Goal: Task Accomplishment & Management: Manage account settings

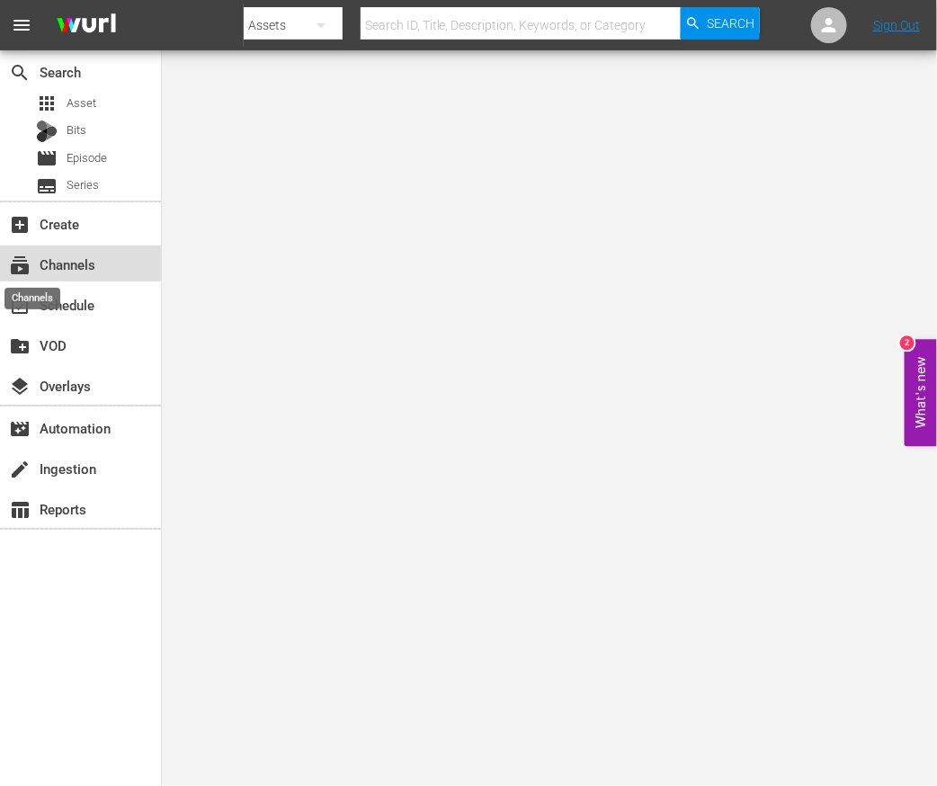
click at [30, 263] on span "subscriptions" at bounding box center [20, 266] width 22 height 22
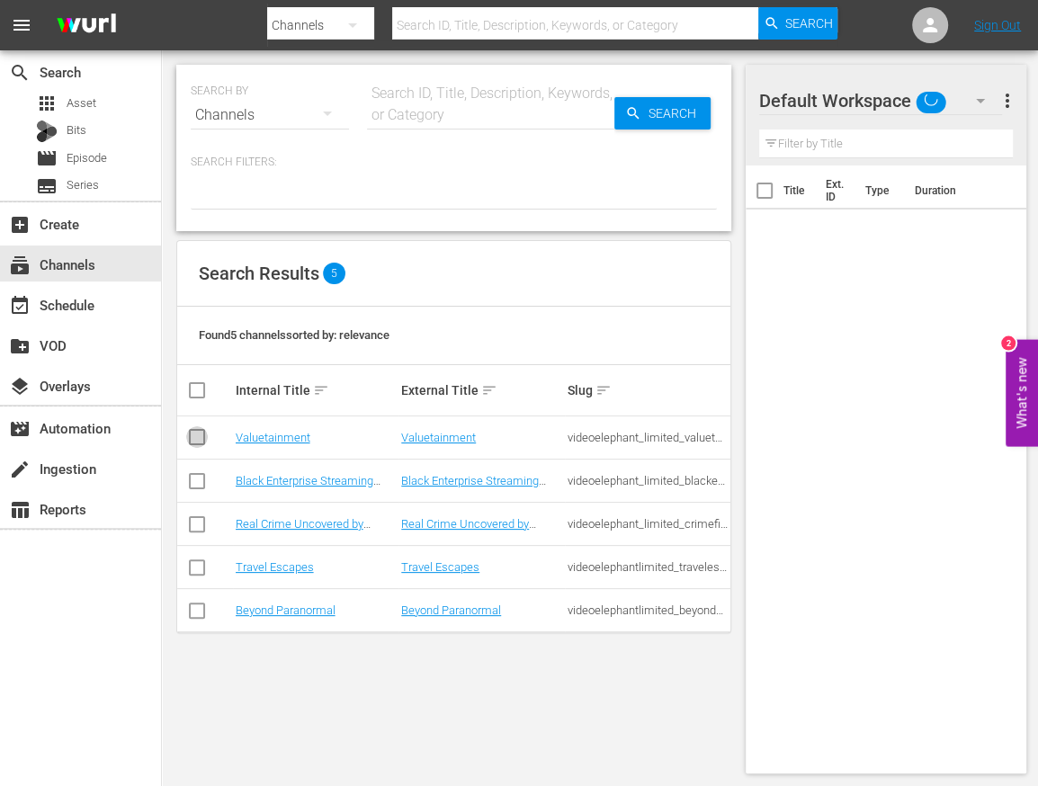
click at [199, 436] on input "checkbox" at bounding box center [197, 441] width 22 height 22
checkbox input "true"
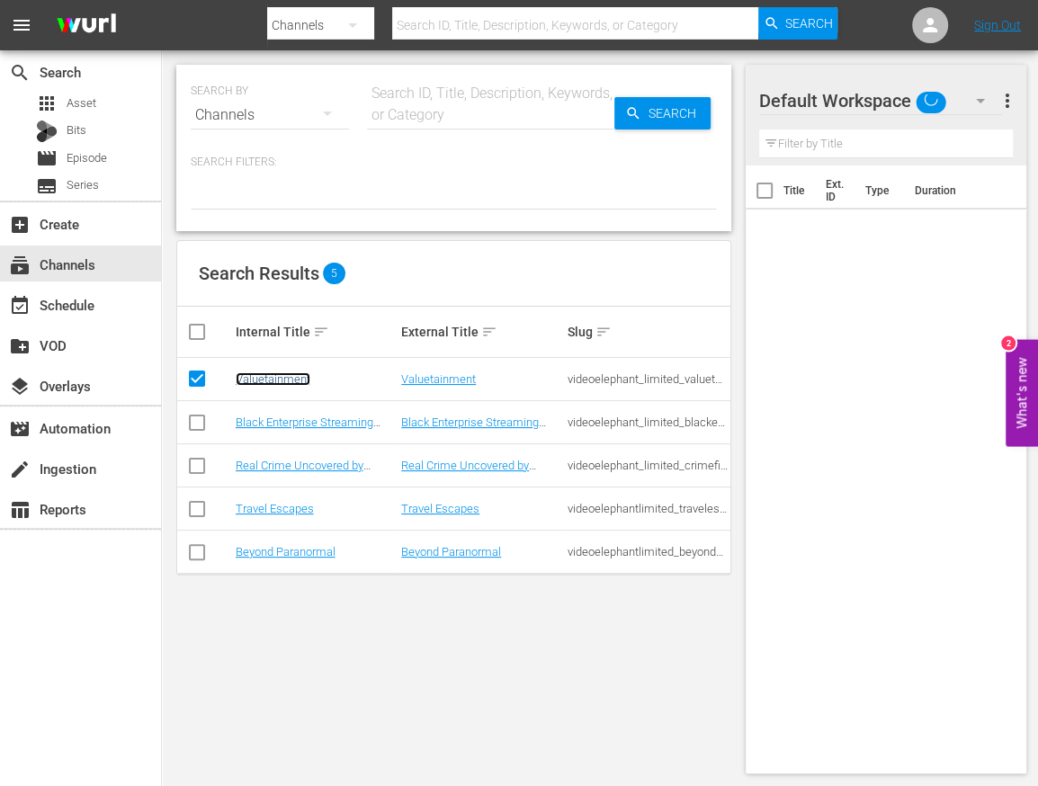
click at [268, 379] on link "Valuetainment" at bounding box center [273, 378] width 75 height 13
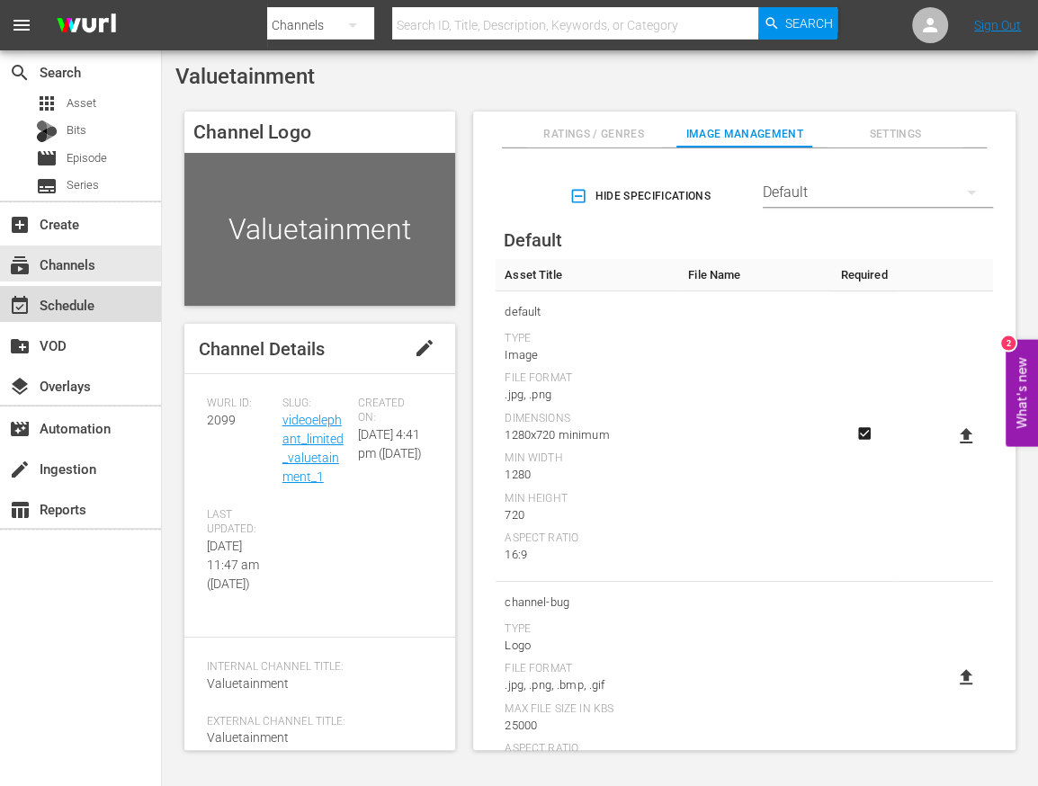
click at [44, 298] on div "event_available Schedule" at bounding box center [50, 302] width 101 height 16
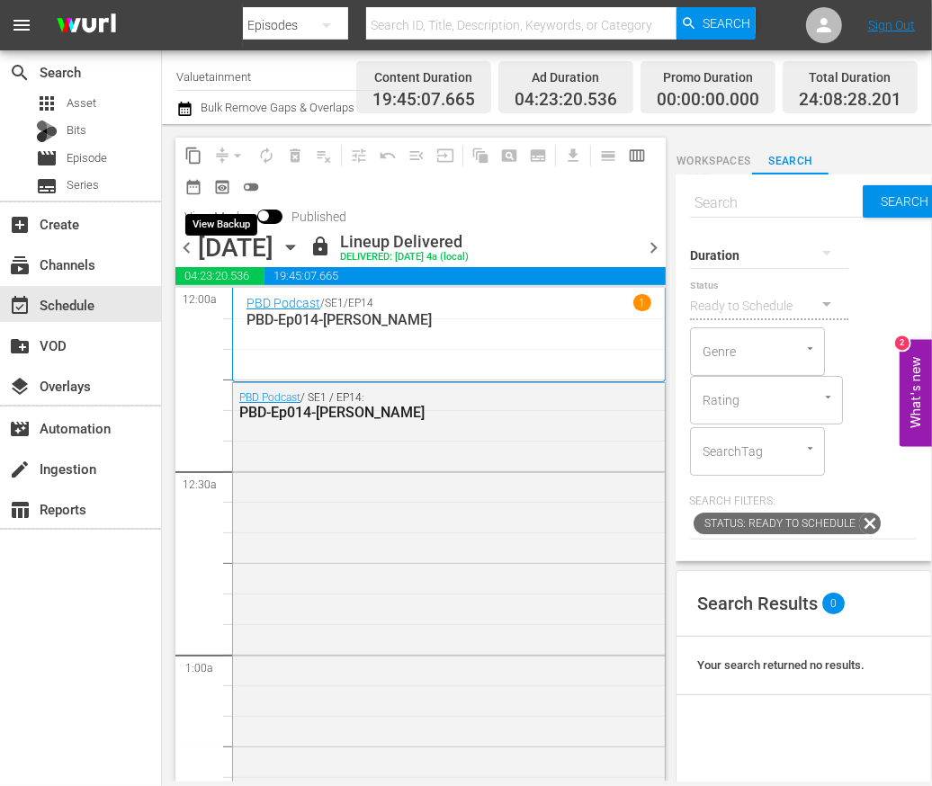
click at [225, 187] on span "preview_outlined" at bounding box center [222, 187] width 18 height 18
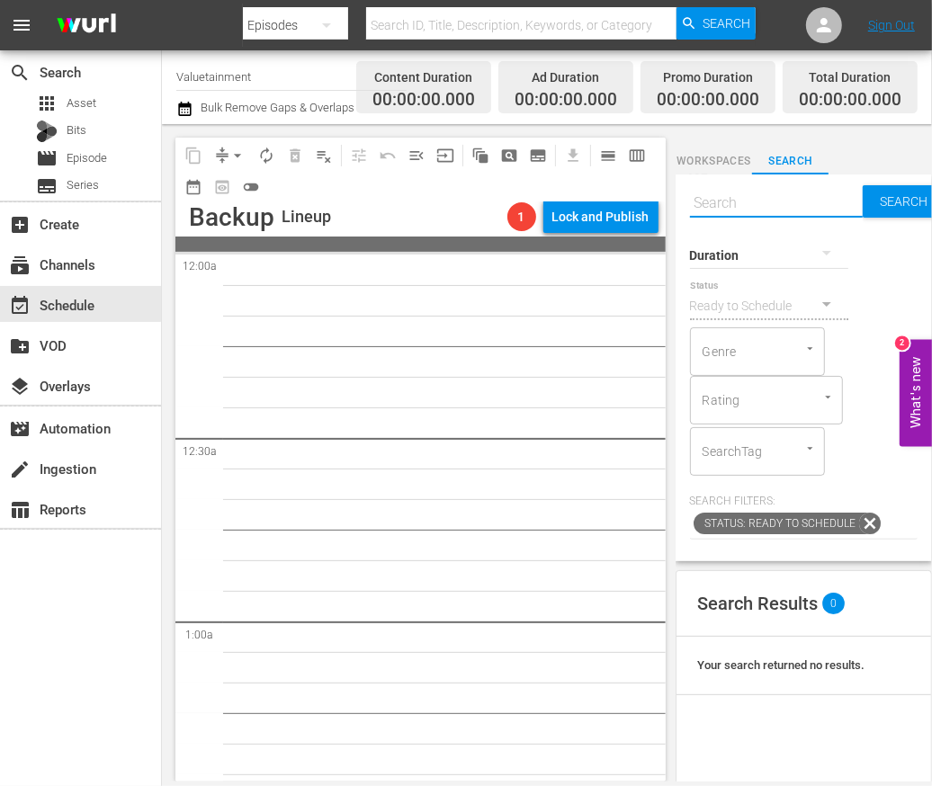
click at [720, 192] on input "text" at bounding box center [777, 203] width 174 height 43
type input "PBD"
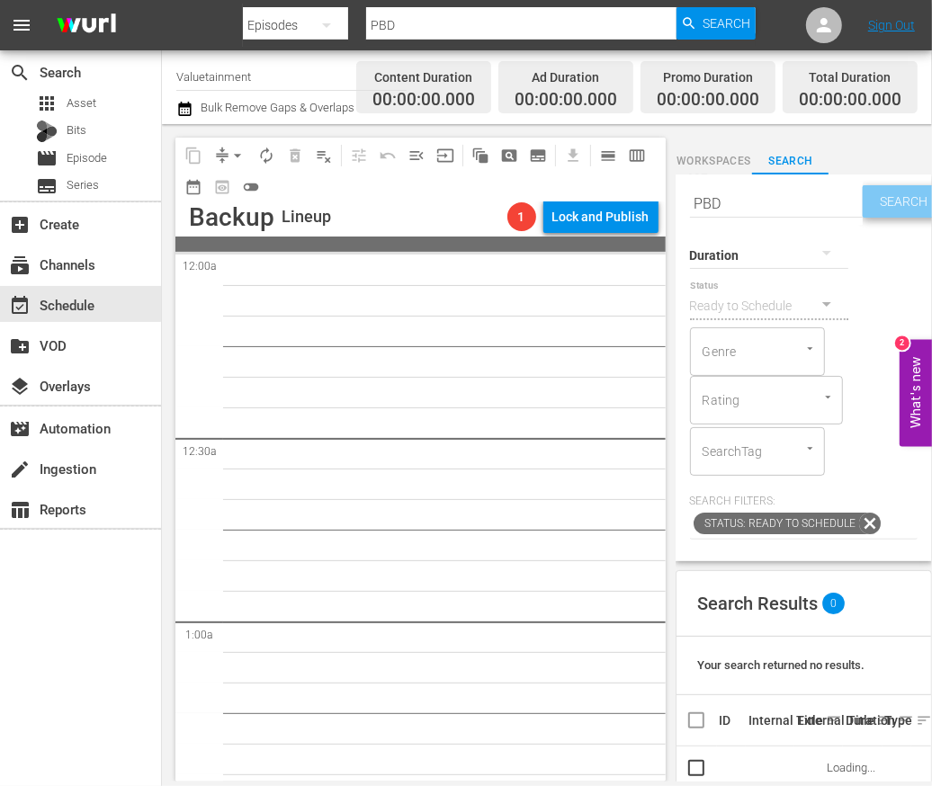
click at [891, 205] on span "Search" at bounding box center [907, 201] width 69 height 32
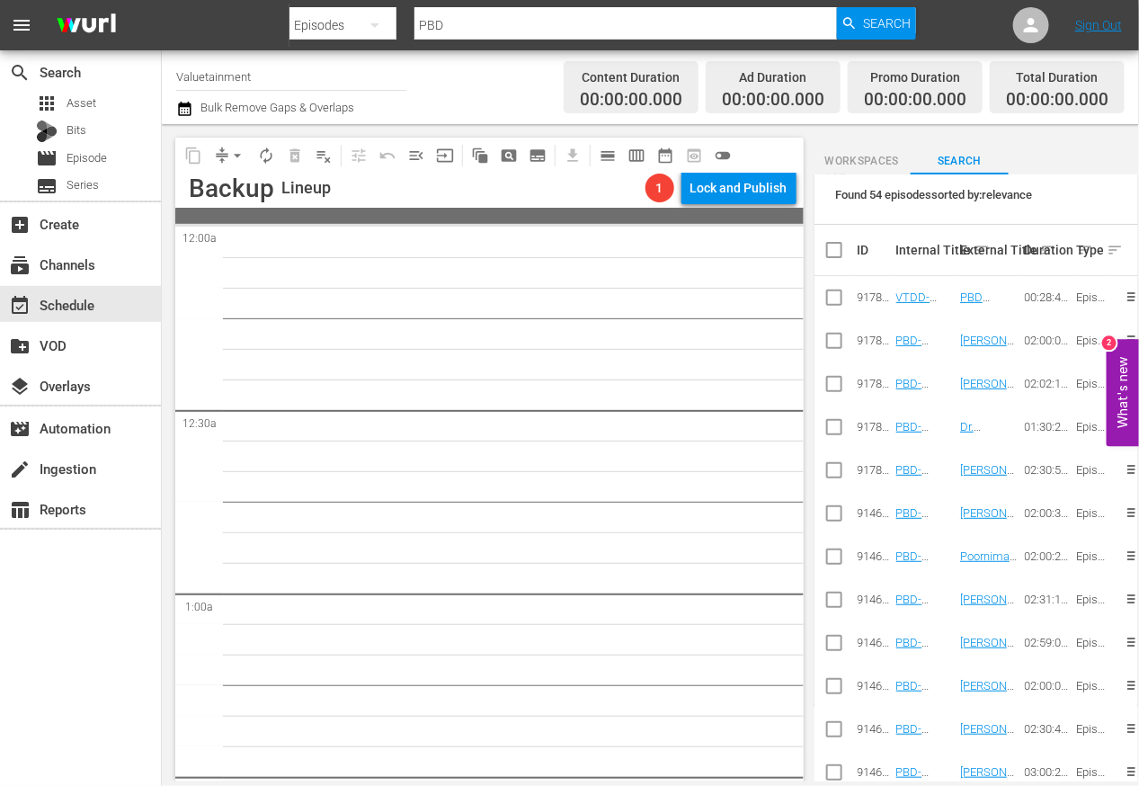
scroll to position [474, 0]
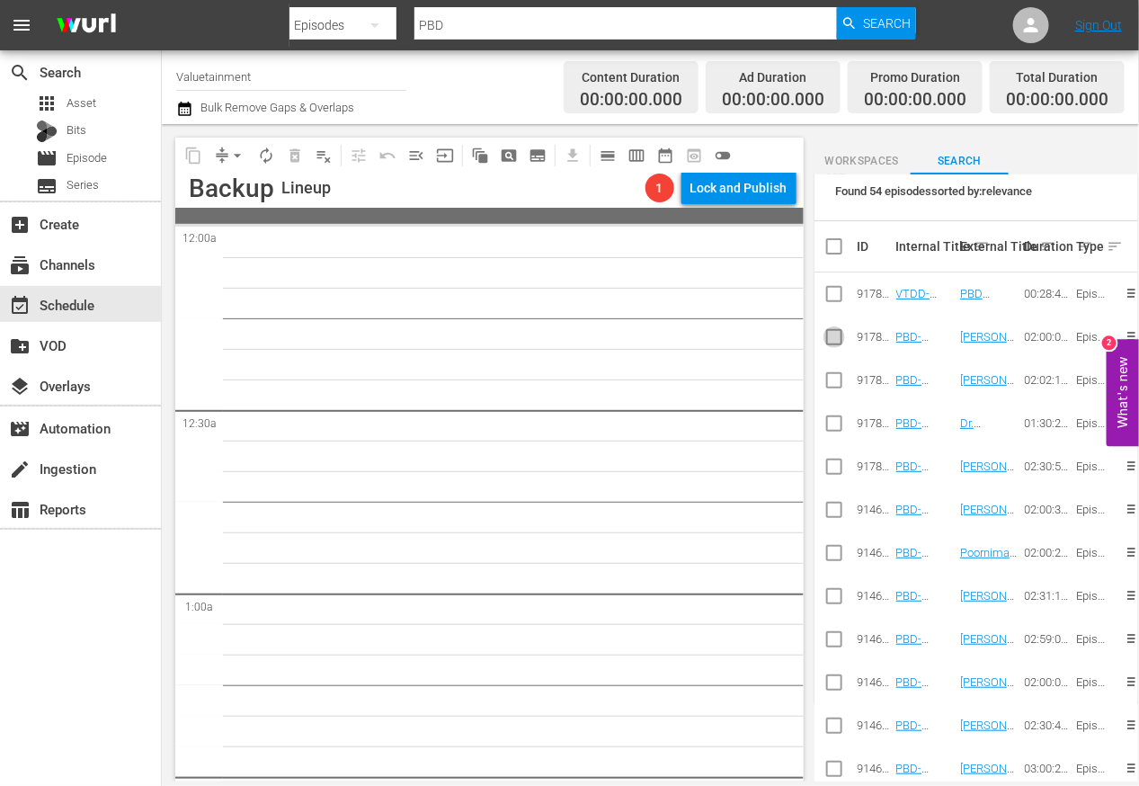
click at [832, 334] on input "checkbox" at bounding box center [835, 341] width 22 height 22
checkbox input "true"
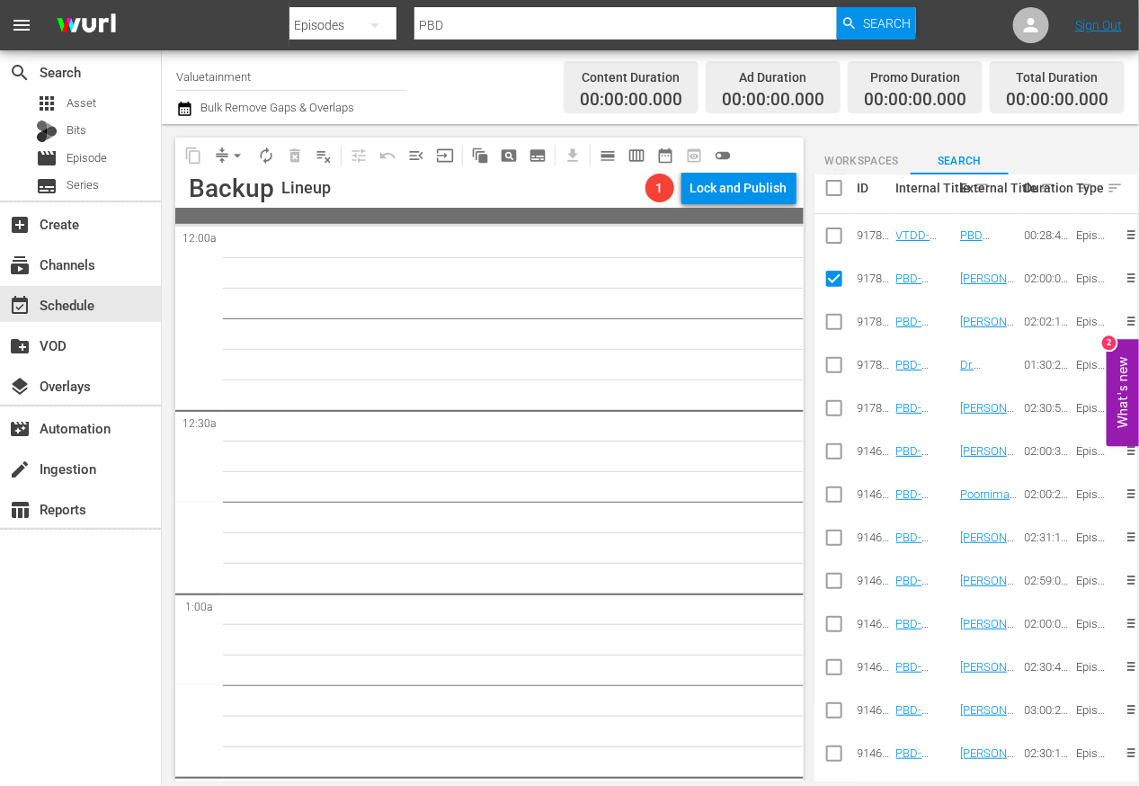
scroll to position [415, 0]
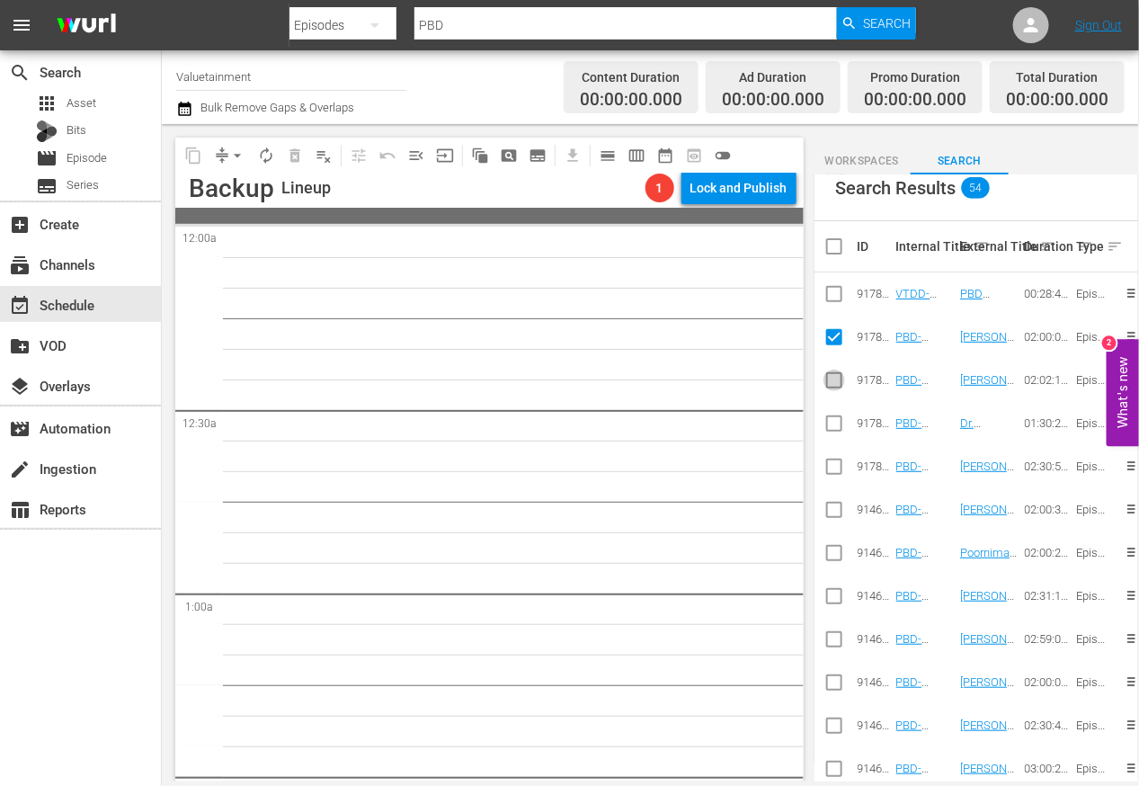
click at [832, 381] on input "checkbox" at bounding box center [835, 384] width 22 height 22
checkbox input "true"
click at [832, 424] on input "checkbox" at bounding box center [835, 427] width 22 height 22
checkbox input "true"
click at [830, 479] on input "checkbox" at bounding box center [835, 471] width 22 height 22
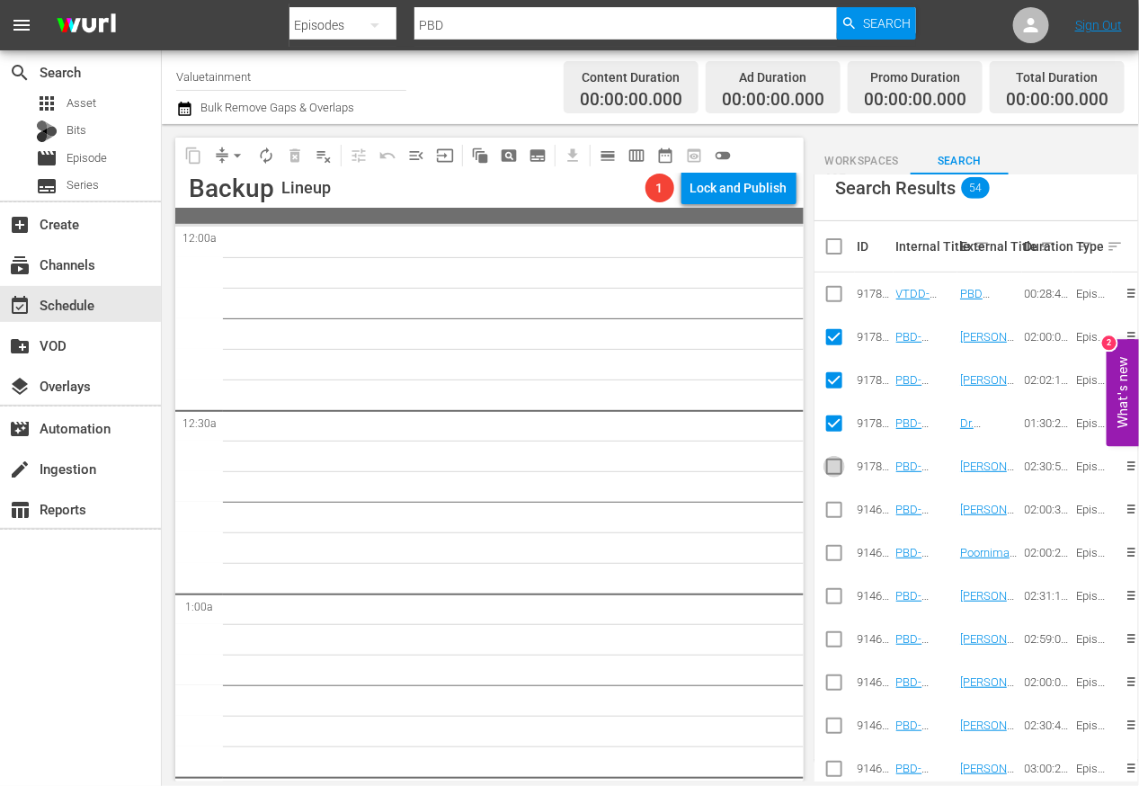
checkbox input "true"
click at [830, 519] on input "checkbox" at bounding box center [835, 514] width 22 height 22
checkbox input "true"
click at [831, 561] on input "checkbox" at bounding box center [835, 557] width 22 height 22
checkbox input "true"
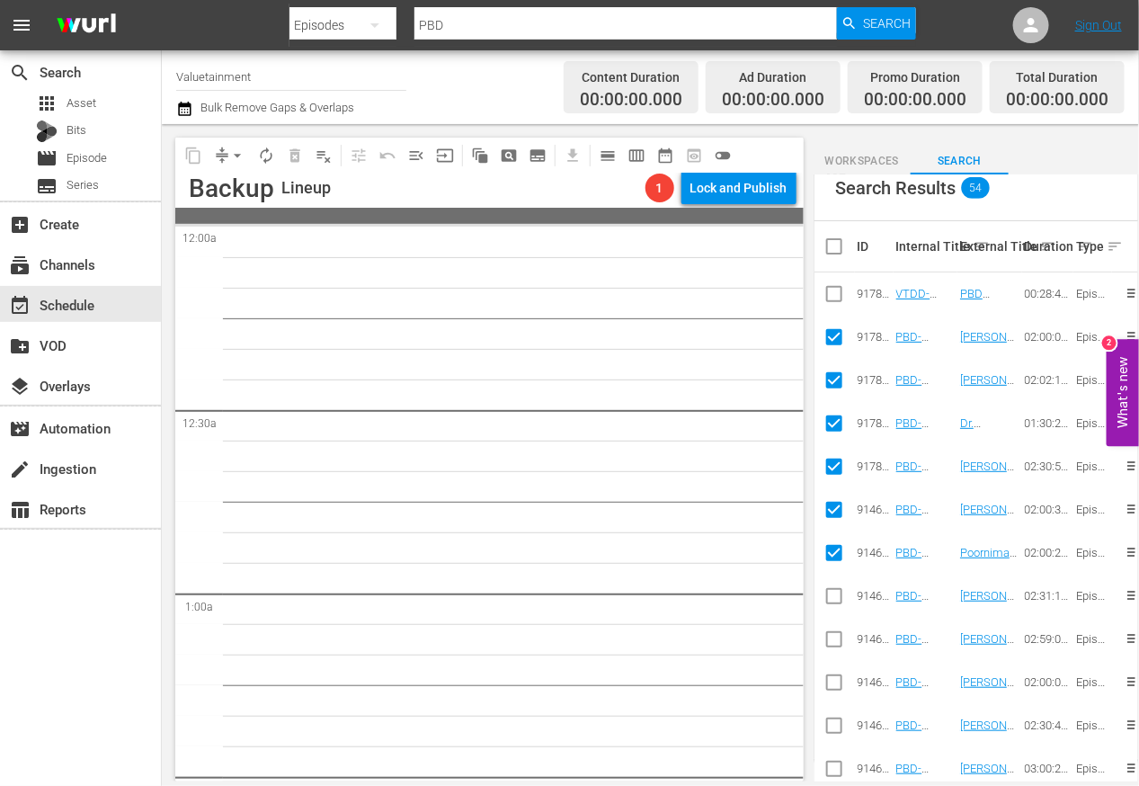
click at [834, 597] on input "checkbox" at bounding box center [835, 600] width 22 height 22
checkbox input "true"
click at [834, 644] on input "checkbox" at bounding box center [835, 643] width 22 height 22
click at [829, 633] on input "checkbox" at bounding box center [835, 643] width 22 height 22
checkbox input "false"
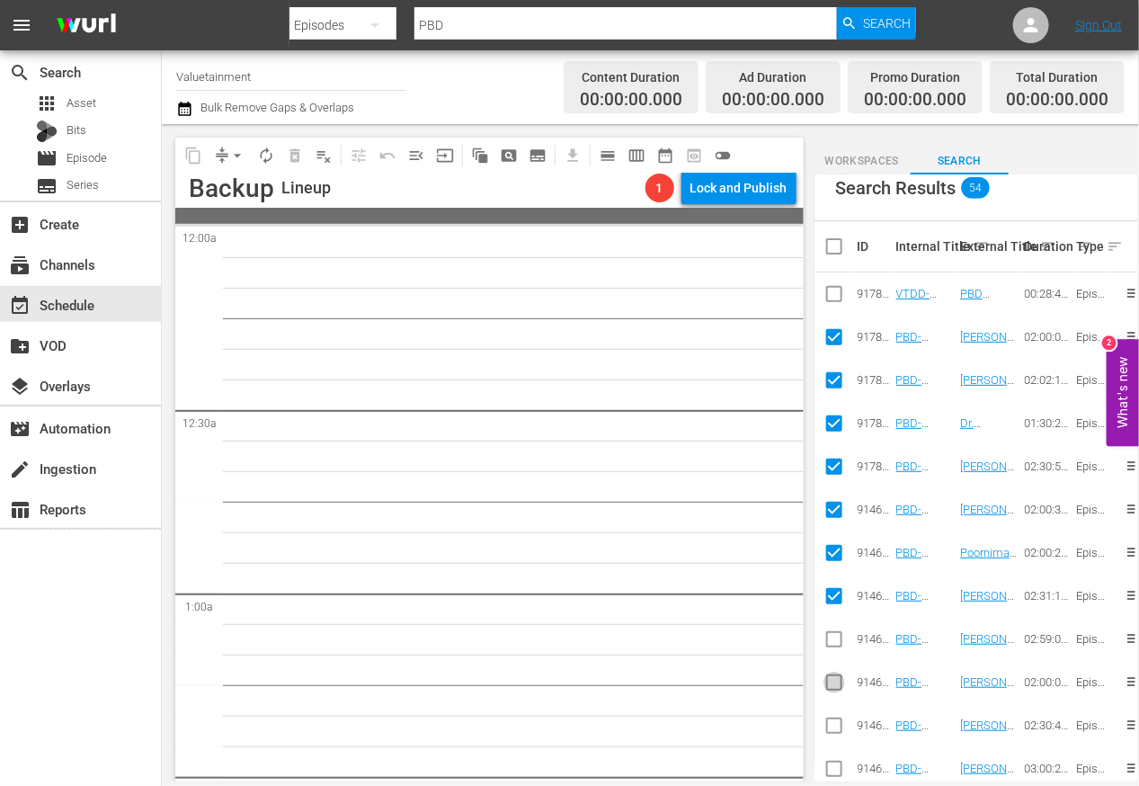
click at [837, 683] on input "checkbox" at bounding box center [835, 686] width 22 height 22
checkbox input "true"
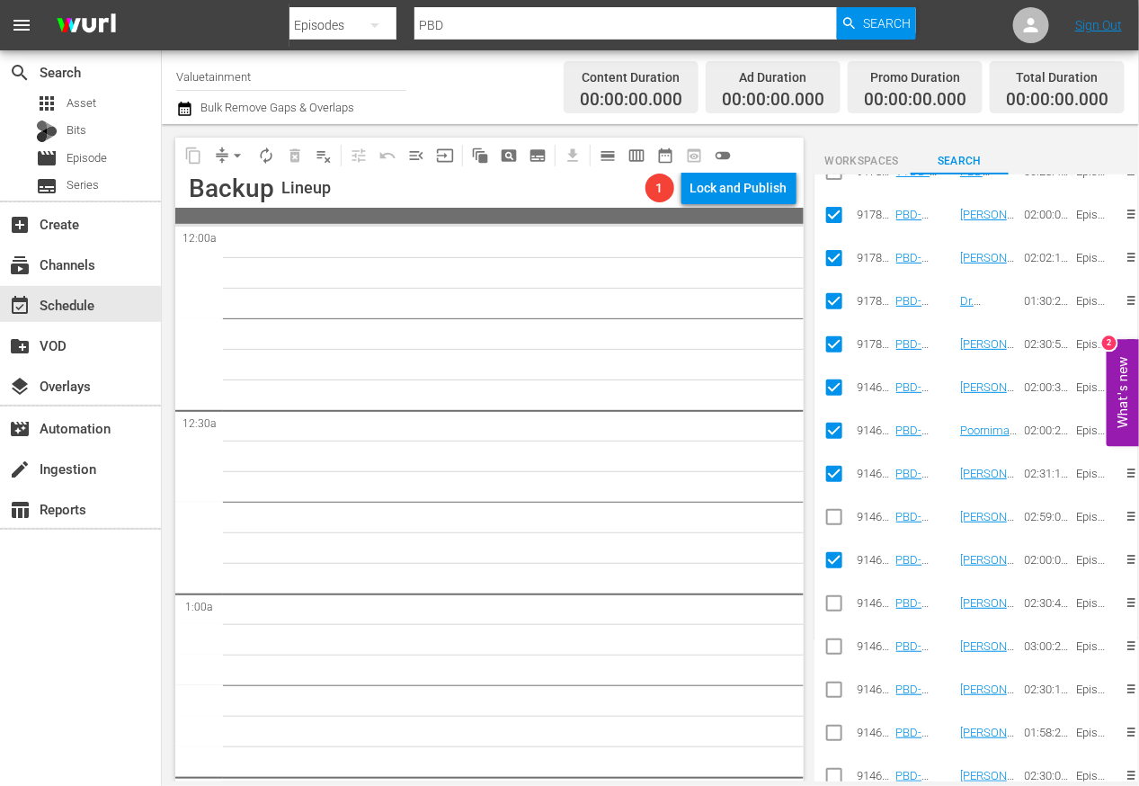
scroll to position [545, 0]
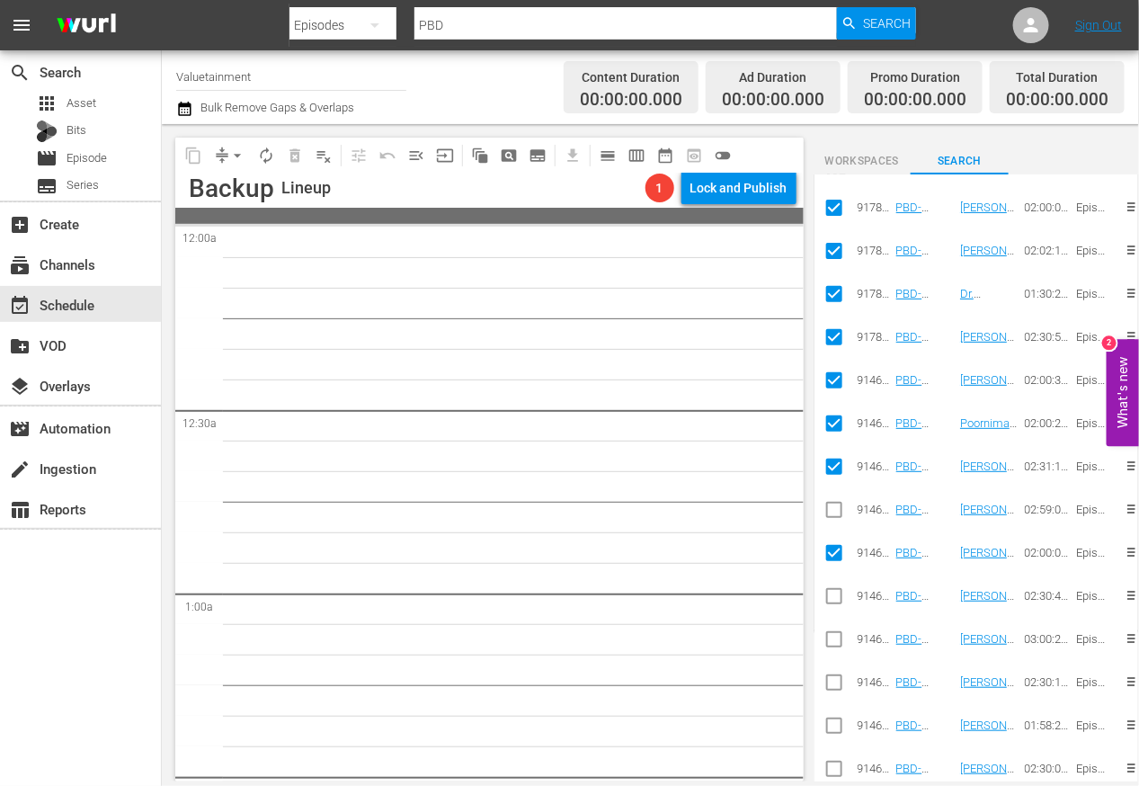
click at [837, 640] on input "checkbox" at bounding box center [835, 643] width 22 height 22
checkbox input "true"
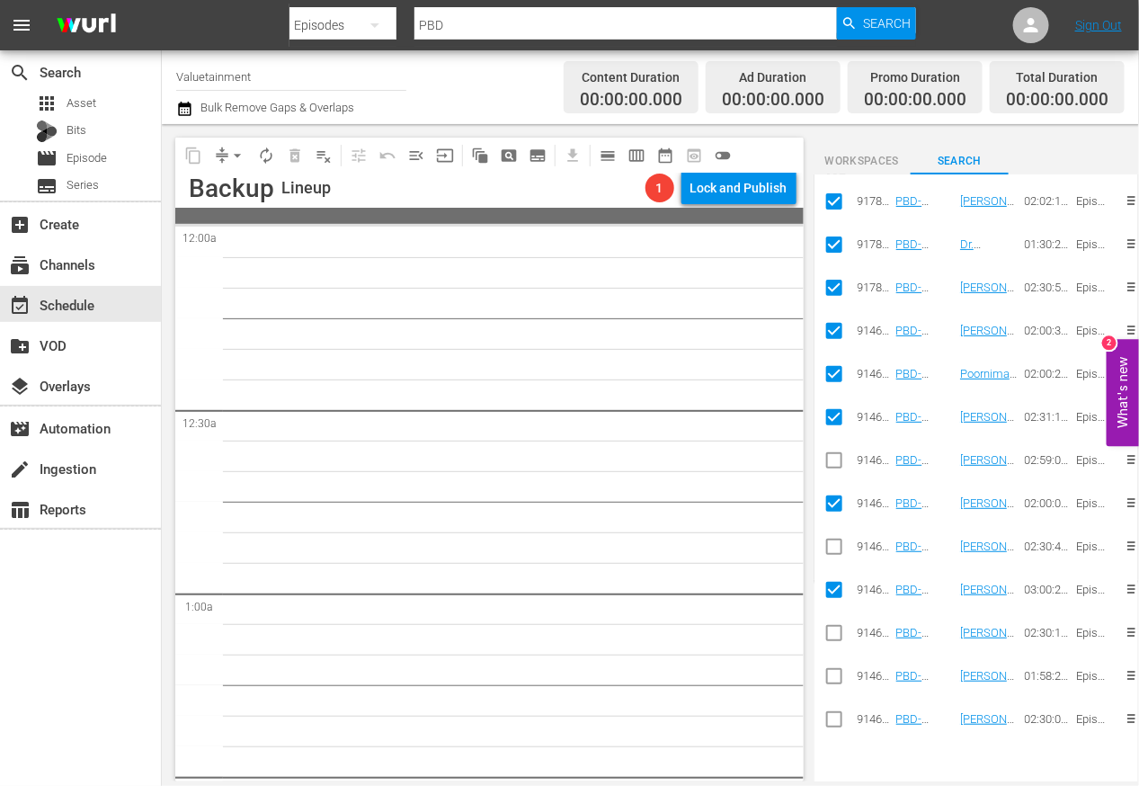
scroll to position [595, 0]
click at [835, 546] on input "checkbox" at bounding box center [835, 550] width 22 height 22
checkbox input "true"
click at [834, 631] on input "checkbox" at bounding box center [835, 636] width 22 height 22
checkbox input "true"
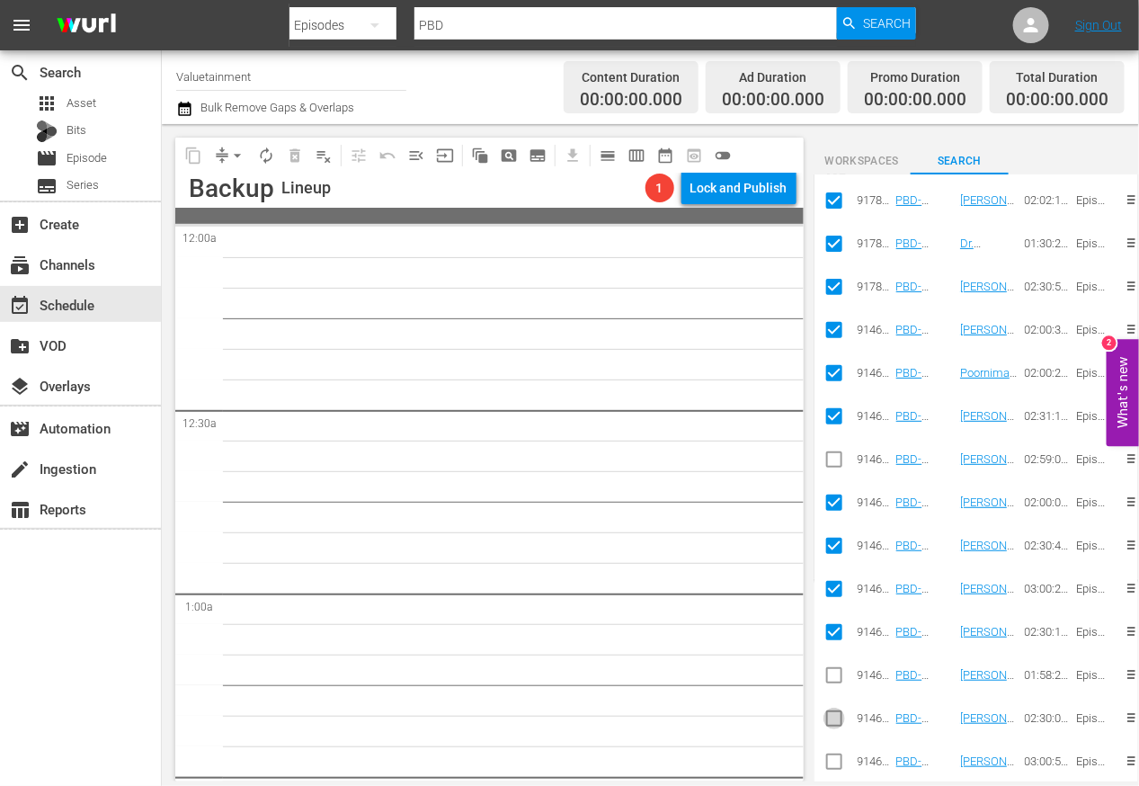
click at [831, 715] on input "checkbox" at bounding box center [835, 722] width 22 height 22
checkbox input "true"
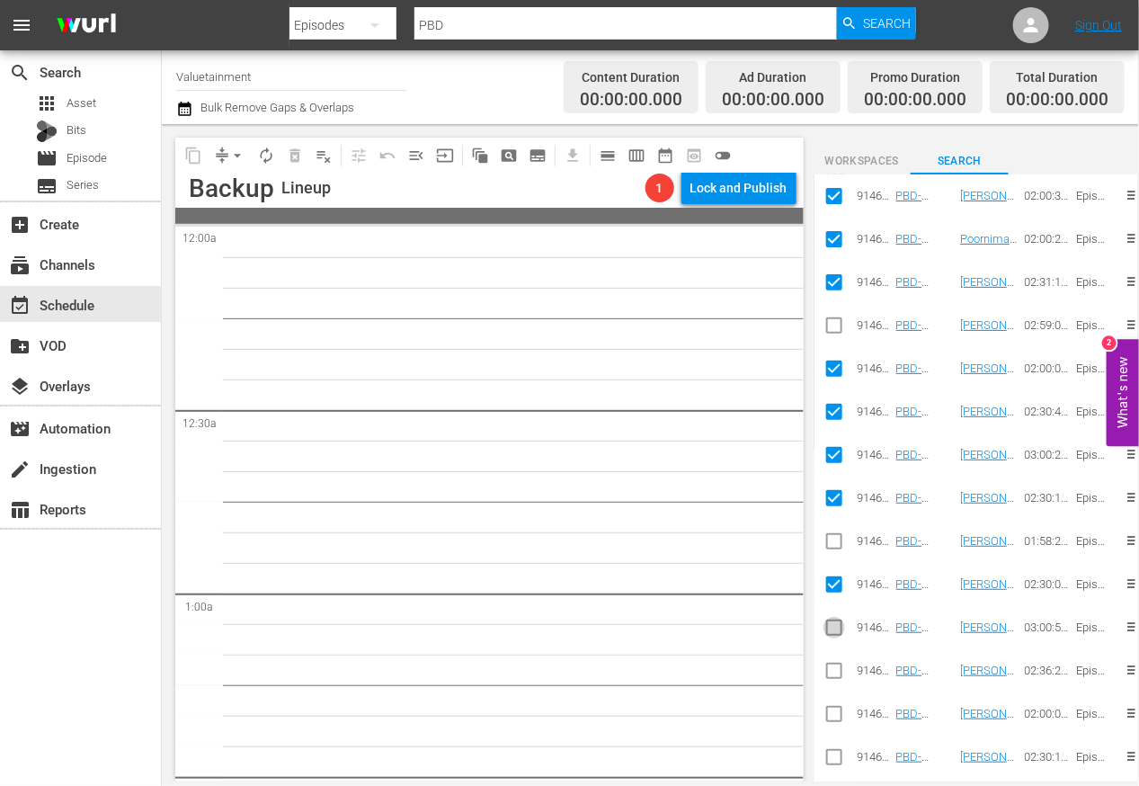
click at [832, 627] on input "checkbox" at bounding box center [835, 632] width 22 height 22
checkbox input "true"
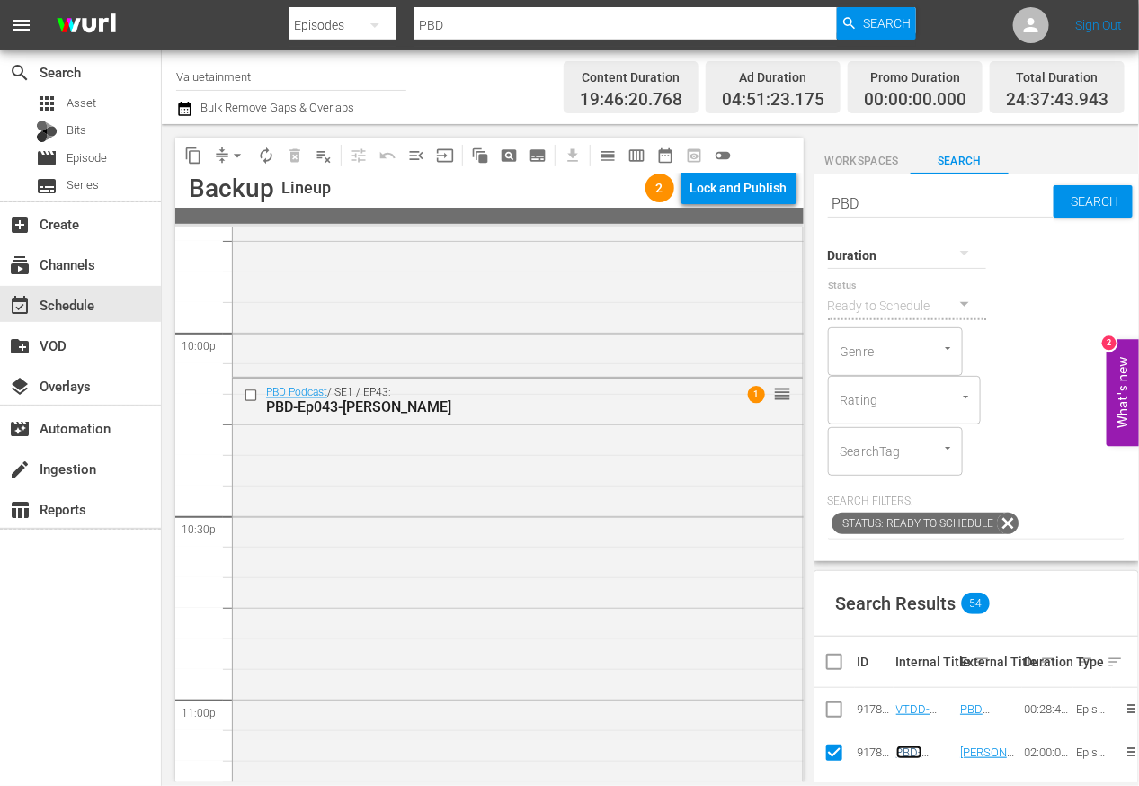
scroll to position [7962, 0]
click at [246, 399] on input "checkbox" at bounding box center [253, 400] width 19 height 15
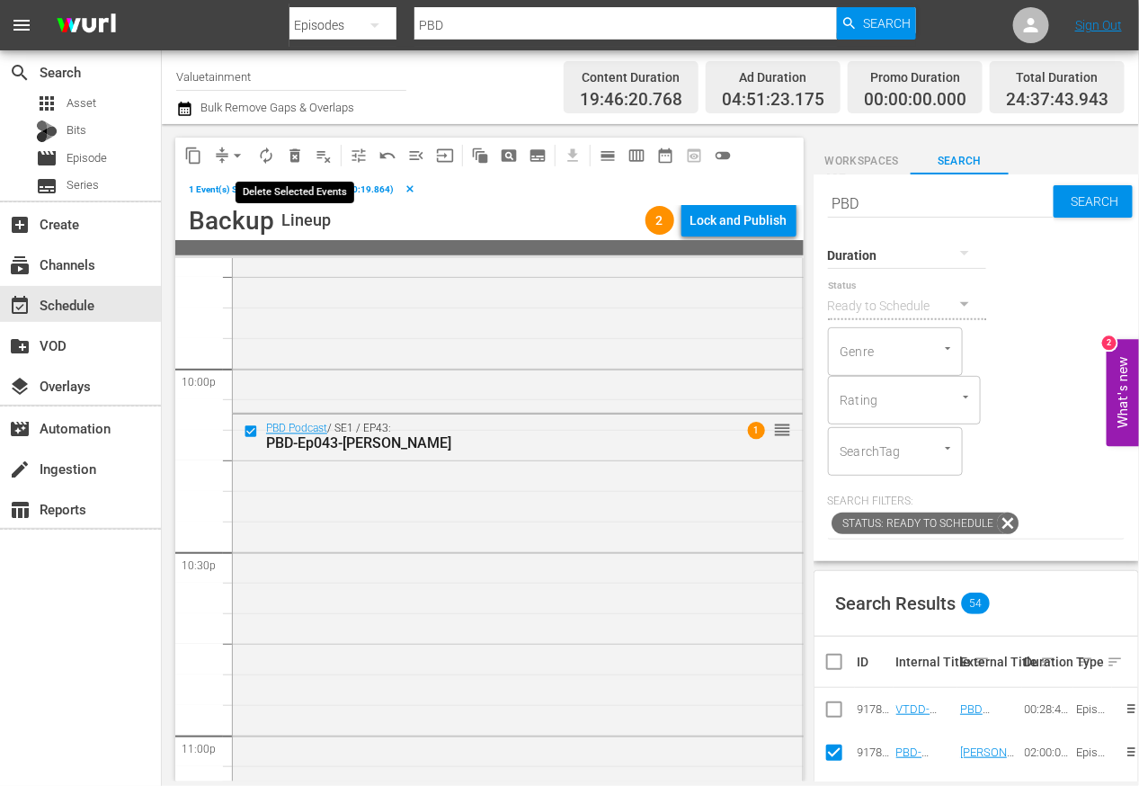
click at [290, 157] on span "delete_forever_outlined" at bounding box center [295, 156] width 18 height 18
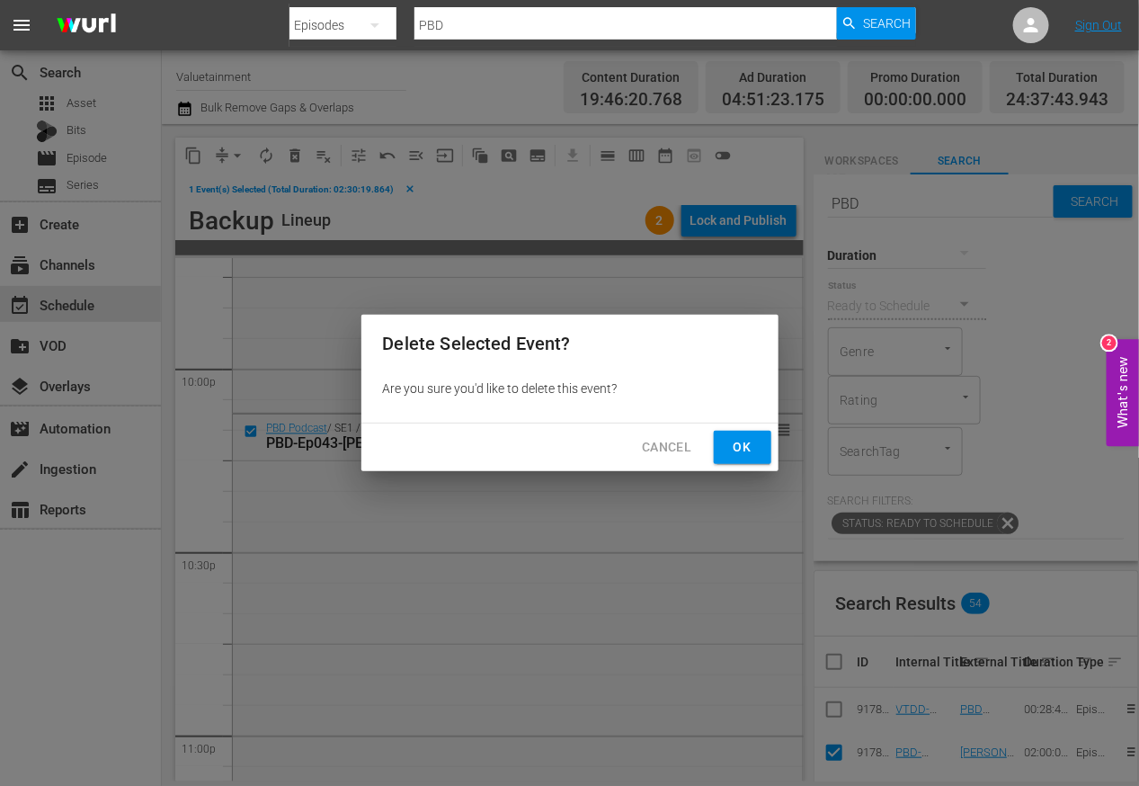
click at [746, 450] on span "Ok" at bounding box center [742, 447] width 29 height 22
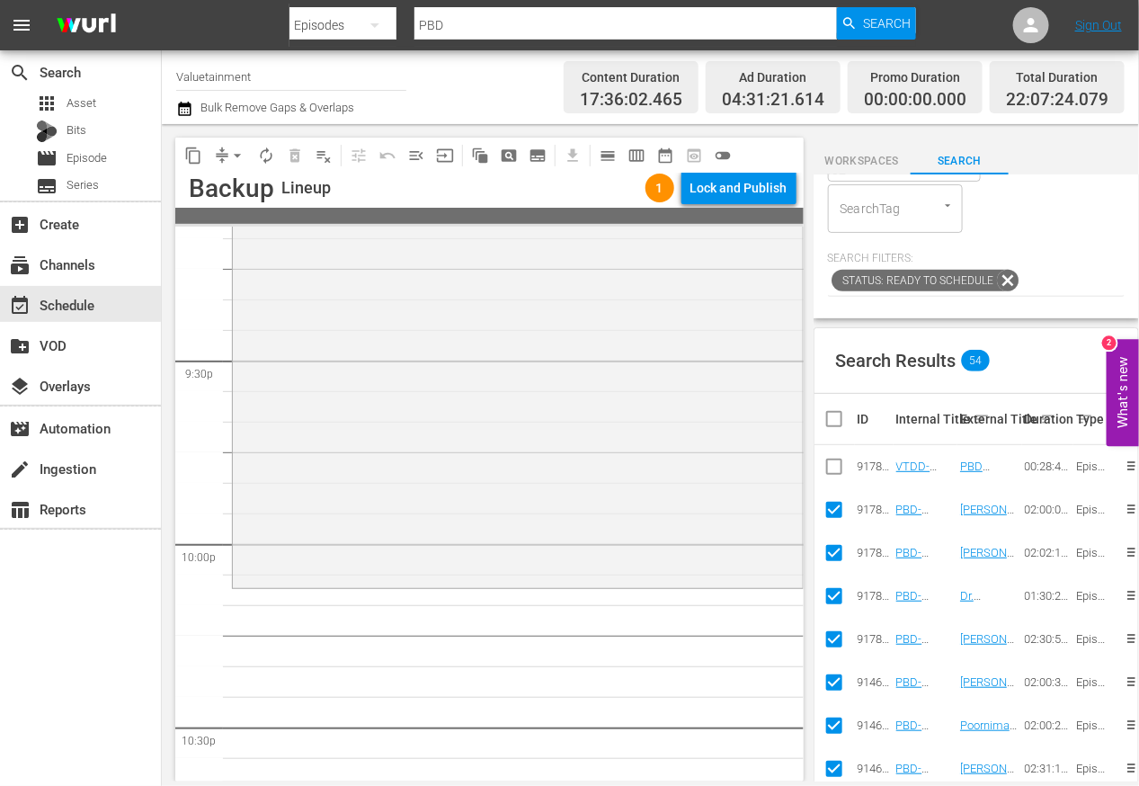
scroll to position [264, 0]
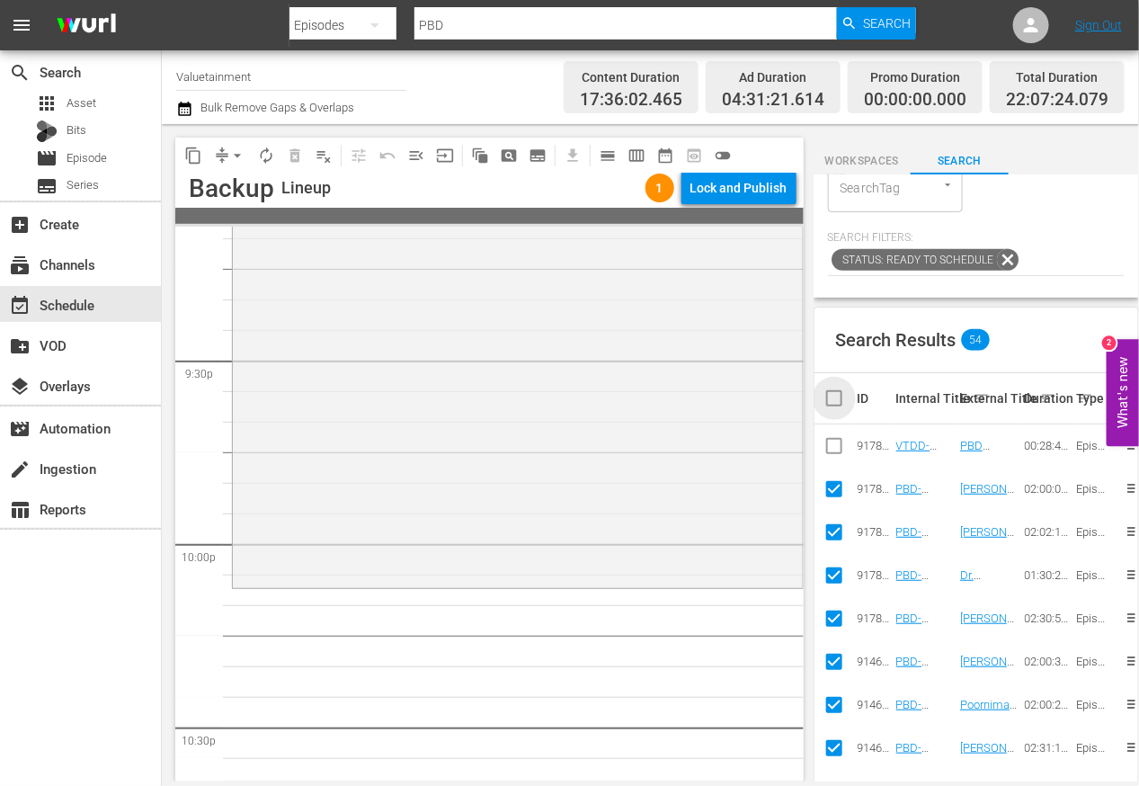
click at [837, 397] on input "checkbox" at bounding box center [842, 399] width 36 height 22
checkbox input "true"
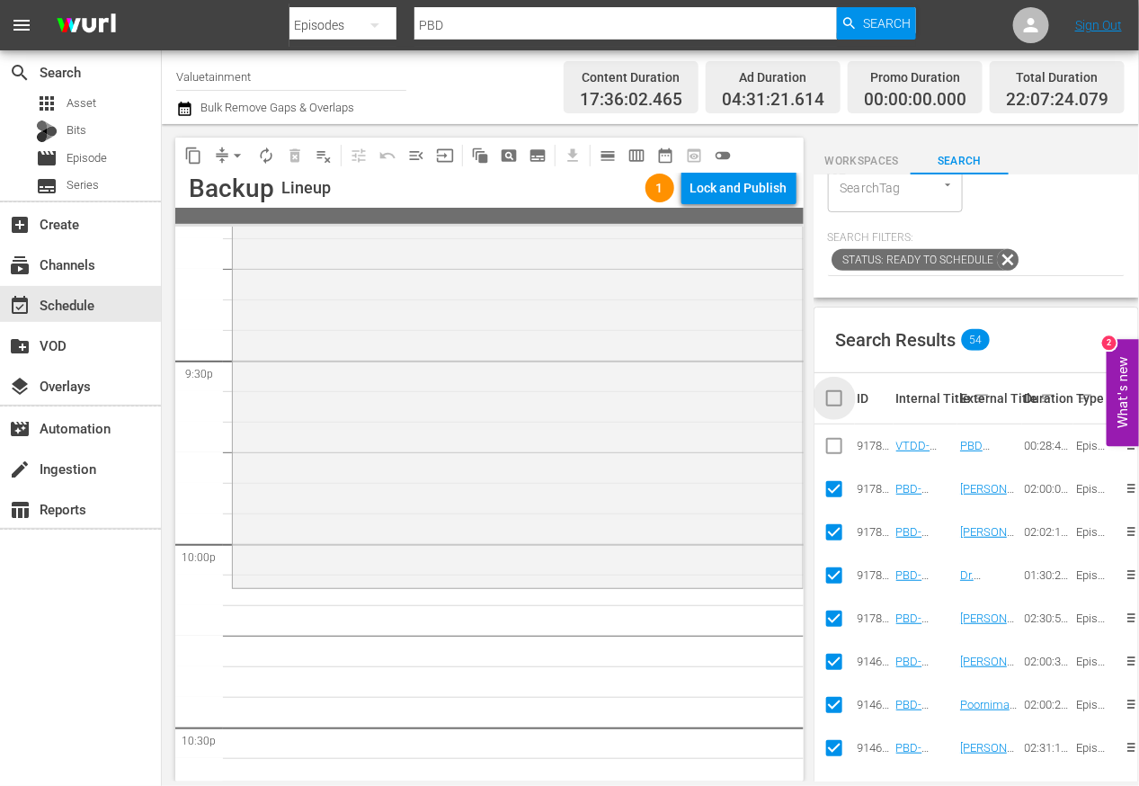
checkbox input "true"
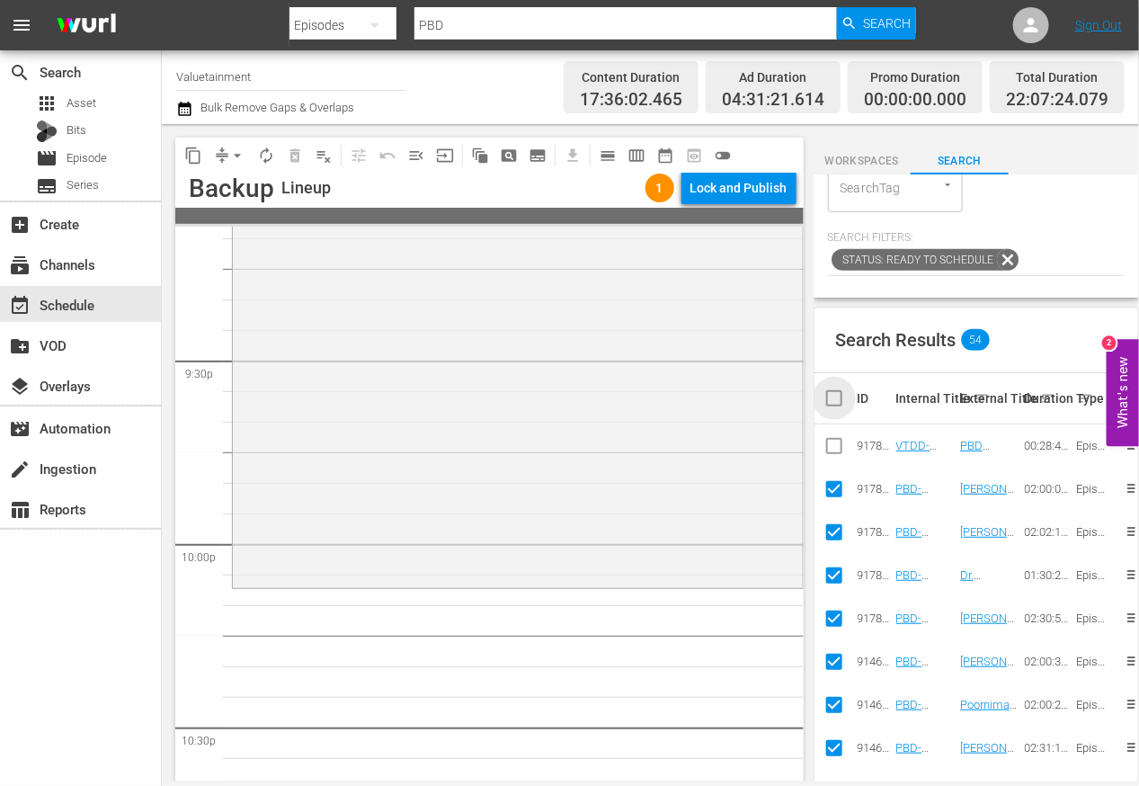
checkbox input "true"
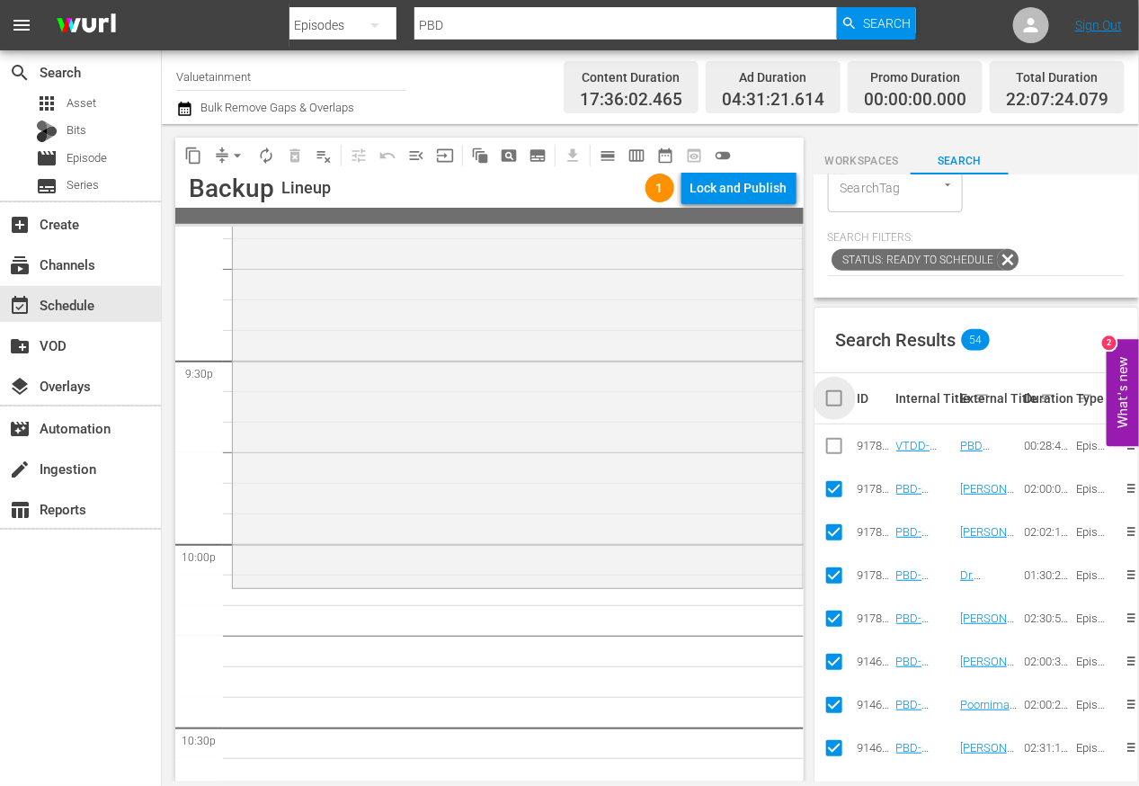
checkbox input "true"
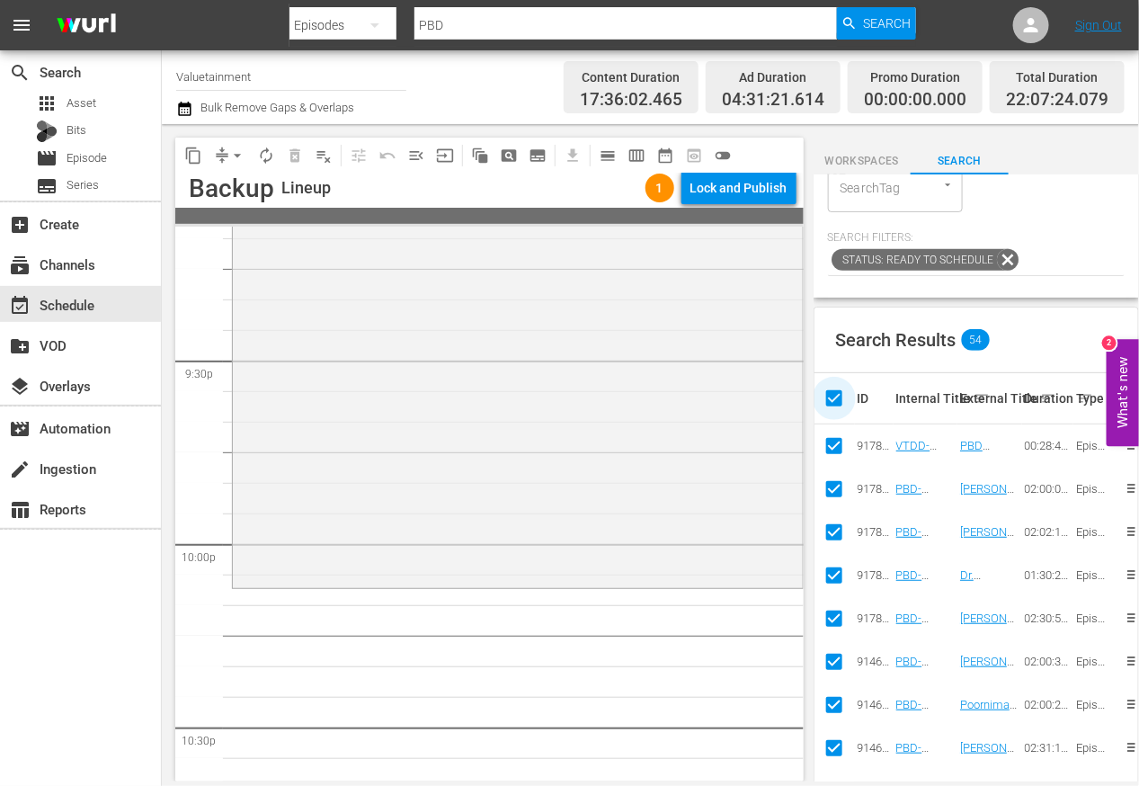
click at [837, 397] on input "checkbox" at bounding box center [842, 399] width 36 height 22
checkbox input "false"
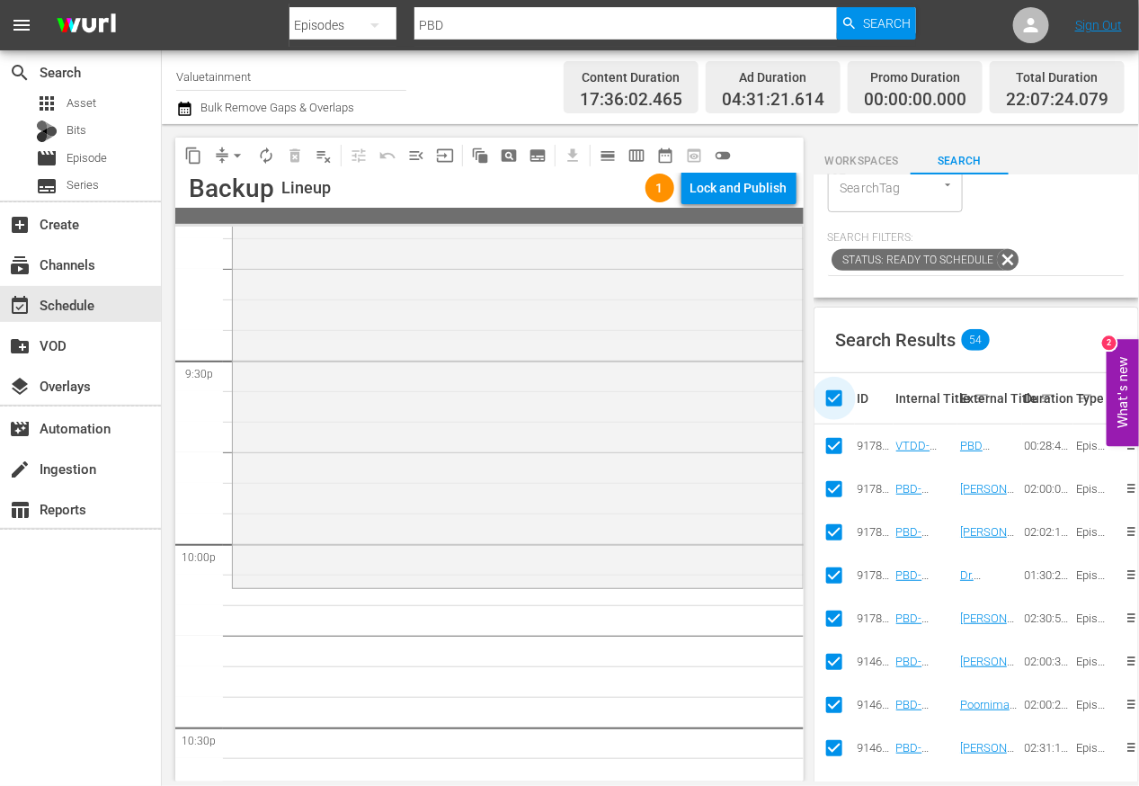
checkbox input "false"
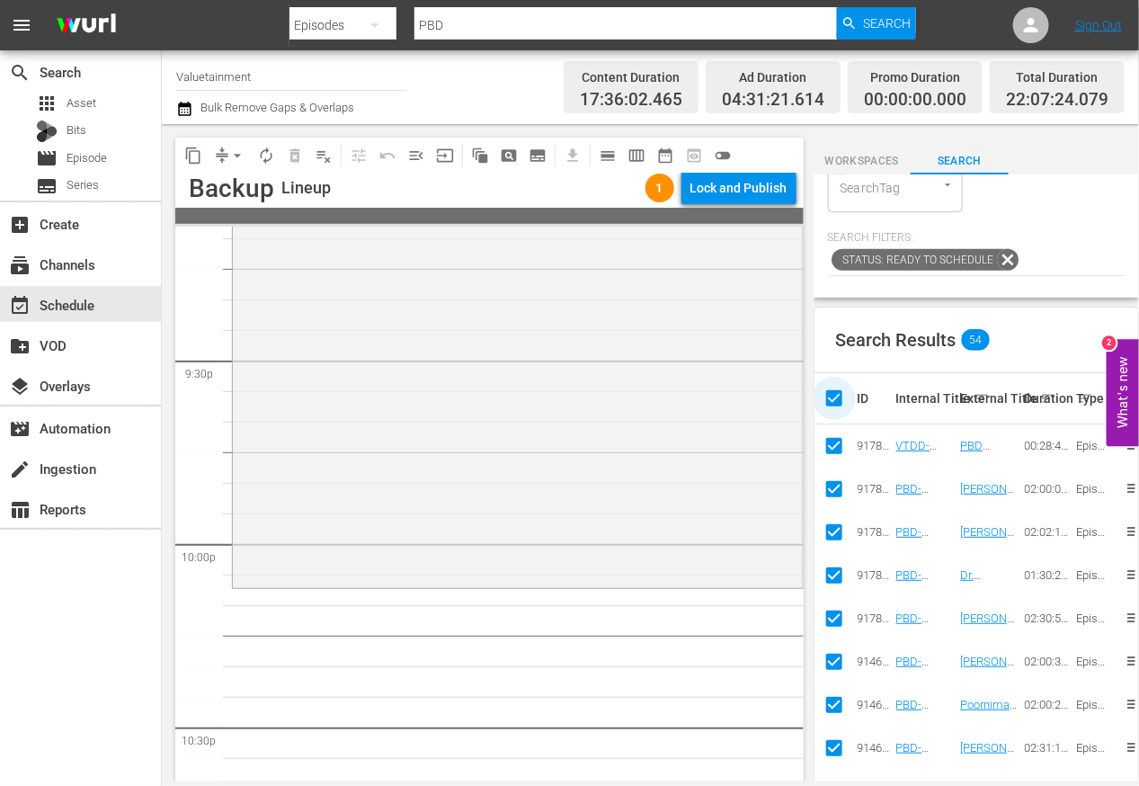
checkbox input "false"
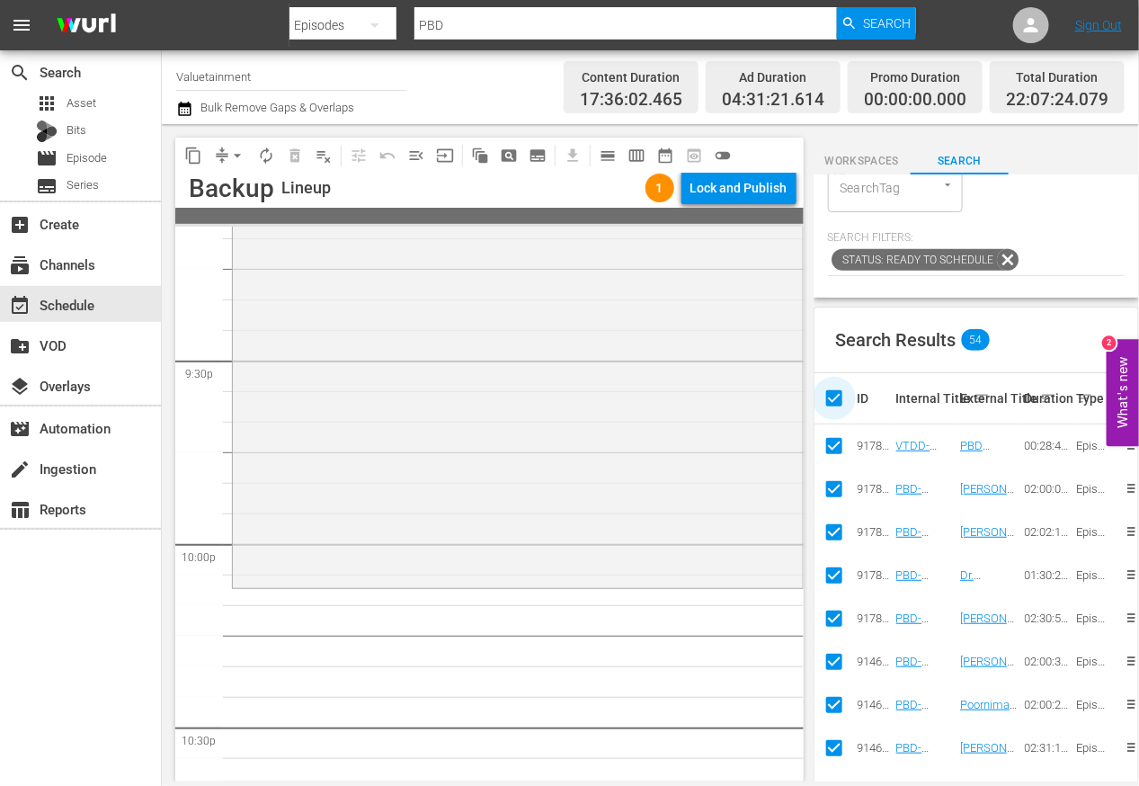
checkbox input "false"
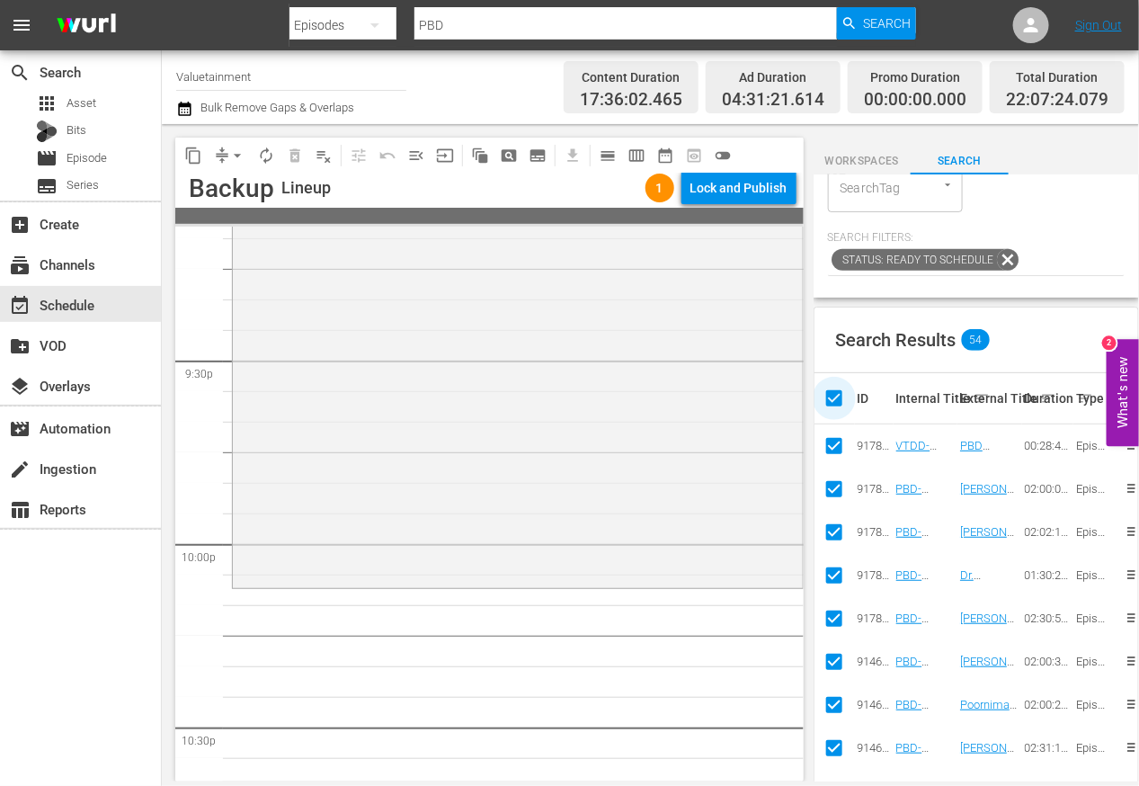
checkbox input "false"
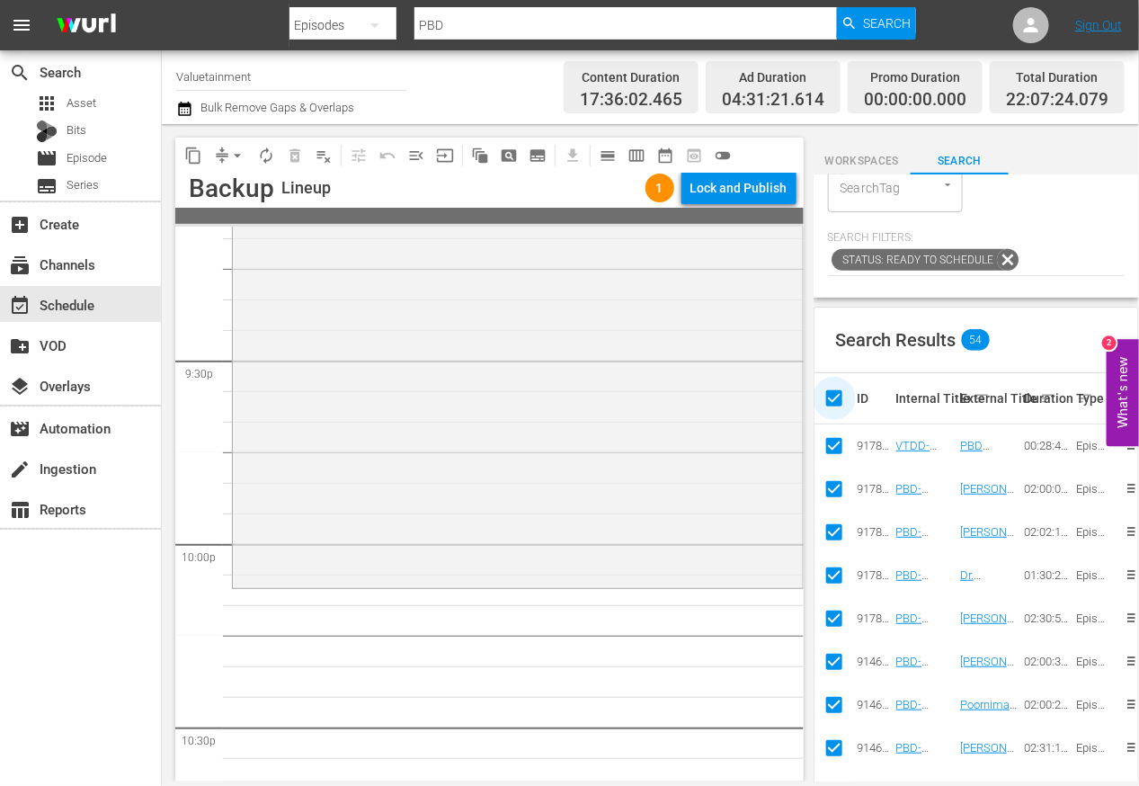
checkbox input "false"
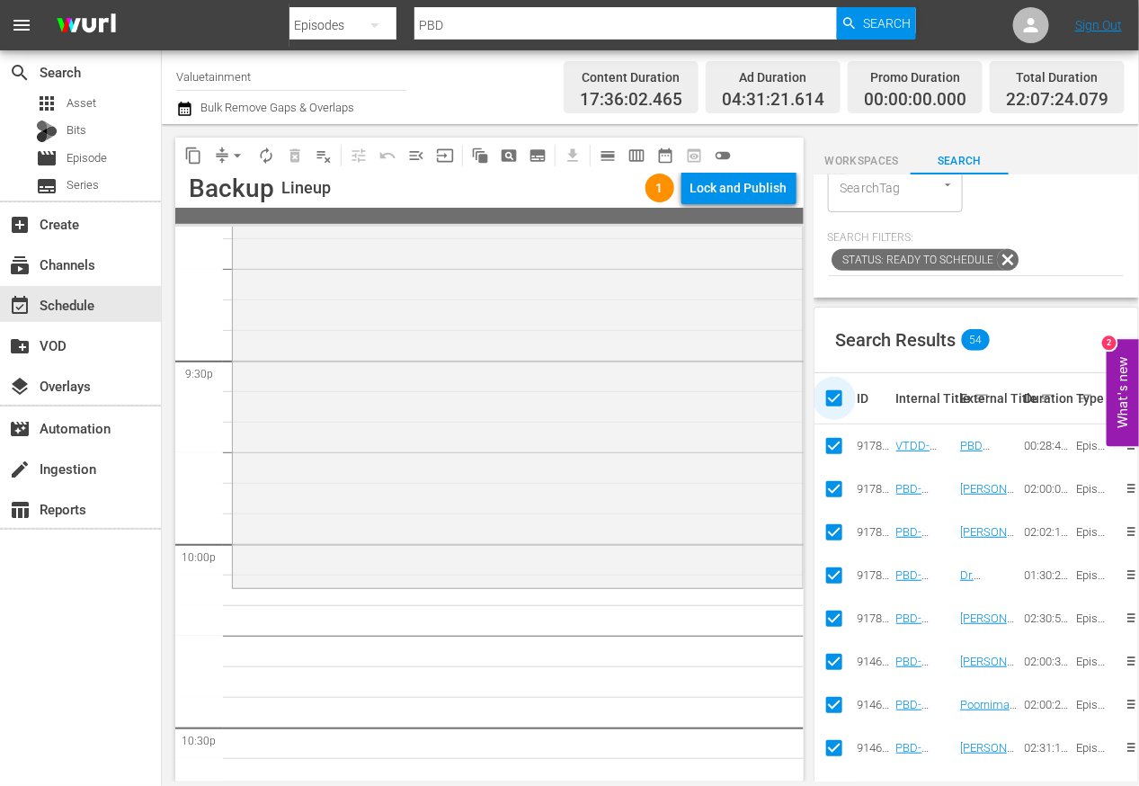
checkbox input "false"
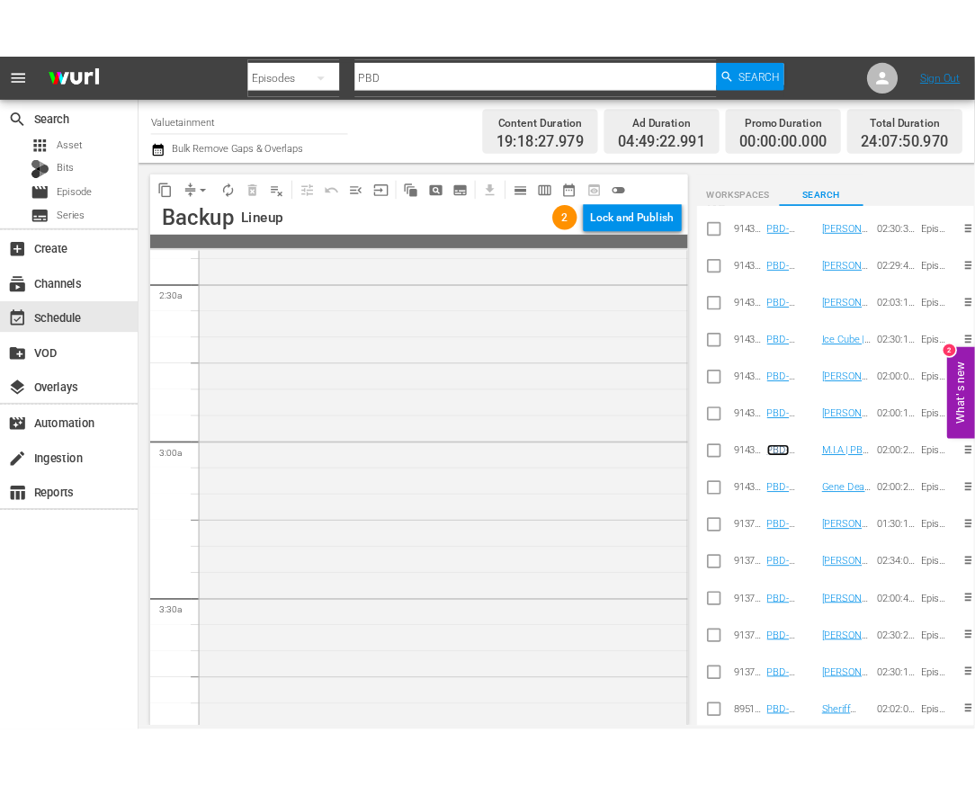
scroll to position [0, 0]
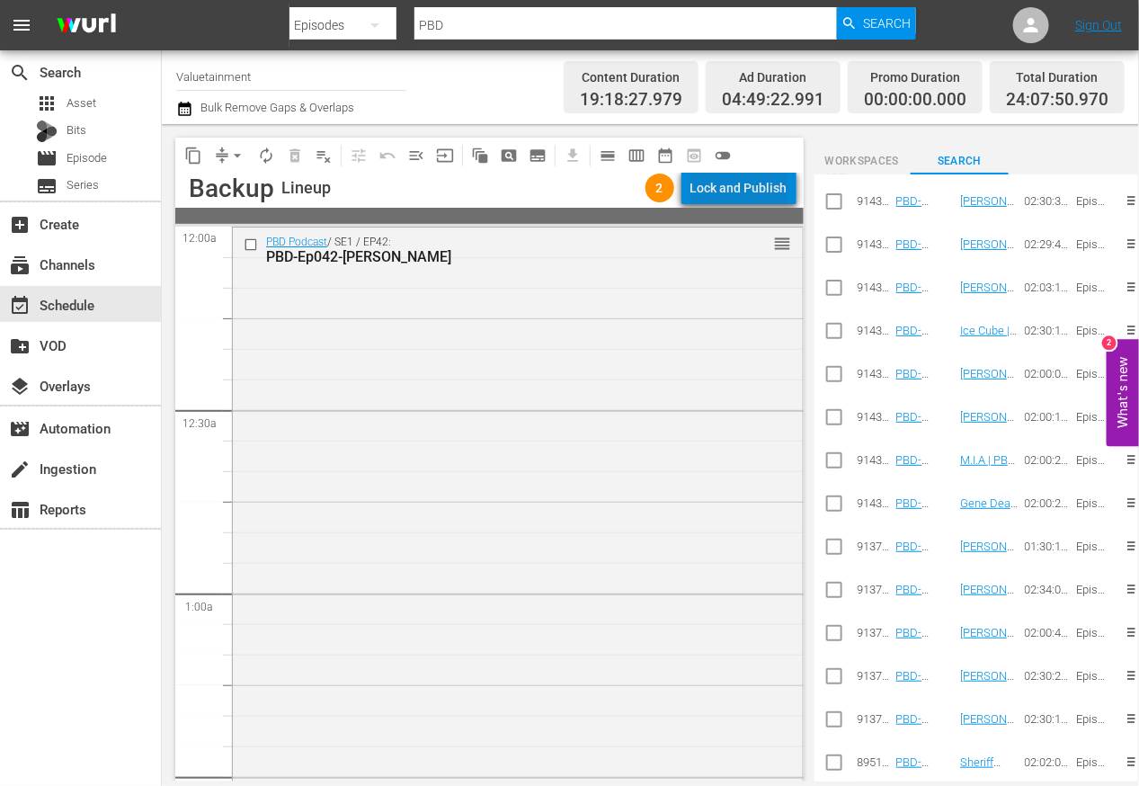
click at [757, 185] on div "Lock and Publish" at bounding box center [739, 188] width 97 height 32
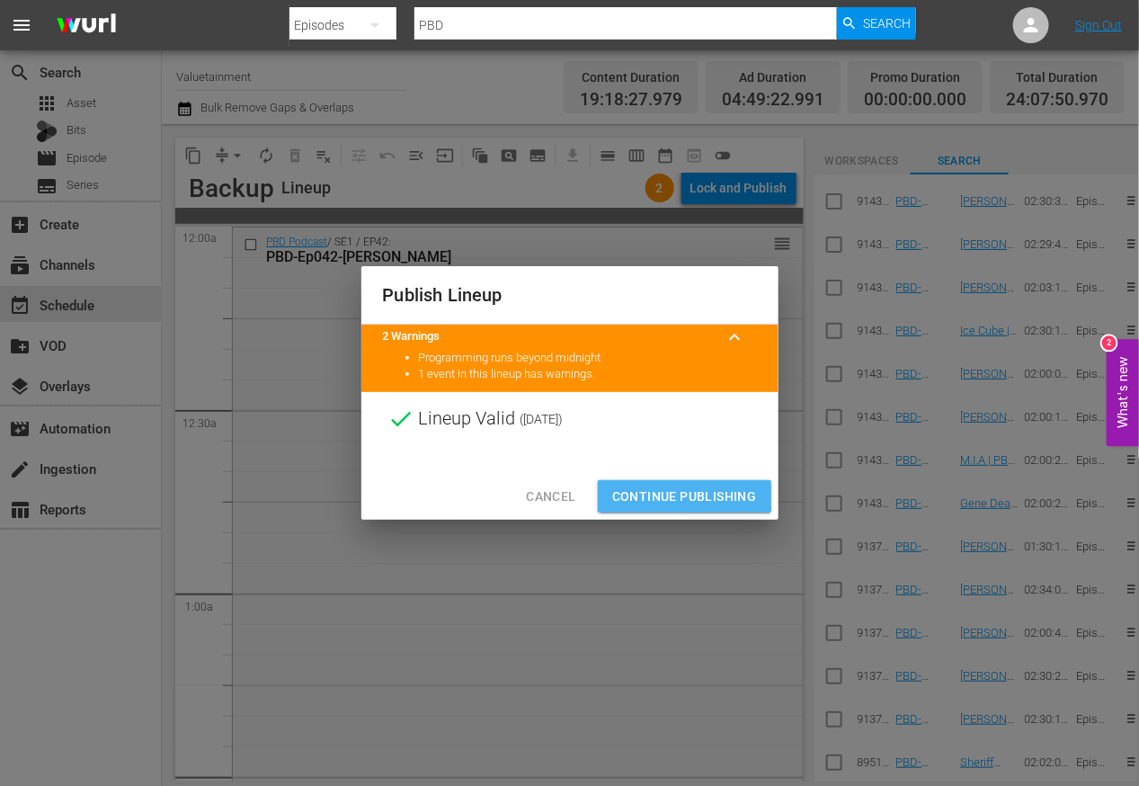
click at [678, 494] on span "Continue Publishing" at bounding box center [684, 497] width 145 height 22
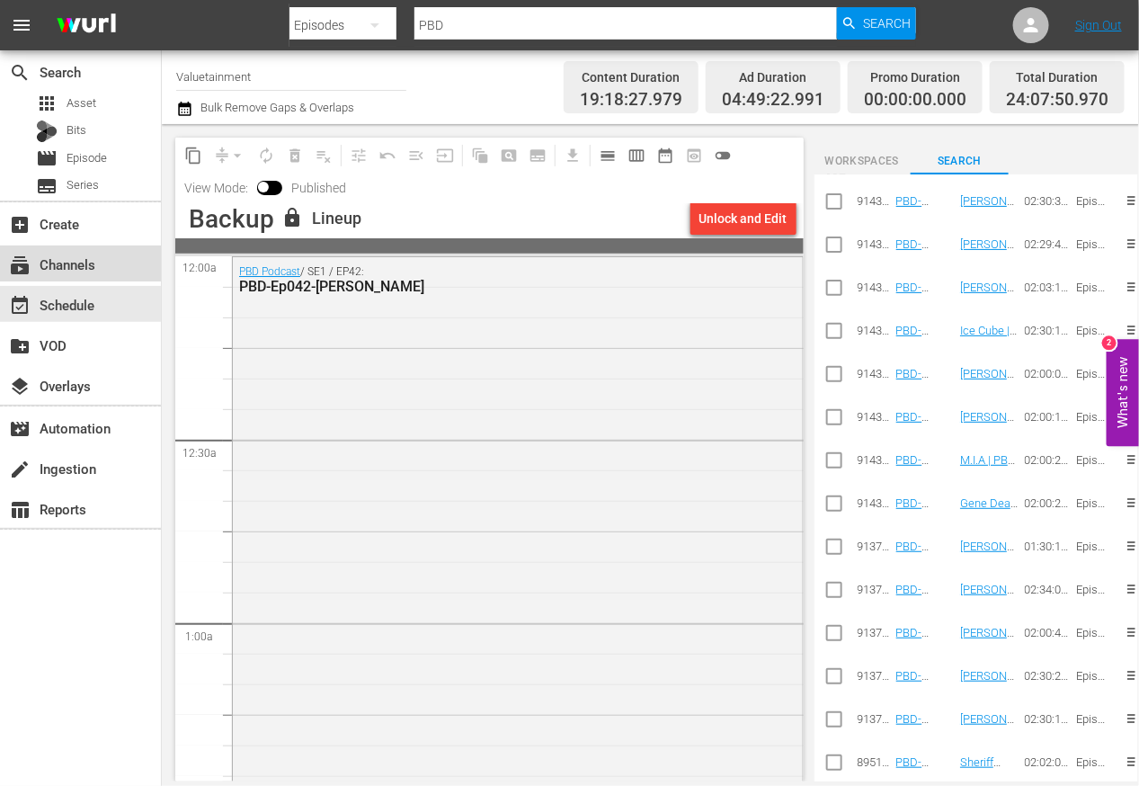
click at [67, 266] on div "subscriptions Channels" at bounding box center [50, 262] width 101 height 16
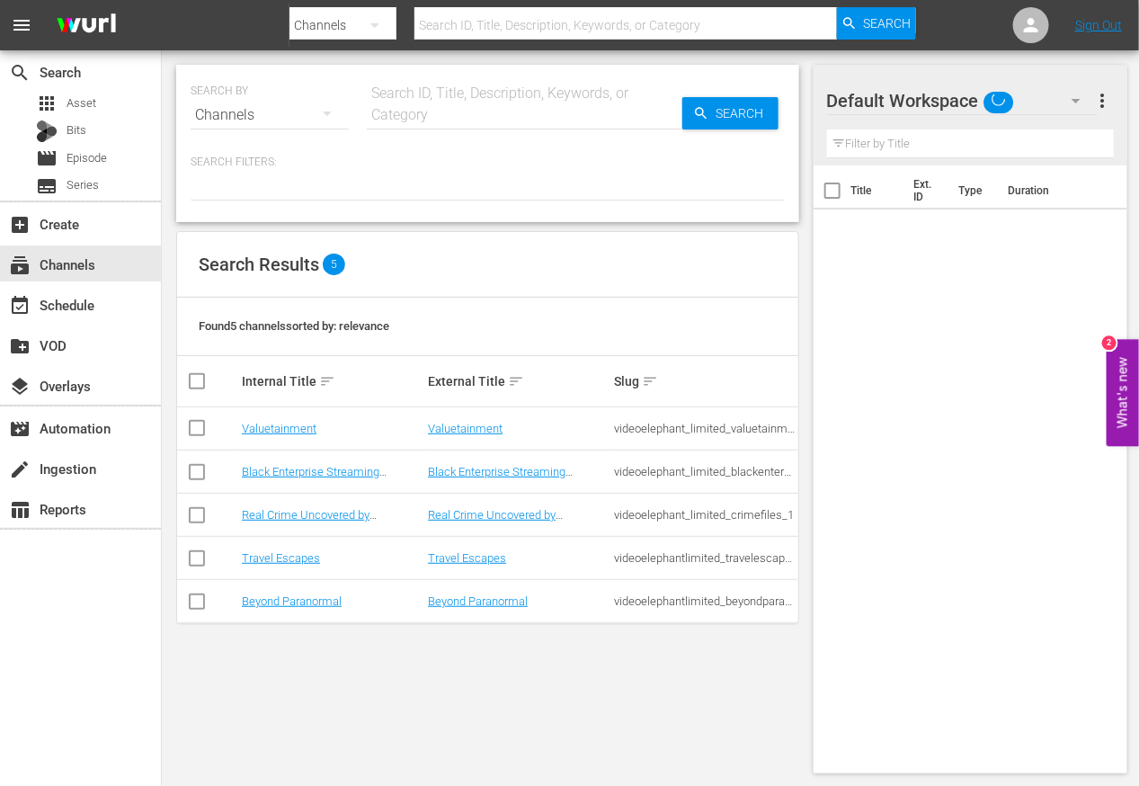
click at [200, 426] on input "checkbox" at bounding box center [197, 432] width 22 height 22
checkbox input "true"
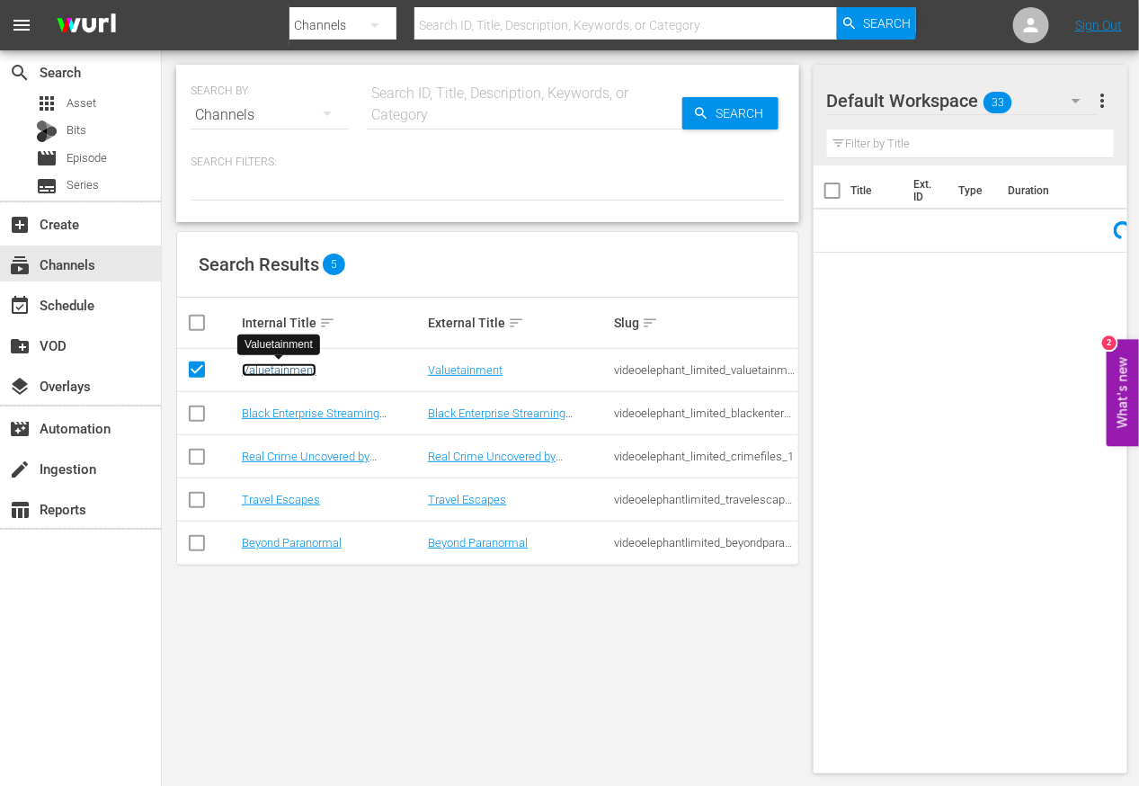
click at [258, 374] on link "Valuetainment" at bounding box center [279, 369] width 75 height 13
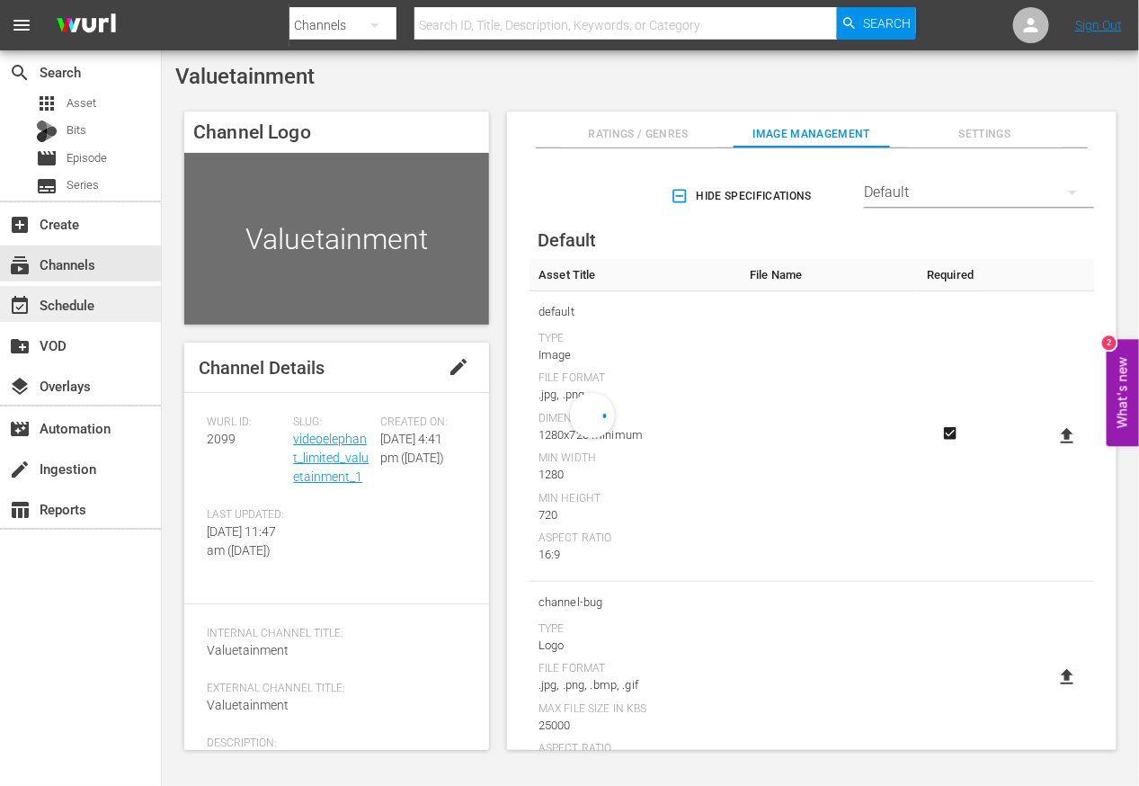
click at [58, 297] on div "event_available Schedule" at bounding box center [50, 302] width 101 height 16
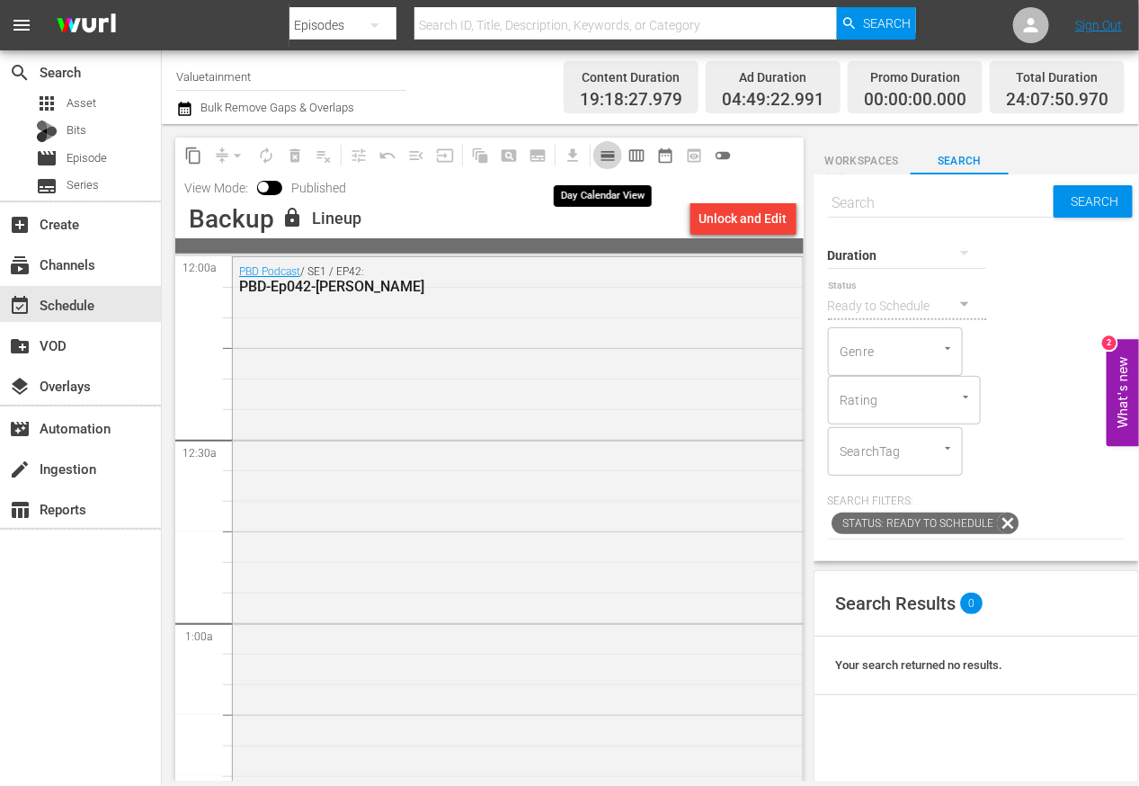
click at [601, 153] on span "calendar_view_day_outlined" at bounding box center [608, 156] width 18 height 18
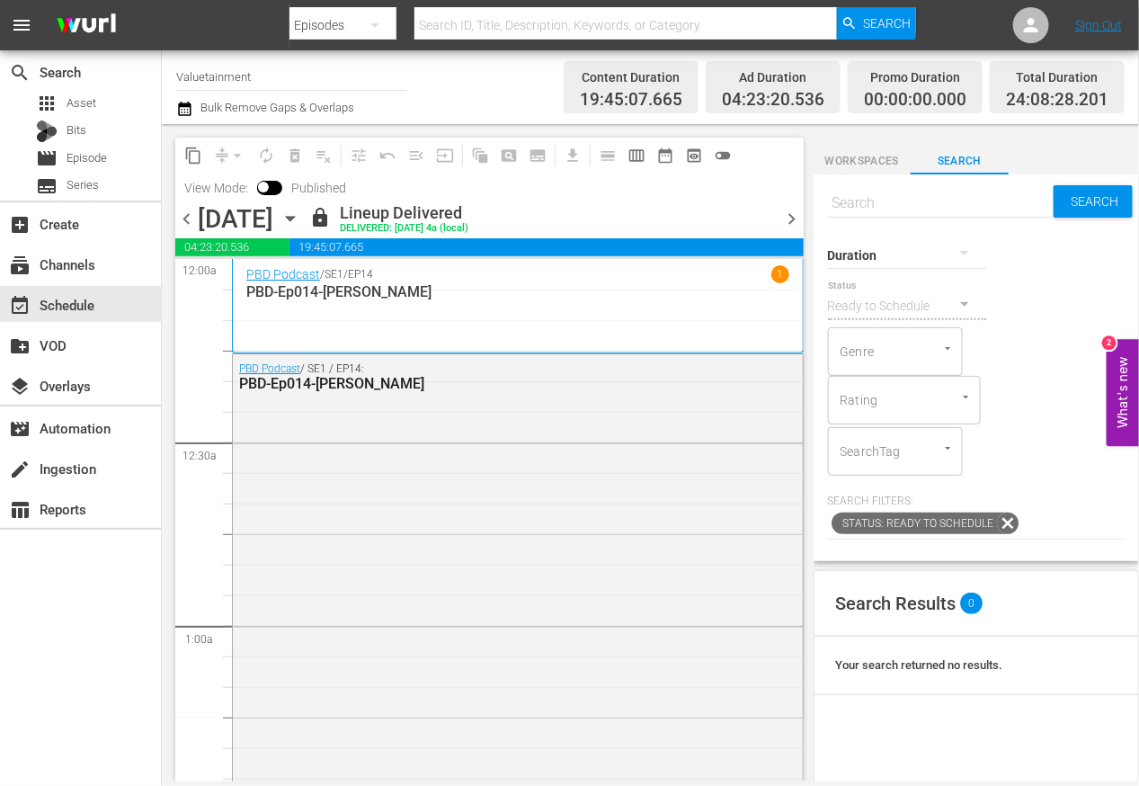
click at [181, 113] on icon "button" at bounding box center [184, 109] width 17 height 22
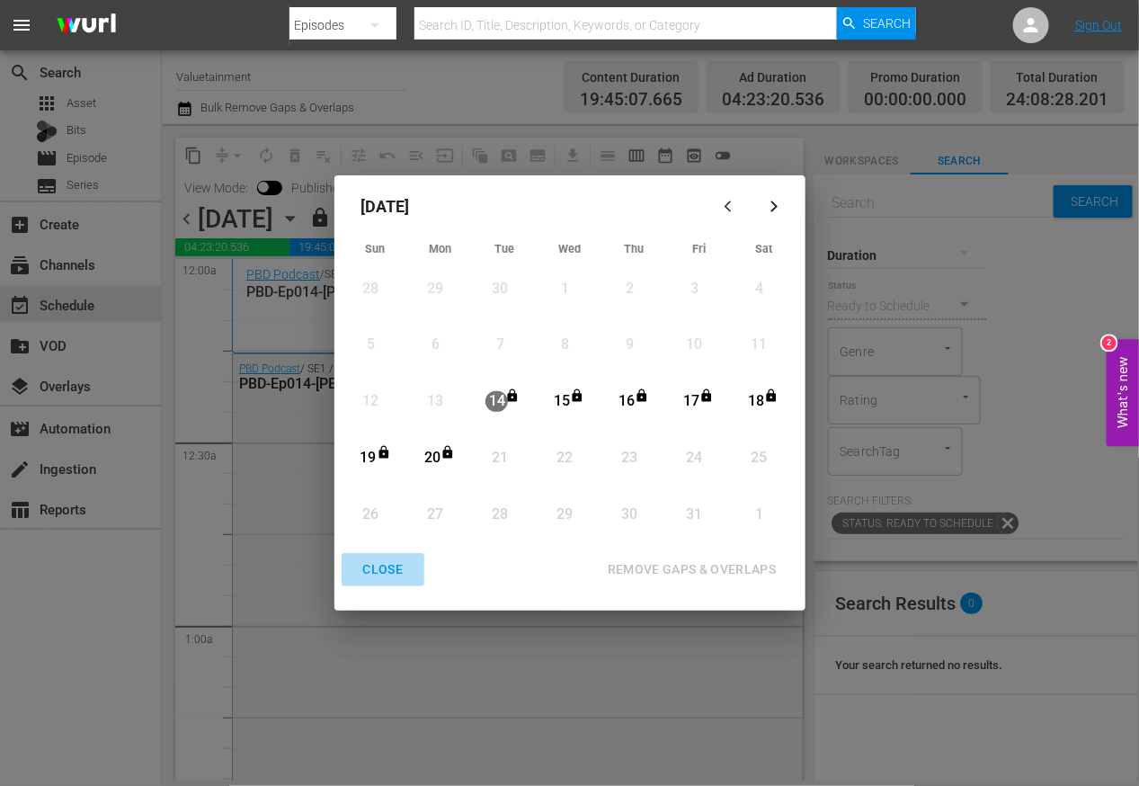
click at [387, 567] on div "CLOSE" at bounding box center [383, 569] width 69 height 22
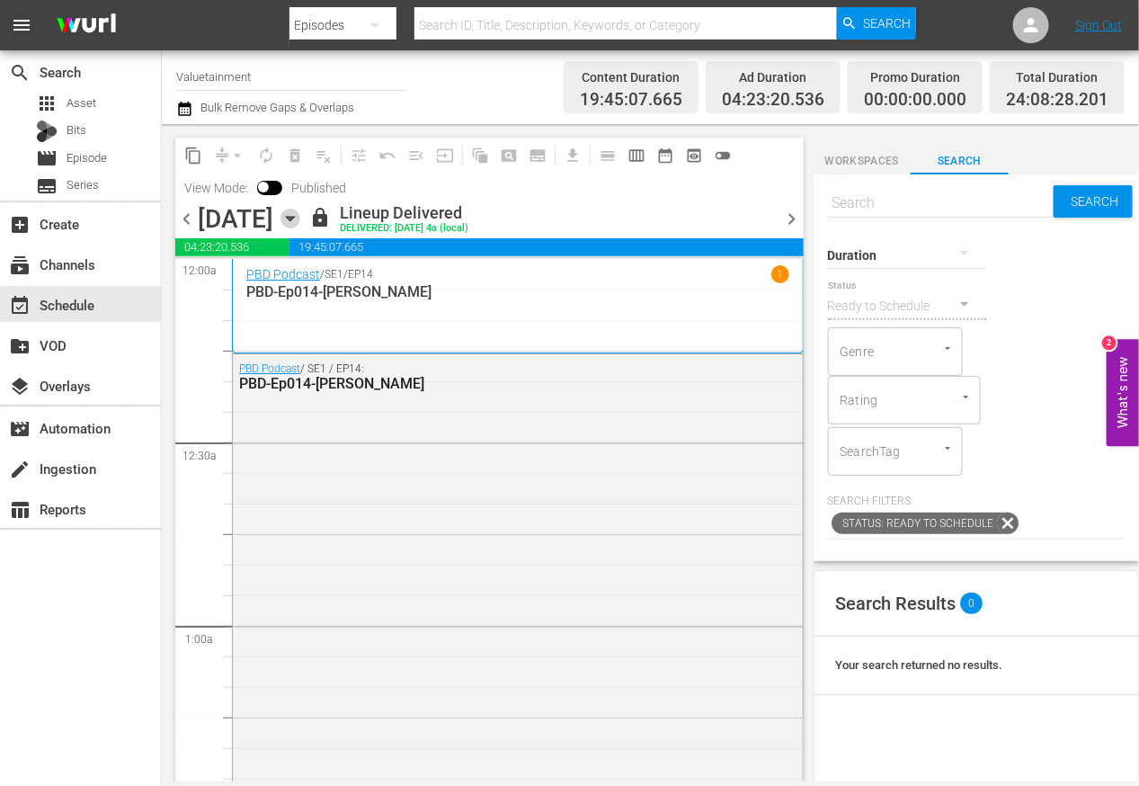
click at [300, 224] on icon "button" at bounding box center [291, 219] width 20 height 20
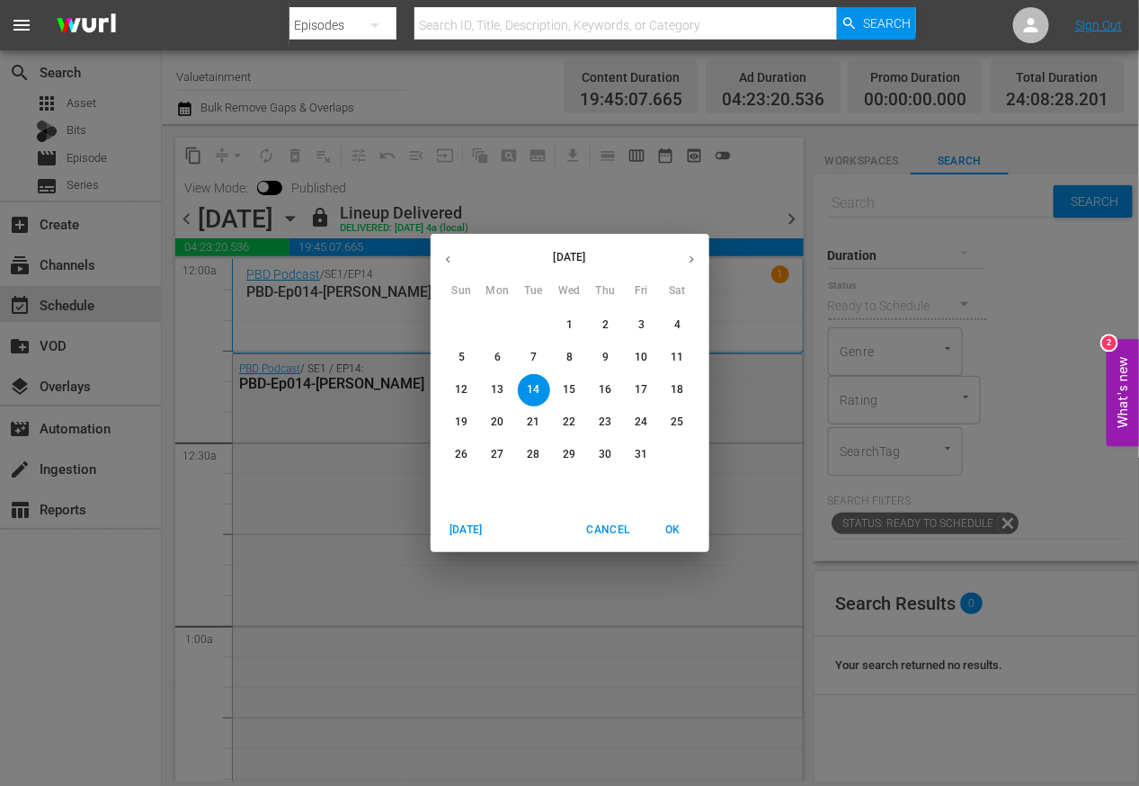
click at [529, 417] on p "21" at bounding box center [533, 422] width 13 height 15
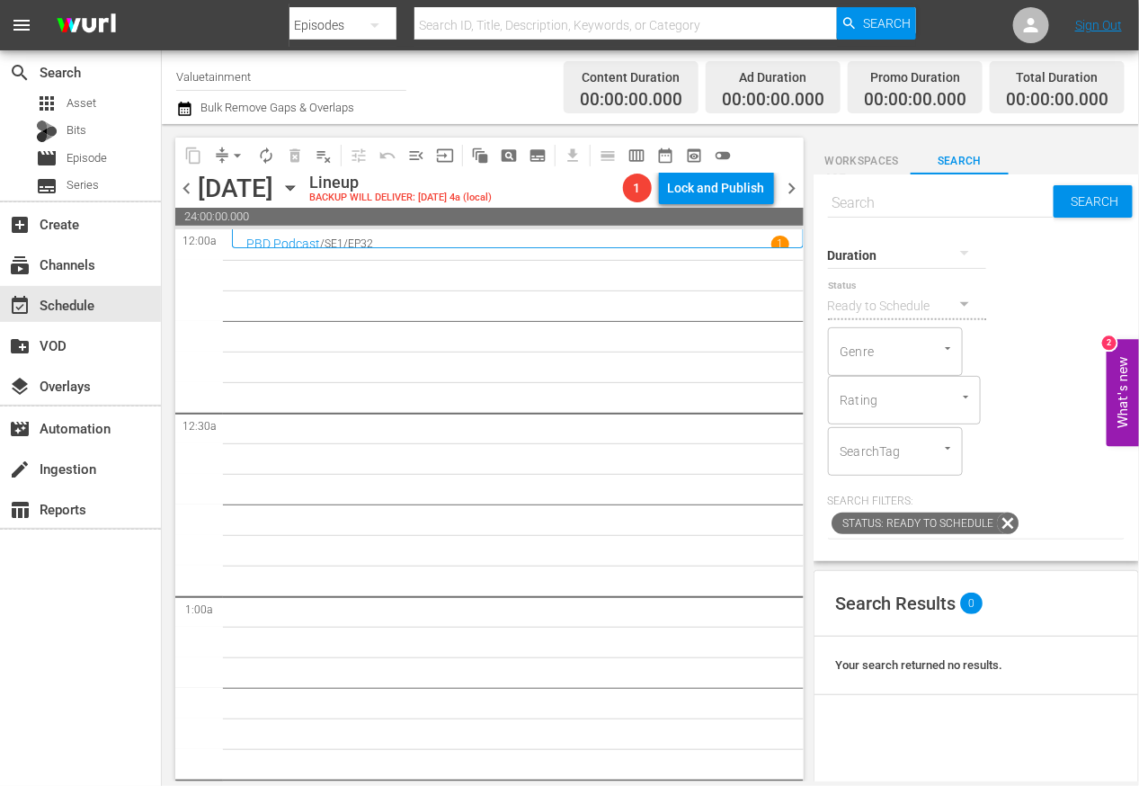
click at [188, 183] on span "chevron_left" at bounding box center [186, 188] width 22 height 22
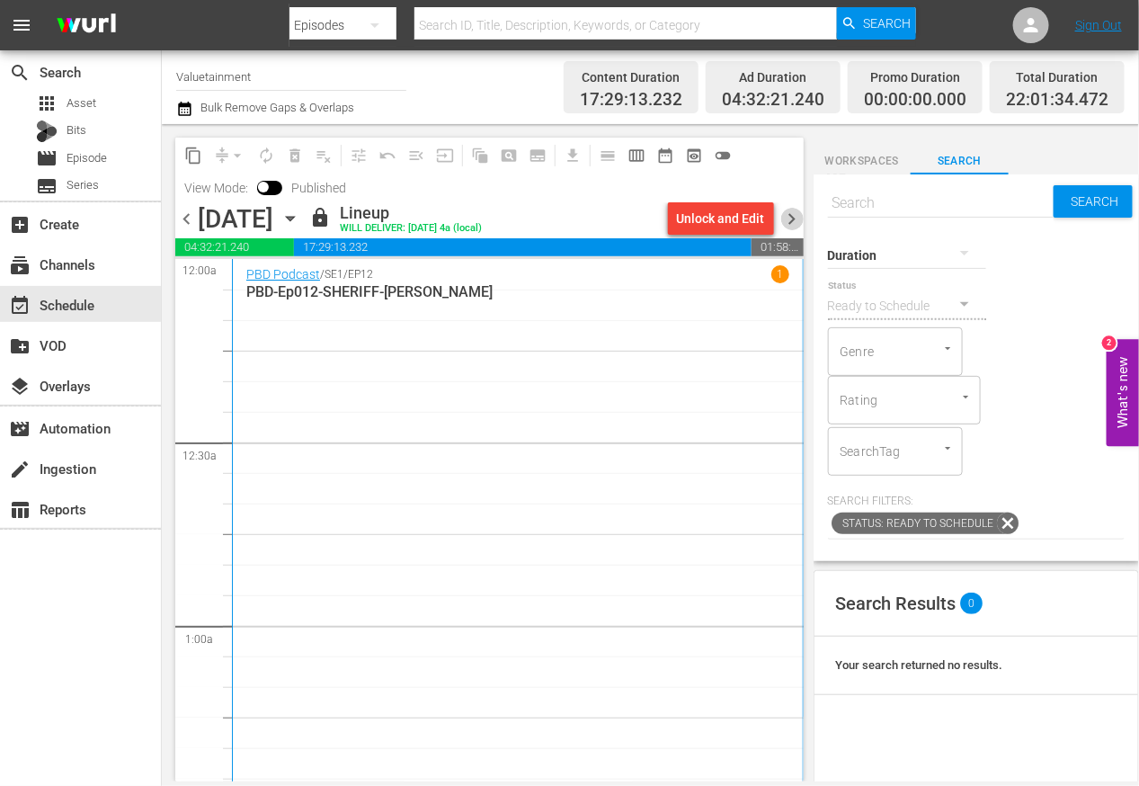
click at [789, 218] on span "chevron_right" at bounding box center [793, 219] width 22 height 22
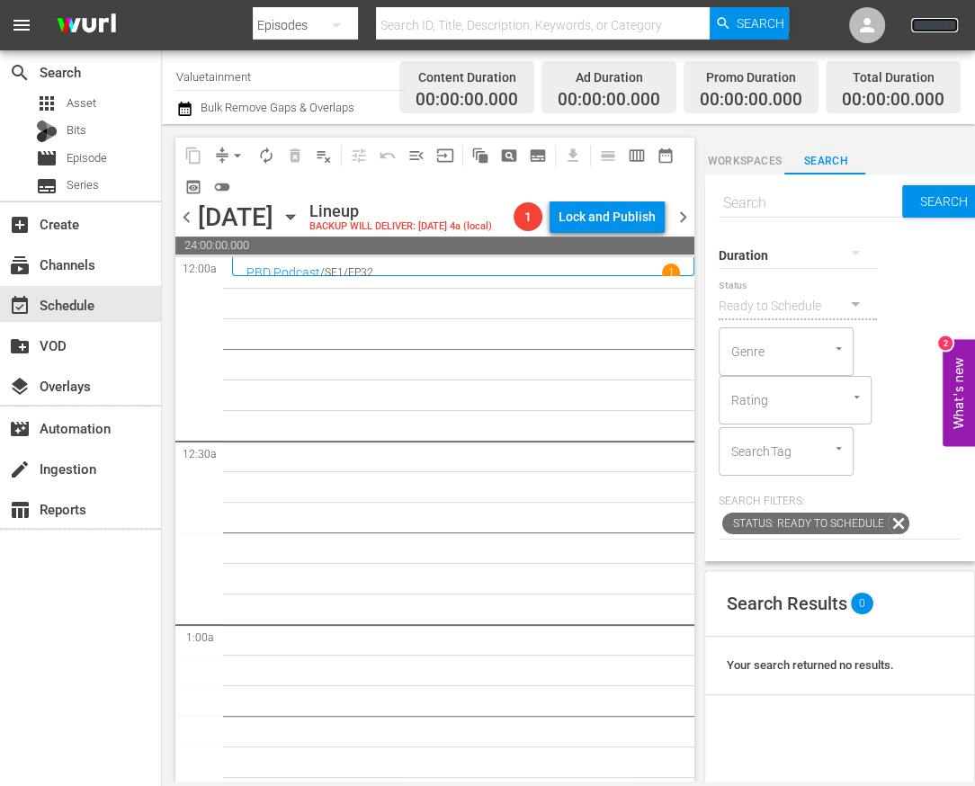
click at [928, 26] on link "Sign Out" at bounding box center [934, 25] width 47 height 14
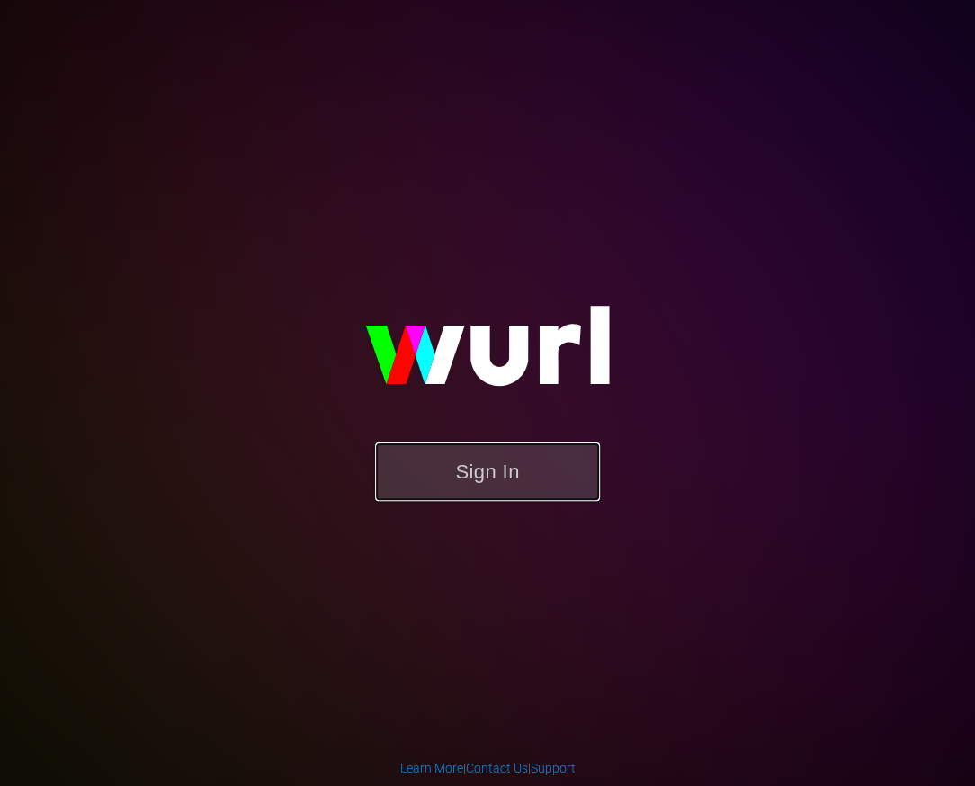
click at [537, 469] on button "Sign In" at bounding box center [487, 471] width 225 height 58
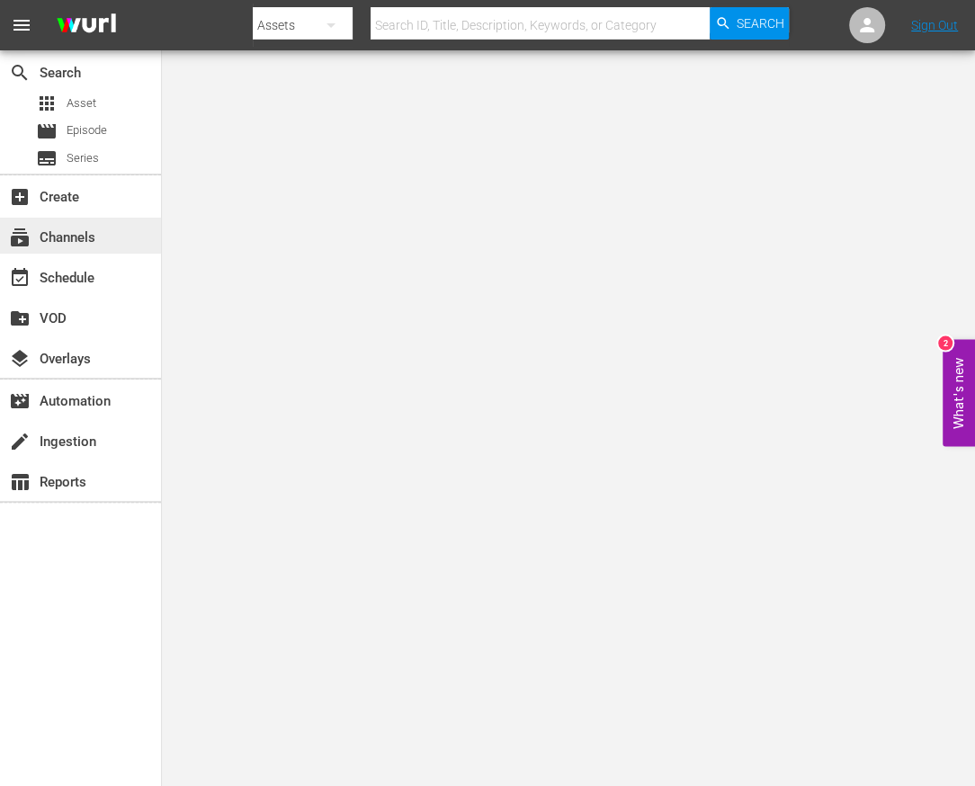
click at [72, 225] on div "subscriptions Channels" at bounding box center [80, 236] width 161 height 36
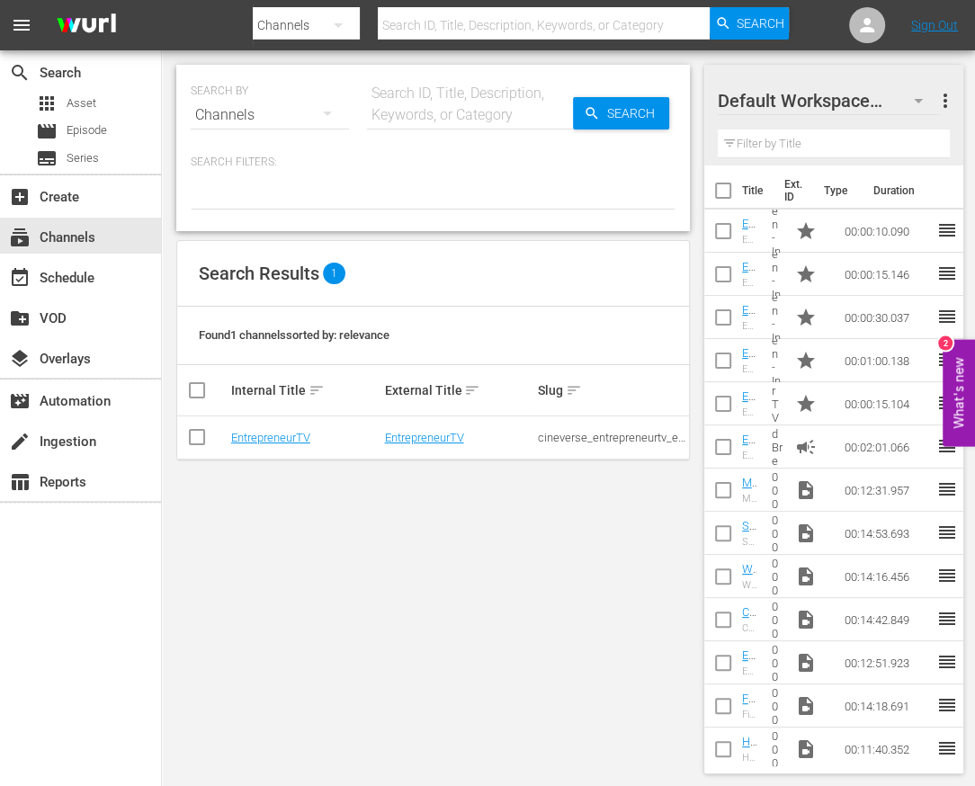
click at [191, 430] on input "checkbox" at bounding box center [197, 441] width 22 height 22
checkbox input "true"
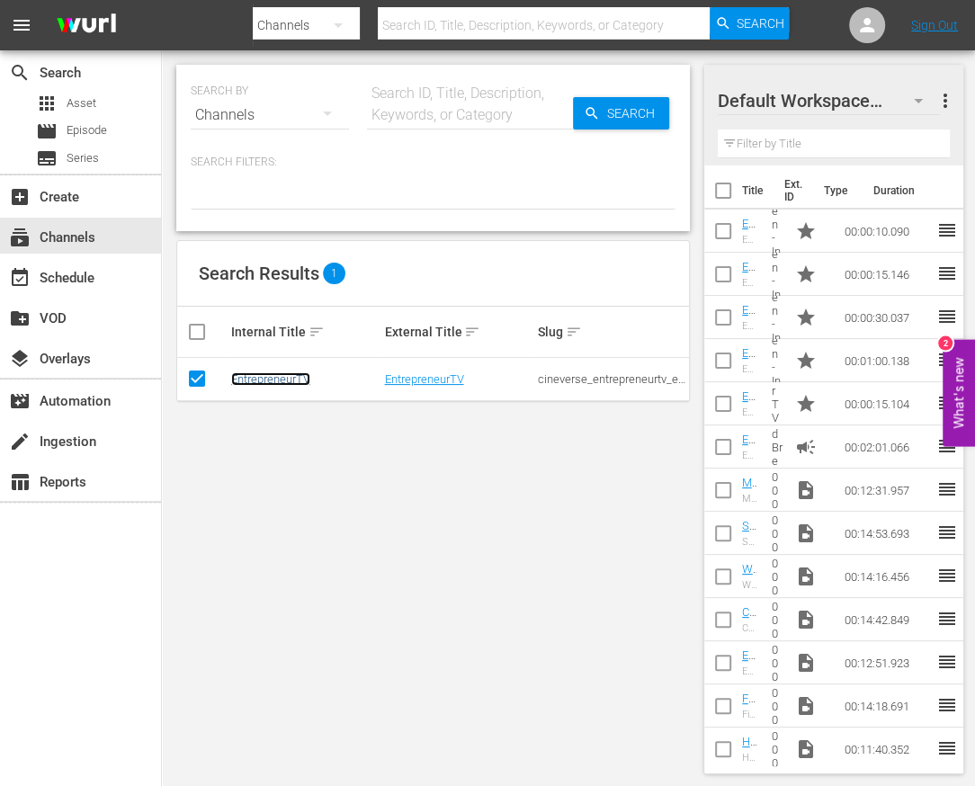
click at [251, 374] on link "EntrepreneurTV" at bounding box center [270, 378] width 79 height 13
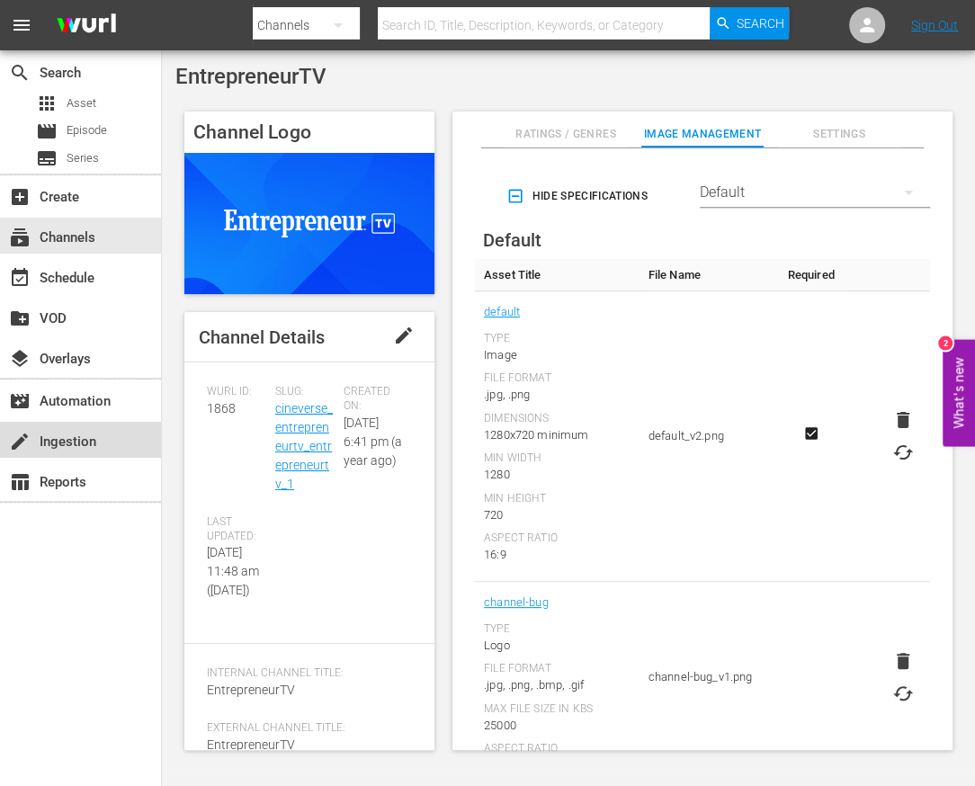
click at [71, 447] on div "create Ingestion" at bounding box center [50, 439] width 101 height 16
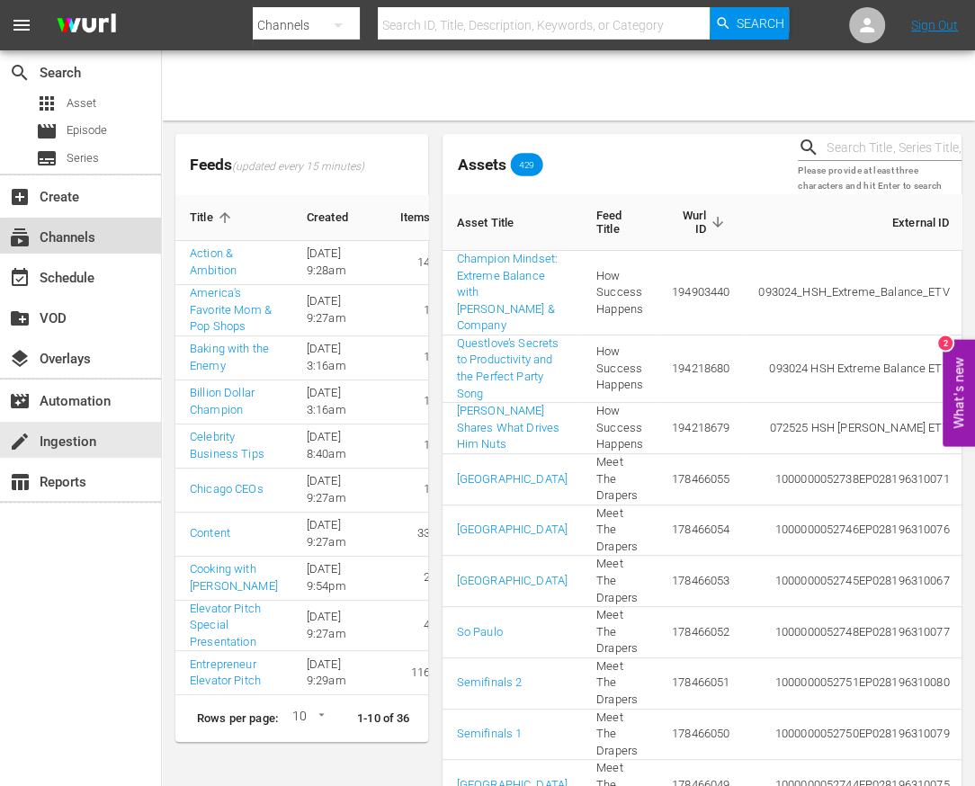
click at [88, 243] on div "subscriptions Channels" at bounding box center [50, 235] width 101 height 16
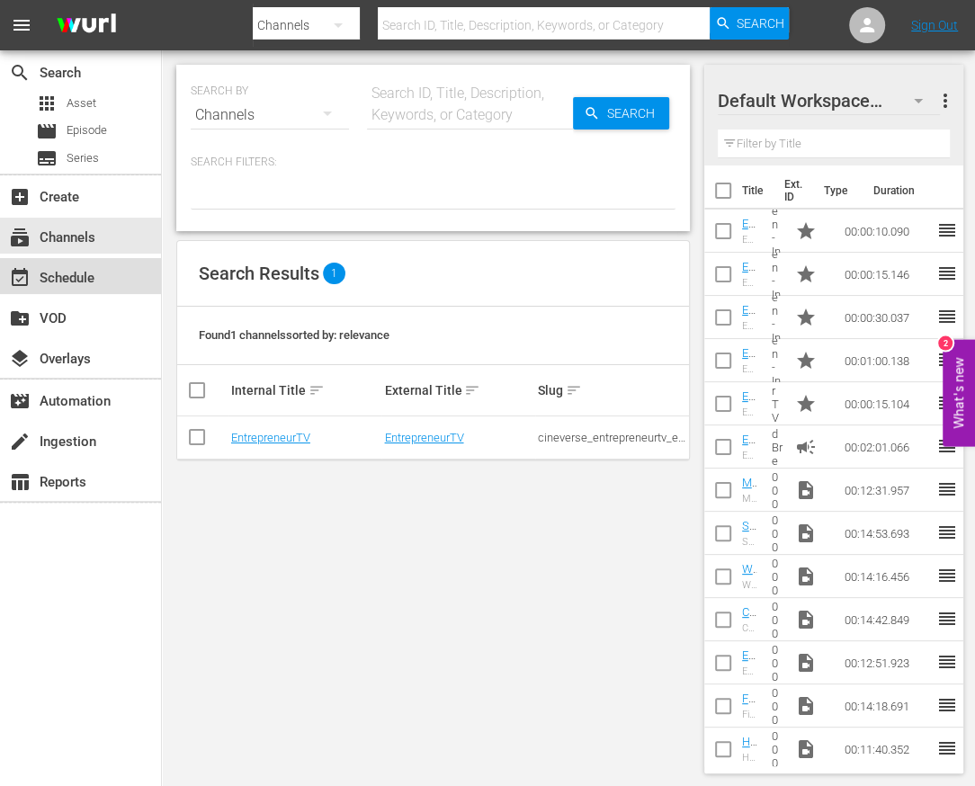
click at [42, 283] on div "event_available Schedule" at bounding box center [50, 275] width 101 height 16
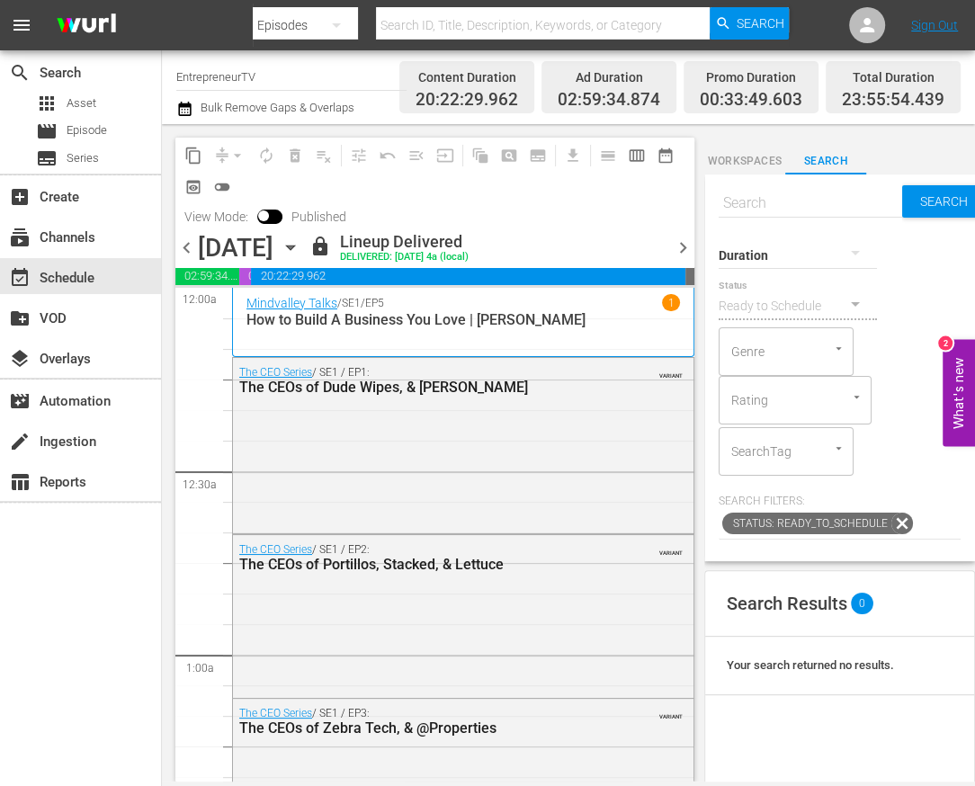
click at [187, 112] on icon "button" at bounding box center [184, 109] width 13 height 14
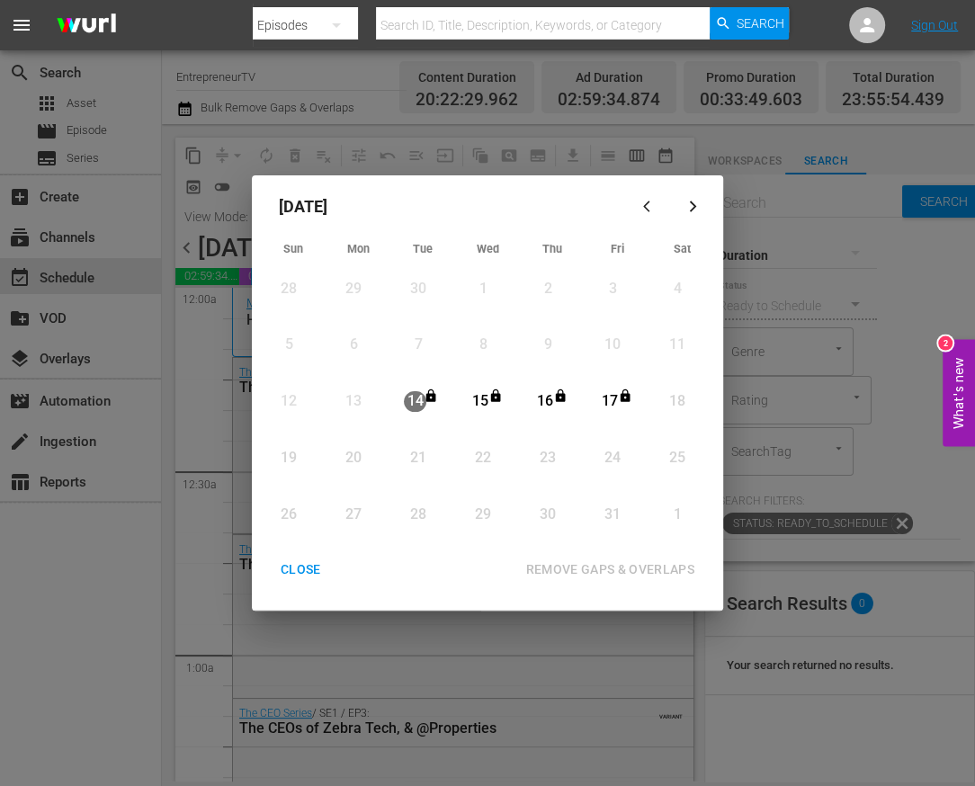
click at [296, 570] on div "CLOSE" at bounding box center [300, 569] width 69 height 22
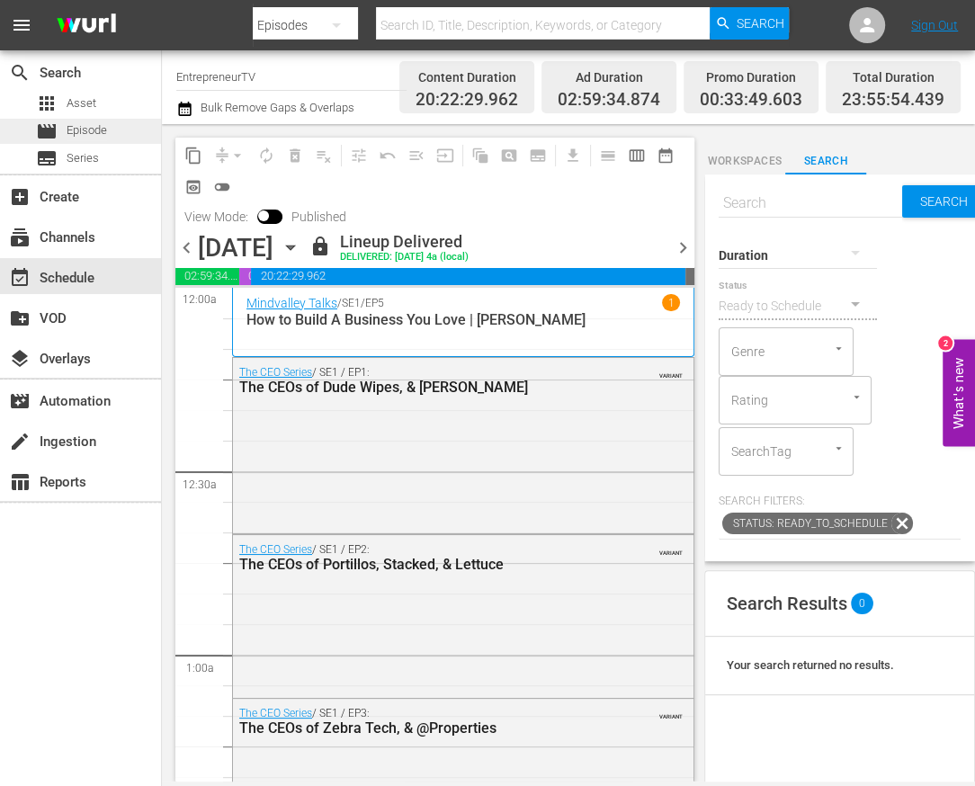
click at [75, 125] on span "Episode" at bounding box center [87, 130] width 40 height 18
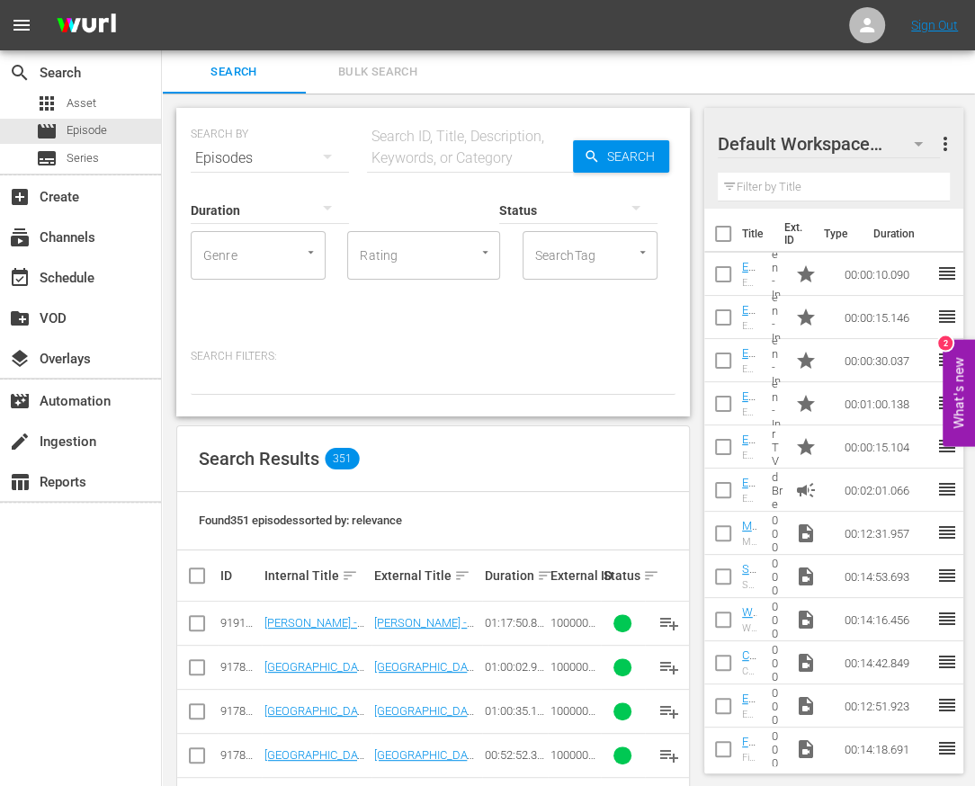
click at [405, 161] on input "text" at bounding box center [470, 158] width 206 height 43
paste input "Here’s How to Sell Your Business For $100m+"
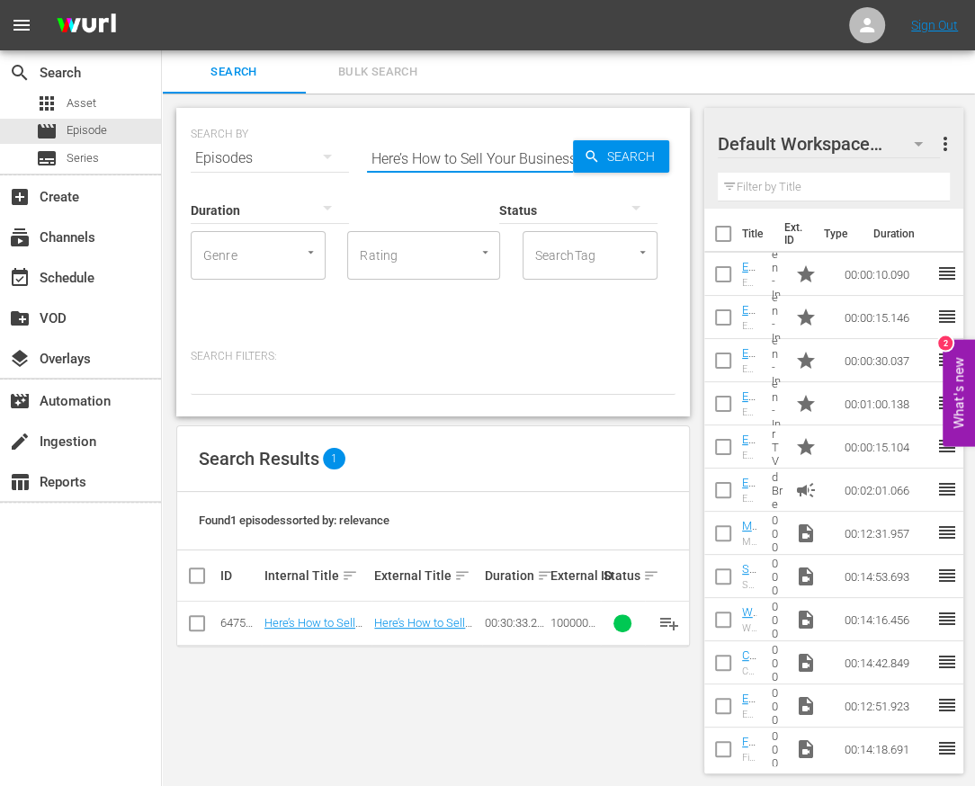
click at [464, 163] on input "Here’s How to Sell Your Business For $100m+" at bounding box center [470, 158] width 206 height 43
paste input "From State Pen to Y Combinator Graduate to Mega-Million Dollar Business"
click at [396, 163] on input "From State Pen to Y Combinator Graduate to Mega-Million Dollar Business" at bounding box center [470, 158] width 206 height 43
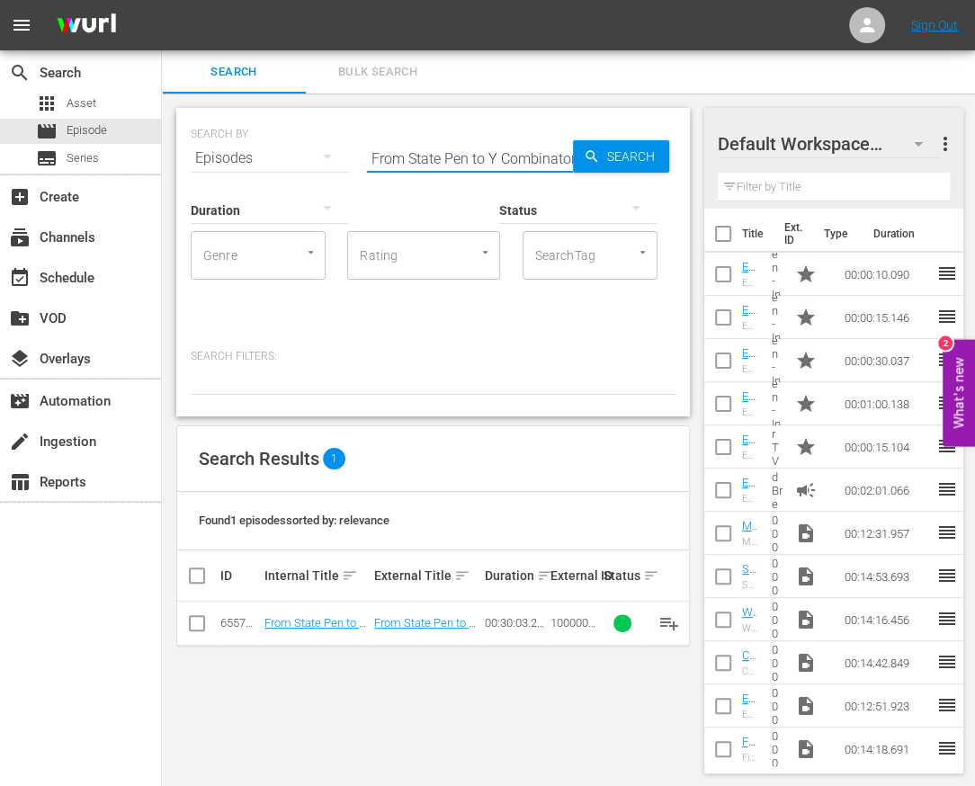
click at [396, 163] on input "From State Pen to Y Combinator Graduate to Mega-Million Dollar Business" at bounding box center [470, 158] width 206 height 43
paste input "A New Spin On Music &"
click at [452, 162] on input "A New Spin On Music & Business" at bounding box center [470, 158] width 206 height 43
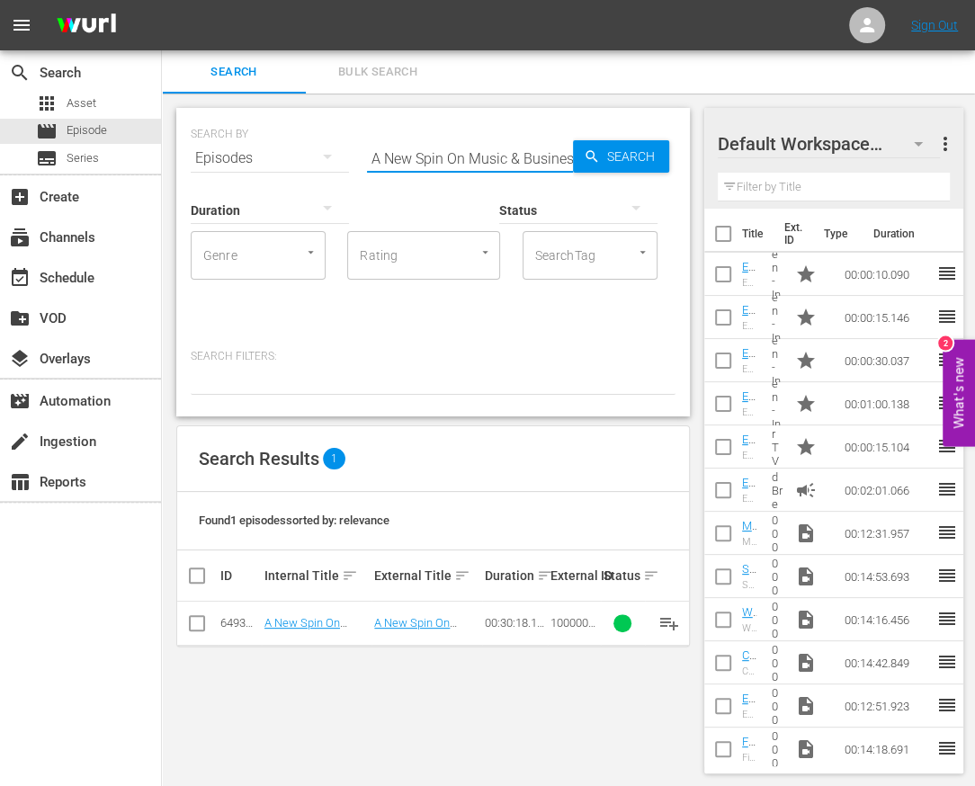
paste input "Building a Famous Brand with Dee Murthy"
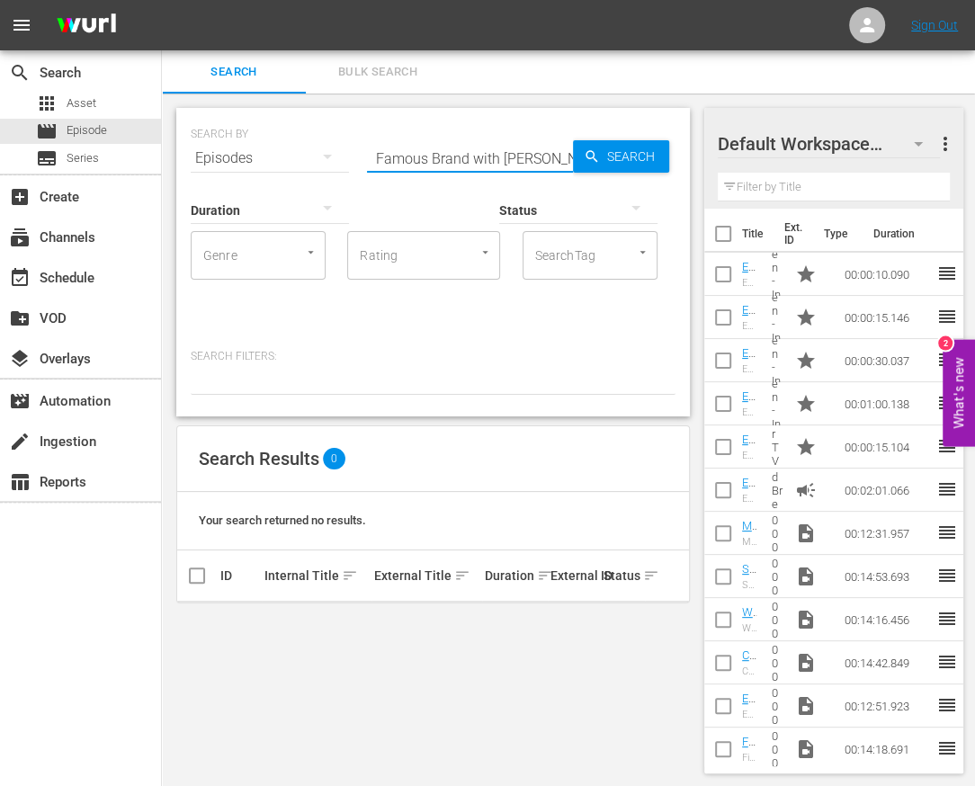
click at [527, 164] on input "A New Spin Building a Famous Brand with Dee Murthy Music & Business" at bounding box center [470, 158] width 206 height 43
paste input "Building a Famous Brand with Dee Murthy"
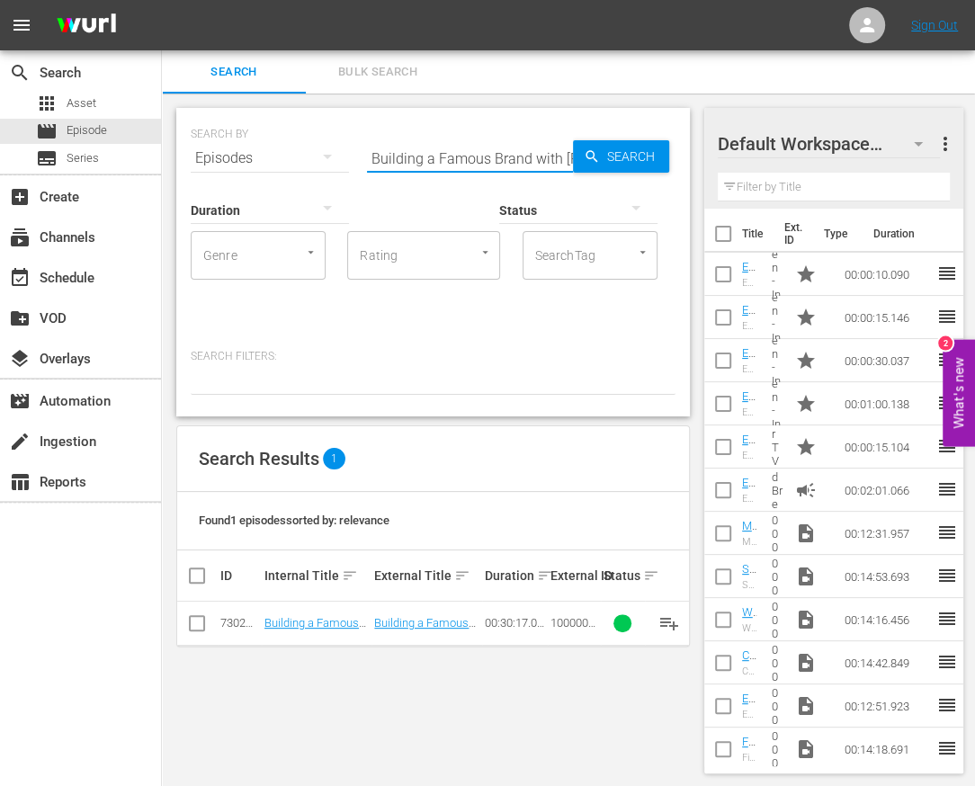
click at [474, 160] on input "Building a Famous Brand with Dee Murthy" at bounding box center [470, 158] width 206 height 43
paste input "How To Build A Fitness Empire With Clients Like [PERSON_NAME]"
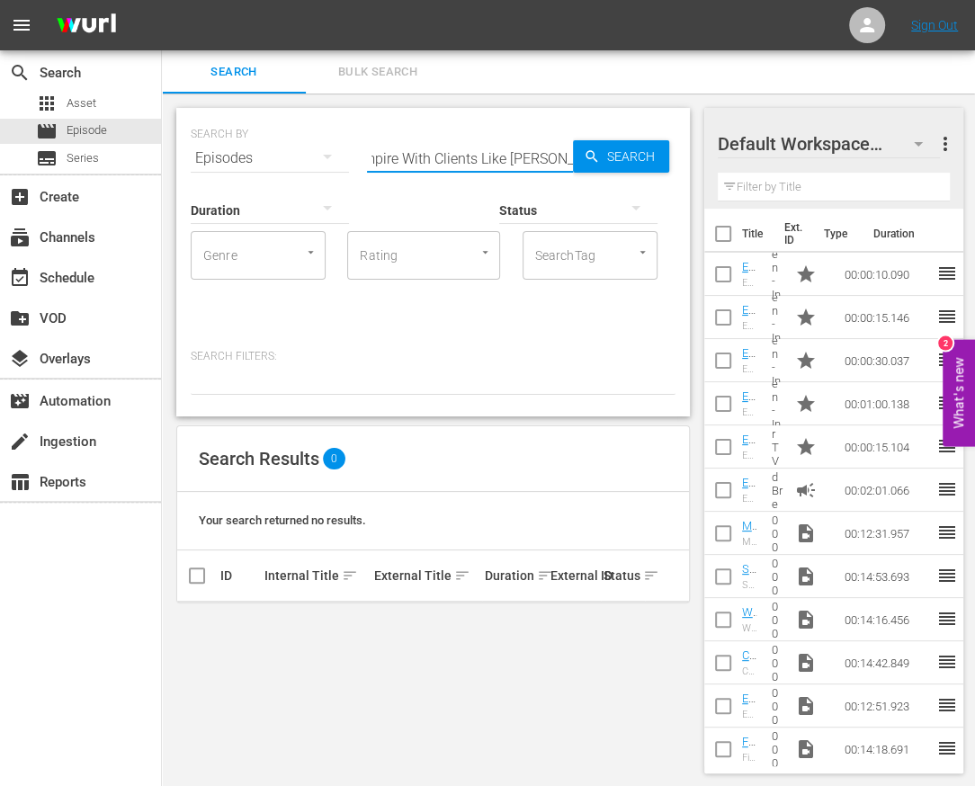
click at [440, 165] on input "How To Build A Fitness Empire With Clients Like [PERSON_NAME]" at bounding box center [470, 158] width 206 height 43
type input "Kevin"
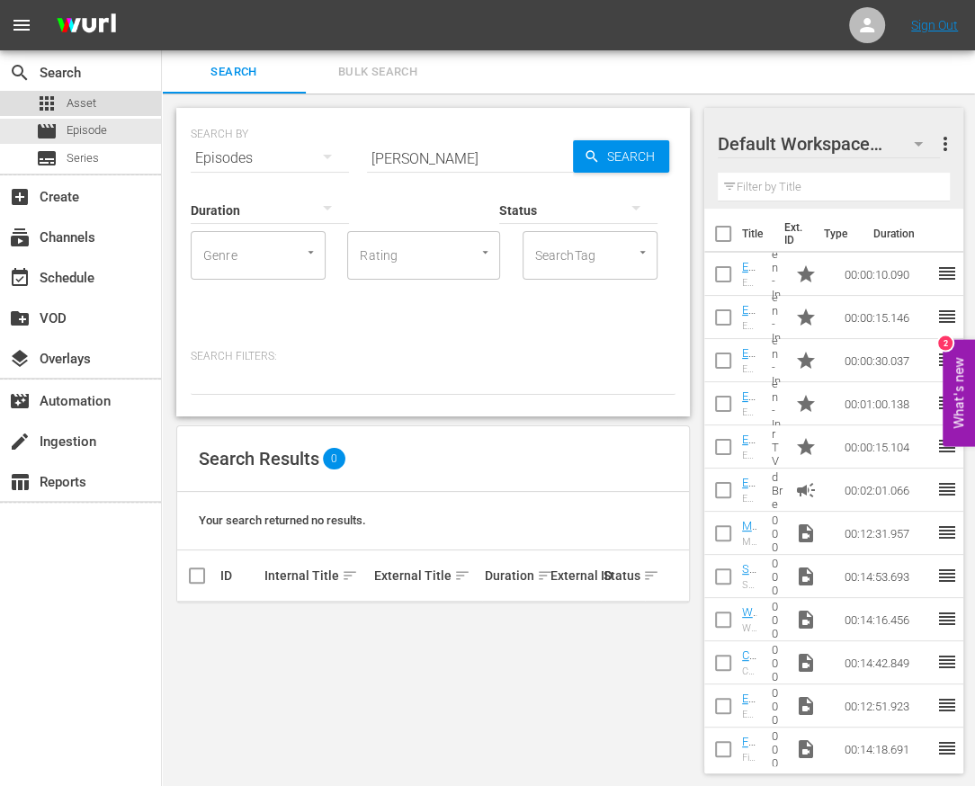
click at [87, 104] on span "Asset" at bounding box center [82, 103] width 30 height 18
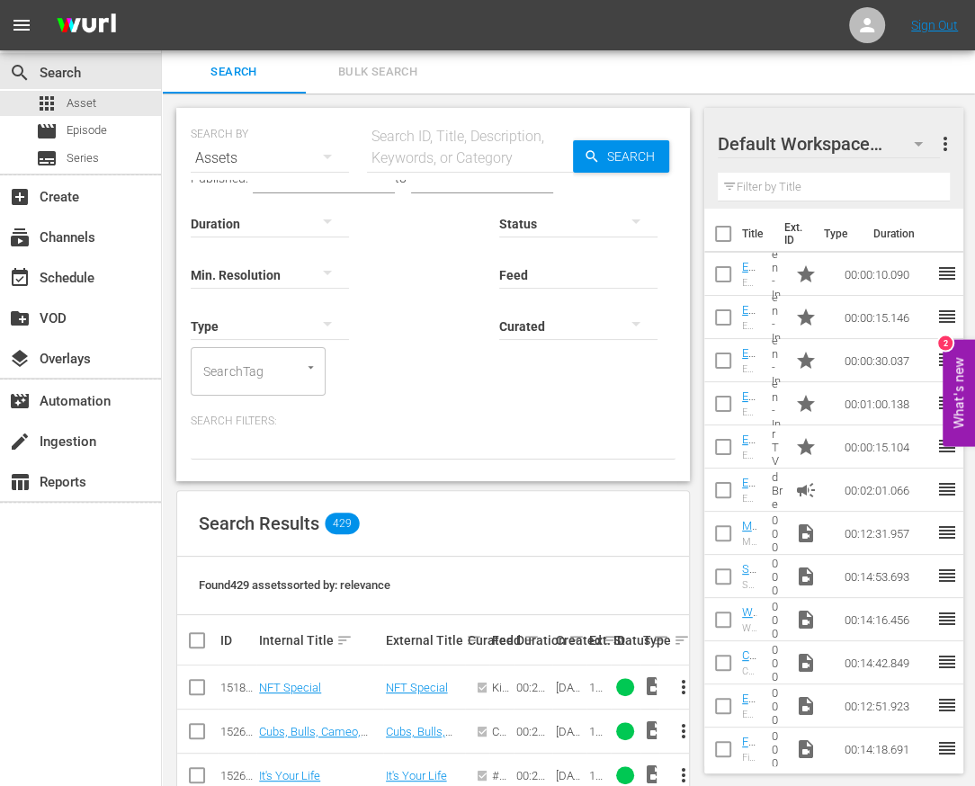
click at [442, 144] on input "text" at bounding box center [470, 158] width 206 height 43
paste input "How To Build A Fitness Empire With Clients Like [PERSON_NAME]"
type input "How To Build A Fitness Empire With Clients Like [PERSON_NAME]"
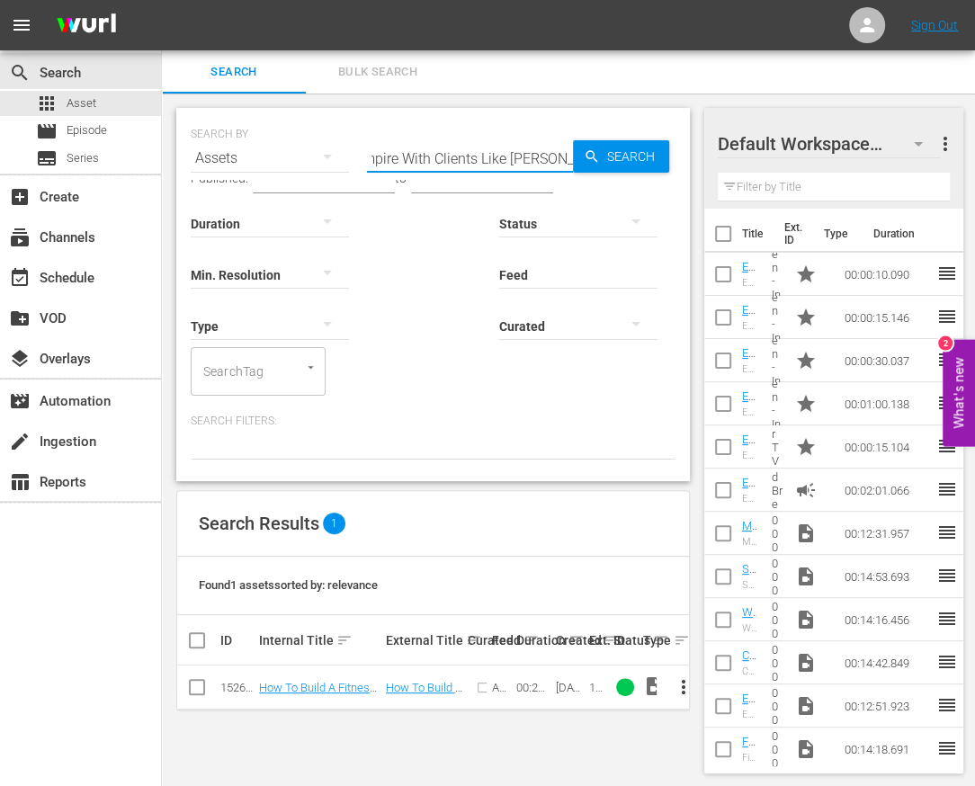
click at [202, 688] on input "checkbox" at bounding box center [197, 691] width 22 height 22
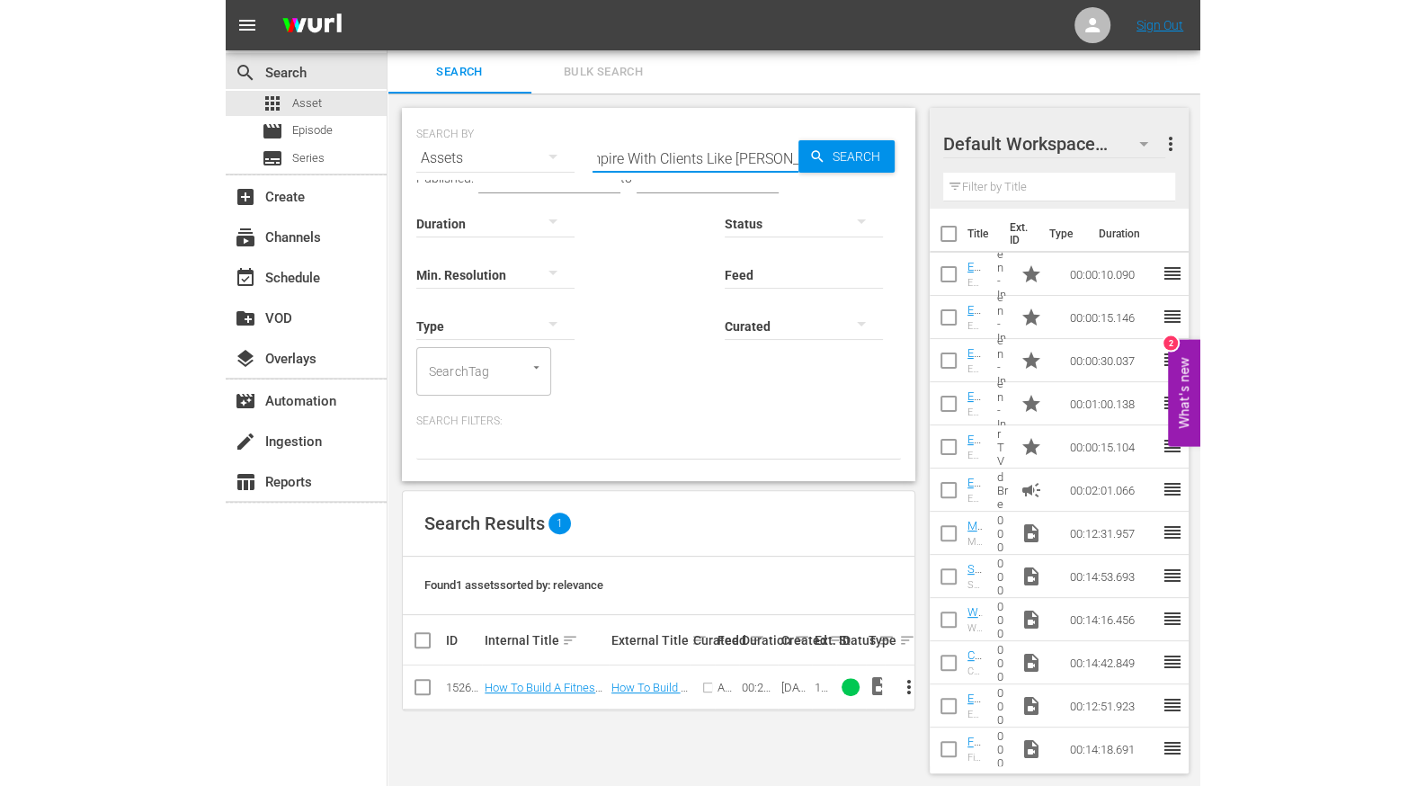
scroll to position [0, 0]
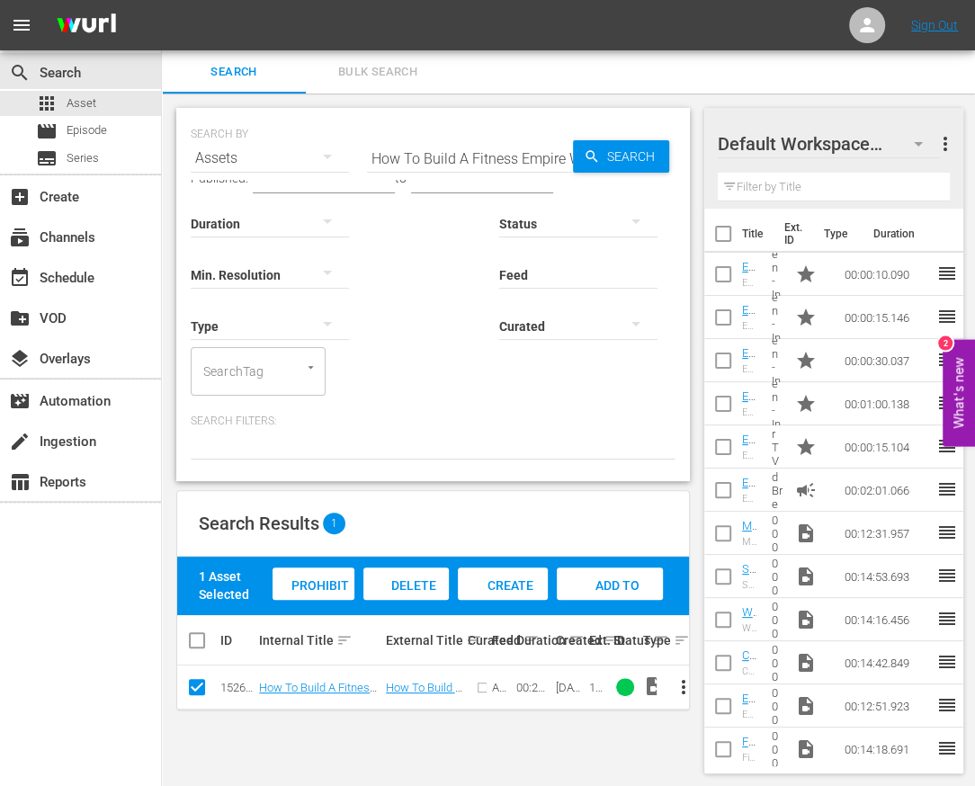
click at [522, 585] on span "Create Episode" at bounding box center [502, 602] width 65 height 49
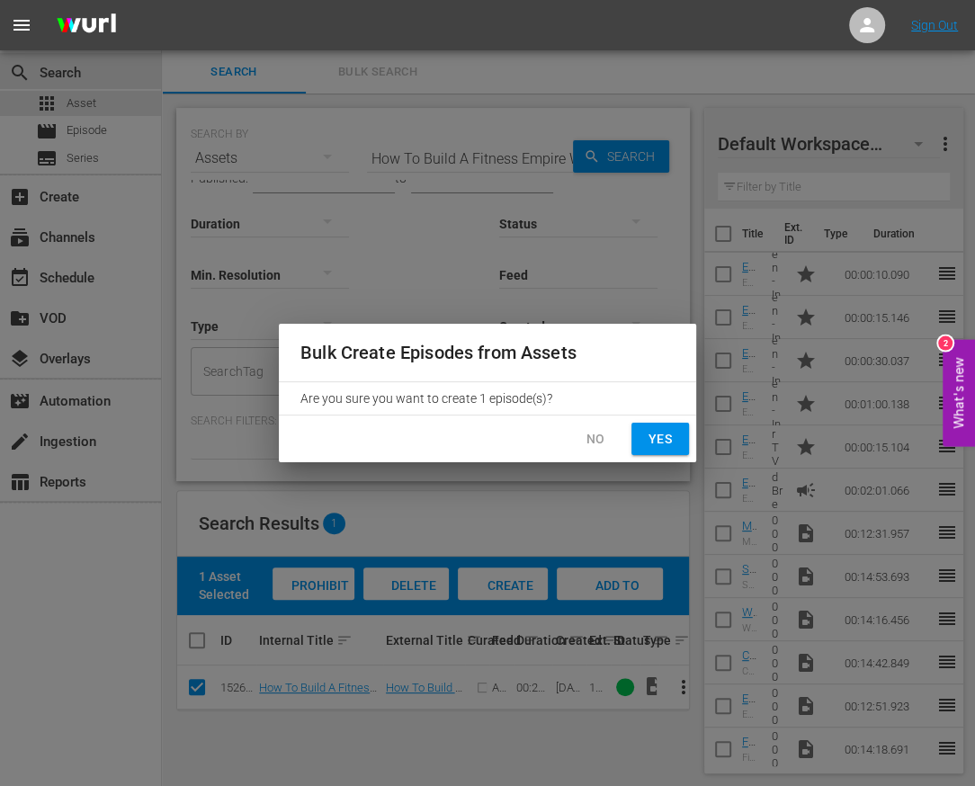
click at [661, 448] on span "Yes" at bounding box center [660, 439] width 29 height 22
checkbox input "false"
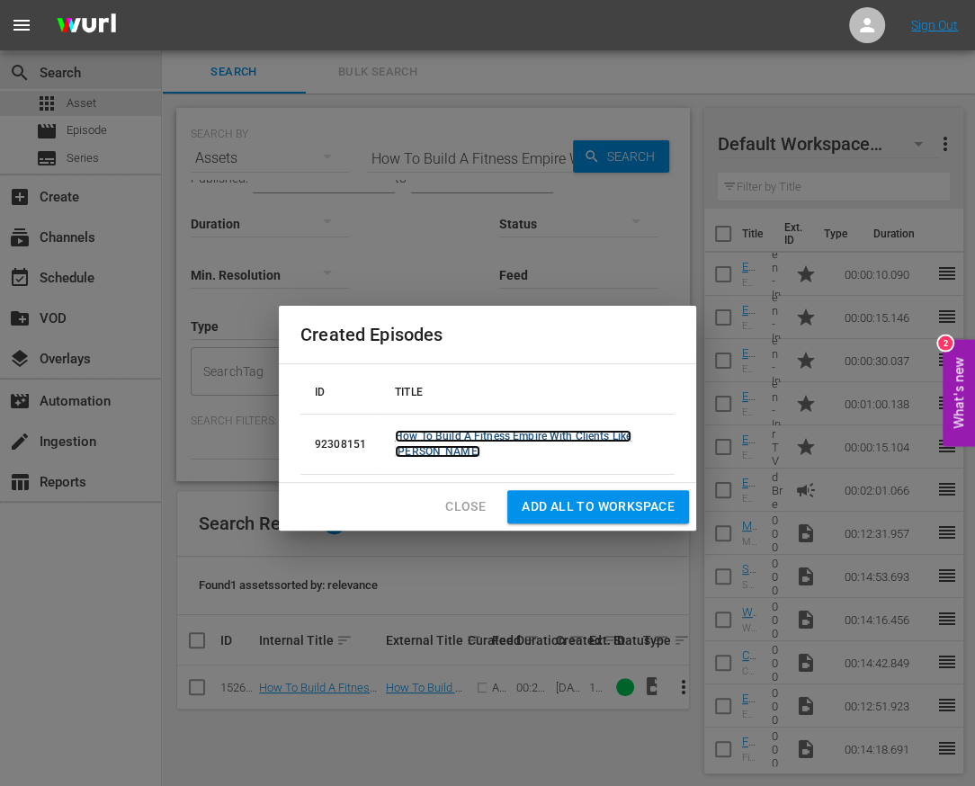
click at [513, 431] on link "How To Build A Fitness Empire With Clients Like [PERSON_NAME]" at bounding box center [513, 444] width 237 height 28
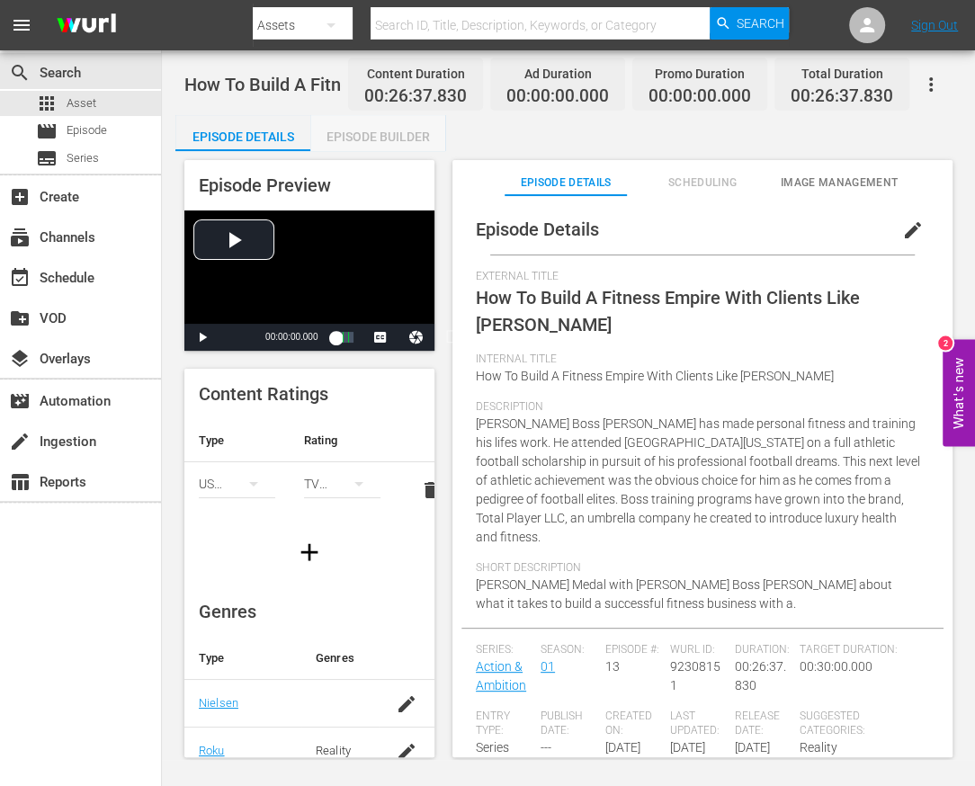
click at [416, 145] on div "Episode Builder" at bounding box center [377, 136] width 135 height 43
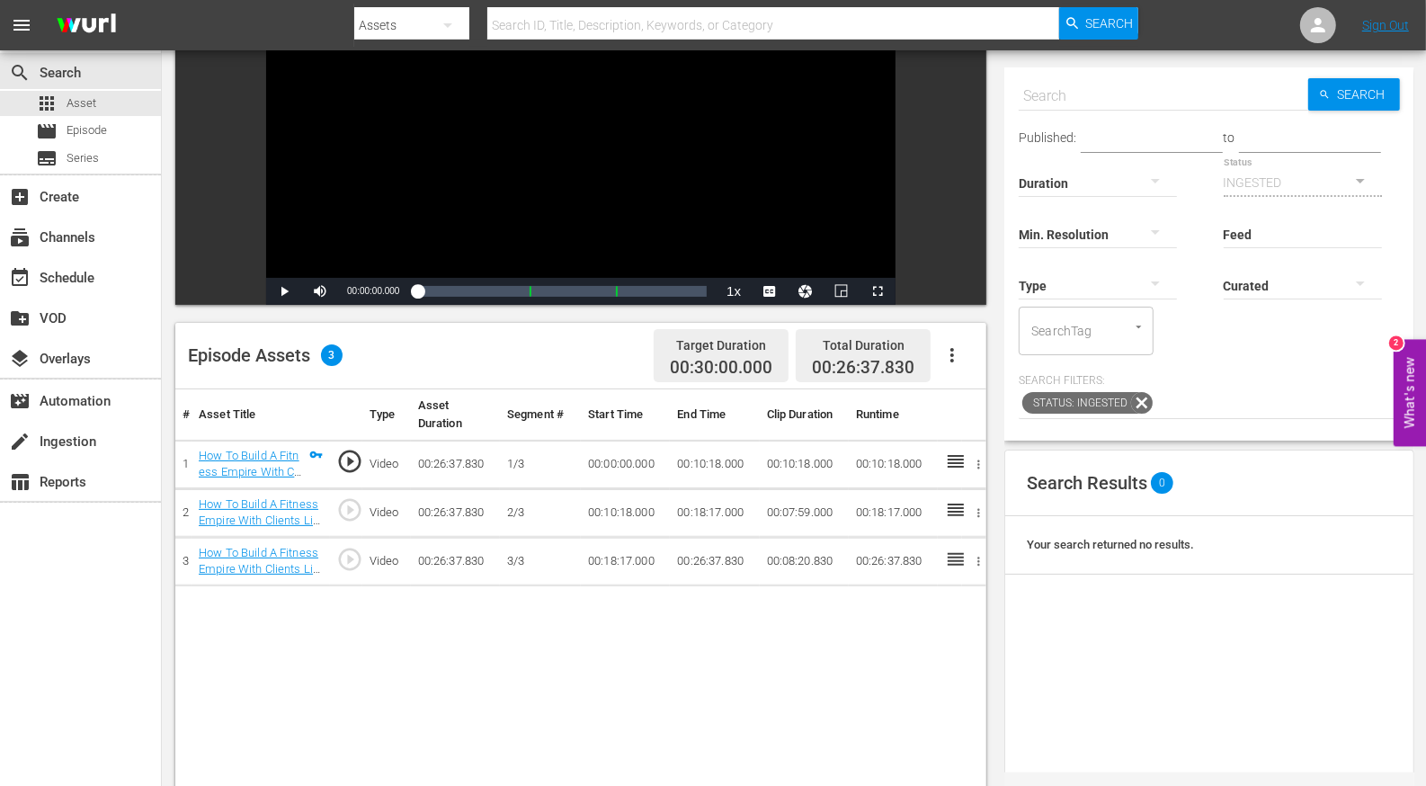
scroll to position [276, 0]
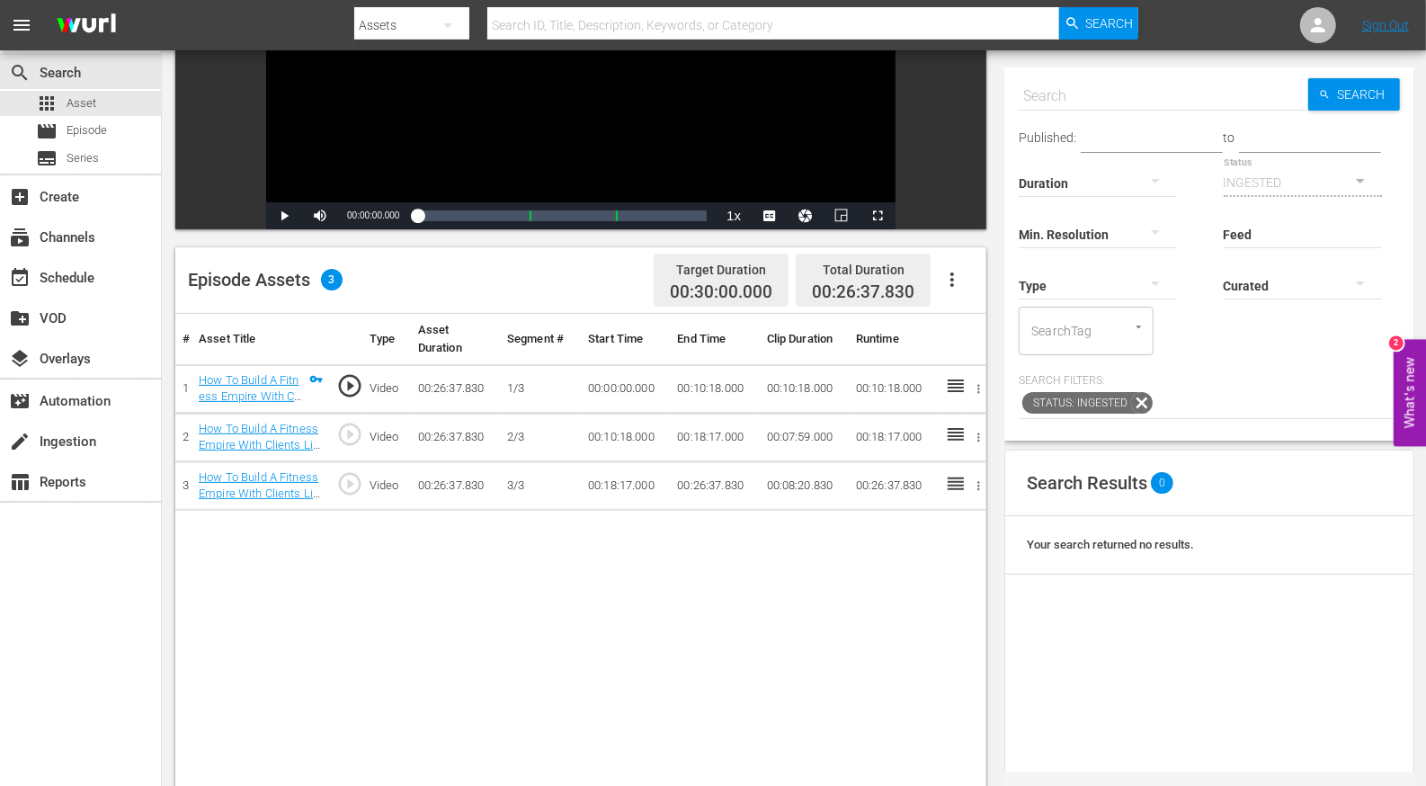
click at [974, 111] on input "text" at bounding box center [1164, 96] width 290 height 43
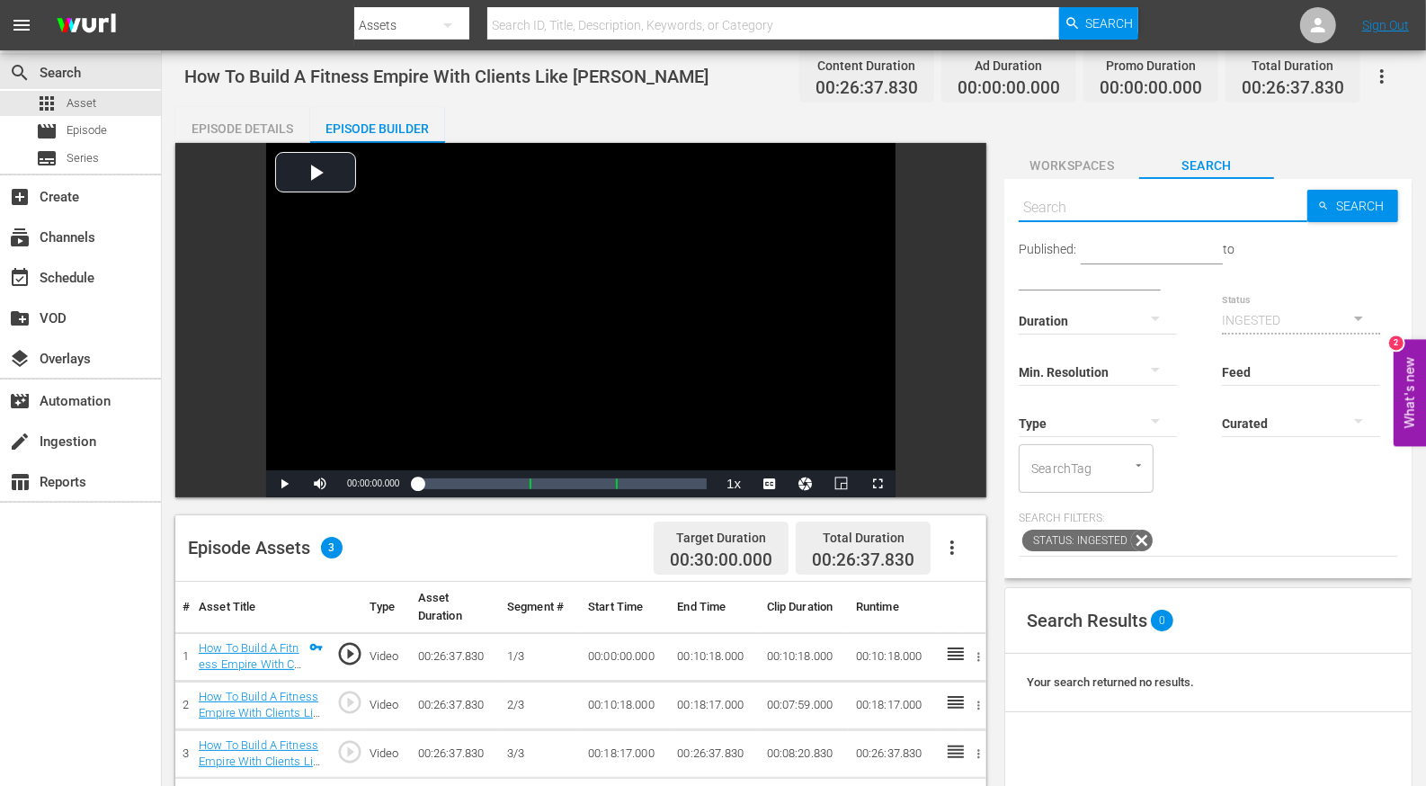
scroll to position [10, 0]
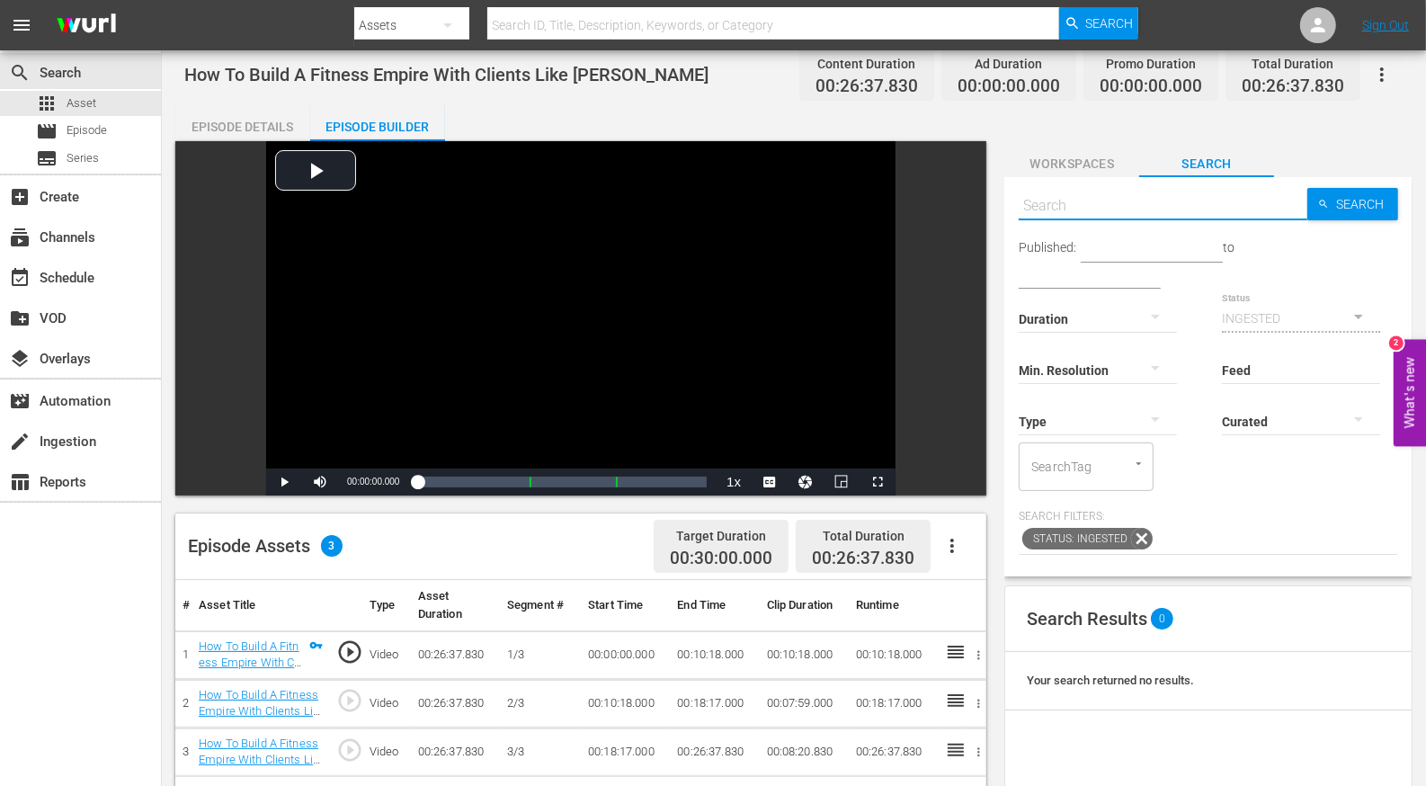
click at [974, 156] on span "Workspaces" at bounding box center [1072, 164] width 135 height 22
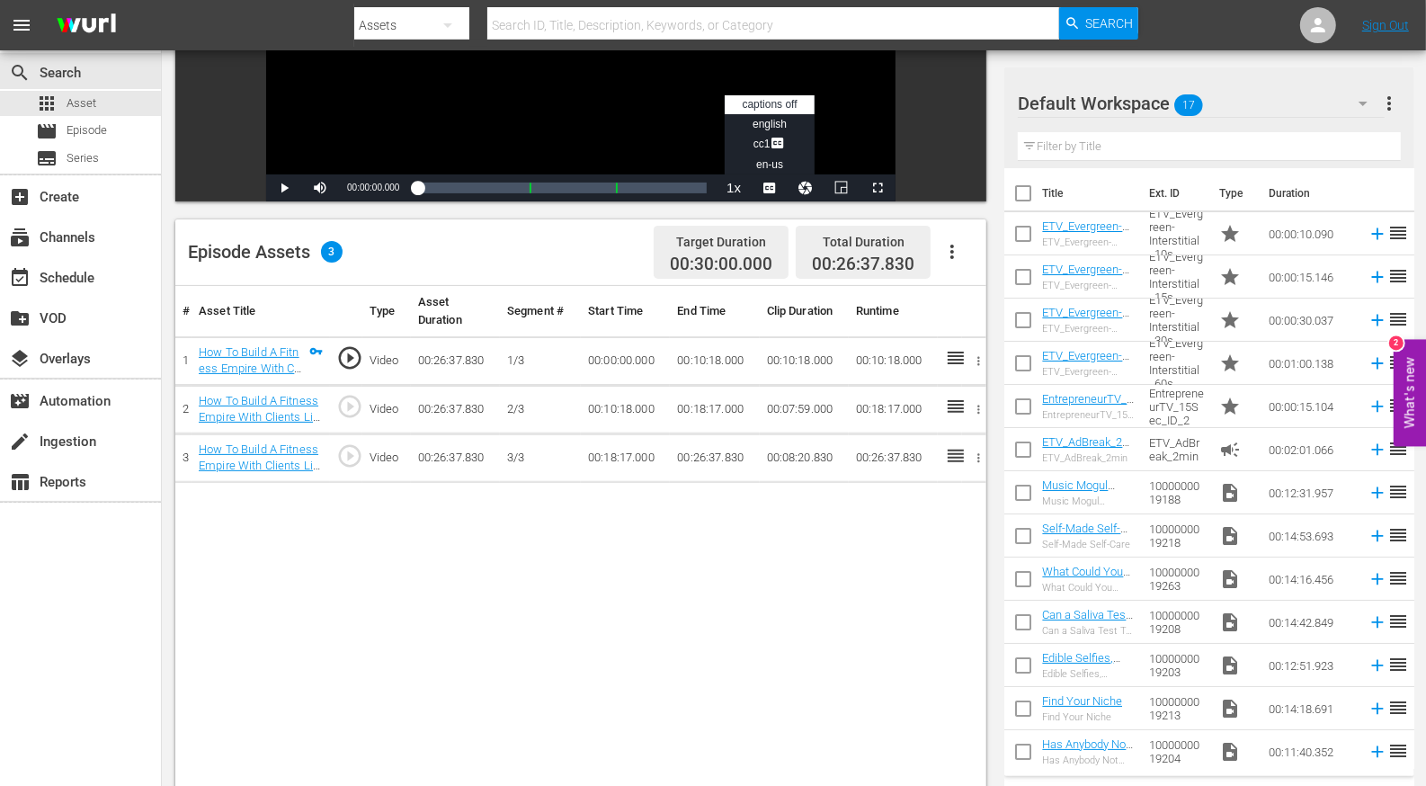
scroll to position [318, 0]
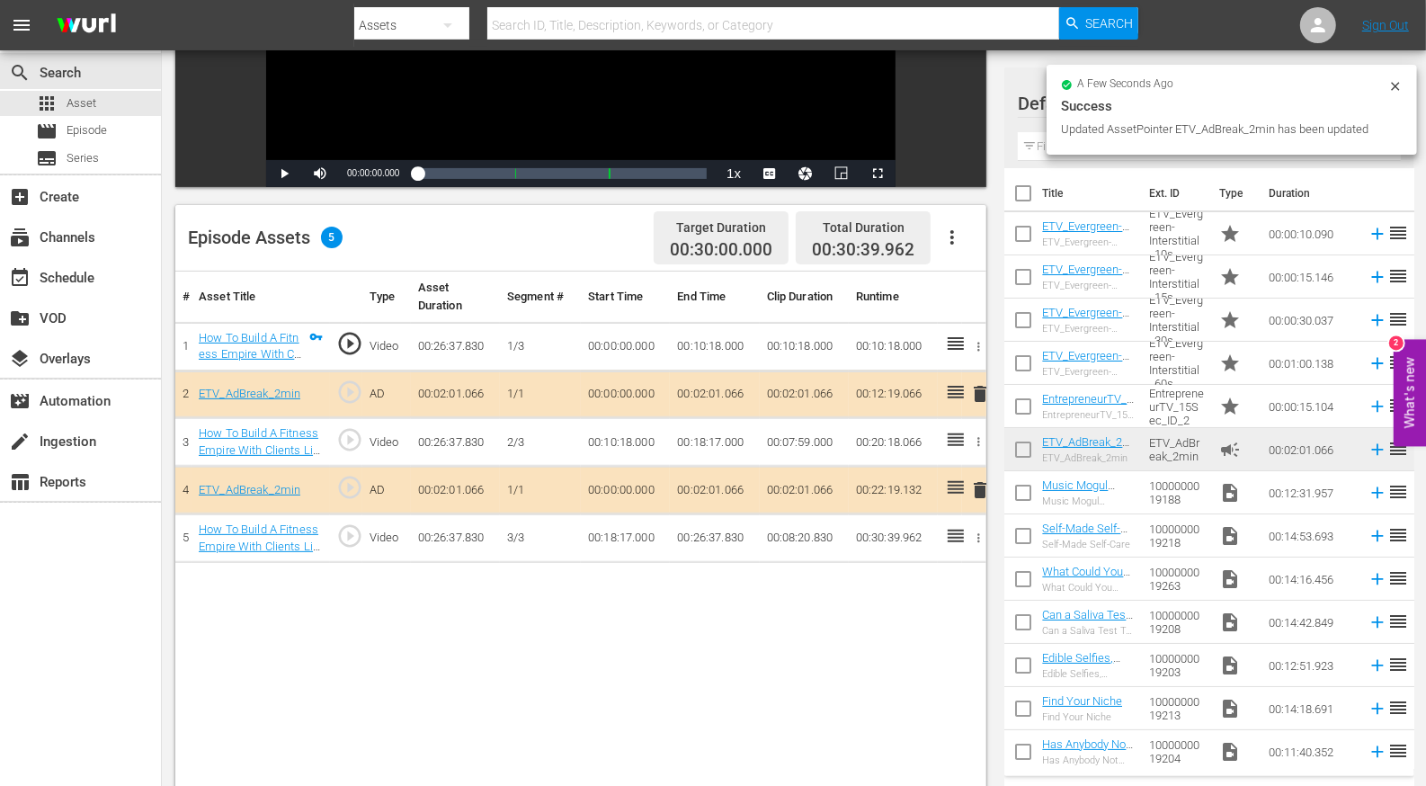
click at [709, 705] on div "# Asset Title Type Asset Duration Segment # Start Time End Time Clip Duration R…" at bounding box center [580, 597] width 811 height 651
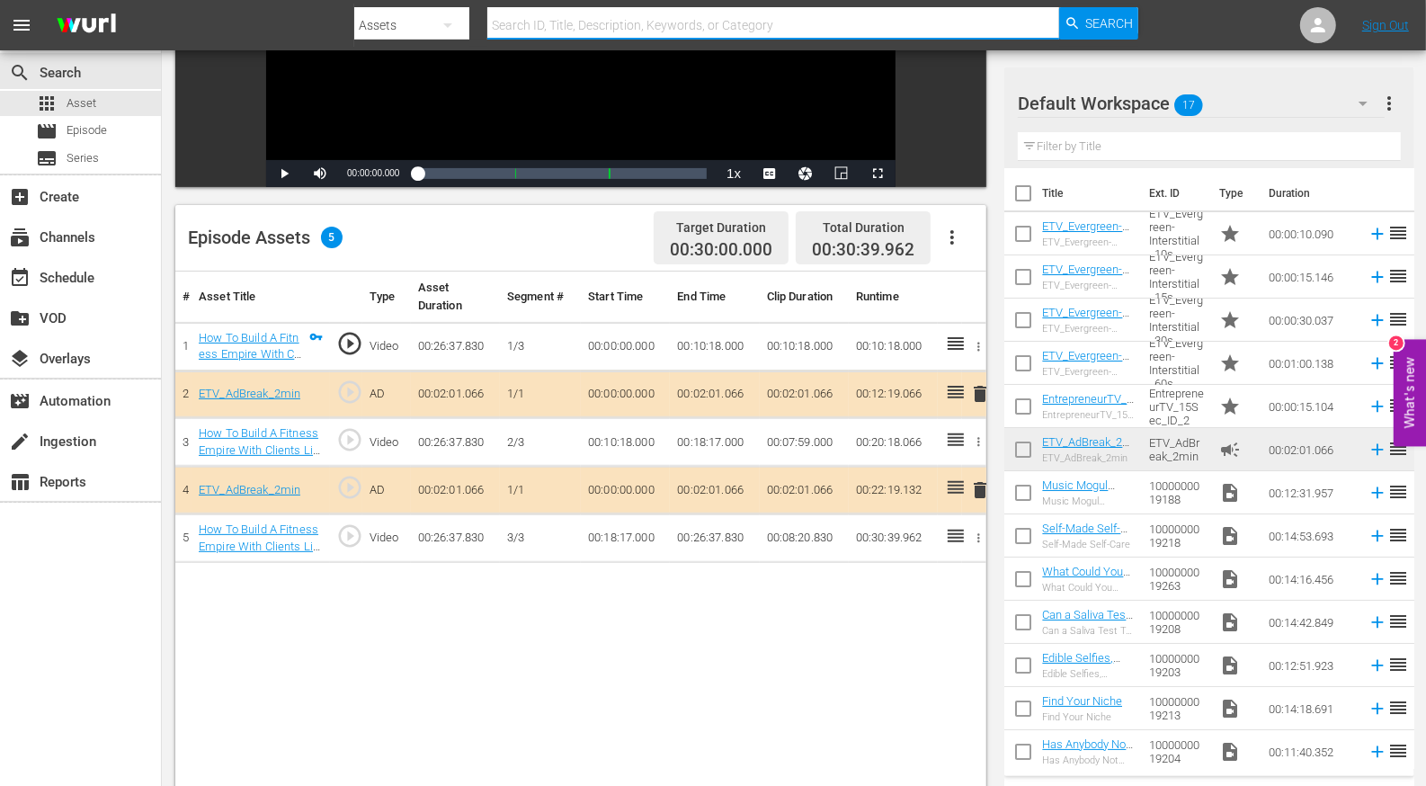
click at [557, 22] on input "text" at bounding box center [773, 25] width 572 height 43
paste input "How to Build The Hottest Celebrity Spot On the Planet"
type input "How to Build The Hottest Celebrity Spot On the Planet"
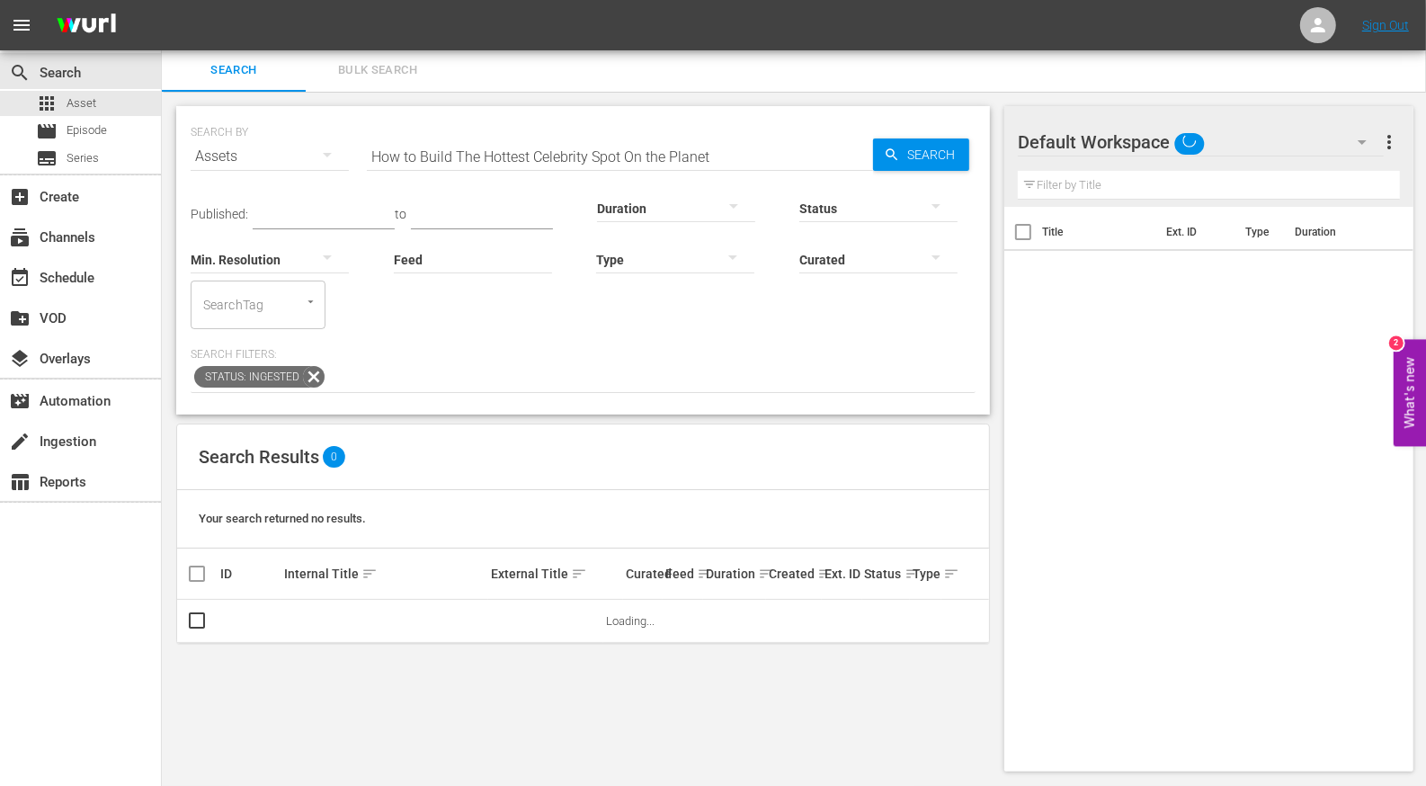
scroll to position [2, 0]
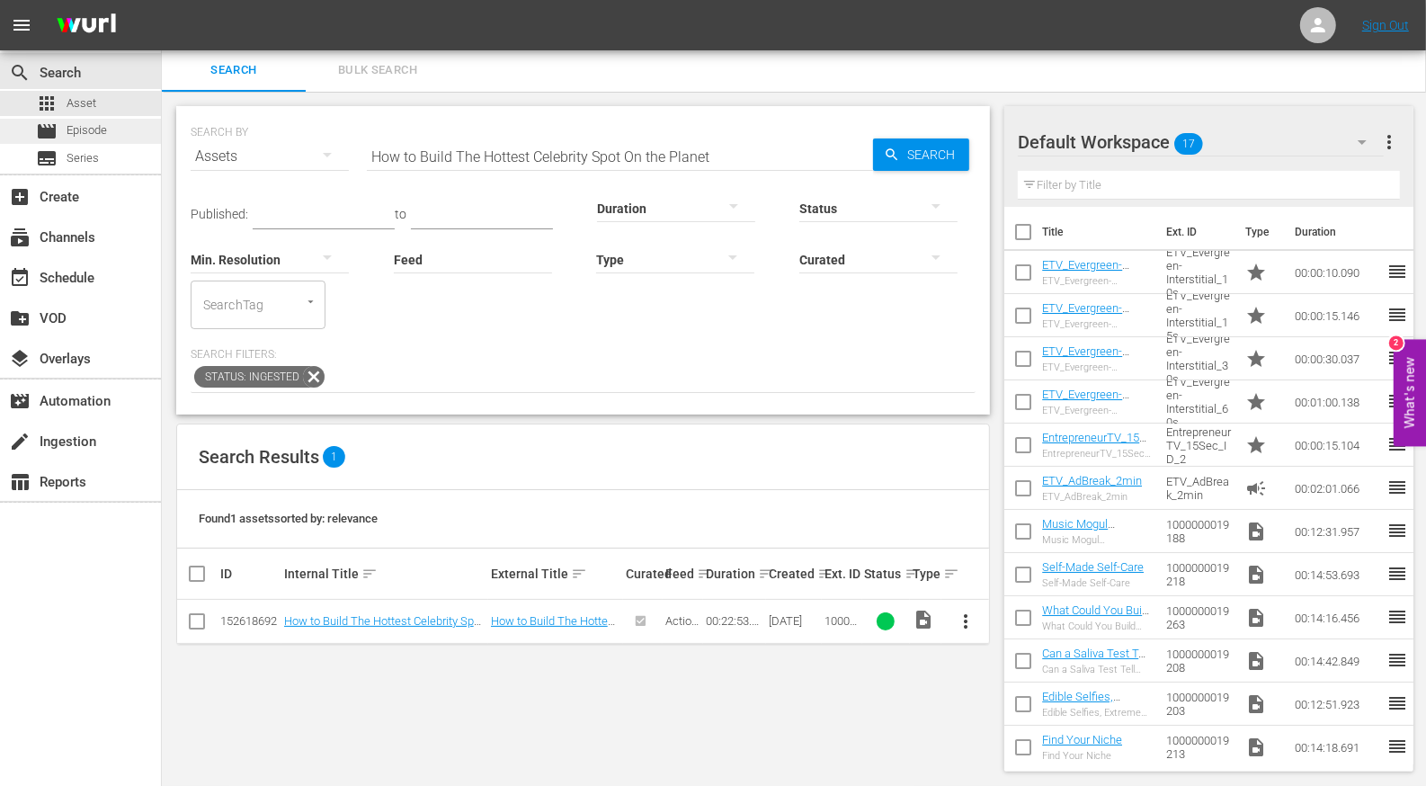
click at [86, 123] on span "Episode" at bounding box center [87, 130] width 40 height 18
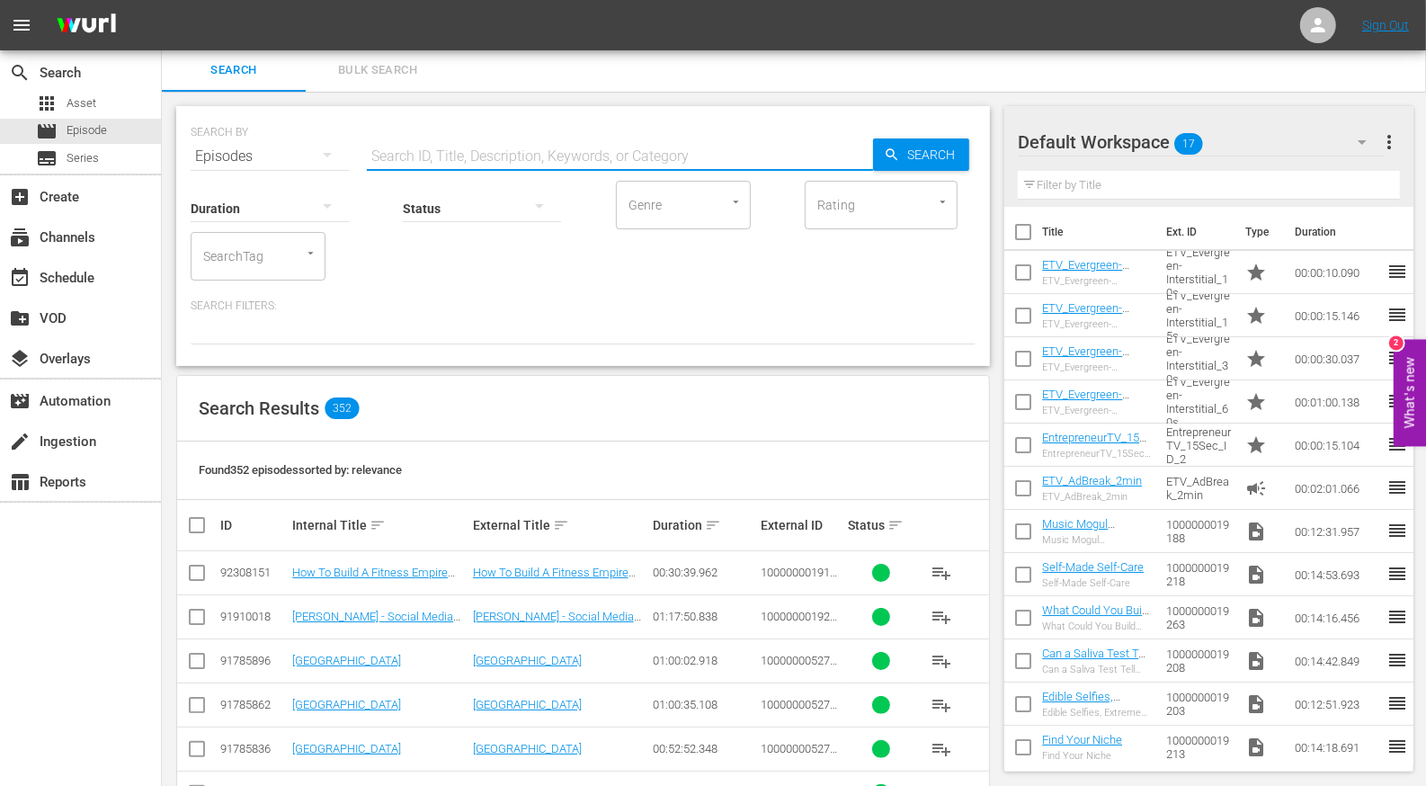
click at [521, 145] on input "text" at bounding box center [620, 156] width 506 height 43
paste input "How to Build The Hottest Celebrity Spot On the Planet"
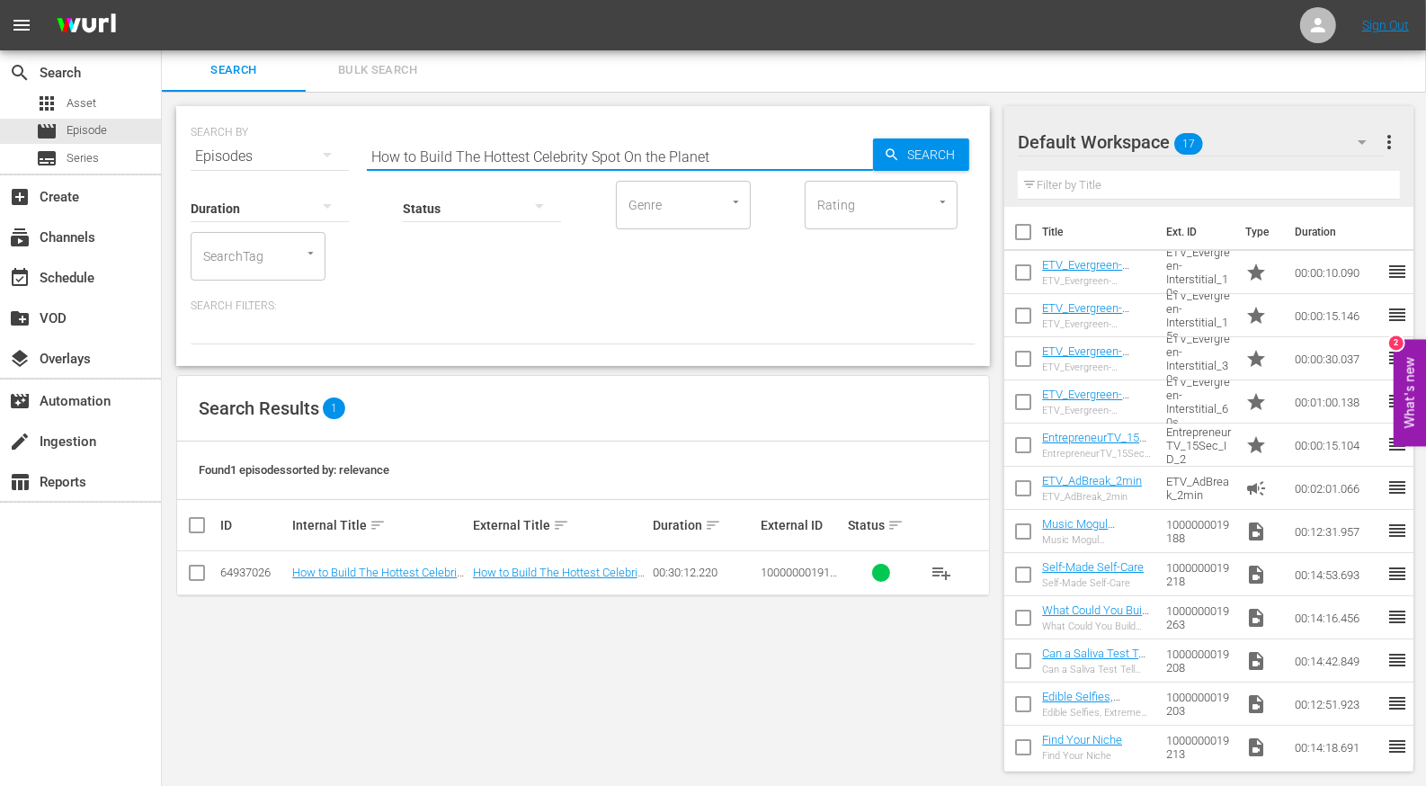
click at [442, 152] on input "How to Build The Hottest Celebrity Spot On the Planet" at bounding box center [620, 156] width 506 height 43
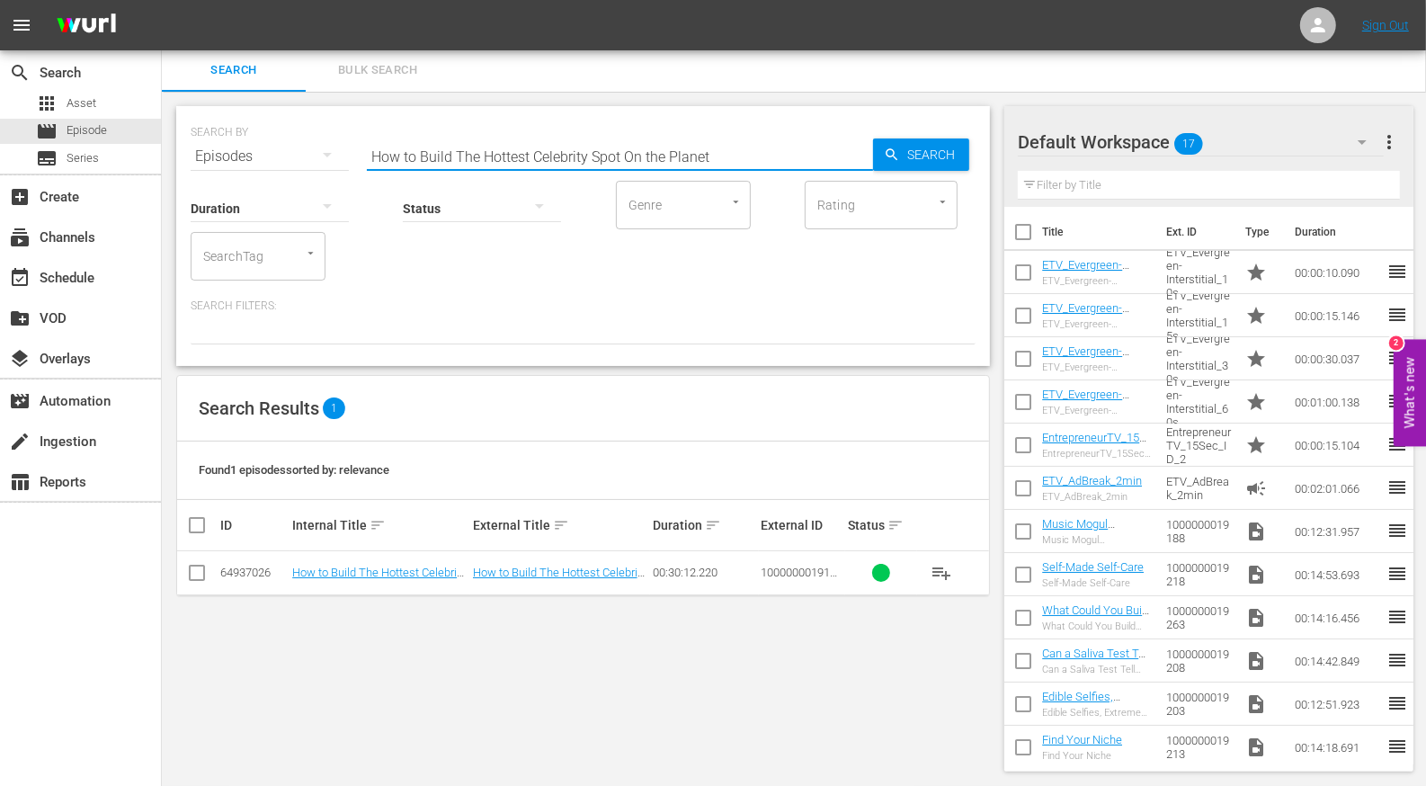
paste input "From Psychedelics to a $28m+ Business Empire to New York Times Best Seller"
click at [506, 165] on div "Status" at bounding box center [482, 197] width 158 height 65
click at [504, 155] on input "From Psychedelics to a $28m+ Business Empire to New York Times Best Seller" at bounding box center [620, 156] width 506 height 43
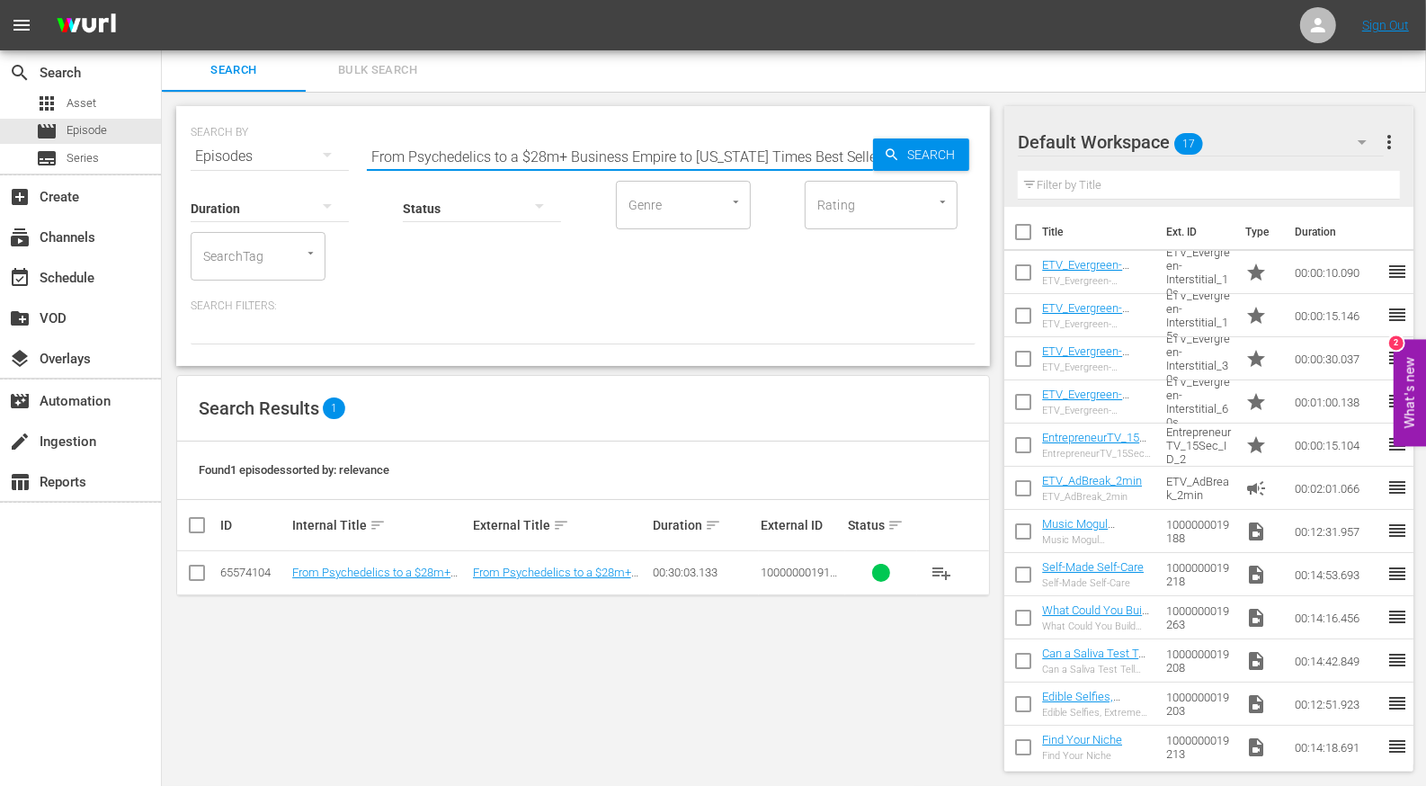
click at [504, 155] on input "From Psychedelics to a $28m+ Business Empire to New York Times Best Seller" at bounding box center [620, 156] width 506 height 43
paste input "Kym Gold Explains How She Started and Sold True Religion for $835M"
click at [529, 151] on input "Kym Gold Explains How She Started and Sold True Religion for $835M" at bounding box center [620, 156] width 506 height 43
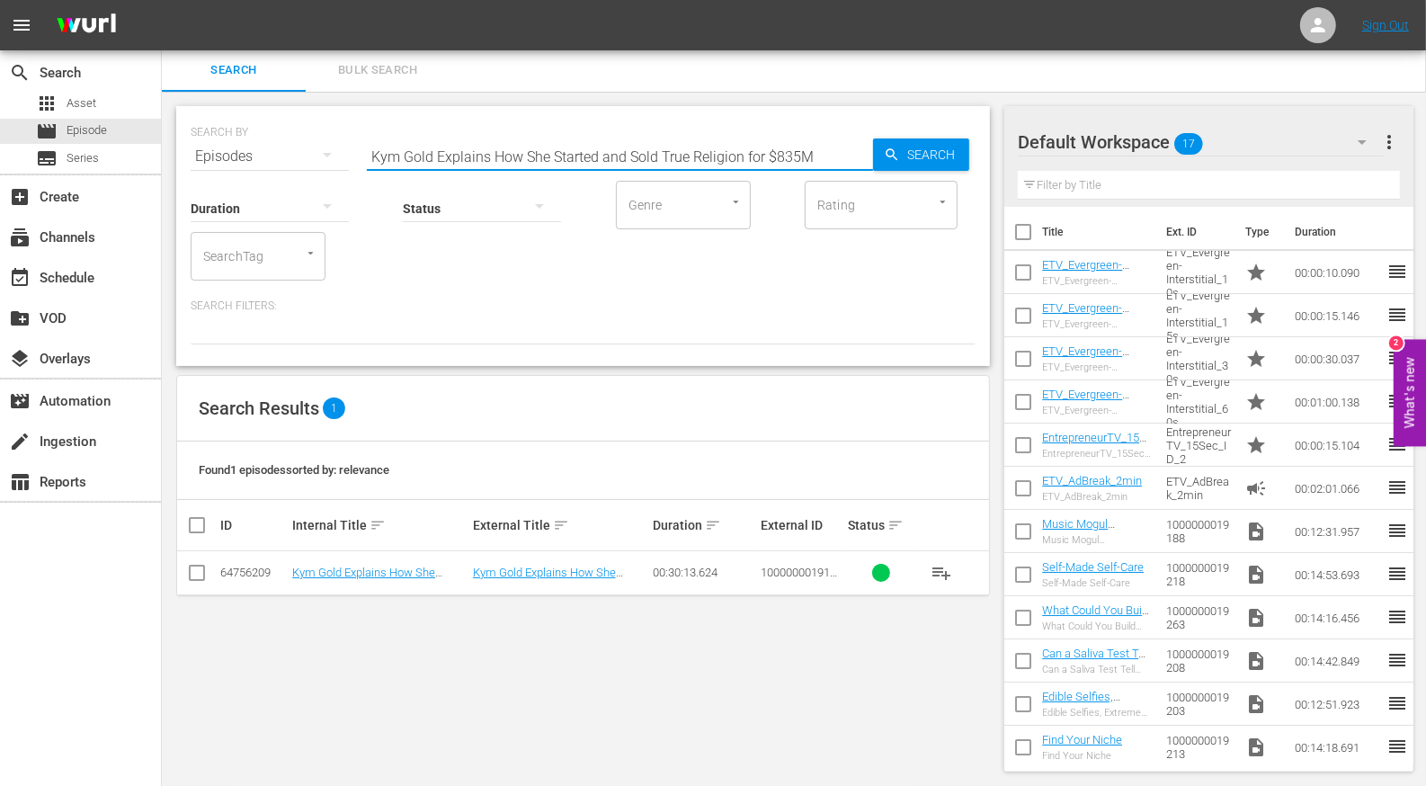
click at [529, 151] on input "Kym Gold Explains How She Started and Sold True Religion for $835M" at bounding box center [620, 156] width 506 height 43
paste input "Hip Hop Legend Damon Dash Explains How His Street Mentality Catapulted Him to t…"
type input "Hip Hop Legend Damon Dash Explains How His Street Mentality Catapulted Him to t…"
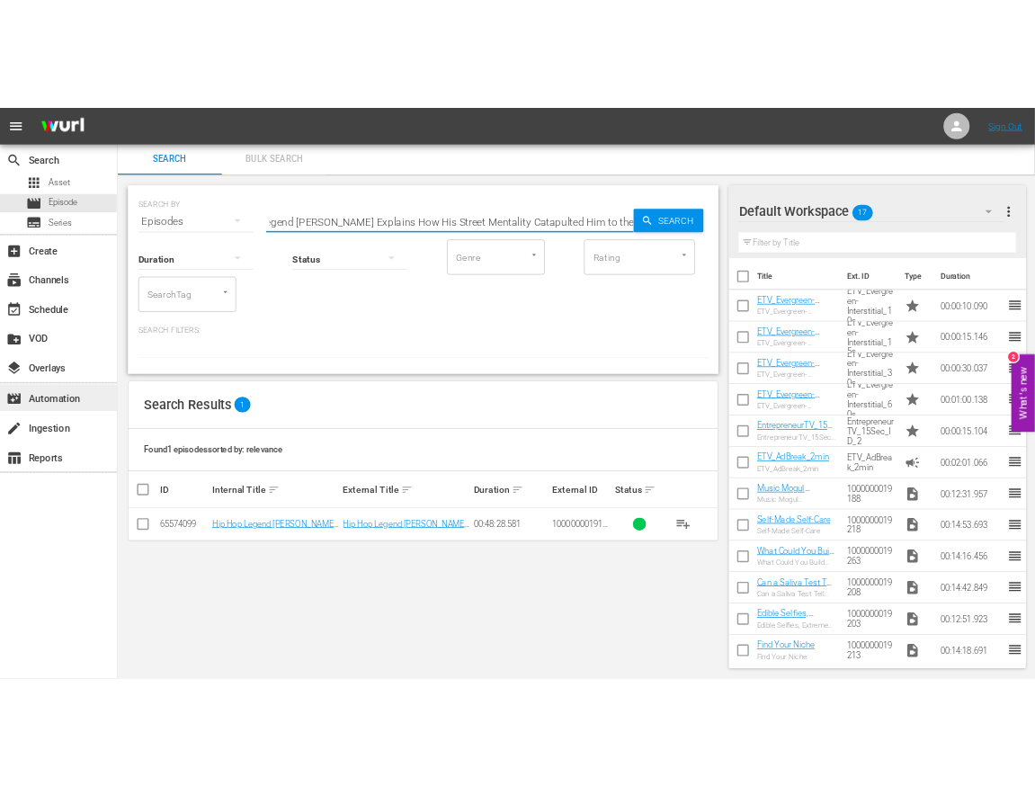
scroll to position [0, 0]
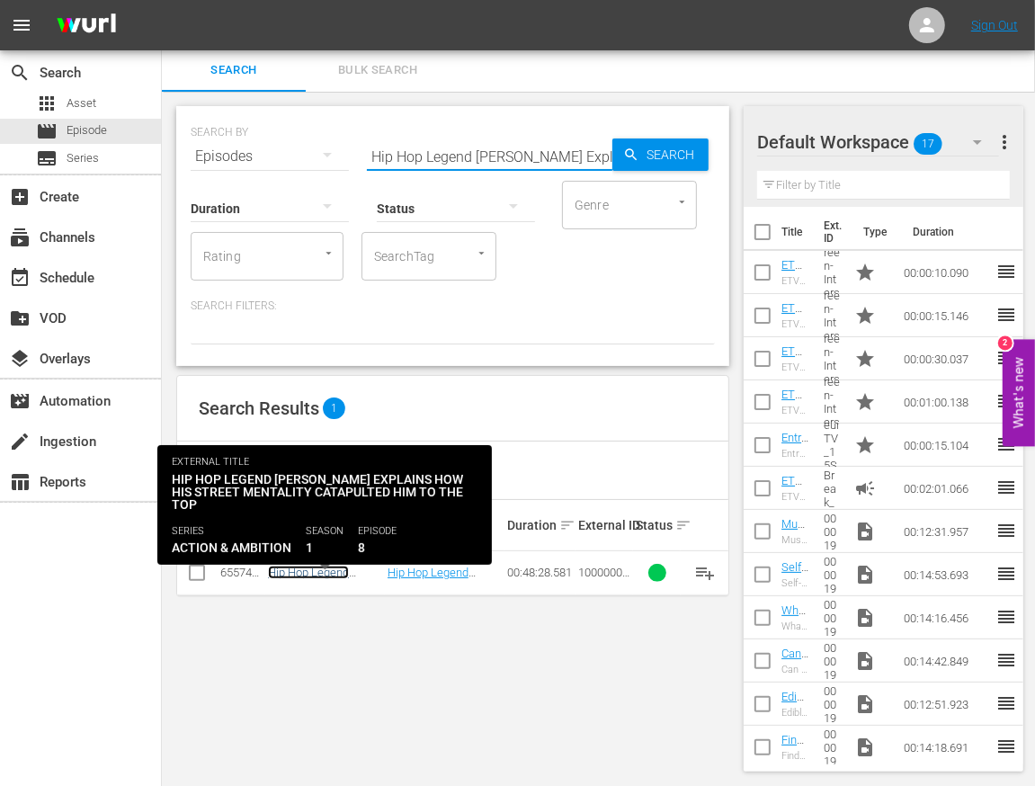
click at [305, 570] on link "Hip Hop Legend Damon Dash Explains How His Street Mentality Catapulted Him to t…" at bounding box center [323, 606] width 111 height 81
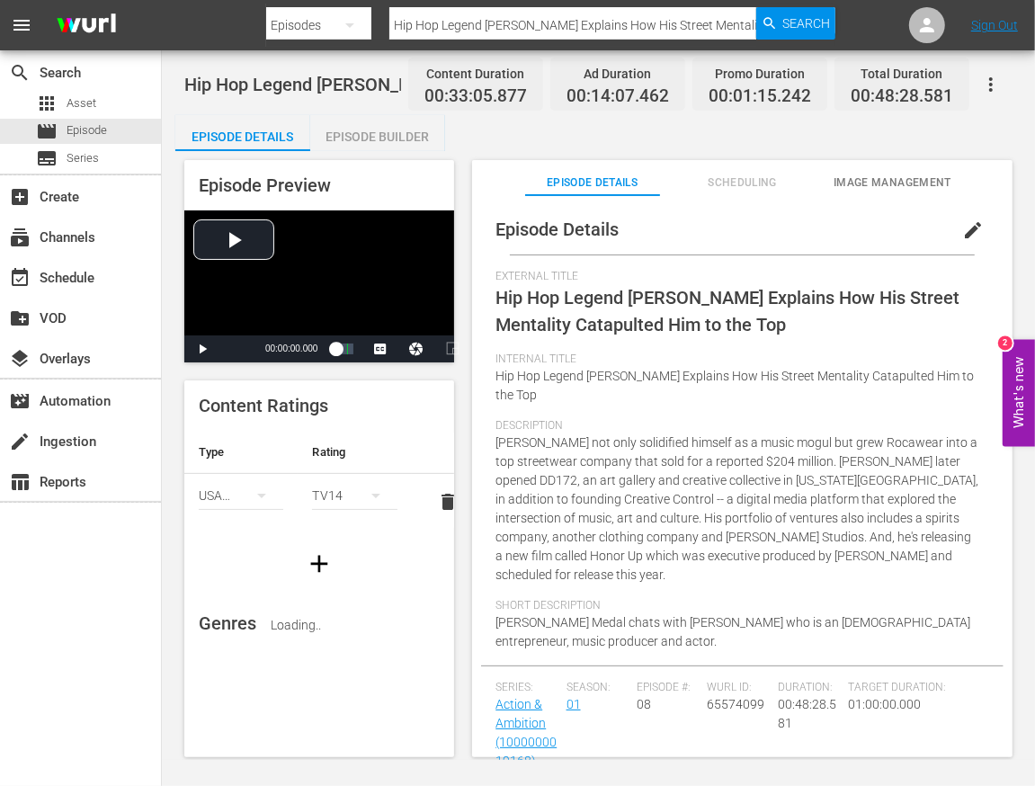
click at [375, 146] on div "Episode Builder" at bounding box center [377, 136] width 135 height 43
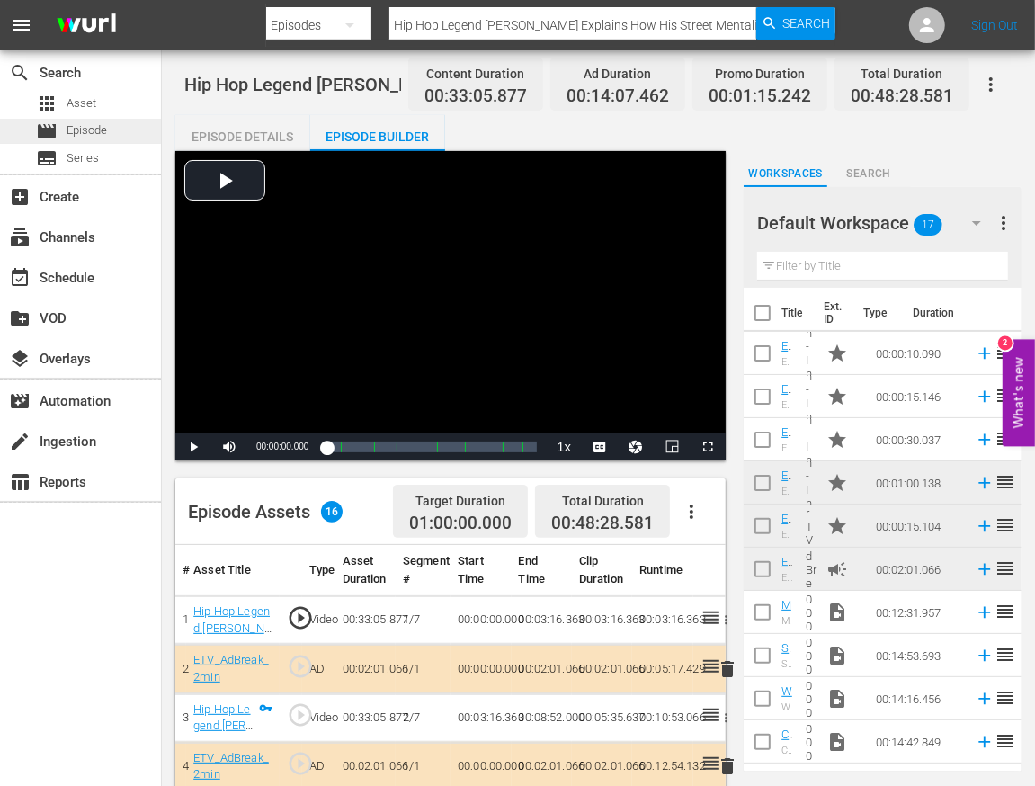
click at [135, 129] on div "movie Episode" at bounding box center [80, 131] width 161 height 25
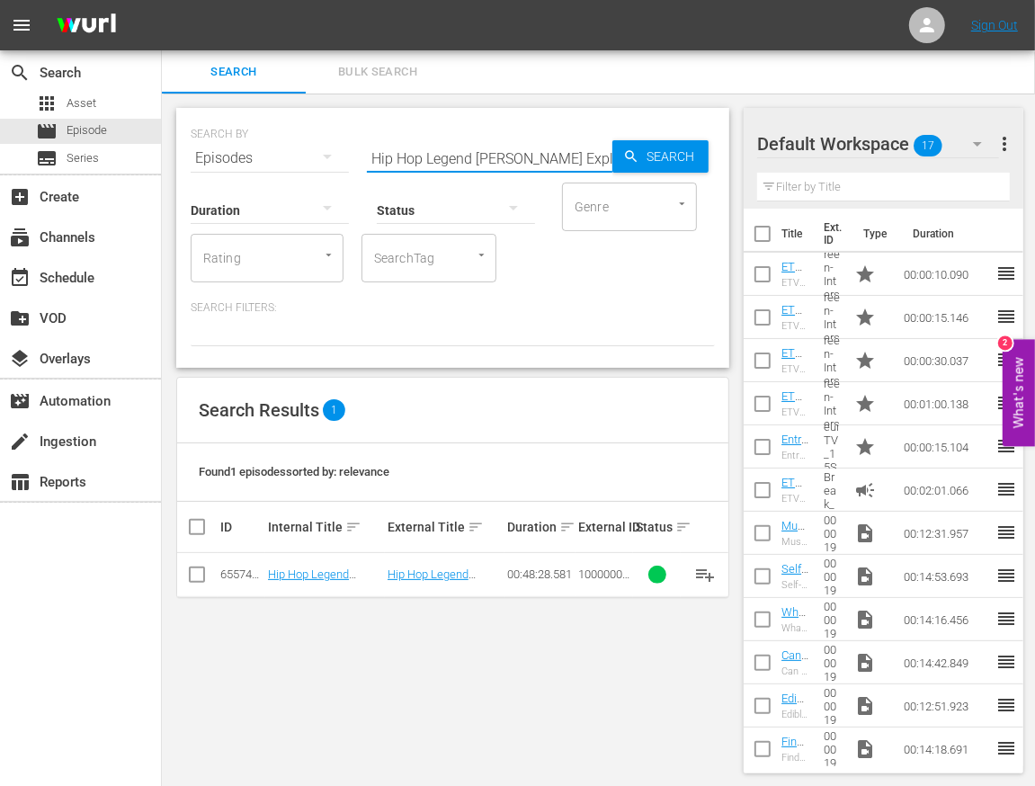
click at [459, 163] on input "Hip Hop Legend Damon Dash Explains How His Street Mentality Catapulted Him to t…" at bounding box center [490, 158] width 246 height 43
paste input "Complex Used Hip Hop & Sneakers to Create 55M+ Viewers and Sell for Over $250M"
click at [412, 156] on input "Complex Used Hip Hop & Sneakers to Create 55M+ Viewers and Sell for Over $250M" at bounding box center [490, 158] width 246 height 43
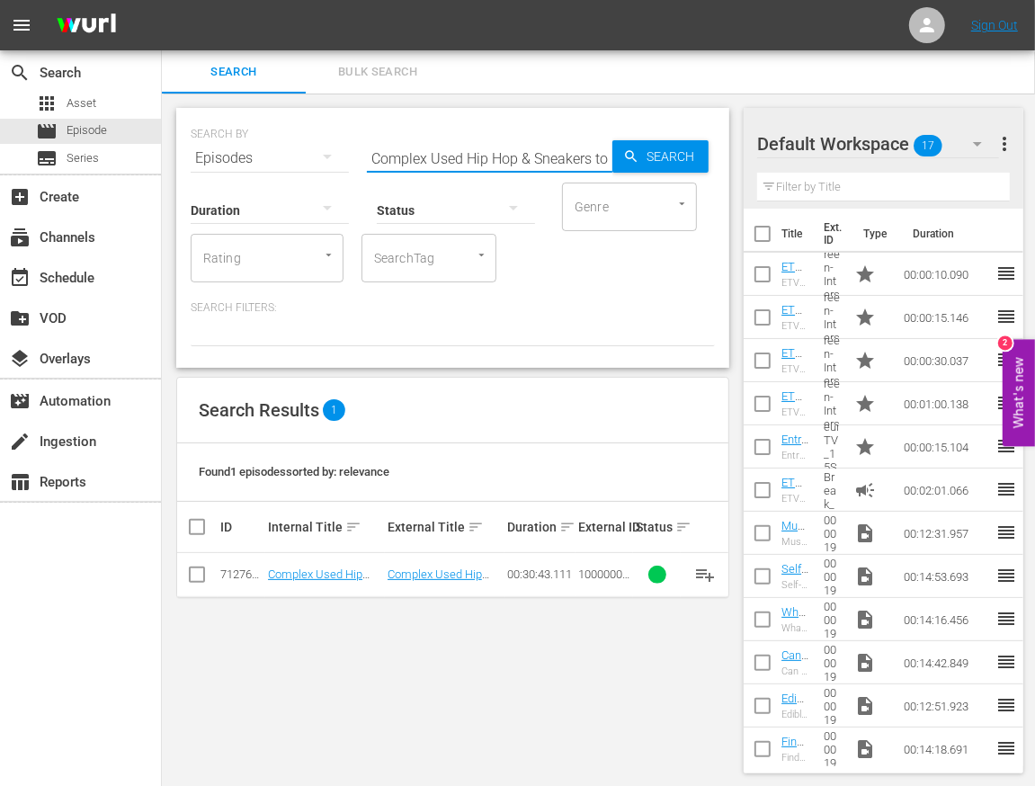
click at [412, 156] on input "Complex Used Hip Hop & Sneakers to Create 55M+ Viewers and Sell for Over $250M" at bounding box center [490, 158] width 246 height 43
paste input "Music Mogul [PERSON_NAME] Drops Business & Life Keys"
type input "Music Mogul [PERSON_NAME] Drops Business & Life Keys"
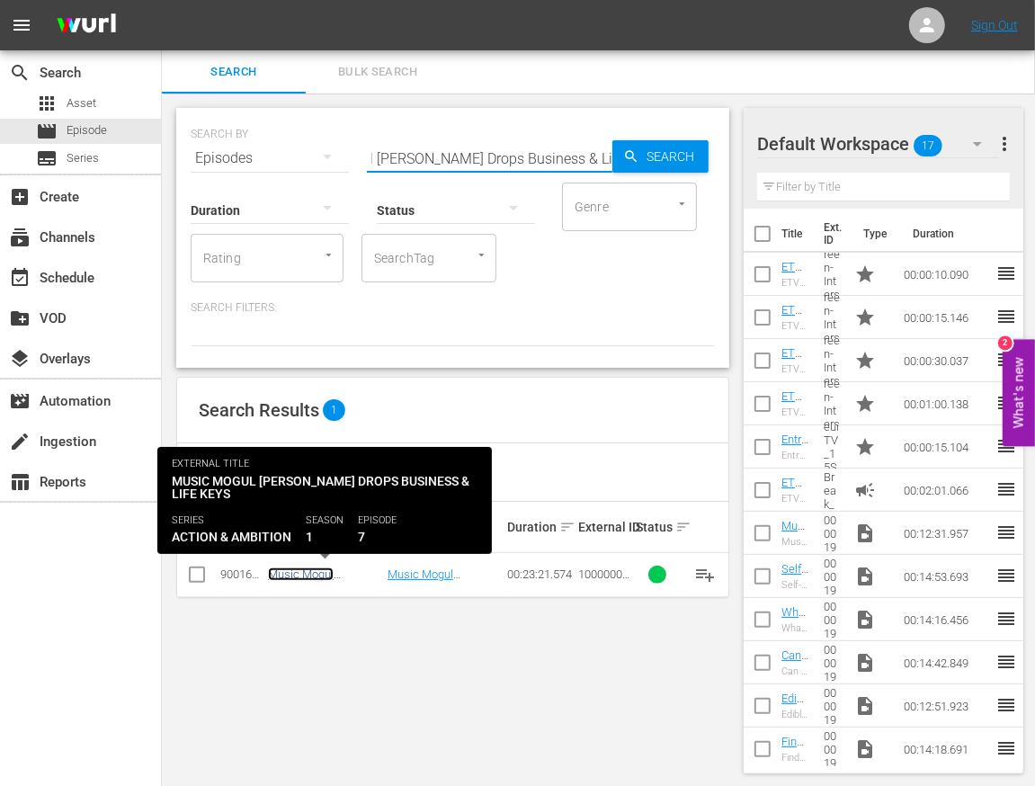
click at [317, 577] on link "Music Mogul [PERSON_NAME] Drops Business & Life Keys" at bounding box center [324, 594] width 112 height 54
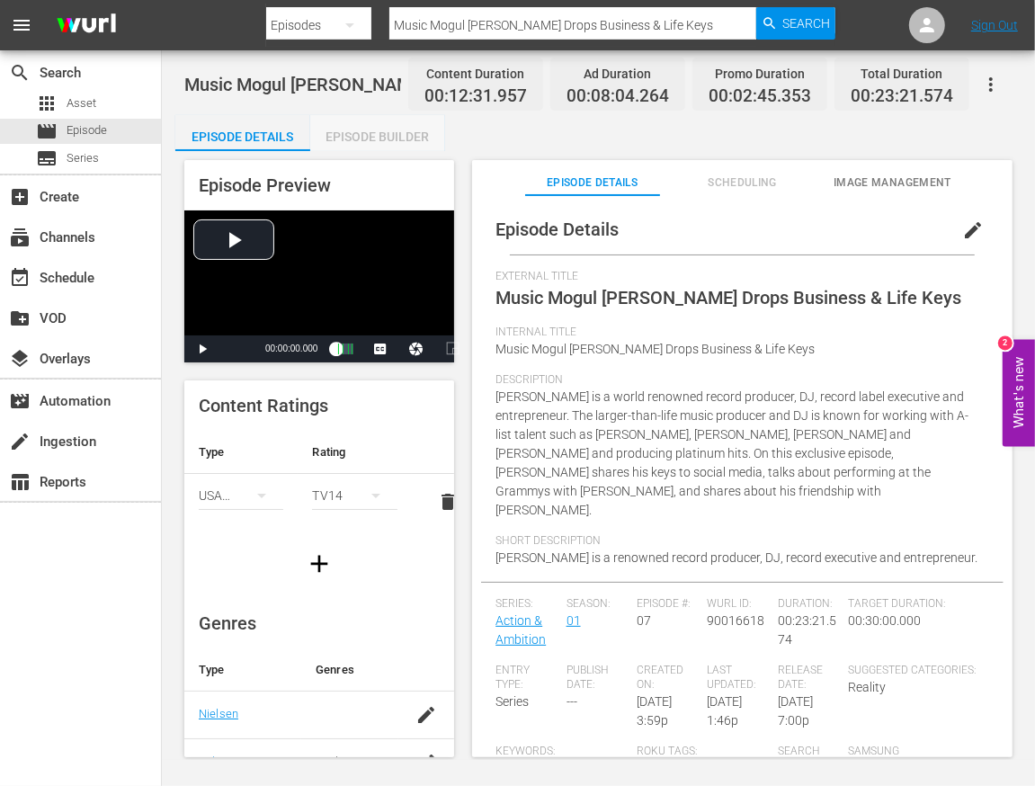
click at [367, 143] on div "Episode Builder" at bounding box center [377, 136] width 135 height 43
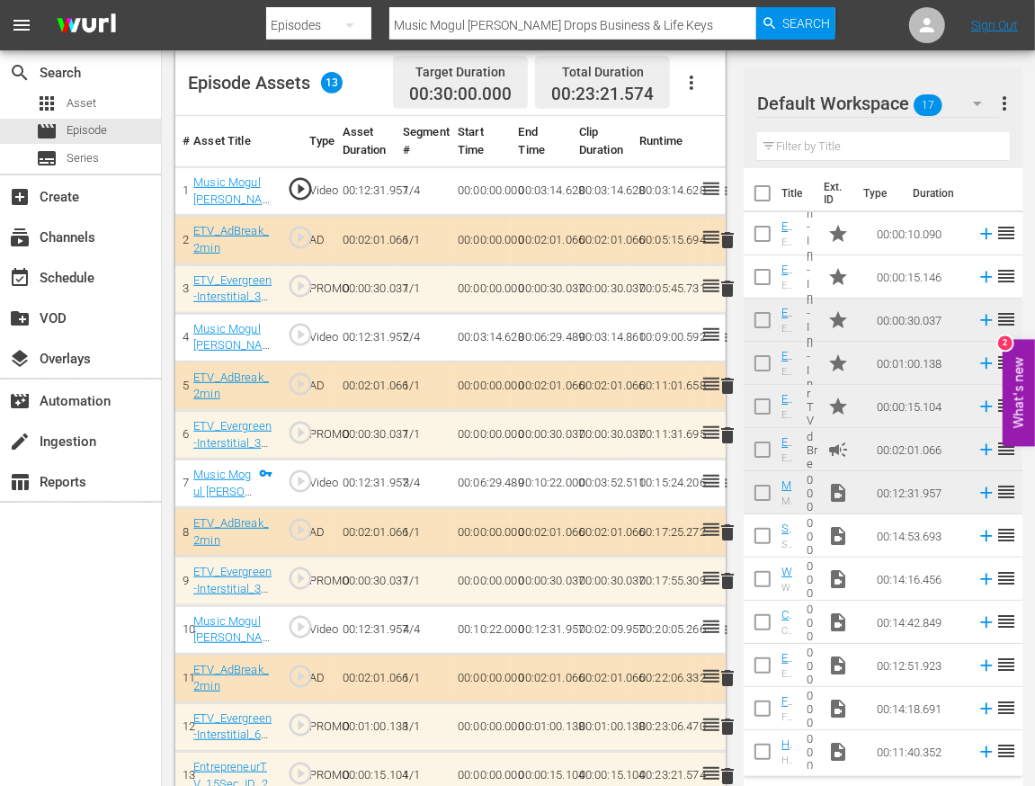
scroll to position [452, 0]
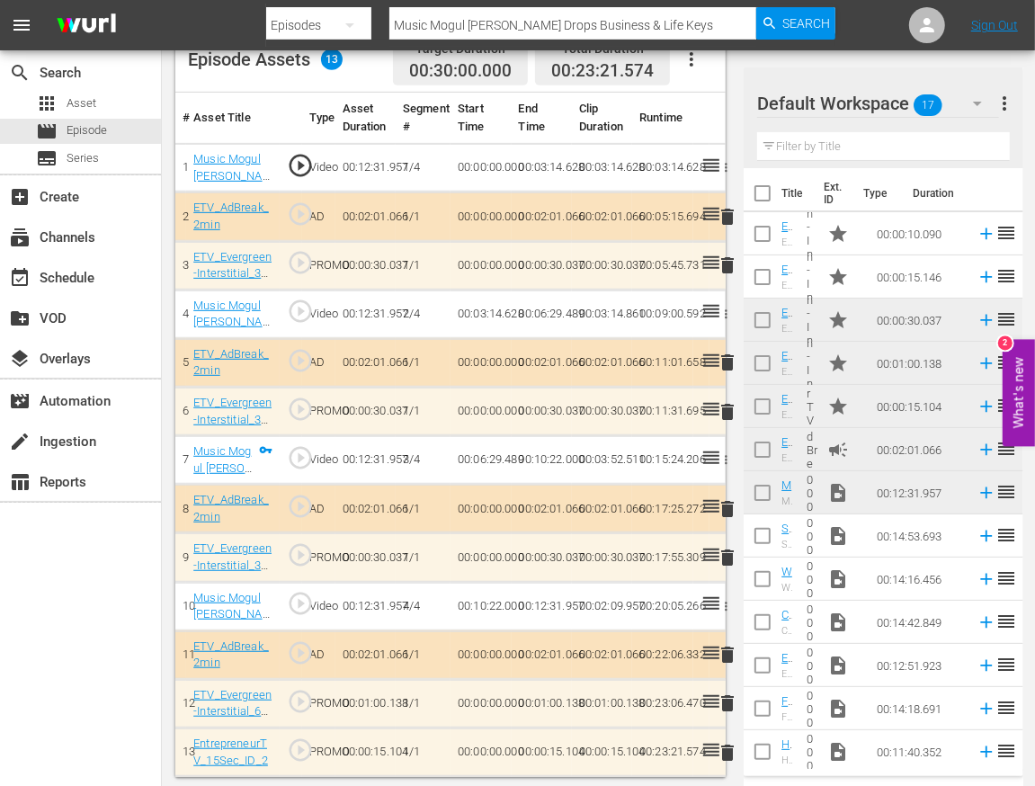
click at [692, 72] on button "button" at bounding box center [691, 59] width 43 height 43
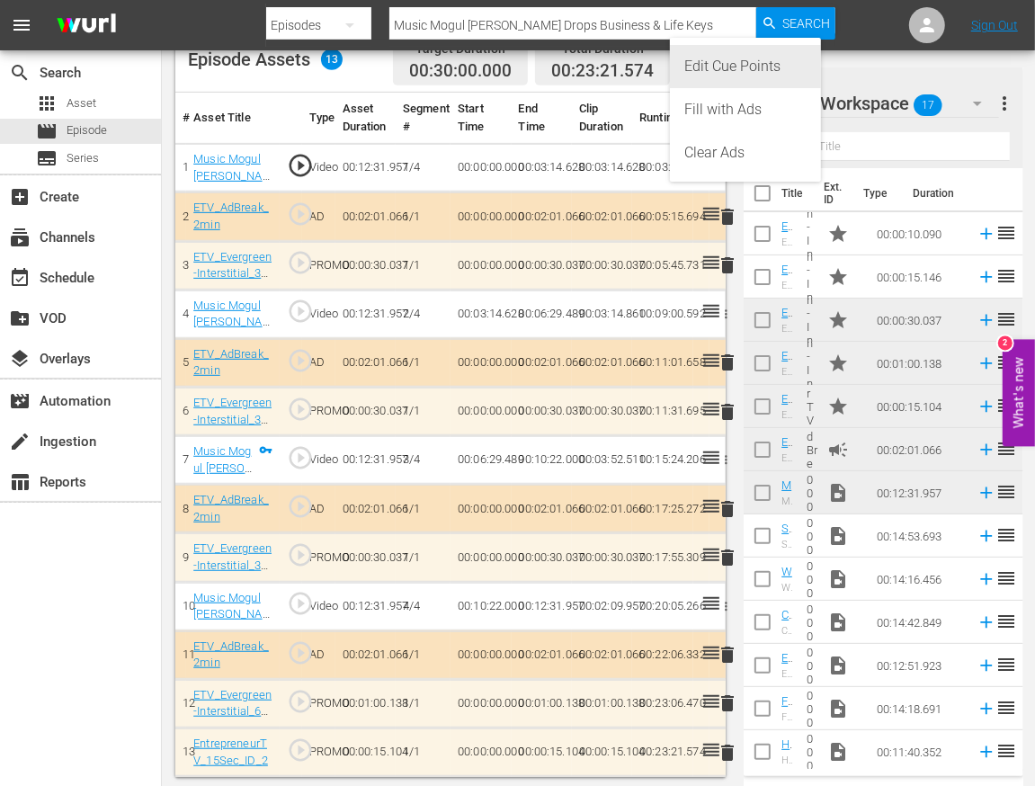
click at [717, 58] on div "Edit Cue Points" at bounding box center [745, 66] width 122 height 43
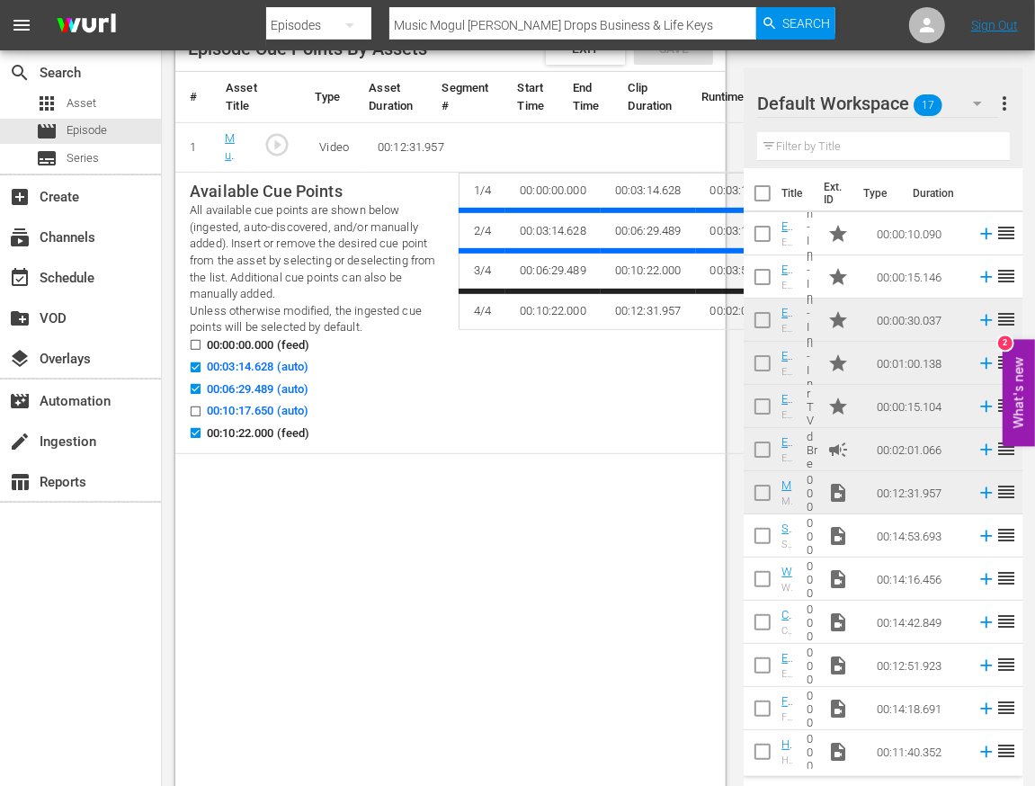
click at [495, 466] on div "# Asset Title Type Asset Duration Segment # Start Time End Time Clip Duration R…" at bounding box center [450, 458] width 550 height 773
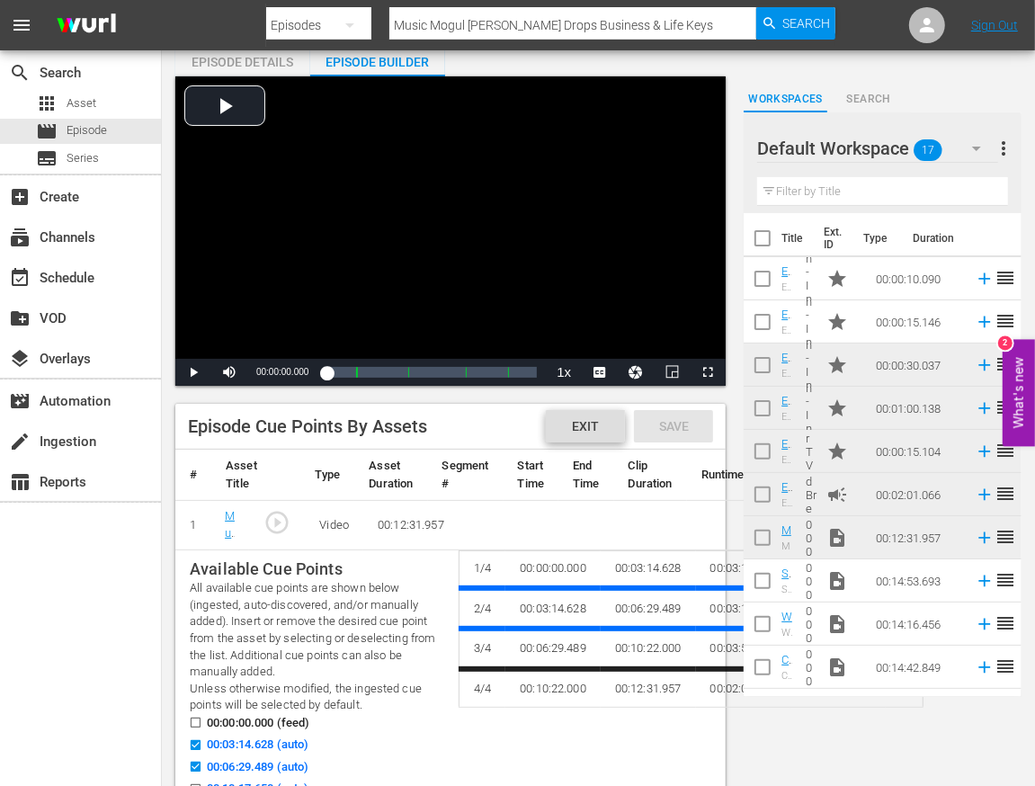
click at [596, 431] on span "Exit" at bounding box center [586, 426] width 56 height 14
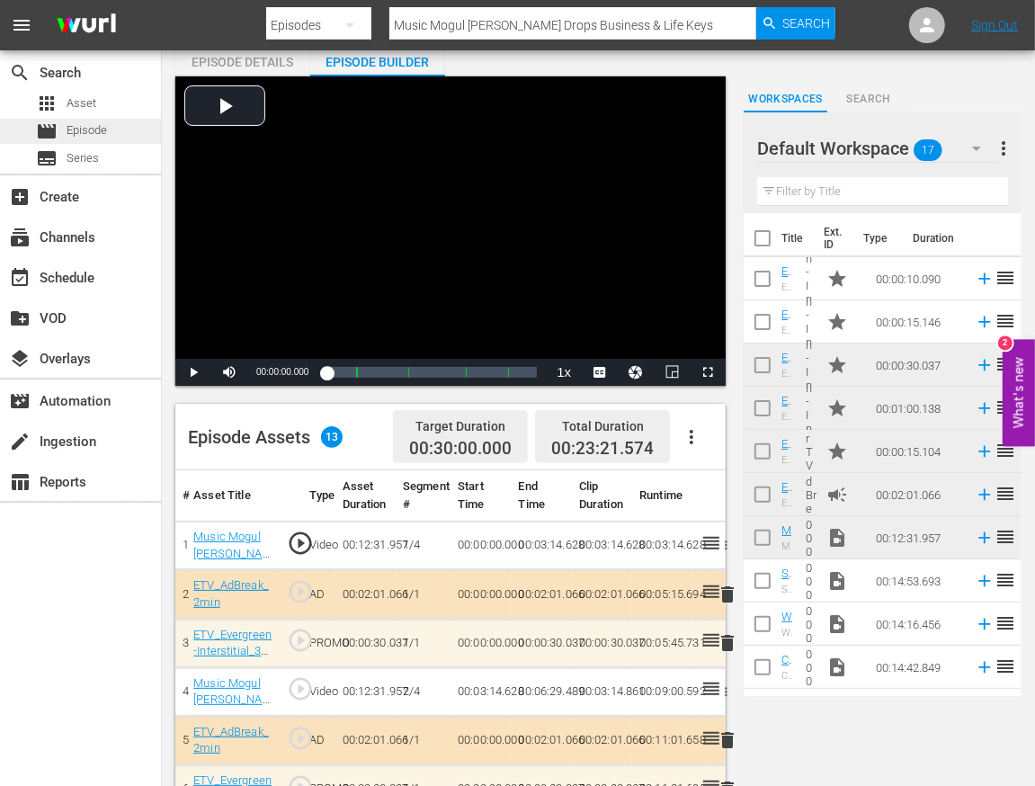
click at [90, 137] on span "Episode" at bounding box center [87, 130] width 40 height 18
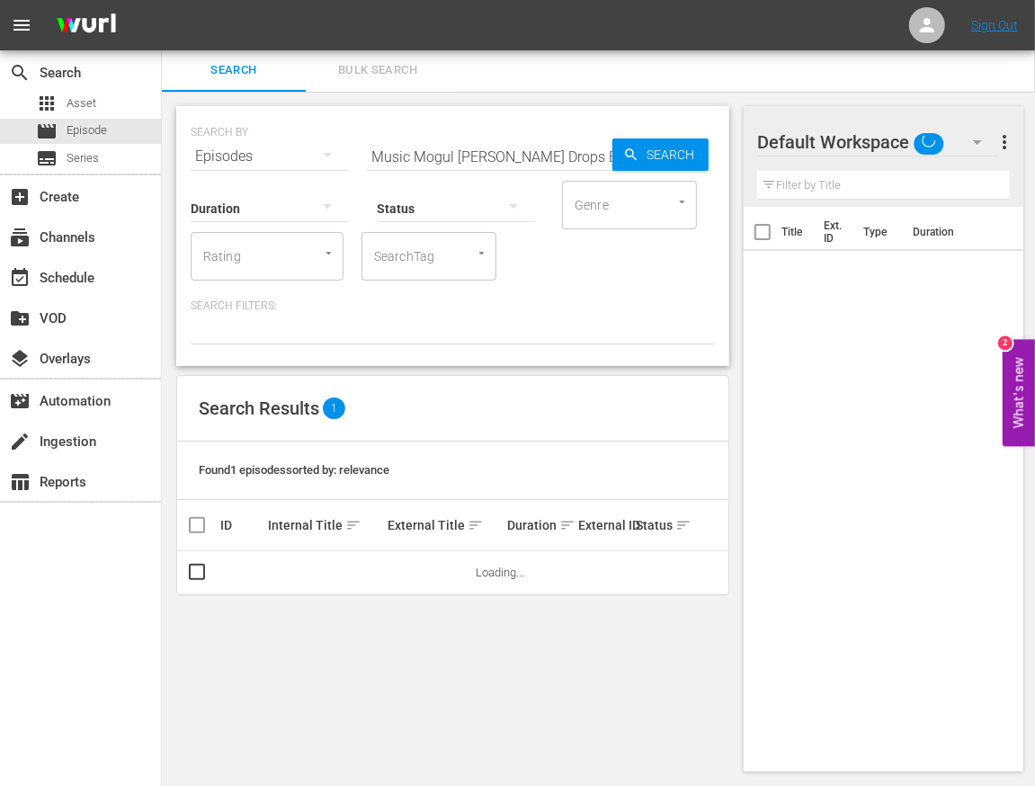
scroll to position [2, 0]
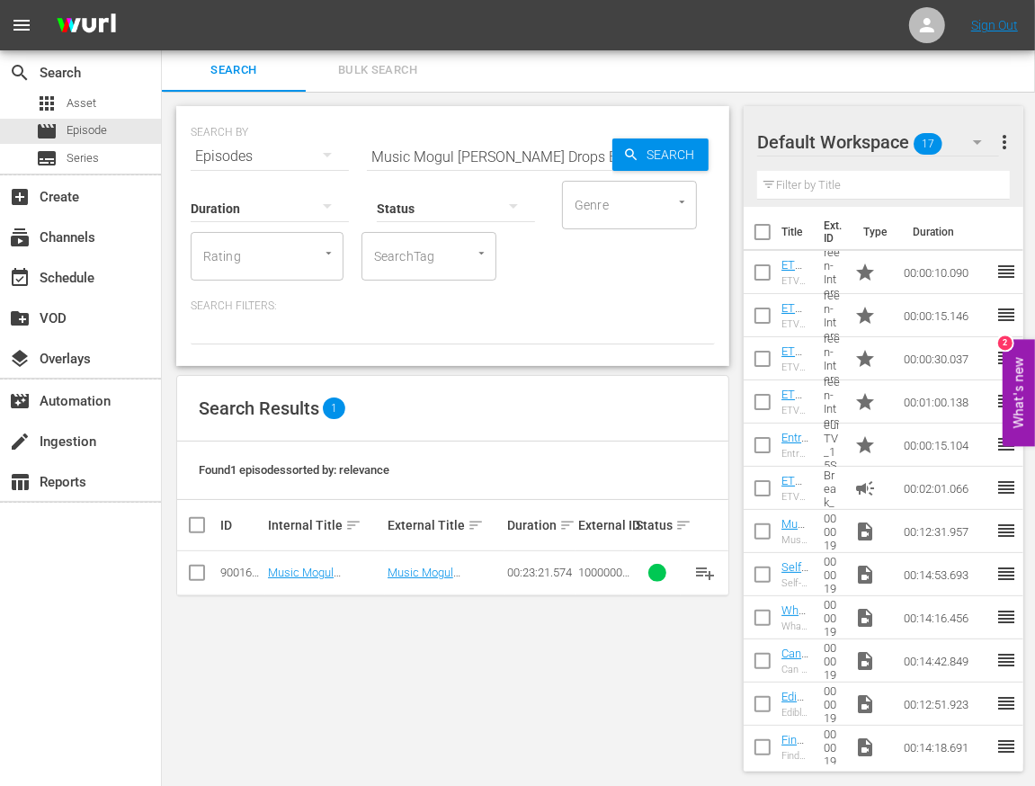
click at [447, 147] on input "Music Mogul [PERSON_NAME] Drops Business & Life Keys" at bounding box center [490, 156] width 246 height 43
paste input "The Greatest Company Inception Story with theChive Brother"
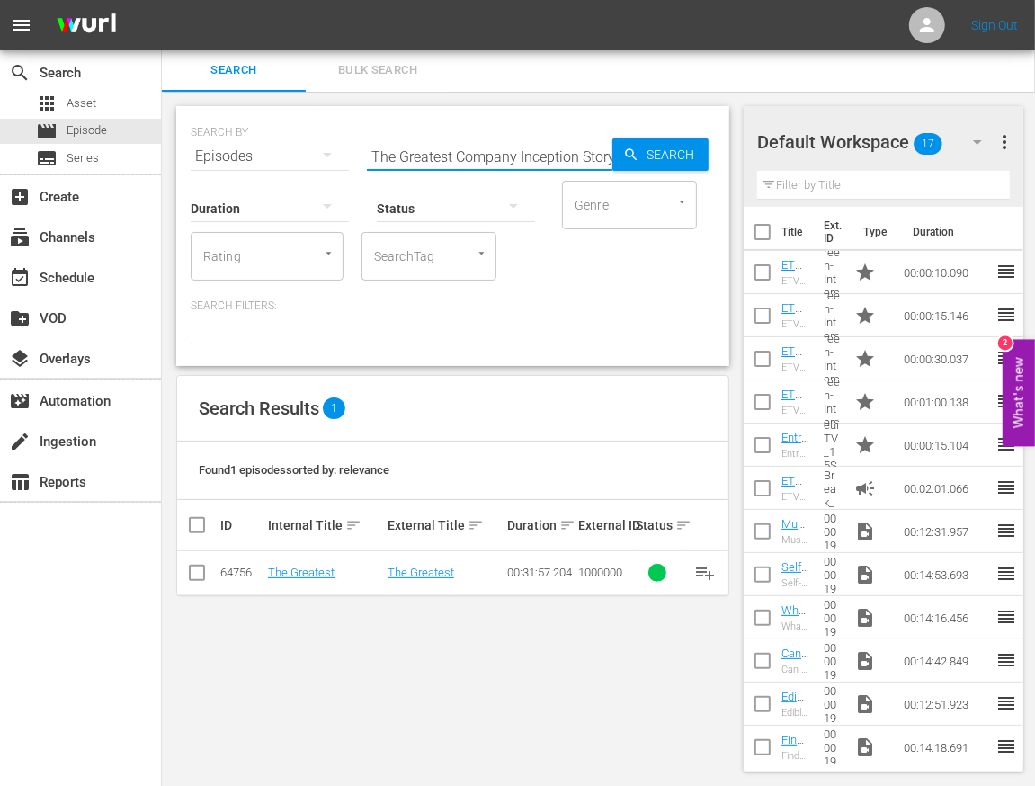
click at [436, 161] on input "The Greatest Company Inception Story with theChive Brothers" at bounding box center [490, 156] width 246 height 43
paste input "Art of Being a Self Made Millionaire with Hip Hop's Hottest Rapper Nipsey Hussle"
click at [501, 150] on input "The Art of Being a Self Made Millionaire with Hip Hop's Hottest Rapper Nipsey H…" at bounding box center [490, 156] width 246 height 43
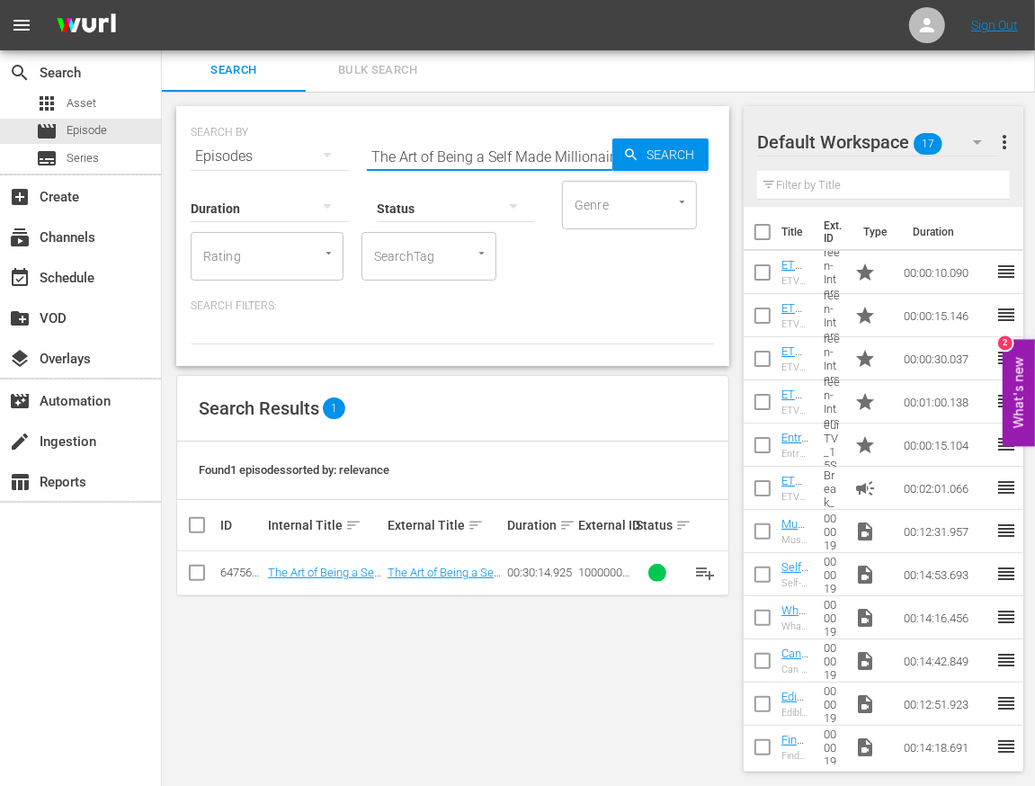
click at [501, 150] on input "The Art of Being a Self Made Millionaire with Hip Hop's Hottest Rapper Nipsey H…" at bounding box center [490, 156] width 246 height 43
paste input "Redefining Modern Art In The Graffiti Generation"
click at [465, 148] on input "Redefining Modern Art In The Graffiti Generation" at bounding box center [490, 156] width 246 height 43
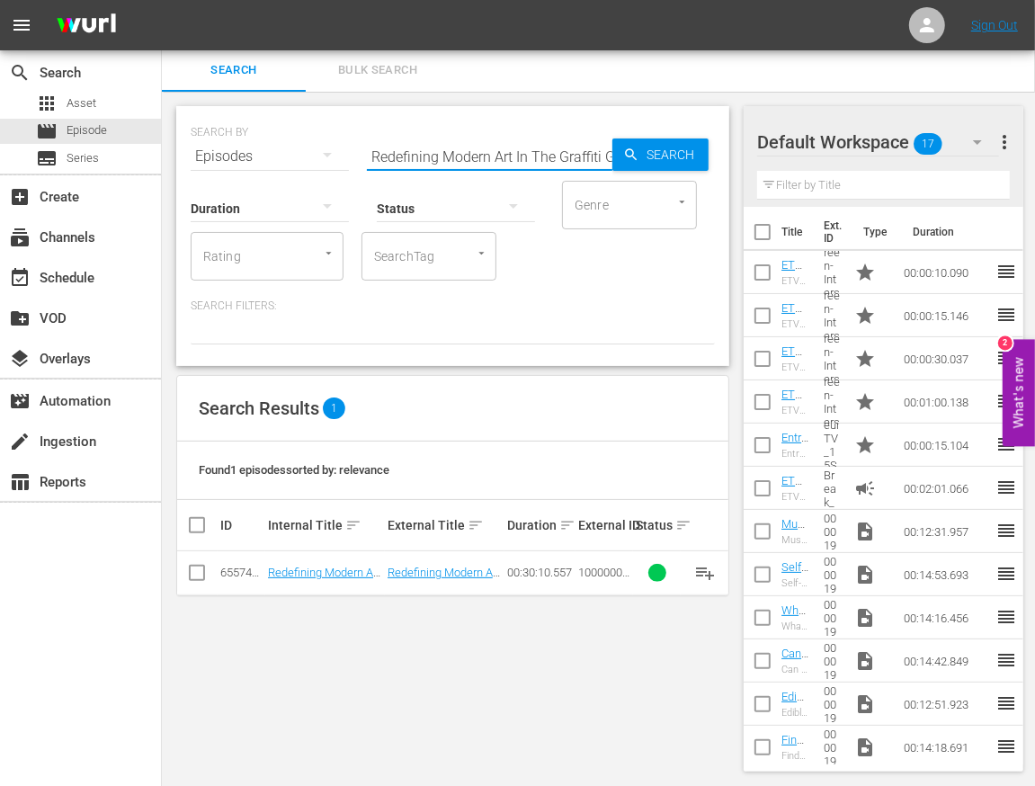
click at [465, 148] on input "Redefining Modern Art In The Graffiti Generation" at bounding box center [490, 156] width 246 height 43
paste input "Cubs, Bulls, Cameo, and Simple Mills"
type input "Cubs, Bulls, Cameo, and Simple Mills"
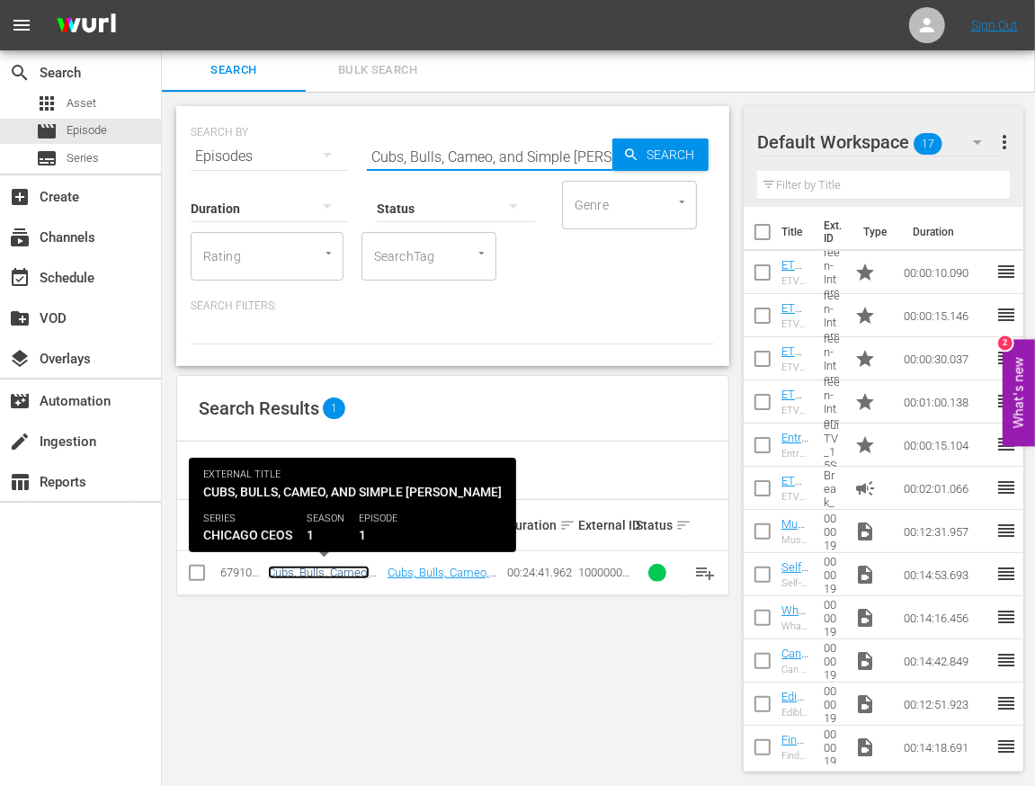
click at [317, 568] on link "Cubs, Bulls, Cameo, and Simple Mills" at bounding box center [319, 586] width 102 height 40
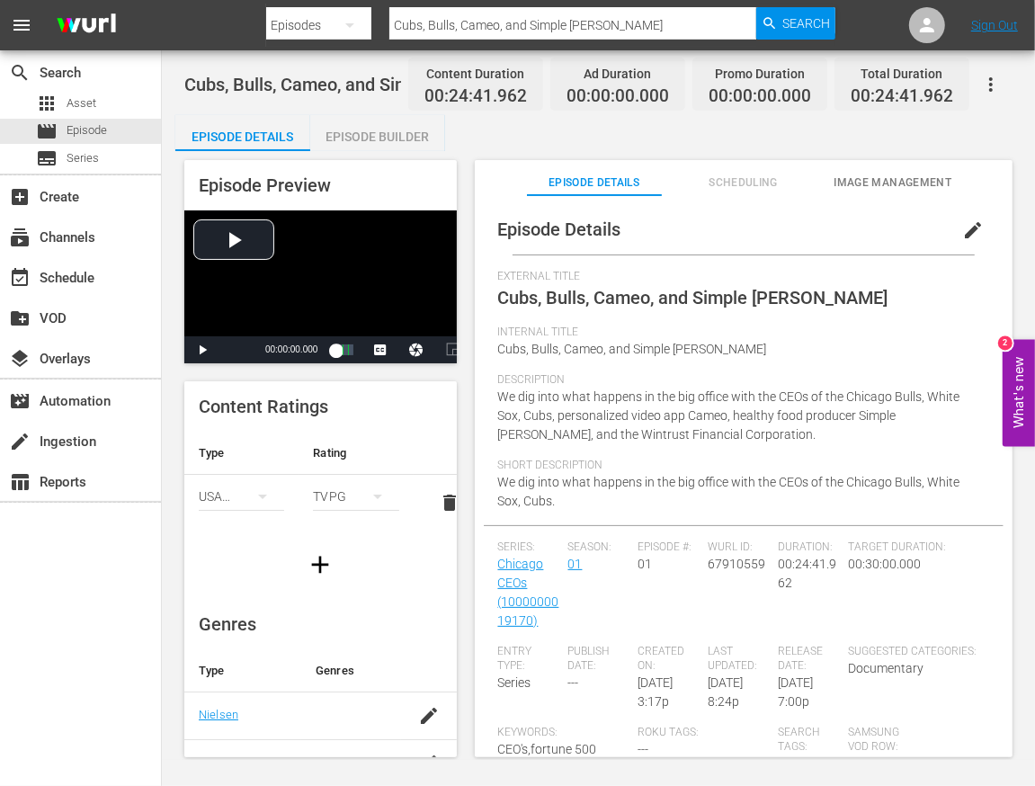
click at [387, 129] on div "Episode Builder" at bounding box center [377, 136] width 135 height 43
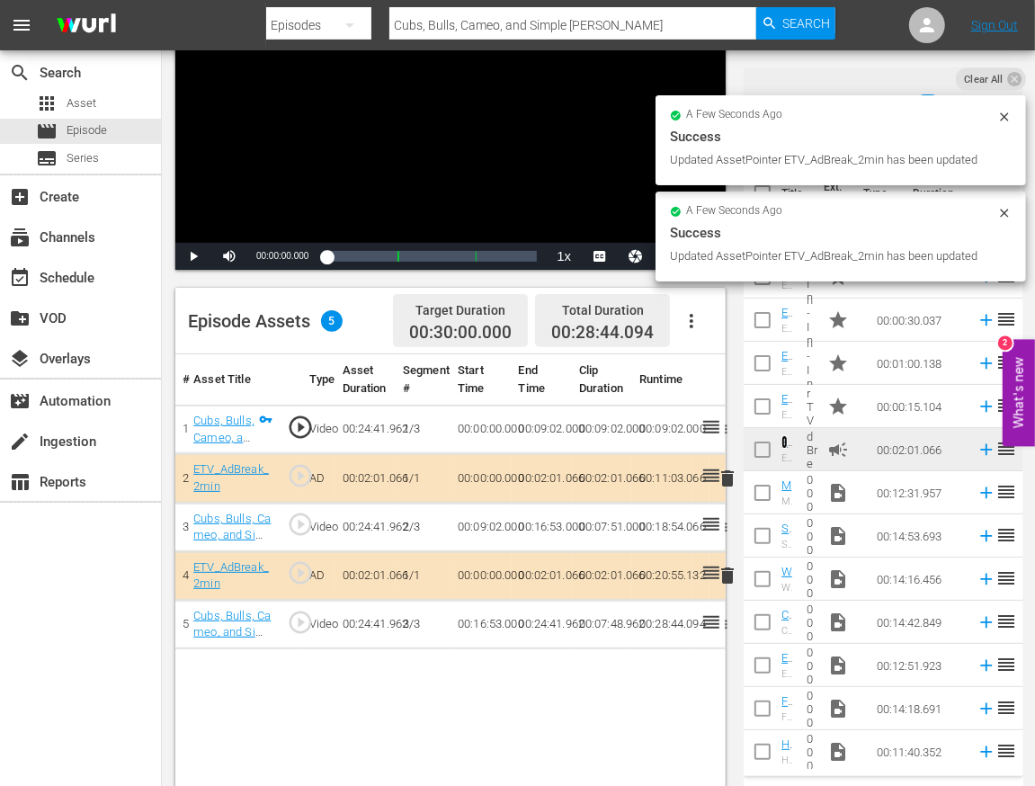
scroll to position [195, 0]
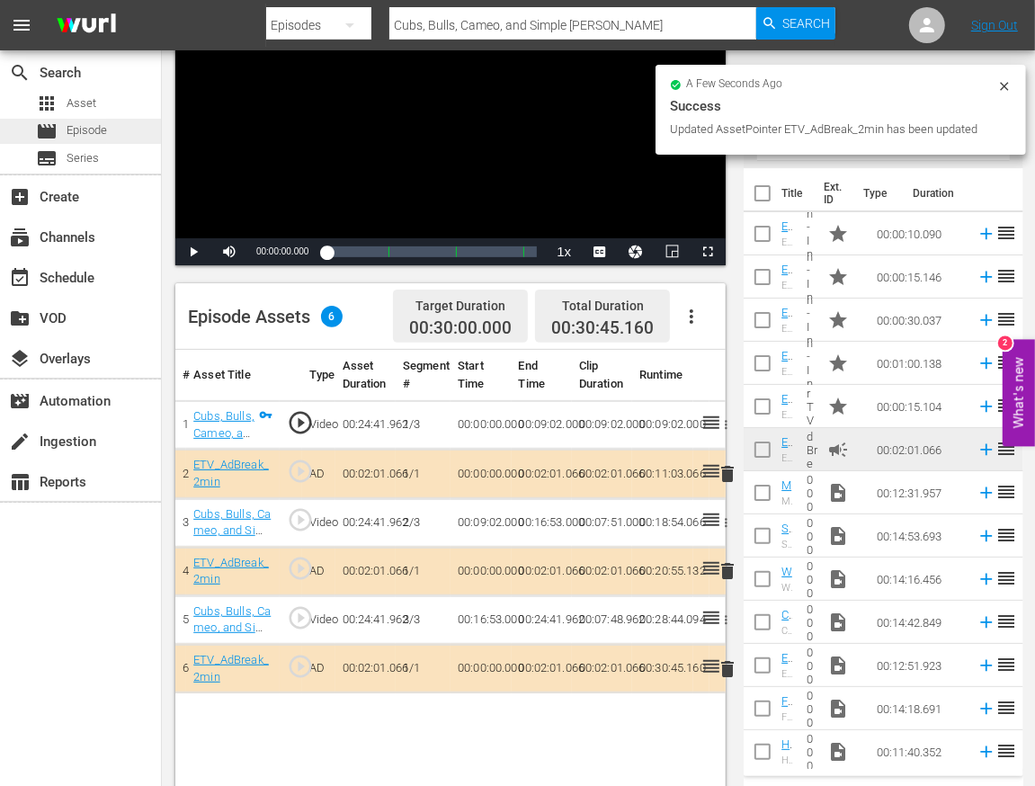
click at [89, 135] on span "Episode" at bounding box center [87, 130] width 40 height 18
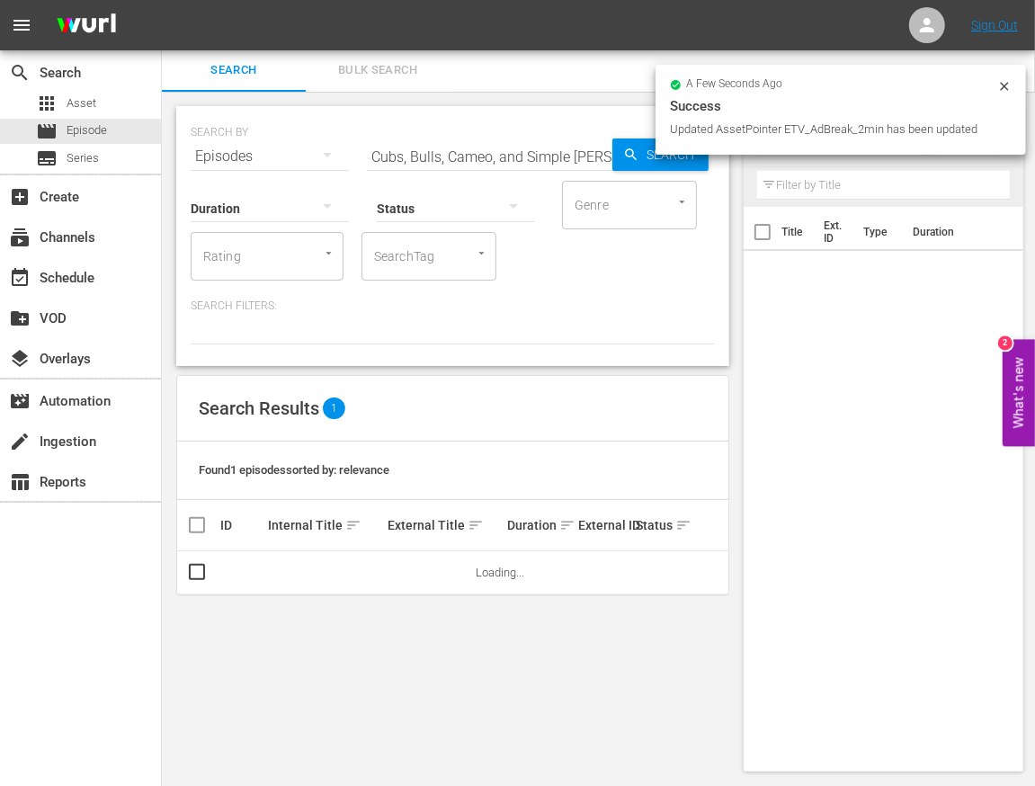
scroll to position [2, 0]
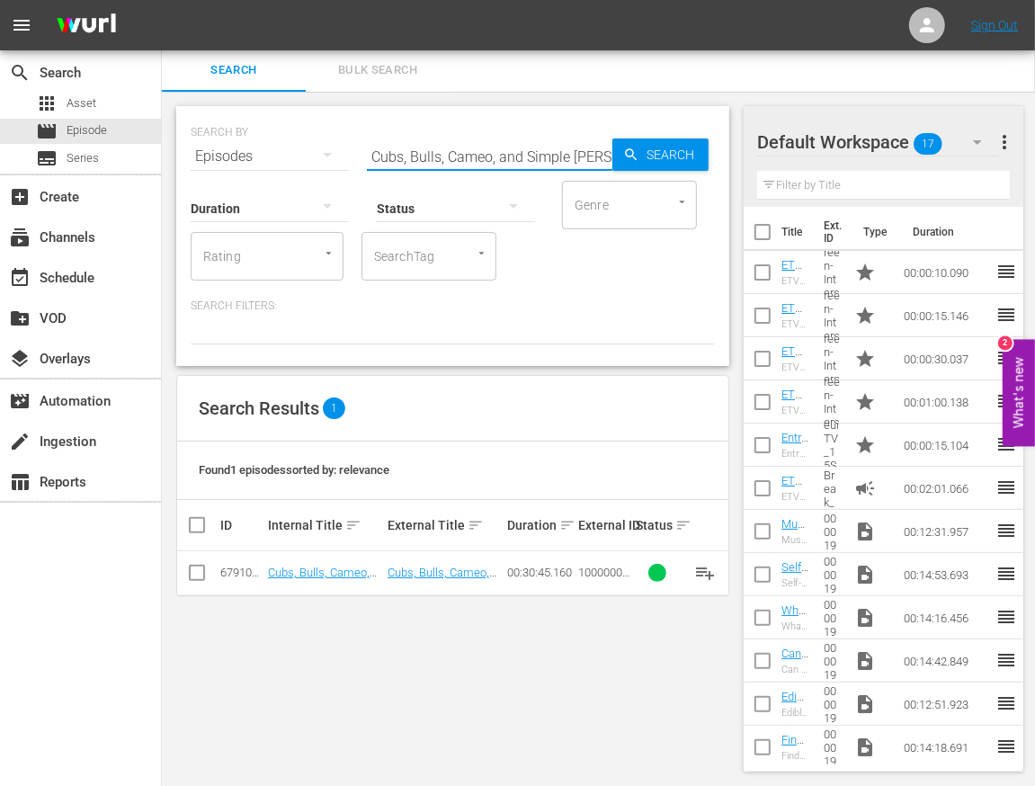
click at [421, 143] on input "Cubs, Bulls, Cameo, and Simple Mills" at bounding box center [490, 156] width 246 height 43
paste input "EO of Canela Media TV"
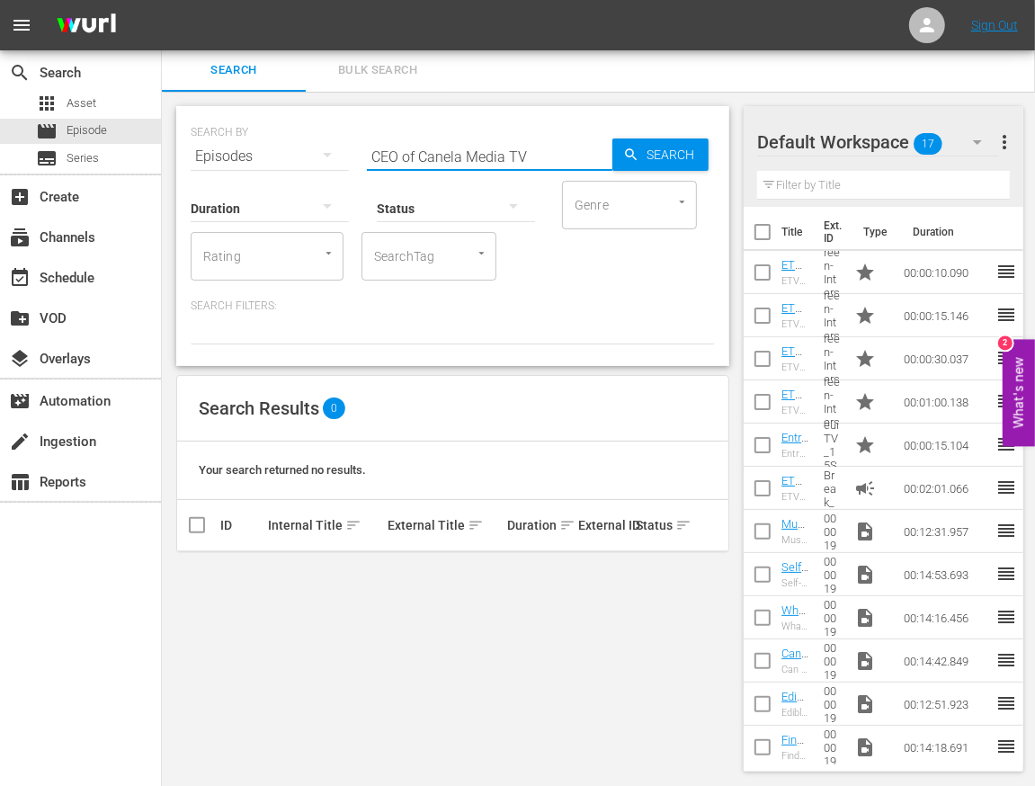
click at [435, 156] on input "CEO of Canela Media TV" at bounding box center [490, 156] width 246 height 43
paste input "Head Football Coach of LSU Tigers"
type input "Head Football Coach of LSU Tigers"
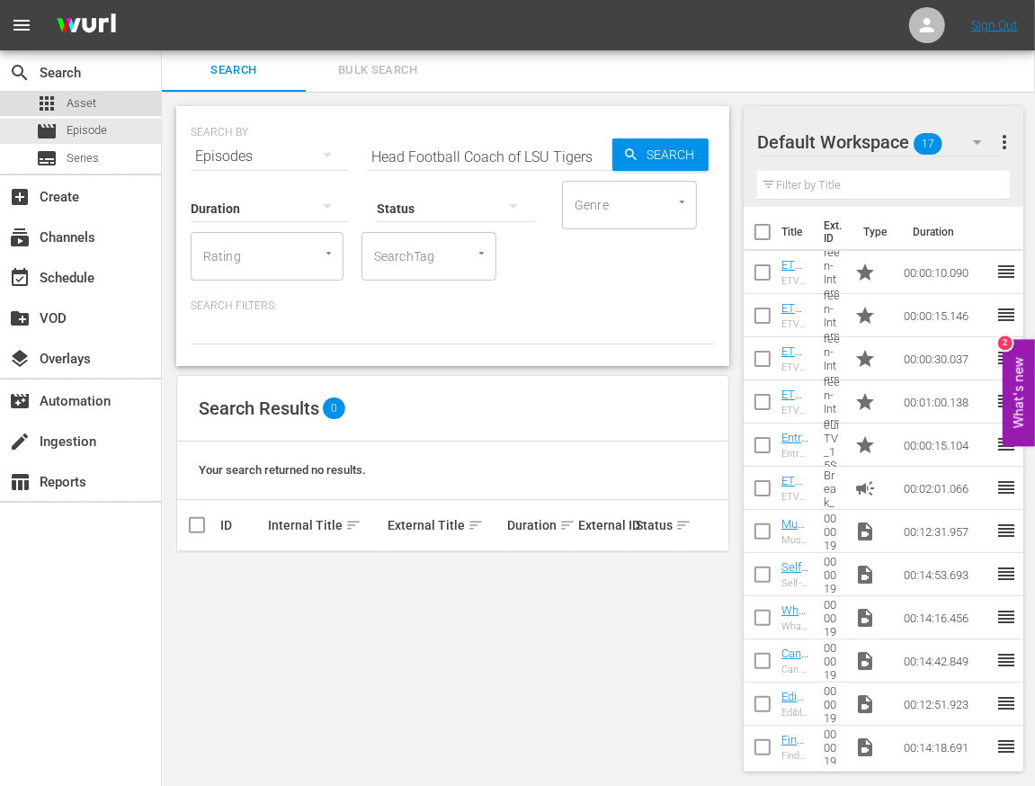
click at [71, 108] on span "Asset" at bounding box center [82, 103] width 30 height 18
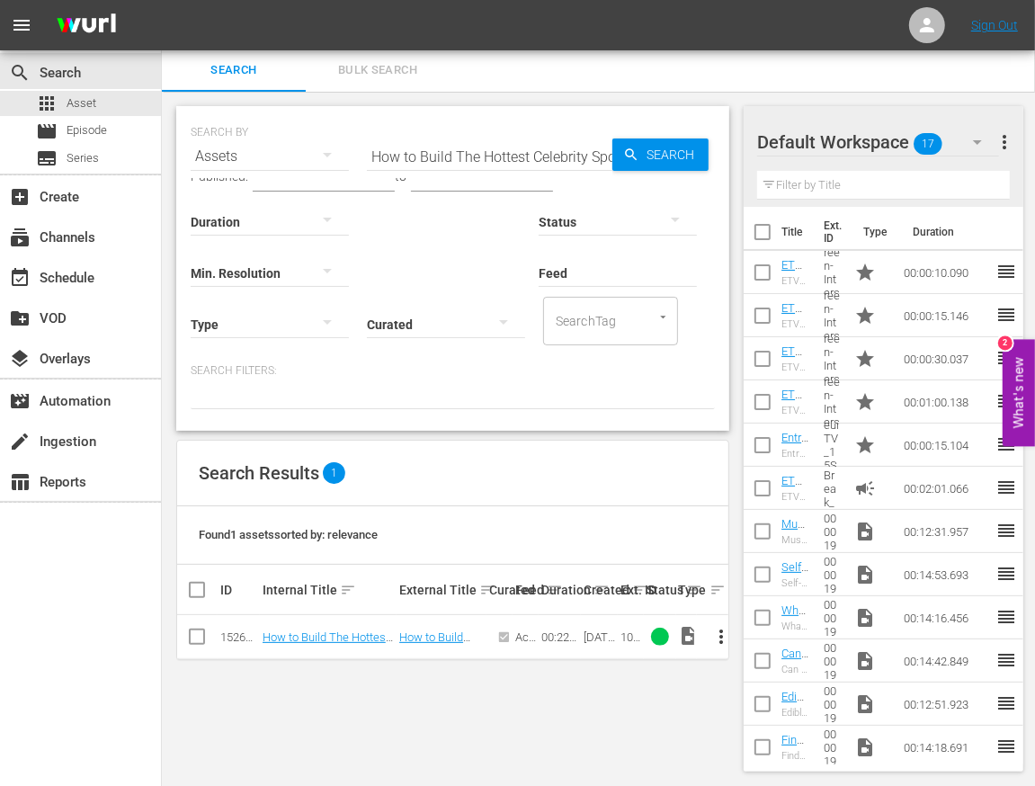
click at [475, 156] on input "How to Build The Hottest Celebrity Spot On the Planet" at bounding box center [490, 156] width 246 height 43
paste input "ead Football Coach of LSU Tigers"
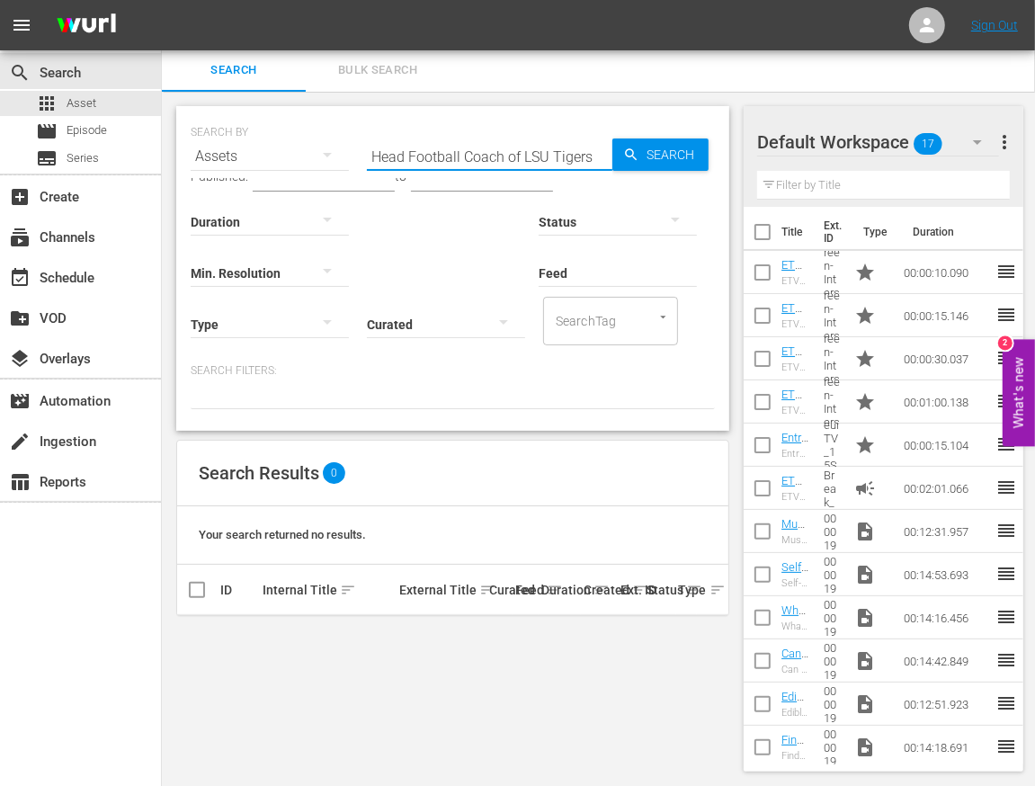
click at [422, 152] on input "Head Football Coach of LSU Tigers" at bounding box center [490, 156] width 246 height 43
paste input "EP020415970014"
type input "EP020415970014"
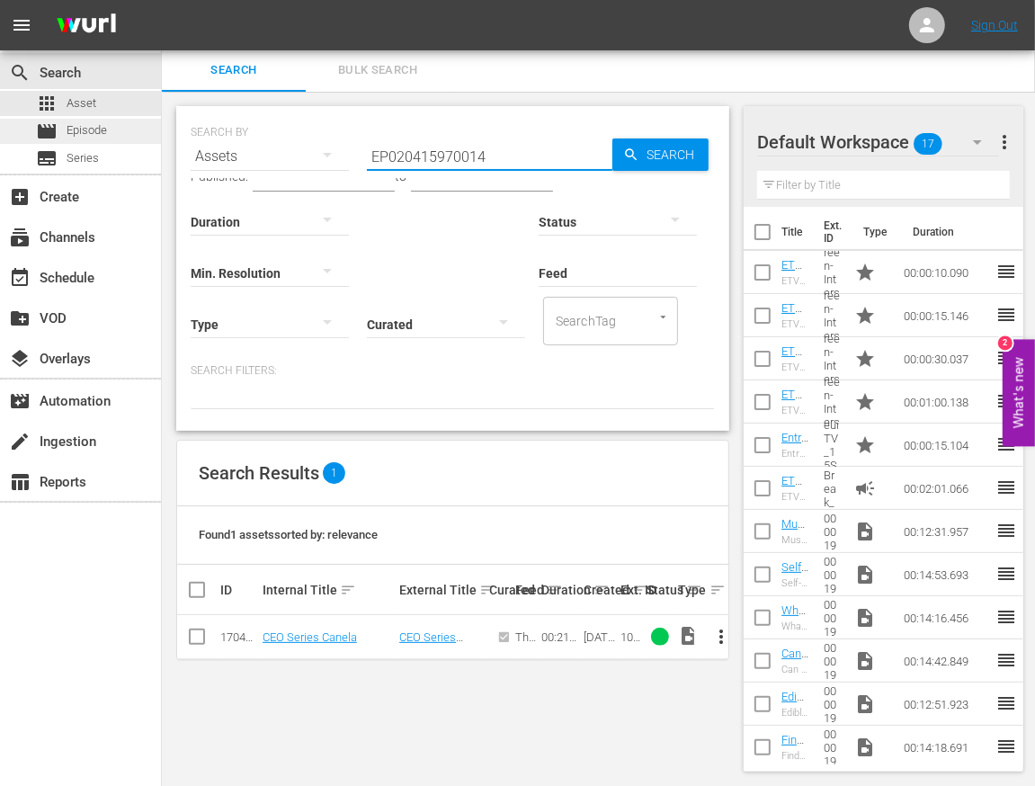
click at [85, 137] on span "Episode" at bounding box center [87, 130] width 40 height 18
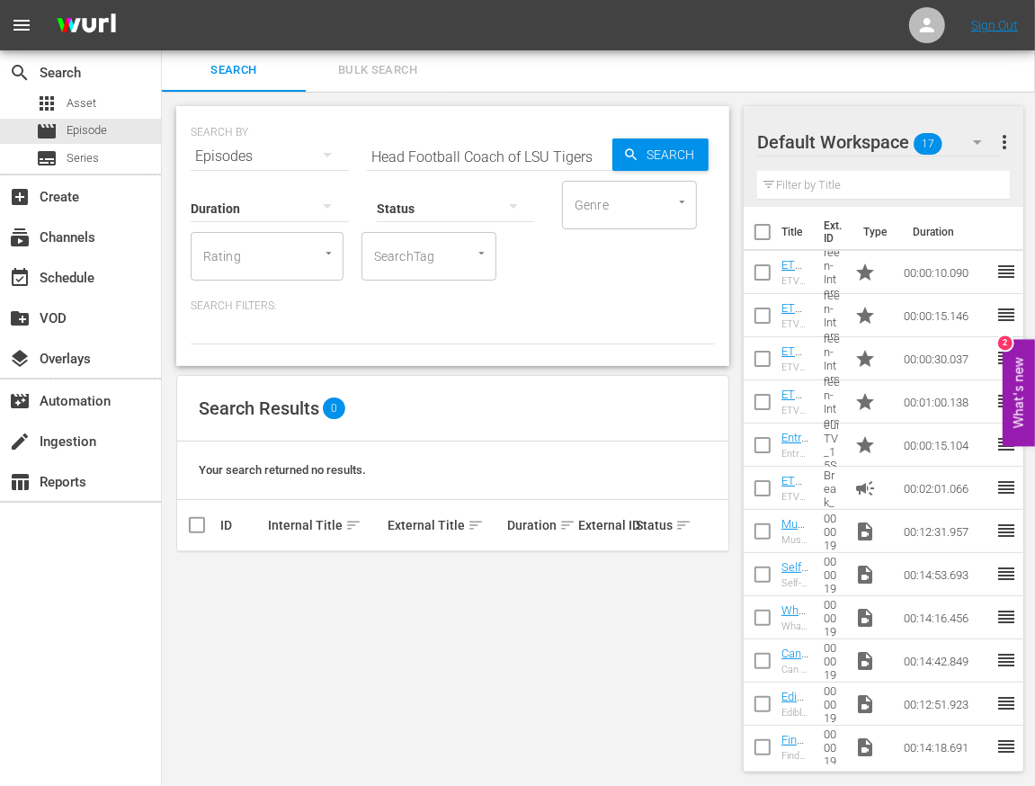
click at [499, 154] on input "Head Football Coach of LSU Tigers" at bounding box center [490, 156] width 246 height 43
paste input "EP020415970014"
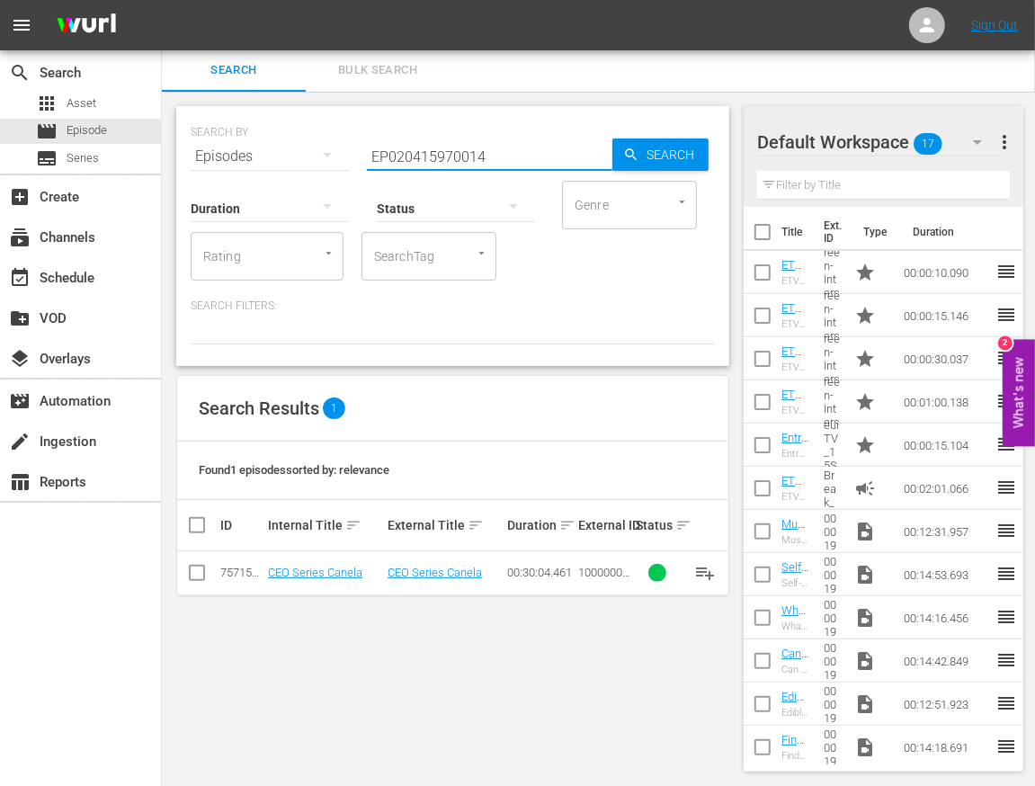
click at [433, 152] on input "EP020415970014" at bounding box center [490, 156] width 246 height 43
paste input "5"
click at [455, 155] on input "EP020415970015" at bounding box center [490, 156] width 246 height 43
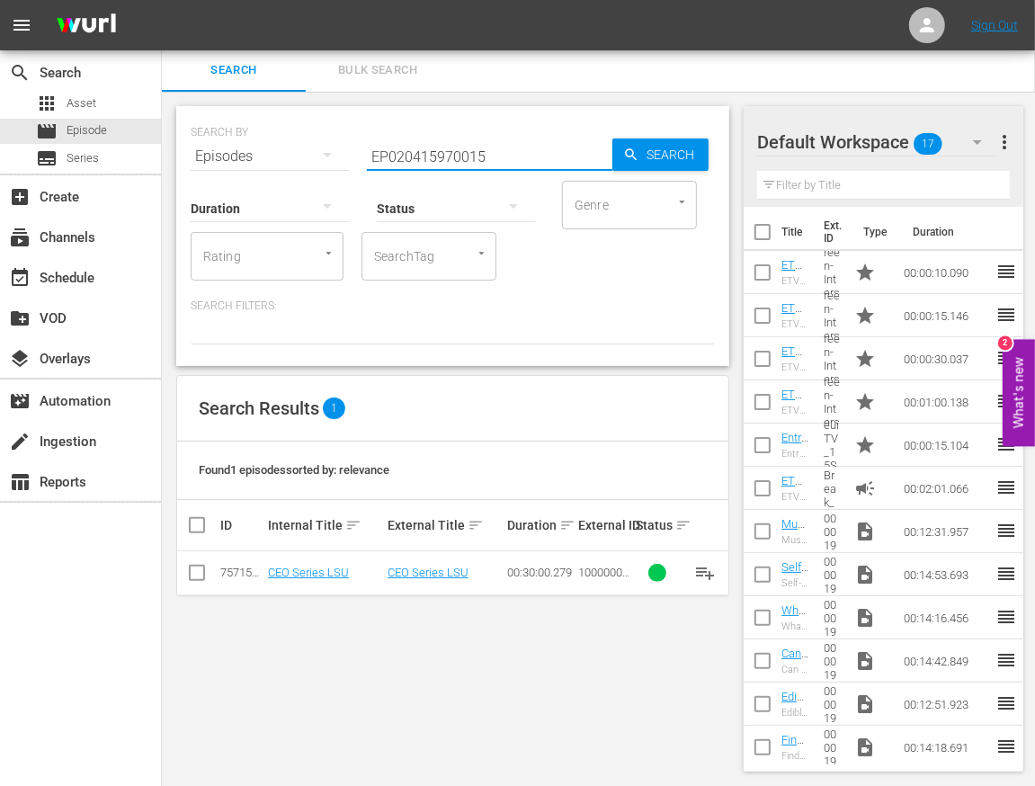
click at [455, 155] on input "EP020415970015" at bounding box center [490, 156] width 246 height 43
paste input "3"
click at [439, 132] on div "Search ID, Title, Description, Keywords, or Category" at bounding box center [490, 145] width 246 height 43
click at [419, 155] on input "EP020415970013" at bounding box center [490, 156] width 246 height 43
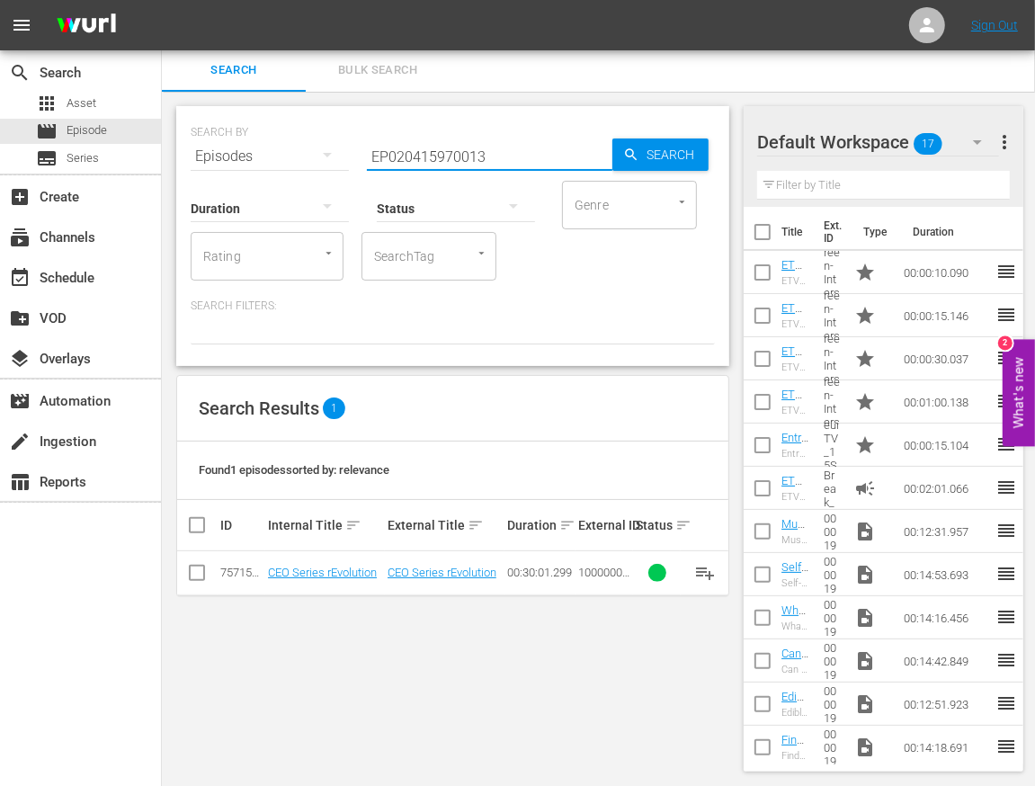
click at [419, 155] on input "EP020415970013" at bounding box center [490, 156] width 246 height 43
paste input "CEO Series Verano & Jellyvision"
click at [434, 156] on input "CEO Series Verano & Jellyvision" at bounding box center [490, 156] width 246 height 43
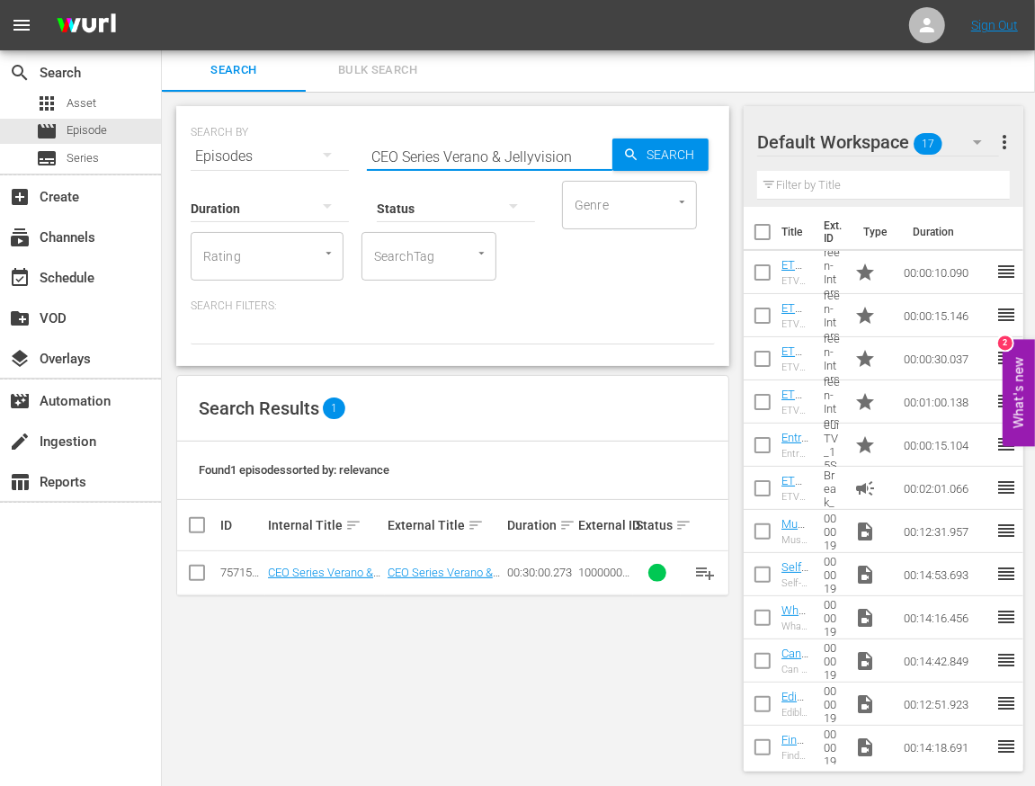
click at [434, 156] on input "CEO Series Verano & Jellyvision" at bounding box center [490, 156] width 246 height 43
paste input "The CEOs of Day Day Cook, & Blackhawks"
click at [447, 158] on input "The CEOs of Day Day Cook, & Blackhawks" at bounding box center [490, 156] width 246 height 43
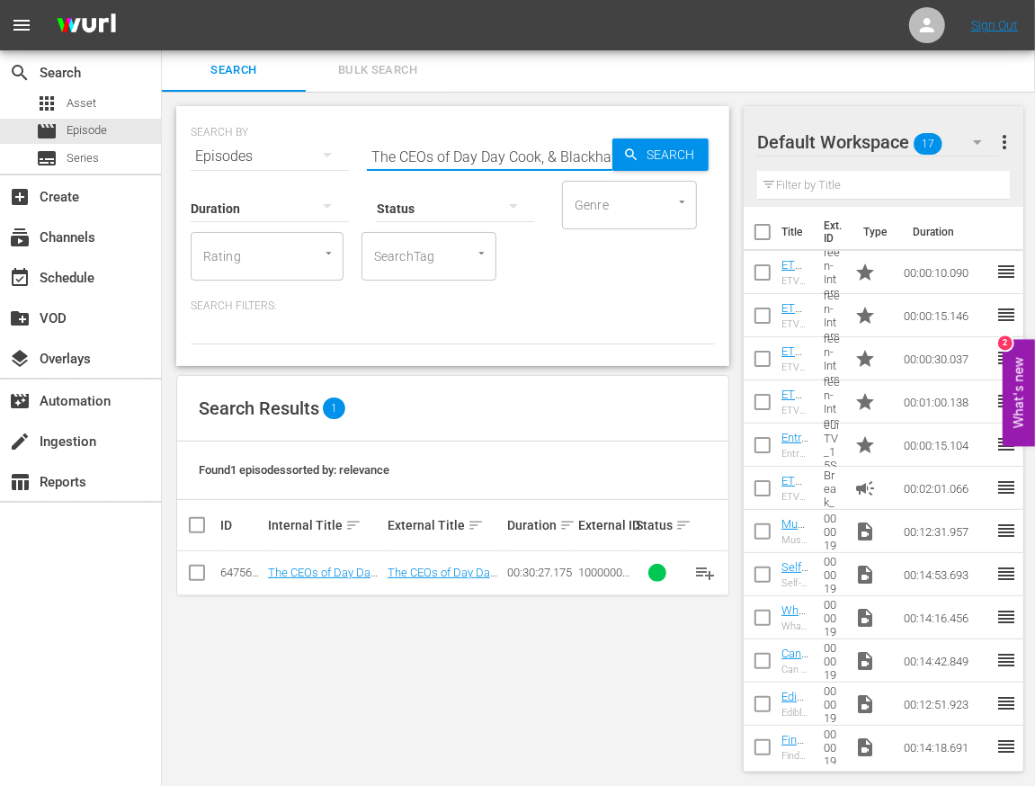
paste input "Orzinga, & Grubhub"
click at [458, 156] on input "The CEOs of Orzinga, & Grubhub" at bounding box center [490, 156] width 246 height 43
paste input "Zebra Tech, & @Properties"
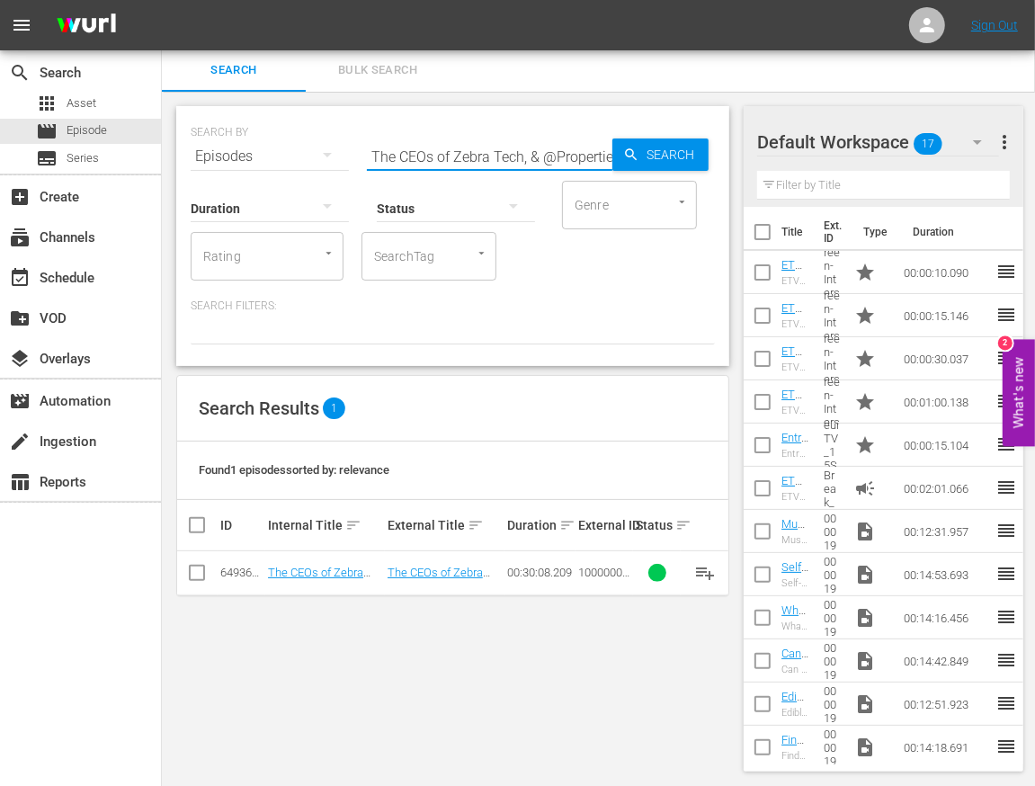
click at [402, 161] on input "The CEOs of Zebra Tech, & @Properties" at bounding box center [490, 156] width 246 height 43
paste input "Terlato, & Shipbob"
click at [418, 151] on input "The CEOs of Terlato, & Shipbob" at bounding box center [490, 156] width 246 height 43
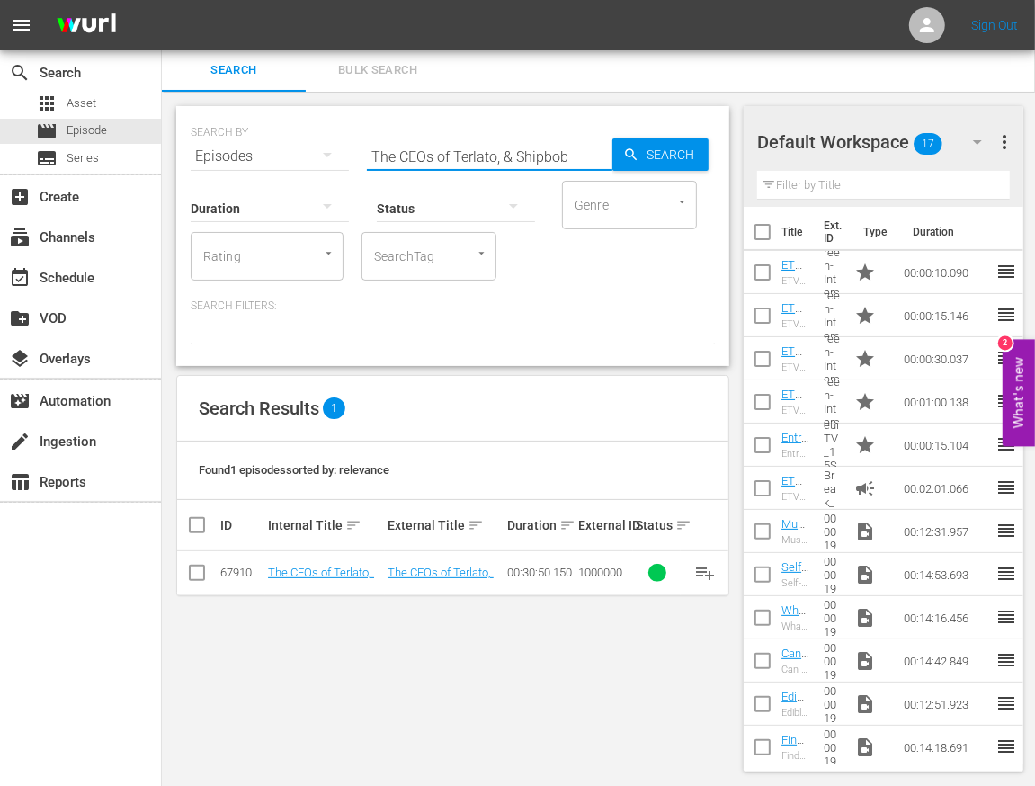
click at [418, 151] on input "The CEOs of Terlato, & Shipbob" at bounding box center [490, 156] width 246 height 43
paste input "Notre Dame, & Paper Source"
click at [420, 148] on input "The CEOs of Notre Dame, & Paper Source" at bounding box center [490, 156] width 246 height 43
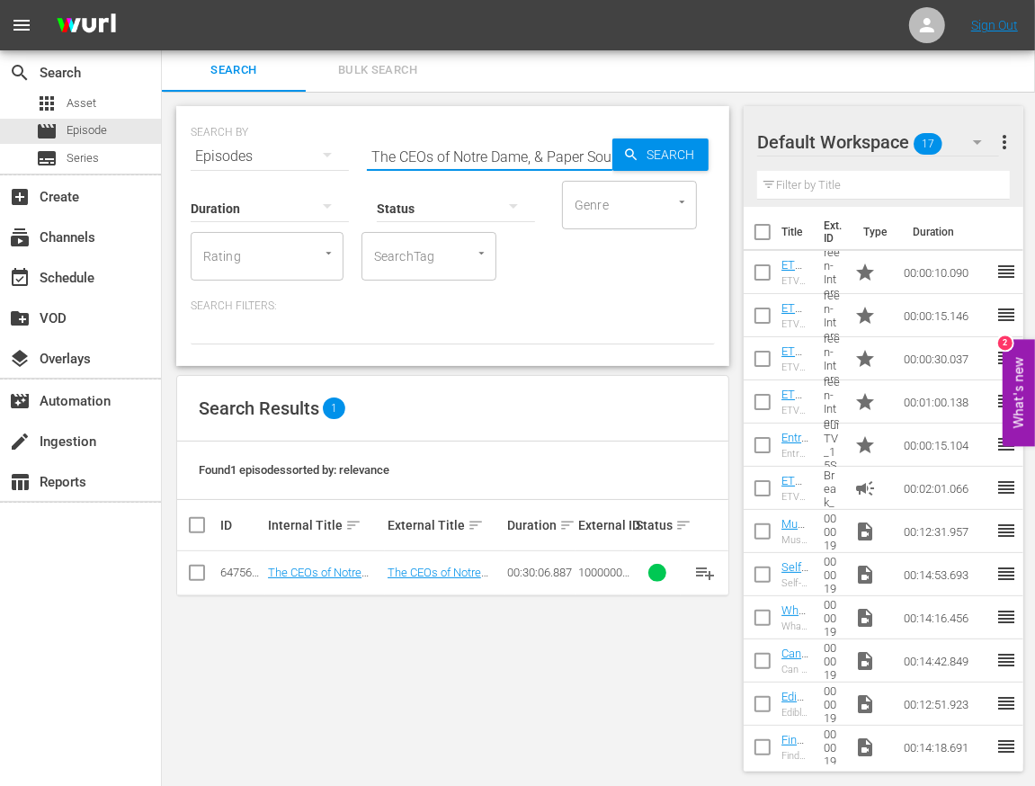
click at [420, 148] on input "The CEOs of Notre Dame, & Paper Source" at bounding box center [490, 156] width 246 height 43
paste input "Portillos, Stacked, & Lettu"
click at [396, 149] on input "The CEOs of Portillos, Stacked, & Lettuce" at bounding box center [490, 156] width 246 height 43
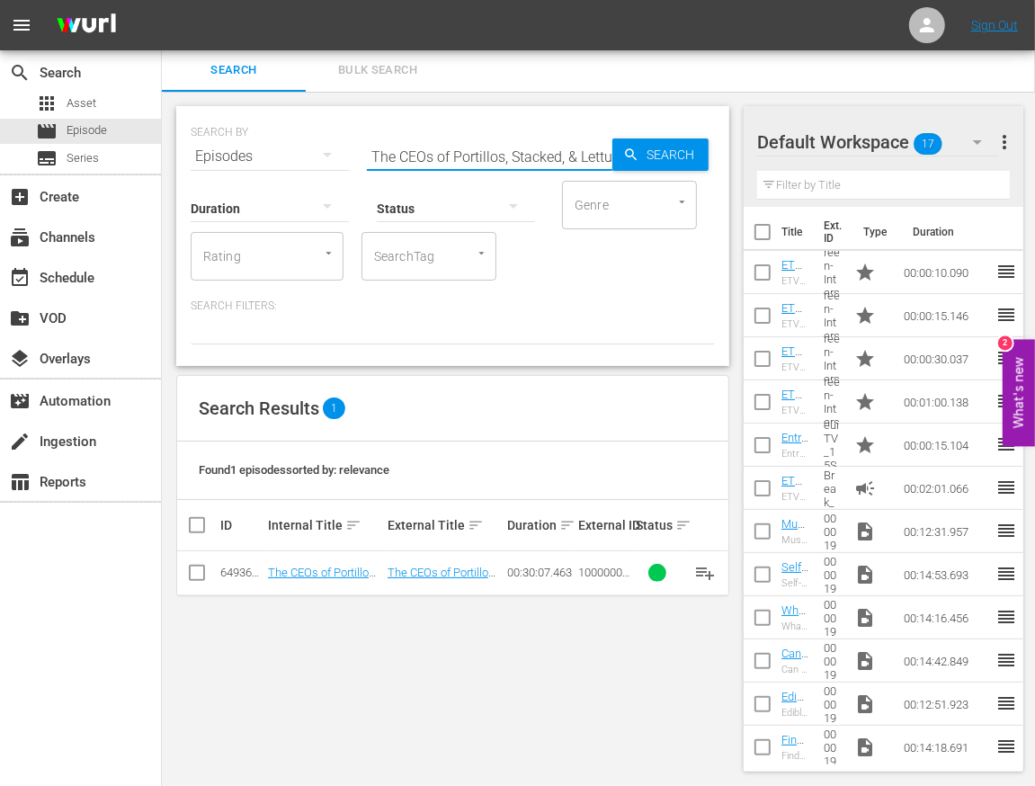
paste input "Choose, & Puttshack"
click at [405, 158] on input "The CEOs of Choose, & Puttshack" at bounding box center [490, 156] width 246 height 43
paste input "G2, & Potbelly"
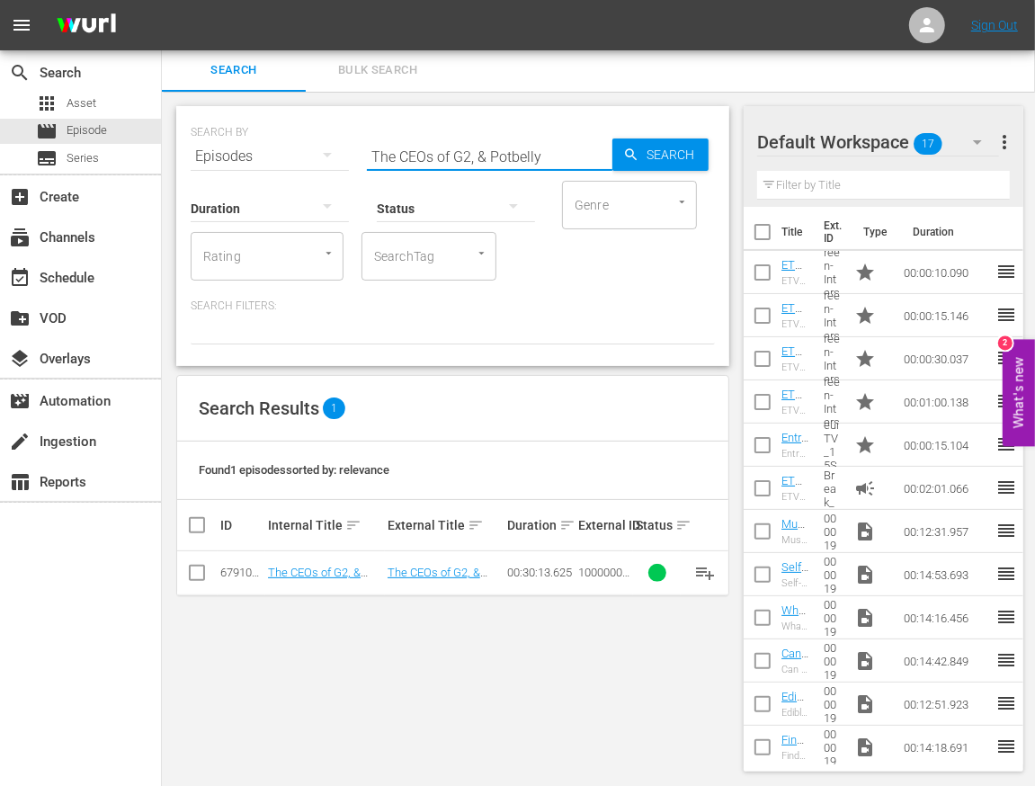
click at [400, 152] on input "The CEOs of G2, & Potbelly" at bounding box center [490, 156] width 246 height 43
paste input "Equilibria, & Revolution Brewing"
click at [409, 158] on input "The CEOs of Equilibria, & Revolution Brewing" at bounding box center [490, 156] width 246 height 43
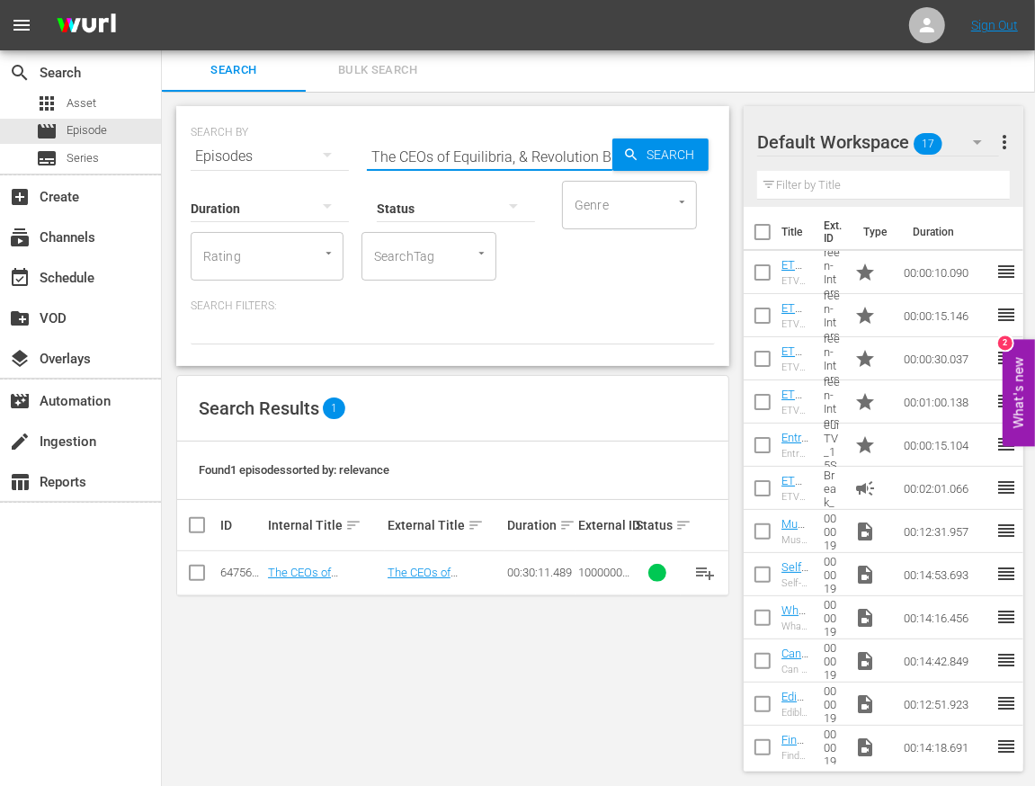
click at [409, 158] on input "The CEOs of Equilibria, & Revolution Brewing" at bounding box center [490, 156] width 246 height 43
paste input "Hallow, & Decasonic"
click at [441, 149] on input "The CEOs of Hallow, & Decasonic" at bounding box center [490, 156] width 246 height 43
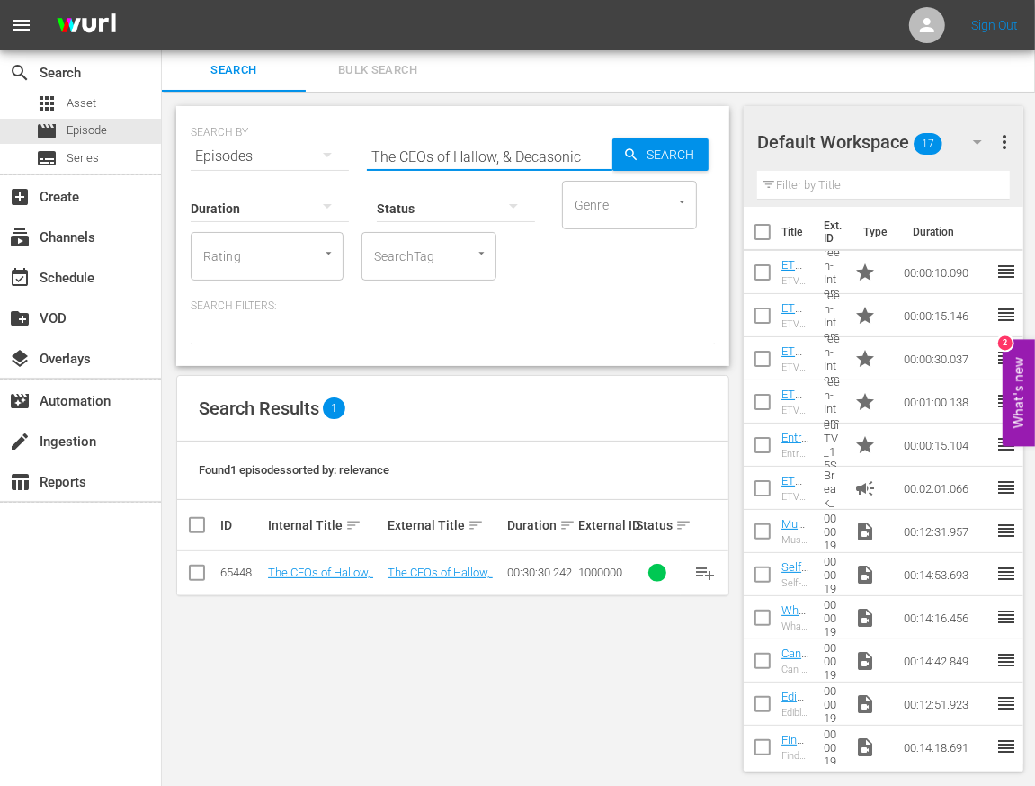
click at [441, 149] on input "The CEOs of Hallow, & Decasonic" at bounding box center [490, 156] width 246 height 43
paste input "Vivid Seats, & Hunt Club"
click at [424, 151] on input "The CEOs of Vivid Seats, & Hunt Club" at bounding box center [490, 156] width 246 height 43
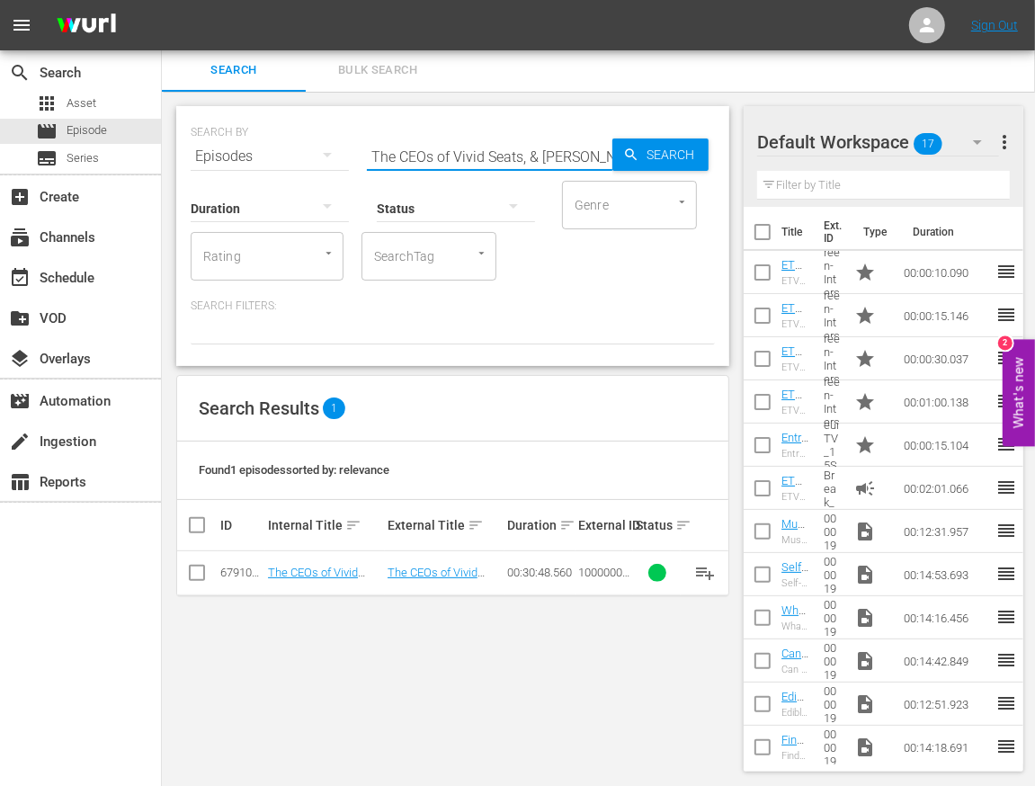
paste input "Dude Wipes, & Riddell"
click at [464, 149] on input "The CEOs of Dude Wipes, & Riddell" at bounding box center [490, 156] width 246 height 43
paste input "Finale"
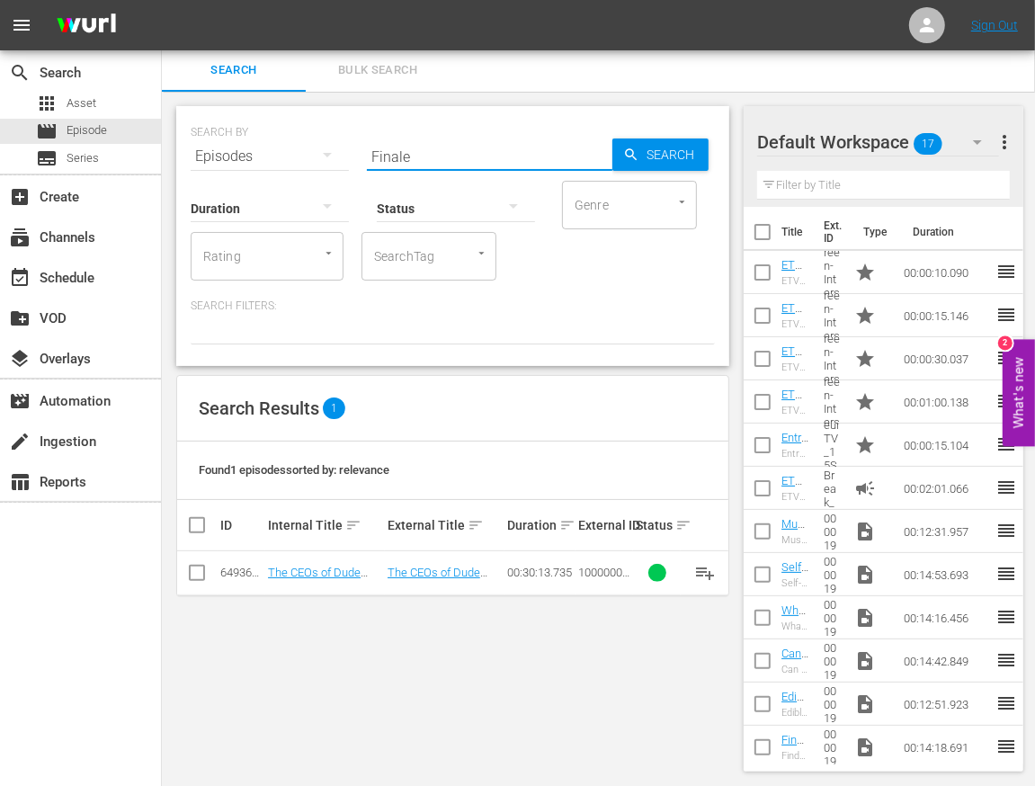
type input "Finale"
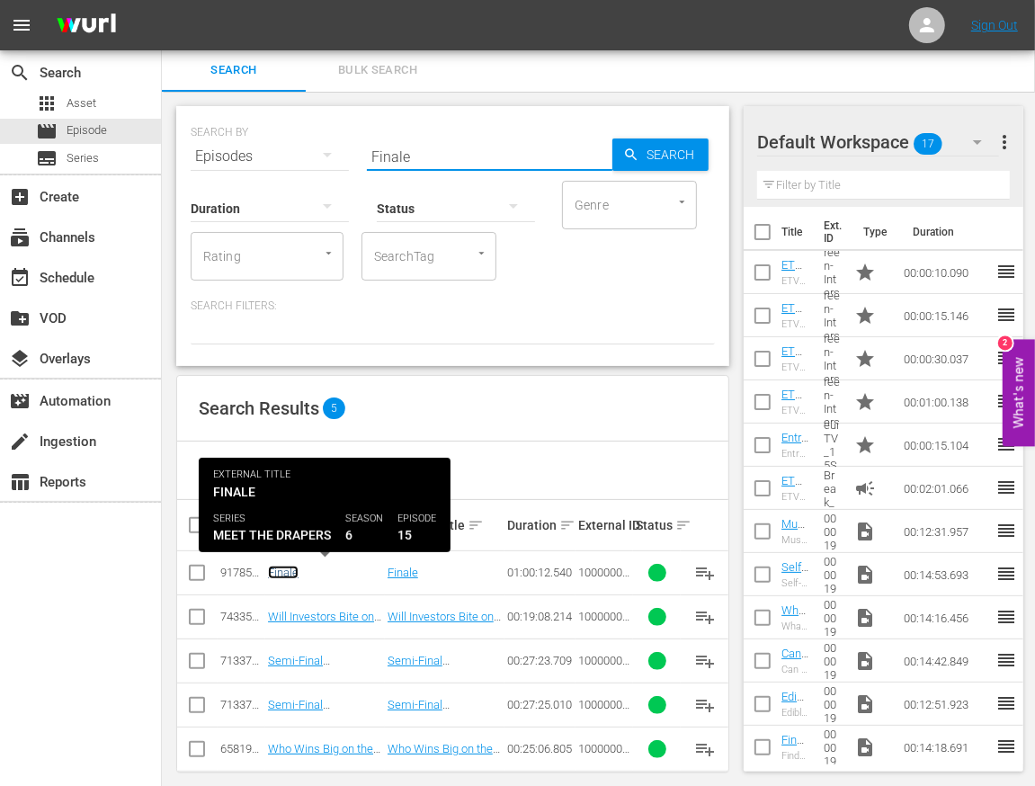
click at [277, 570] on link "Finale" at bounding box center [283, 572] width 31 height 13
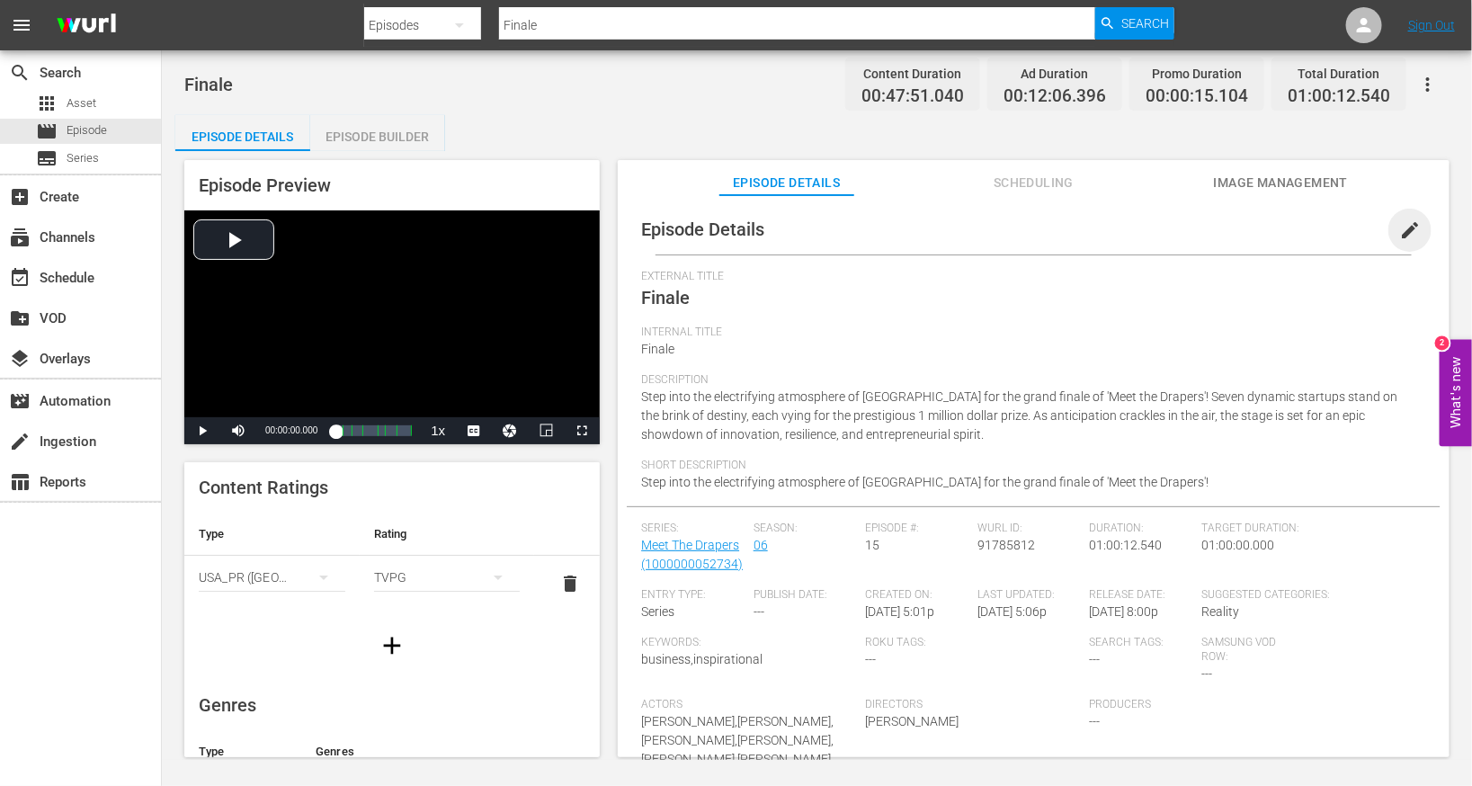
click at [974, 229] on span "edit" at bounding box center [1410, 230] width 22 height 22
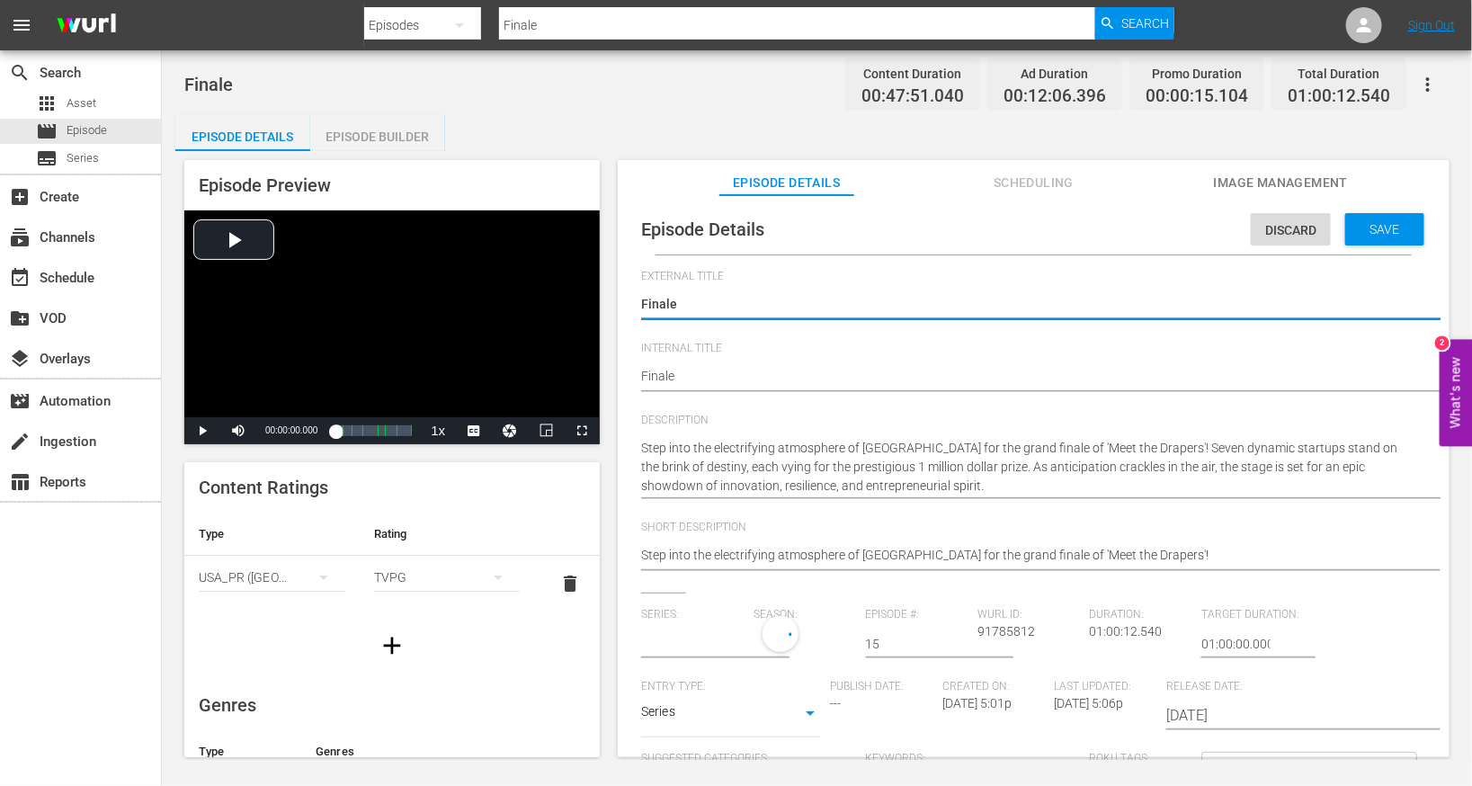
type input "Meet The Drapers"
click at [748, 364] on div "Finale Finale" at bounding box center [1029, 377] width 776 height 43
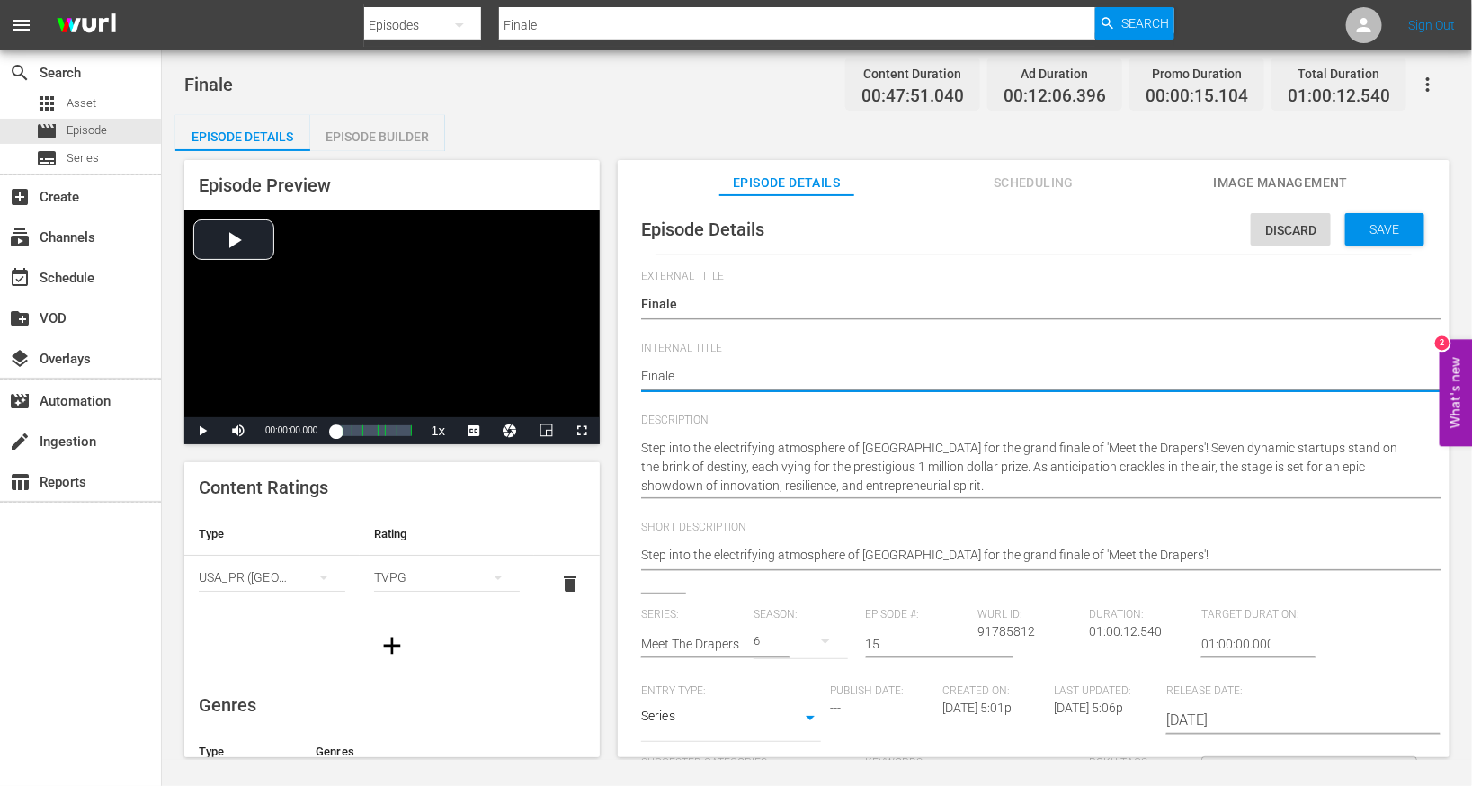
click at [708, 374] on textarea "Finale" at bounding box center [1029, 378] width 776 height 22
type textarea "M"
type textarea "Me"
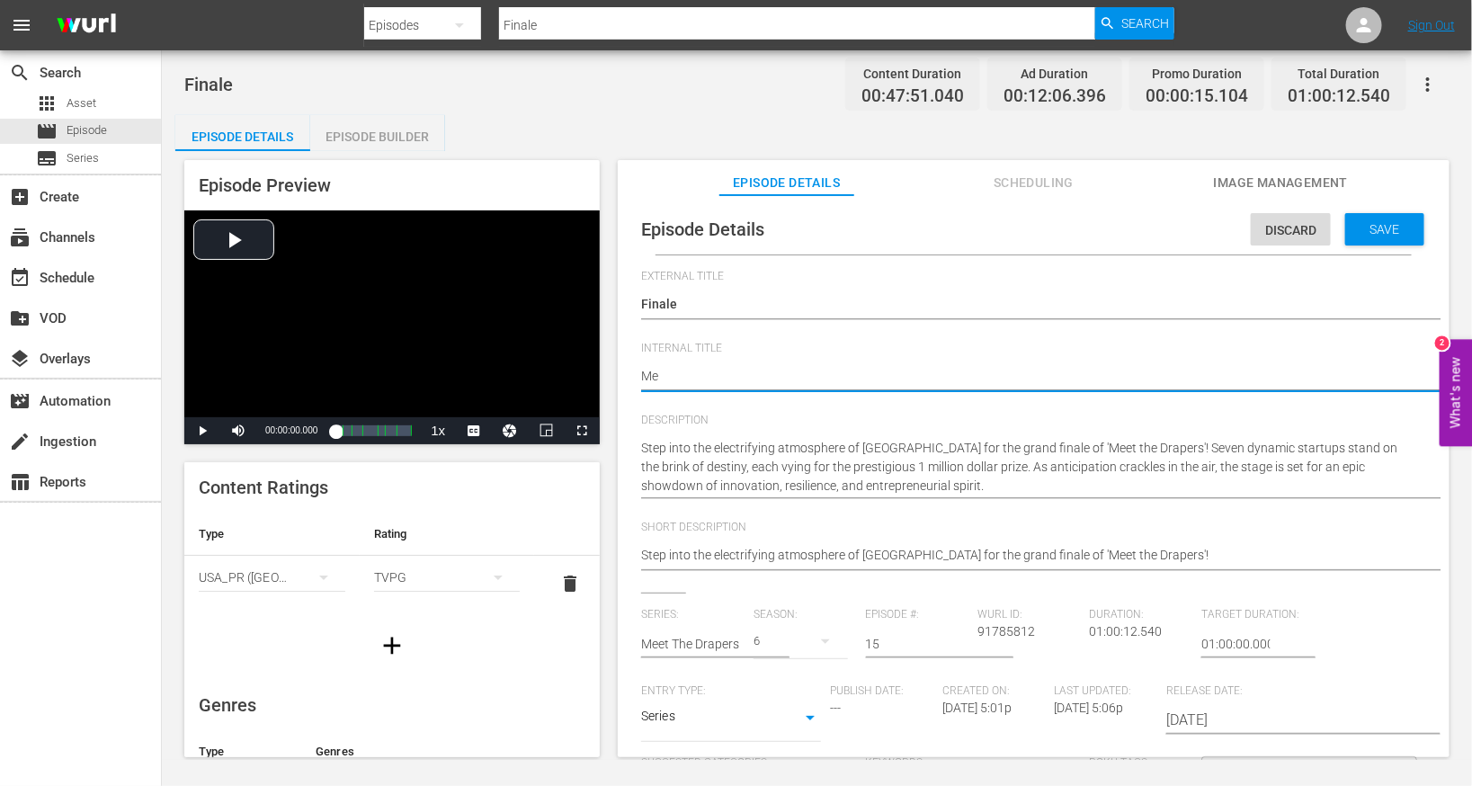
type textarea "Mee"
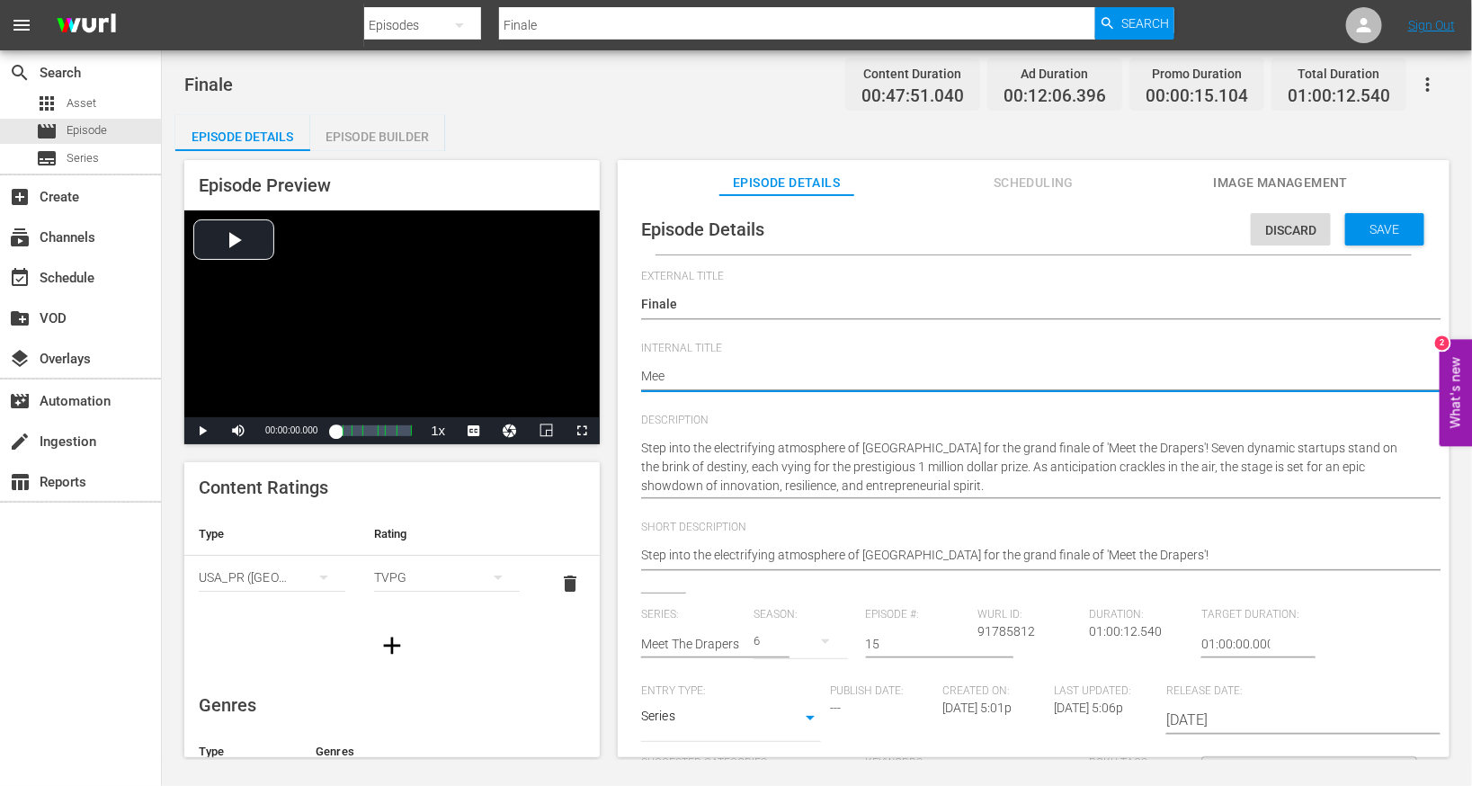
type textarea "Mee"
type textarea "Meet"
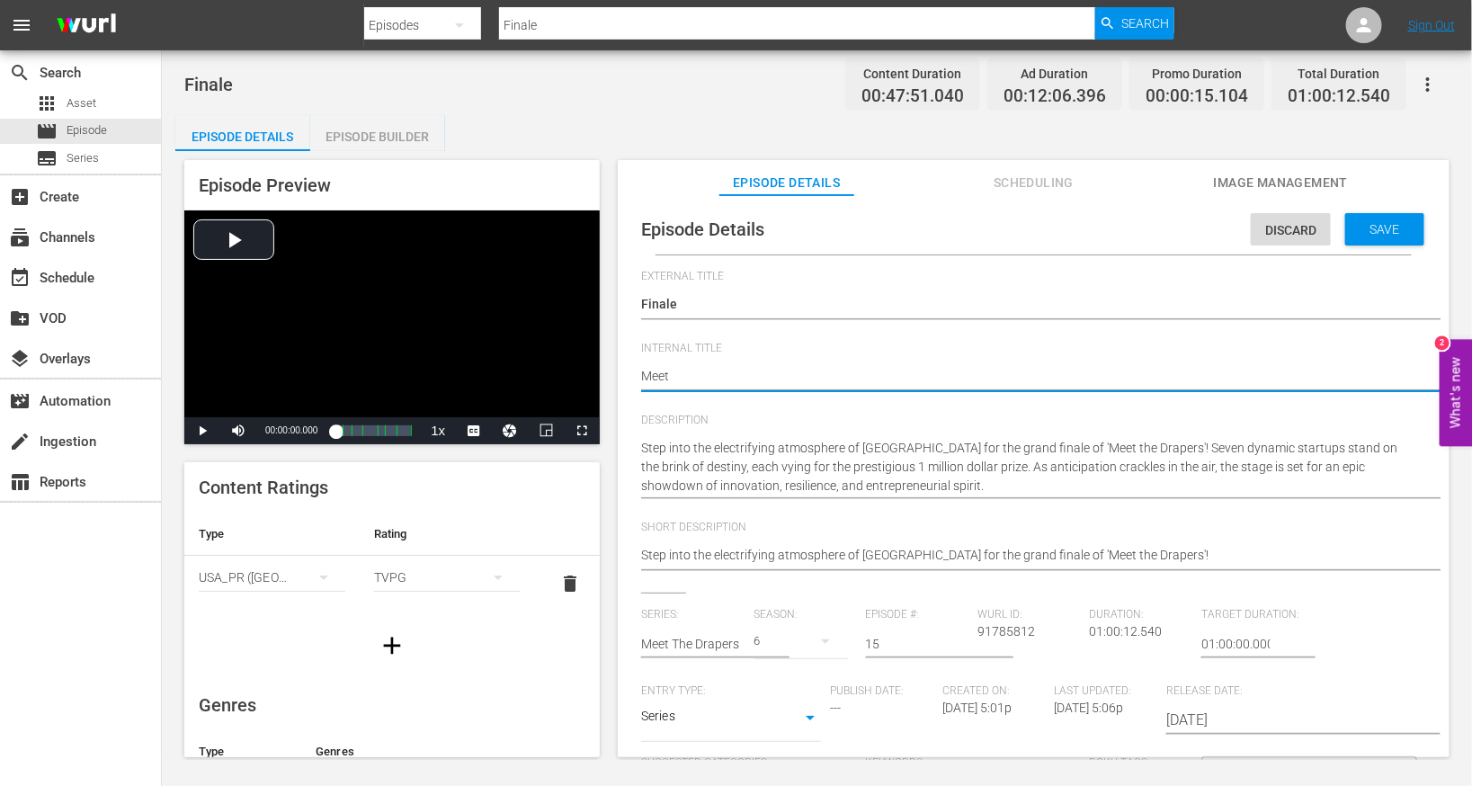
type textarea "Meet t"
type textarea "Meet th"
type textarea "Meet the"
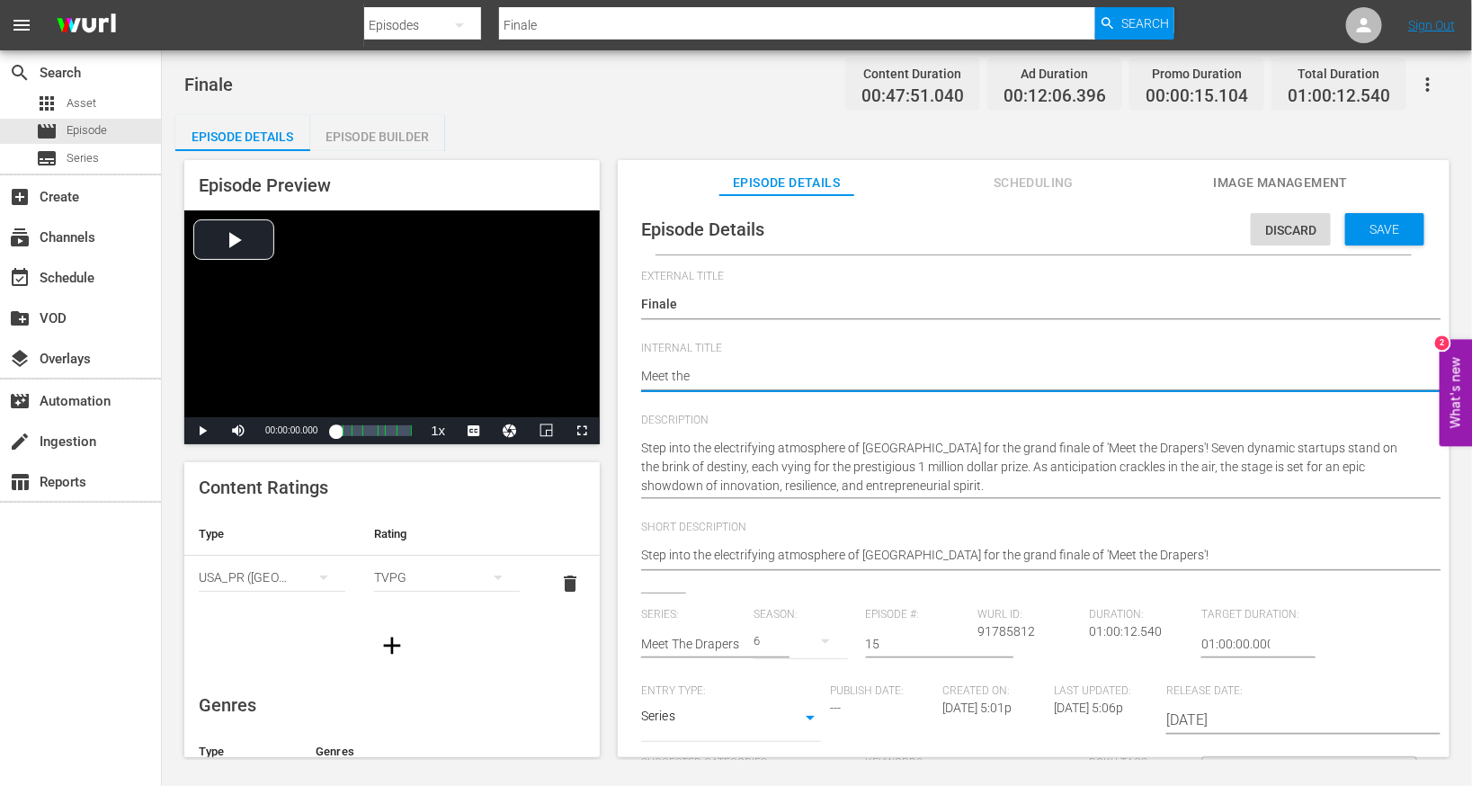
type textarea "Meet the"
type textarea "Meet the F"
type textarea "Meet the"
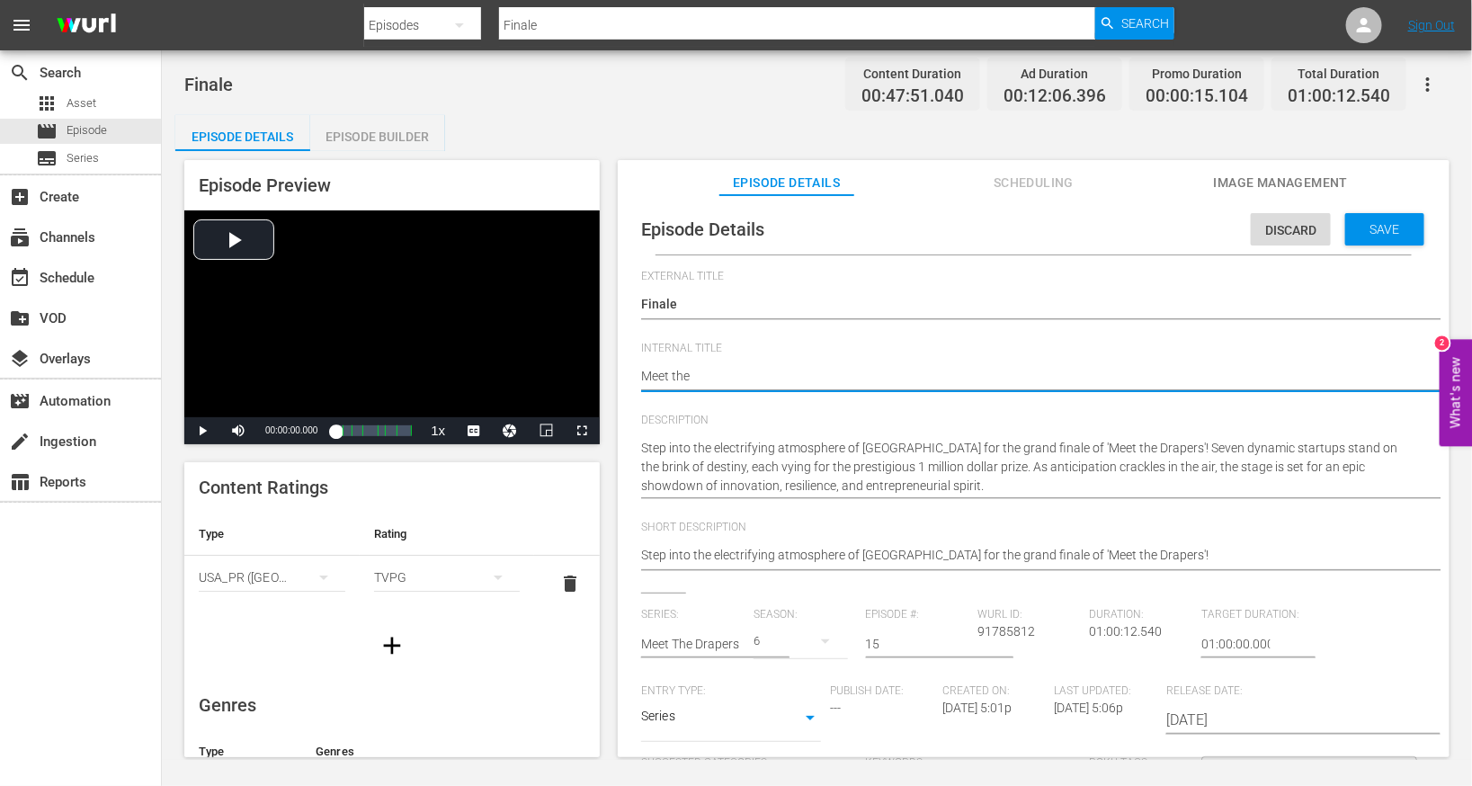
type textarea "Meet the D"
type textarea "Meet the Dr"
type textarea "Meet the Dra"
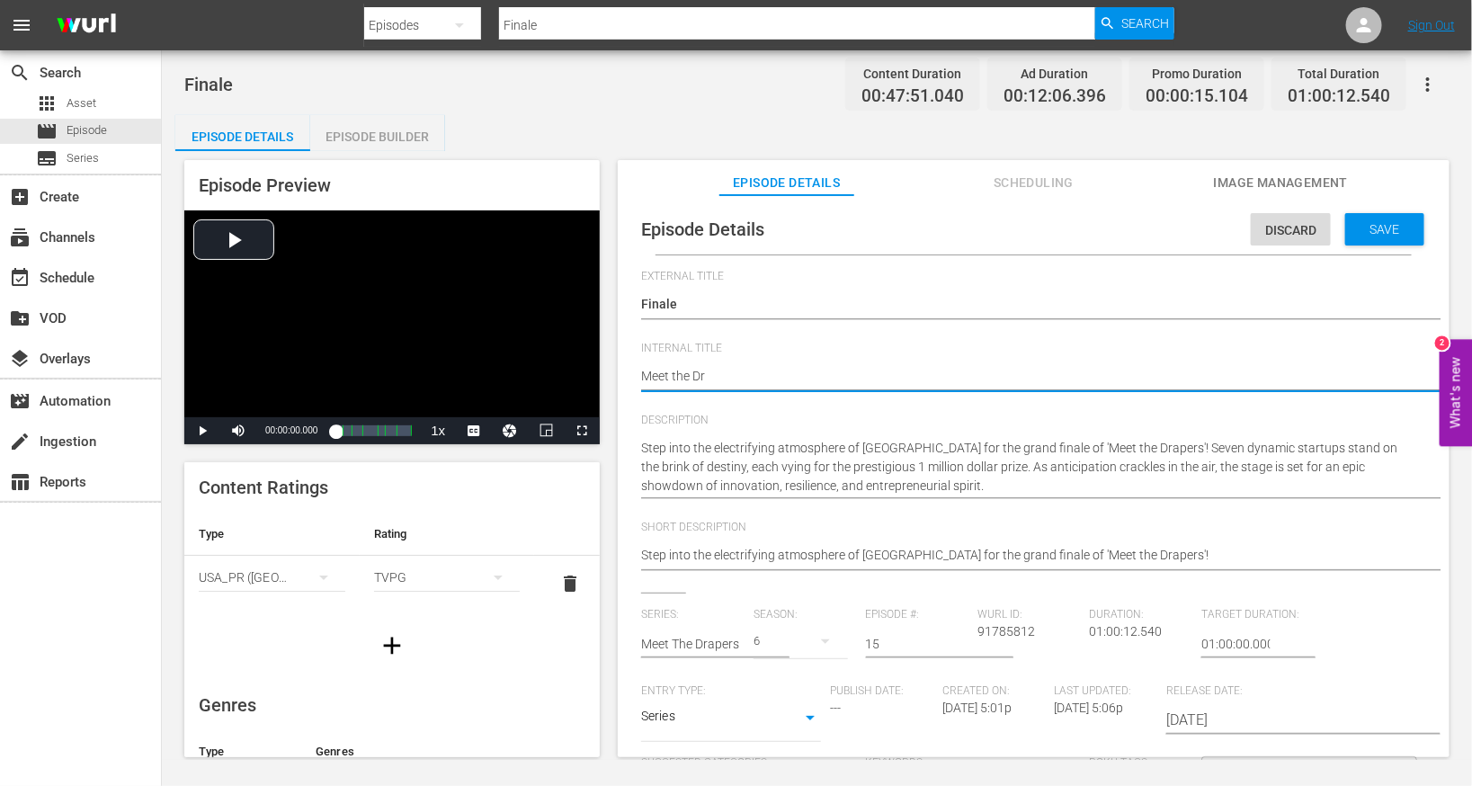
type textarea "Meet the Dra"
type textarea "Meet the Drap"
type textarea "Meet the Drape"
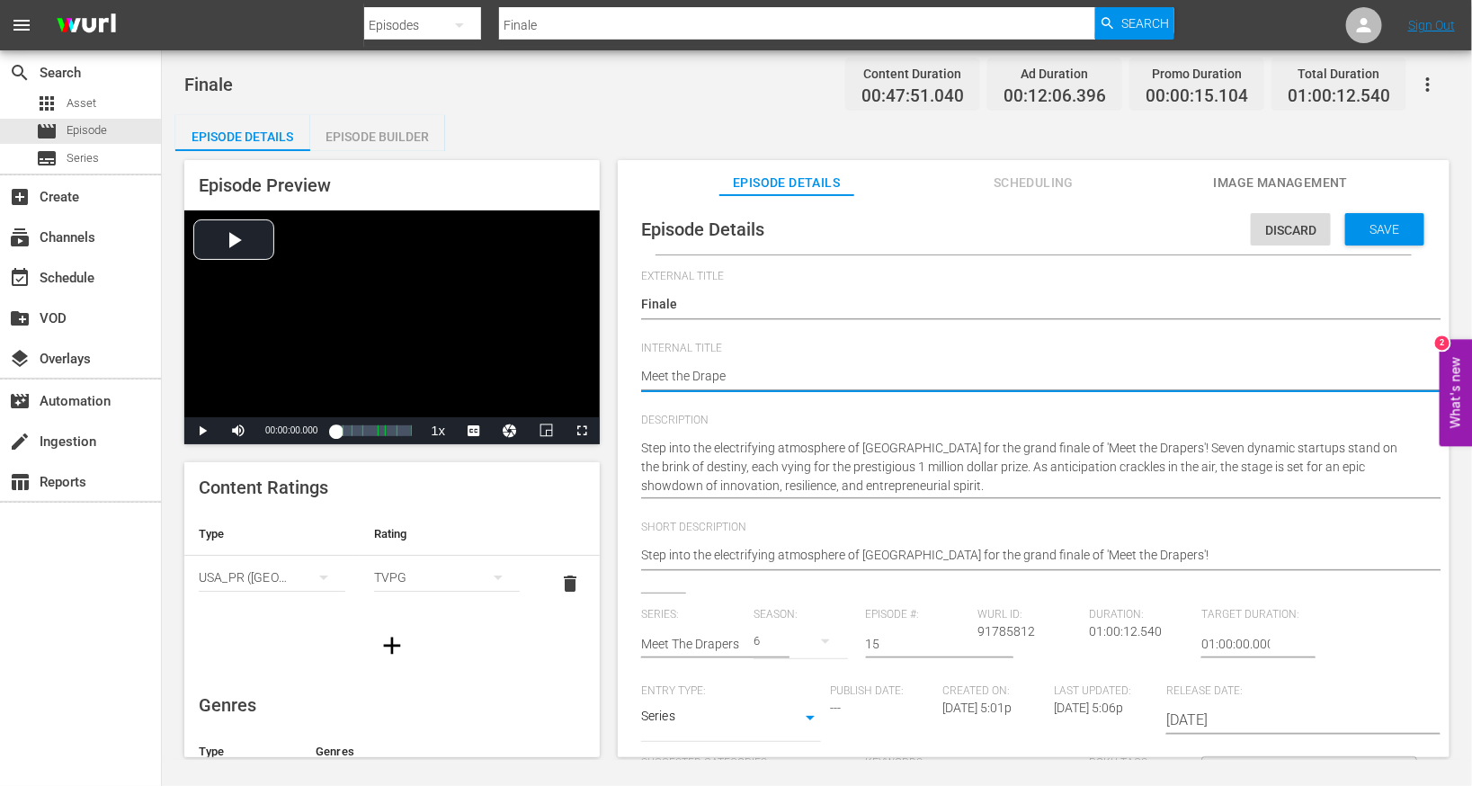
type textarea "Meet the Draper"
type textarea "Meet the Drapers"
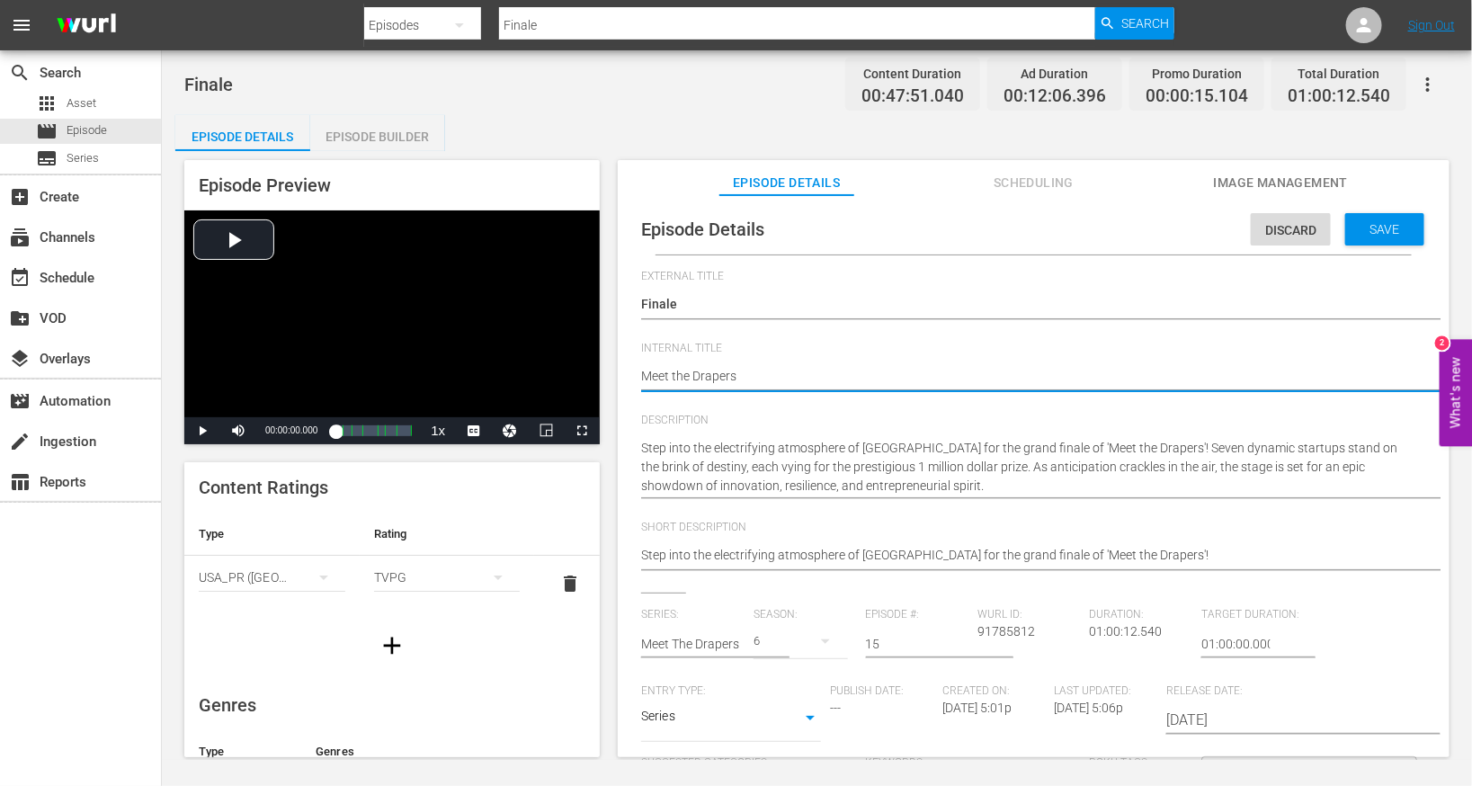
type textarea "Meet the Drapers"
type textarea "Meet the Drapers s"
type textarea "Meet the Drapers s6"
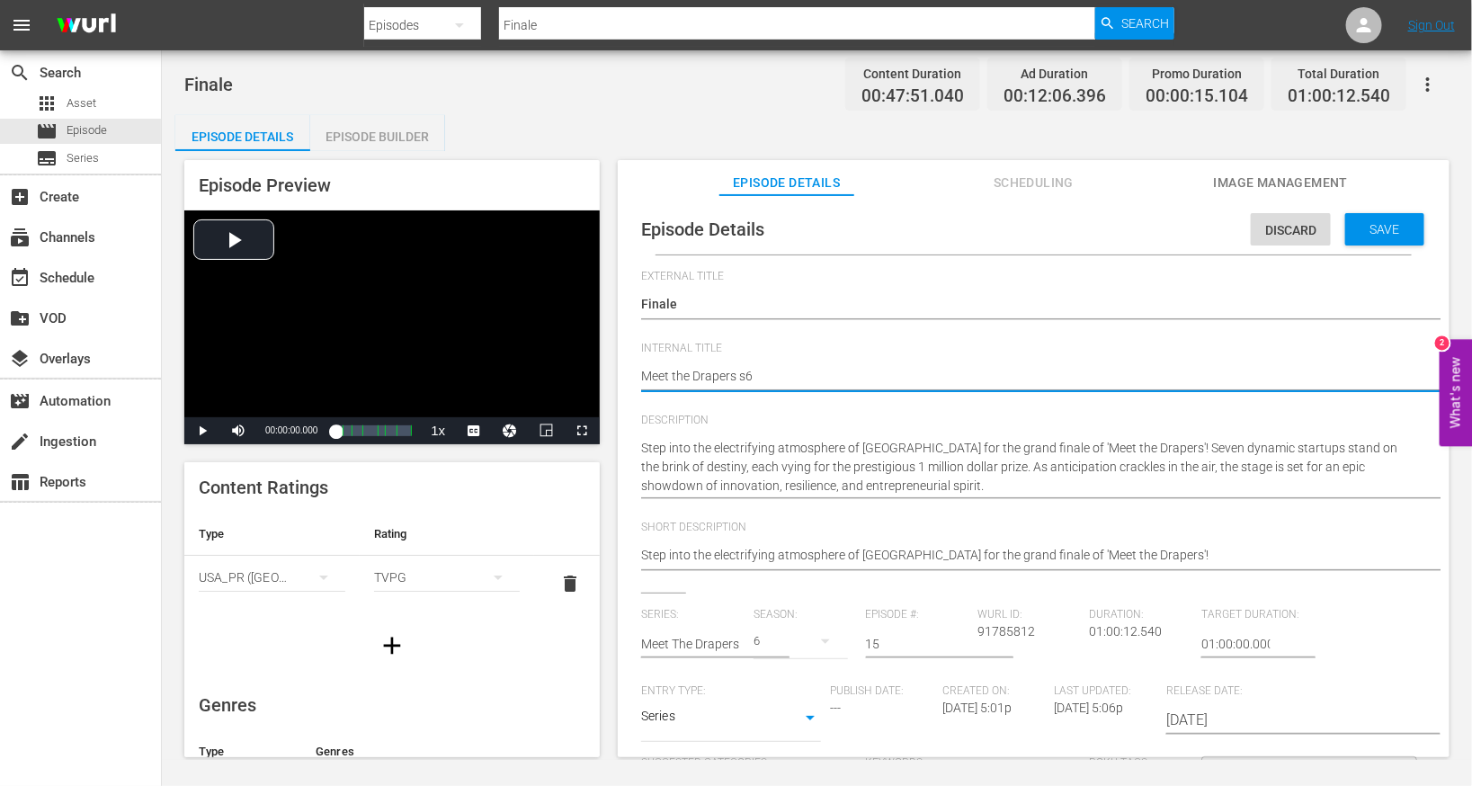
type textarea "Meet the Drapers s6e"
type textarea "Meet the Drapers s6e1"
type textarea "Meet the Drapers s6e15"
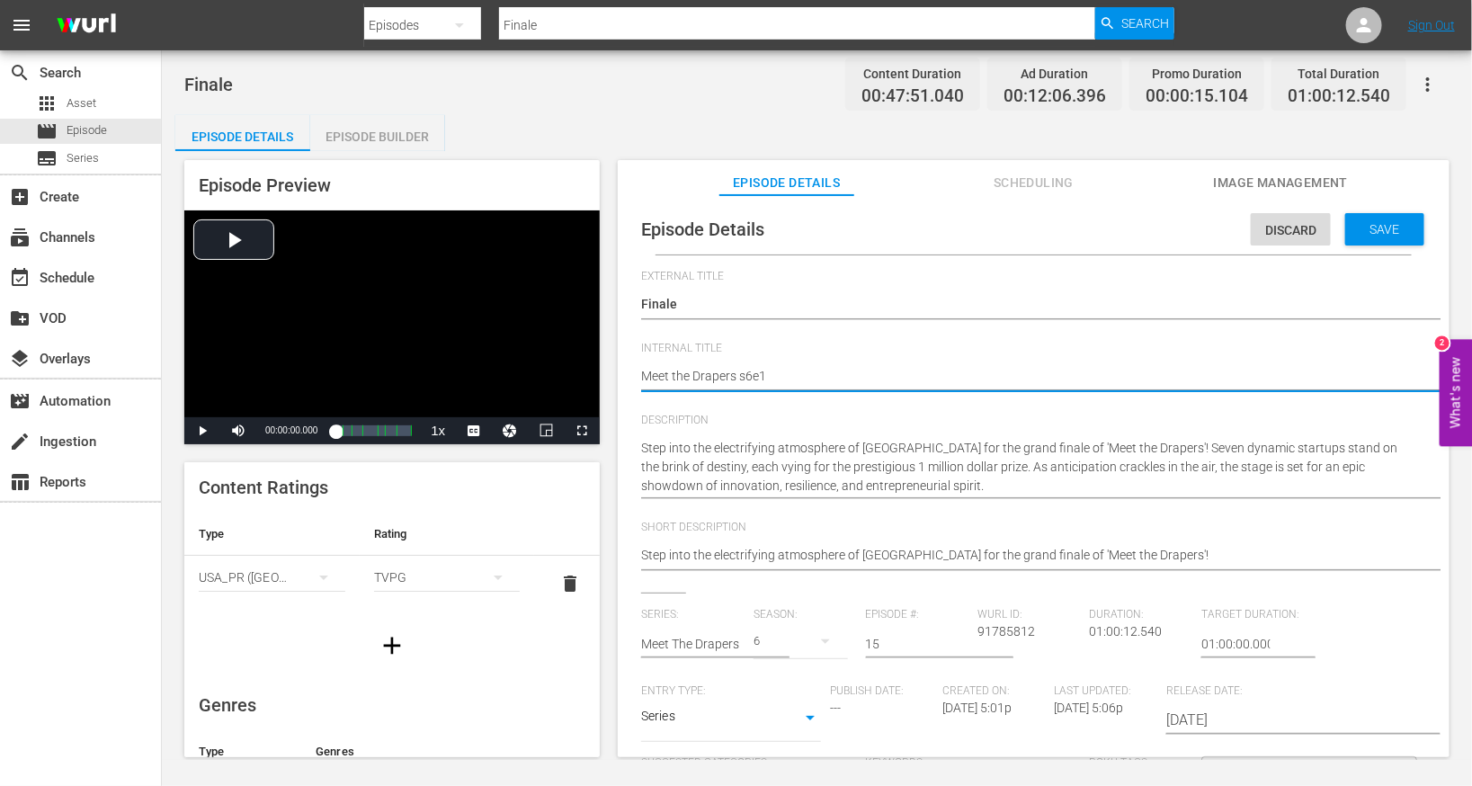
type textarea "Meet the Drapers s6e15"
drag, startPoint x: 738, startPoint y: 375, endPoint x: 842, endPoint y: 370, distance: 103.6
click at [842, 371] on textarea "Finale" at bounding box center [1029, 378] width 776 height 22
type textarea "Meet the Drapers S"
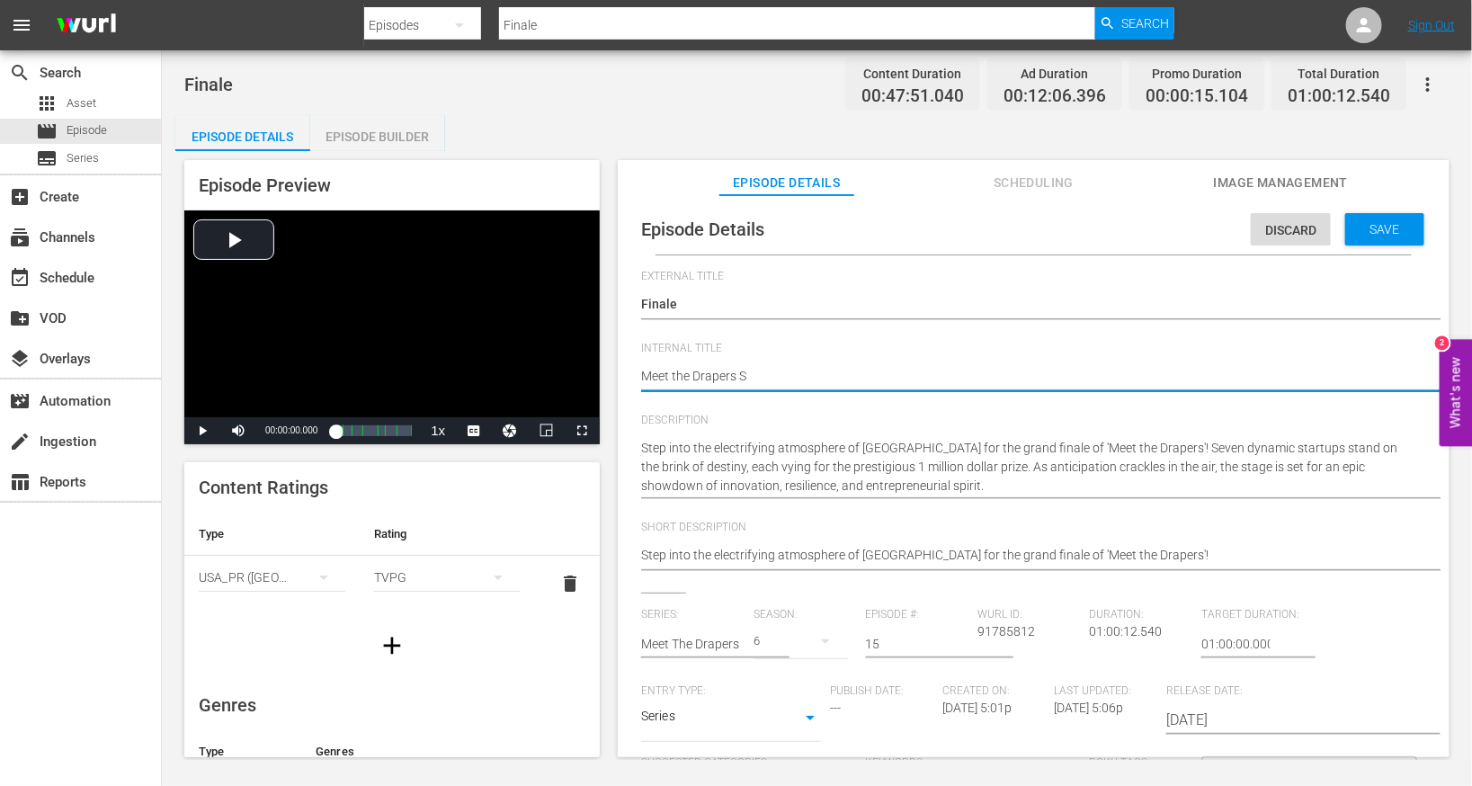
type textarea "Meet the Drapers S6"
type textarea "Meet the Drapers S6E"
type textarea "Meet the Drapers S6E1"
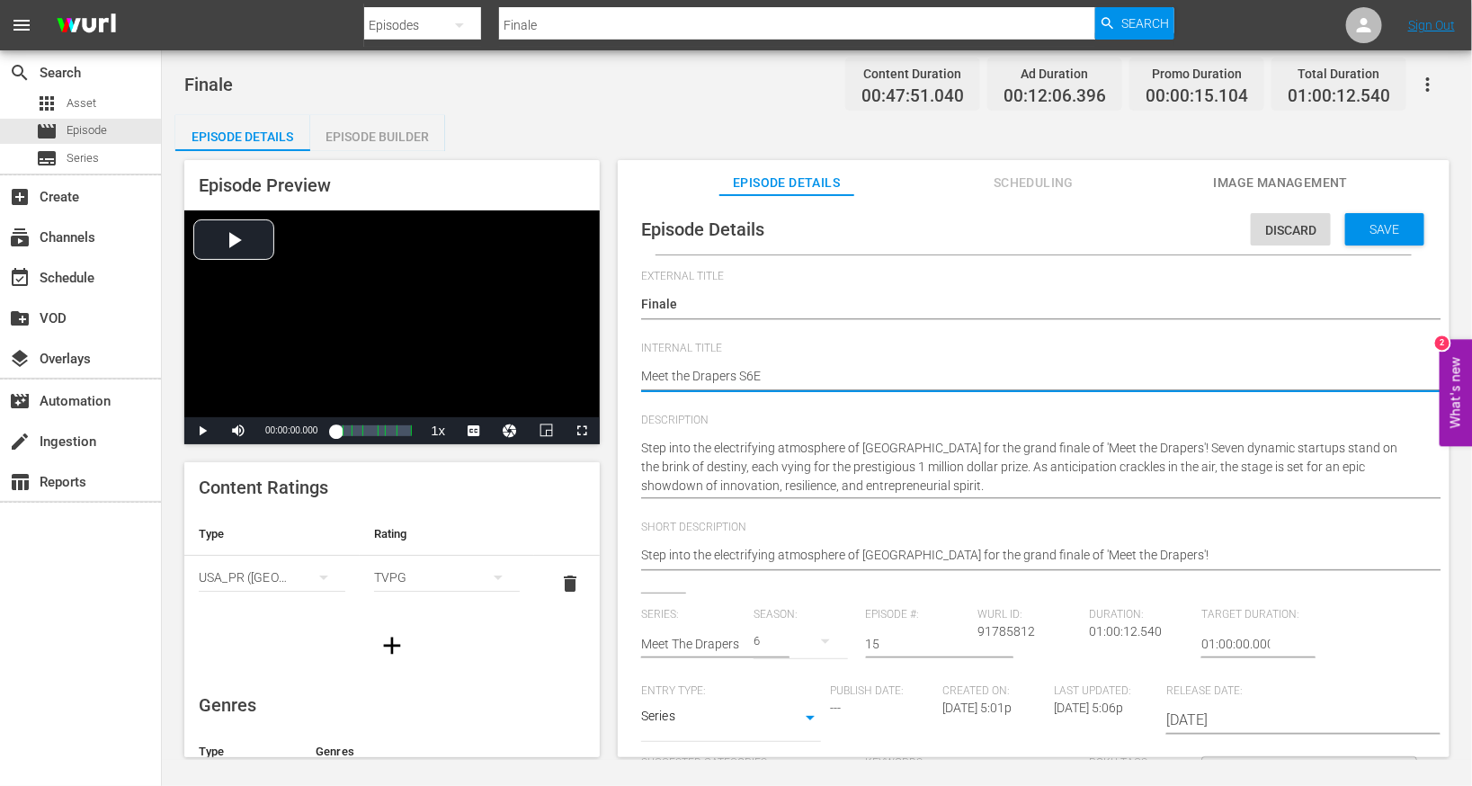
type textarea "Meet the Drapers S6E1"
type textarea "Meet the Drapers S6E15"
click at [730, 376] on textarea "Finale" at bounding box center [1029, 378] width 776 height 22
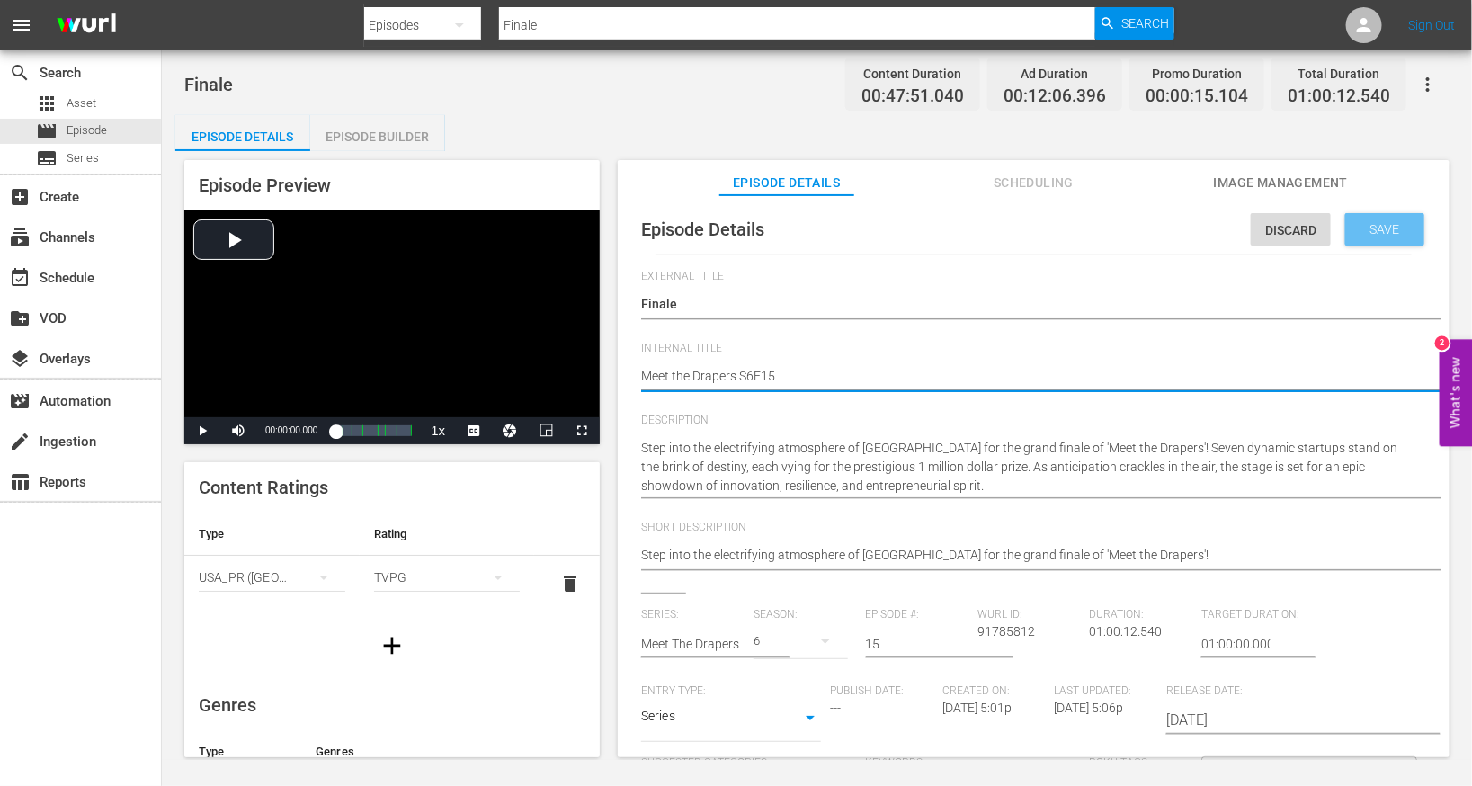
type textarea "Meet the Drapers S6E15"
click at [974, 229] on span "Save" at bounding box center [1385, 229] width 58 height 14
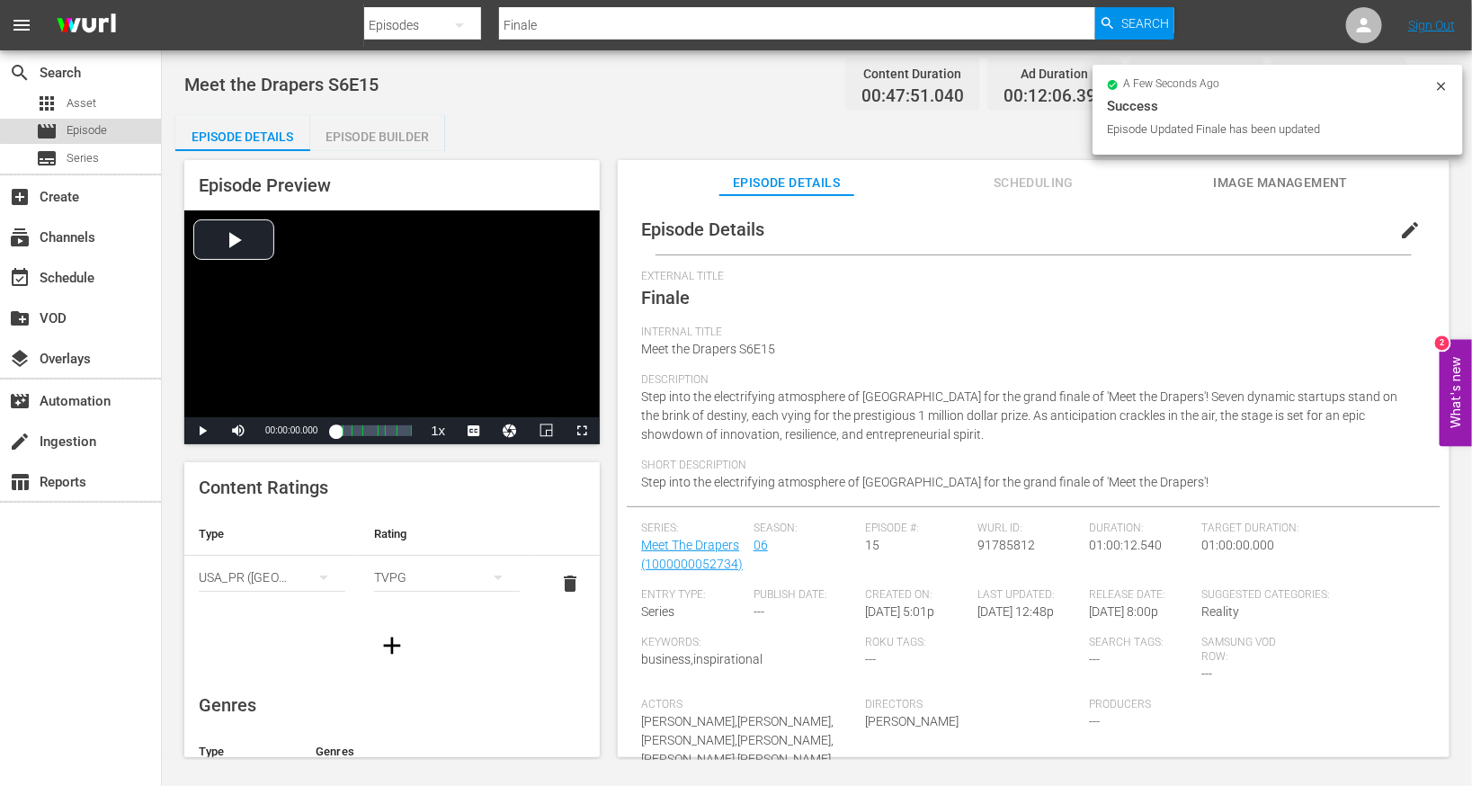
click at [90, 129] on span "Episode" at bounding box center [87, 130] width 40 height 18
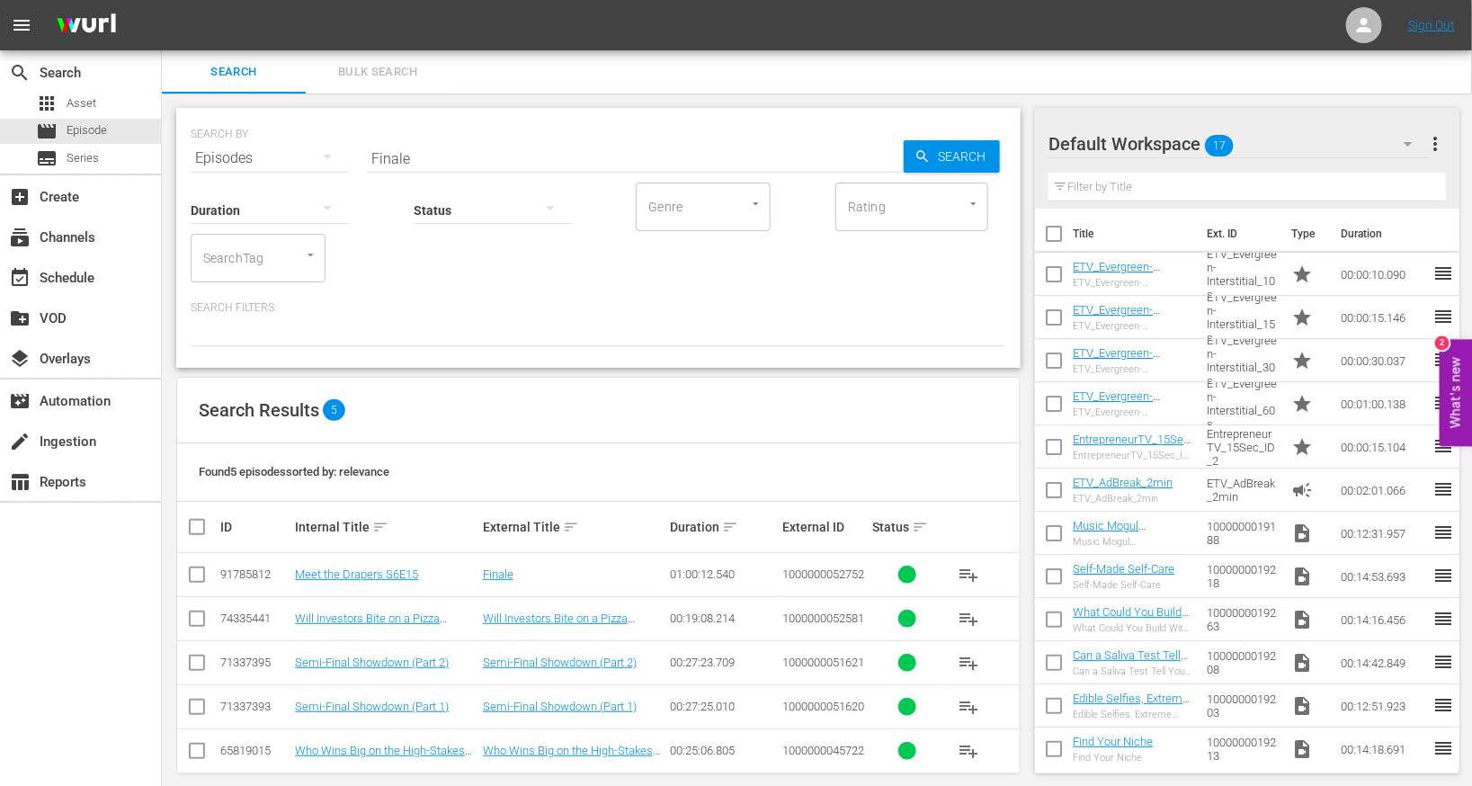
click at [573, 144] on input "Finale" at bounding box center [635, 158] width 537 height 43
paste input "Semifinals 2"
type input "Semifinals 2"
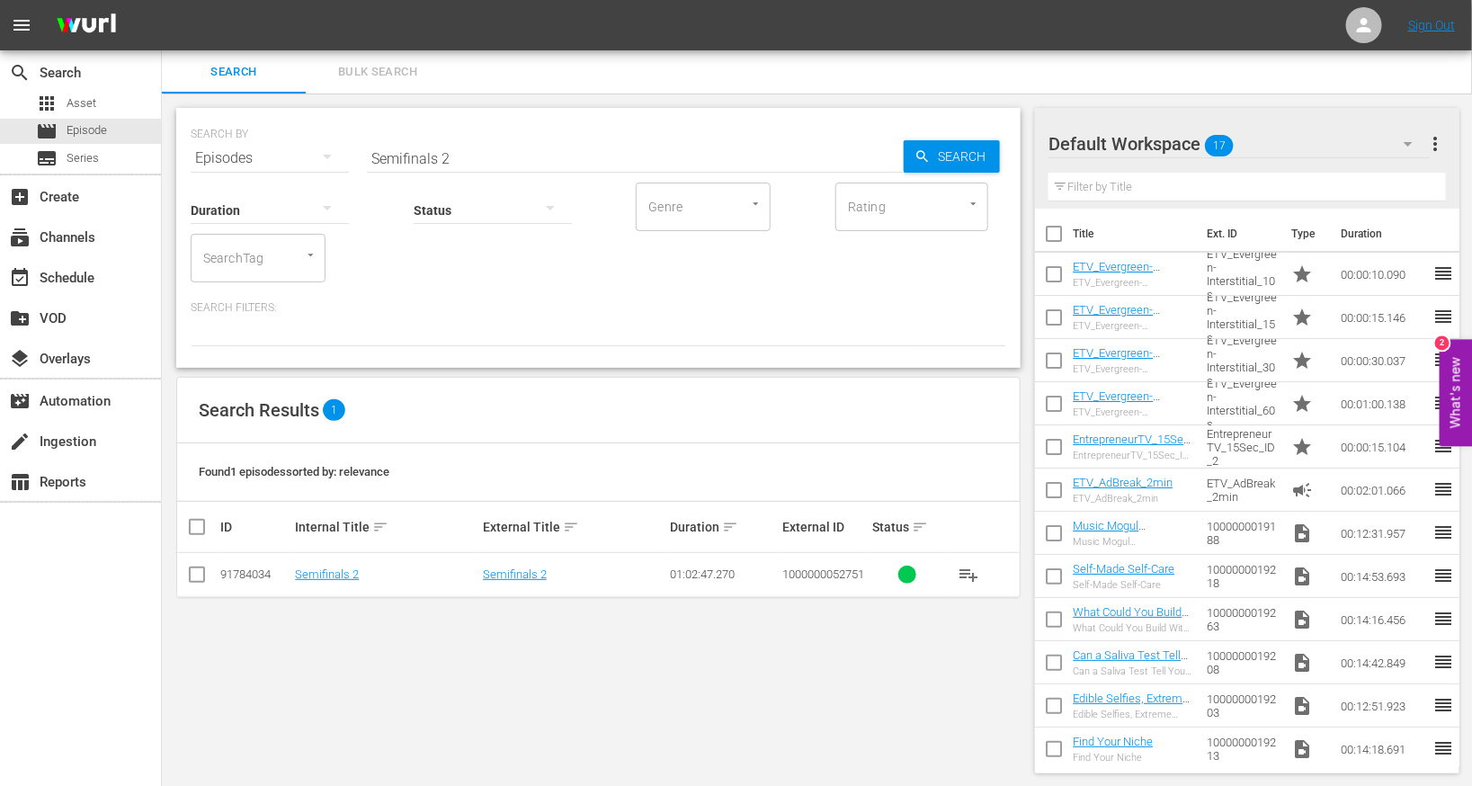
click at [344, 582] on td "Semifinals 2" at bounding box center [385, 575] width 187 height 44
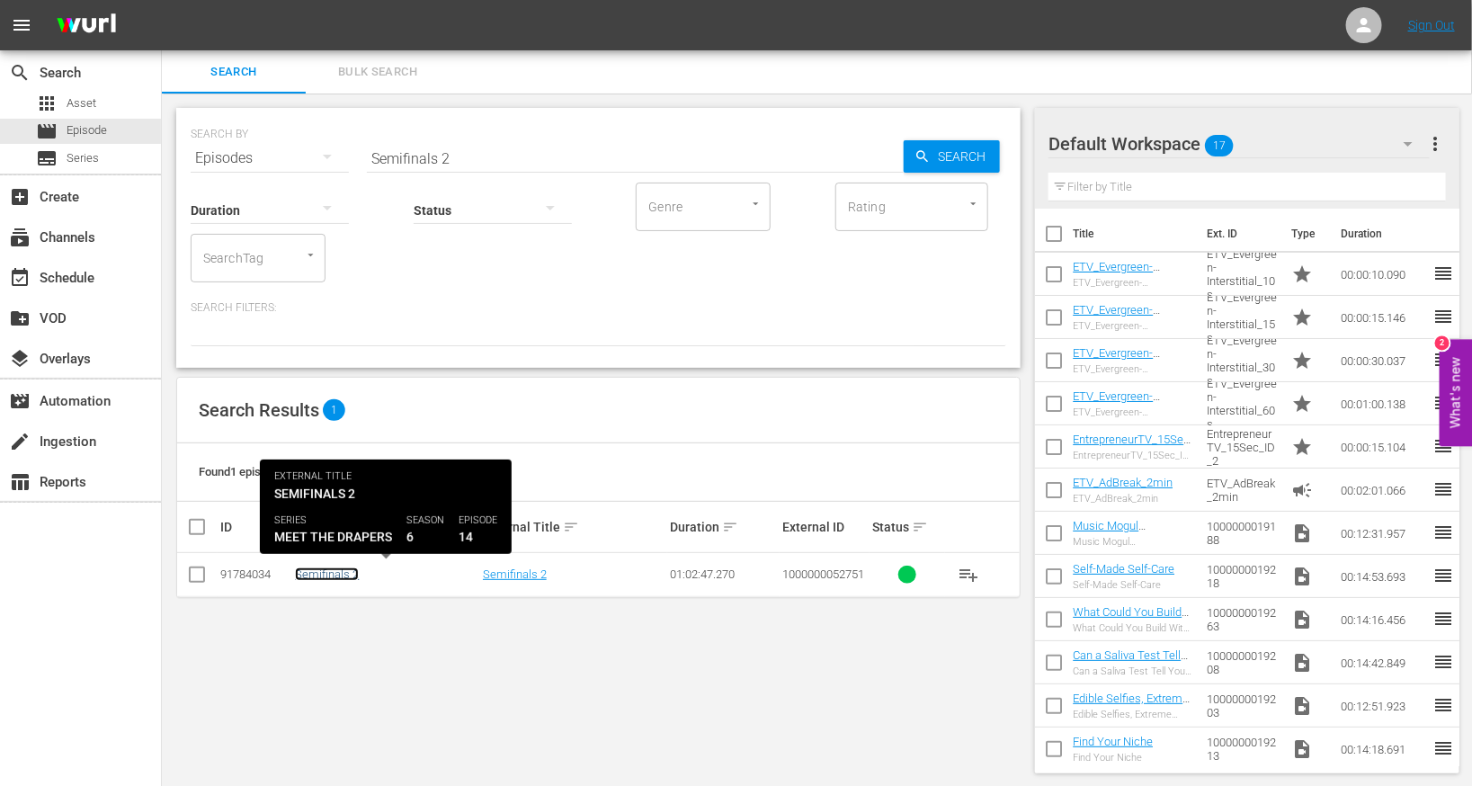
click at [335, 573] on link "Semifinals 2" at bounding box center [327, 573] width 64 height 13
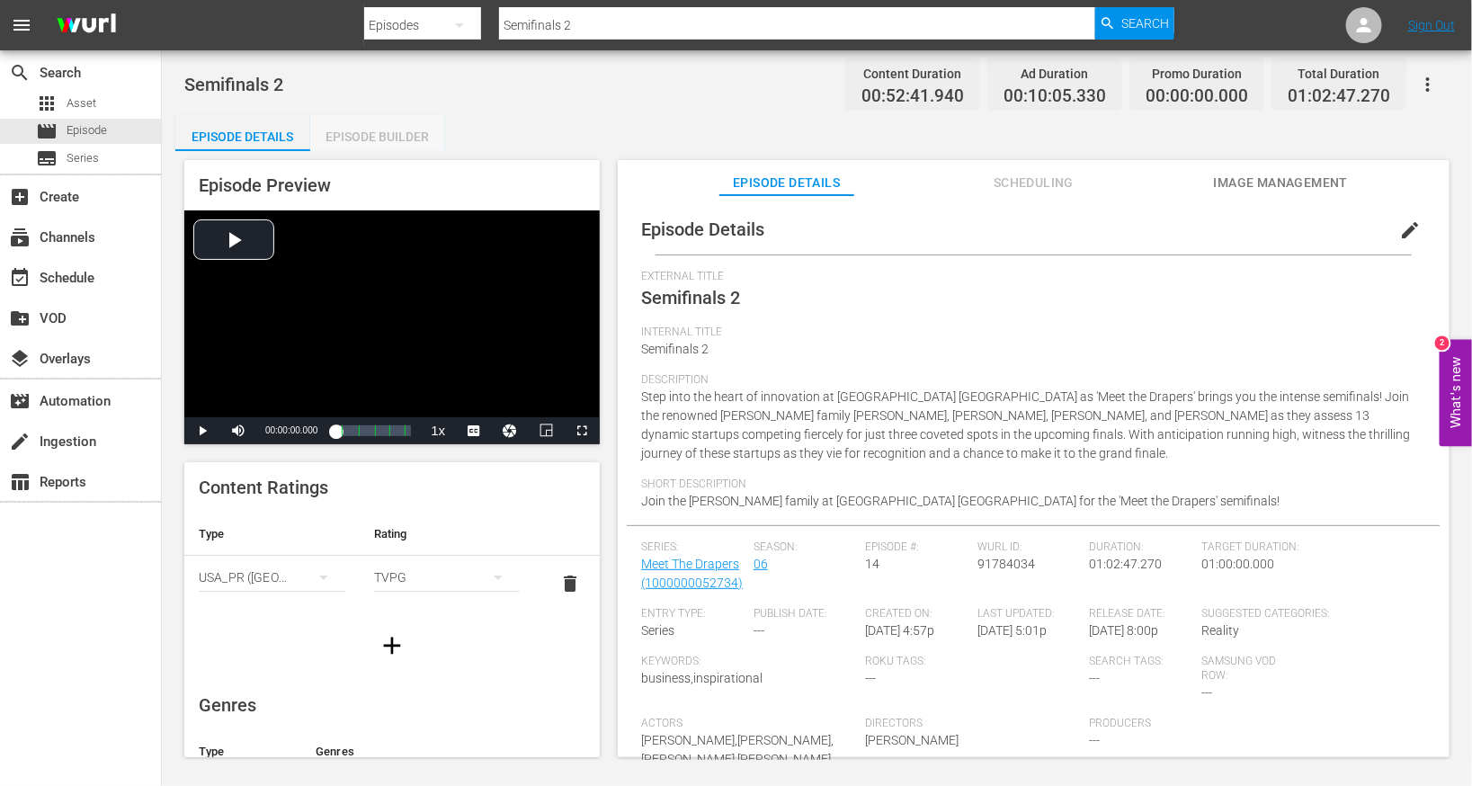
click at [405, 136] on div "Episode Builder" at bounding box center [377, 136] width 135 height 43
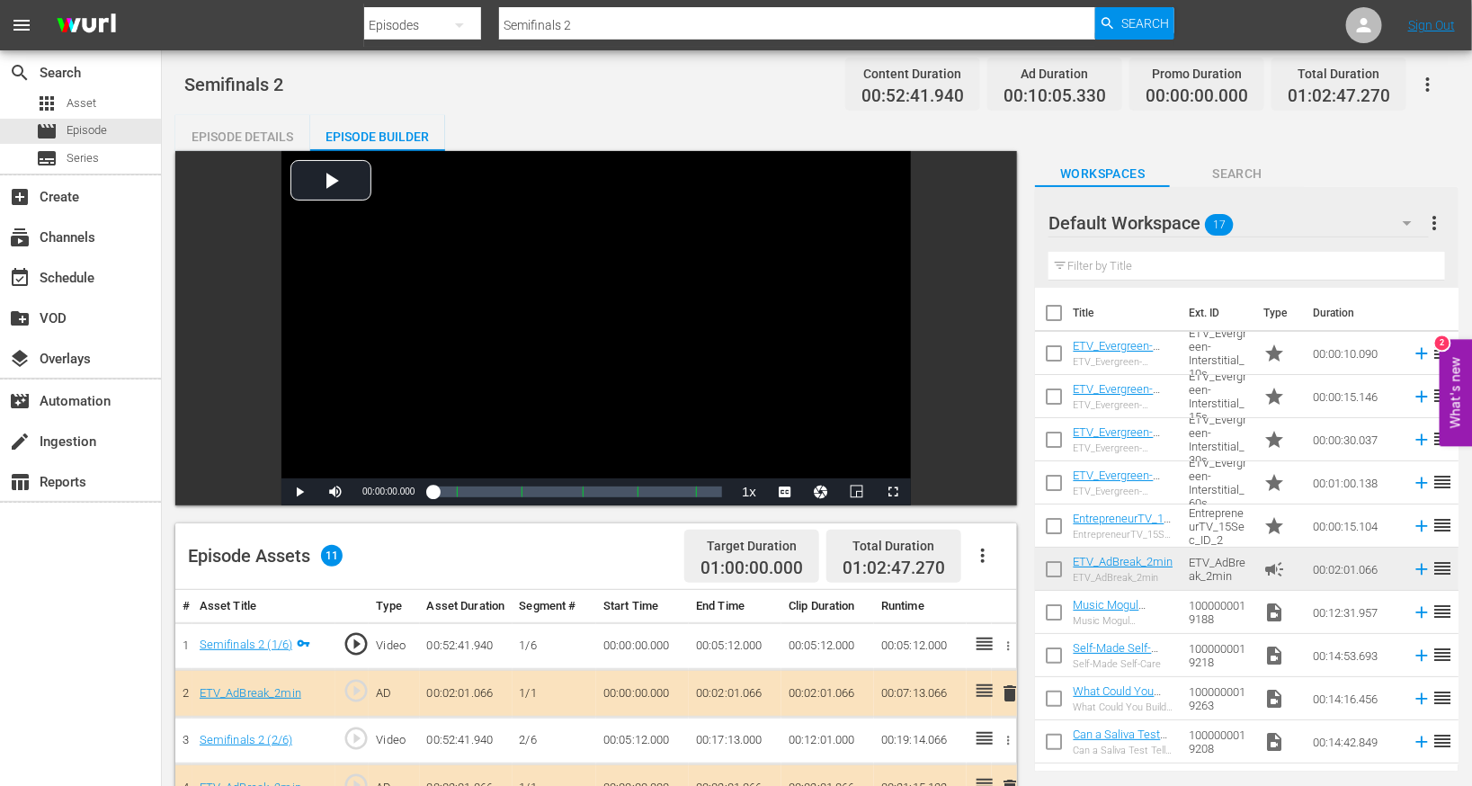
click at [247, 139] on div "Episode Details" at bounding box center [242, 136] width 135 height 43
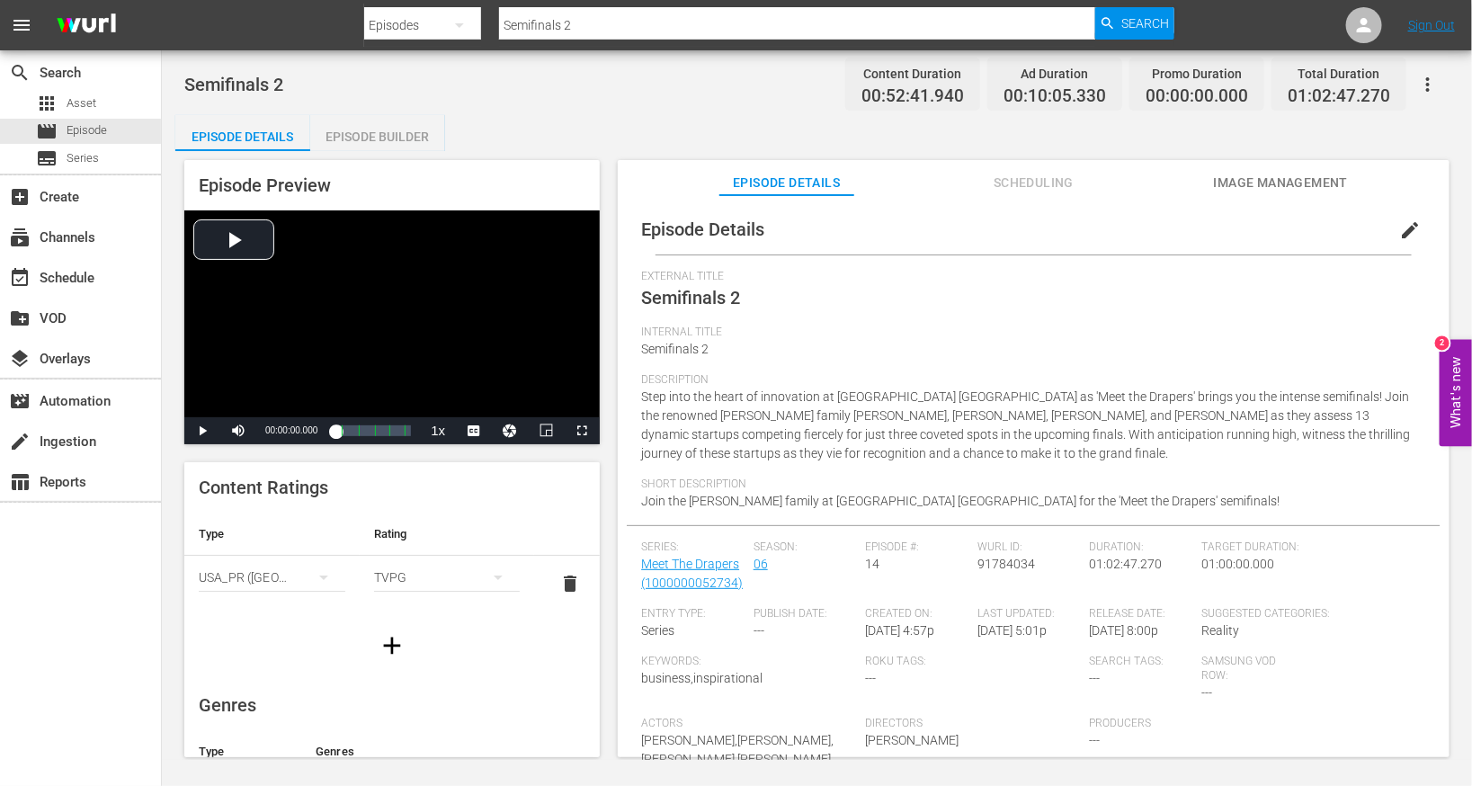
click at [974, 228] on span "edit" at bounding box center [1410, 230] width 22 height 22
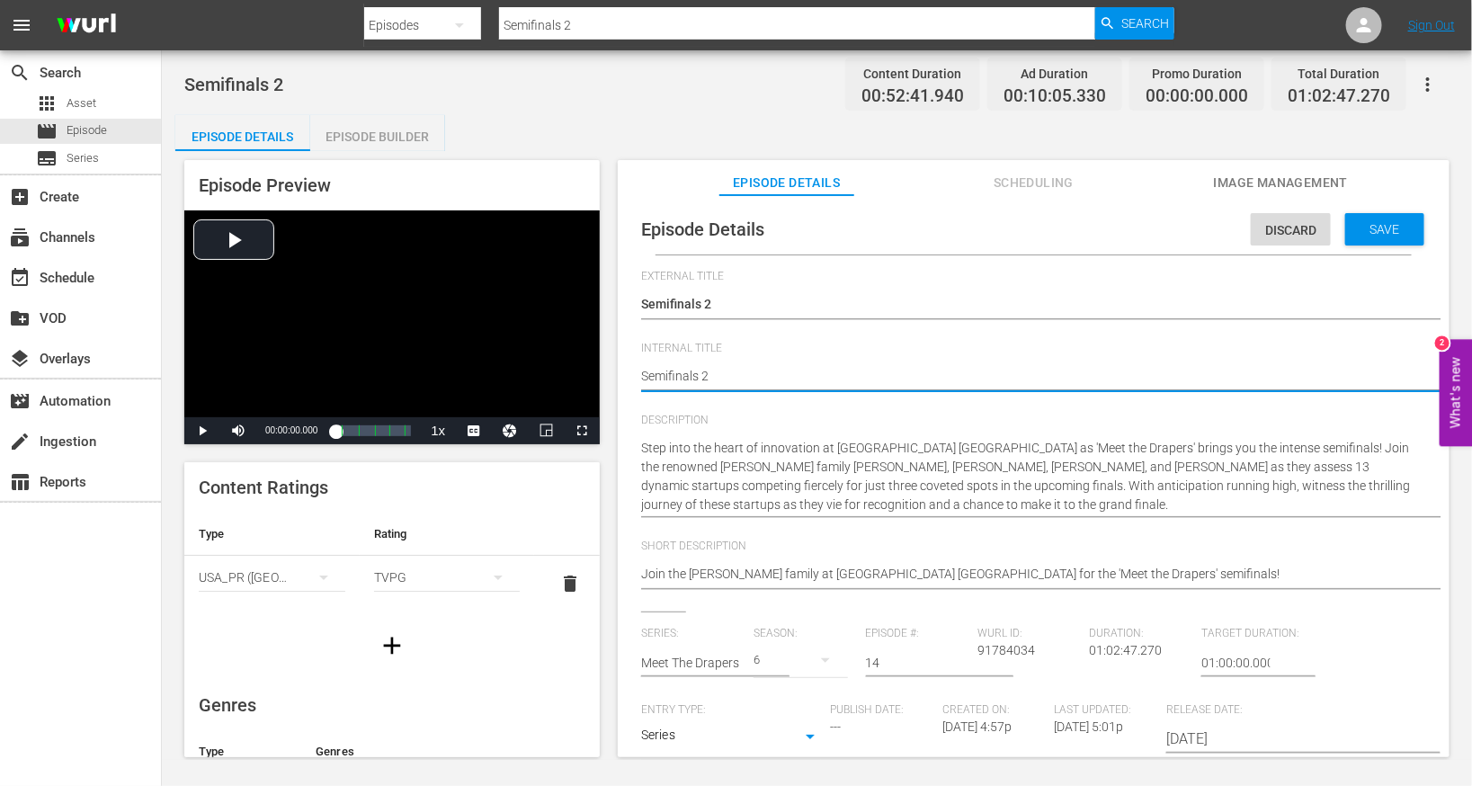
click at [795, 372] on textarea "Semifinals 2" at bounding box center [1029, 378] width 776 height 22
click at [702, 367] on textarea "Semifinals 2" at bounding box center [1029, 378] width 776 height 22
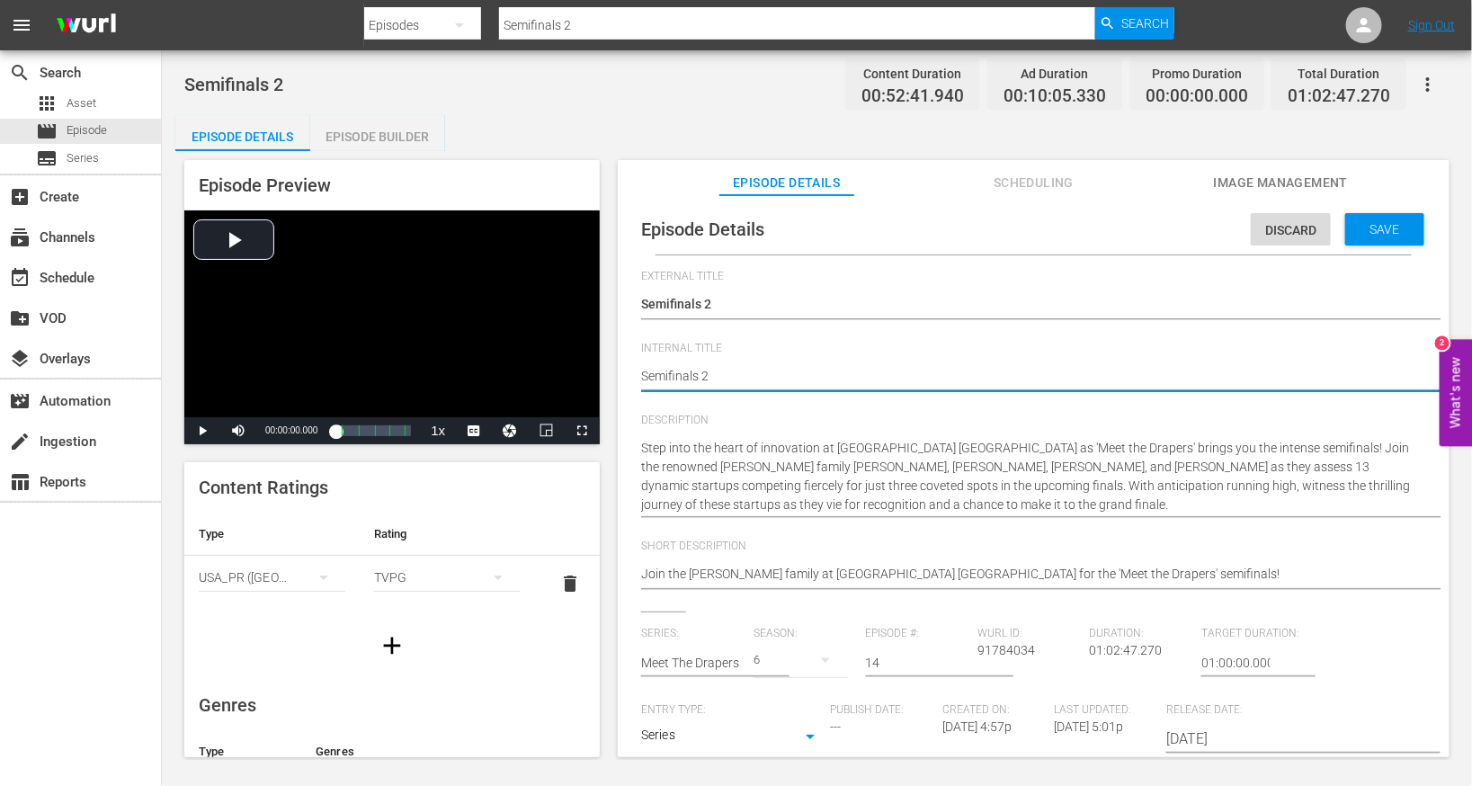
type textarea "m"
type textarea "mE"
type textarea "mEE"
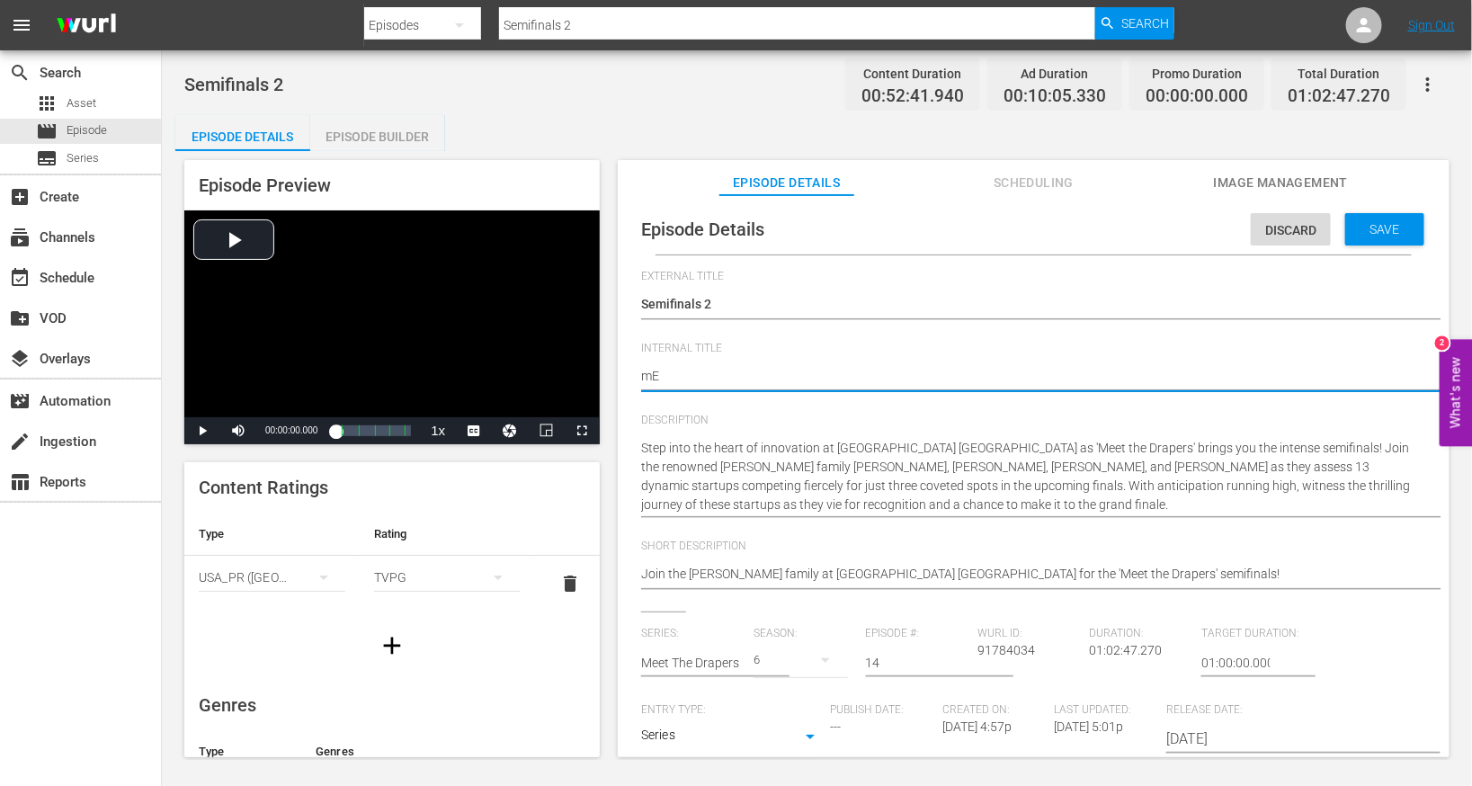
type textarea "mEE"
type textarea "mE"
type textarea "m"
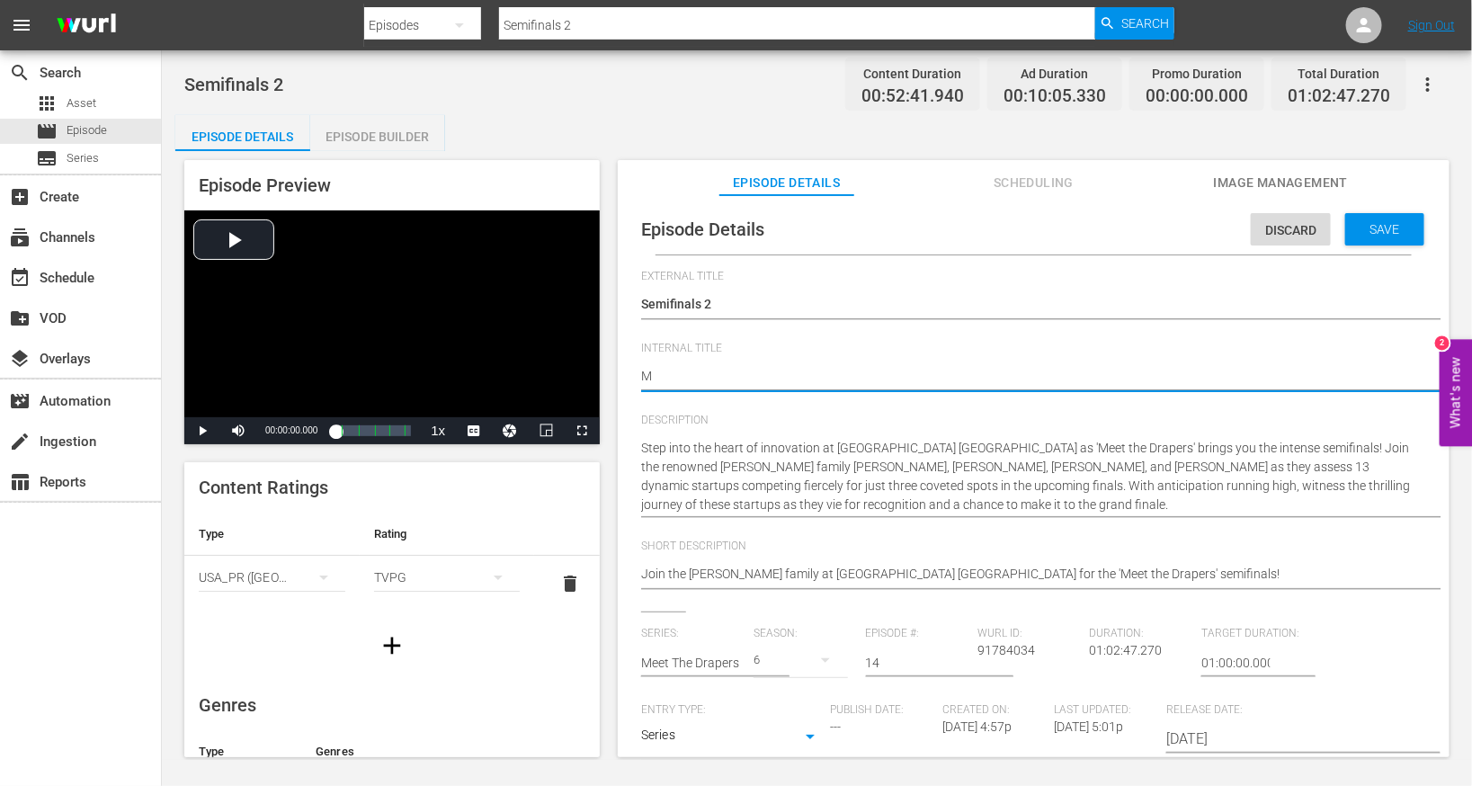
type textarea "M"
type textarea "M e"
type textarea "M ee"
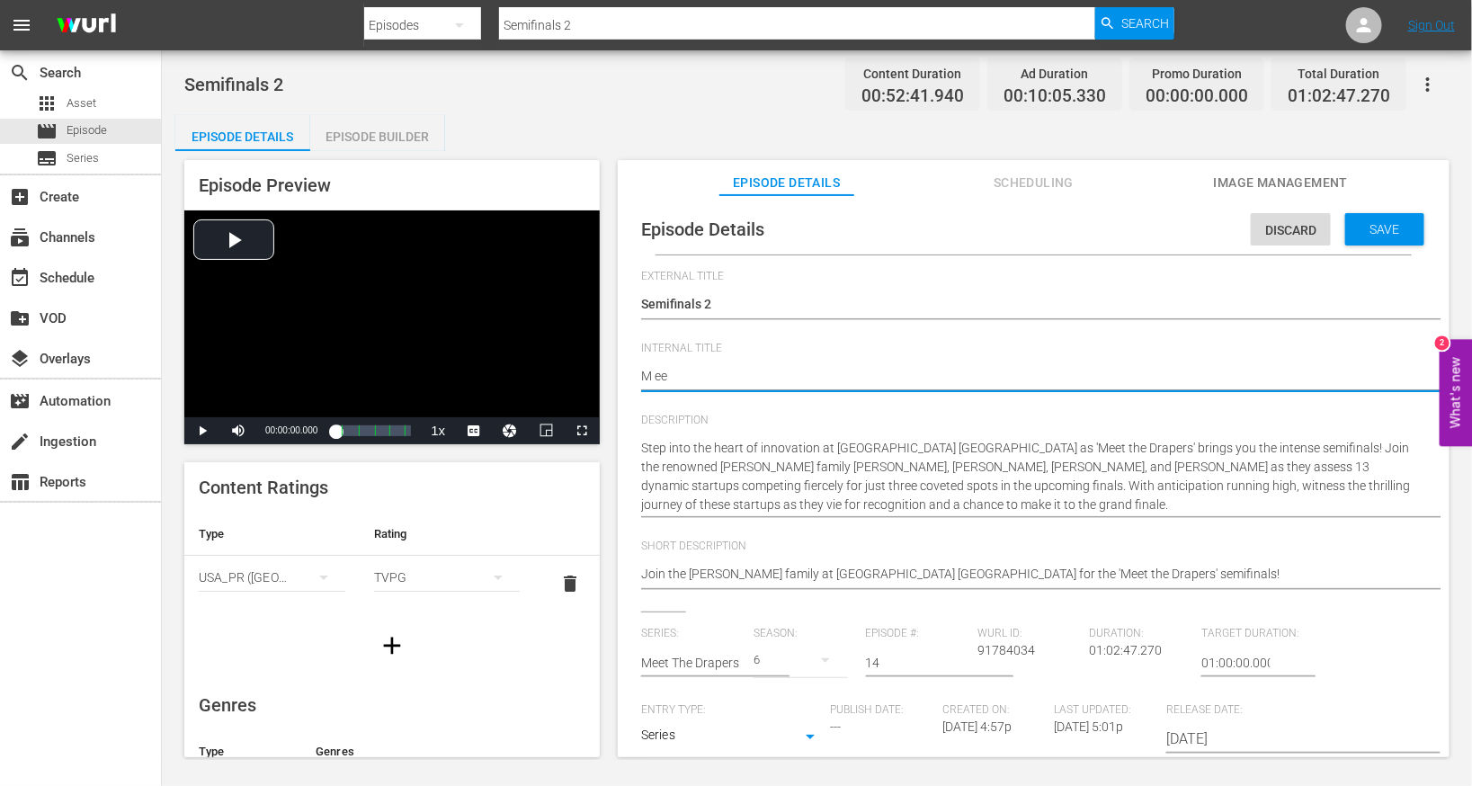
type textarea "M e"
type textarea "M"
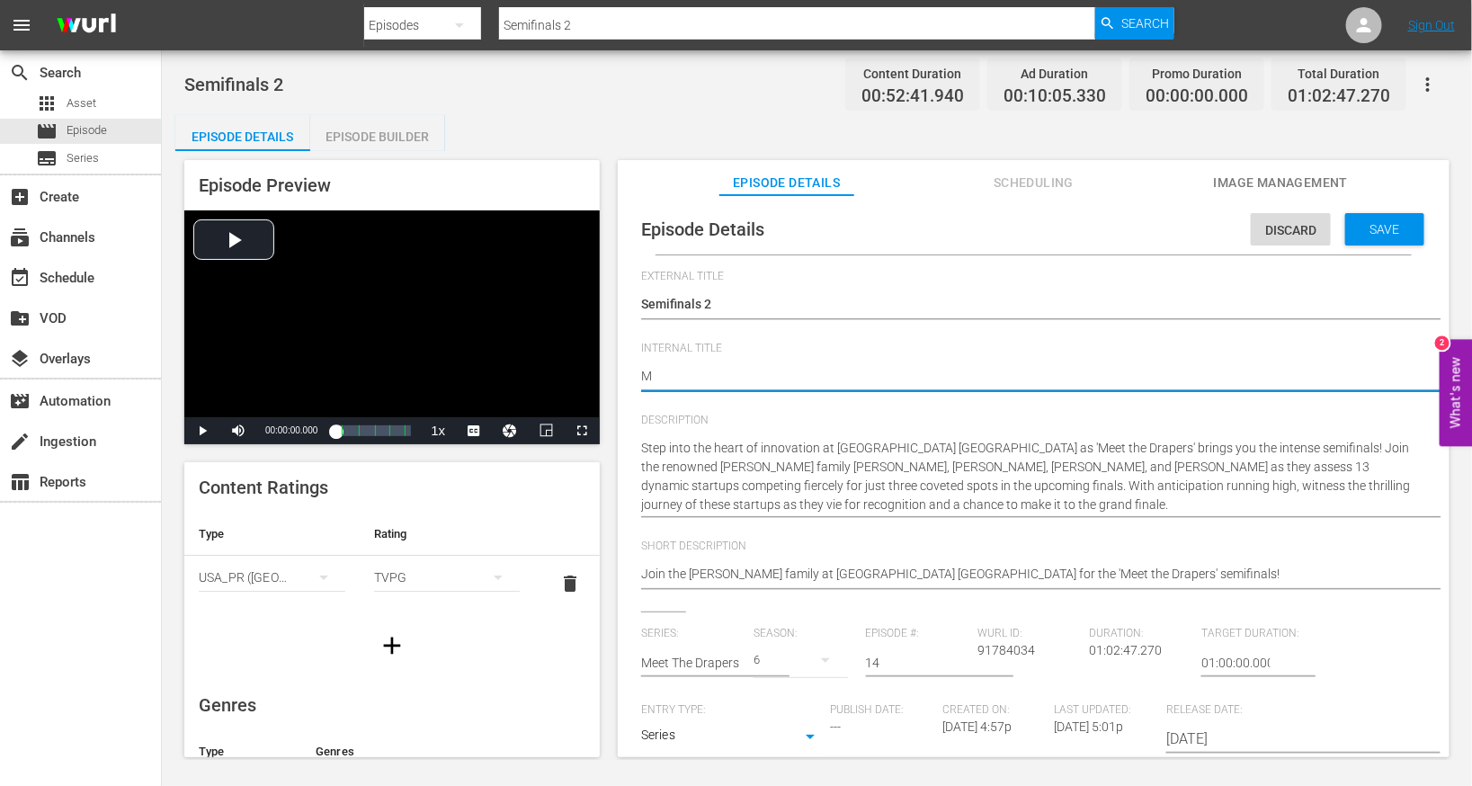
type textarea "M"
type textarea "Me"
type textarea "Mee"
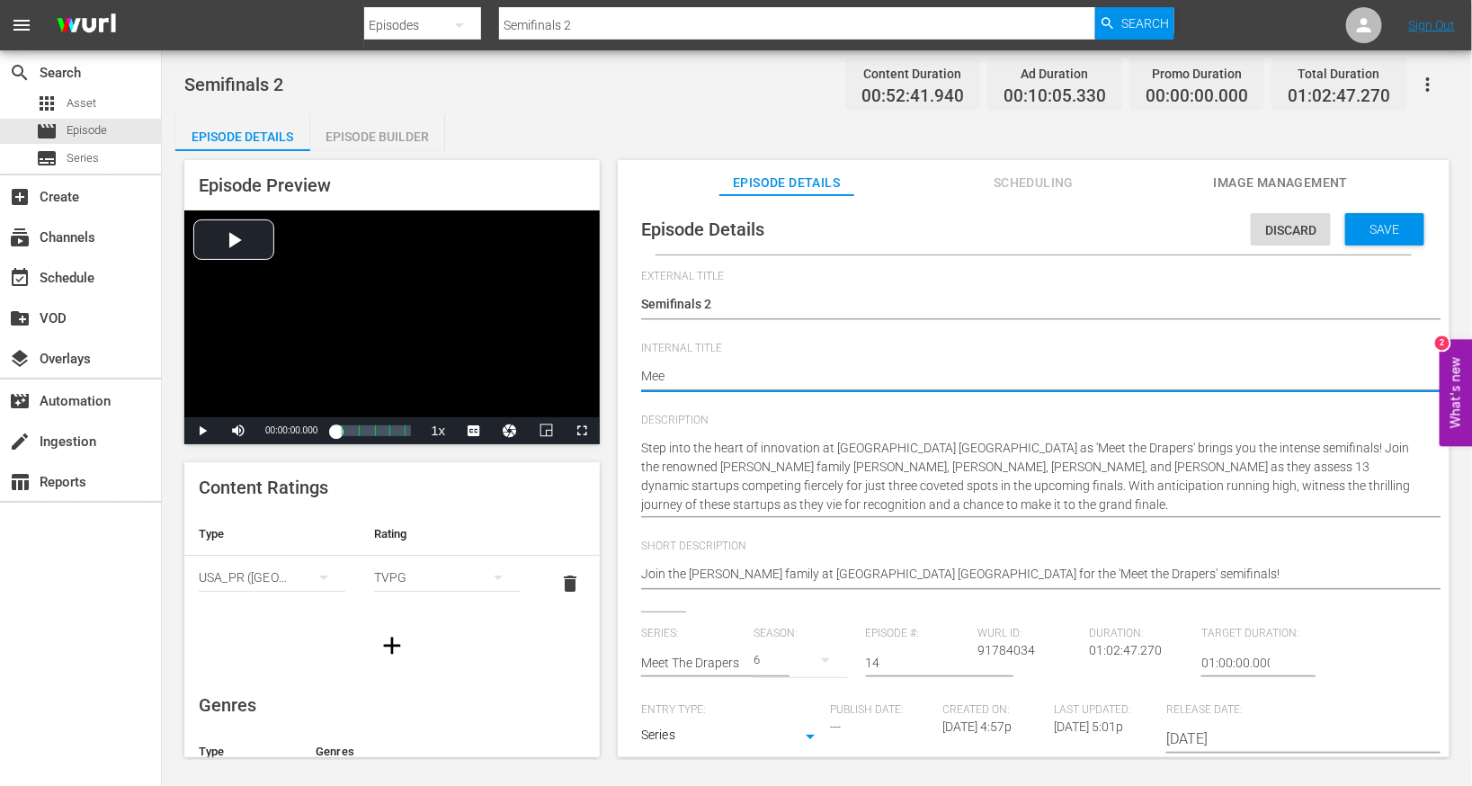
type textarea "Meet"
type textarea "Meet t"
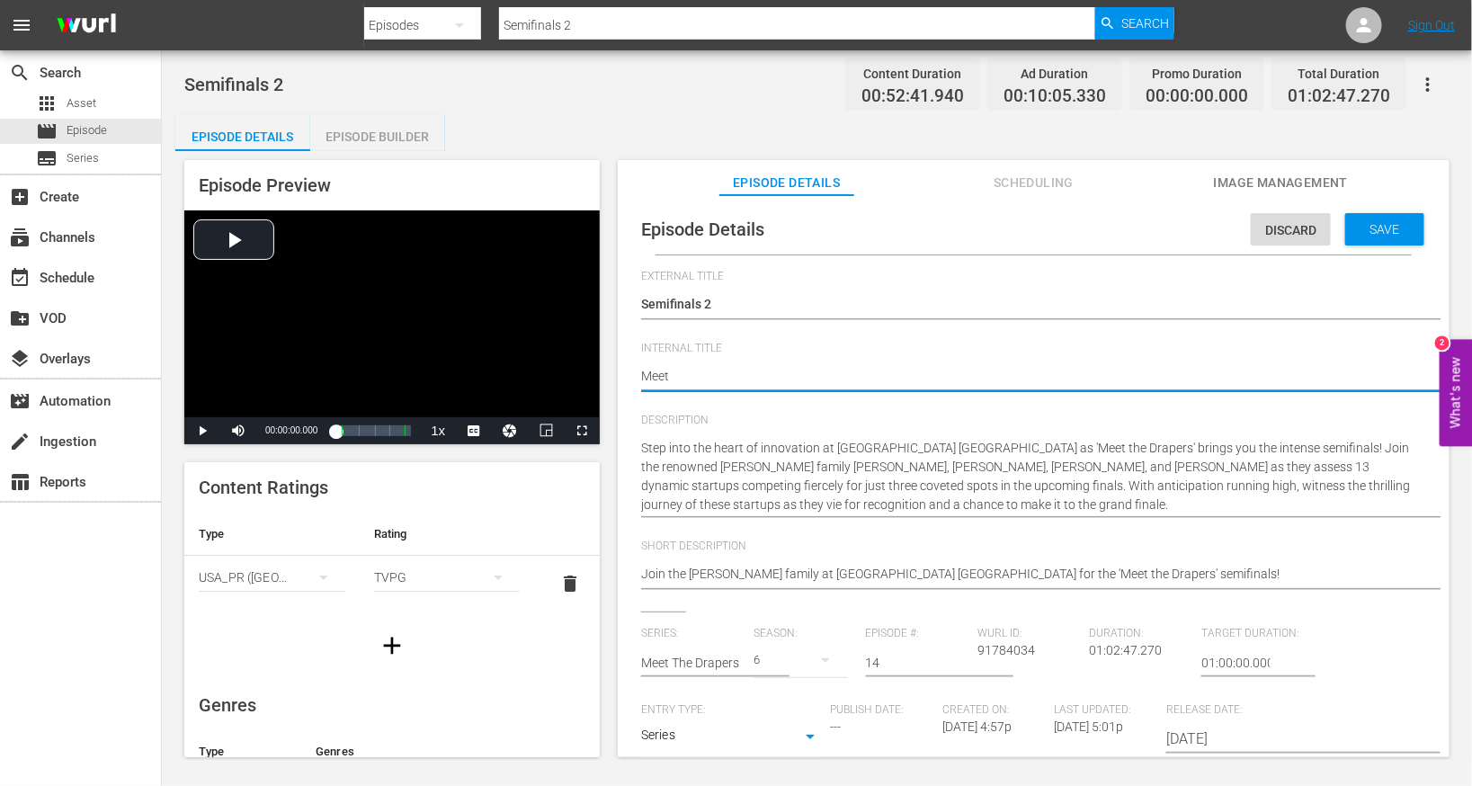
type textarea "Meet t"
type textarea "Meet th"
type textarea "Meet the"
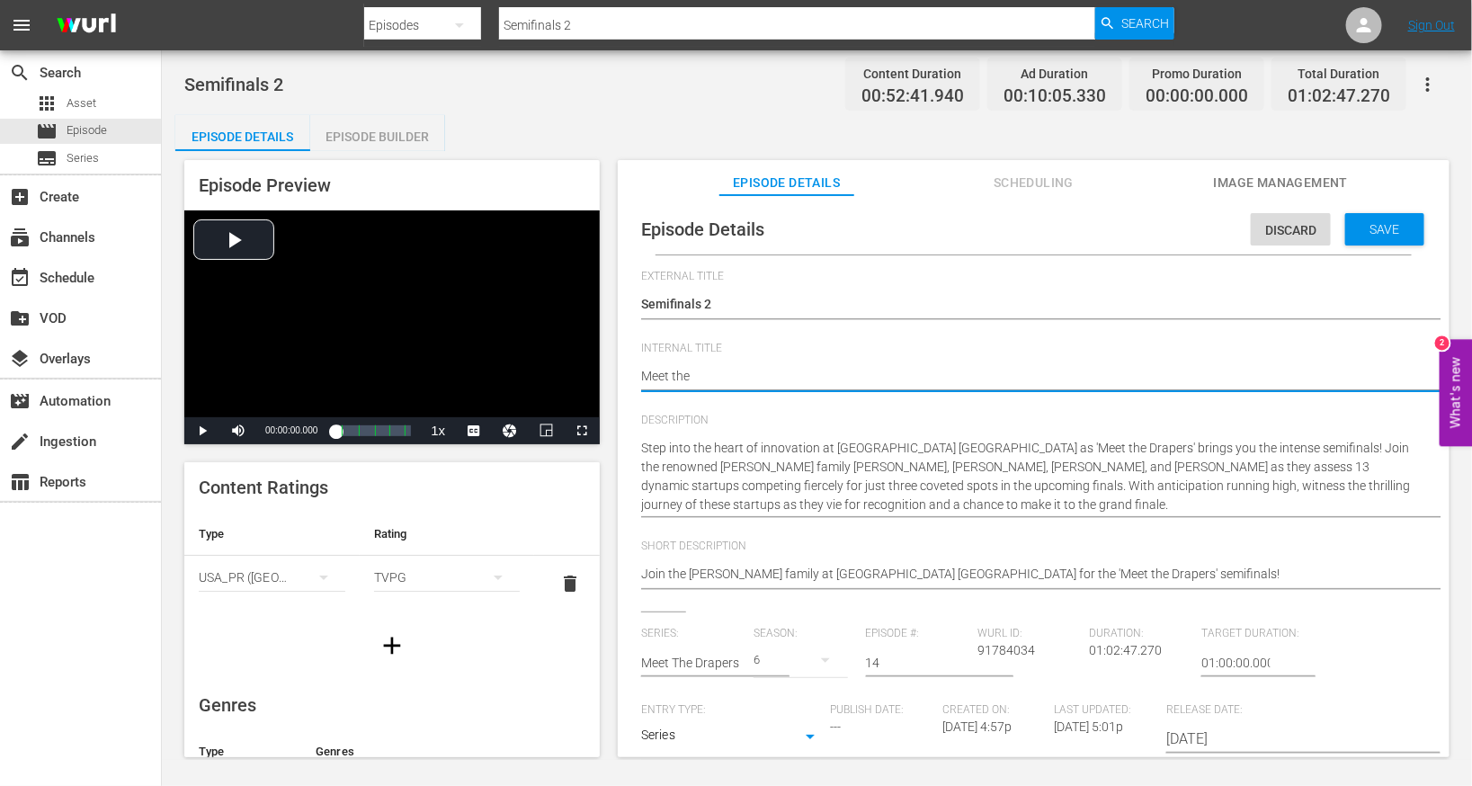
type textarea "Meet the"
type textarea "Meet the D"
type textarea "Meet the Dr"
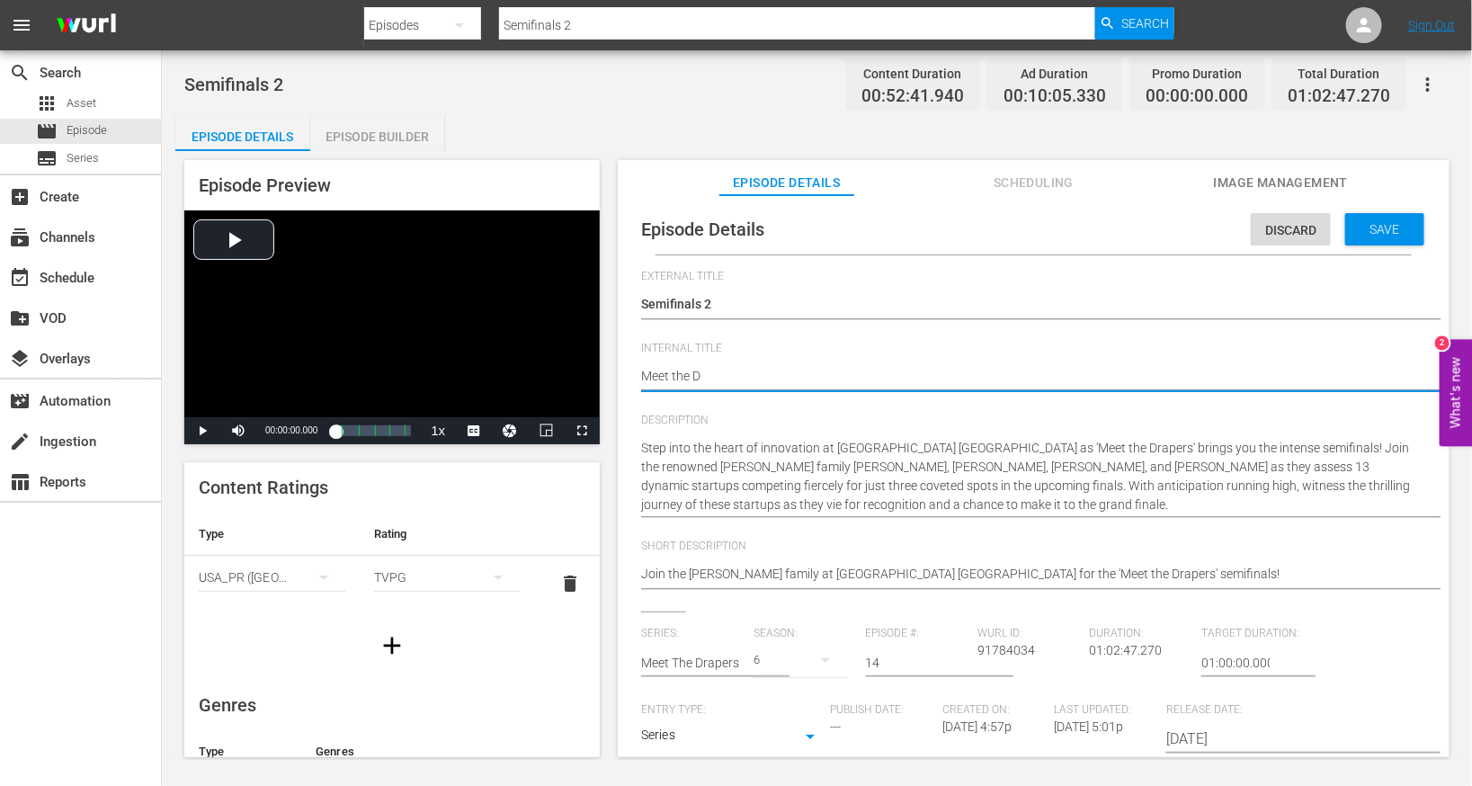
type textarea "Meet the Dr"
type textarea "Meet the Dra"
type textarea "Meet the Drap"
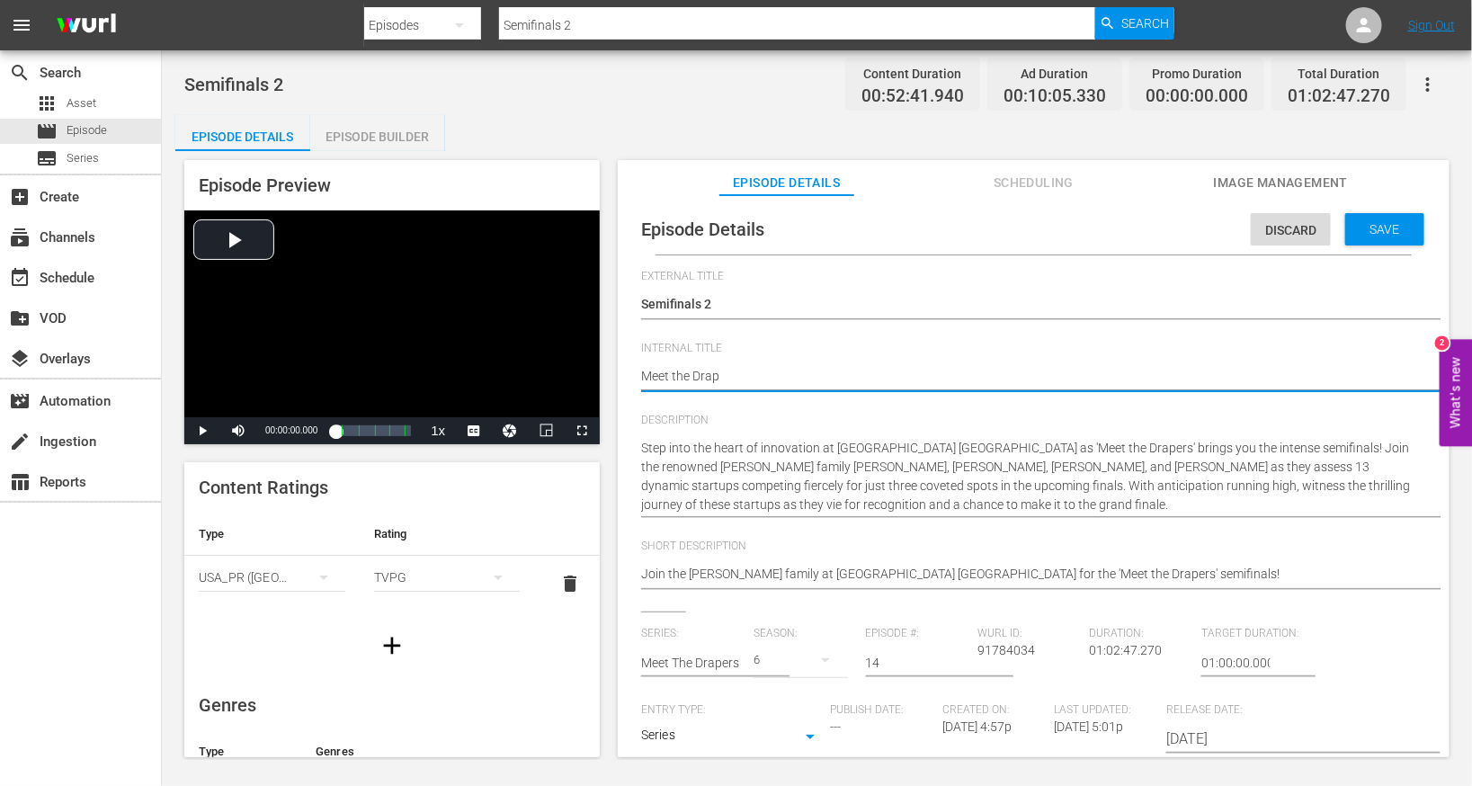
type textarea "Meet the Drape"
type textarea "Meet the Draper"
type textarea "Meet the Drapers"
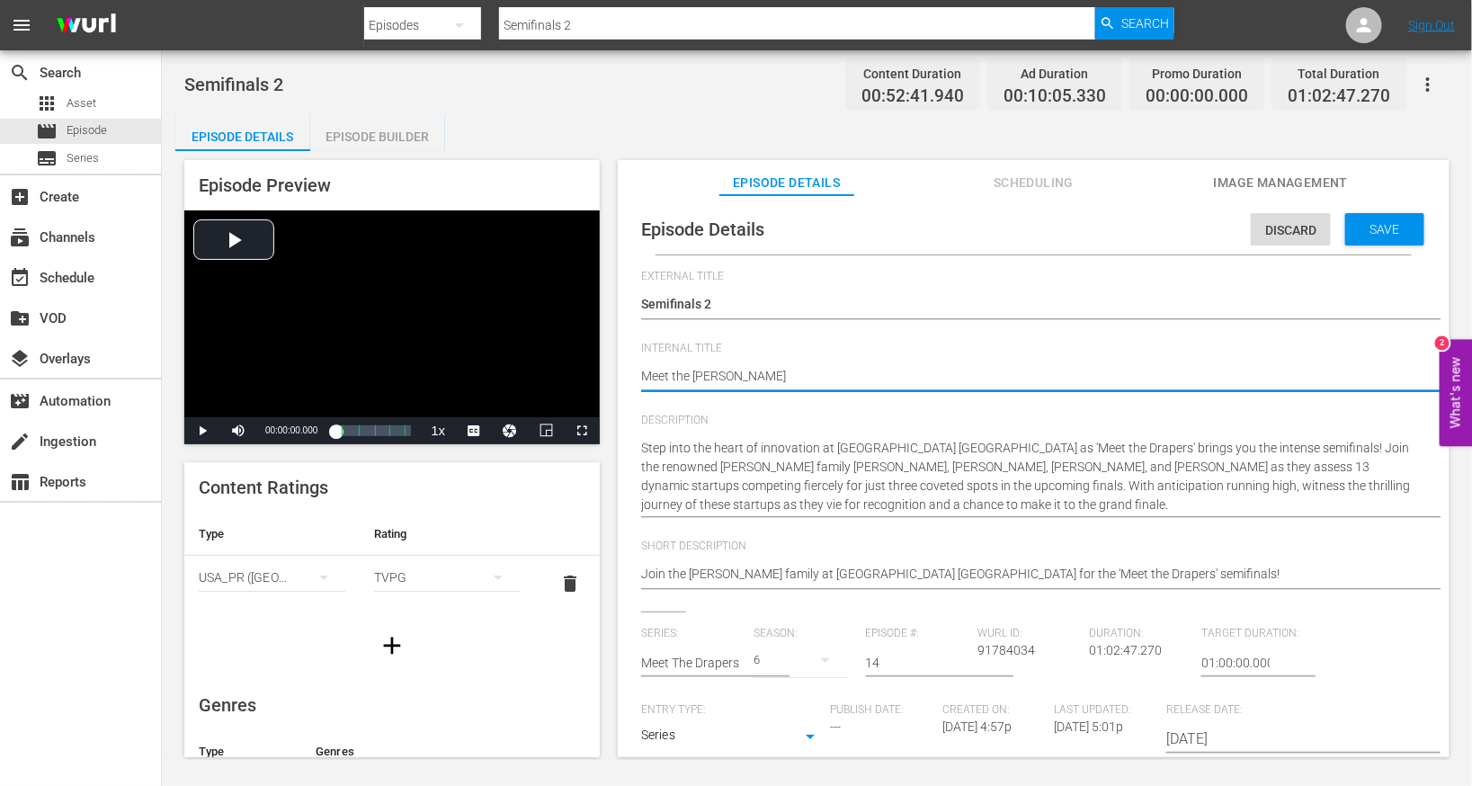
type textarea "Meet the Drapers"
type textarea "Meet the Drapers S"
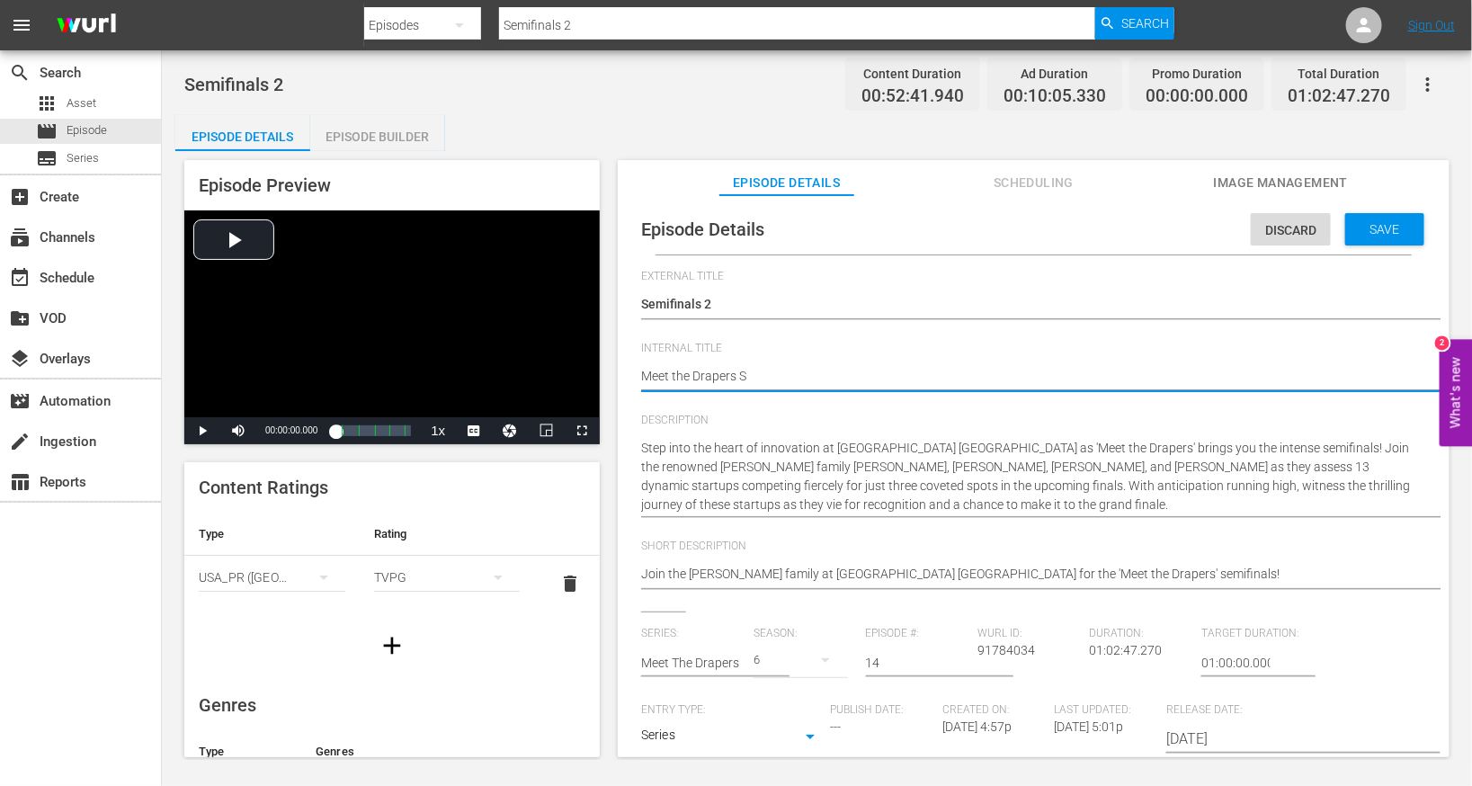
type textarea "Meet the Drapers S6"
type textarea "Meet the Drapers S6E"
type textarea "Meet the Drapers S6E1"
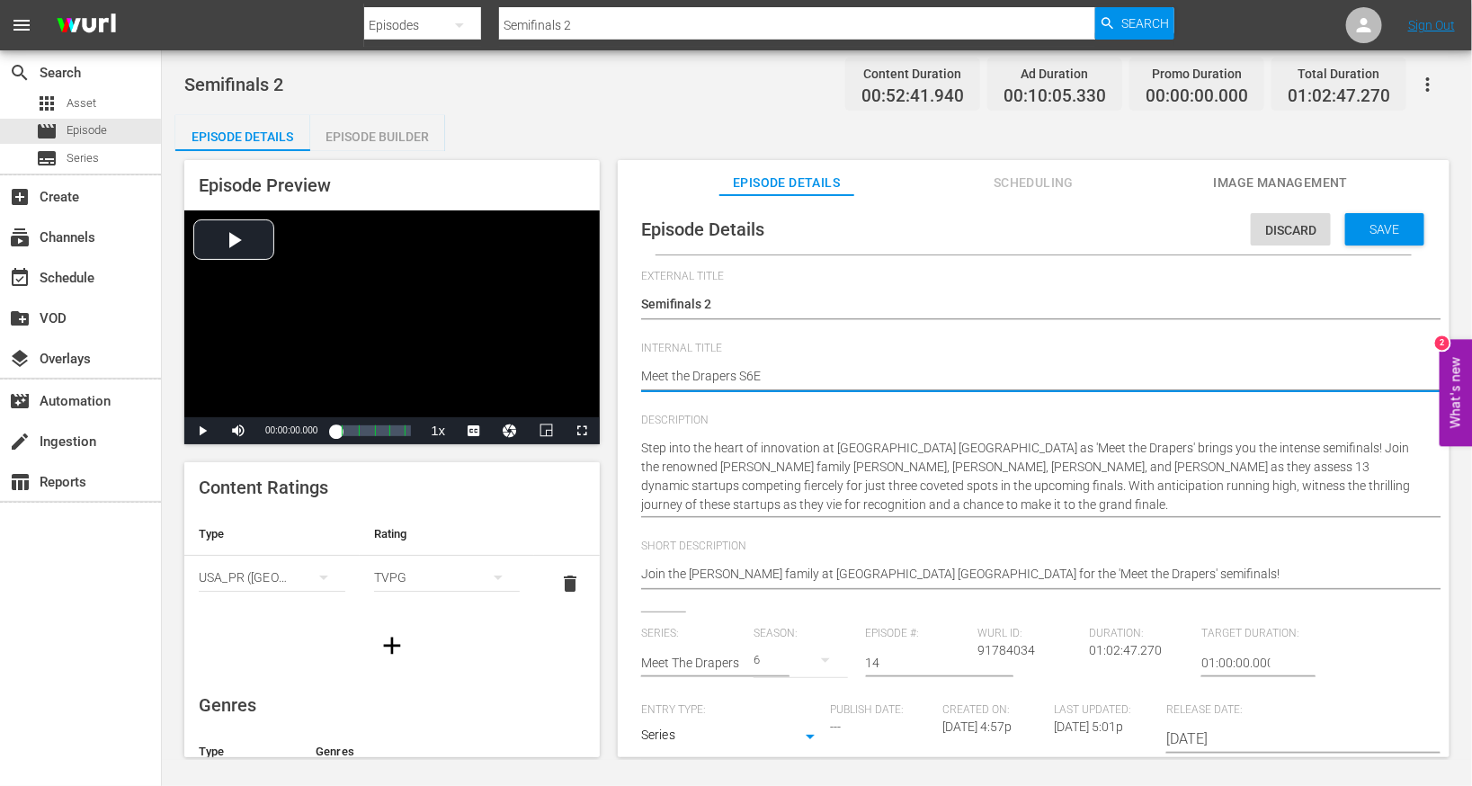
type textarea "Meet the Drapers S6E1"
type textarea "Meet the Drapers S6E14"
click at [974, 226] on span "Save" at bounding box center [1385, 229] width 58 height 14
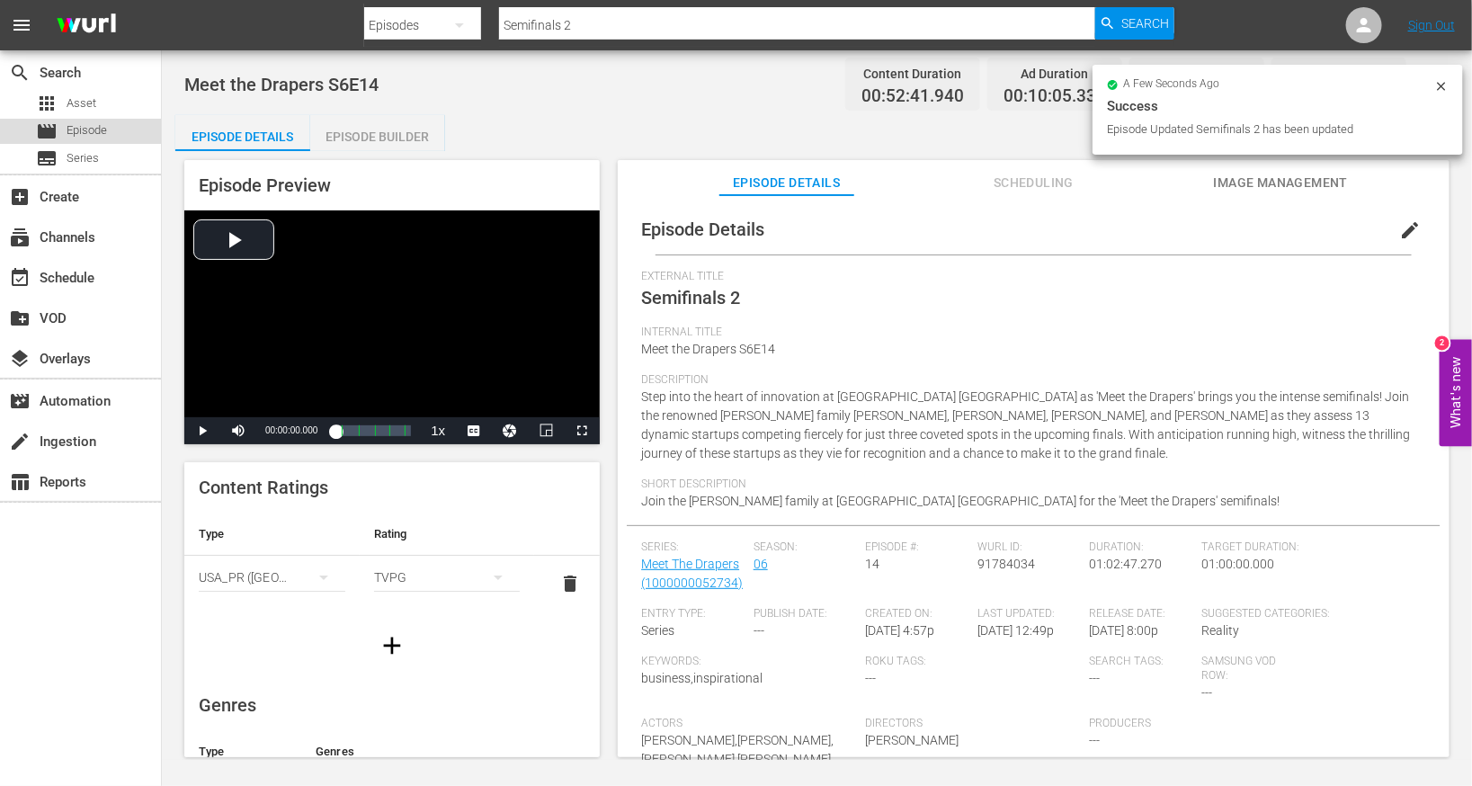
click at [131, 130] on div "movie Episode" at bounding box center [80, 131] width 161 height 25
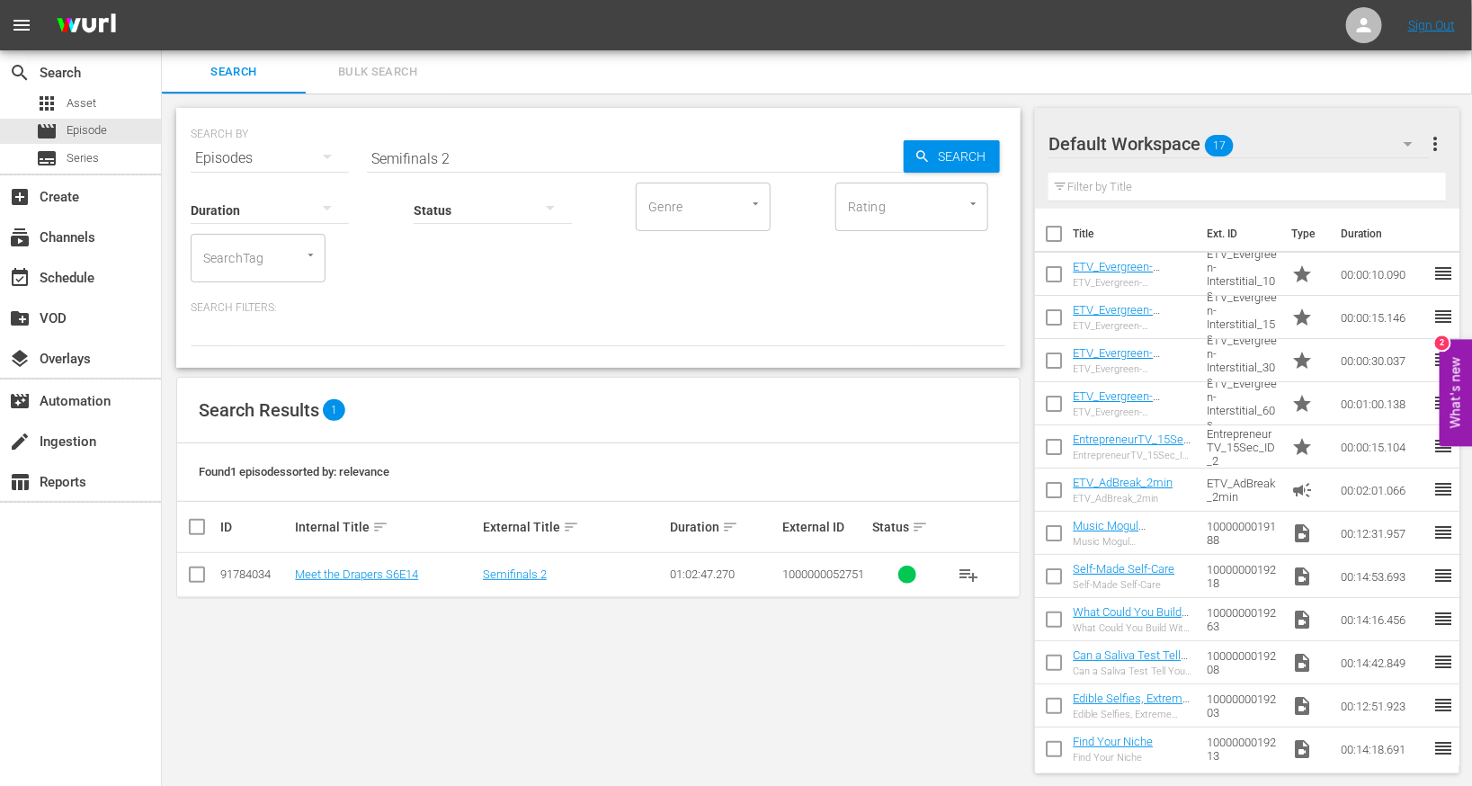
click at [500, 159] on input "Semifinals 2" at bounding box center [635, 158] width 537 height 43
paste input "[GEOGRAPHIC_DATA]"
type input "[GEOGRAPHIC_DATA]"
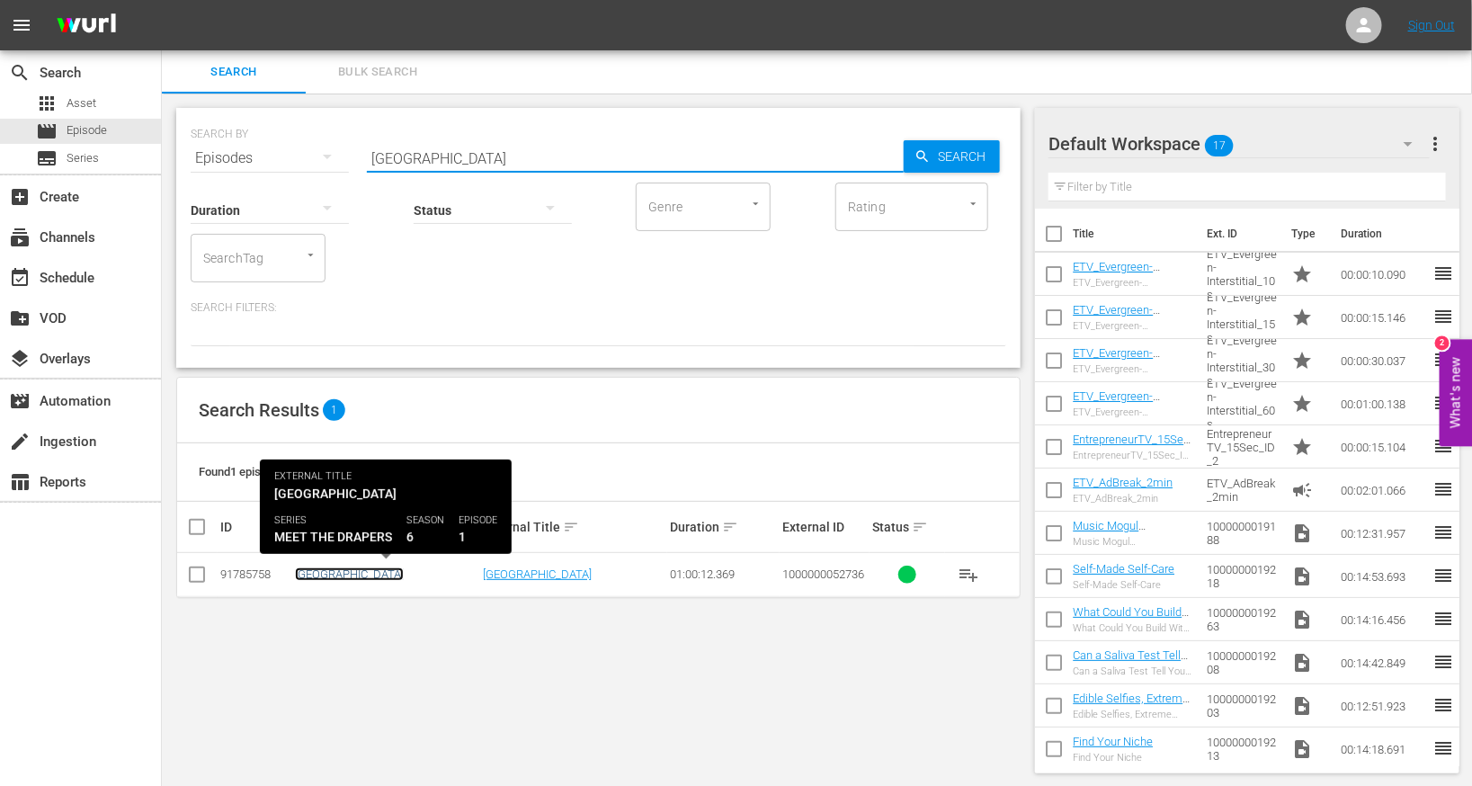
click at [317, 569] on link "[GEOGRAPHIC_DATA]" at bounding box center [349, 573] width 109 height 13
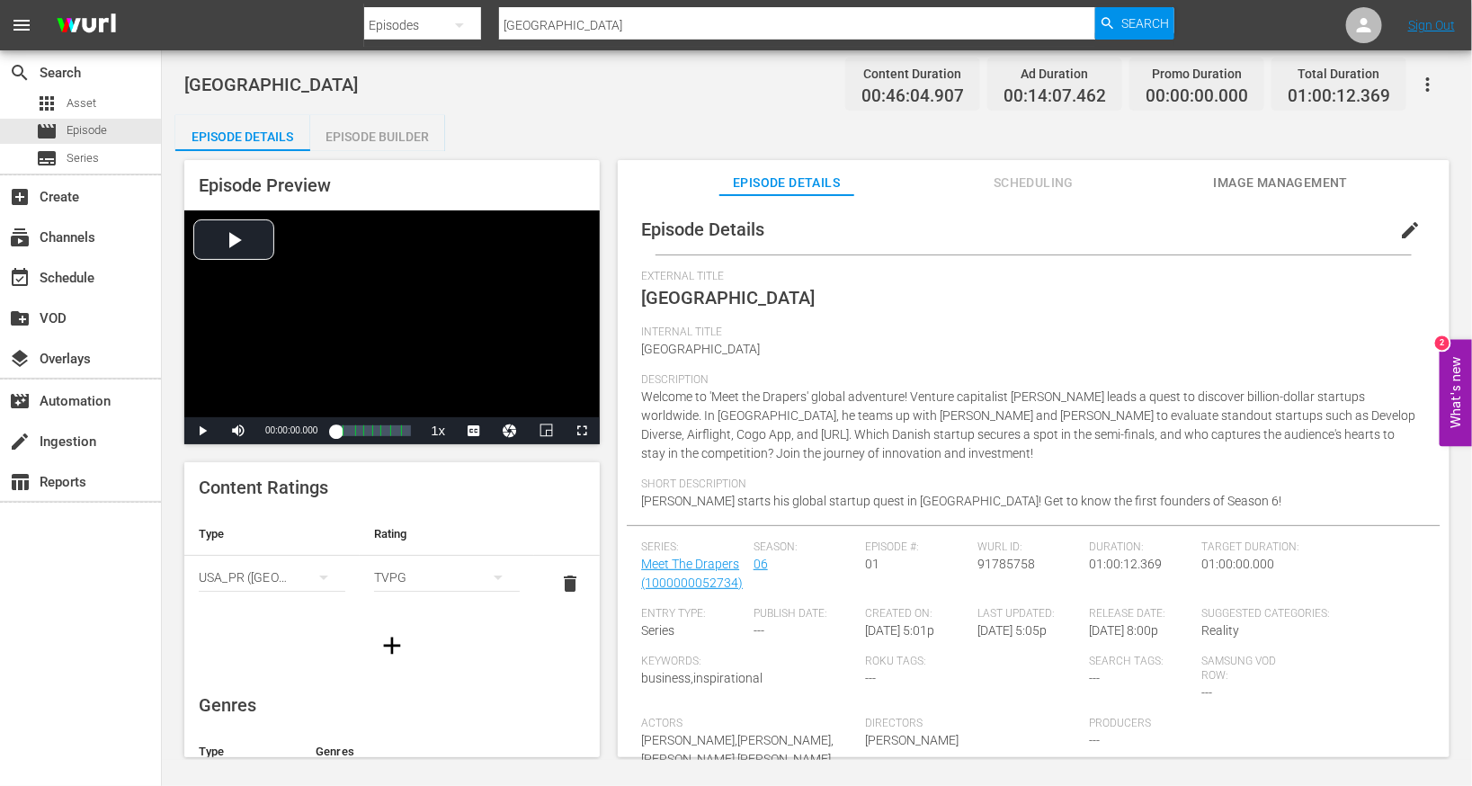
click at [974, 225] on span "edit" at bounding box center [1410, 230] width 22 height 22
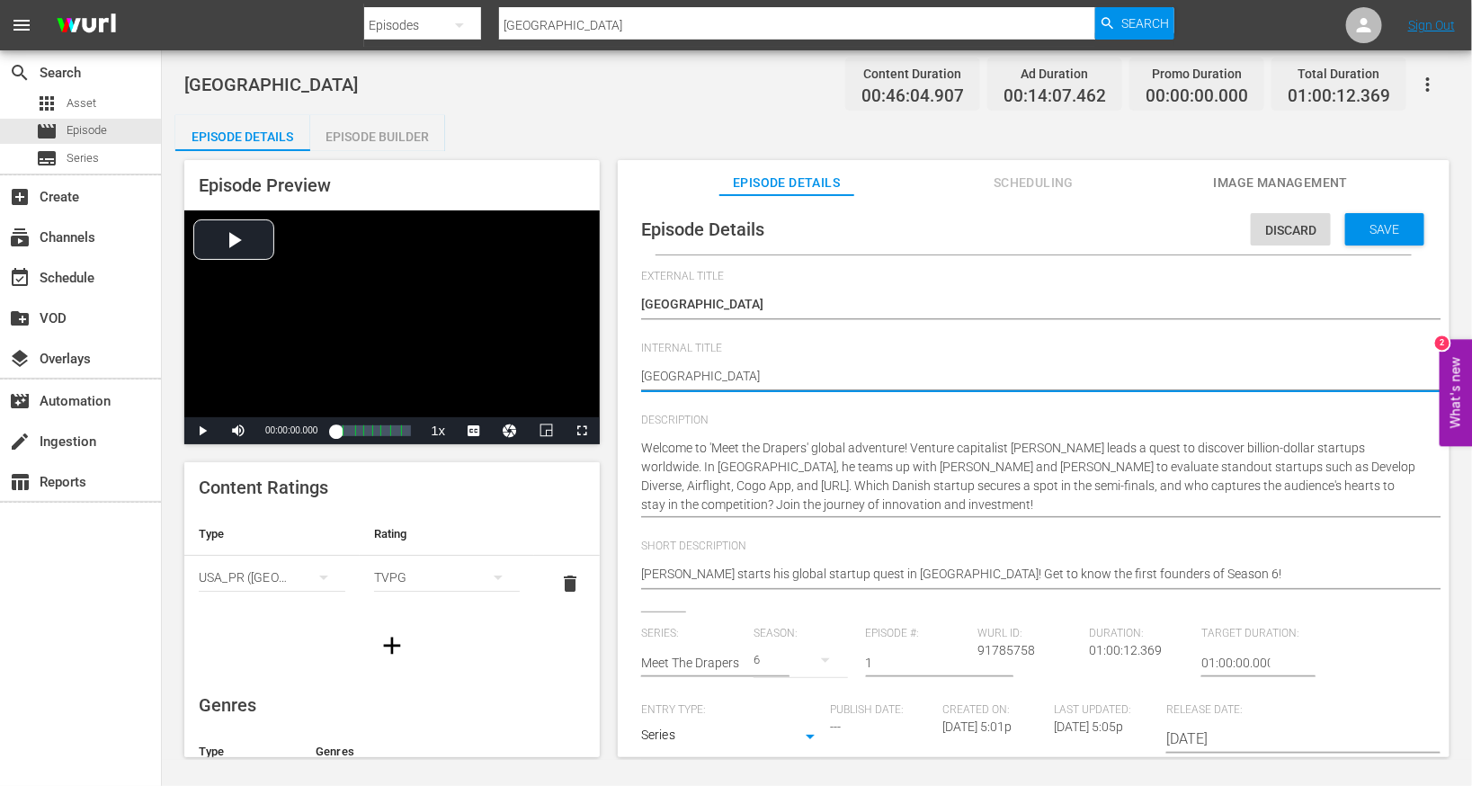
click at [817, 379] on textarea "[GEOGRAPHIC_DATA]" at bounding box center [1029, 378] width 776 height 22
type textarea "M"
type textarea "Me"
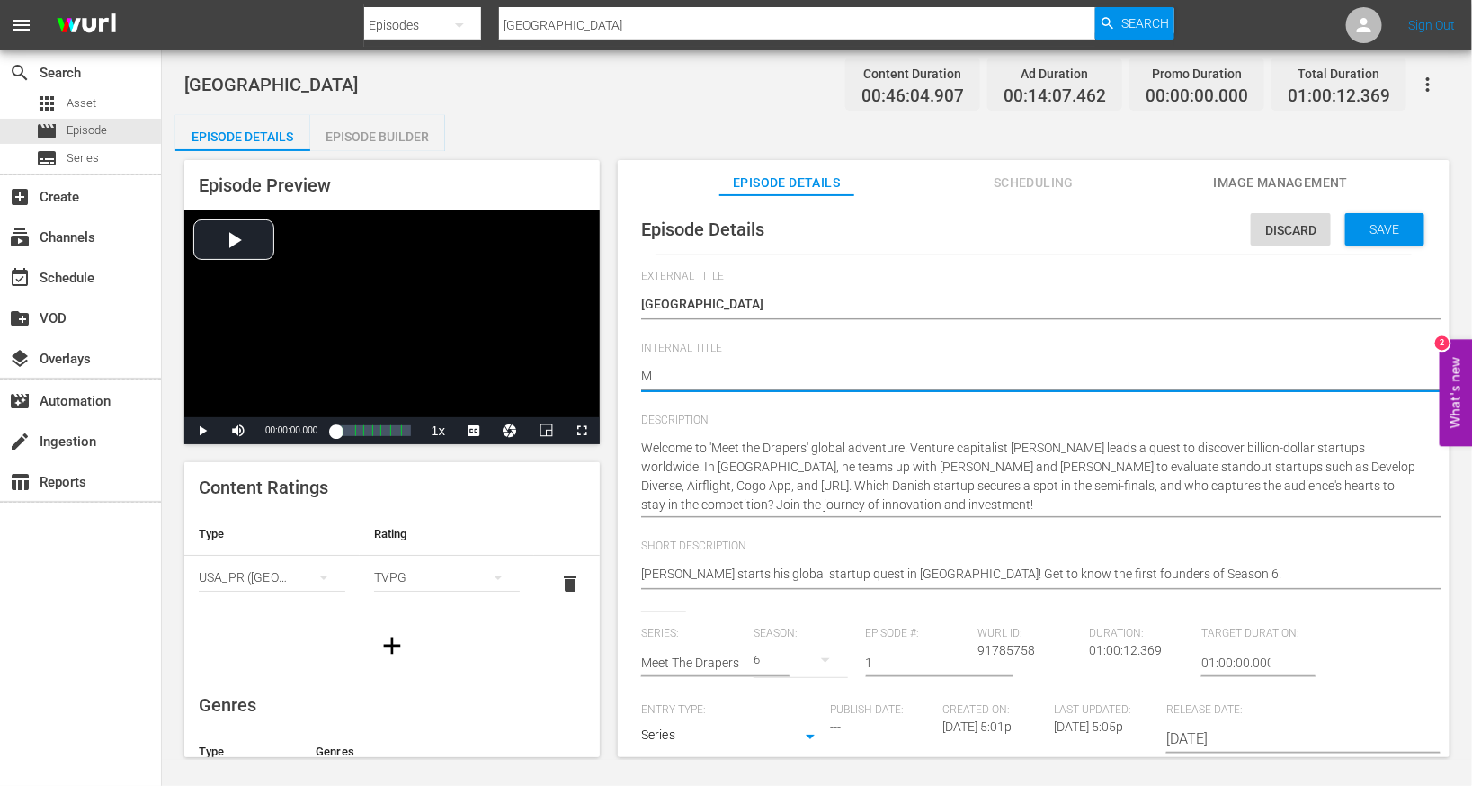
type textarea "Me"
type textarea "Mee"
type textarea "Meet"
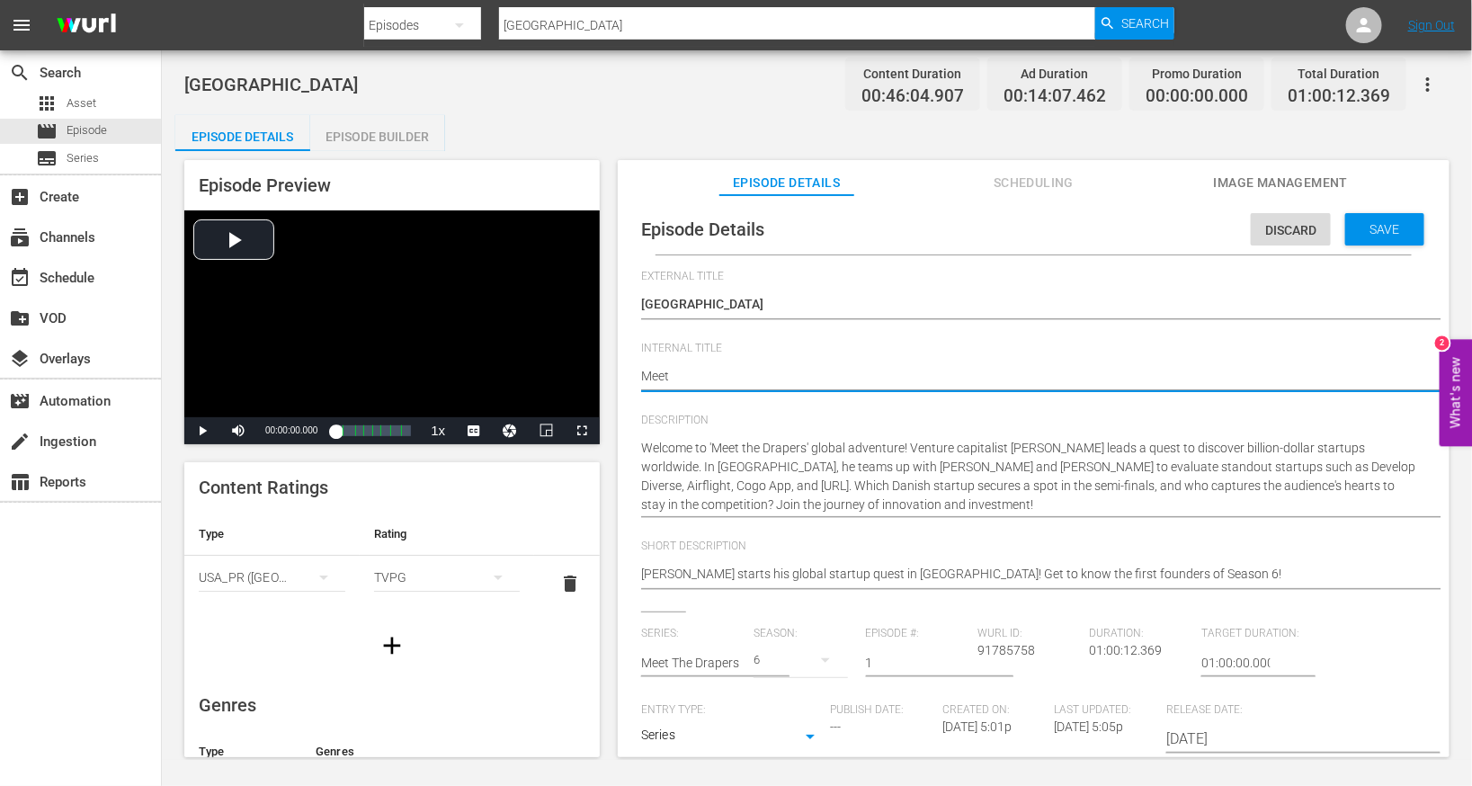
type textarea "Meet"
type textarea "Meet t"
type textarea "Meet th"
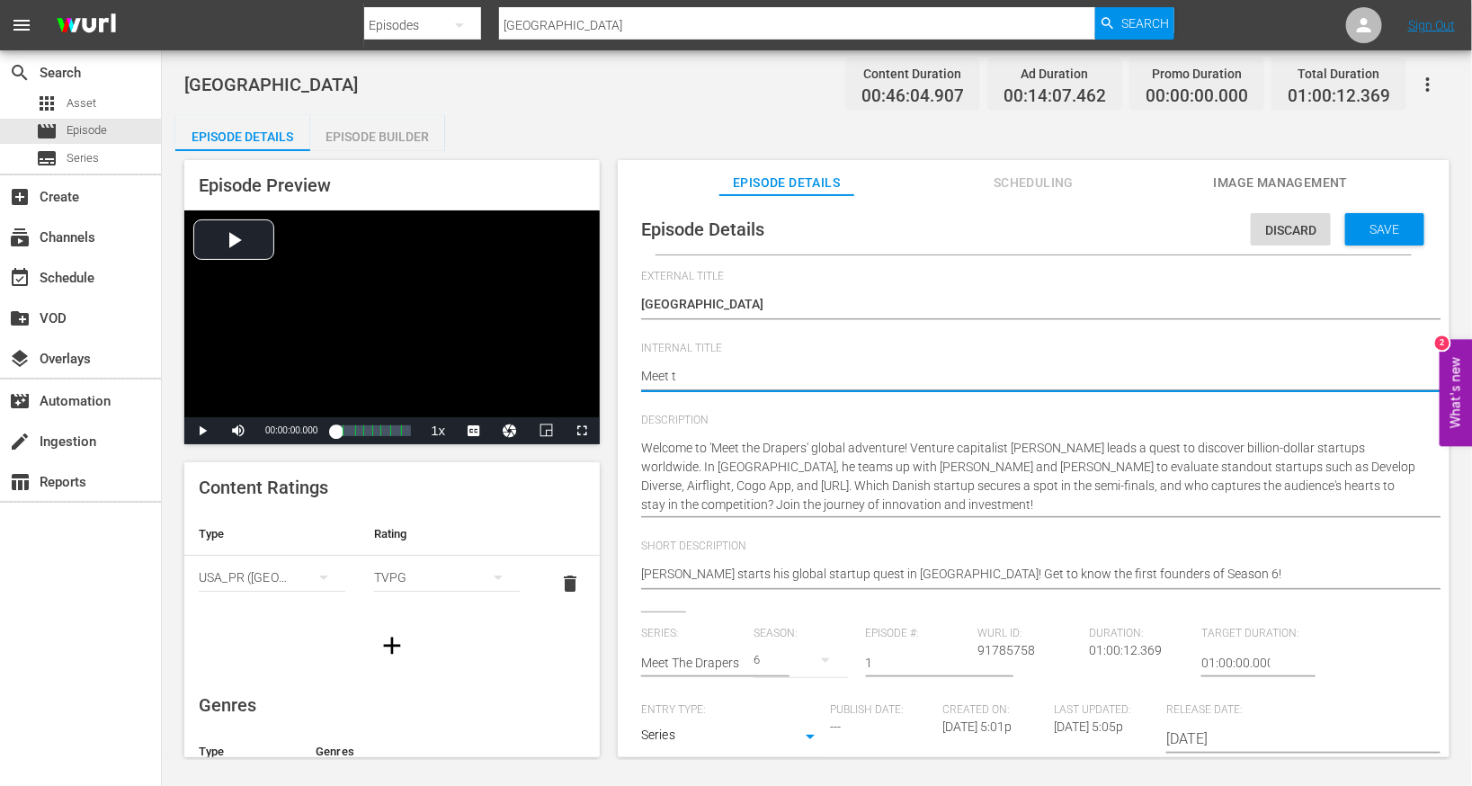
type textarea "Meet th"
type textarea "Meet the"
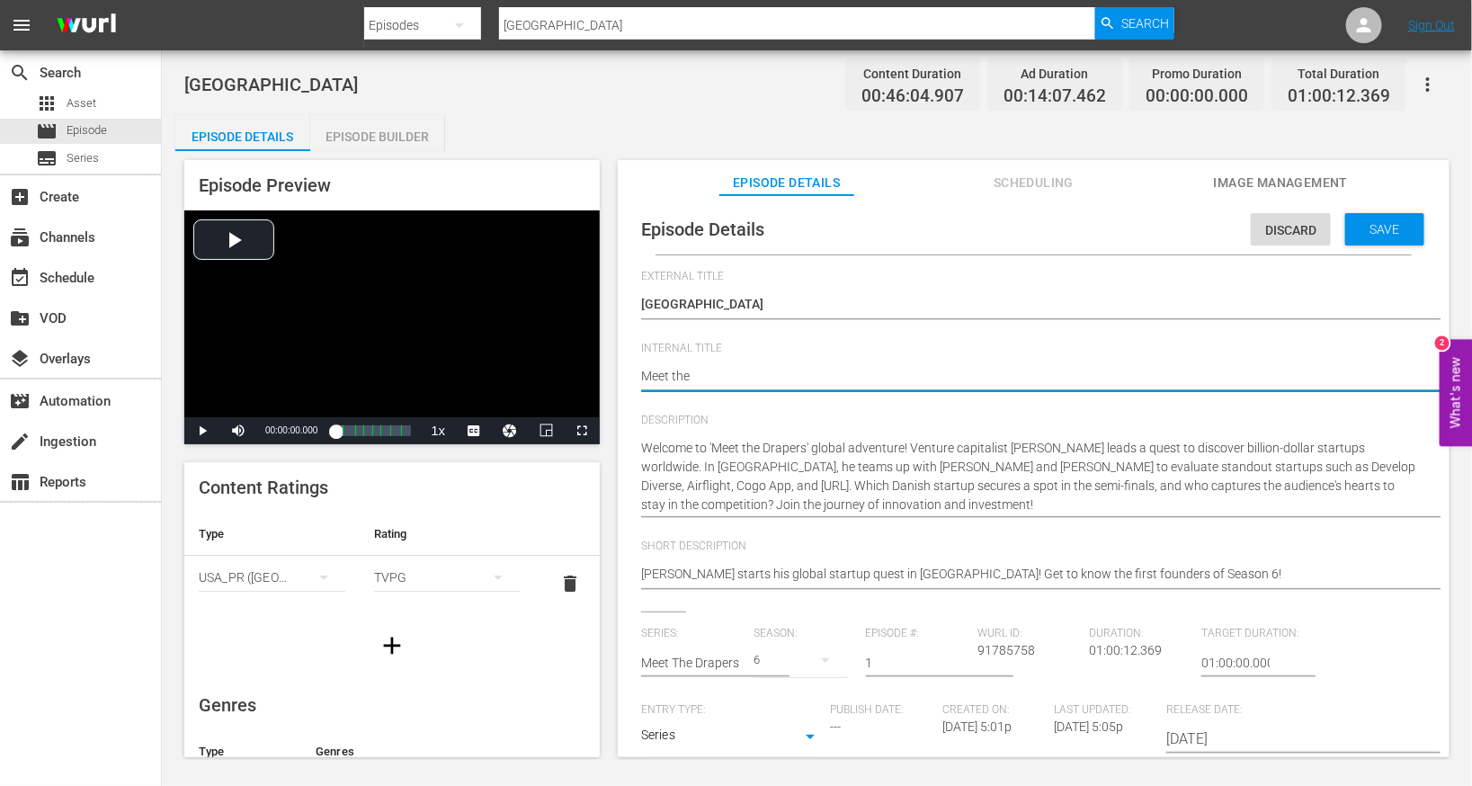
type textarea "Meet the D"
type textarea "Meet the Dr"
type textarea "Meet the Dra"
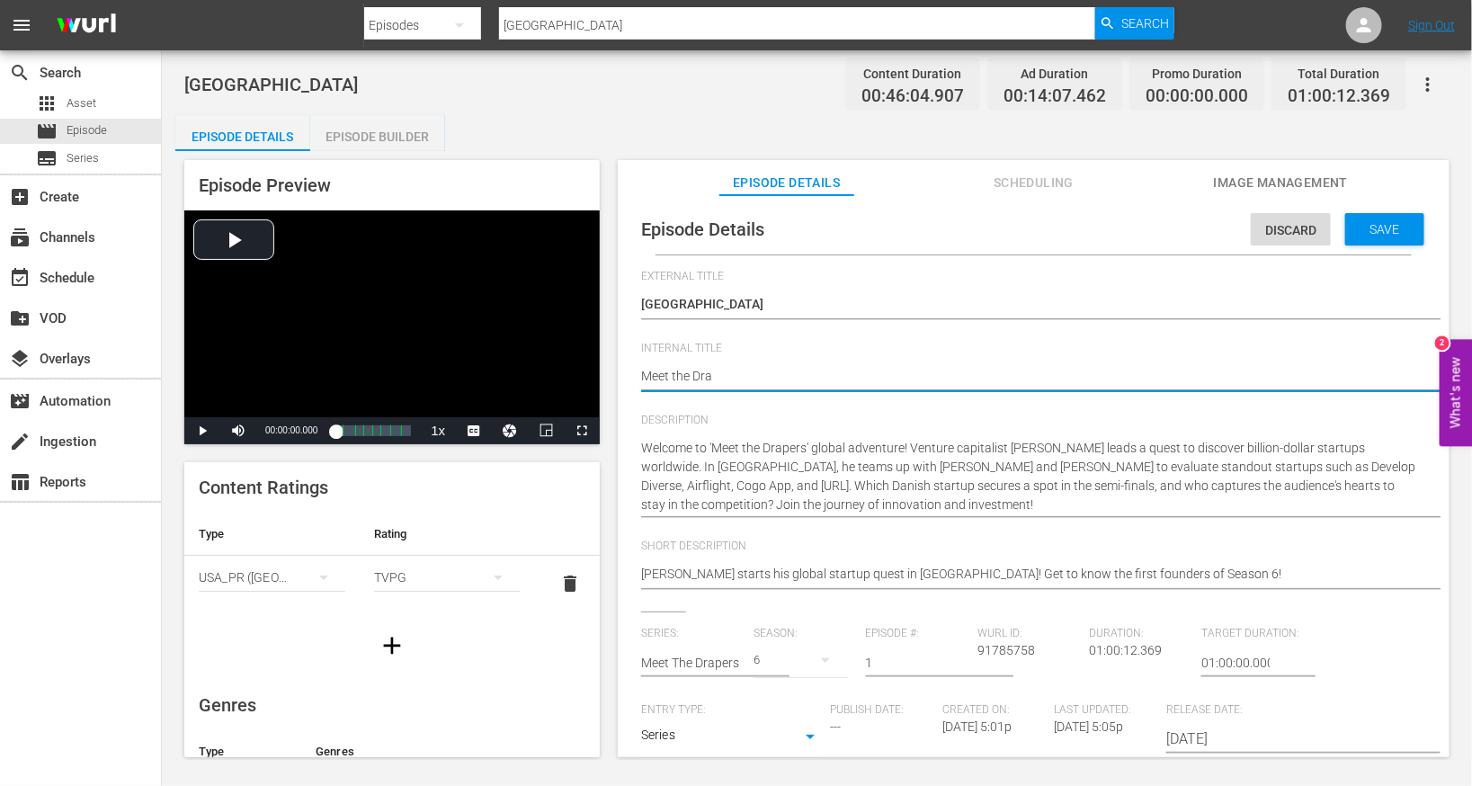
type textarea "Meet the Drap"
type textarea "Meet the Drape"
type textarea "Meet the Draper"
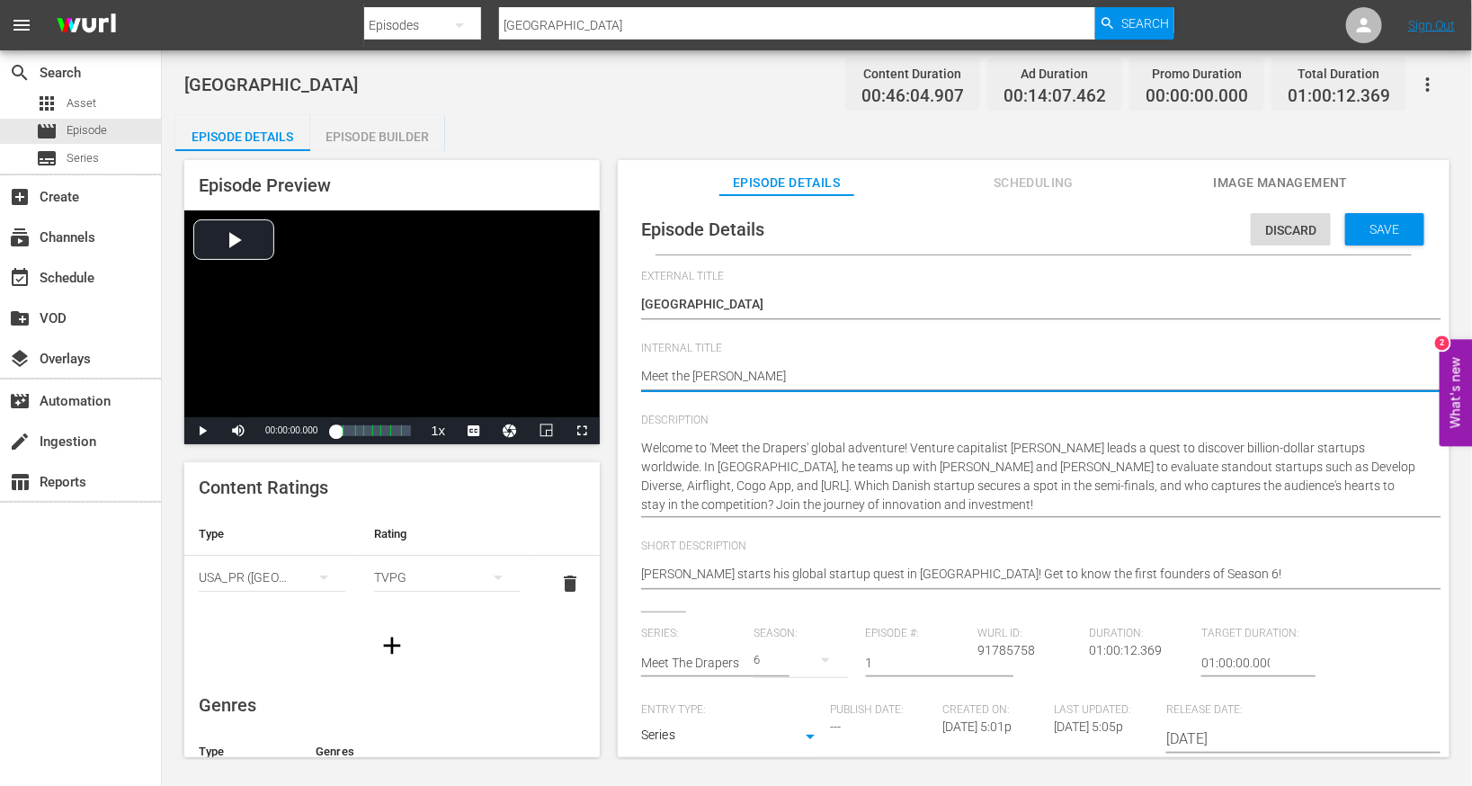
type textarea "Meet the Drapers"
type textarea "Meet the Drapers s"
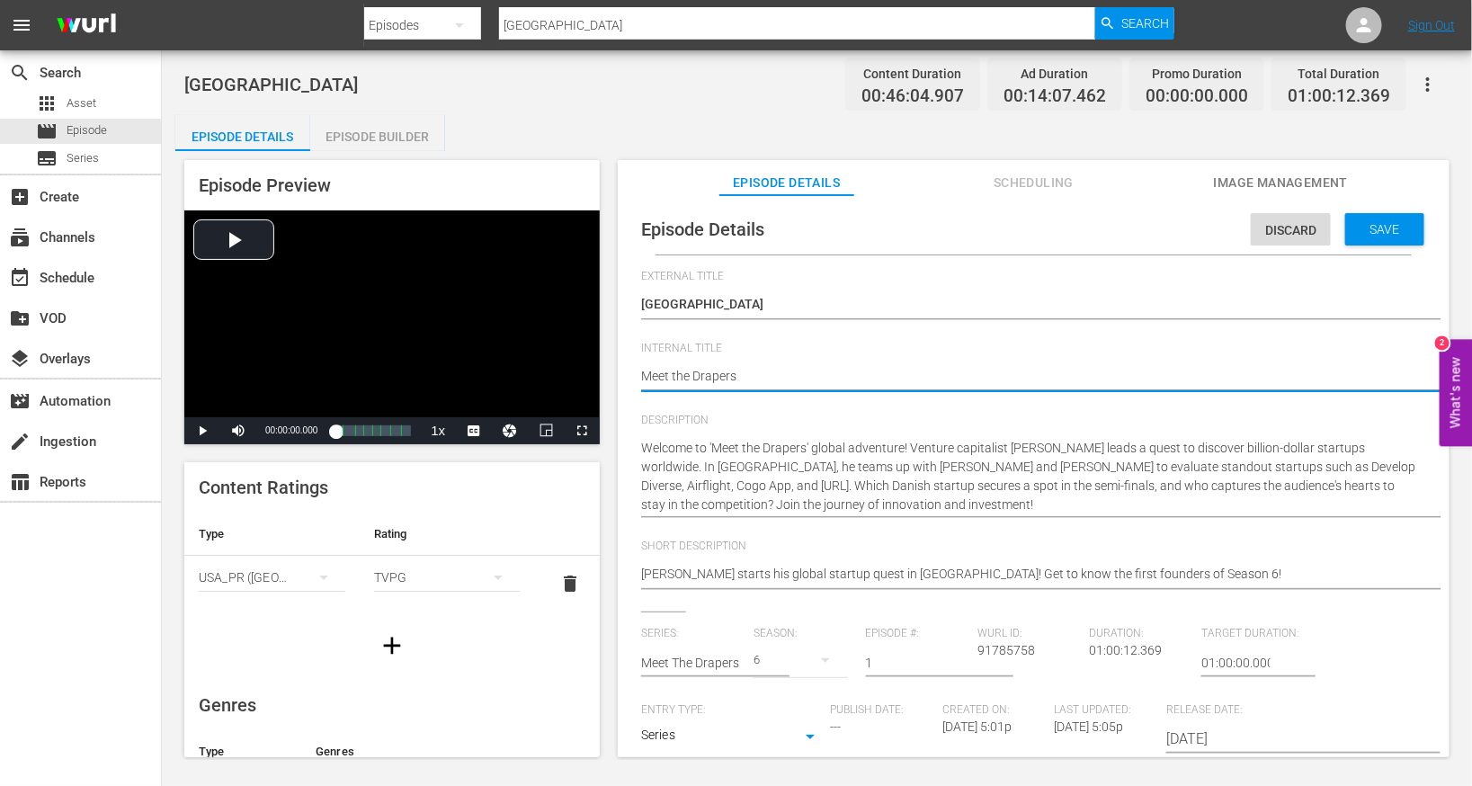
type textarea "Meet the Drapers s"
type textarea "Meet the Drapers"
type textarea "Meet the Drapers S"
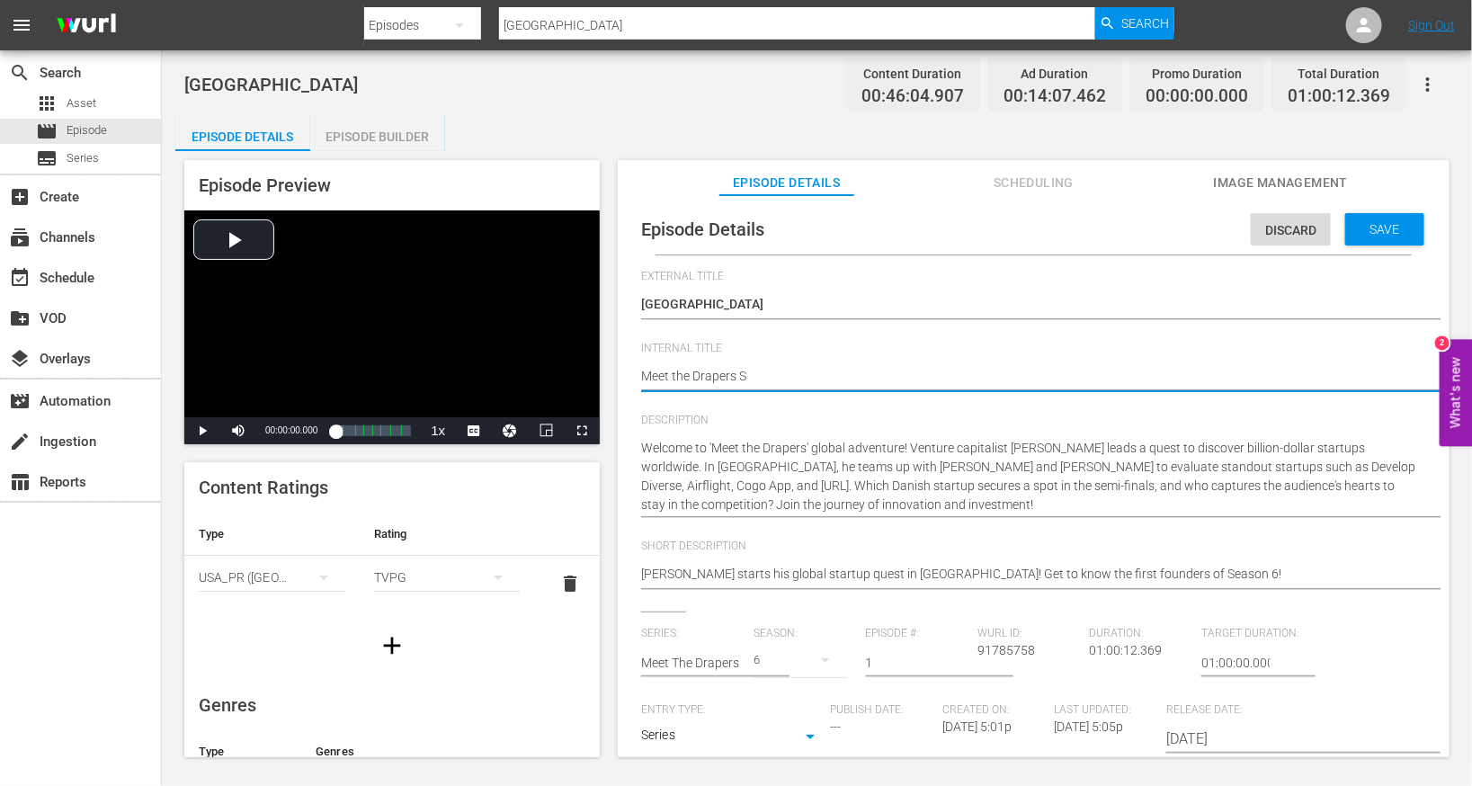
type textarea "Meet the Drapers S6"
type textarea "Meet the Drapers S6E"
type textarea "Meet the Drapers S6E1"
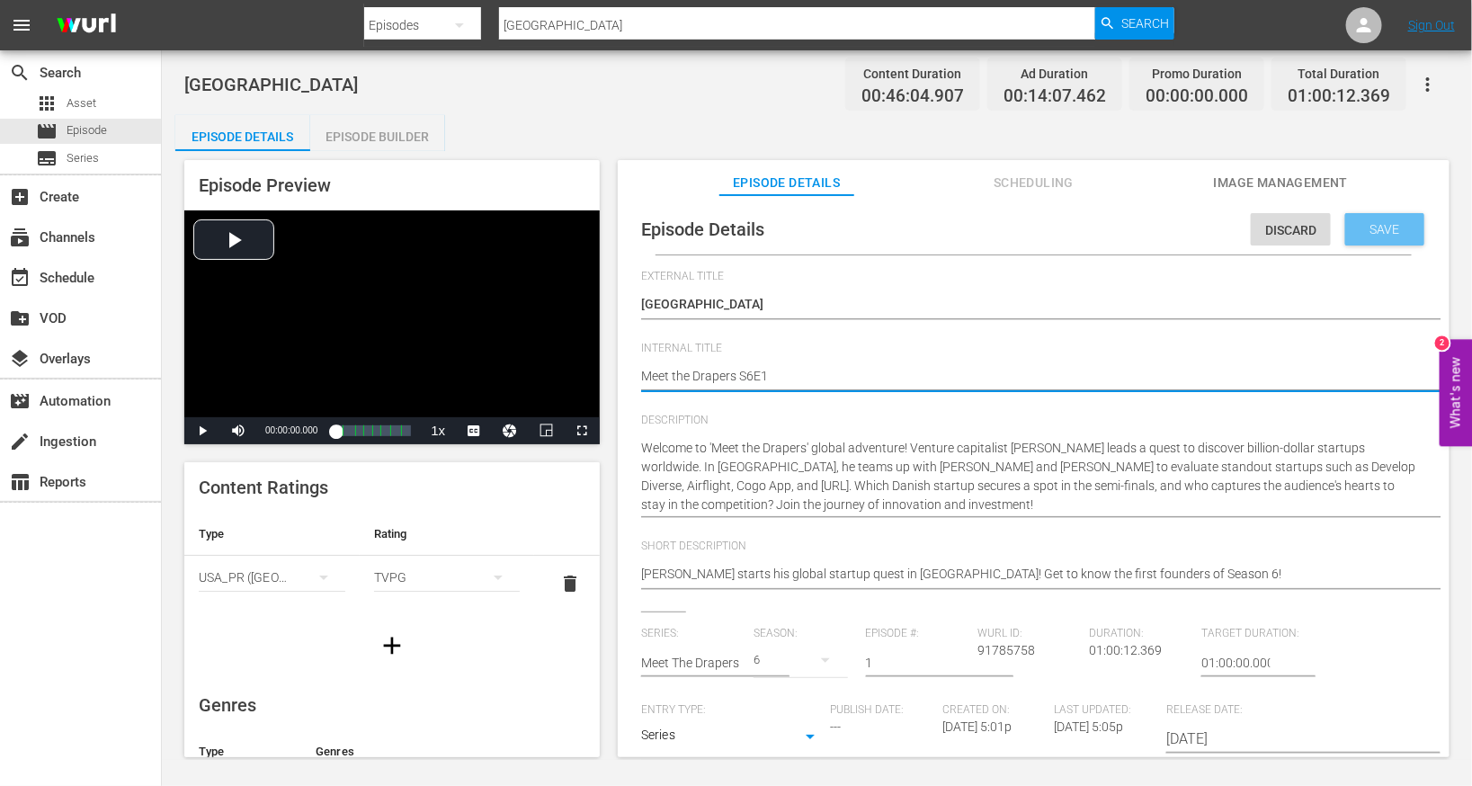
type textarea "Meet the Drapers S6E1"
click at [974, 223] on span "Save" at bounding box center [1385, 229] width 58 height 14
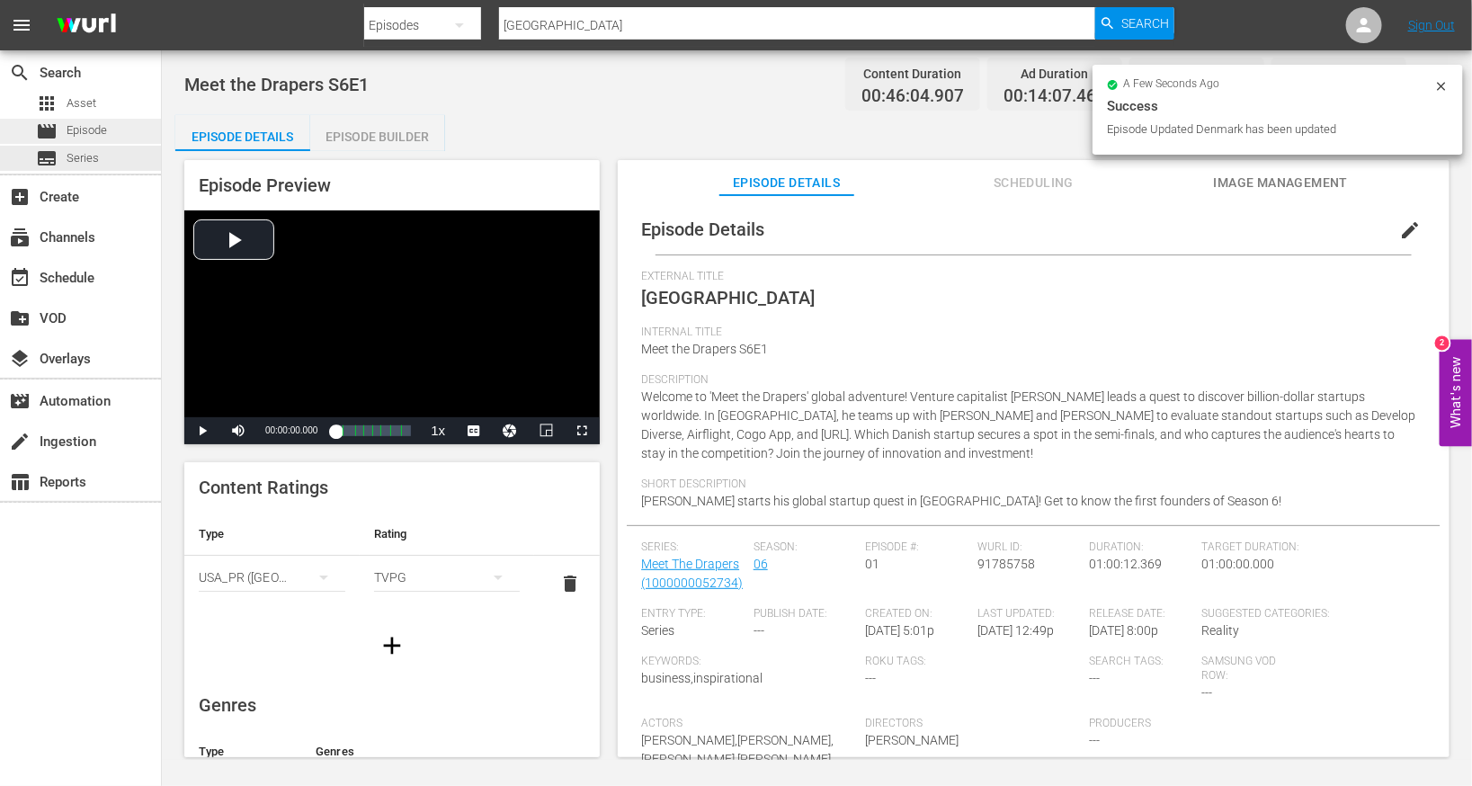
click at [133, 140] on div "movie Episode" at bounding box center [80, 131] width 161 height 25
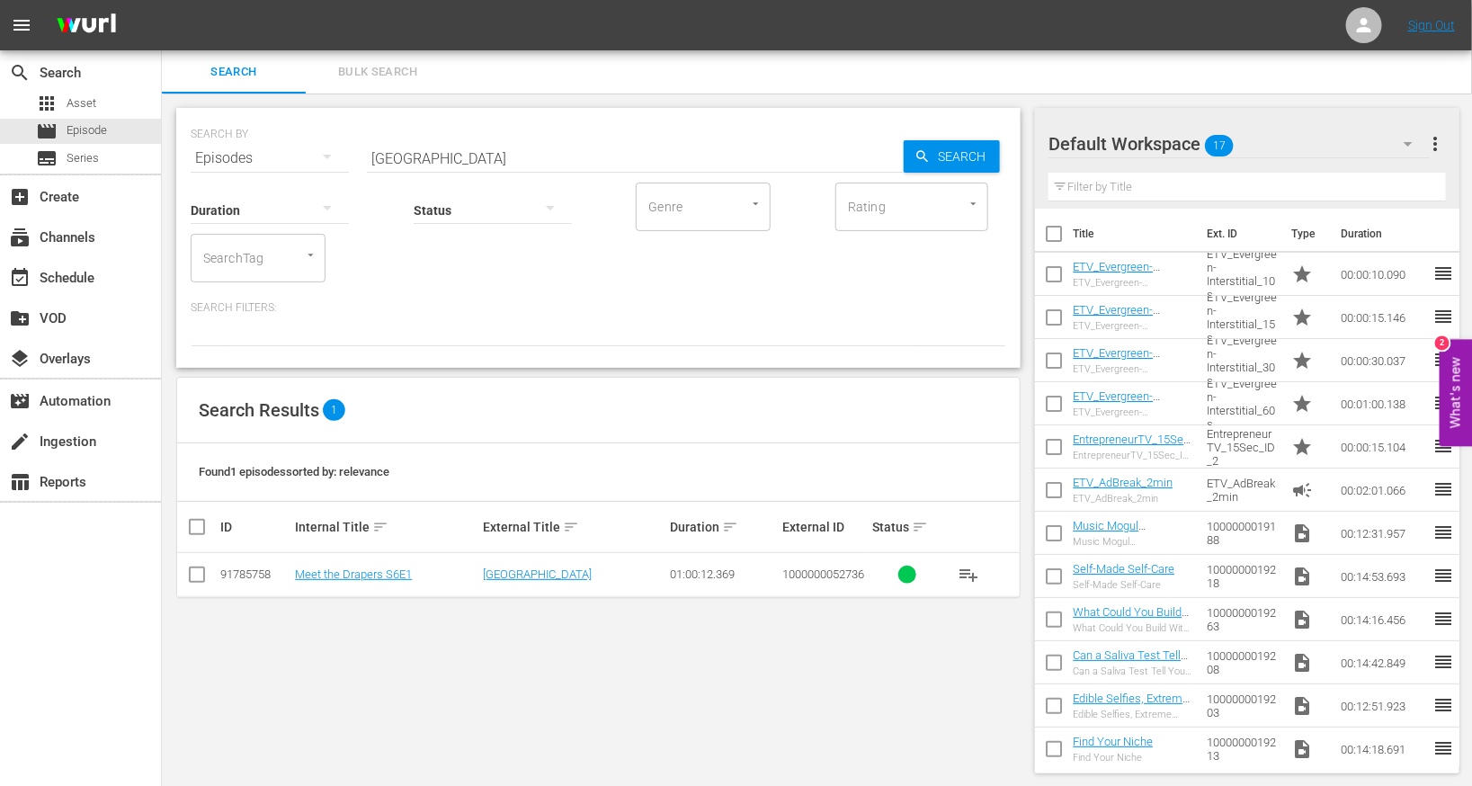
click at [475, 154] on input "[GEOGRAPHIC_DATA]" at bounding box center [635, 158] width 537 height 43
paste input "[GEOGRAPHIC_DATA]"
type input "[GEOGRAPHIC_DATA]"
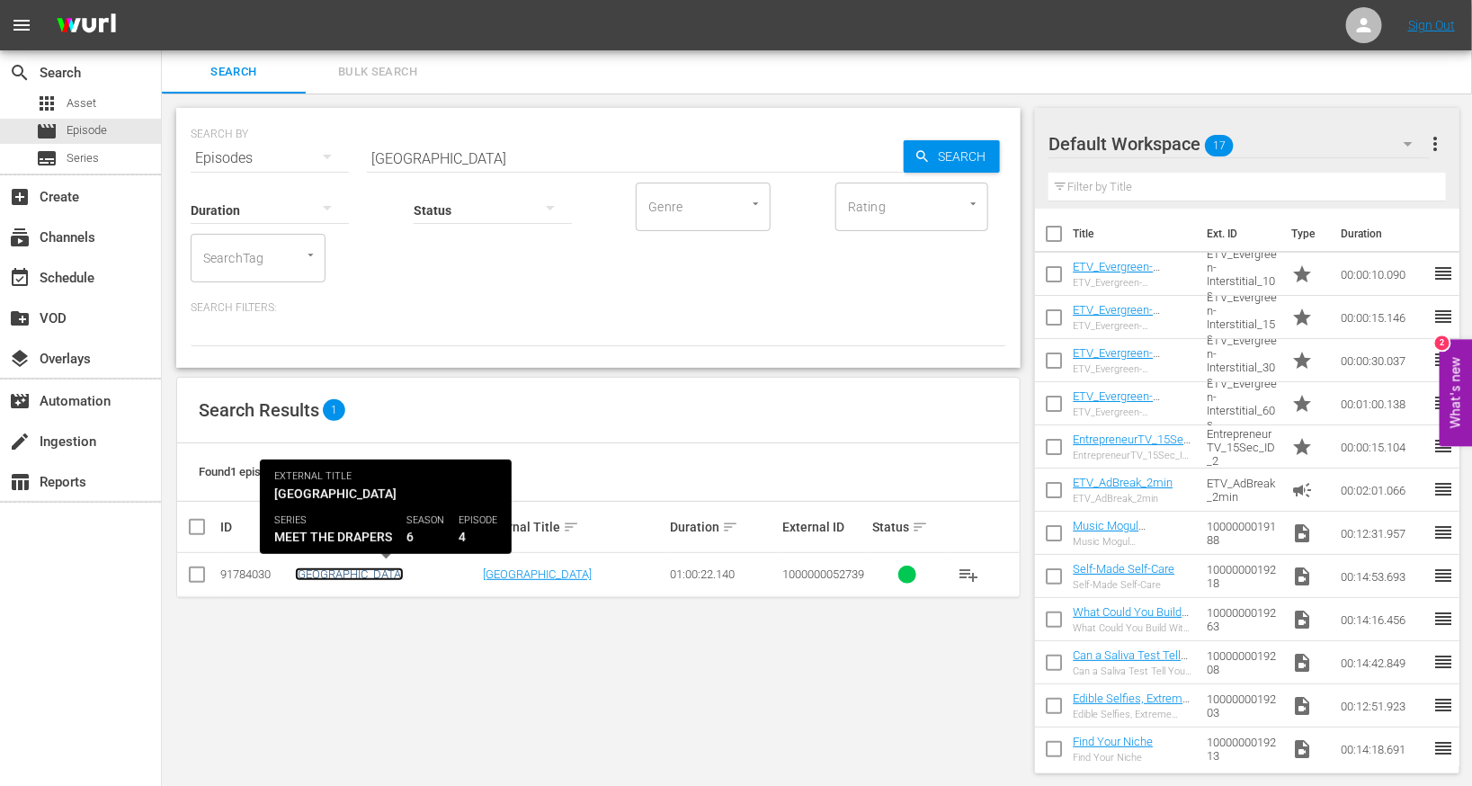
click at [324, 567] on link "[GEOGRAPHIC_DATA]" at bounding box center [349, 573] width 109 height 13
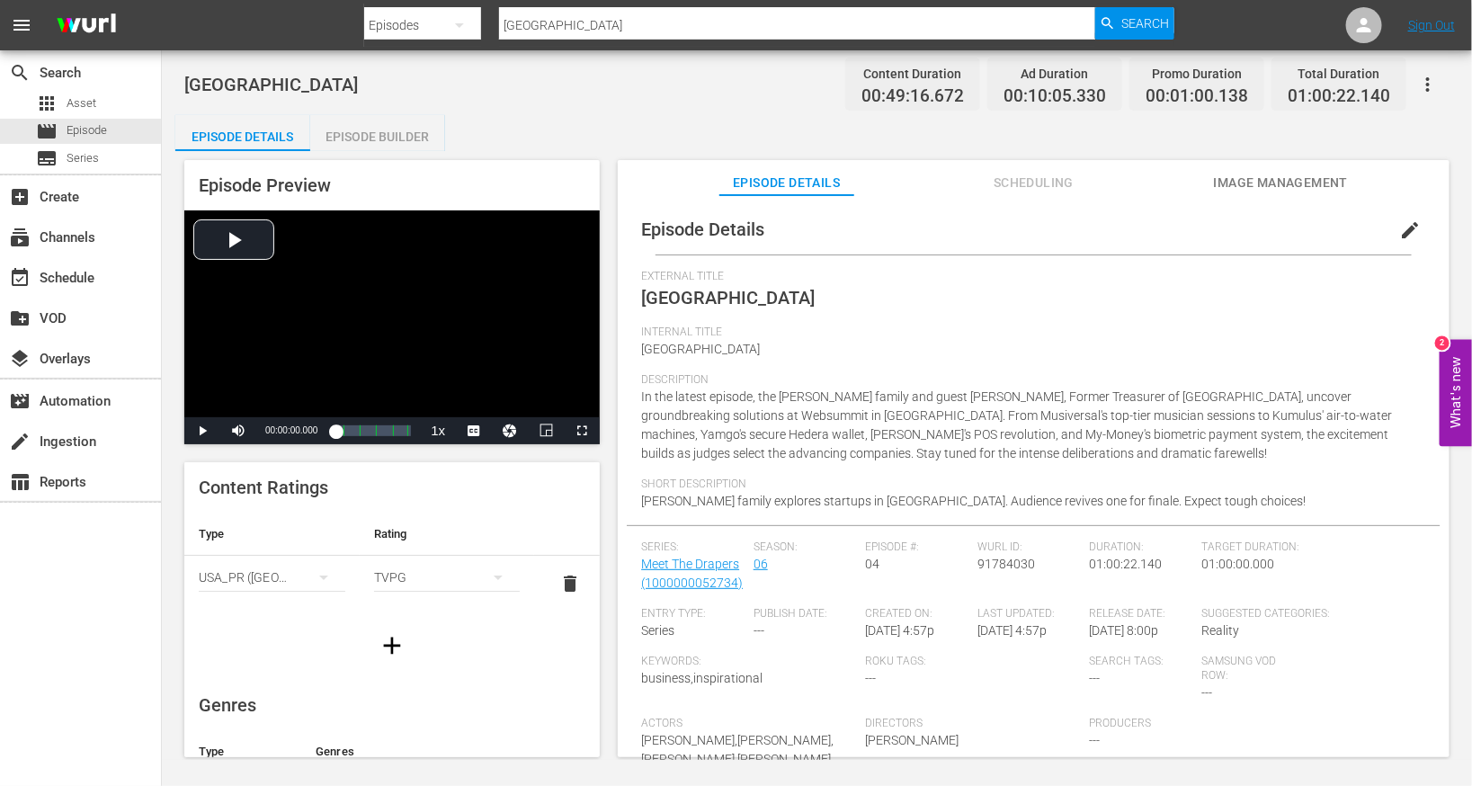
click at [974, 232] on button "edit" at bounding box center [1410, 230] width 43 height 43
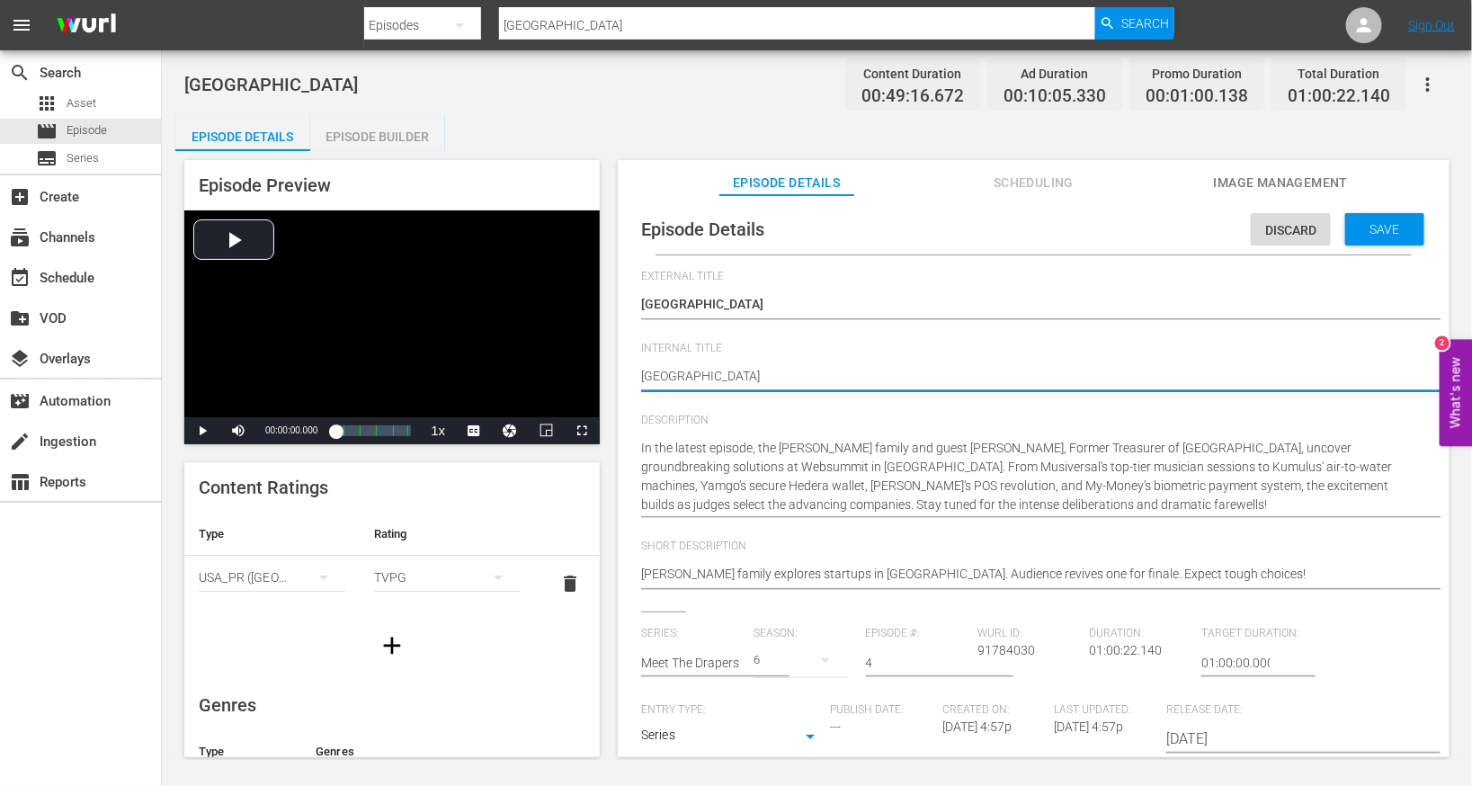
click at [919, 370] on textarea "[GEOGRAPHIC_DATA]" at bounding box center [1029, 378] width 776 height 22
type textarea "m"
type textarea "mE"
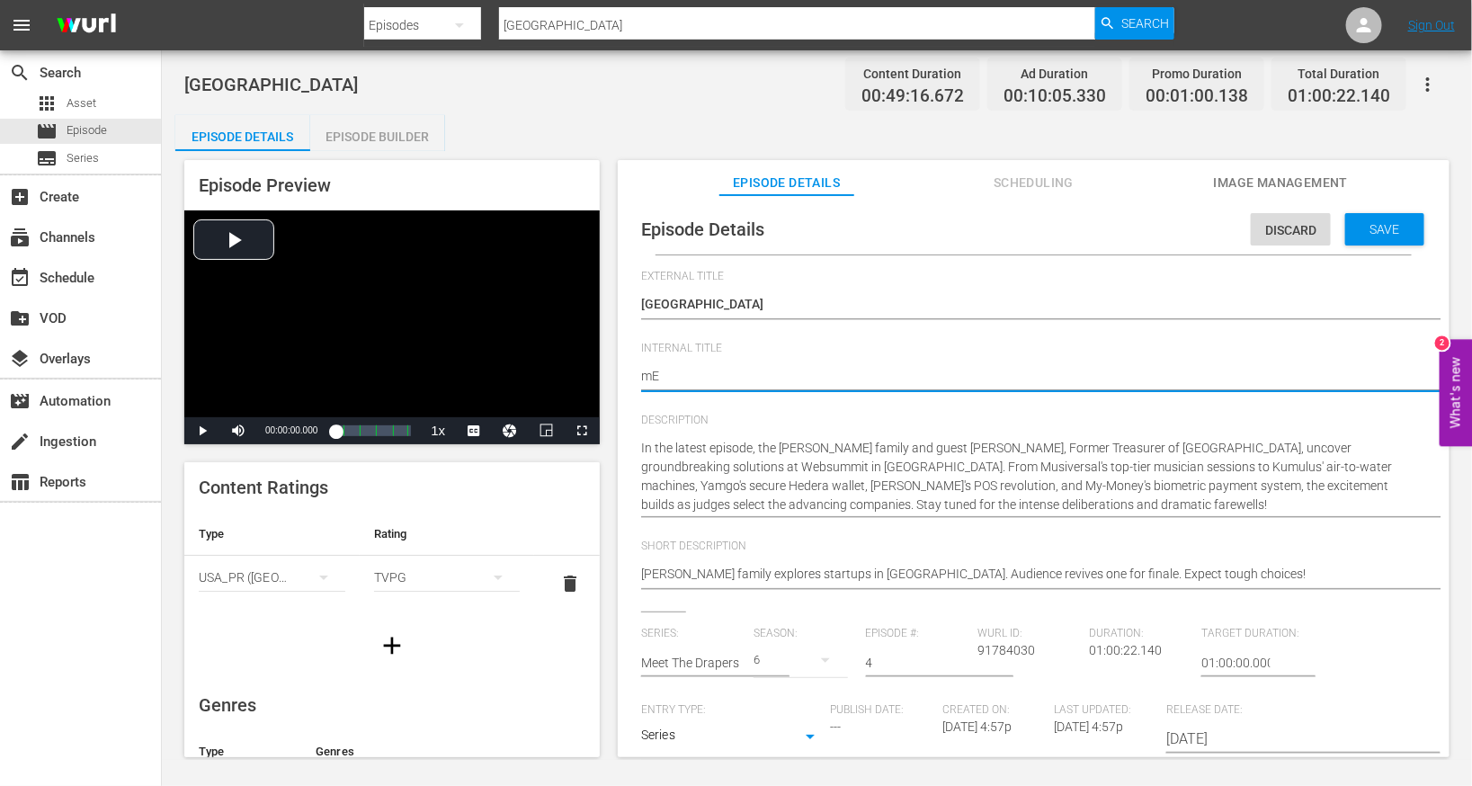
type textarea "m"
type textarea "M"
type textarea "Me"
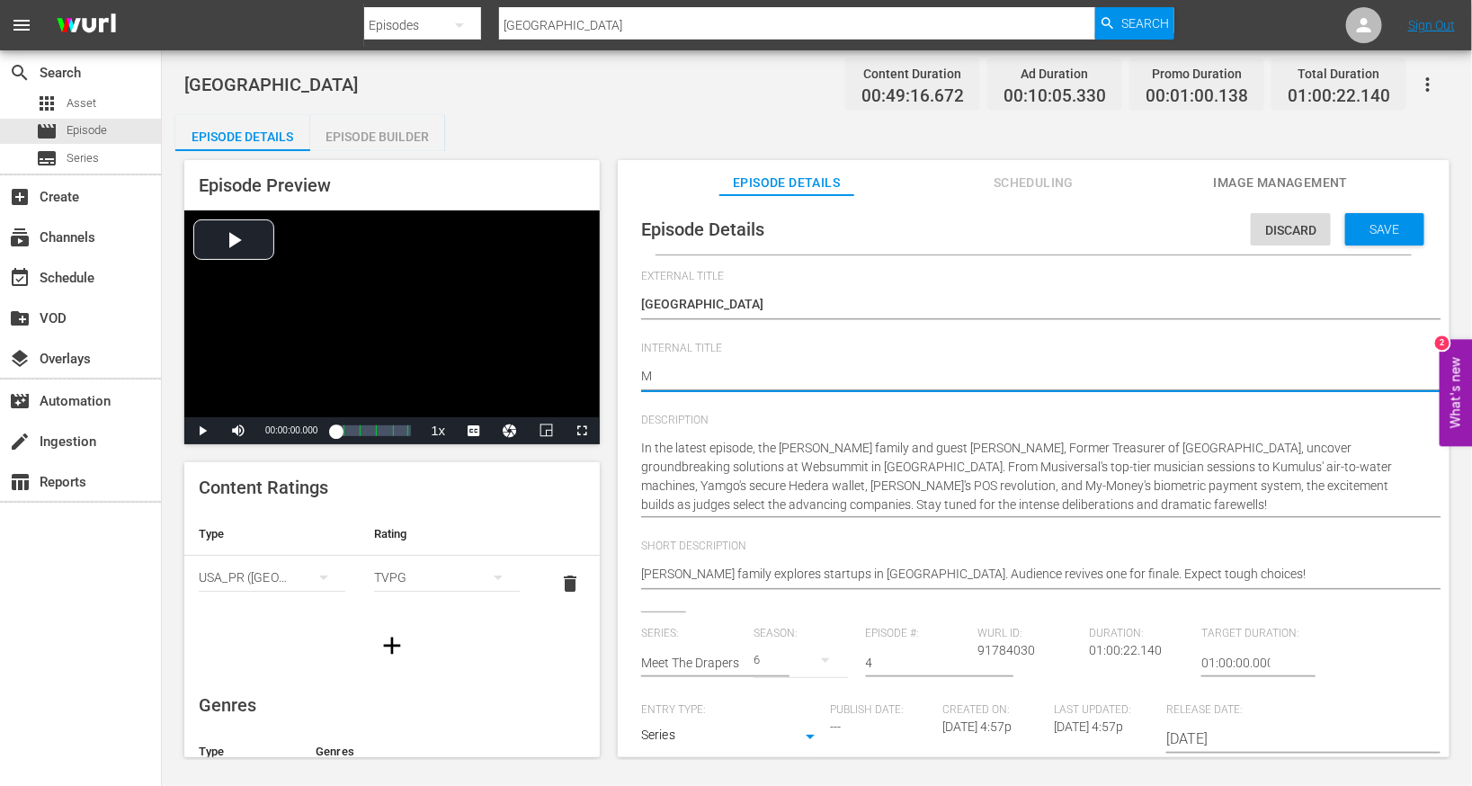
type textarea "Me"
type textarea "Mee"
type textarea "Meet"
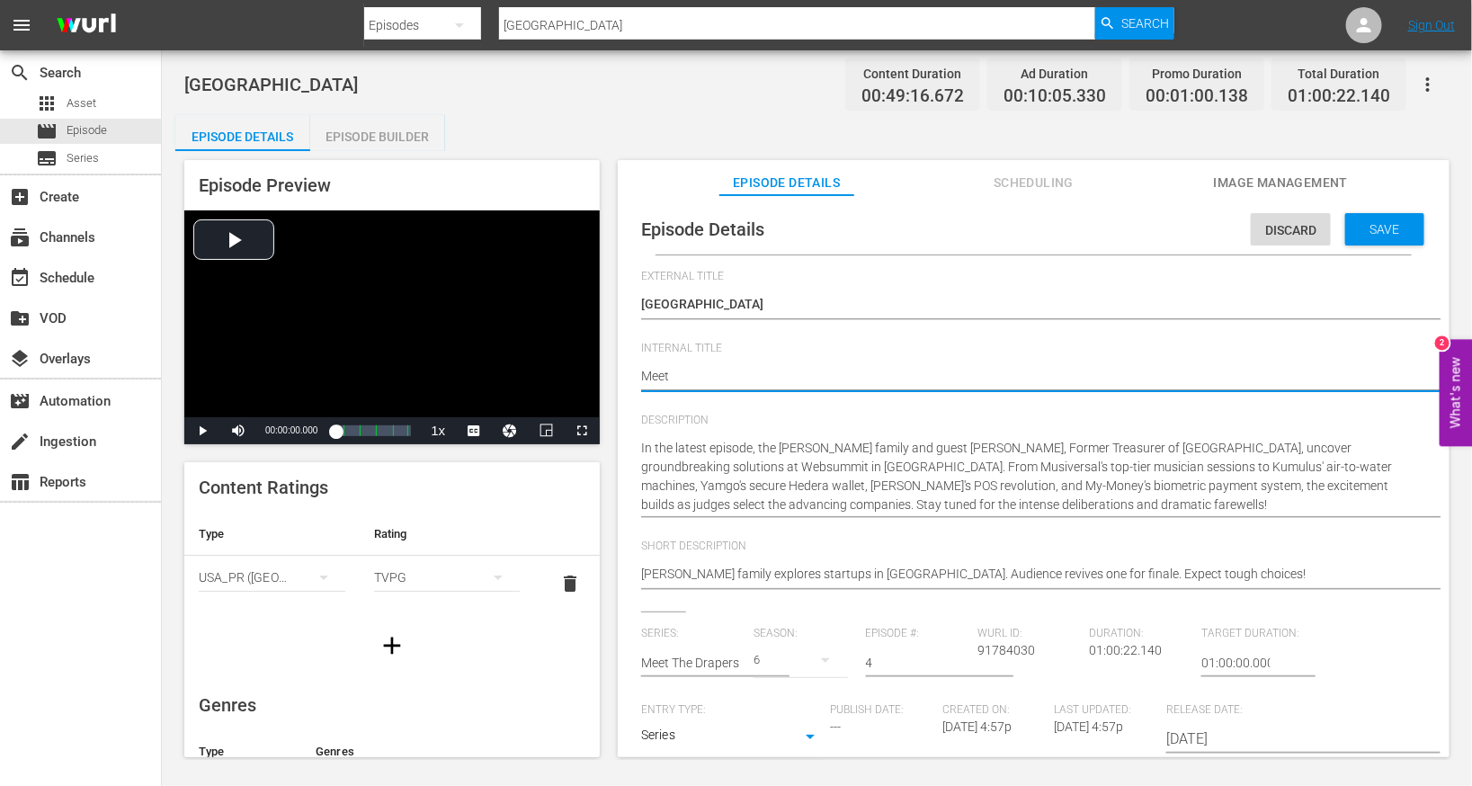
type textarea "Meet"
click at [974, 218] on div "Save" at bounding box center [1384, 229] width 79 height 32
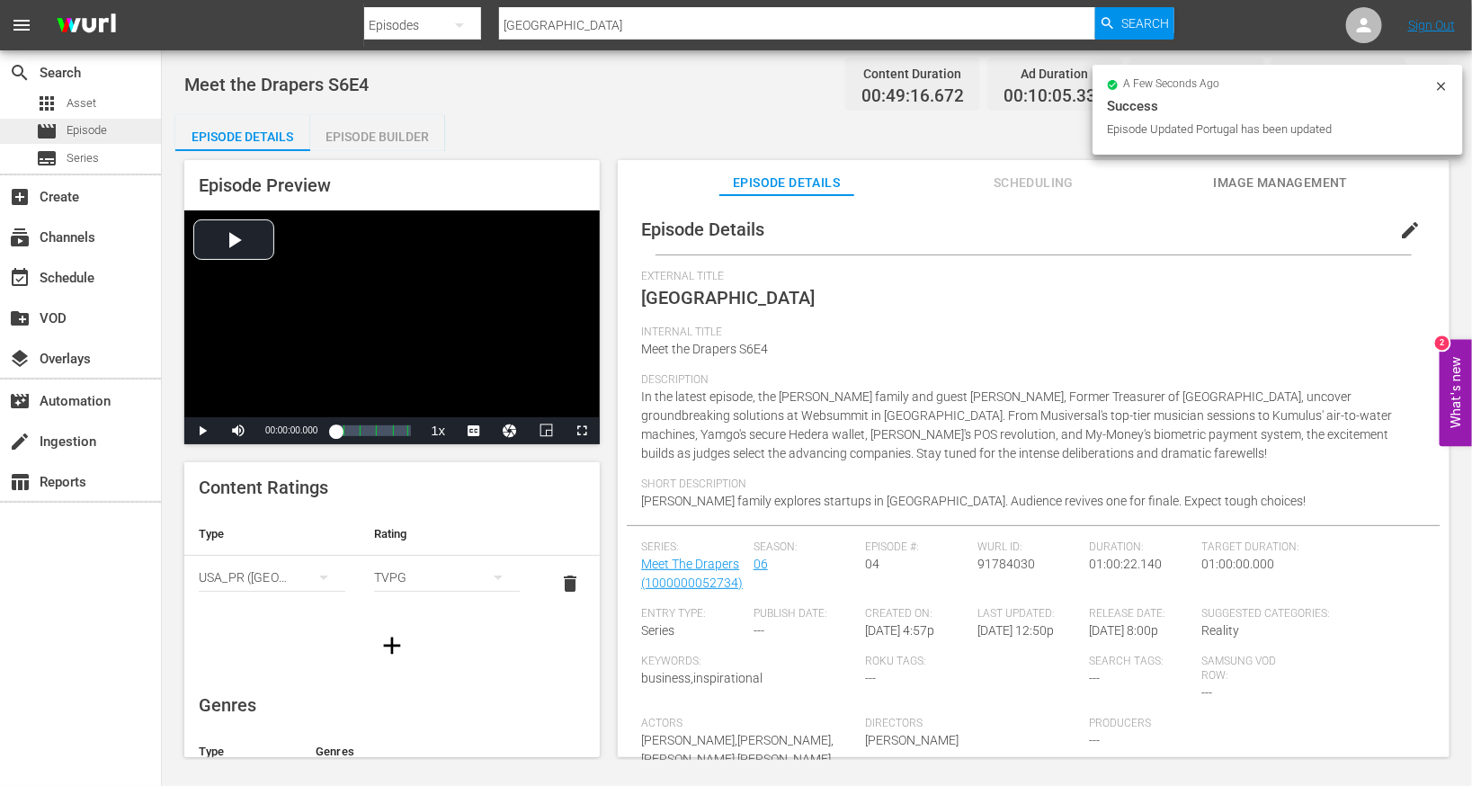
click at [92, 136] on span "Episode" at bounding box center [87, 130] width 40 height 18
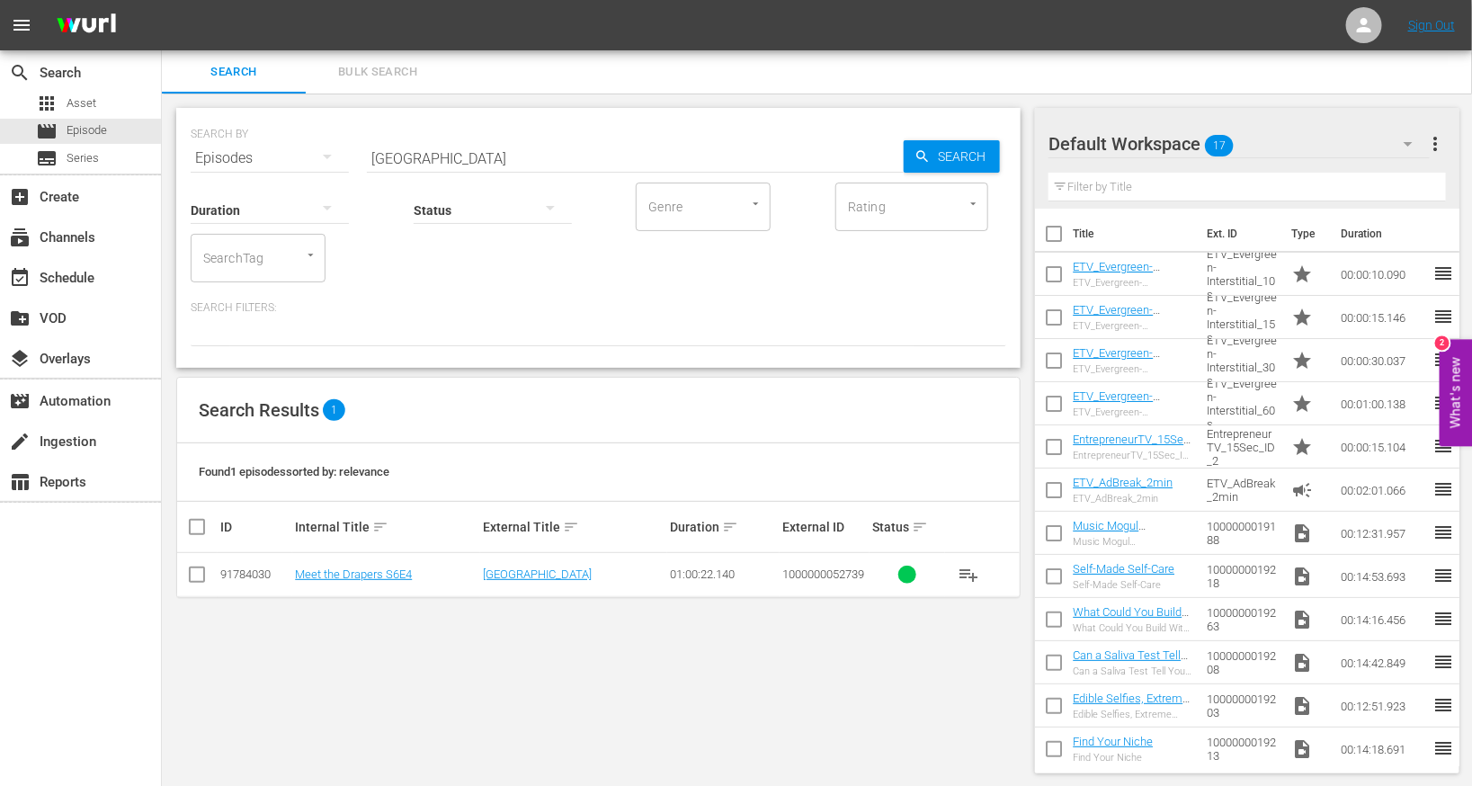
click at [554, 150] on input "[GEOGRAPHIC_DATA]" at bounding box center [635, 158] width 537 height 43
paste input "[GEOGRAPHIC_DATA]"
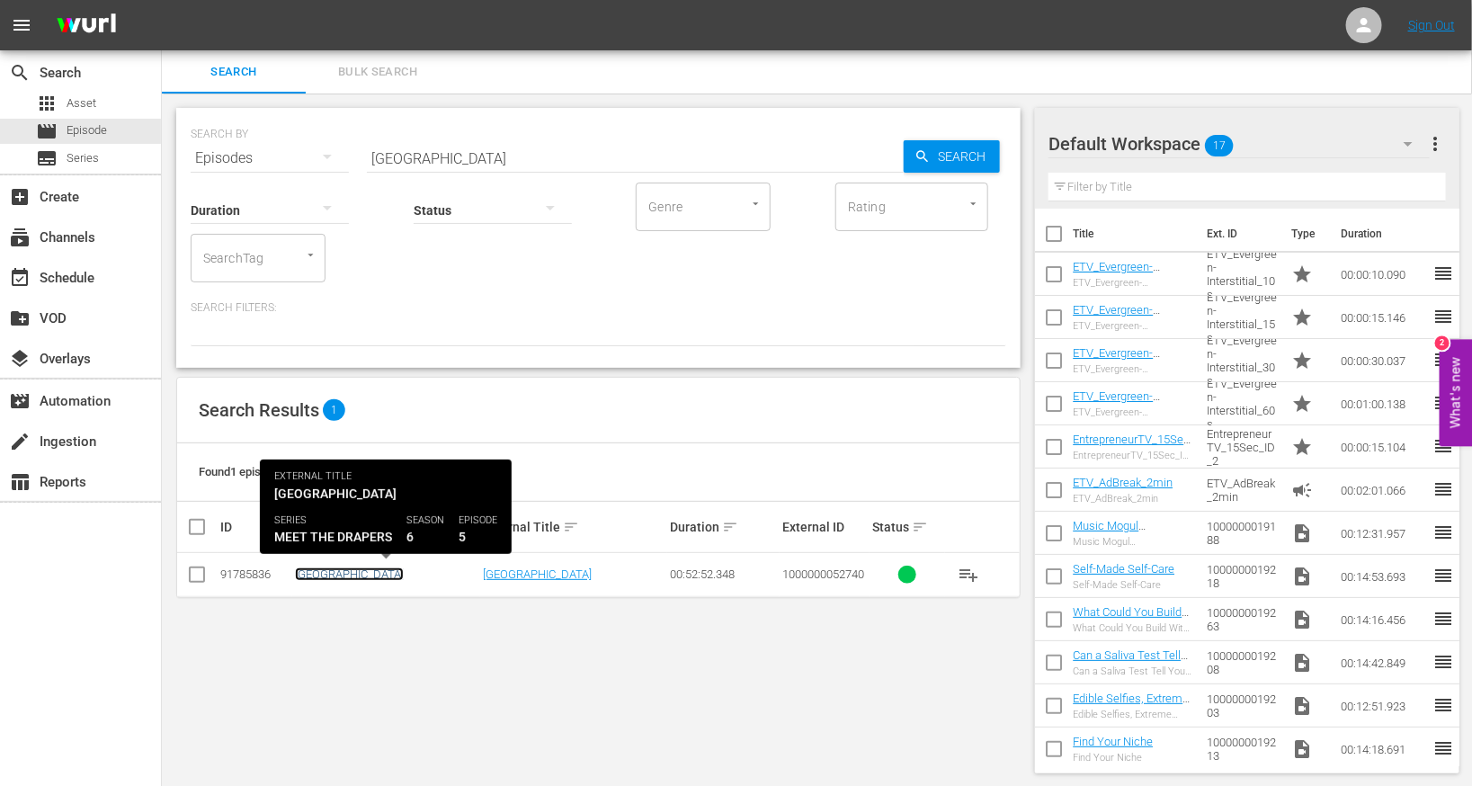
click at [310, 575] on link "[GEOGRAPHIC_DATA]" at bounding box center [349, 573] width 109 height 13
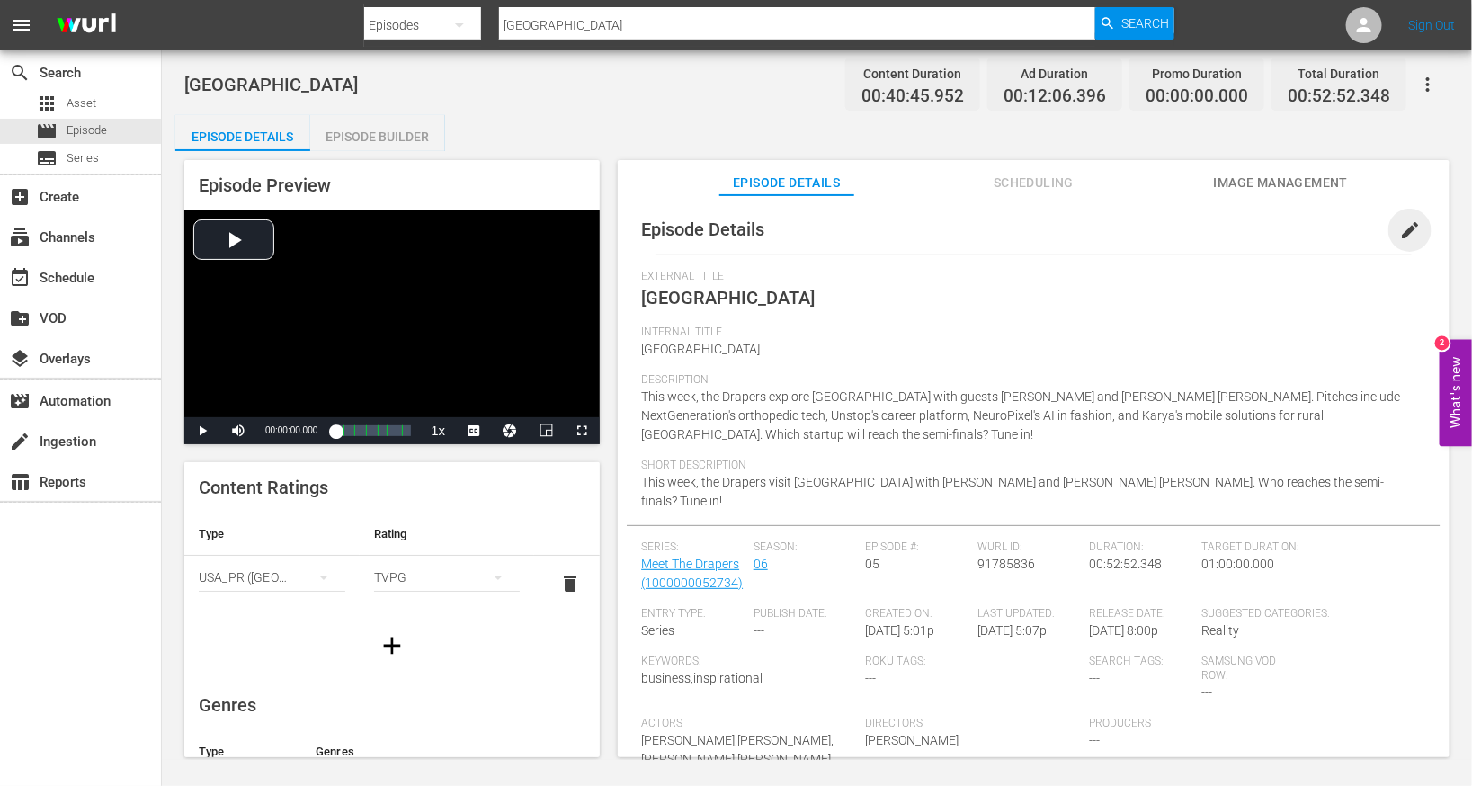
click at [974, 228] on span "edit" at bounding box center [1410, 230] width 22 height 22
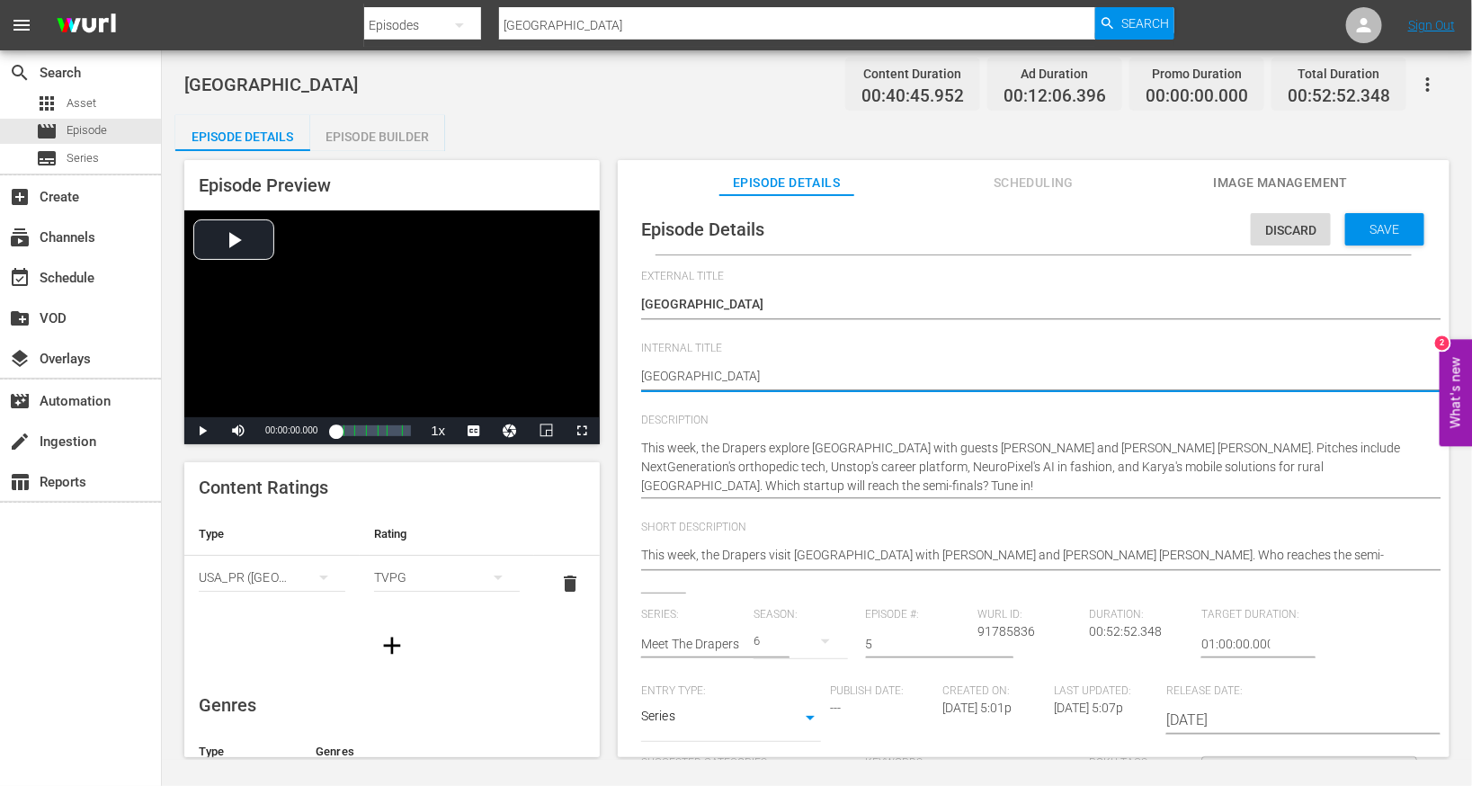
click at [710, 371] on textarea "[GEOGRAPHIC_DATA]" at bounding box center [1029, 378] width 776 height 22
click at [974, 224] on span "Save" at bounding box center [1385, 229] width 58 height 14
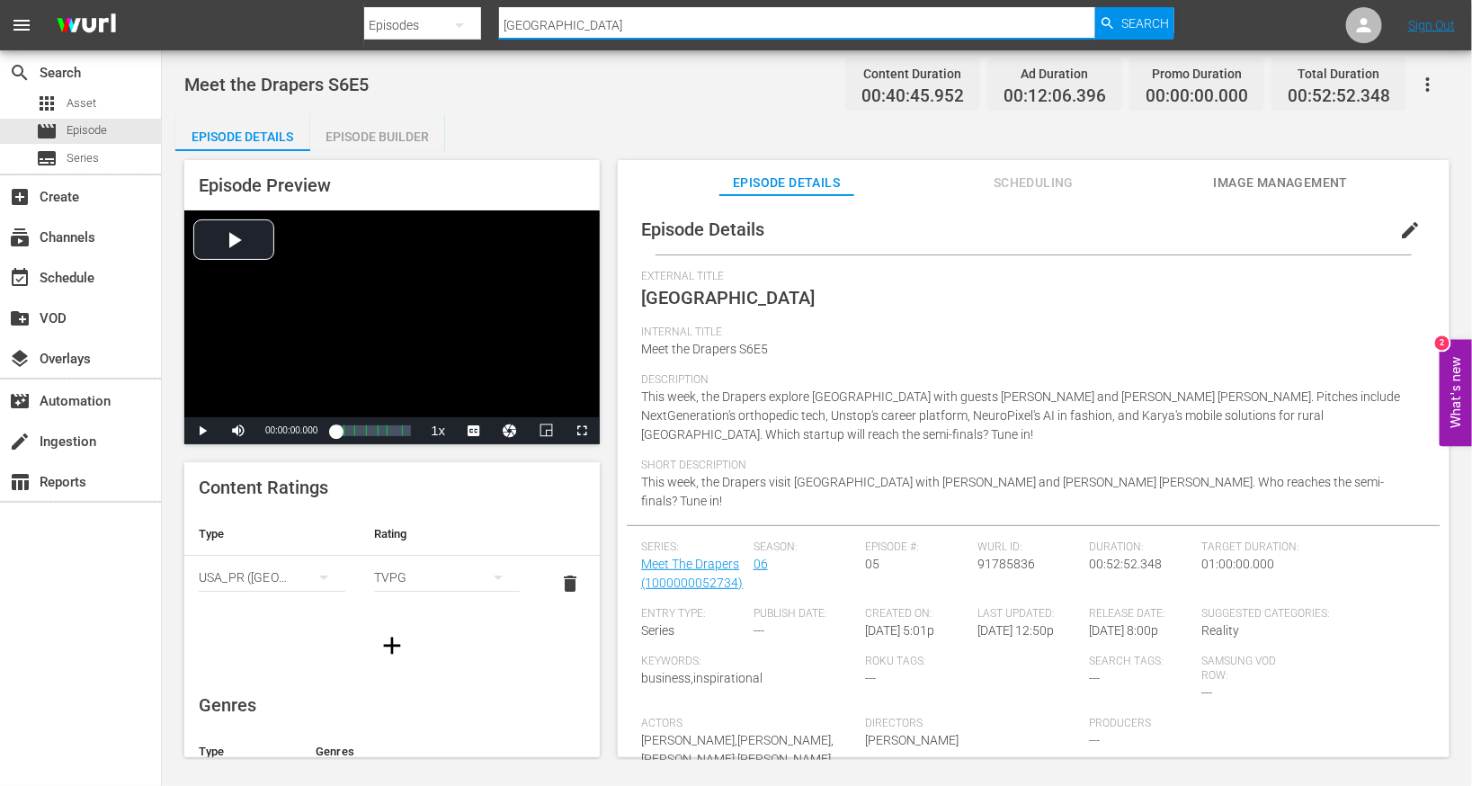
click at [541, 20] on input "[GEOGRAPHIC_DATA]" at bounding box center [797, 25] width 596 height 43
paste input "Afric"
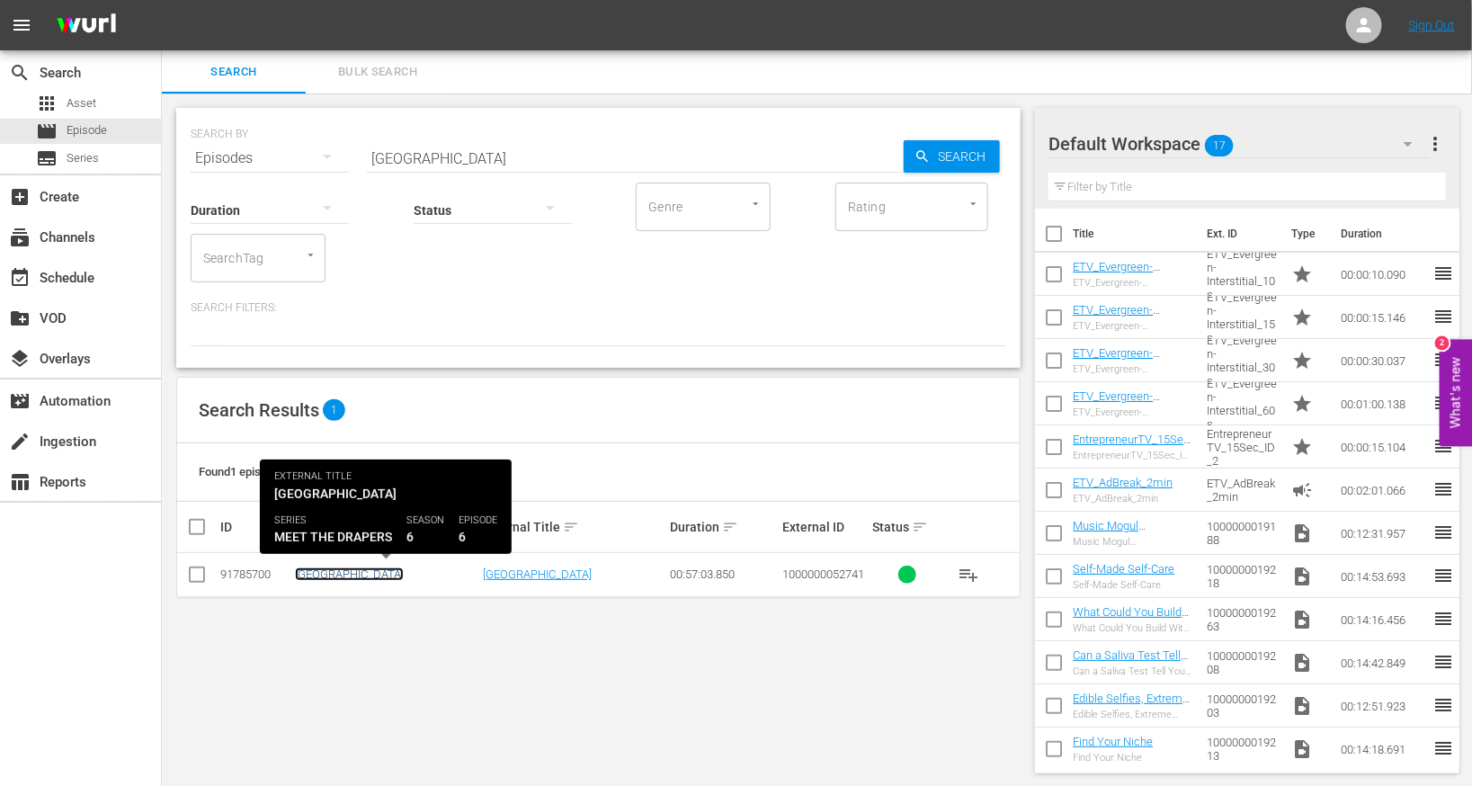
click at [299, 571] on link "[GEOGRAPHIC_DATA]" at bounding box center [349, 573] width 109 height 13
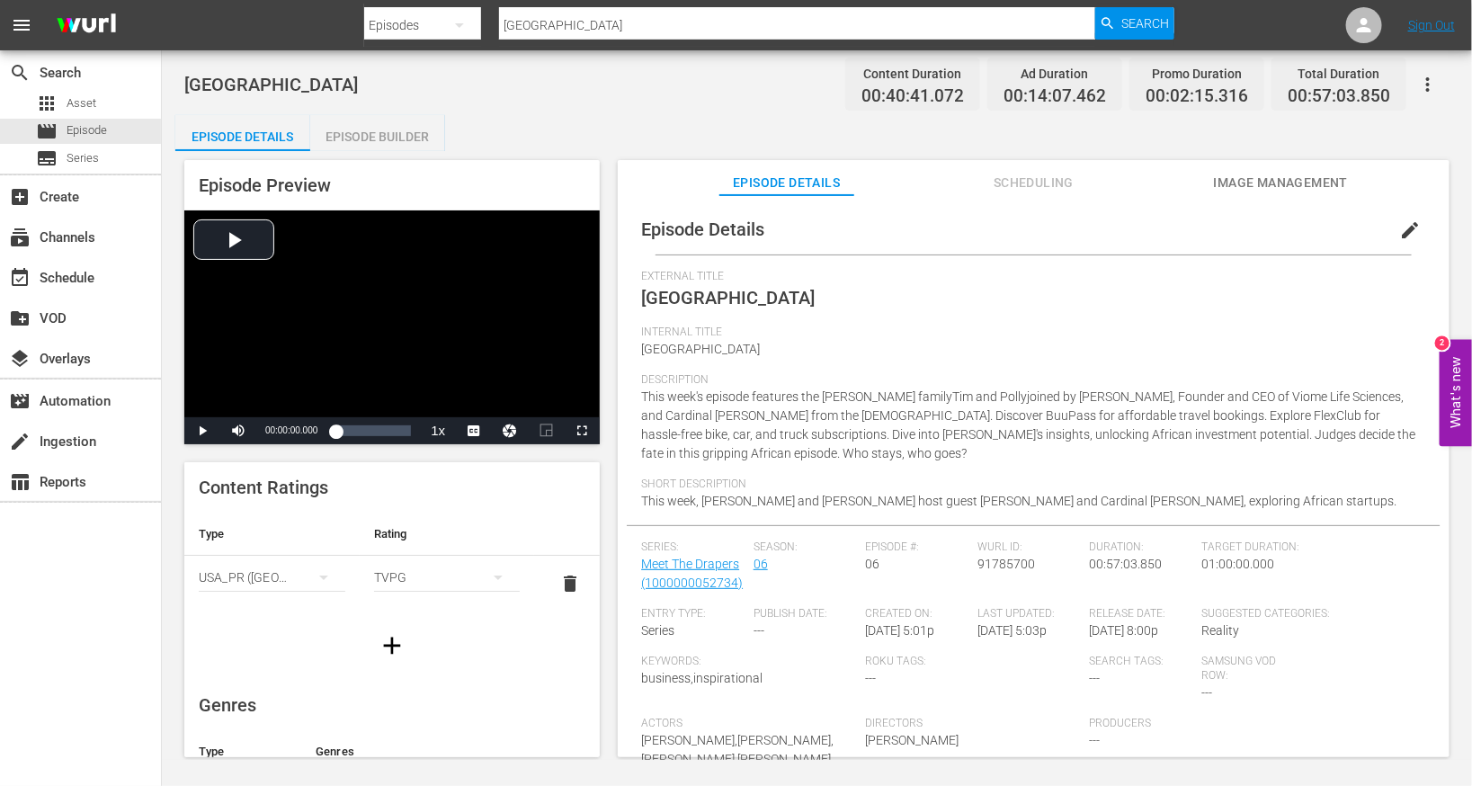
click at [412, 137] on div "Episode Builder" at bounding box center [377, 136] width 135 height 43
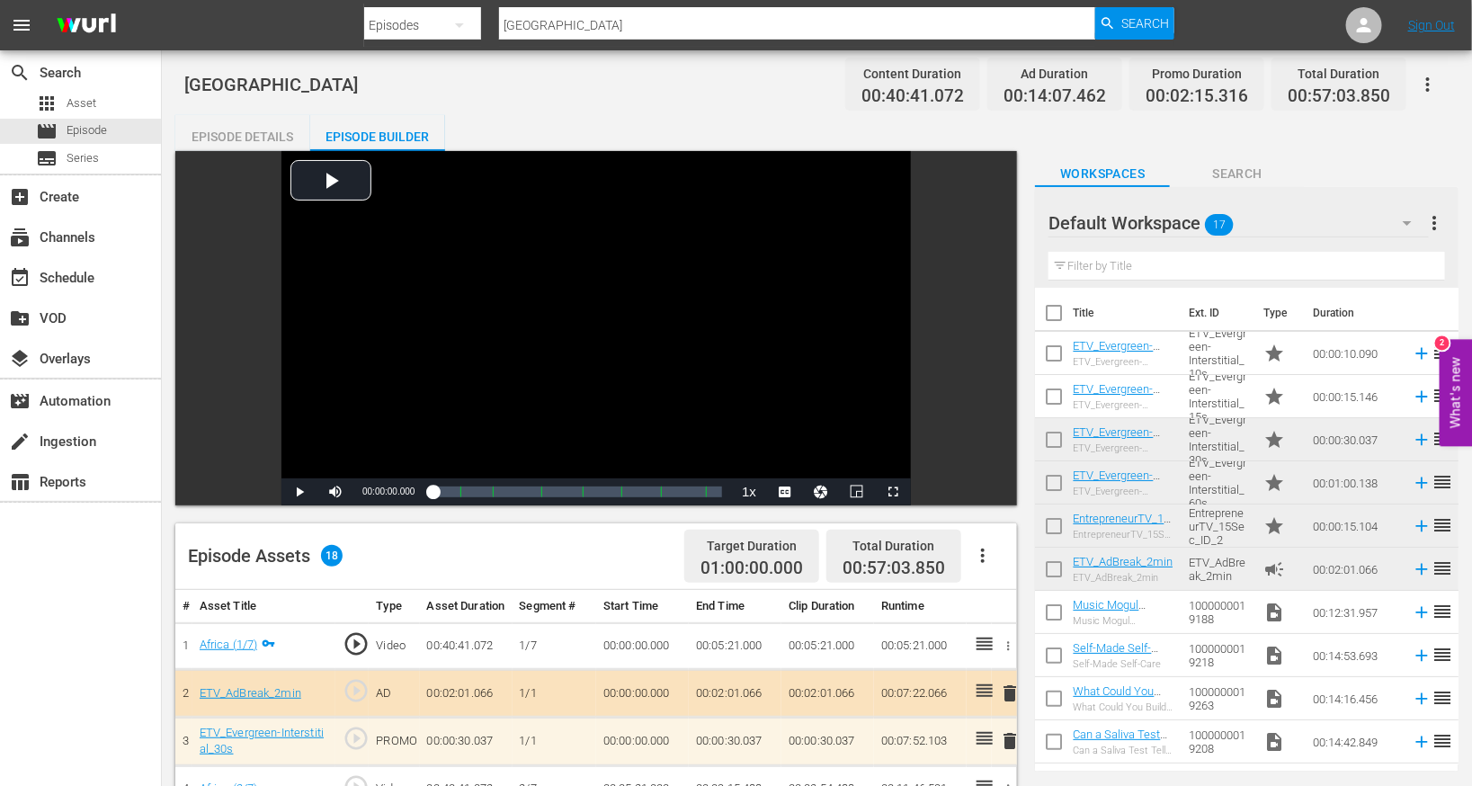
click at [247, 124] on div "Episode Details" at bounding box center [242, 136] width 135 height 43
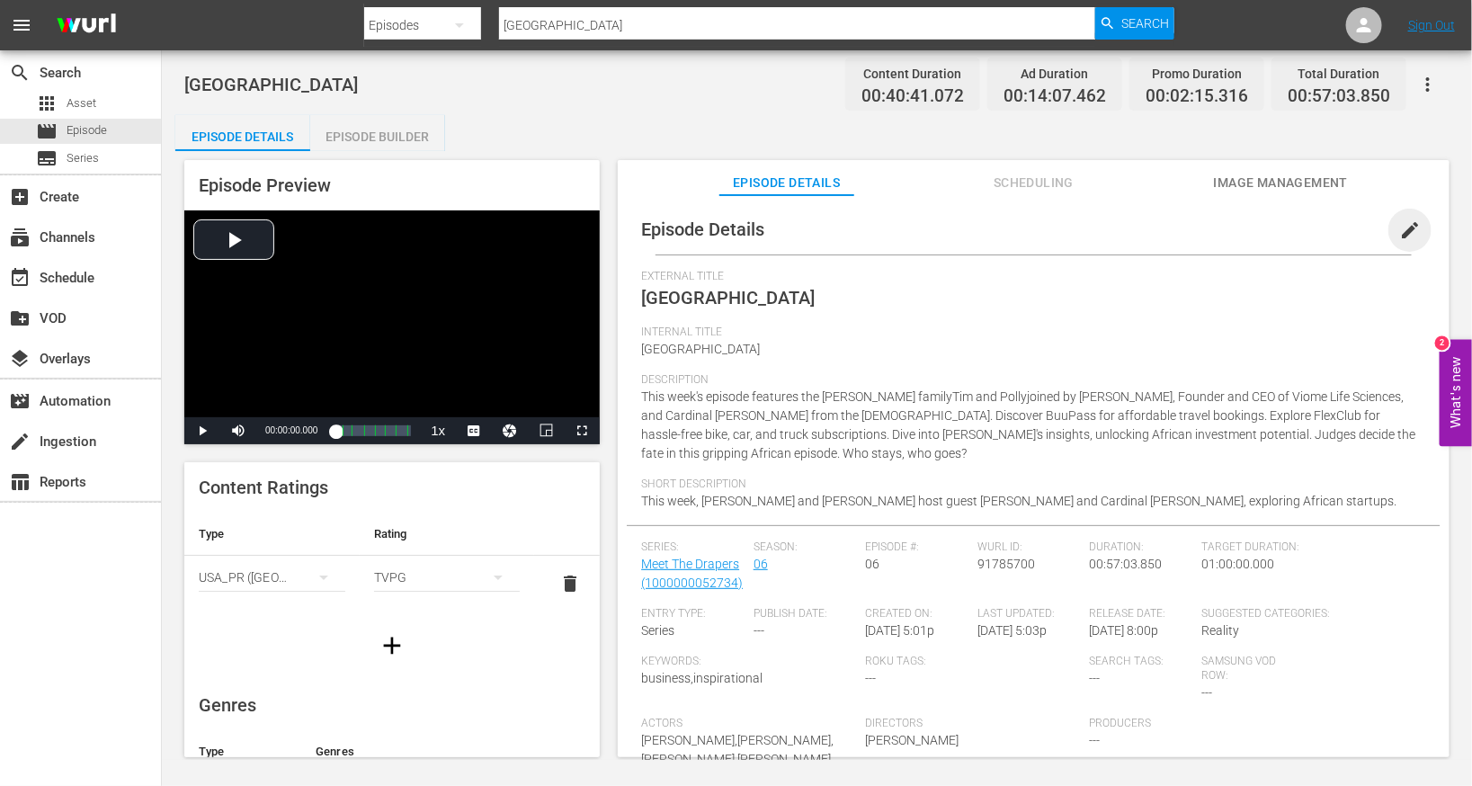
click at [974, 236] on span "edit" at bounding box center [1410, 230] width 22 height 22
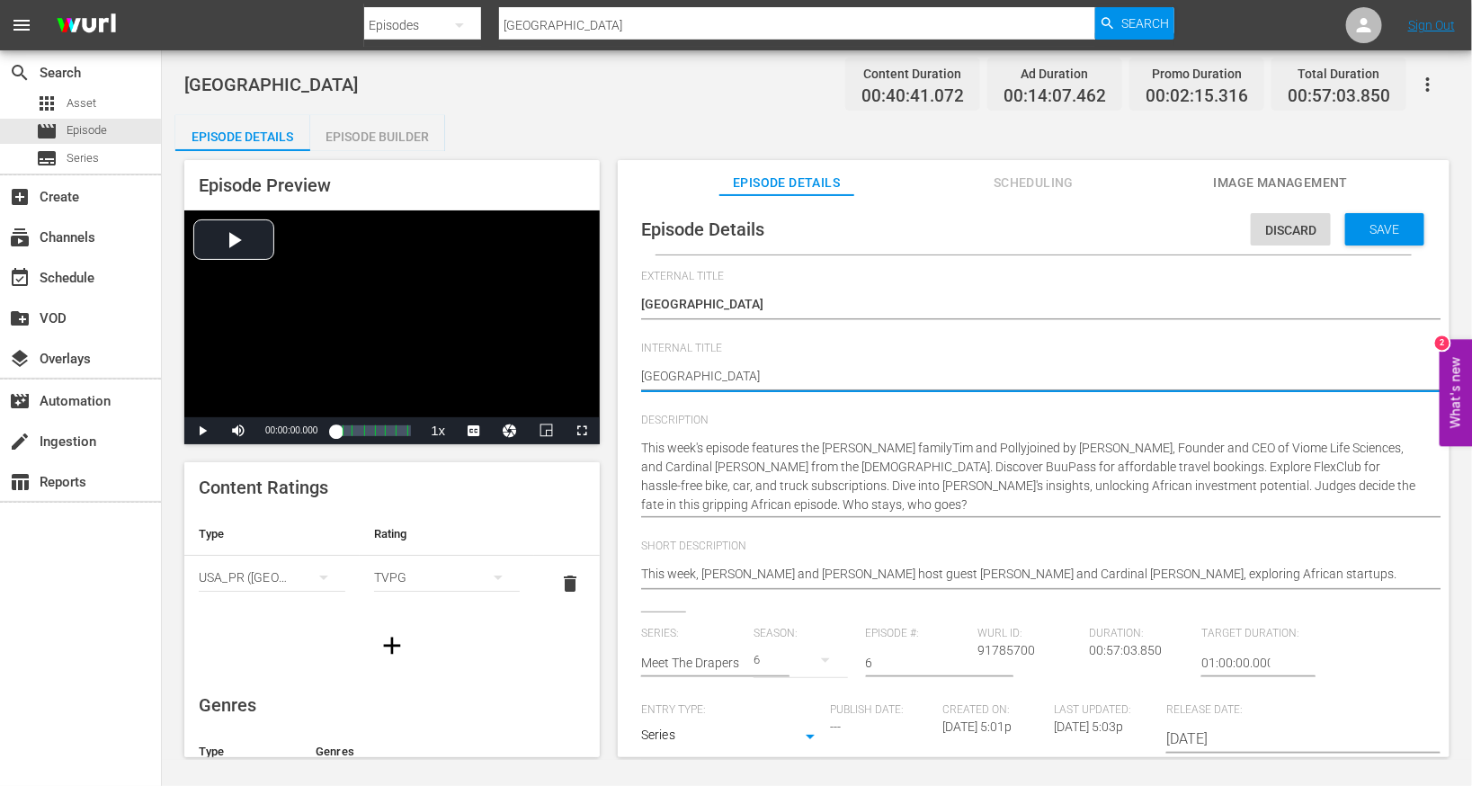
click at [750, 371] on textarea "[GEOGRAPHIC_DATA]" at bounding box center [1029, 378] width 776 height 22
click at [974, 222] on span "Save" at bounding box center [1385, 229] width 58 height 14
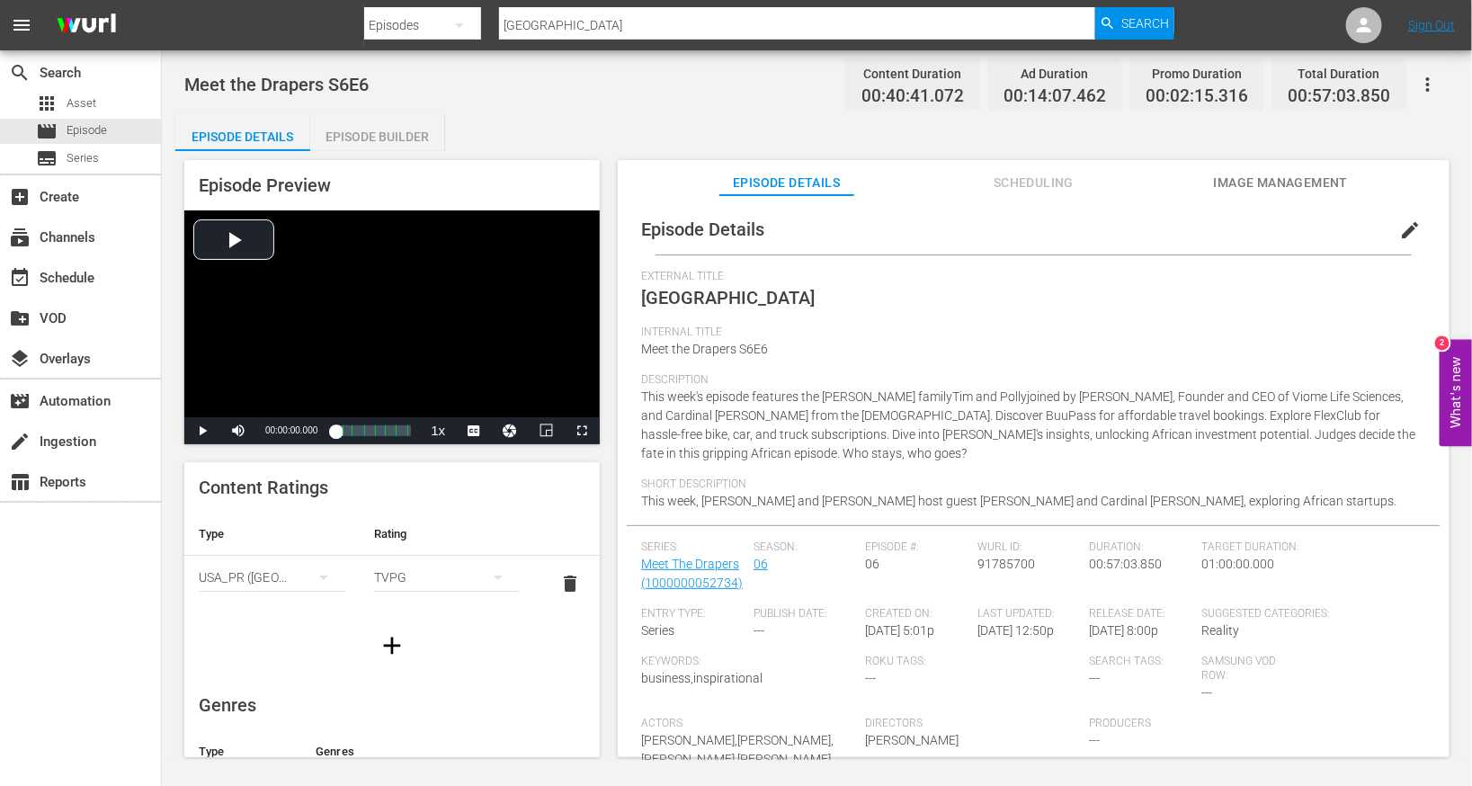
click at [562, 40] on div at bounding box center [768, 43] width 809 height 7
click at [556, 26] on input "[GEOGRAPHIC_DATA]" at bounding box center [797, 25] width 596 height 43
paste input "[GEOGRAPHIC_DATA]"
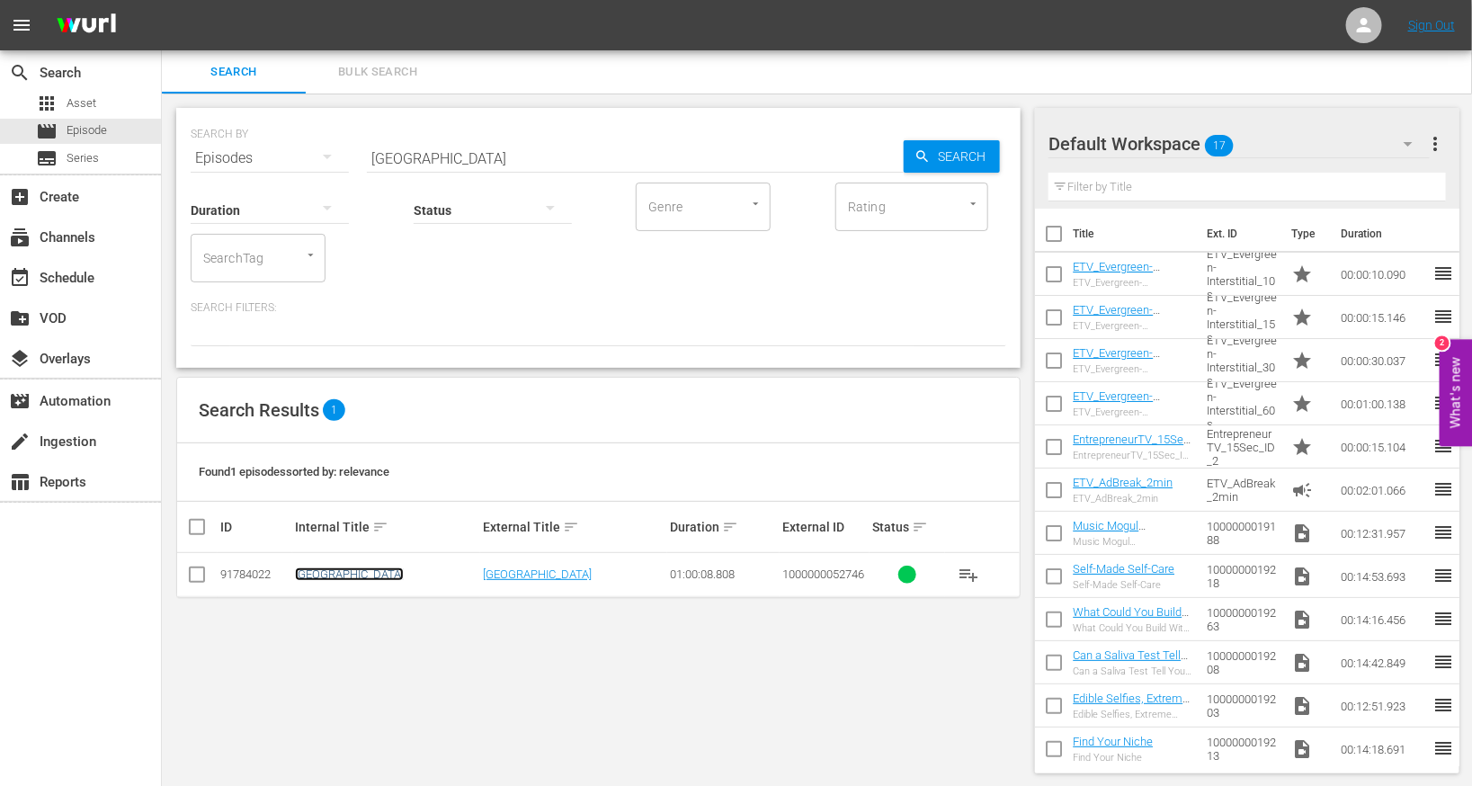
click at [325, 567] on link "[GEOGRAPHIC_DATA]" at bounding box center [349, 573] width 109 height 13
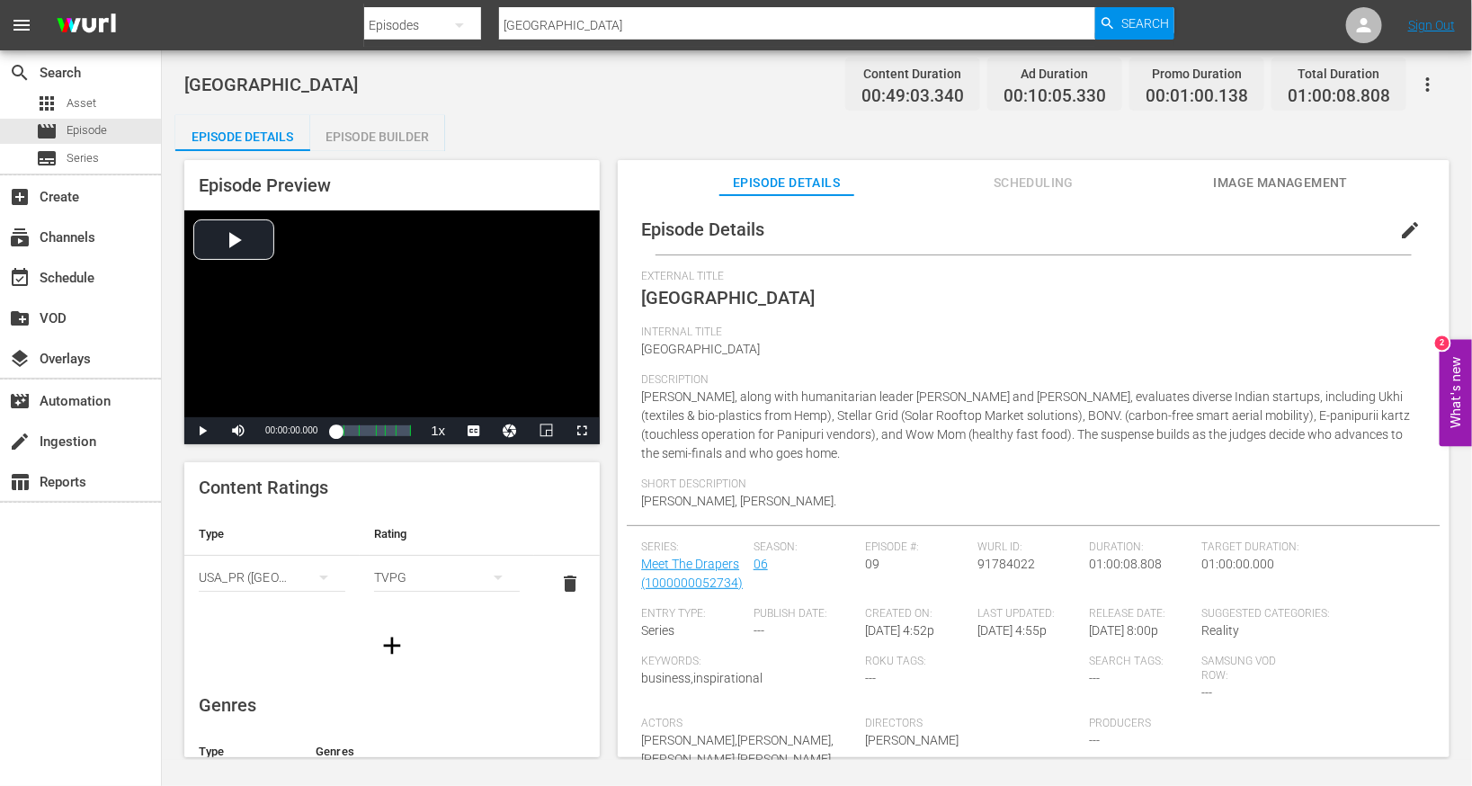
click at [974, 223] on span "edit" at bounding box center [1410, 230] width 22 height 22
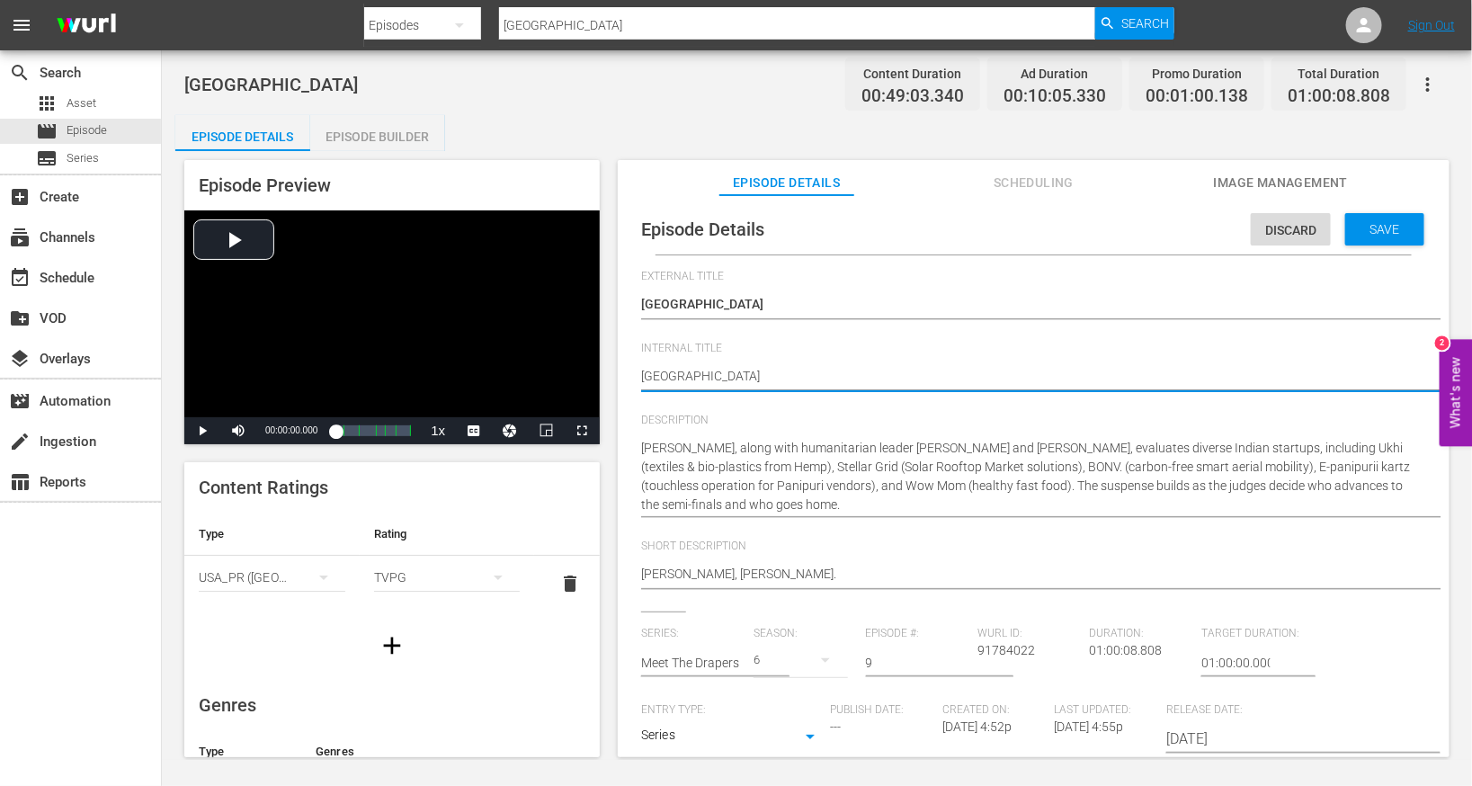
click at [785, 370] on textarea "[GEOGRAPHIC_DATA]" at bounding box center [1029, 378] width 776 height 22
click at [974, 228] on span "Save" at bounding box center [1385, 229] width 58 height 14
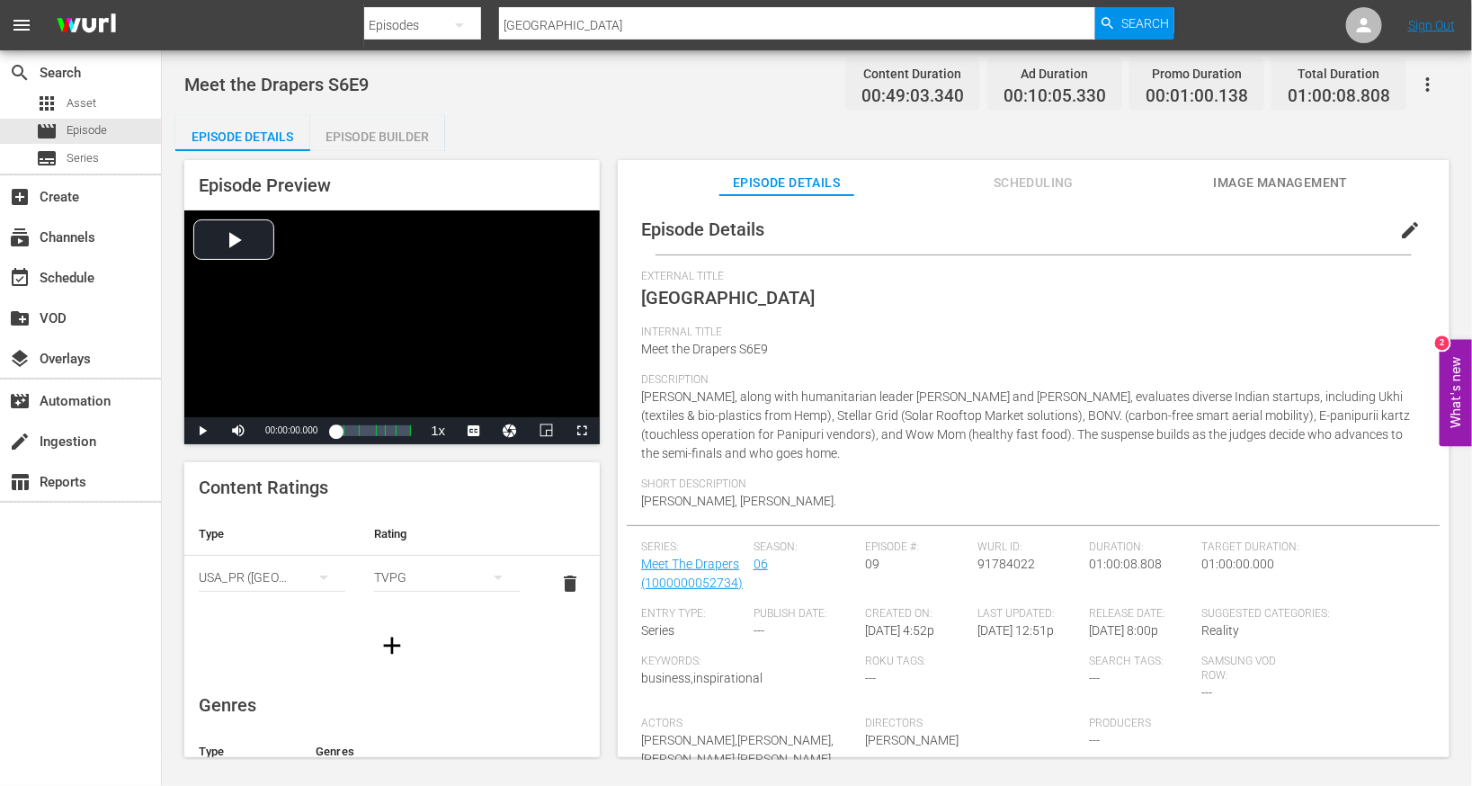
click at [586, 25] on input "[GEOGRAPHIC_DATA]" at bounding box center [797, 25] width 596 height 43
paste input "Ital"
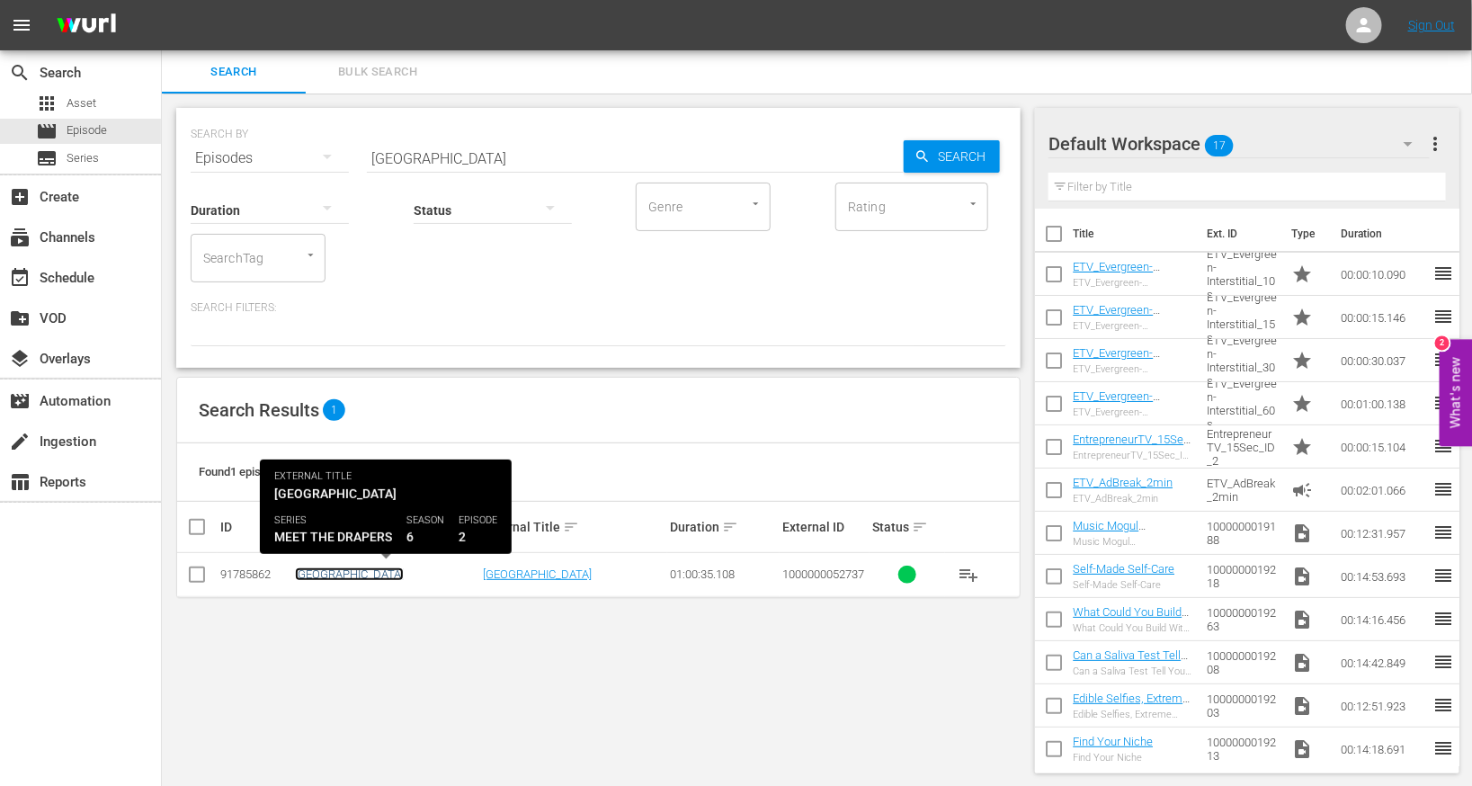
click at [308, 572] on link "[GEOGRAPHIC_DATA]" at bounding box center [349, 573] width 109 height 13
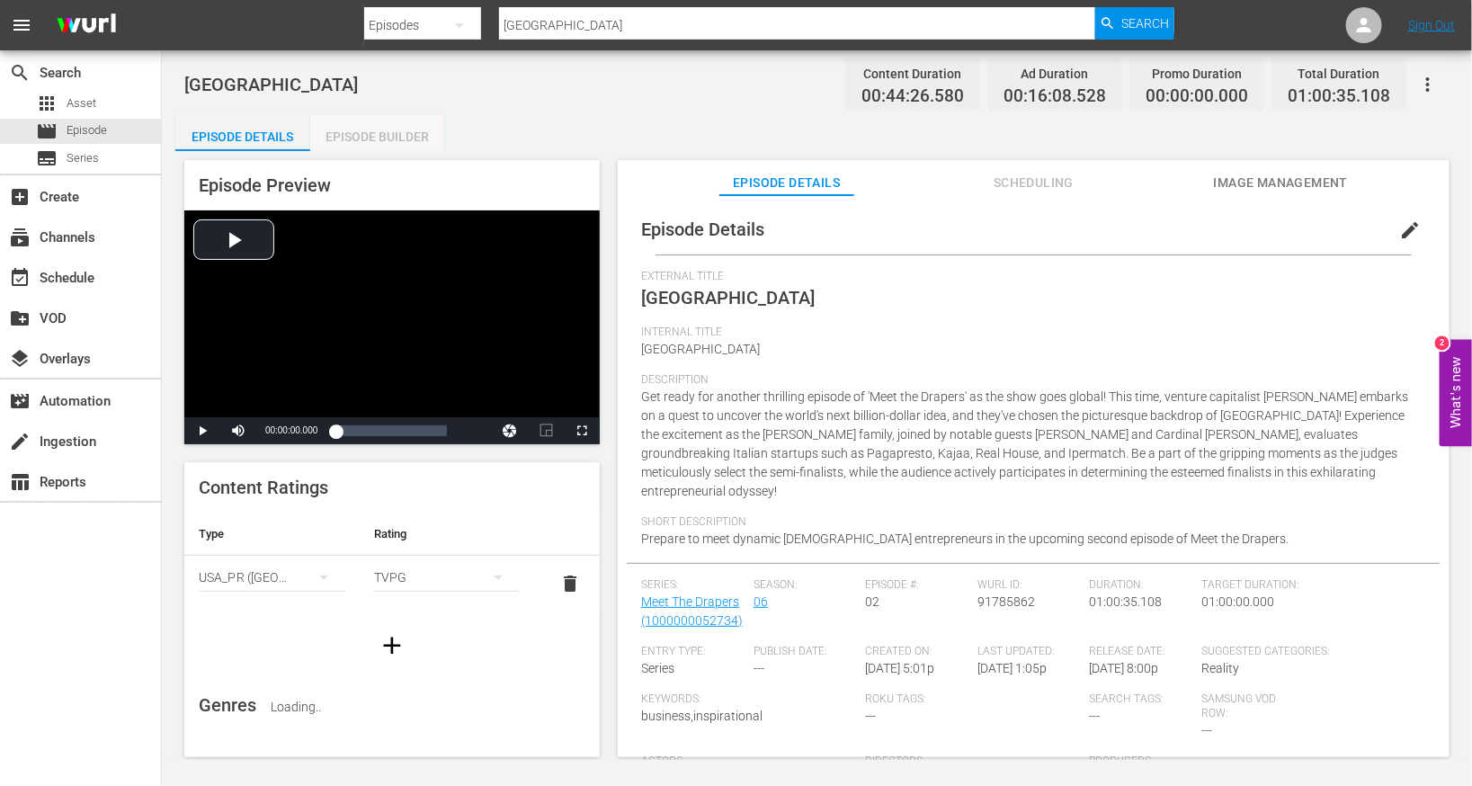
click at [411, 142] on div "Episode Builder" at bounding box center [377, 136] width 135 height 43
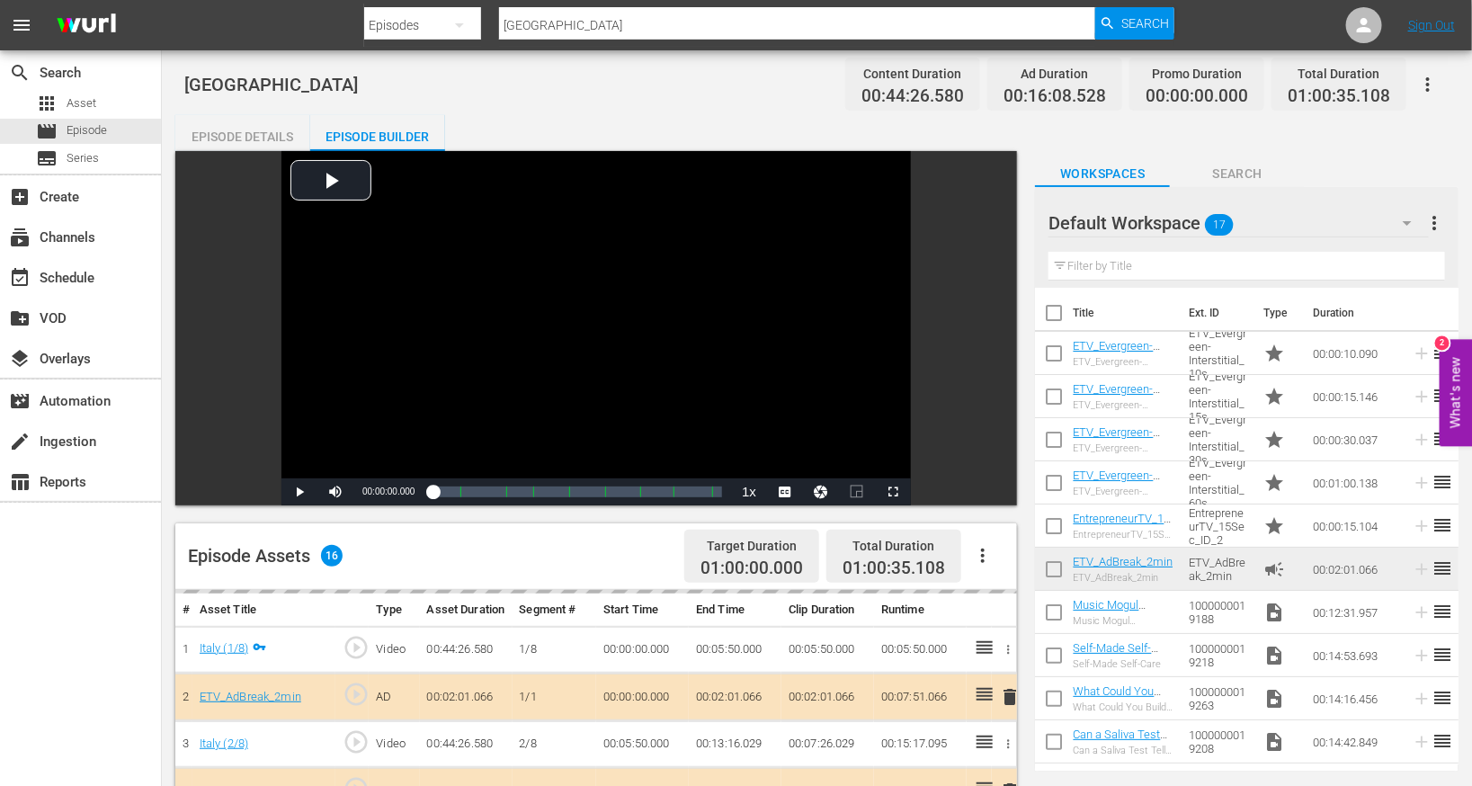
click at [219, 136] on div "Episode Details" at bounding box center [242, 136] width 135 height 43
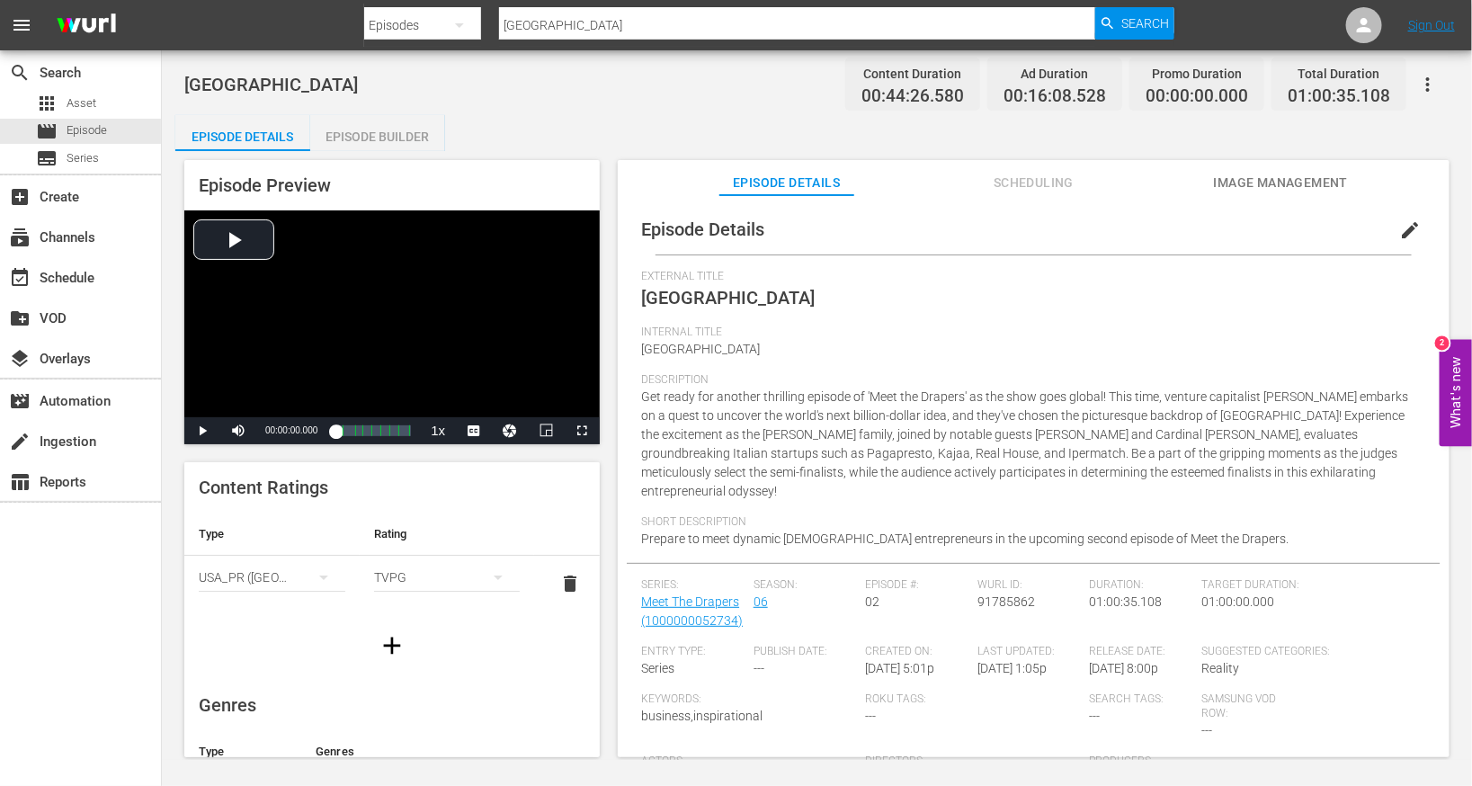
click at [974, 221] on span "edit" at bounding box center [1410, 230] width 22 height 22
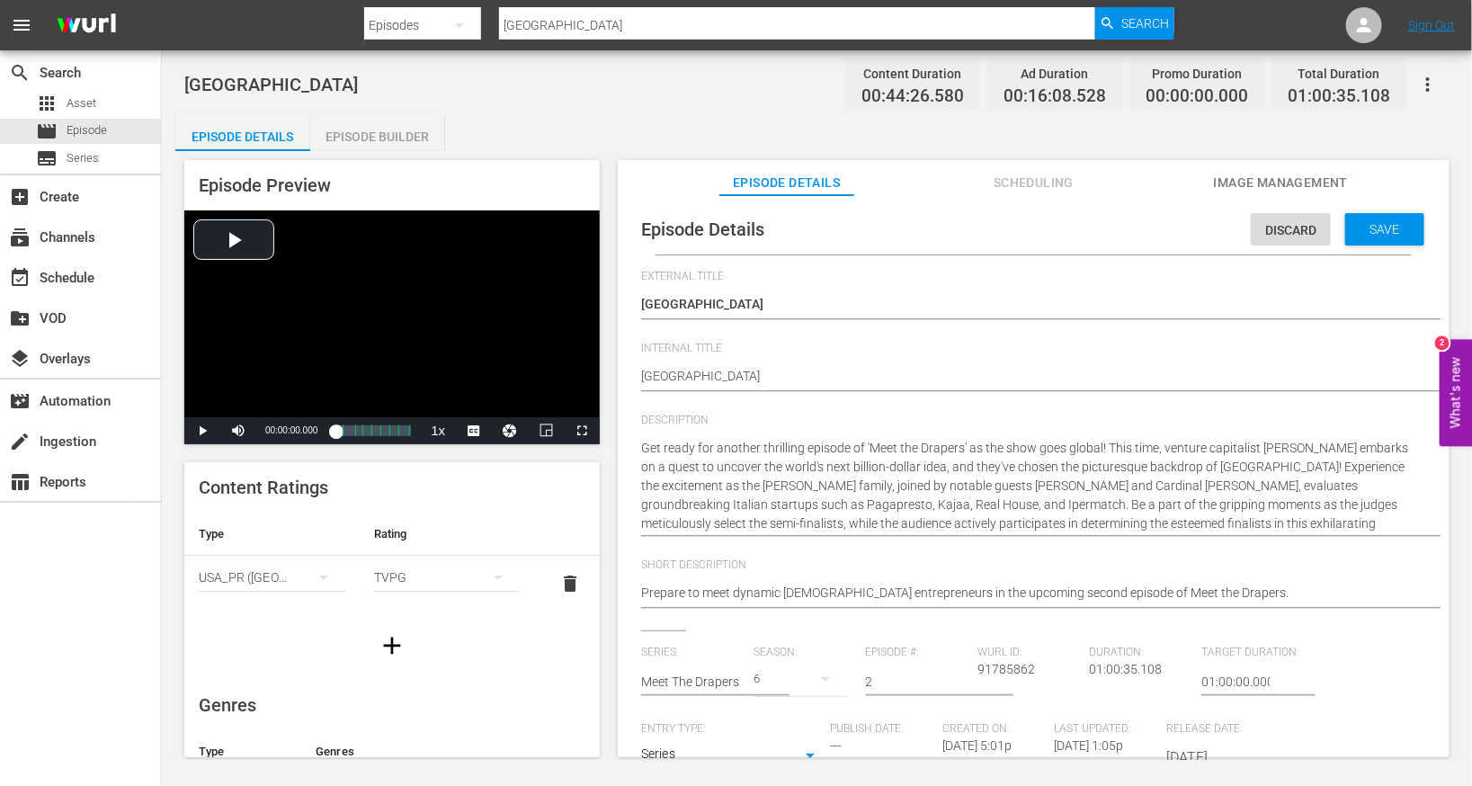
click at [907, 361] on div "Italy Italy" at bounding box center [1029, 377] width 776 height 43
click at [700, 375] on textarea "[GEOGRAPHIC_DATA]" at bounding box center [1029, 378] width 776 height 22
click at [974, 220] on div "Save" at bounding box center [1384, 229] width 79 height 32
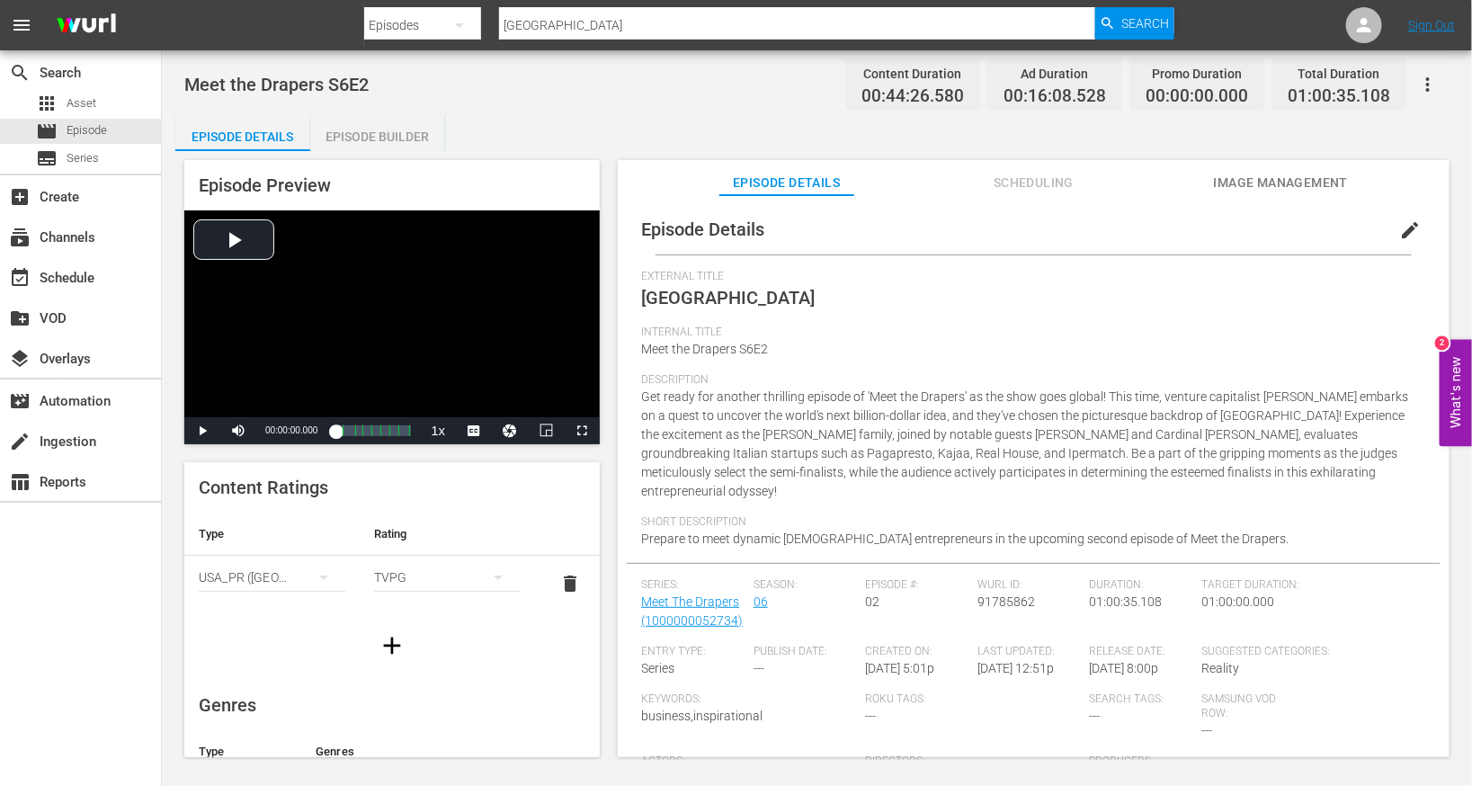
click at [569, 22] on input "[GEOGRAPHIC_DATA]" at bounding box center [797, 25] width 596 height 43
paste input "[GEOGRAPHIC_DATA]"
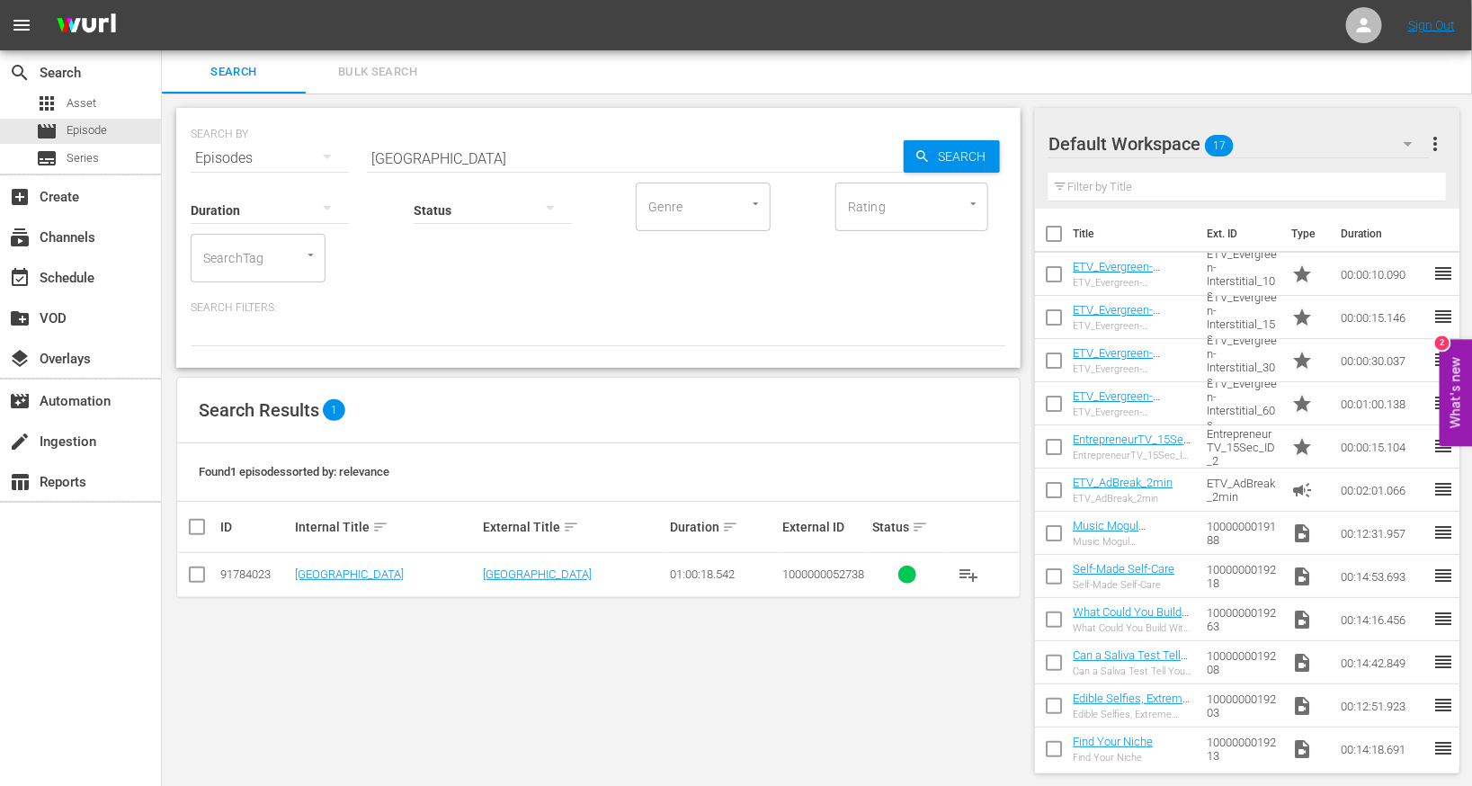
click at [312, 566] on td "[GEOGRAPHIC_DATA]" at bounding box center [385, 575] width 187 height 44
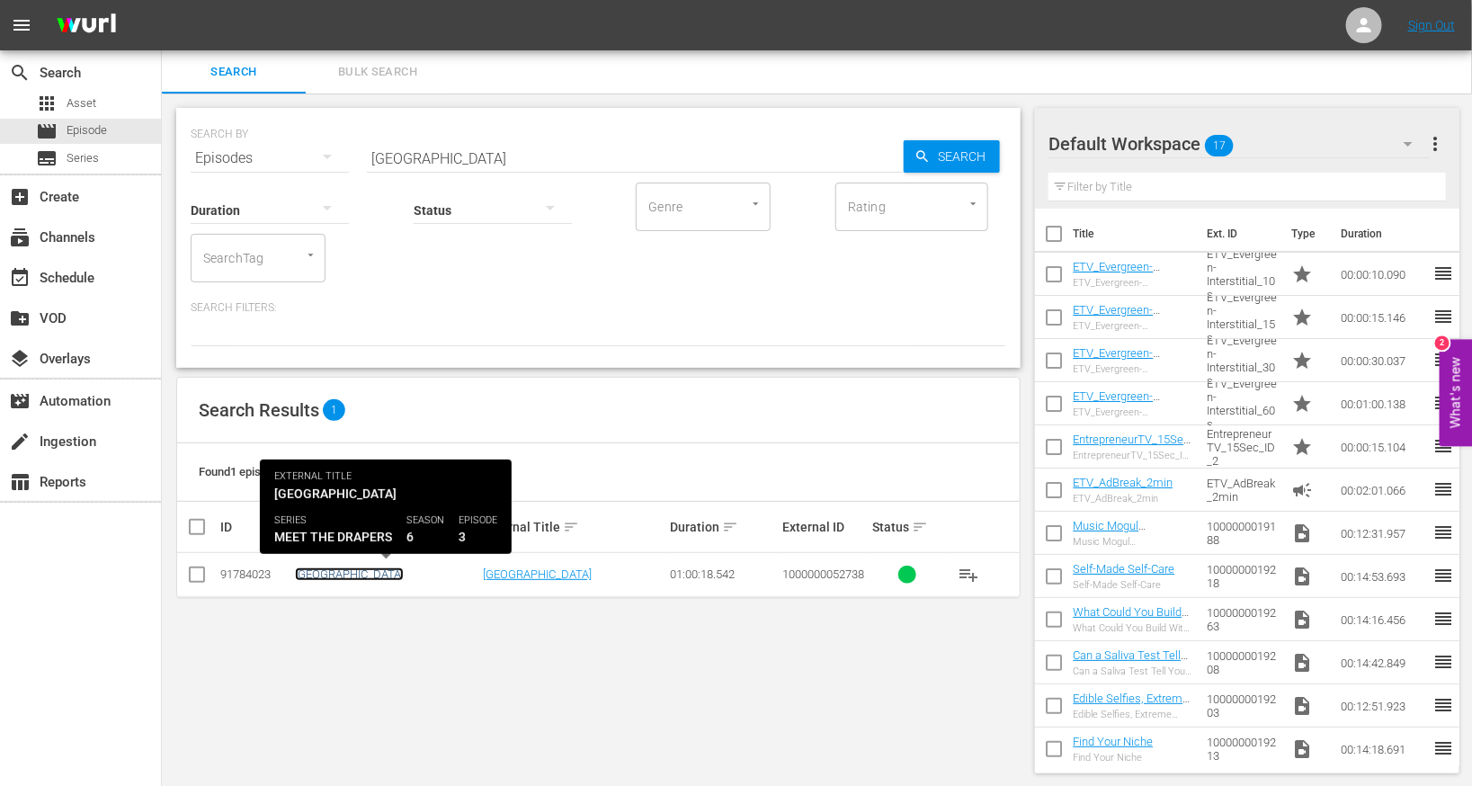
click at [312, 576] on link "[GEOGRAPHIC_DATA]" at bounding box center [349, 573] width 109 height 13
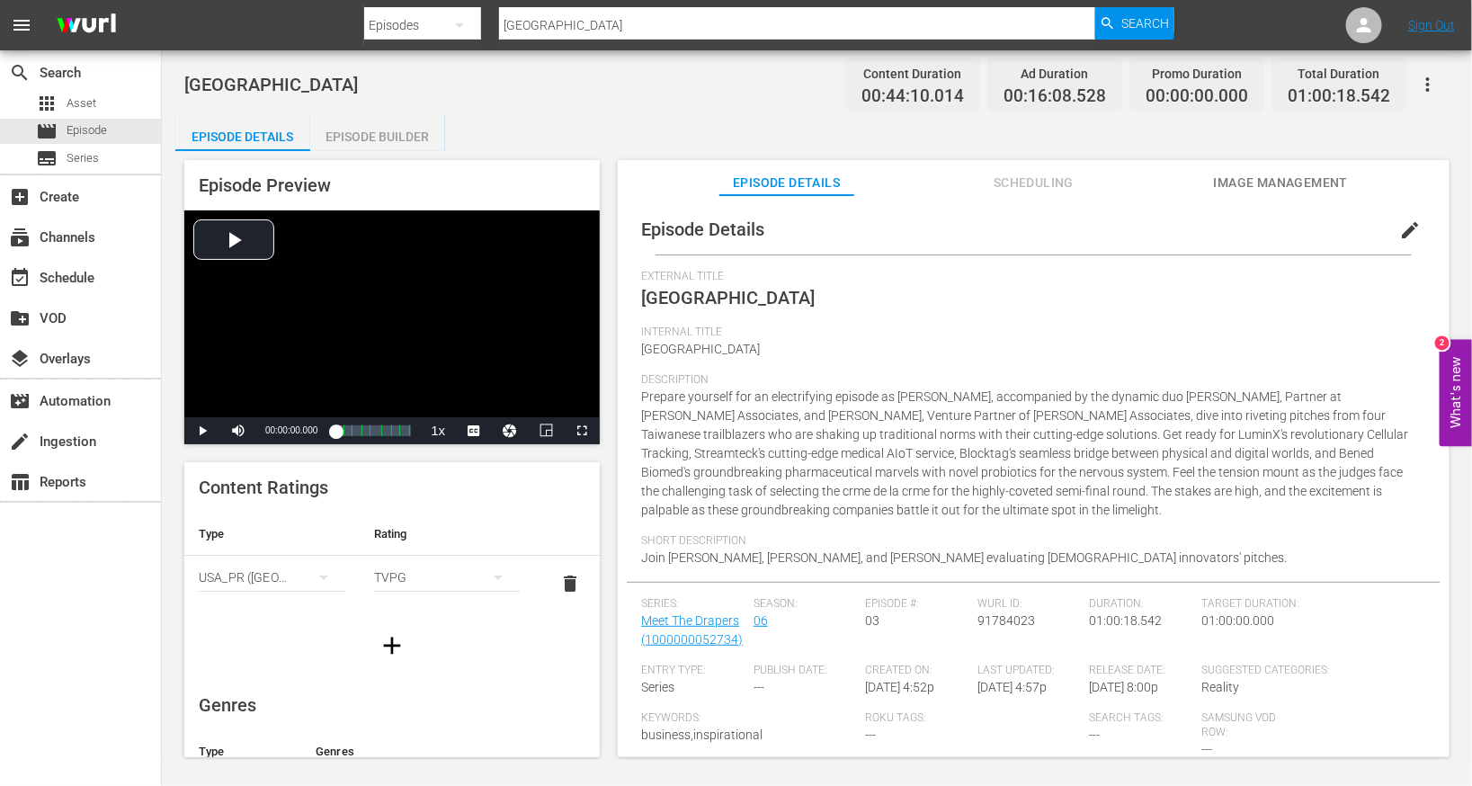
click at [974, 228] on span "edit" at bounding box center [1410, 230] width 22 height 22
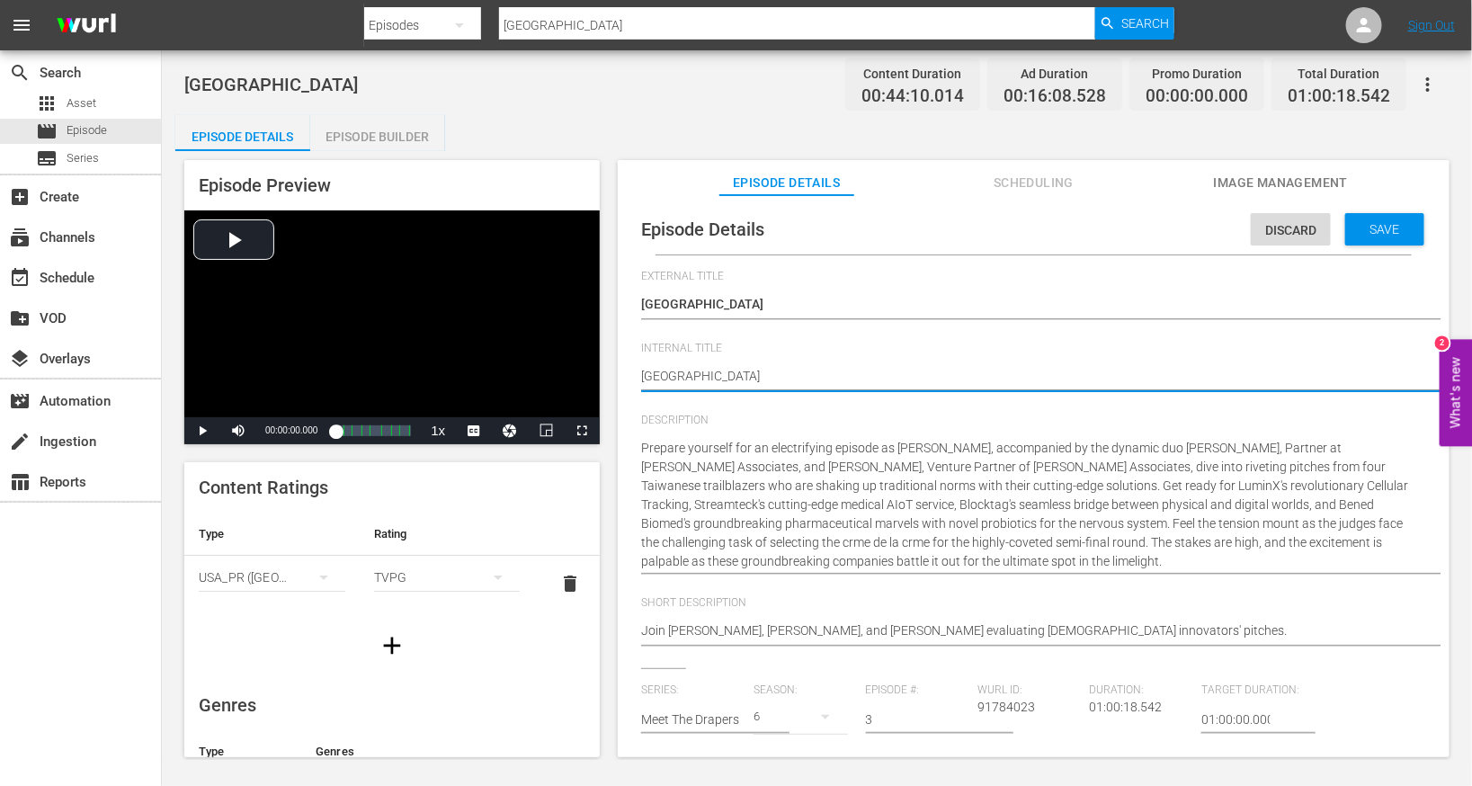
click at [783, 385] on textarea "[GEOGRAPHIC_DATA]" at bounding box center [1029, 378] width 776 height 22
click at [974, 229] on span "Save" at bounding box center [1385, 229] width 58 height 14
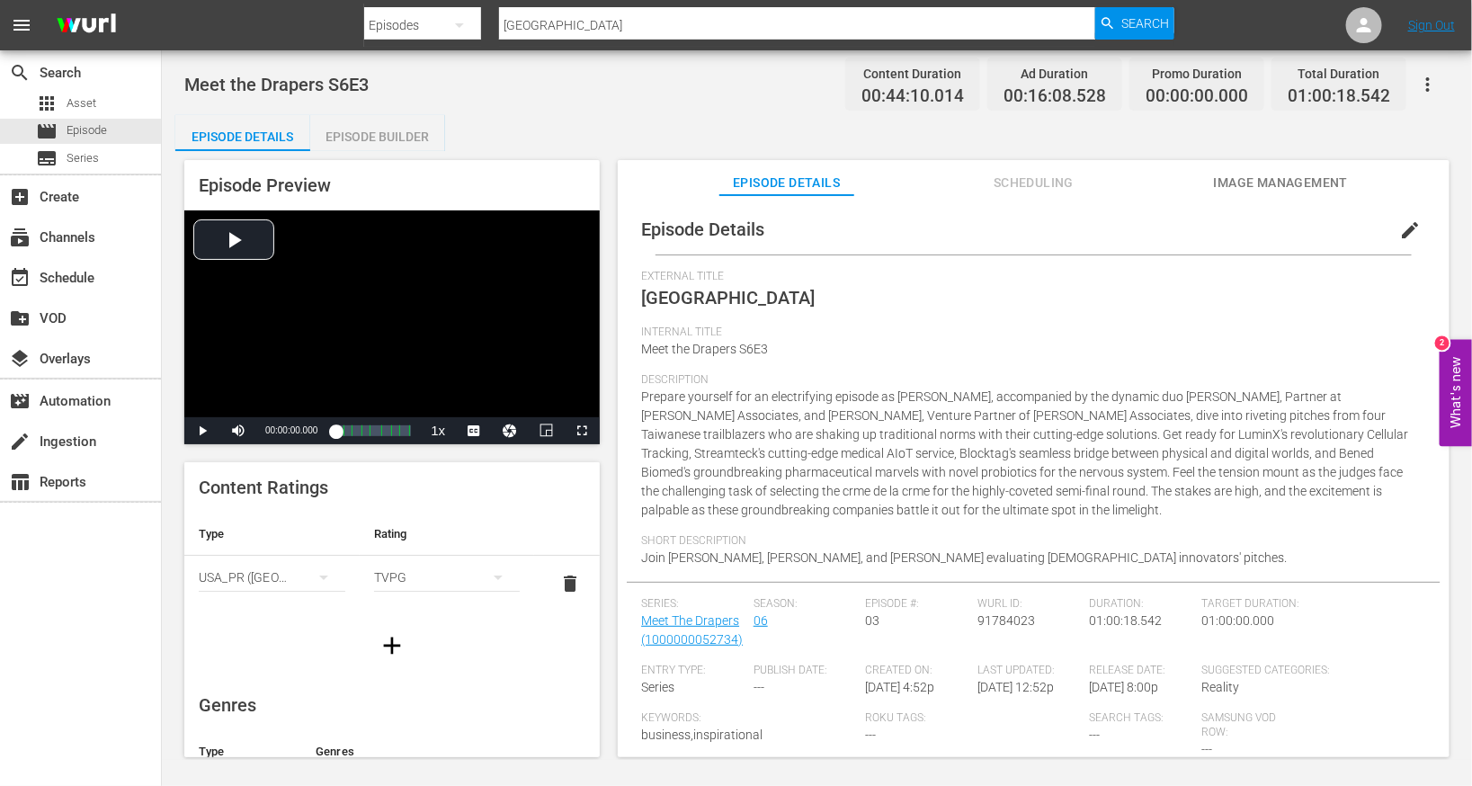
click at [567, 32] on input "[GEOGRAPHIC_DATA]" at bounding box center [797, 25] width 596 height 43
paste input "[GEOGRAPHIC_DATA]"
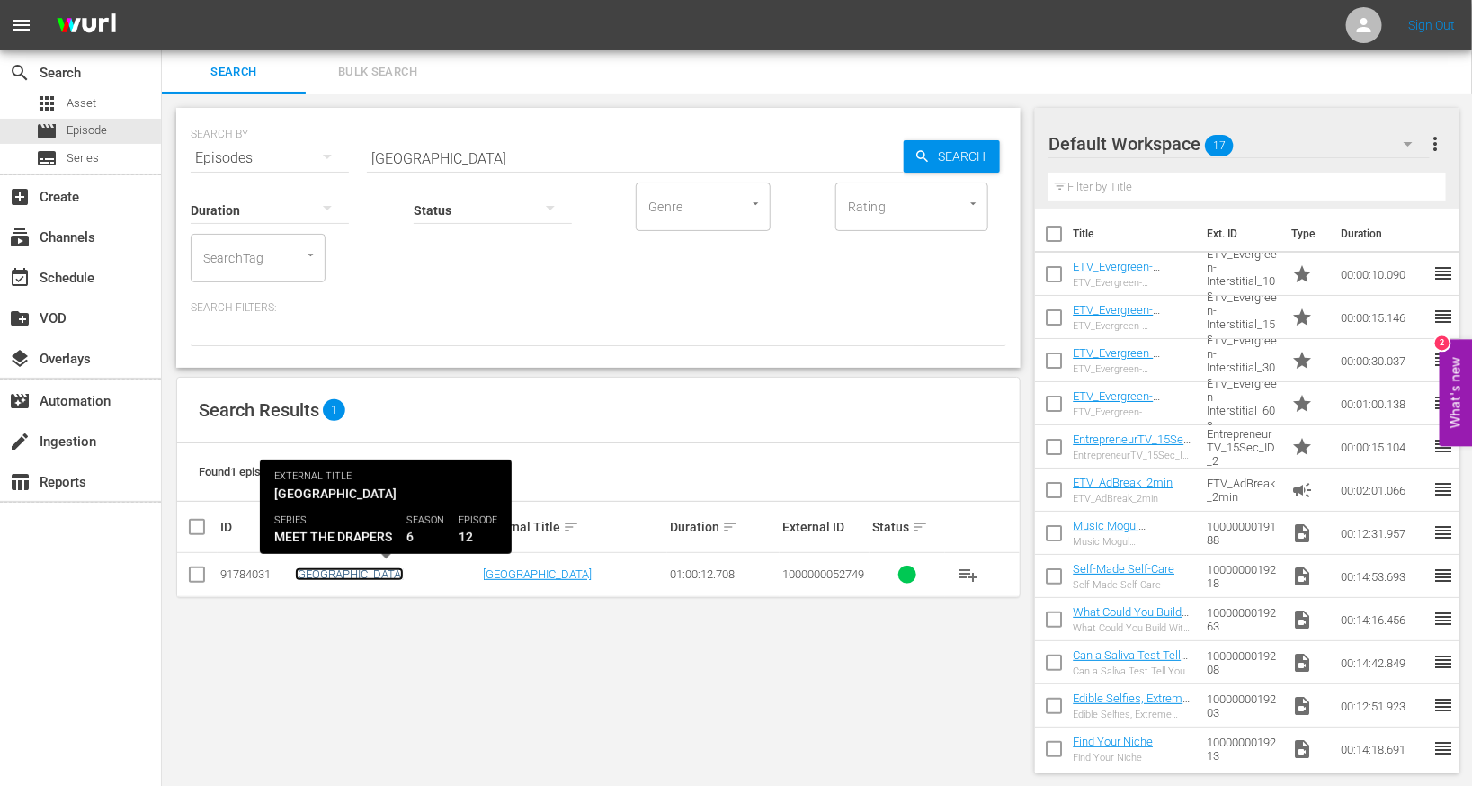
click at [319, 571] on link "[GEOGRAPHIC_DATA]" at bounding box center [349, 573] width 109 height 13
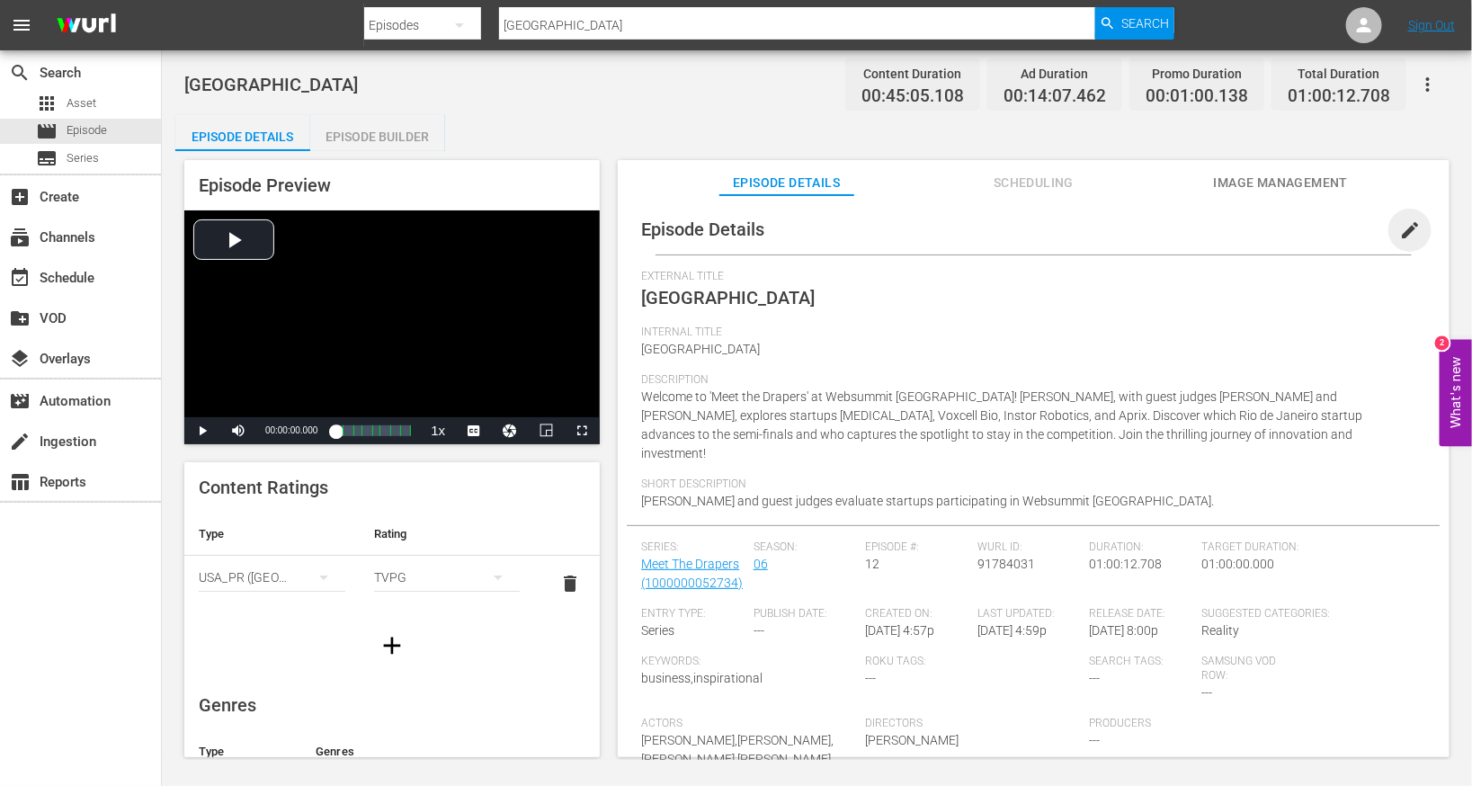
click at [974, 222] on span "edit" at bounding box center [1410, 230] width 22 height 22
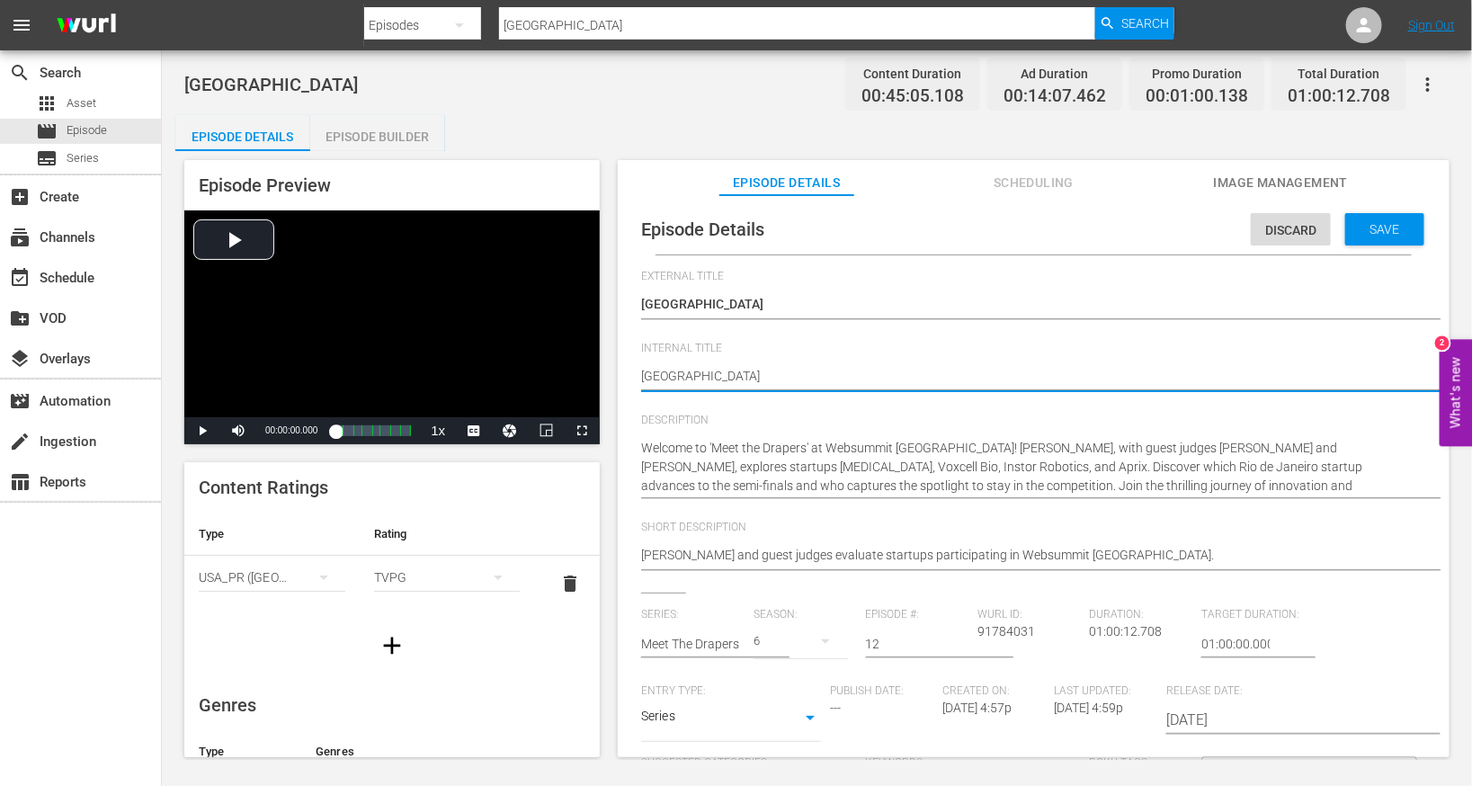
click at [730, 377] on textarea "[GEOGRAPHIC_DATA]" at bounding box center [1029, 378] width 776 height 22
click at [974, 226] on span "Save" at bounding box center [1385, 229] width 58 height 14
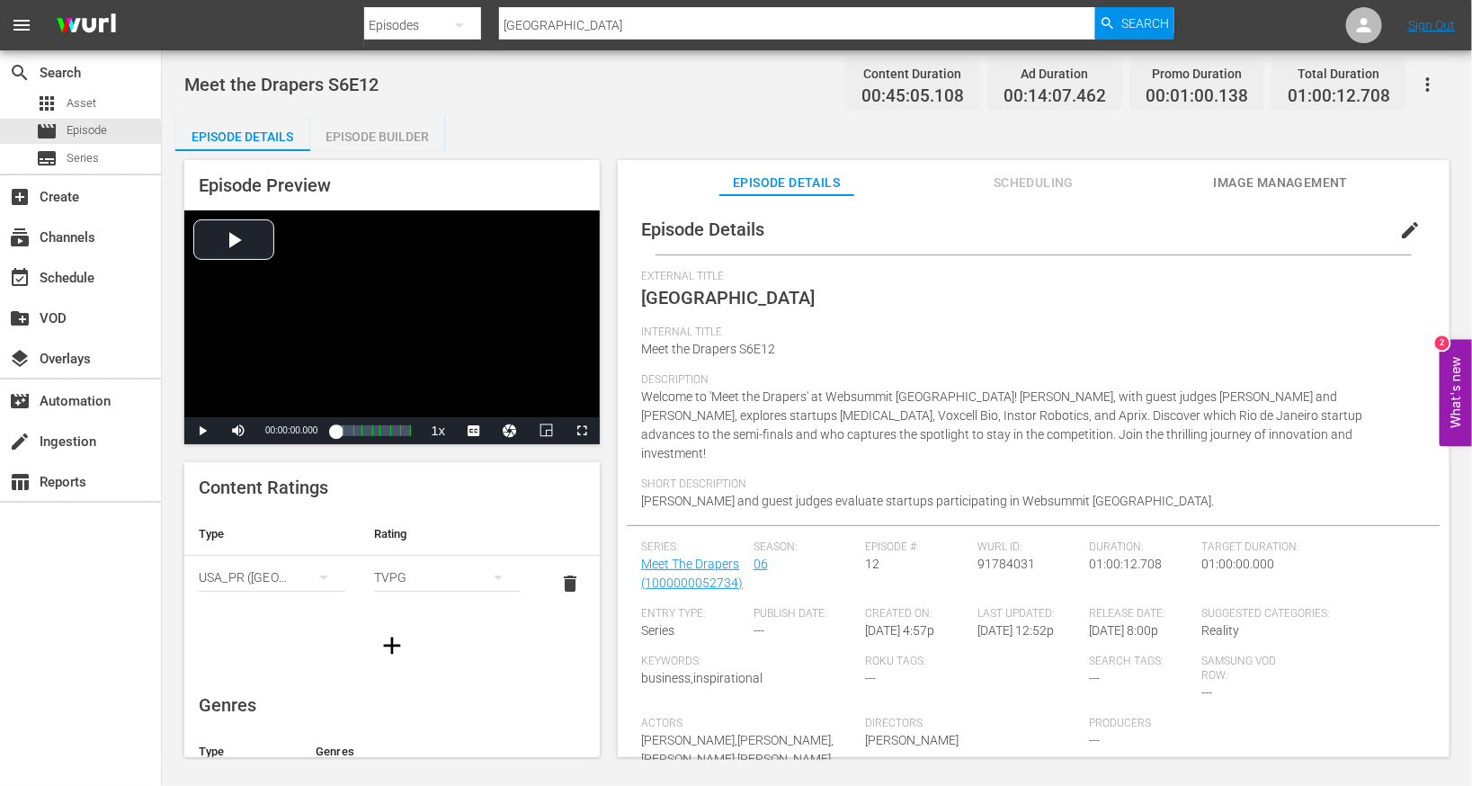
click at [627, 34] on input "[GEOGRAPHIC_DATA]" at bounding box center [797, 25] width 596 height 43
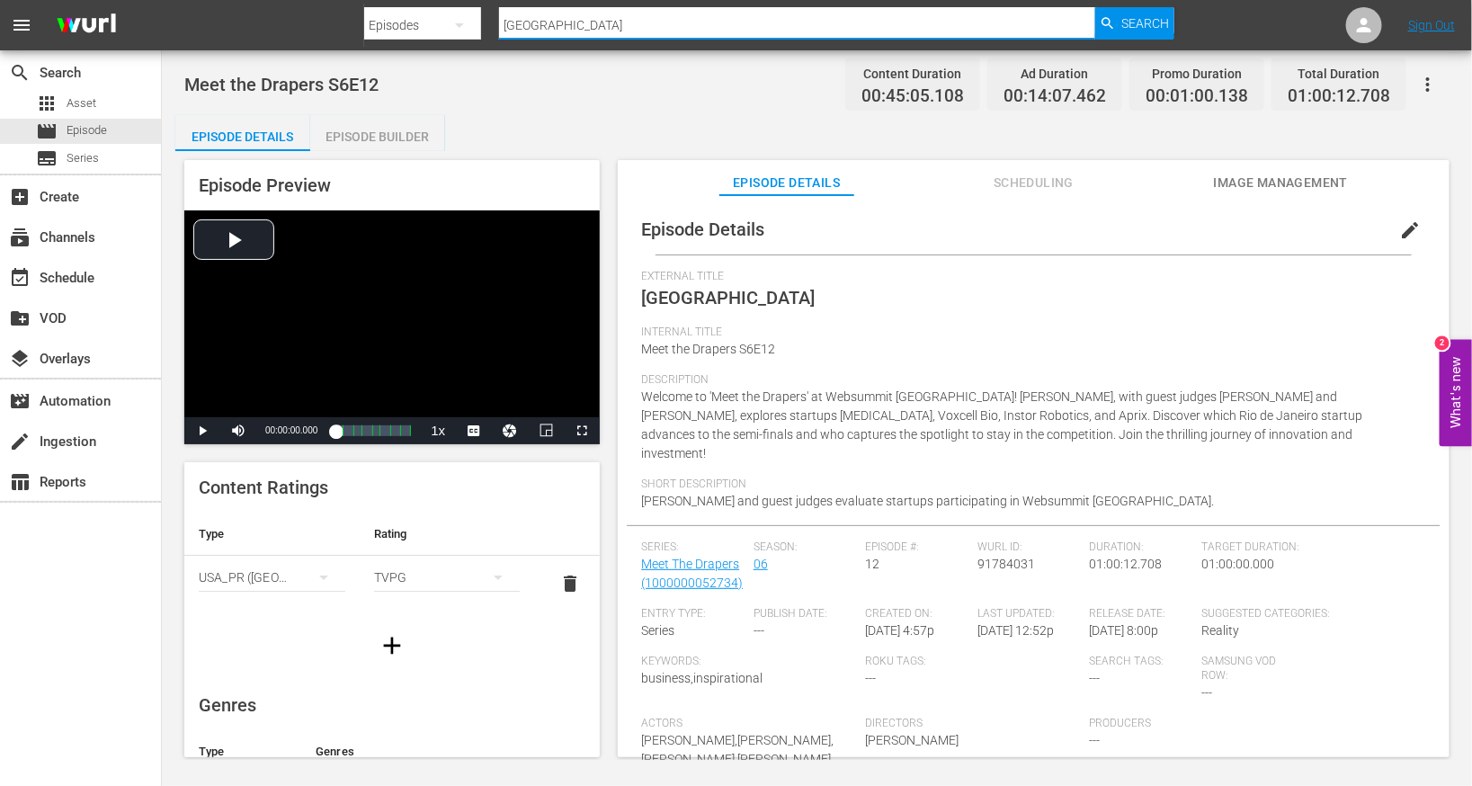
paste input "[GEOGRAPHIC_DATA]"
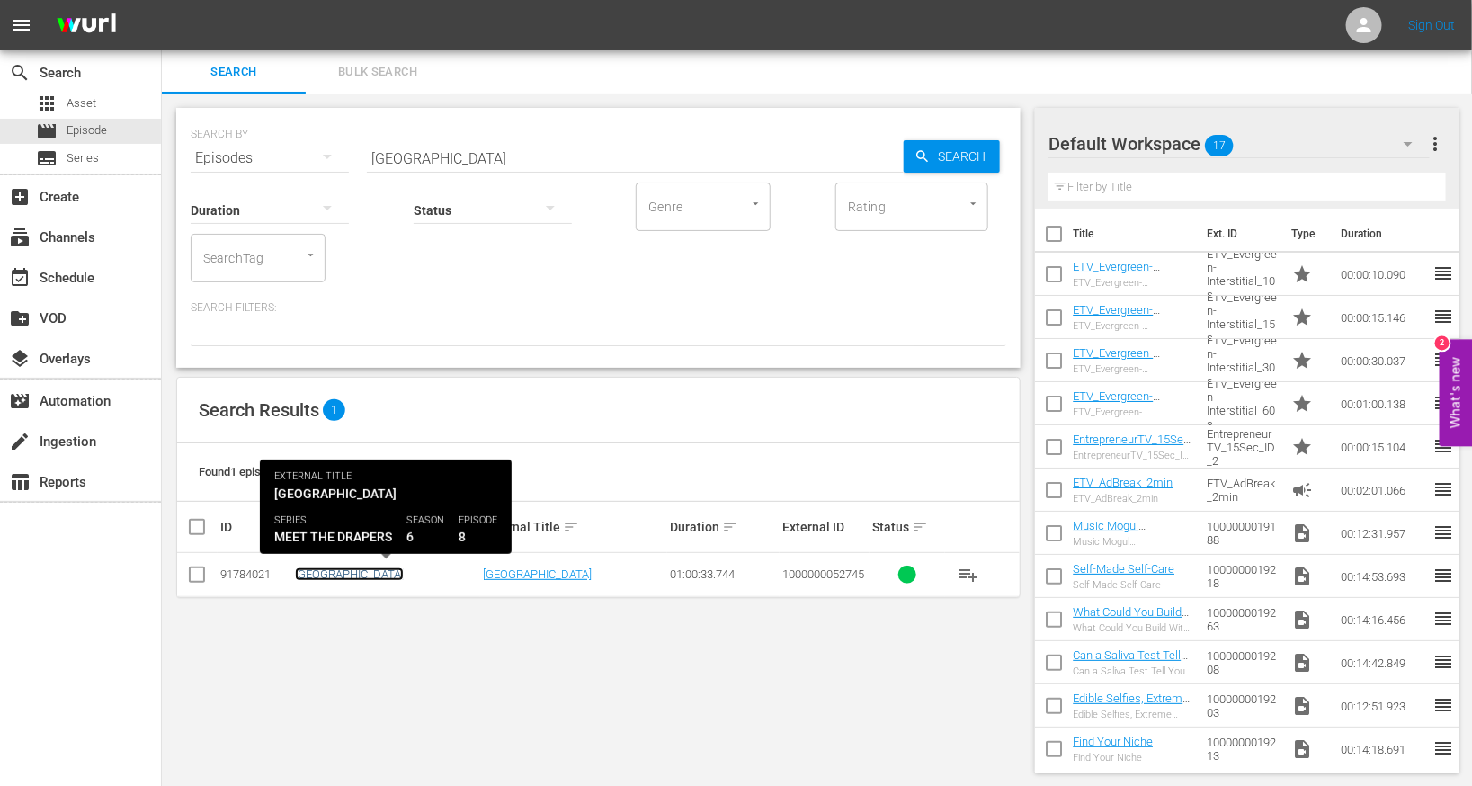
click at [325, 576] on link "[GEOGRAPHIC_DATA]" at bounding box center [349, 573] width 109 height 13
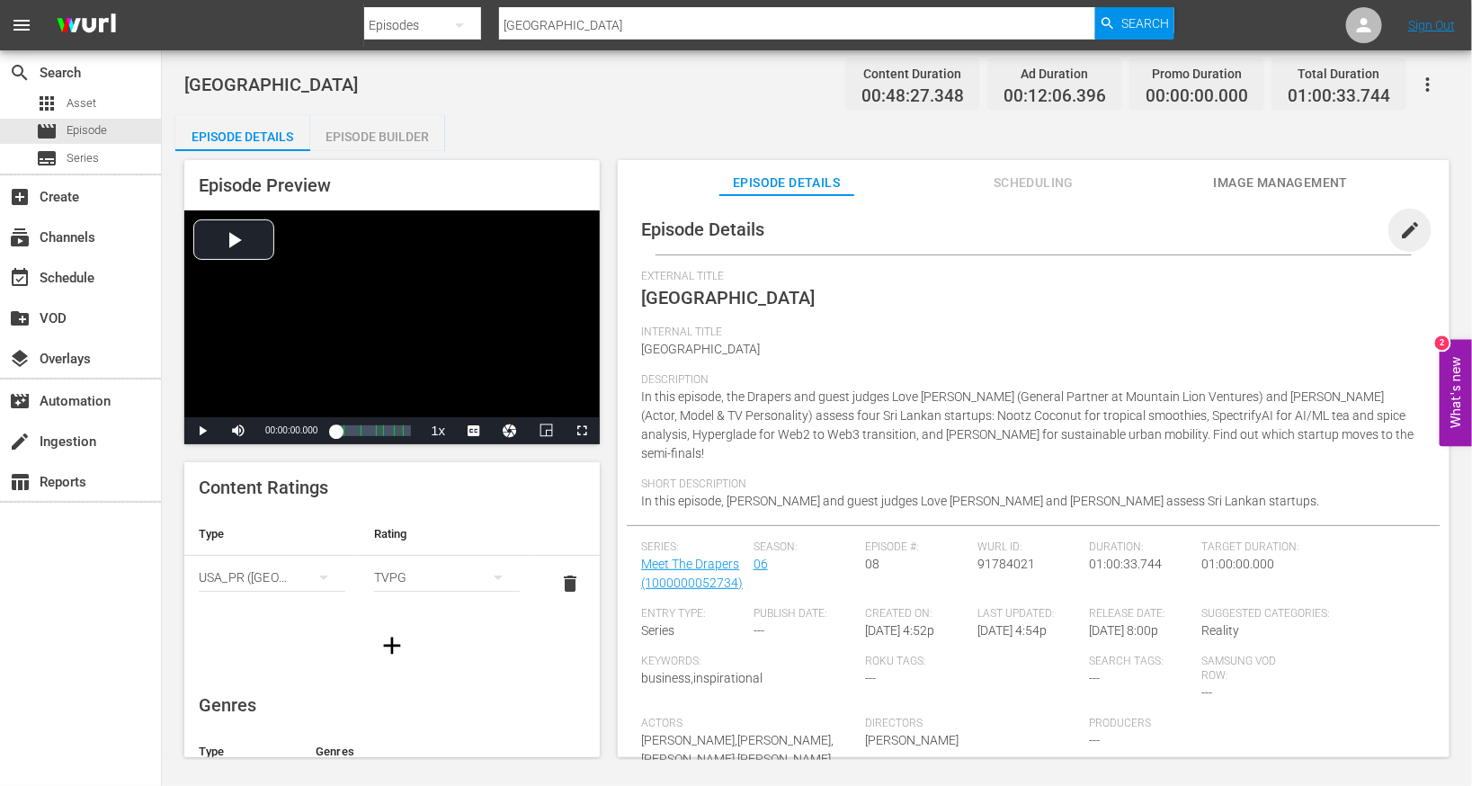
click at [974, 227] on span "edit" at bounding box center [1410, 230] width 22 height 22
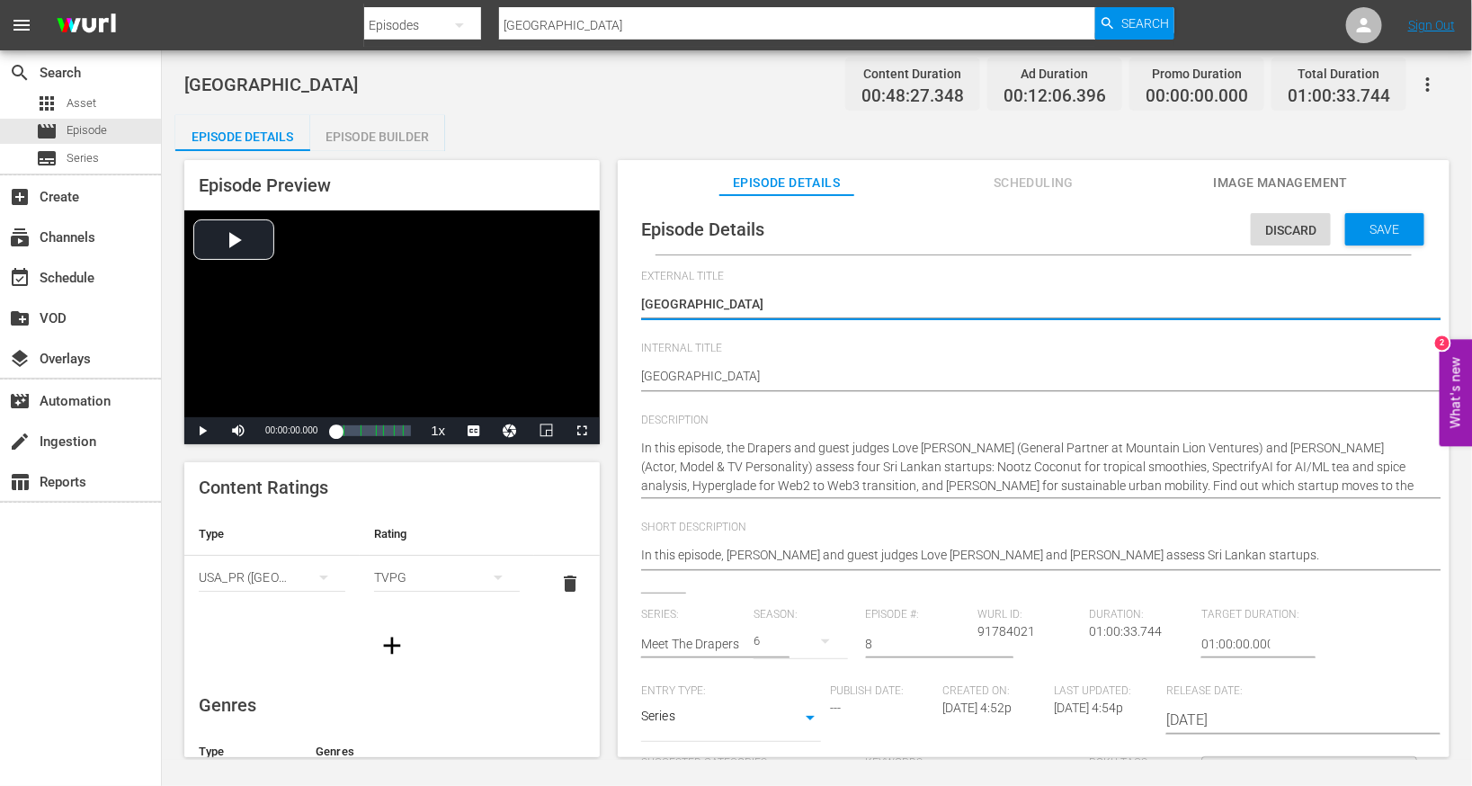
click at [853, 362] on div "Sri Lanka Sri Lanka" at bounding box center [1029, 377] width 776 height 43
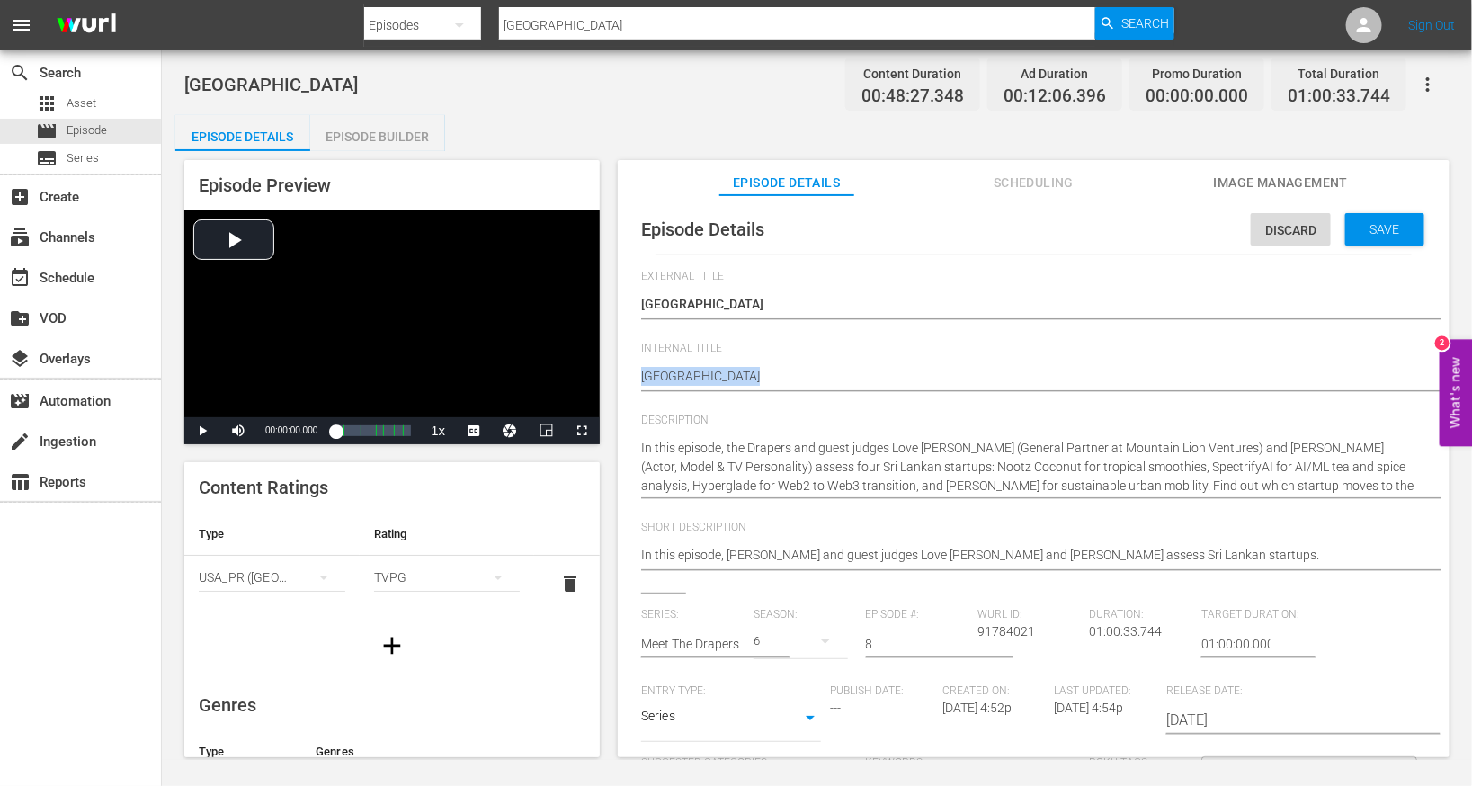
click at [853, 362] on div "Sri Lanka Sri Lanka" at bounding box center [1029, 377] width 776 height 43
click at [826, 367] on textarea "[GEOGRAPHIC_DATA]" at bounding box center [1029, 378] width 776 height 22
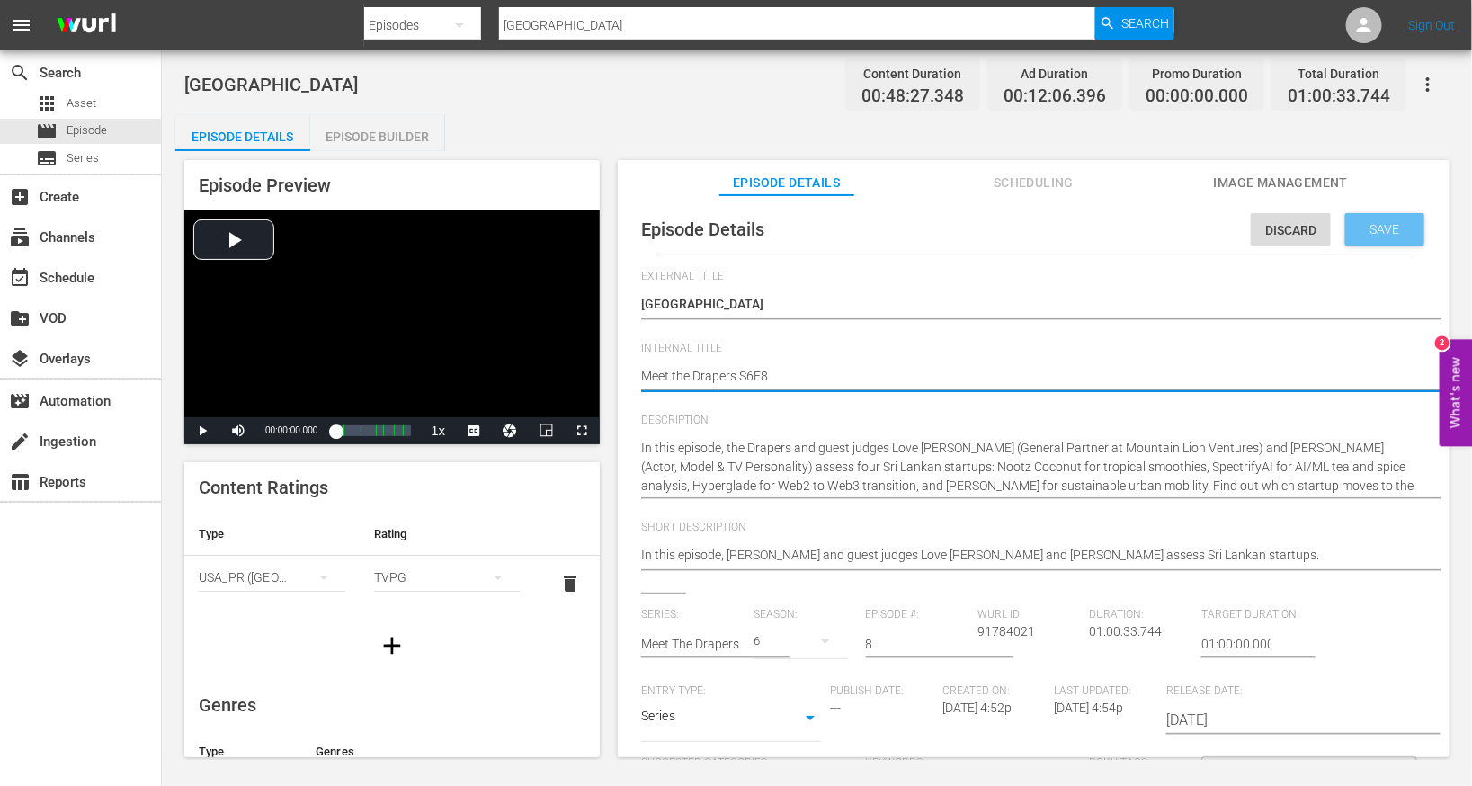
click at [974, 228] on span "Save" at bounding box center [1385, 229] width 58 height 14
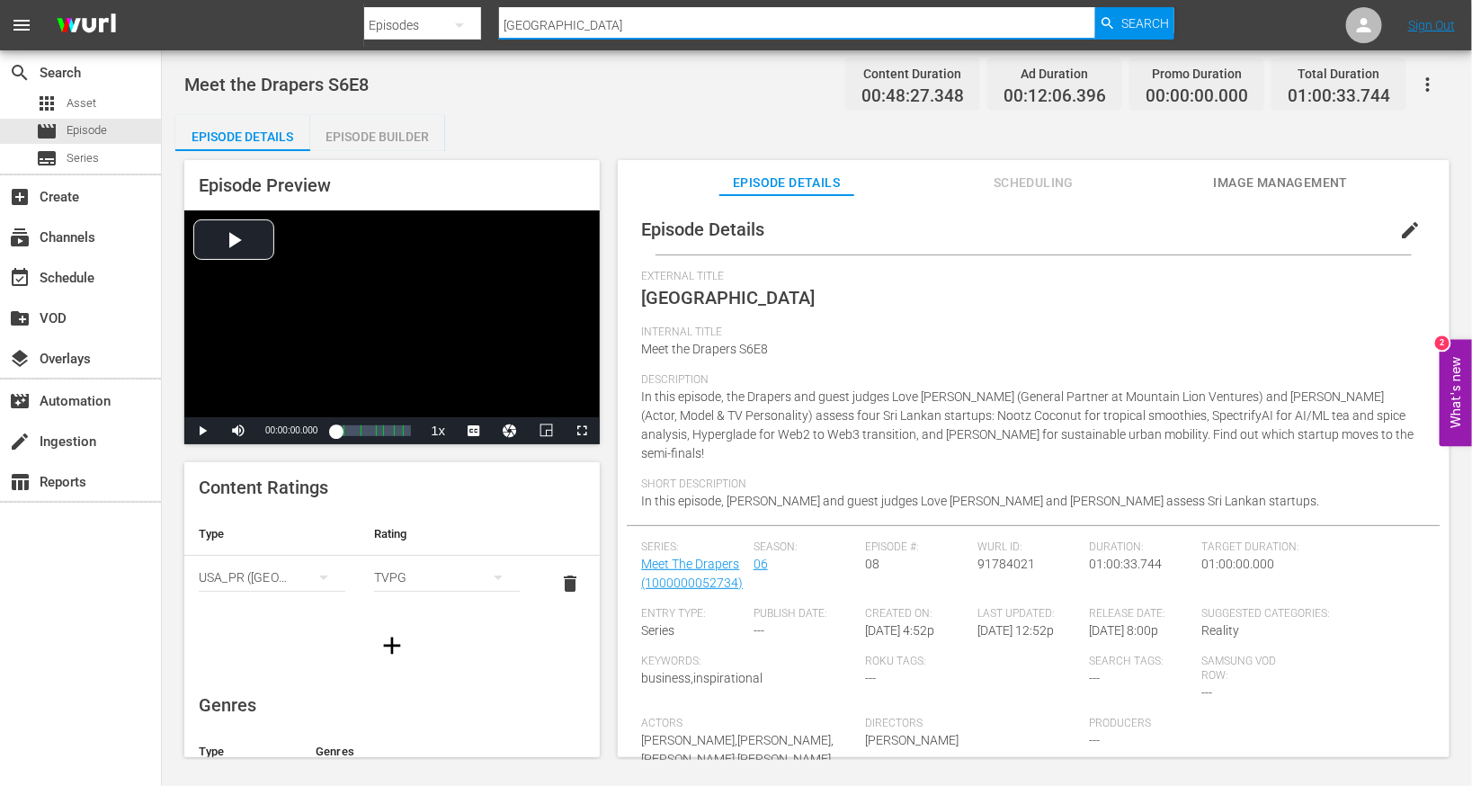
click at [575, 15] on input "[GEOGRAPHIC_DATA]" at bounding box center [797, 25] width 596 height 43
paste input "[GEOGRAPHIC_DATA]"
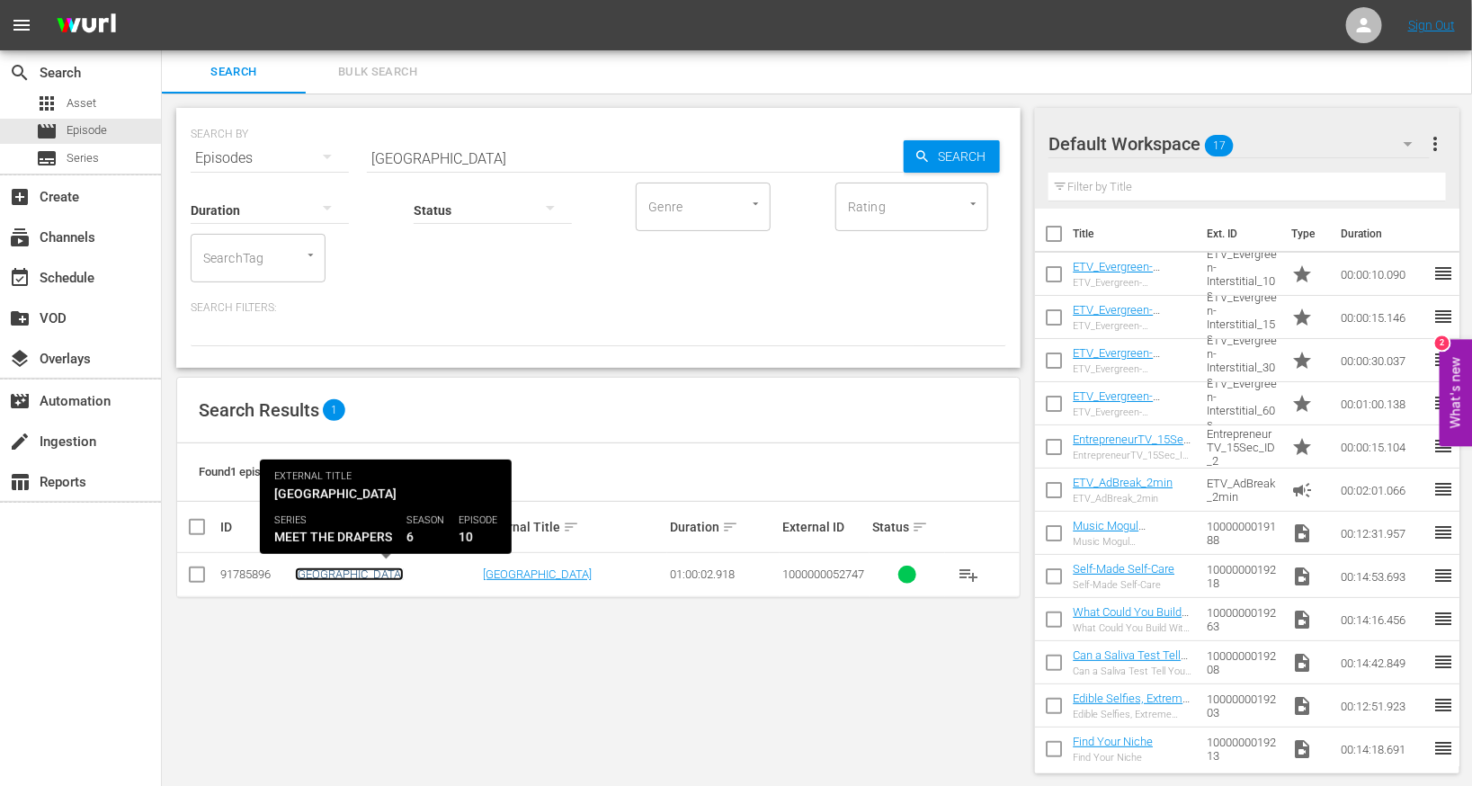
click at [296, 576] on link "[GEOGRAPHIC_DATA]" at bounding box center [349, 573] width 109 height 13
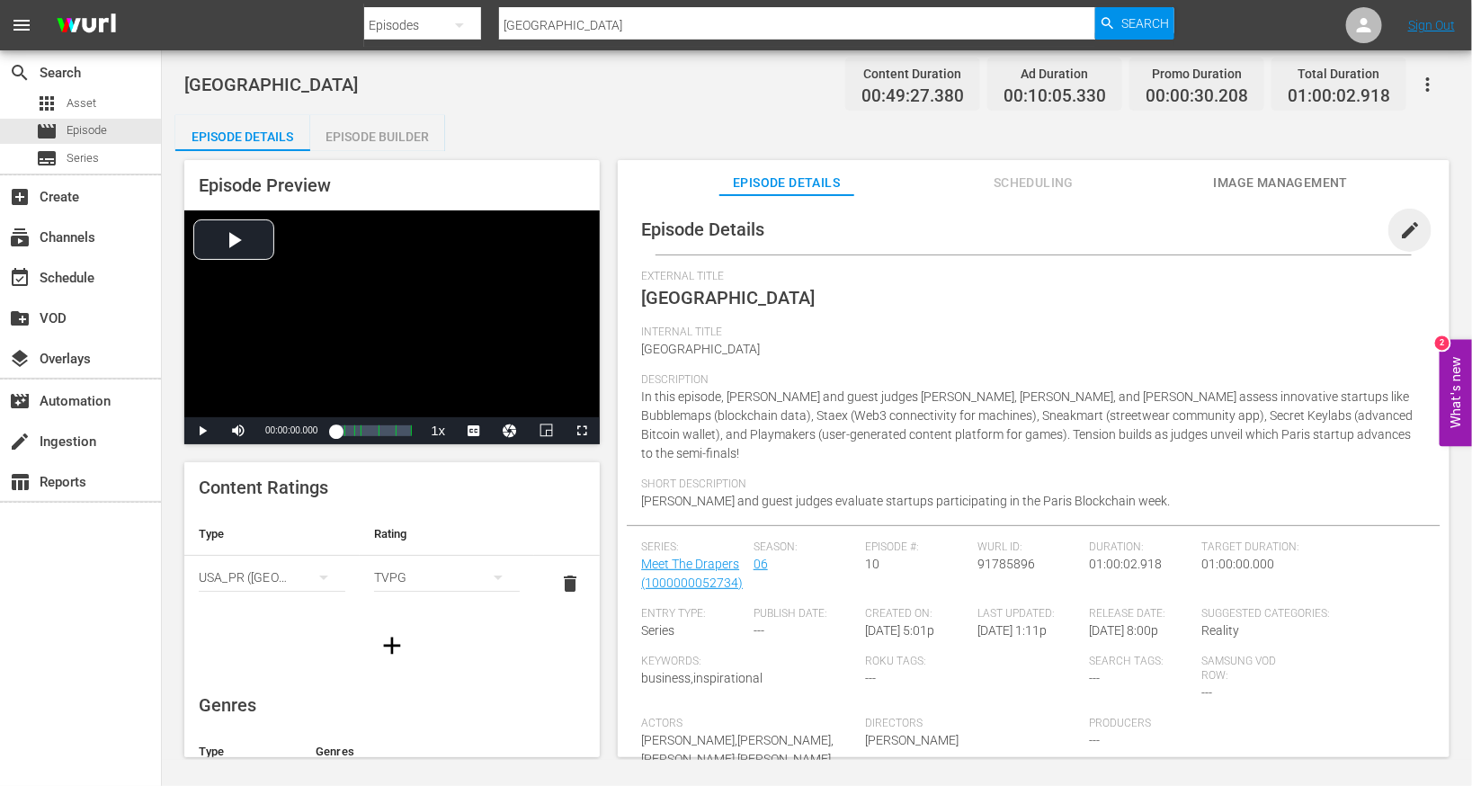
click at [974, 235] on span "edit" at bounding box center [1410, 230] width 22 height 22
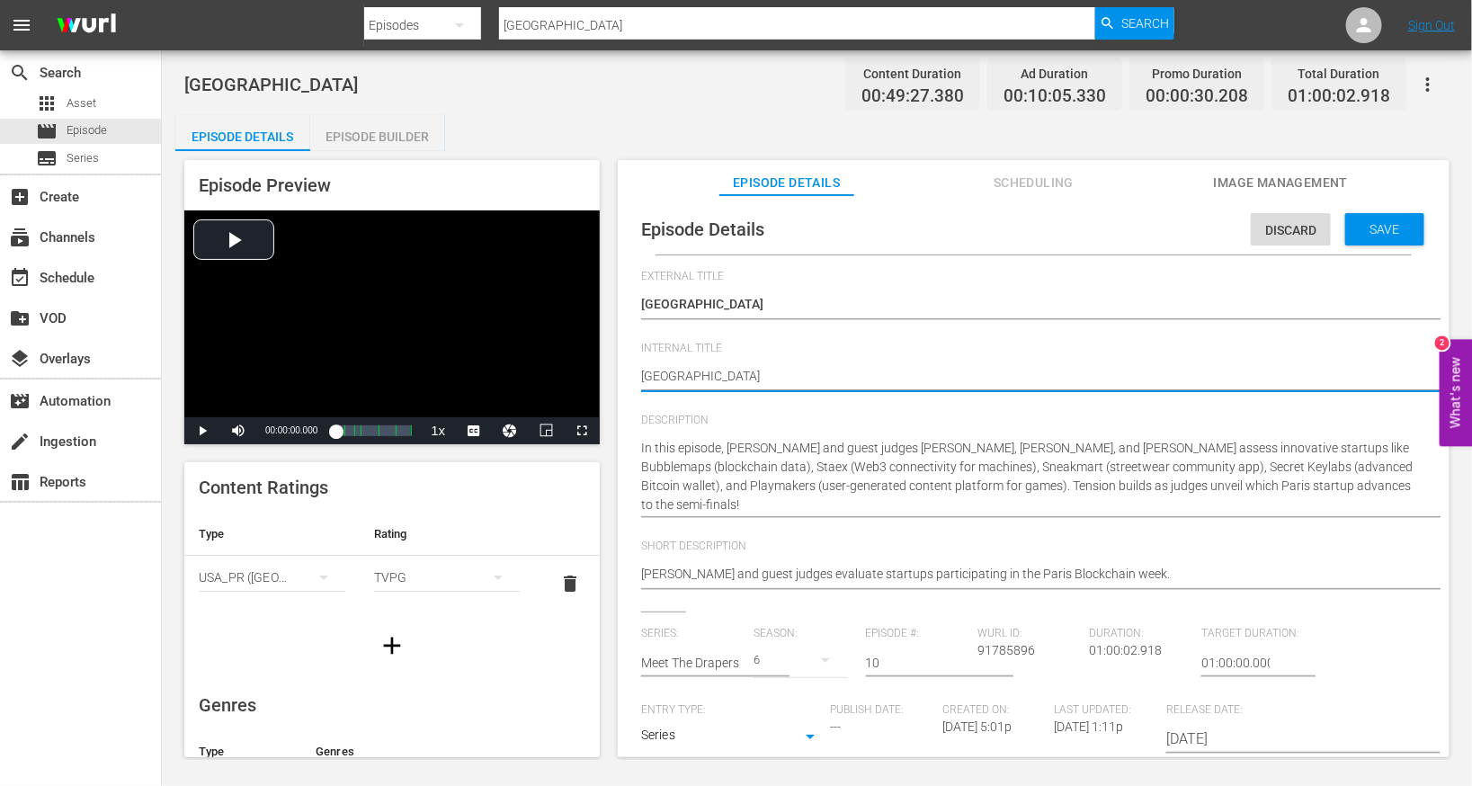
click at [734, 380] on textarea "[GEOGRAPHIC_DATA]" at bounding box center [1029, 378] width 776 height 22
click at [974, 228] on span "Save" at bounding box center [1385, 229] width 58 height 14
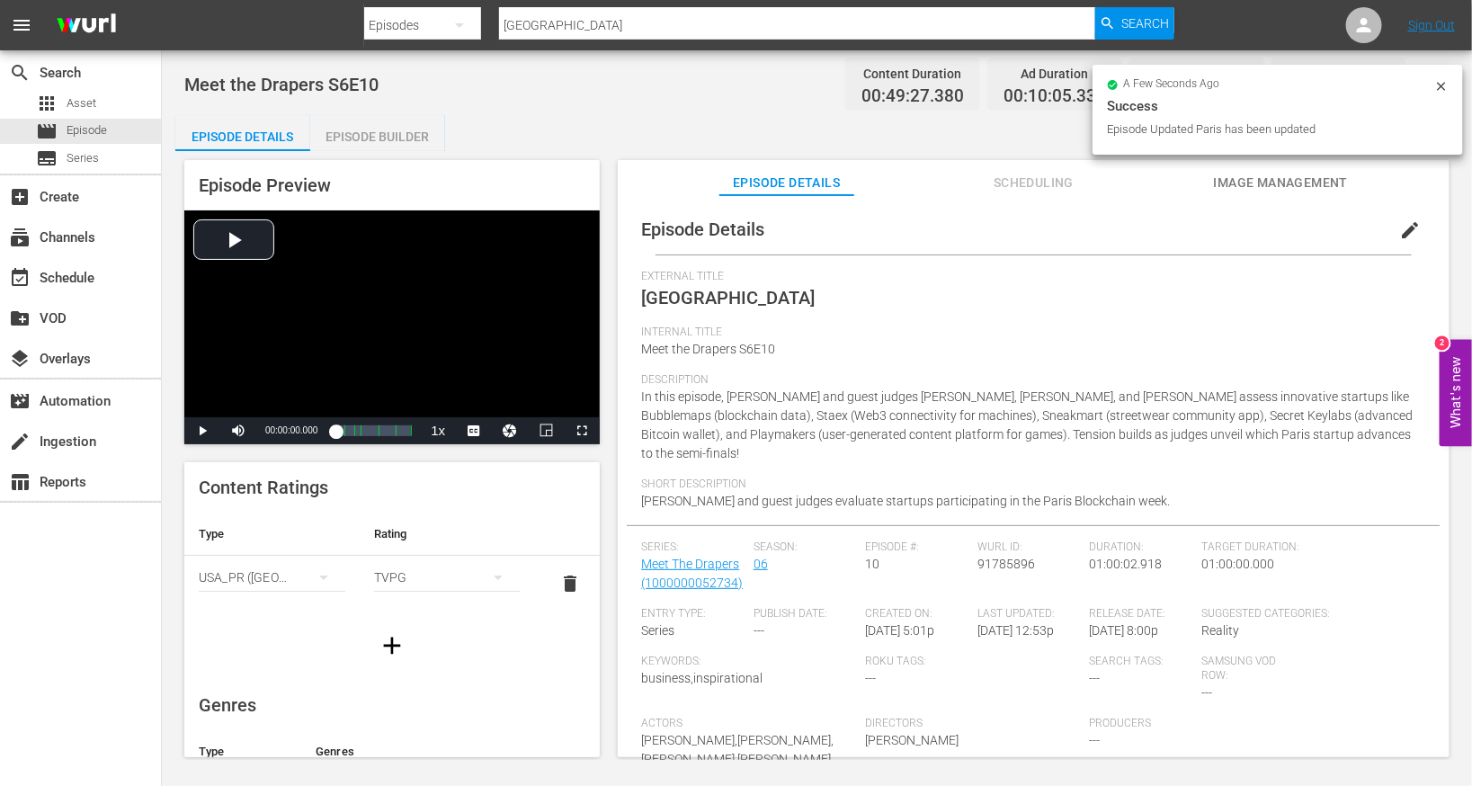
click at [613, 27] on input "[GEOGRAPHIC_DATA]" at bounding box center [797, 25] width 596 height 43
paste input "So Paulo"
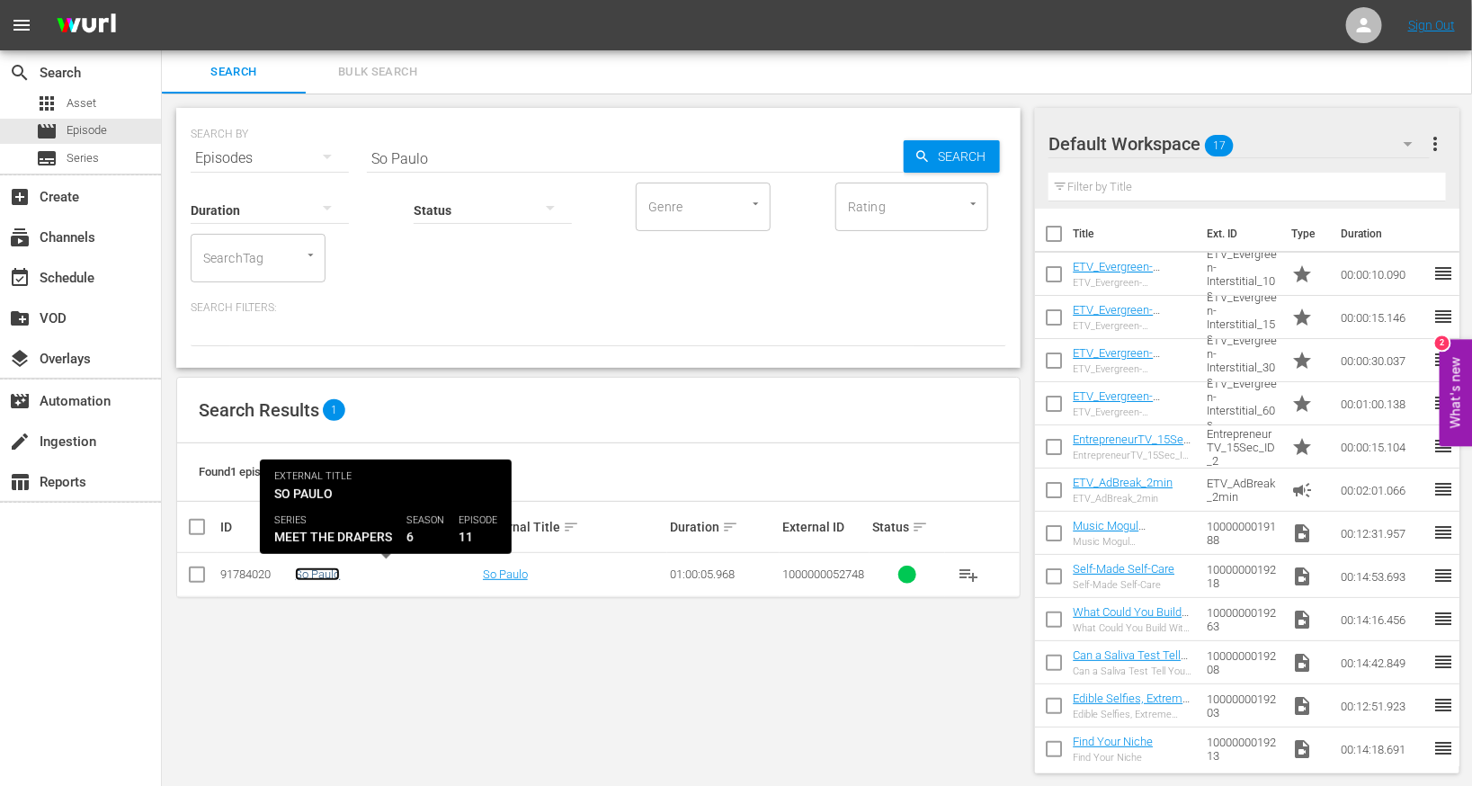
click at [325, 573] on link "So Paulo" at bounding box center [317, 573] width 45 height 13
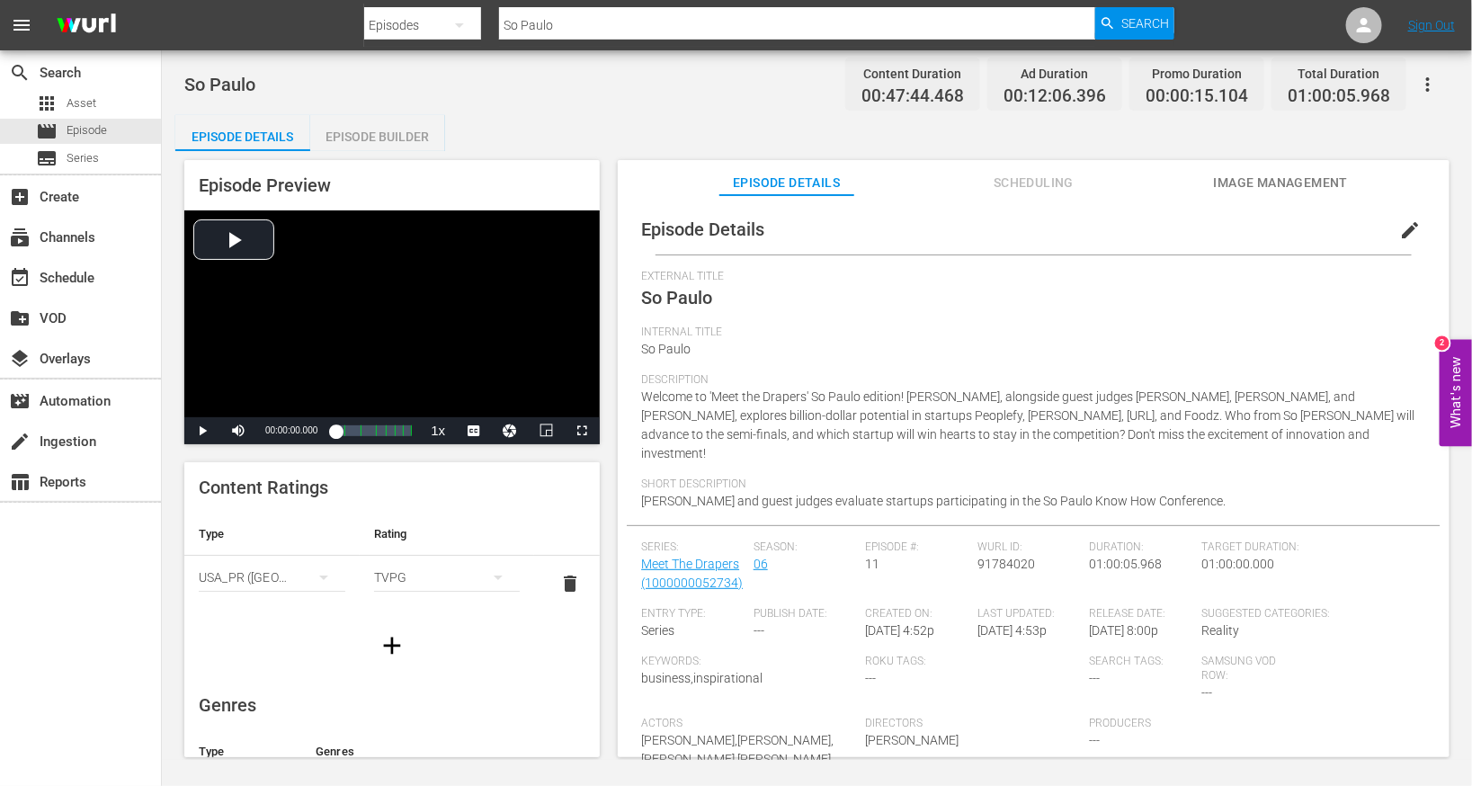
click at [974, 231] on span "edit" at bounding box center [1410, 230] width 22 height 22
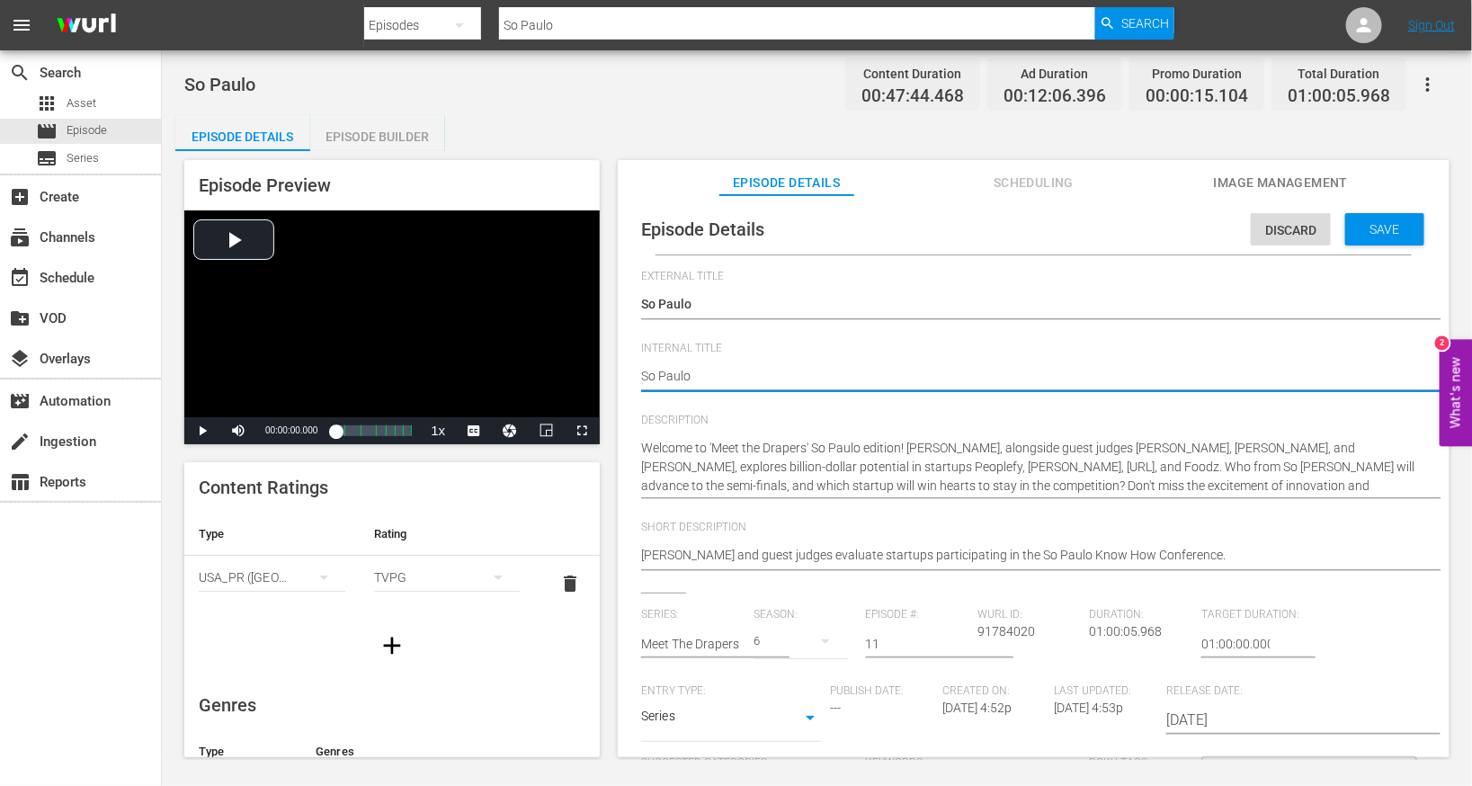
click at [762, 370] on textarea "So Paulo" at bounding box center [1029, 378] width 776 height 22
click at [974, 217] on div "Save" at bounding box center [1384, 229] width 79 height 32
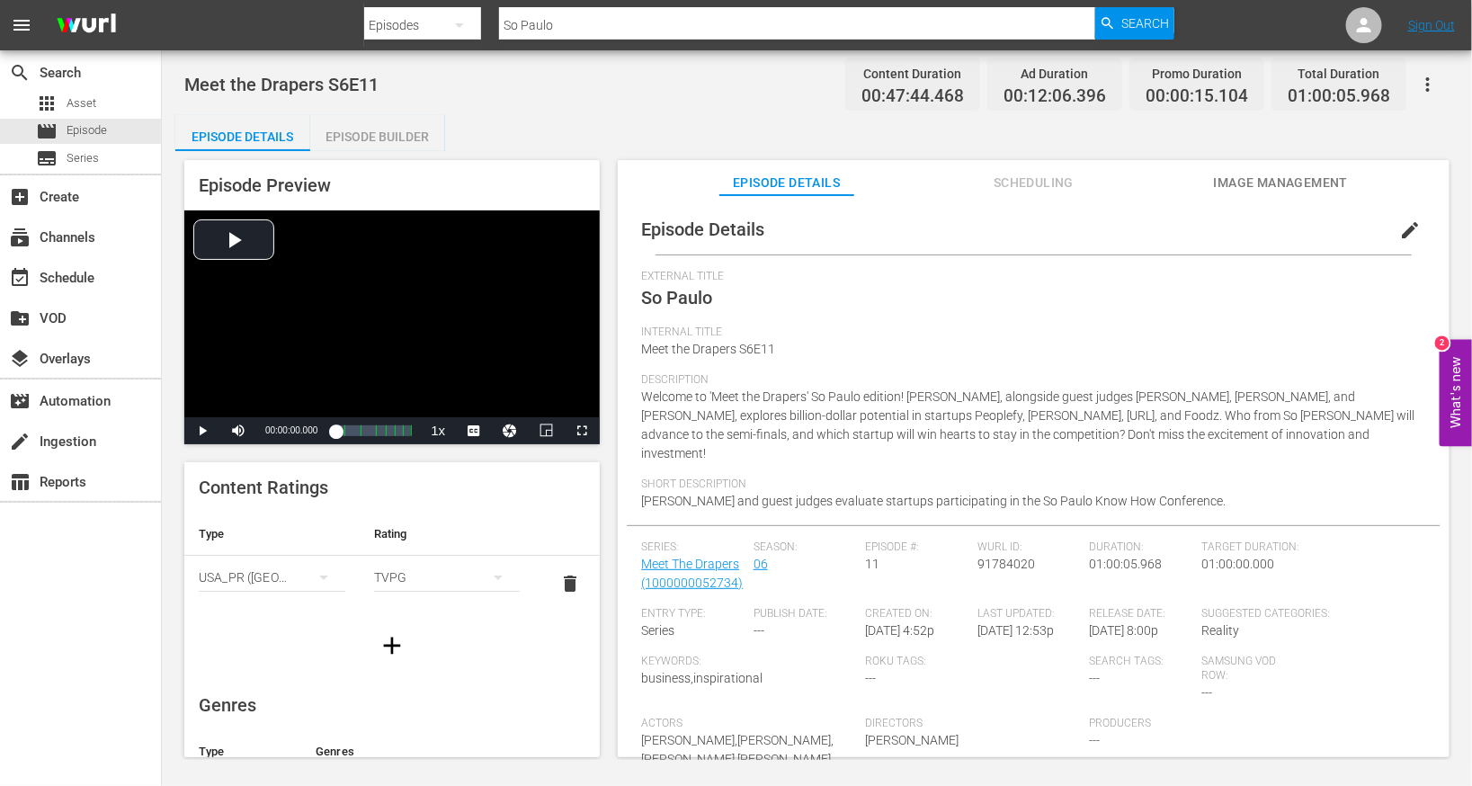
click at [782, 32] on input "So Paulo" at bounding box center [797, 25] width 596 height 43
paste input "Semifinals 1"
click at [782, 32] on input "So Semifinals 1" at bounding box center [797, 25] width 596 height 43
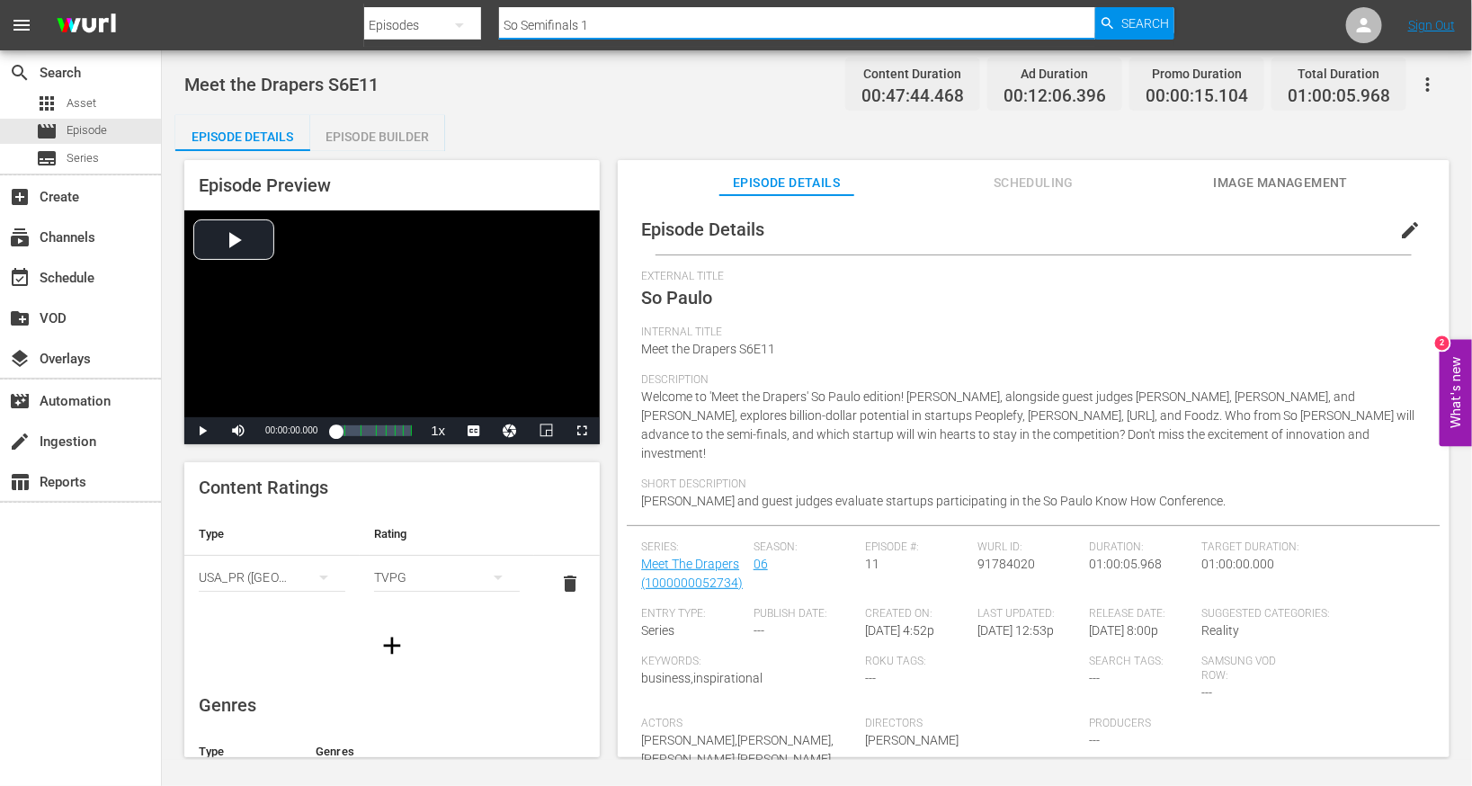
click at [782, 32] on input "So Semifinals 1" at bounding box center [797, 25] width 596 height 43
paste input "text"
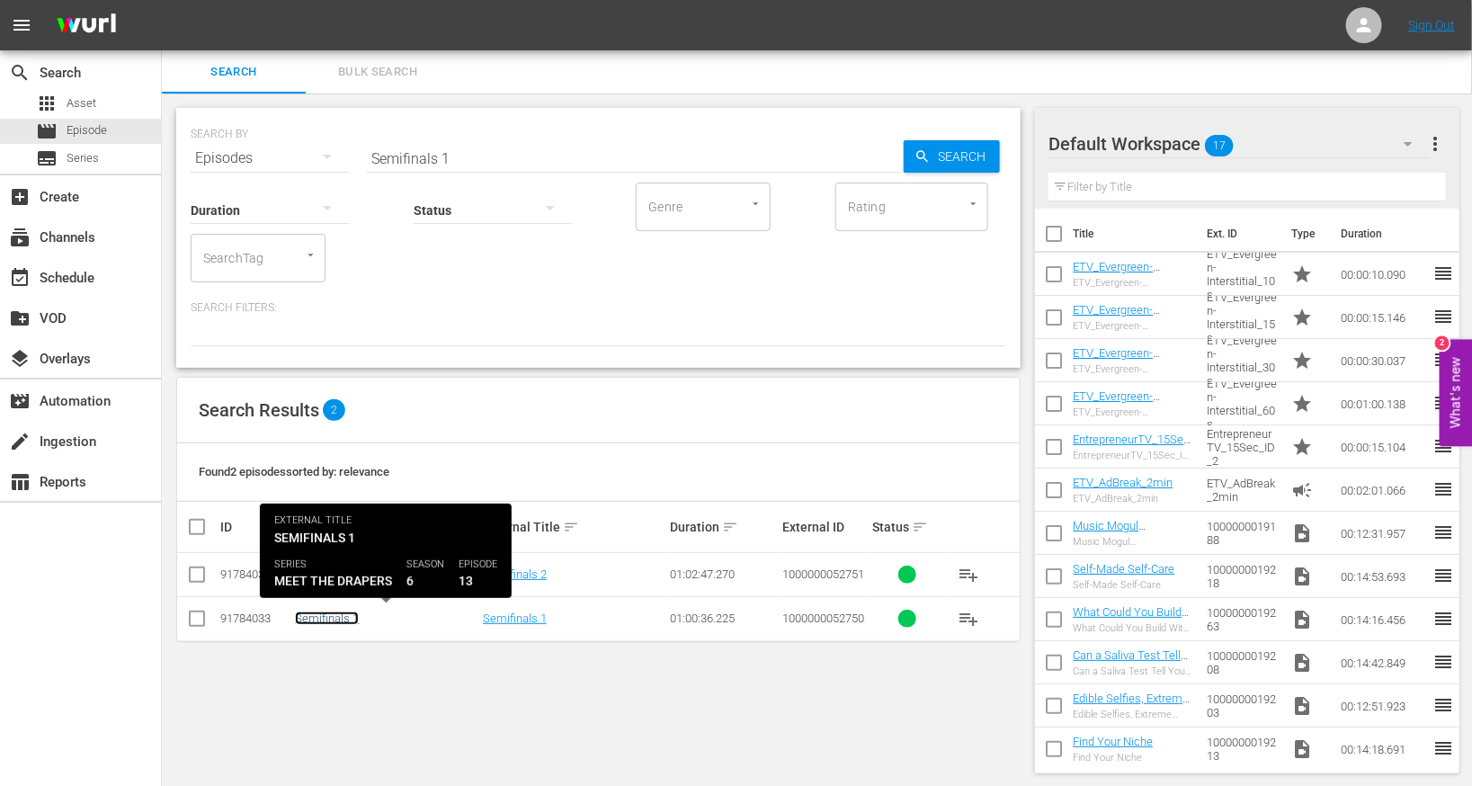
click at [325, 615] on link "Semifinals 1" at bounding box center [327, 618] width 64 height 13
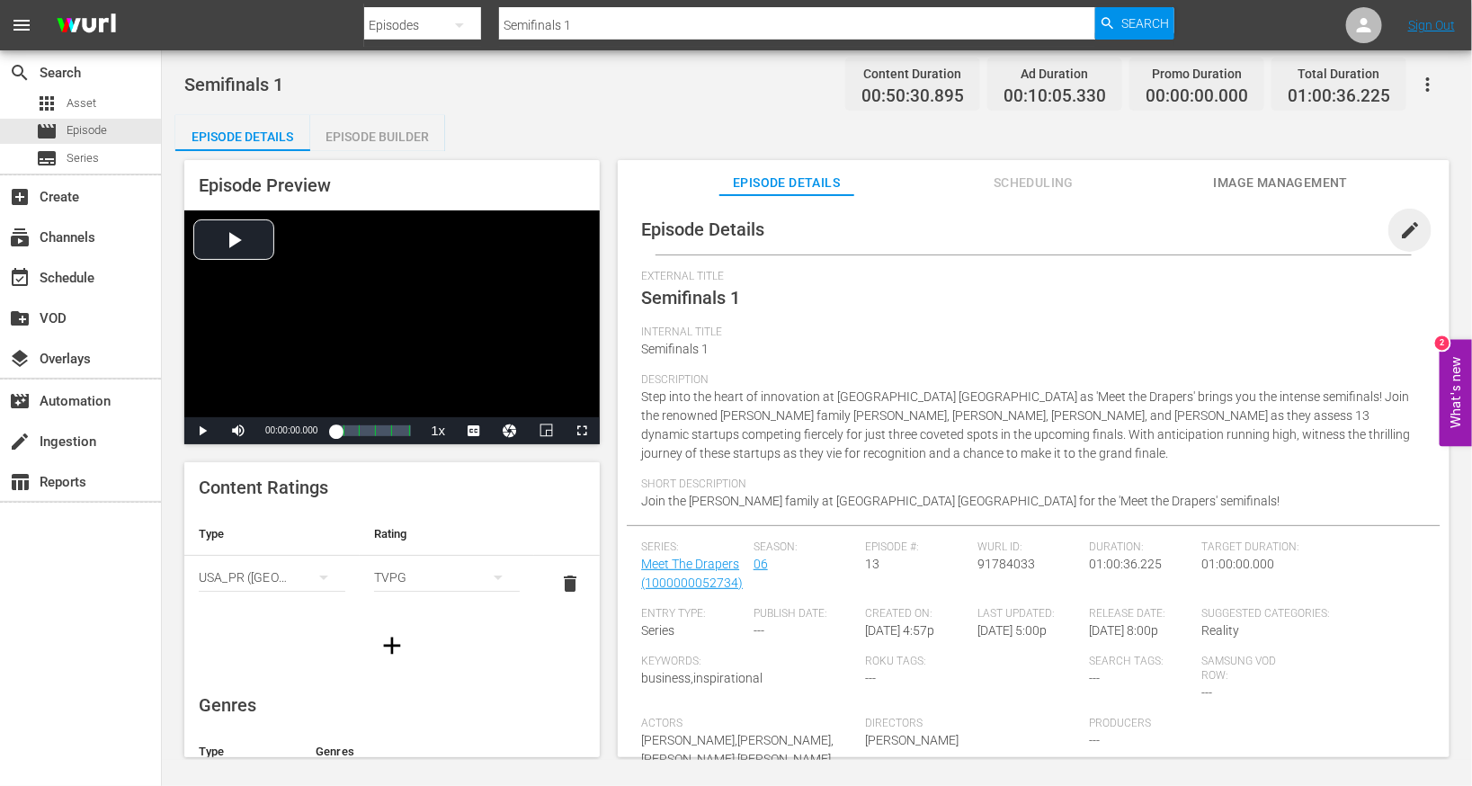
click at [974, 229] on span "edit" at bounding box center [1410, 230] width 22 height 22
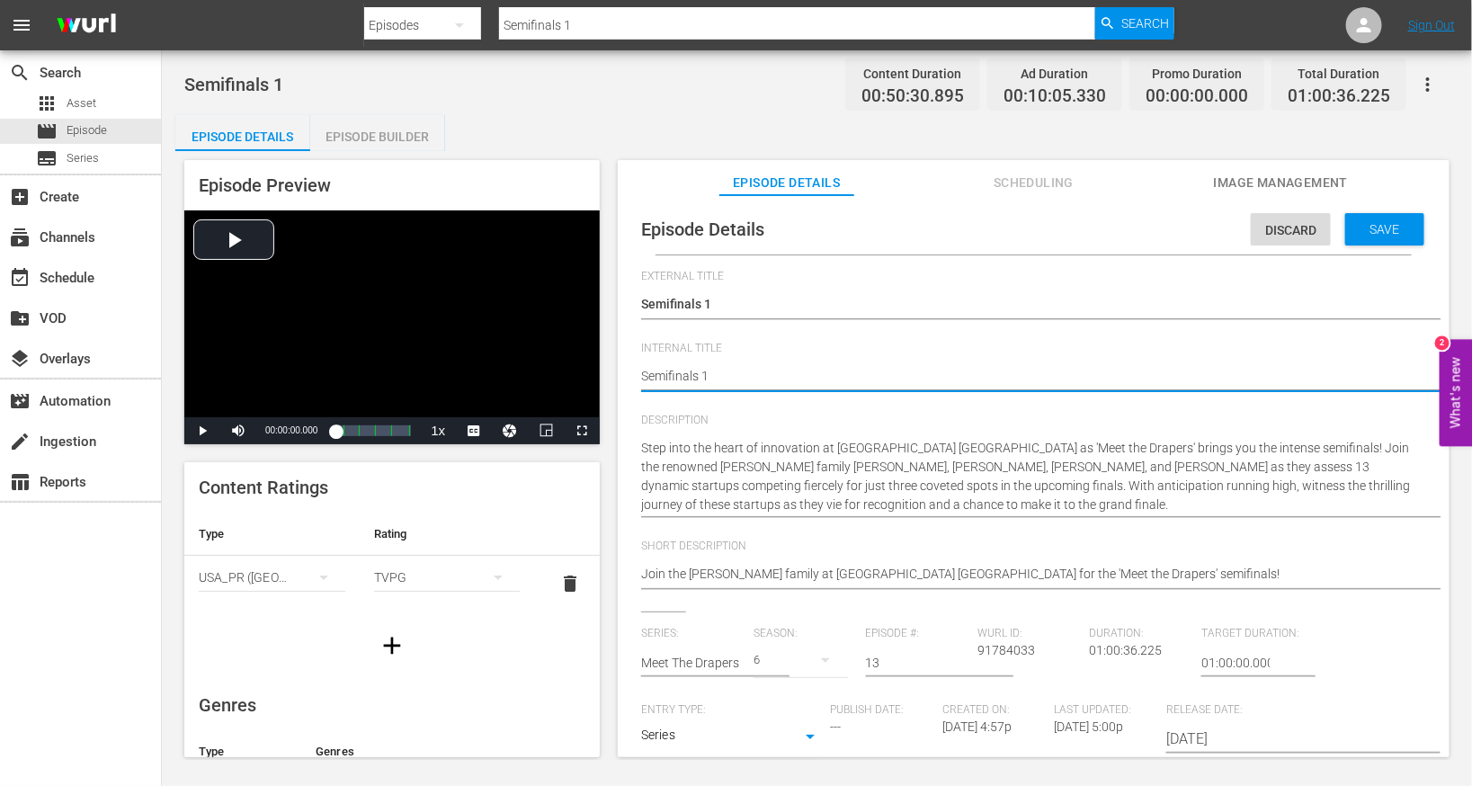
click at [724, 370] on textarea "Semifinals 1" at bounding box center [1029, 378] width 776 height 22
click at [974, 225] on span "Save" at bounding box center [1385, 229] width 58 height 14
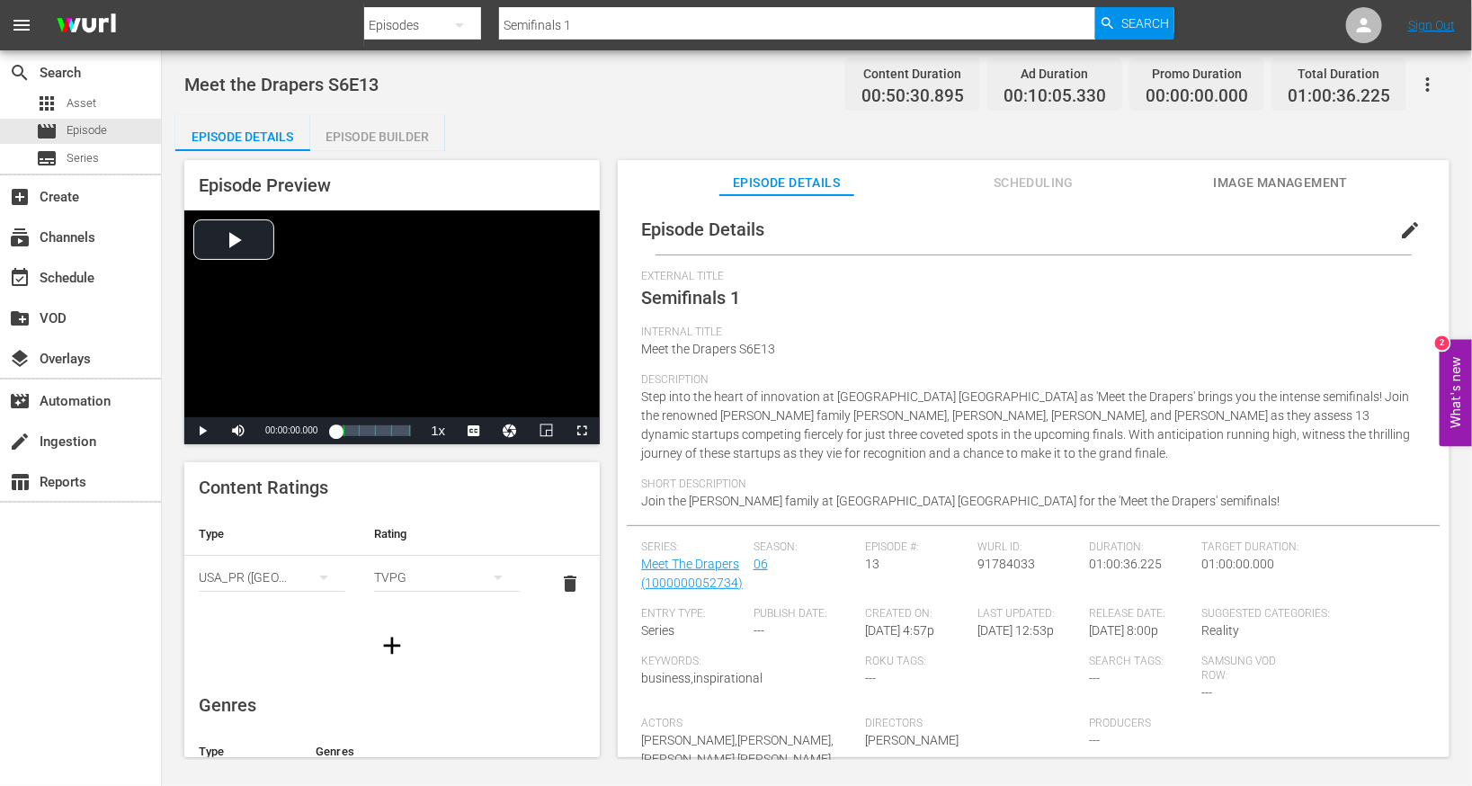
click at [558, 31] on input "Semifinals 1" at bounding box center [797, 25] width 596 height 43
paste input "audi Arabia"
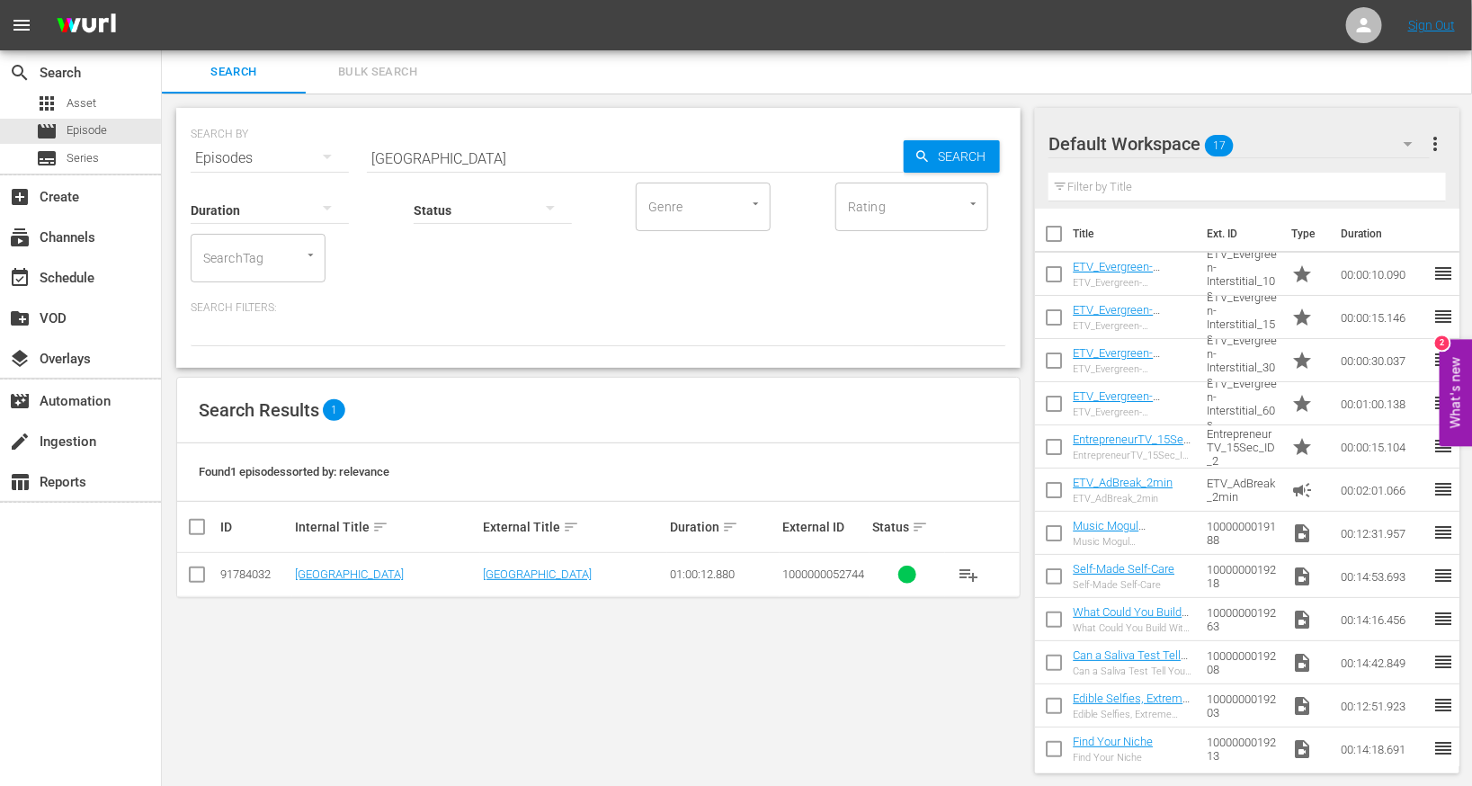
click at [325, 564] on td "[GEOGRAPHIC_DATA]" at bounding box center [385, 575] width 187 height 44
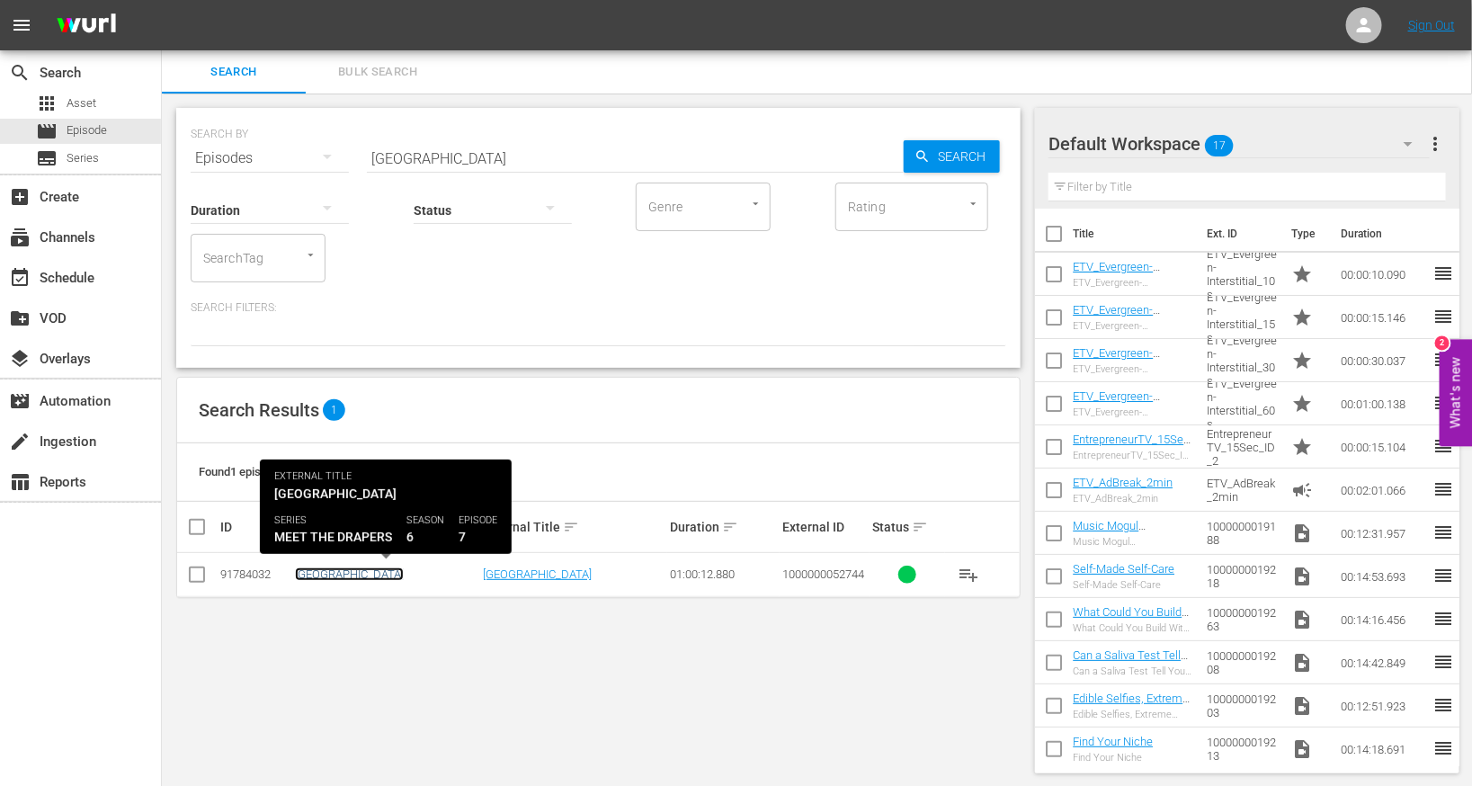
click at [322, 571] on link "[GEOGRAPHIC_DATA]" at bounding box center [349, 573] width 109 height 13
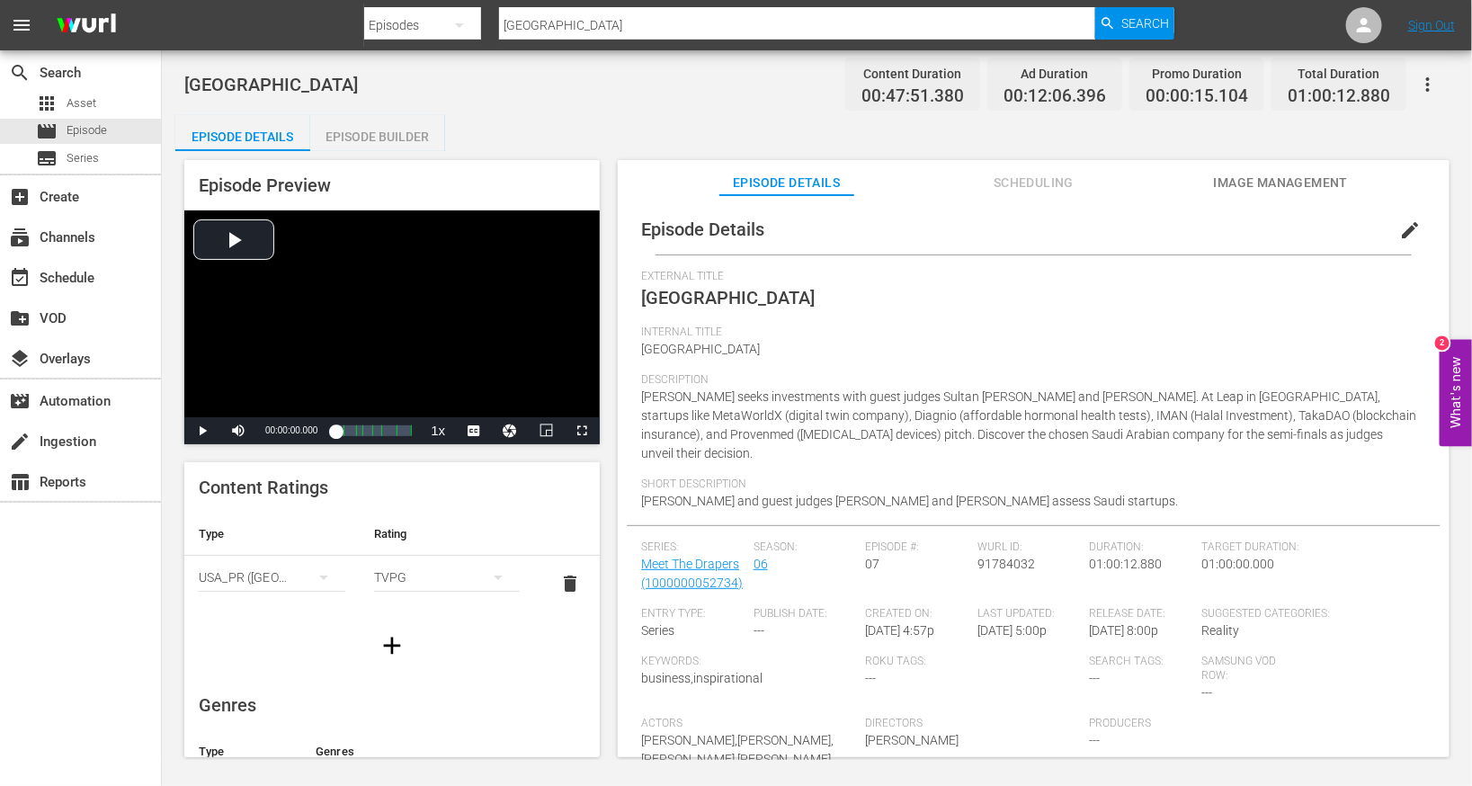
click at [974, 228] on button "edit" at bounding box center [1410, 230] width 43 height 43
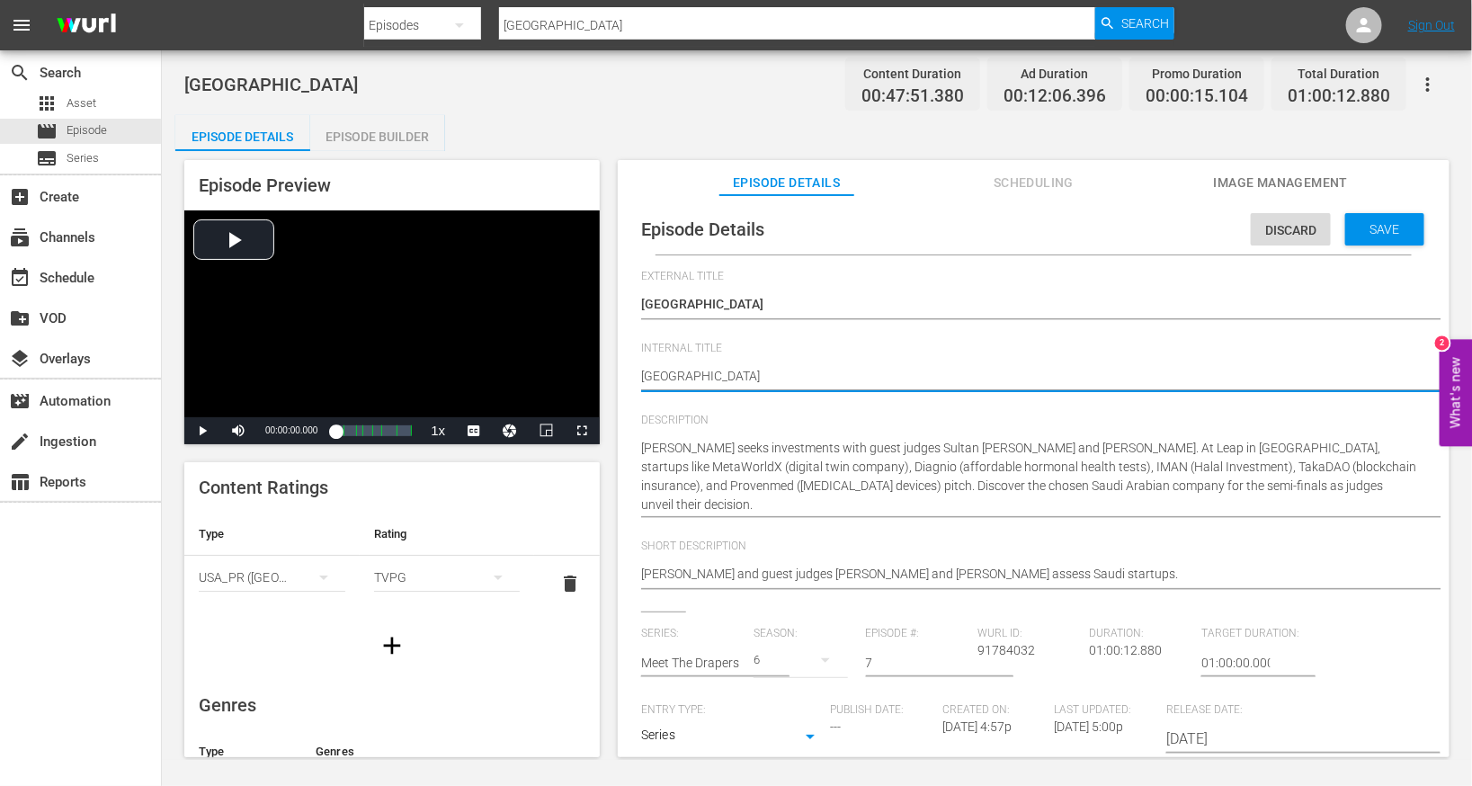
click at [773, 380] on textarea "[GEOGRAPHIC_DATA]" at bounding box center [1029, 378] width 776 height 22
click at [974, 230] on span "Save" at bounding box center [1385, 229] width 58 height 14
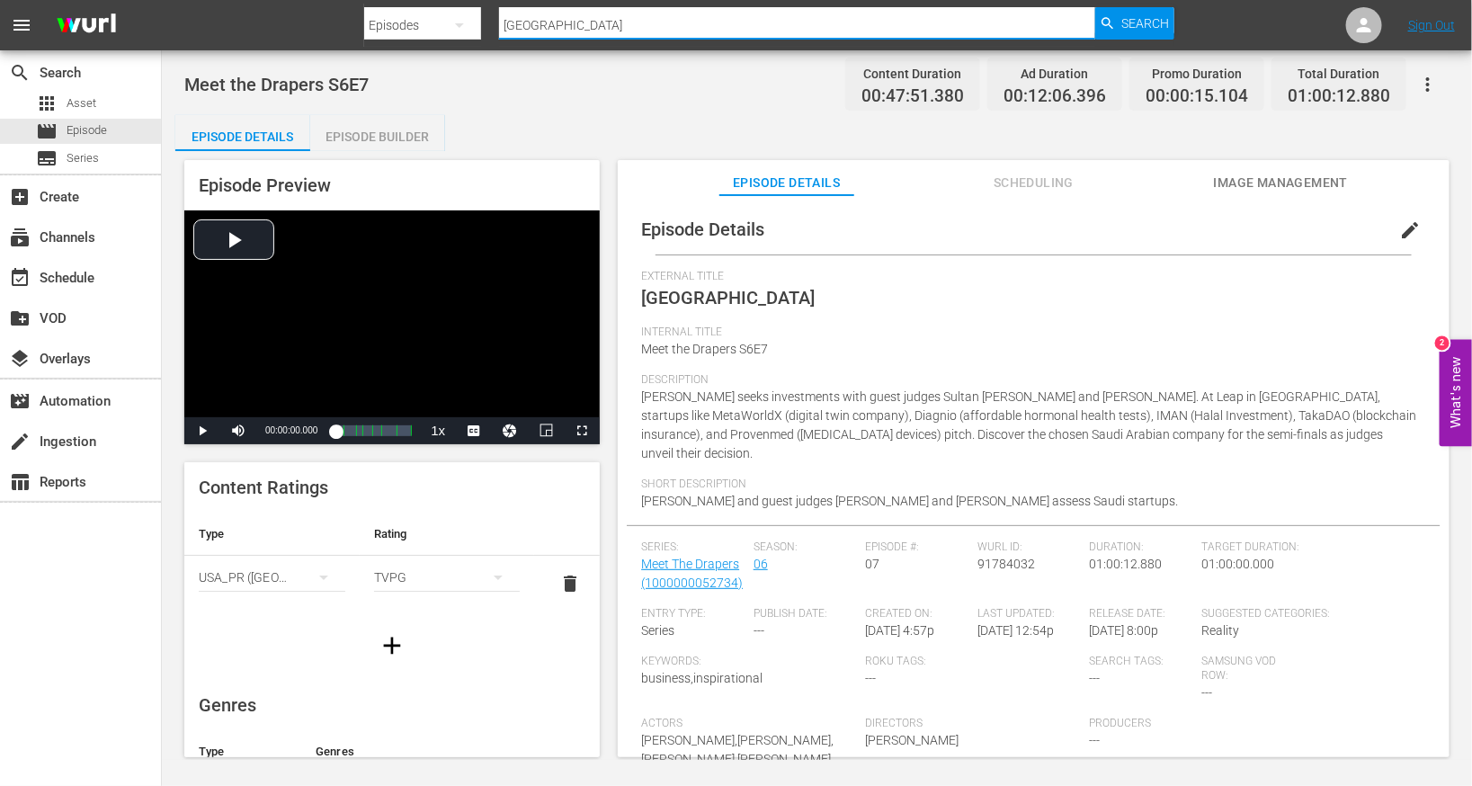
click at [560, 31] on input "[GEOGRAPHIC_DATA]" at bounding box center [797, 25] width 596 height 43
paste input "Did This Entrepreneur Find the Holy Grail for Burning Fat? Find Out What the 'E…"
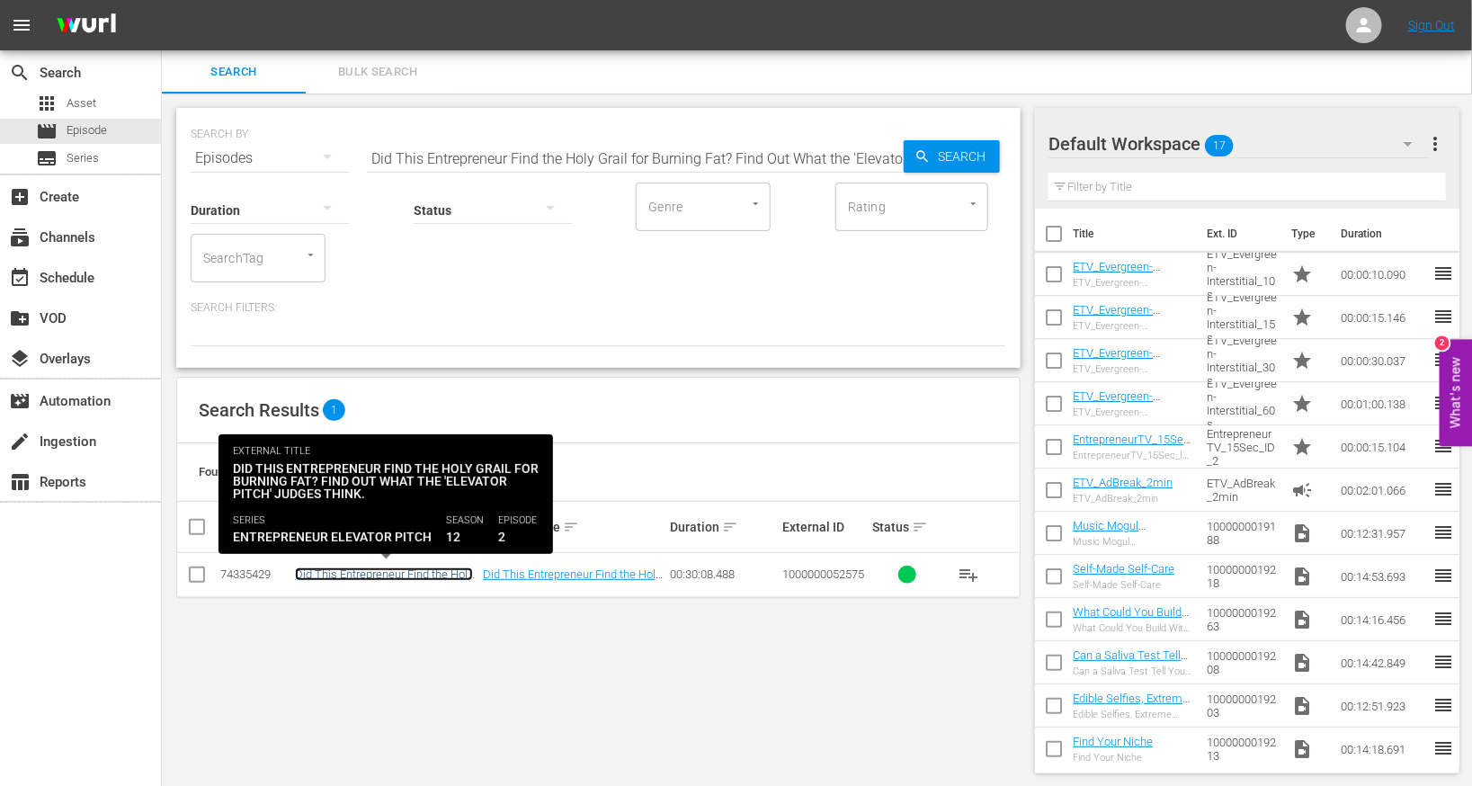
click at [323, 568] on link "Did This Entrepreneur Find the Holy Grail for Burning Fat? Find Out What the 'E…" at bounding box center [385, 587] width 180 height 40
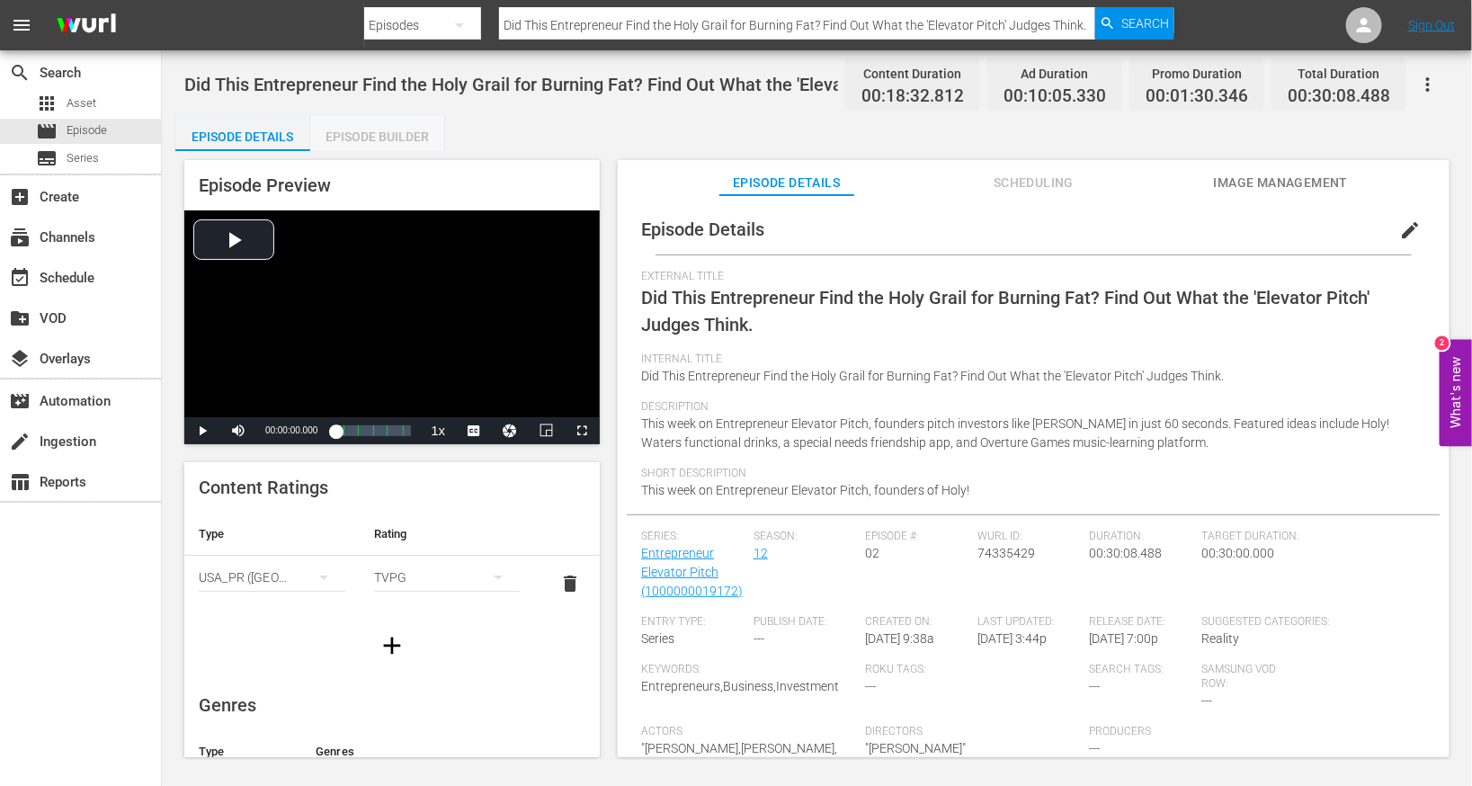
click at [407, 133] on div "Episode Builder" at bounding box center [377, 136] width 135 height 43
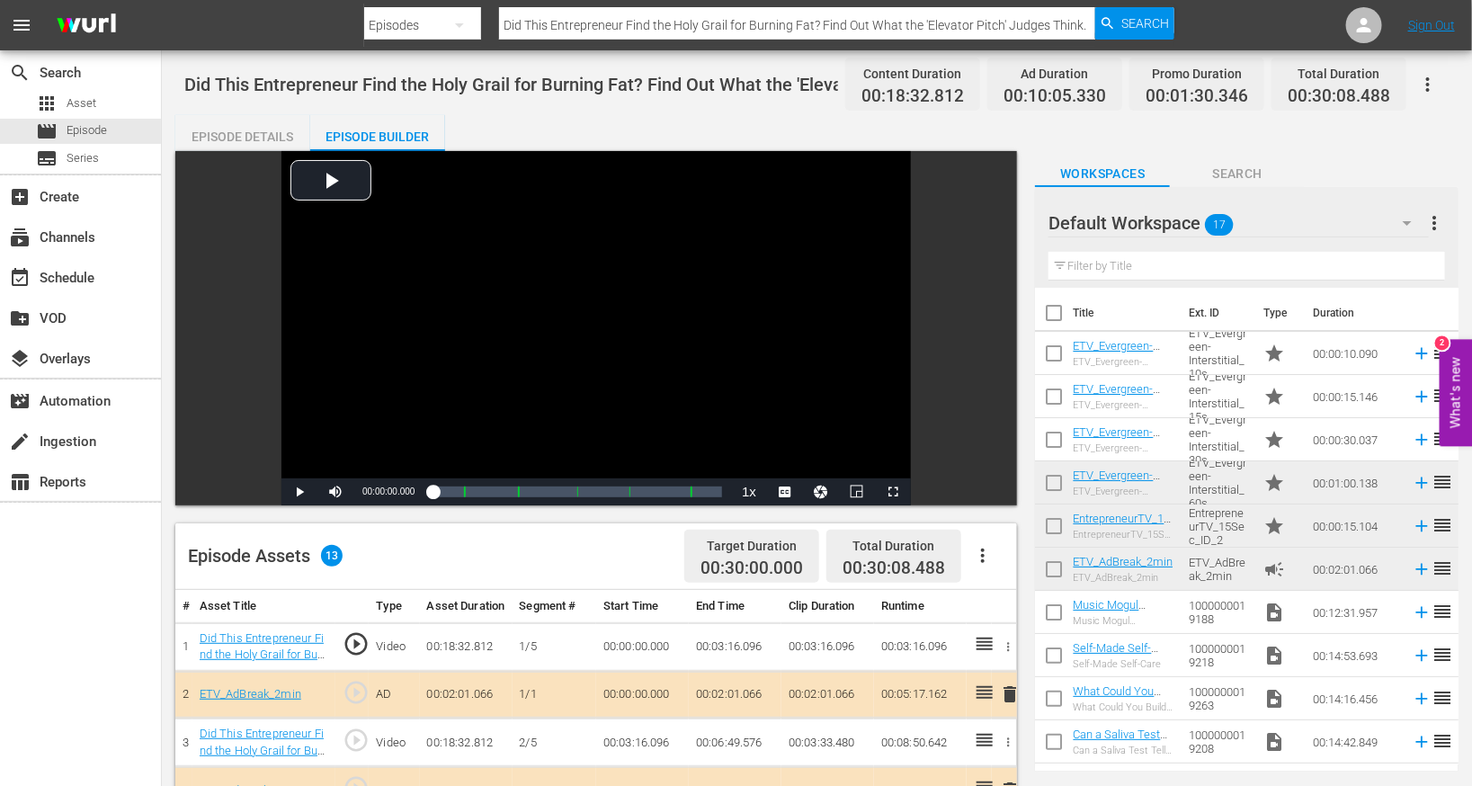
click at [256, 134] on div "Episode Details" at bounding box center [242, 136] width 135 height 43
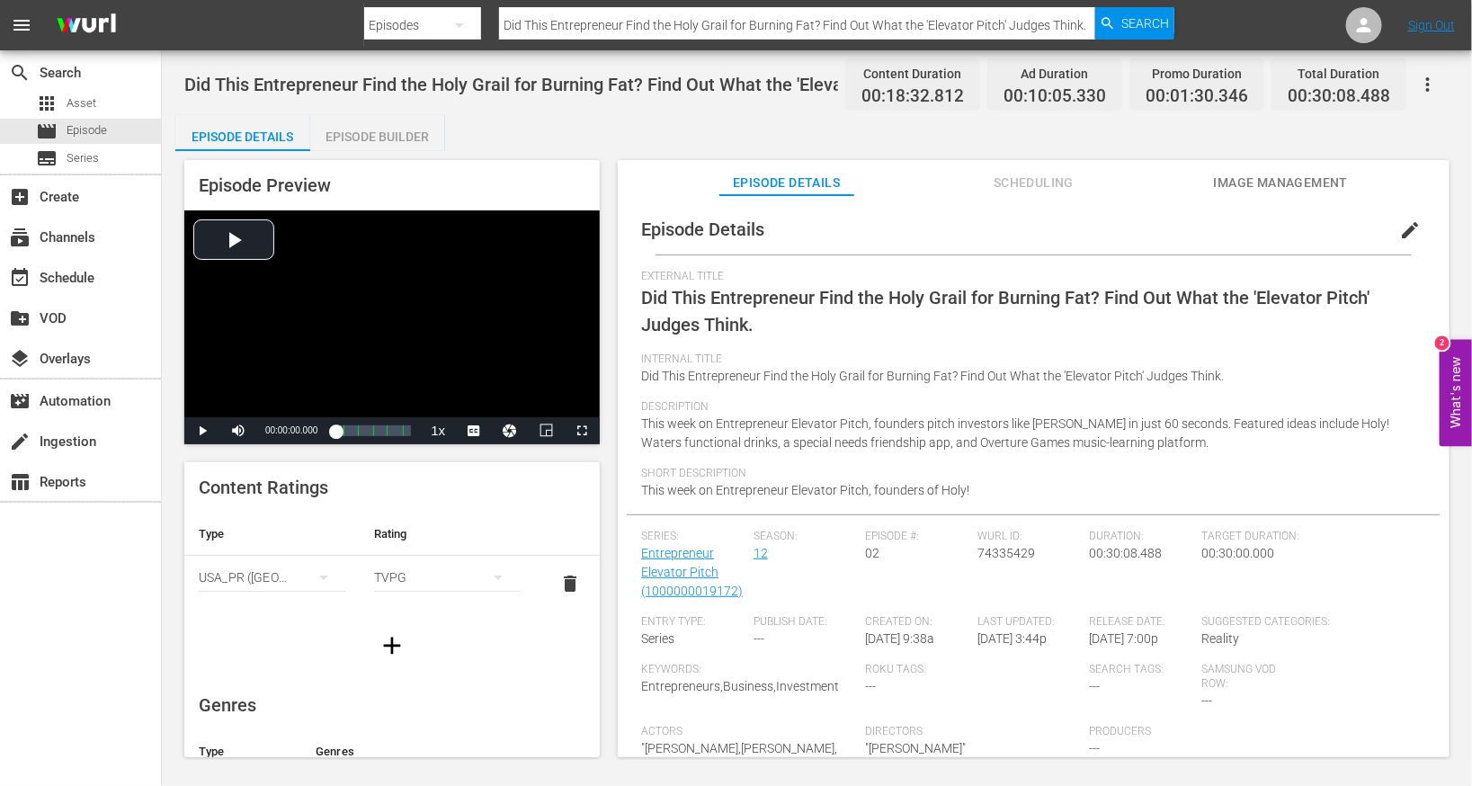
click at [974, 225] on span "edit" at bounding box center [1410, 230] width 22 height 22
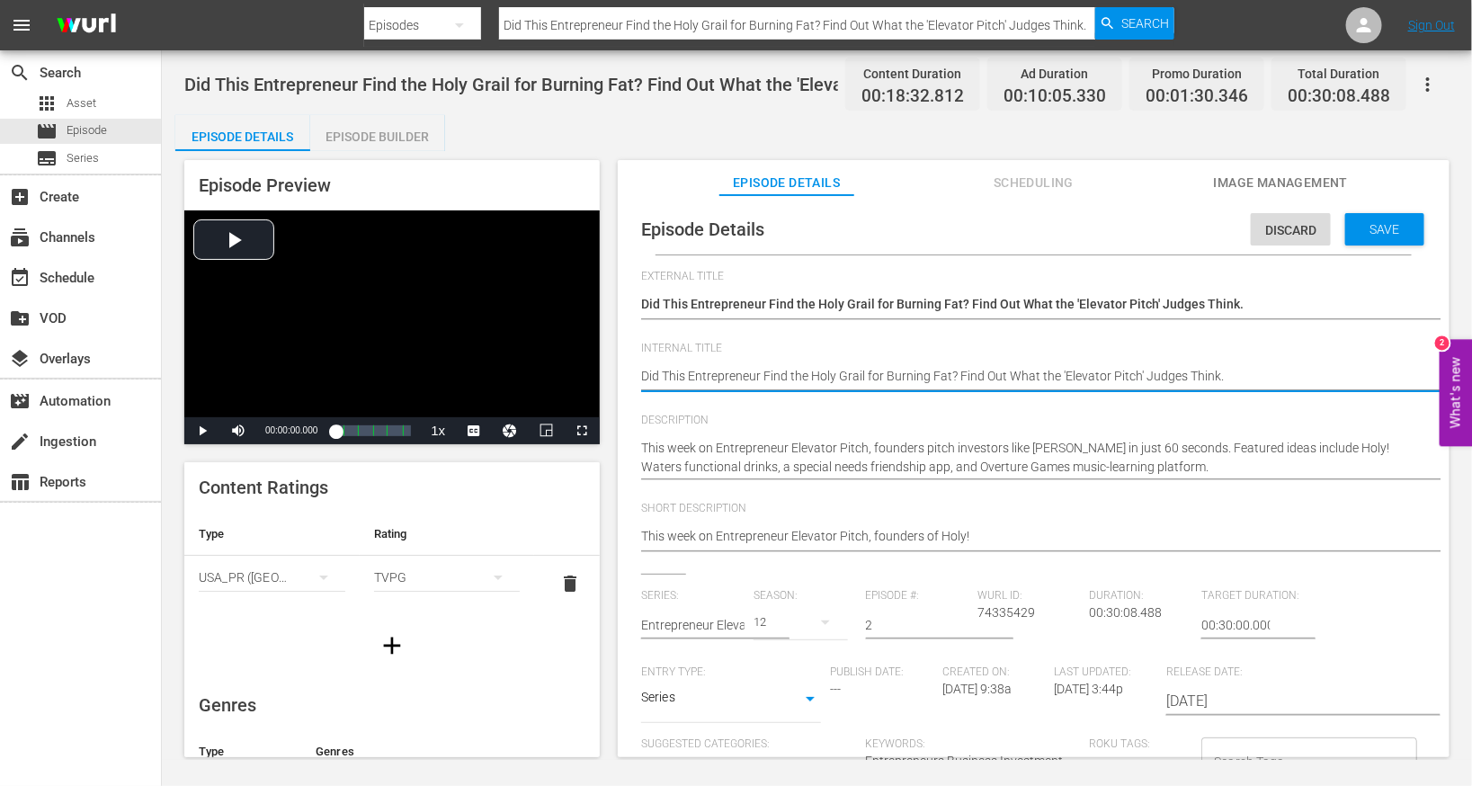
click at [818, 378] on textarea "Did This Entrepreneur Find the Holy Grail for Burning Fat? Find Out What the 'E…" at bounding box center [1029, 378] width 776 height 22
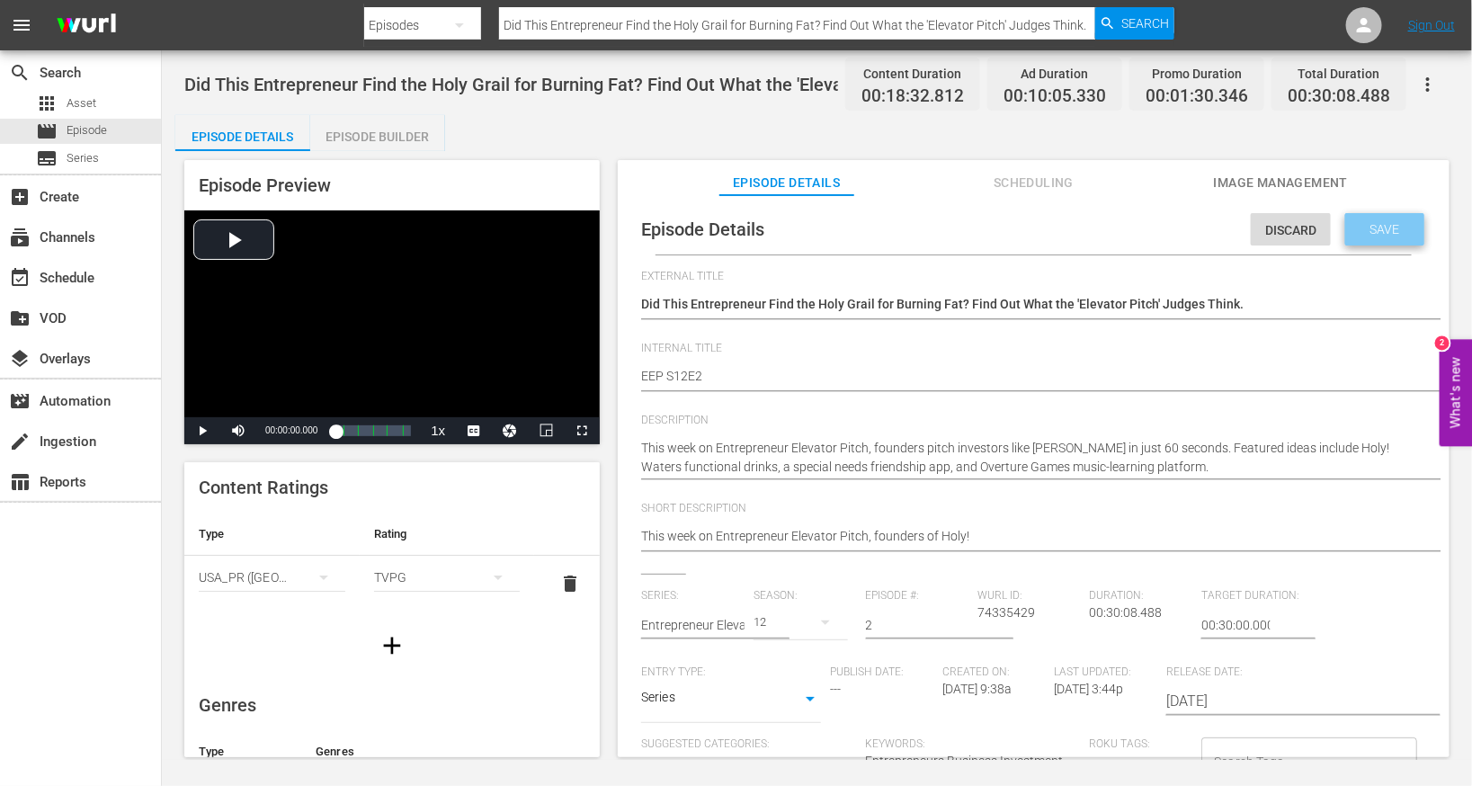
click at [974, 224] on span "Save" at bounding box center [1385, 229] width 58 height 14
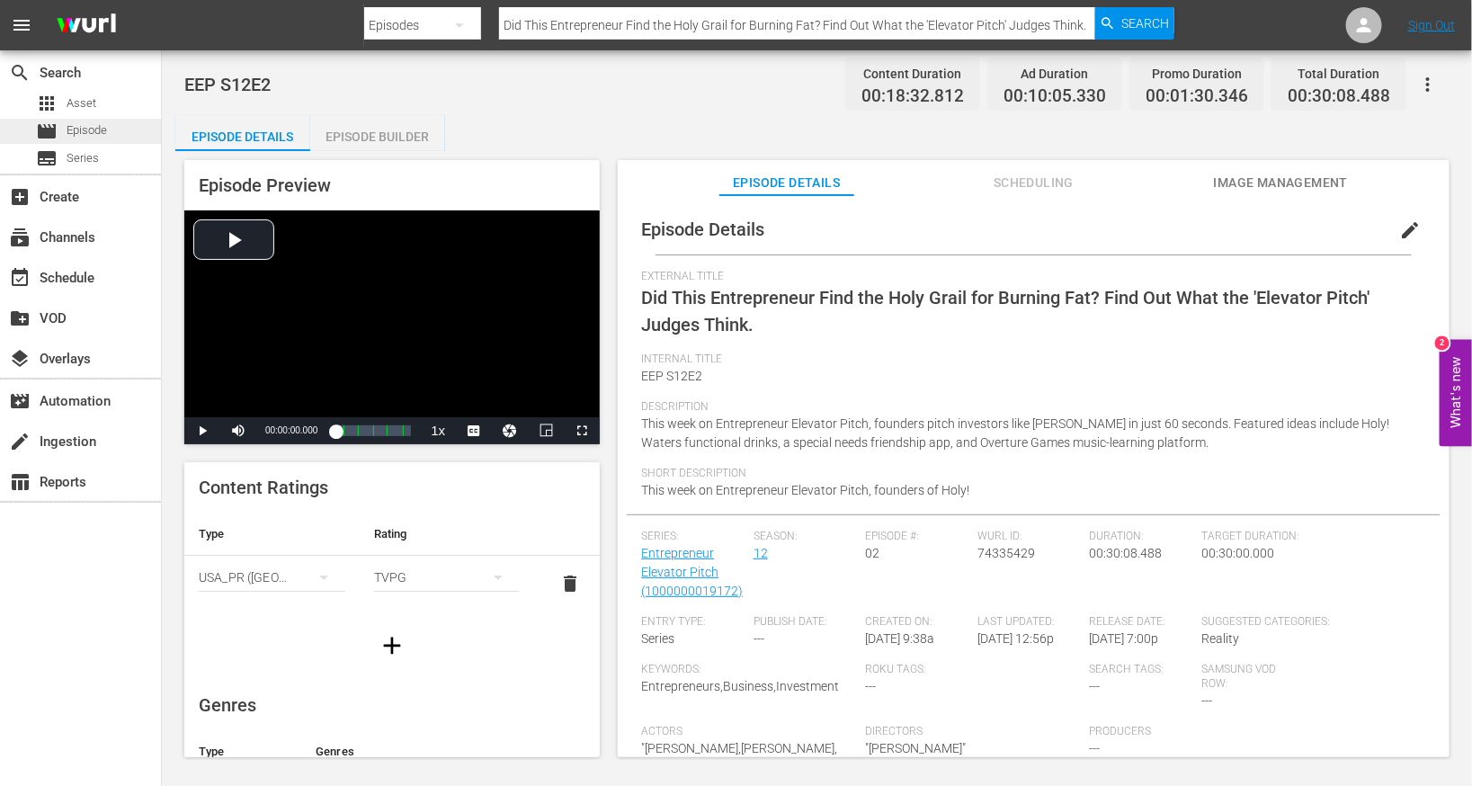
click at [101, 129] on span "Episode" at bounding box center [87, 130] width 40 height 18
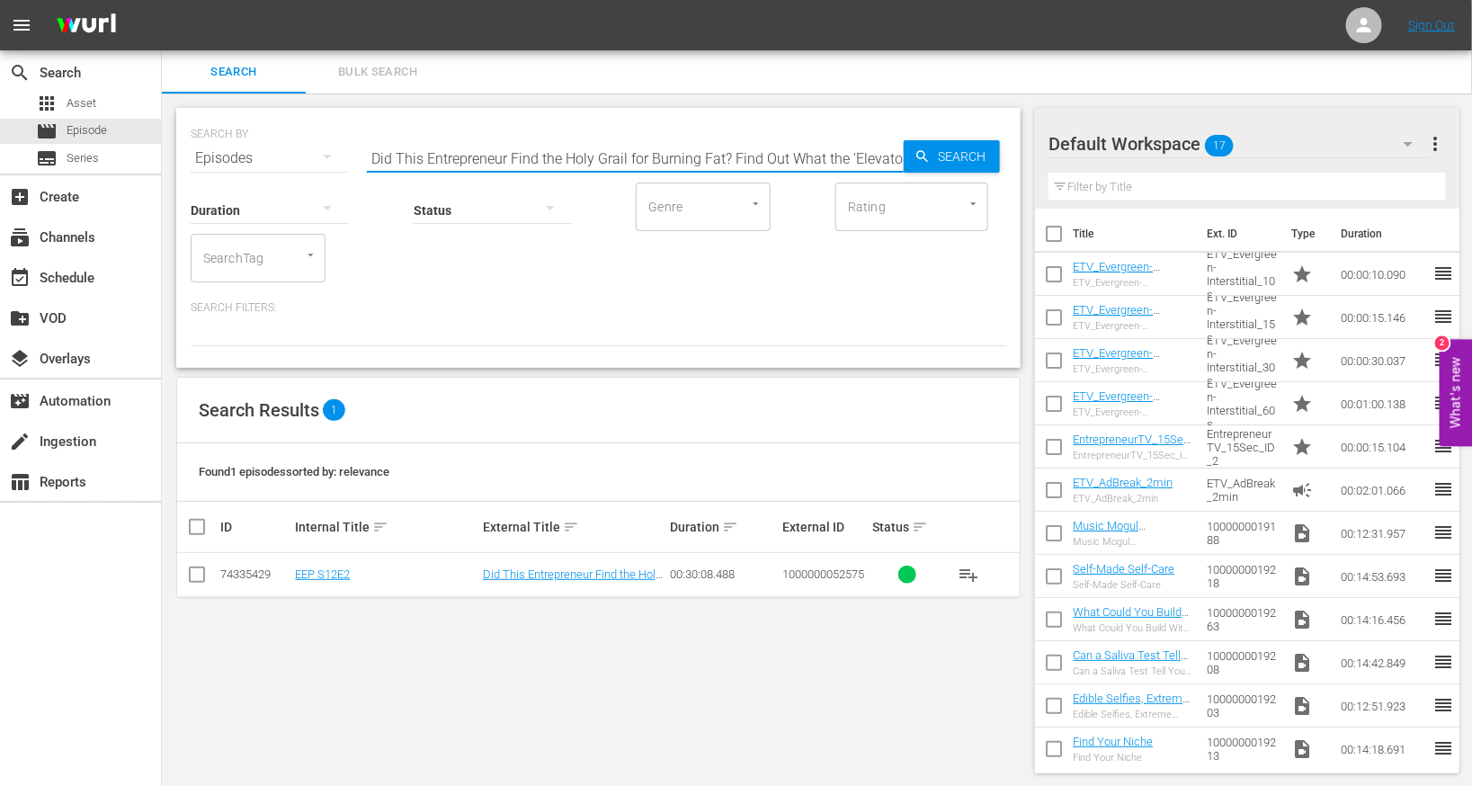
click at [474, 153] on input "Did This Entrepreneur Find the Holy Grail for Burning Fat? Find Out What the 'E…" at bounding box center [635, 158] width 537 height 43
paste input "A Scary Shopping Experience Inspired This Entrepreneur to Launch Her Own Brand.…"
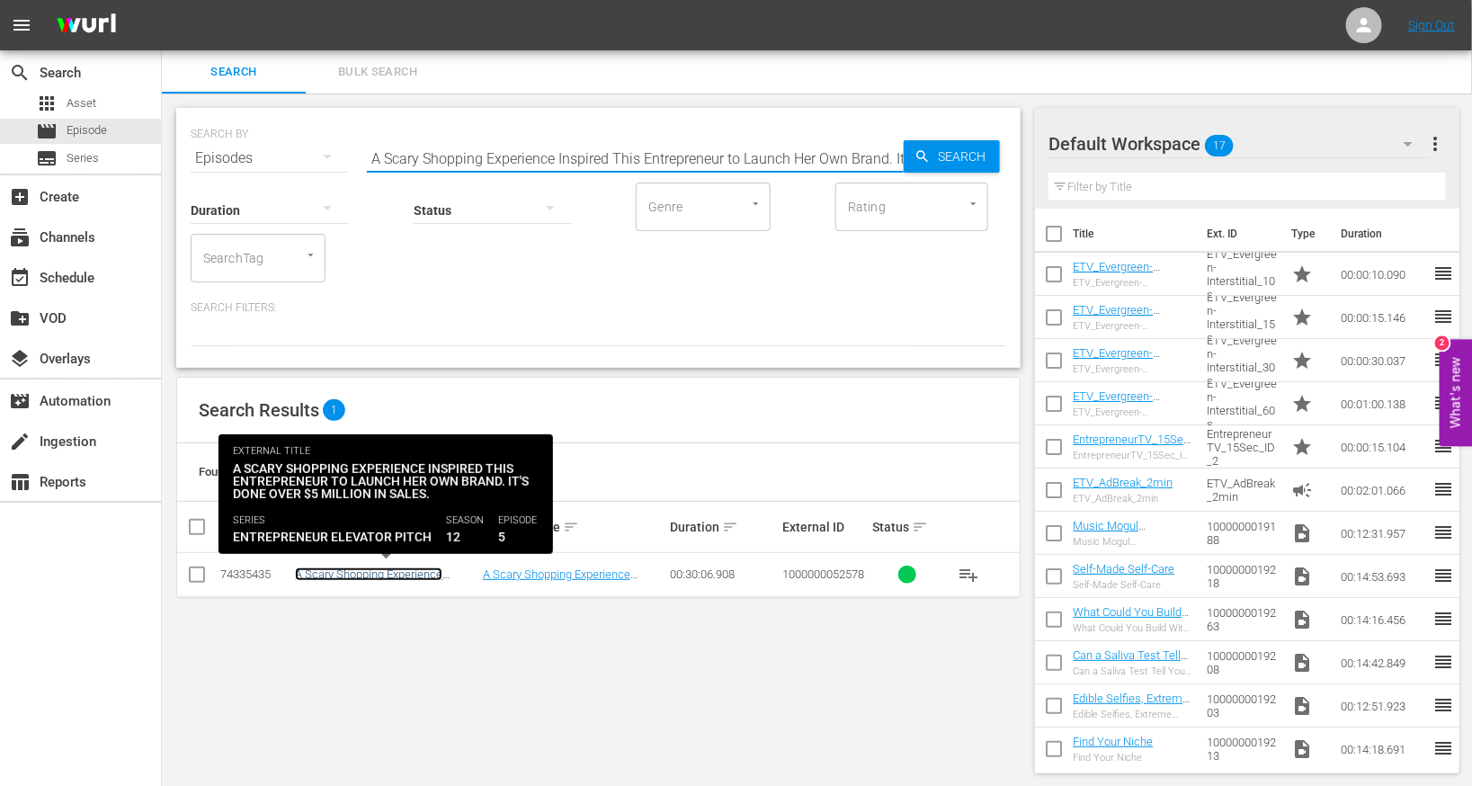
click at [352, 576] on link "A Scary Shopping Experience Inspired This Entrepreneur to Launch Her Own Brand.…" at bounding box center [377, 594] width 165 height 54
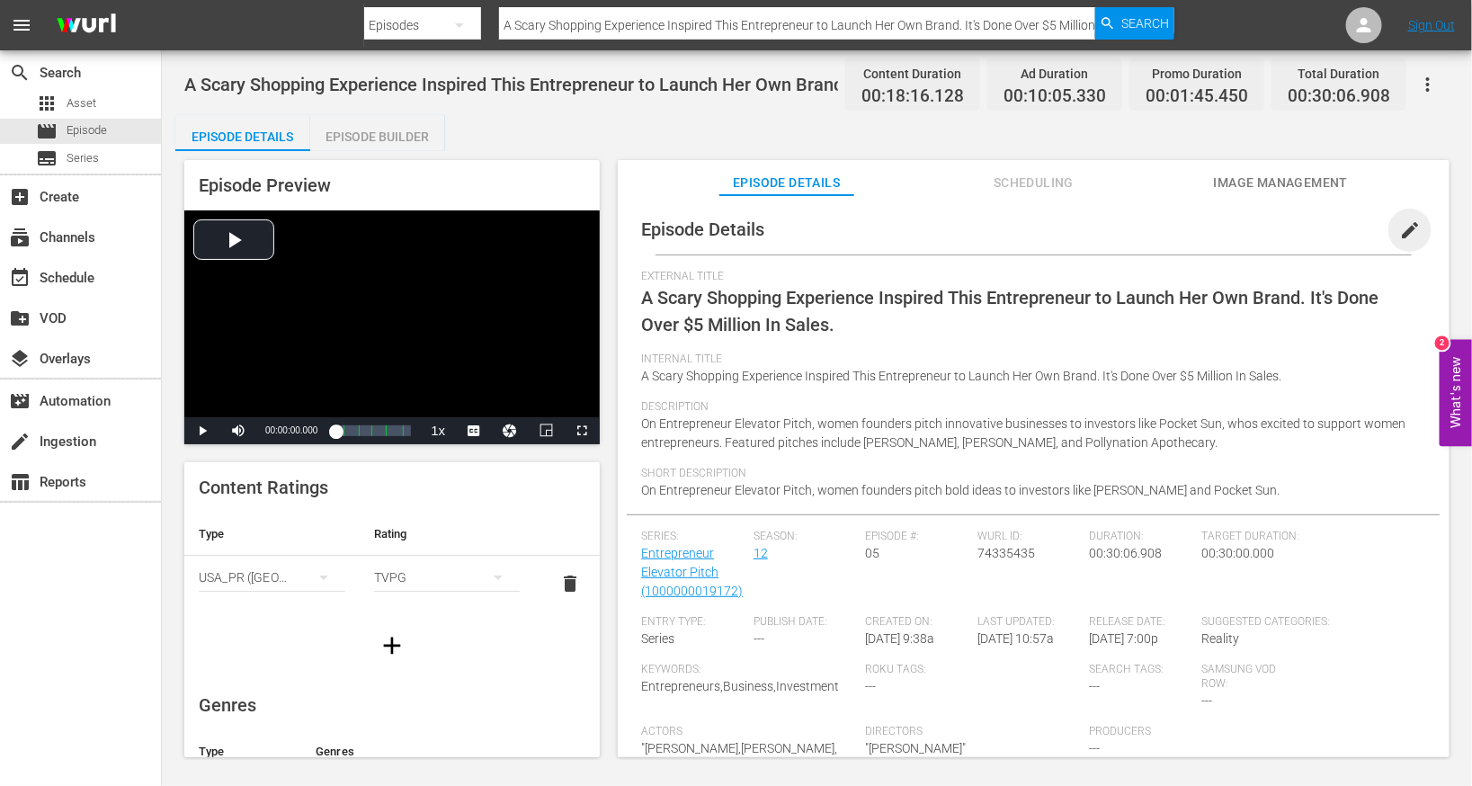
click at [974, 230] on span "edit" at bounding box center [1410, 230] width 22 height 22
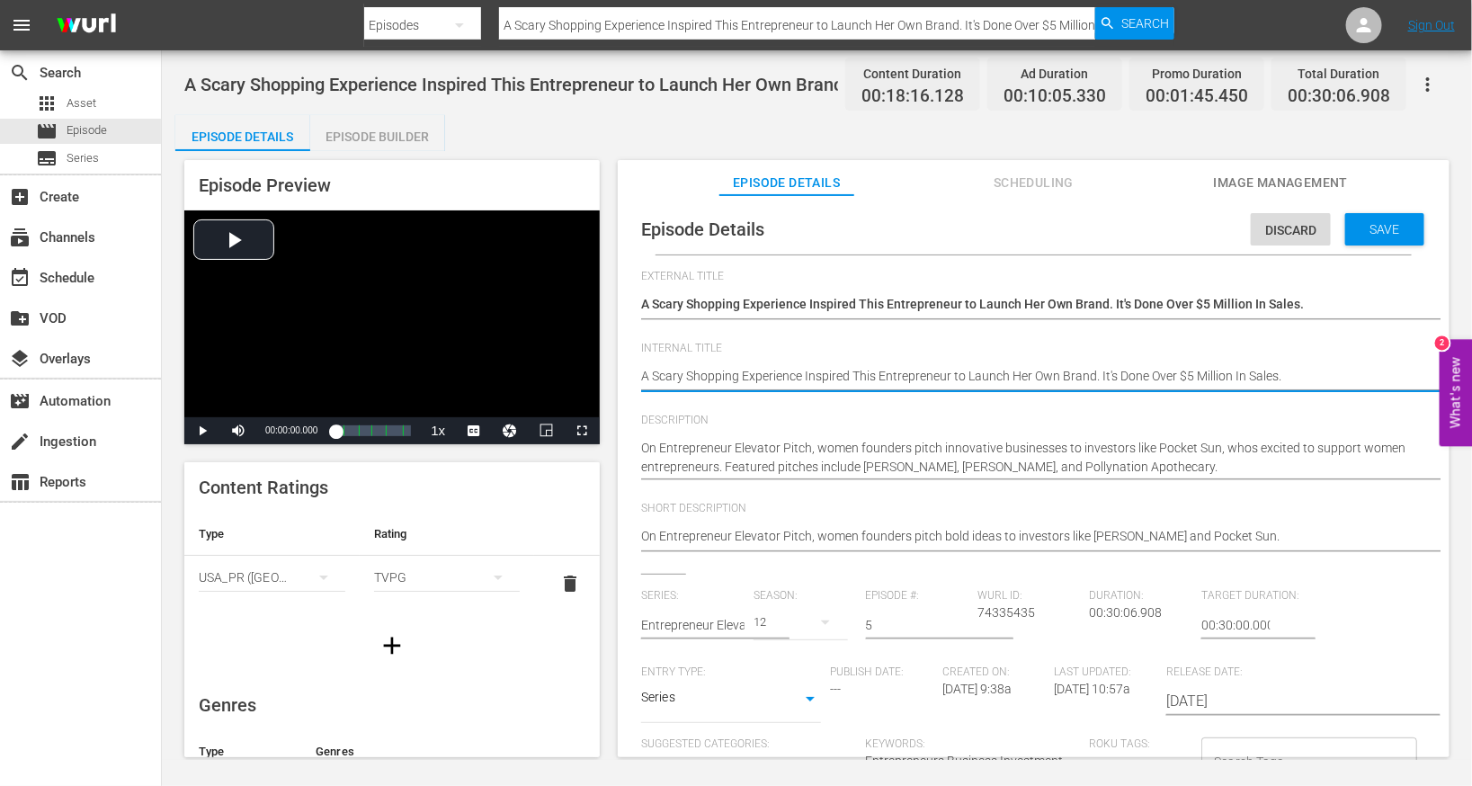
click at [845, 385] on textarea "A Scary Shopping Experience Inspired This Entrepreneur to Launch Her Own Brand.…" at bounding box center [1029, 378] width 776 height 22
click at [974, 228] on span "Save" at bounding box center [1385, 229] width 58 height 14
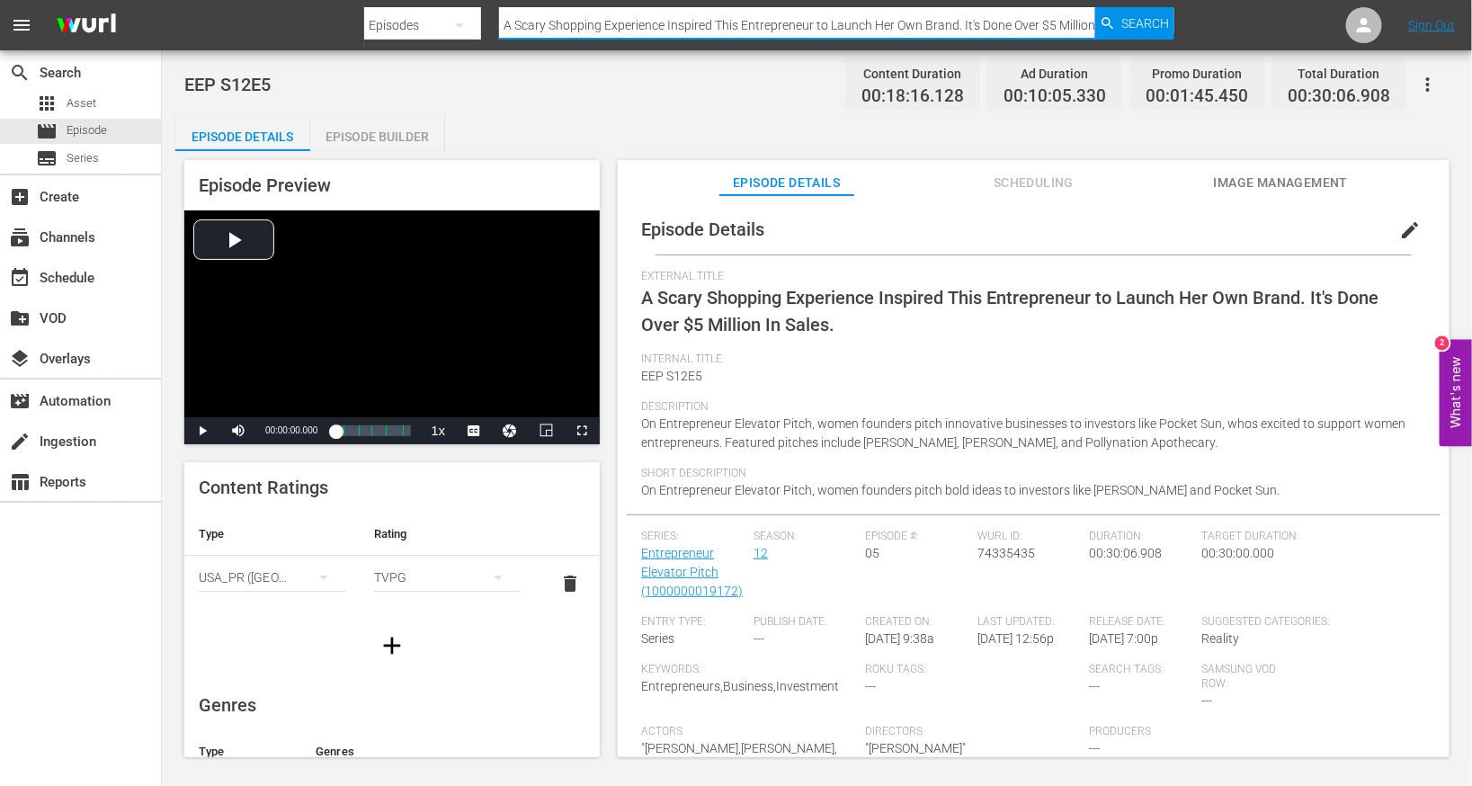
click at [605, 29] on input "A Scary Shopping Experience Inspired This Entrepreneur to Launch Her Own Brand.…" at bounding box center [797, 25] width 596 height 43
paste input "Will Investors Go Wild for a Hologram Zoo? Find Out on the Season Premiere of '…"
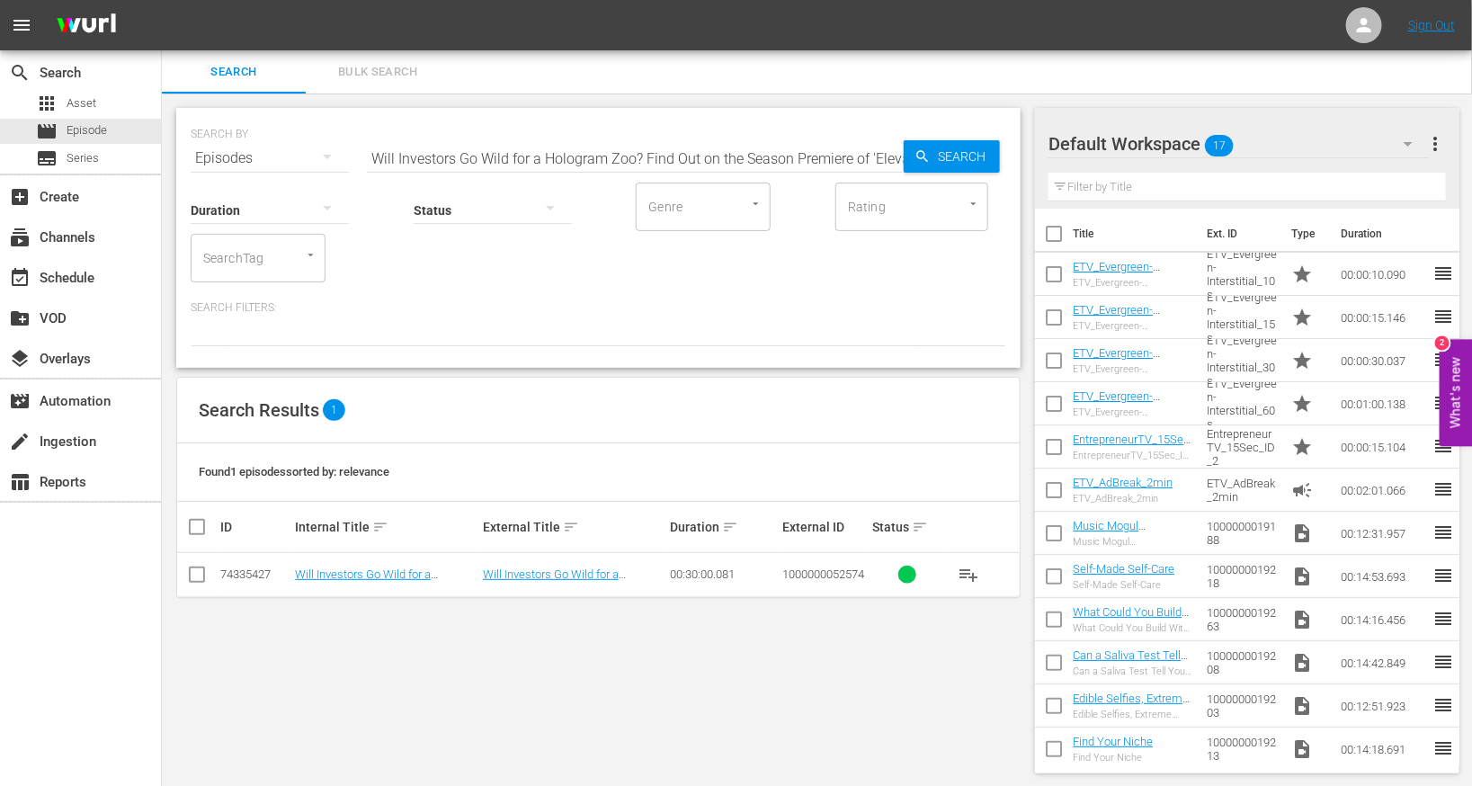
click at [348, 581] on td "Will Investors Go Wild for a Hologram Zoo? Find Out on the Season Premiere of '…" at bounding box center [385, 575] width 187 height 44
click at [354, 578] on link "Will Investors Go Wild for a Hologram Zoo? Find Out on the Season Premiere of '…" at bounding box center [384, 587] width 178 height 40
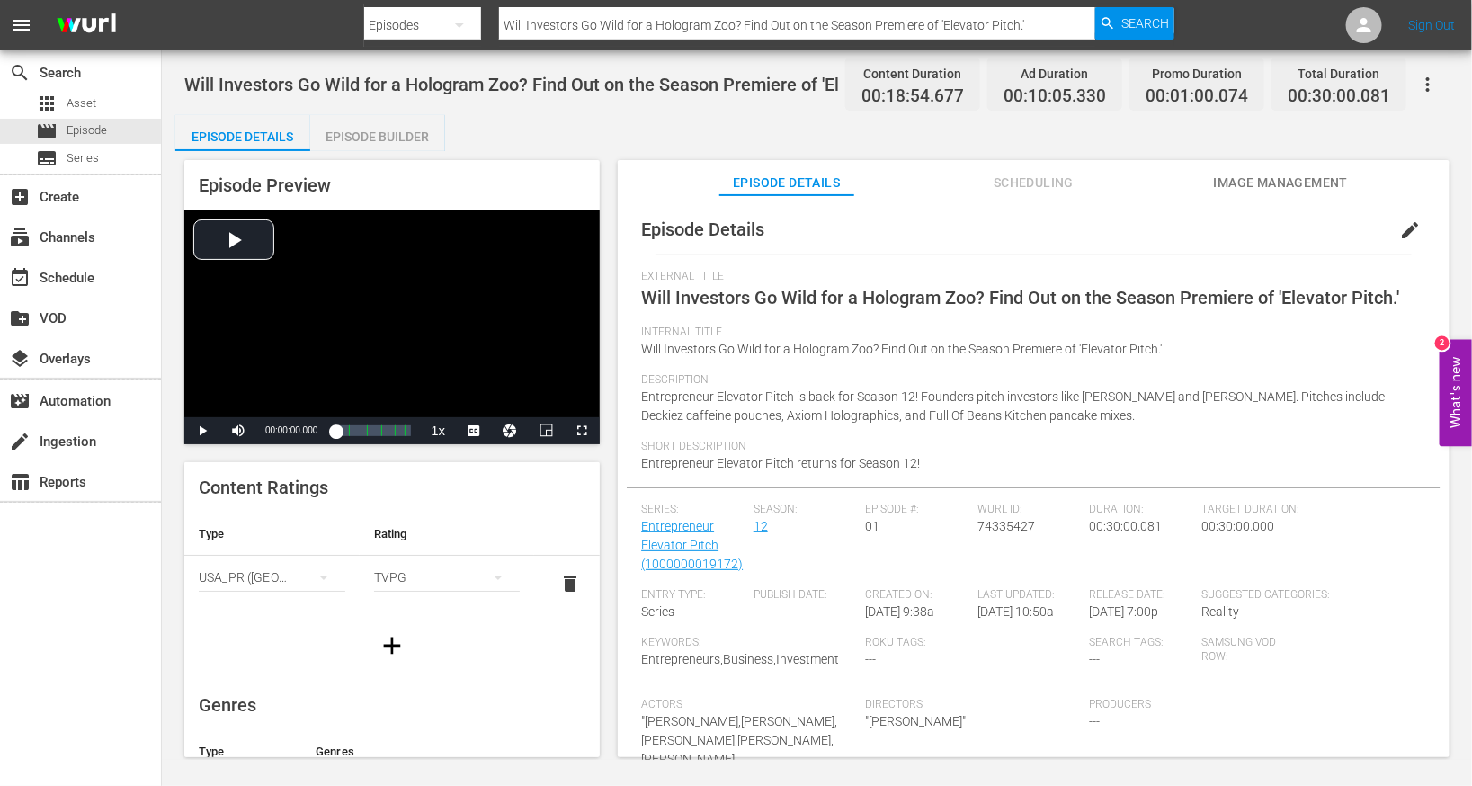
click at [974, 224] on span "edit" at bounding box center [1410, 230] width 22 height 22
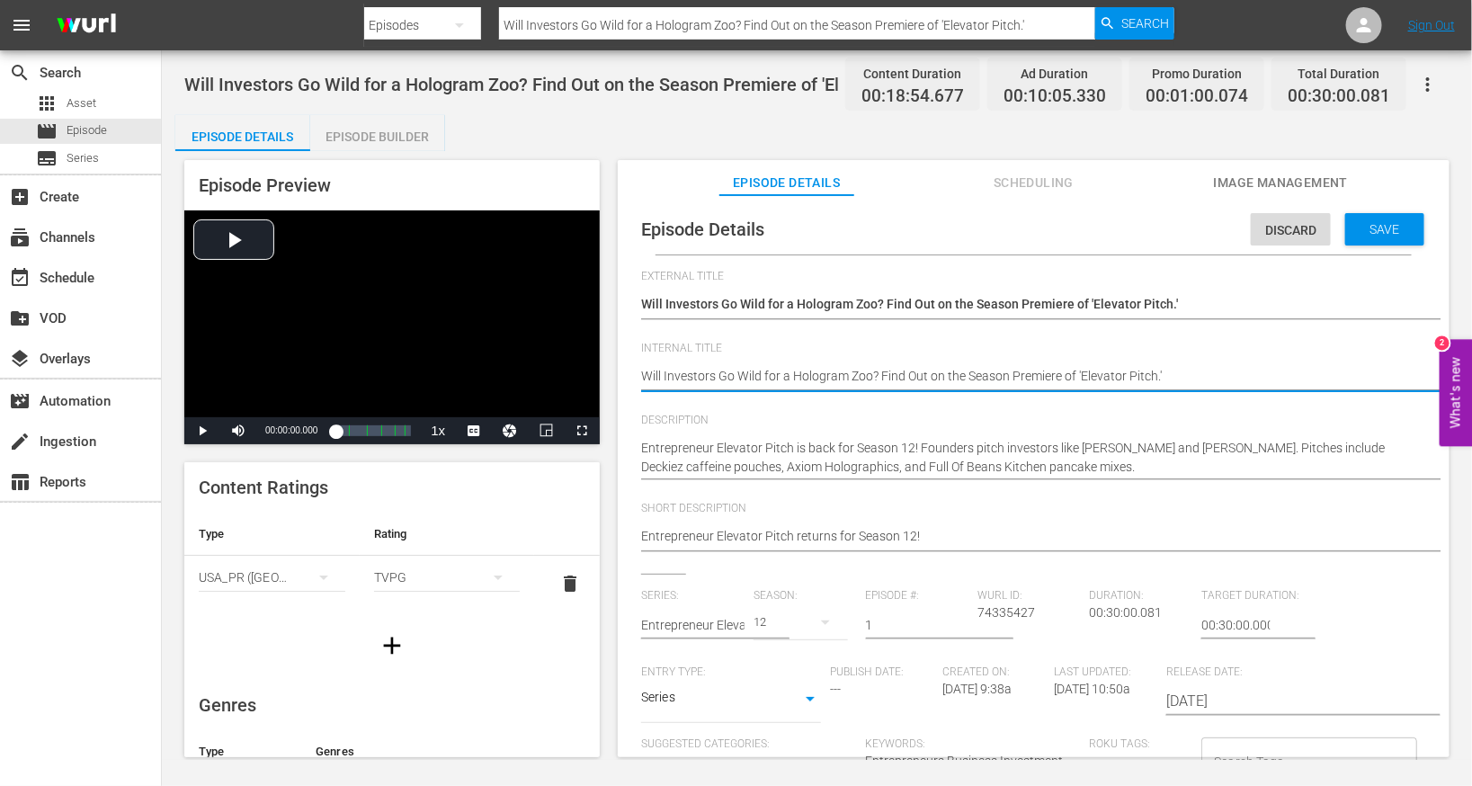
click at [933, 379] on textarea "Will Investors Go Wild for a Hologram Zoo? Find Out on the Season Premiere of '…" at bounding box center [1029, 378] width 776 height 22
click at [974, 233] on span "Save" at bounding box center [1385, 229] width 58 height 14
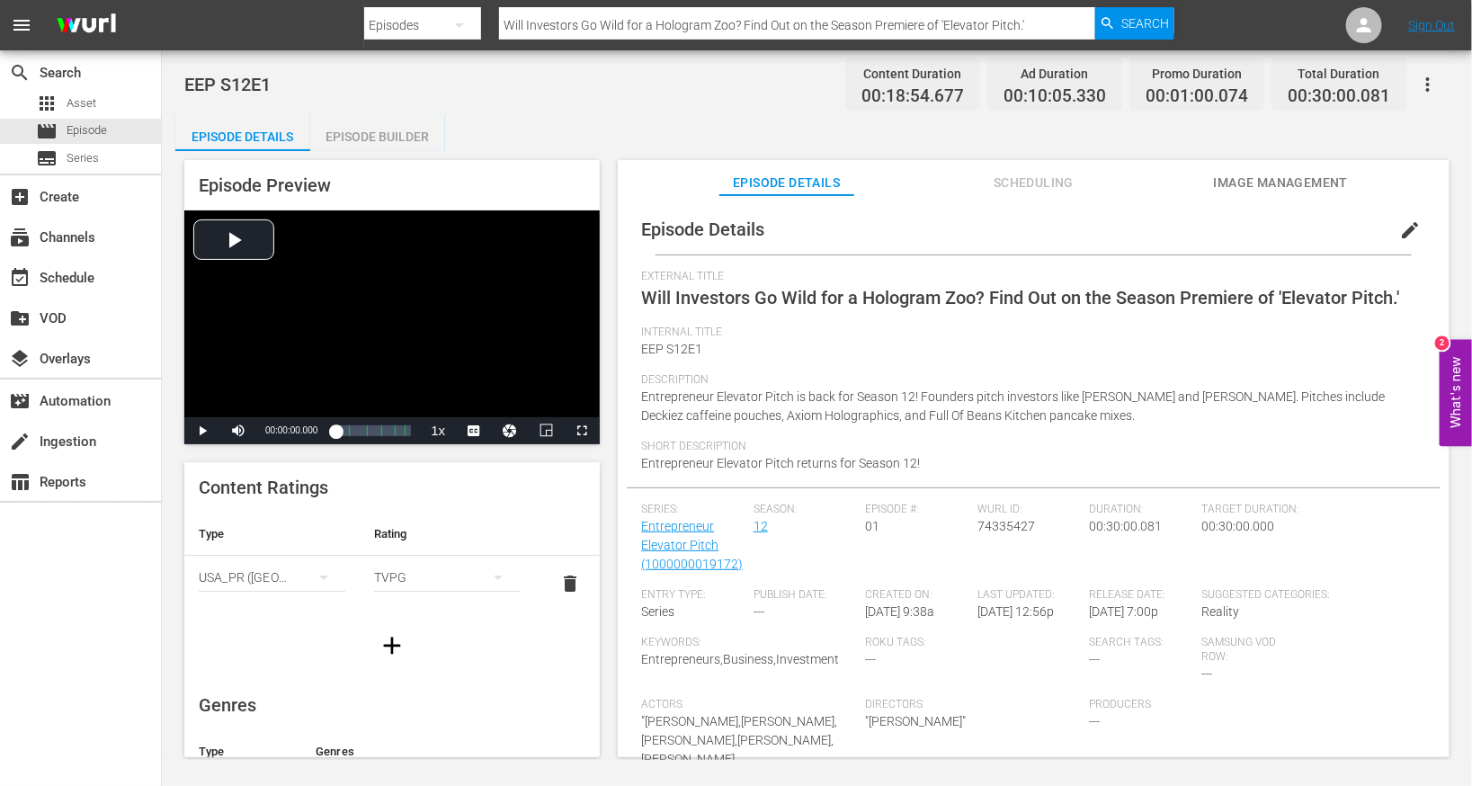
click at [549, 31] on input "Will Investors Go Wild for a Hologram Zoo? Find Out on the Season Premiere of '…" at bounding box center [797, 25] width 596 height 43
paste input "You've Got Dueling $100K Offers From Investors. So Who Do You Choose?"
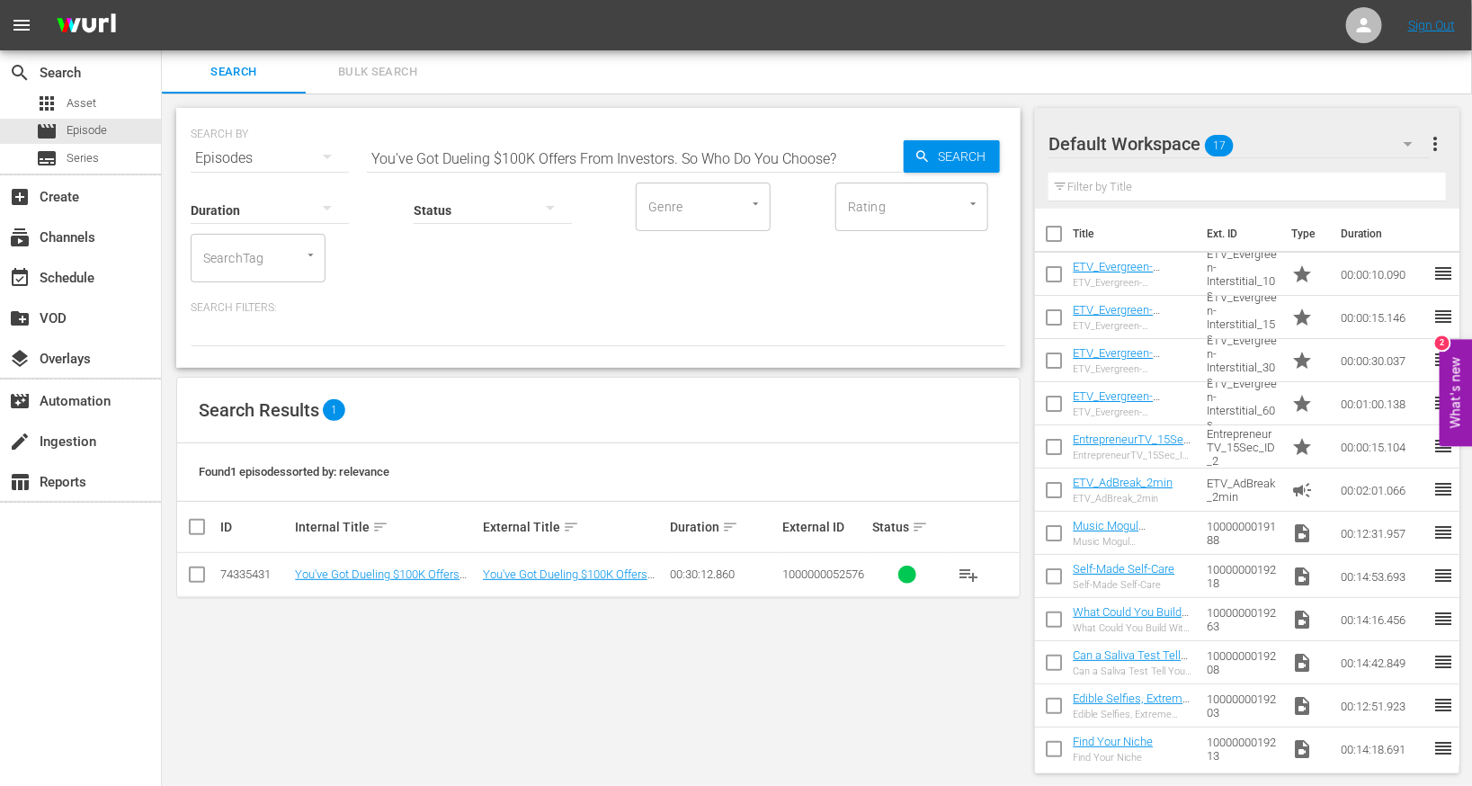
click at [353, 583] on td "You've Got Dueling $100K Offers From Investors. So Who Do You Choose?" at bounding box center [385, 575] width 187 height 44
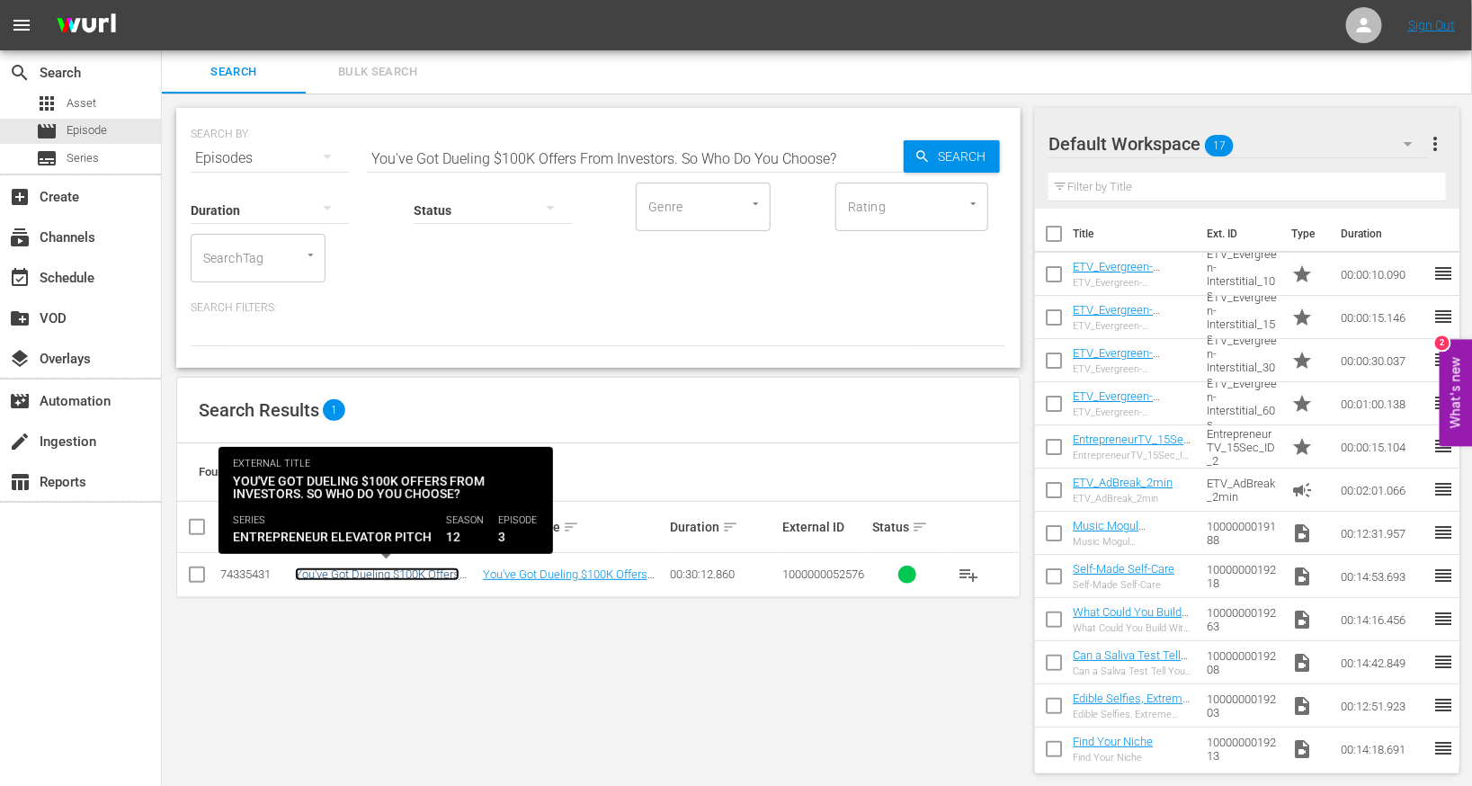
click at [368, 577] on link "You've Got Dueling $100K Offers From Investors. So Who Do You Choose?" at bounding box center [377, 587] width 165 height 40
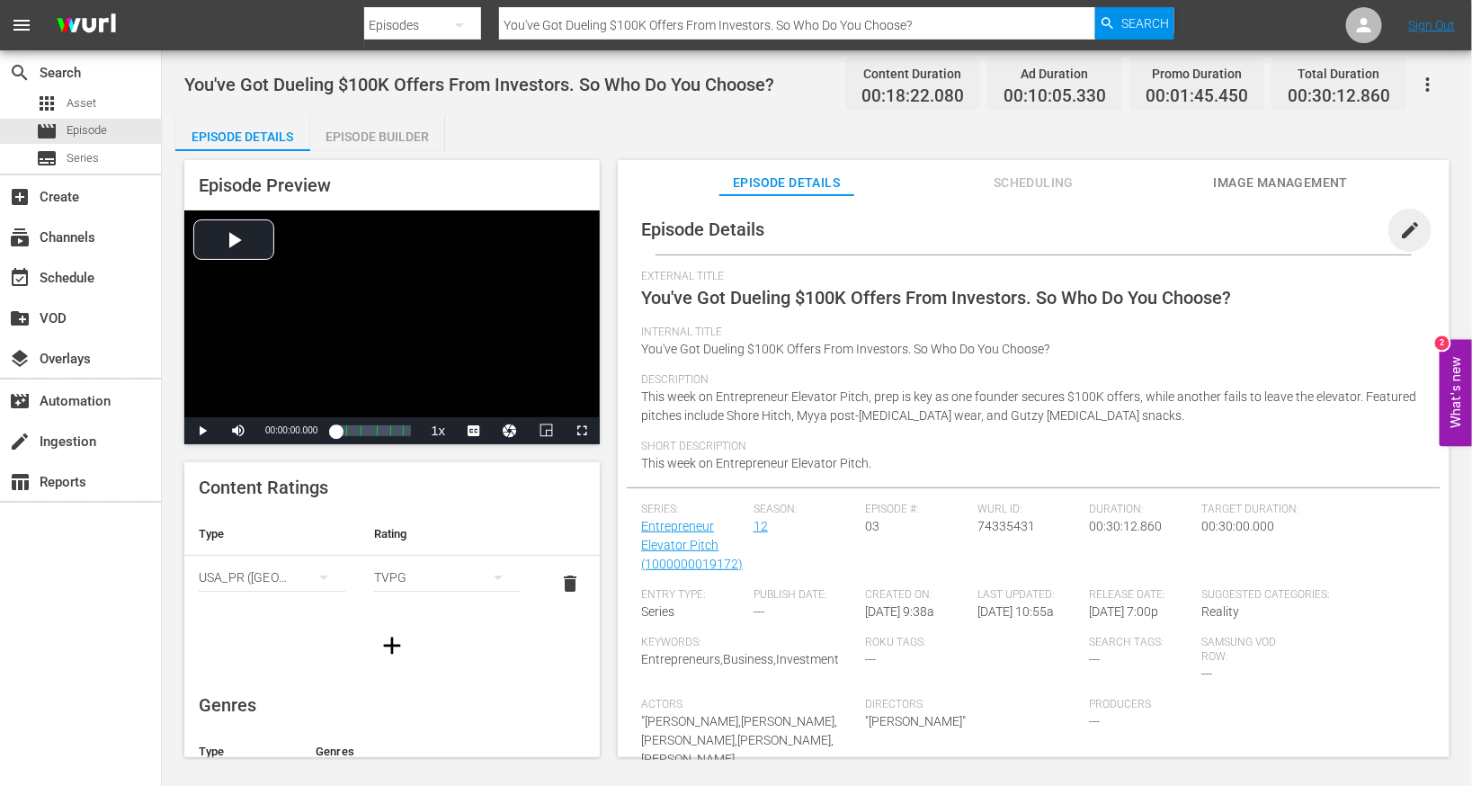
click at [974, 226] on span "edit" at bounding box center [1410, 230] width 22 height 22
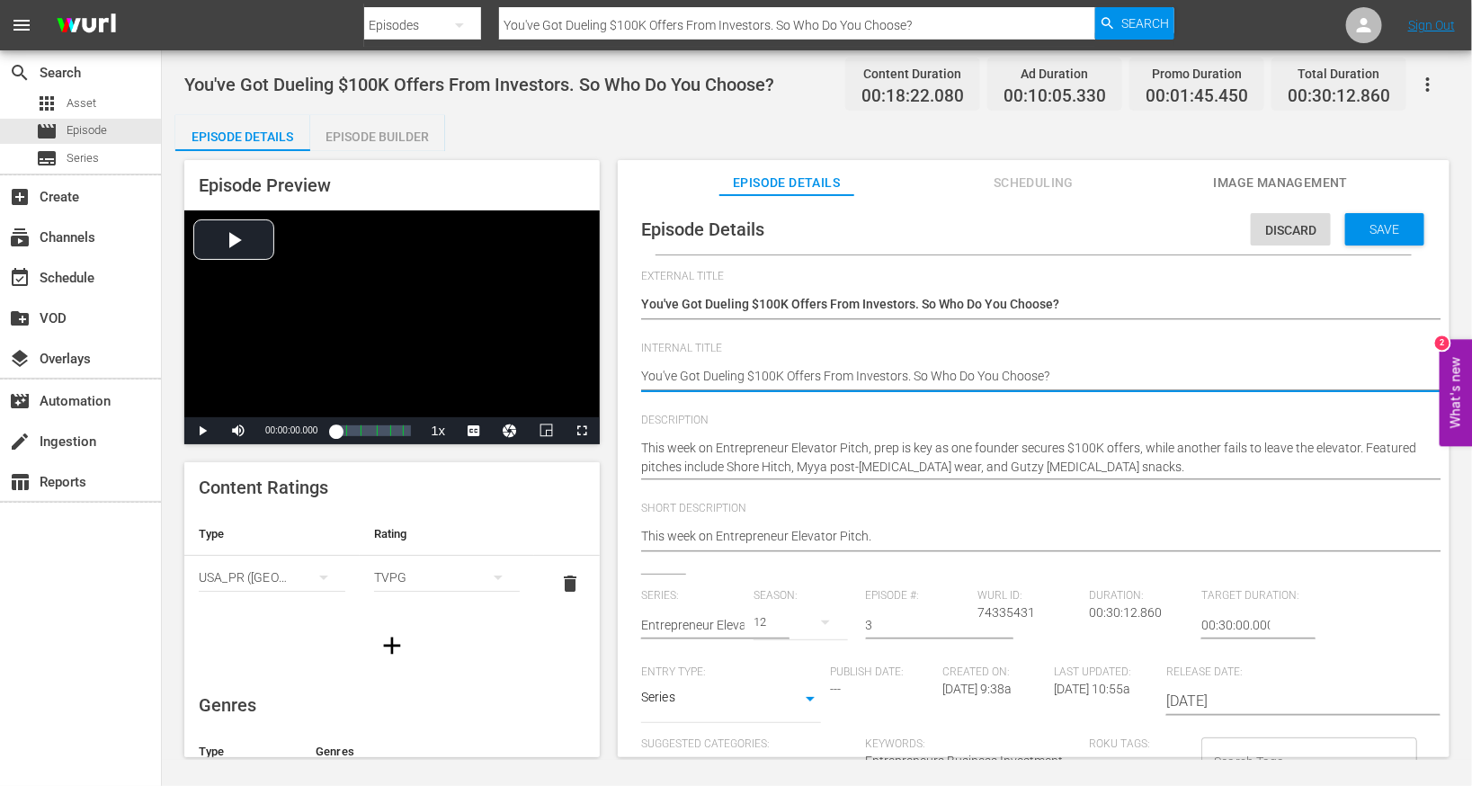
click at [836, 374] on textarea "You've Got Dueling $100K Offers From Investors. So Who Do You Choose?" at bounding box center [1029, 378] width 776 height 22
click at [974, 230] on span "Save" at bounding box center [1385, 229] width 58 height 14
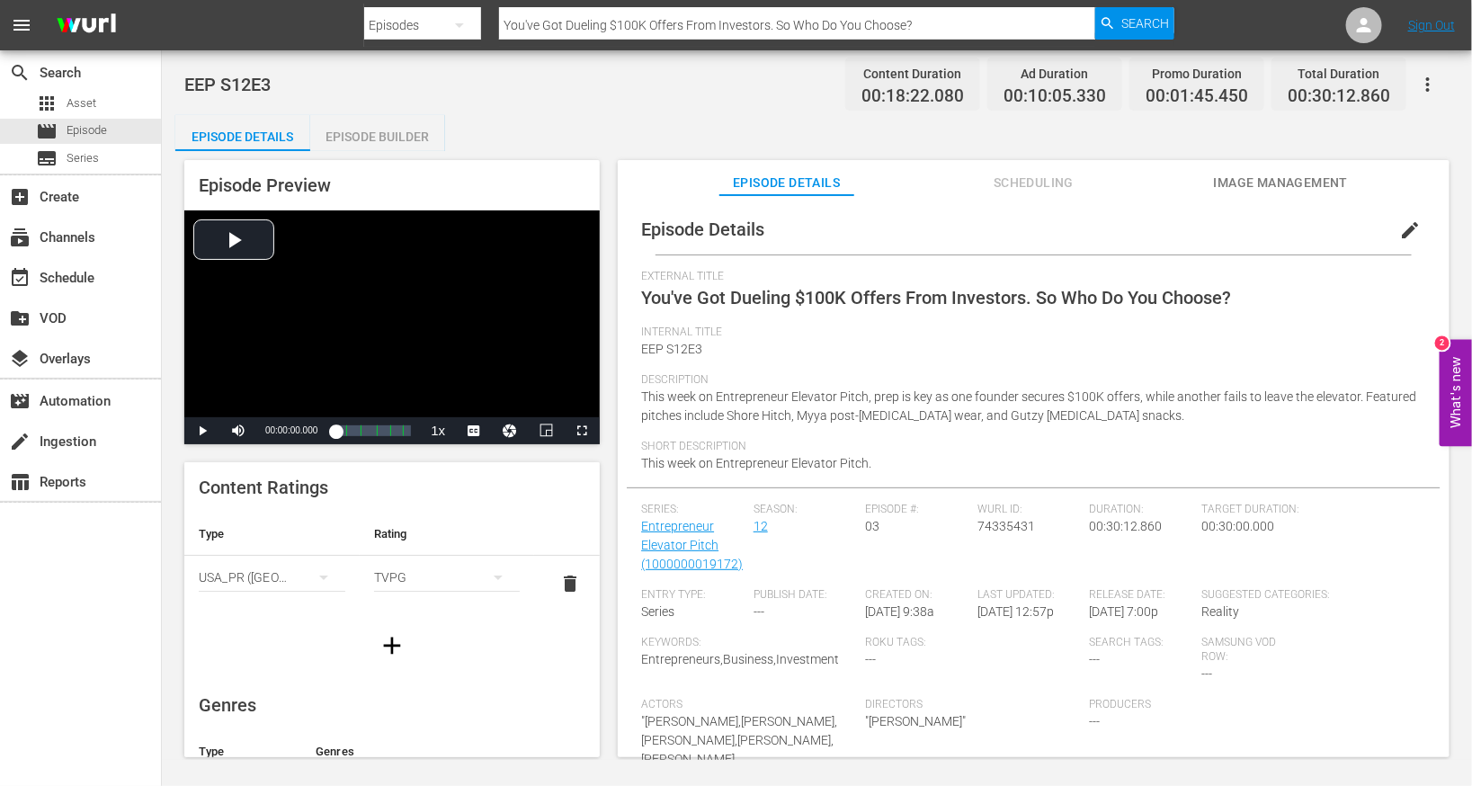
click at [524, 17] on input "You've Got Dueling $100K Offers From Investors. So Who Do You Choose?" at bounding box center [797, 25] width 596 height 43
paste input "Epic Elevator Pitch Disaster Takes a Shocking Twist You Have to See!"
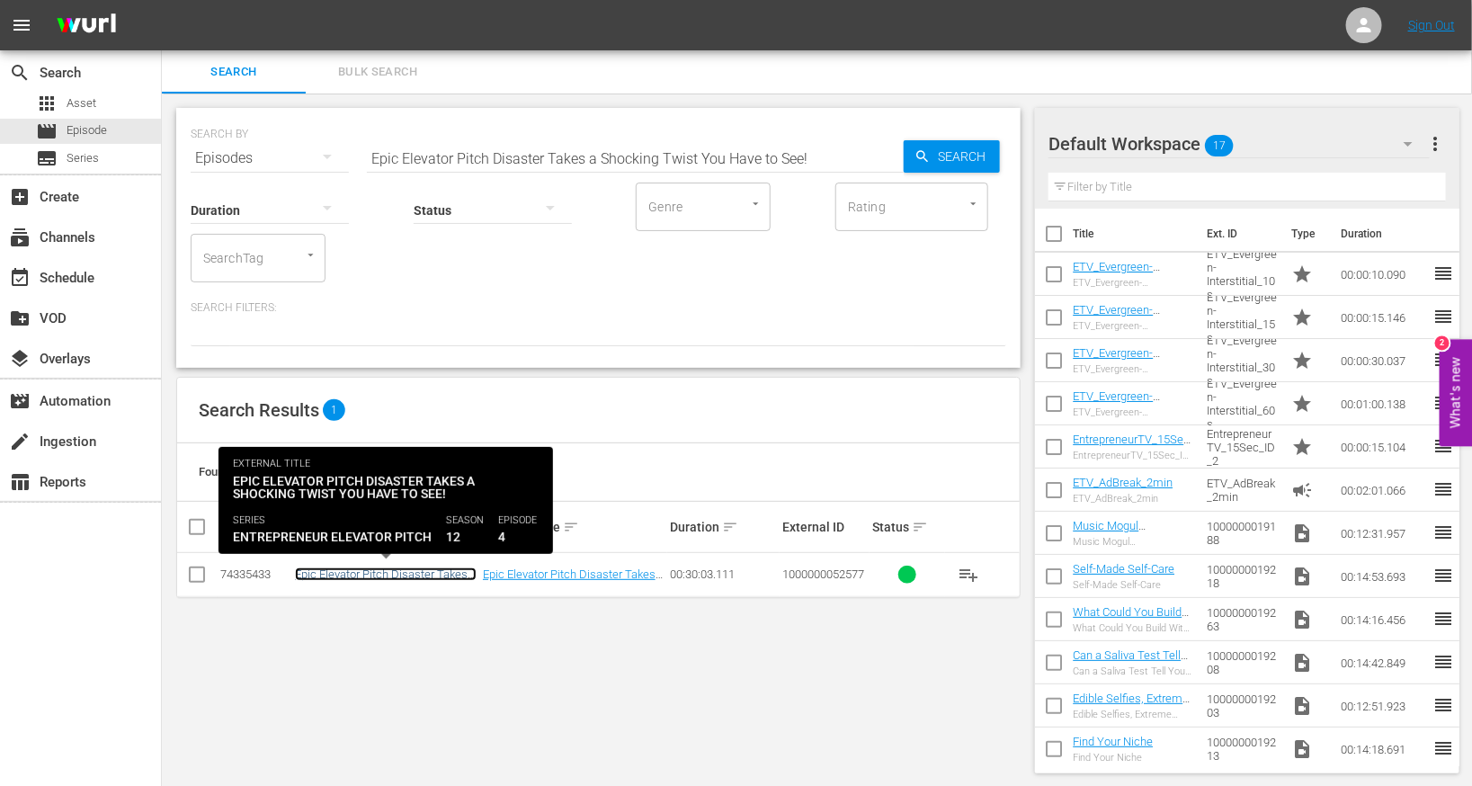
click at [342, 573] on link "Epic Elevator Pitch Disaster Takes a Shocking Twist You Have to See!" at bounding box center [386, 580] width 182 height 27
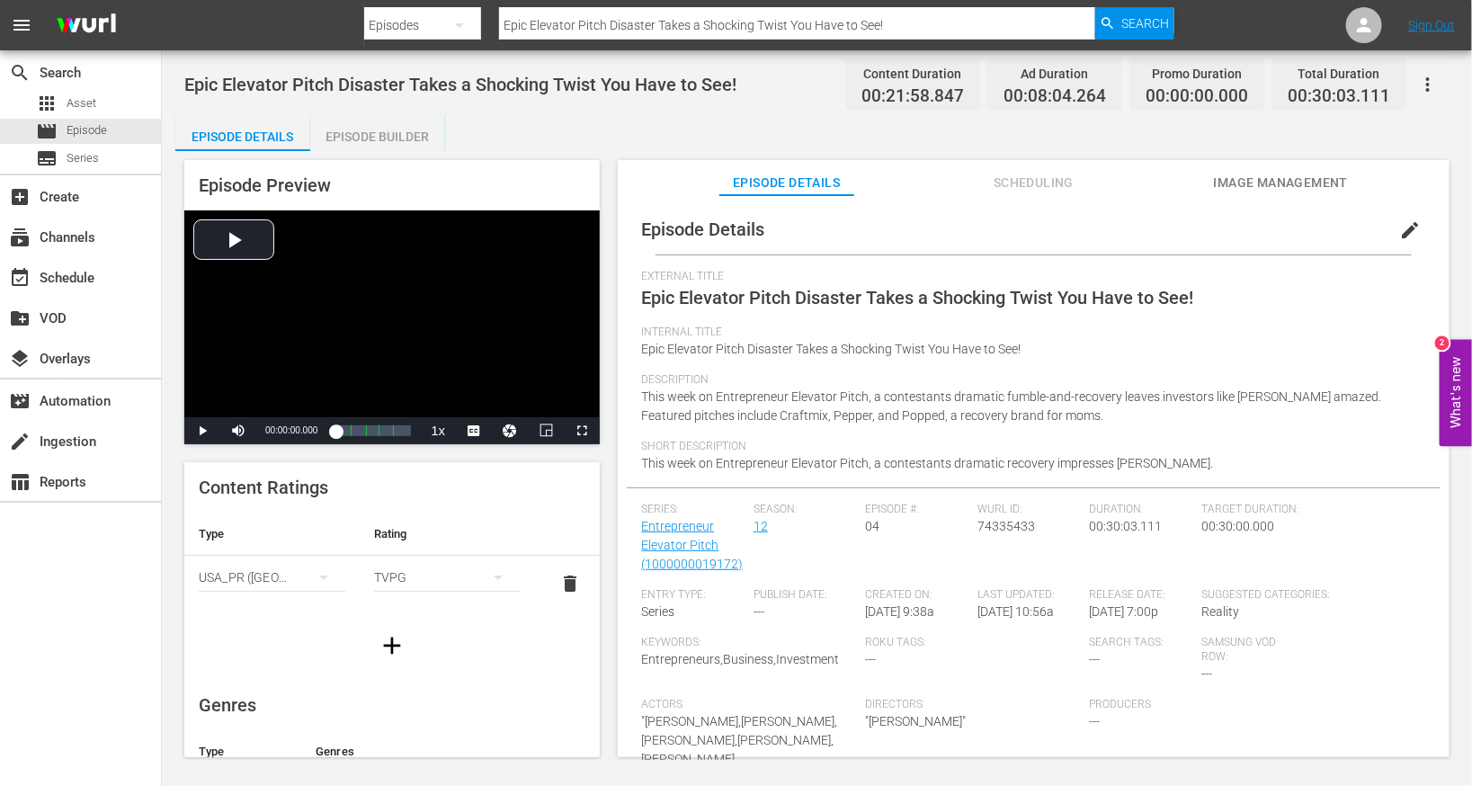
click at [974, 216] on button "edit" at bounding box center [1410, 230] width 43 height 43
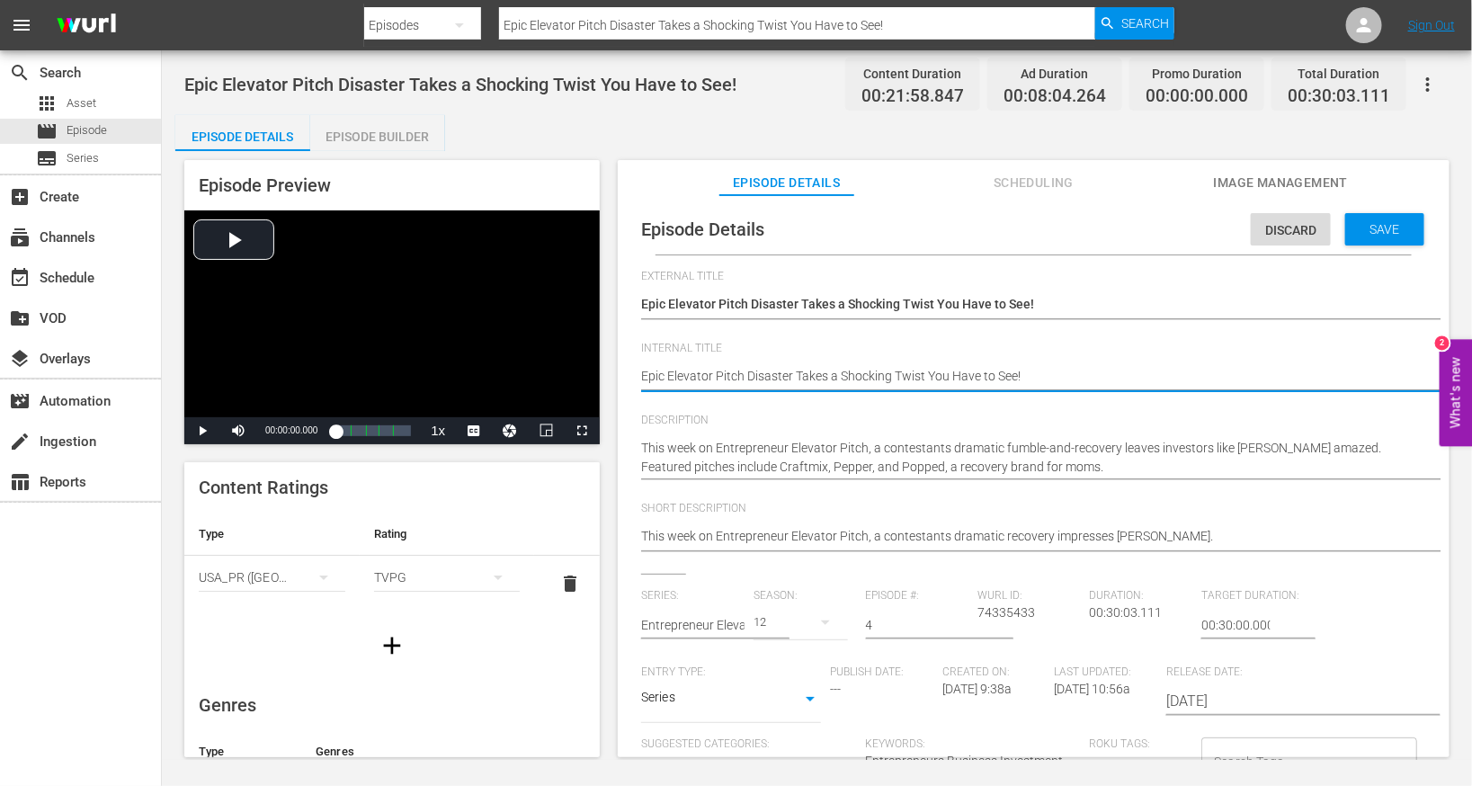
click at [773, 371] on textarea "Epic Elevator Pitch Disaster Takes a Shocking Twist You Have to See!" at bounding box center [1029, 378] width 776 height 22
click at [974, 235] on span "Save" at bounding box center [1385, 229] width 58 height 14
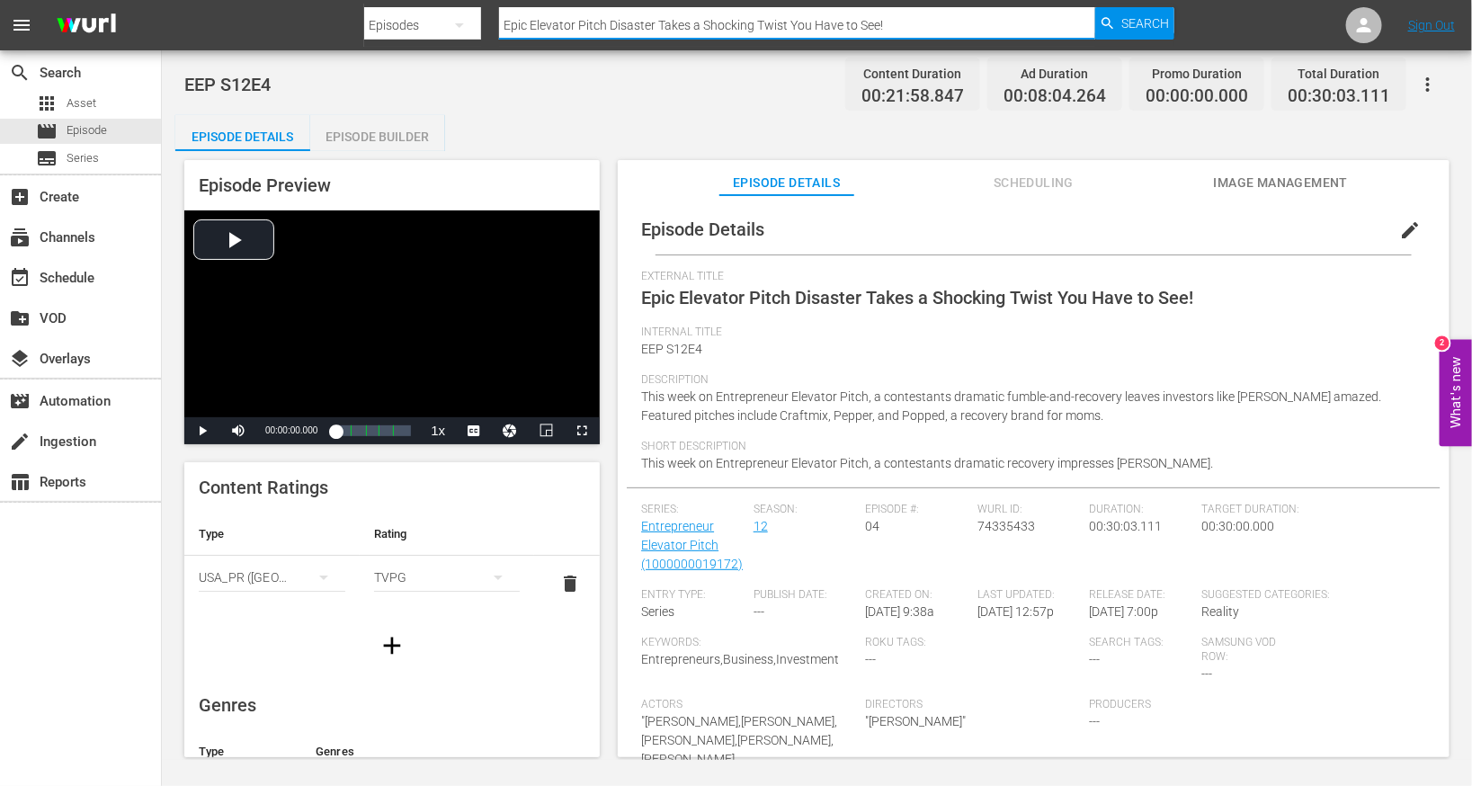
click at [618, 23] on input "Epic Elevator Pitch Disaster Takes a Shocking Twist You Have to See!" at bounding box center [797, 25] width 596 height 43
paste input "A Near-Tragedy Spurred This Dad's Invention Now Worth Millions"
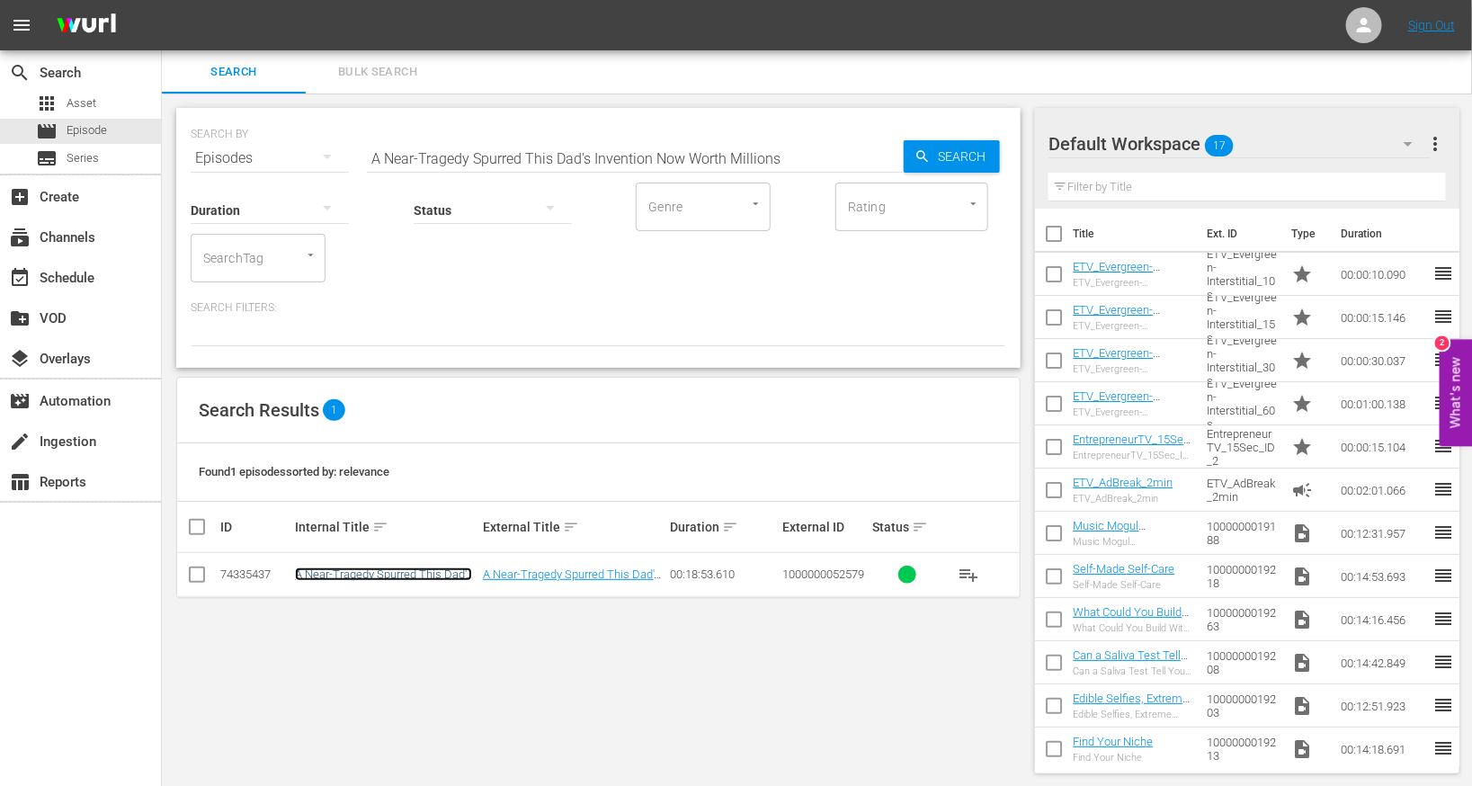
click at [362, 578] on link "A Near-Tragedy Spurred This Dad's Invention Now Worth Millions" at bounding box center [383, 580] width 177 height 27
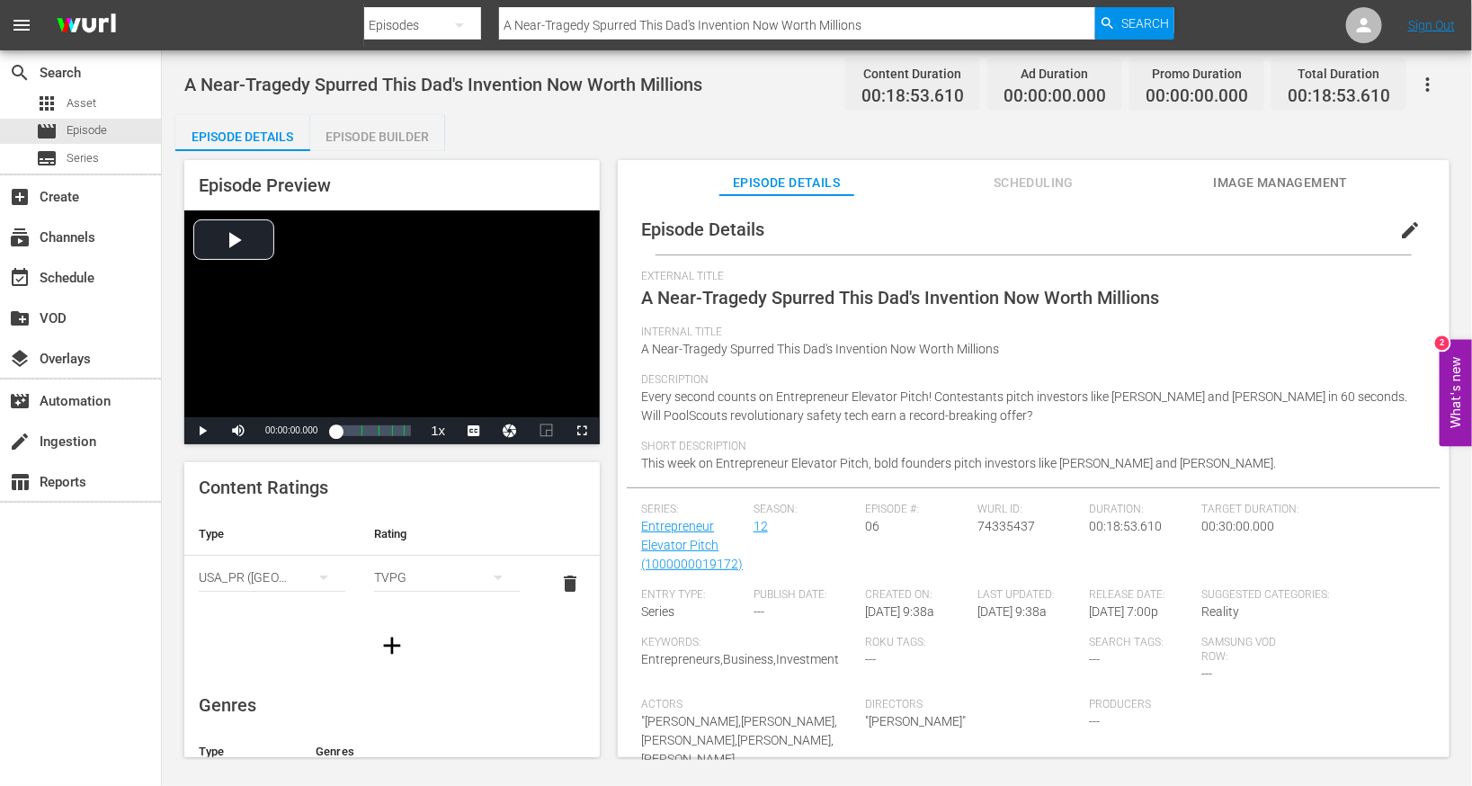
click at [405, 135] on div "Episode Builder" at bounding box center [377, 136] width 135 height 43
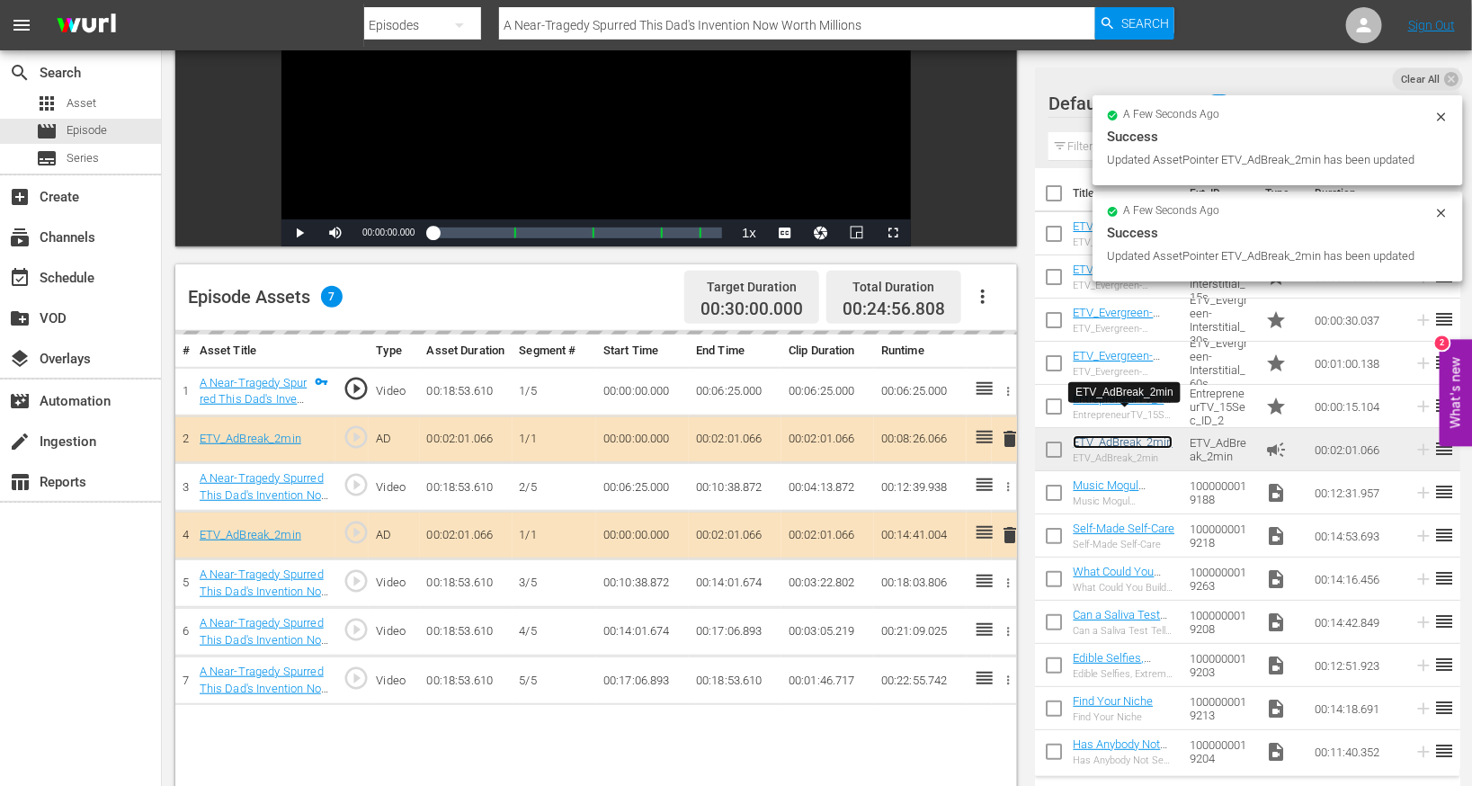
scroll to position [320, 0]
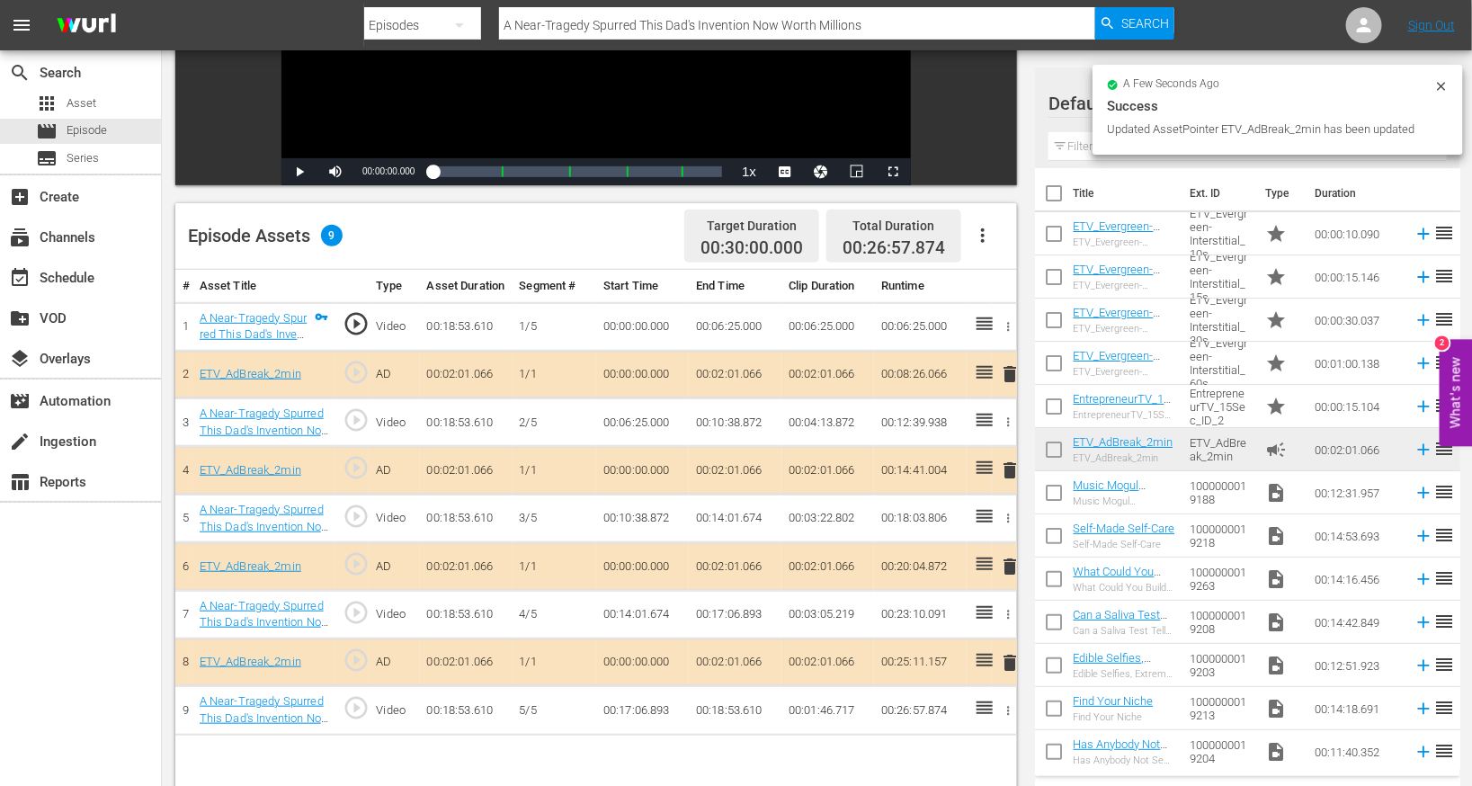
click at [974, 239] on icon "button" at bounding box center [983, 236] width 22 height 22
click at [974, 240] on div "Edit Cue Points" at bounding box center [1038, 242] width 122 height 43
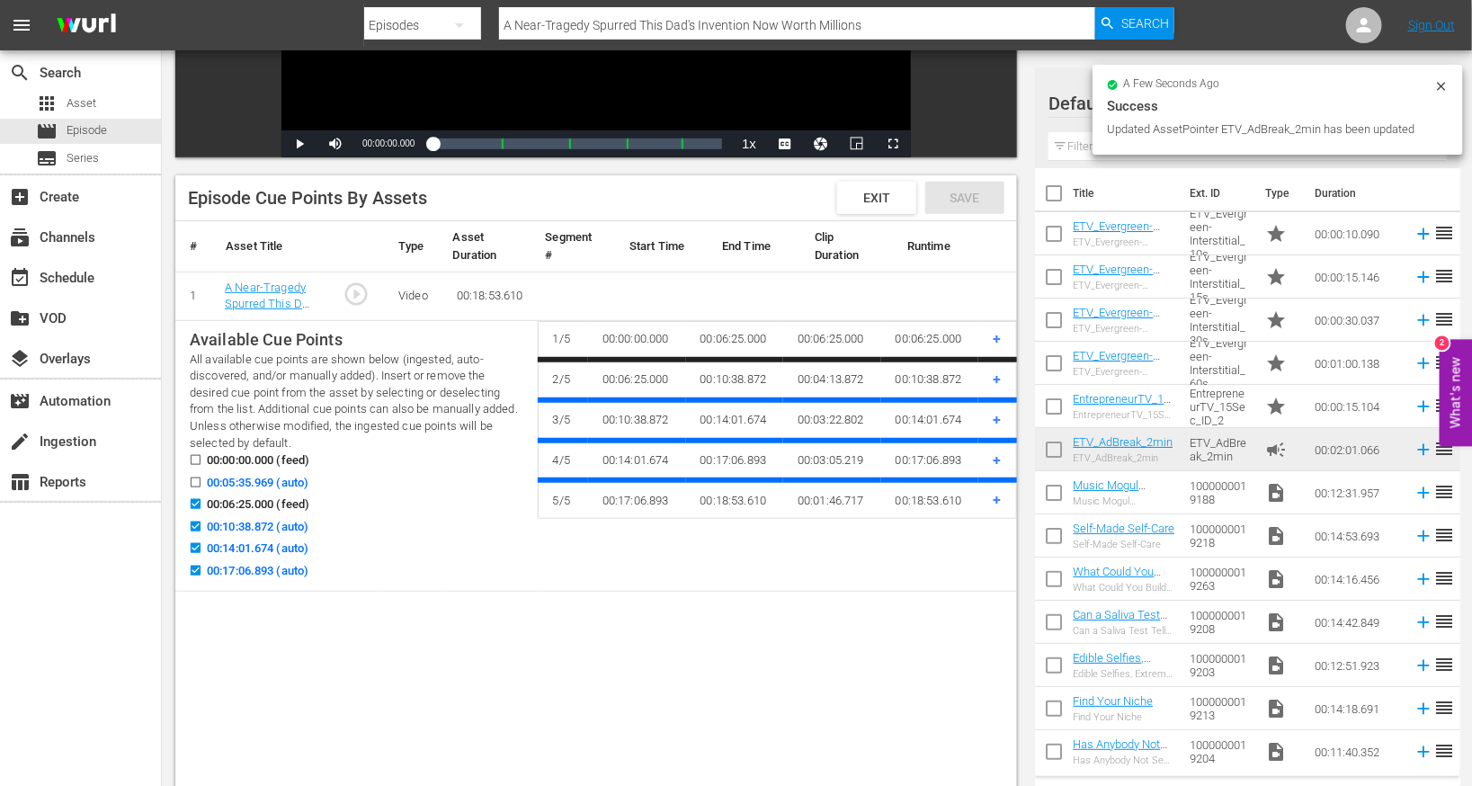
scroll to position [352, 0]
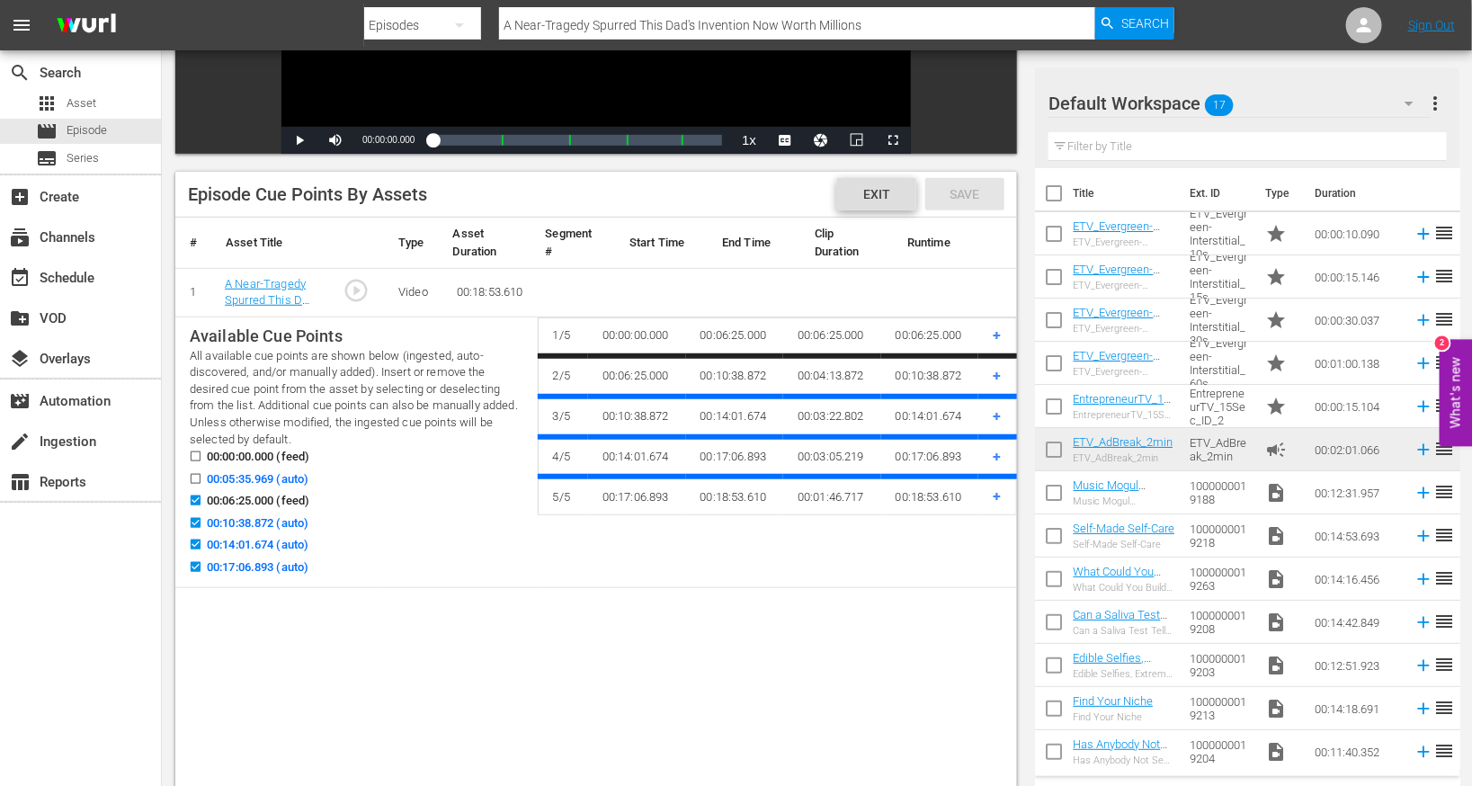
click at [872, 201] on div "Exit" at bounding box center [876, 194] width 79 height 32
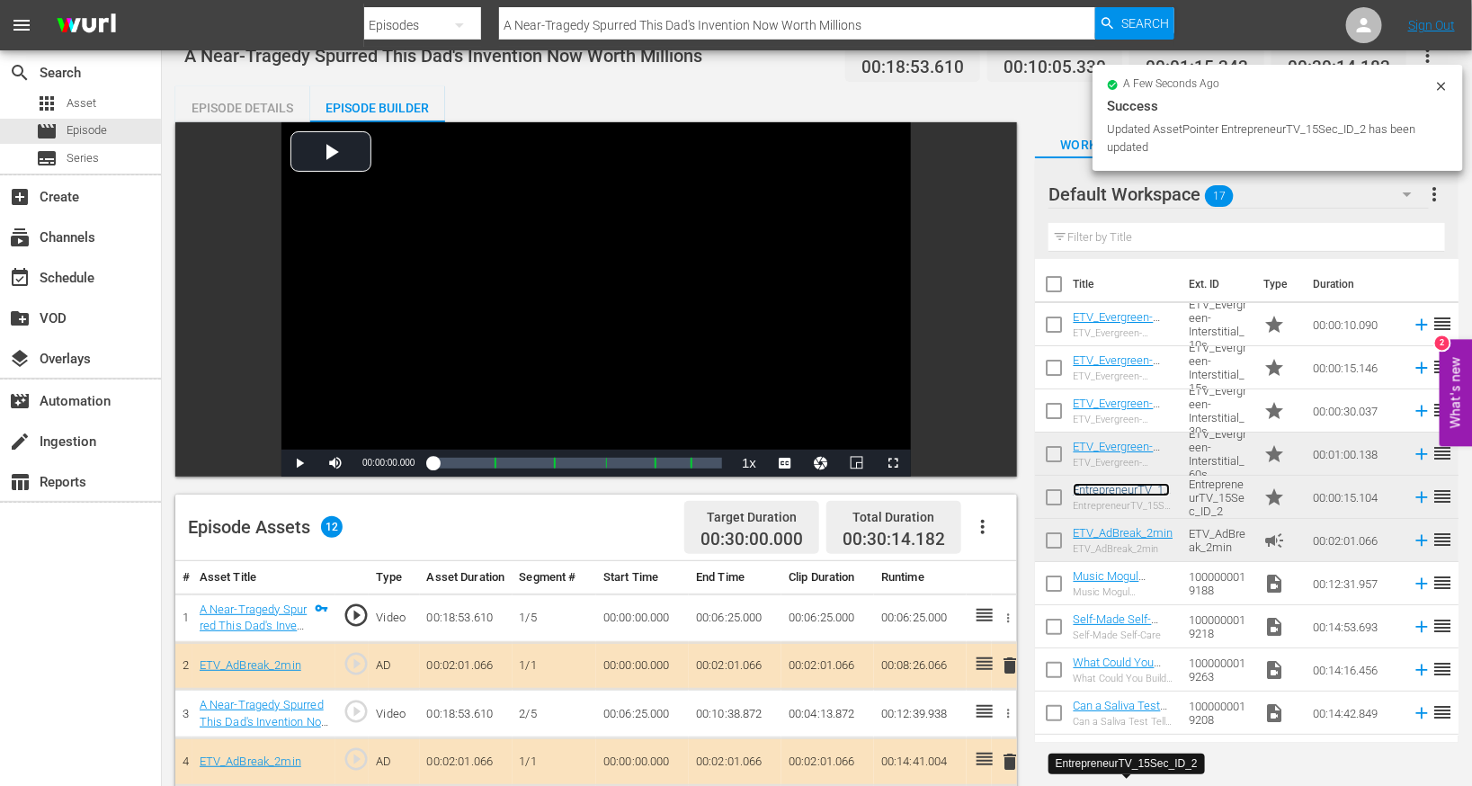
scroll to position [0, 0]
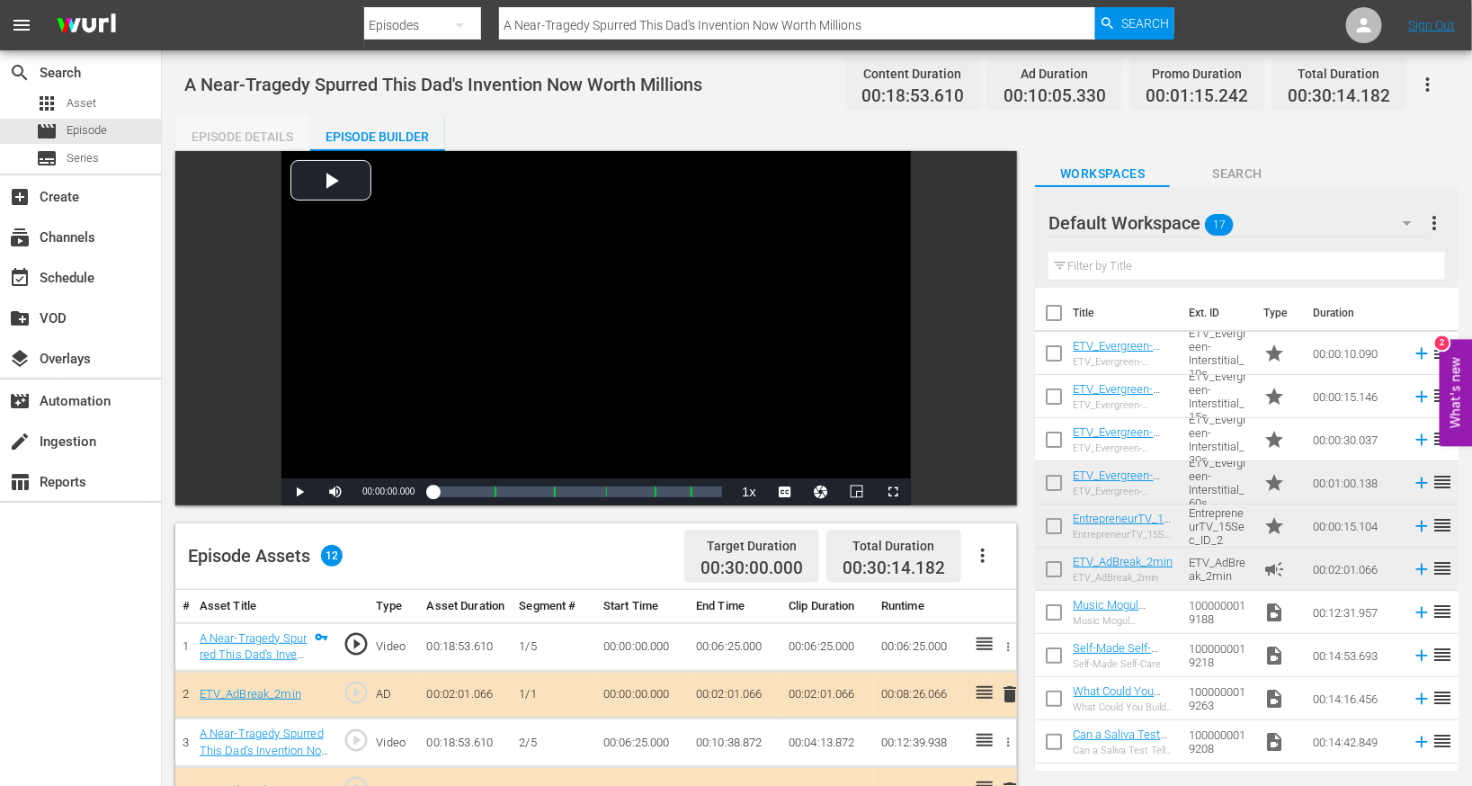
click at [260, 130] on div "Episode Details" at bounding box center [242, 136] width 135 height 43
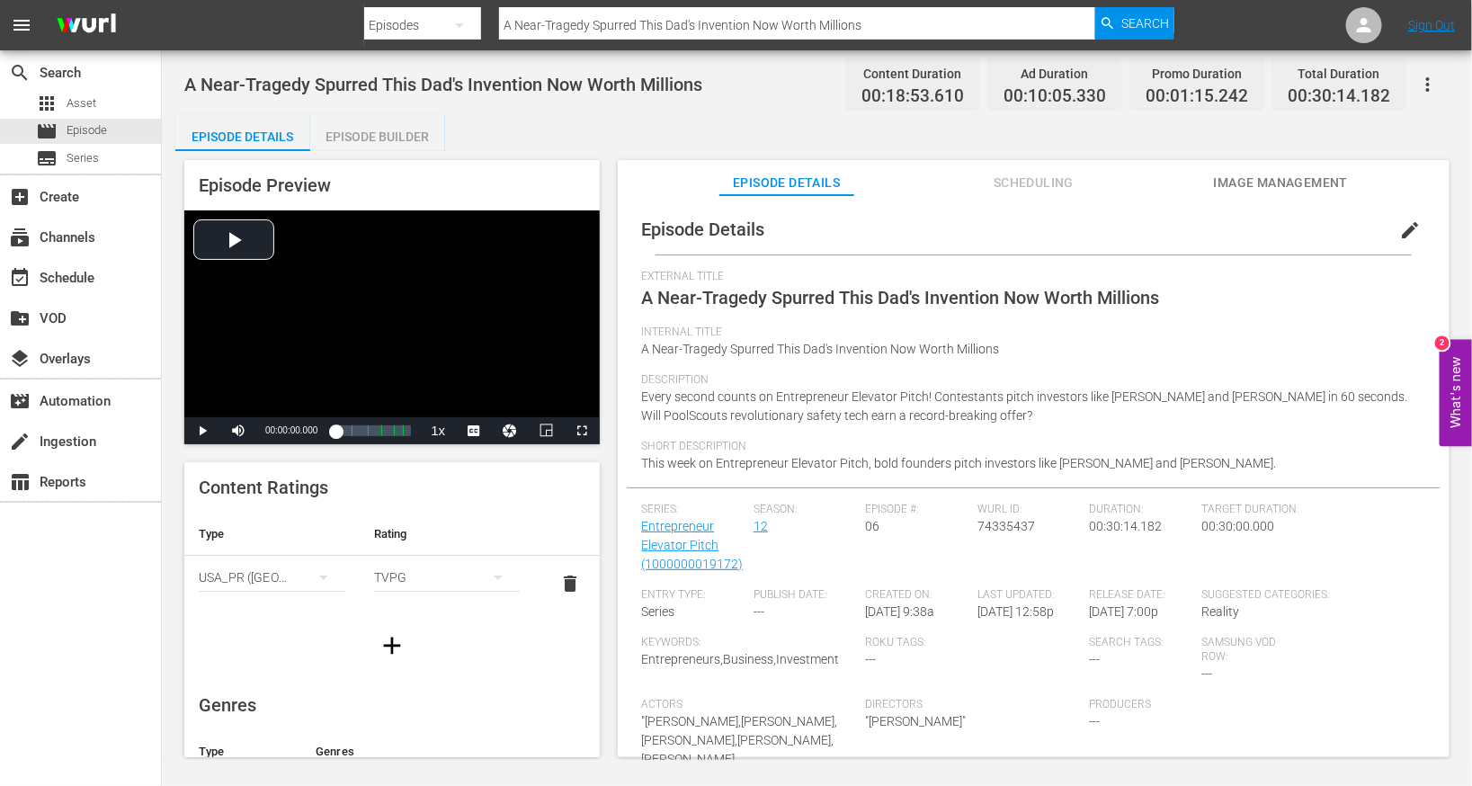
click at [974, 222] on button "edit" at bounding box center [1410, 230] width 43 height 43
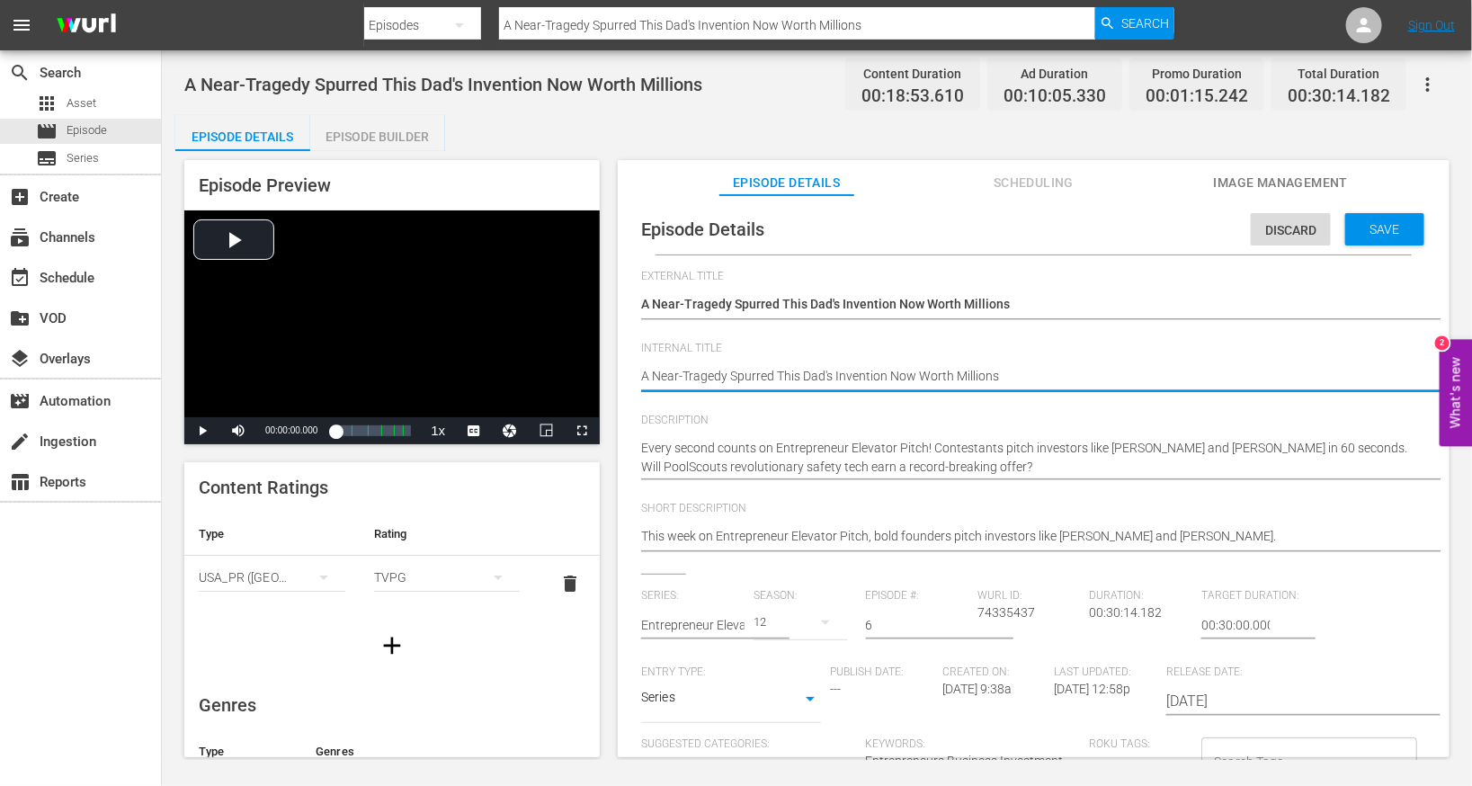
click at [852, 381] on textarea "A Near-Tragedy Spurred This Dad's Invention Now Worth Millions" at bounding box center [1029, 378] width 776 height 22
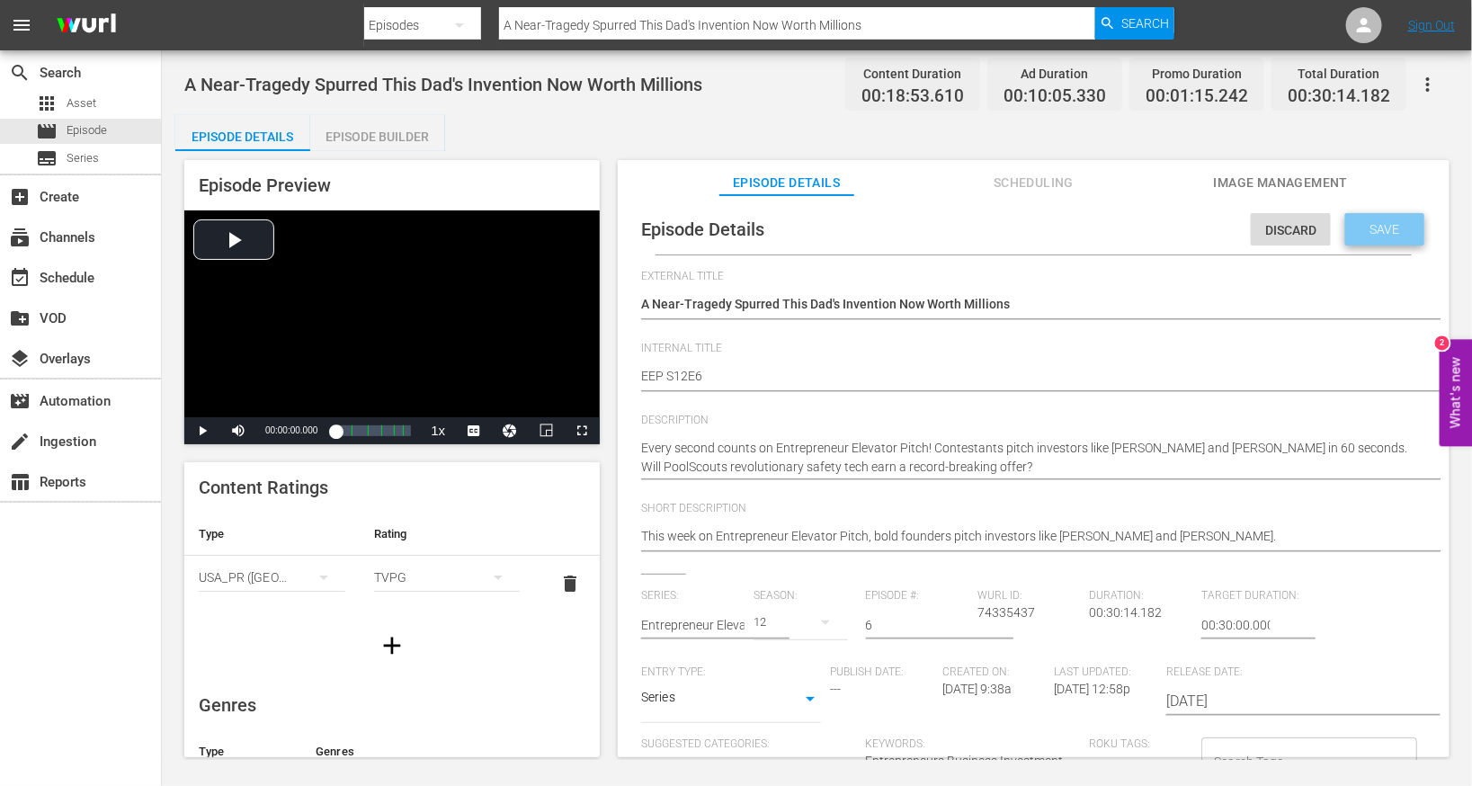
click at [974, 223] on span "Save" at bounding box center [1385, 229] width 58 height 14
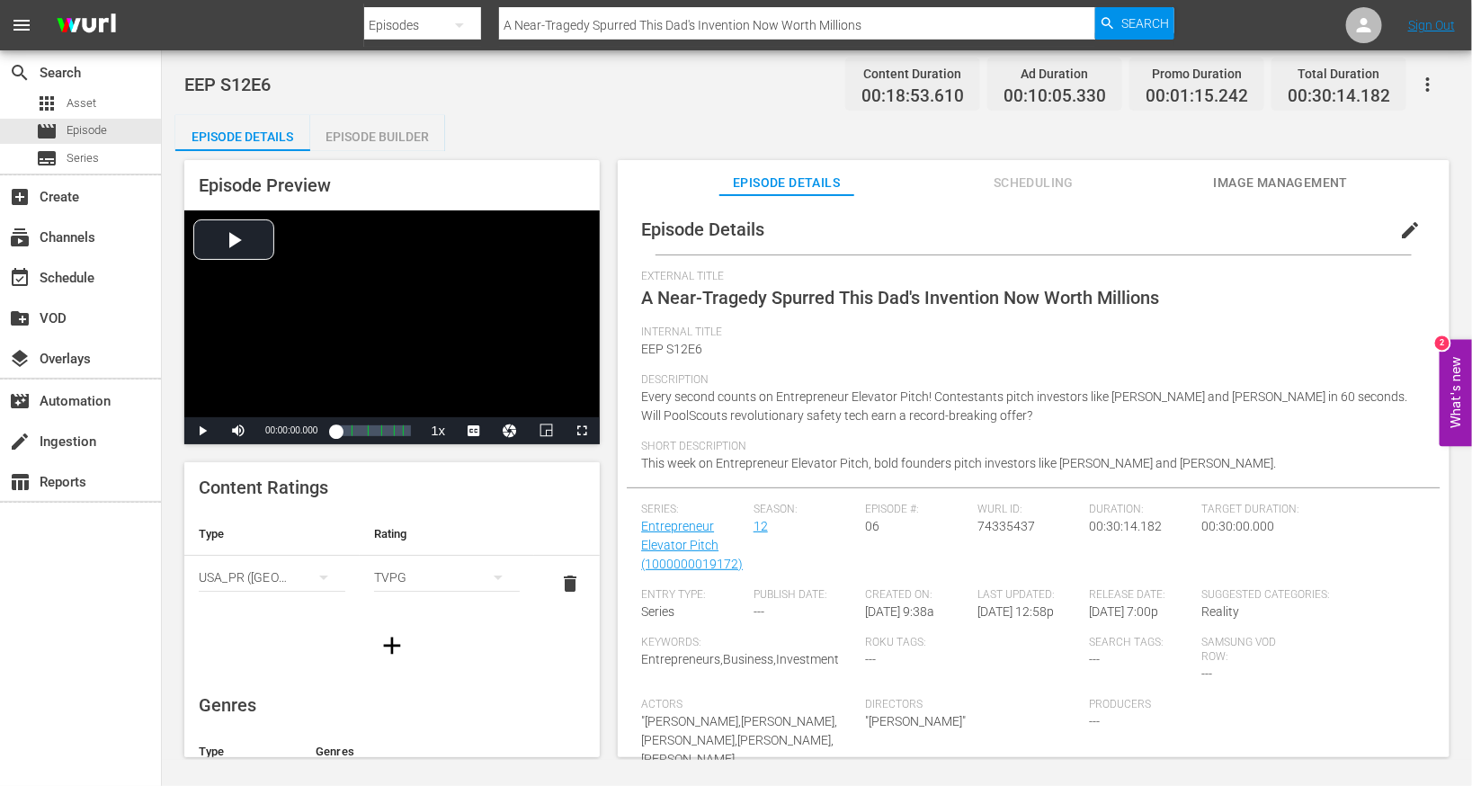
click at [577, 25] on input "A Near-Tragedy Spurred This Dad's Invention Now Worth Millions" at bounding box center [797, 25] width 596 height 43
paste input "Elevator Pitch' Meltdown Watch the Moment That Broke This Entrepreneur's Brain"
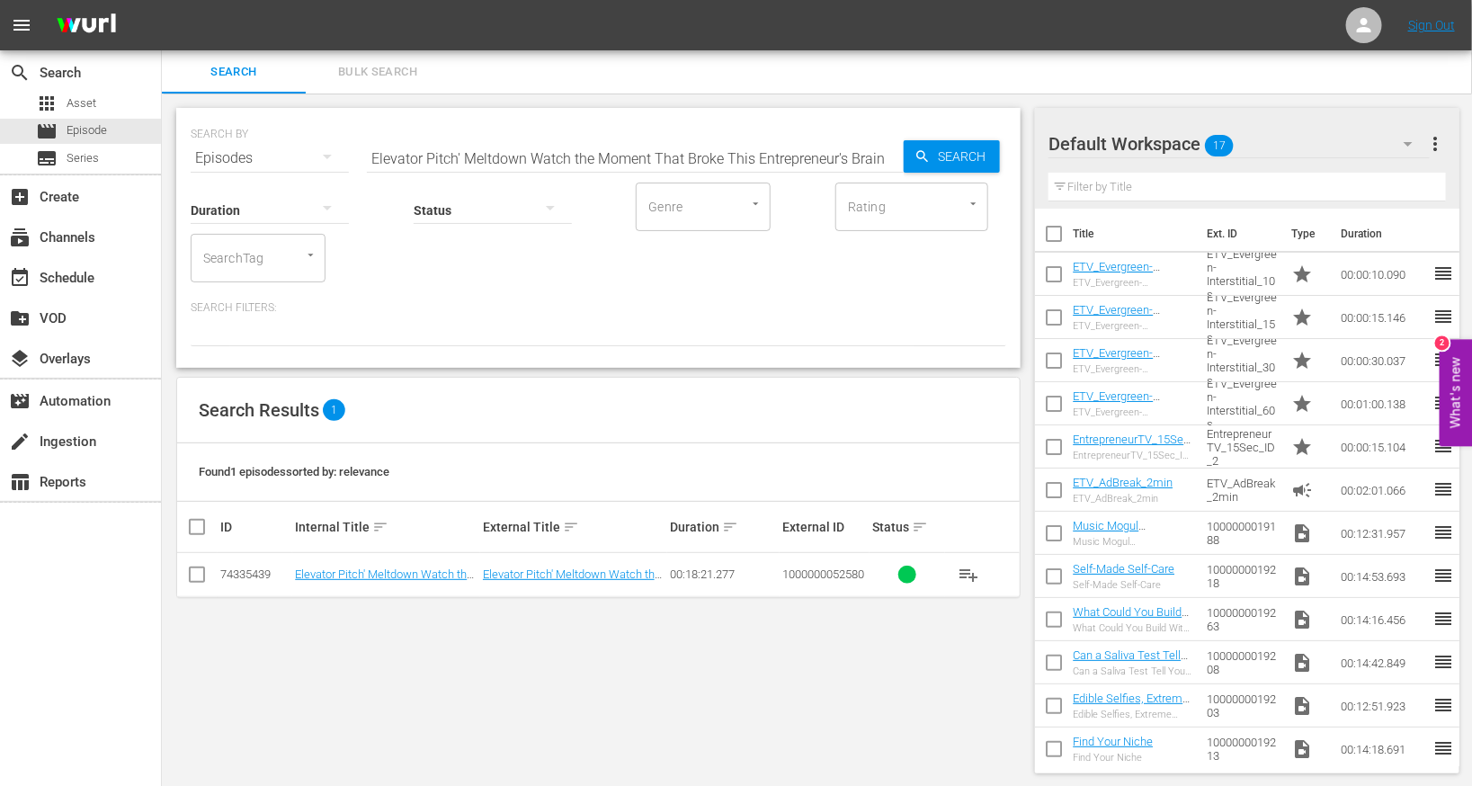
click at [383, 585] on td "Elevator Pitch' Meltdown Watch the Moment That Broke This Entrepreneur's Brain" at bounding box center [385, 575] width 187 height 44
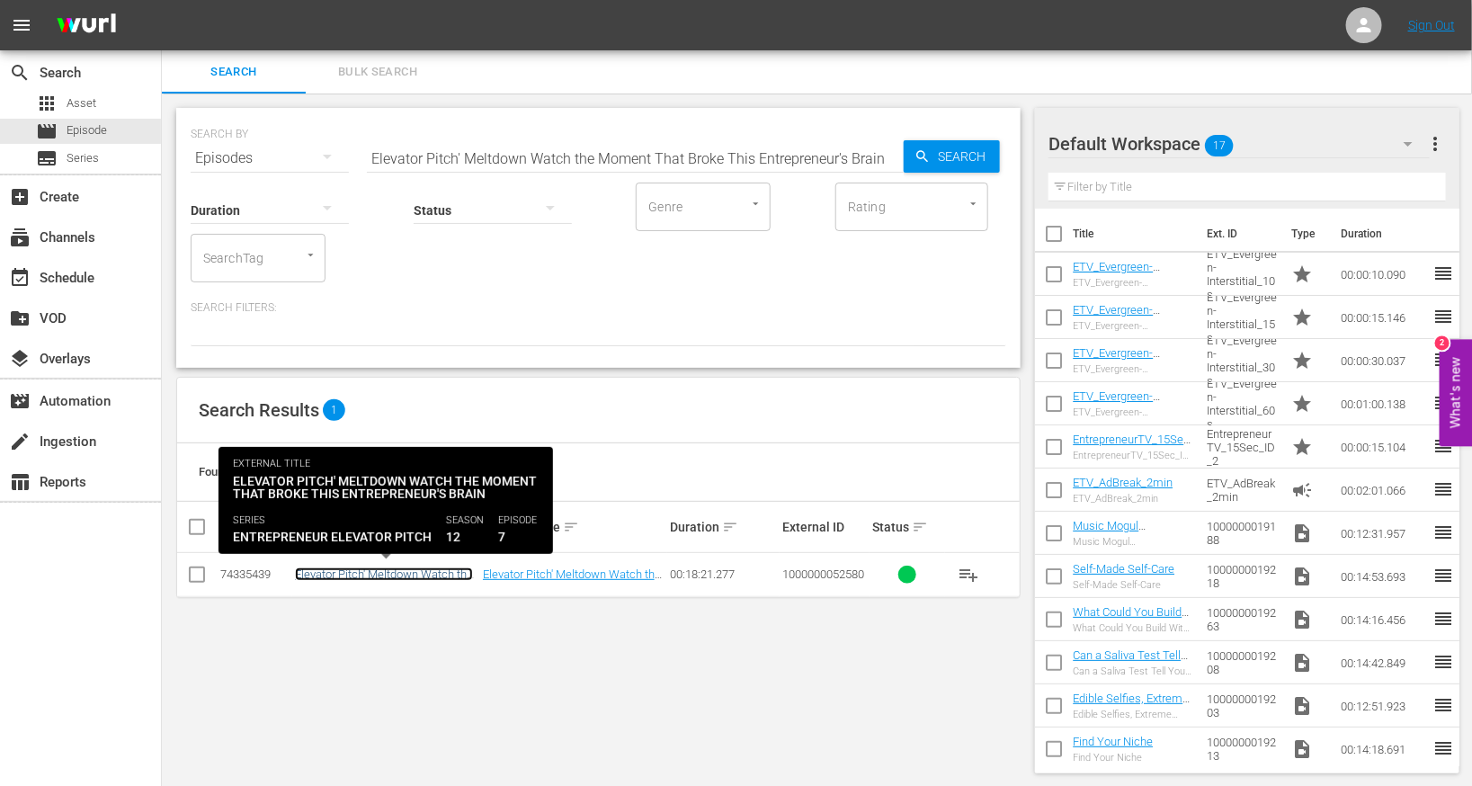
click at [401, 576] on link "Elevator Pitch' Meltdown Watch the Moment That Broke This Entrepreneur's Brain" at bounding box center [384, 587] width 178 height 40
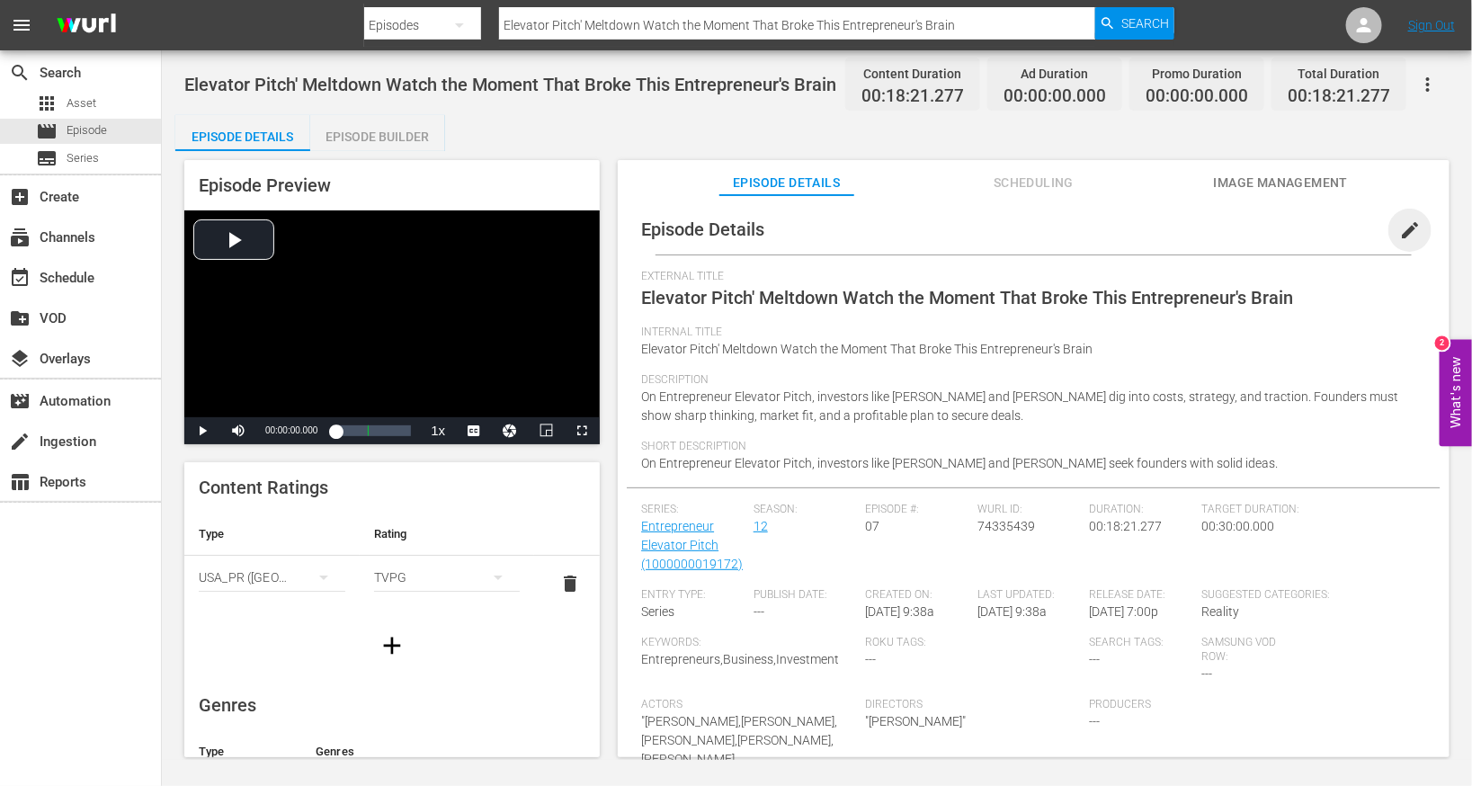
click at [974, 219] on span "edit" at bounding box center [1410, 230] width 22 height 22
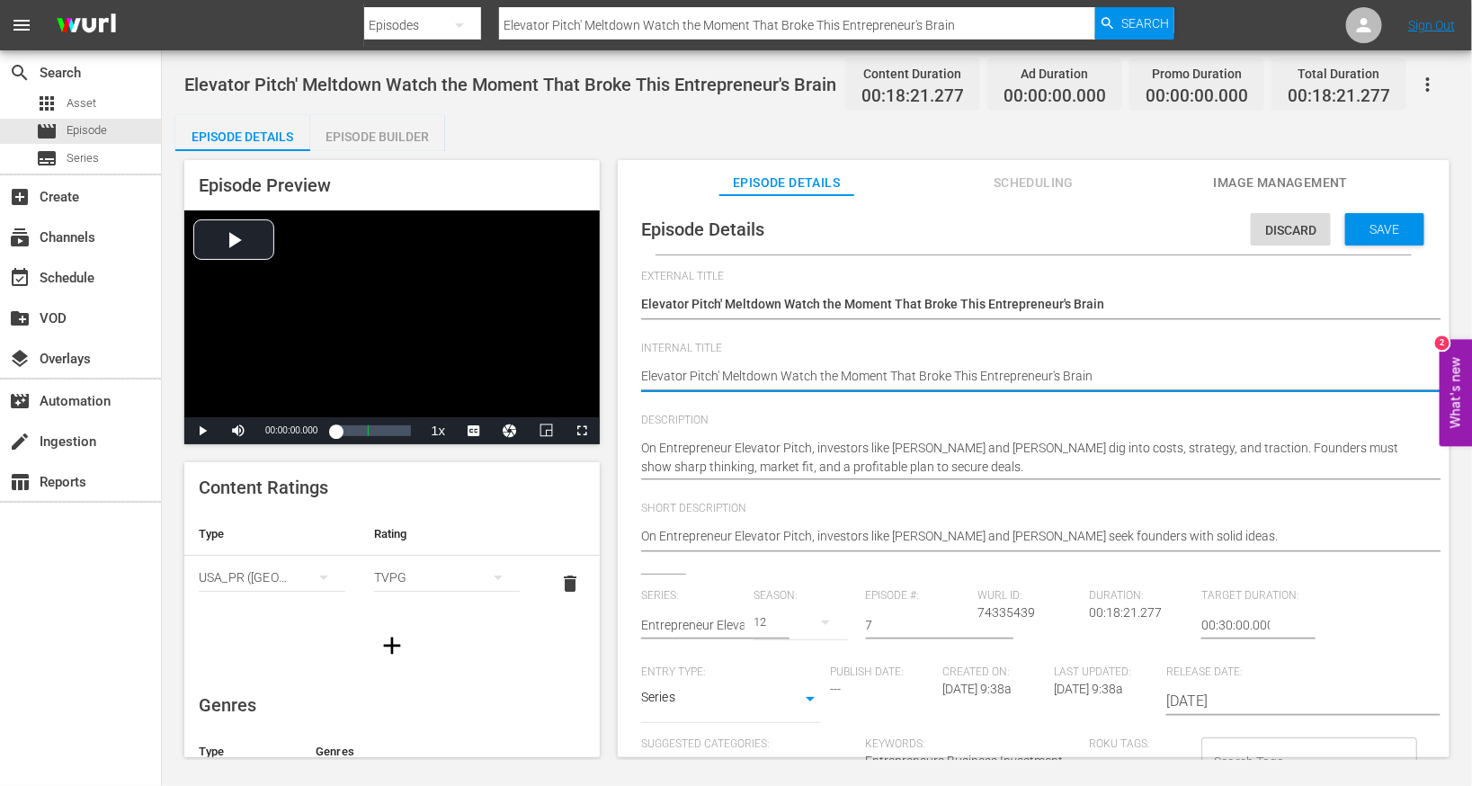
click at [798, 370] on textarea "Elevator Pitch' Meltdown Watch the Moment That Broke This Entrepreneur's Brain" at bounding box center [1029, 378] width 776 height 22
click at [974, 229] on span "Save" at bounding box center [1385, 229] width 58 height 14
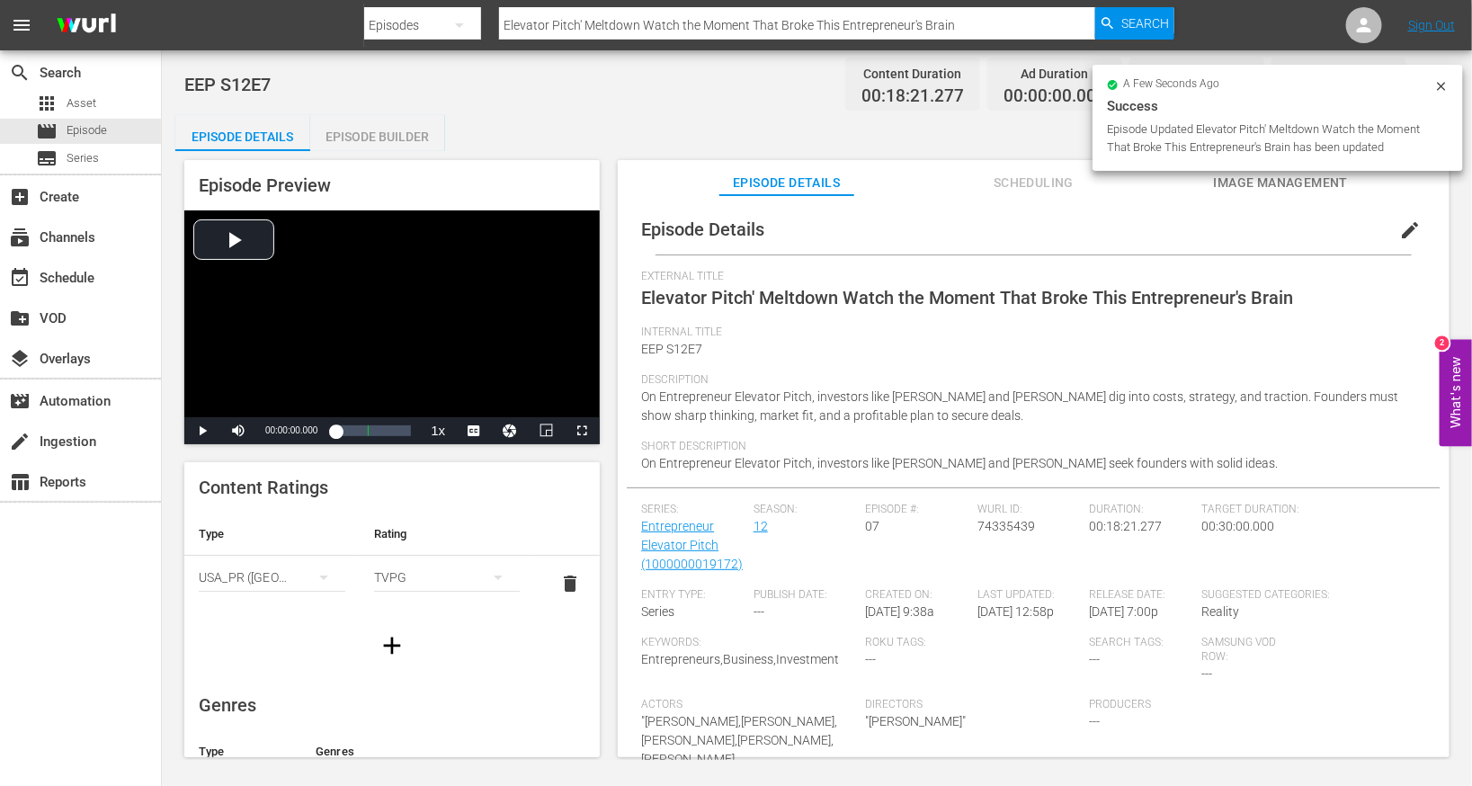
click at [402, 149] on div "Episode Builder" at bounding box center [377, 136] width 135 height 43
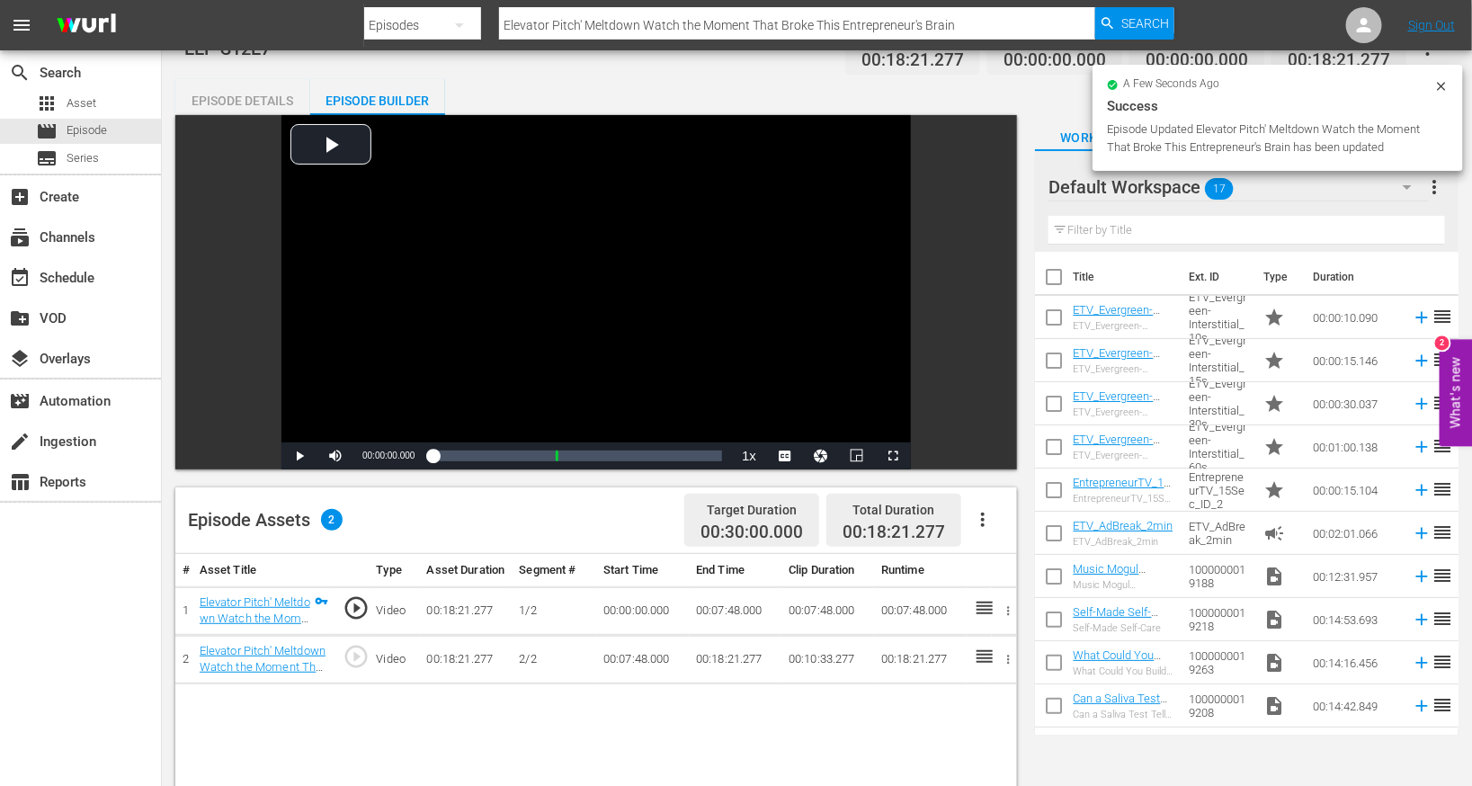
scroll to position [66, 0]
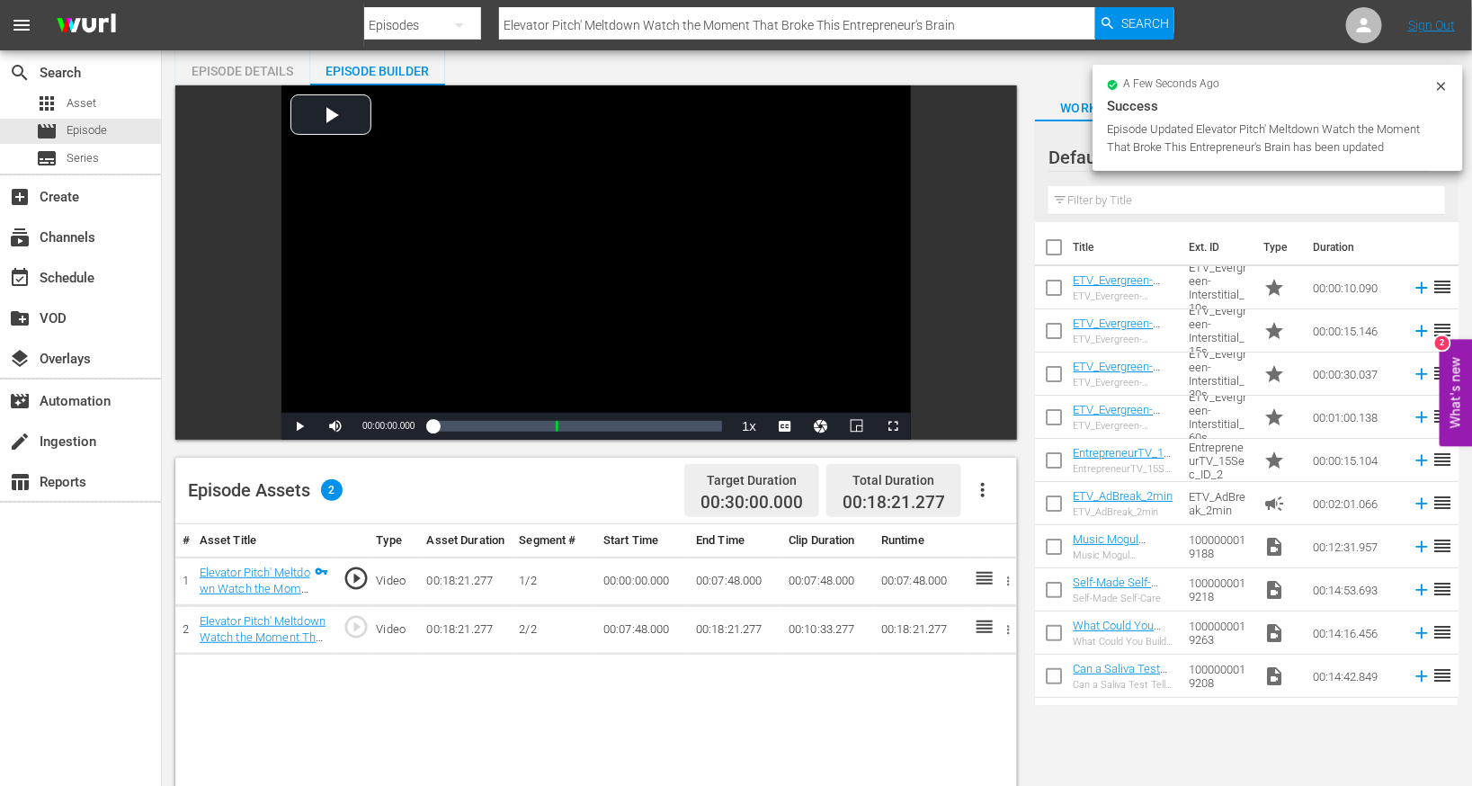
click at [969, 475] on button "button" at bounding box center [982, 490] width 43 height 43
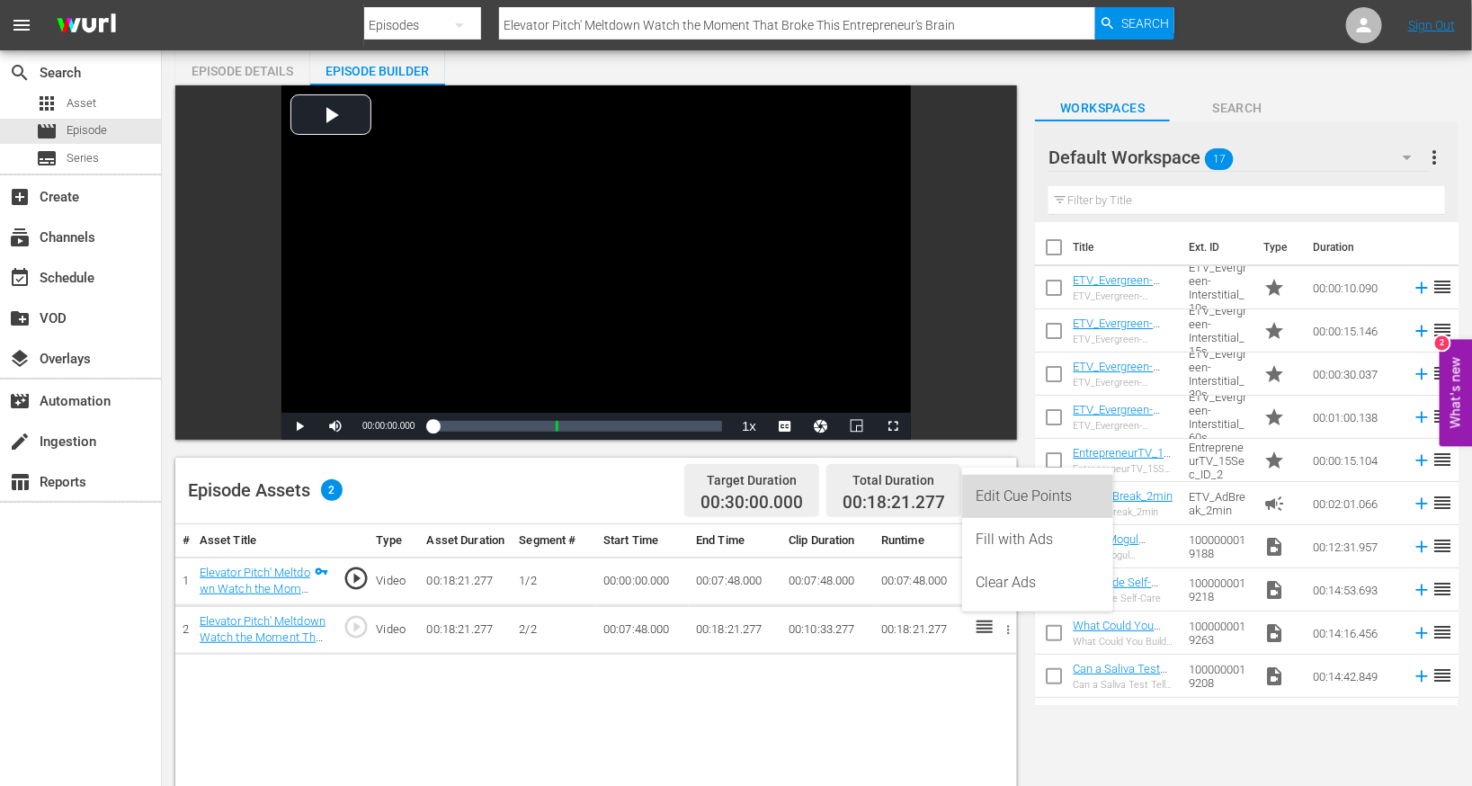
click at [974, 505] on div "Edit Cue Points" at bounding box center [1038, 496] width 122 height 43
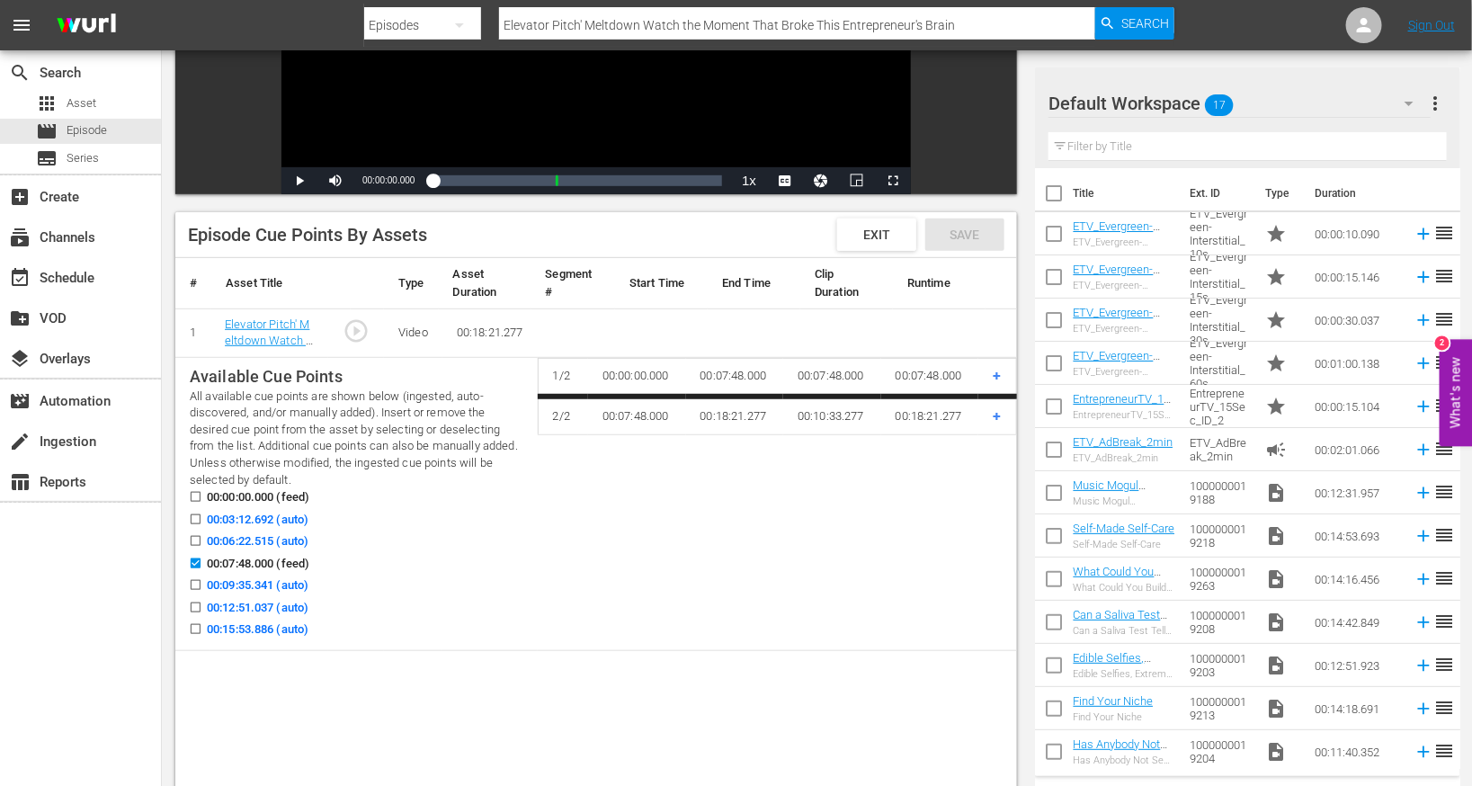
scroll to position [330, 0]
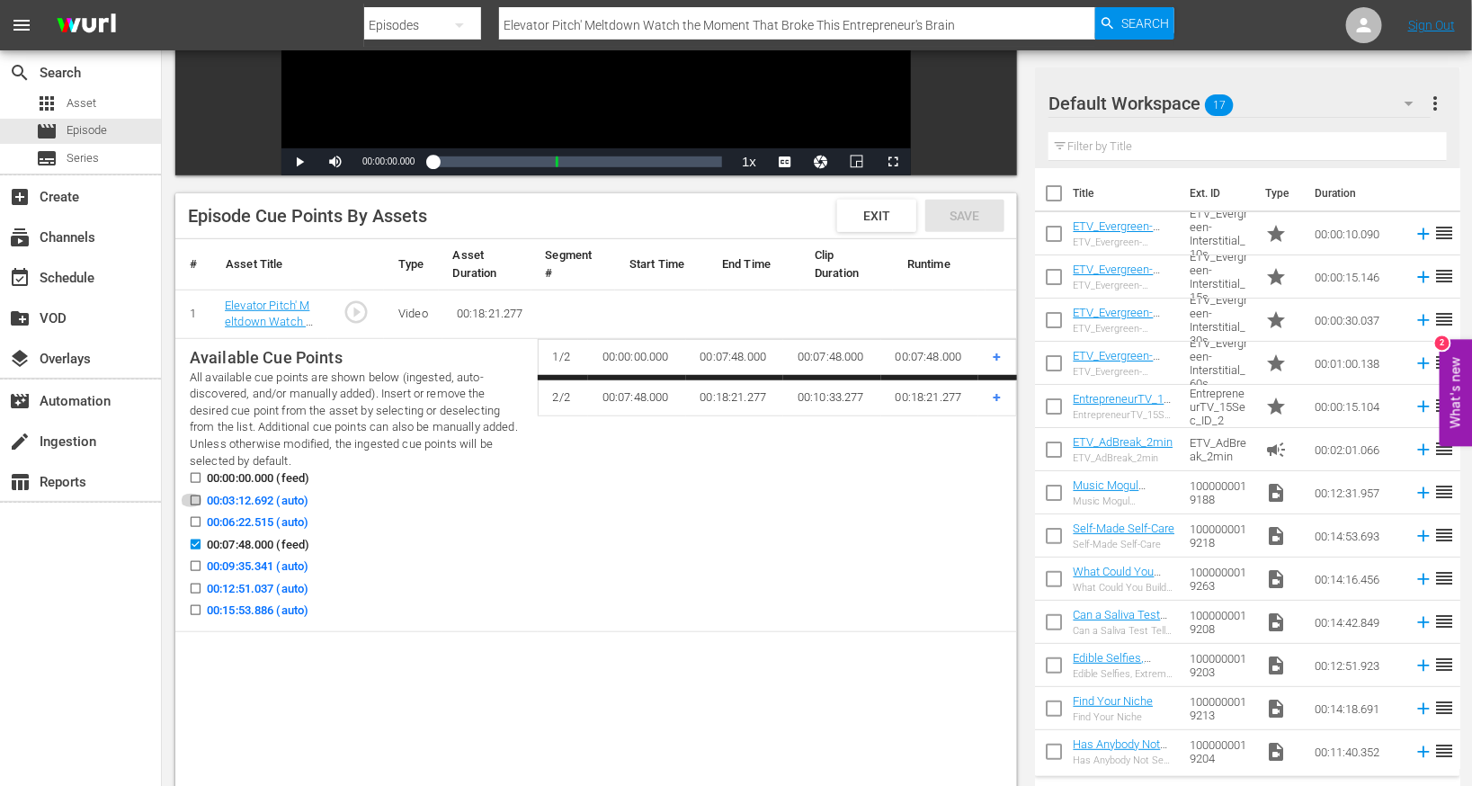
click at [193, 500] on input "00:03:12.692 (auto)" at bounding box center [191, 503] width 22 height 13
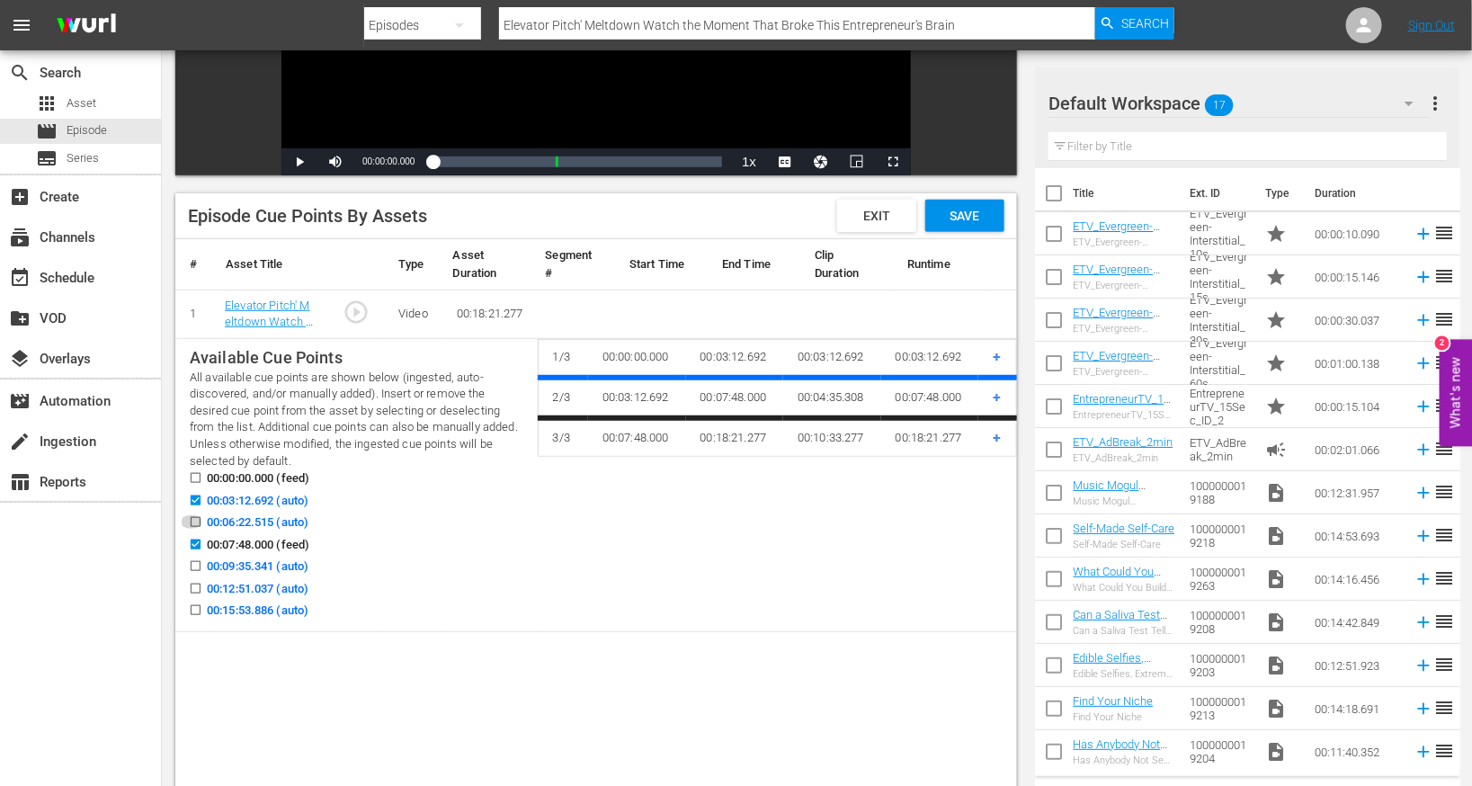
click at [192, 523] on input "00:06:22.515 (auto)" at bounding box center [191, 525] width 22 height 13
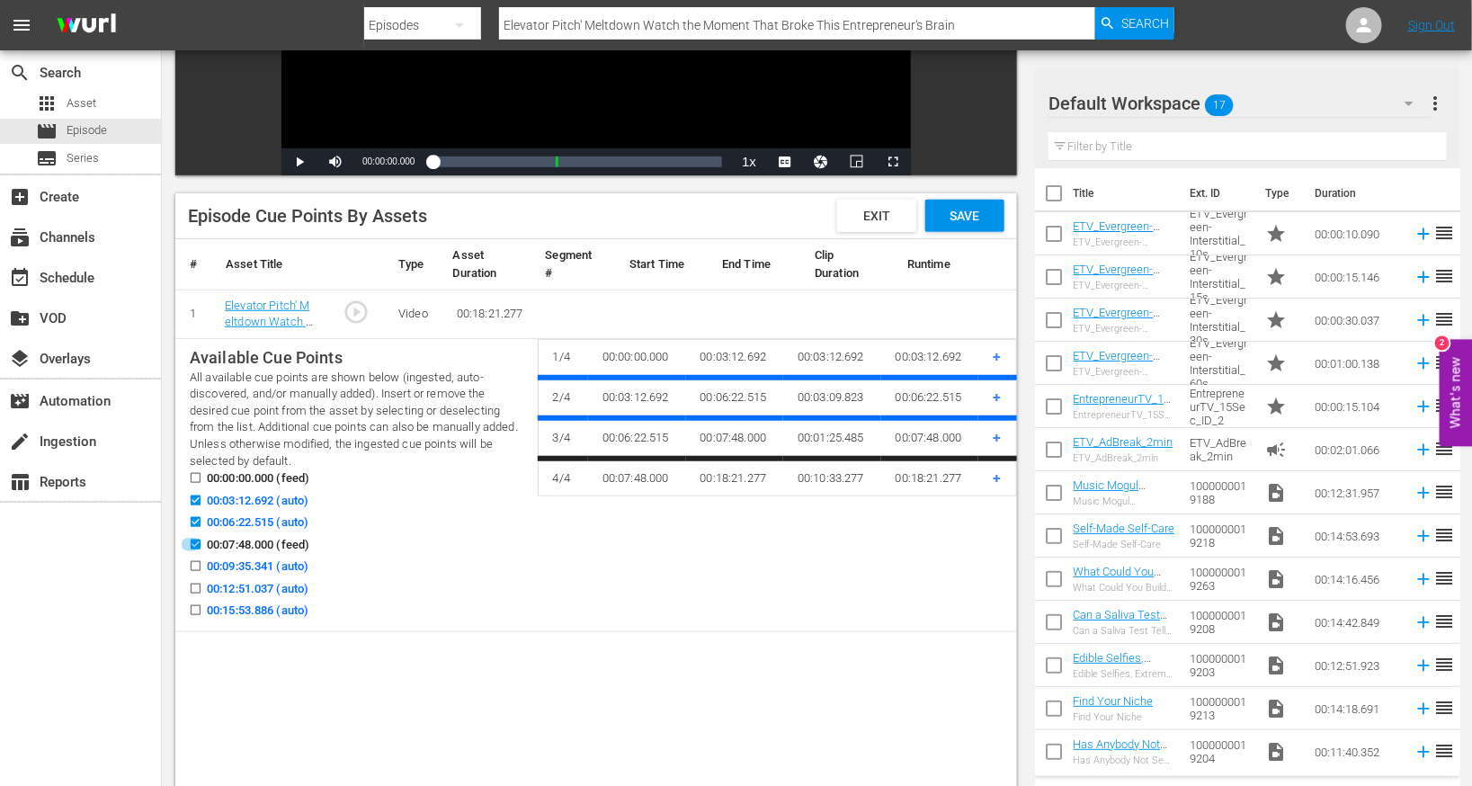
click at [192, 550] on input "00:07:48.000 (feed)" at bounding box center [191, 547] width 22 height 13
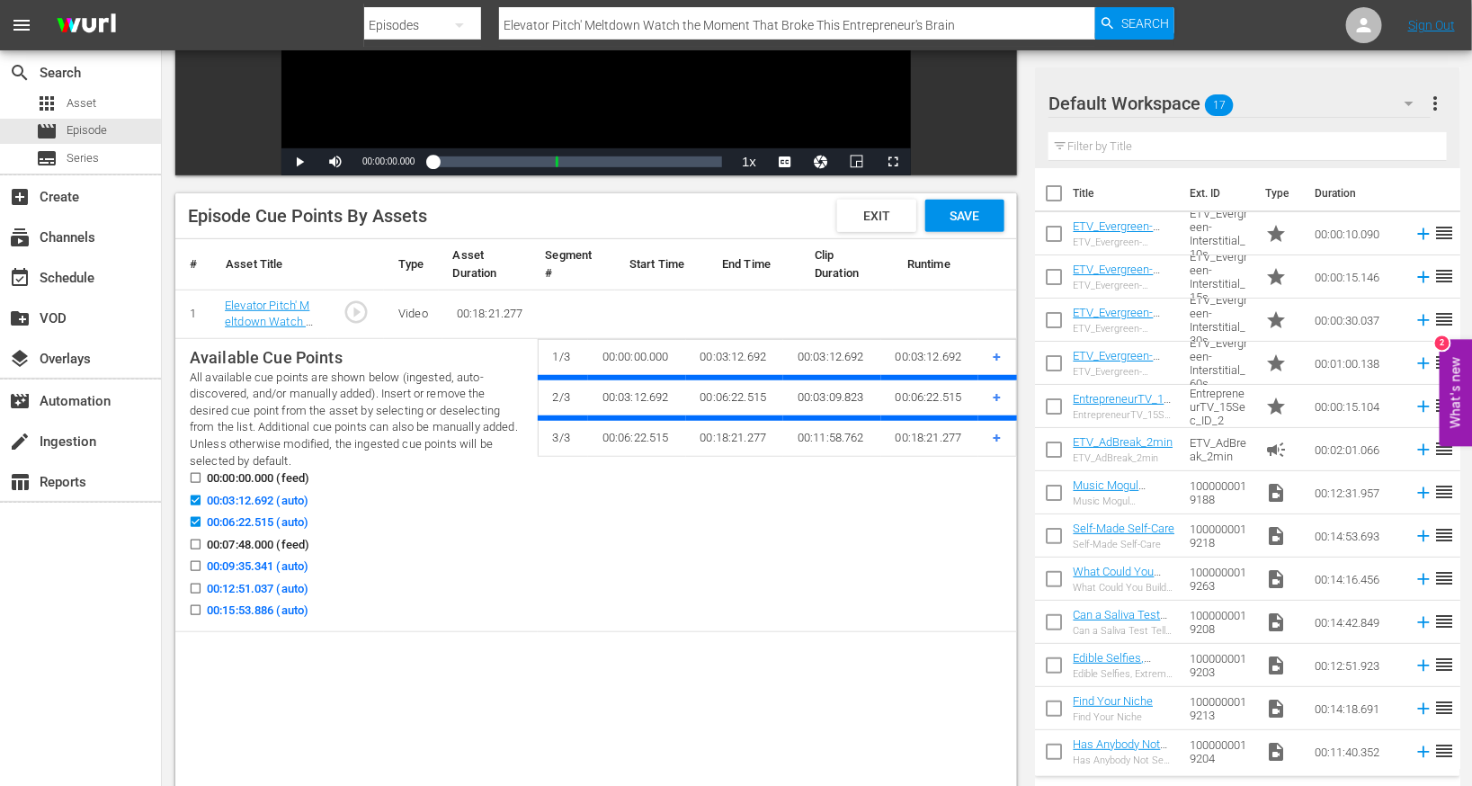
click at [201, 570] on input "00:09:35.341 (auto)" at bounding box center [191, 569] width 22 height 13
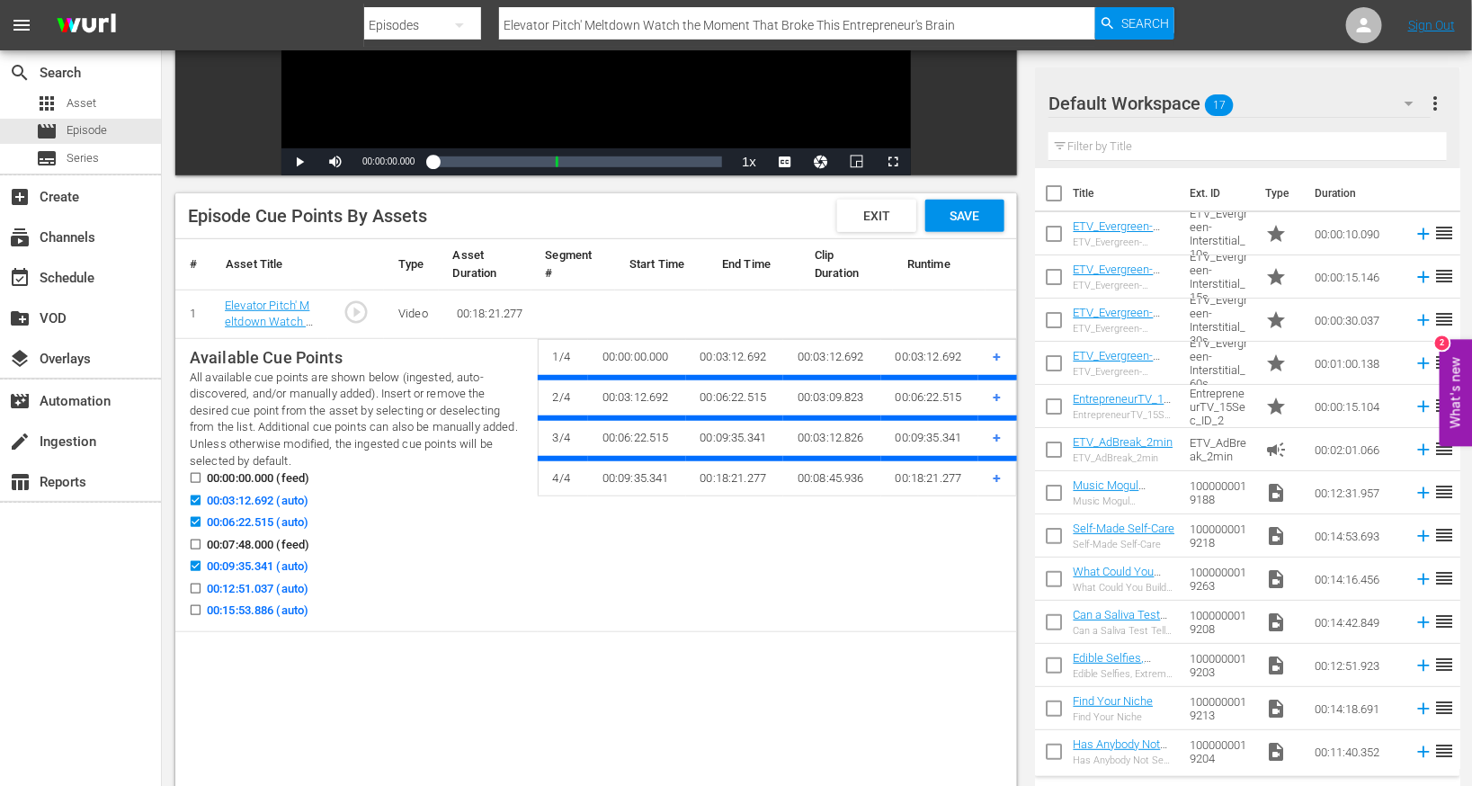
click at [198, 586] on input "00:12:51.037 (auto)" at bounding box center [191, 591] width 22 height 13
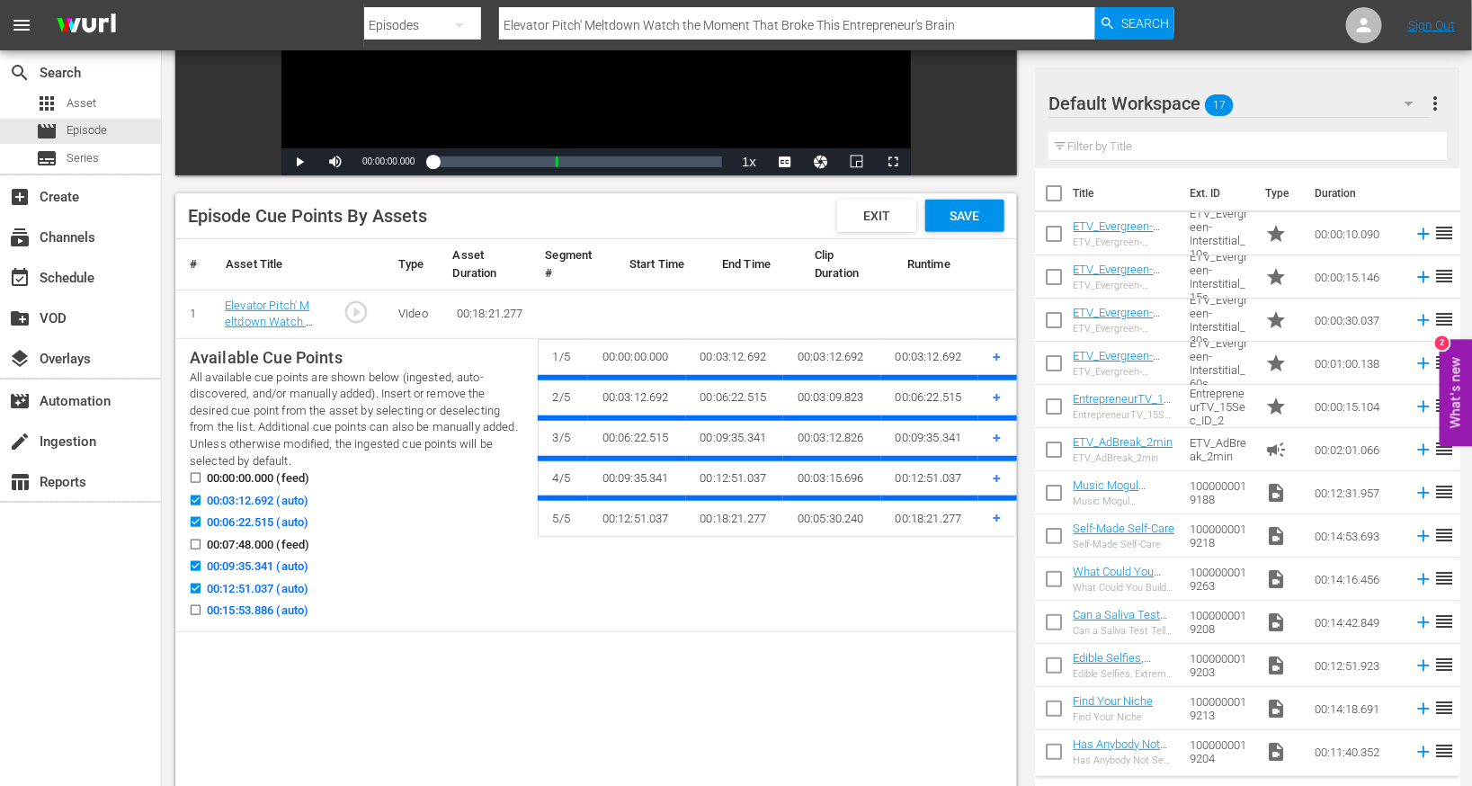
click at [195, 612] on input "00:15:53.886 (auto)" at bounding box center [191, 613] width 22 height 13
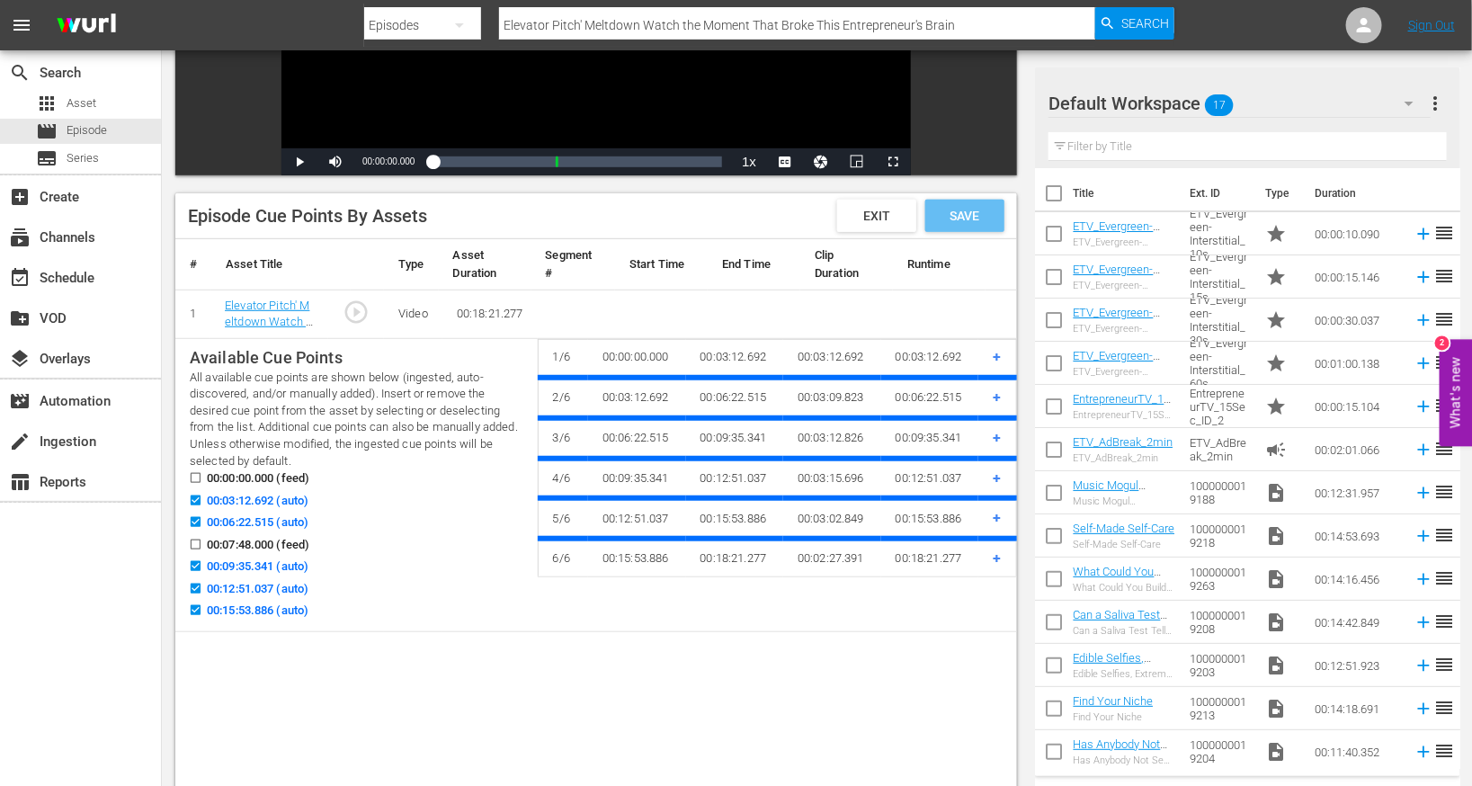
click at [965, 210] on span "Save" at bounding box center [965, 216] width 58 height 14
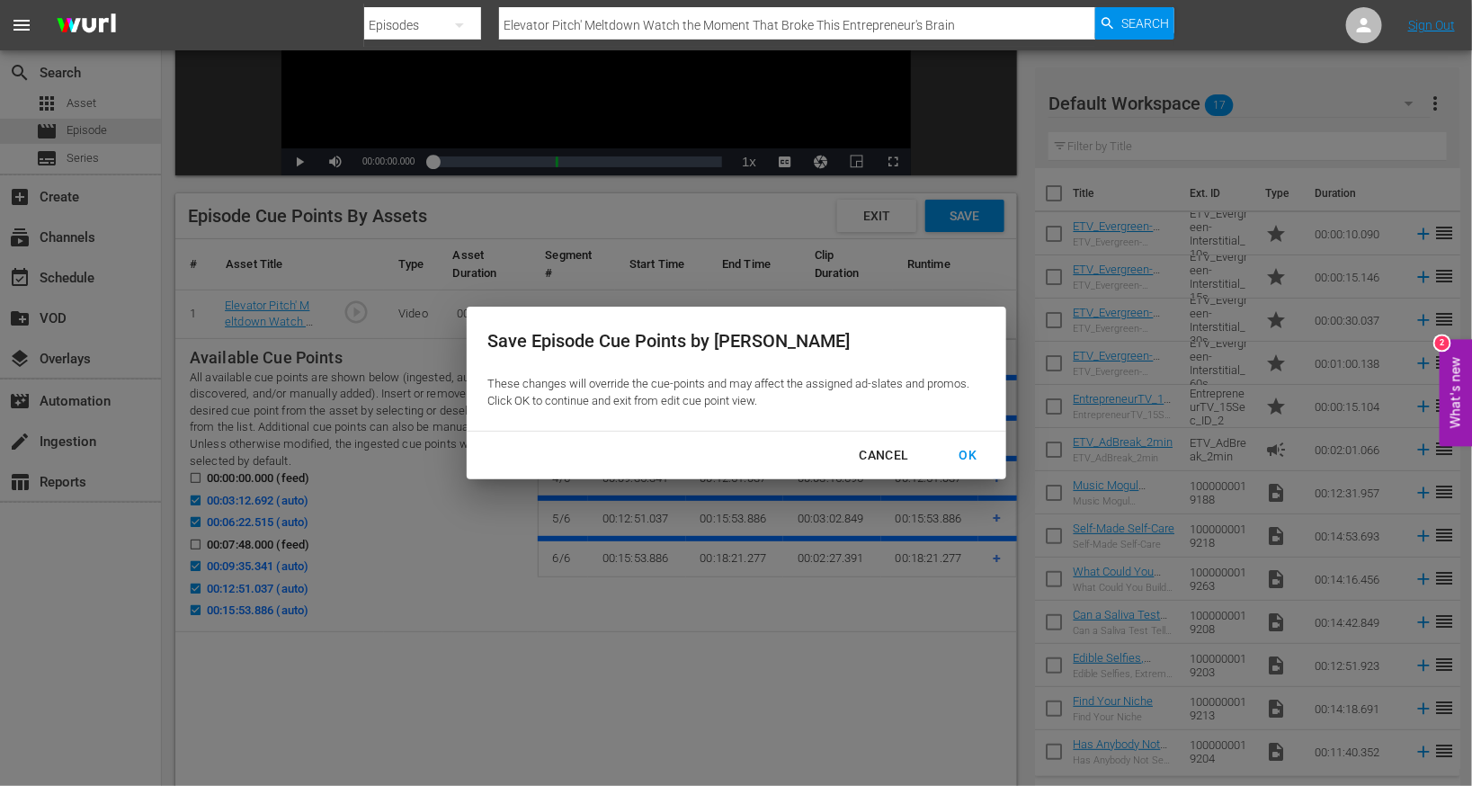
click at [966, 458] on div "OK" at bounding box center [968, 455] width 47 height 22
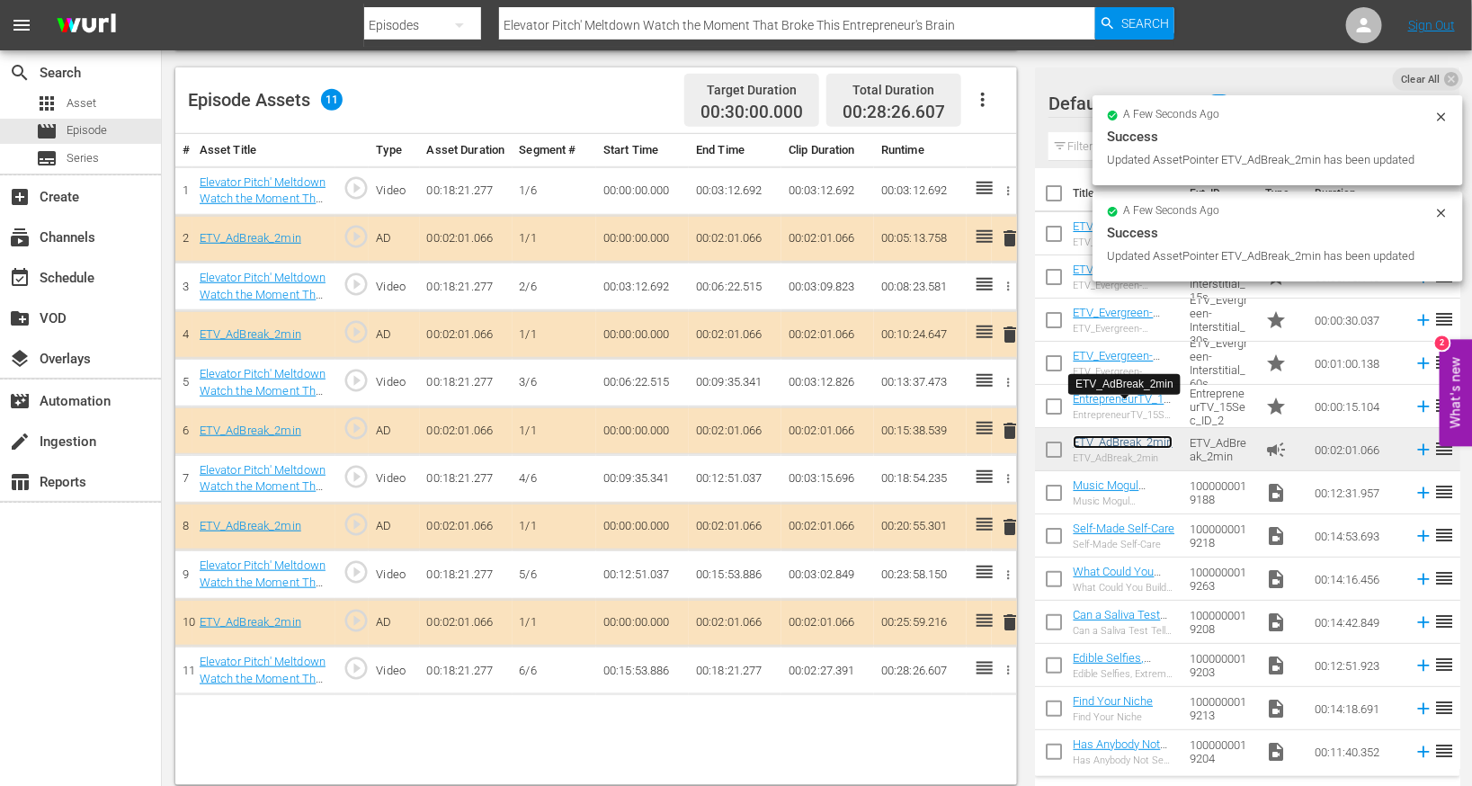
scroll to position [468, 0]
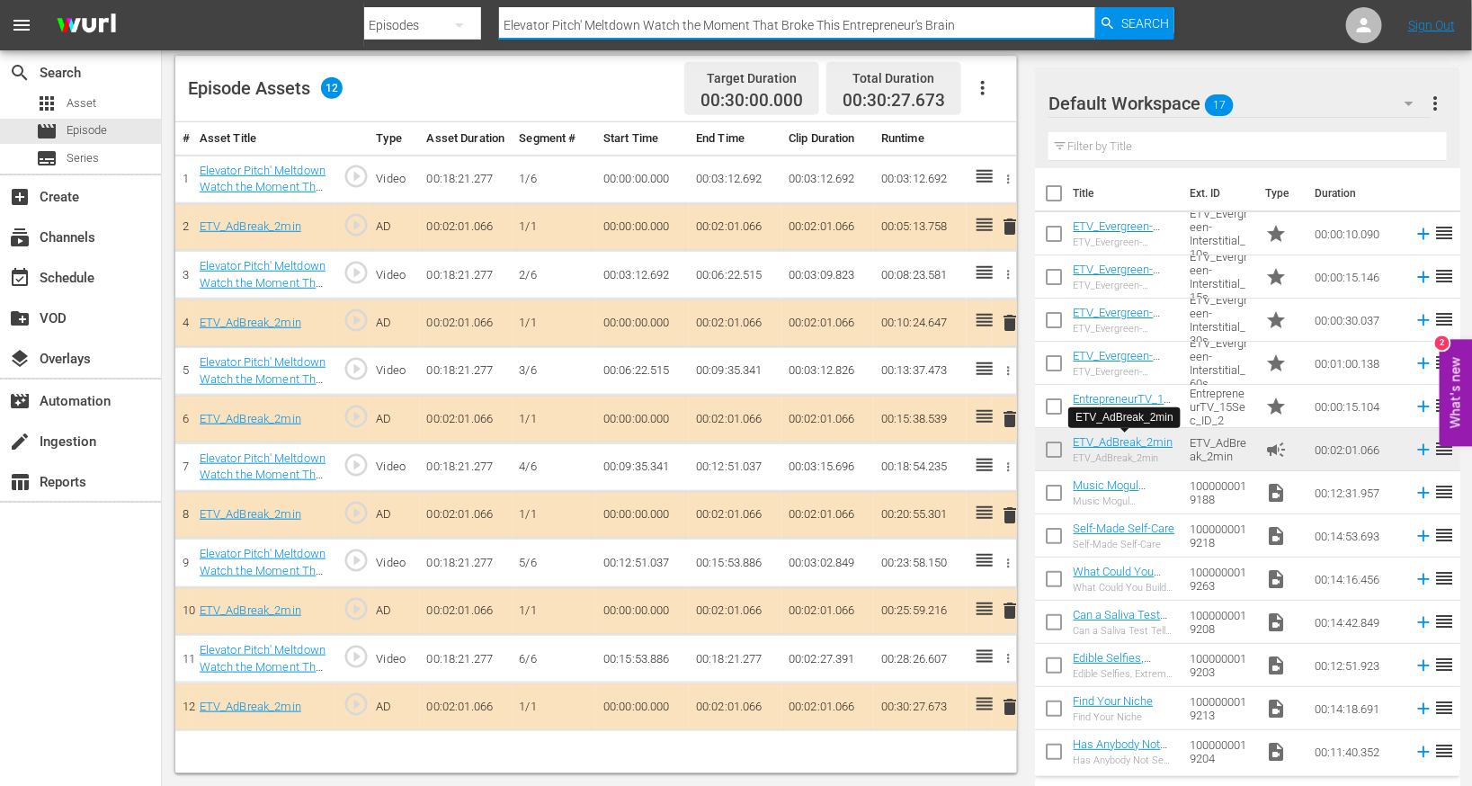
click at [617, 27] on input "Elevator Pitch' Meltdown Watch the Moment That Broke This Entrepreneur's Brain" at bounding box center [797, 25] width 596 height 43
paste input "Will Investors Bite on a Pizza Wallet? Find Out on the Wild Season Finale of 'E…"
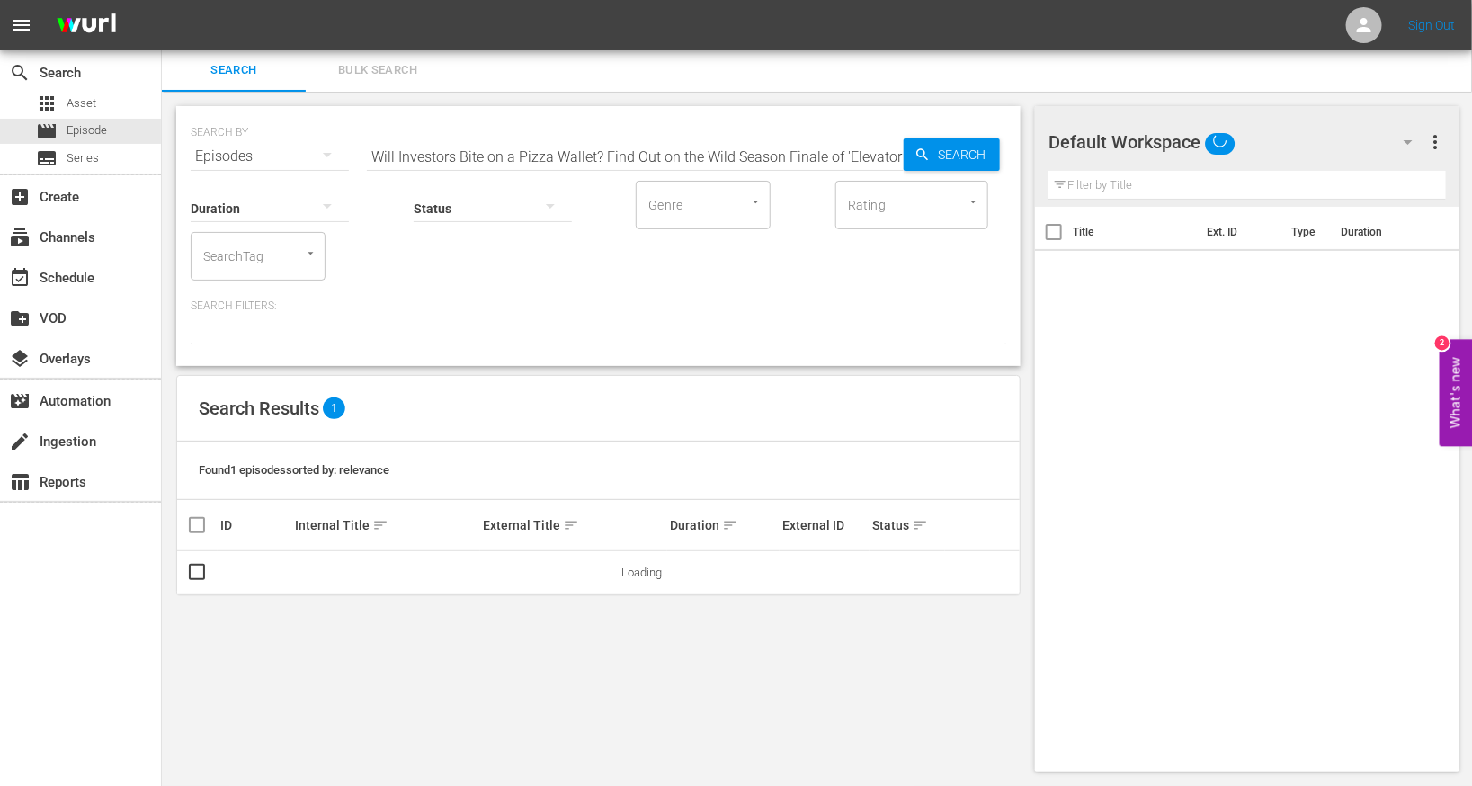
scroll to position [2, 0]
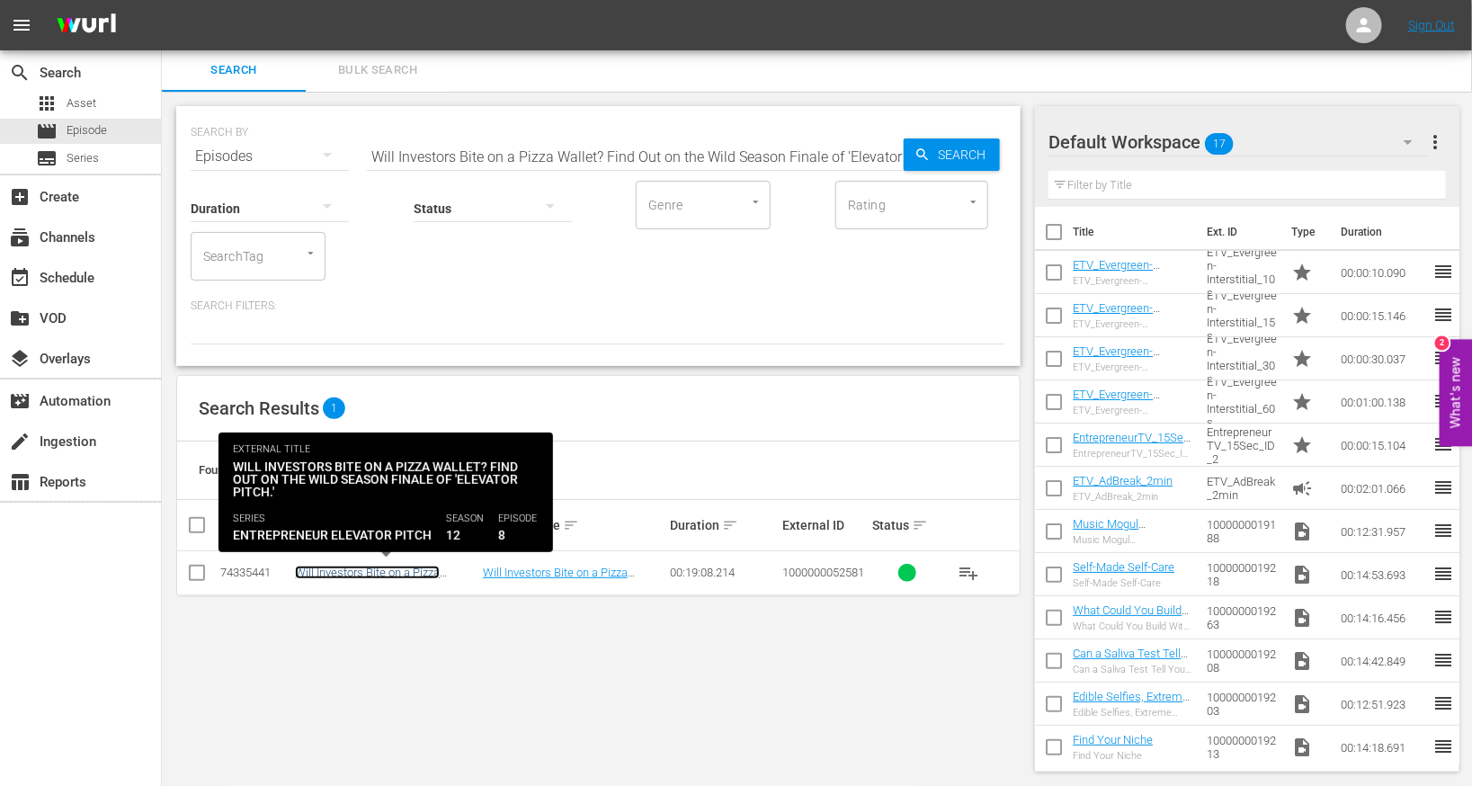
click at [371, 568] on link "Will Investors Bite on a Pizza Wallet? Find Out on the Wild Season Finale of 'E…" at bounding box center [376, 586] width 162 height 40
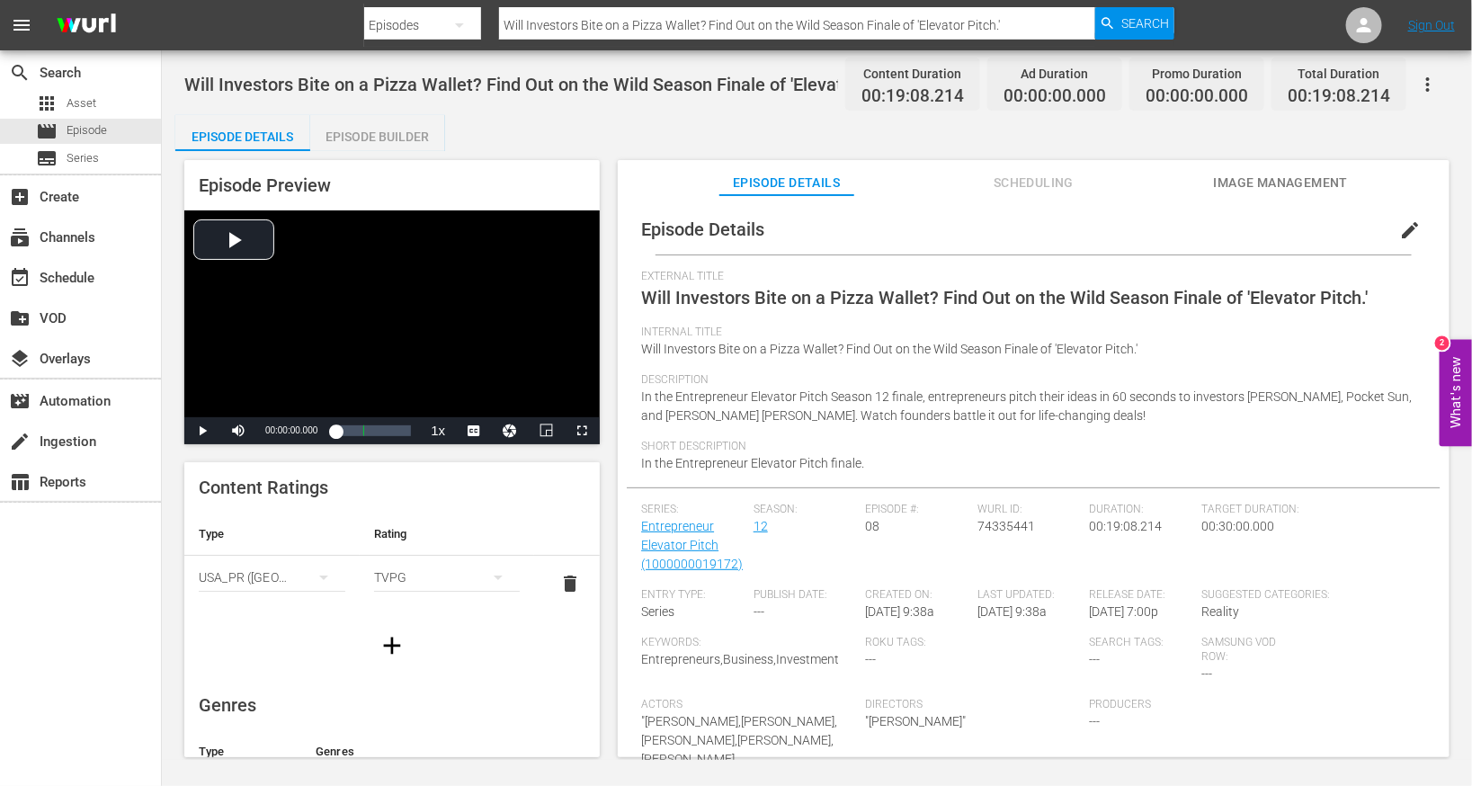
click at [974, 229] on span "edit" at bounding box center [1410, 230] width 22 height 22
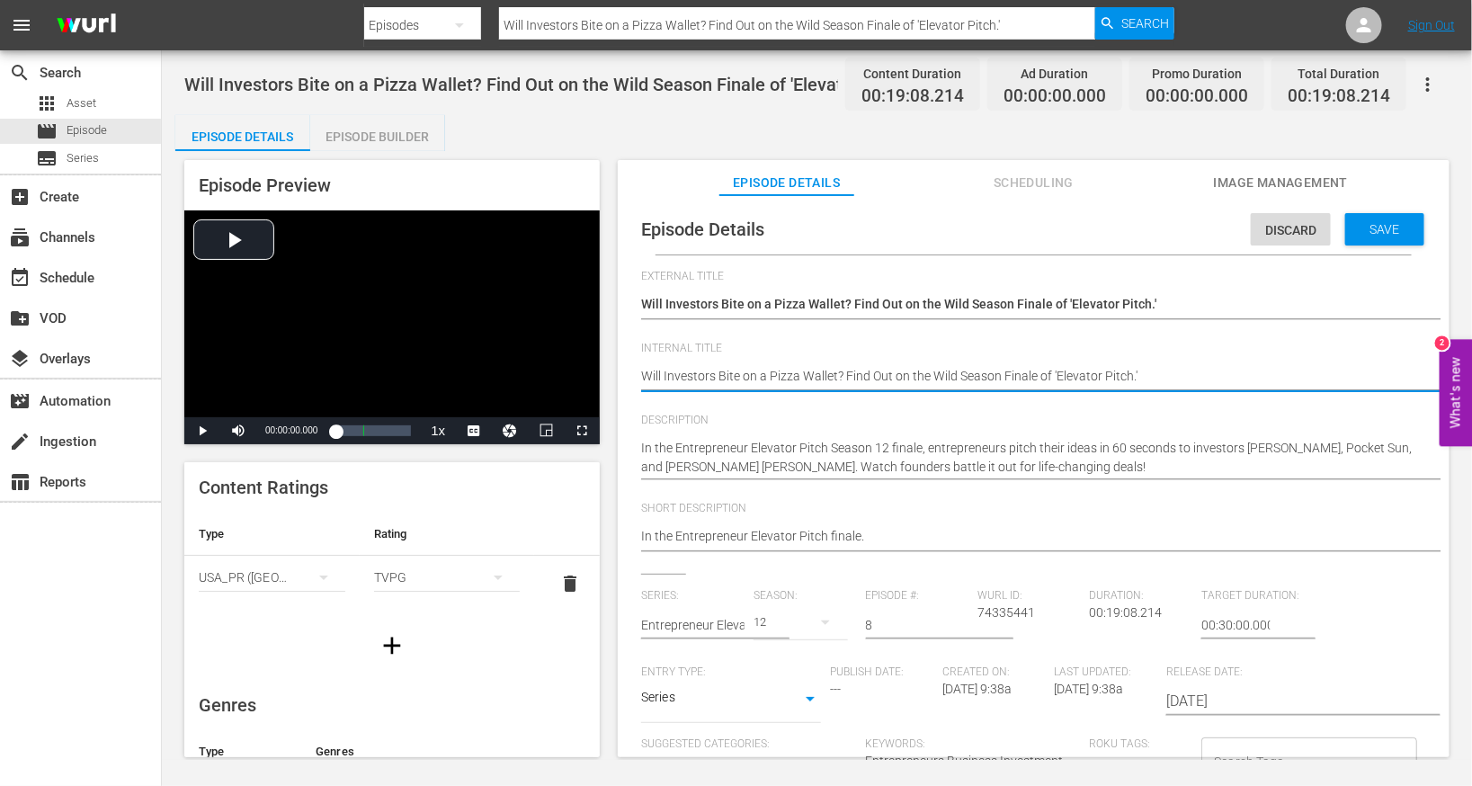
click at [738, 376] on textarea "Will Investors Bite on a Pizza Wallet? Find Out on the Wild Season Finale of 'E…" at bounding box center [1029, 378] width 776 height 22
click at [974, 231] on span "Save" at bounding box center [1385, 229] width 58 height 14
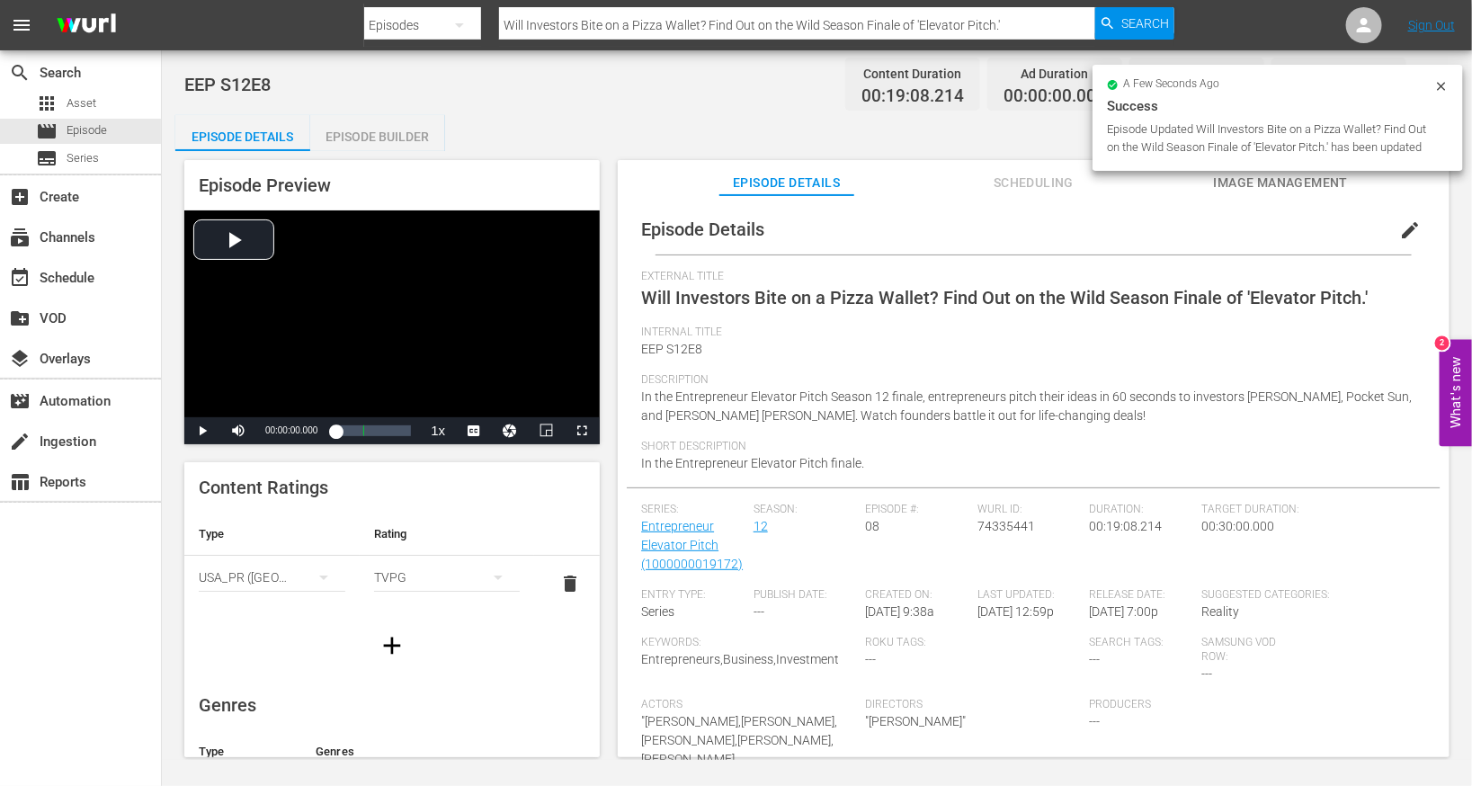
click at [353, 138] on div "Episode Builder" at bounding box center [377, 136] width 135 height 43
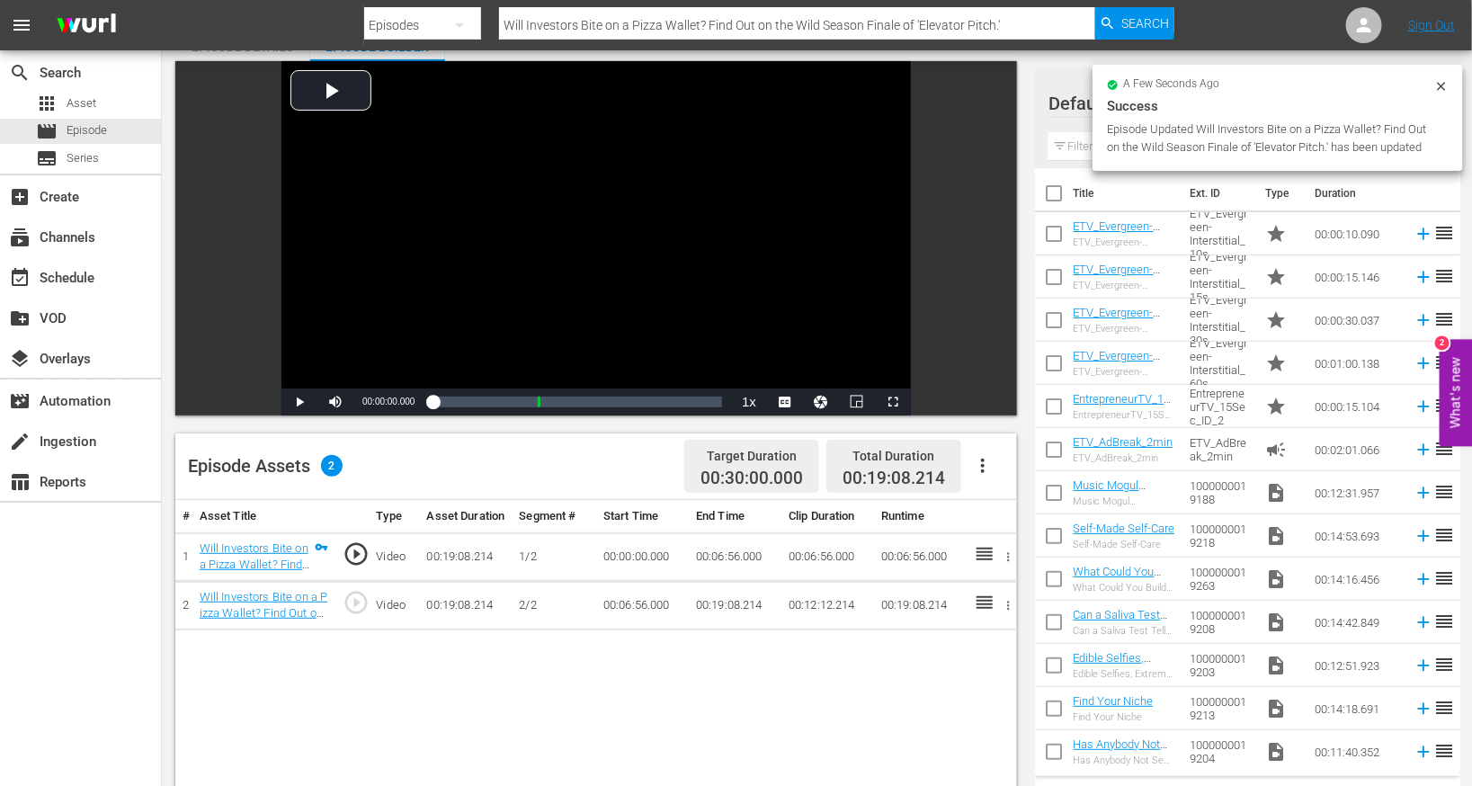
scroll to position [122, 0]
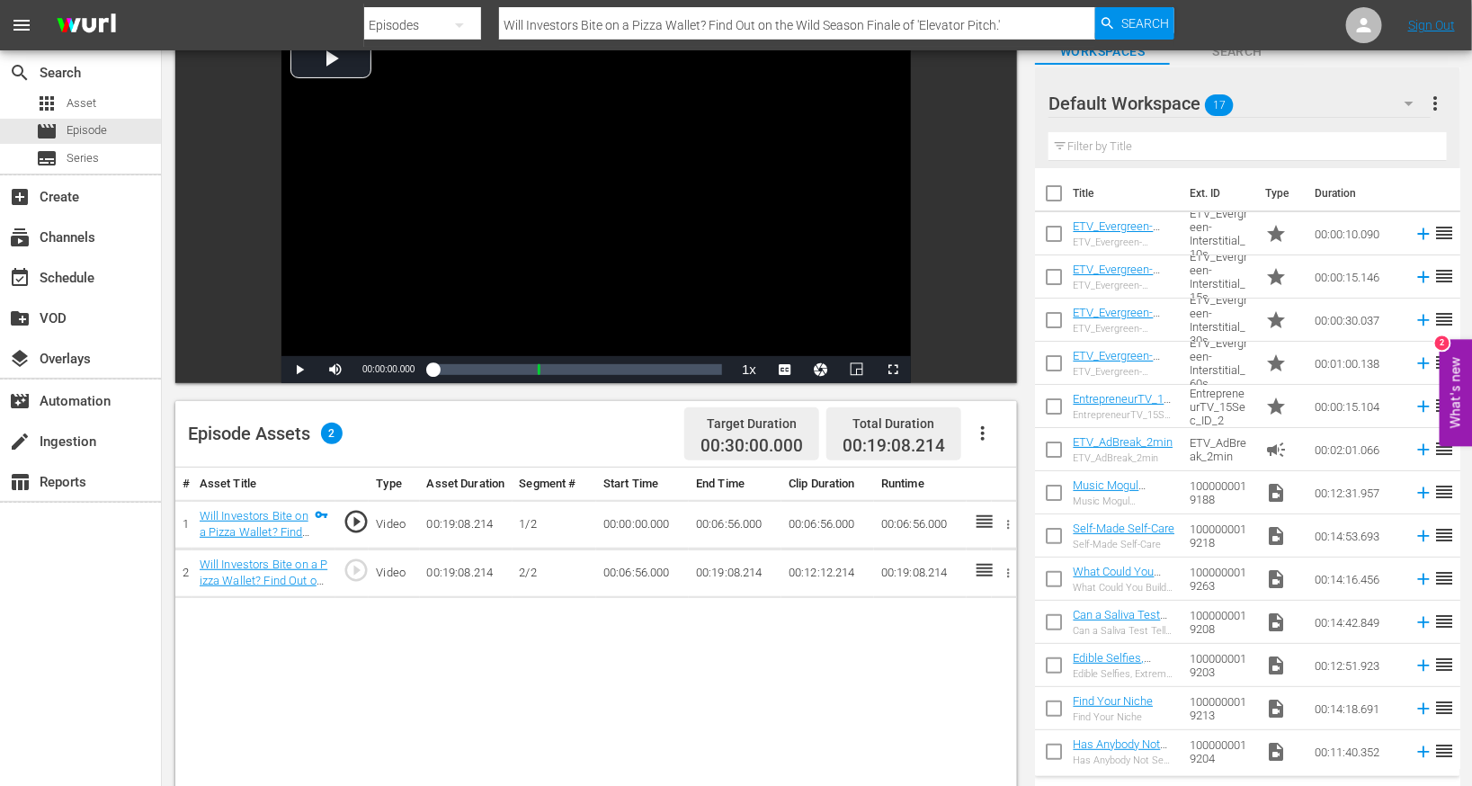
click at [974, 439] on icon "button" at bounding box center [983, 434] width 22 height 22
click at [974, 448] on div "Edit Cue Points" at bounding box center [1038, 440] width 122 height 43
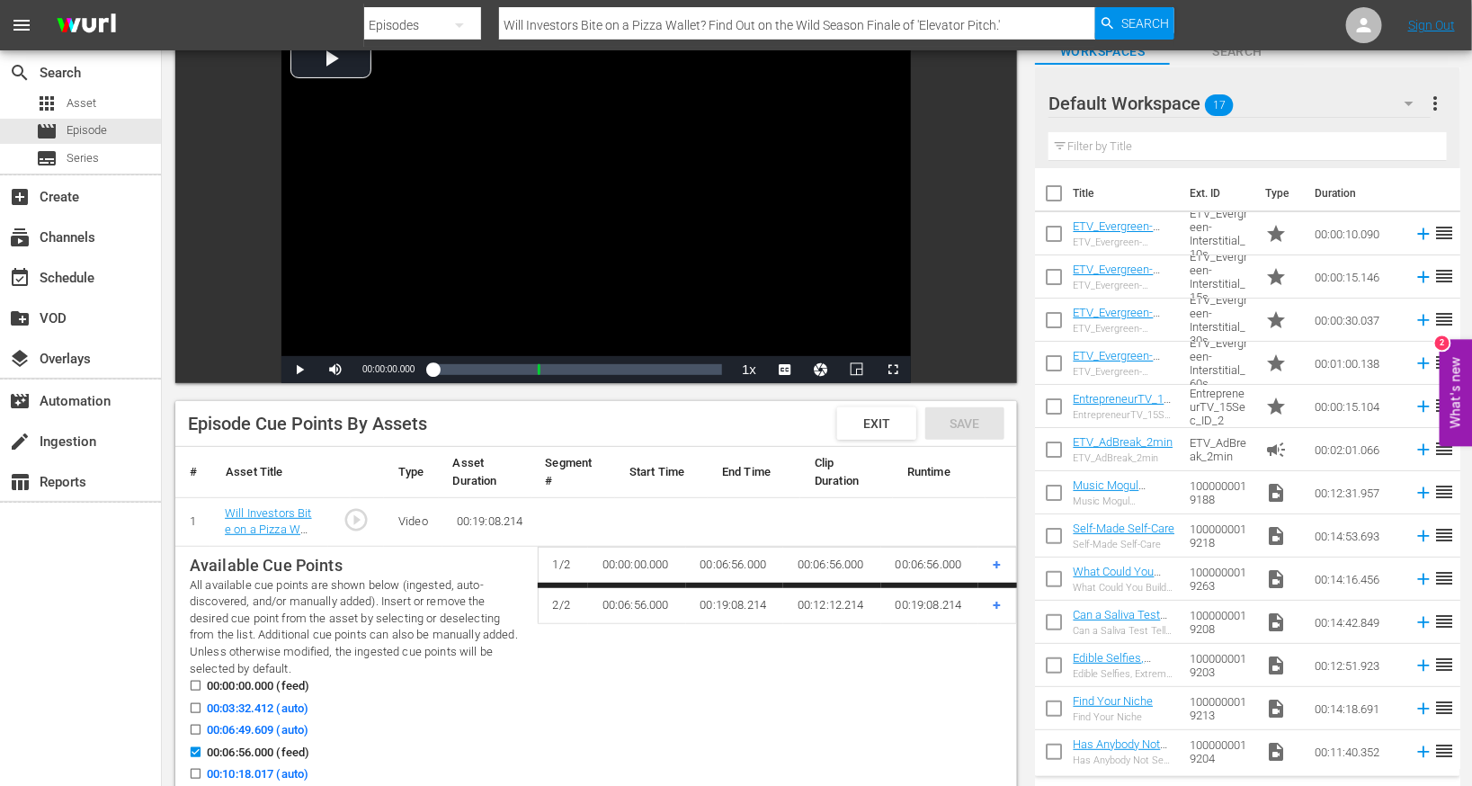
click at [357, 718] on div "00:03:32.412 (auto)" at bounding box center [357, 711] width 334 height 22
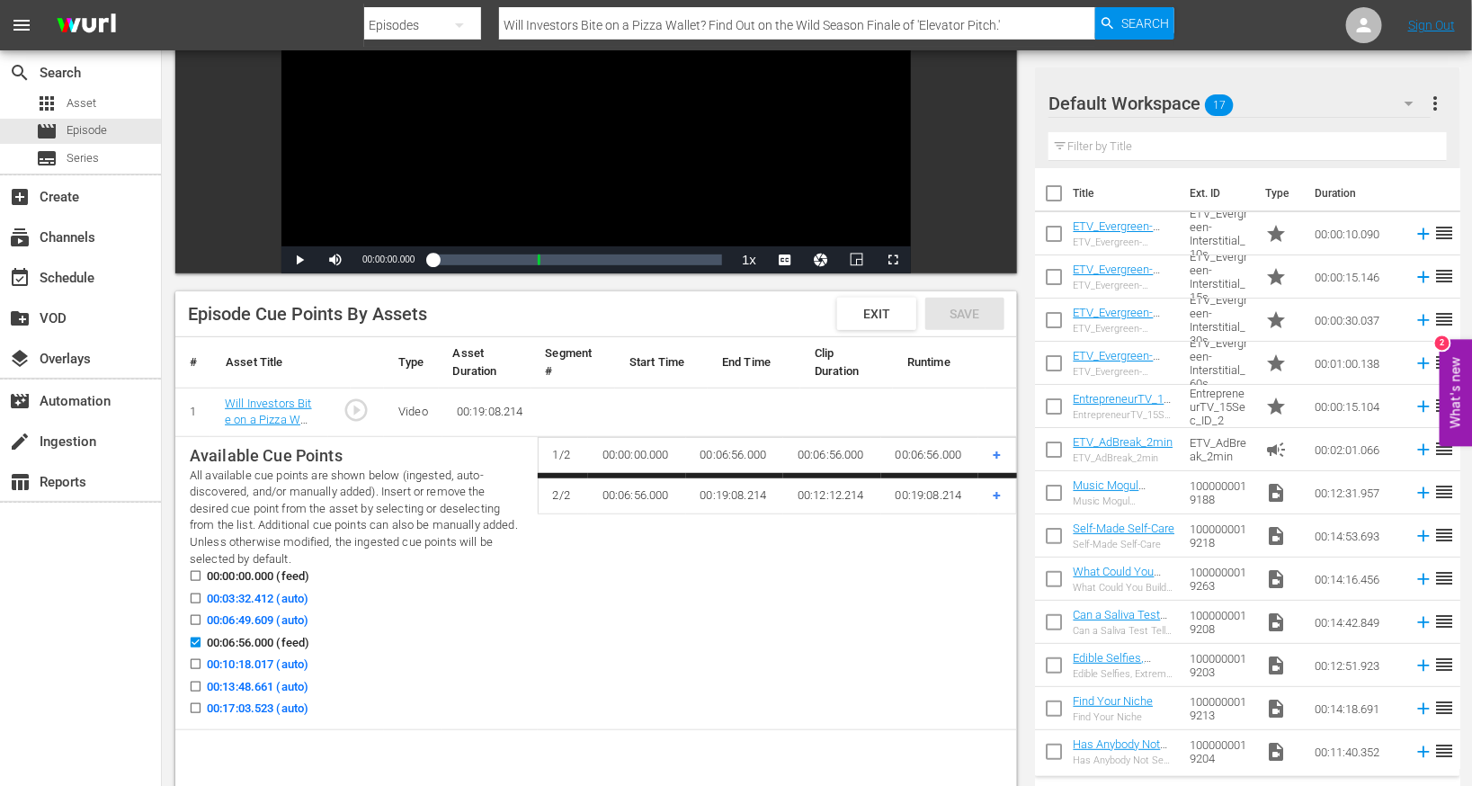
scroll to position [235, 0]
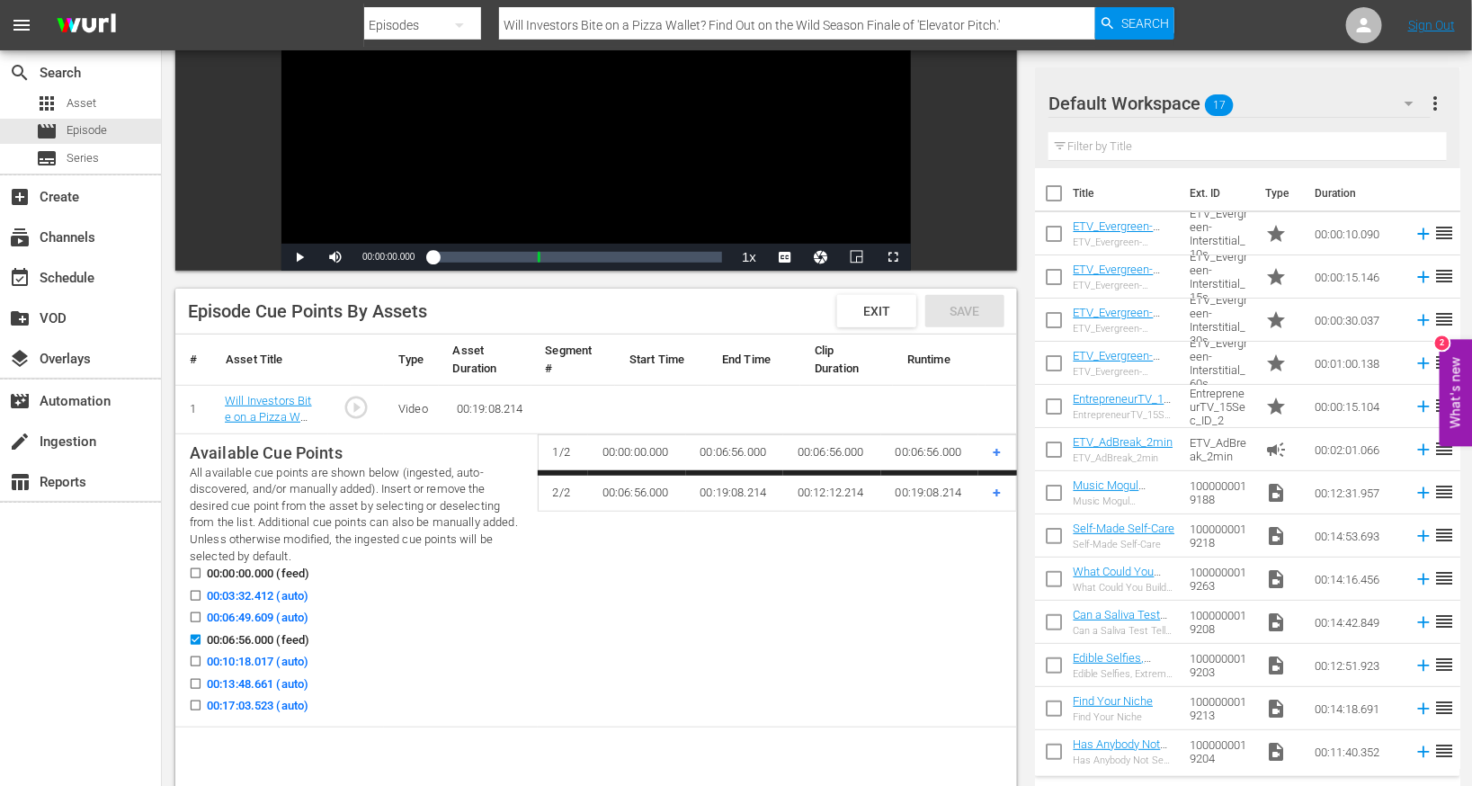
click at [192, 597] on input "00:03:32.412 (auto)" at bounding box center [191, 599] width 22 height 13
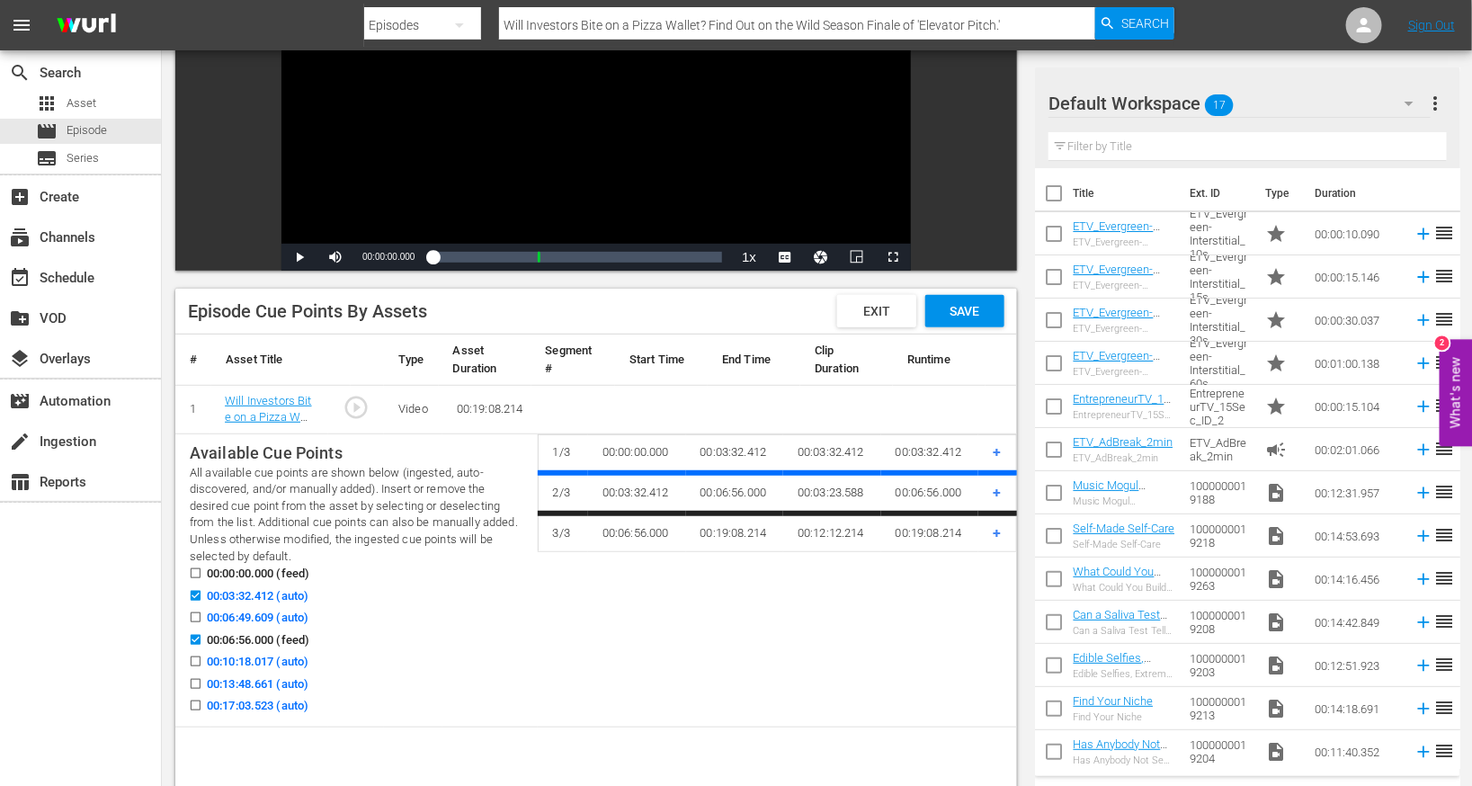
click at [197, 659] on input "00:10:18.017 (auto)" at bounding box center [191, 664] width 22 height 13
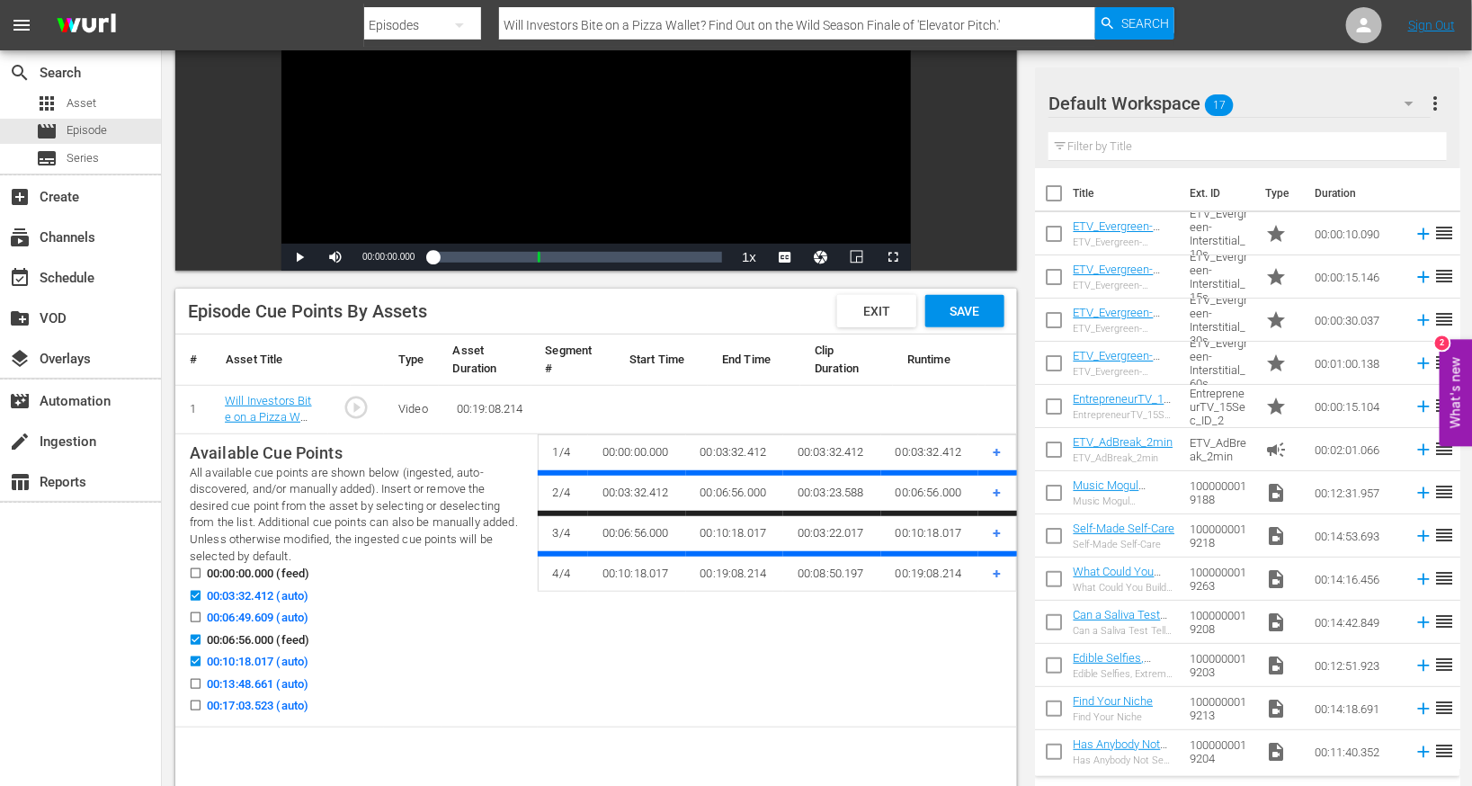
click at [197, 686] on input "00:13:48.661 (auto)" at bounding box center [191, 687] width 22 height 13
click at [197, 706] on input "00:17:03.523 (auto)" at bounding box center [191, 708] width 22 height 13
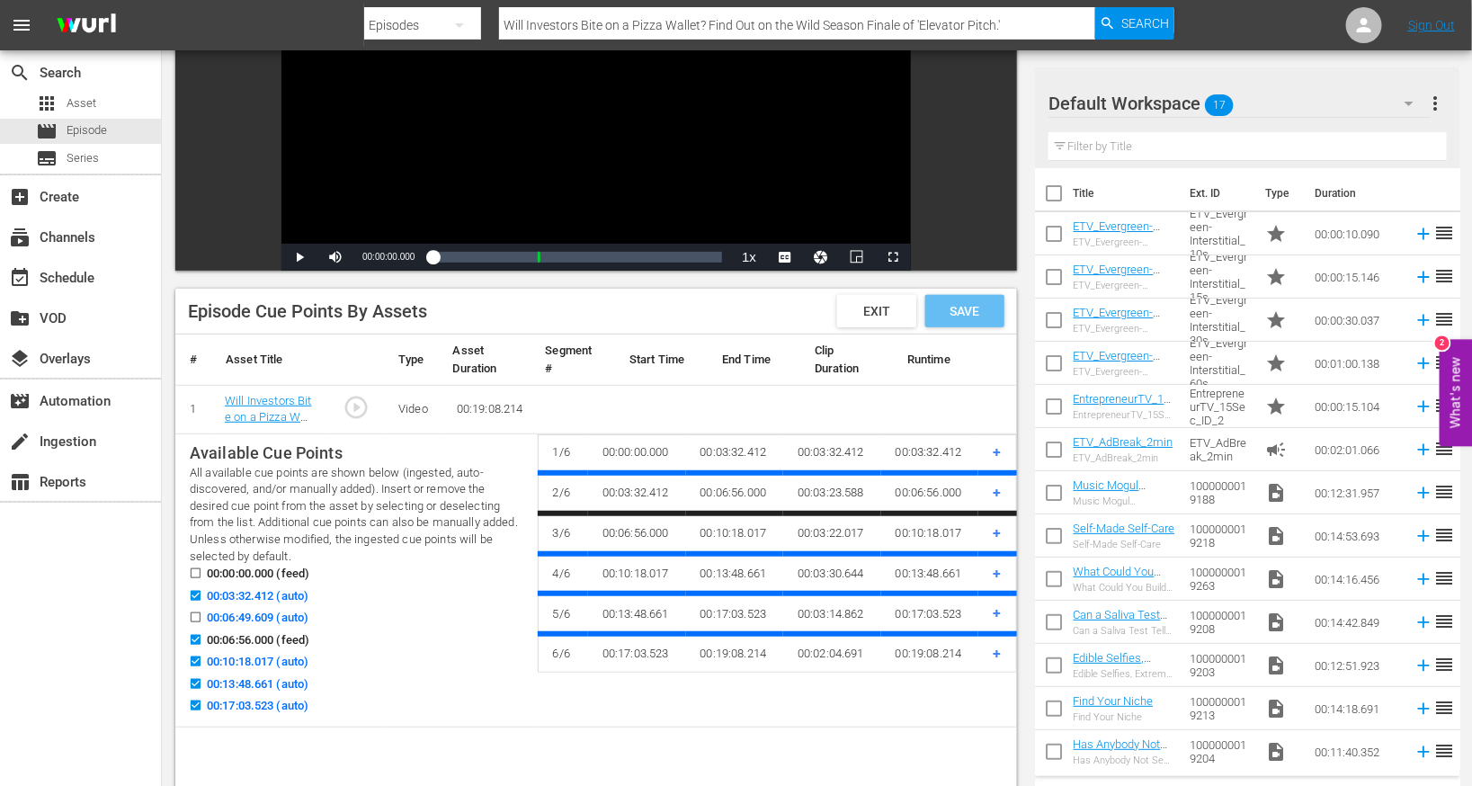
click at [974, 296] on div "Save" at bounding box center [964, 311] width 79 height 32
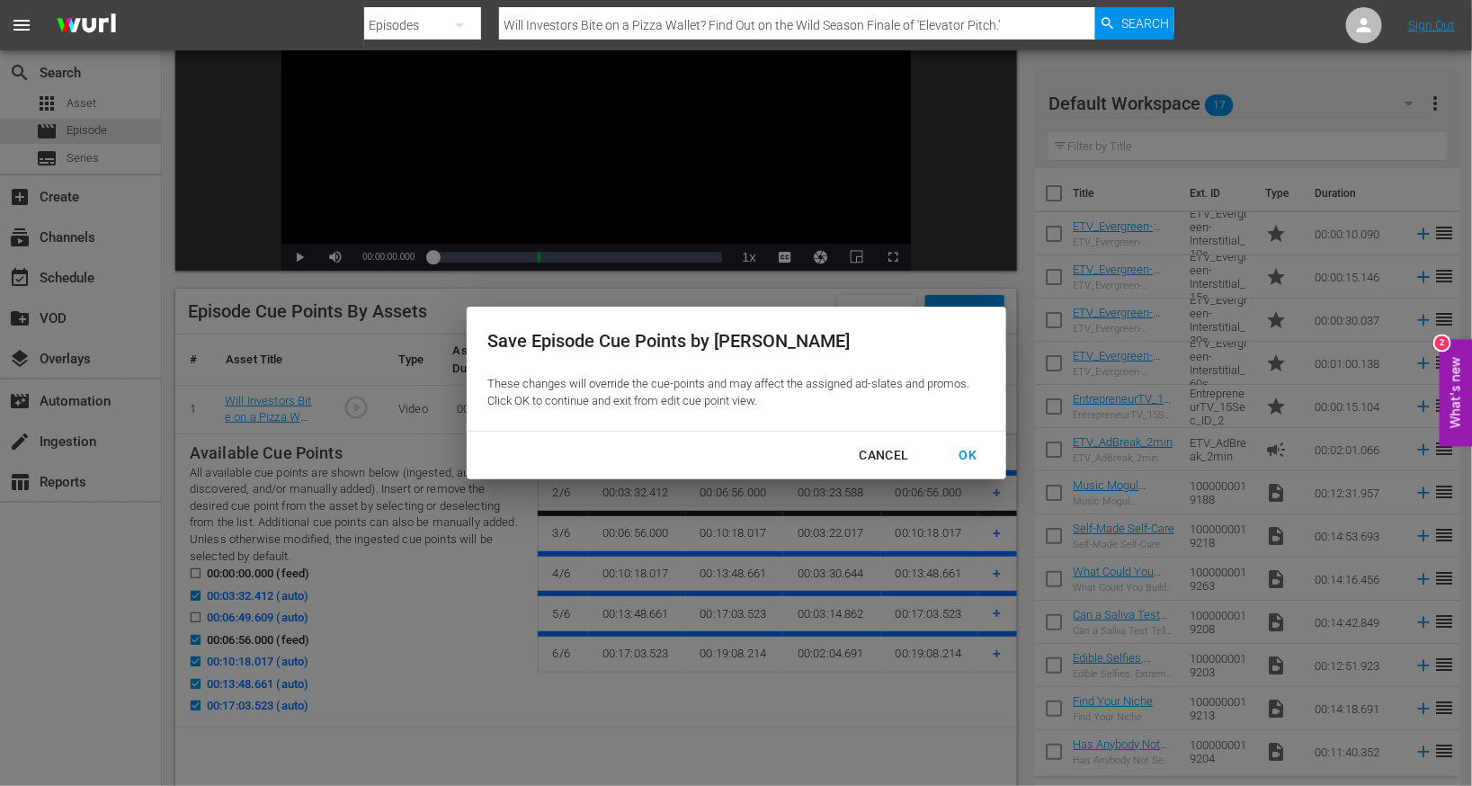
click at [974, 452] on div "OK" at bounding box center [968, 455] width 47 height 22
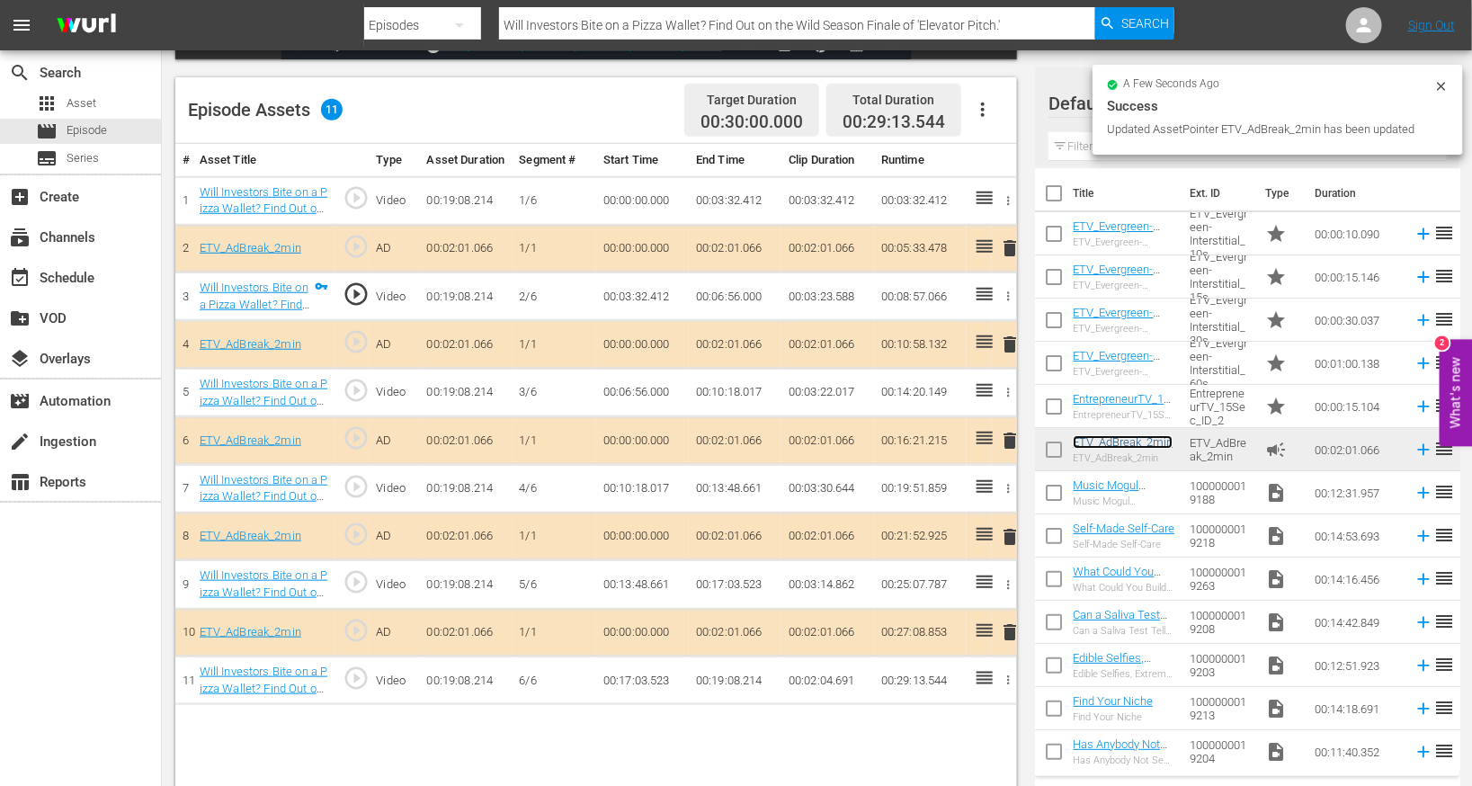
scroll to position [468, 0]
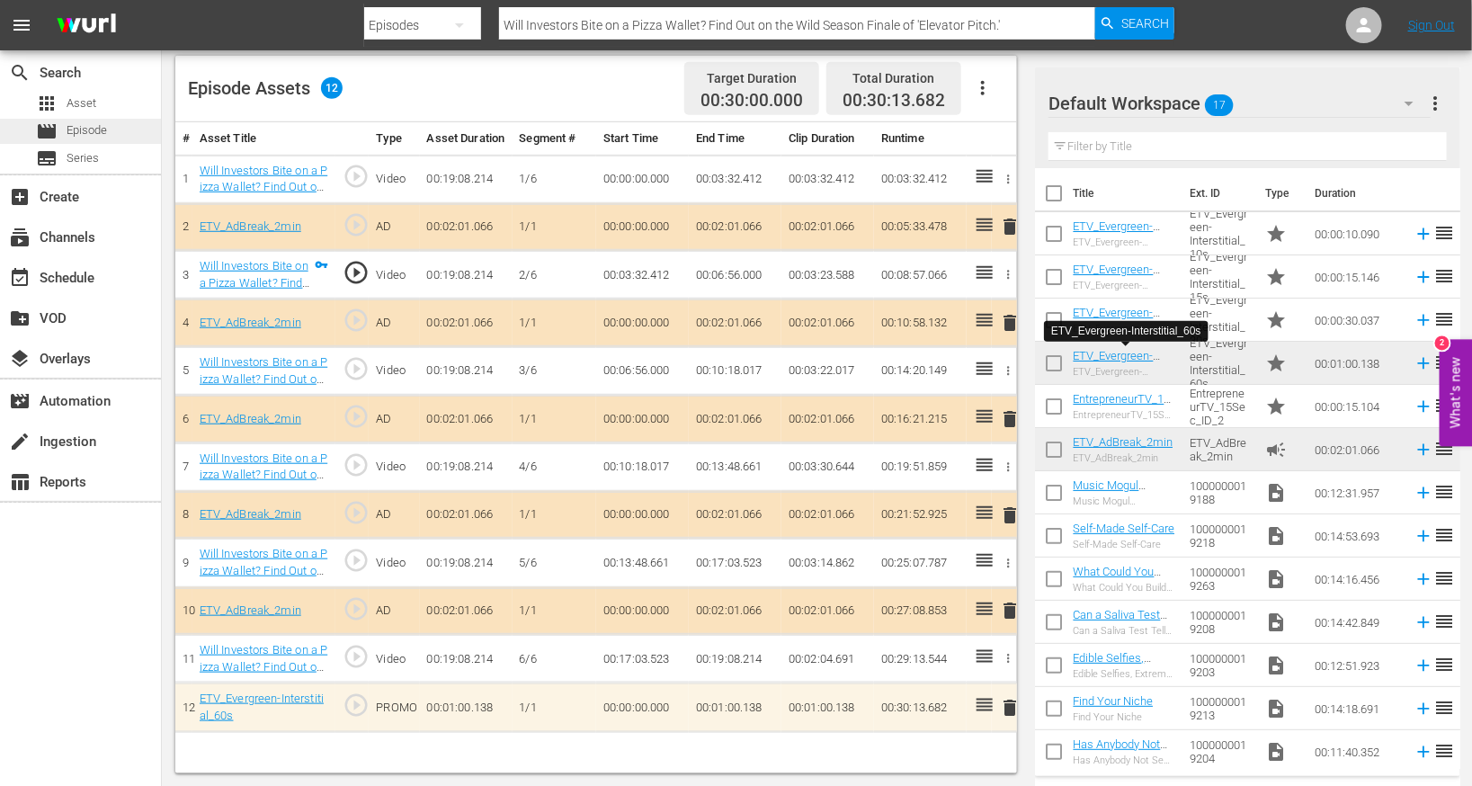
click at [125, 130] on div "movie Episode" at bounding box center [80, 131] width 161 height 25
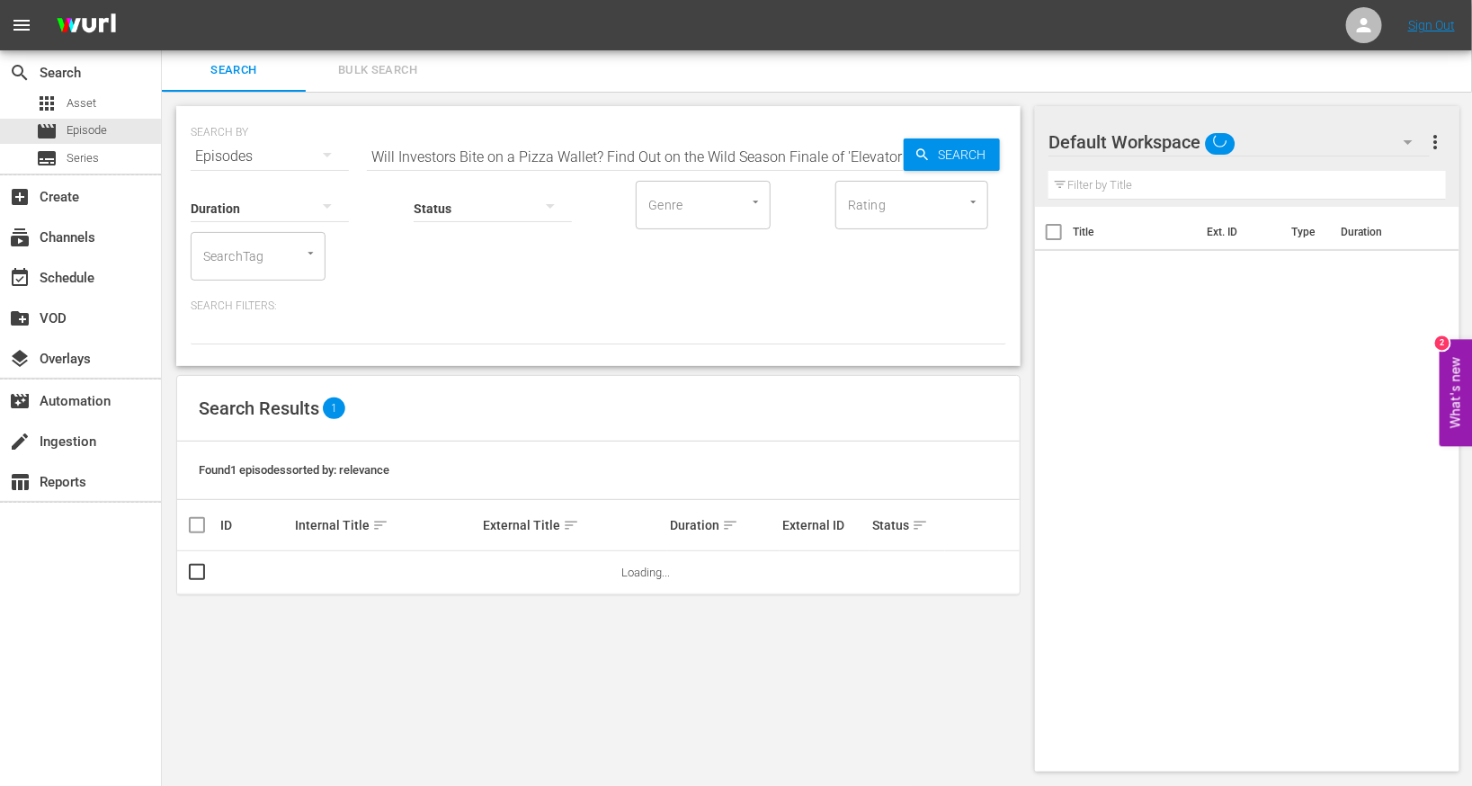
scroll to position [2, 0]
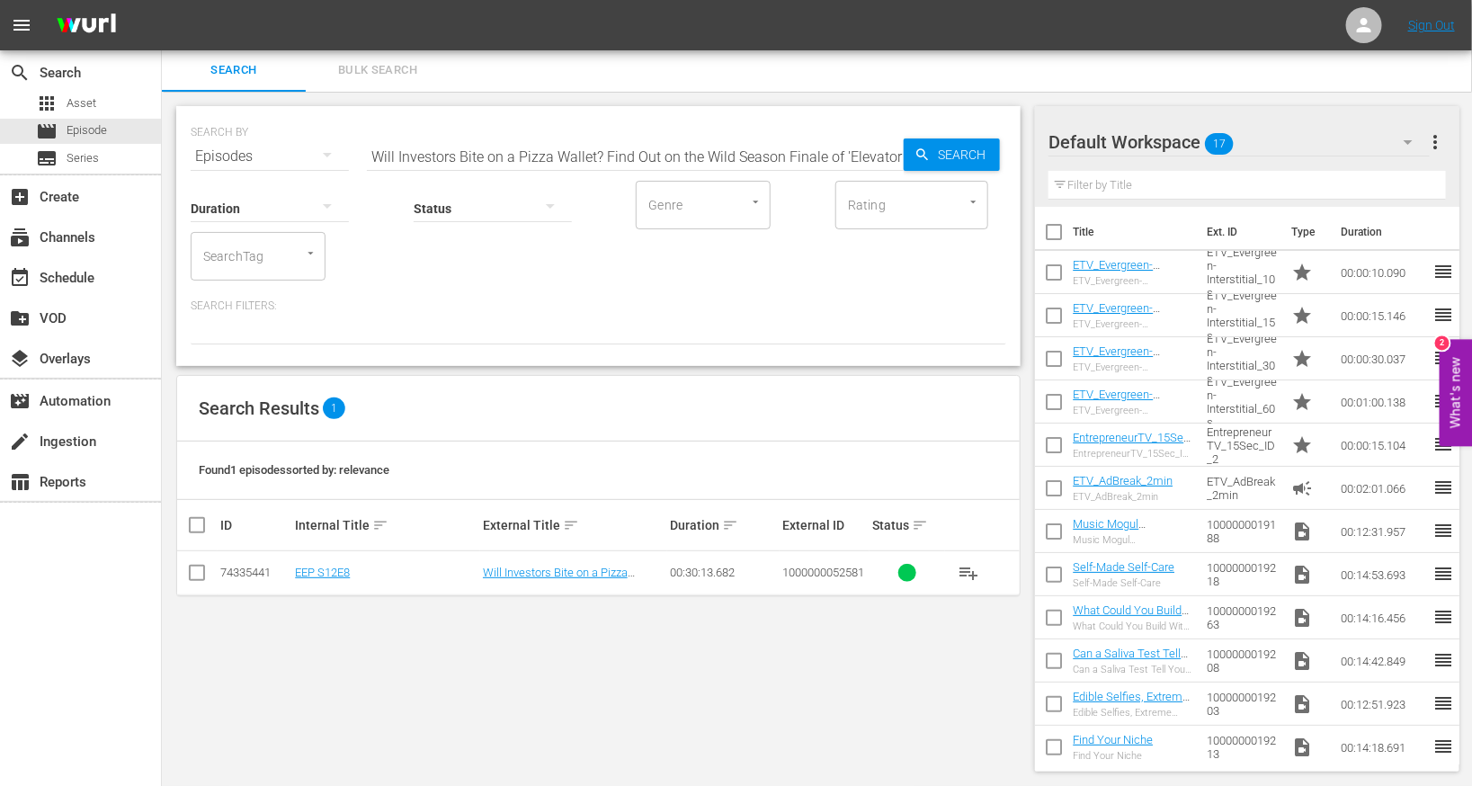
click at [525, 157] on input "Will Investors Bite on a Pizza Wallet? Find Out on the Wild Season Finale of 'E…" at bounding box center [635, 156] width 537 height 43
paste input "These Founders Started Their Company with a $300K Investment"
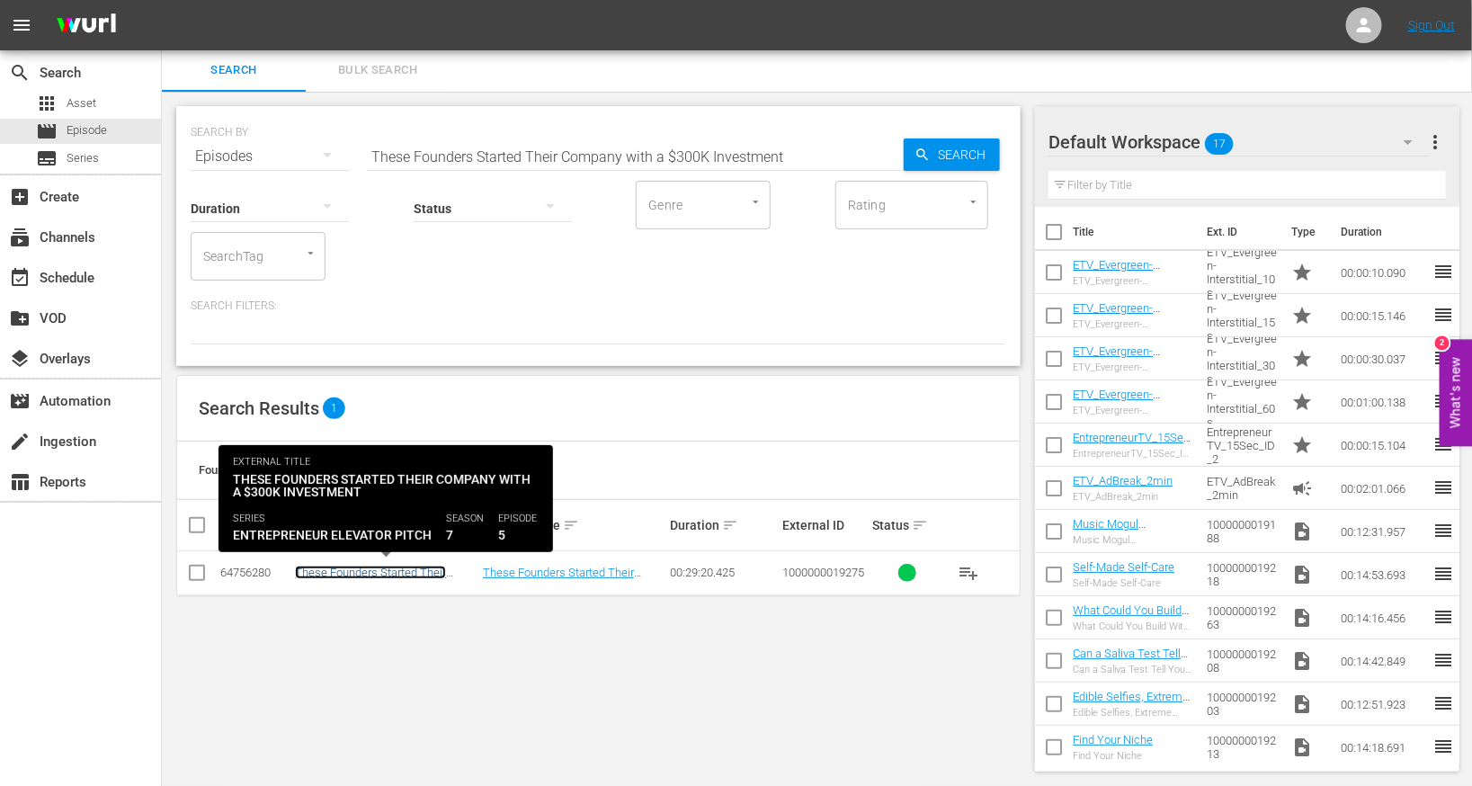
click at [377, 572] on link "These Founders Started Their Company with a $300K Investment" at bounding box center [383, 579] width 177 height 27
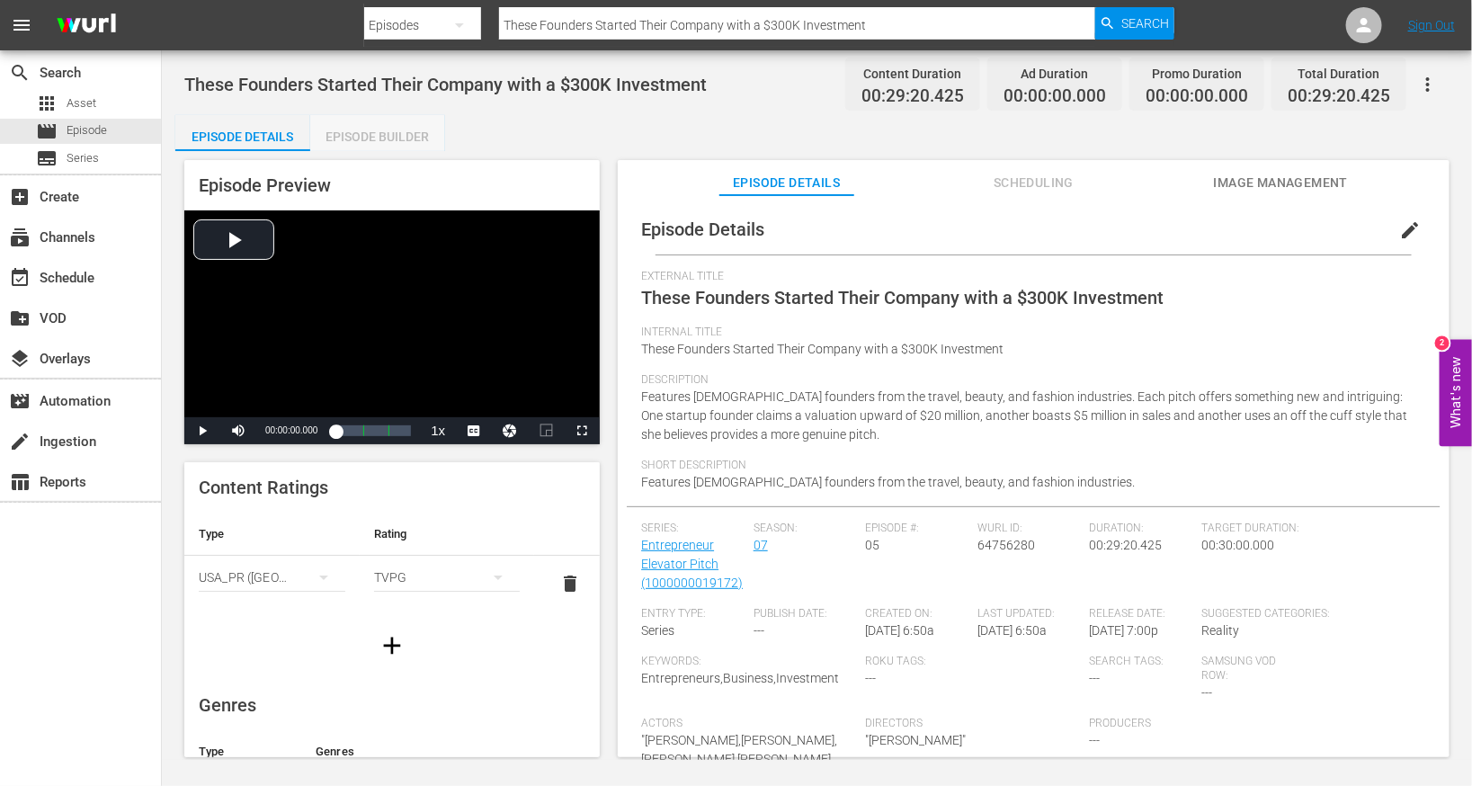
click at [424, 130] on div "Episode Builder" at bounding box center [377, 136] width 135 height 43
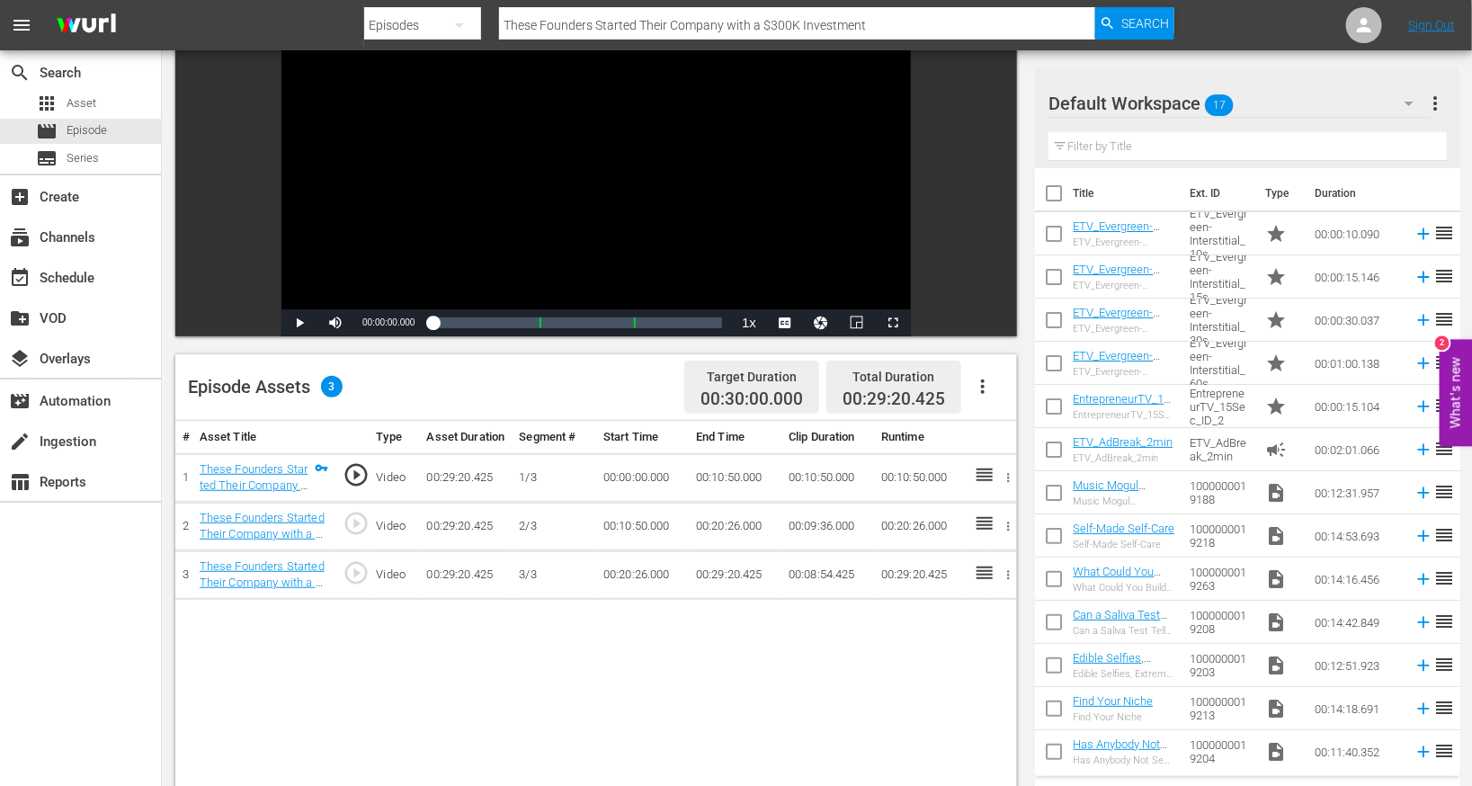
scroll to position [243, 0]
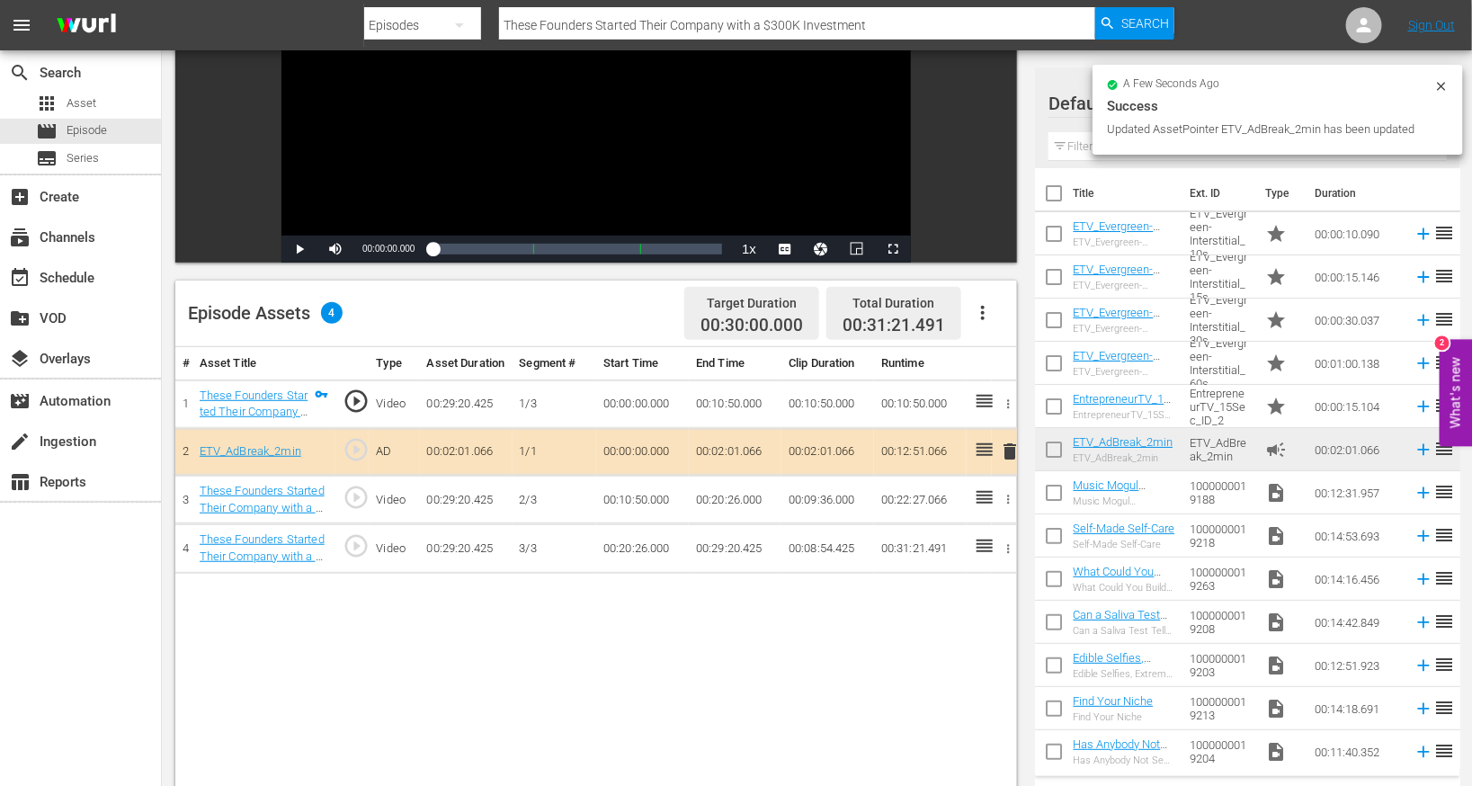
click at [974, 315] on button "button" at bounding box center [982, 312] width 43 height 43
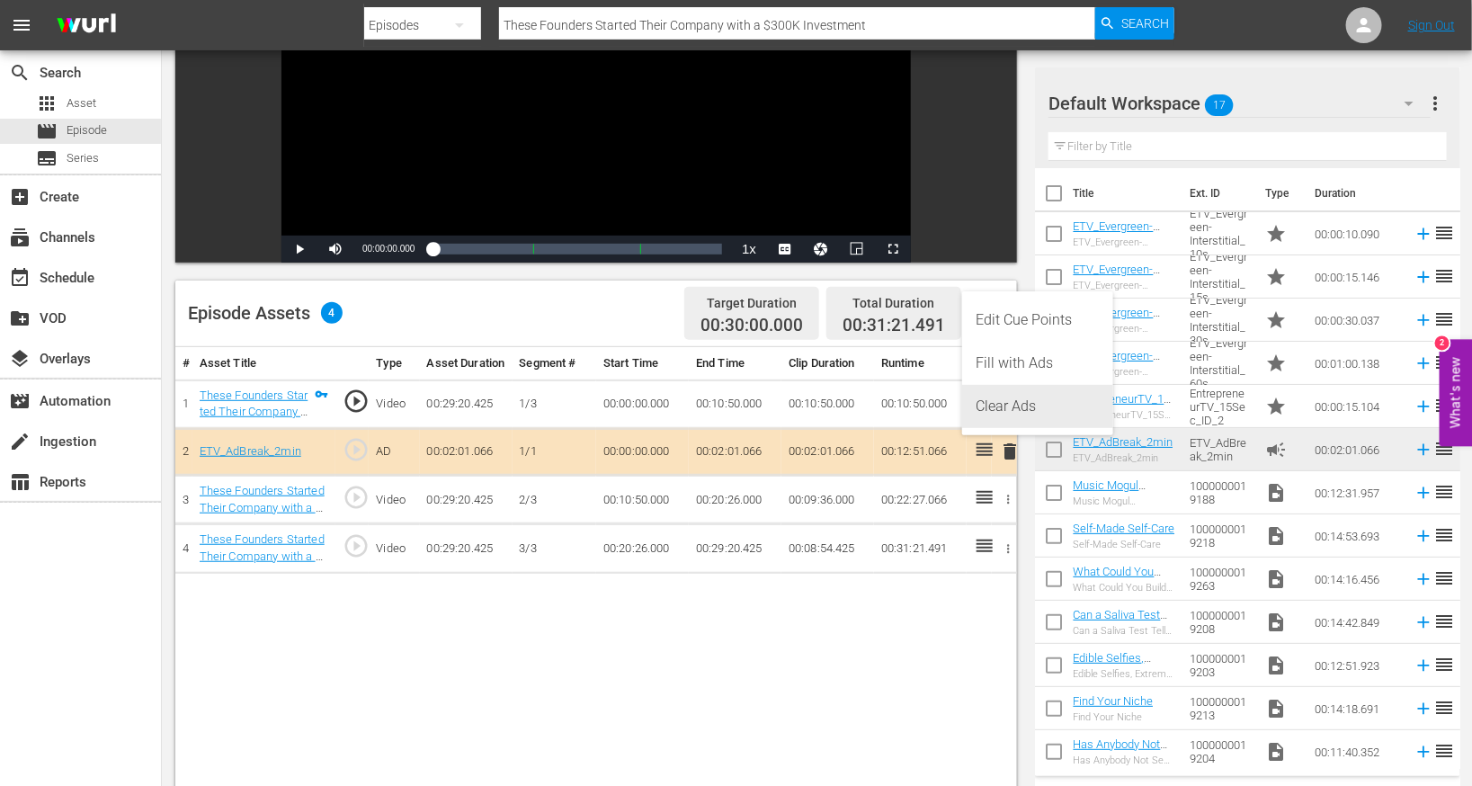
click at [974, 405] on div "Clear Ads" at bounding box center [1038, 406] width 122 height 43
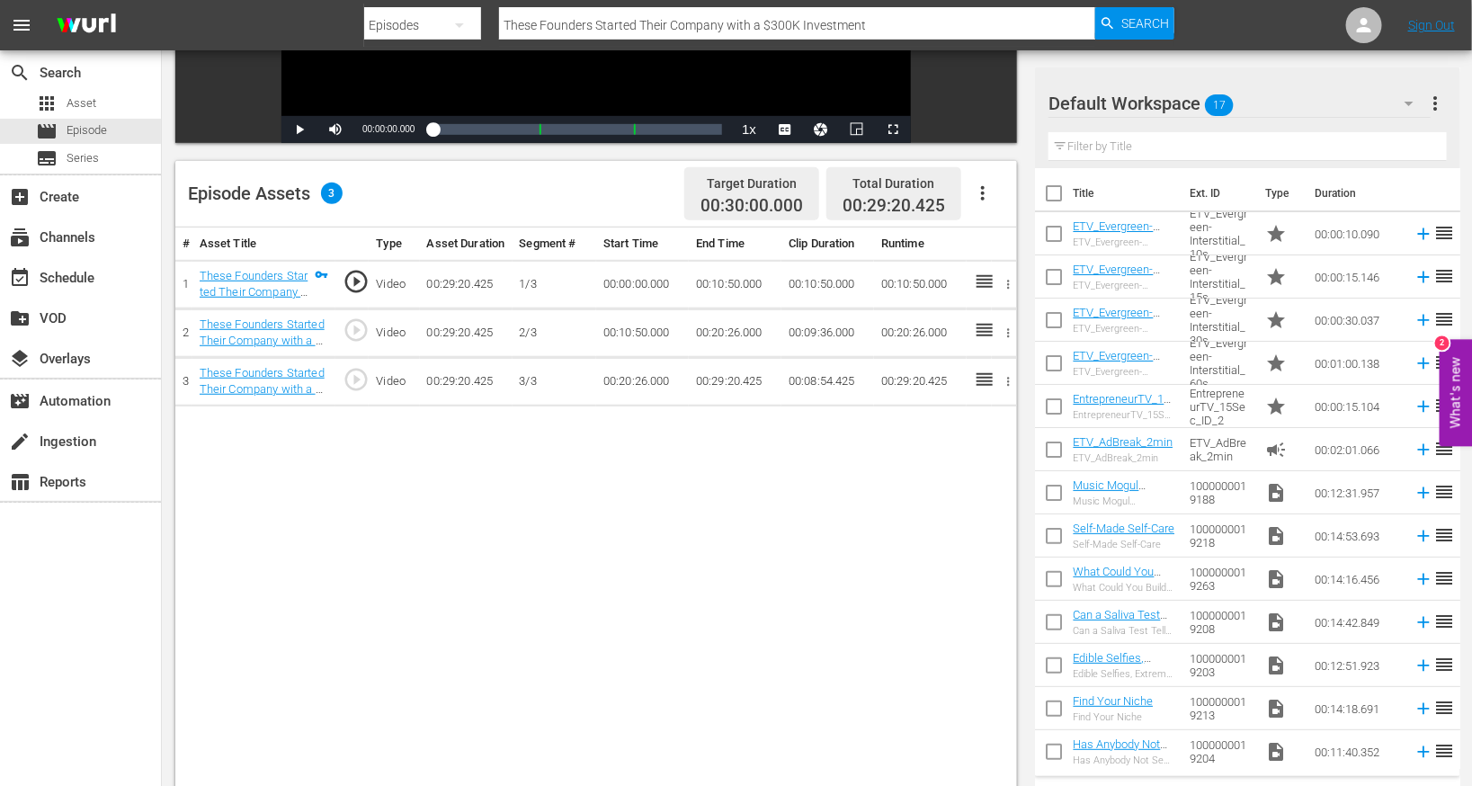
scroll to position [360, 0]
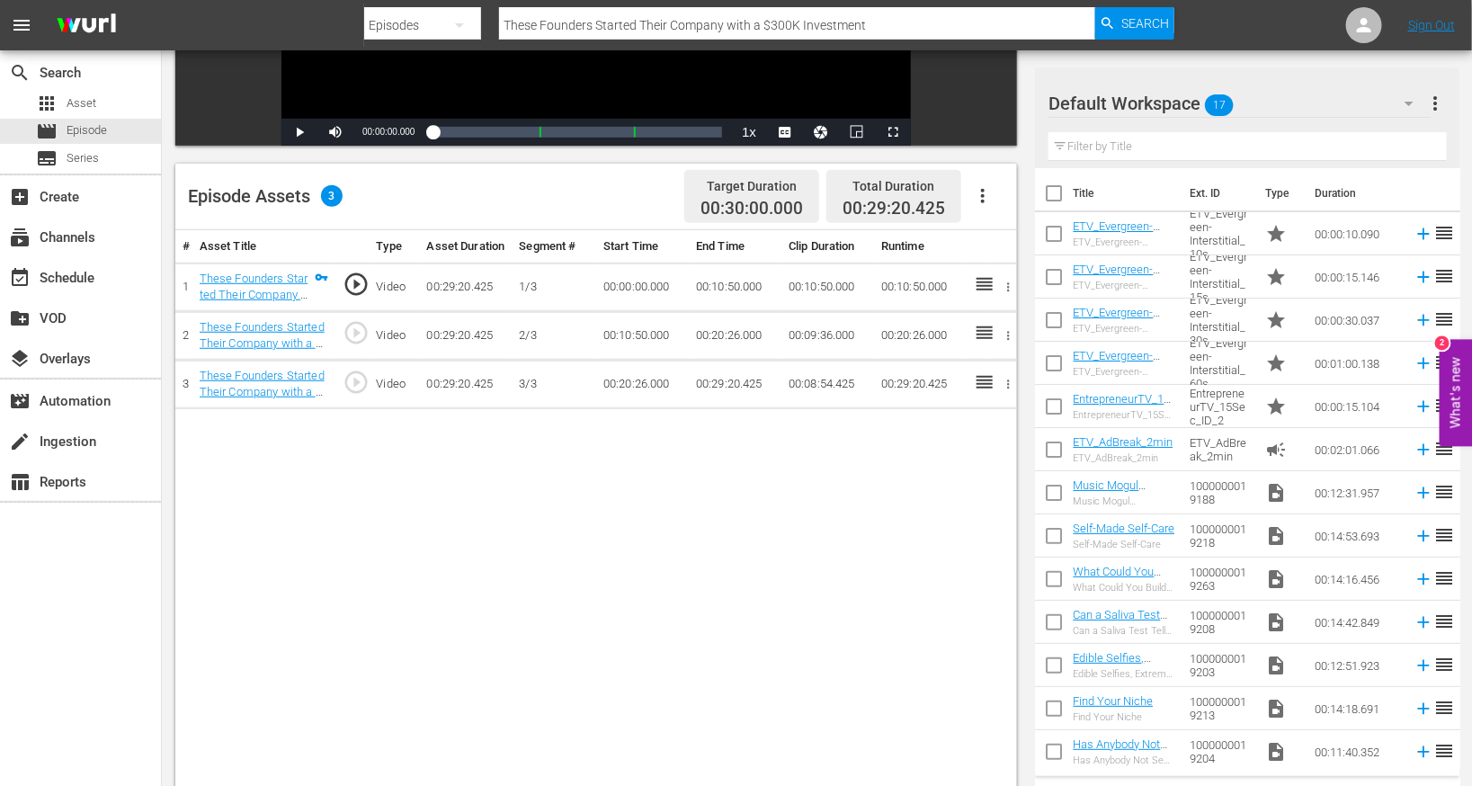
click at [974, 193] on icon "button" at bounding box center [983, 196] width 22 height 22
click at [974, 203] on div "Edit Cue Points" at bounding box center [1038, 203] width 122 height 43
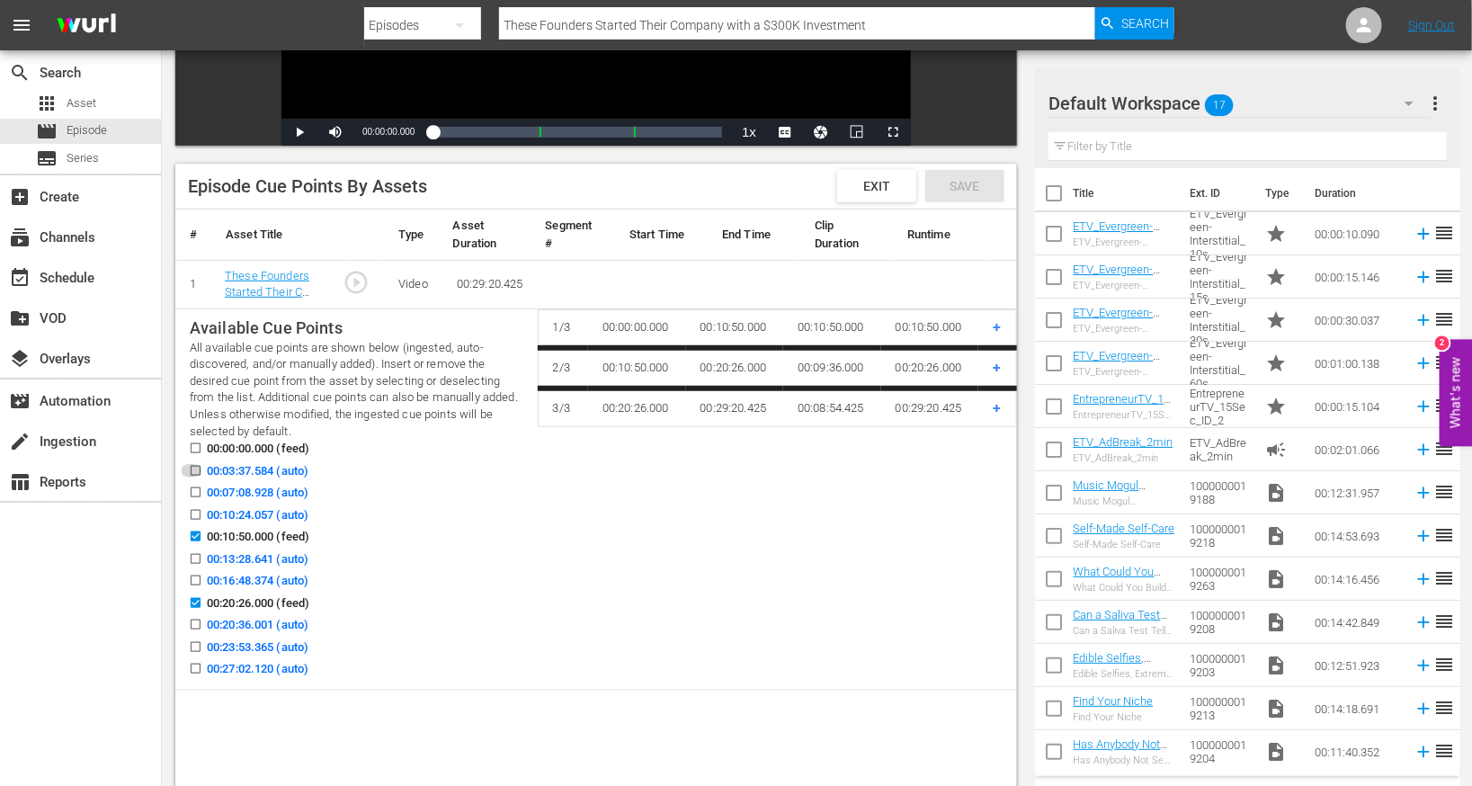
click at [197, 476] on input "00:03:37.584 (auto)" at bounding box center [191, 474] width 22 height 13
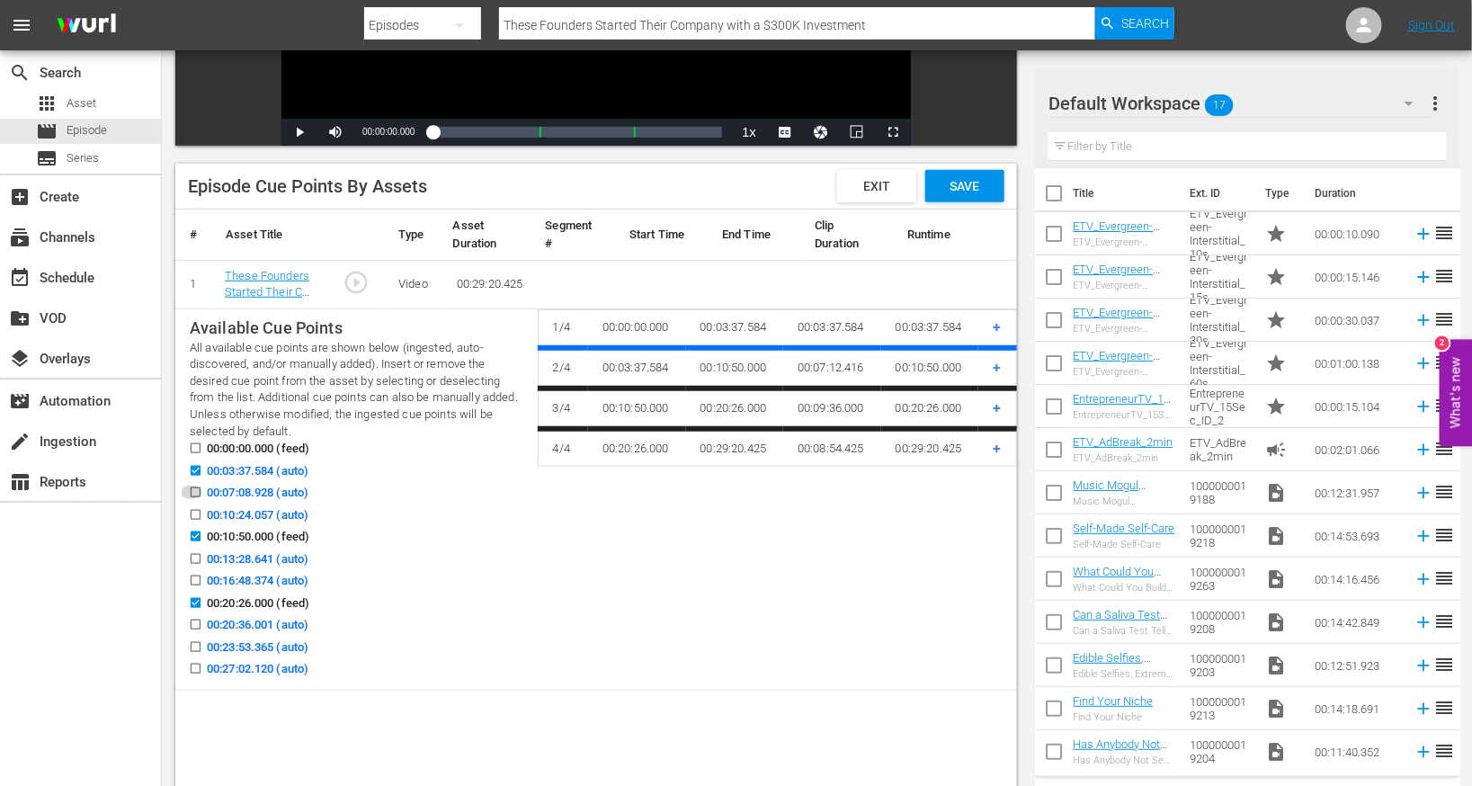
click at [200, 494] on input "00:07:08.928 (auto)" at bounding box center [191, 495] width 22 height 13
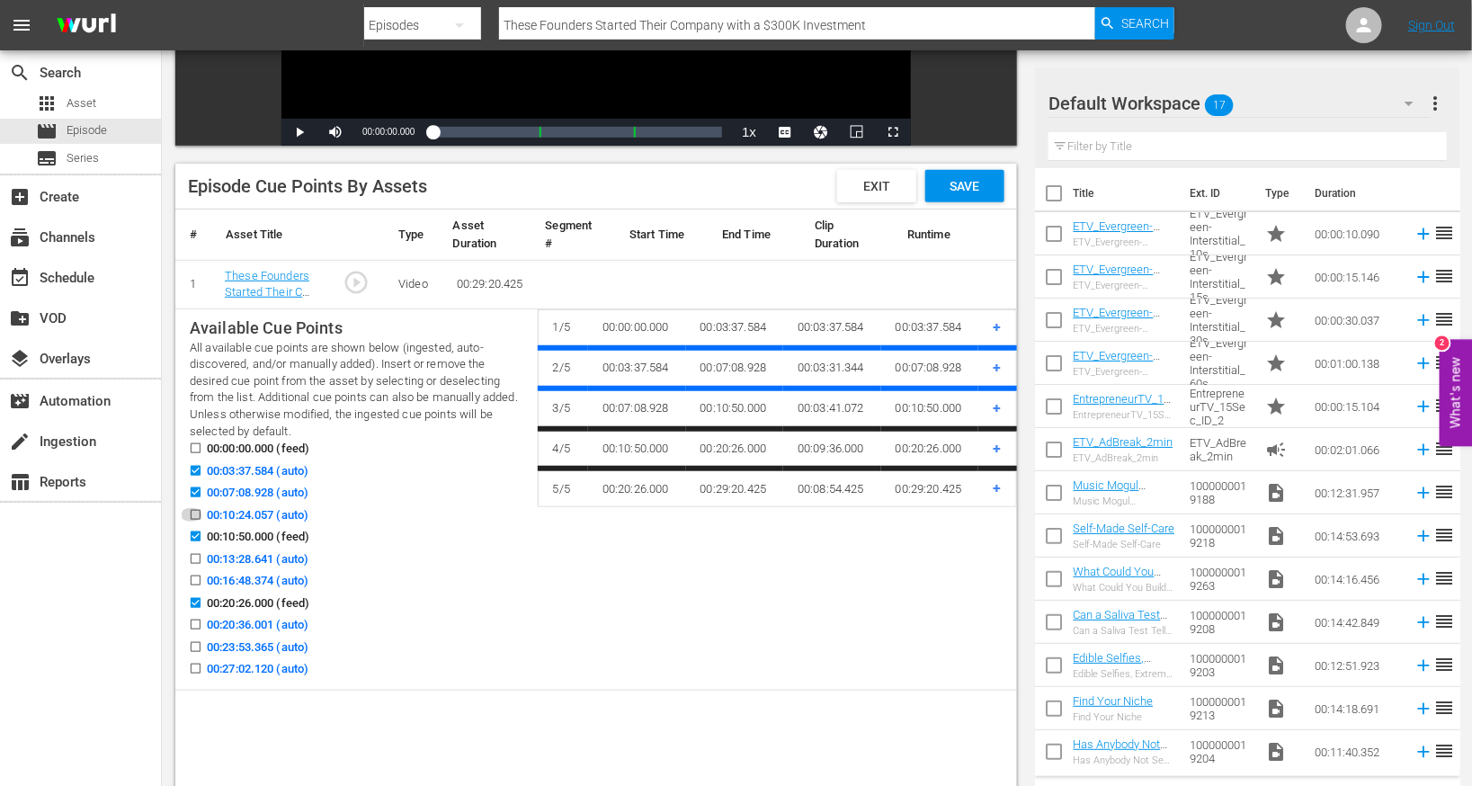
click at [193, 515] on input "00:10:24.057 (auto)" at bounding box center [191, 518] width 22 height 13
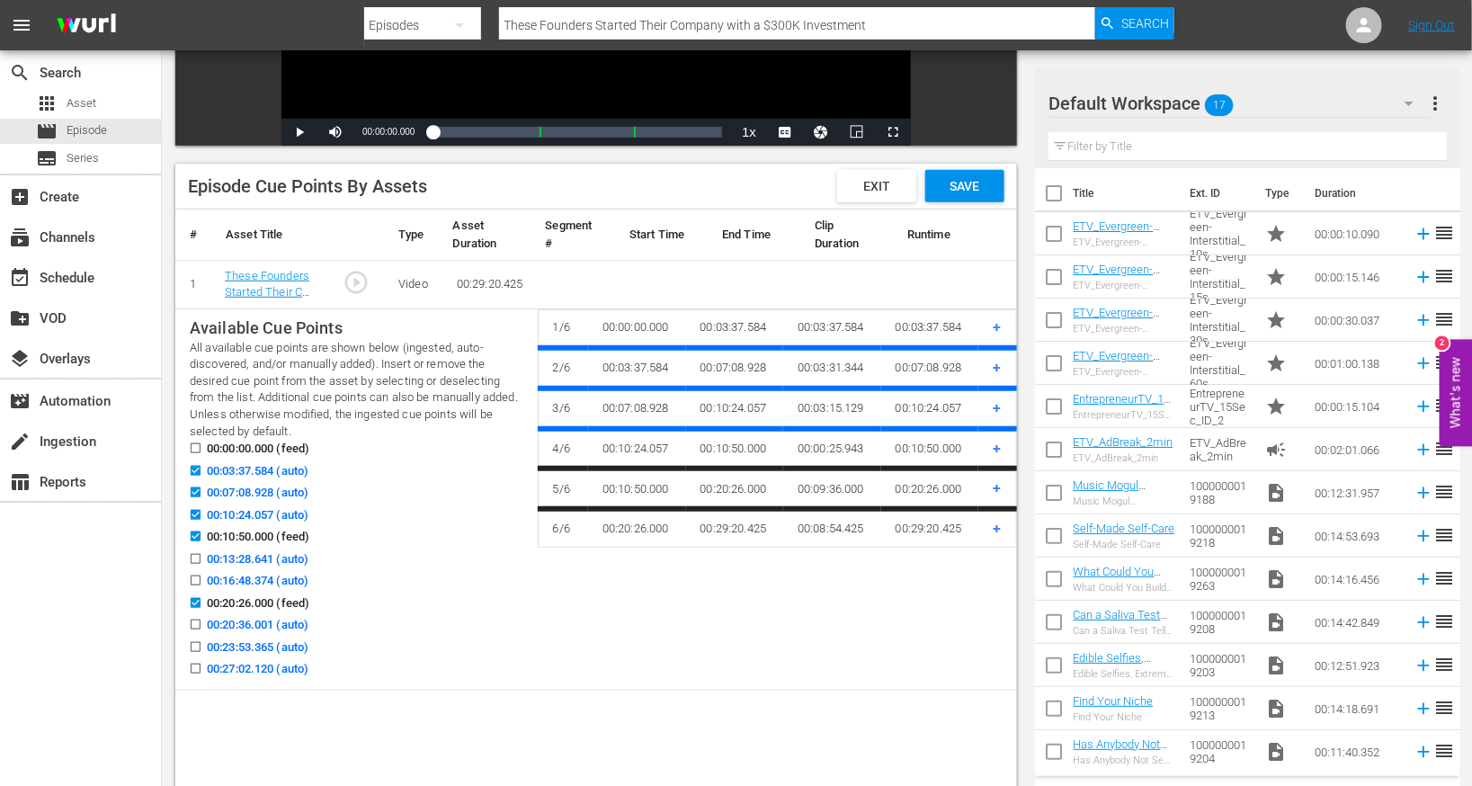
click at [193, 515] on input "00:10:24.057 (auto)" at bounding box center [191, 518] width 22 height 13
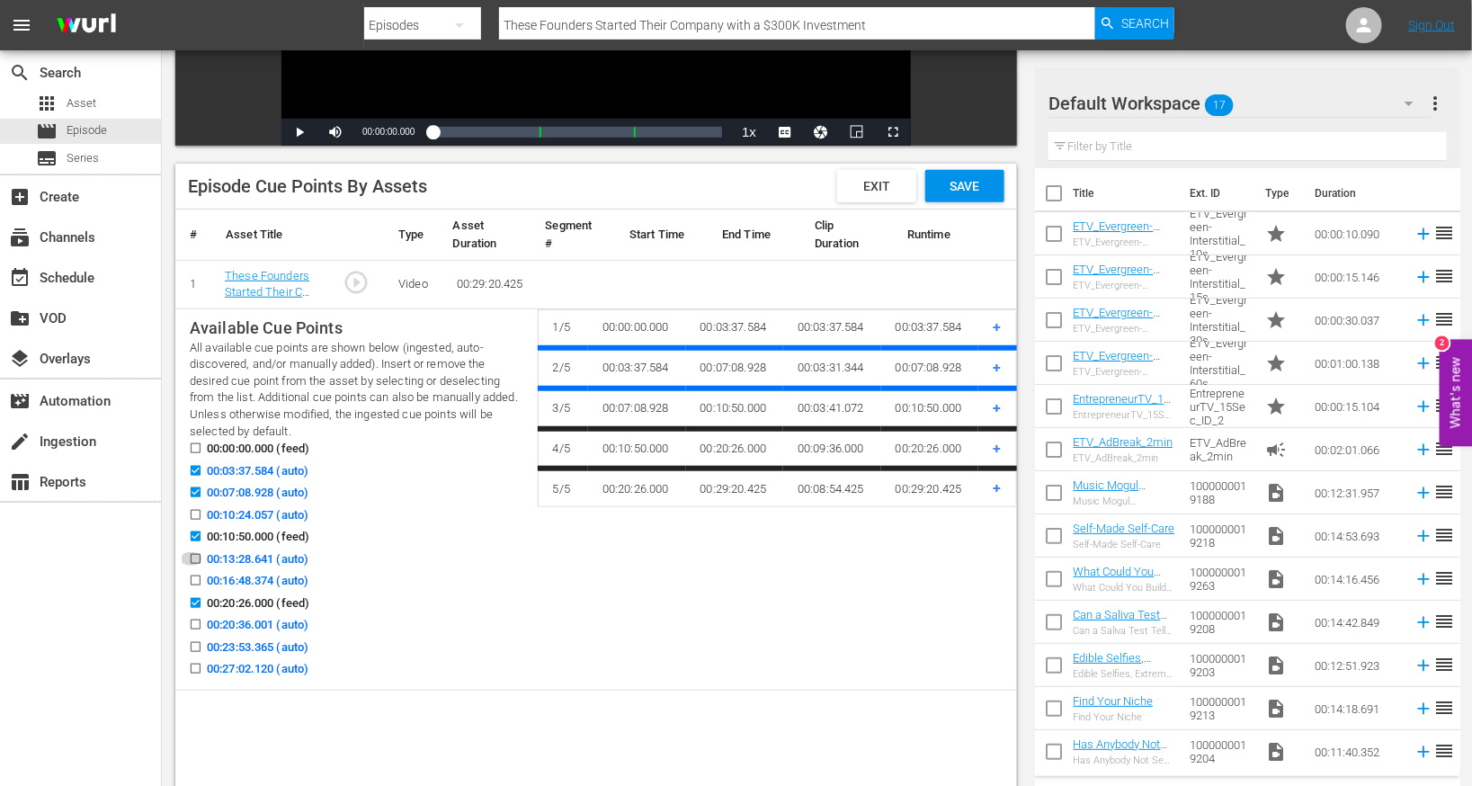
click at [195, 560] on input "00:13:28.641 (auto)" at bounding box center [191, 562] width 22 height 13
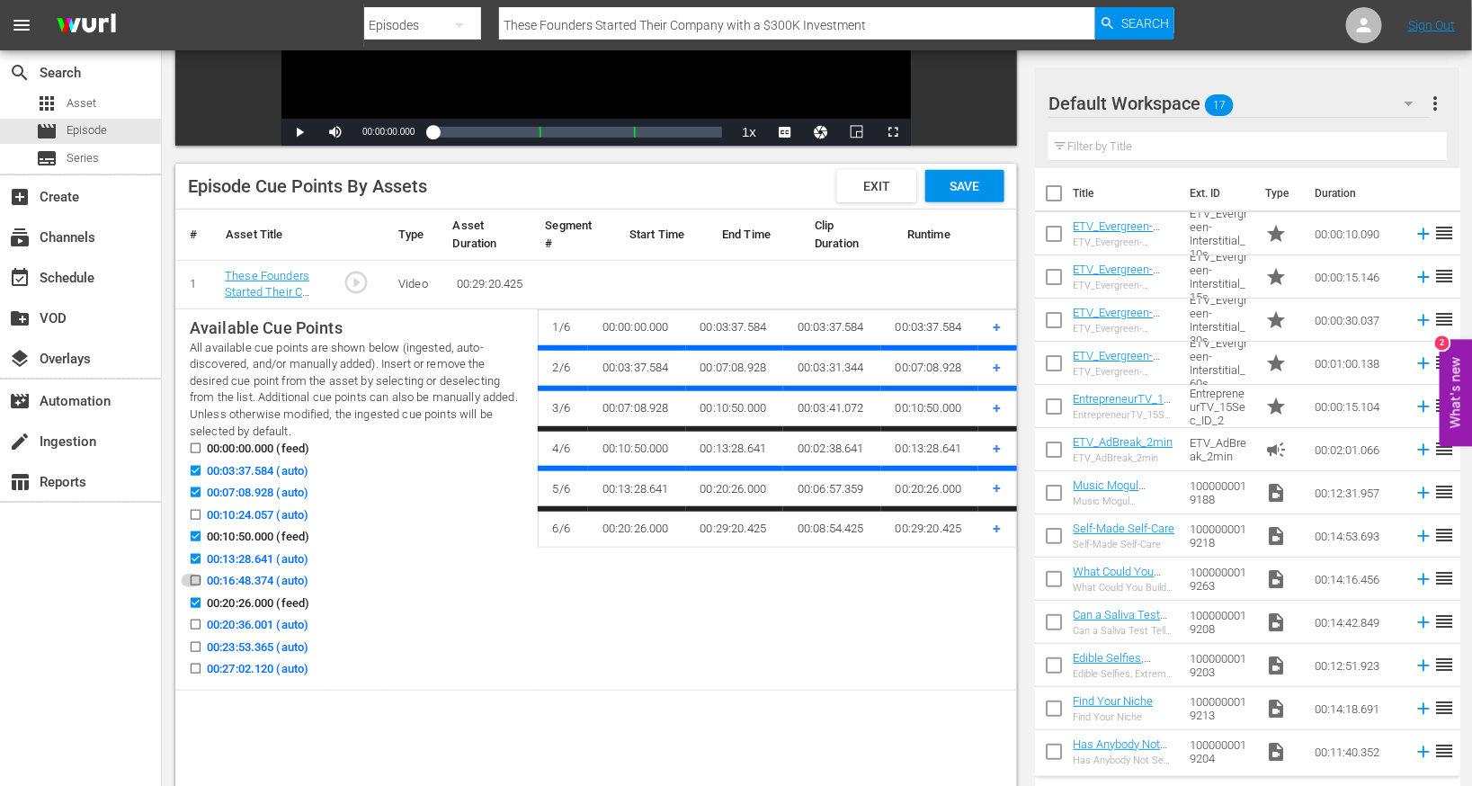
click at [196, 585] on input "00:16:48.374 (auto)" at bounding box center [191, 583] width 22 height 13
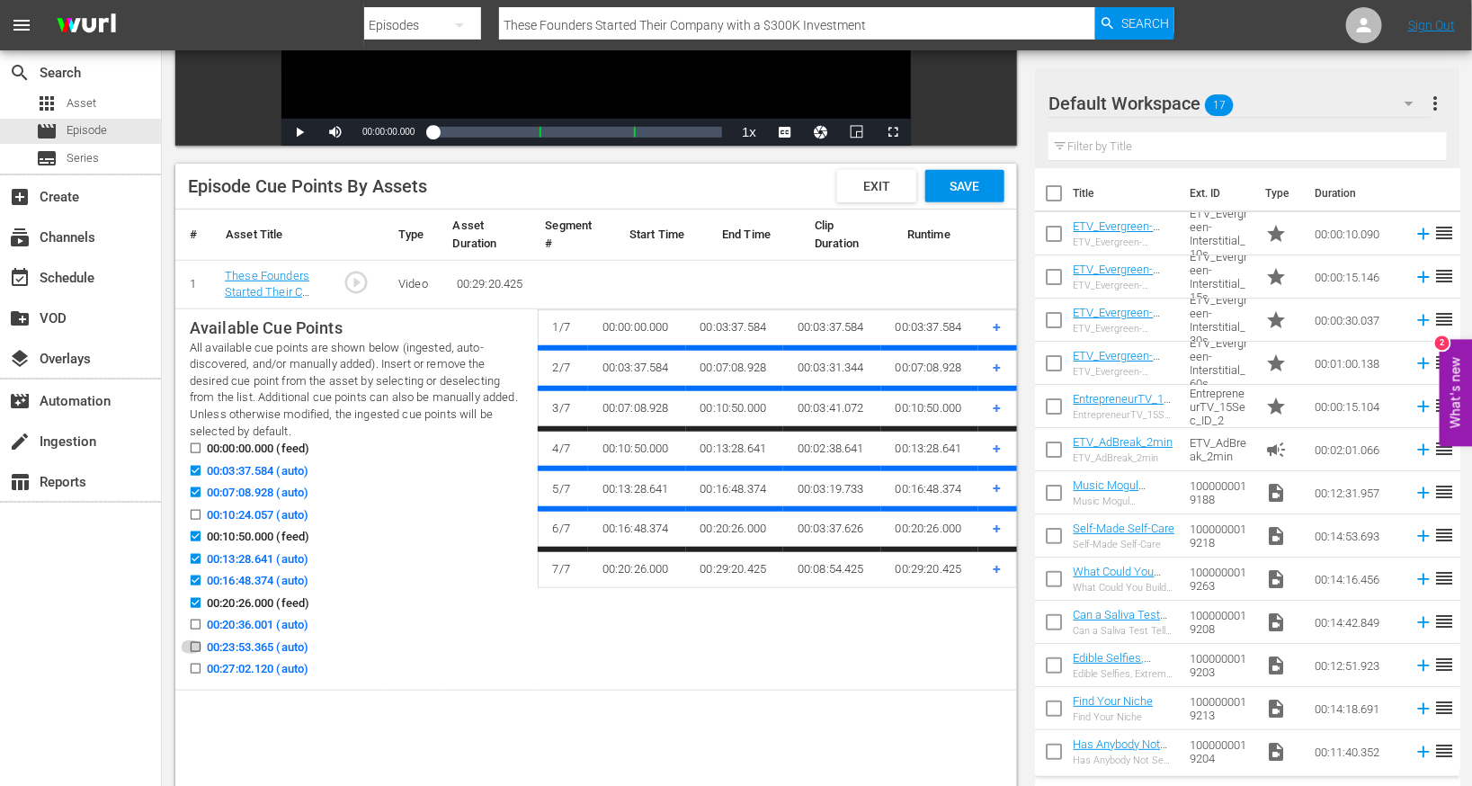
click at [196, 645] on input "00:23:53.365 (auto)" at bounding box center [191, 650] width 22 height 13
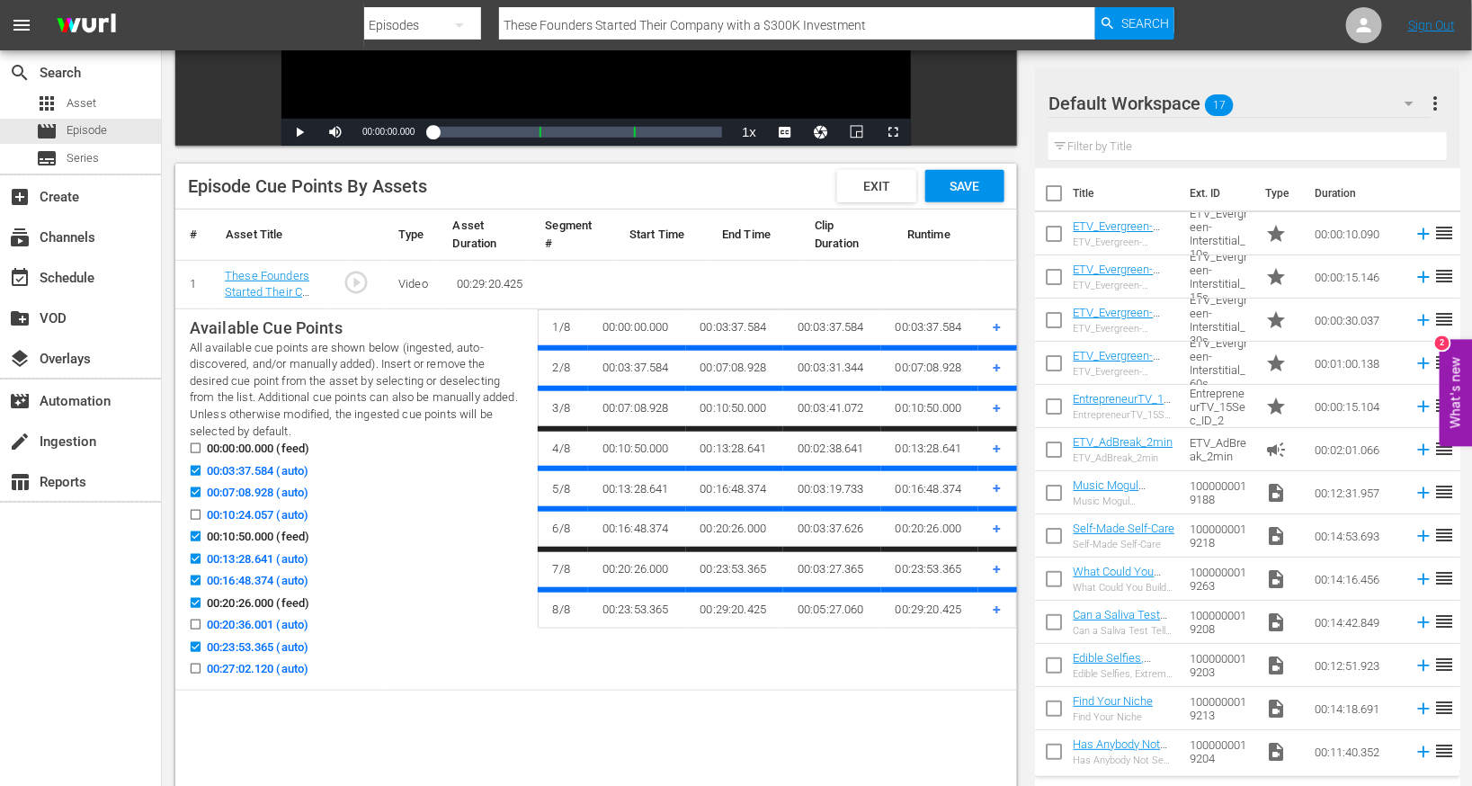
click at [195, 670] on input "00:27:02.120 (auto)" at bounding box center [191, 672] width 22 height 13
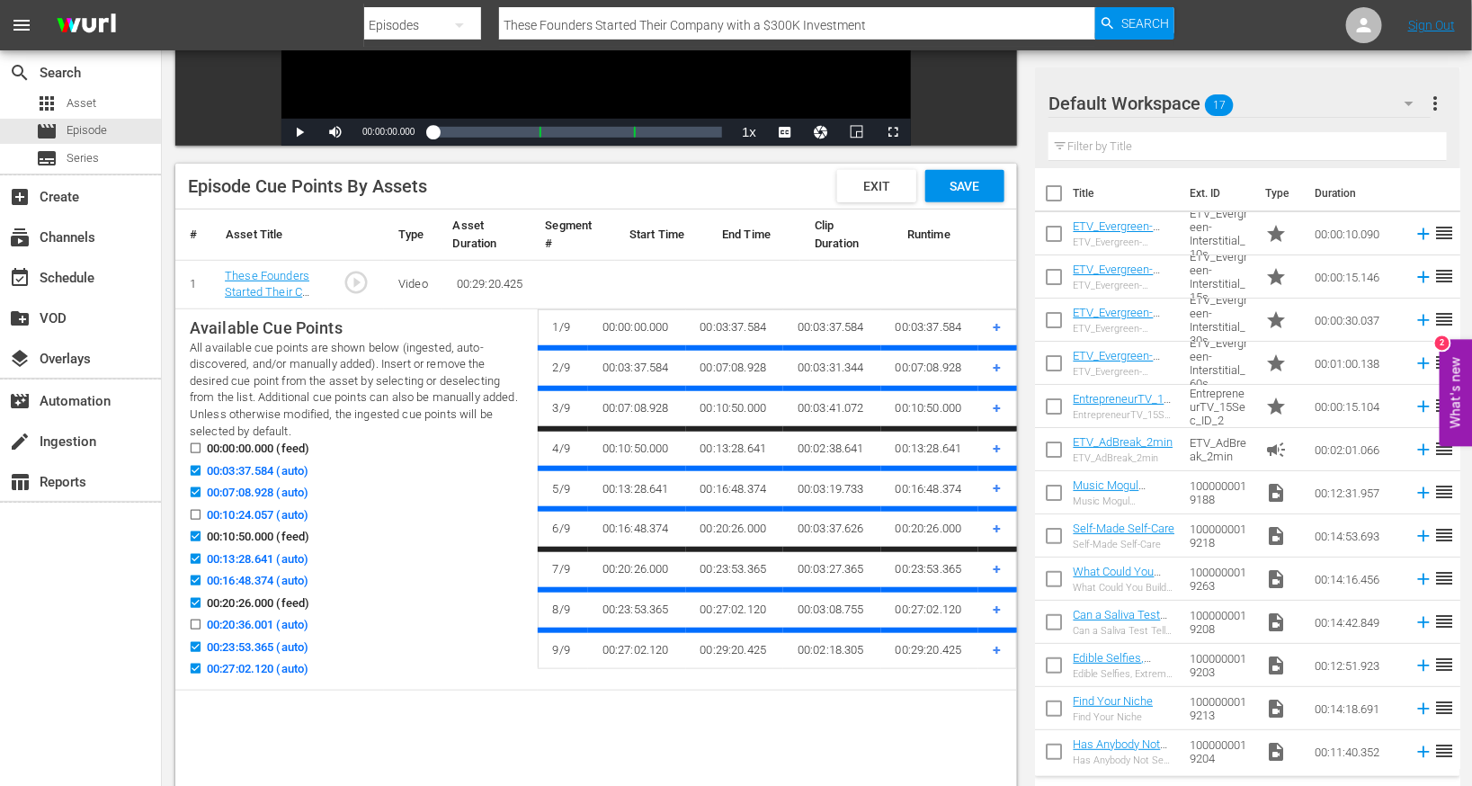
click at [964, 186] on span "Save" at bounding box center [965, 186] width 58 height 14
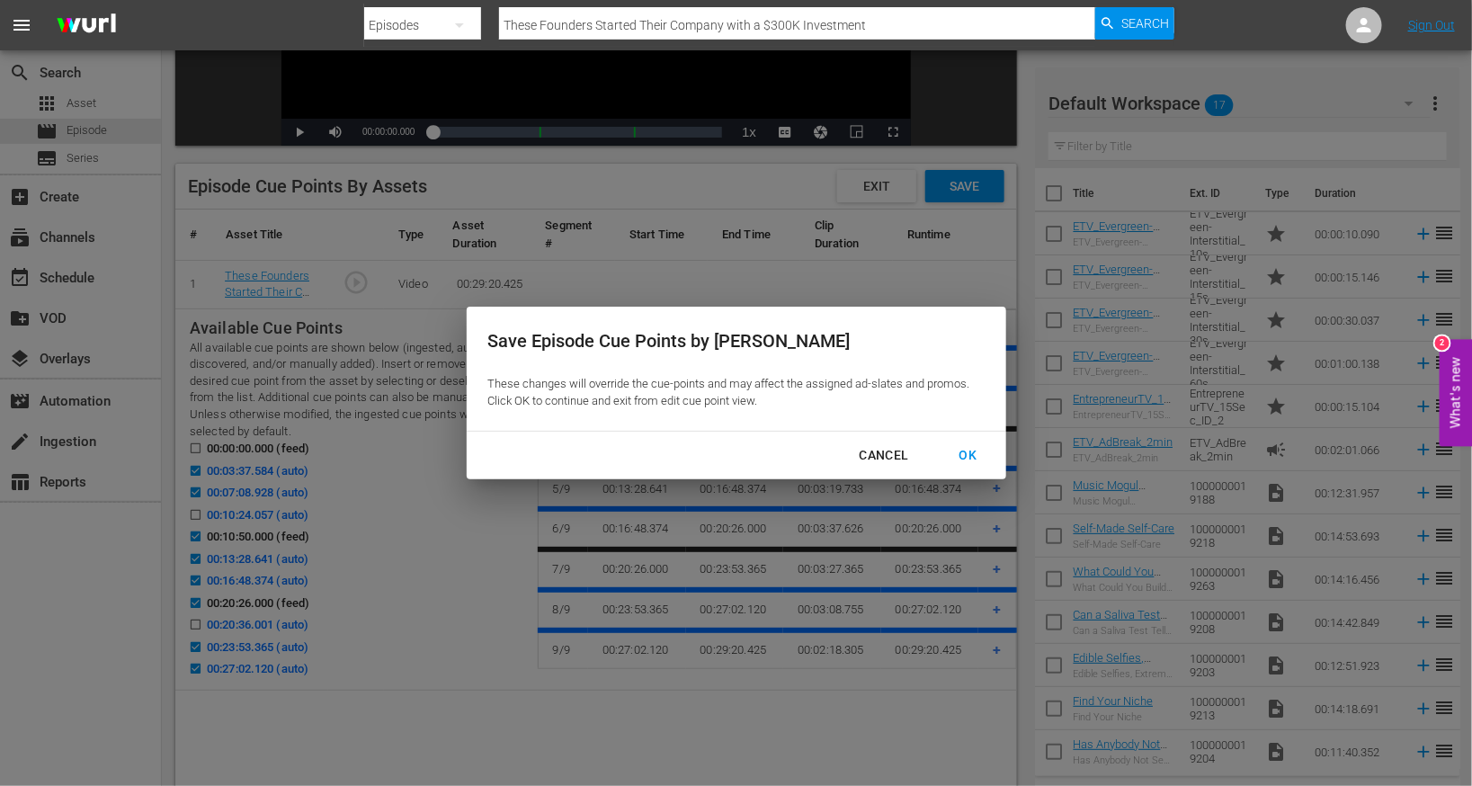
click at [964, 452] on div "OK" at bounding box center [968, 455] width 47 height 22
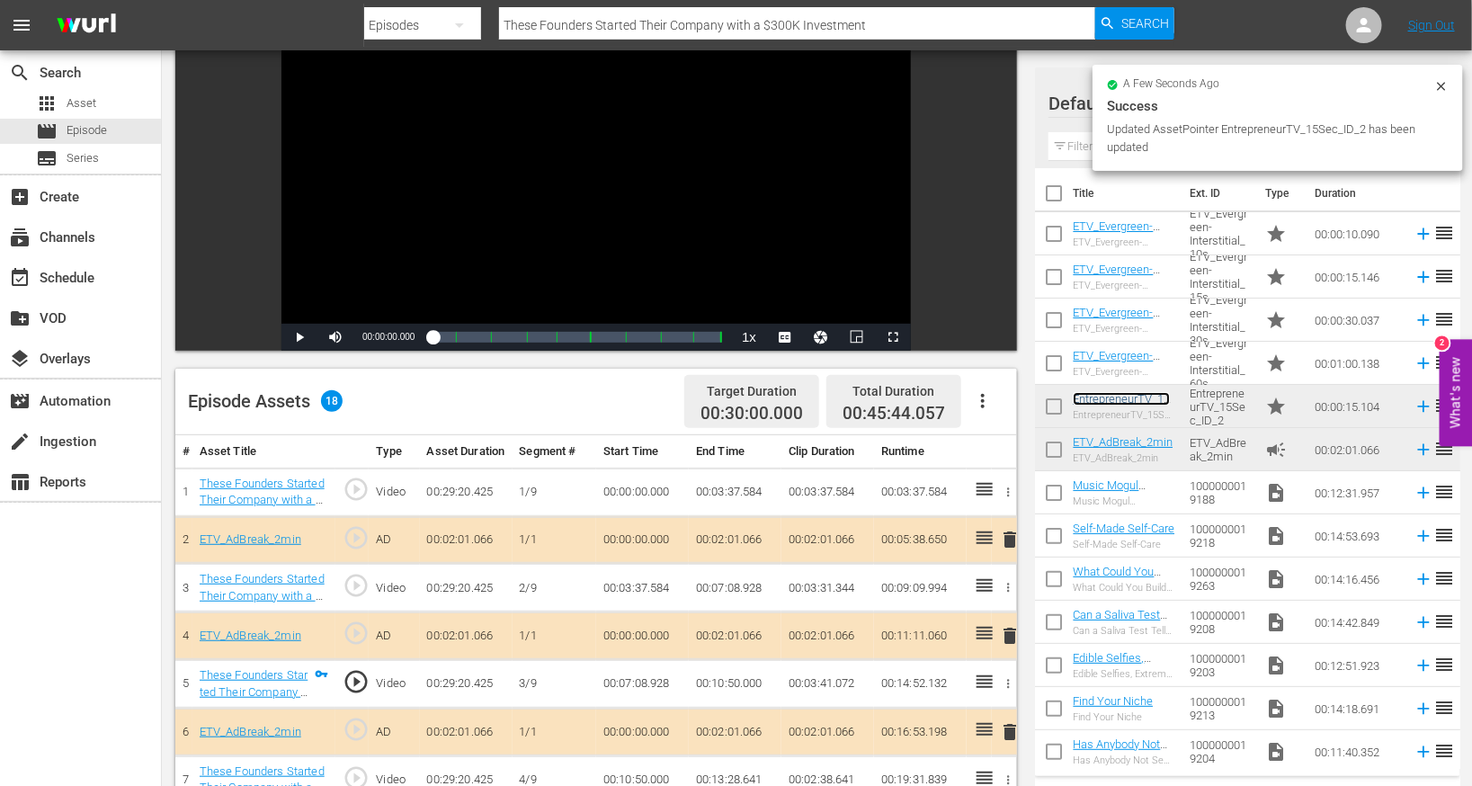
scroll to position [726, 0]
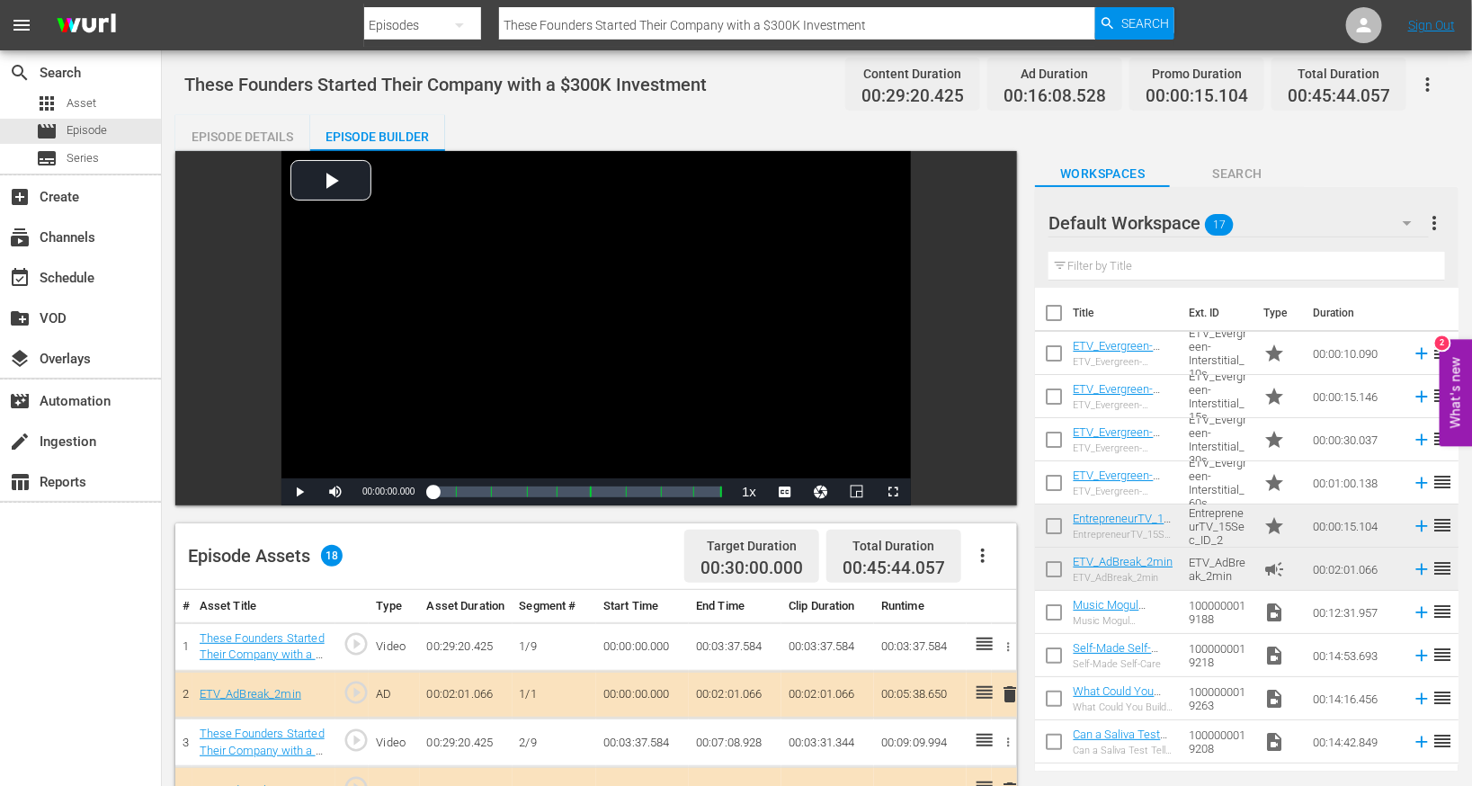
click at [719, 12] on input "These Founders Started Their Company with a $300K Investment" at bounding box center [797, 25] width 596 height 43
paste input "Where Is the CEO, the Co-Founders? Are They at Bingo?"
type input "Where Is the CEO, the Co-Founders? Are They at Bingo?"
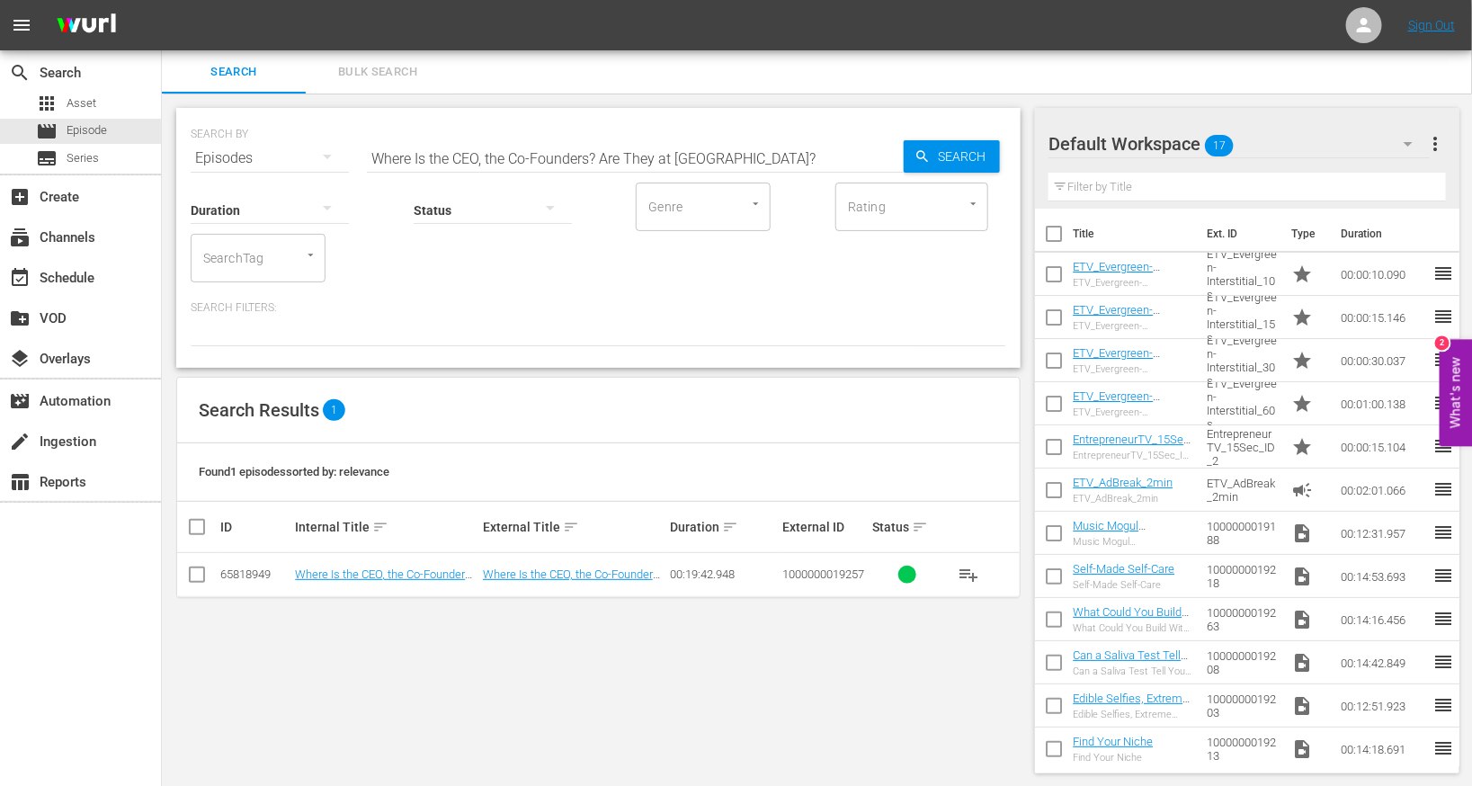
click at [356, 566] on td "Where Is the CEO, the Co-Founders? Are They at Bingo?" at bounding box center [385, 575] width 187 height 44
click at [352, 575] on link "Where Is the CEO, the Co-Founders? Are They at Bingo?" at bounding box center [386, 580] width 182 height 27
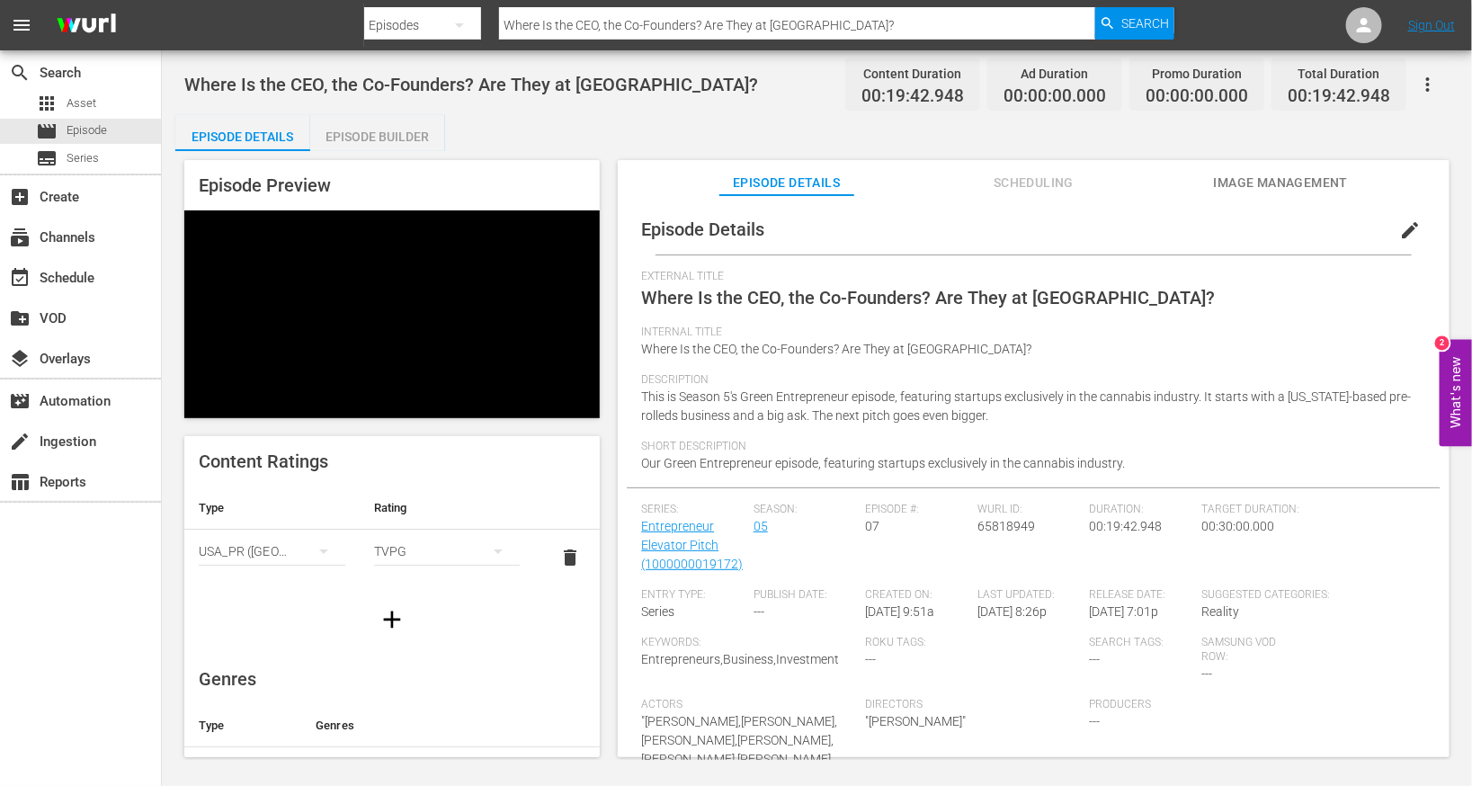
click at [398, 137] on div "Episode Builder" at bounding box center [377, 136] width 135 height 43
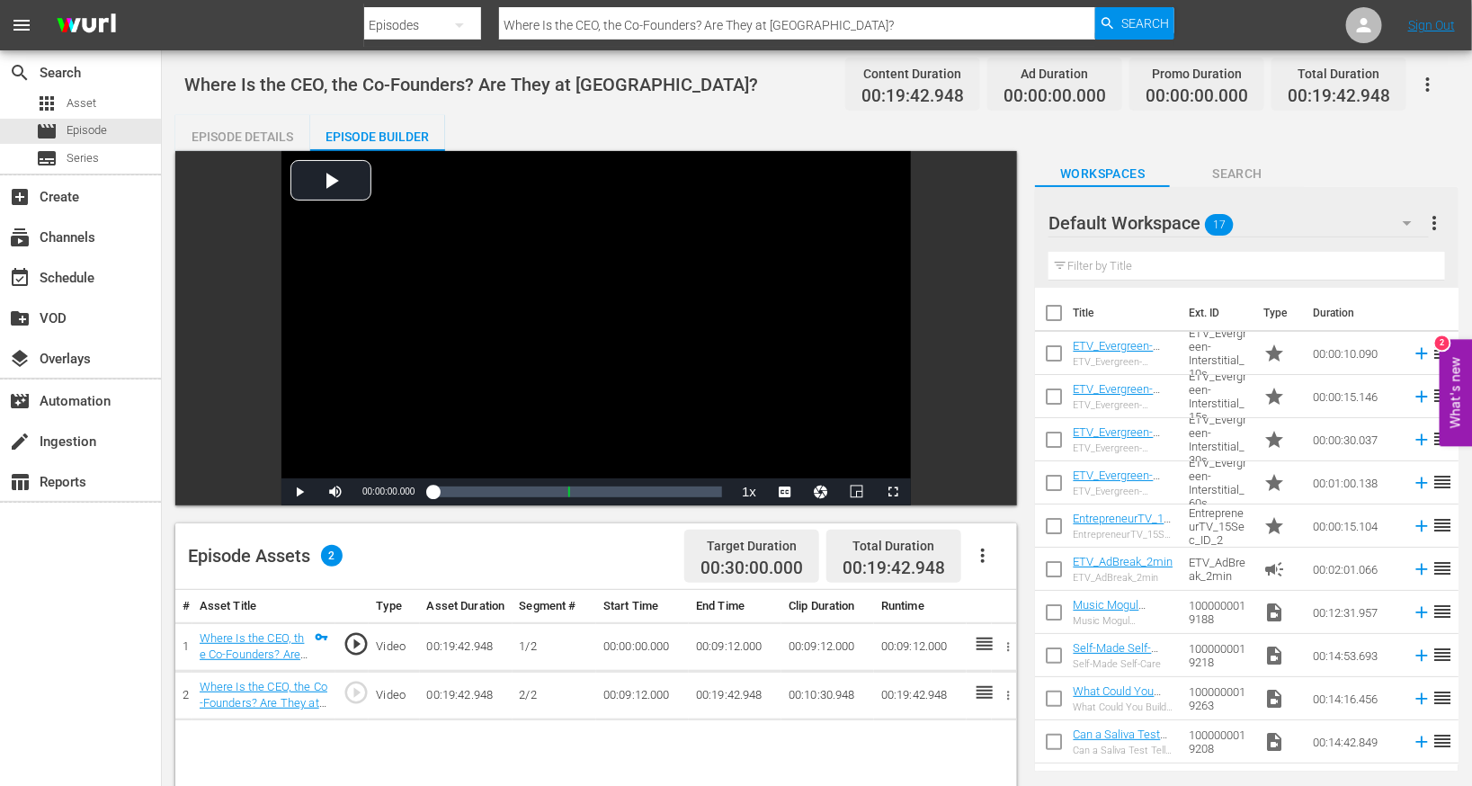
click at [971, 566] on button "button" at bounding box center [982, 555] width 43 height 43
click at [1002, 574] on div "Edit Cue Points" at bounding box center [1038, 562] width 122 height 43
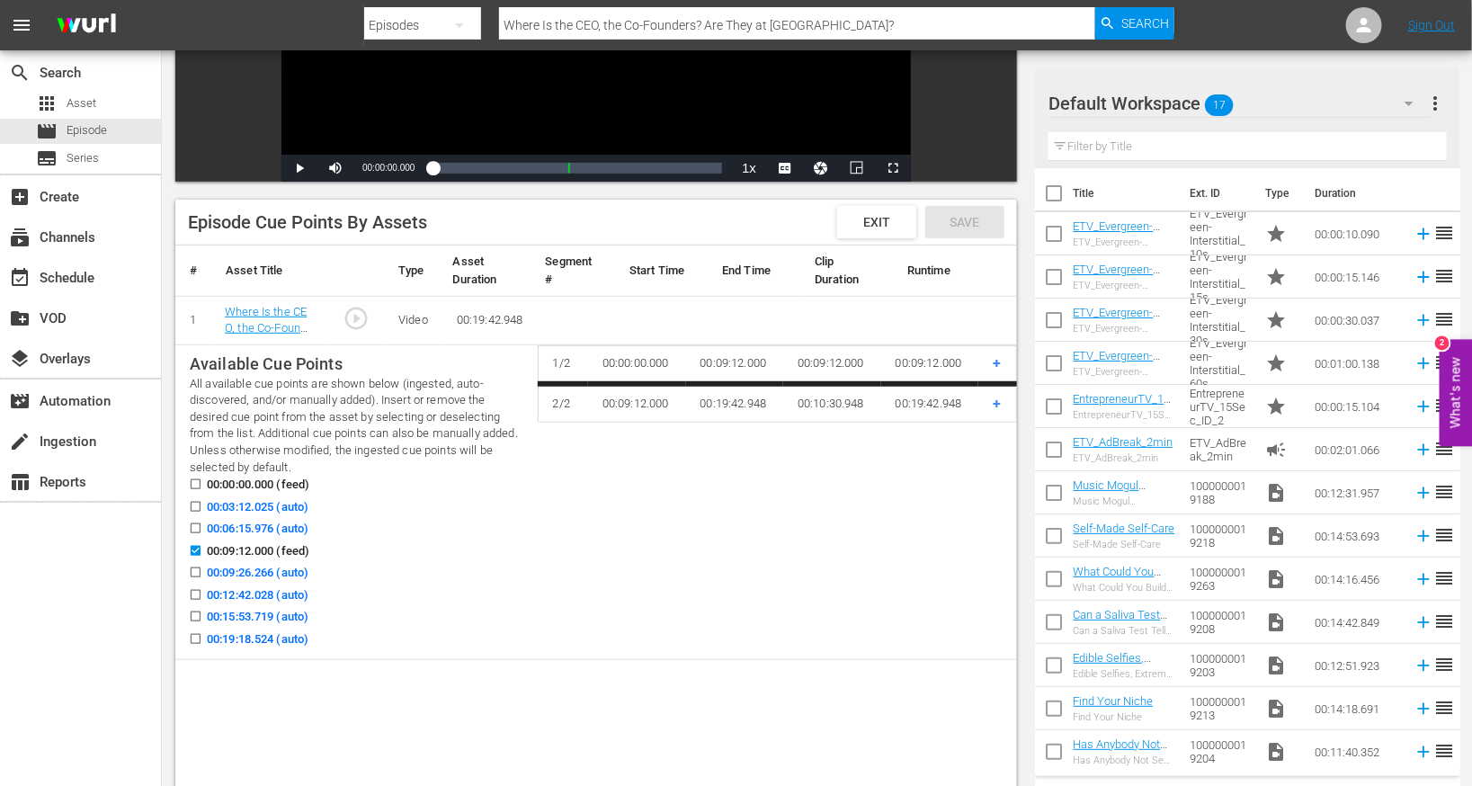
scroll to position [396, 0]
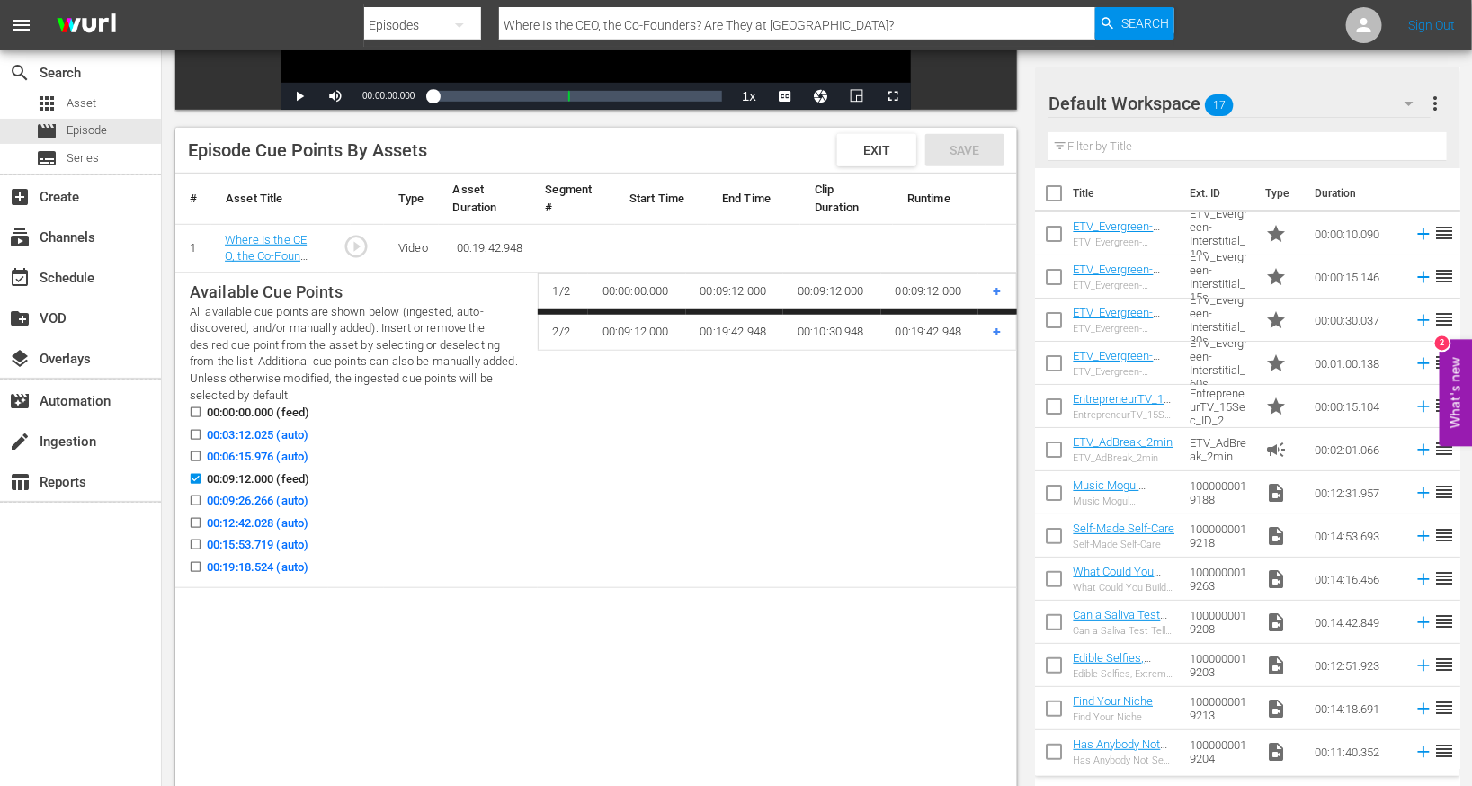
click at [250, 439] on span "00:03:12.025 (auto)" at bounding box center [258, 435] width 102 height 18
click at [202, 439] on input "00:03:12.025 (auto)" at bounding box center [191, 438] width 22 height 13
checkbox input "true"
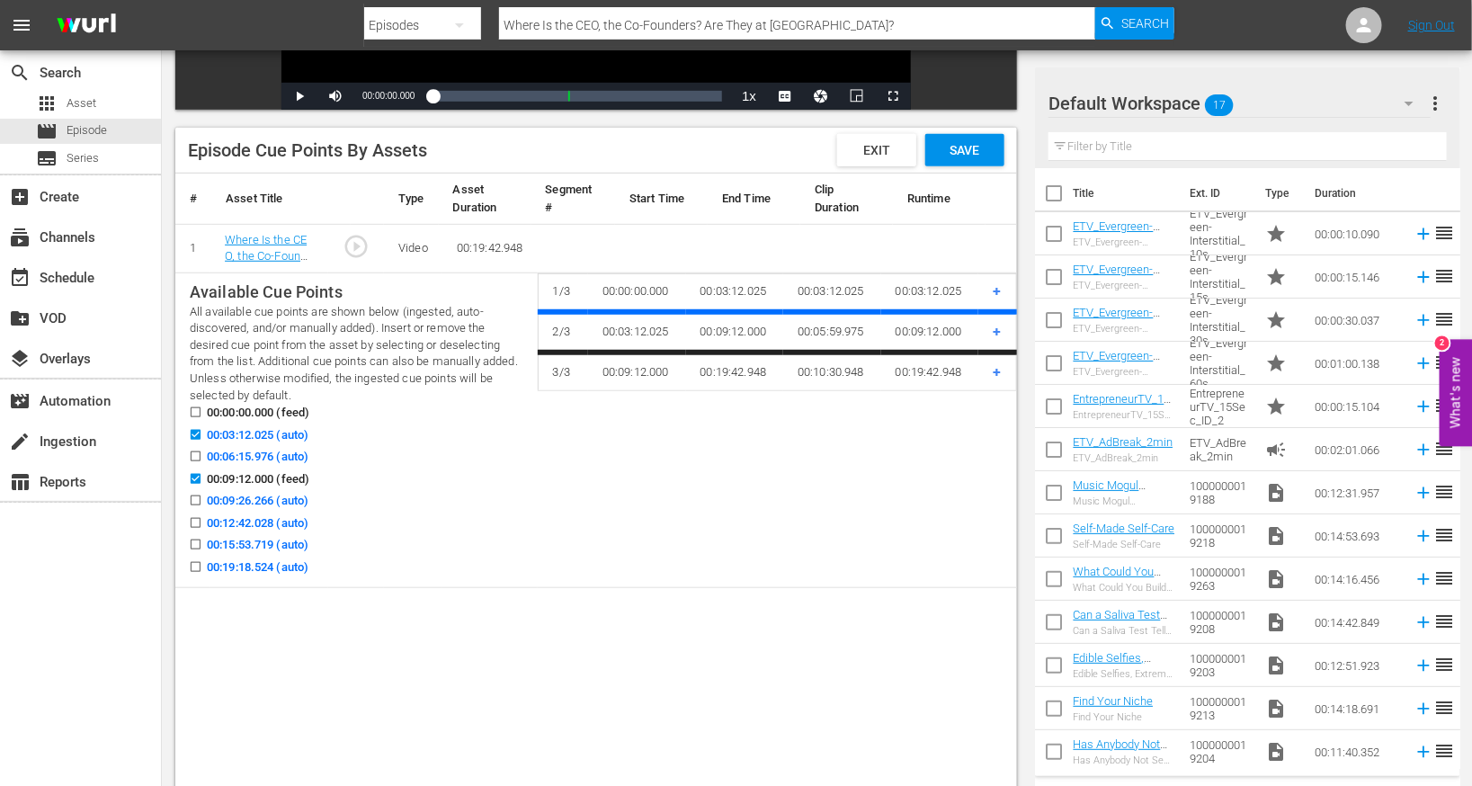
click at [250, 452] on span "00:06:15.976 (auto)" at bounding box center [258, 457] width 102 height 18
click at [202, 453] on input "00:06:15.976 (auto)" at bounding box center [191, 459] width 22 height 13
checkbox input "true"
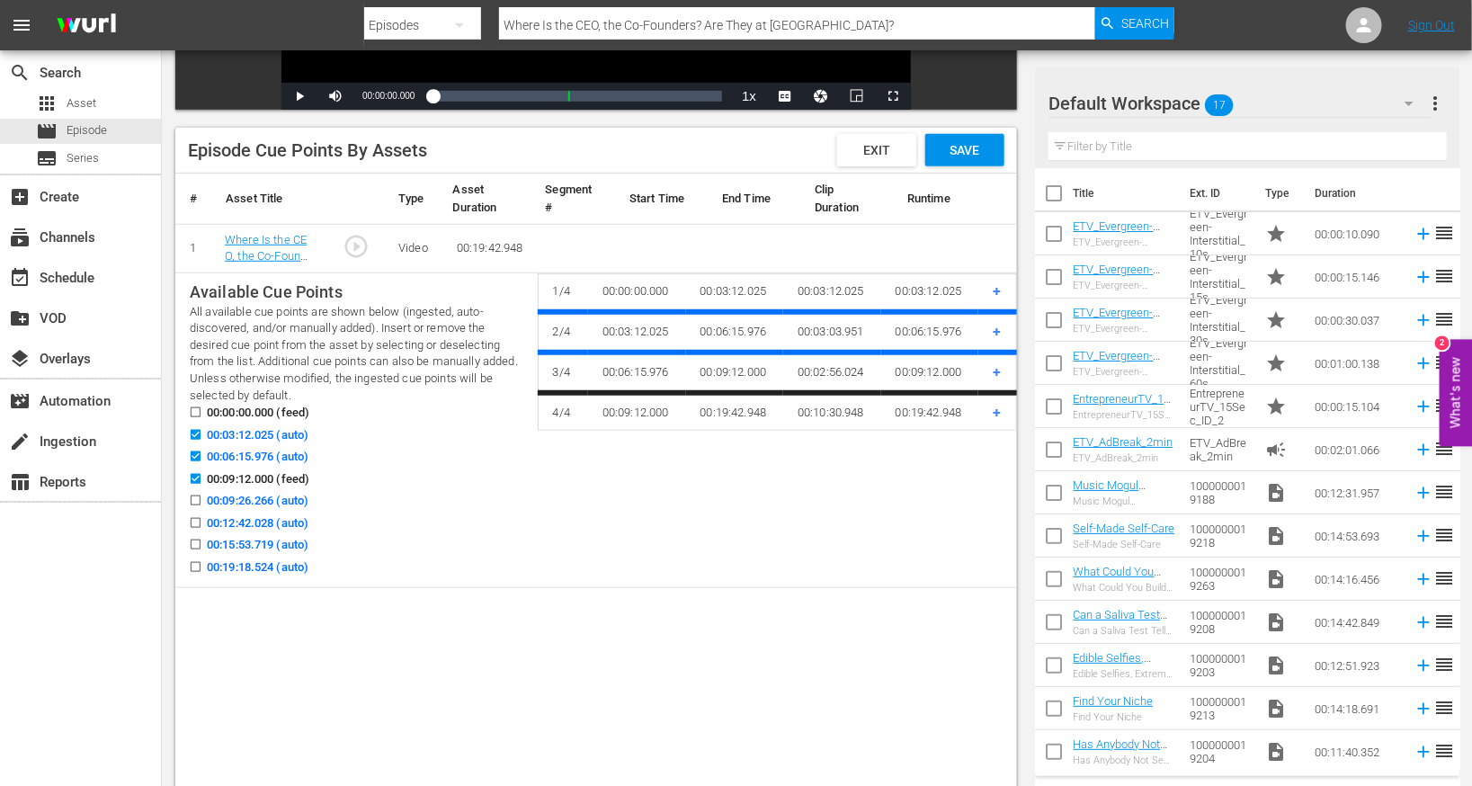
click at [248, 527] on span "00:12:42.028 (auto)" at bounding box center [258, 523] width 102 height 18
click at [202, 527] on input "00:12:42.028 (auto)" at bounding box center [191, 526] width 22 height 13
checkbox input "true"
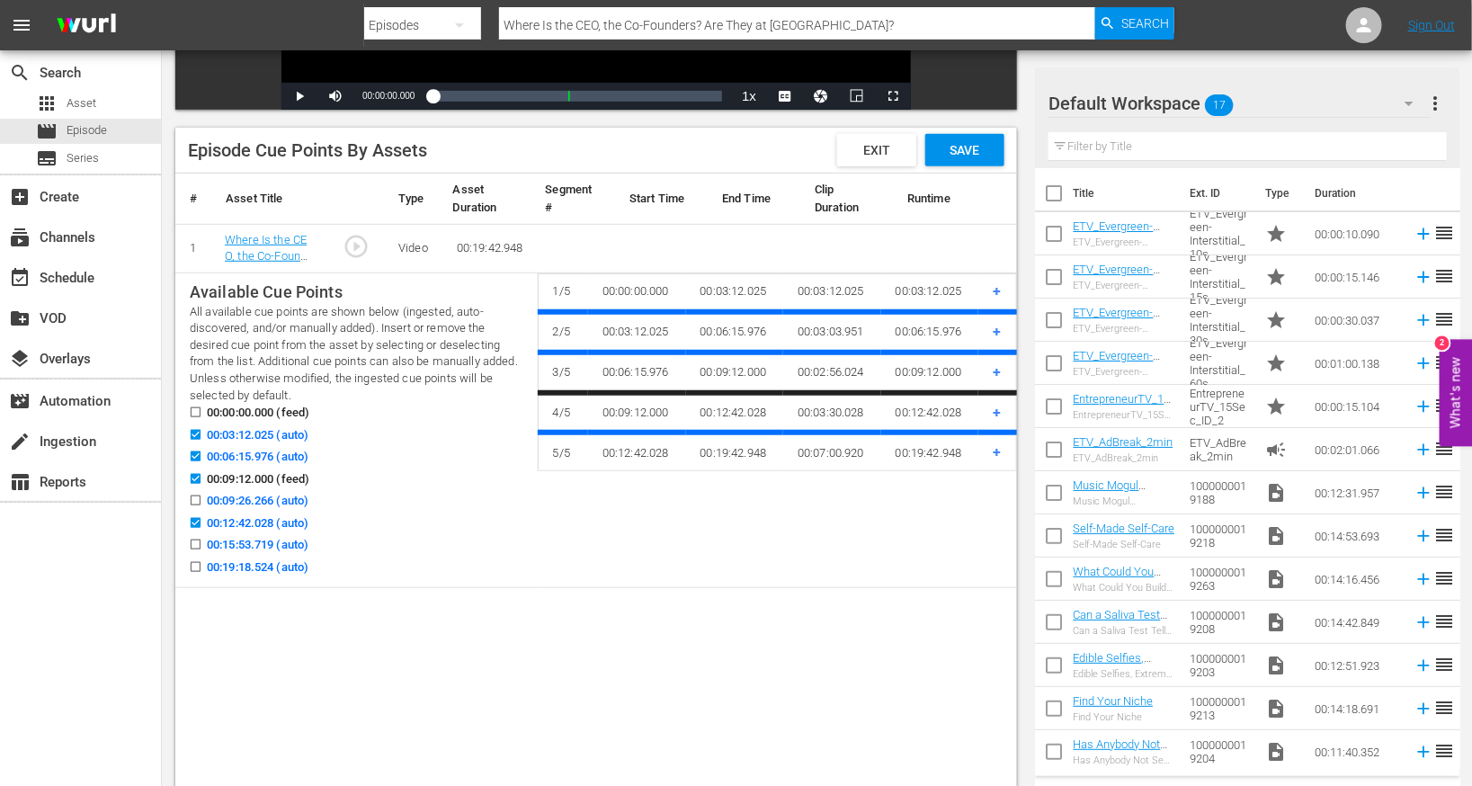
click at [249, 556] on div "00:15:53.719 (auto)" at bounding box center [357, 547] width 334 height 22
click at [249, 561] on span "00:19:18.524 (auto)" at bounding box center [258, 567] width 102 height 18
click at [202, 564] on input "00:19:18.524 (auto)" at bounding box center [191, 570] width 22 height 13
checkbox input "true"
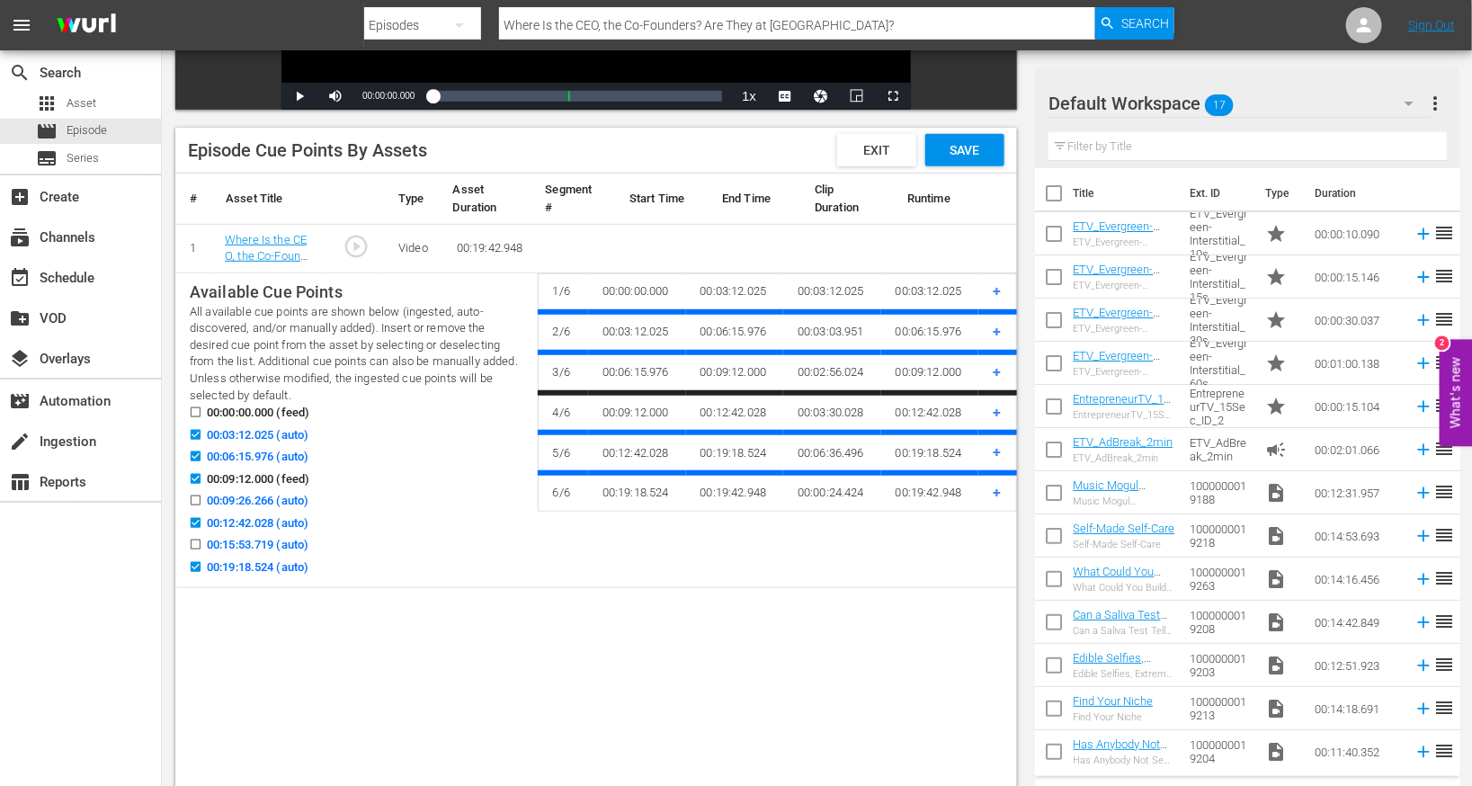
click at [249, 550] on span "00:15:53.719 (auto)" at bounding box center [258, 545] width 102 height 18
click at [202, 550] on input "00:15:53.719 (auto)" at bounding box center [191, 547] width 22 height 13
checkbox input "true"
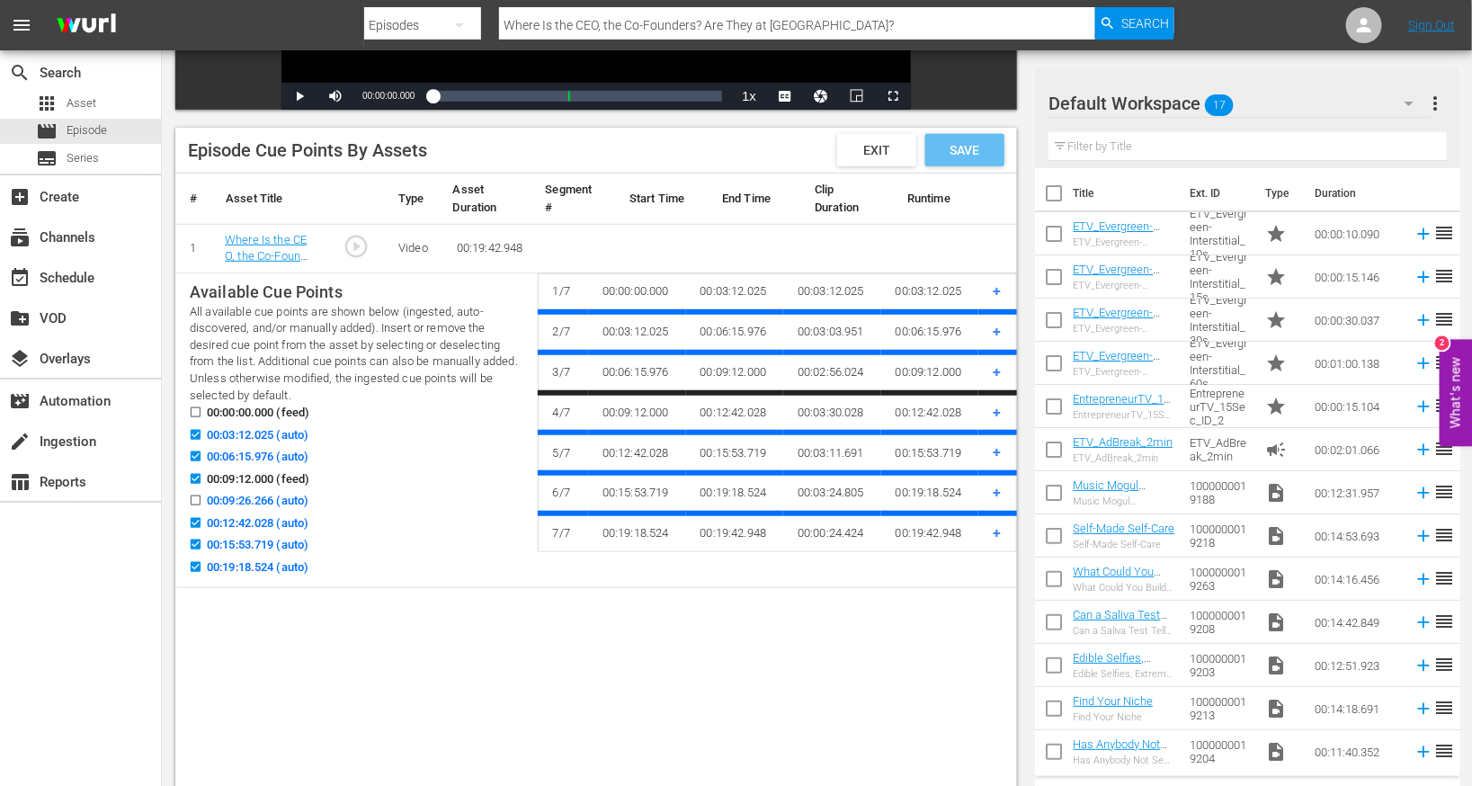
click at [949, 170] on div "Episode Cue Points By Assets Exit Save" at bounding box center [596, 151] width 842 height 46
click at [969, 149] on span "Save" at bounding box center [965, 150] width 58 height 14
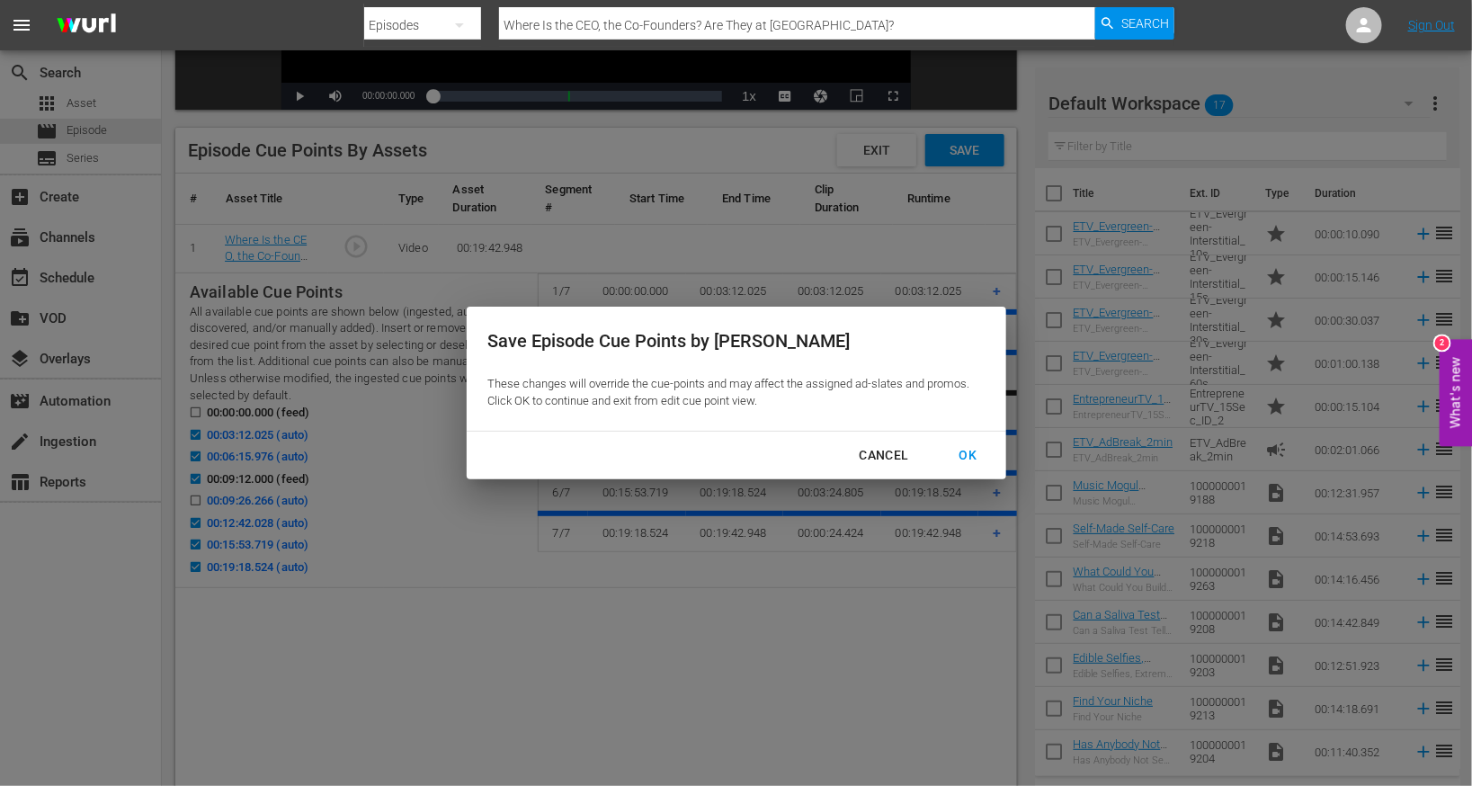
click at [969, 447] on div "OK" at bounding box center [968, 455] width 47 height 22
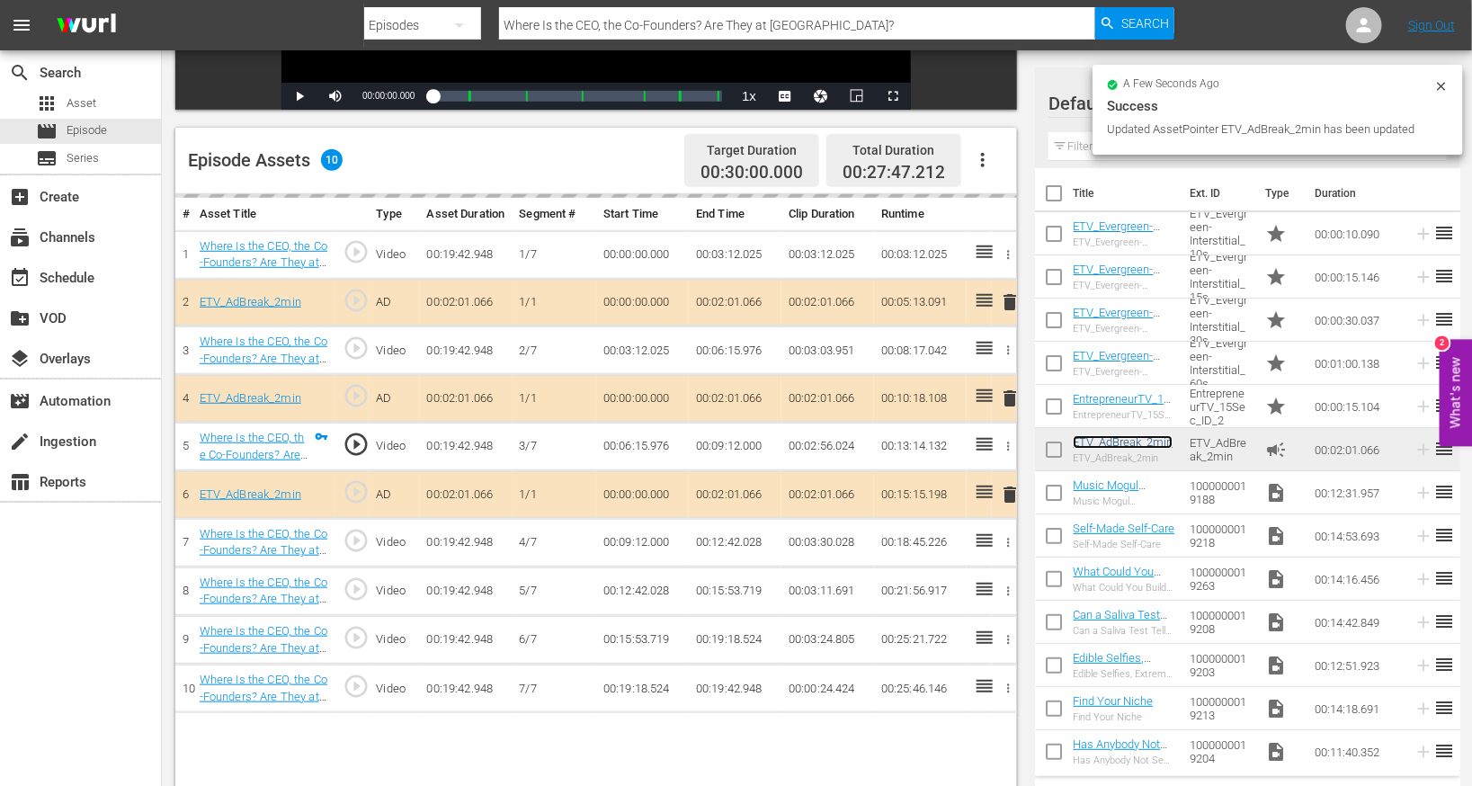
scroll to position [468, 0]
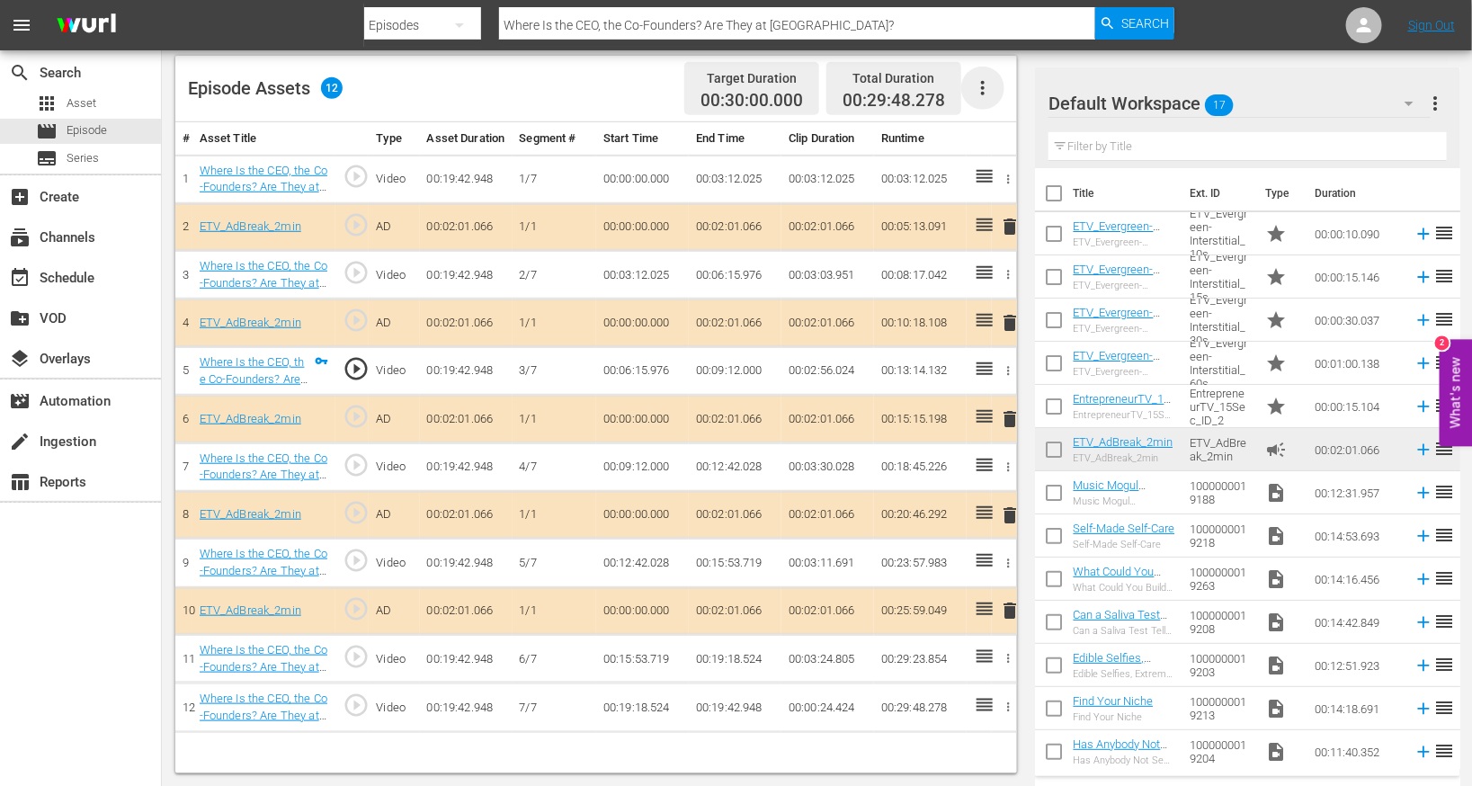
click at [981, 87] on icon "button" at bounding box center [983, 88] width 4 height 14
click at [988, 103] on div "Edit Cue Points" at bounding box center [1038, 95] width 122 height 43
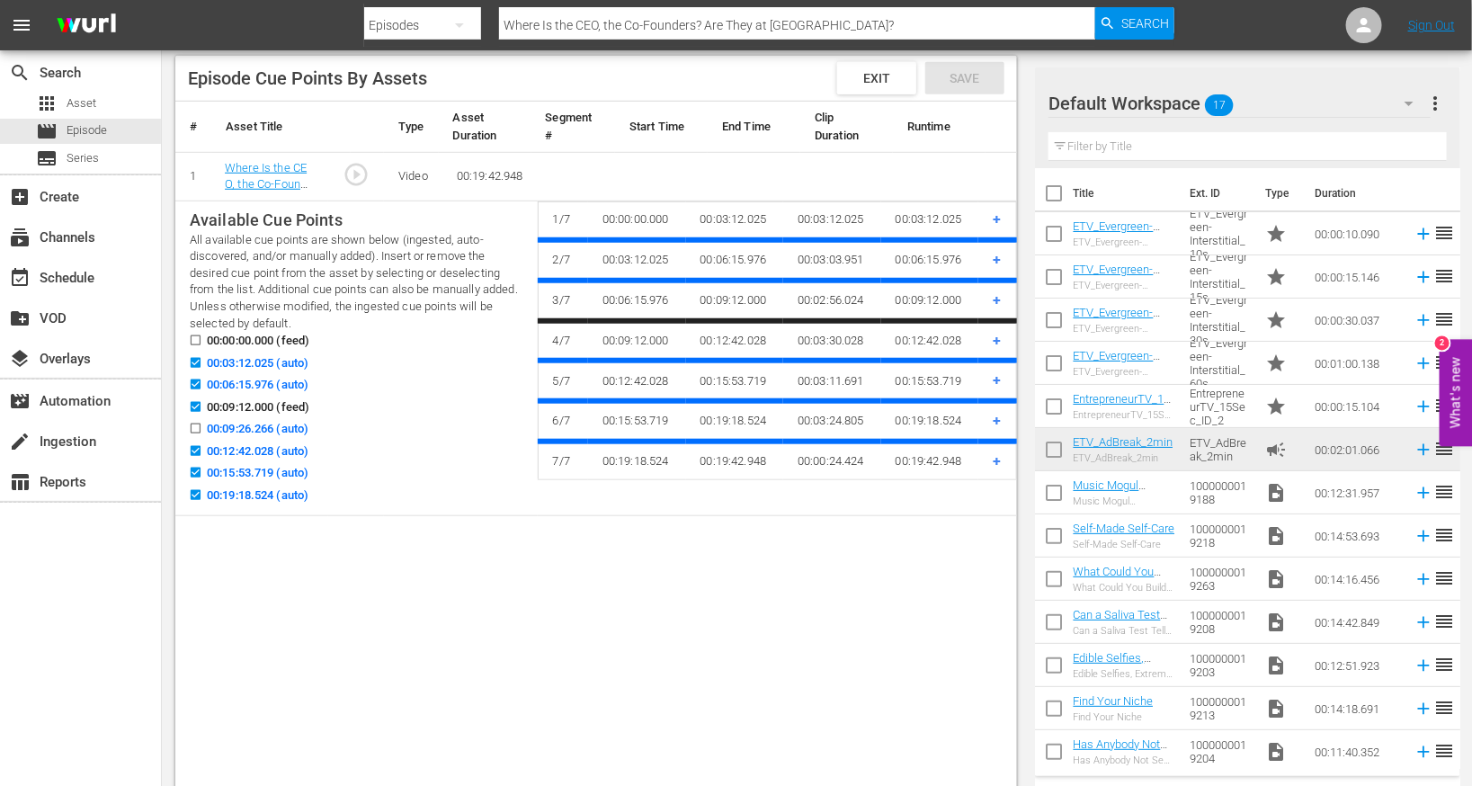
click at [196, 492] on input "00:19:18.524 (auto)" at bounding box center [191, 498] width 22 height 13
checkbox input "false"
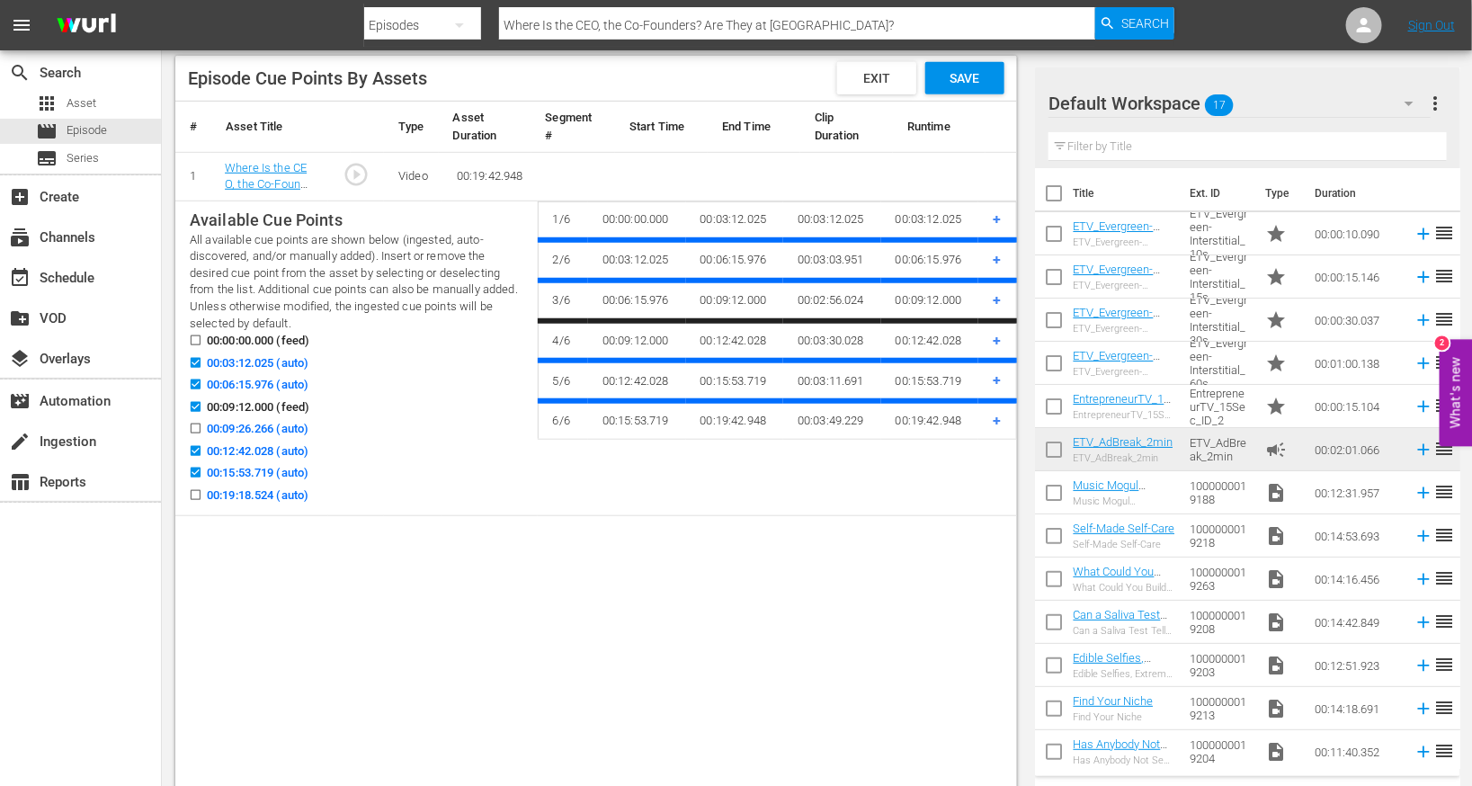
click at [984, 84] on div "Save" at bounding box center [964, 78] width 79 height 32
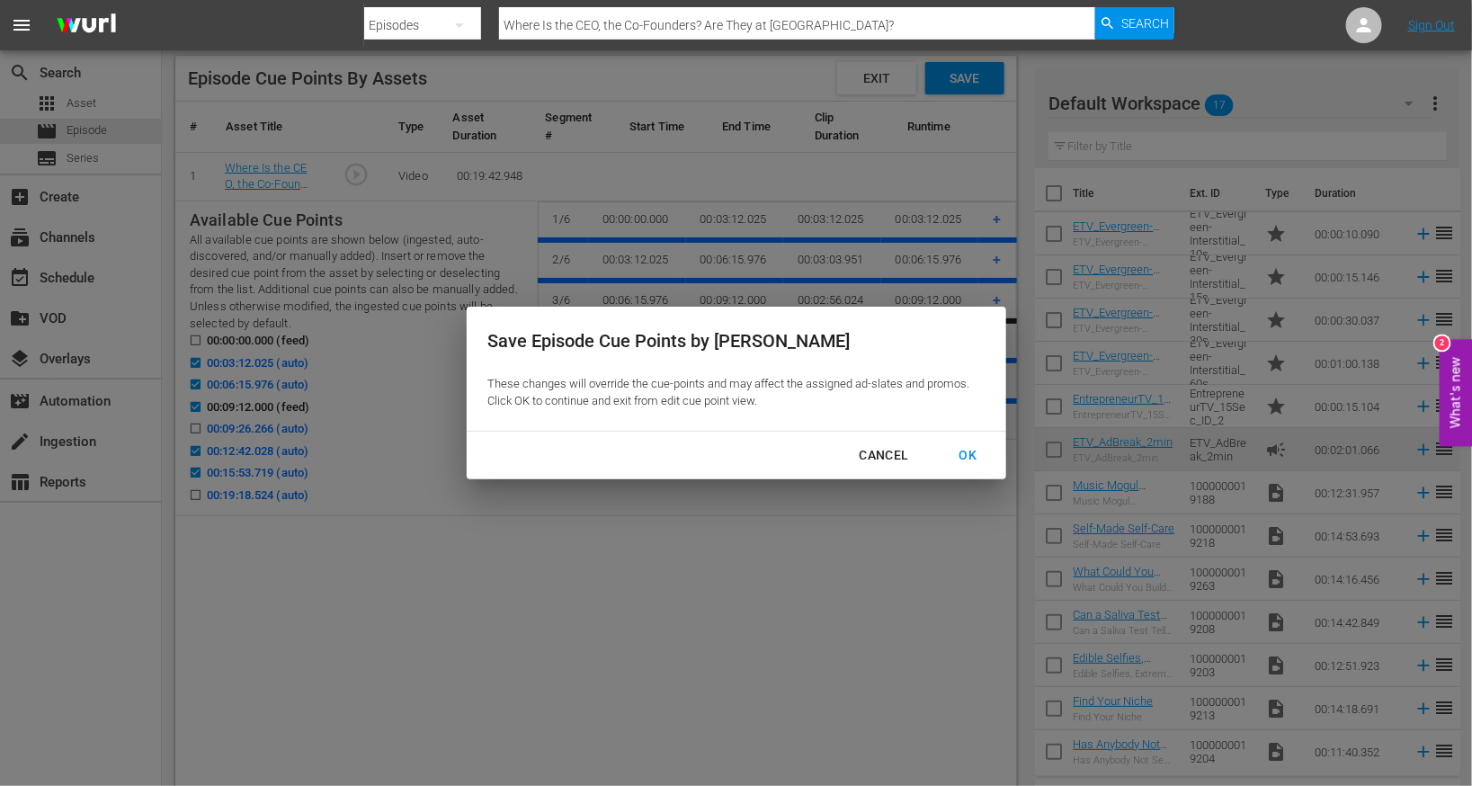
click at [962, 444] on div "OK" at bounding box center [968, 455] width 47 height 22
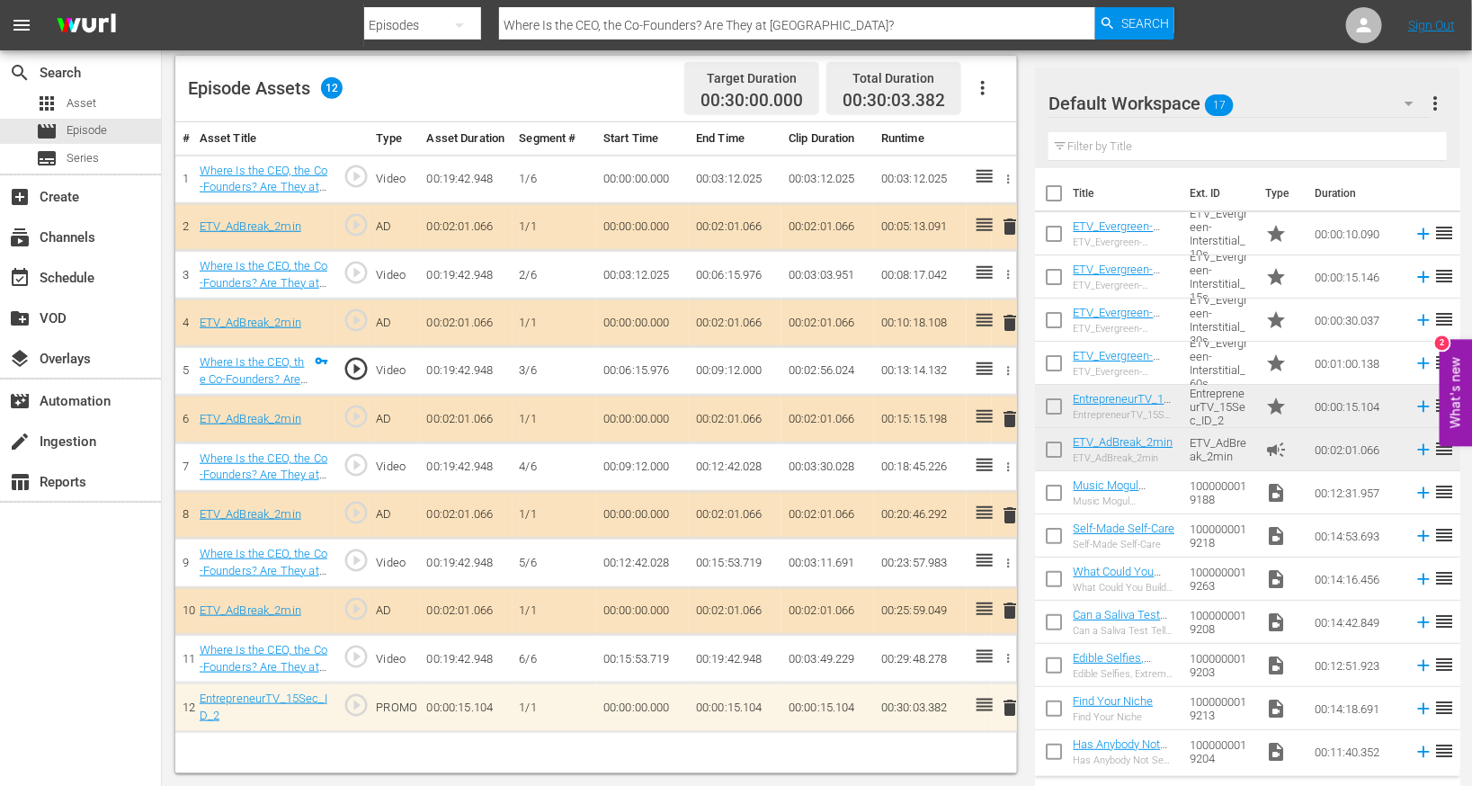
click at [553, 29] on input "Where Is the CEO, the Co-Founders? Are They at Bingo?" at bounding box center [797, 25] width 596 height 43
paste input "y Did Our Investors Throw Out 3 Entrepreneurs Mid-Pitch"
type input "Why Did Our Investors Throw Out 3 Entrepreneurs Mid-Pitch?"
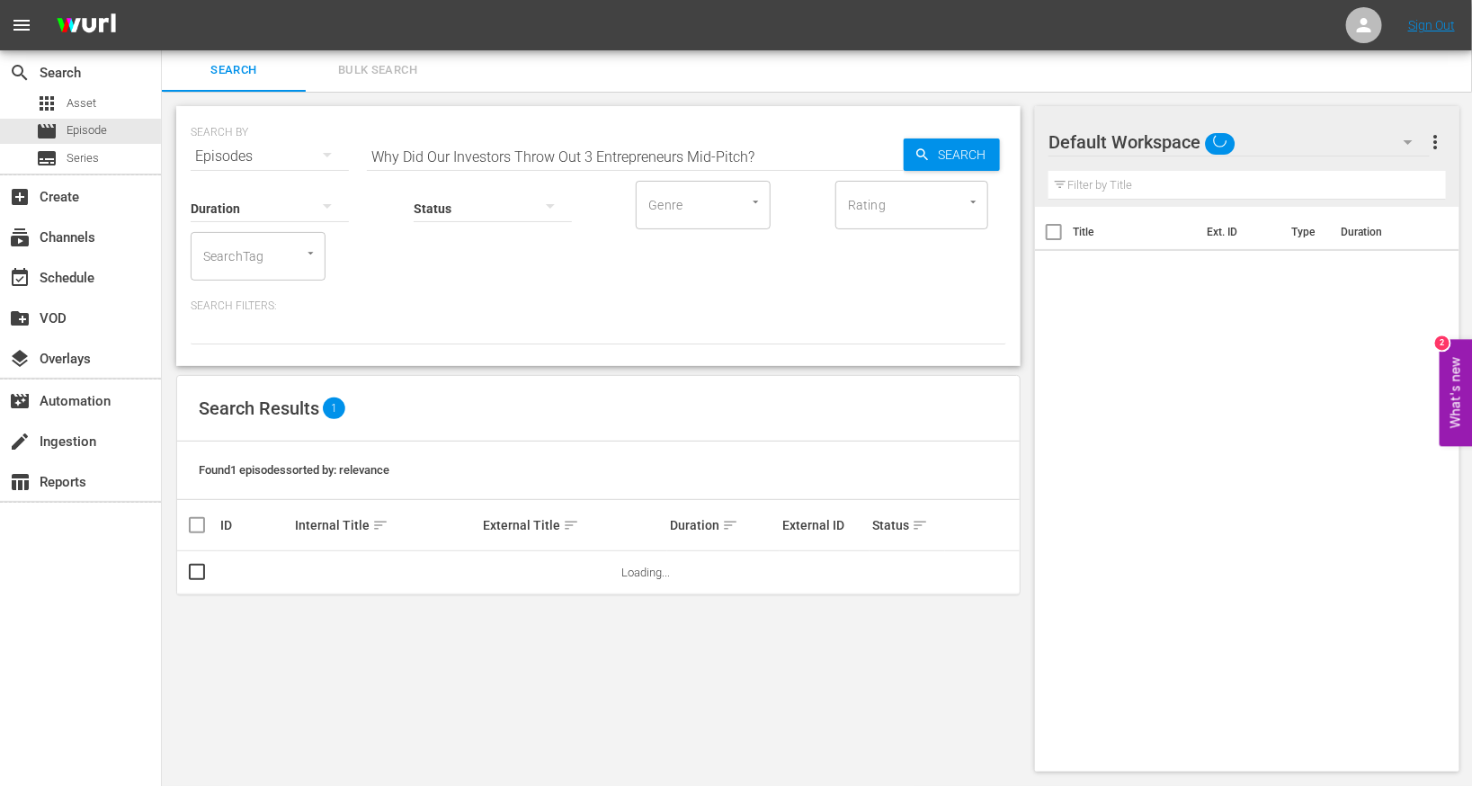
scroll to position [2, 0]
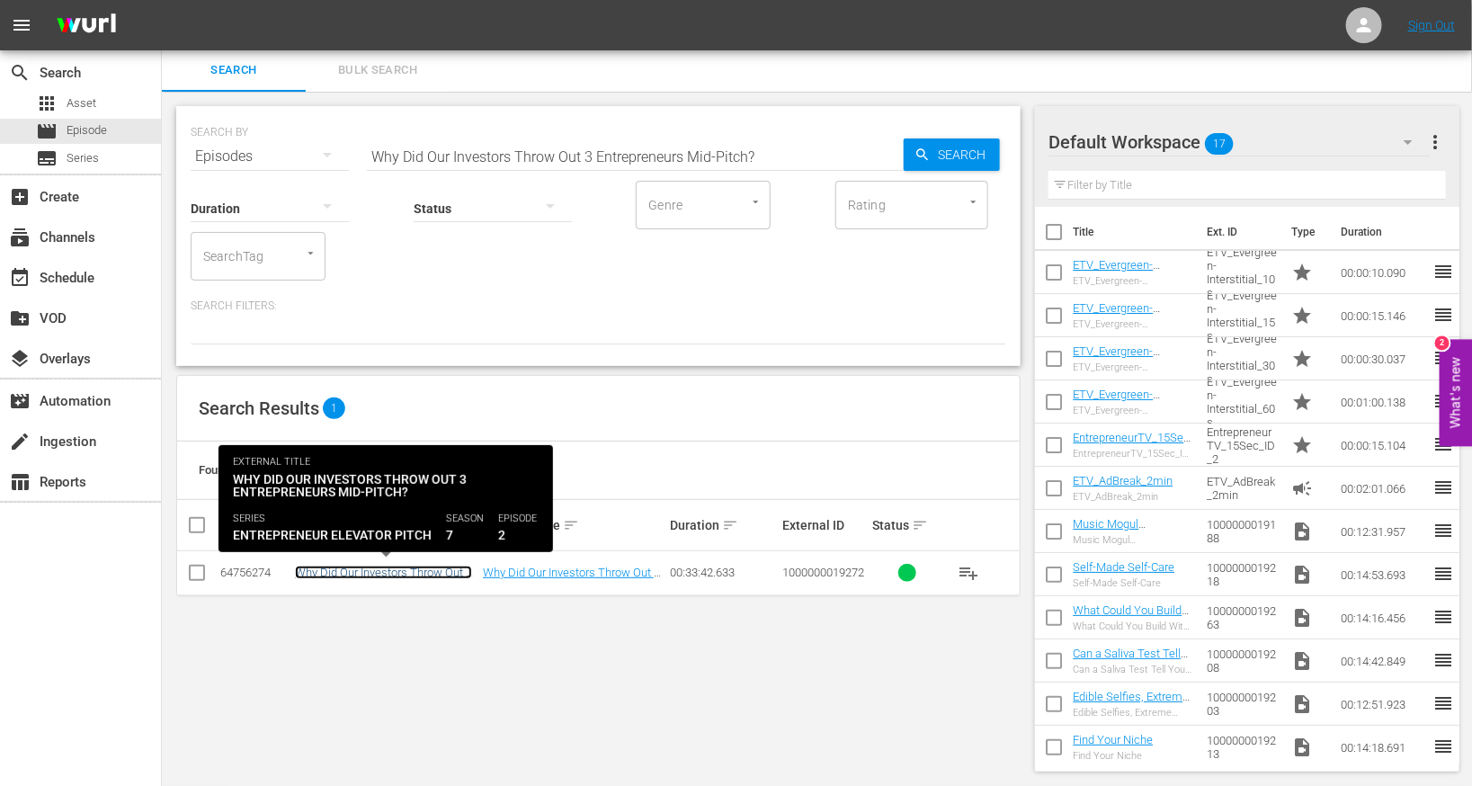
click at [383, 571] on link "Why Did Our Investors Throw Out 3 Entrepreneurs Mid-Pitch?" at bounding box center [383, 579] width 177 height 27
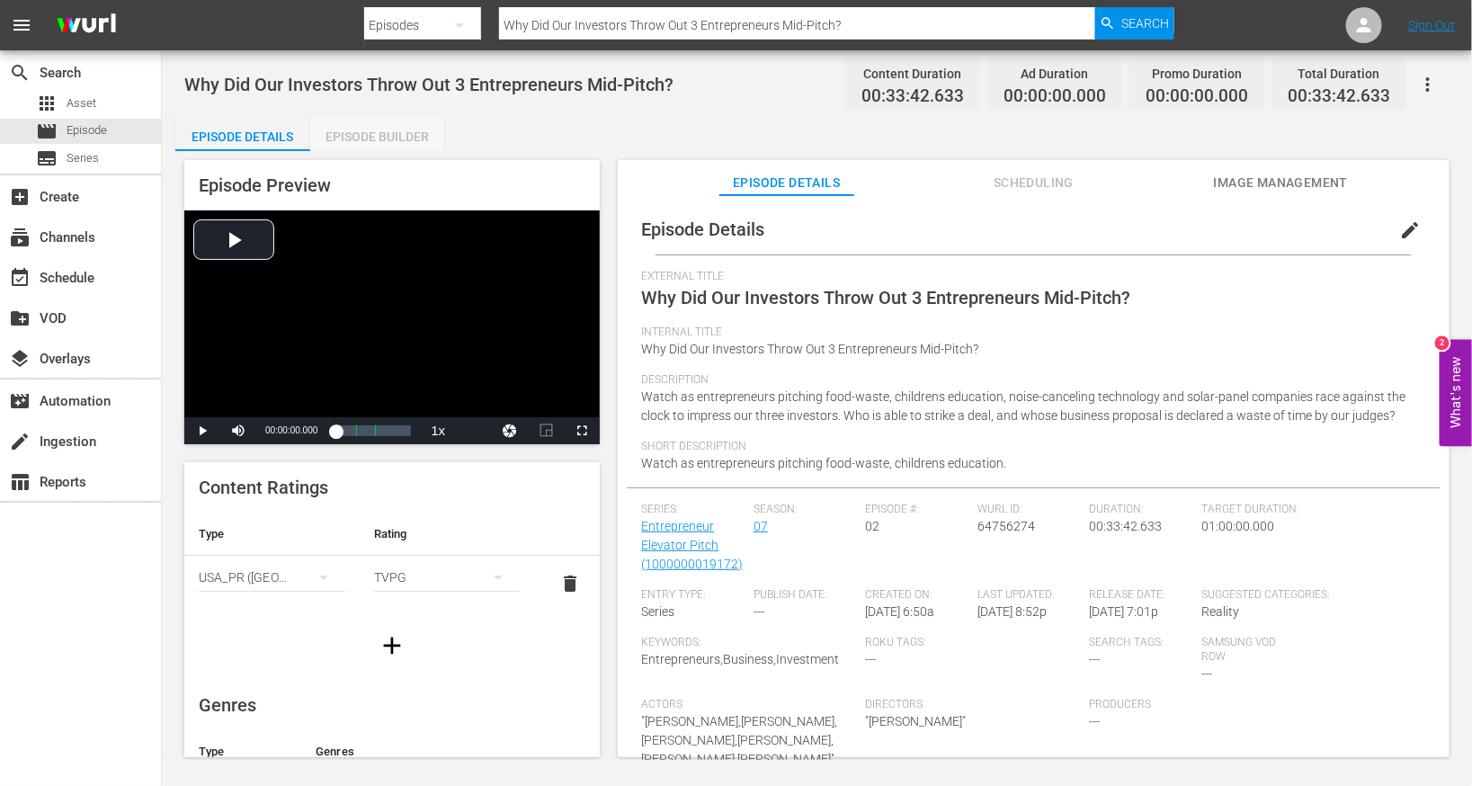
click at [398, 130] on div "Episode Builder" at bounding box center [377, 136] width 135 height 43
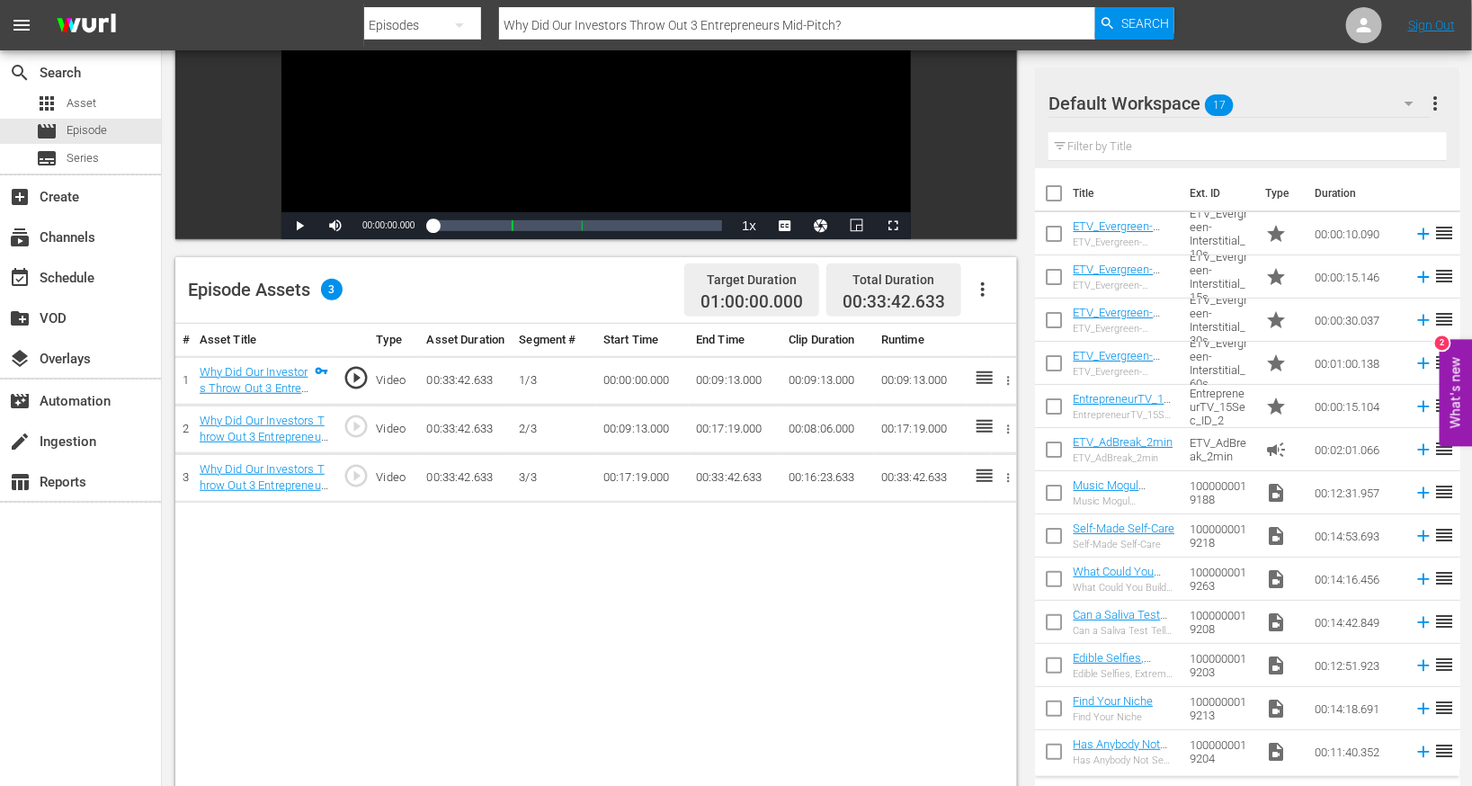
scroll to position [267, 0]
click at [981, 283] on icon "button" at bounding box center [983, 289] width 22 height 22
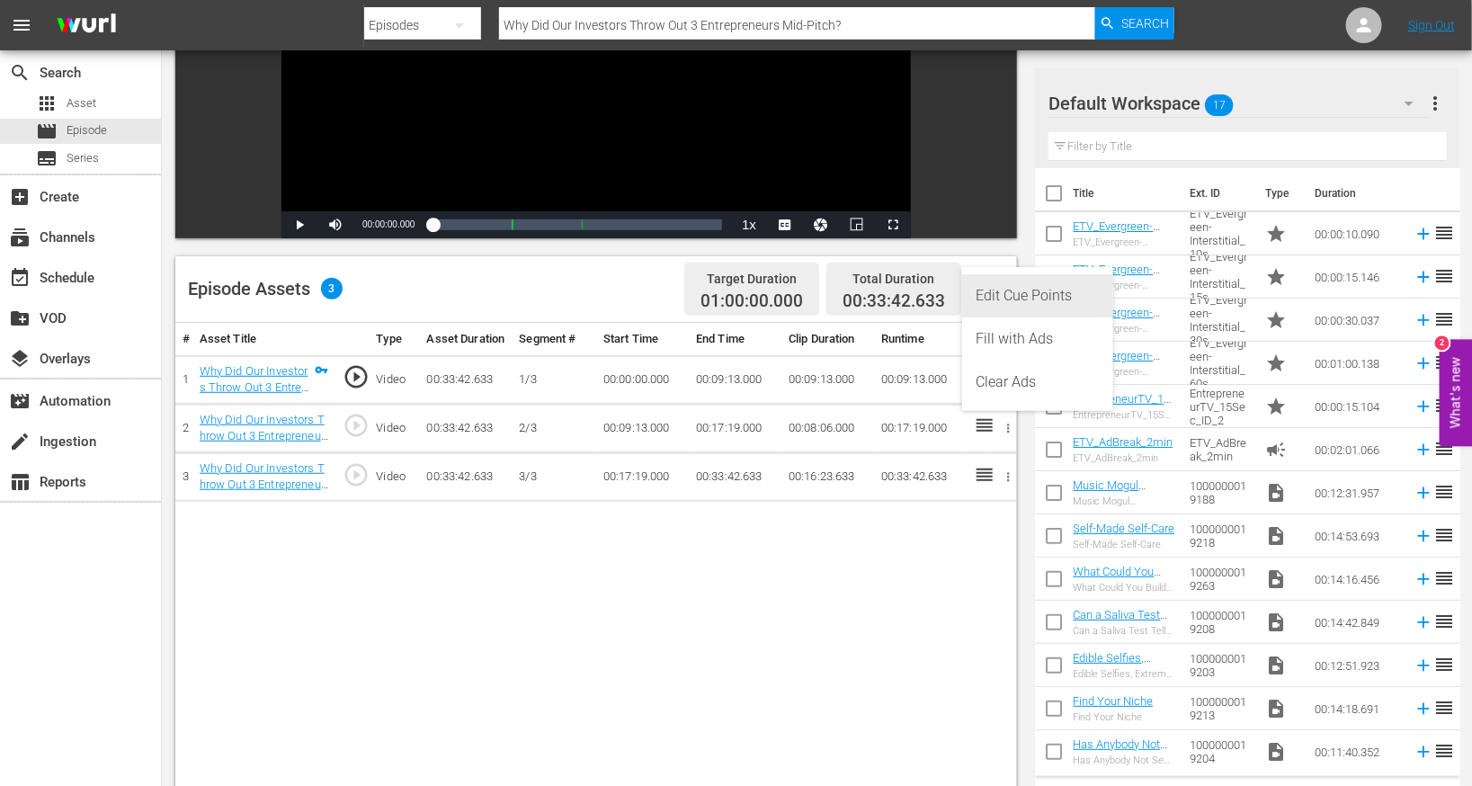
click at [1008, 295] on div "Edit Cue Points" at bounding box center [1038, 295] width 122 height 43
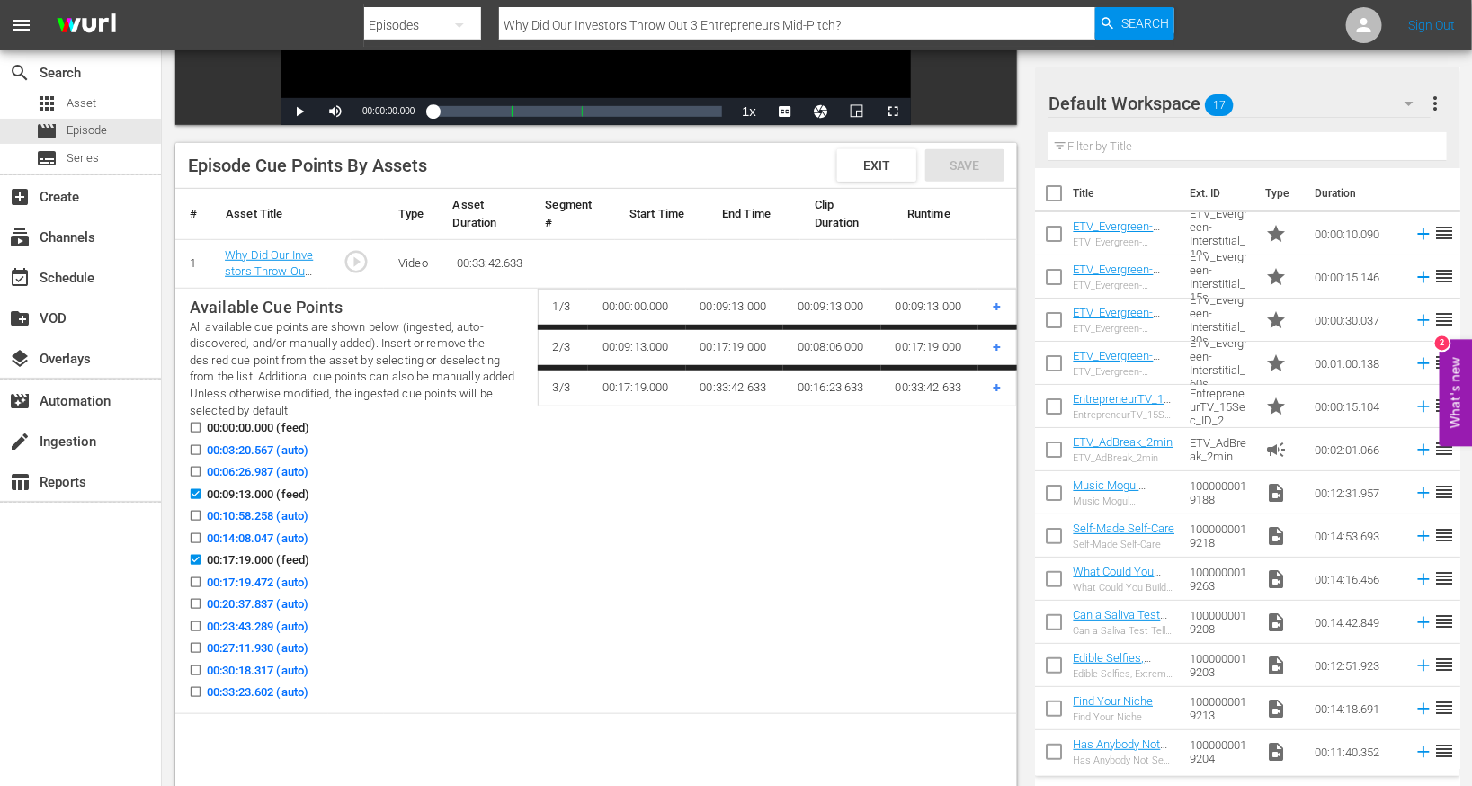
scroll to position [391, 0]
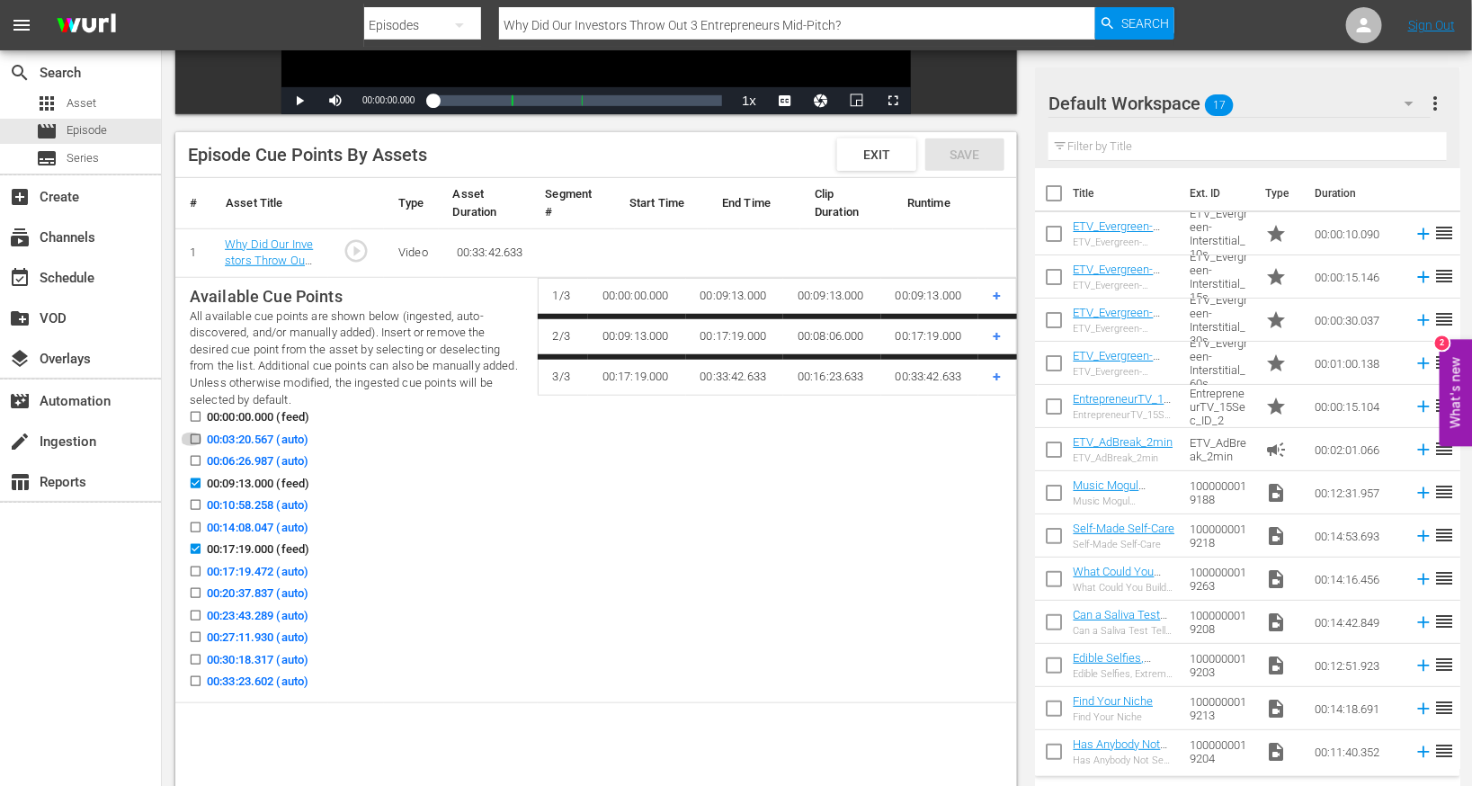
click at [193, 442] on input "00:03:20.567 (auto)" at bounding box center [191, 442] width 22 height 13
checkbox input "true"
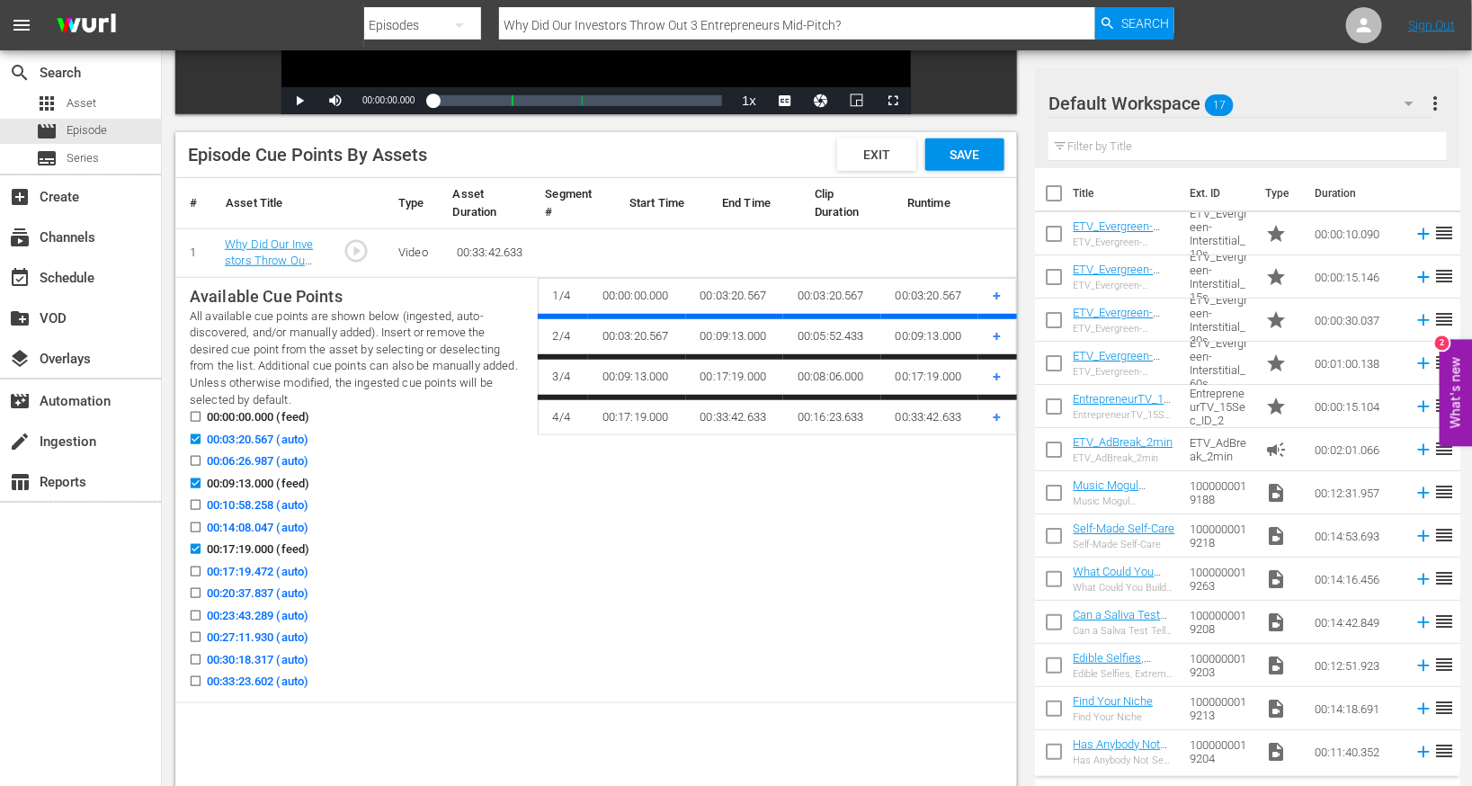
click at [197, 506] on input "00:10:58.258 (auto)" at bounding box center [191, 508] width 22 height 13
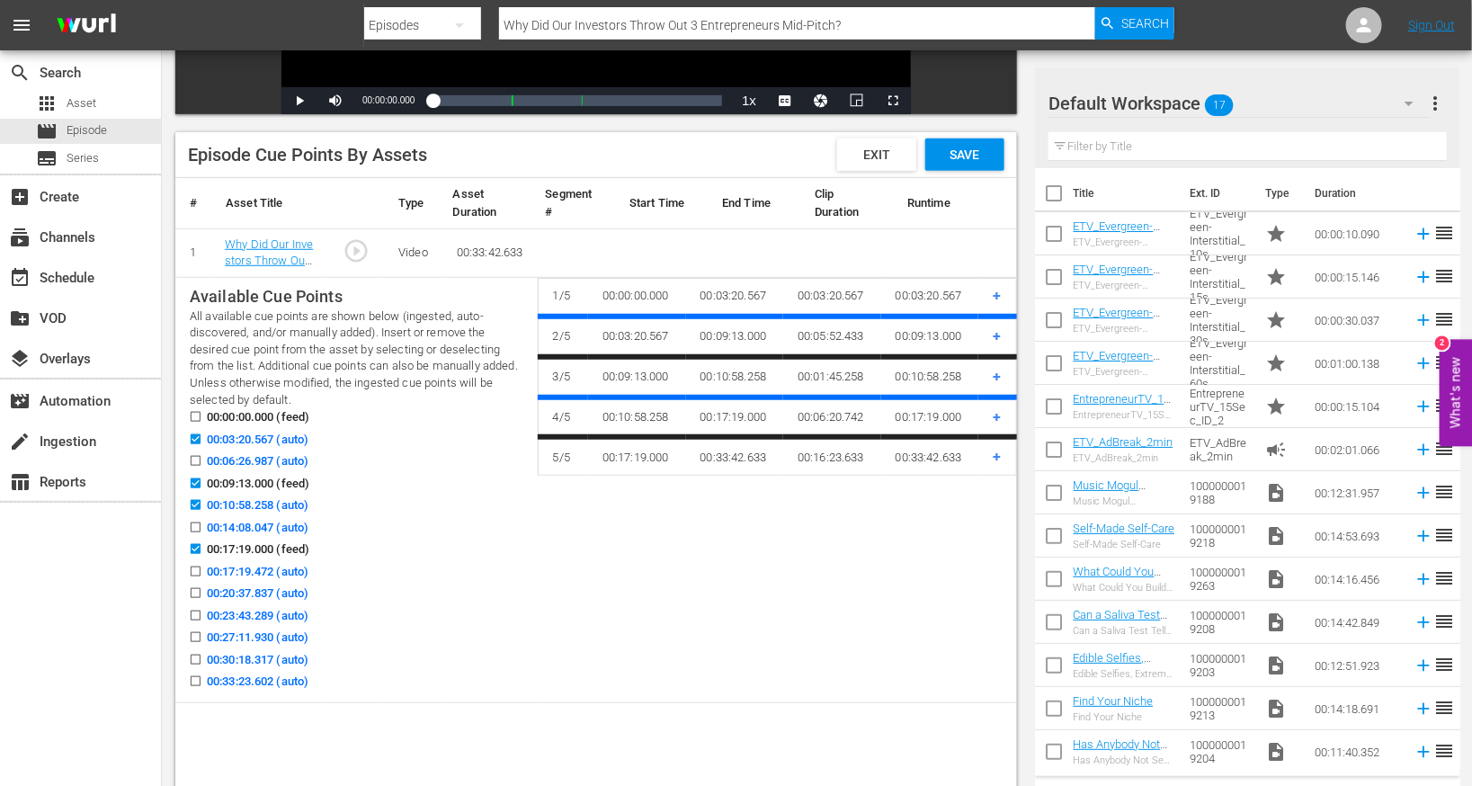
click at [196, 505] on input "00:10:58.258 (auto)" at bounding box center [191, 508] width 22 height 13
checkbox input "false"
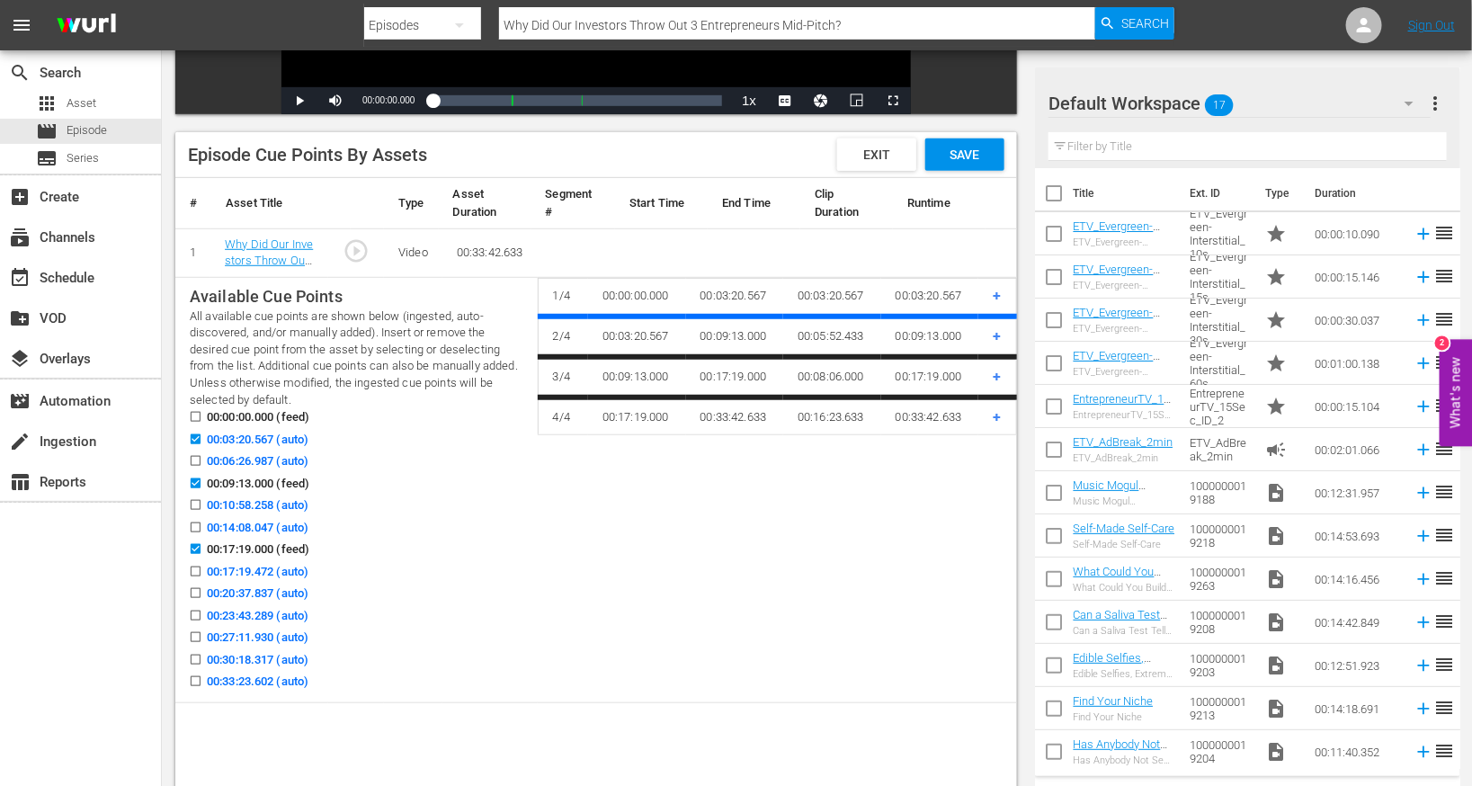
click at [196, 524] on input "00:14:08.047 (auto)" at bounding box center [191, 530] width 22 height 13
checkbox input "true"
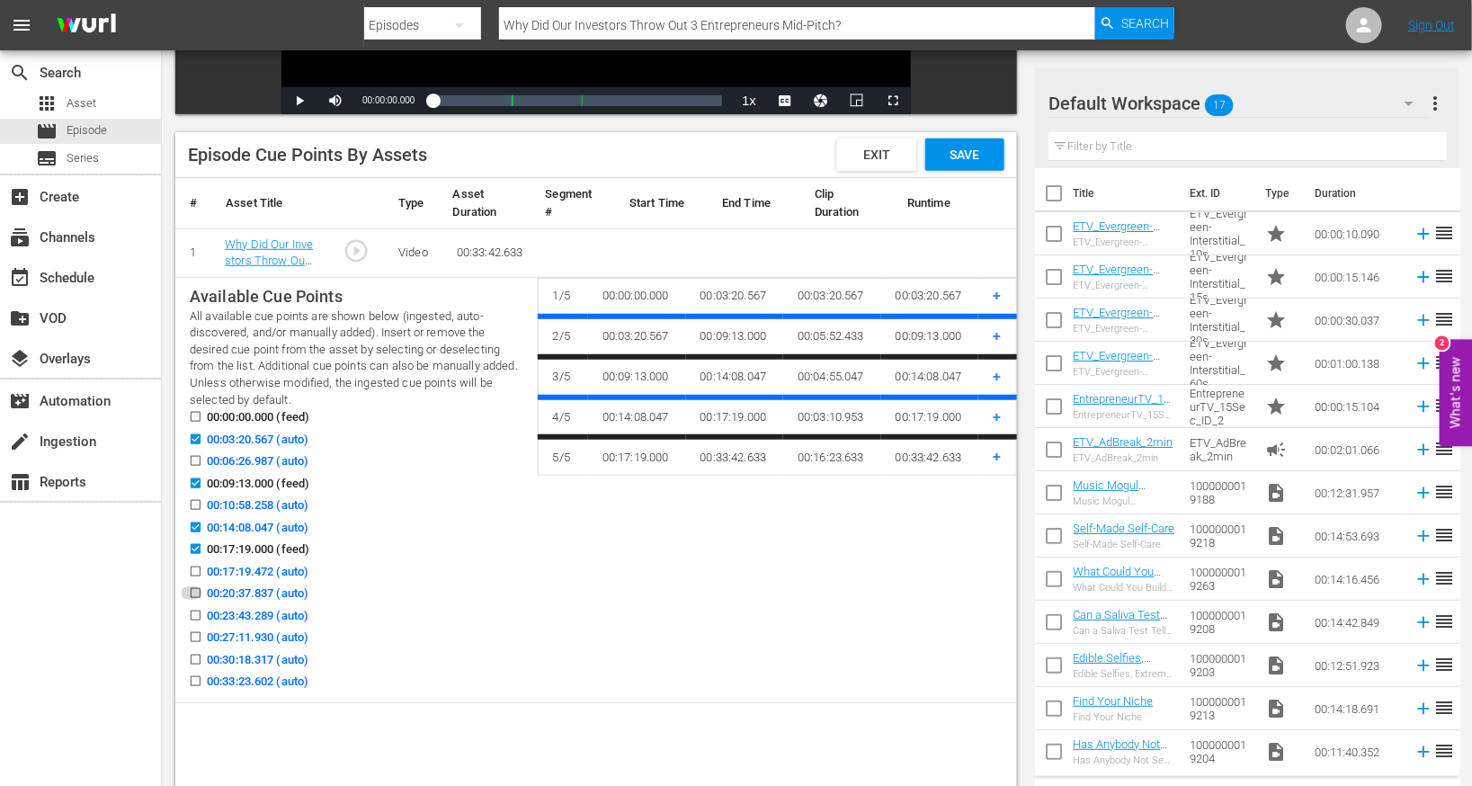
click at [196, 595] on input "00:20:37.837 (auto)" at bounding box center [191, 596] width 22 height 13
checkbox input "true"
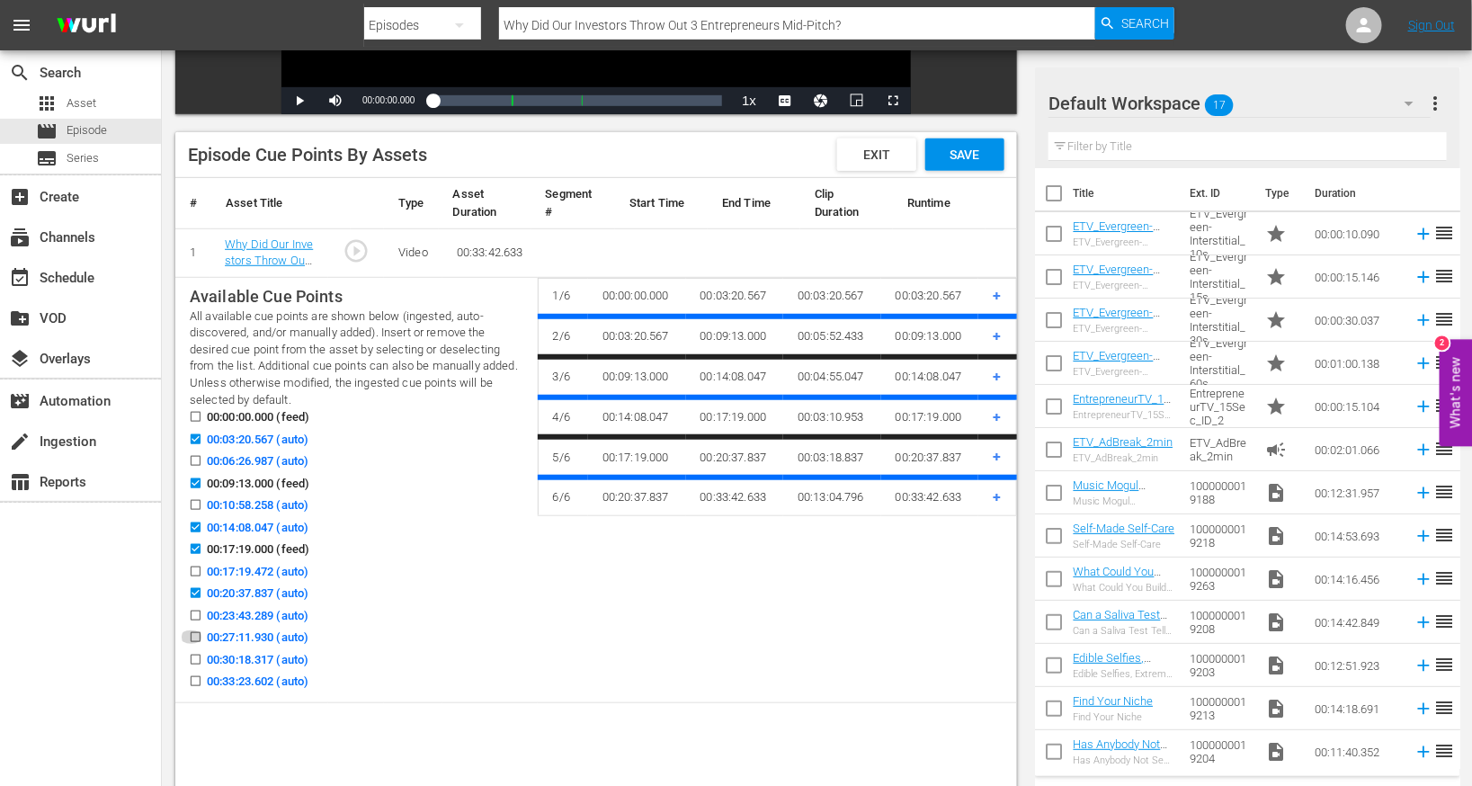
click at [198, 634] on input "00:27:11.930 (auto)" at bounding box center [191, 640] width 22 height 13
checkbox input "true"
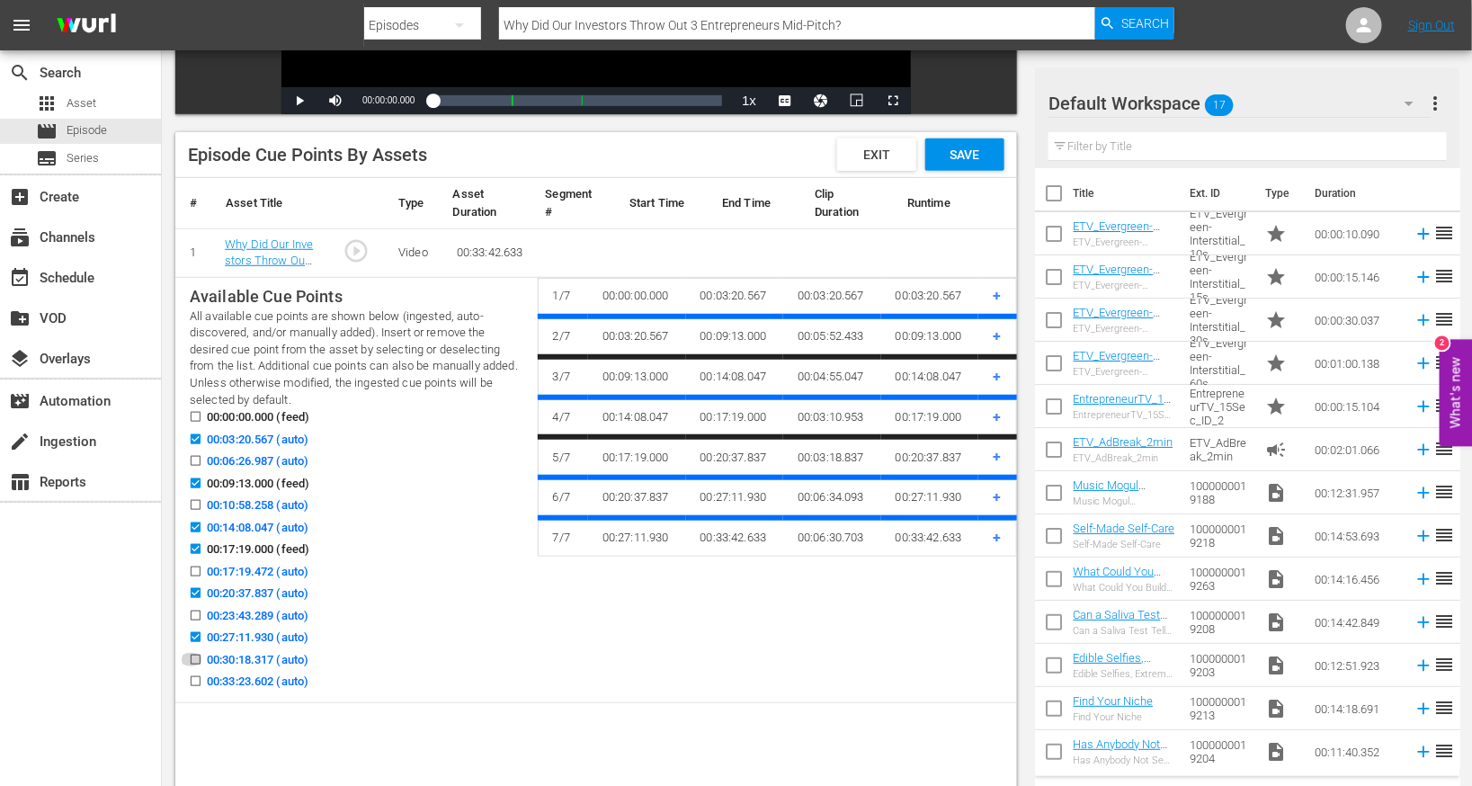
click at [198, 660] on input "00:30:18.317 (auto)" at bounding box center [191, 663] width 22 height 13
checkbox input "true"
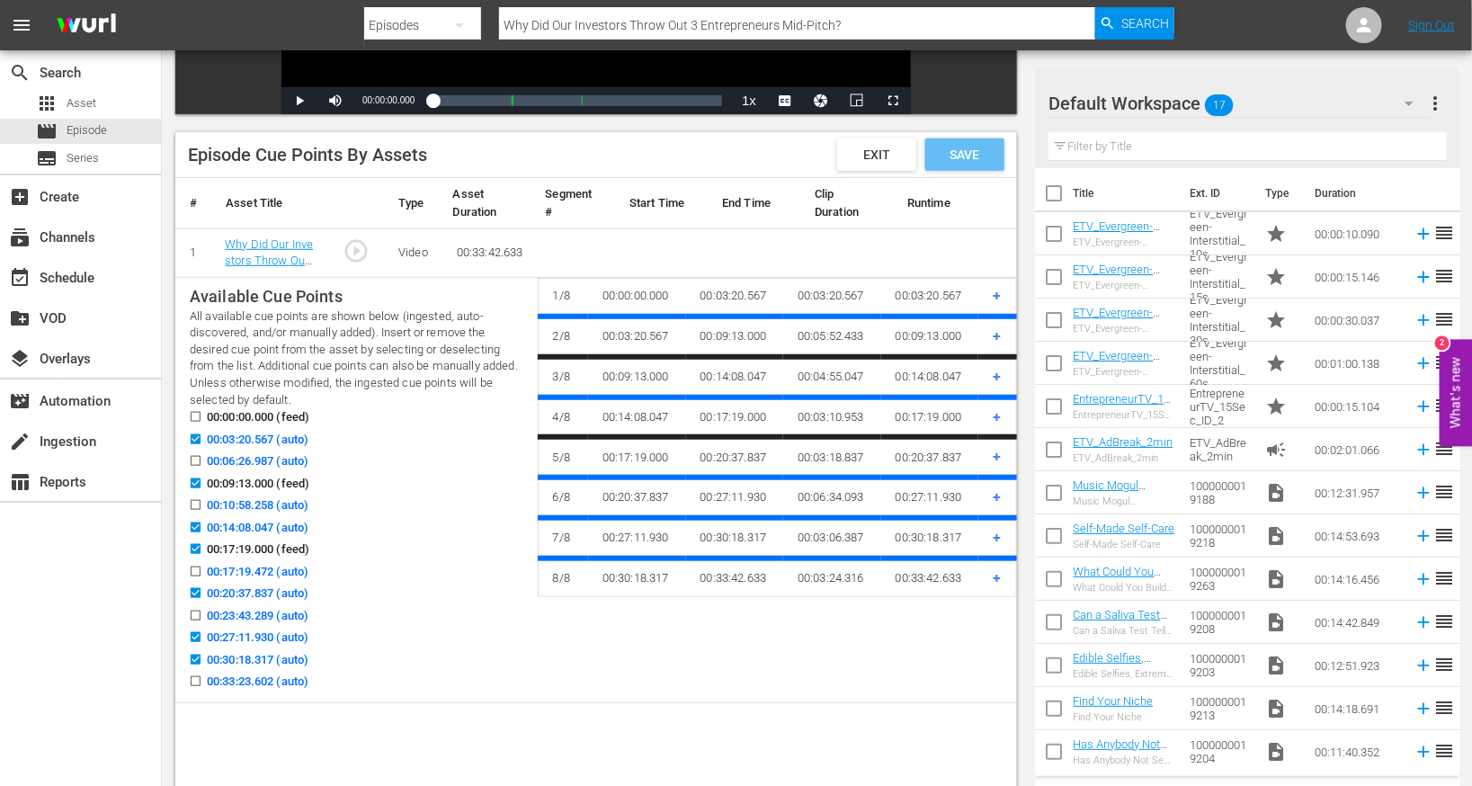
click at [971, 165] on div "Save" at bounding box center [964, 154] width 79 height 32
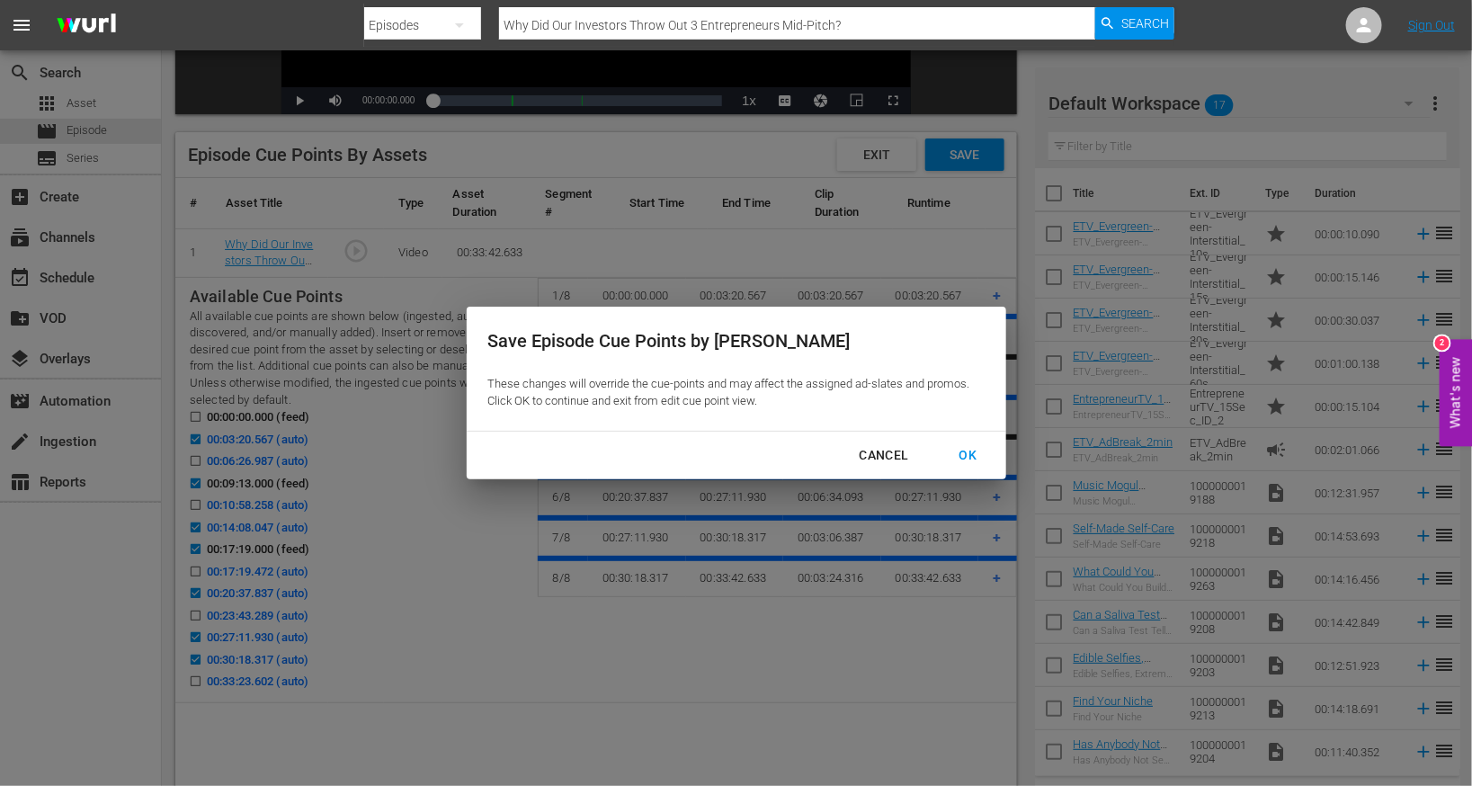
click at [979, 453] on div "OK" at bounding box center [968, 455] width 47 height 22
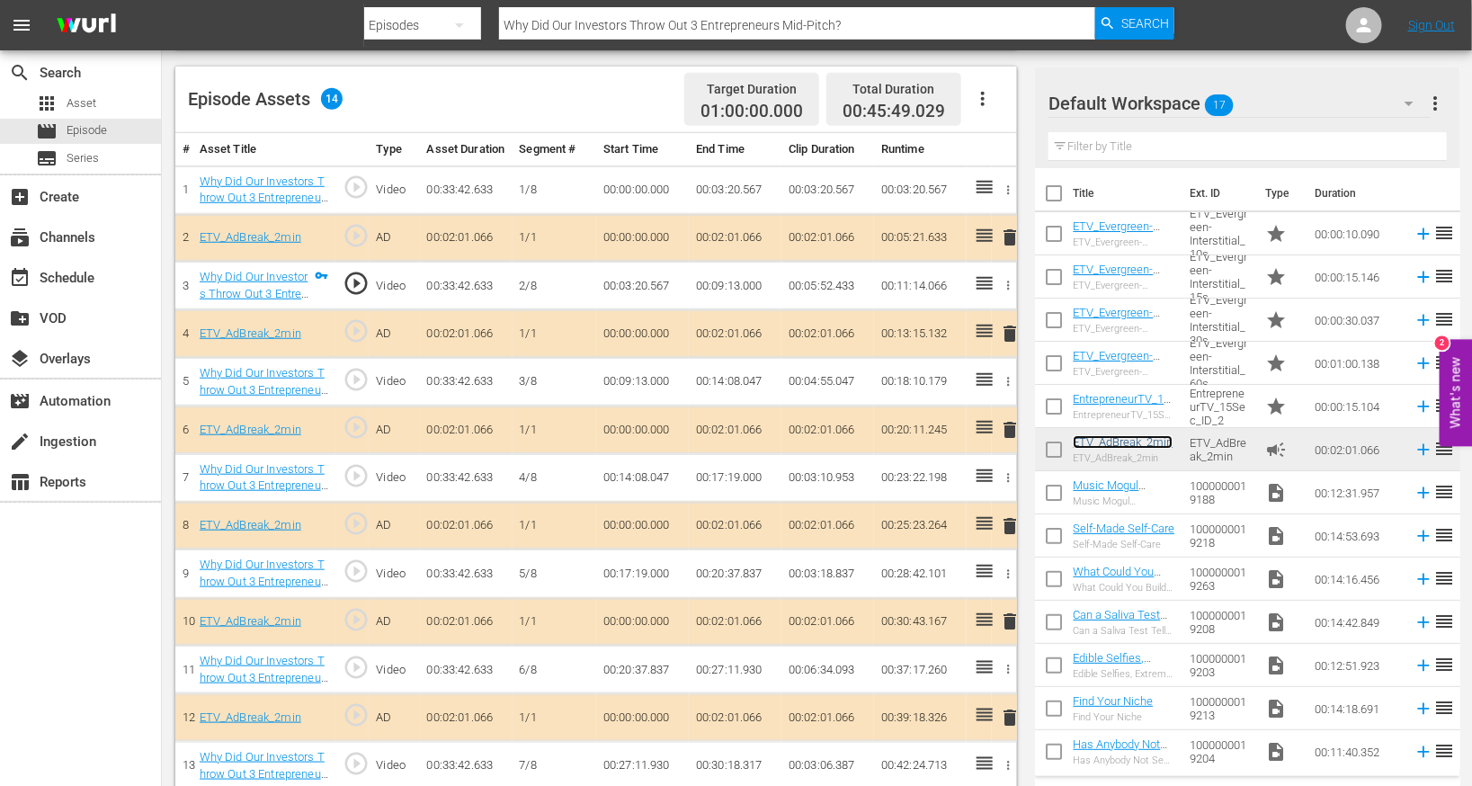
scroll to position [283, 0]
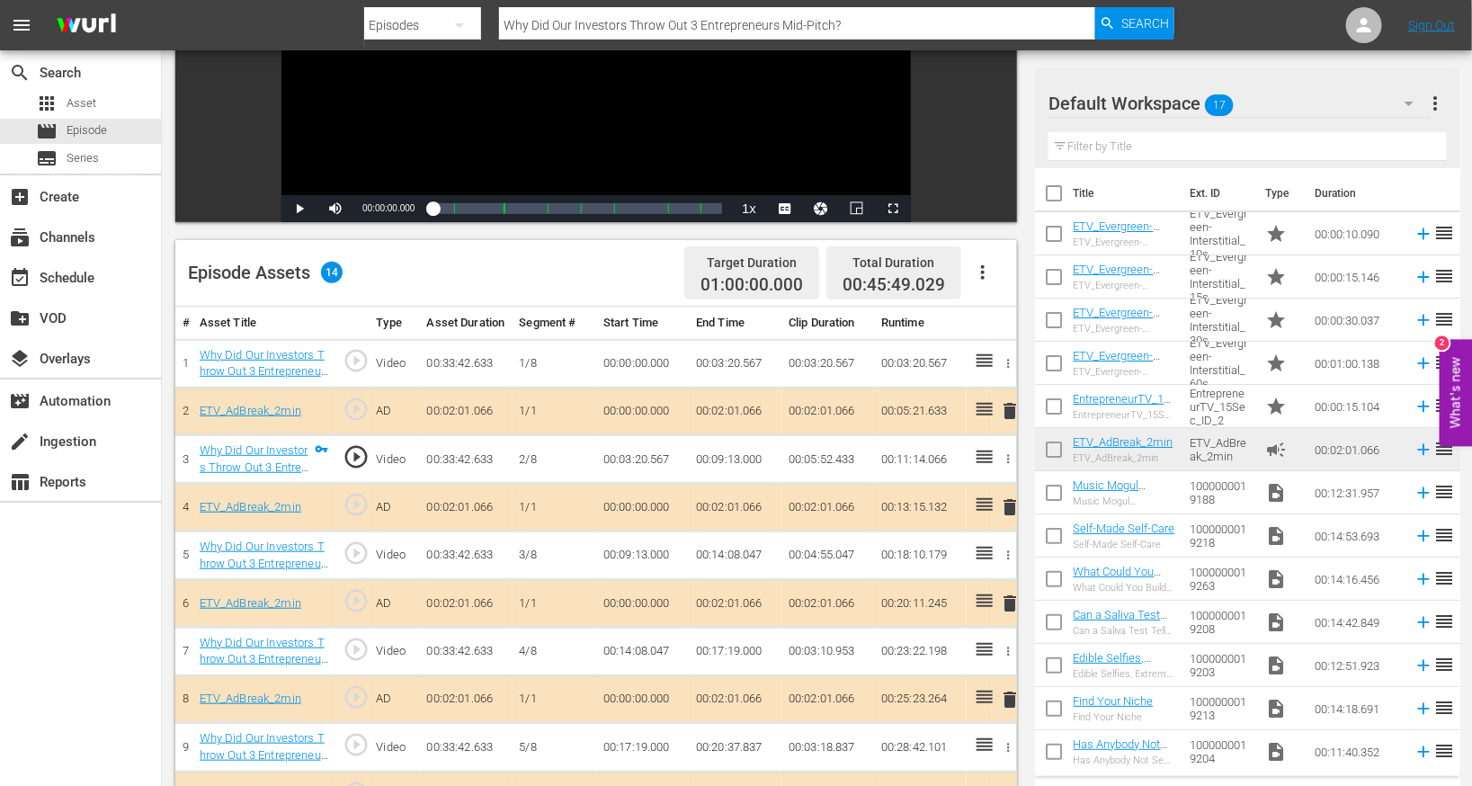
click at [983, 280] on icon "button" at bounding box center [983, 273] width 22 height 22
click at [991, 276] on div "Edit Cue Points" at bounding box center [1038, 279] width 122 height 43
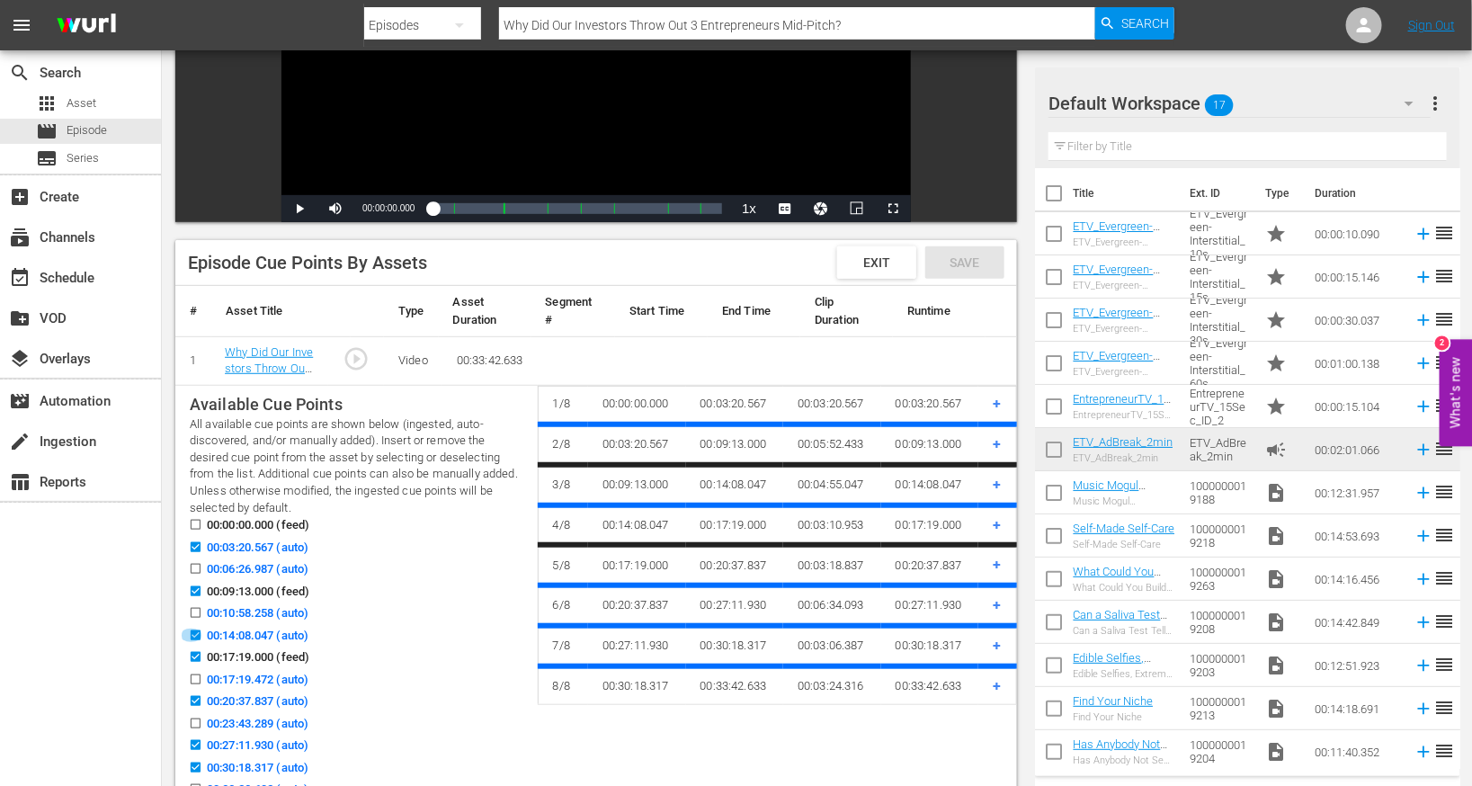
click at [196, 638] on input "00:14:08.047 (auto)" at bounding box center [191, 638] width 22 height 13
checkbox input "false"
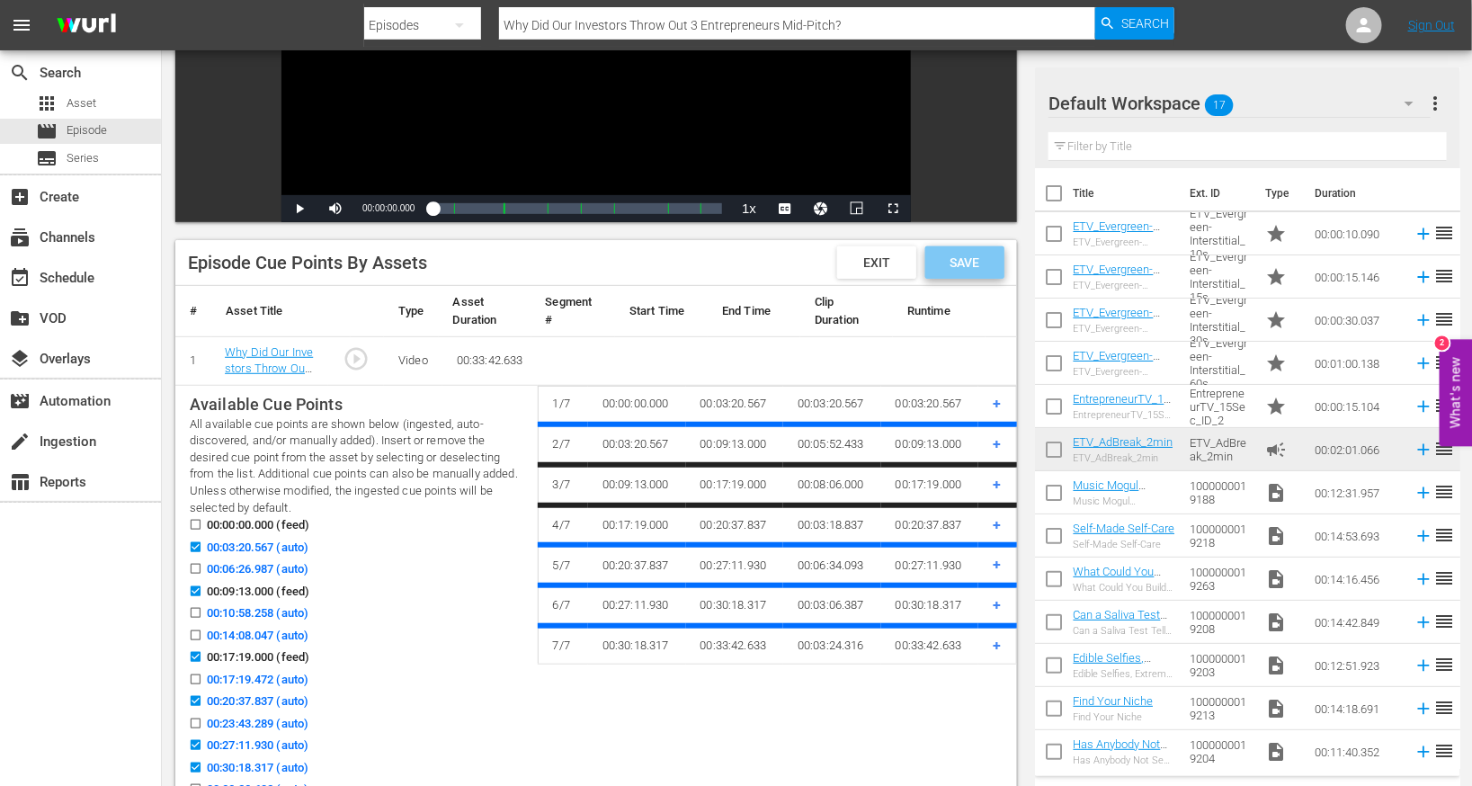
click at [953, 261] on span "Save" at bounding box center [965, 262] width 58 height 14
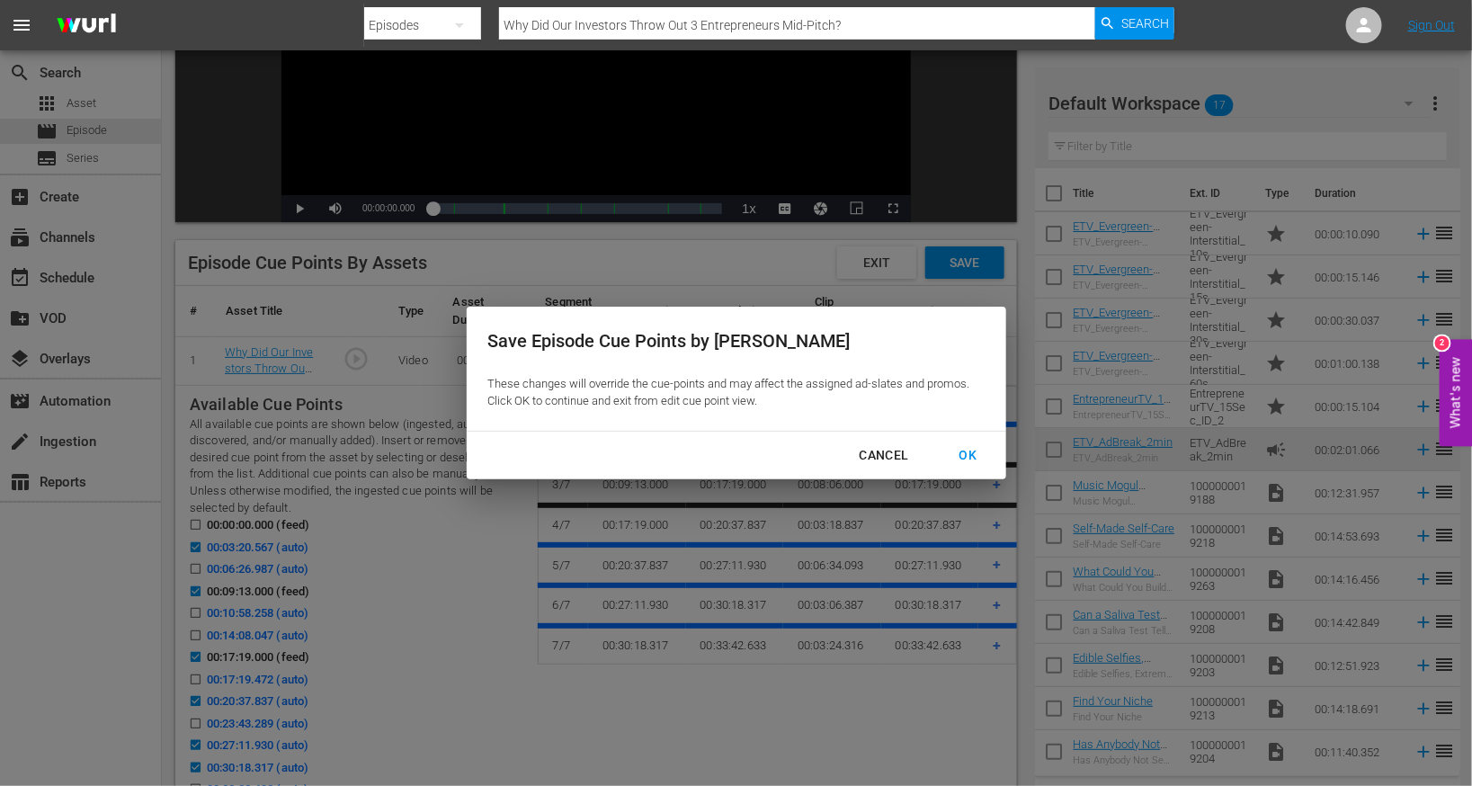
click at [961, 451] on div "OK" at bounding box center [968, 455] width 47 height 22
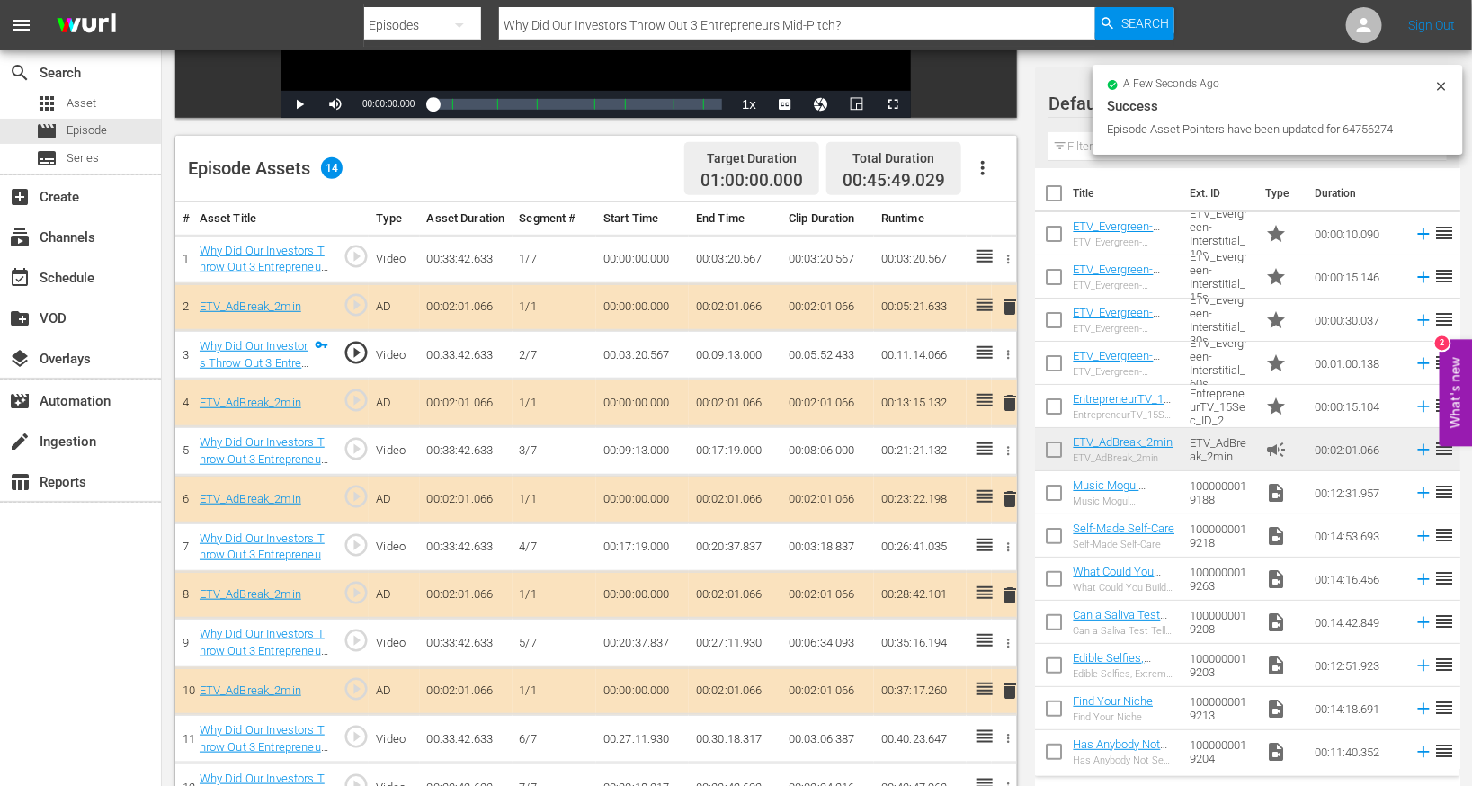
scroll to position [468, 0]
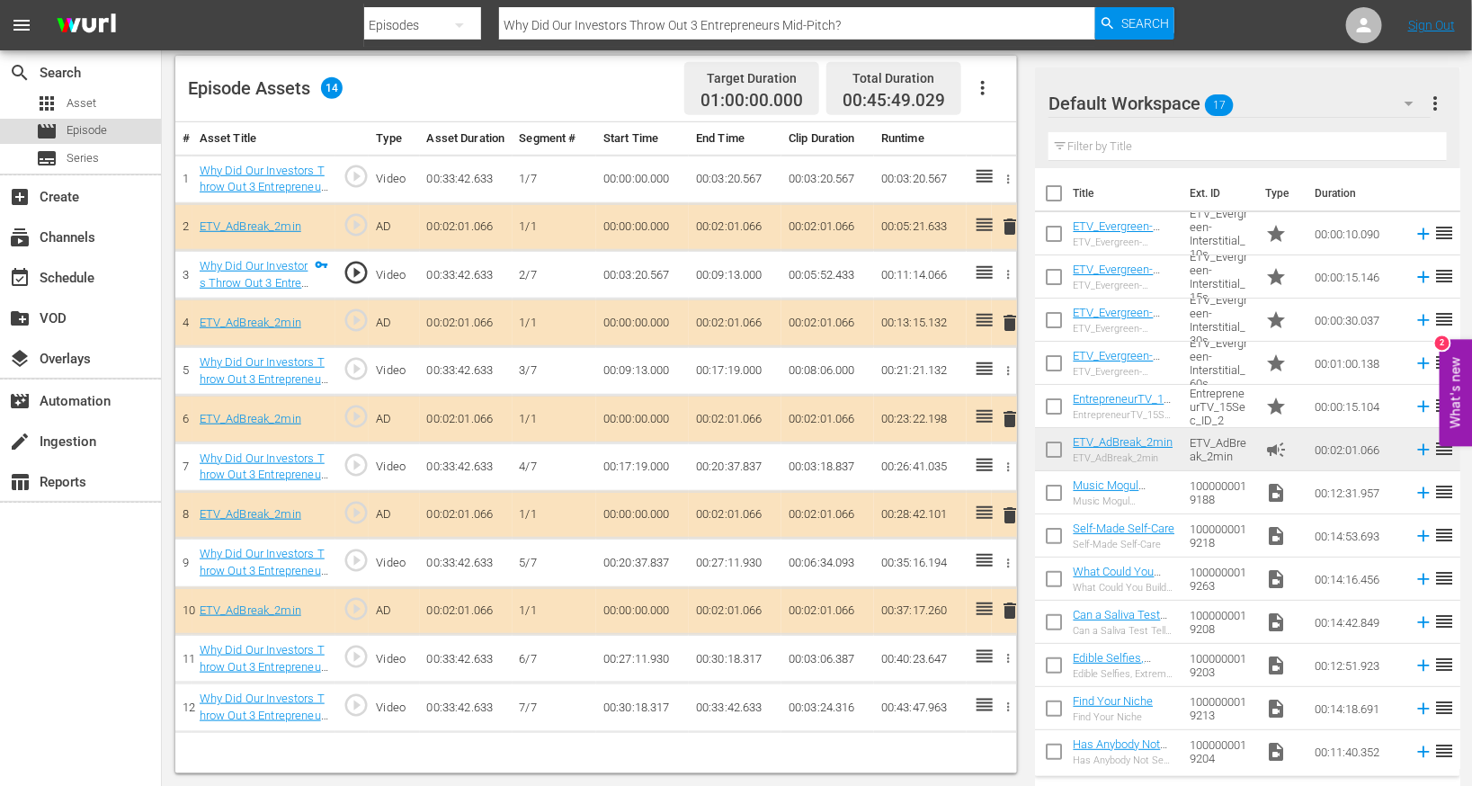
click at [133, 131] on div "movie Episode" at bounding box center [80, 131] width 161 height 25
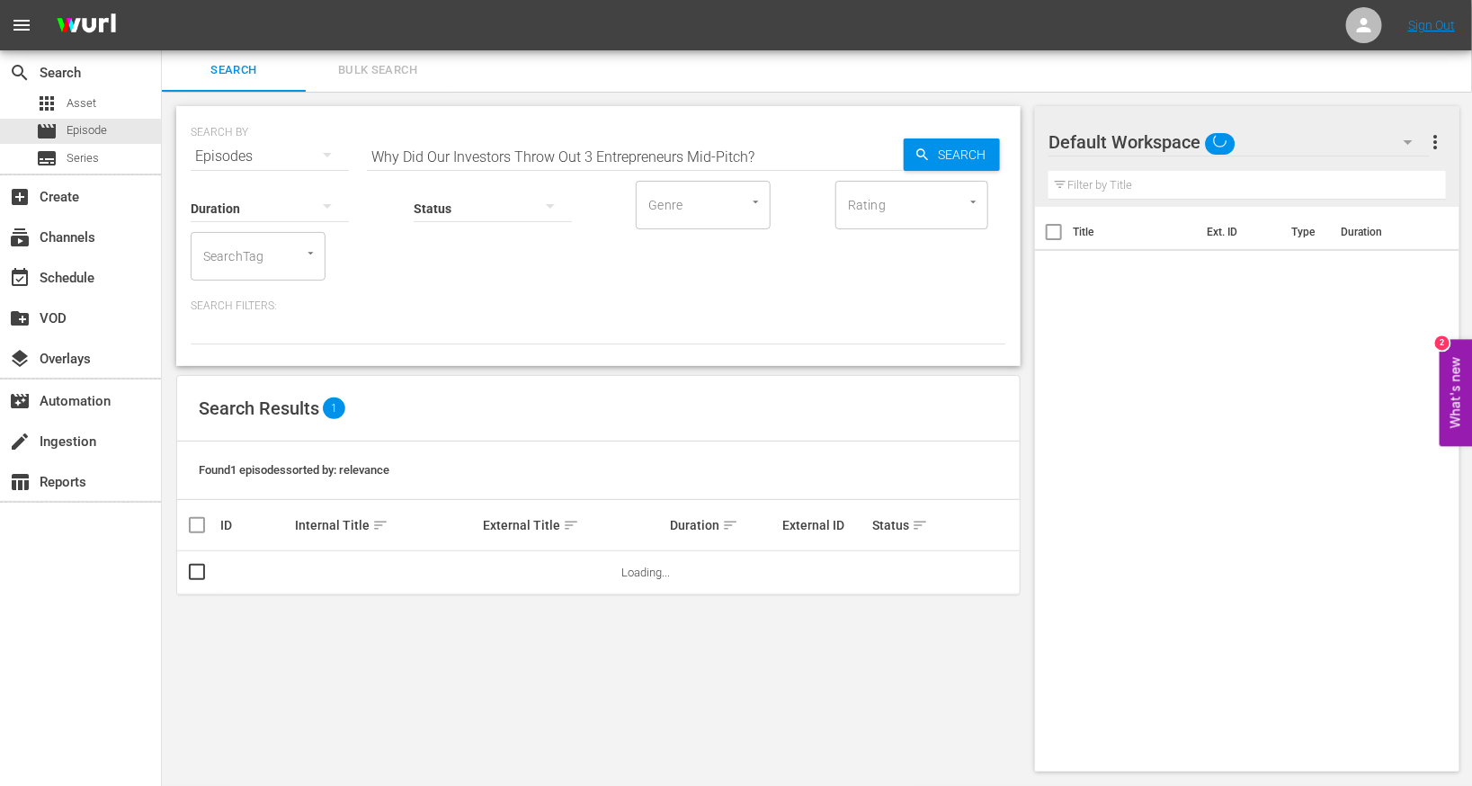
scroll to position [2, 0]
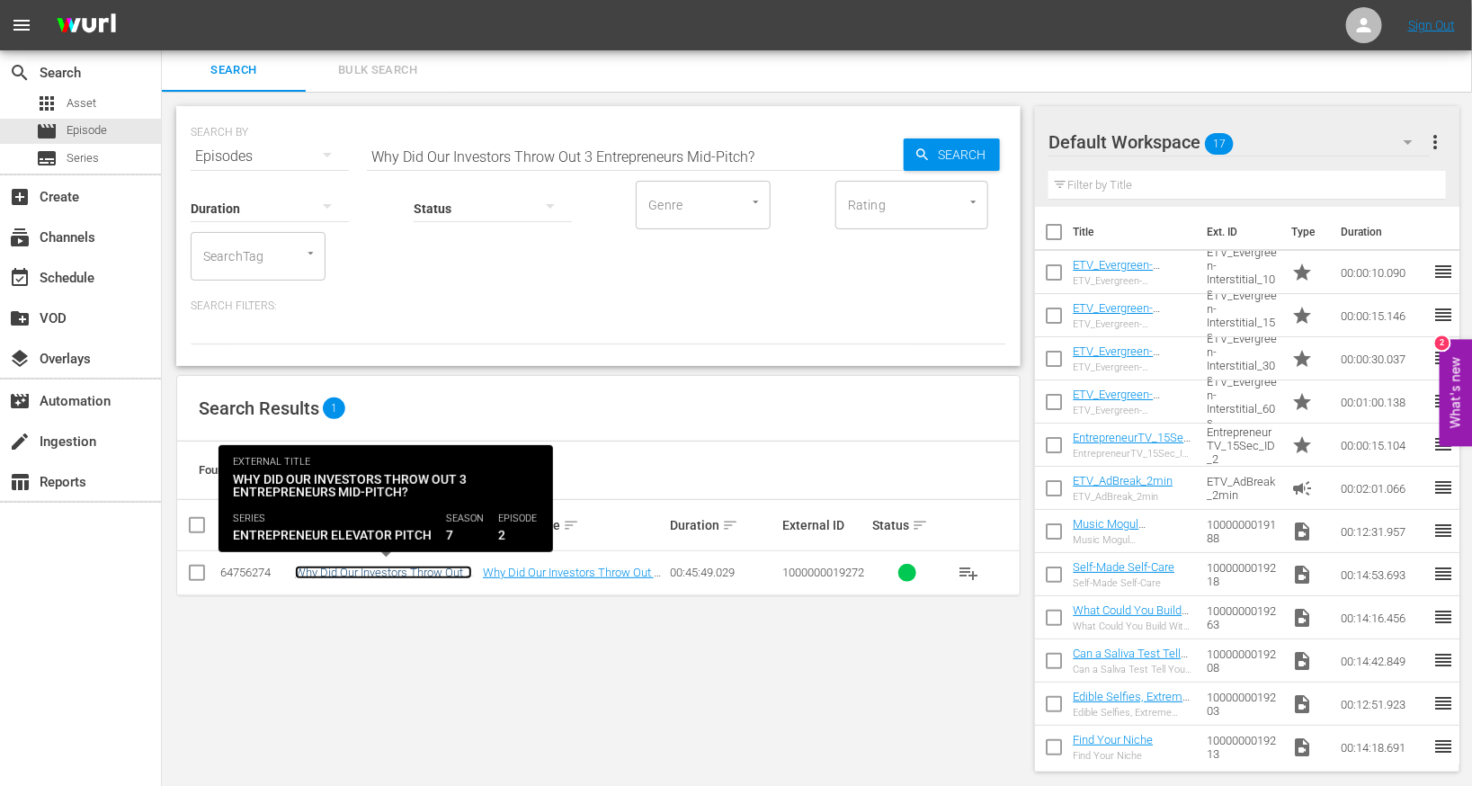
click at [344, 567] on link "Why Did Our Investors Throw Out 3 Entrepreneurs Mid-Pitch?" at bounding box center [383, 579] width 177 height 27
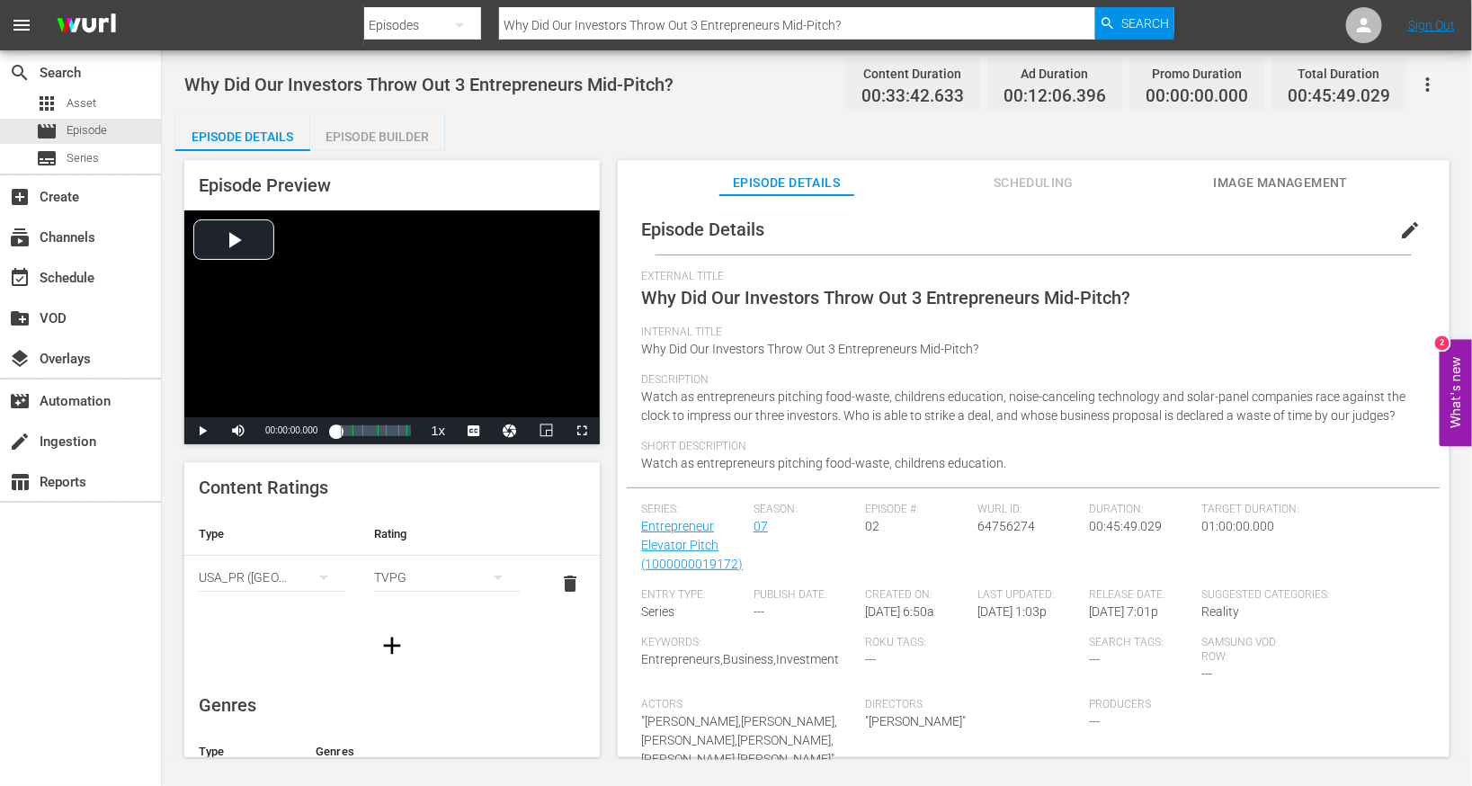
click at [372, 130] on div "Episode Builder" at bounding box center [377, 136] width 135 height 43
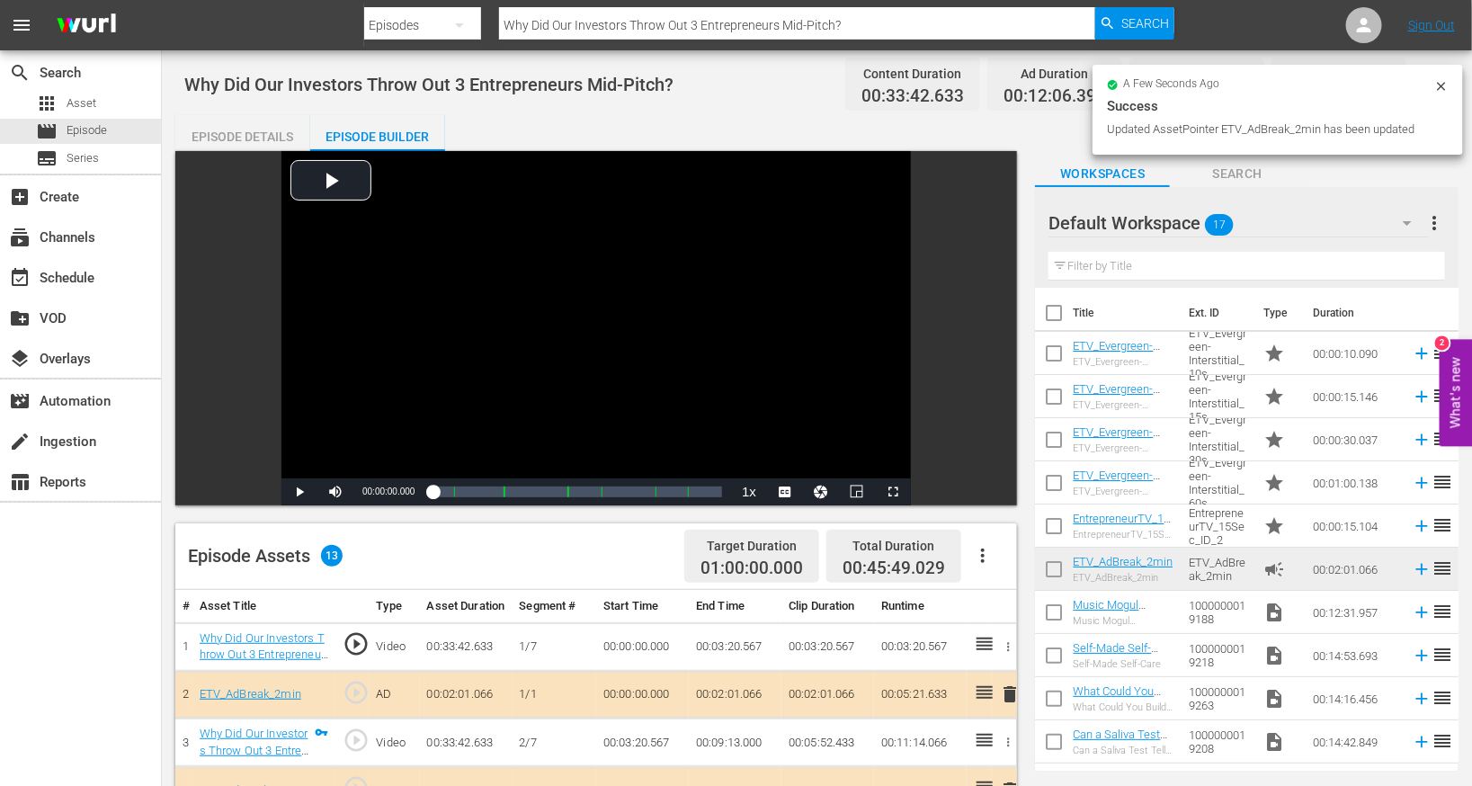
click at [268, 130] on div "Episode Details" at bounding box center [242, 136] width 135 height 43
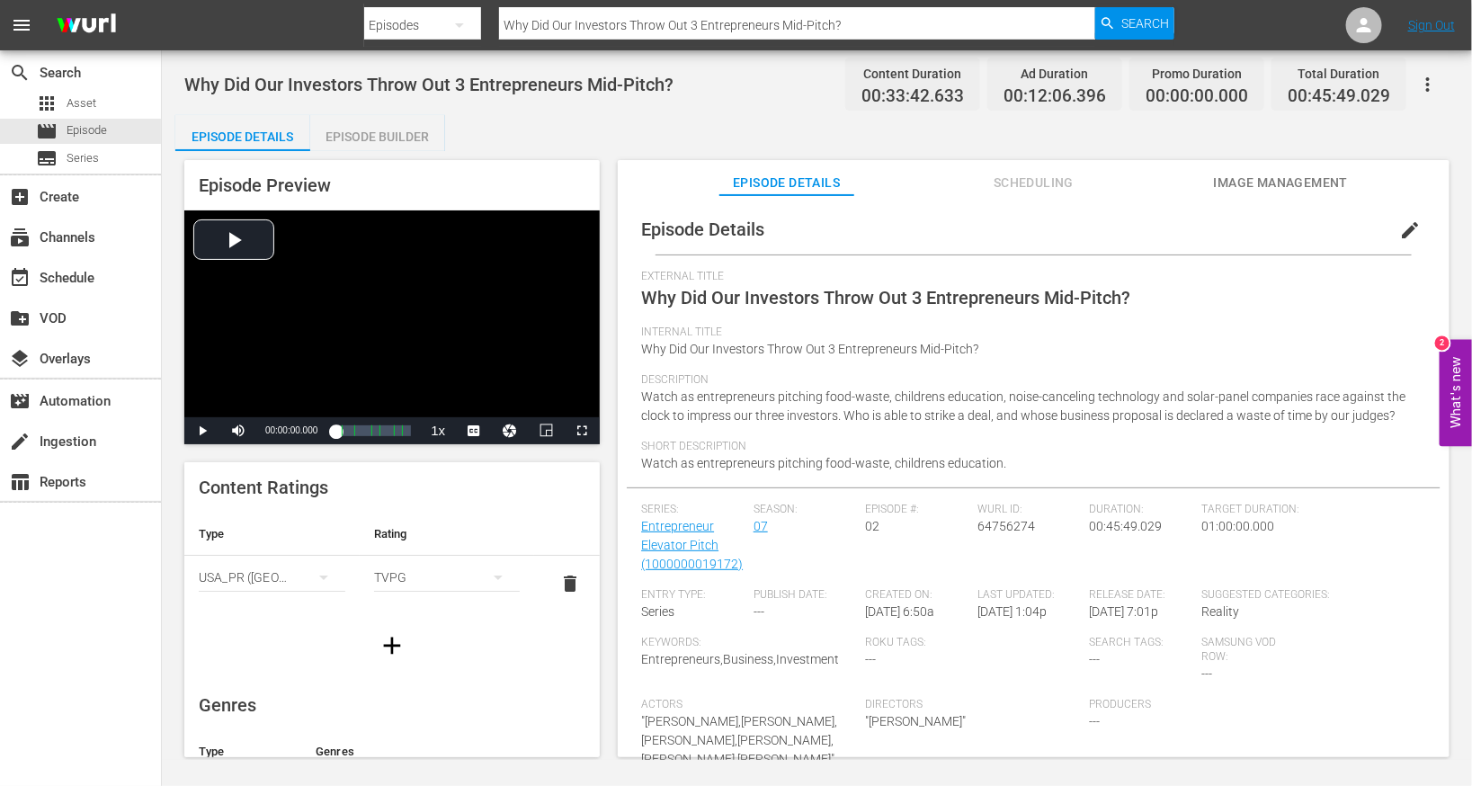
click at [1403, 219] on span "edit" at bounding box center [1410, 230] width 22 height 22
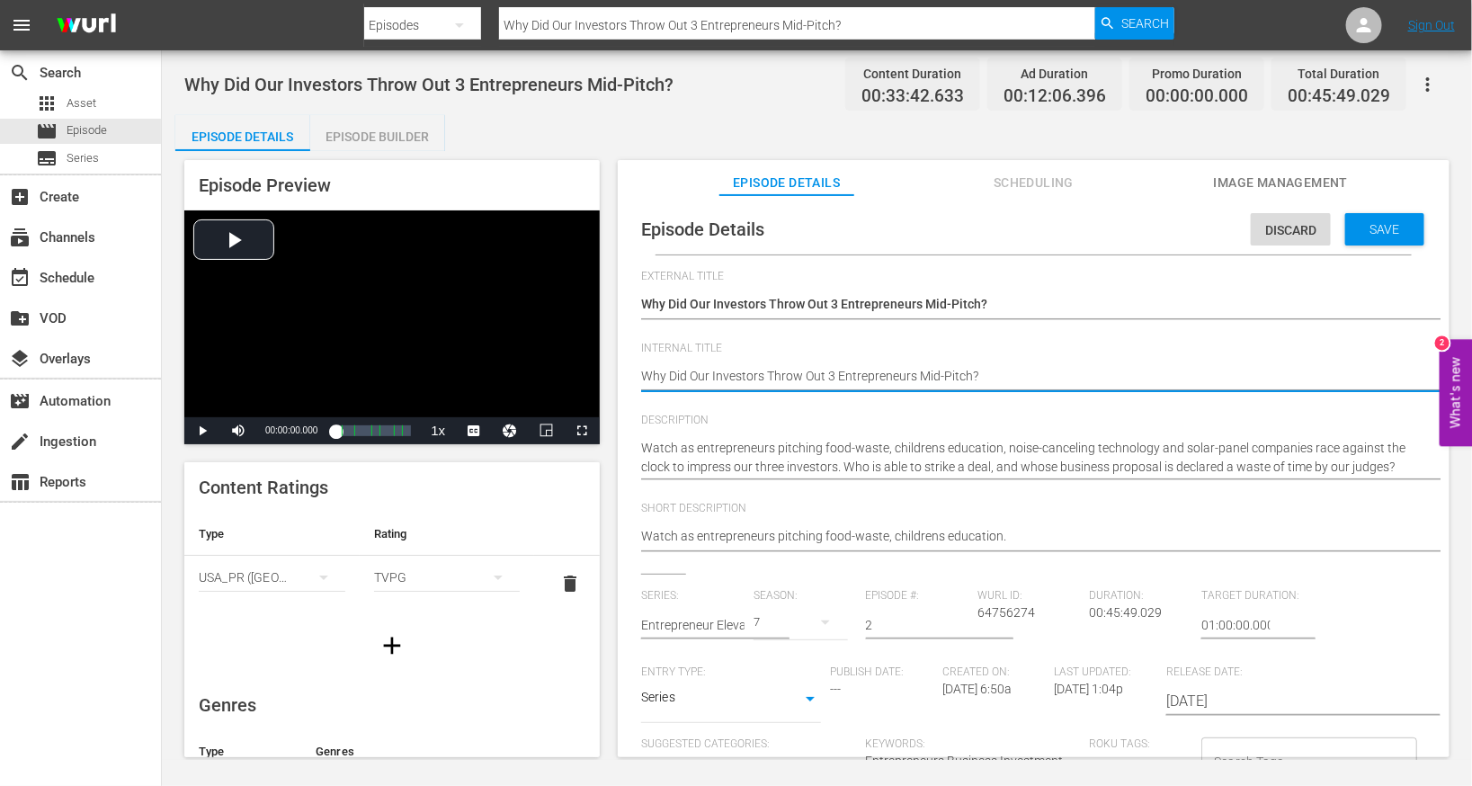
click at [789, 372] on textarea "Why Did Our Investors Throw Out 3 Entrepreneurs Mid-Pitch?" at bounding box center [1029, 378] width 776 height 22
type textarea "E"
type textarea "EE"
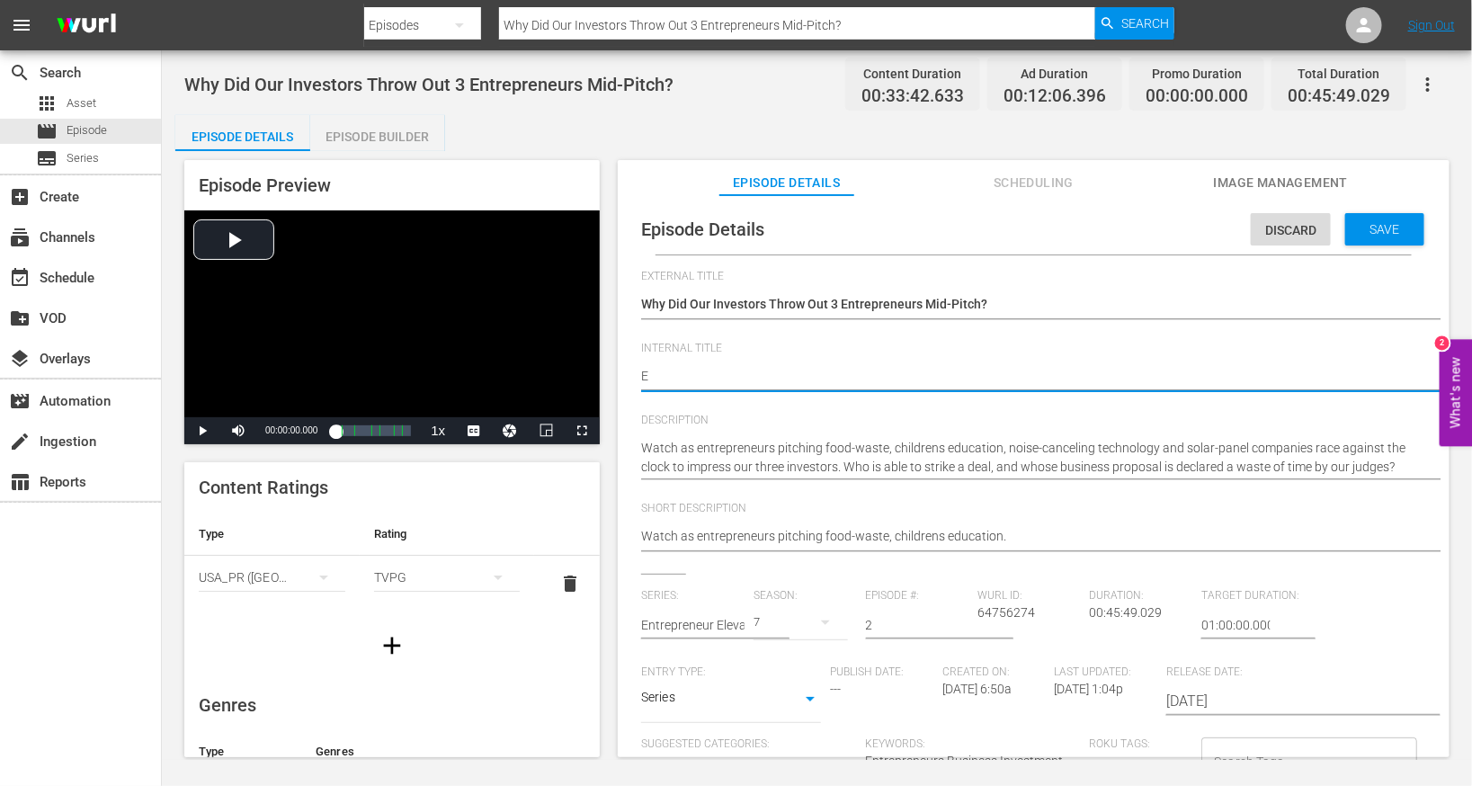
type textarea "EE"
type textarea "EEP"
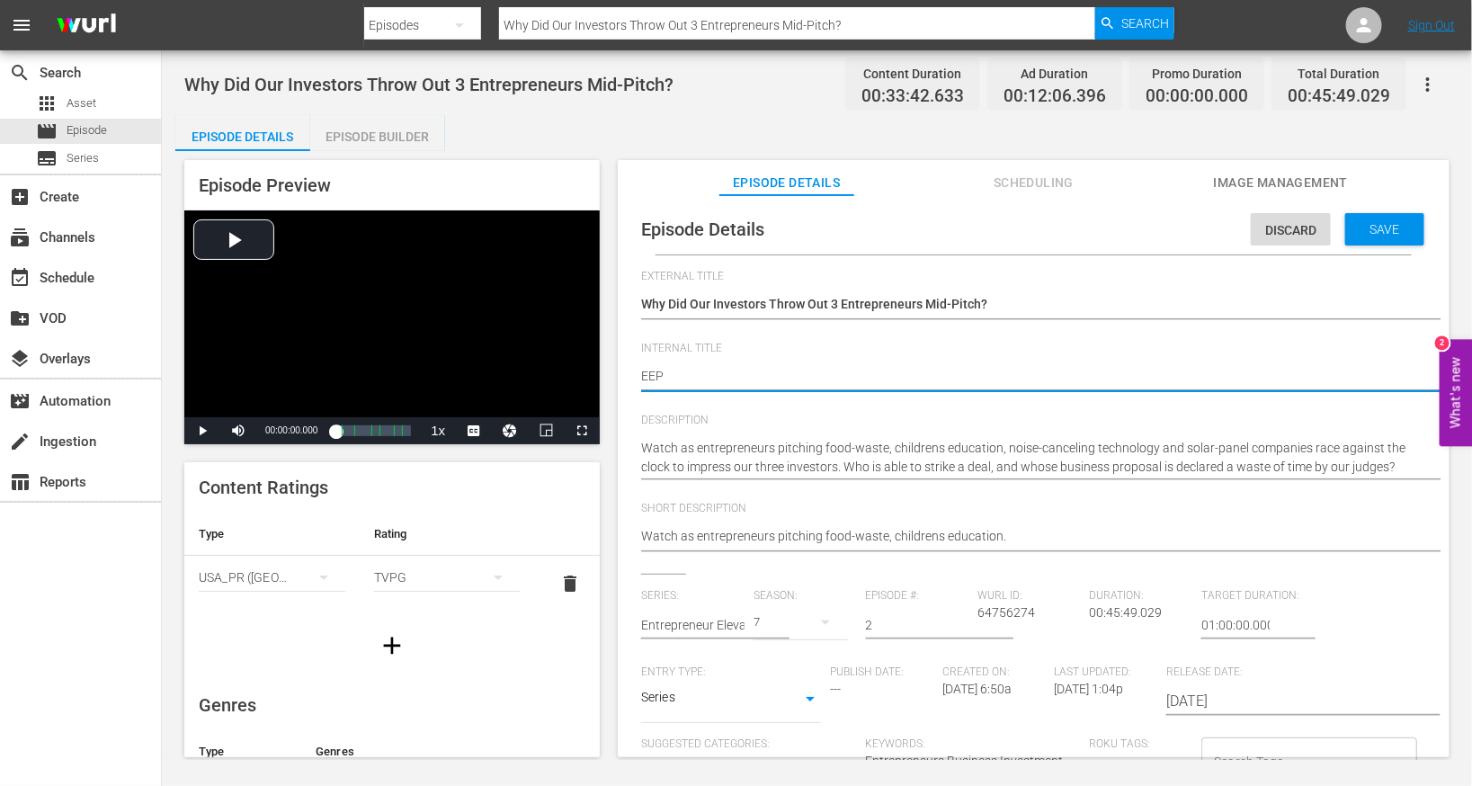
type textarea "EEP S"
type textarea "EEP S7"
type textarea "EEP S7E"
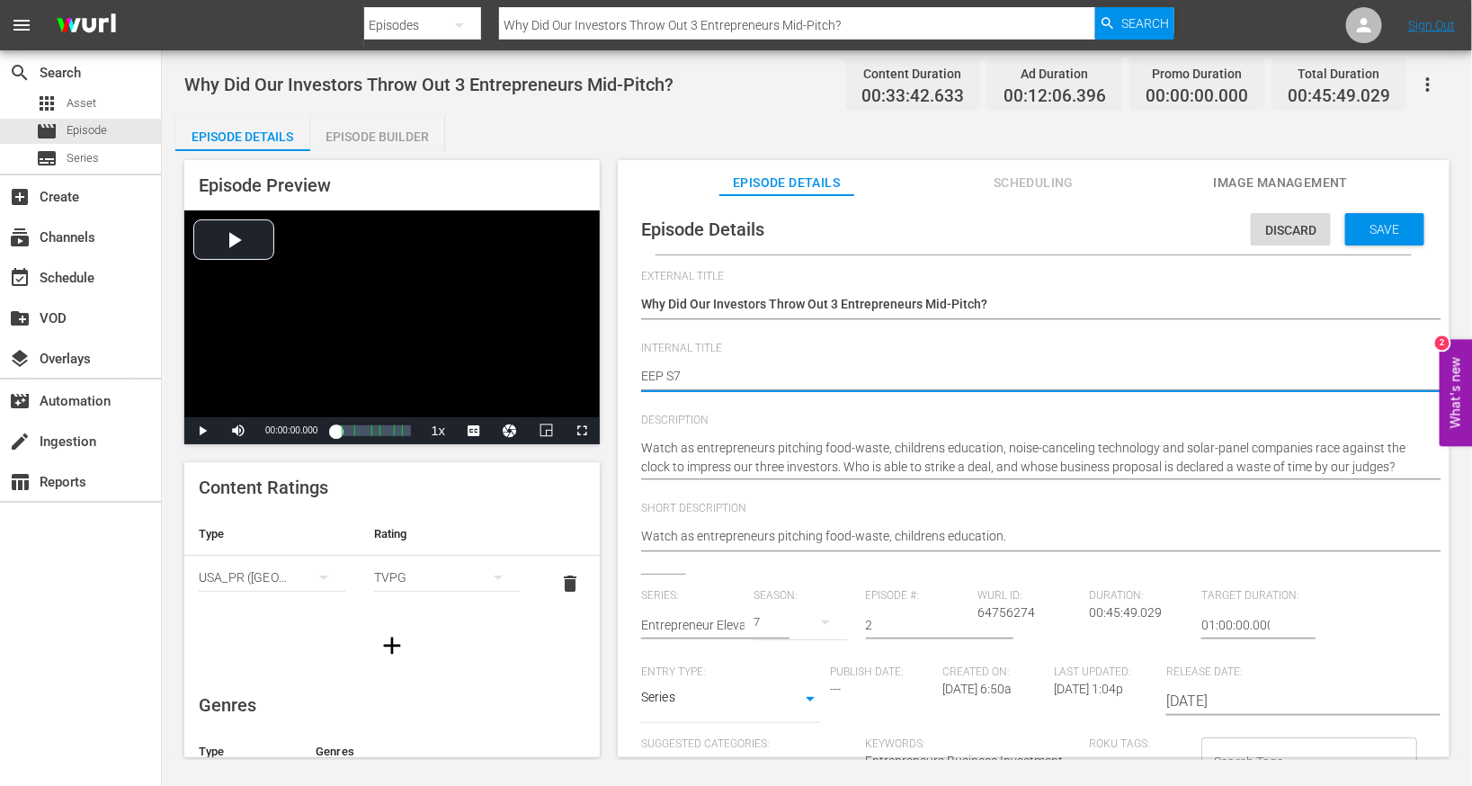
type textarea "EEP S7E"
type textarea "EEP S7EE"
type textarea "EEP S7EE2"
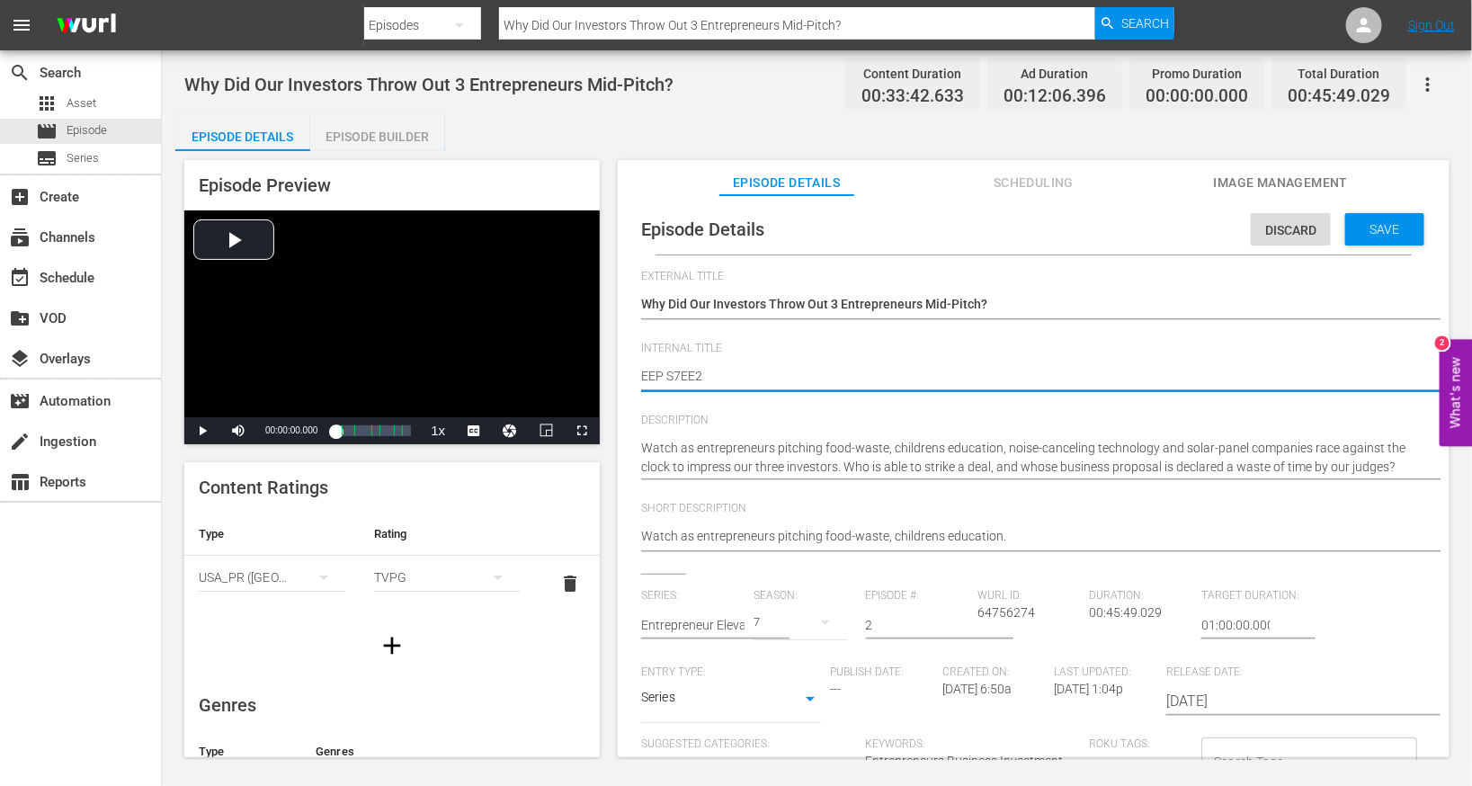
click at [693, 375] on textarea "Why Did Our Investors Throw Out 3 Entrepreneurs Mid-Pitch?" at bounding box center [1029, 378] width 776 height 22
type textarea "EEP S7E2"
click at [1356, 231] on span "Save" at bounding box center [1385, 229] width 58 height 14
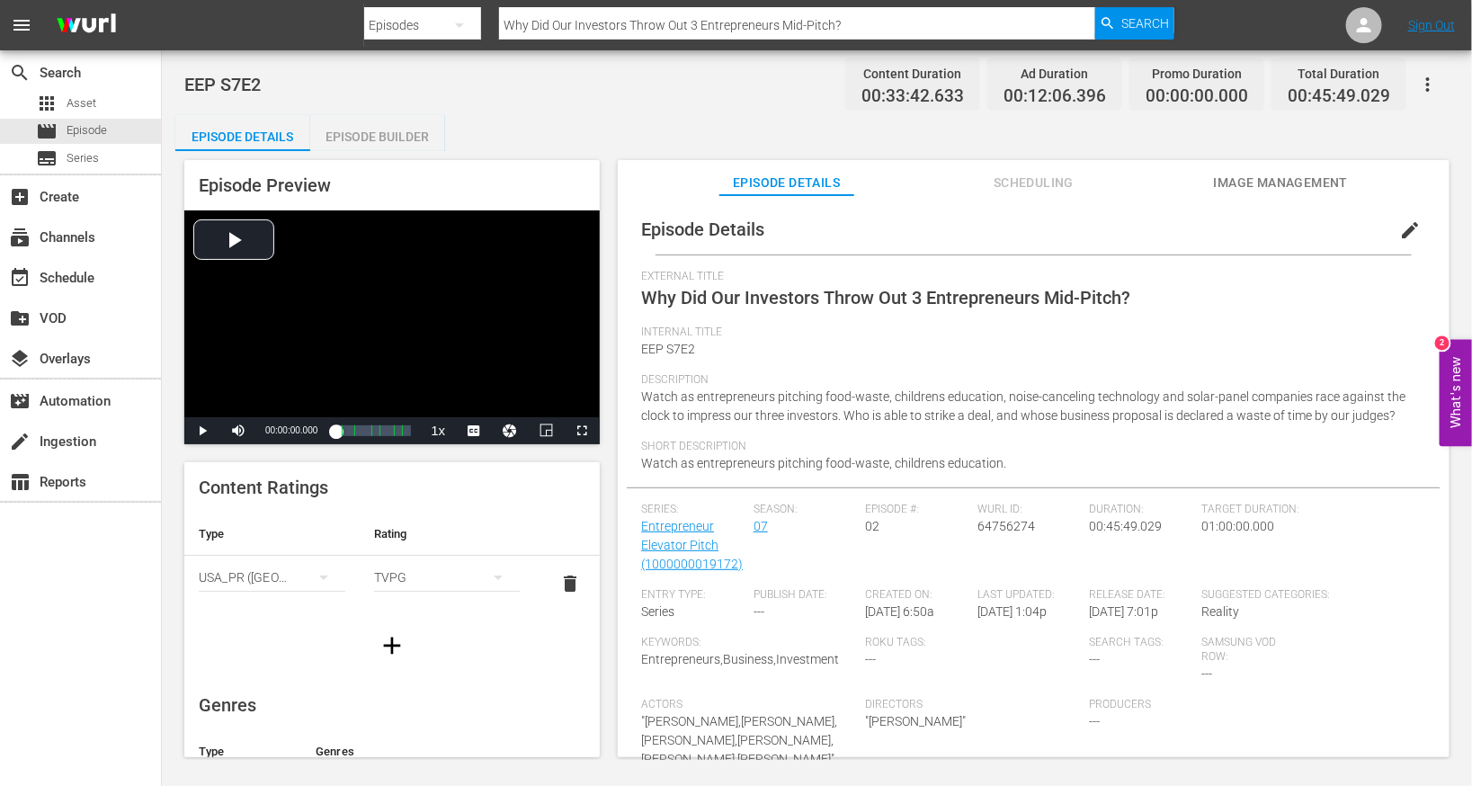
click at [542, 26] on input "Why Did Our Investors Throw Out 3 Entrepreneurs Mid-Pitch?" at bounding box center [797, 25] width 596 height 43
paste input "Investors Told Her No, Then Gave Her $10K. What Just Happened"
type input "Investors Told Her No, Then Gave Her $10K. What Just Happened?"
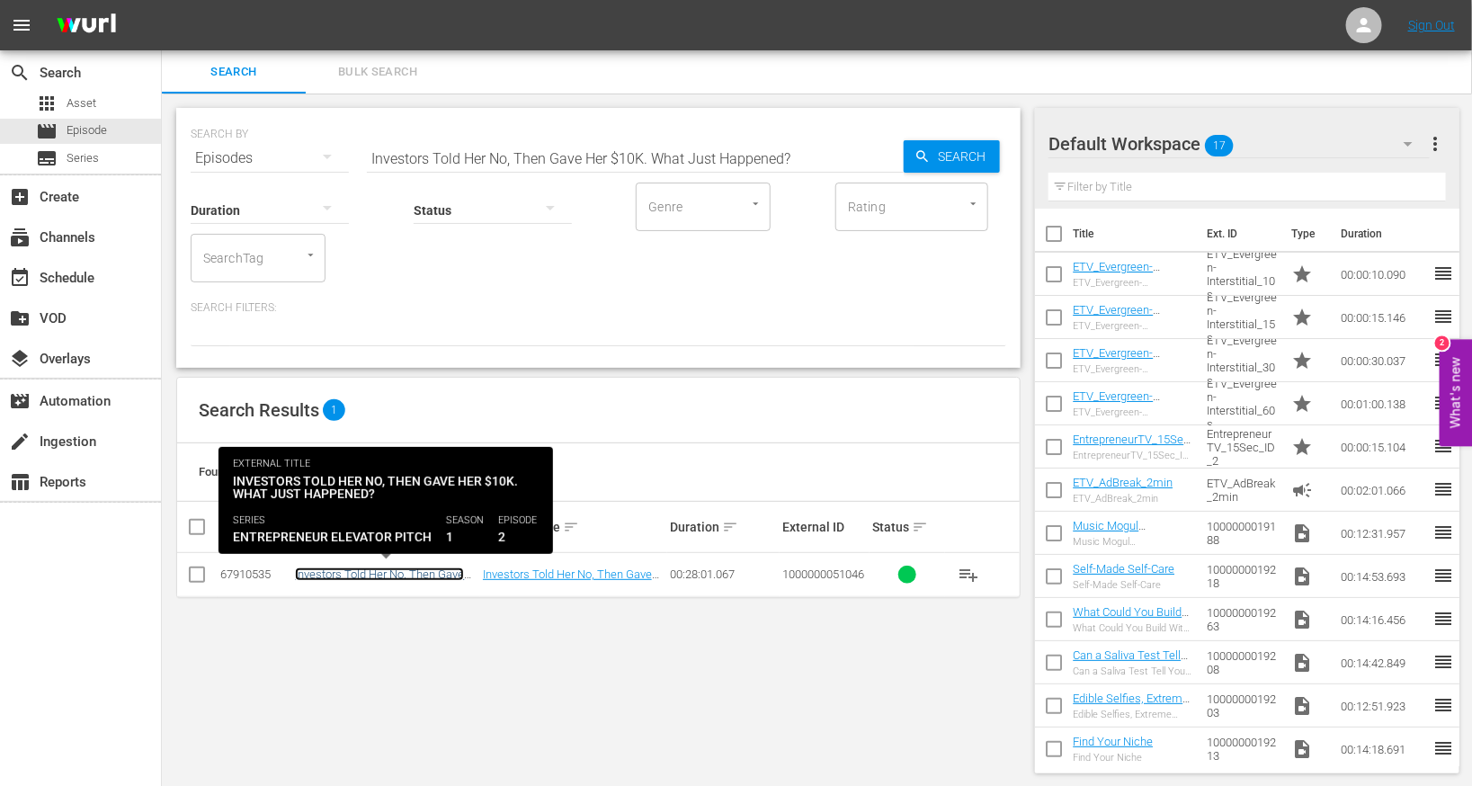
click at [398, 575] on link "Investors Told Her No, Then Gave Her $10K. What Just Happened?" at bounding box center [379, 580] width 169 height 27
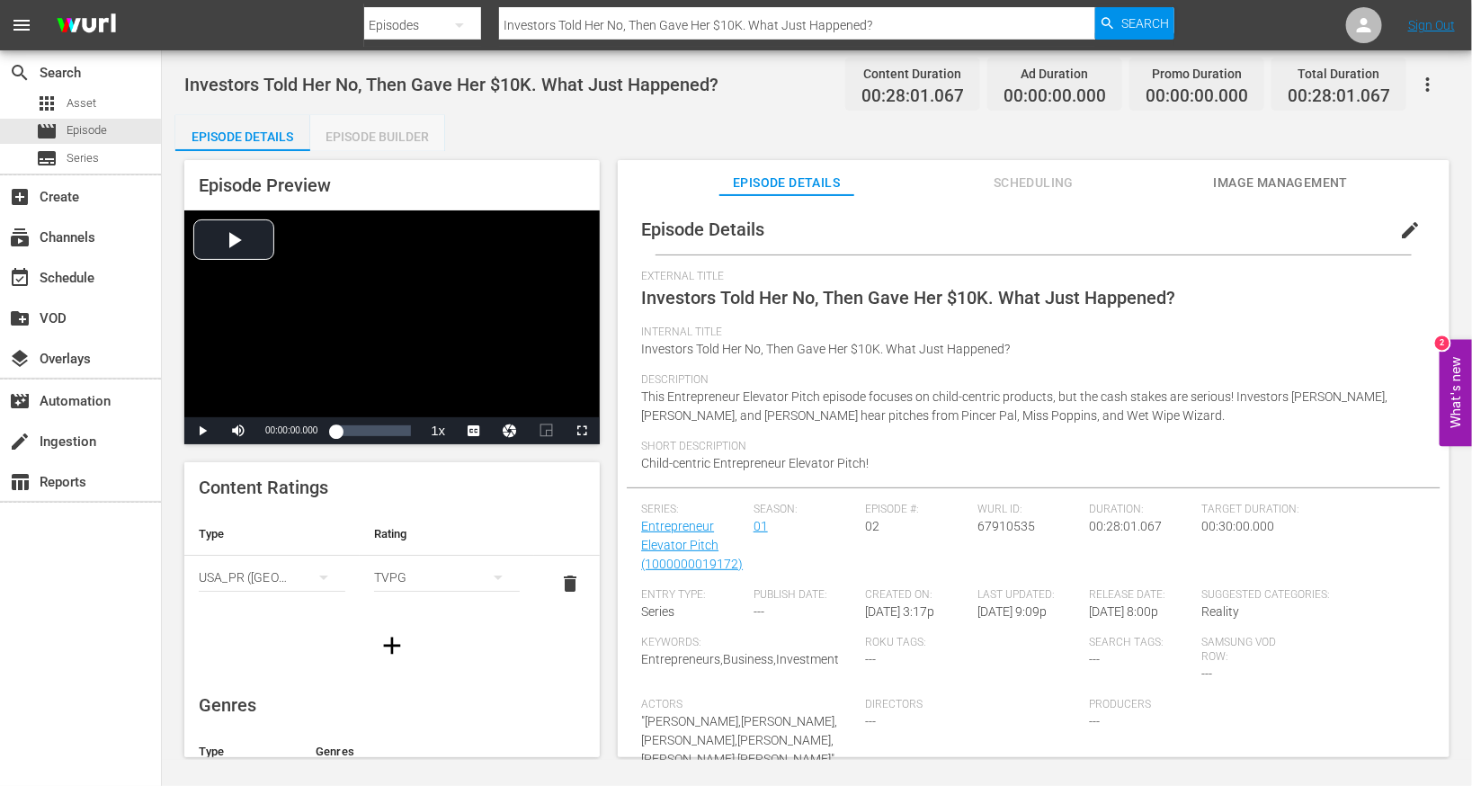
click at [412, 131] on div "Episode Builder" at bounding box center [377, 136] width 135 height 43
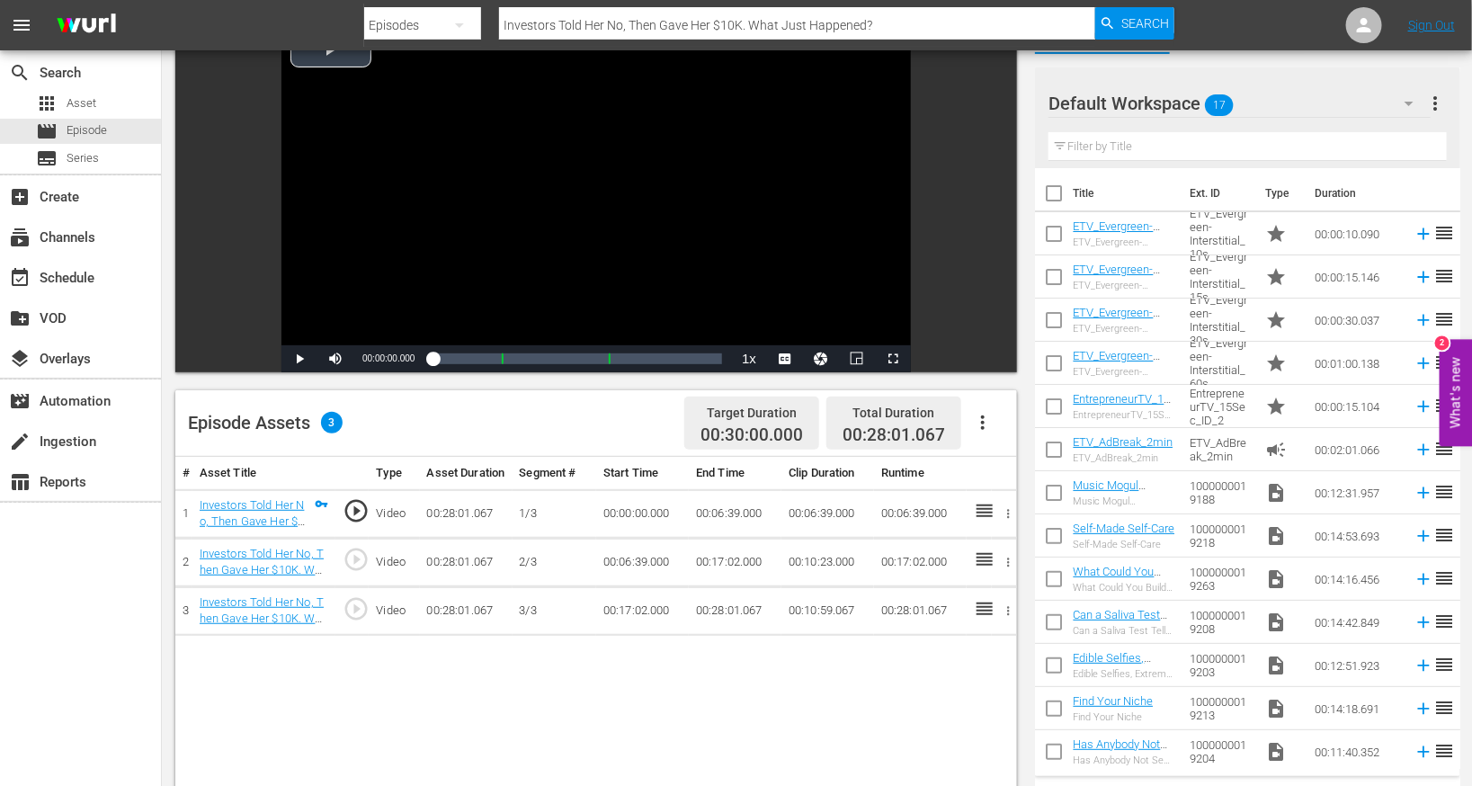
scroll to position [219, 0]
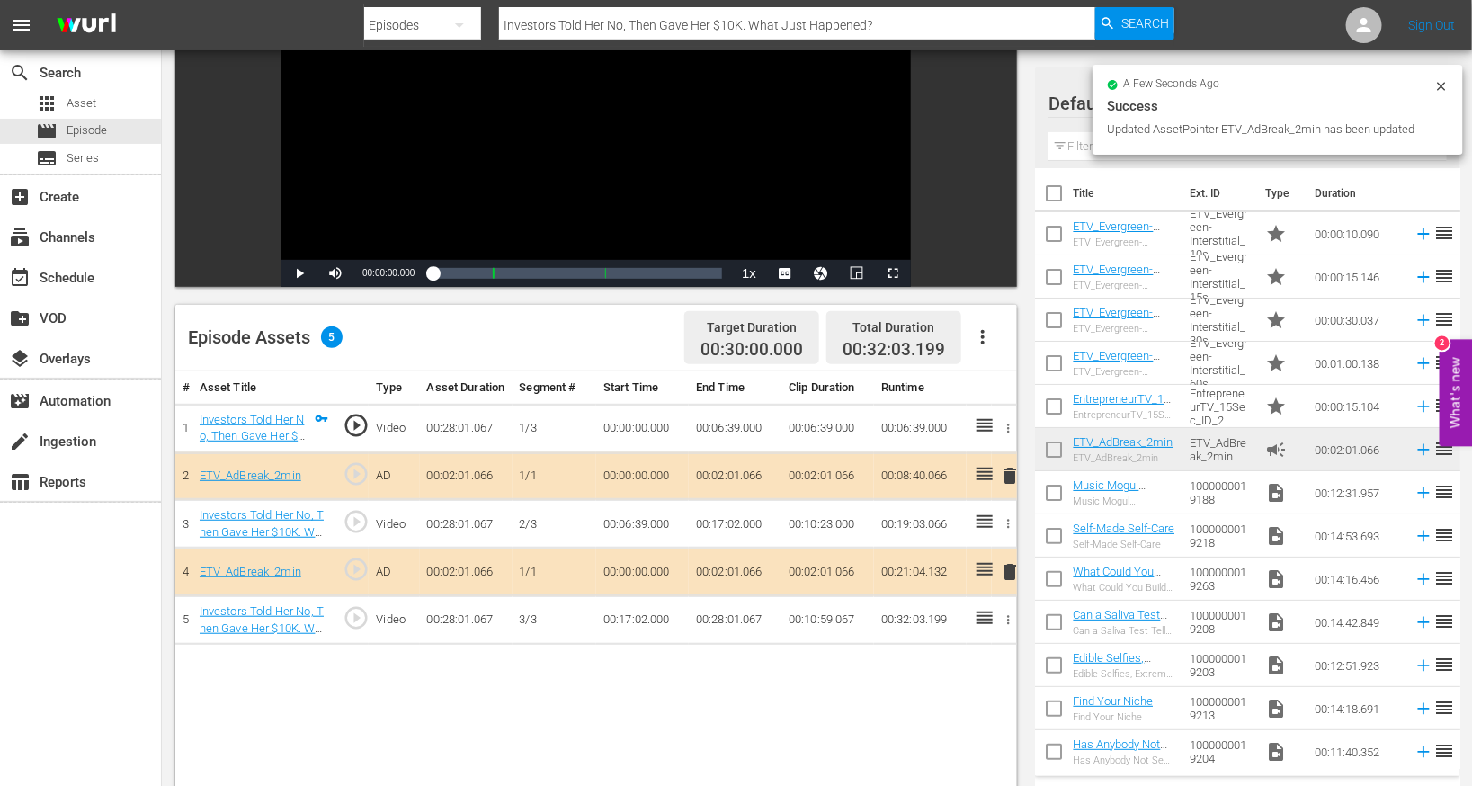
click at [978, 330] on icon "button" at bounding box center [983, 337] width 22 height 22
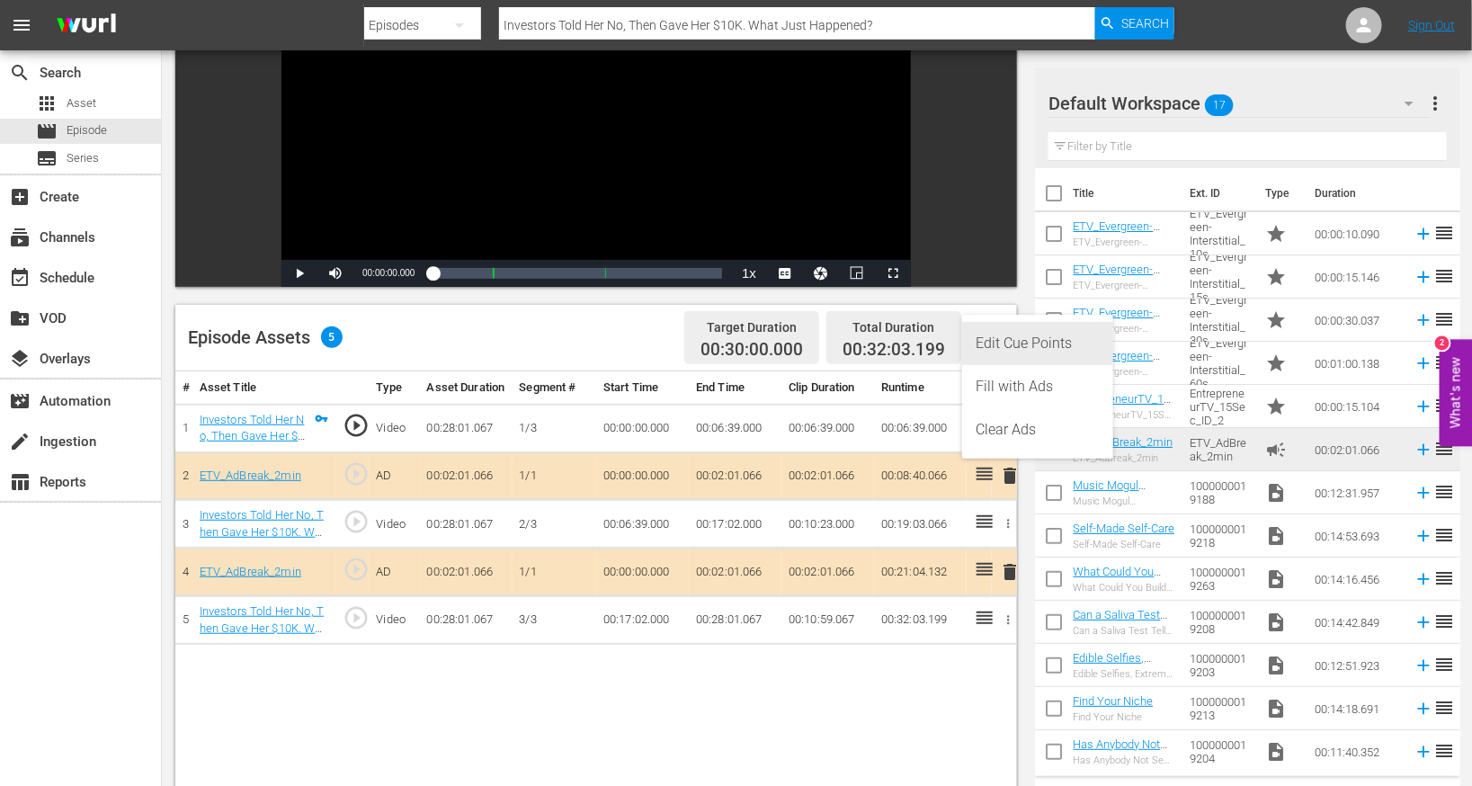
click at [1005, 357] on div "Edit Cue Points" at bounding box center [1038, 343] width 122 height 43
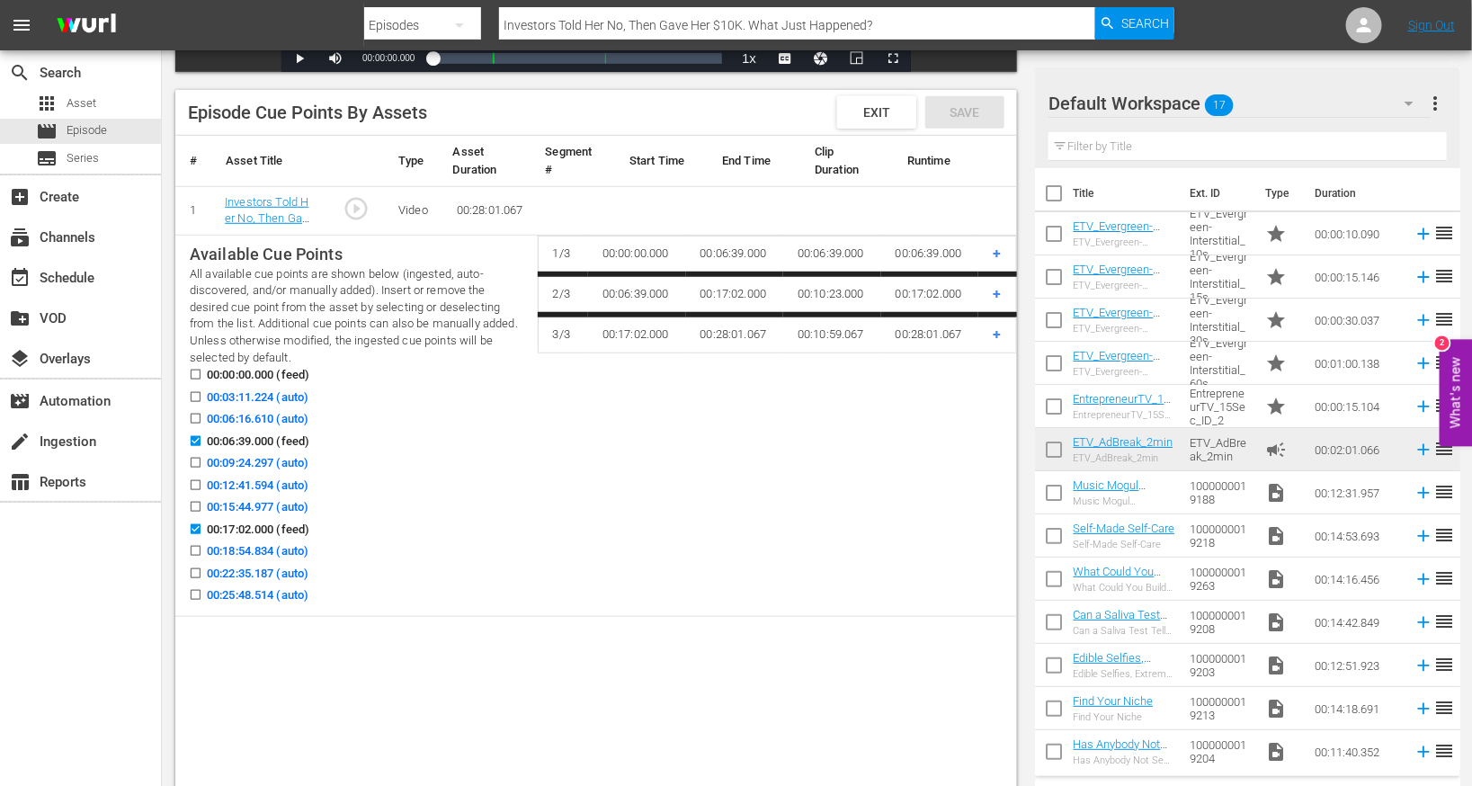
scroll to position [430, 0]
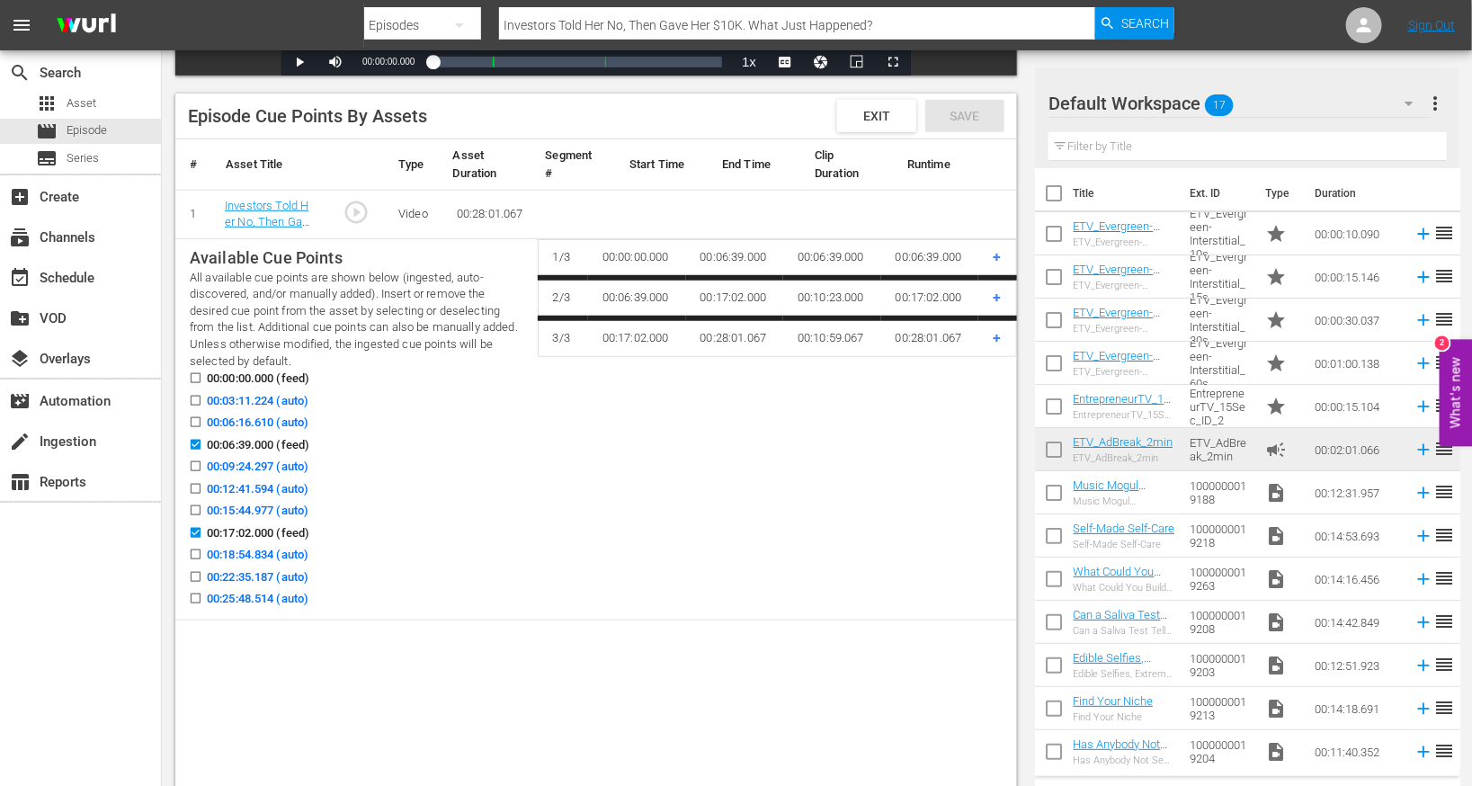
click at [198, 483] on icon at bounding box center [195, 488] width 13 height 13
click at [198, 486] on input "00:12:41.594 (auto)" at bounding box center [191, 492] width 22 height 13
checkbox input "true"
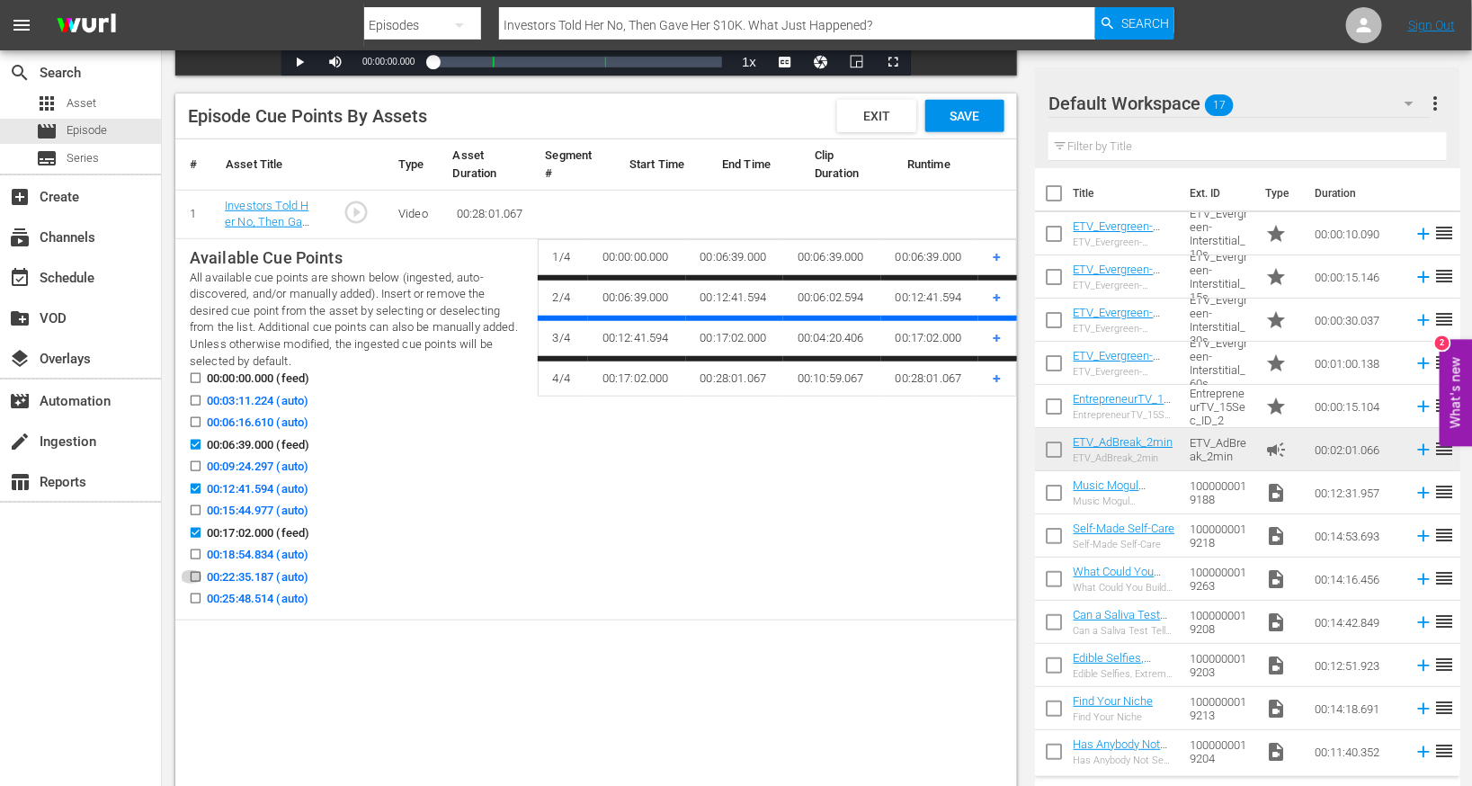
click at [197, 575] on input "00:22:35.187 (auto)" at bounding box center [191, 580] width 22 height 13
checkbox input "true"
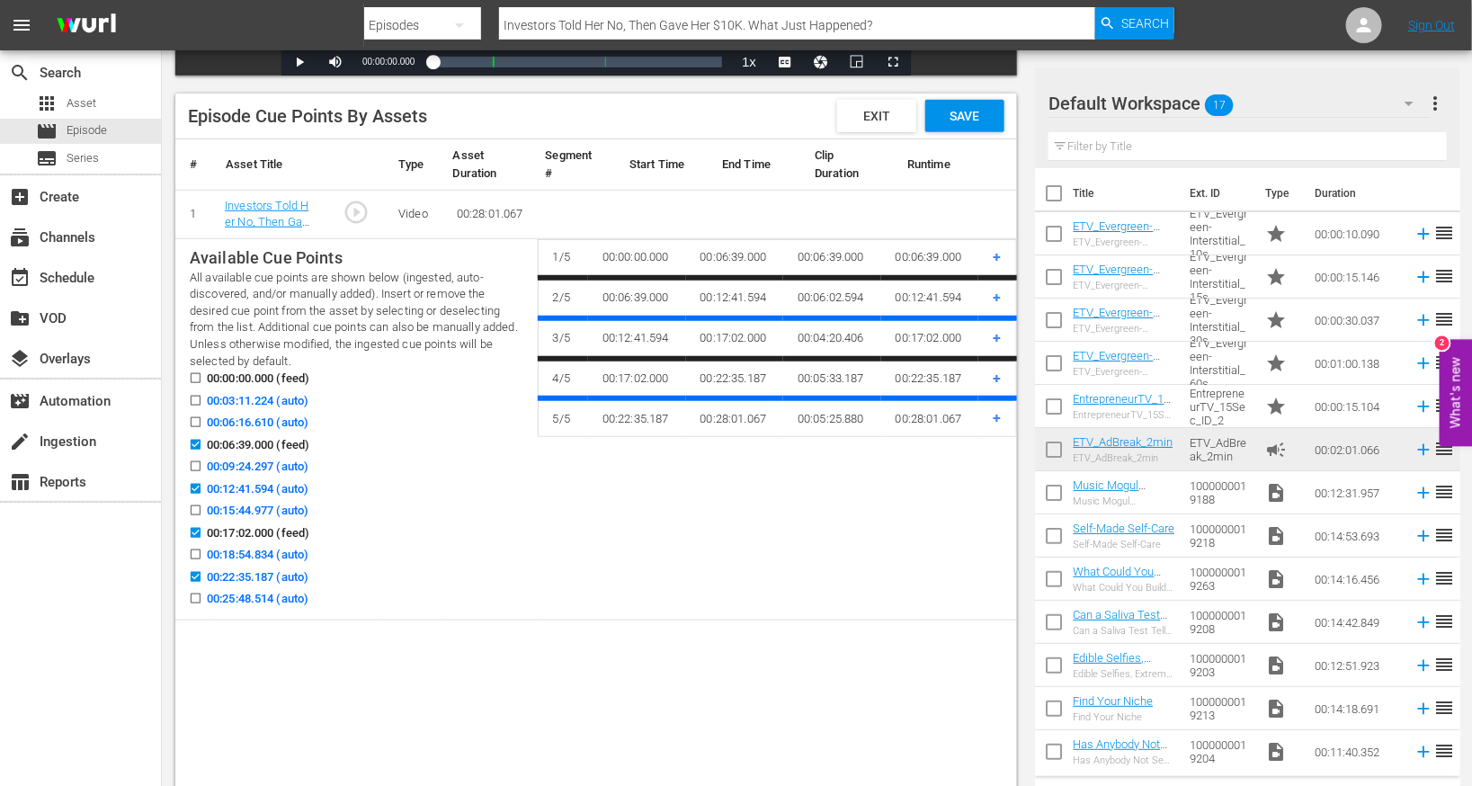
click at [997, 97] on div "Episode Cue Points By Assets Exit Save" at bounding box center [596, 117] width 842 height 46
click at [962, 109] on span "Save" at bounding box center [965, 116] width 58 height 14
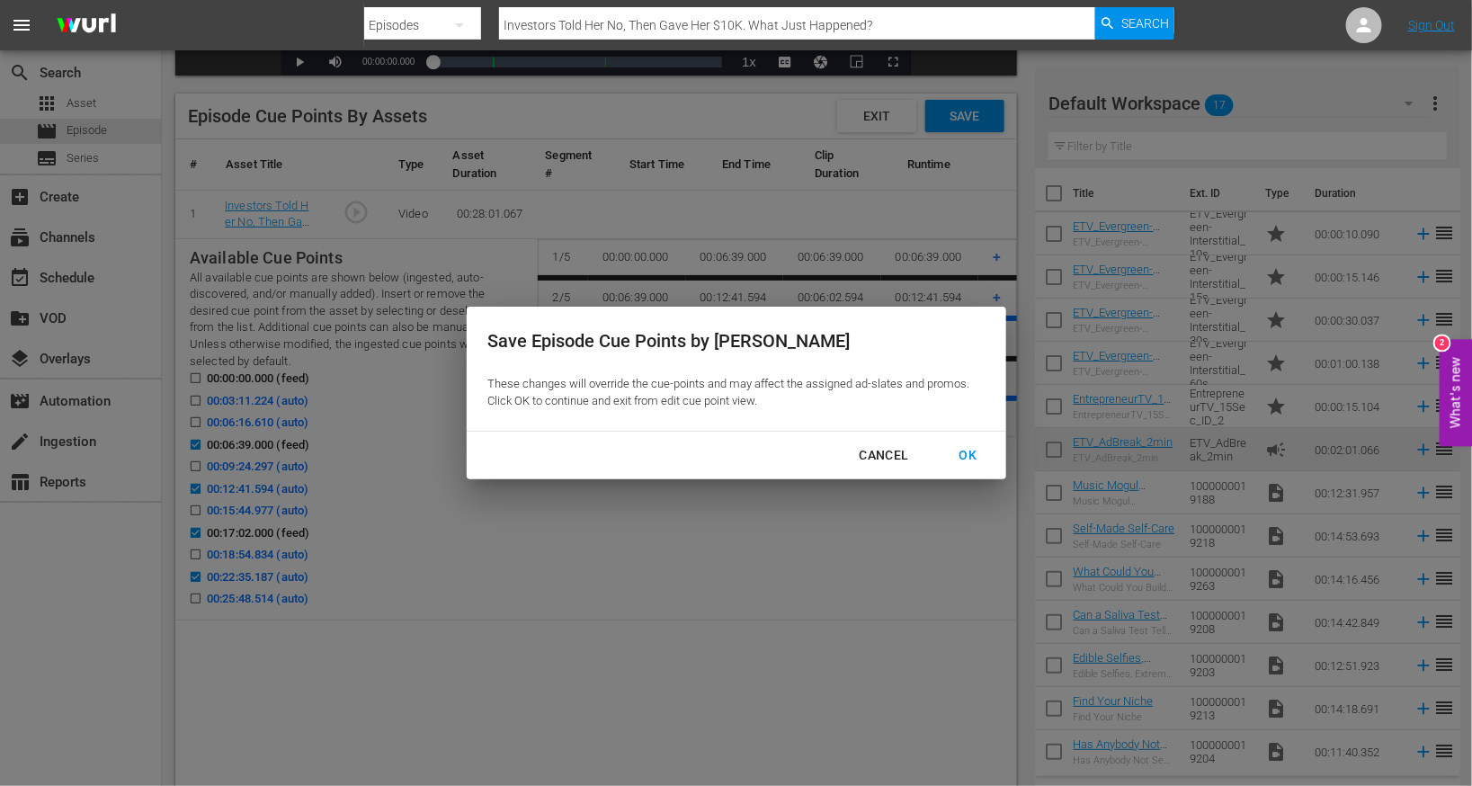
click at [959, 460] on div "OK" at bounding box center [968, 455] width 47 height 22
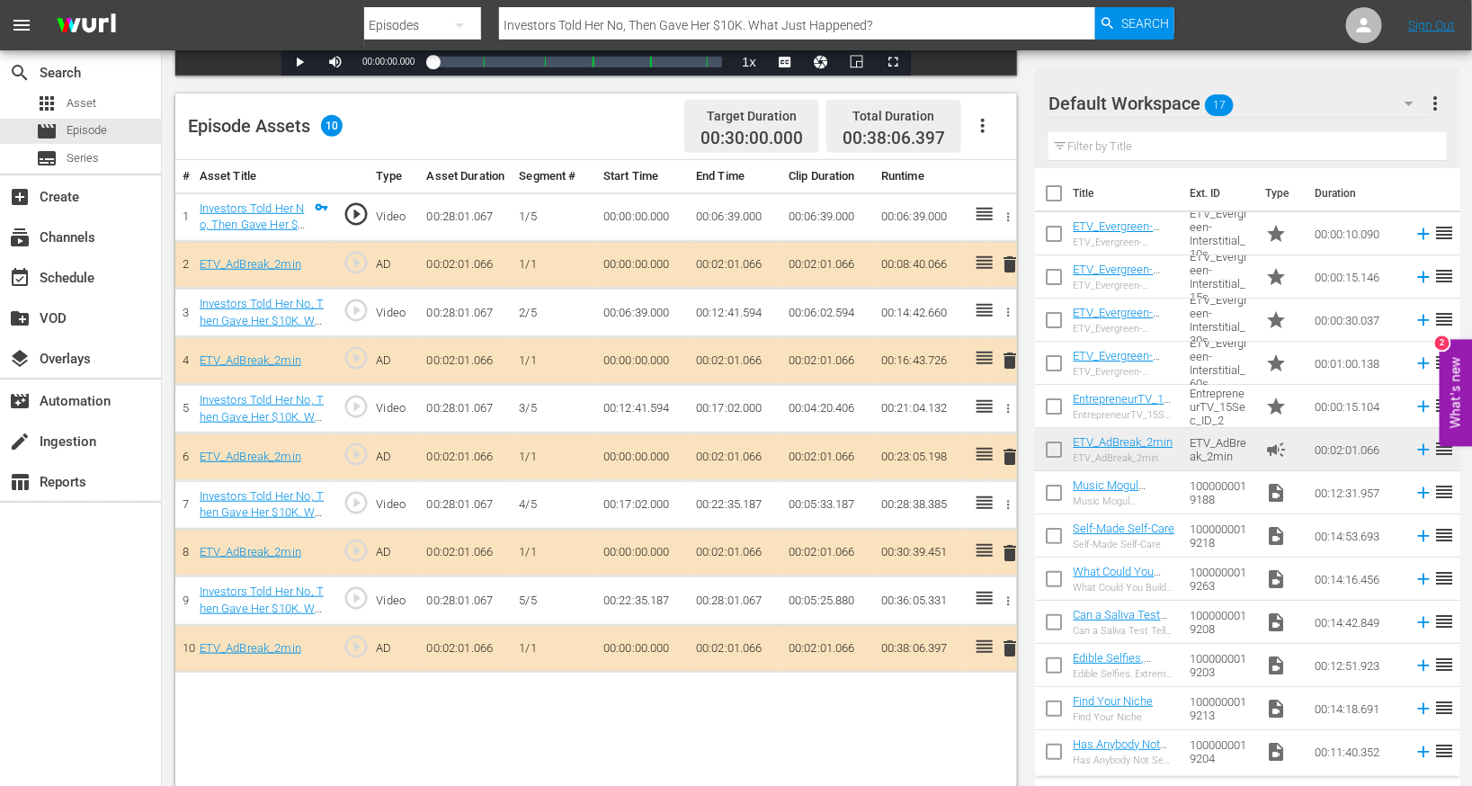
click at [985, 112] on button "button" at bounding box center [982, 125] width 43 height 43
click at [990, 141] on div "Edit Cue Points" at bounding box center [1038, 132] width 122 height 43
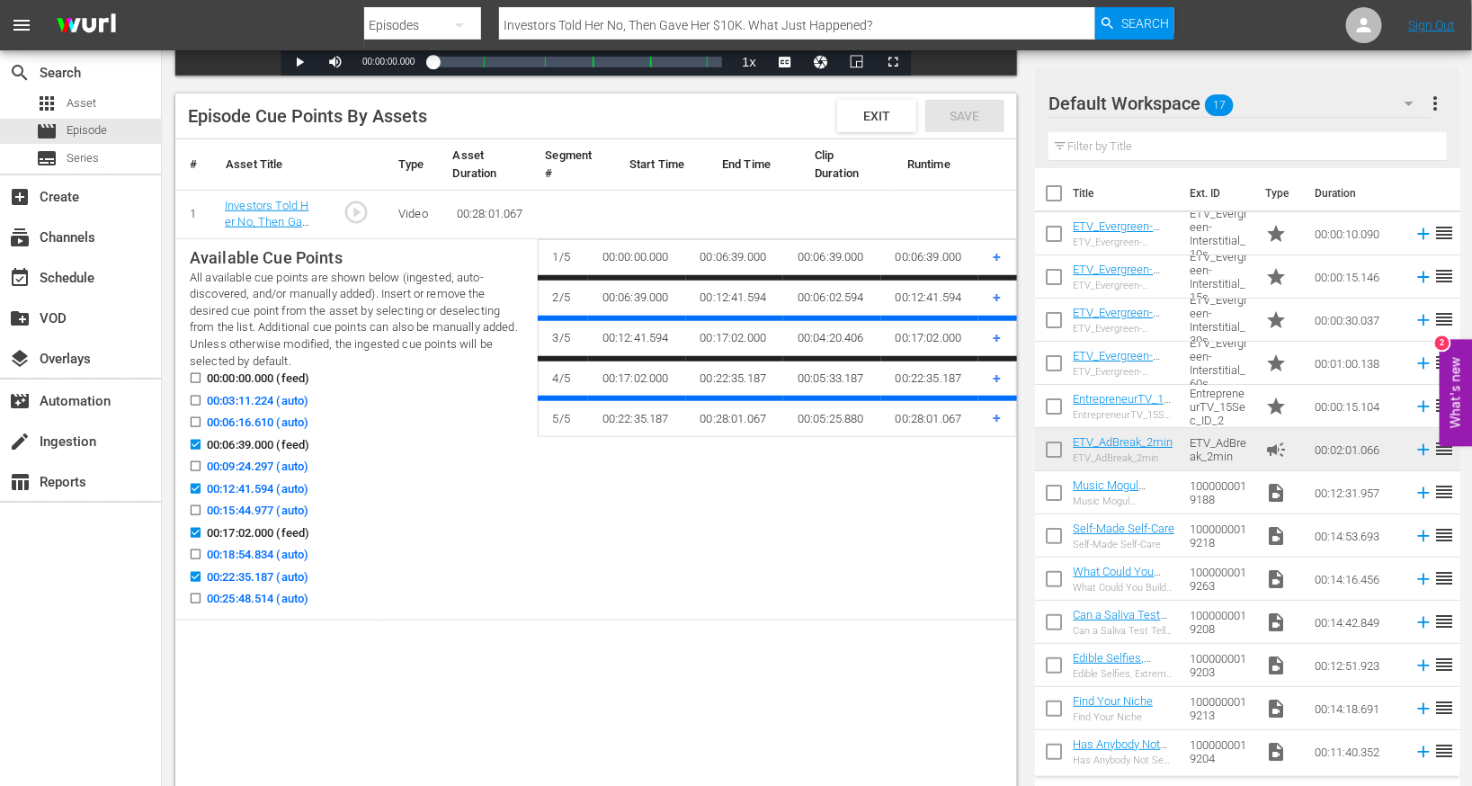
click at [200, 403] on input "00:03:11.224 (auto)" at bounding box center [191, 404] width 22 height 13
checkbox input "true"
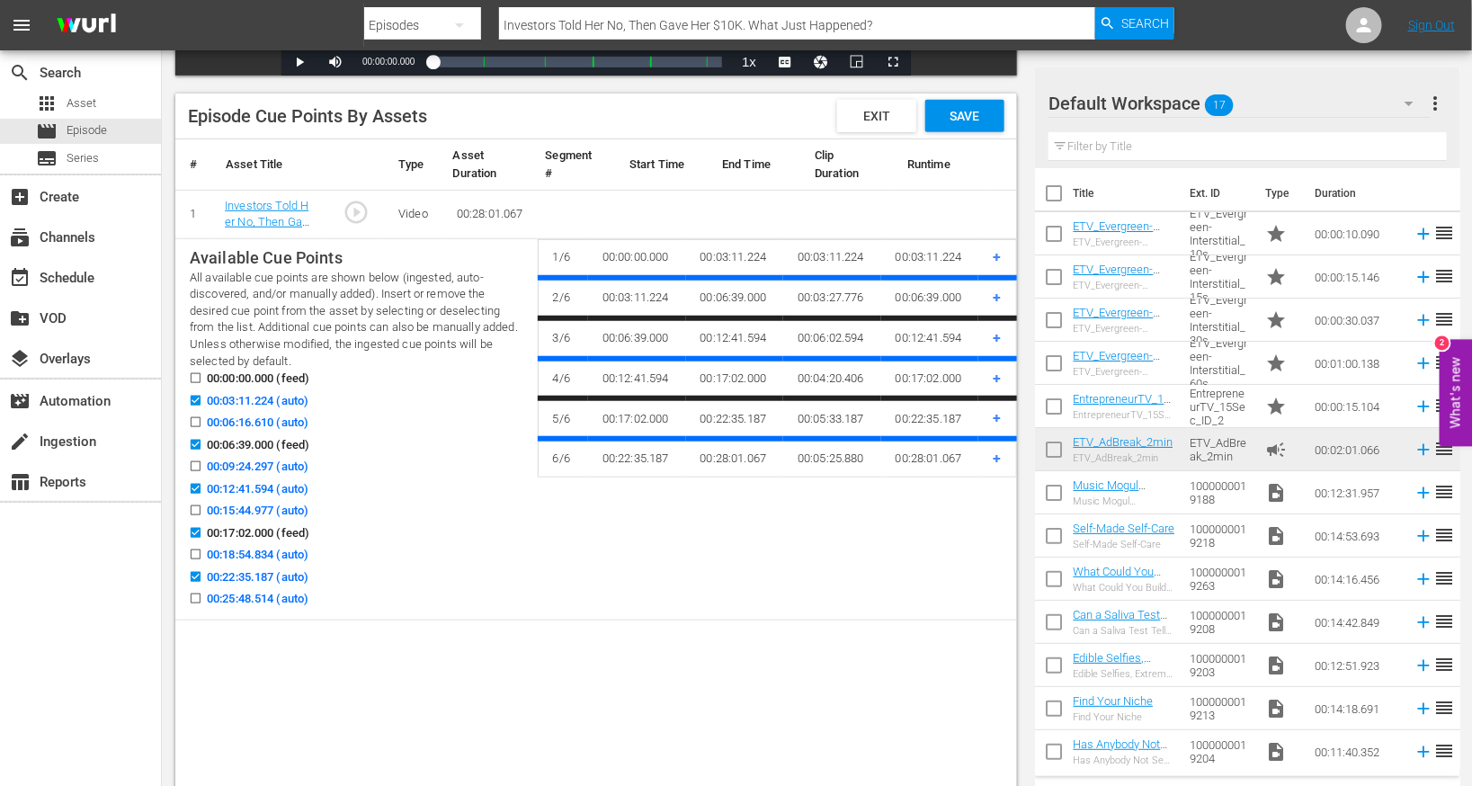
click at [194, 469] on input "00:09:24.297 (auto)" at bounding box center [191, 469] width 22 height 13
checkbox input "true"
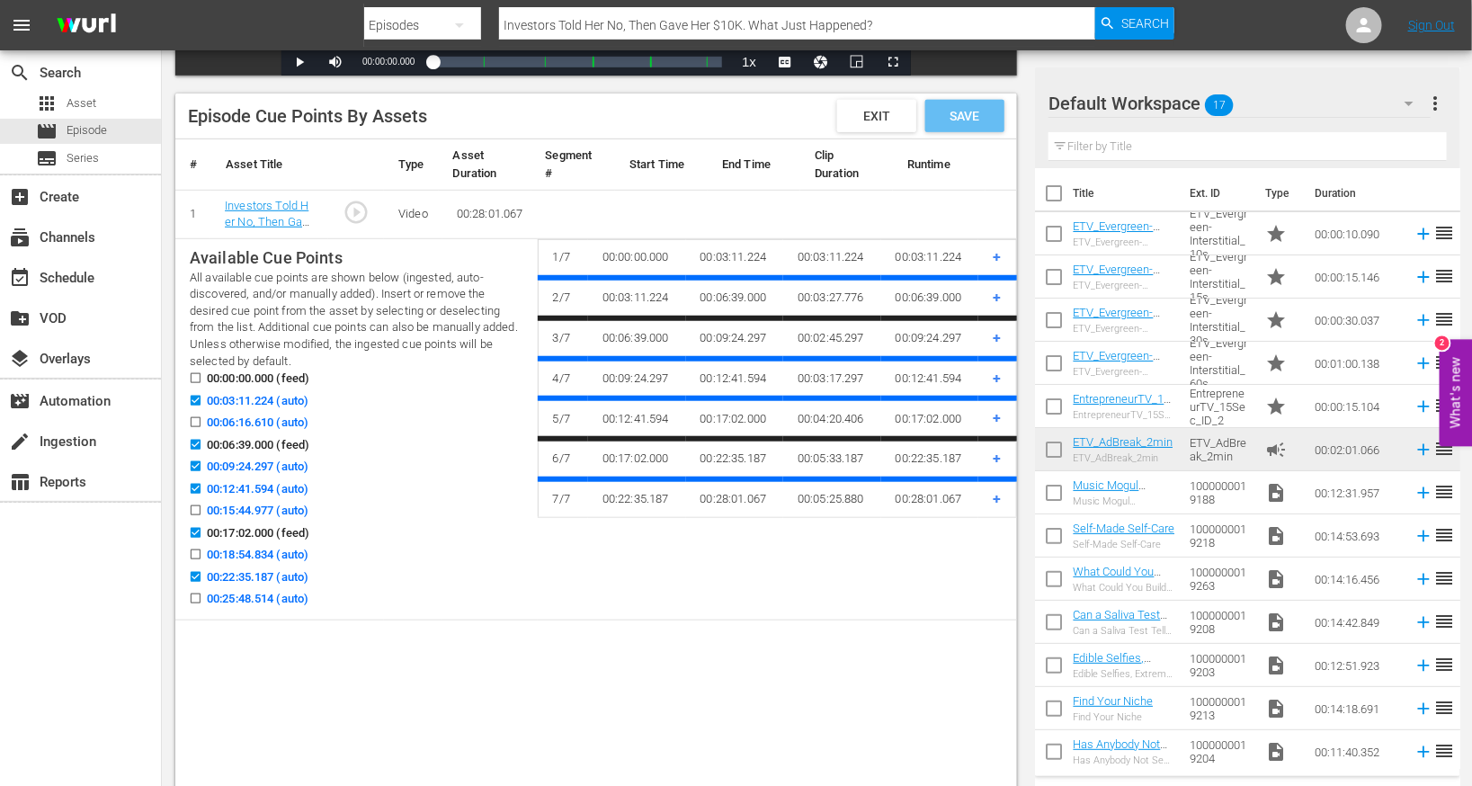
click at [974, 116] on span "Save" at bounding box center [965, 116] width 58 height 14
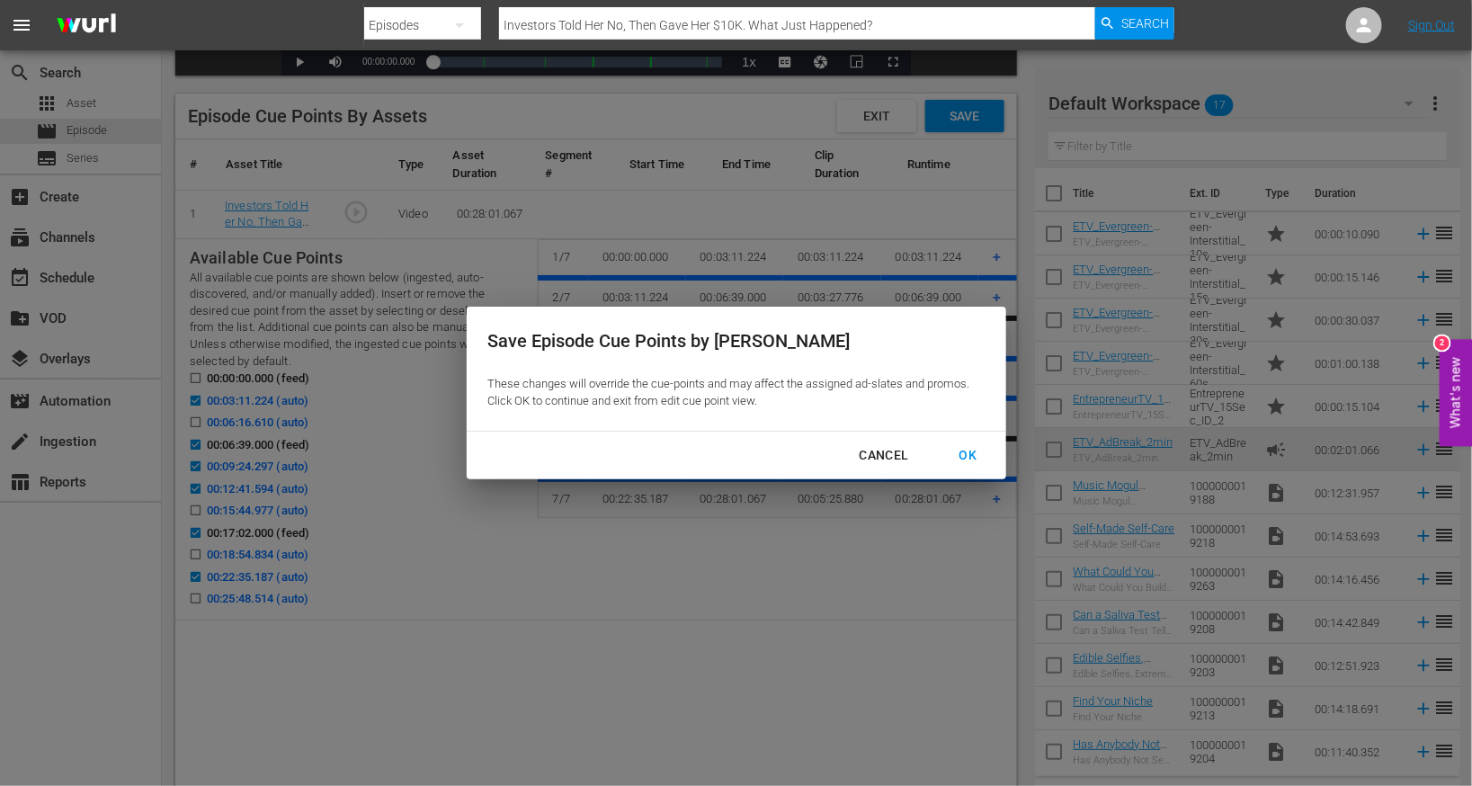
click at [946, 461] on div "OK" at bounding box center [968, 455] width 47 height 22
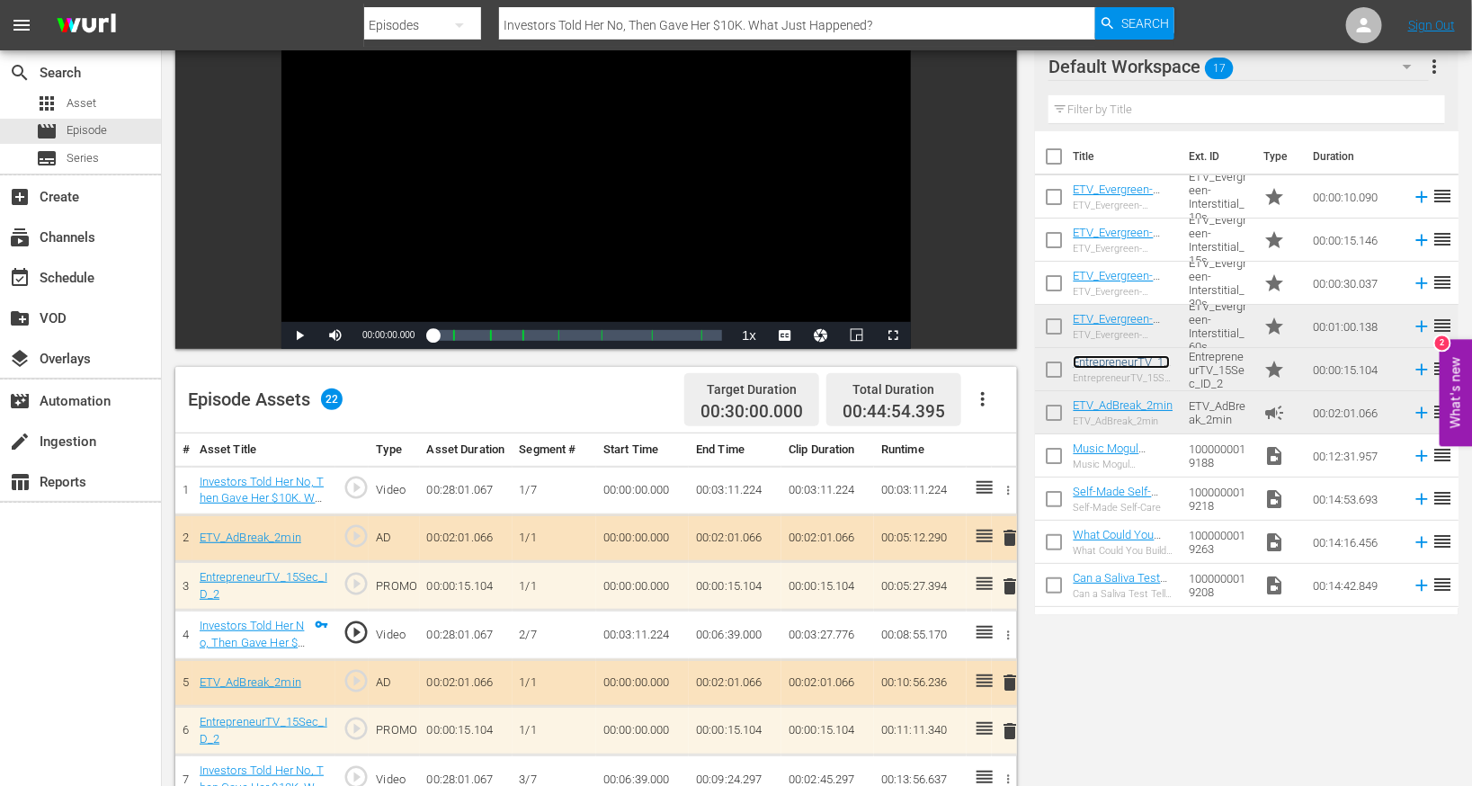
scroll to position [0, 0]
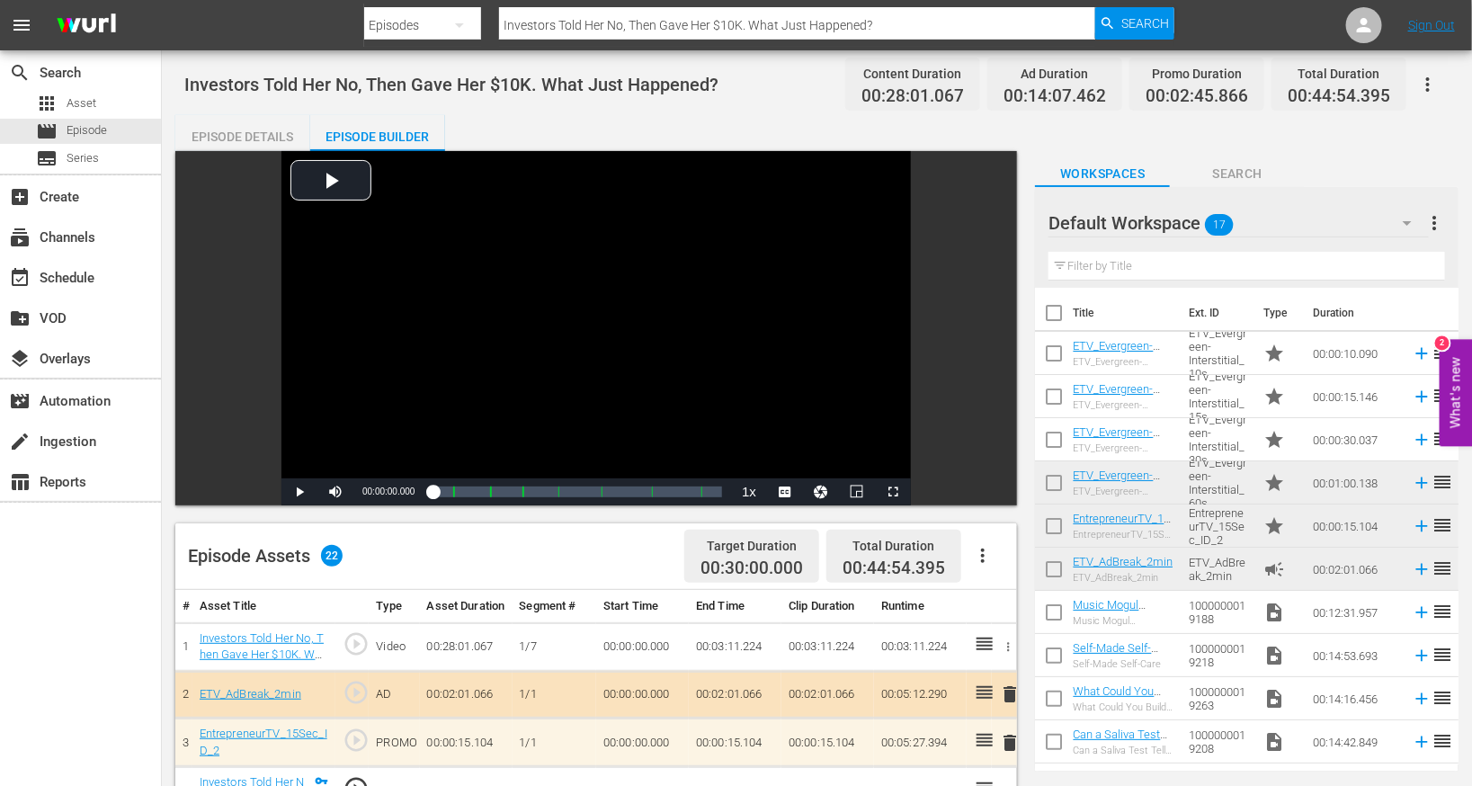
click at [259, 130] on div "Episode Details" at bounding box center [242, 136] width 135 height 43
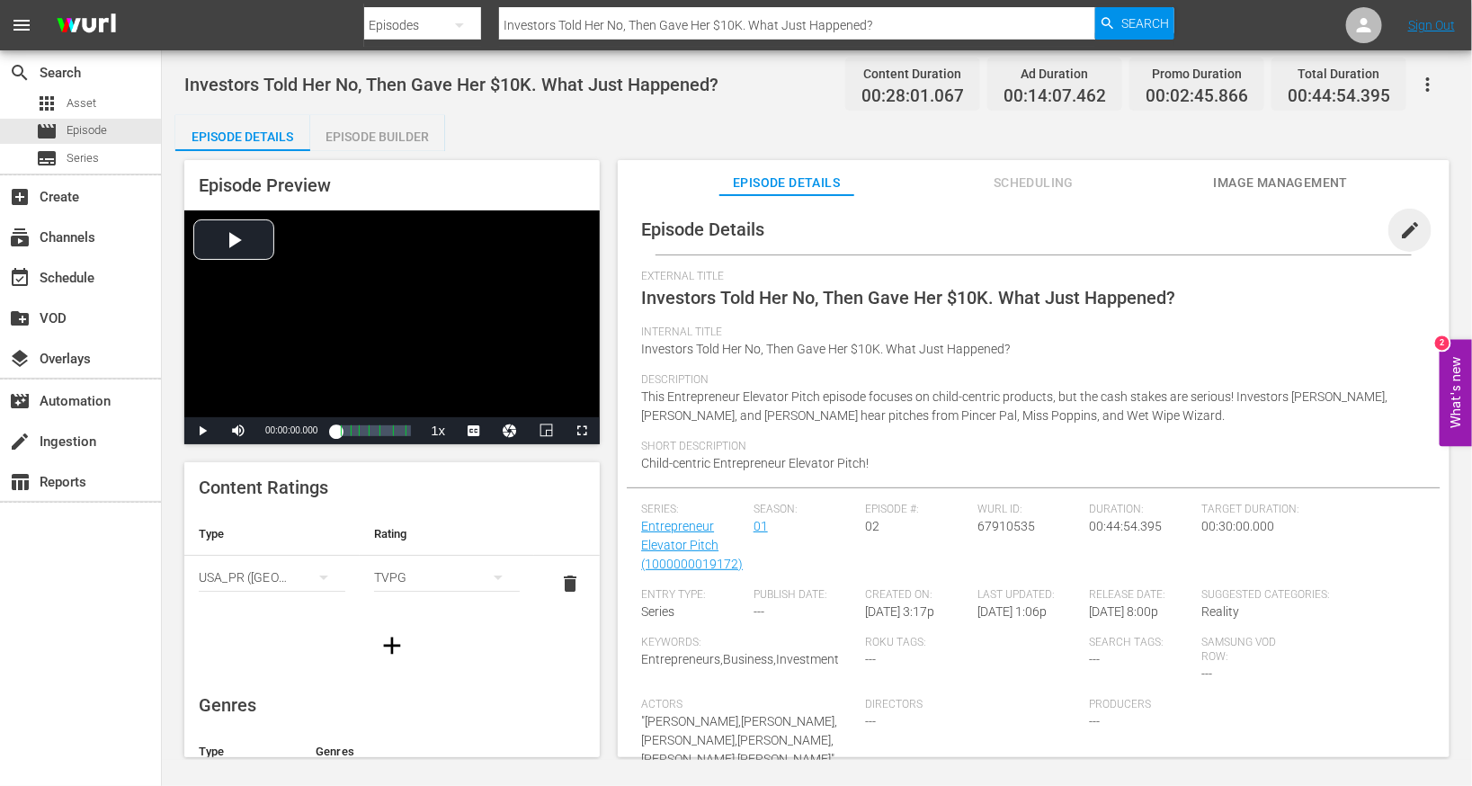
click at [1400, 226] on span "edit" at bounding box center [1410, 230] width 22 height 22
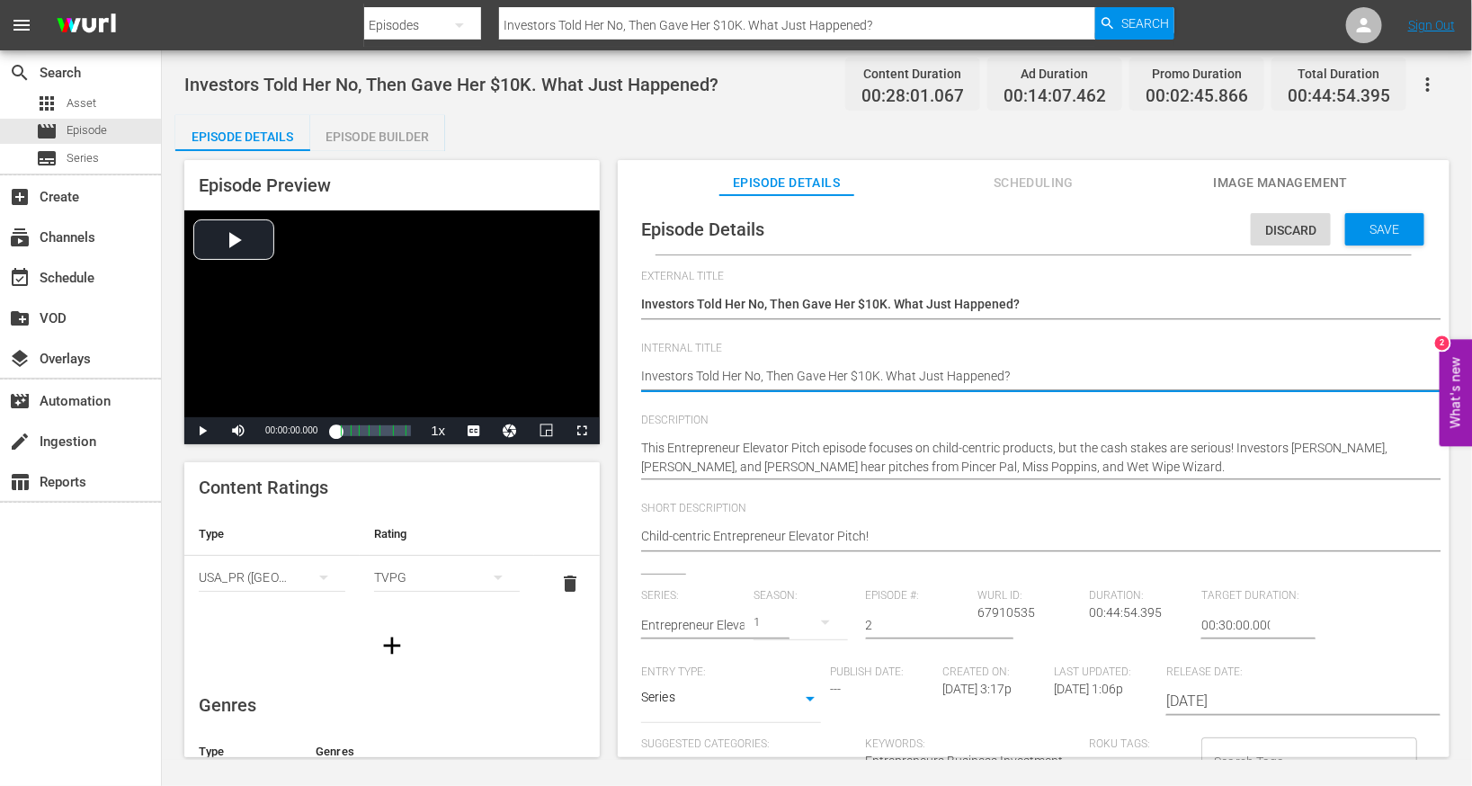
click at [817, 368] on textarea "Investors Told Her No, Then Gave Her $10K. What Just Happened?" at bounding box center [1029, 378] width 776 height 22
type textarea "E"
type textarea "EE"
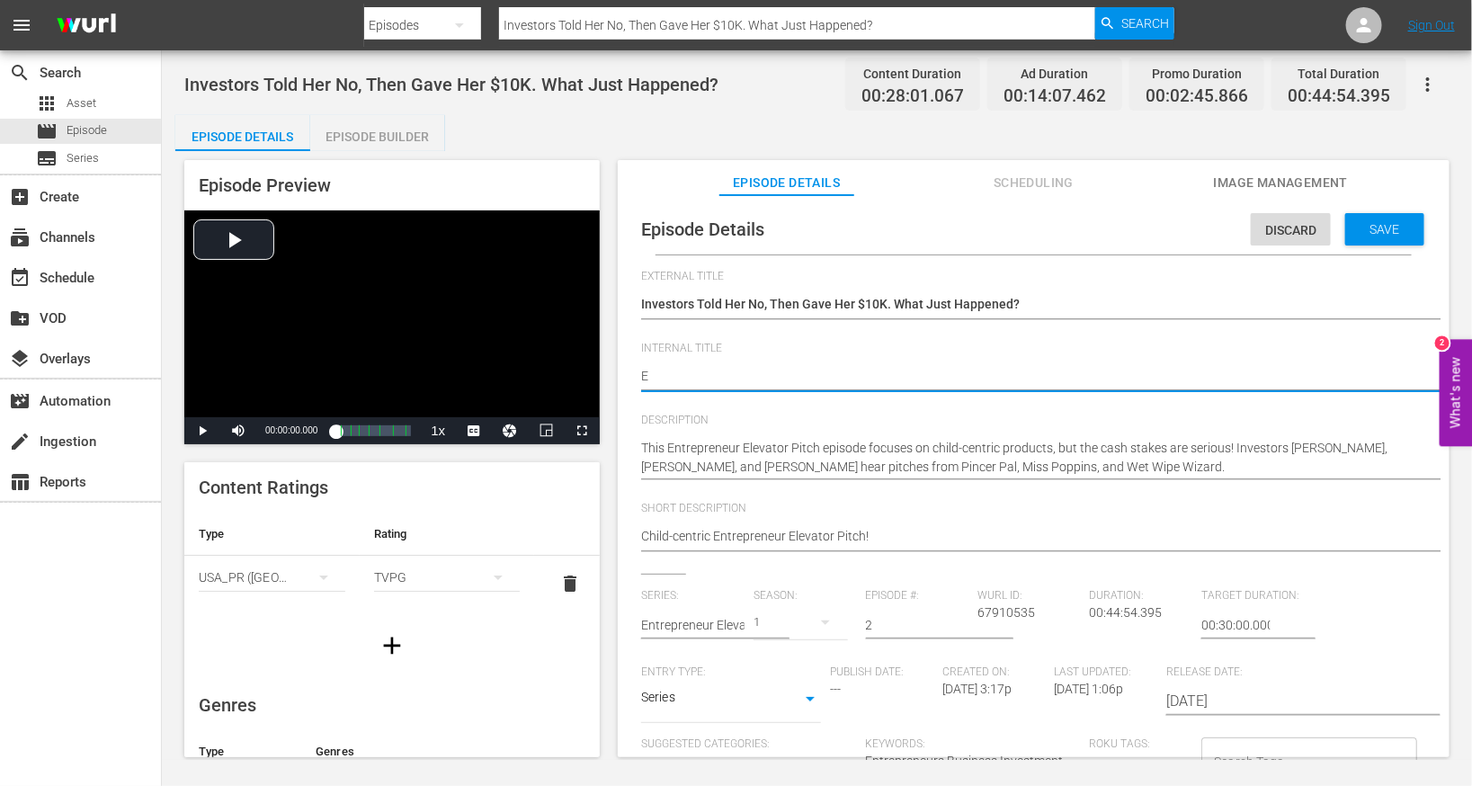
type textarea "EE"
type textarea "EEP"
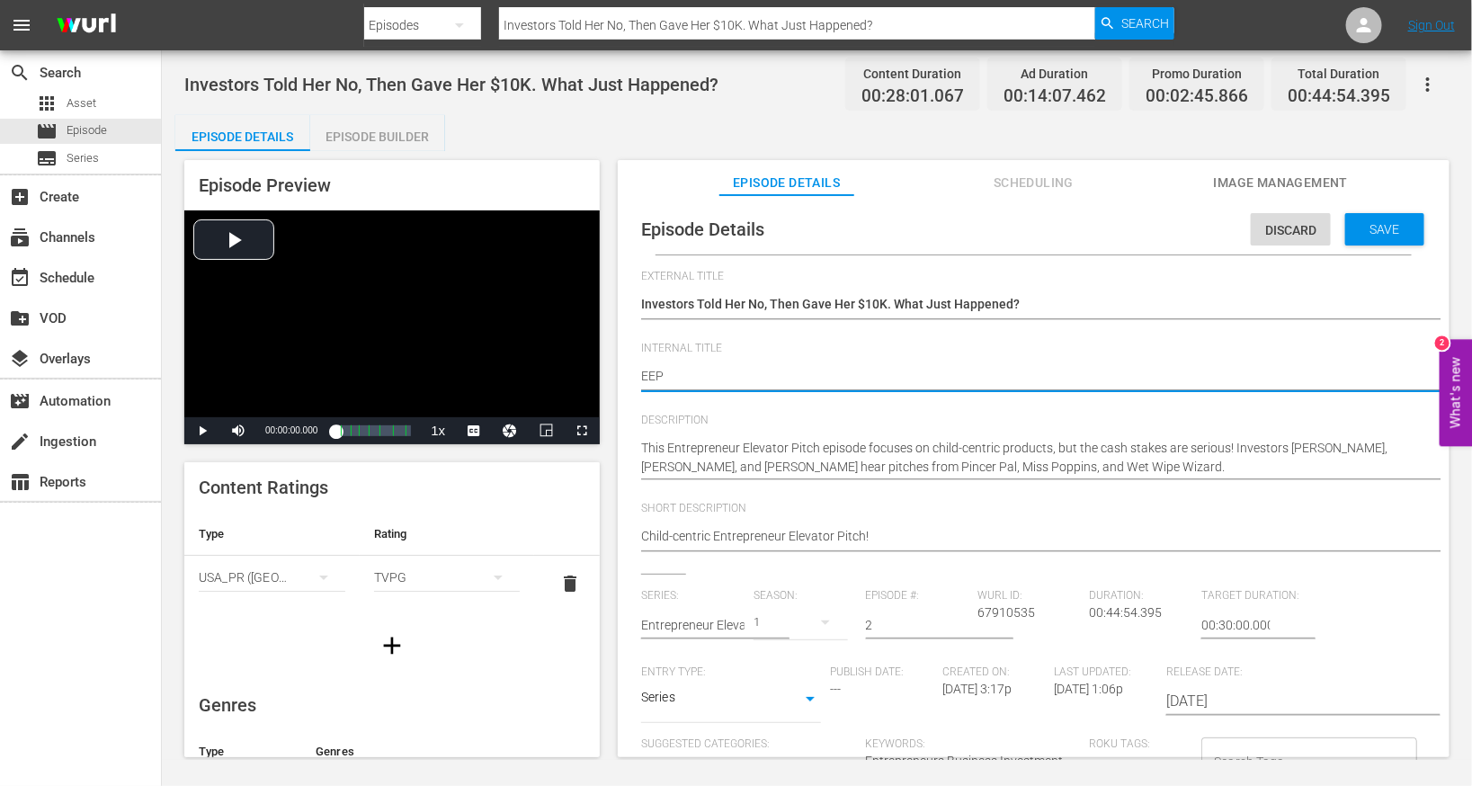
type textarea "EEP S"
type textarea "EEP S1"
type textarea "EEP S1E"
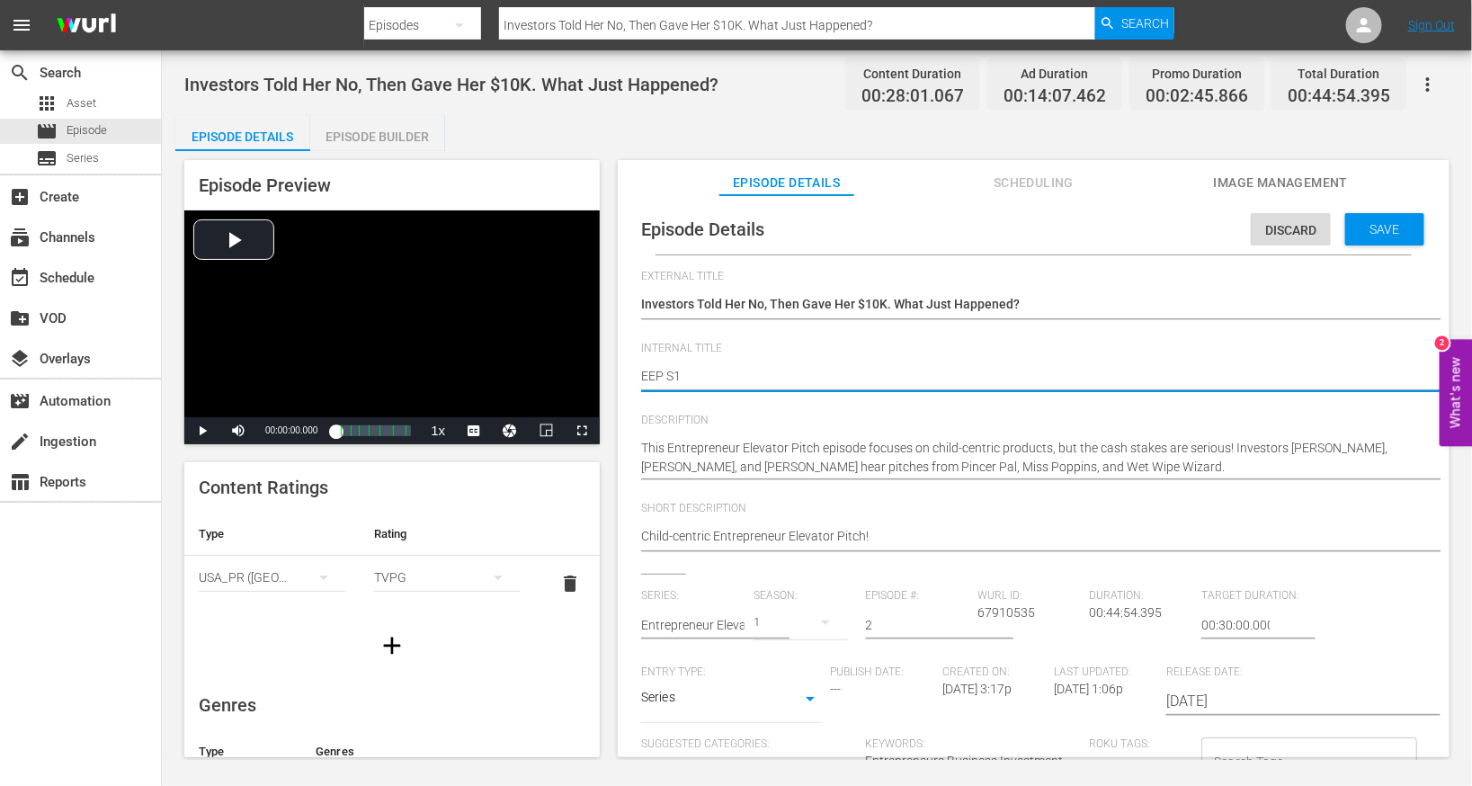
type textarea "EEP S1E"
type textarea "EEP S1E2"
click at [1384, 223] on span "Save" at bounding box center [1385, 229] width 58 height 14
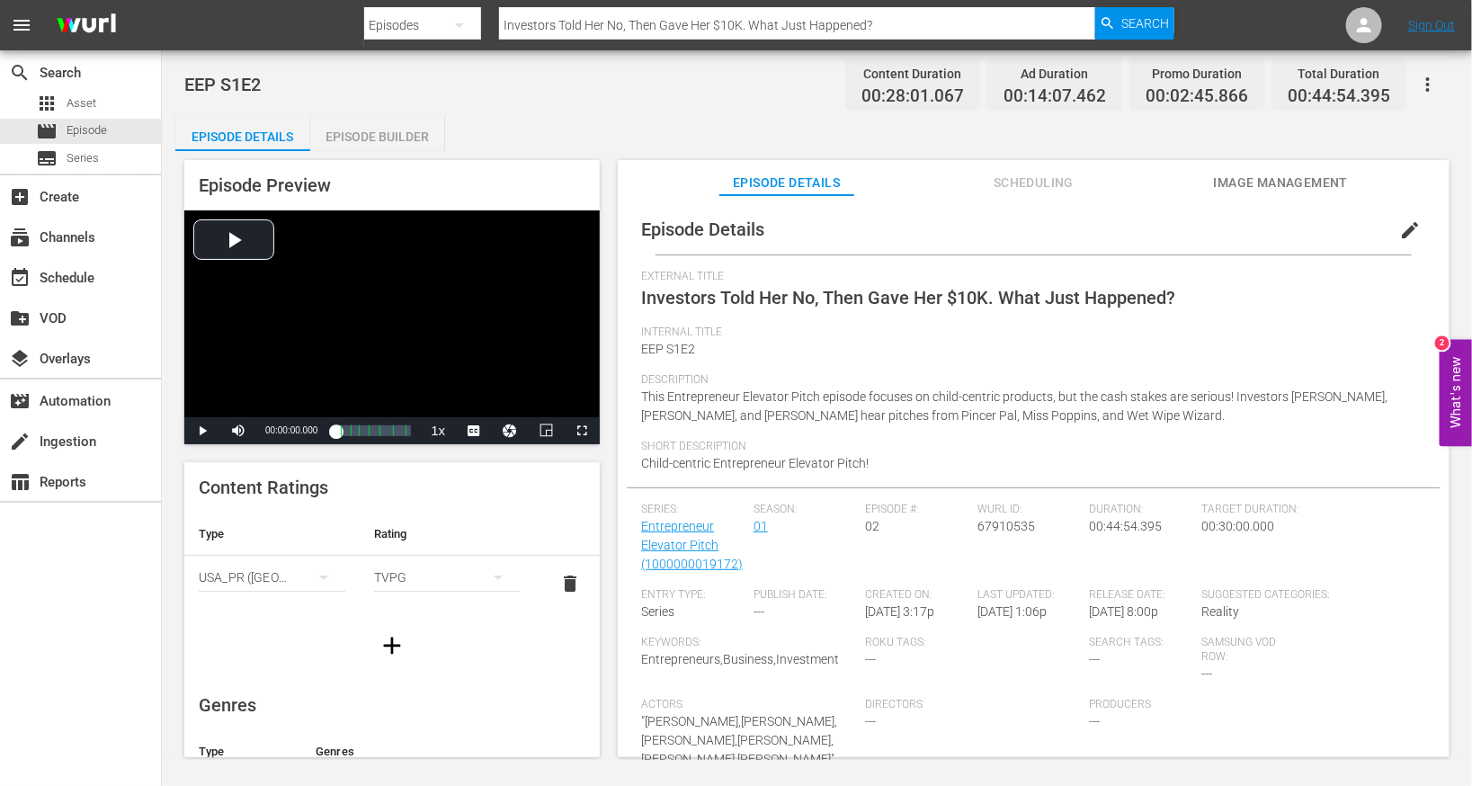
click at [579, 26] on input "Investors Told Her No, Then Gave Her $10K. What Just Happened?" at bounding box center [797, 25] width 596 height 43
paste input "A Life-Changing Investment and a Lot of Tears"
type input "A Life-Changing Investment and a Lot of Tears"
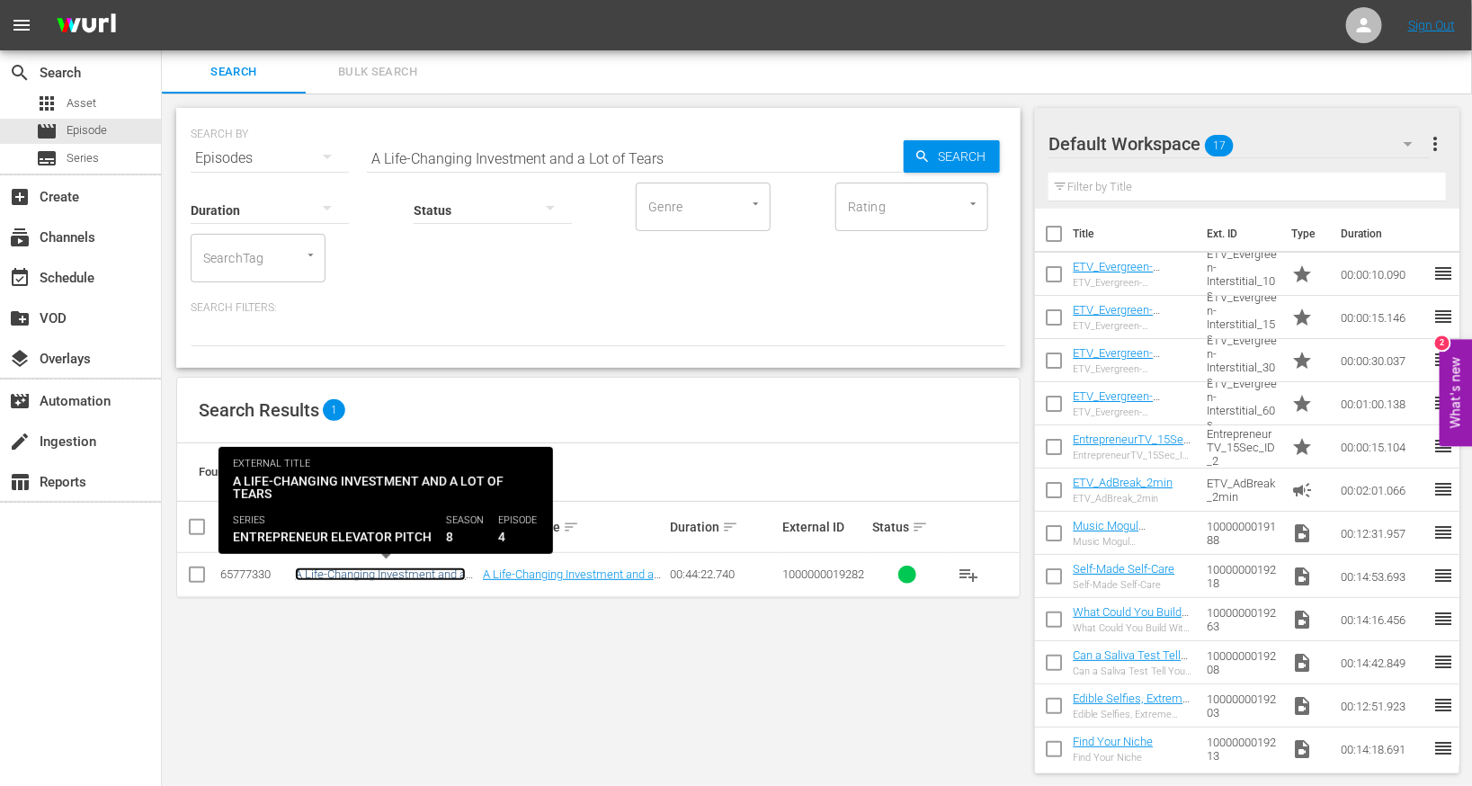
click at [405, 570] on link "A Life-Changing Investment and a Lot of Tears" at bounding box center [380, 580] width 171 height 27
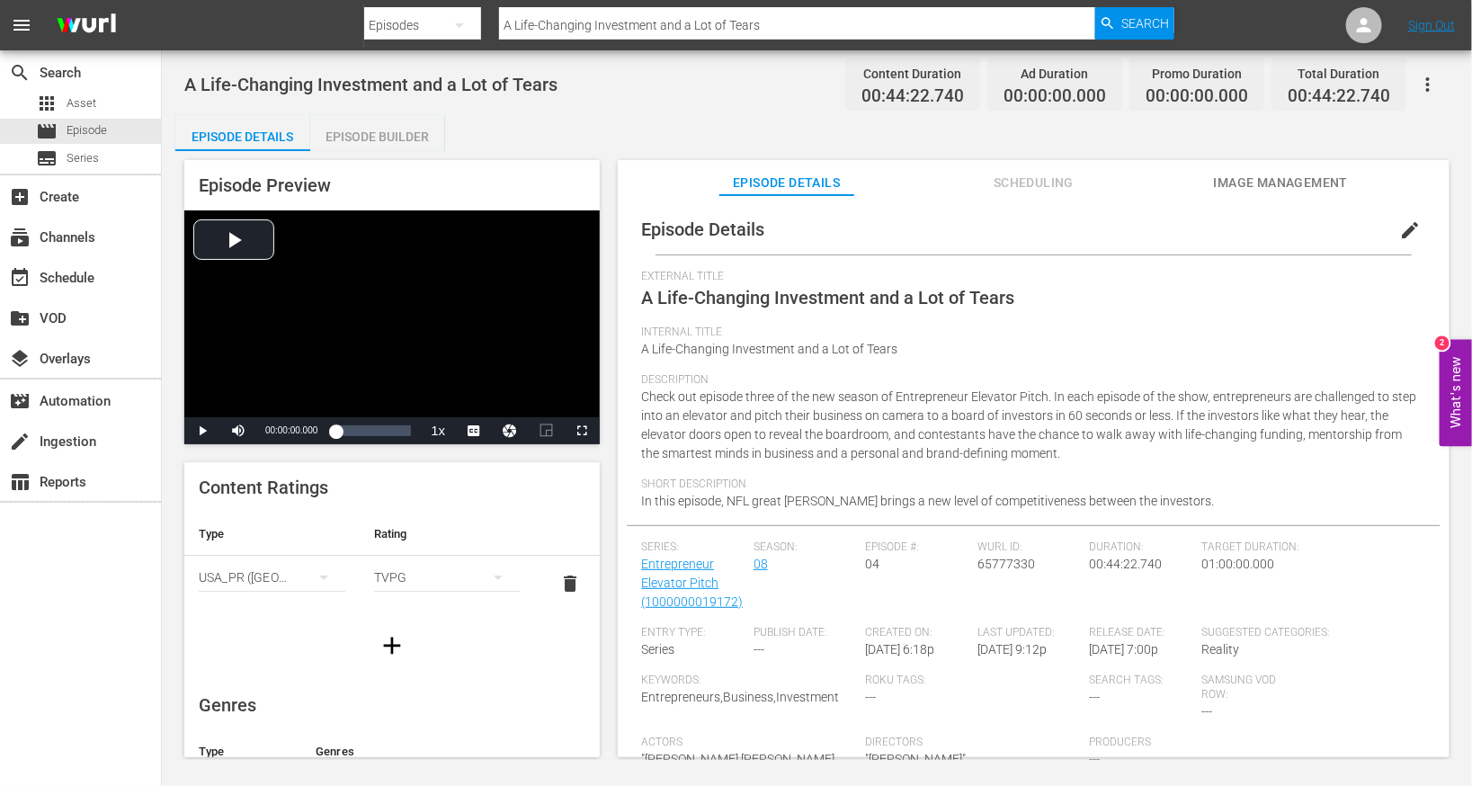
click at [384, 131] on div "Episode Builder" at bounding box center [377, 136] width 135 height 43
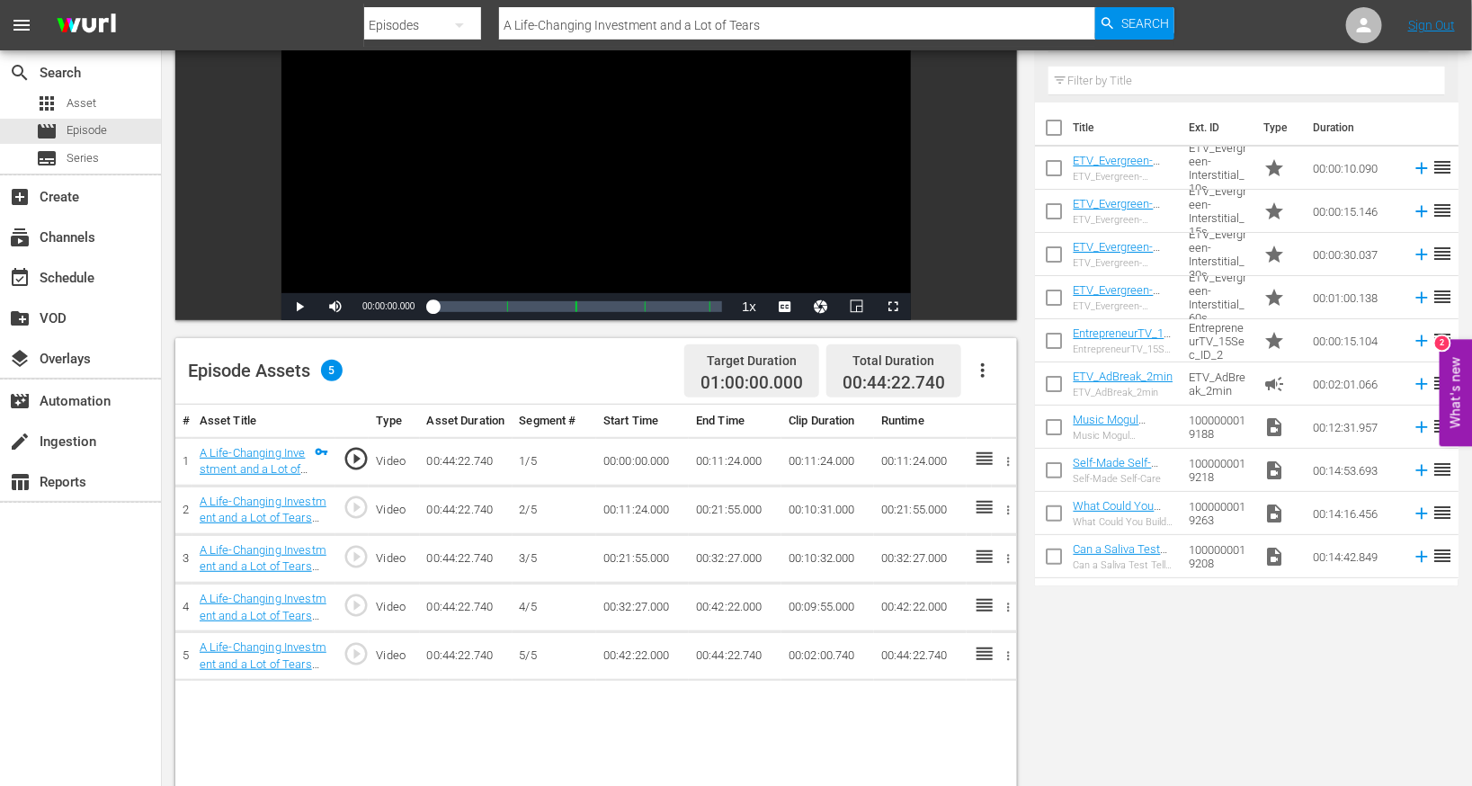
scroll to position [236, 0]
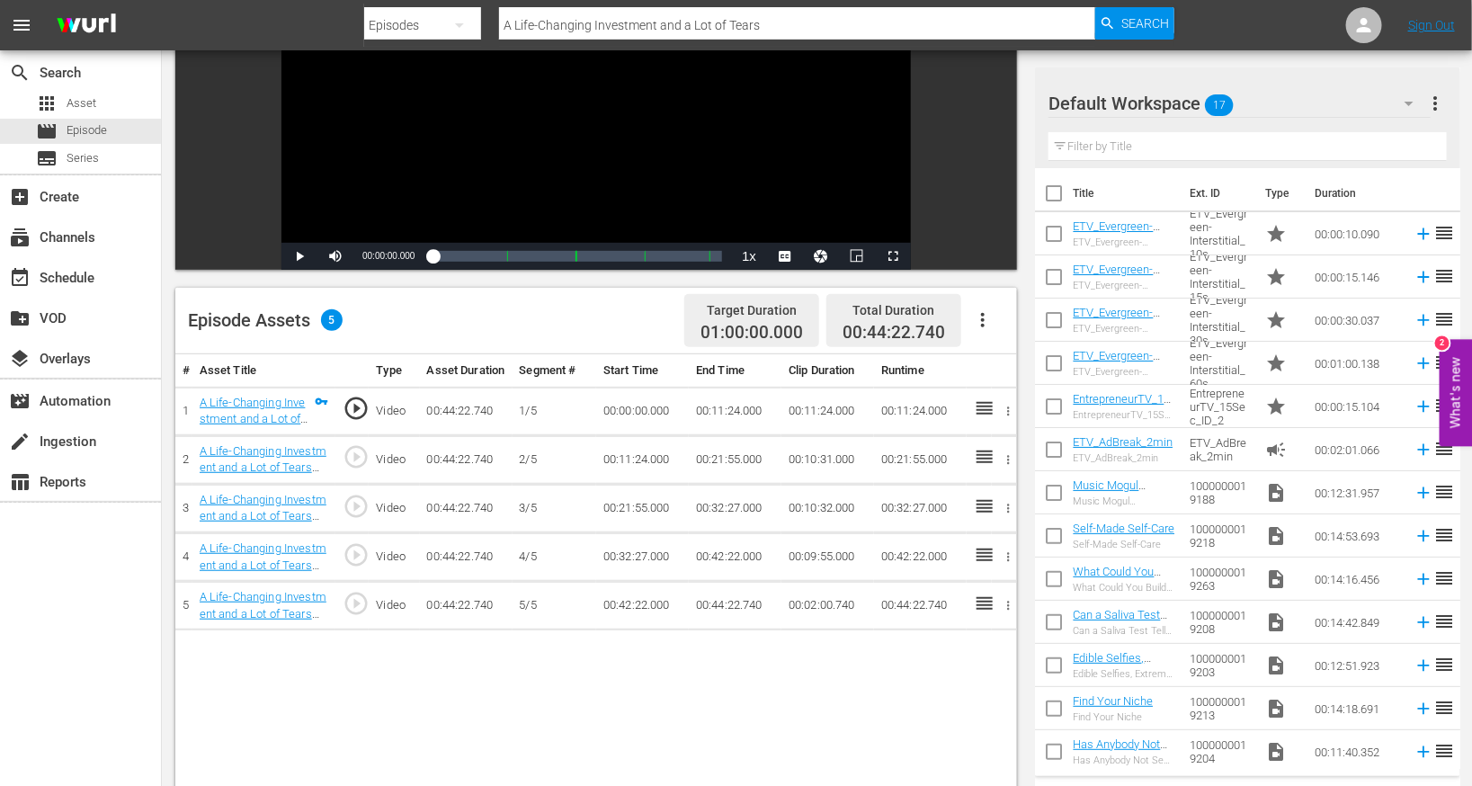
click at [990, 322] on icon "button" at bounding box center [983, 320] width 22 height 22
click at [1039, 335] on div "Edit Cue Points" at bounding box center [1038, 327] width 122 height 43
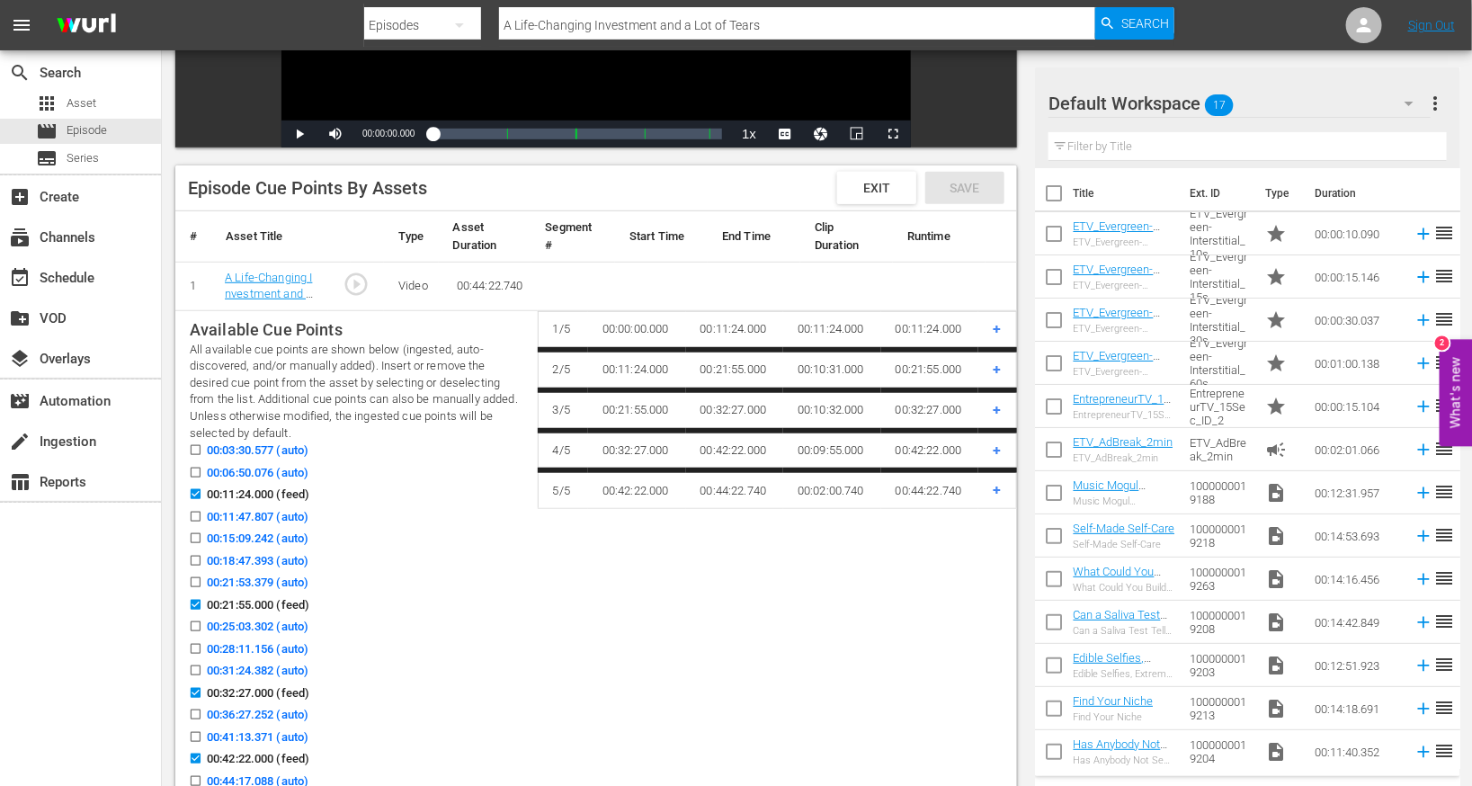
scroll to position [388, 0]
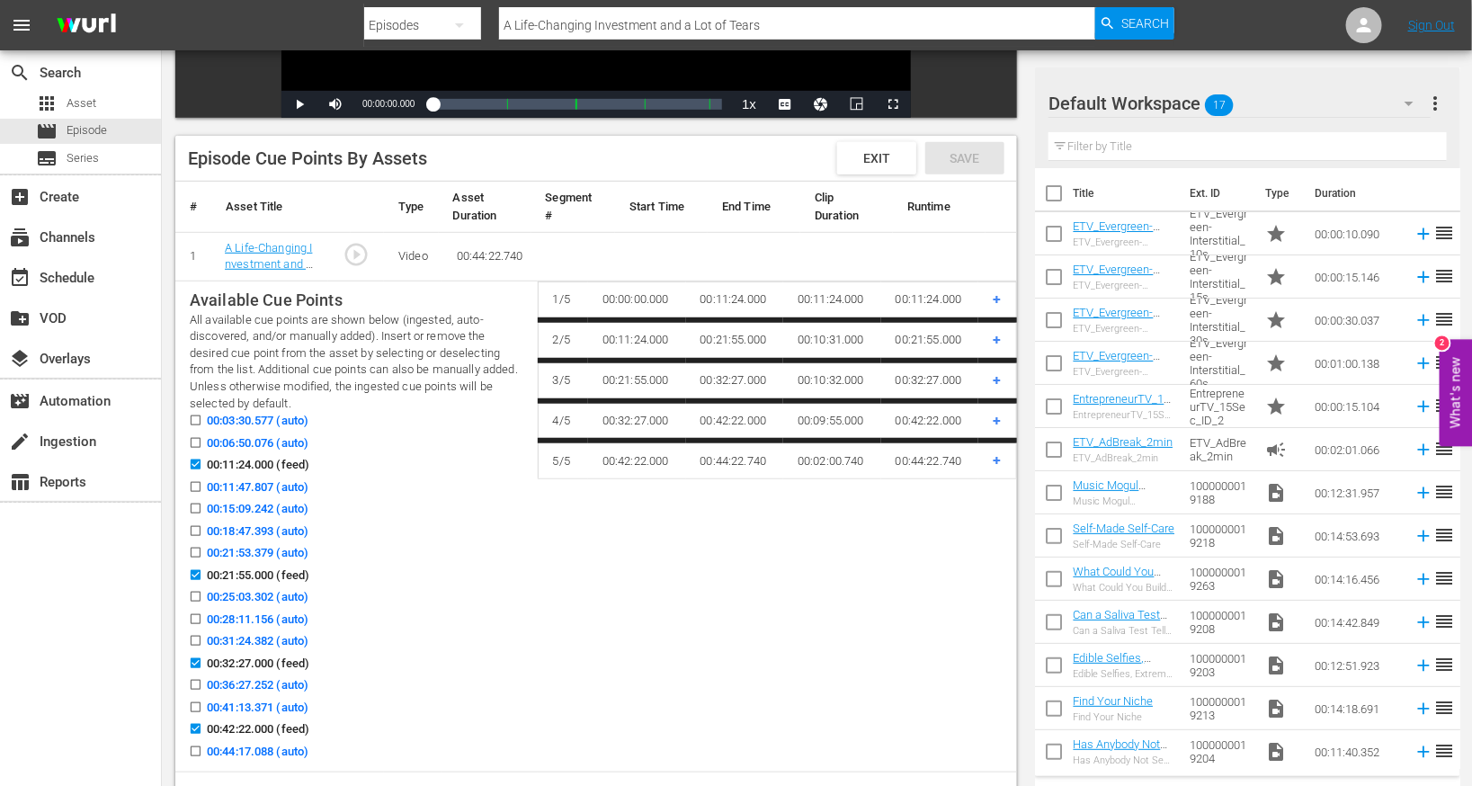
click at [199, 415] on icon at bounding box center [195, 420] width 13 height 13
click at [199, 417] on input "00:03:30.577 (auto)" at bounding box center [191, 423] width 22 height 13
checkbox input "true"
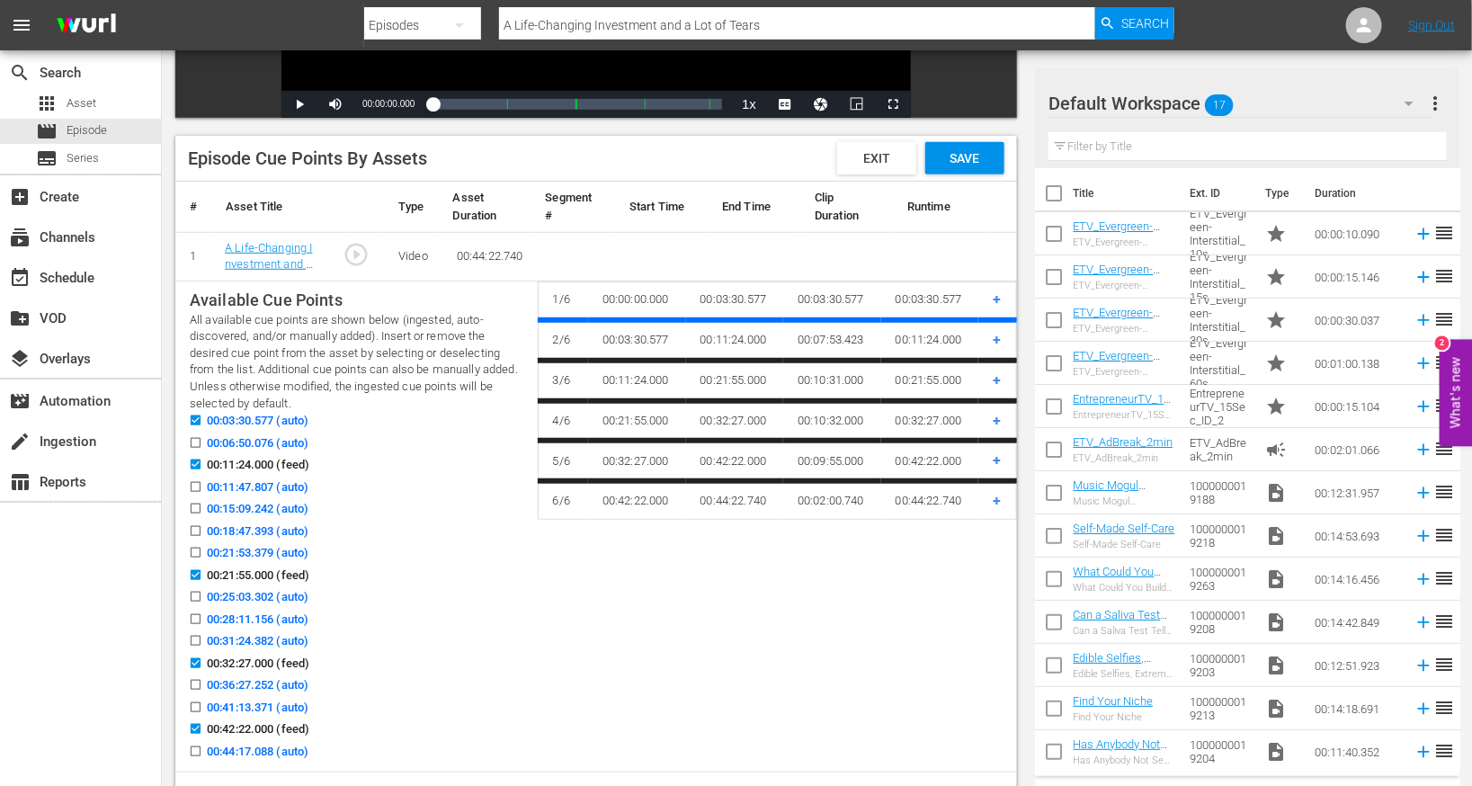
click at [199, 437] on span at bounding box center [195, 442] width 13 height 13
click at [199, 440] on input "00:06:50.076 (auto)" at bounding box center [191, 446] width 22 height 13
checkbox input "true"
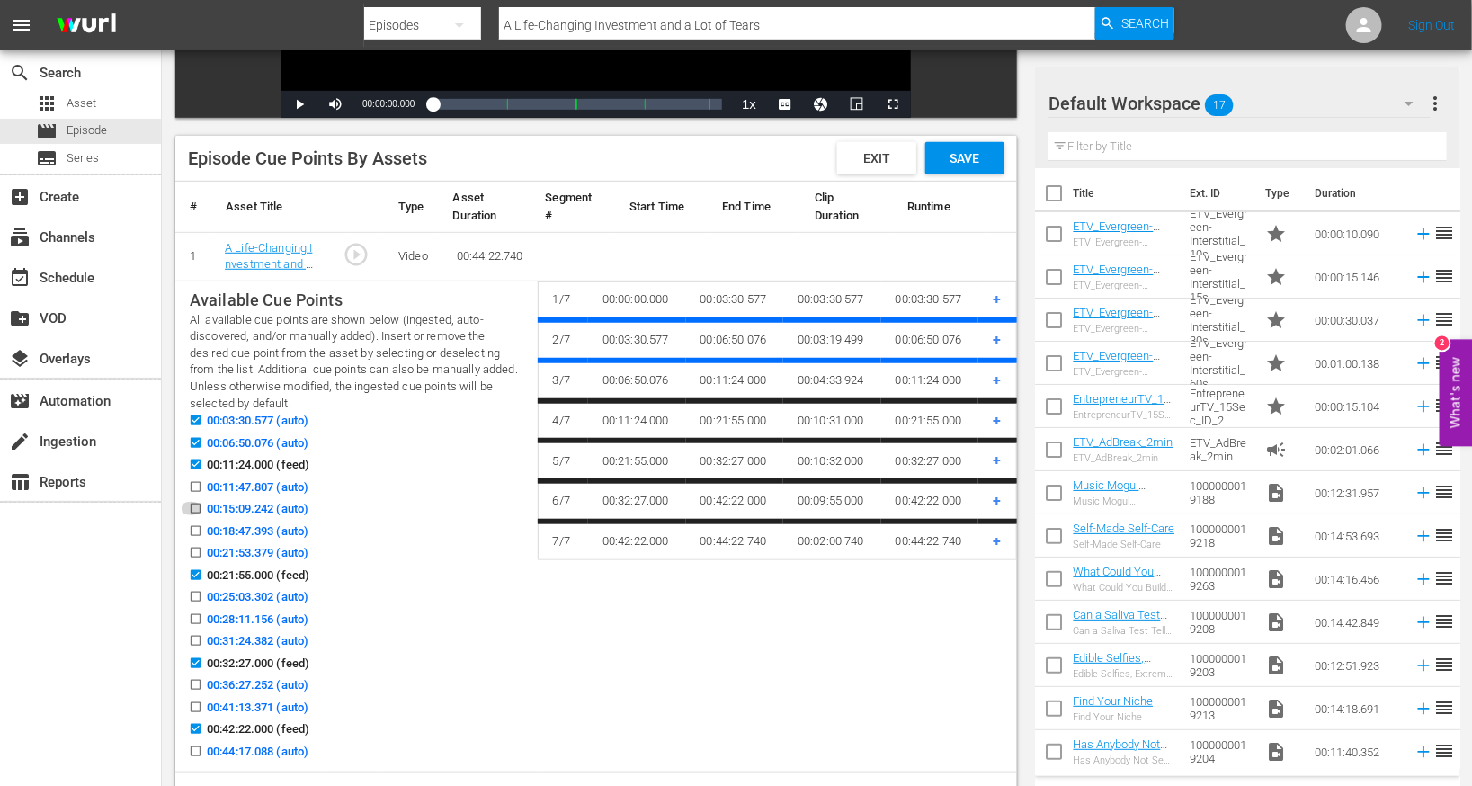
click at [196, 506] on input "00:15:09.242 (auto)" at bounding box center [191, 511] width 22 height 13
checkbox input "true"
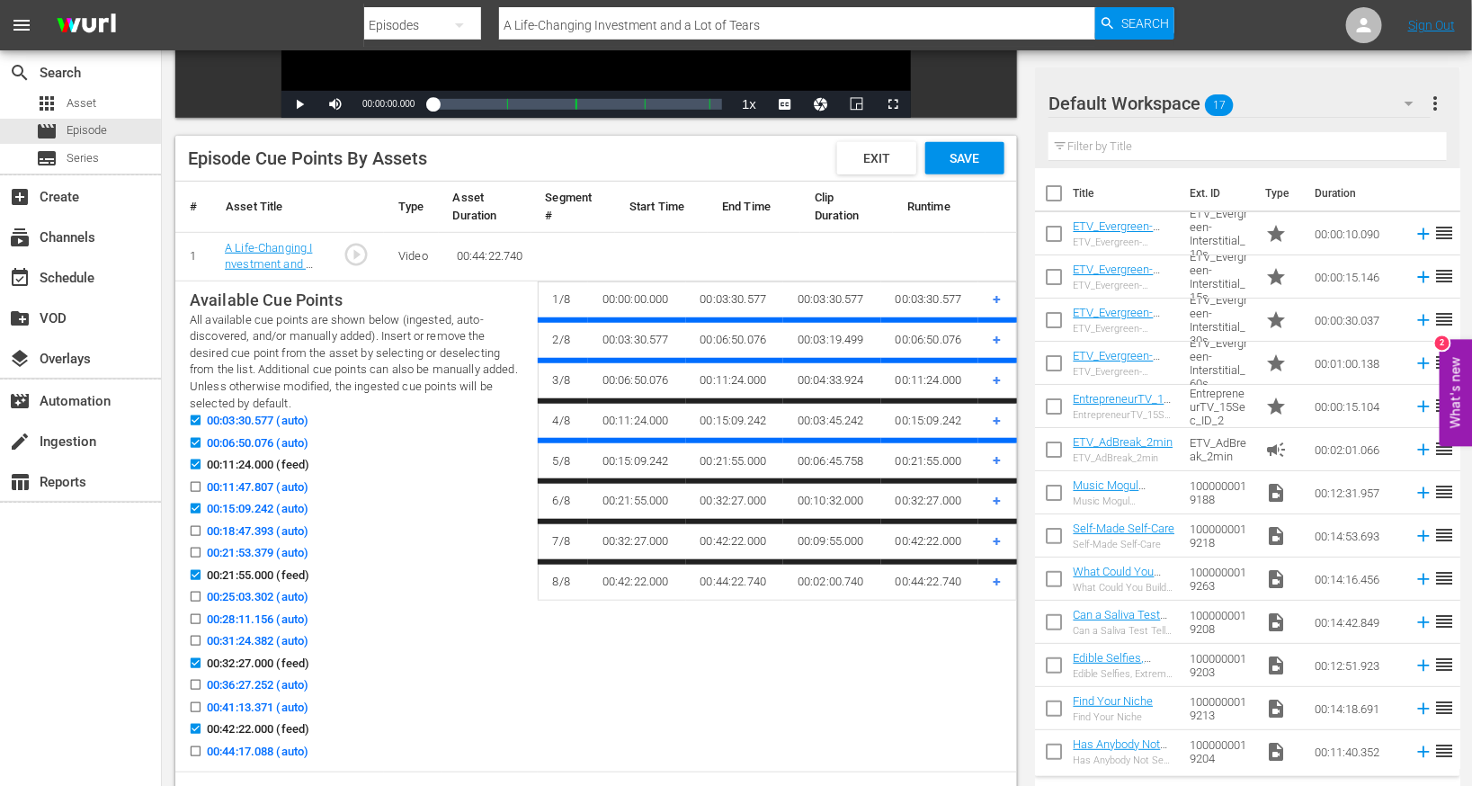
click at [193, 532] on input "00:18:47.393 (auto)" at bounding box center [191, 534] width 22 height 13
checkbox input "true"
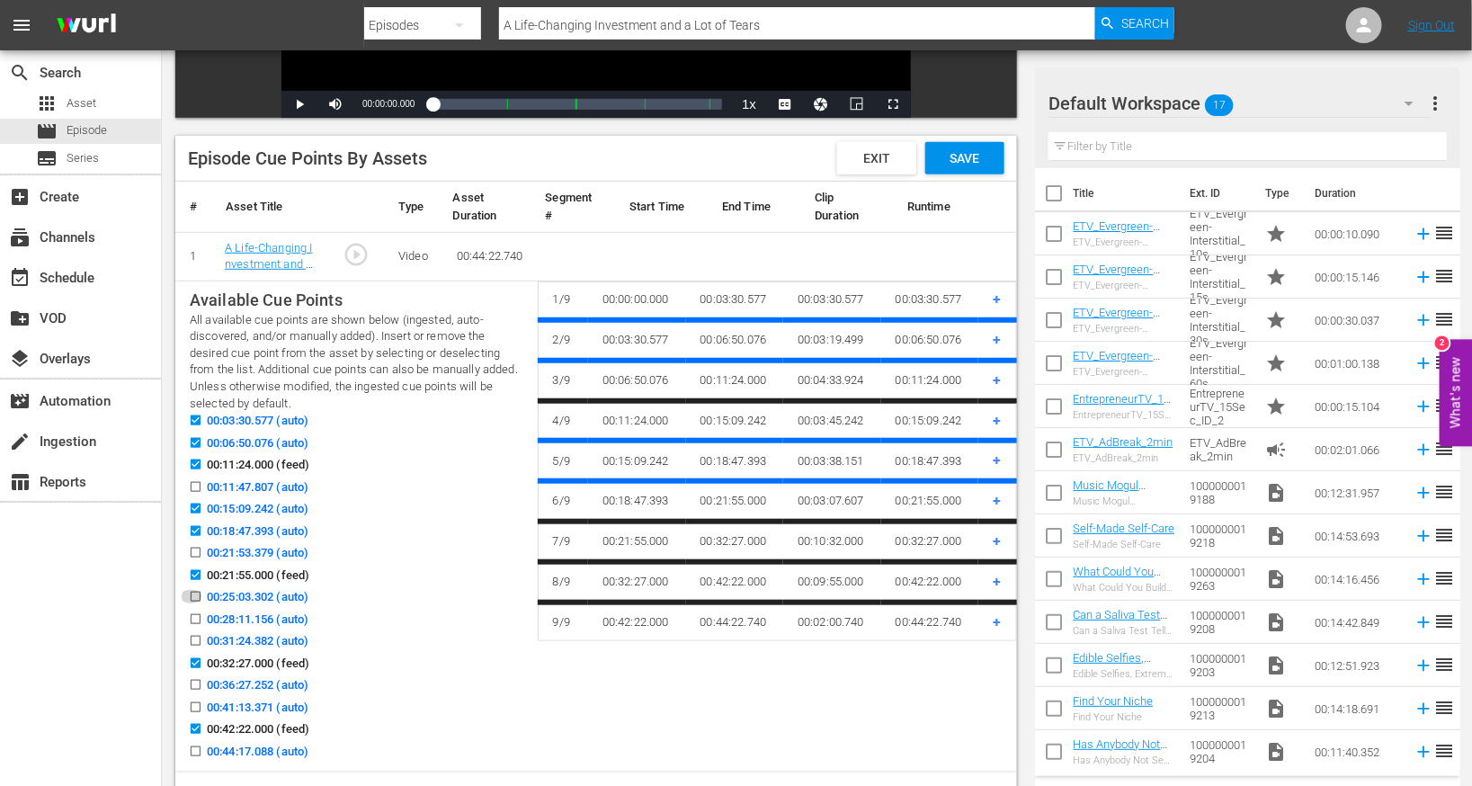
click at [192, 596] on input "00:25:03.302 (auto)" at bounding box center [191, 600] width 22 height 13
checkbox input "true"
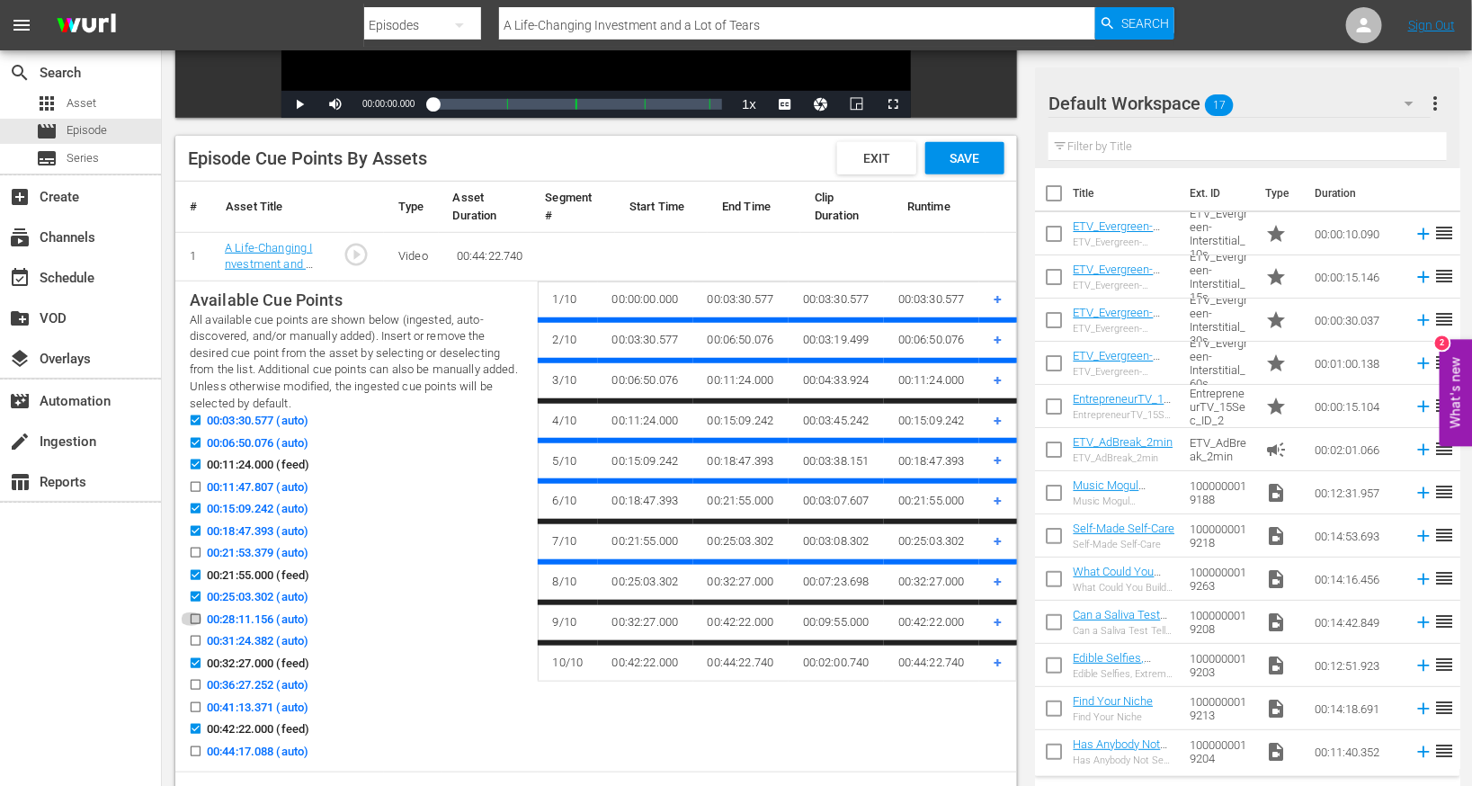
click at [193, 630] on input "00:28:11.156 (auto)" at bounding box center [191, 622] width 22 height 13
checkbox input "true"
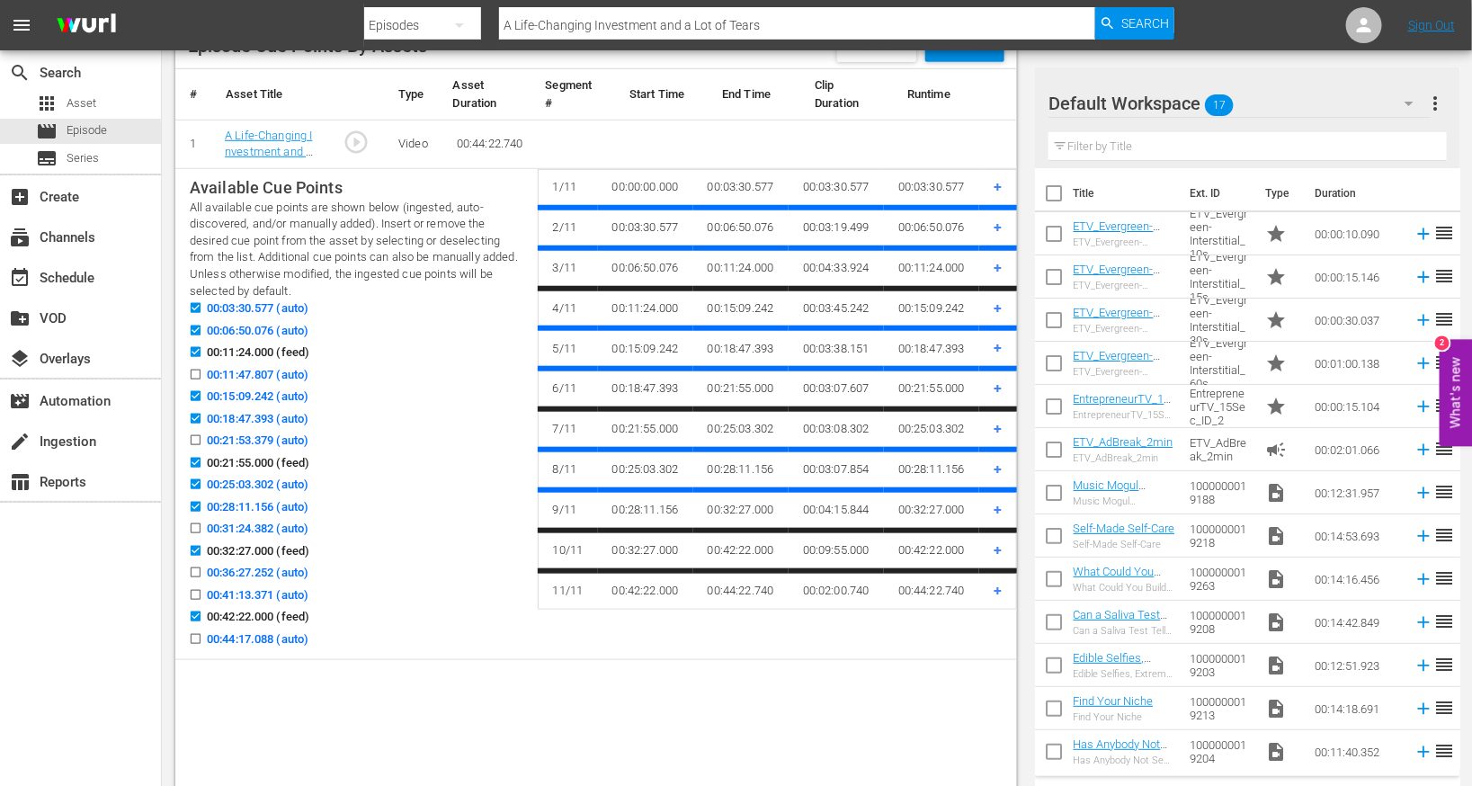
scroll to position [558, 0]
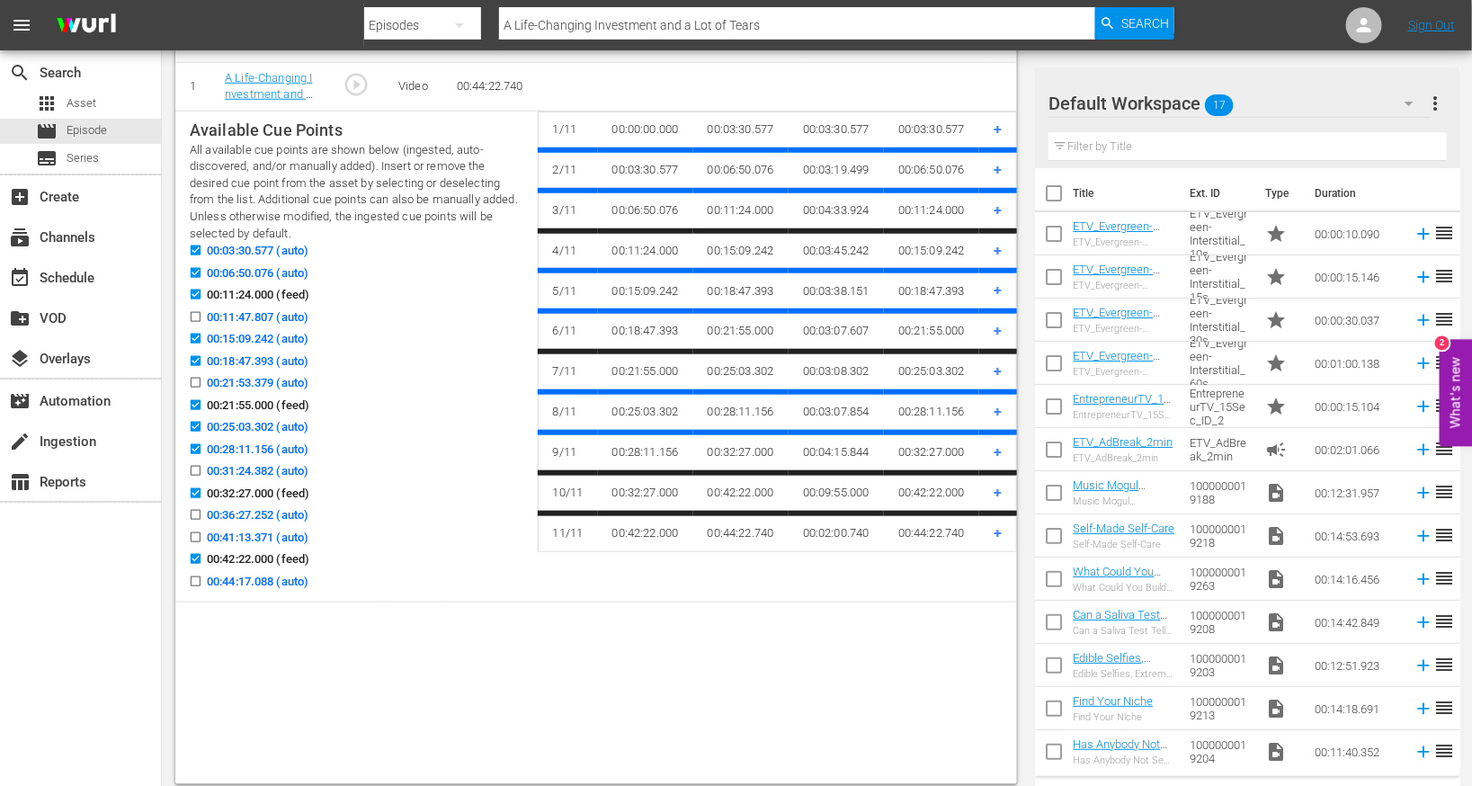
click at [192, 525] on input "00:36:27.252 (auto)" at bounding box center [191, 518] width 22 height 13
checkbox input "true"
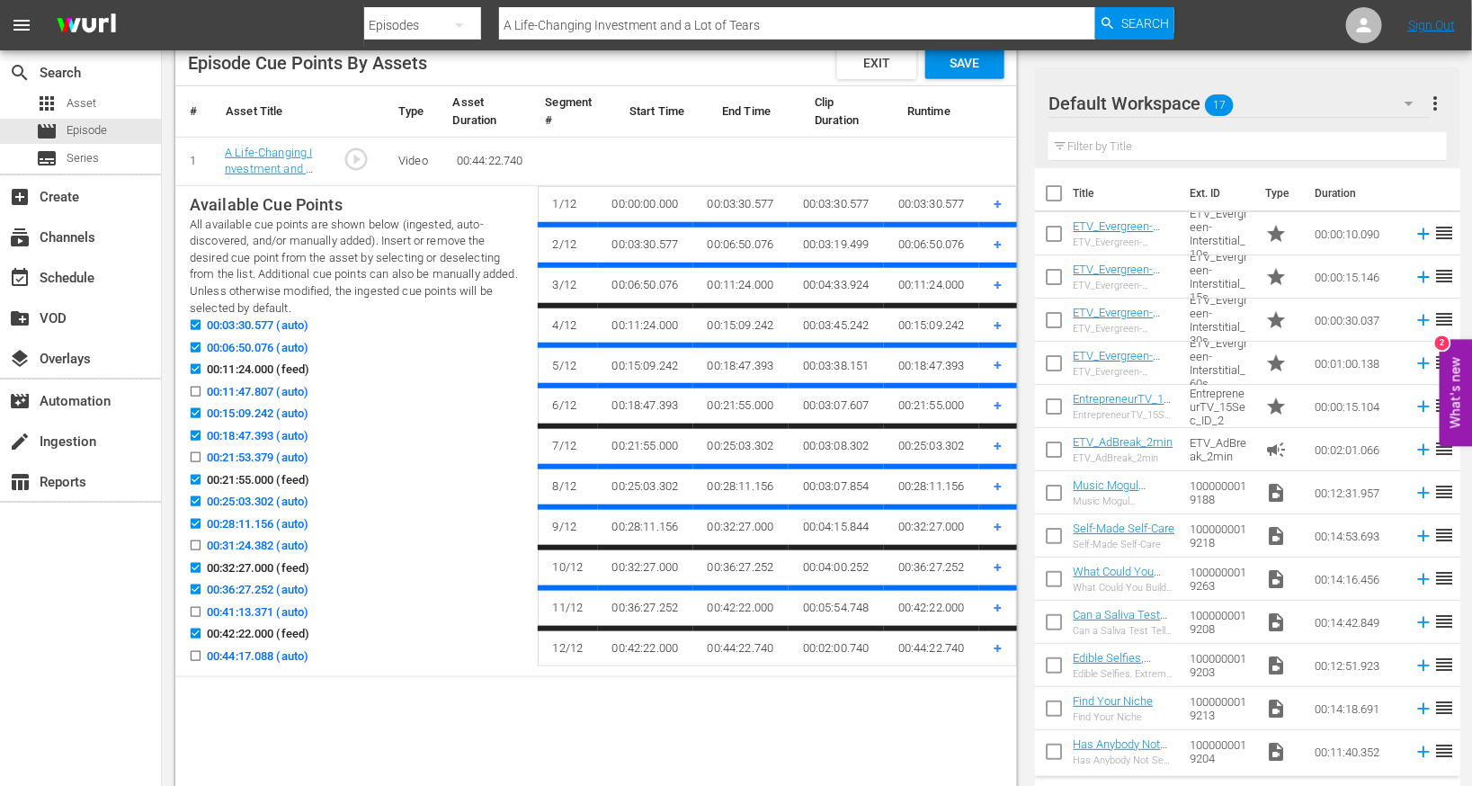
scroll to position [473, 0]
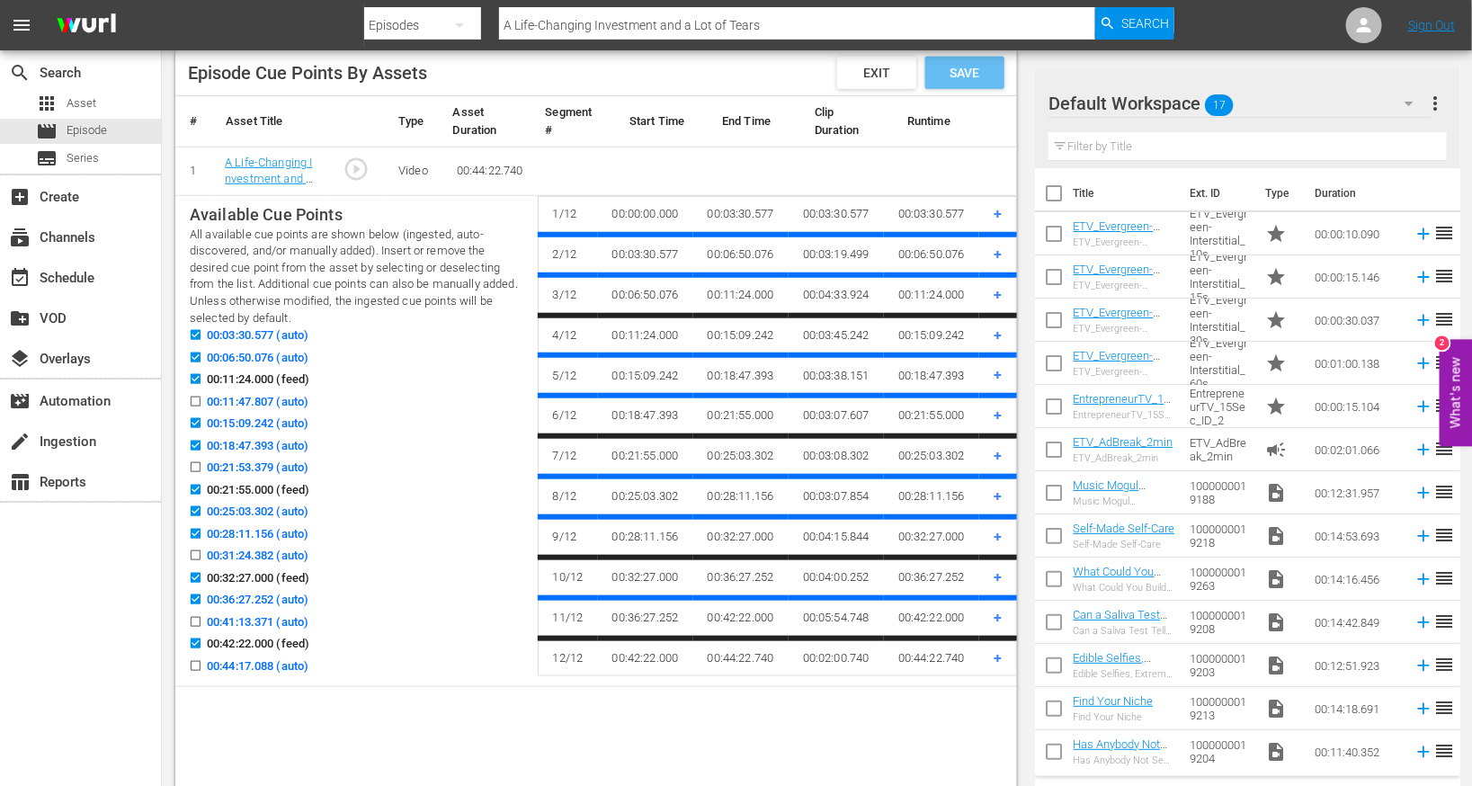
click at [970, 76] on span "Save" at bounding box center [965, 73] width 58 height 14
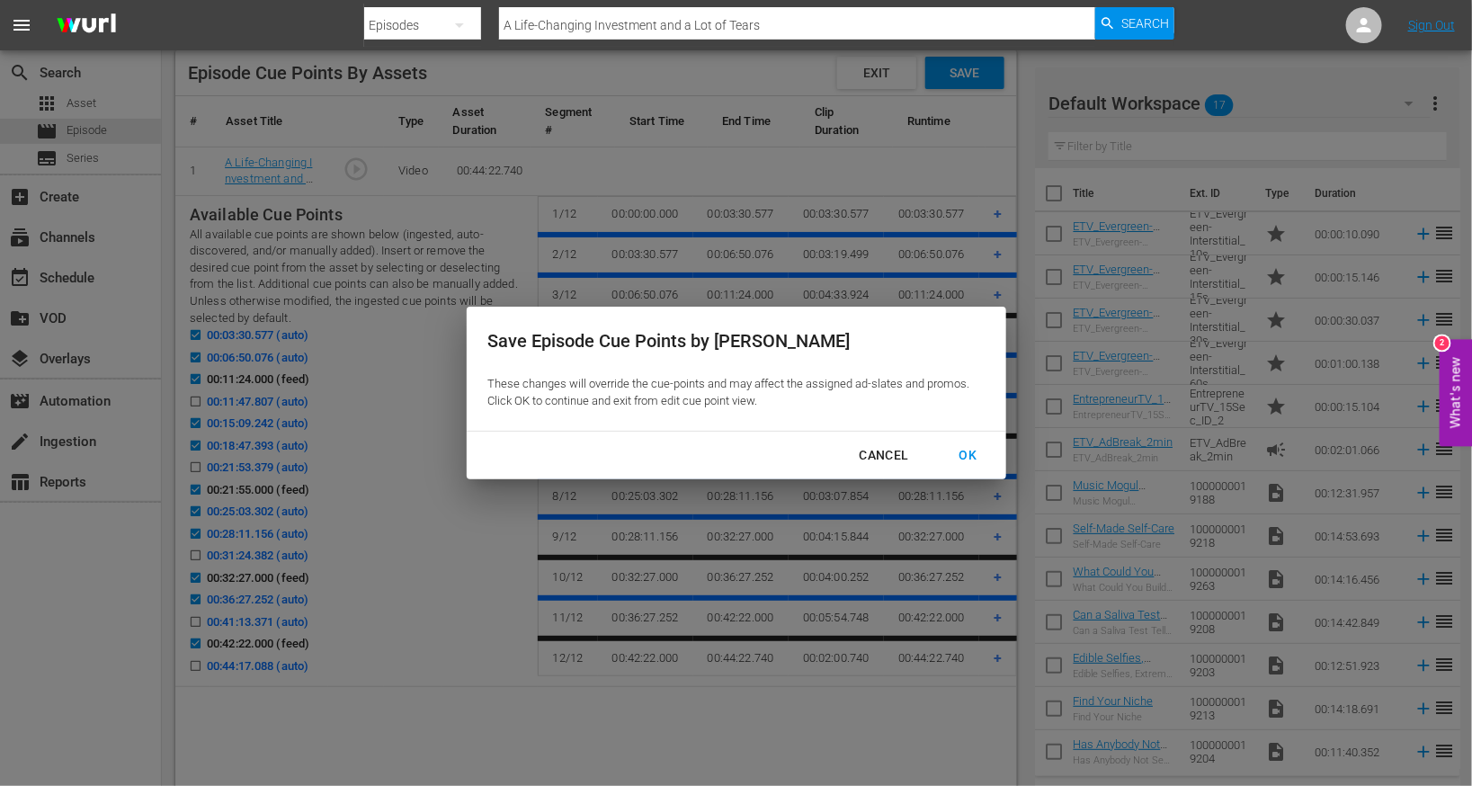
click at [987, 439] on button "OK" at bounding box center [968, 455] width 61 height 33
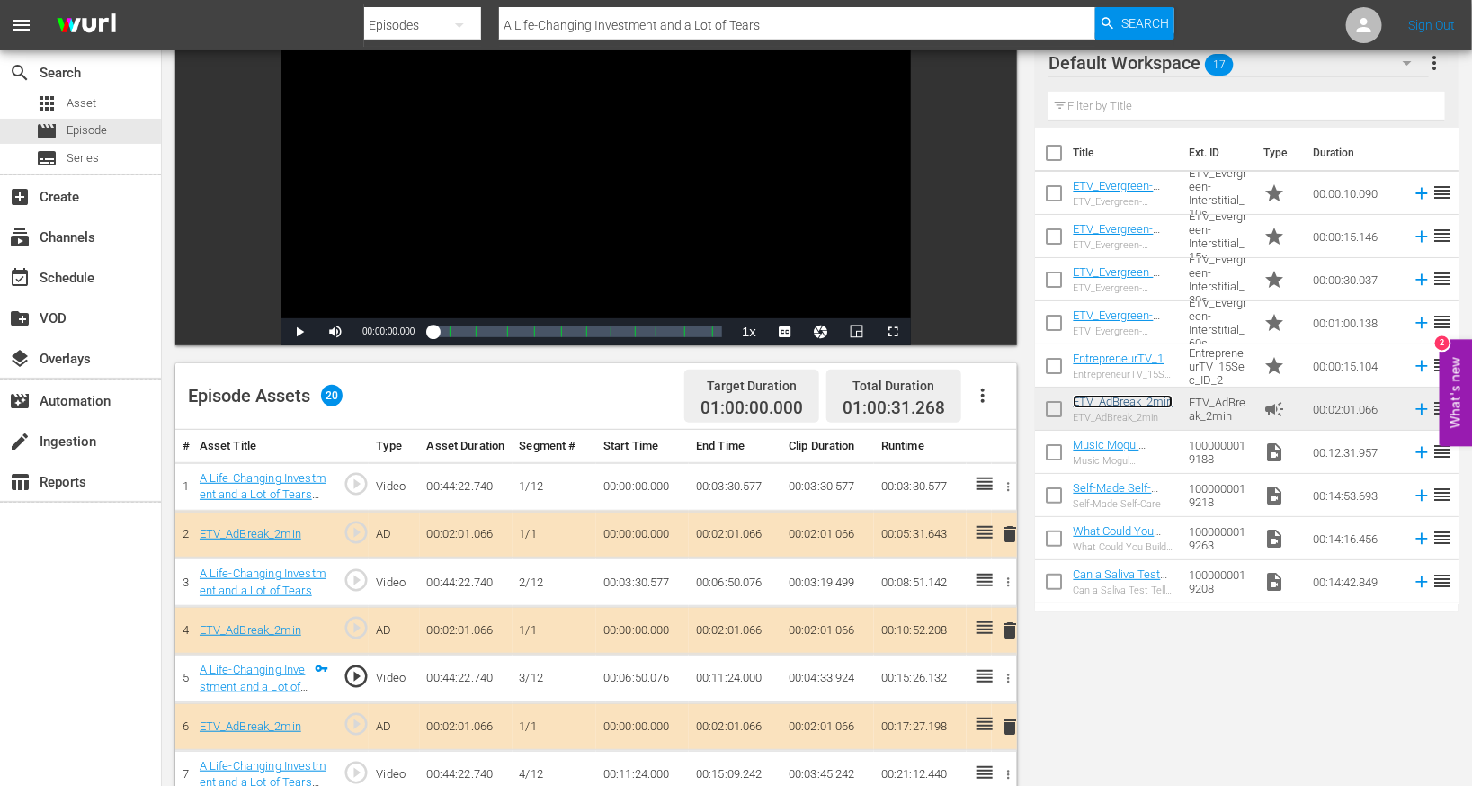
scroll to position [105, 0]
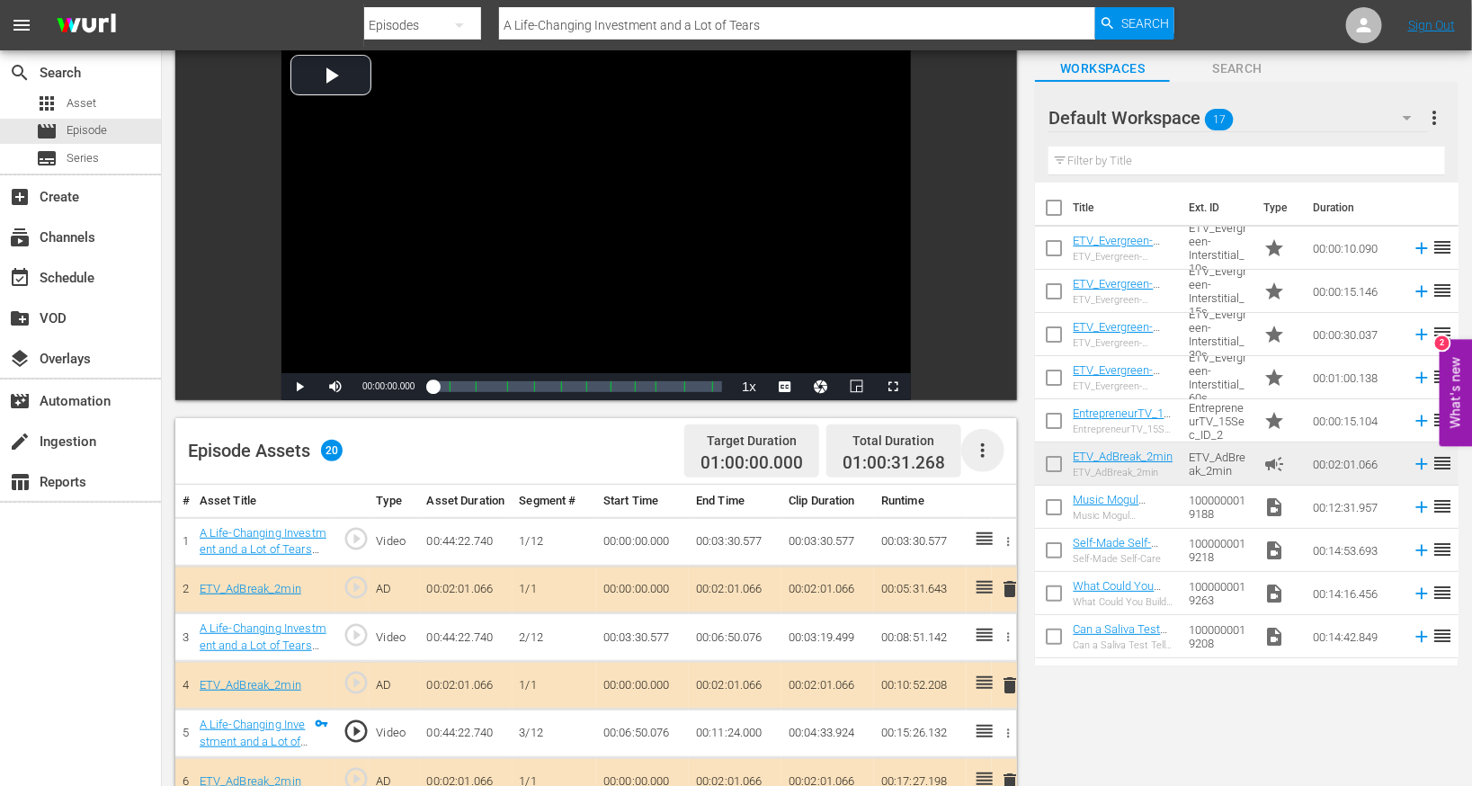
click at [984, 448] on icon "button" at bounding box center [983, 451] width 22 height 22
click at [1005, 460] on div "Edit Cue Points" at bounding box center [1038, 457] width 122 height 43
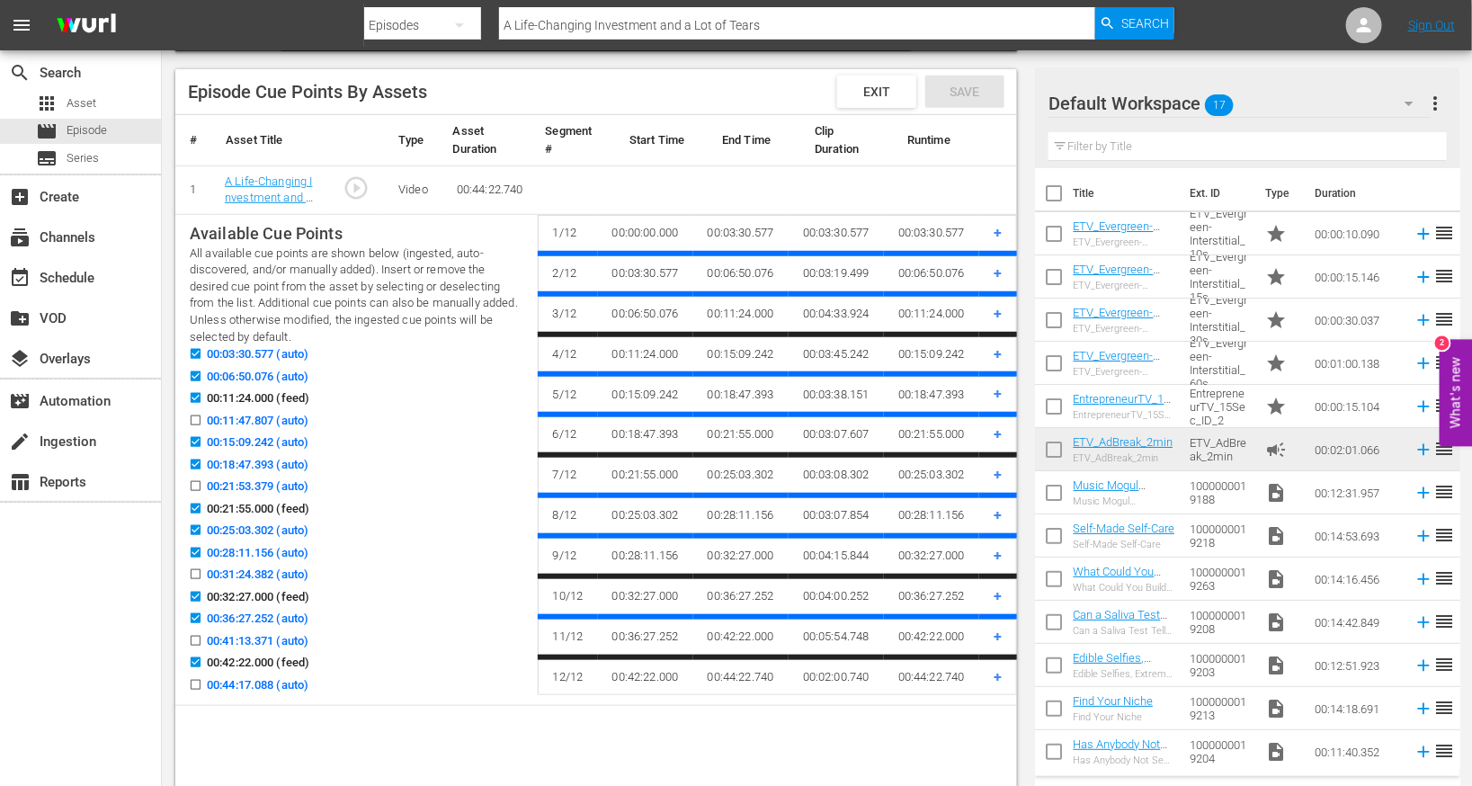
scroll to position [455, 0]
click at [194, 386] on input "00:06:50.076 (auto)" at bounding box center [191, 378] width 22 height 13
checkbox input "false"
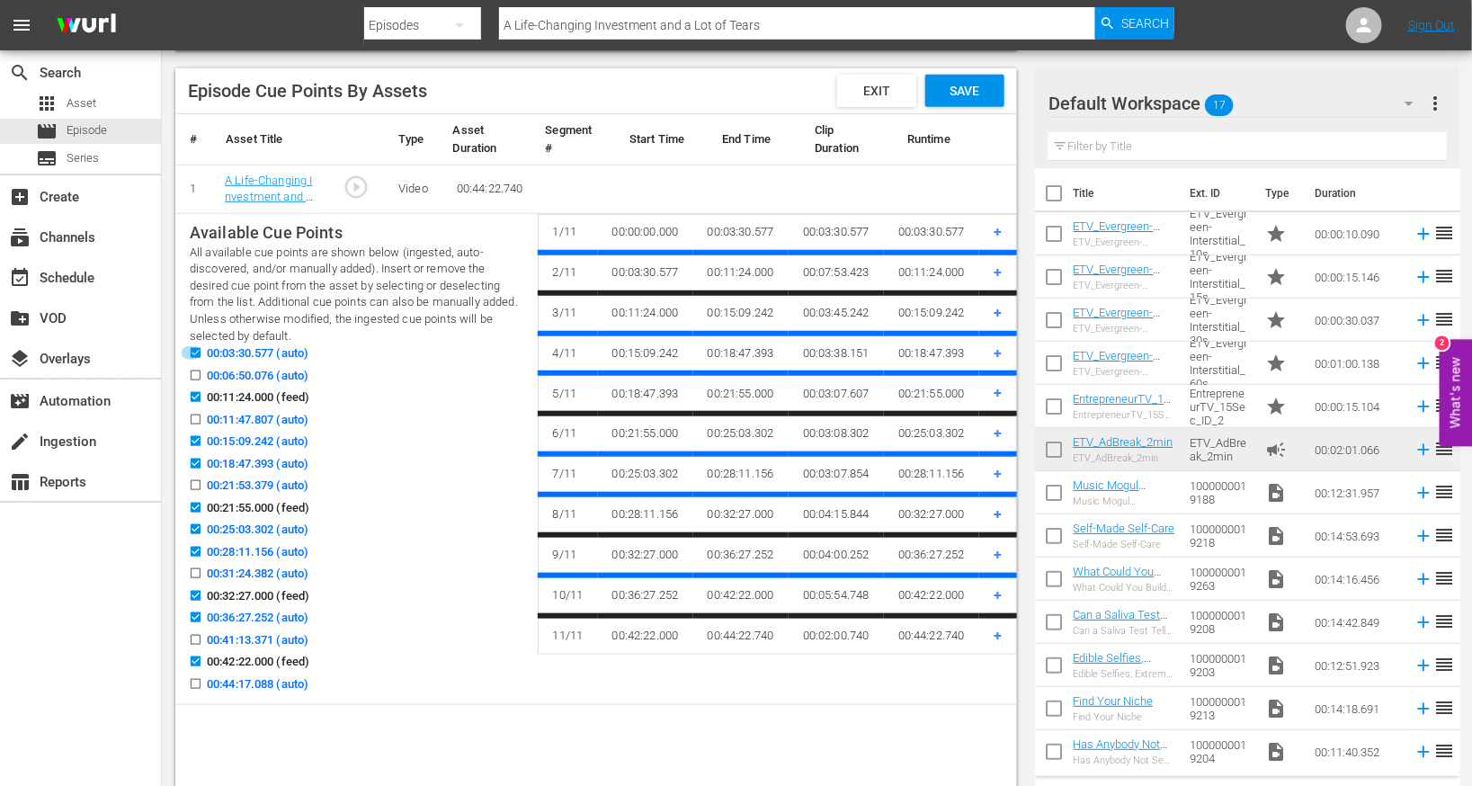
click at [193, 363] on input "00:03:30.577 (auto)" at bounding box center [191, 356] width 22 height 13
checkbox input "false"
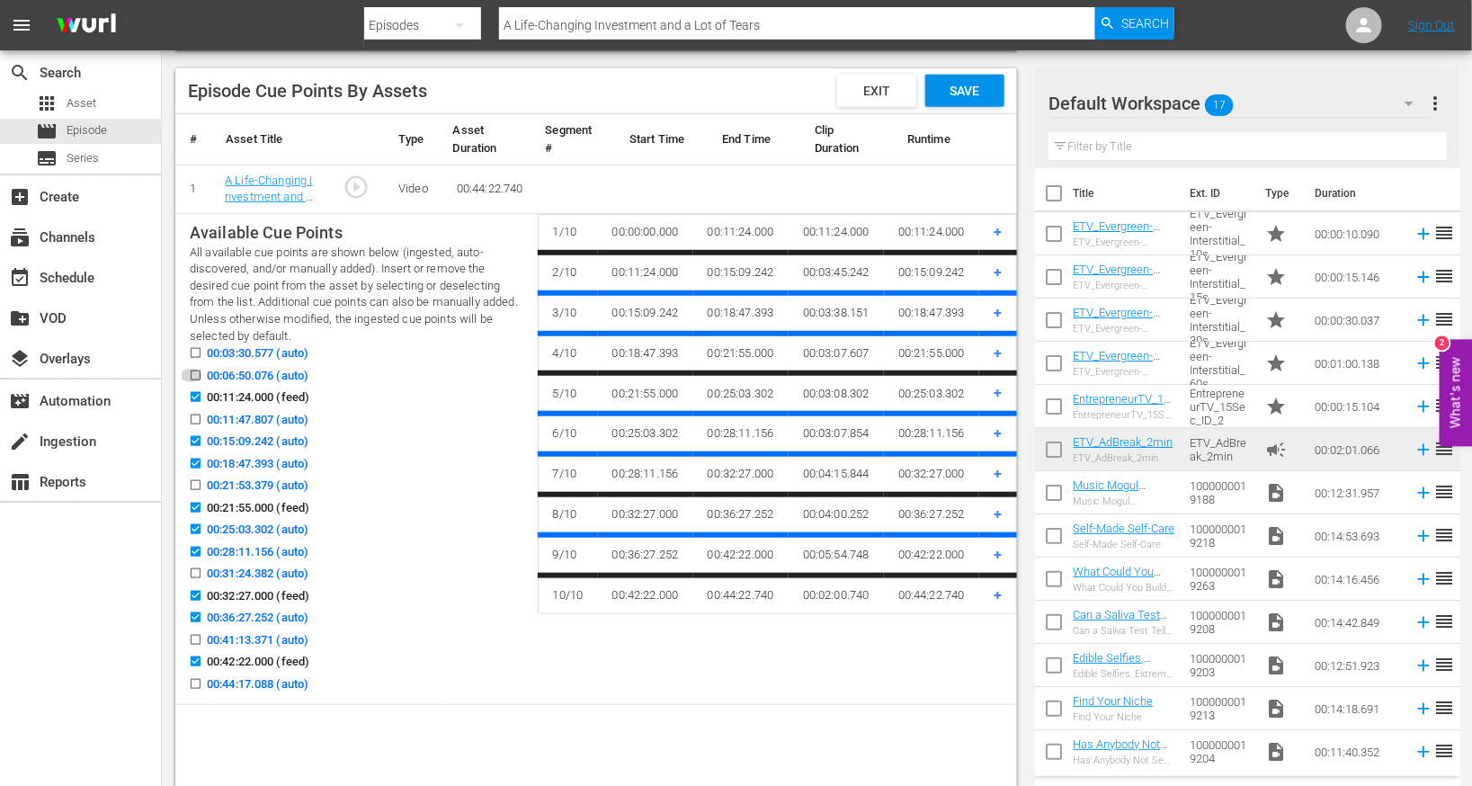
click at [195, 386] on input "00:06:50.076 (auto)" at bounding box center [191, 378] width 22 height 13
checkbox input "true"
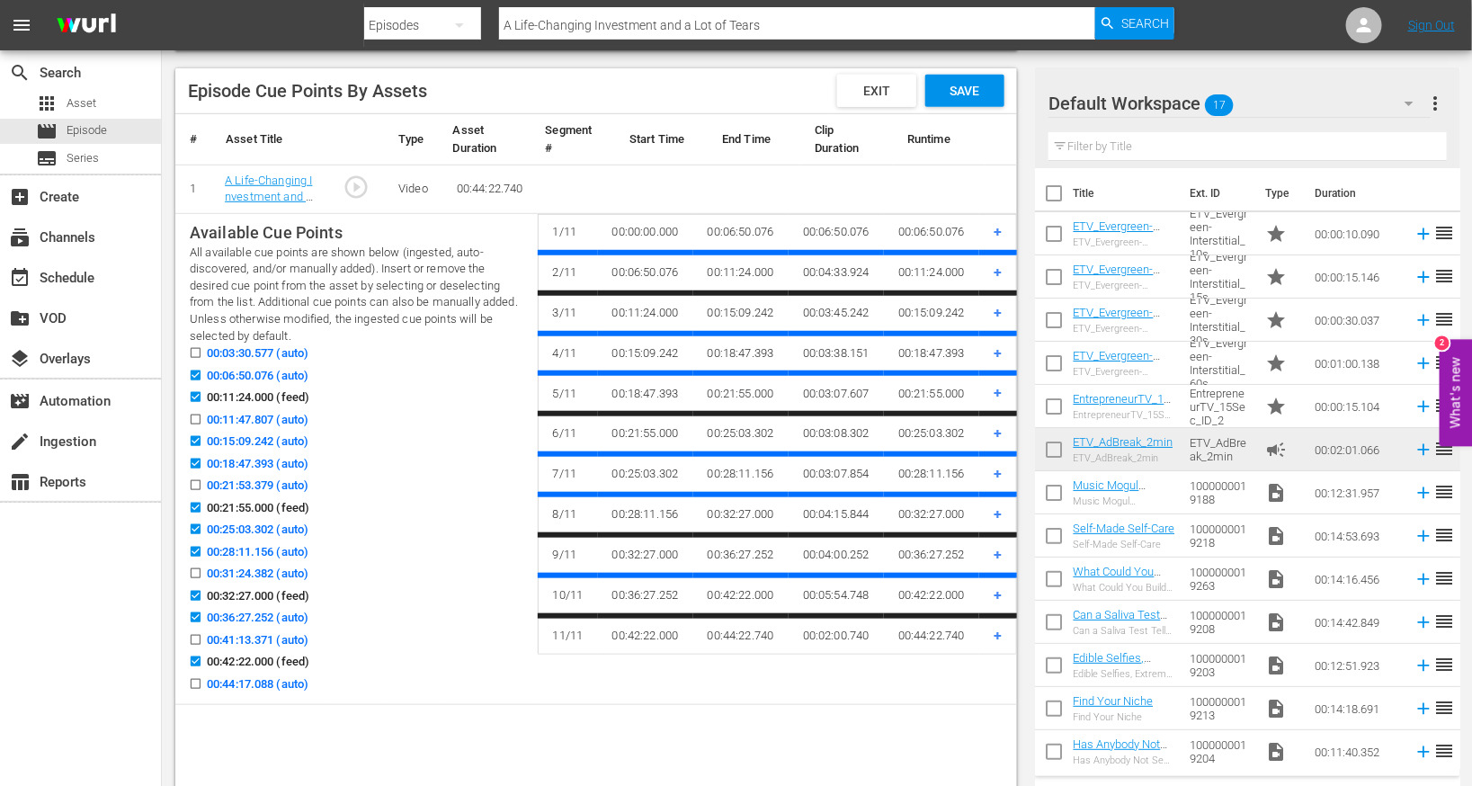
click at [198, 474] on input "00:18:47.393 (auto)" at bounding box center [191, 466] width 22 height 13
checkbox input "false"
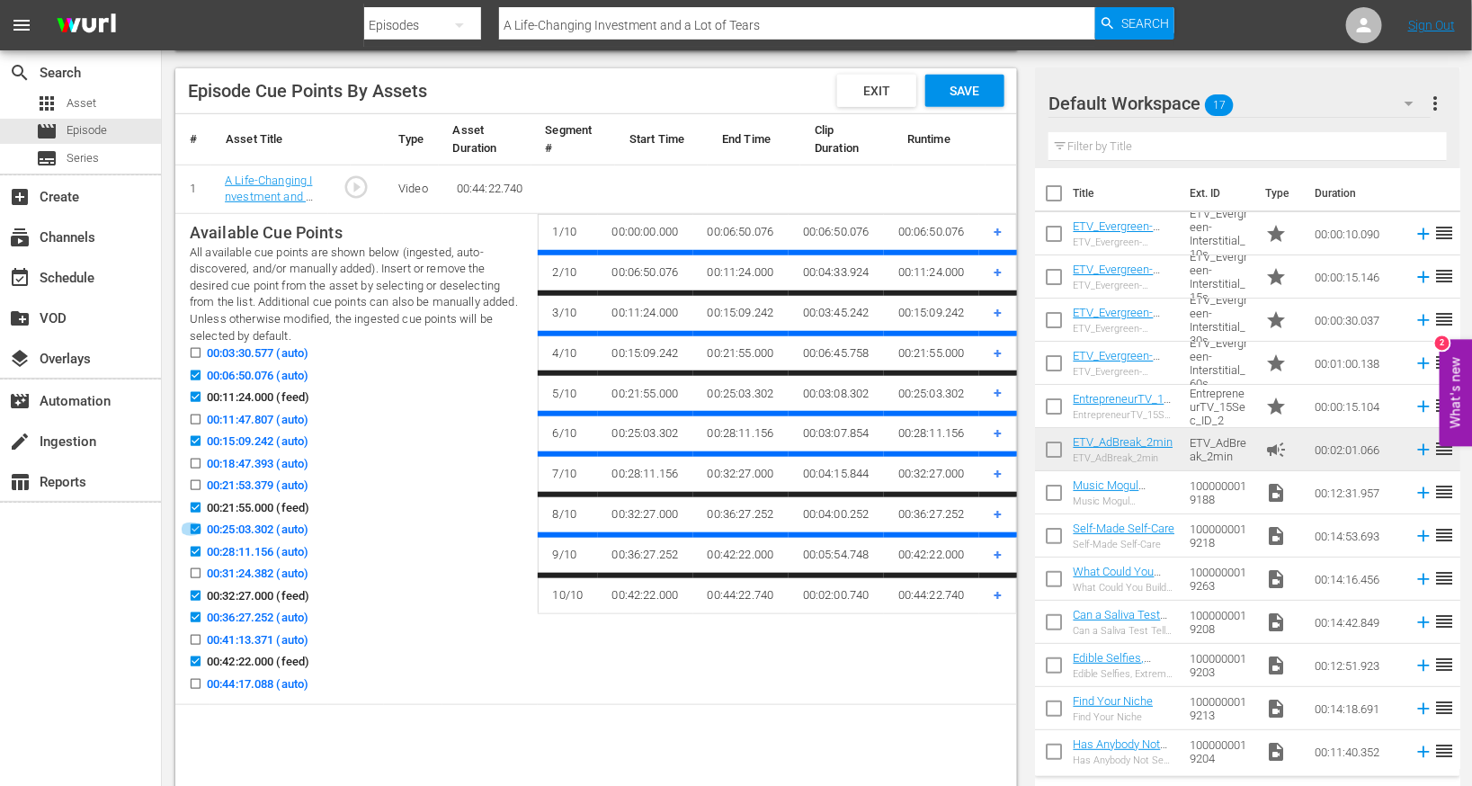
click at [193, 540] on input "00:25:03.302 (auto)" at bounding box center [191, 532] width 22 height 13
checkbox input "false"
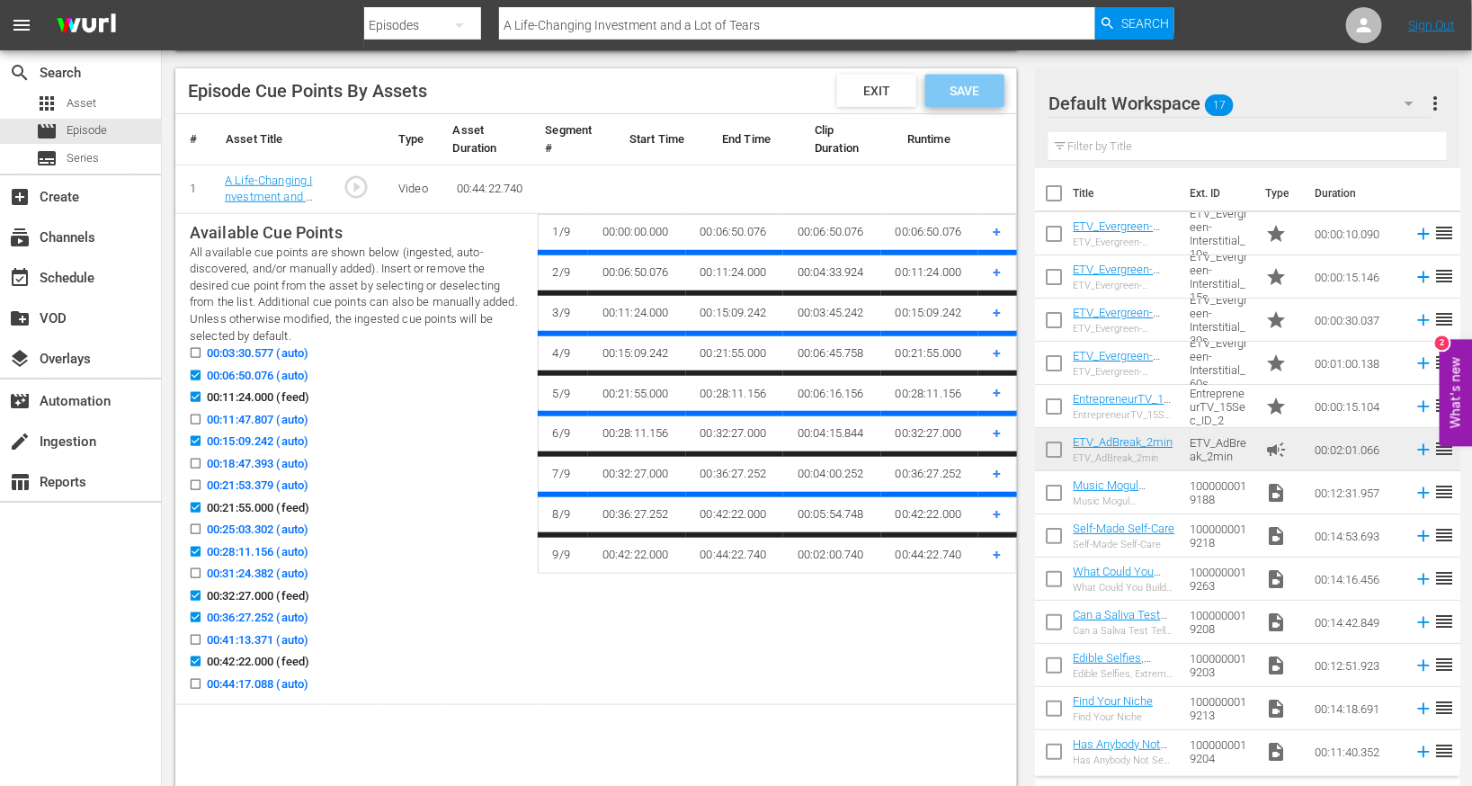
click at [987, 99] on div "Save" at bounding box center [964, 91] width 79 height 32
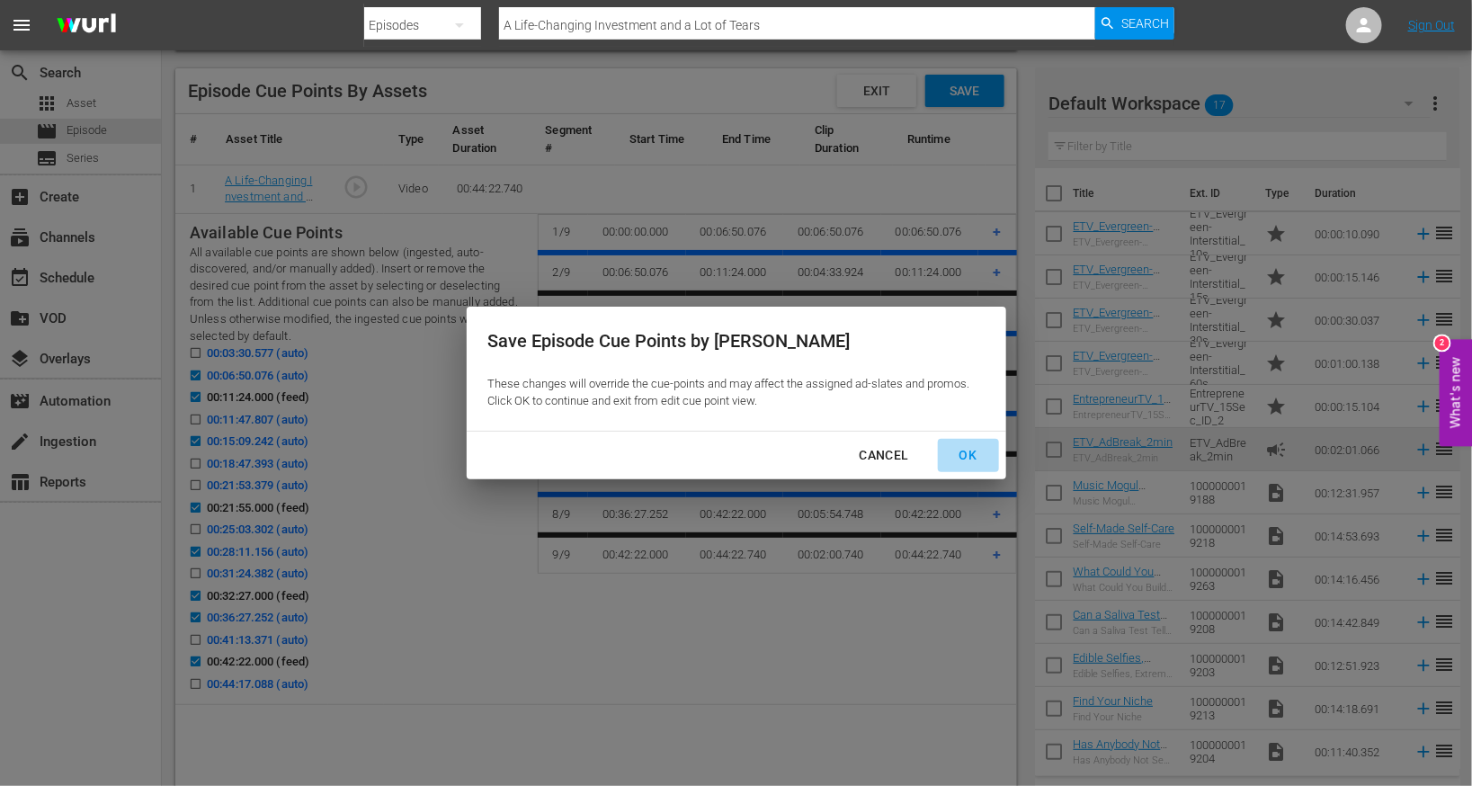
click at [983, 450] on div "OK" at bounding box center [968, 455] width 47 height 22
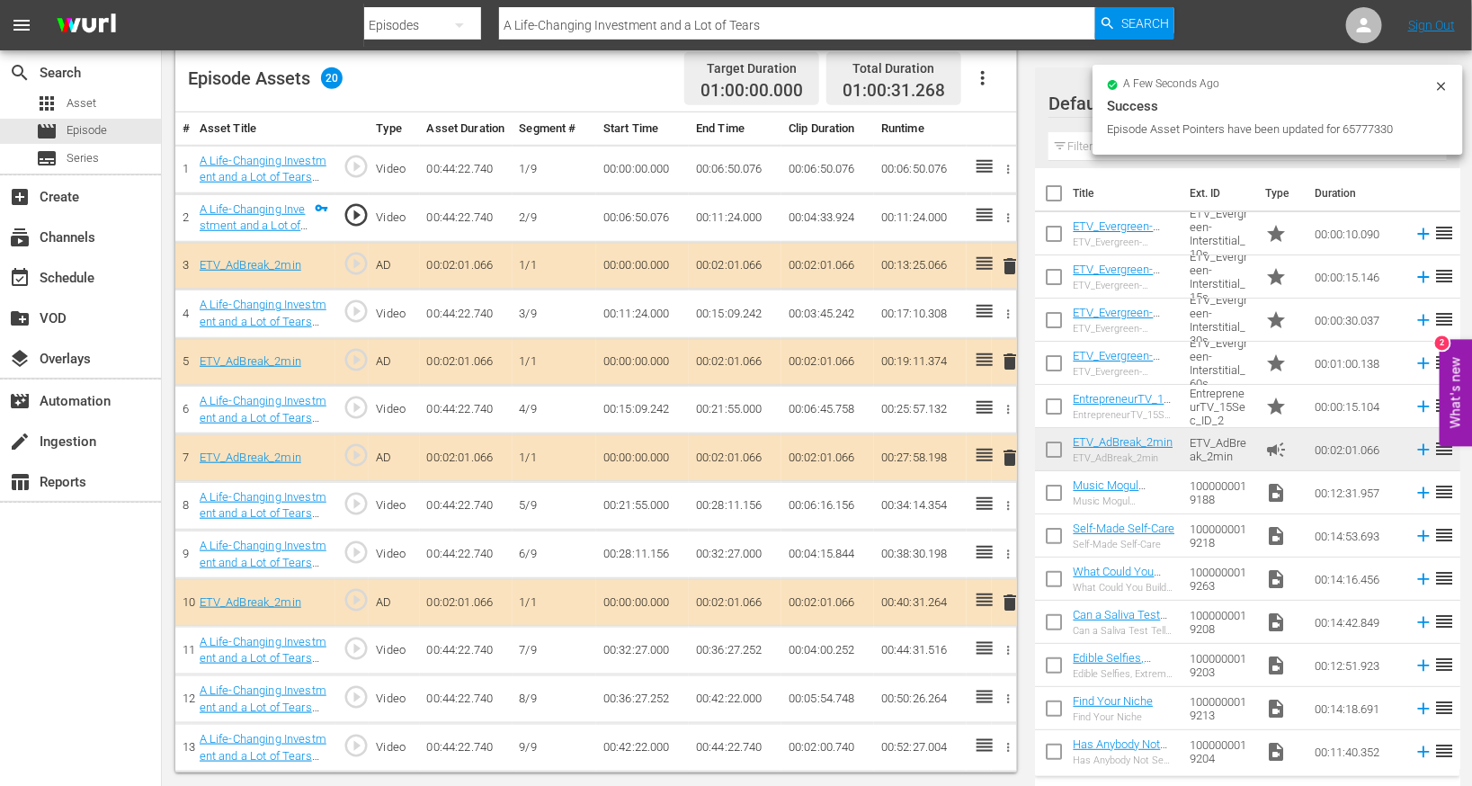
scroll to position [490, 0]
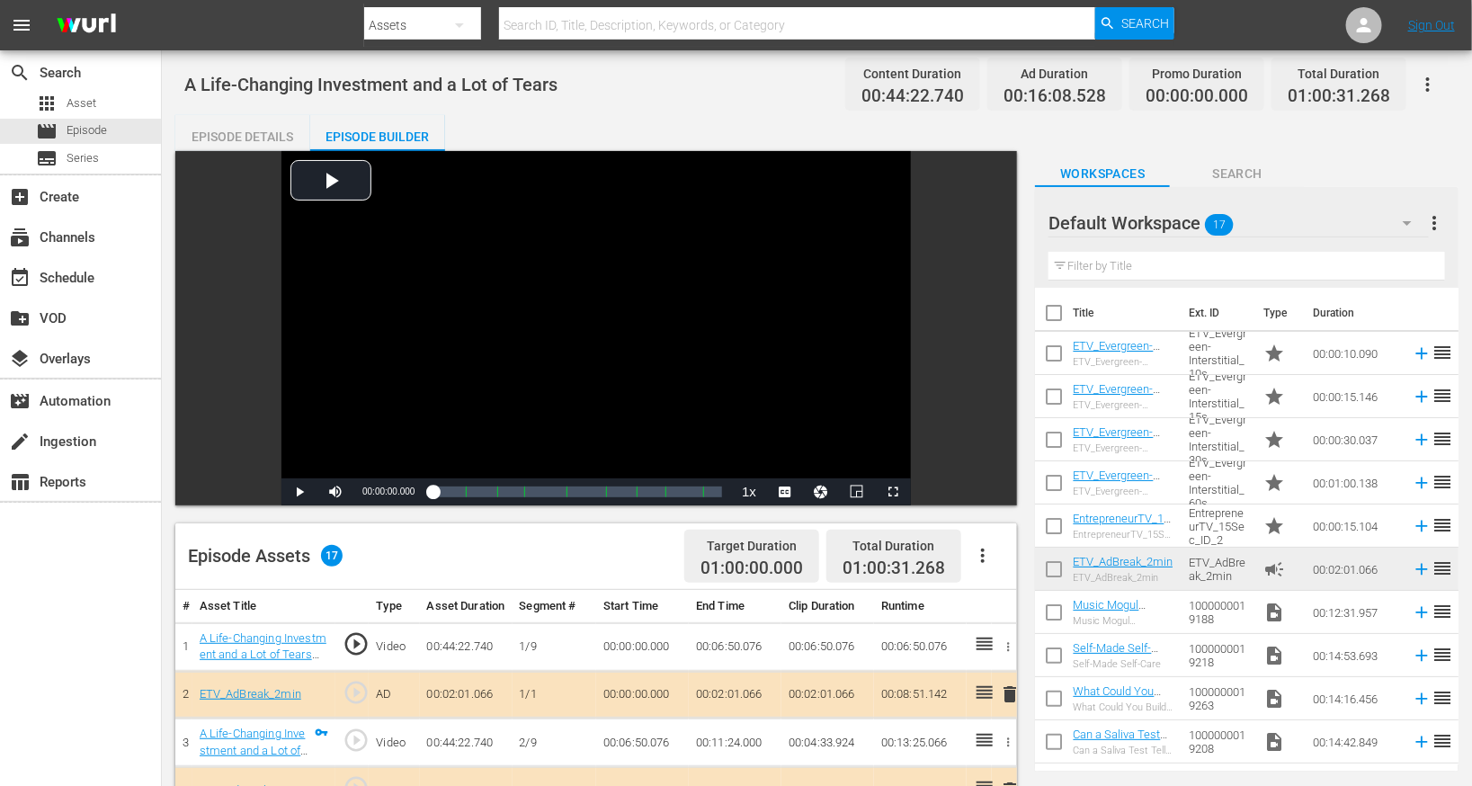
click at [263, 135] on div "Episode Details" at bounding box center [242, 136] width 135 height 43
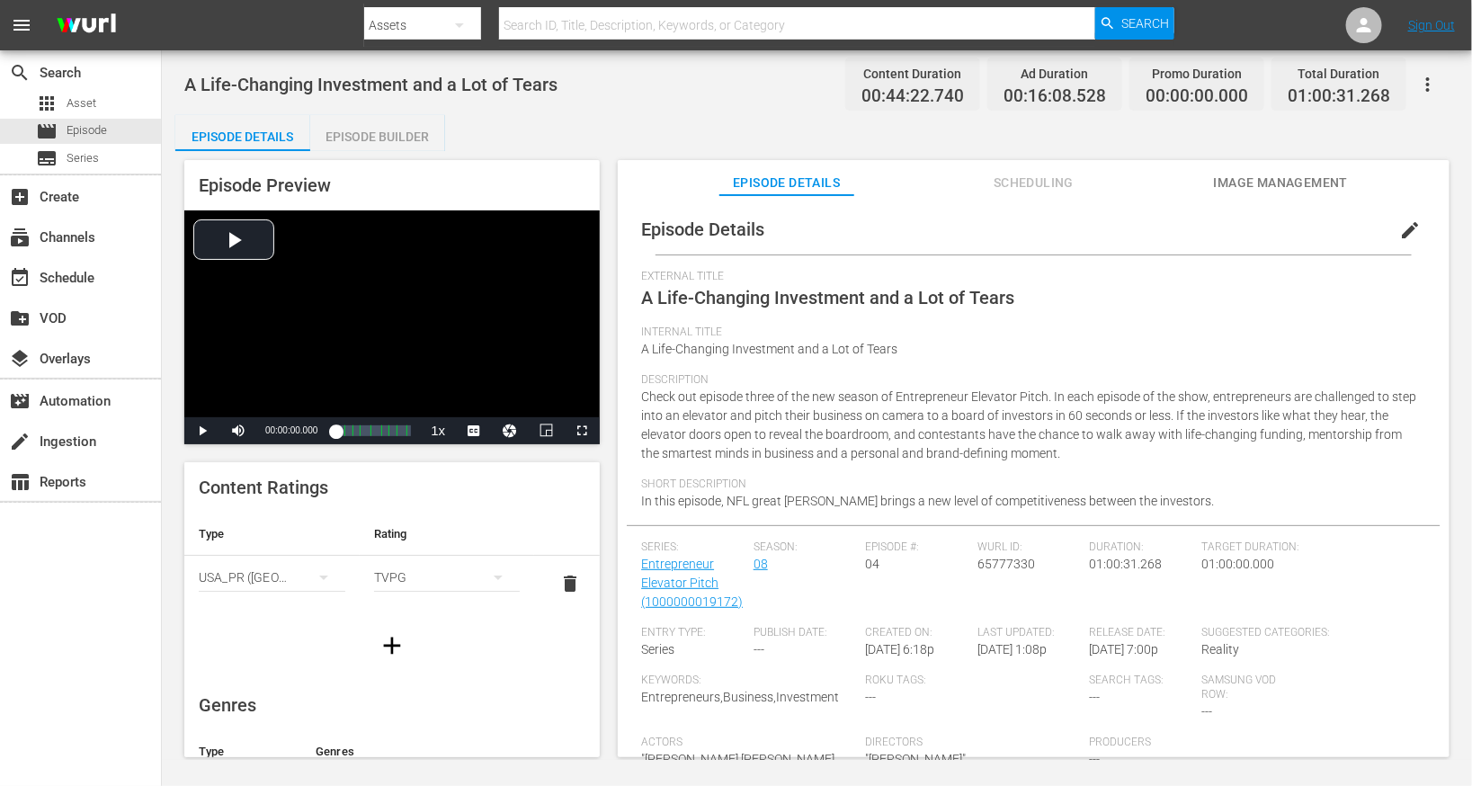
click at [1401, 219] on span "edit" at bounding box center [1410, 230] width 22 height 22
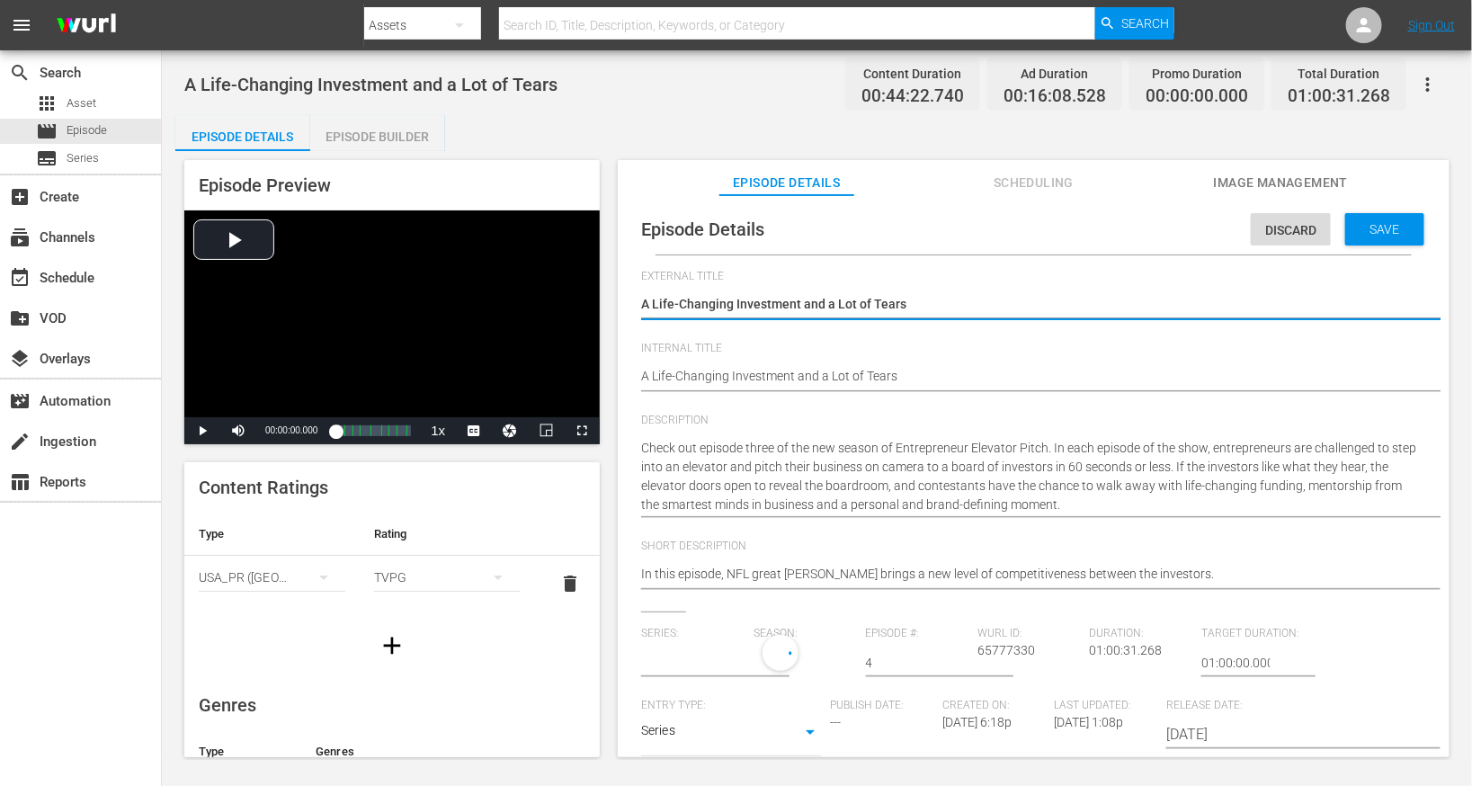
type input "Entrepreneur Elevator Pitch"
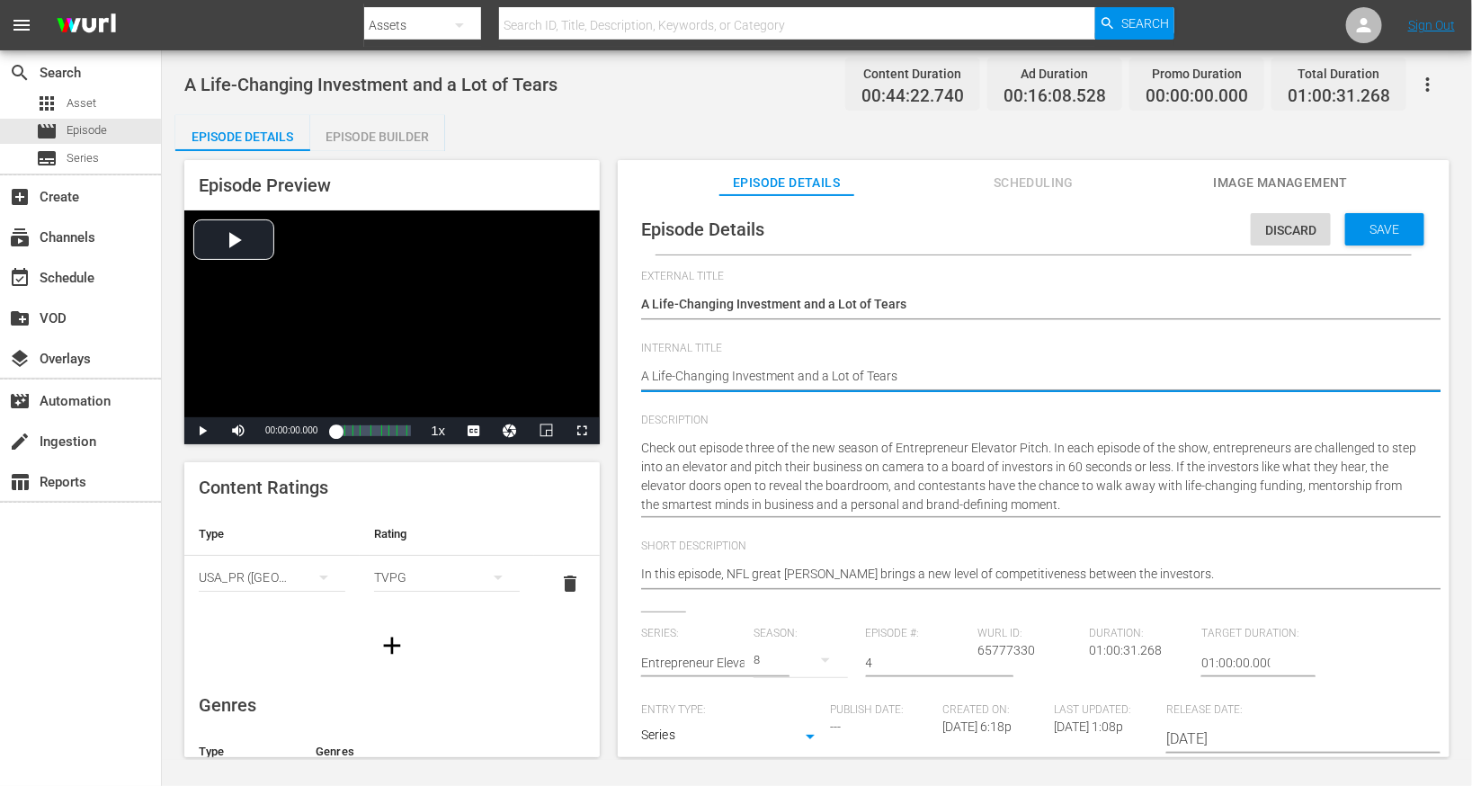
click at [737, 374] on textarea "A Life-Changing Investment and a Lot of Tears" at bounding box center [1029, 378] width 776 height 22
type textarea "E"
type textarea "EE"
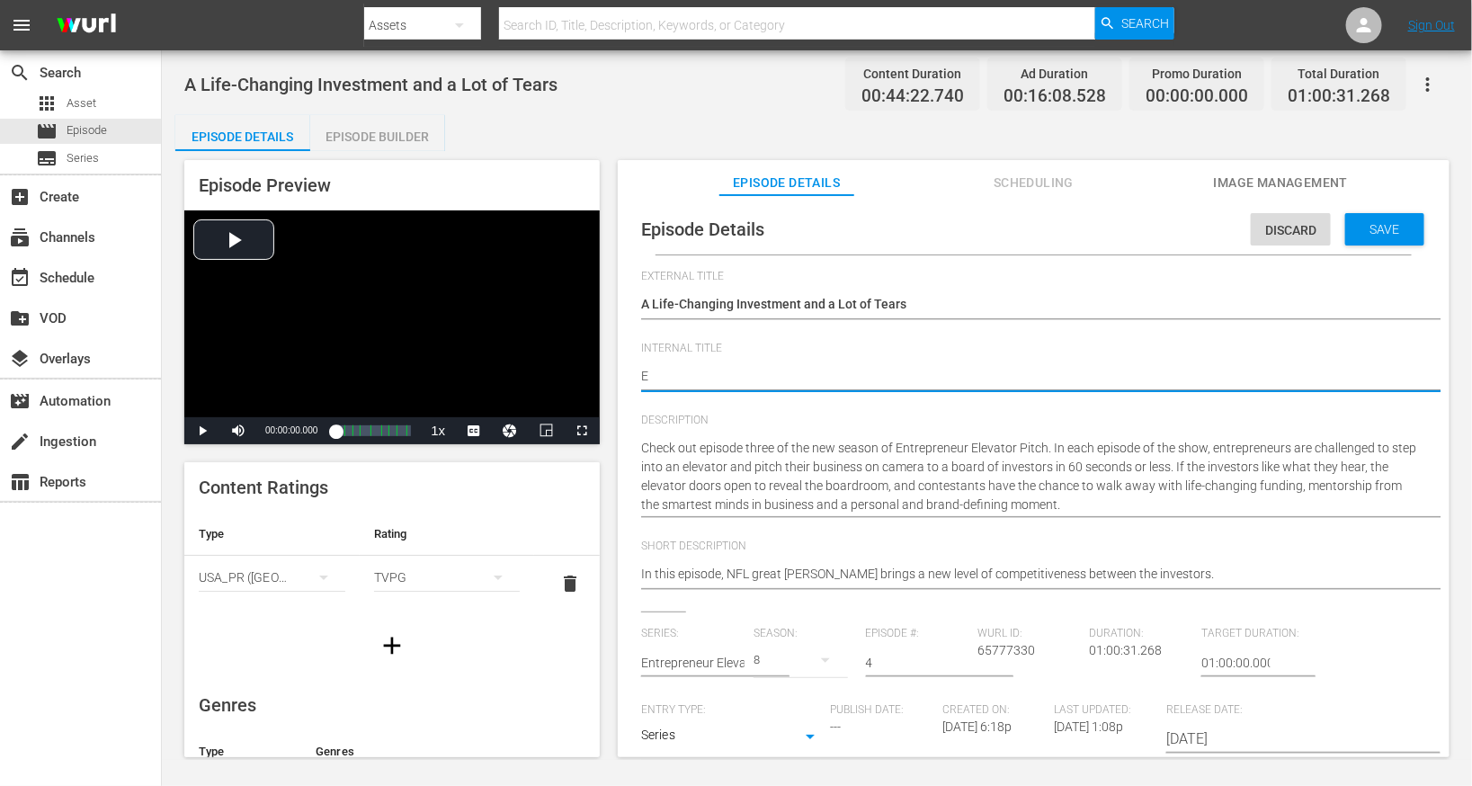
type textarea "EE"
type textarea "EEP"
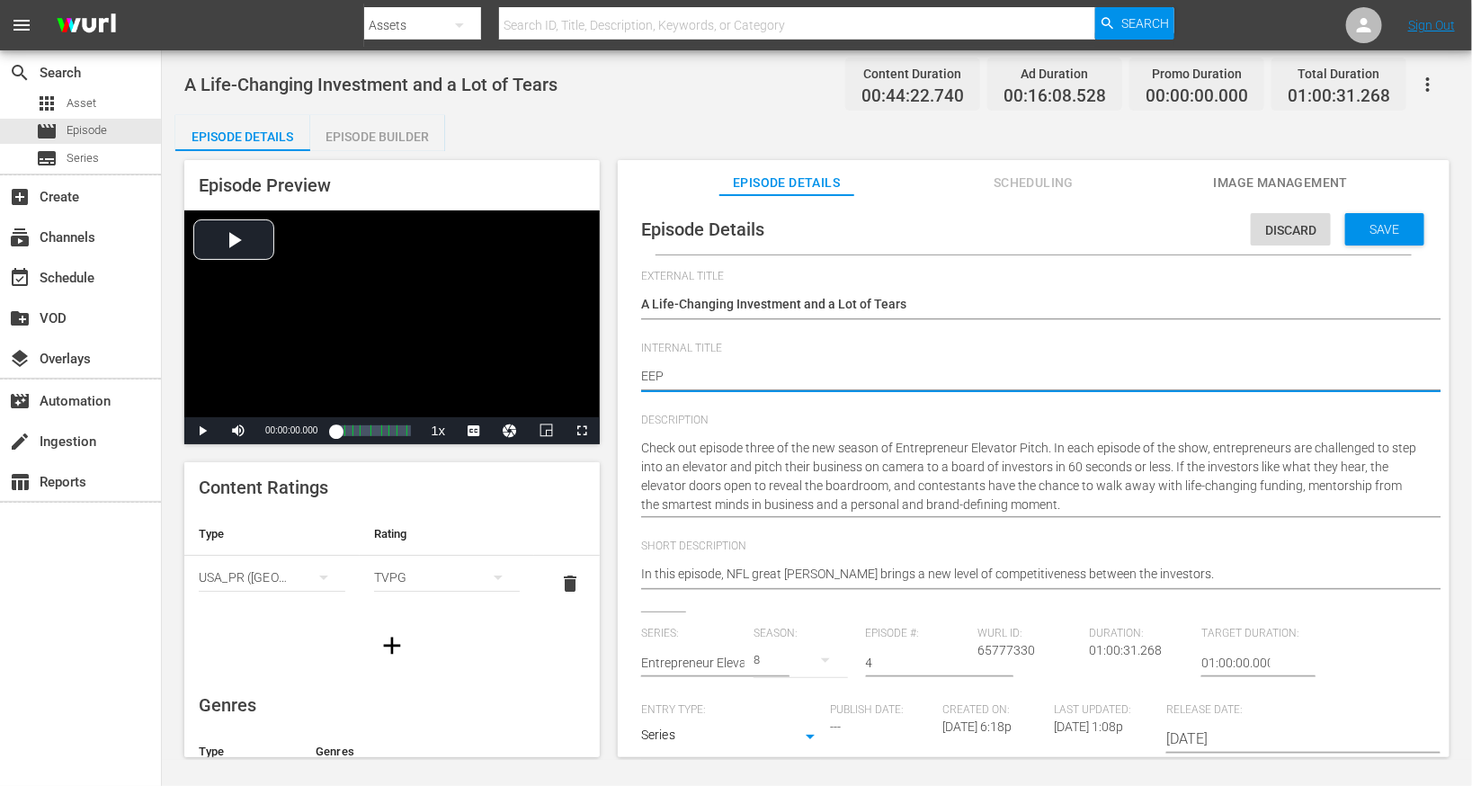
type textarea "EEP S"
type textarea "EEP S8"
type textarea "EEP S8E"
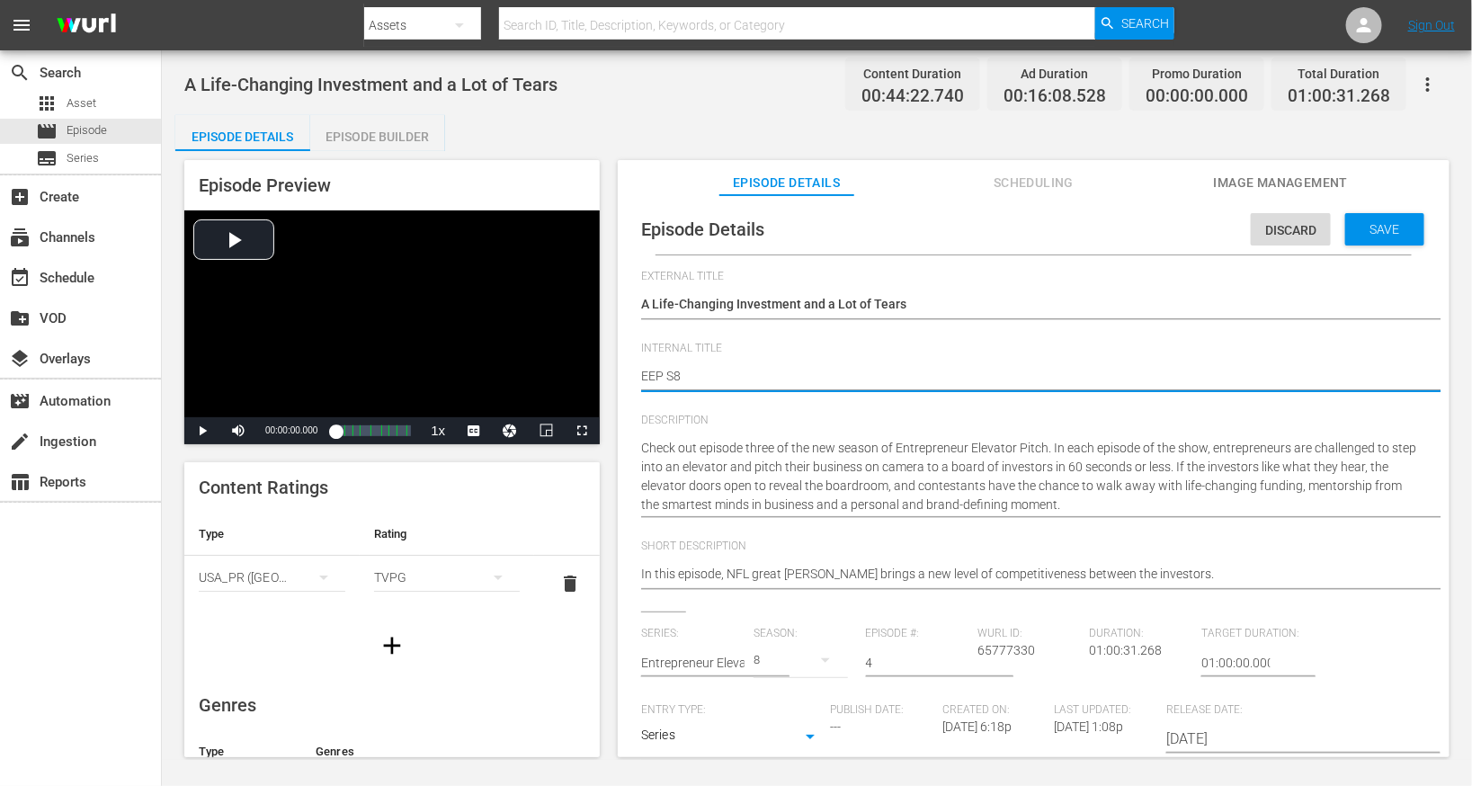
type textarea "EEP S8E"
type textarea "EEP S8E4"
click at [1371, 231] on span "Save" at bounding box center [1385, 229] width 58 height 14
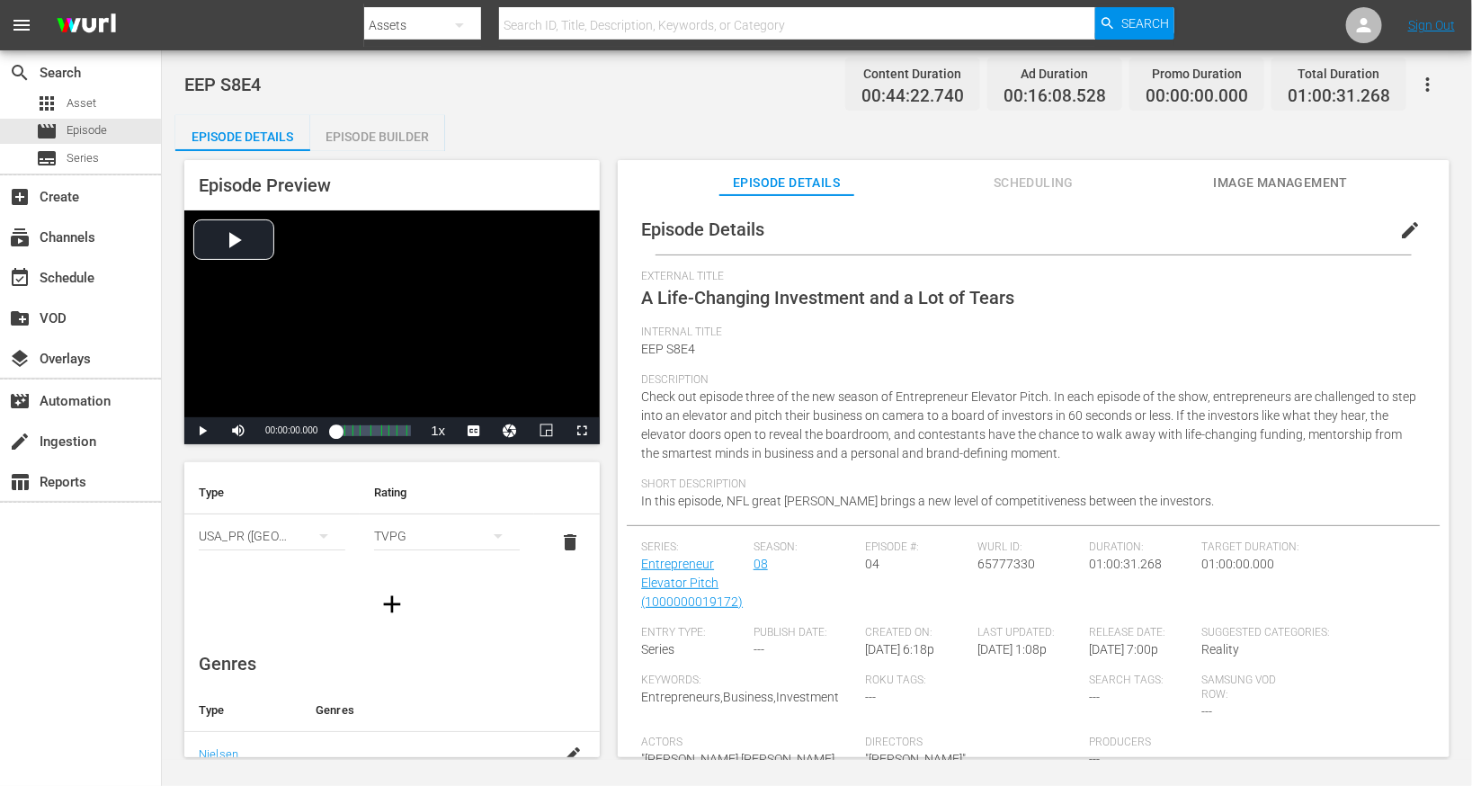
scroll to position [61, 0]
click at [548, 23] on input "text" at bounding box center [797, 25] width 596 height 43
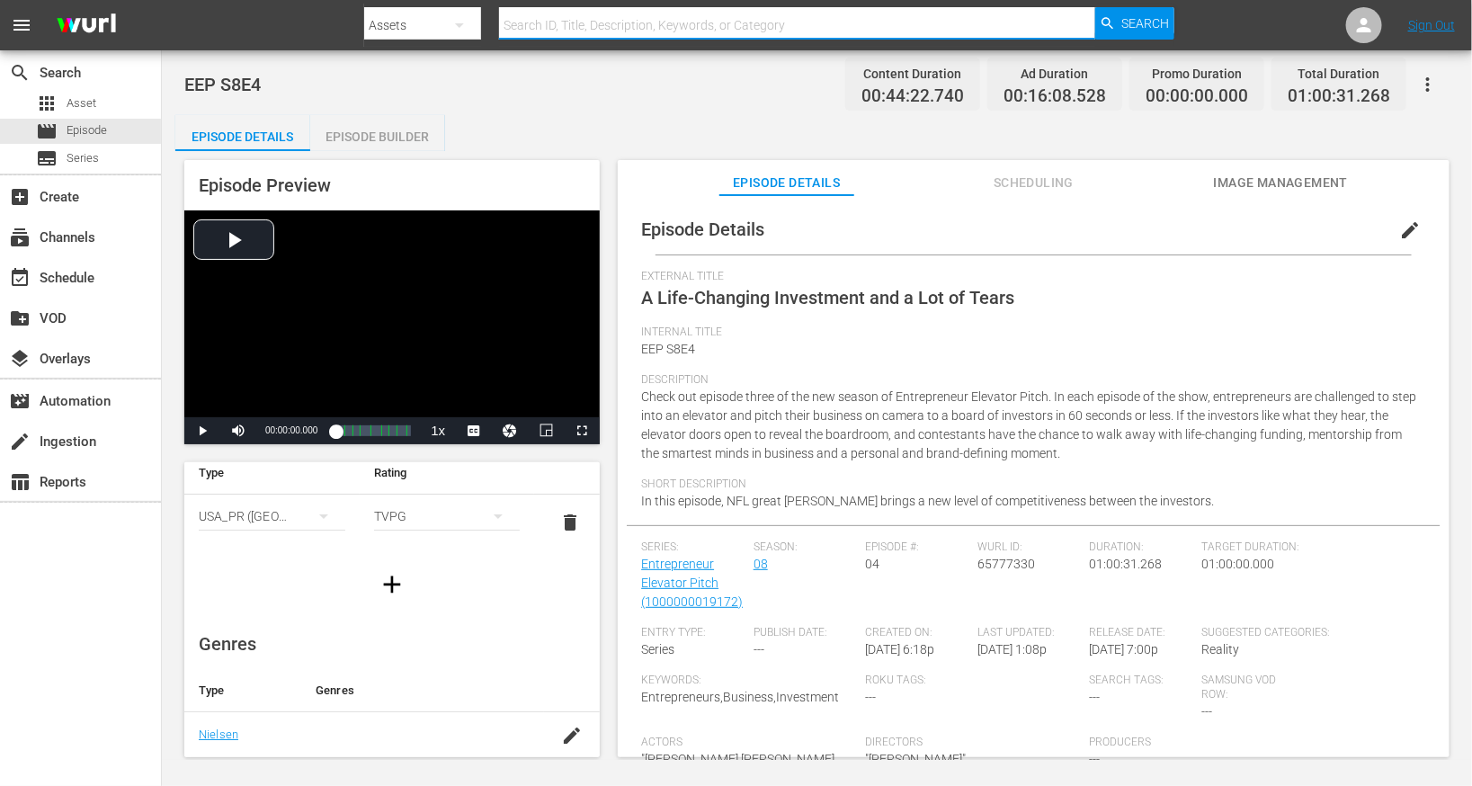
paste input "Would You Give This Former Hacker Your Money?"
type input "Would You Give This Former Hacker Your Money?"
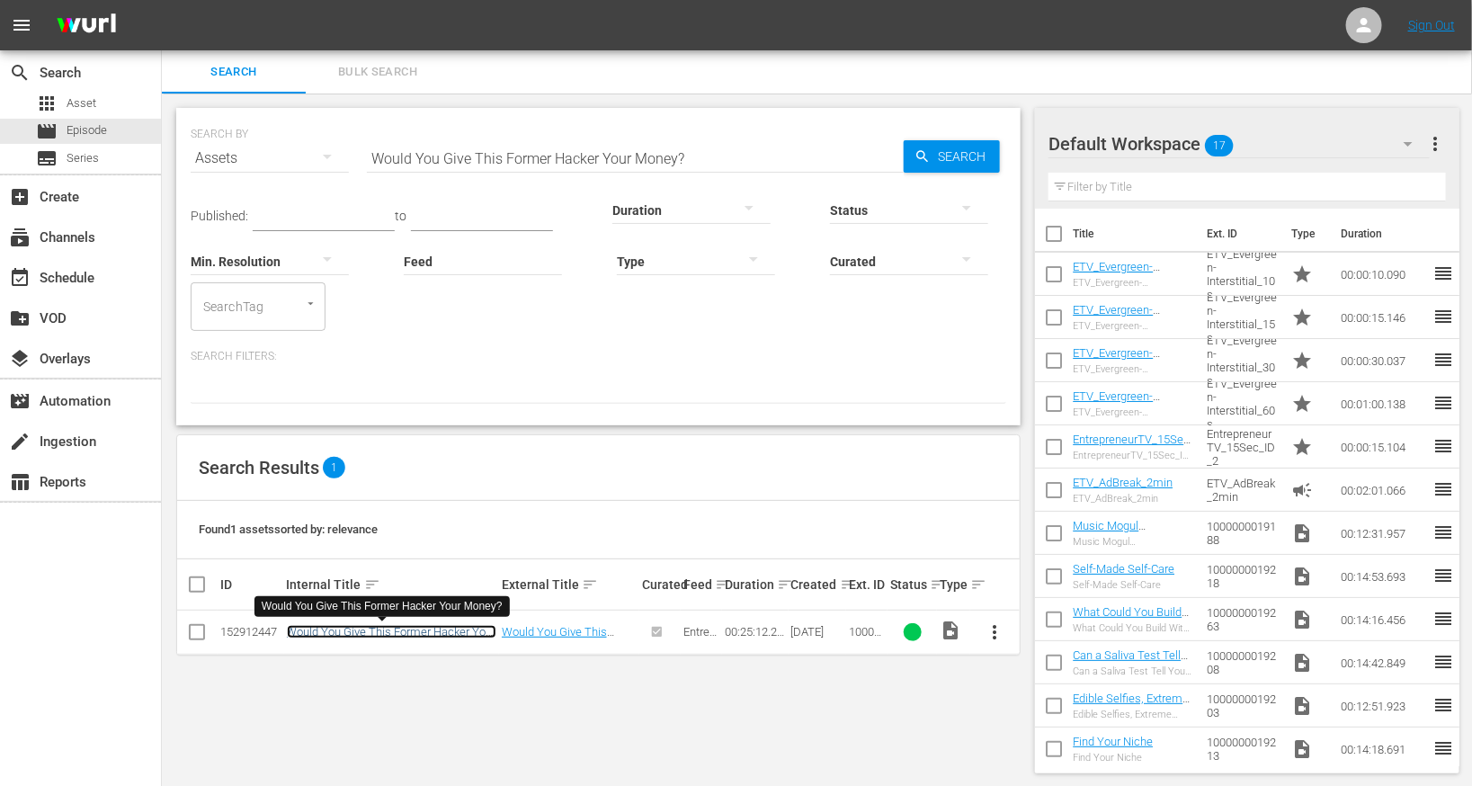
click at [384, 638] on td "Would You Give This Former Hacker Your Money?" at bounding box center [391, 633] width 215 height 44
click at [370, 633] on link "Would You Give This Former Hacker Your Money?" at bounding box center [392, 638] width 210 height 27
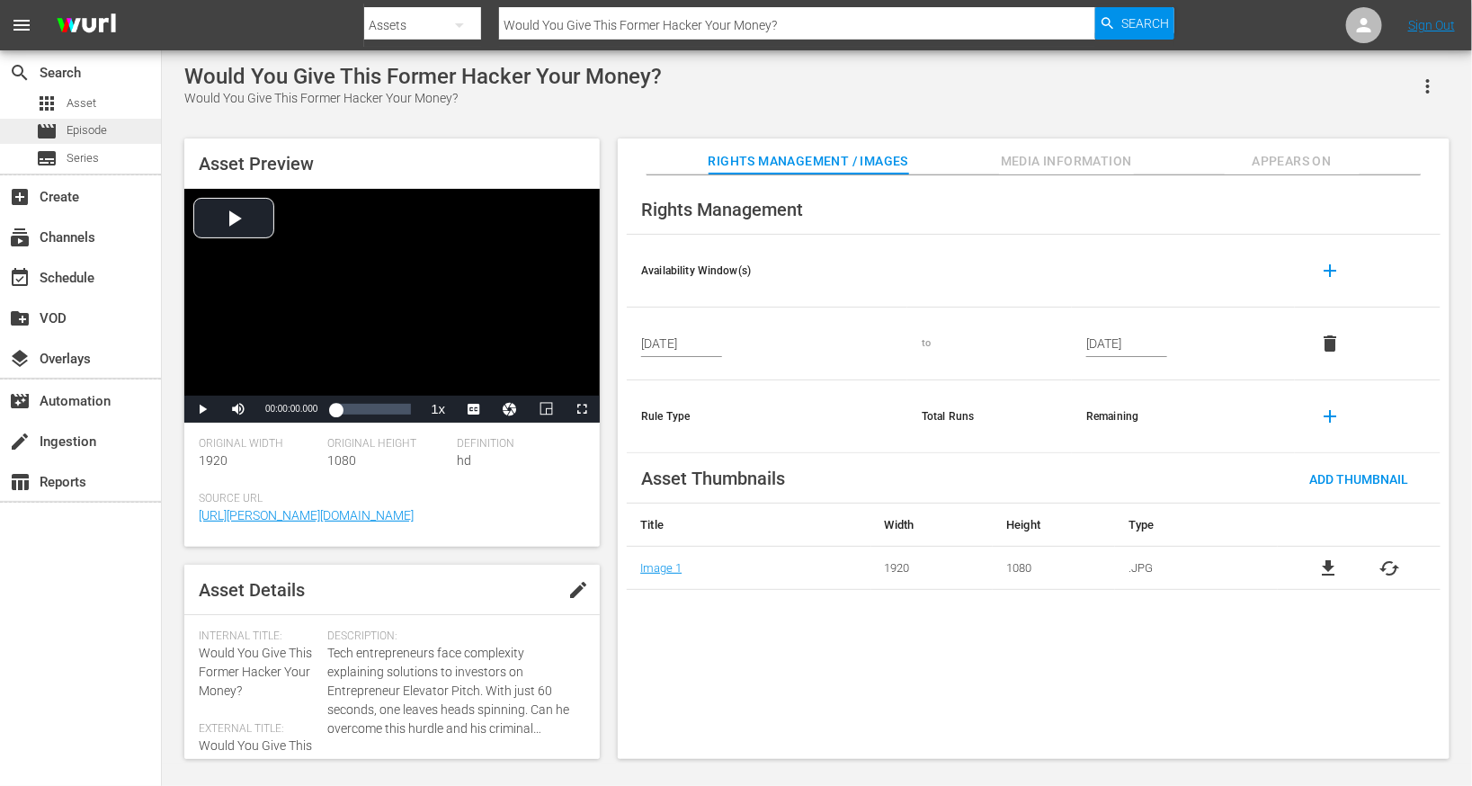
click at [131, 135] on div "movie Episode" at bounding box center [80, 131] width 161 height 25
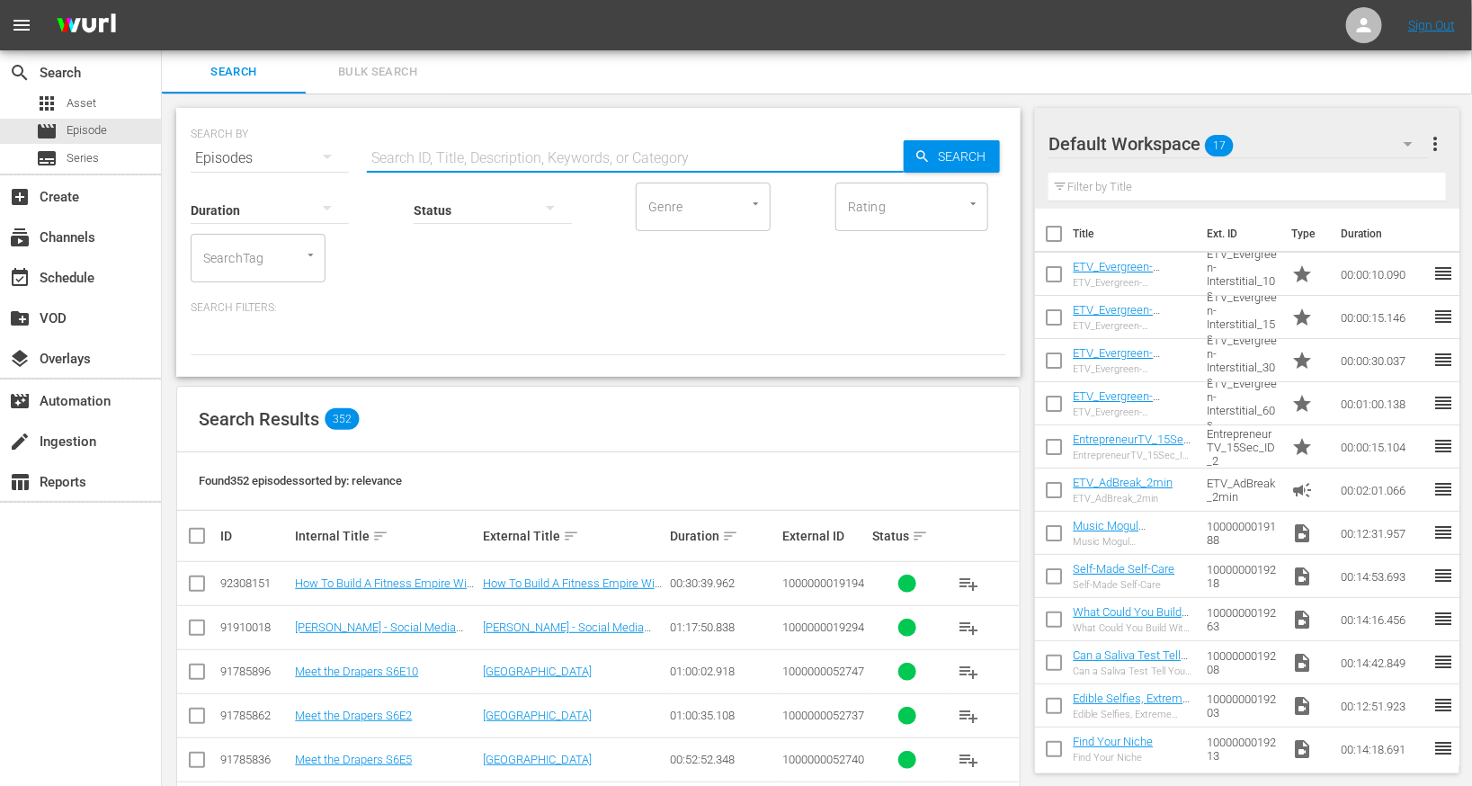
click at [412, 165] on input "text" at bounding box center [635, 158] width 537 height 43
paste input "Would You Give This Former Hacker Your Money?"
type input "Would You Give This Former Hacker Your Money?"
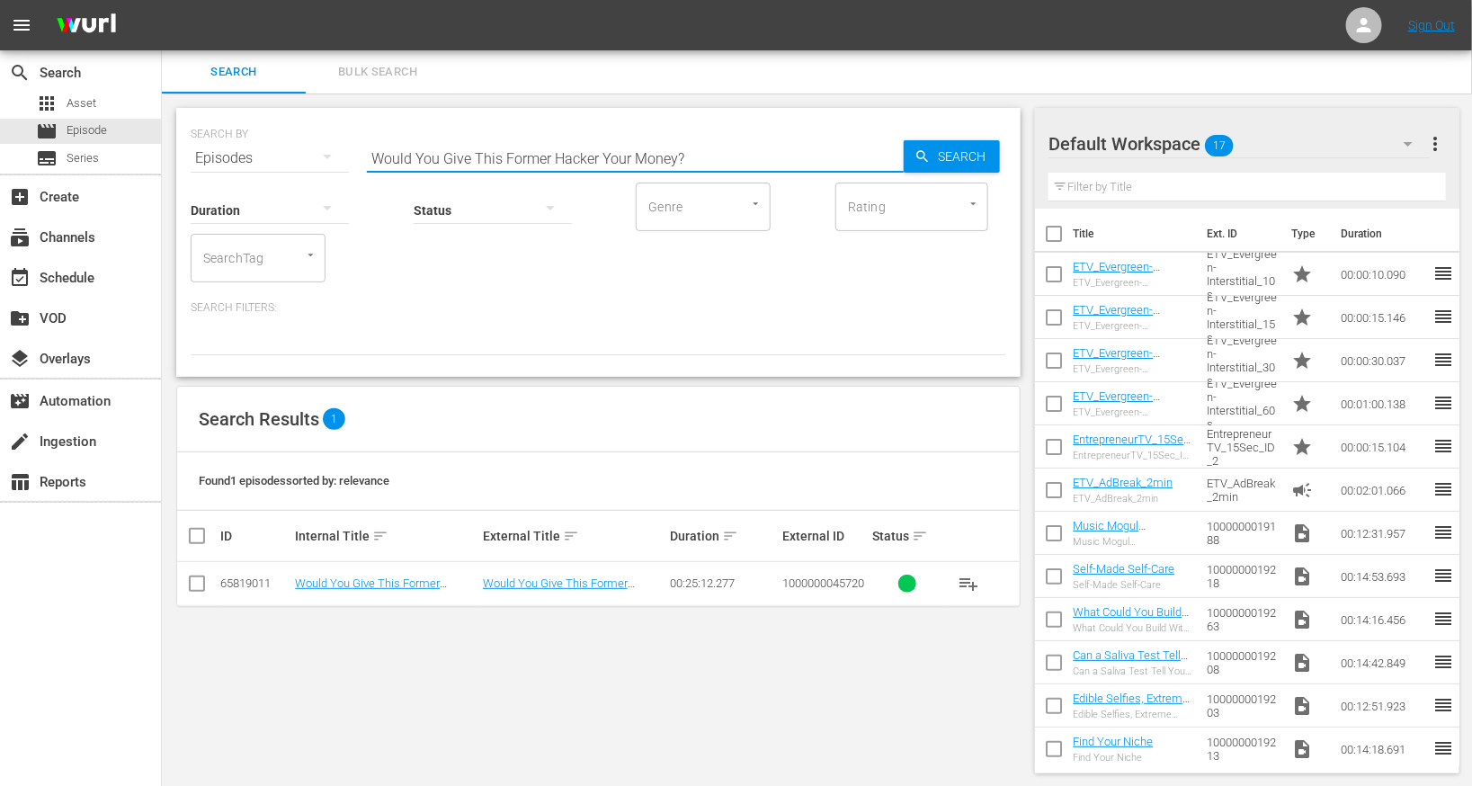
click at [198, 581] on input "checkbox" at bounding box center [197, 587] width 22 height 22
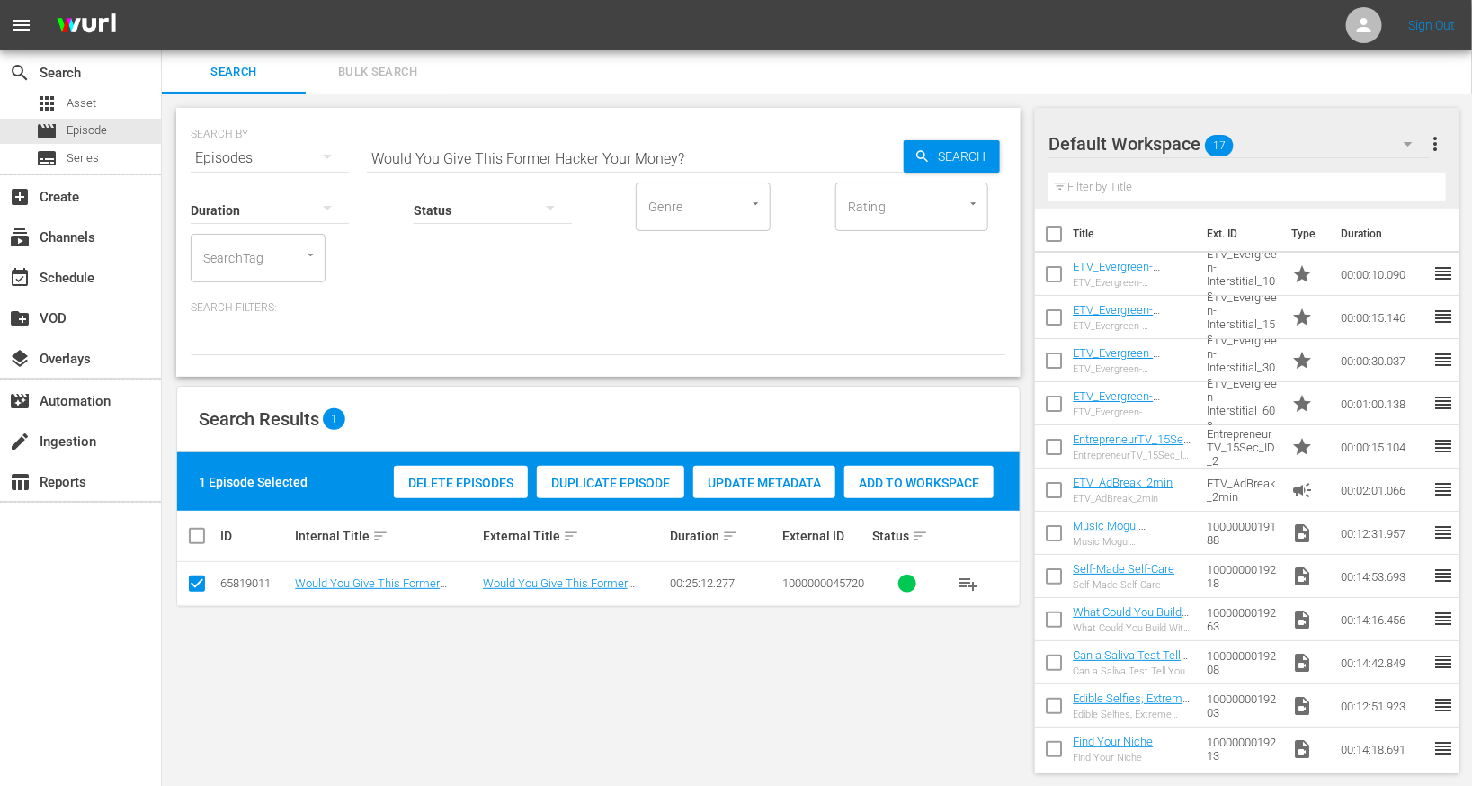
click at [201, 584] on input "checkbox" at bounding box center [197, 587] width 22 height 22
checkbox input "false"
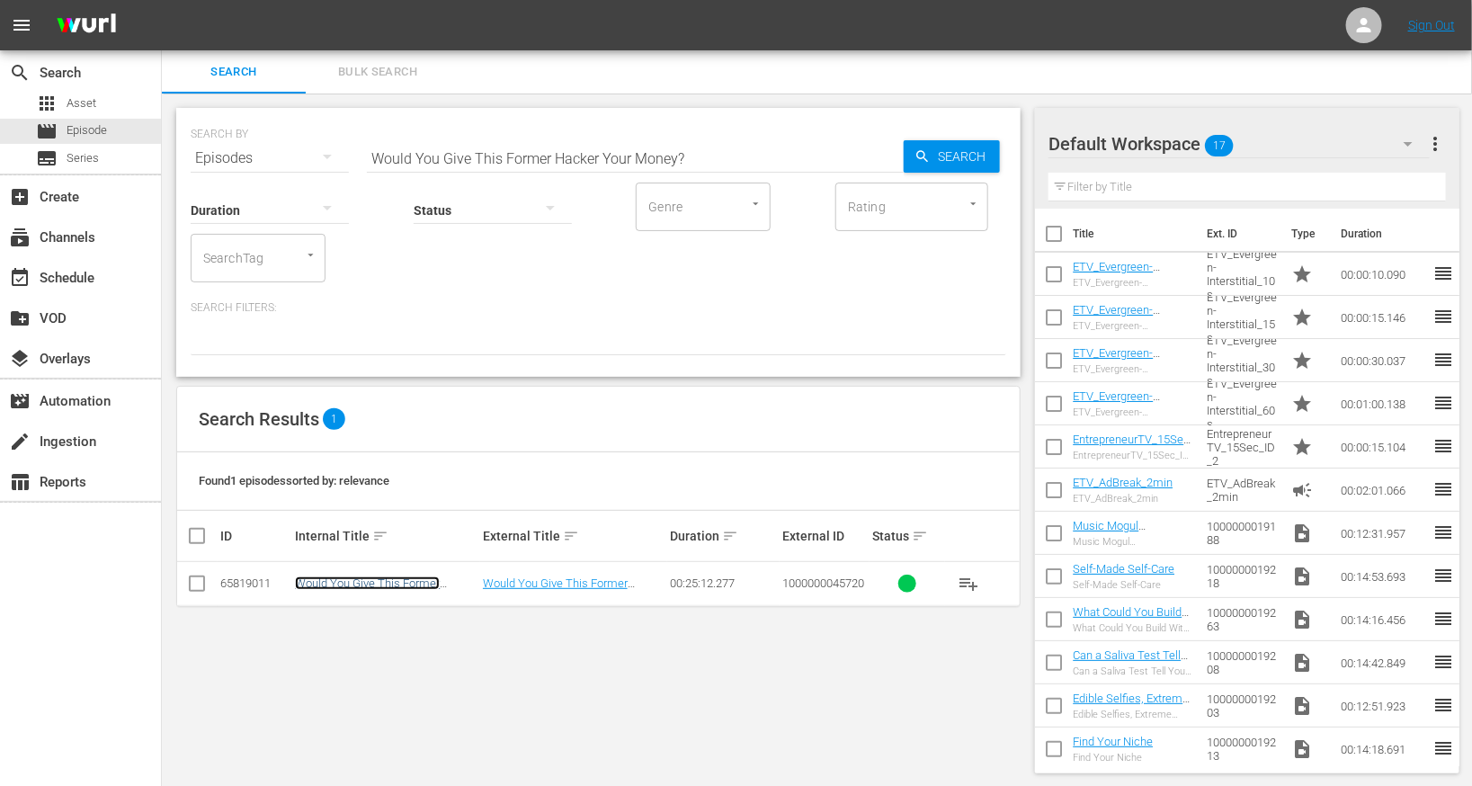
click at [390, 585] on link "Would You Give This Former Hacker Your Money?" at bounding box center [367, 589] width 145 height 27
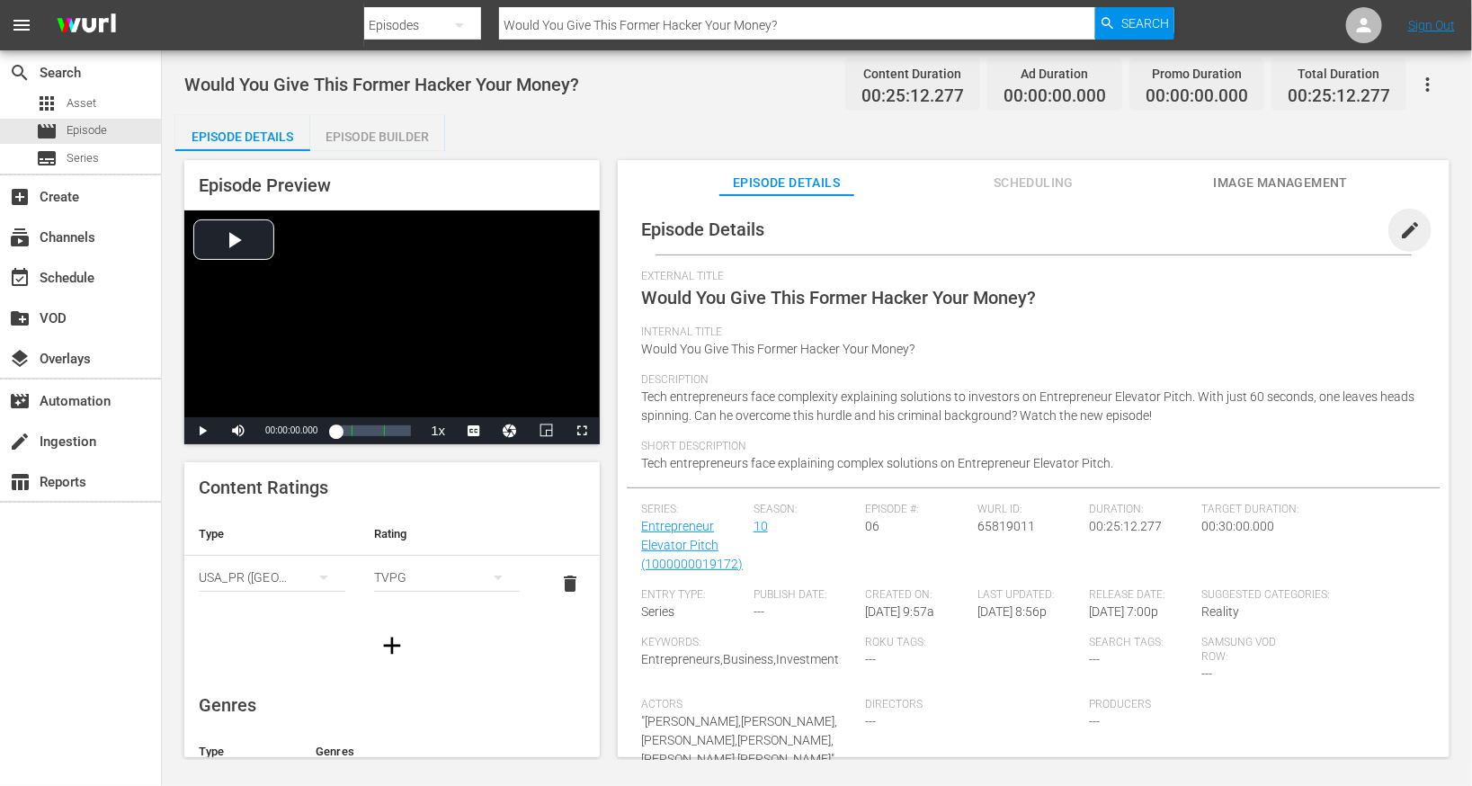
click at [1399, 231] on span "edit" at bounding box center [1410, 230] width 22 height 22
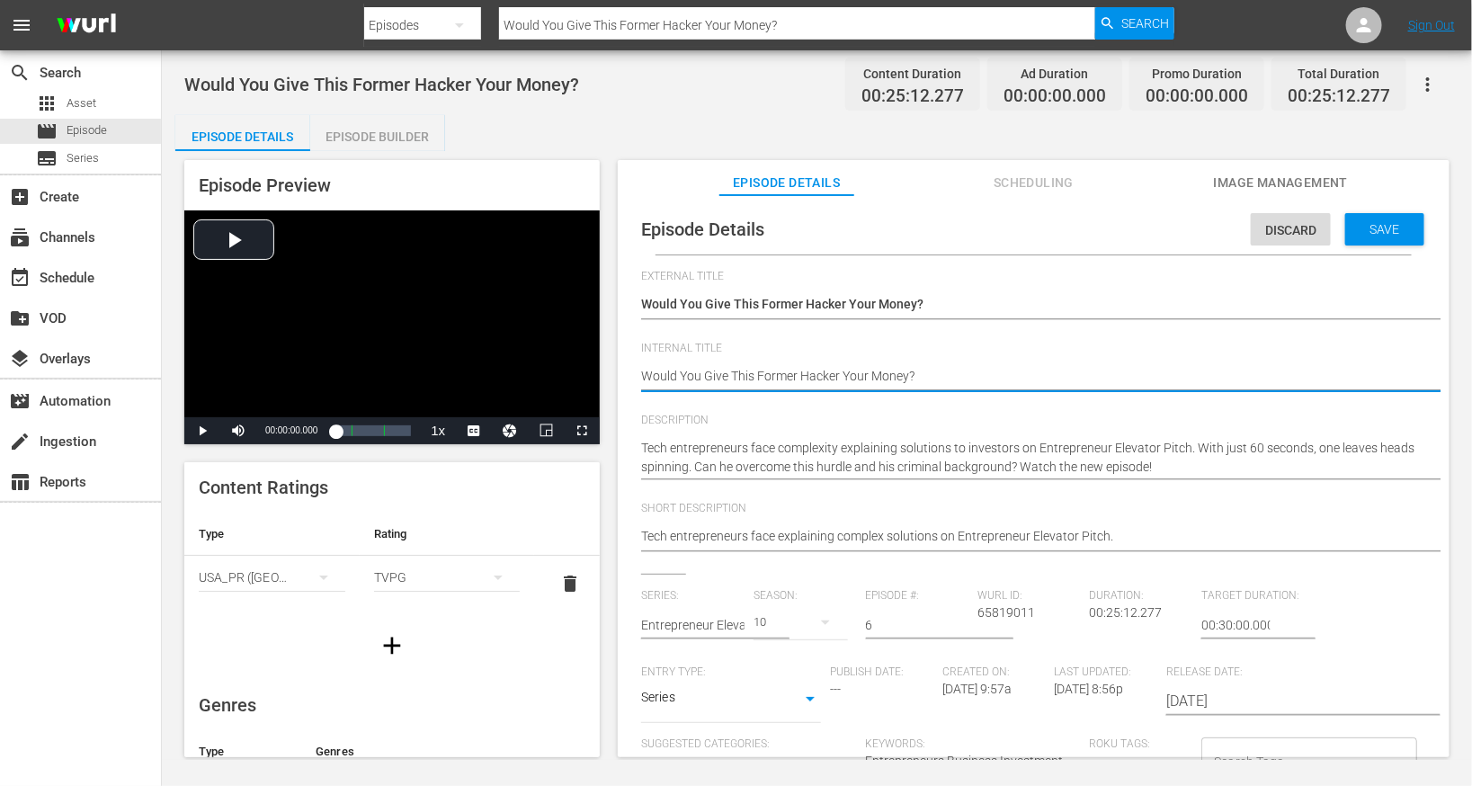
click at [893, 372] on textarea "Would You Give This Former Hacker Your Money?" at bounding box center [1029, 378] width 776 height 22
type textarea "E"
type textarea "EE"
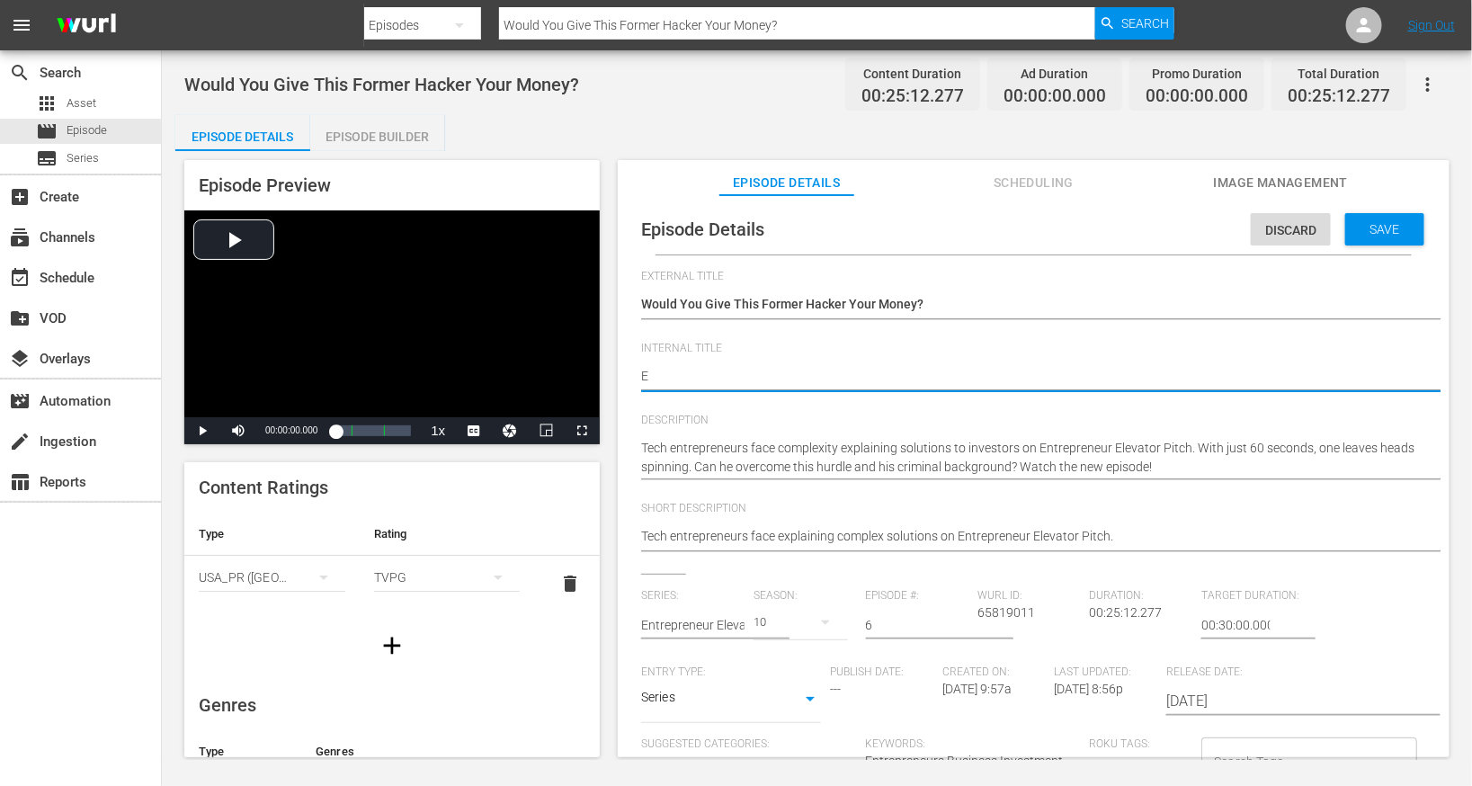
type textarea "EE"
type textarea "EEP"
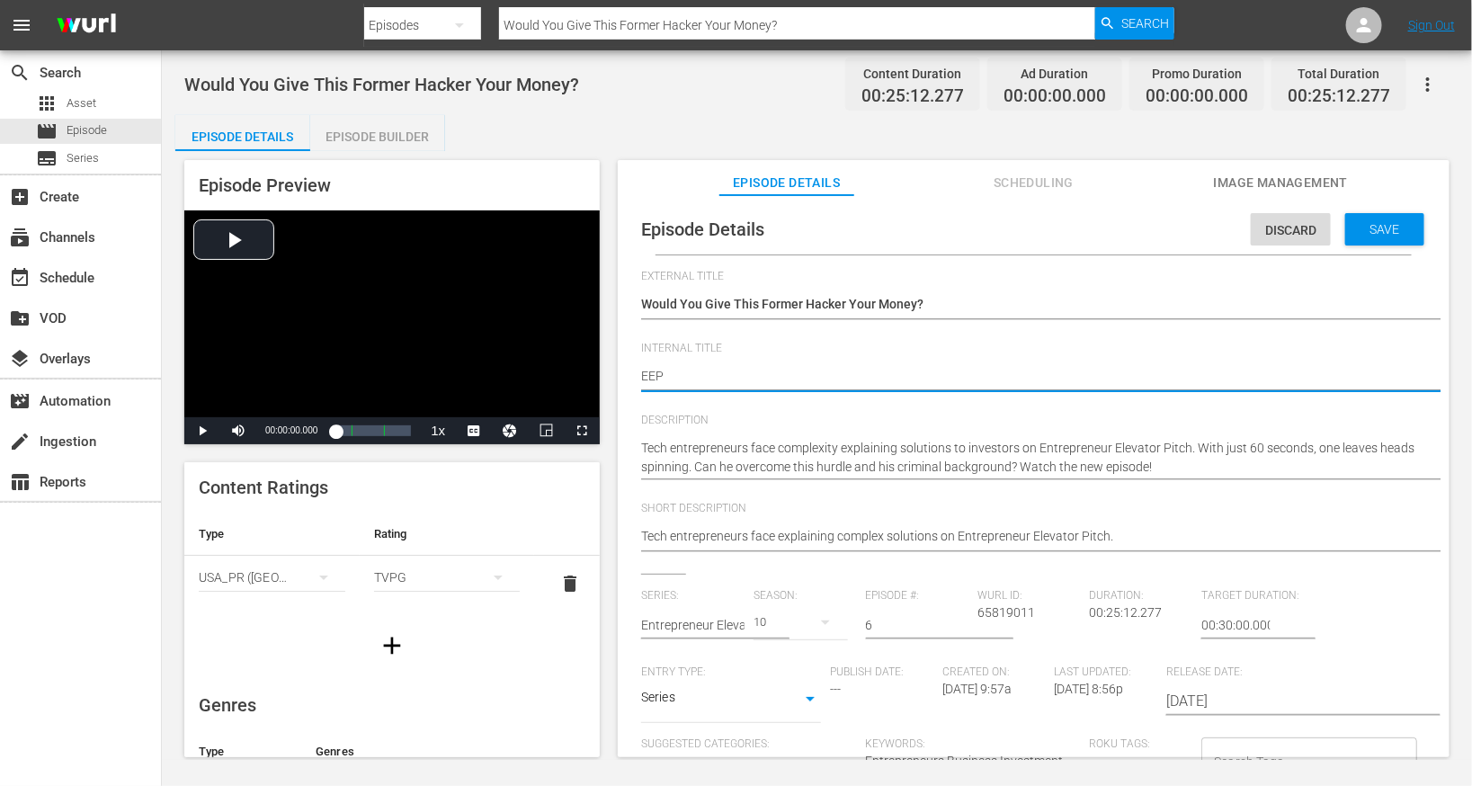
type textarea "EEP S"
type textarea "EEP S1"
type textarea "EEP S10"
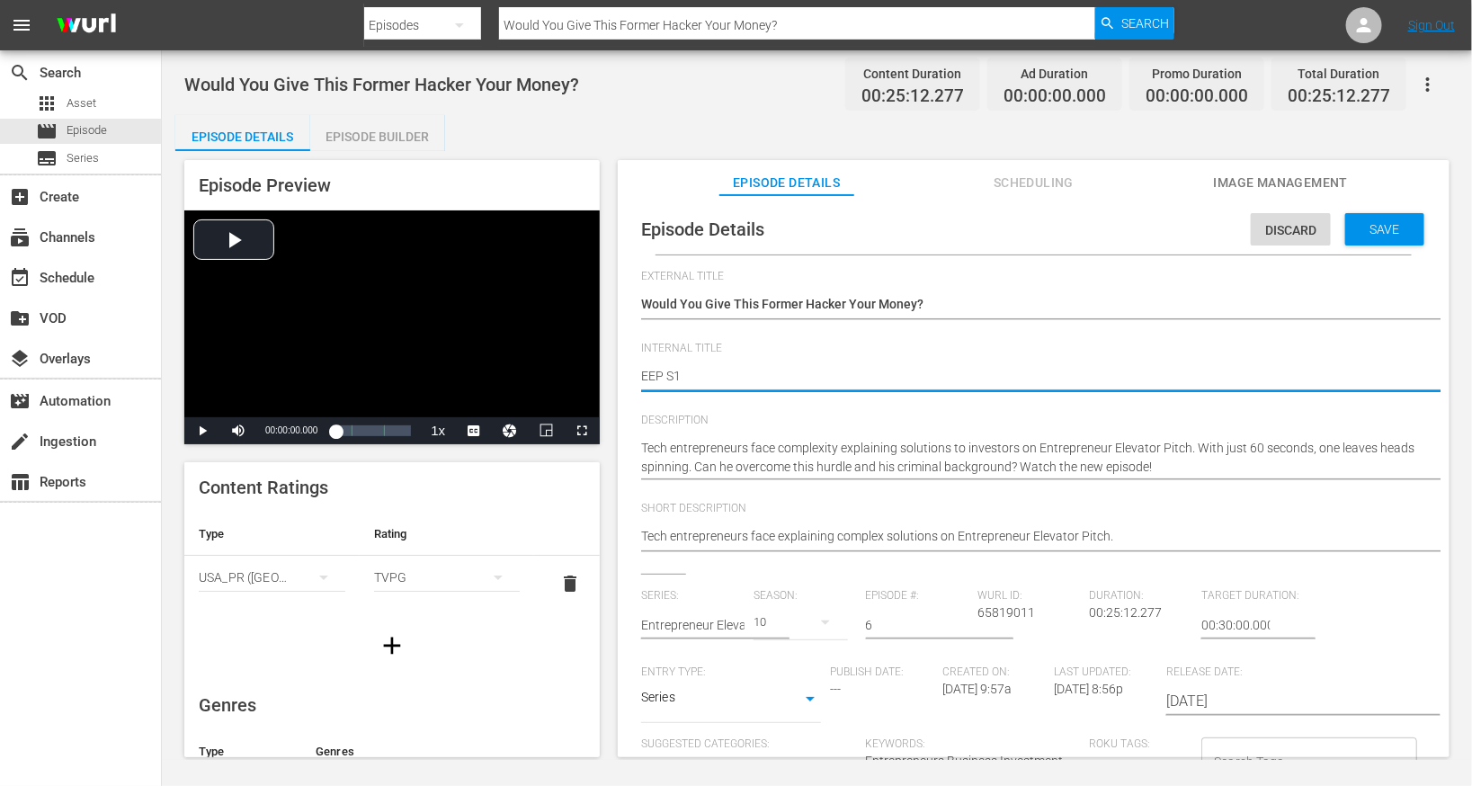
type textarea "EEP S10"
type textarea "EEP S10E"
type textarea "EEP S10E6"
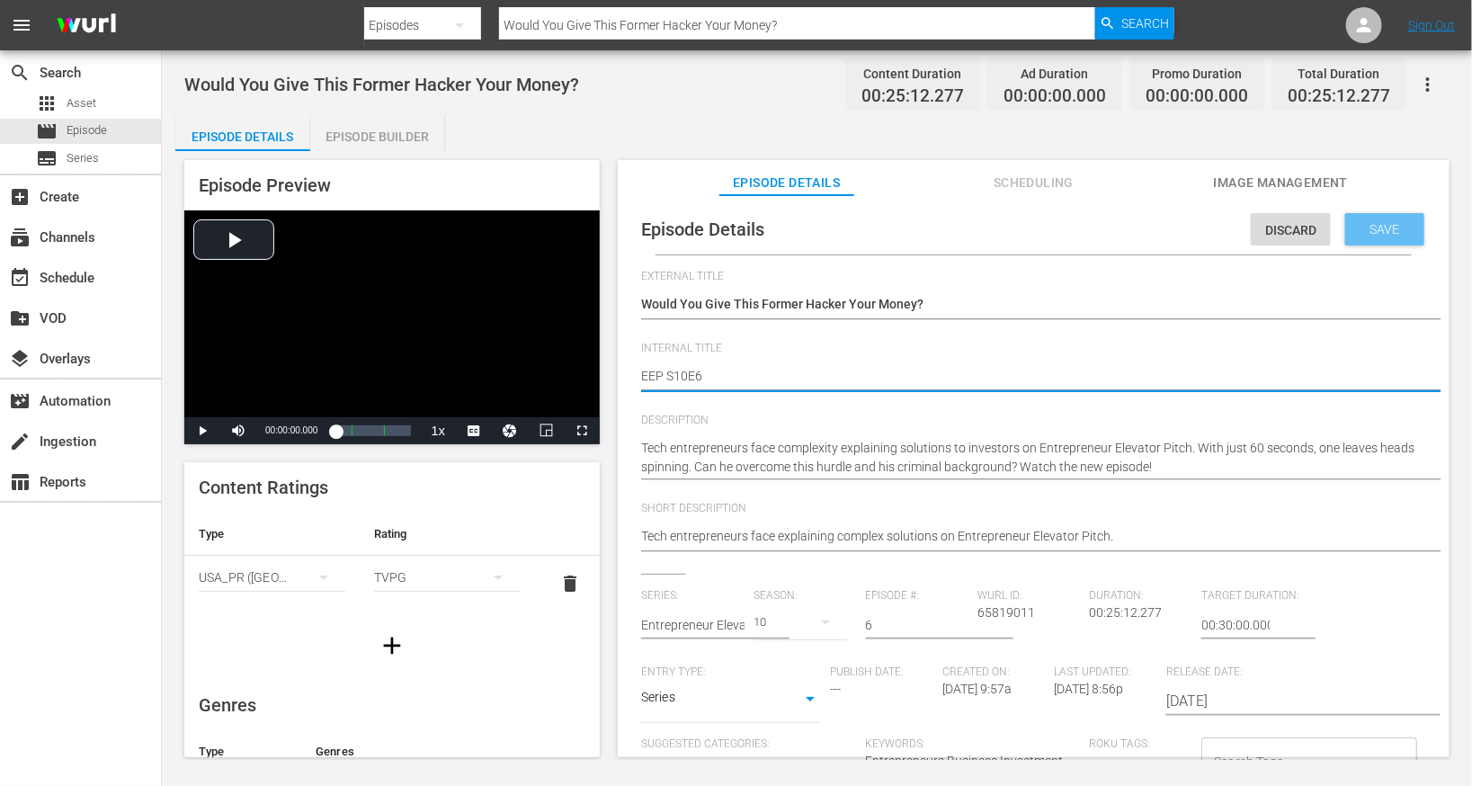
click at [1389, 227] on span "Save" at bounding box center [1385, 229] width 58 height 14
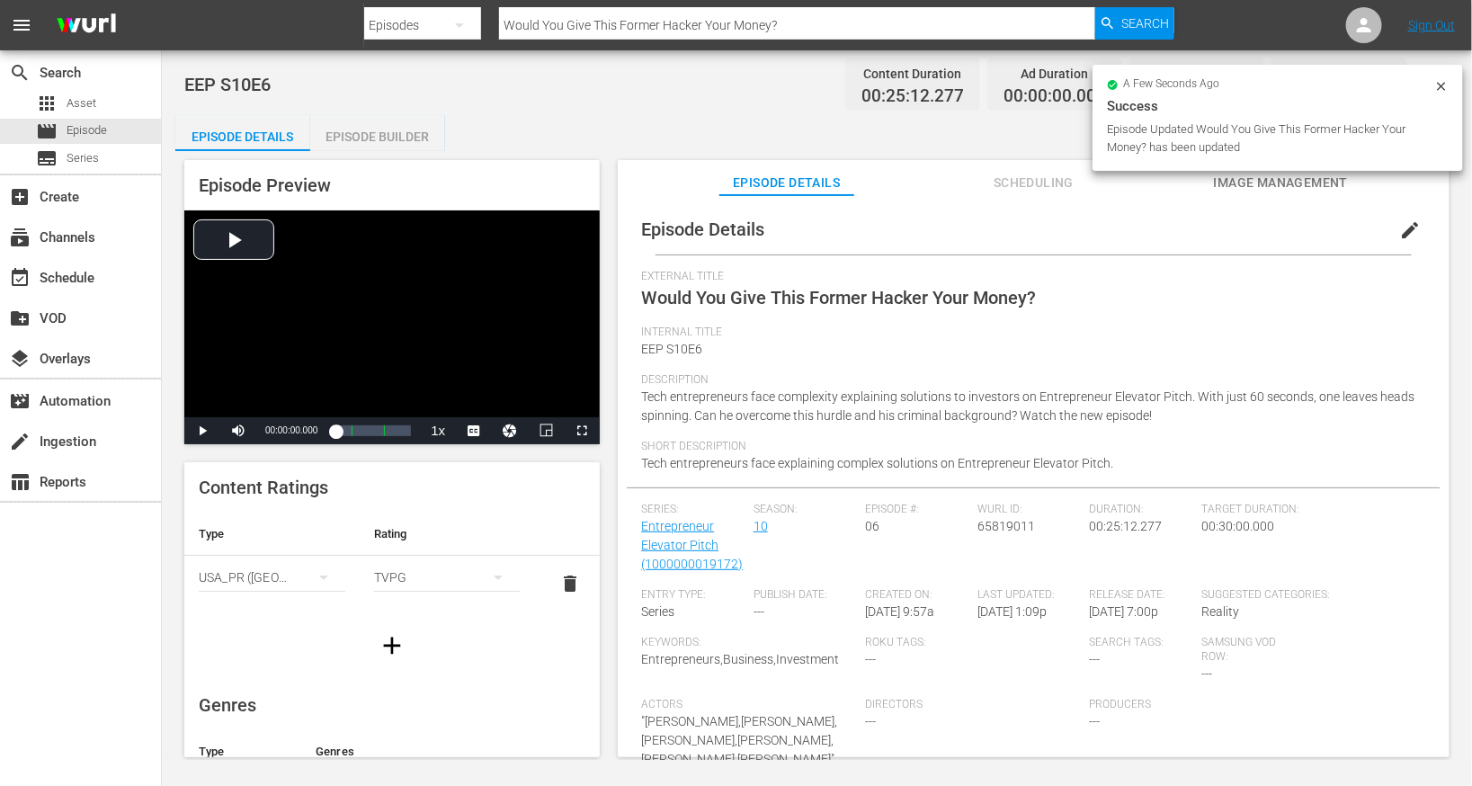
click at [424, 140] on div "Episode Builder" at bounding box center [377, 136] width 135 height 43
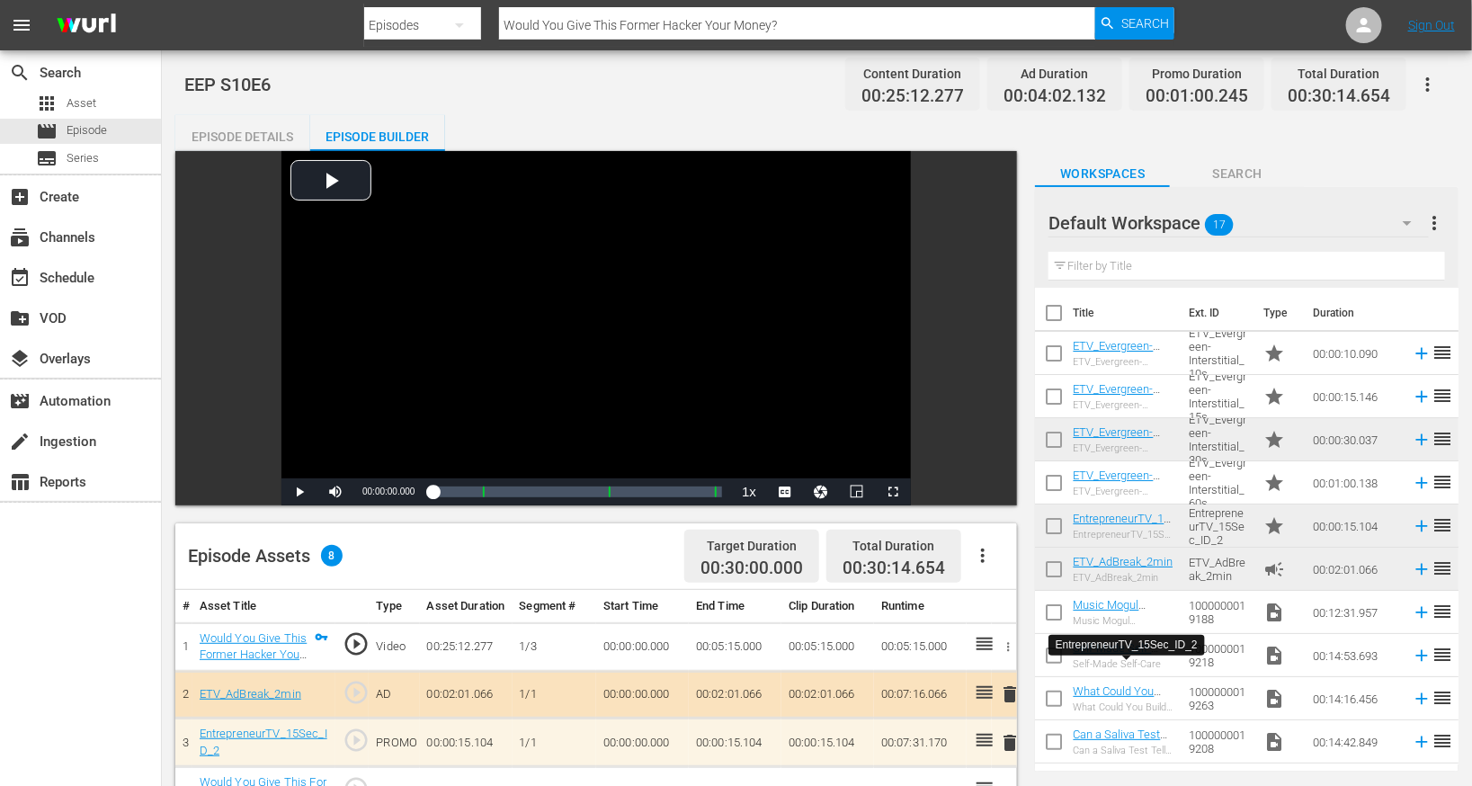
click at [603, 20] on input "Would You Give This Former Hacker Your Money?" at bounding box center [797, 25] width 596 height 43
paste input "I Invest in People"
type input "I Invest in People"
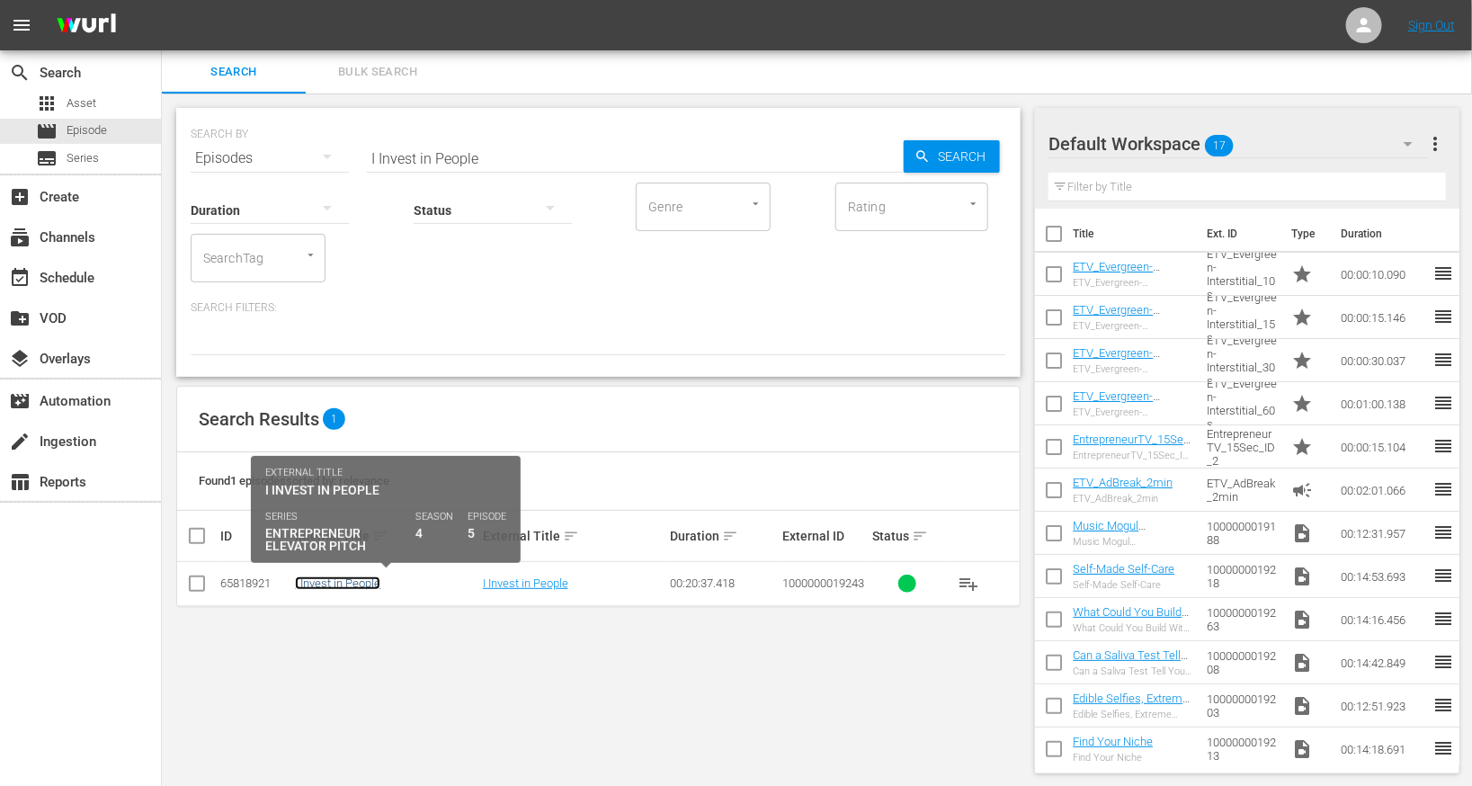
click at [344, 585] on link "I Invest in People" at bounding box center [337, 582] width 85 height 13
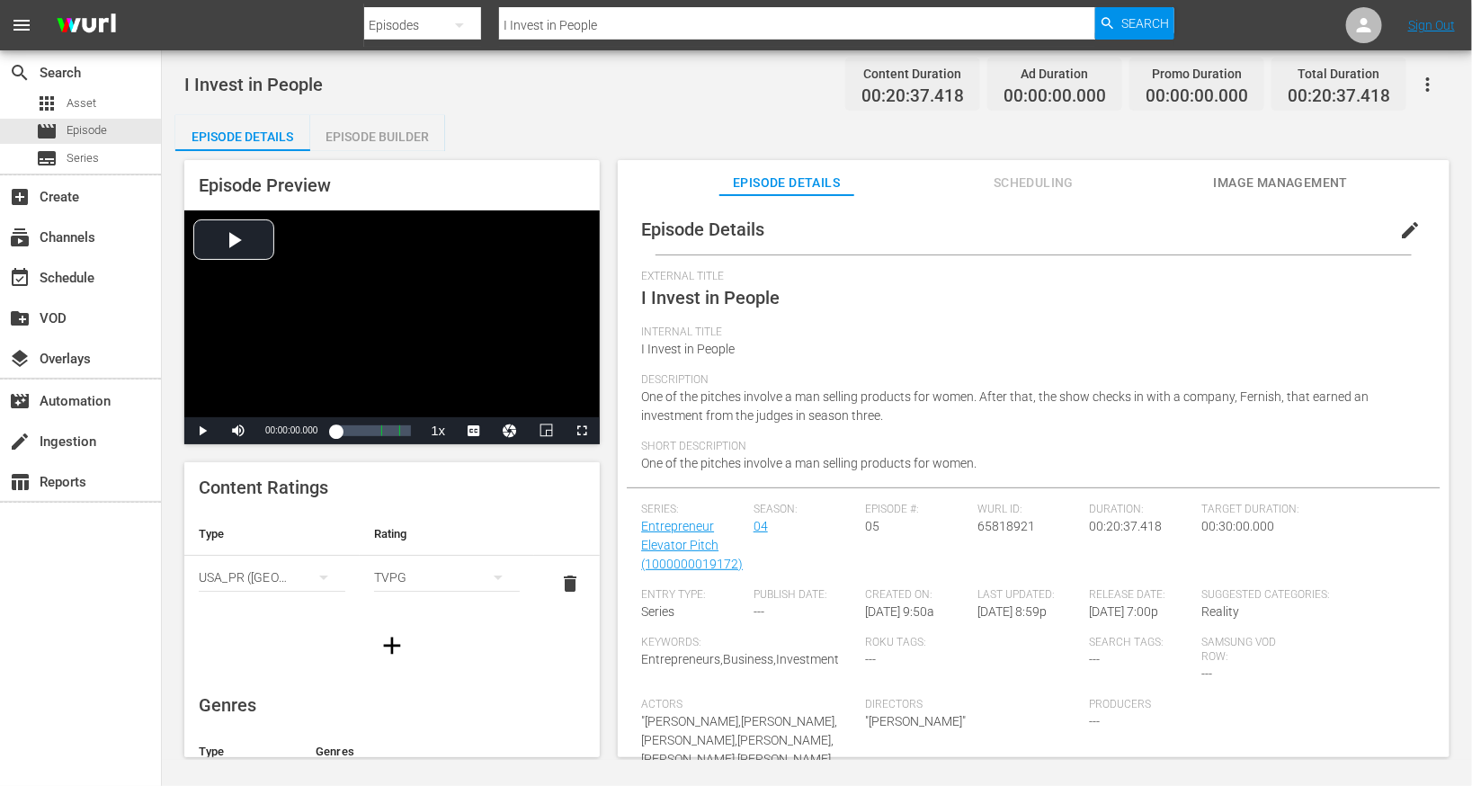
click at [1399, 236] on span "edit" at bounding box center [1410, 230] width 22 height 22
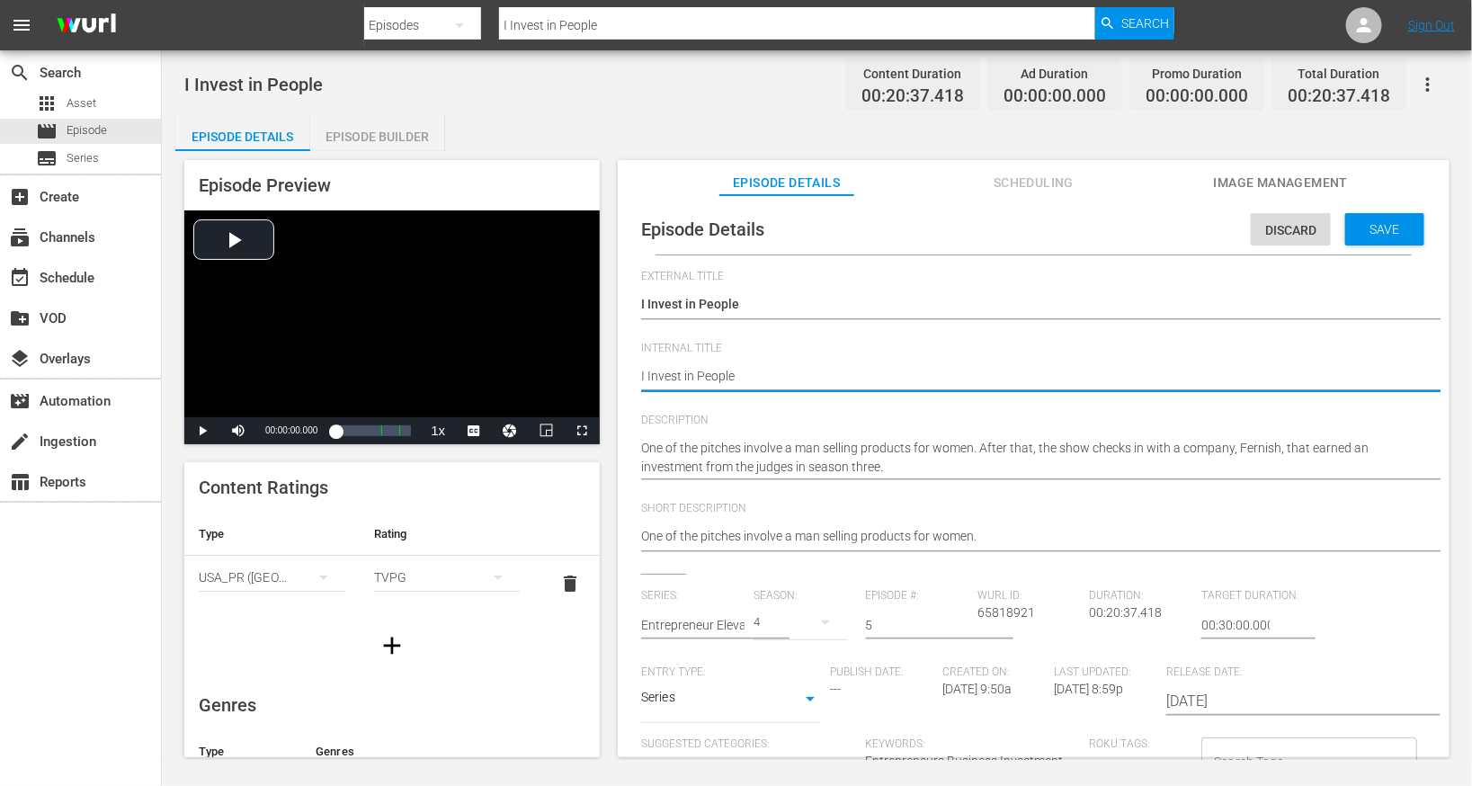
click at [724, 375] on textarea "I Invest in People" at bounding box center [1029, 378] width 776 height 22
type textarea "E"
type textarea "EE"
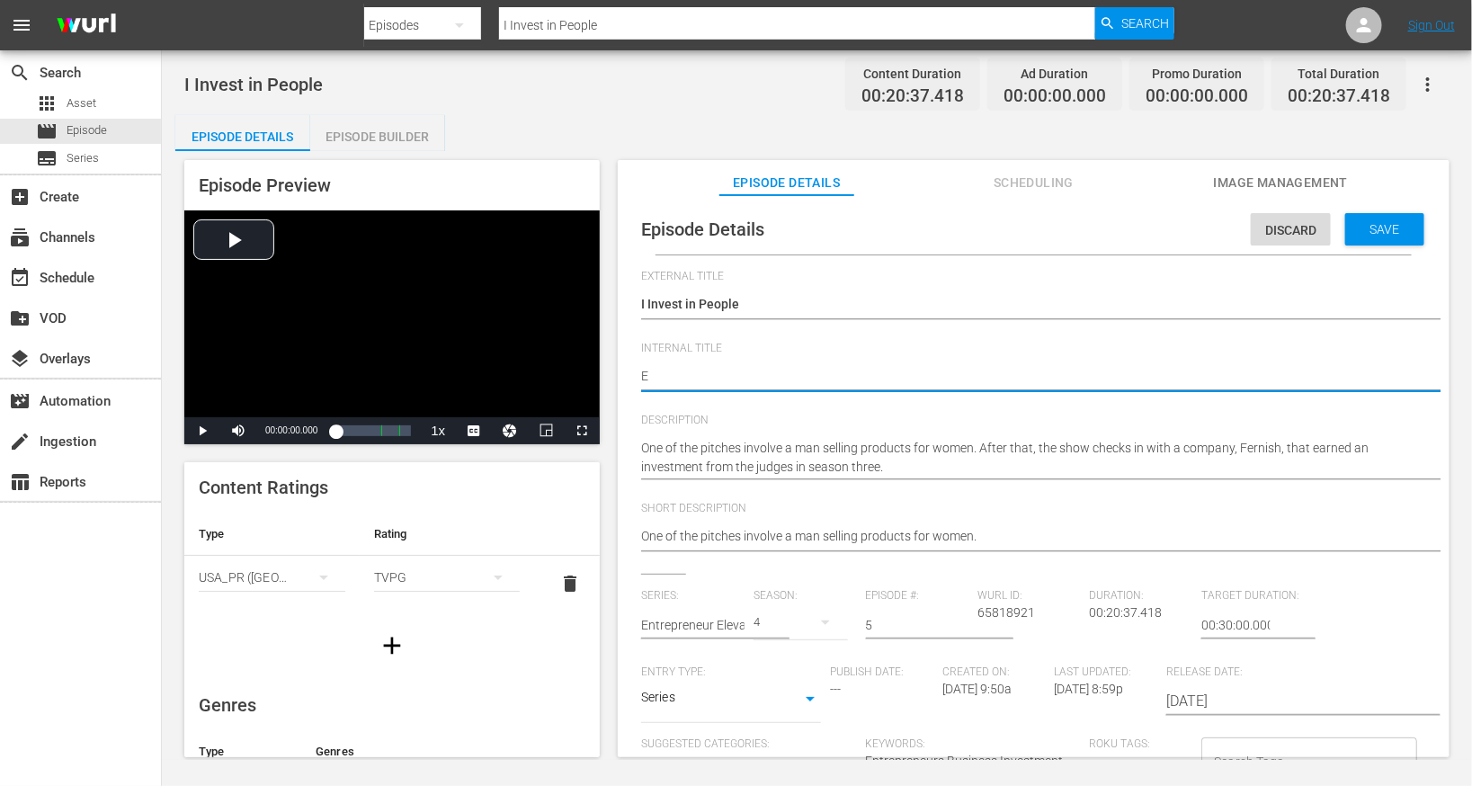
type textarea "EE"
type textarea "EEP"
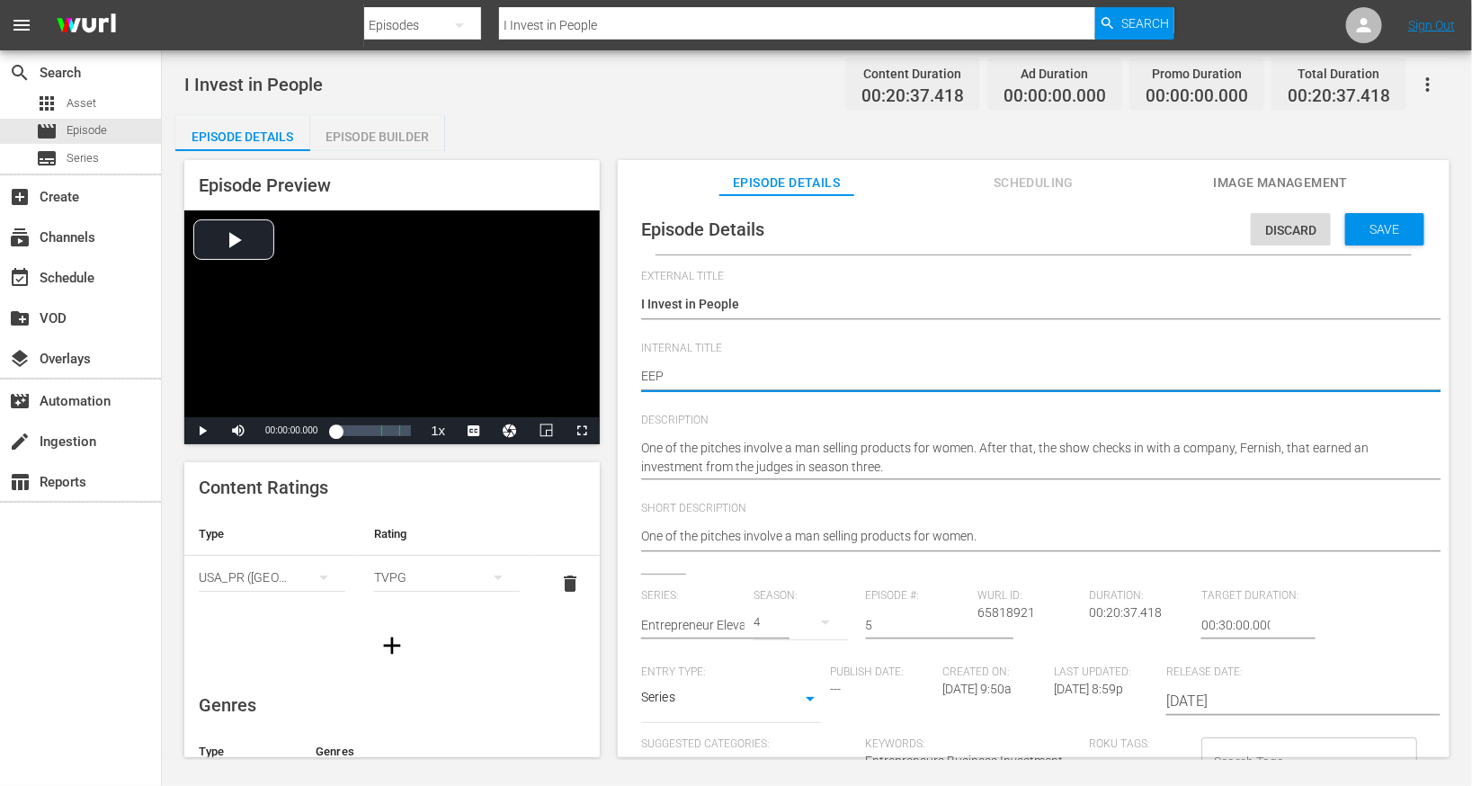
type textarea "EEP S"
type textarea "EEP S4"
type textarea "EEP S4E"
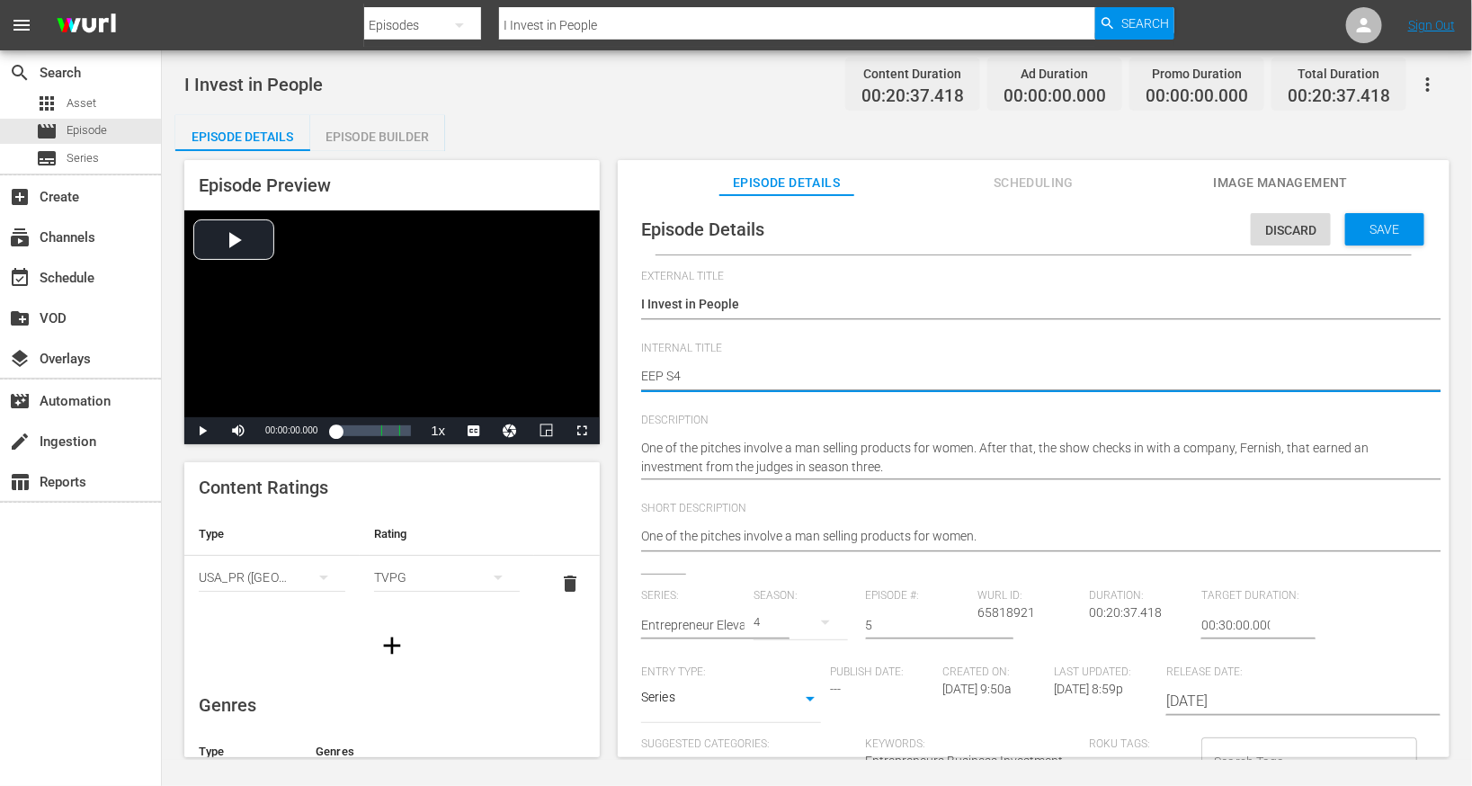
type textarea "EEP S4E"
type textarea "EEP S4E5"
click at [1356, 223] on span "Save" at bounding box center [1385, 229] width 58 height 14
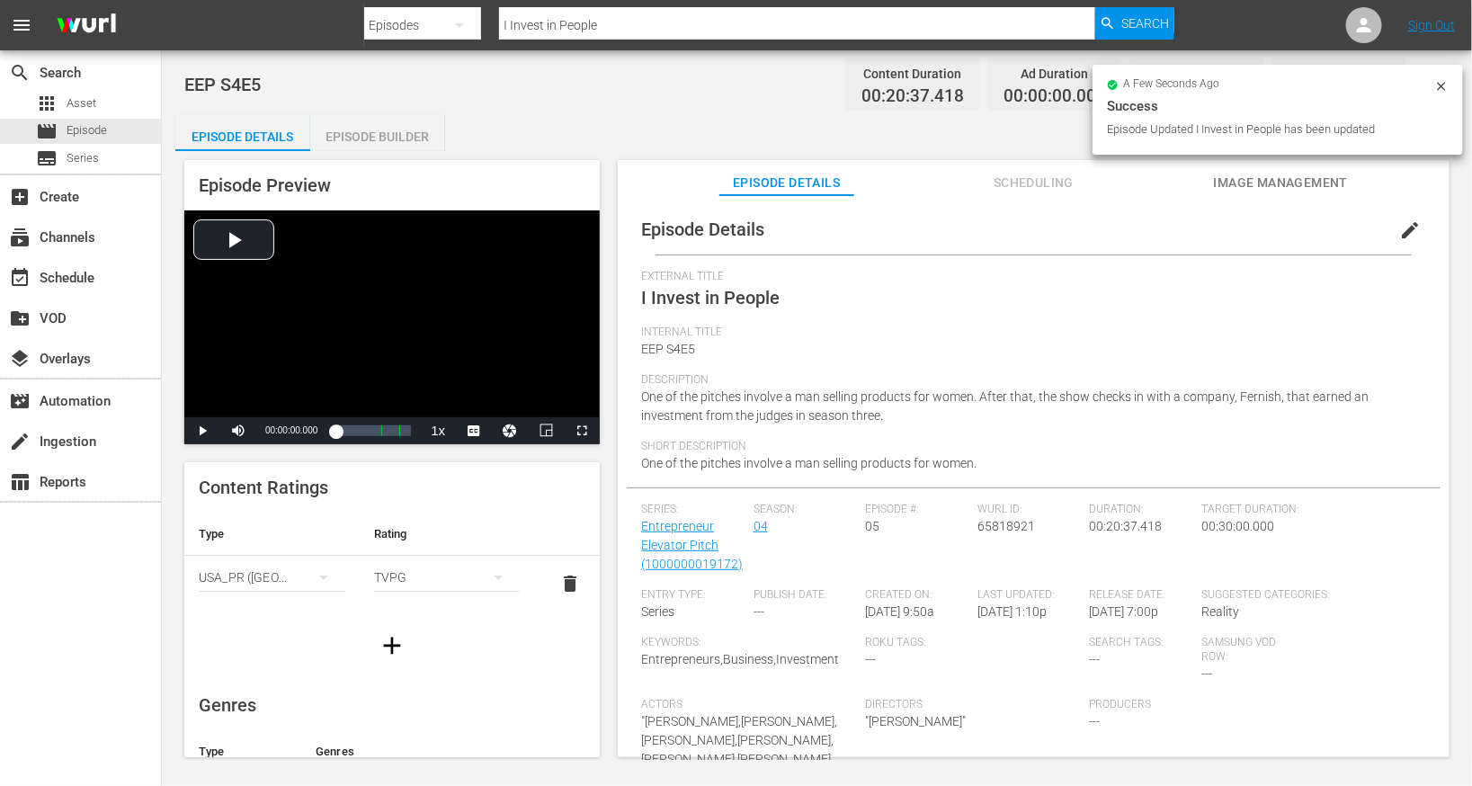
click at [385, 126] on div "Episode Builder" at bounding box center [377, 136] width 135 height 43
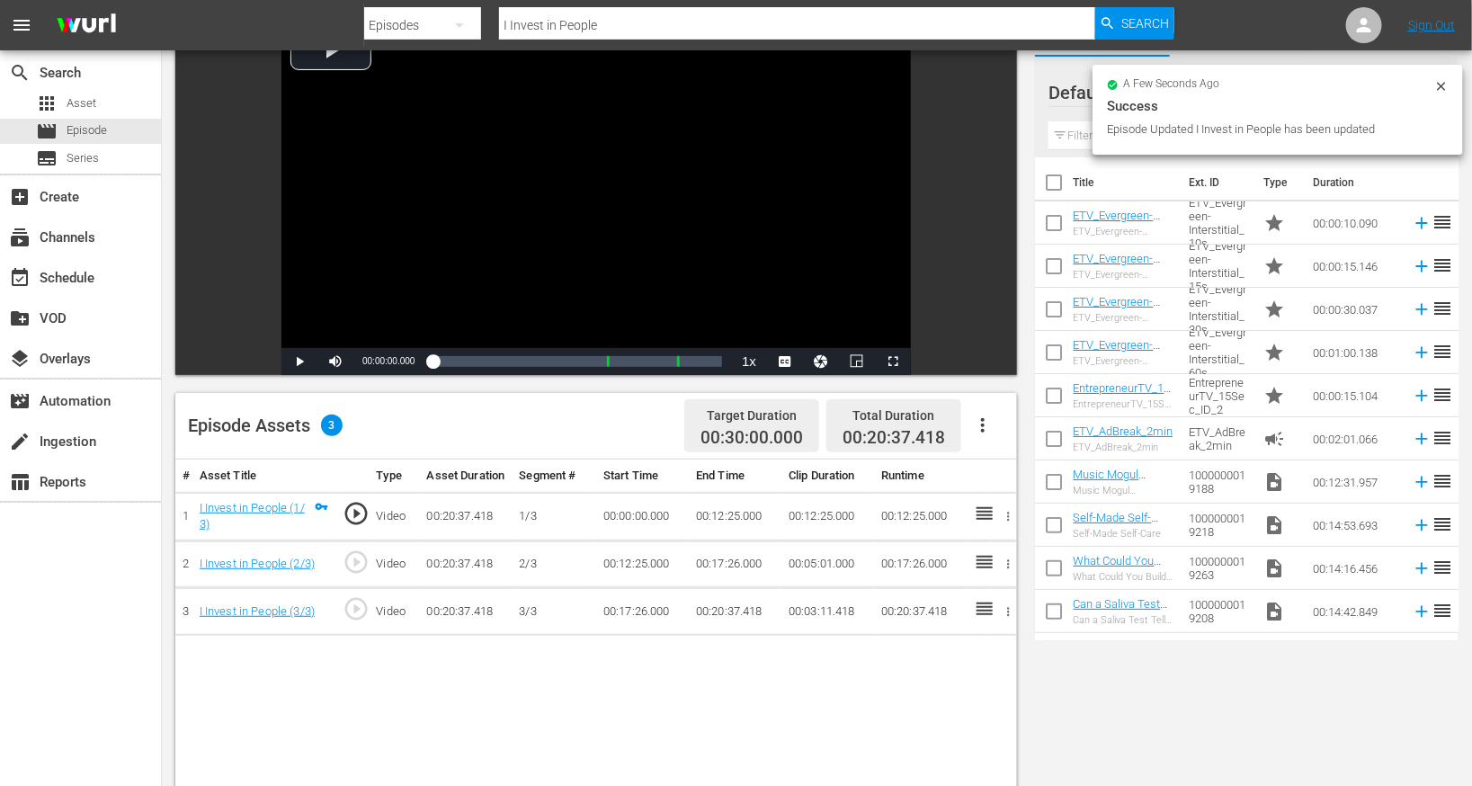
scroll to position [192, 0]
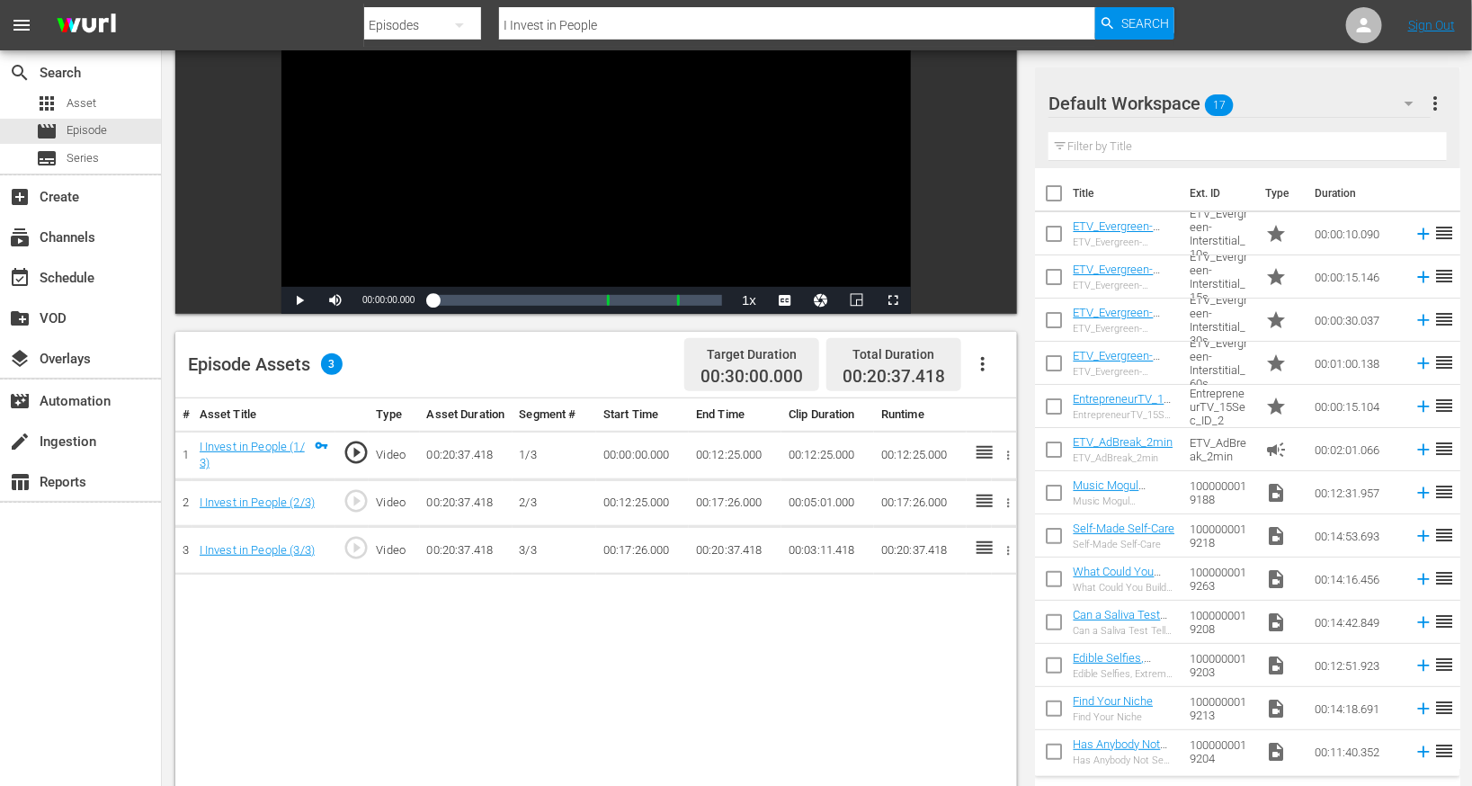
click at [985, 375] on button "button" at bounding box center [982, 364] width 43 height 43
click at [1024, 375] on div "Edit Cue Points" at bounding box center [1038, 370] width 122 height 43
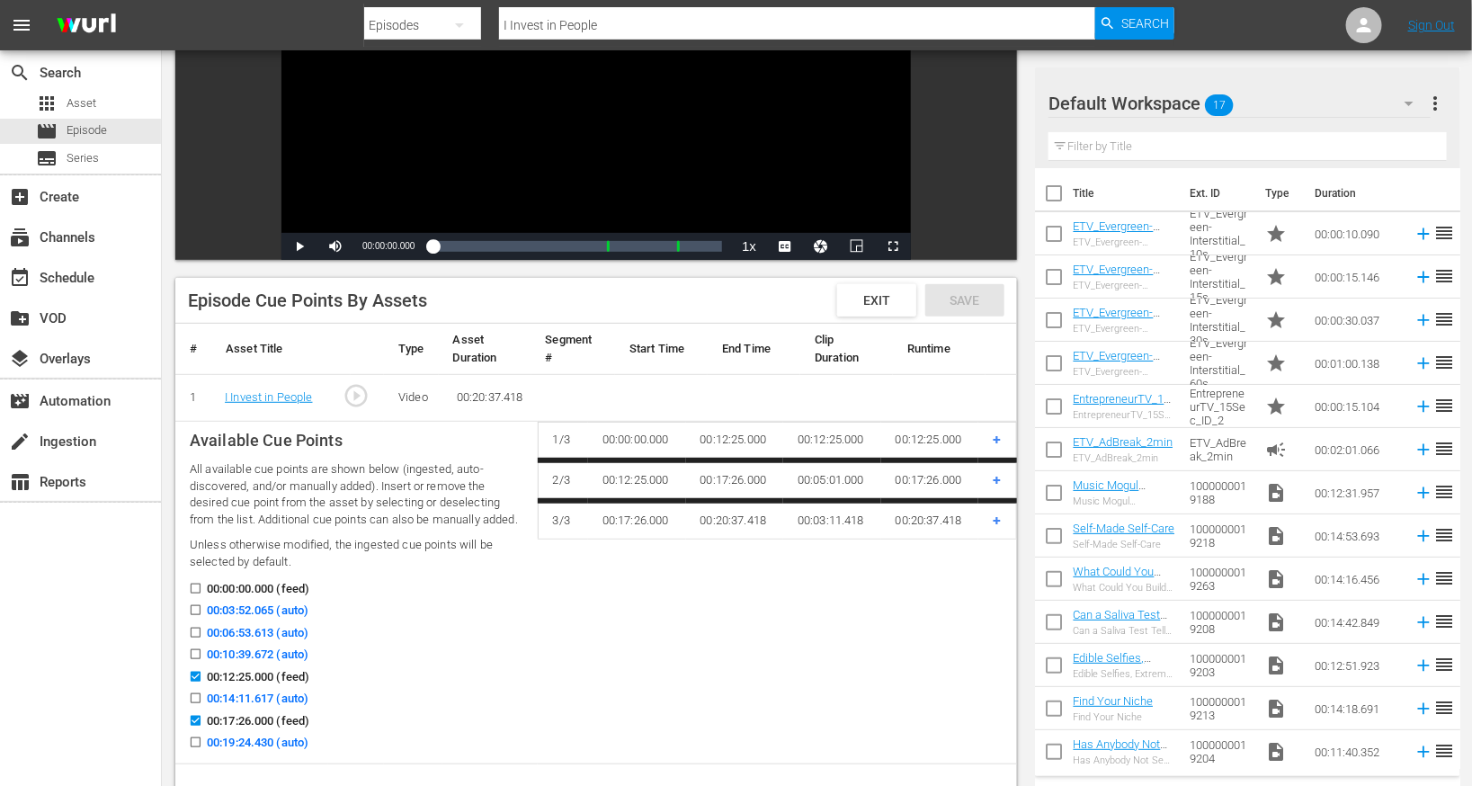
scroll to position [259, 0]
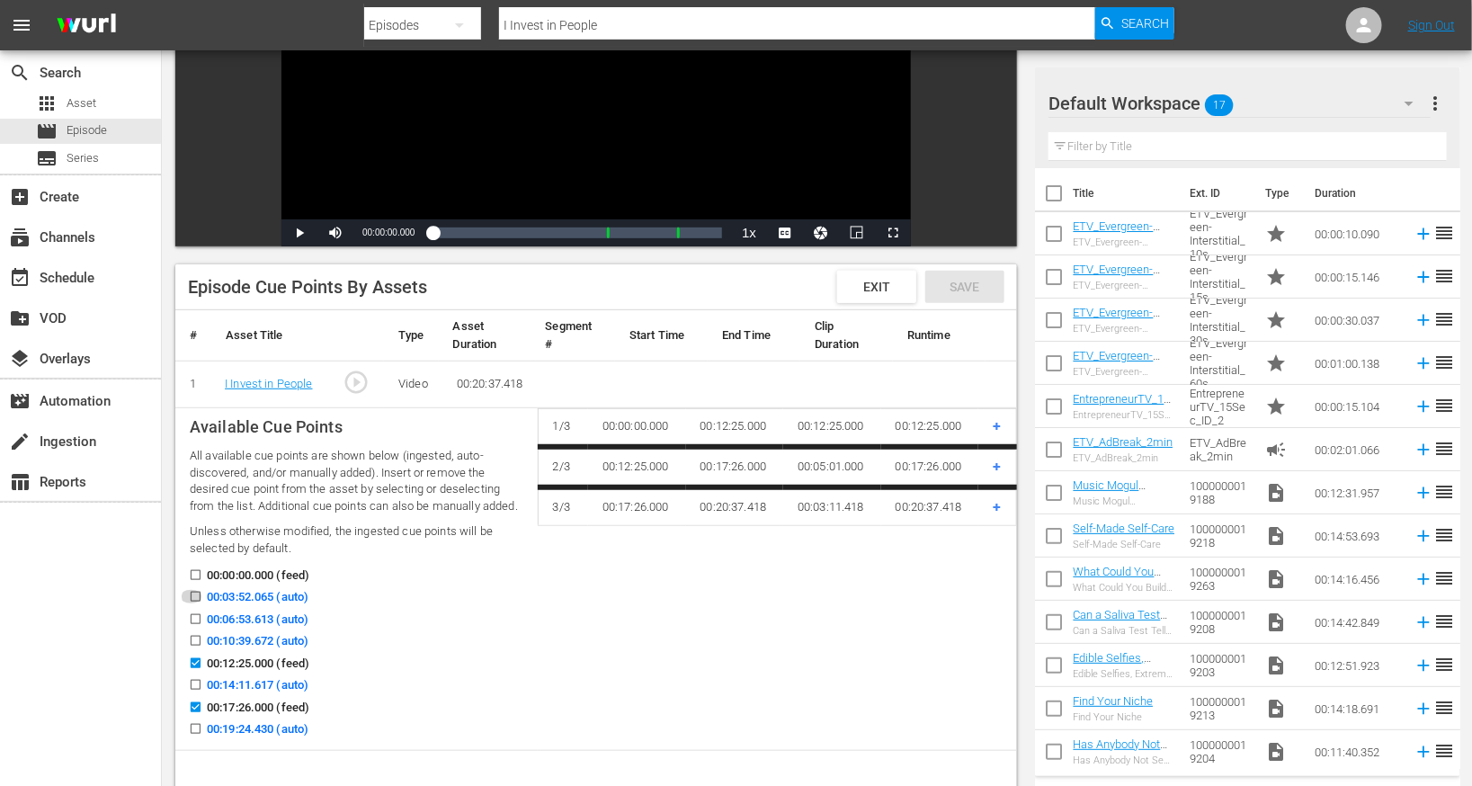
click at [196, 600] on input "00:03:52.065 (auto)" at bounding box center [191, 600] width 22 height 13
checkbox input "true"
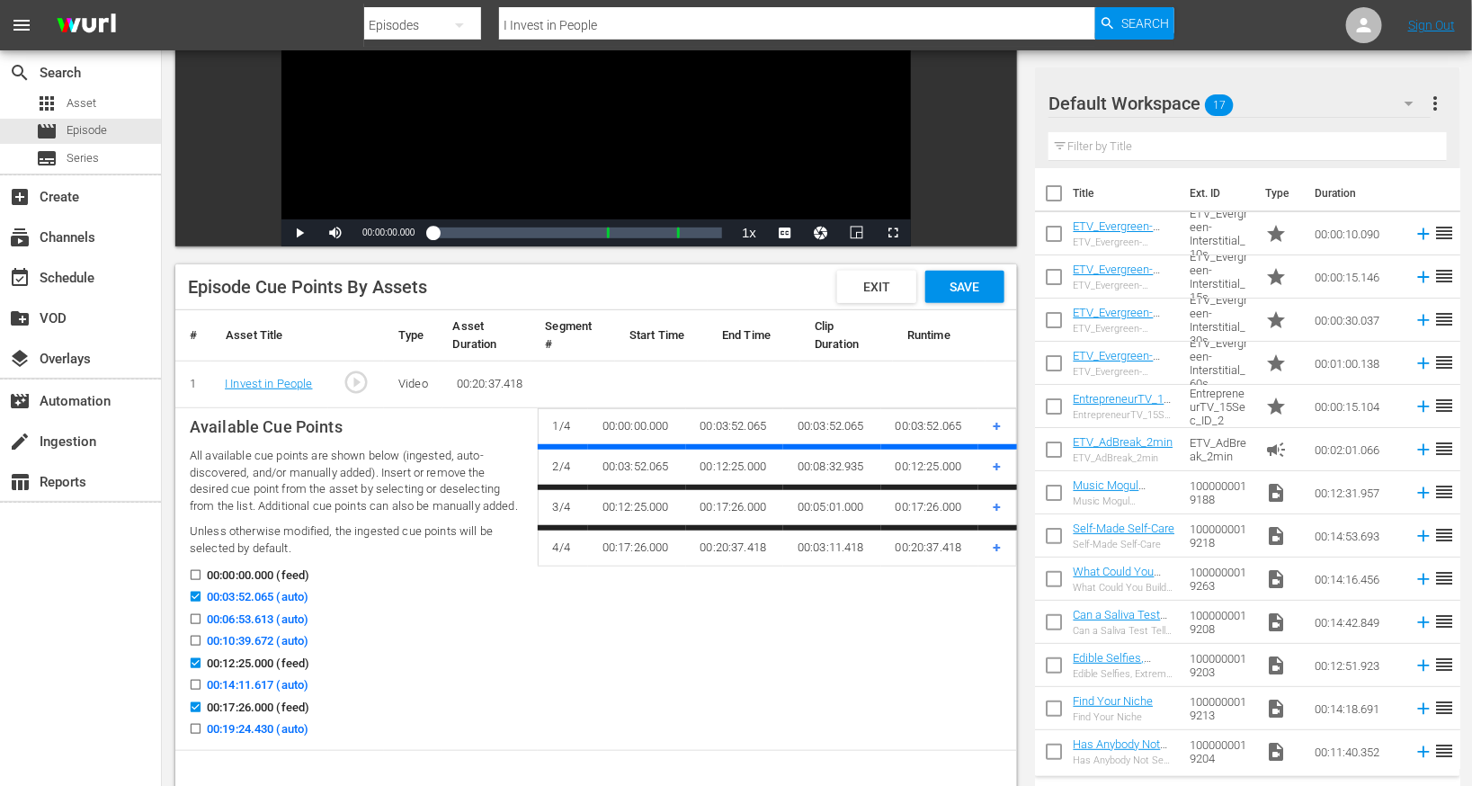
click at [196, 621] on input "00:06:53.613 (auto)" at bounding box center [191, 622] width 22 height 13
checkbox input "true"
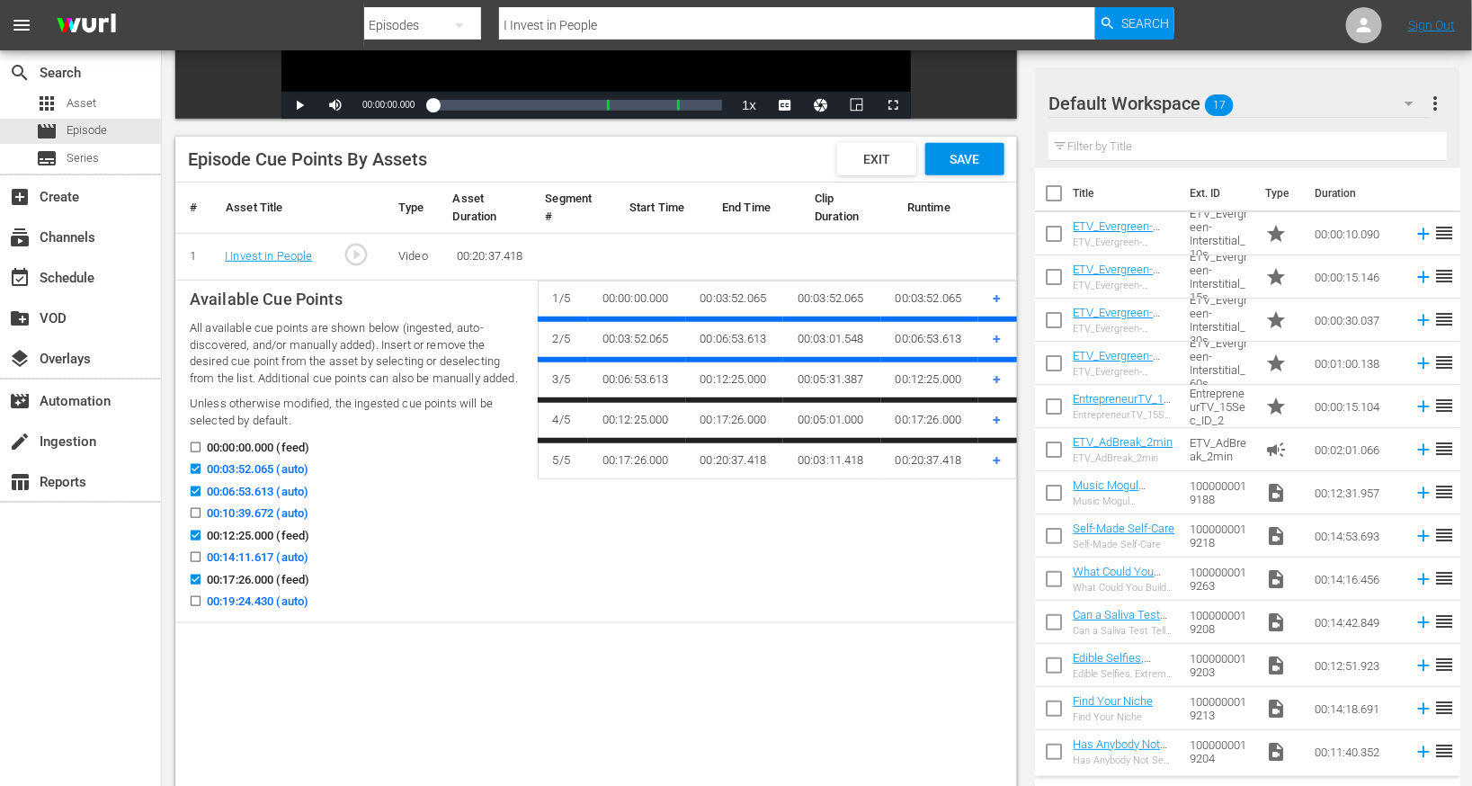
scroll to position [394, 0]
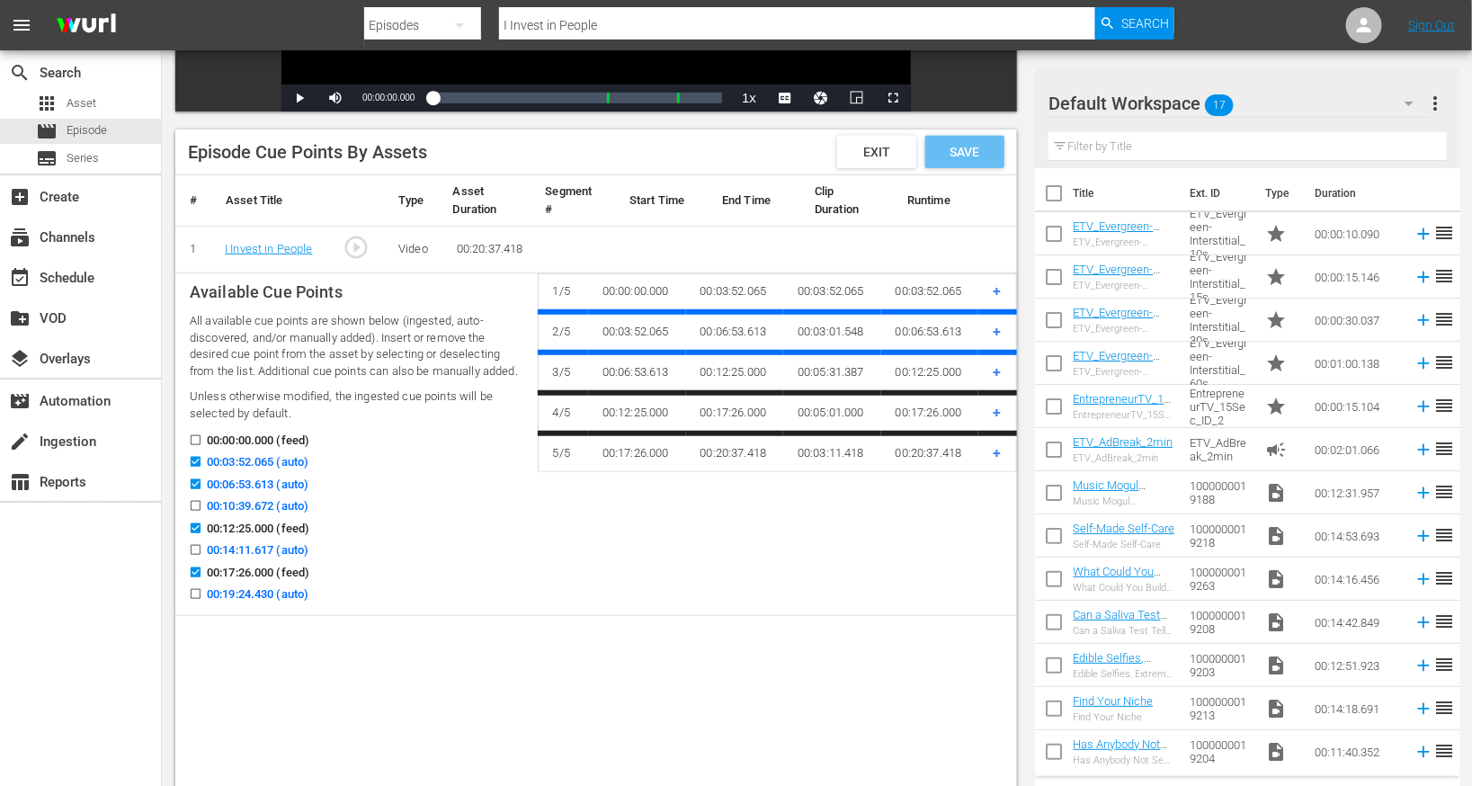
click at [990, 151] on span "Save" at bounding box center [965, 152] width 58 height 14
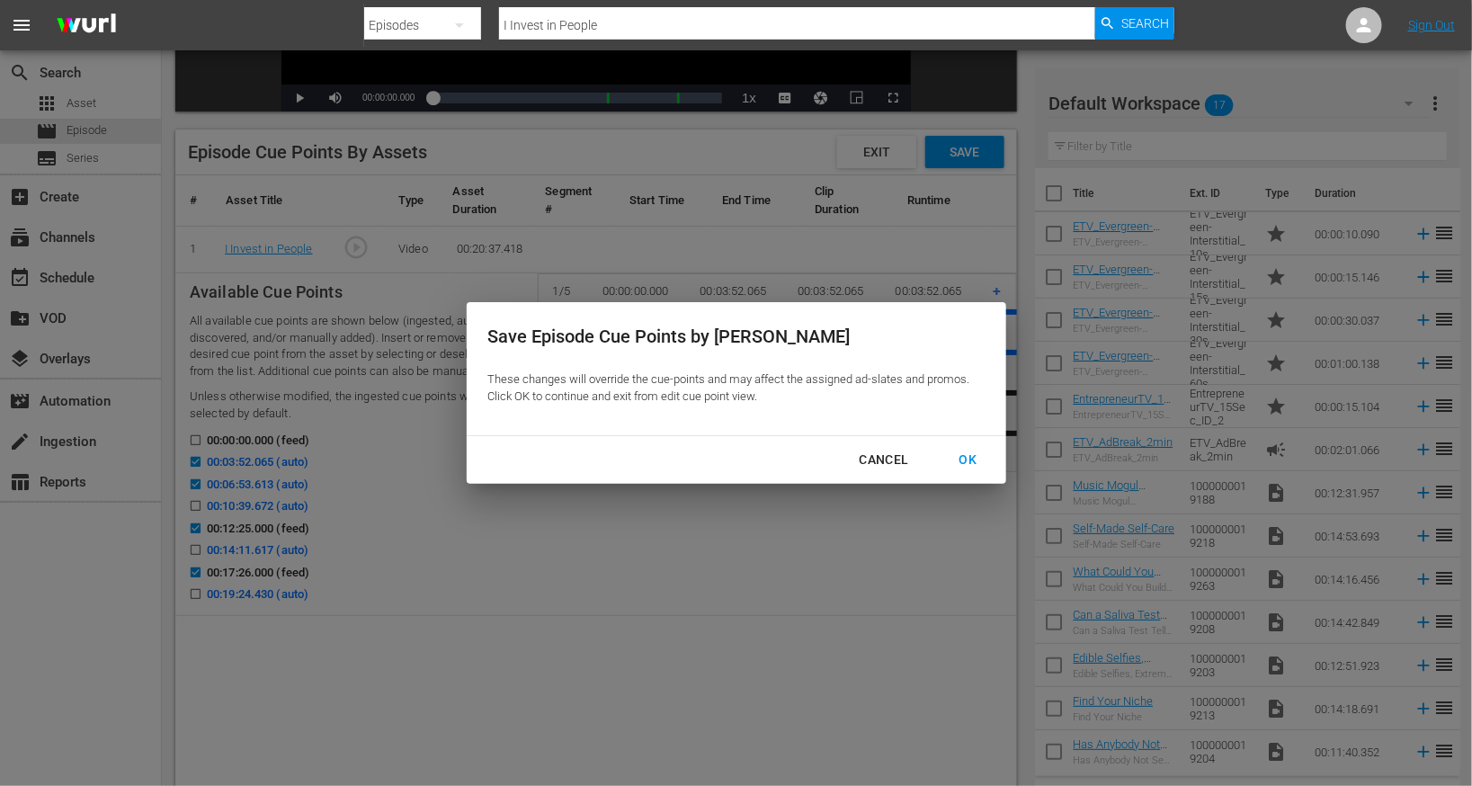
click at [971, 457] on div "OK" at bounding box center [968, 460] width 47 height 22
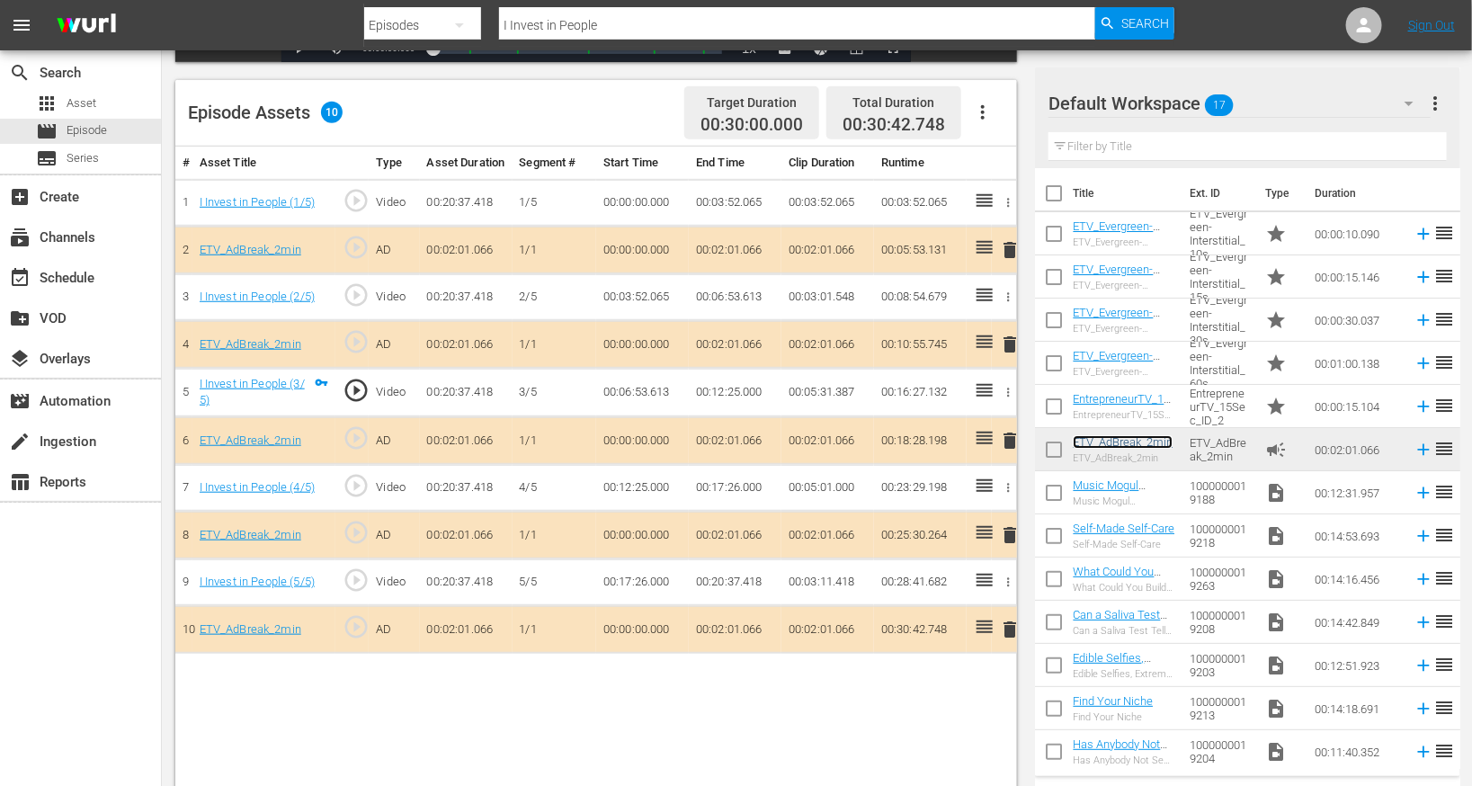
scroll to position [0, 0]
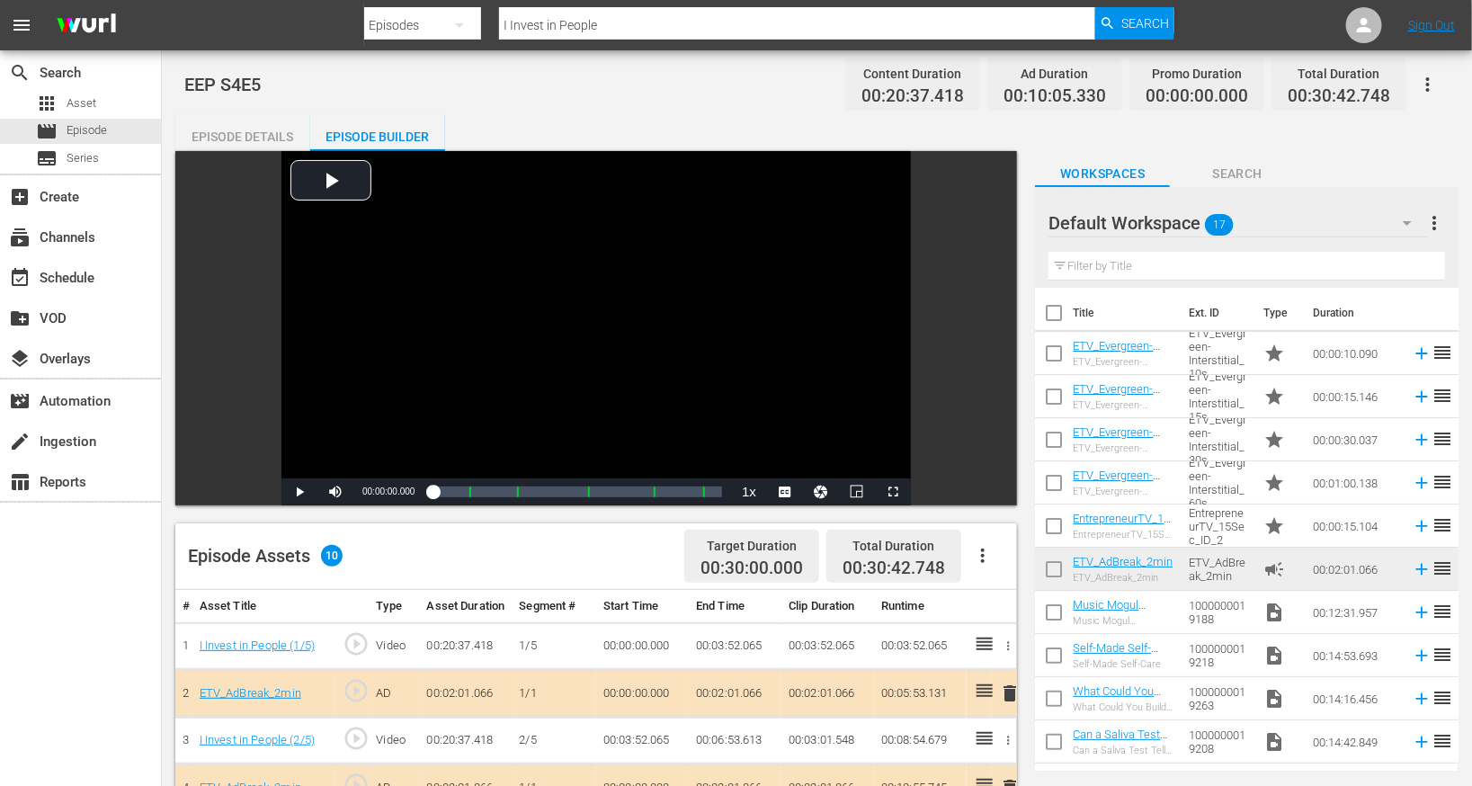
click at [567, 34] on input "I Invest in People" at bounding box center [797, 25] width 596 height 43
paste input "That Was Ridiculous!' See What Left One Investor Exasperated"
type input "That Was Ridiculous!' See What Left One Investor Exasperated"
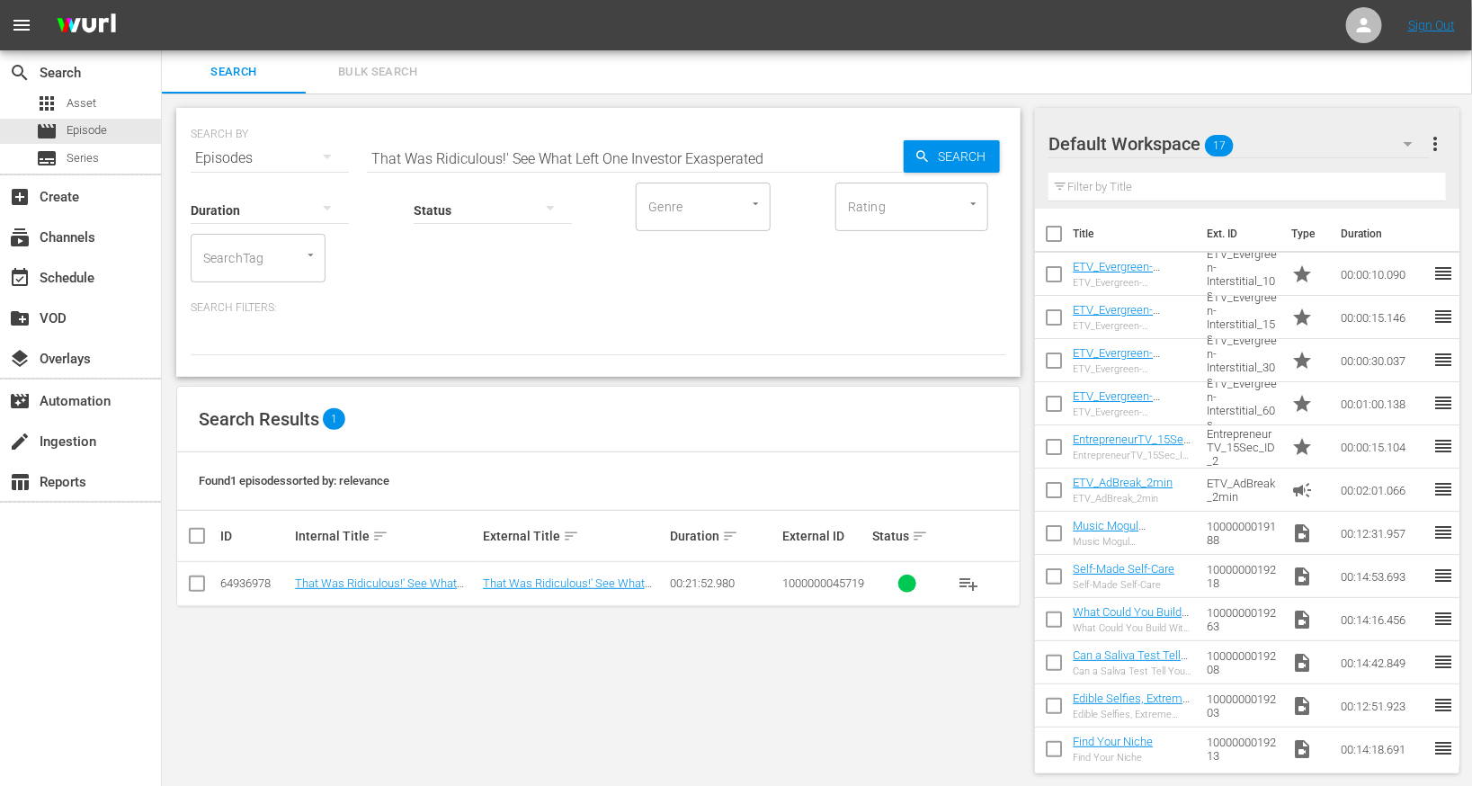
click at [380, 589] on td "That Was Ridiculous!' See What Left One Investor Exasperated" at bounding box center [385, 584] width 187 height 44
click at [382, 589] on td "That Was Ridiculous!' See What Left One Investor Exasperated" at bounding box center [385, 584] width 187 height 44
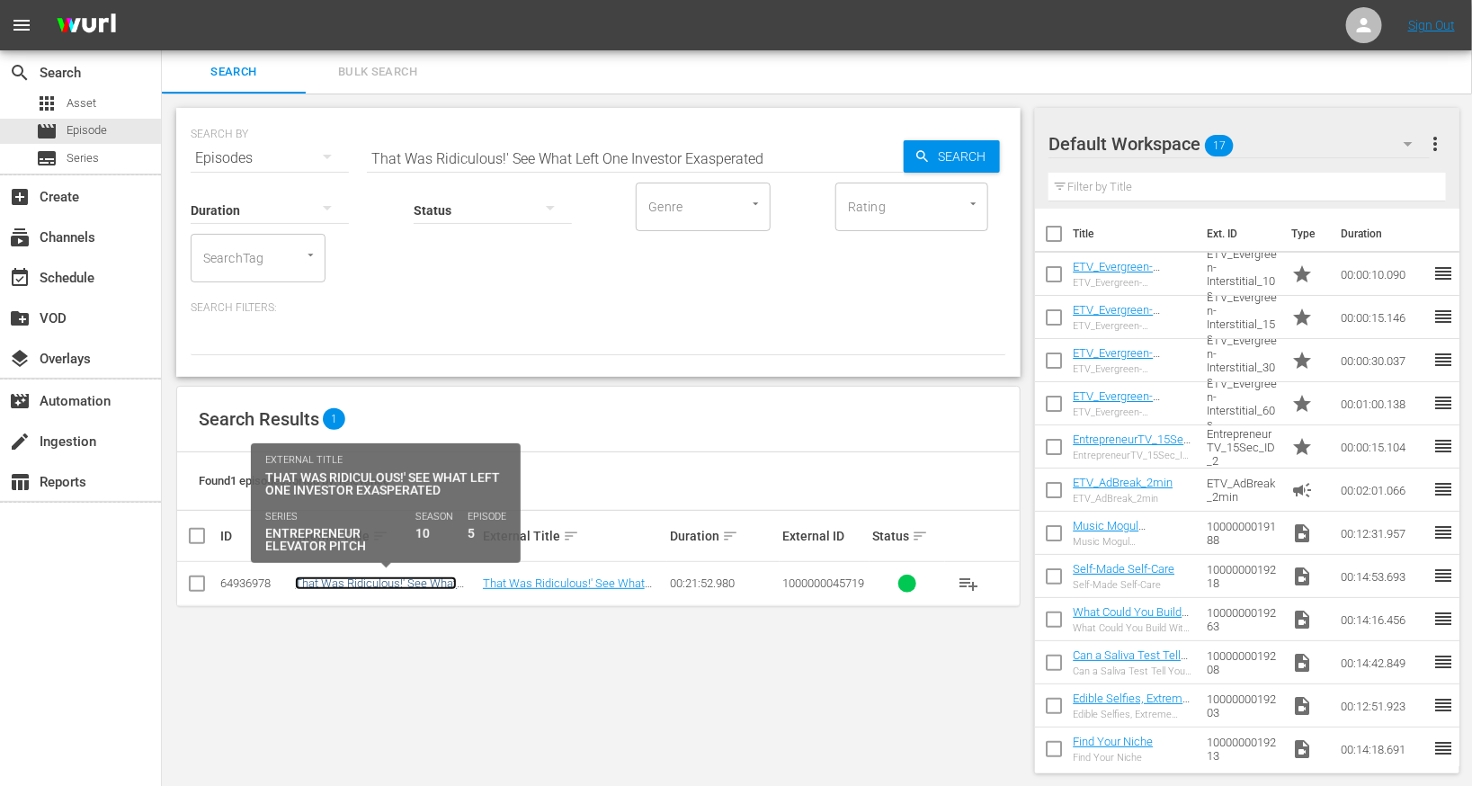
click at [380, 581] on link "That Was Ridiculous!' See What Left One Investor Exasperated" at bounding box center [376, 589] width 162 height 27
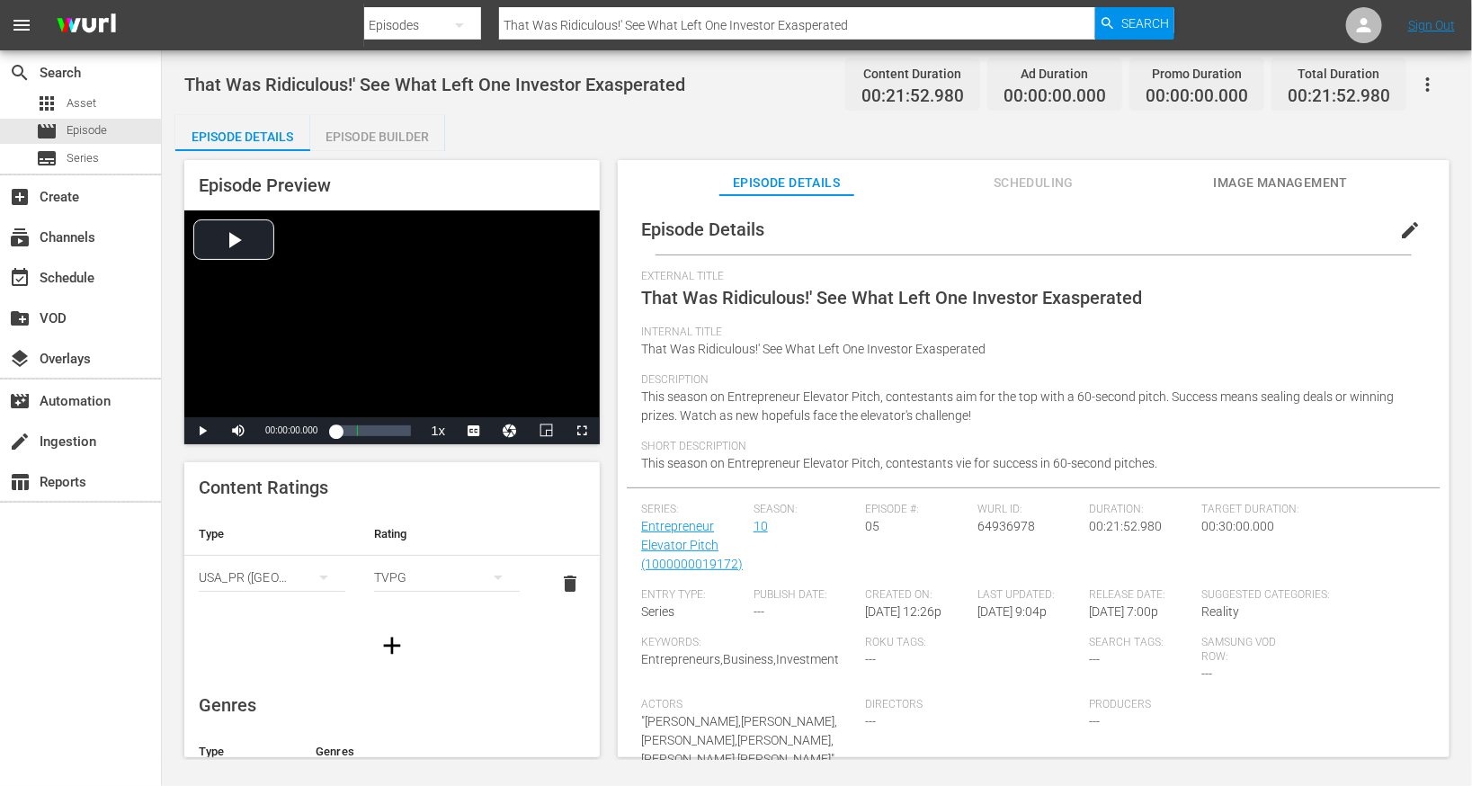
click at [1399, 226] on span "edit" at bounding box center [1410, 230] width 22 height 22
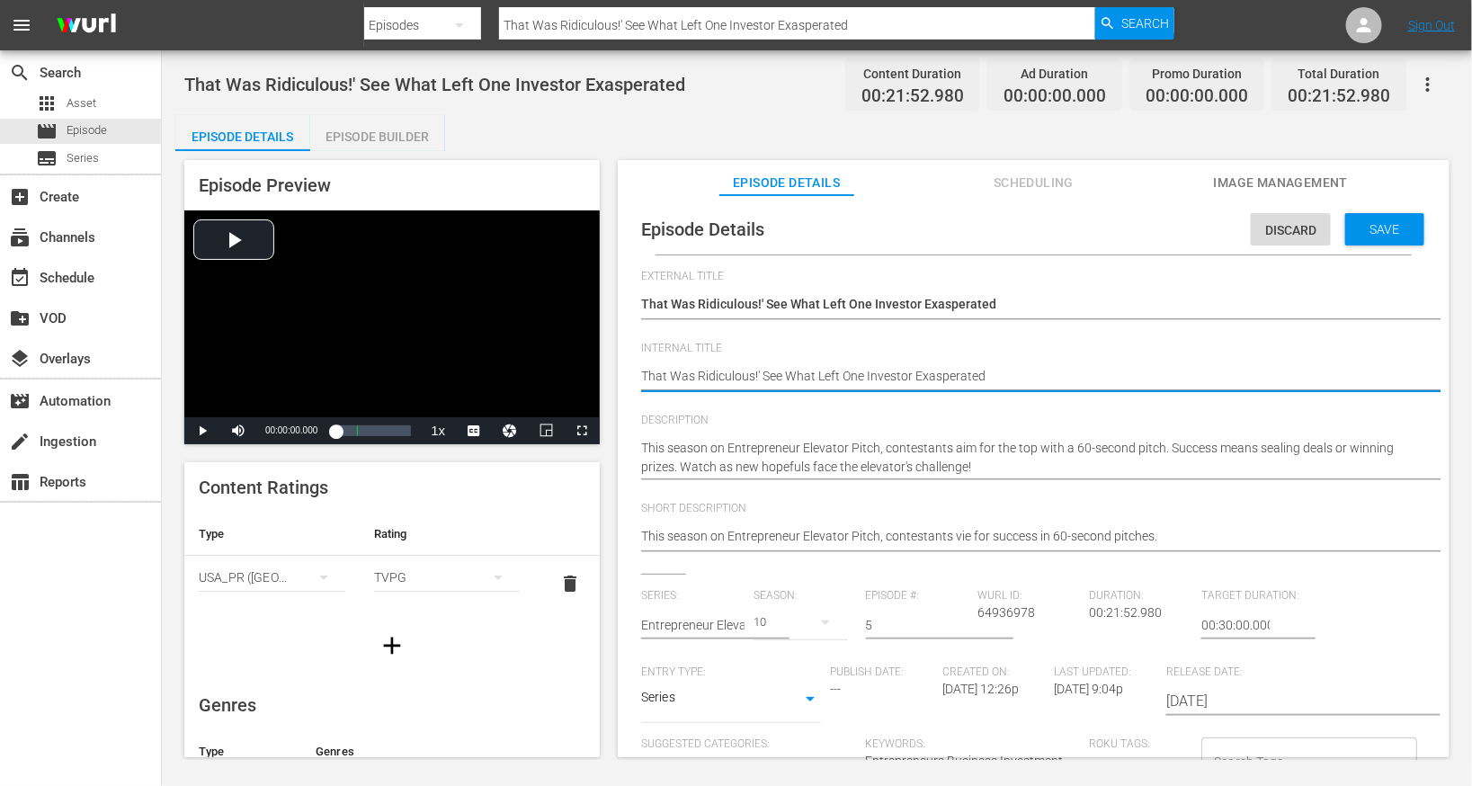
click at [881, 372] on textarea "That Was Ridiculous!' See What Left One Investor Exasperated" at bounding box center [1029, 378] width 776 height 22
type textarea "E"
type textarea "EE"
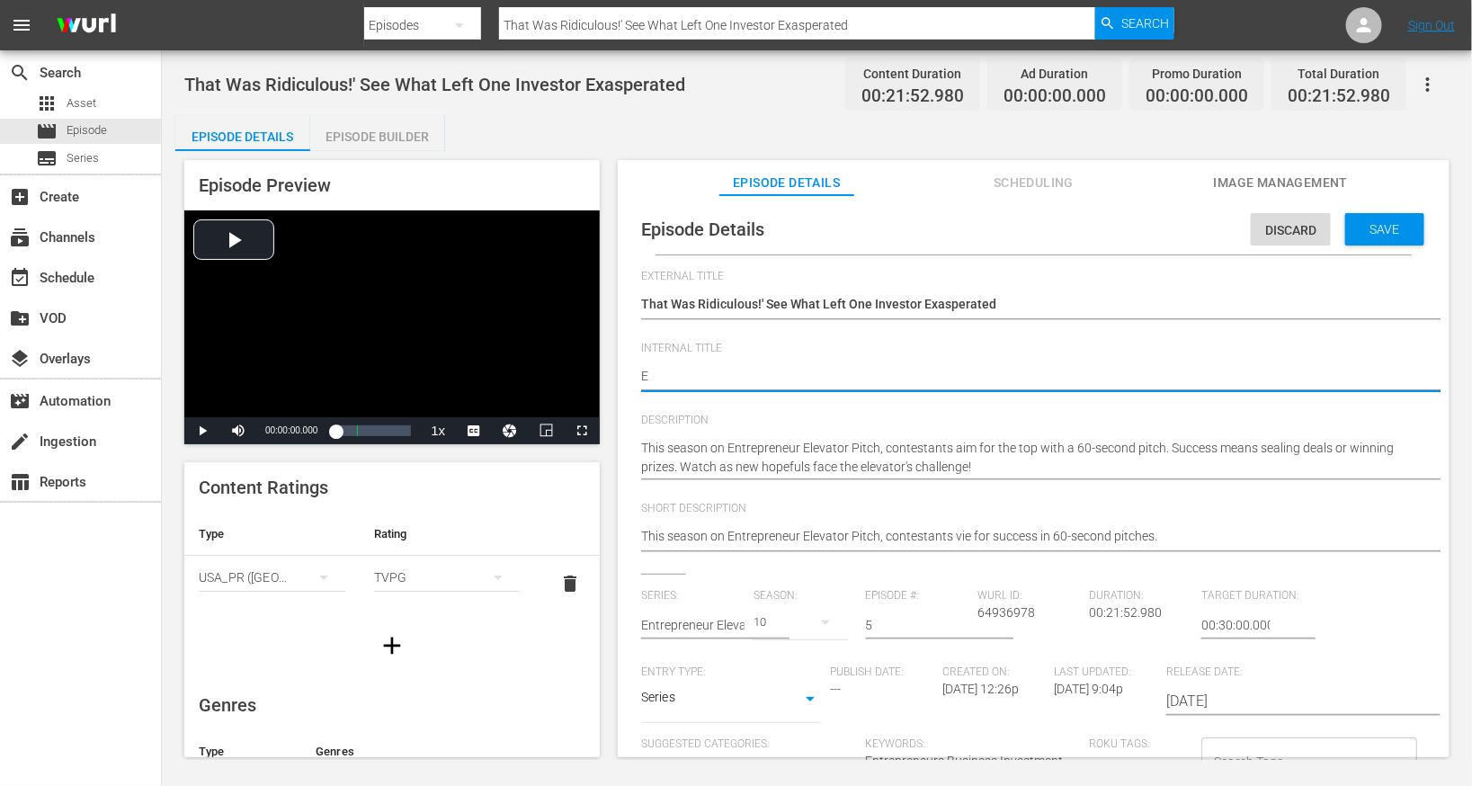
type textarea "EE"
type textarea "EEP"
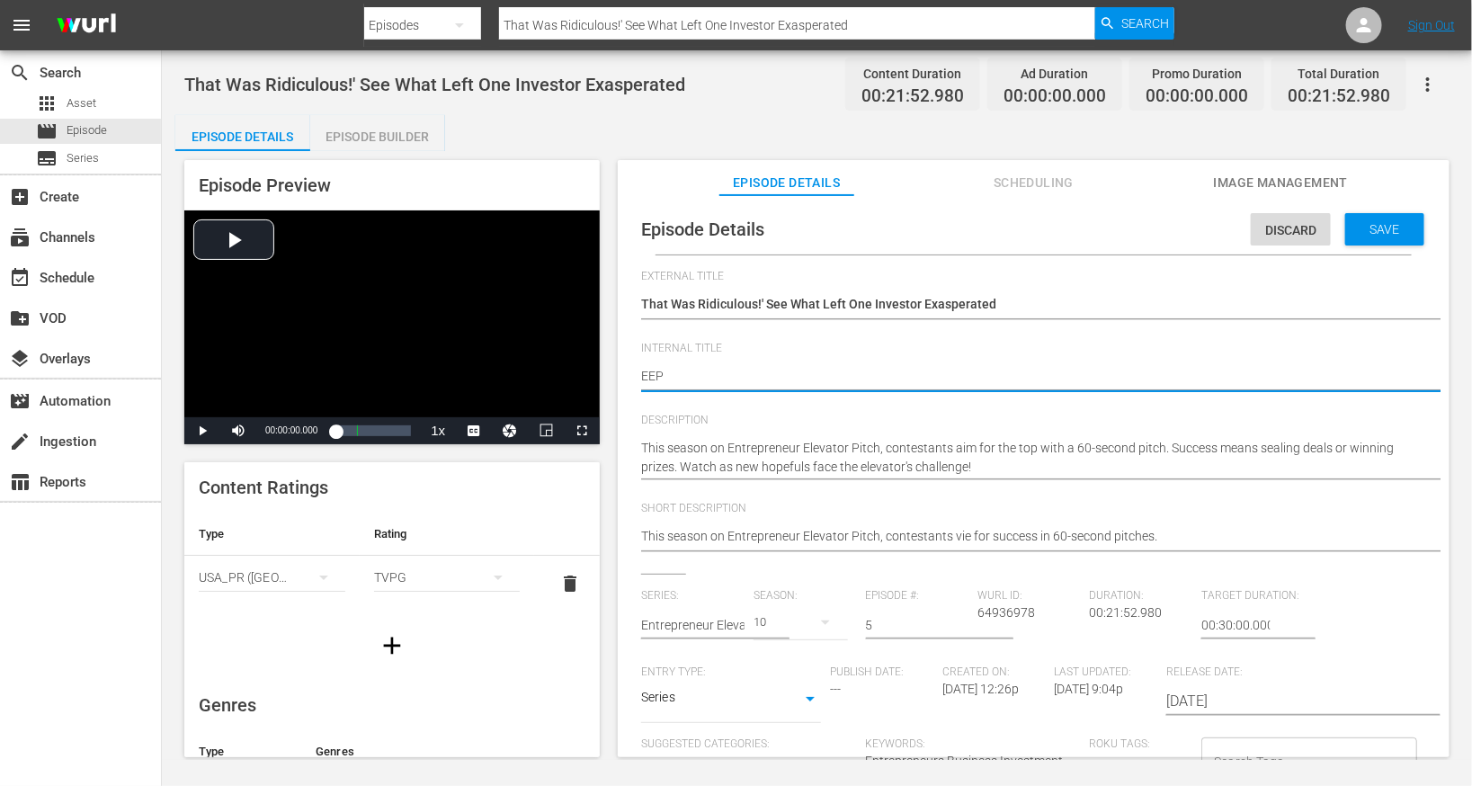
type textarea "EEP S"
type textarea "EEP S1"
type textarea "EEP S10"
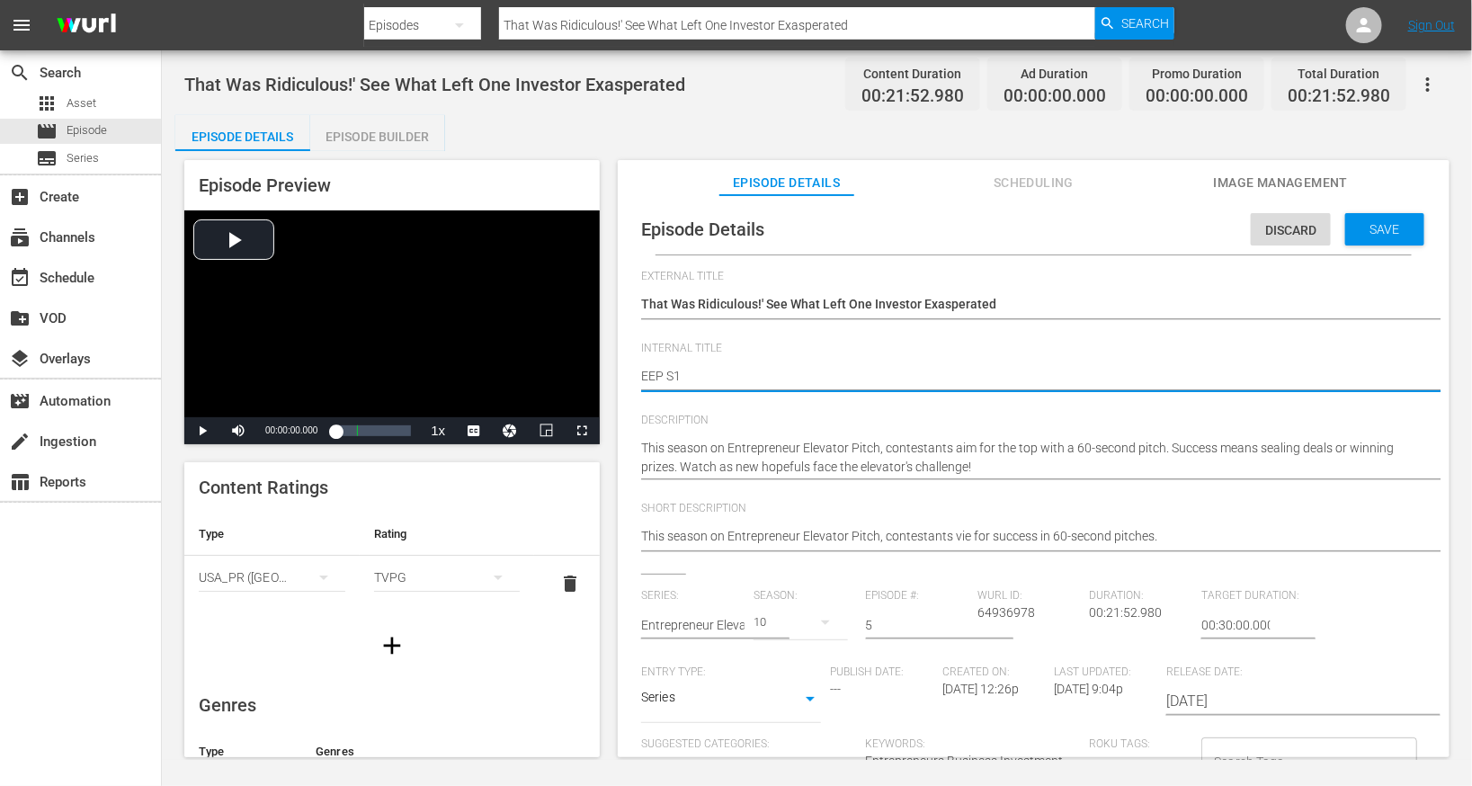
type textarea "EEP S10"
type textarea "EEP S10E"
type textarea "EEP S10E5"
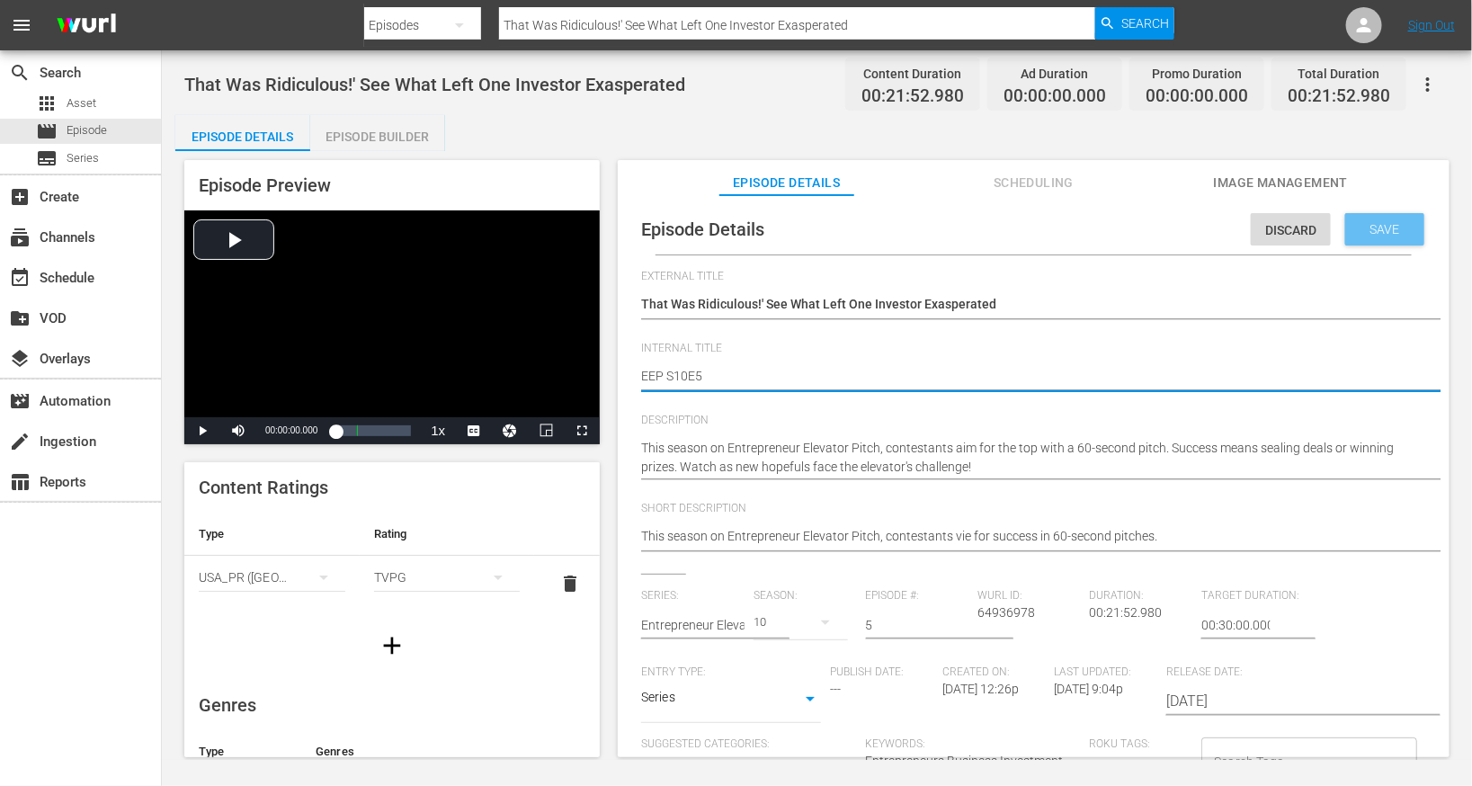
click at [1393, 219] on div "Save" at bounding box center [1384, 229] width 79 height 32
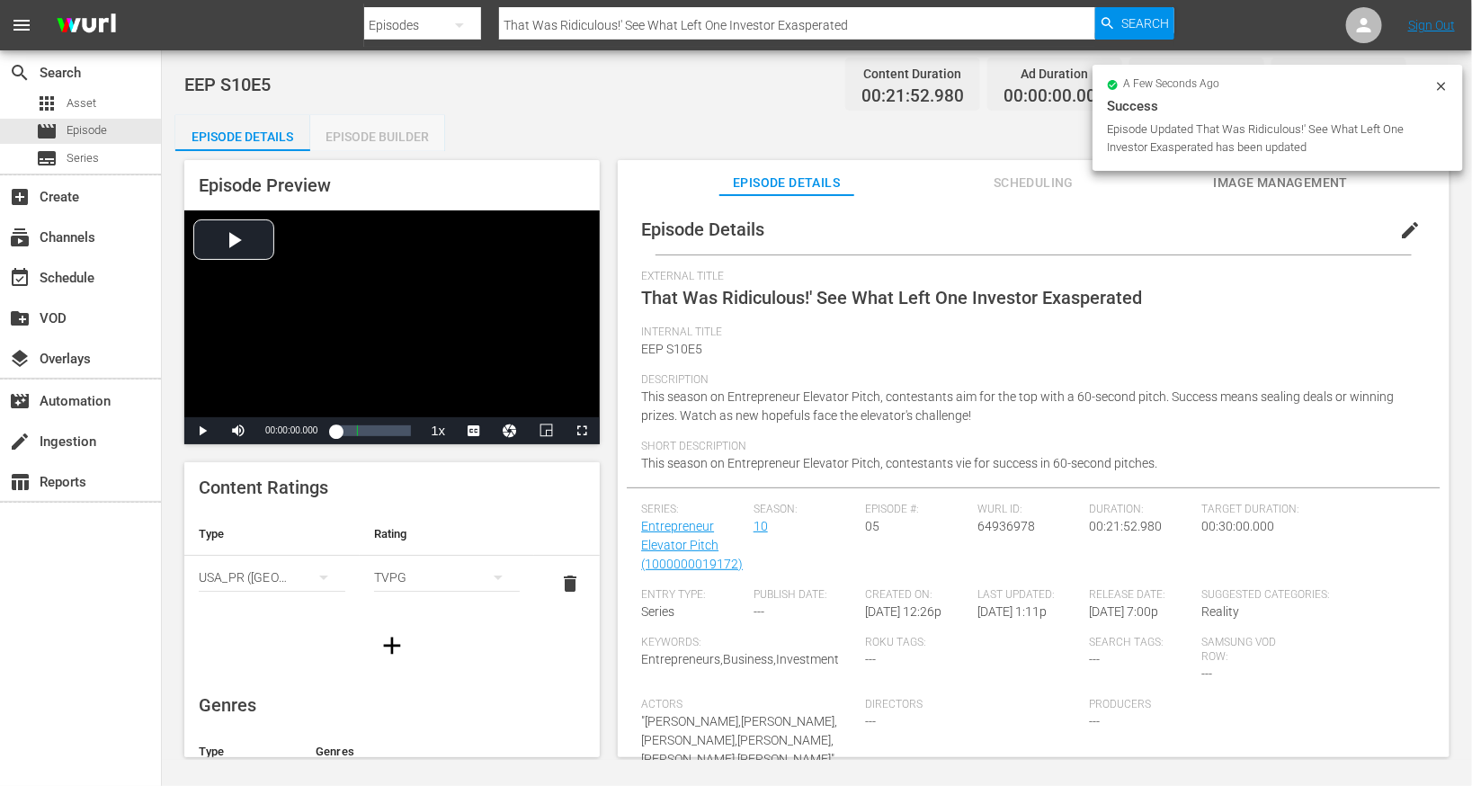
click at [404, 140] on div "Episode Builder" at bounding box center [377, 136] width 135 height 43
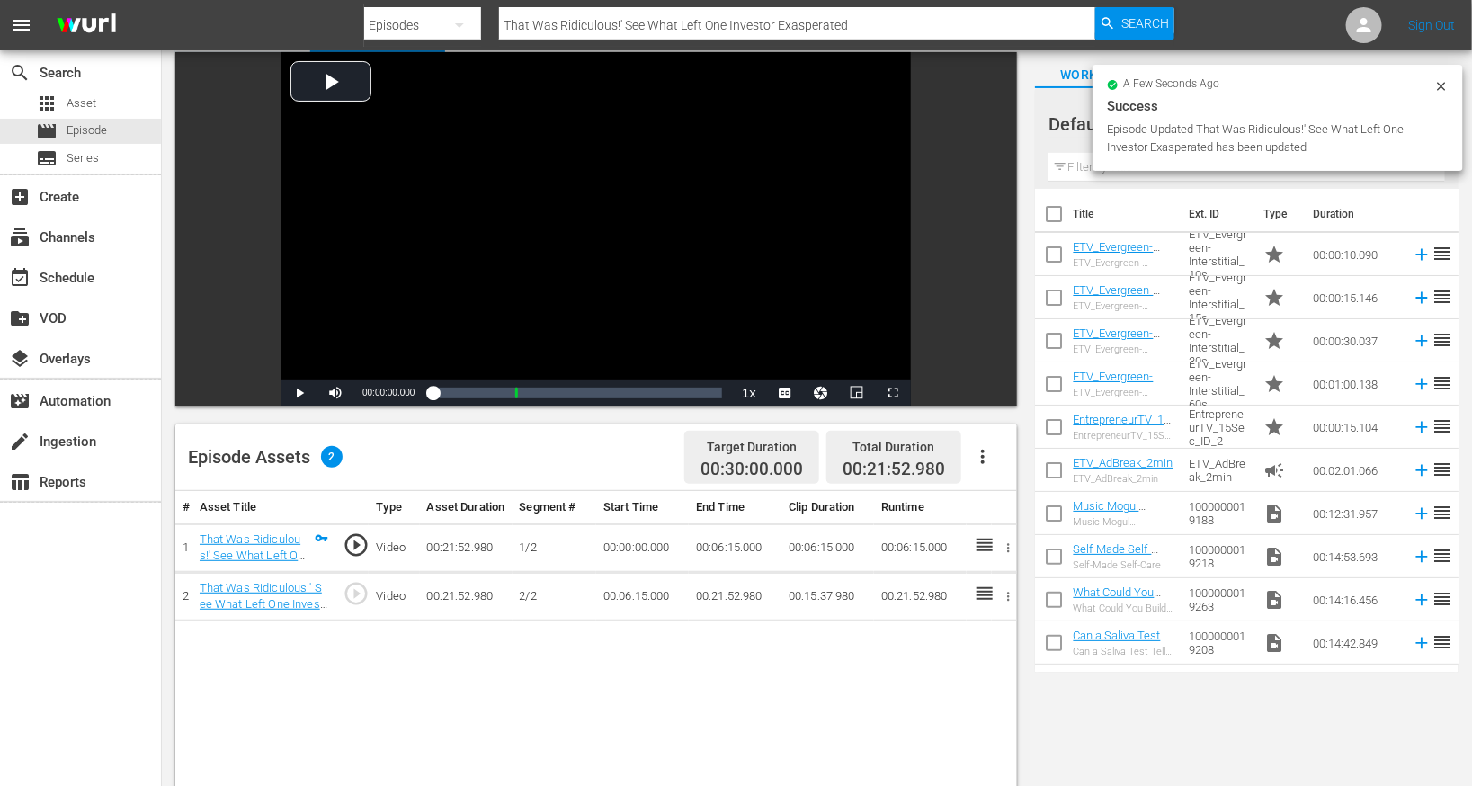
scroll to position [105, 0]
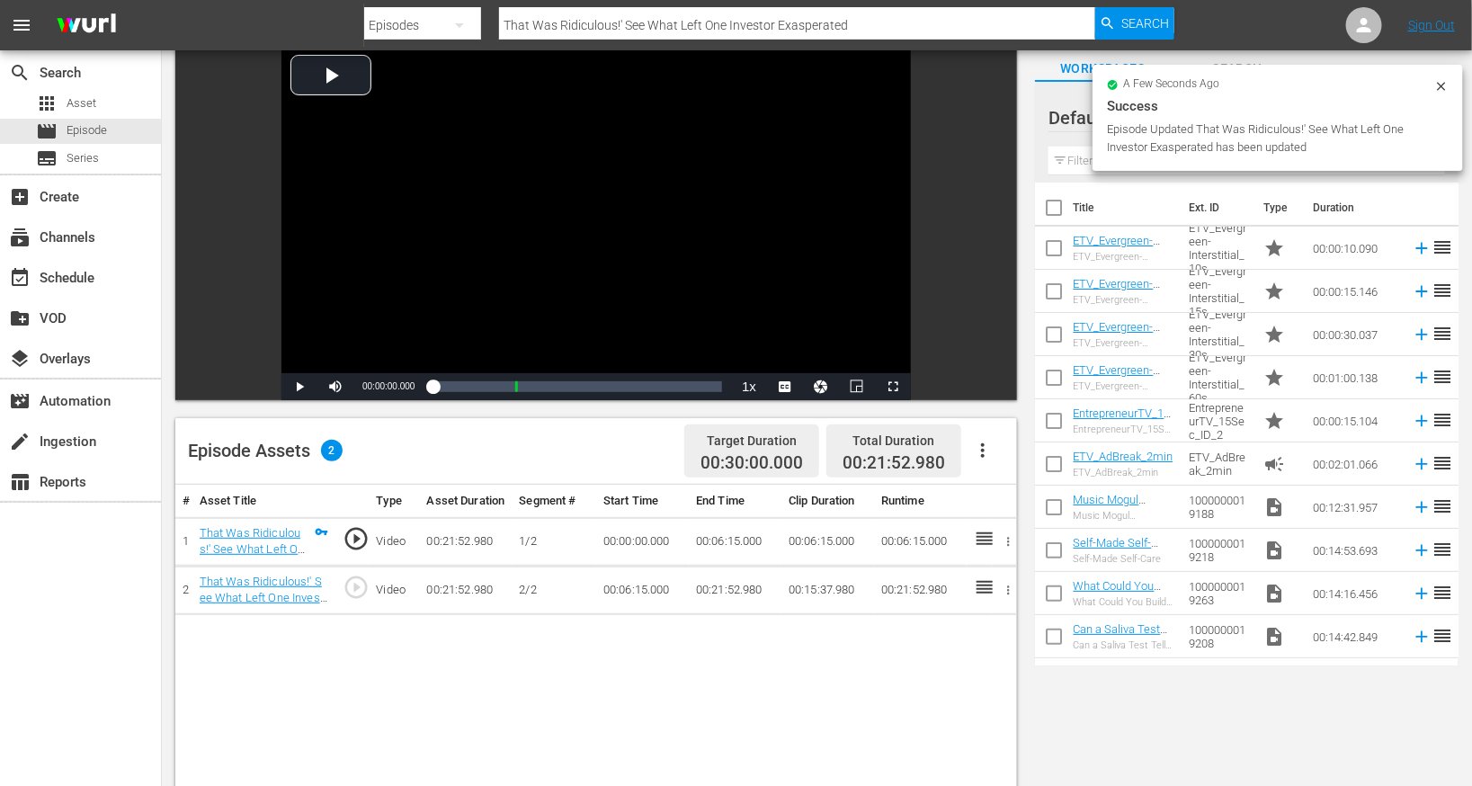
click at [978, 451] on icon "button" at bounding box center [983, 451] width 22 height 22
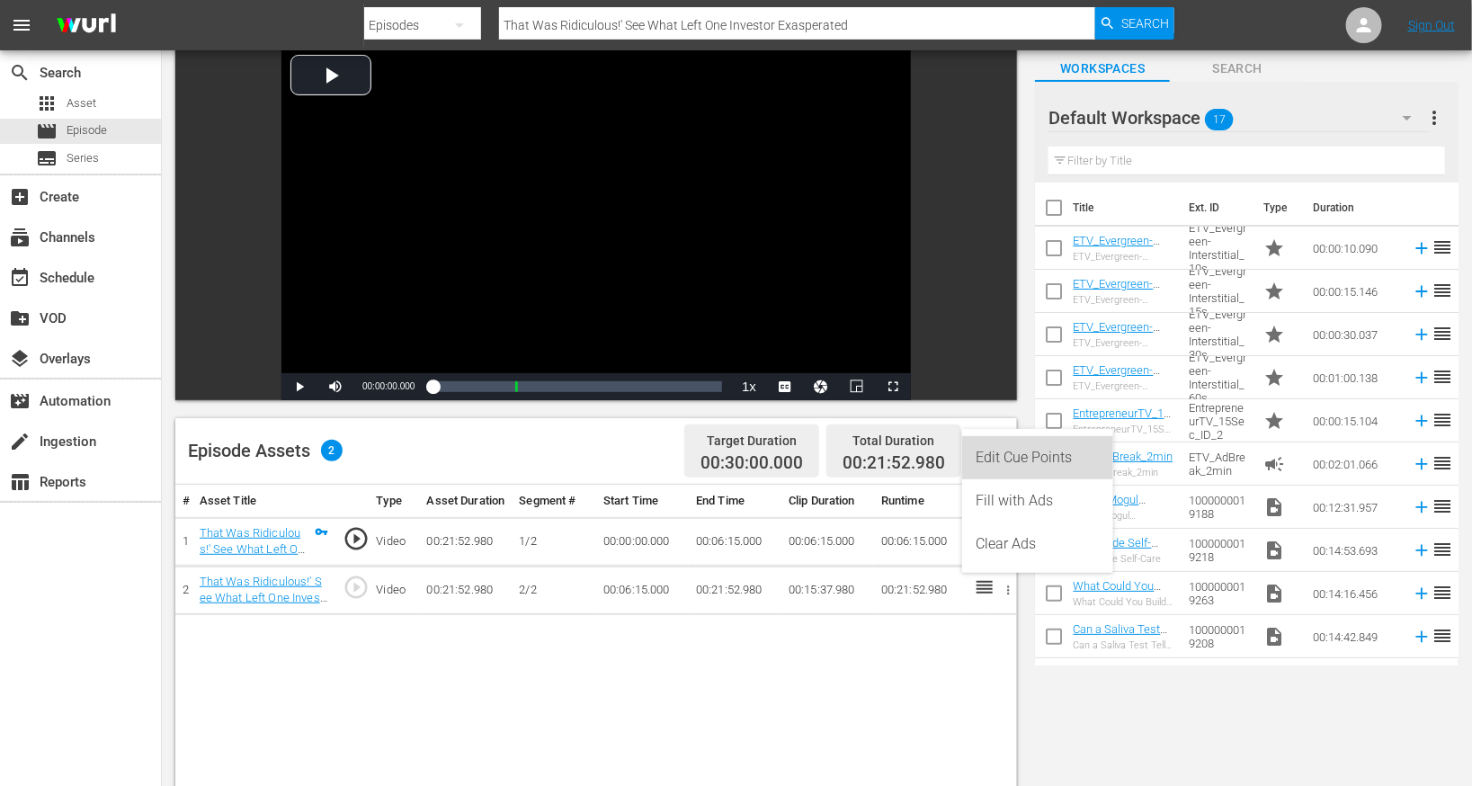
click at [1019, 449] on div "Edit Cue Points" at bounding box center [1038, 457] width 122 height 43
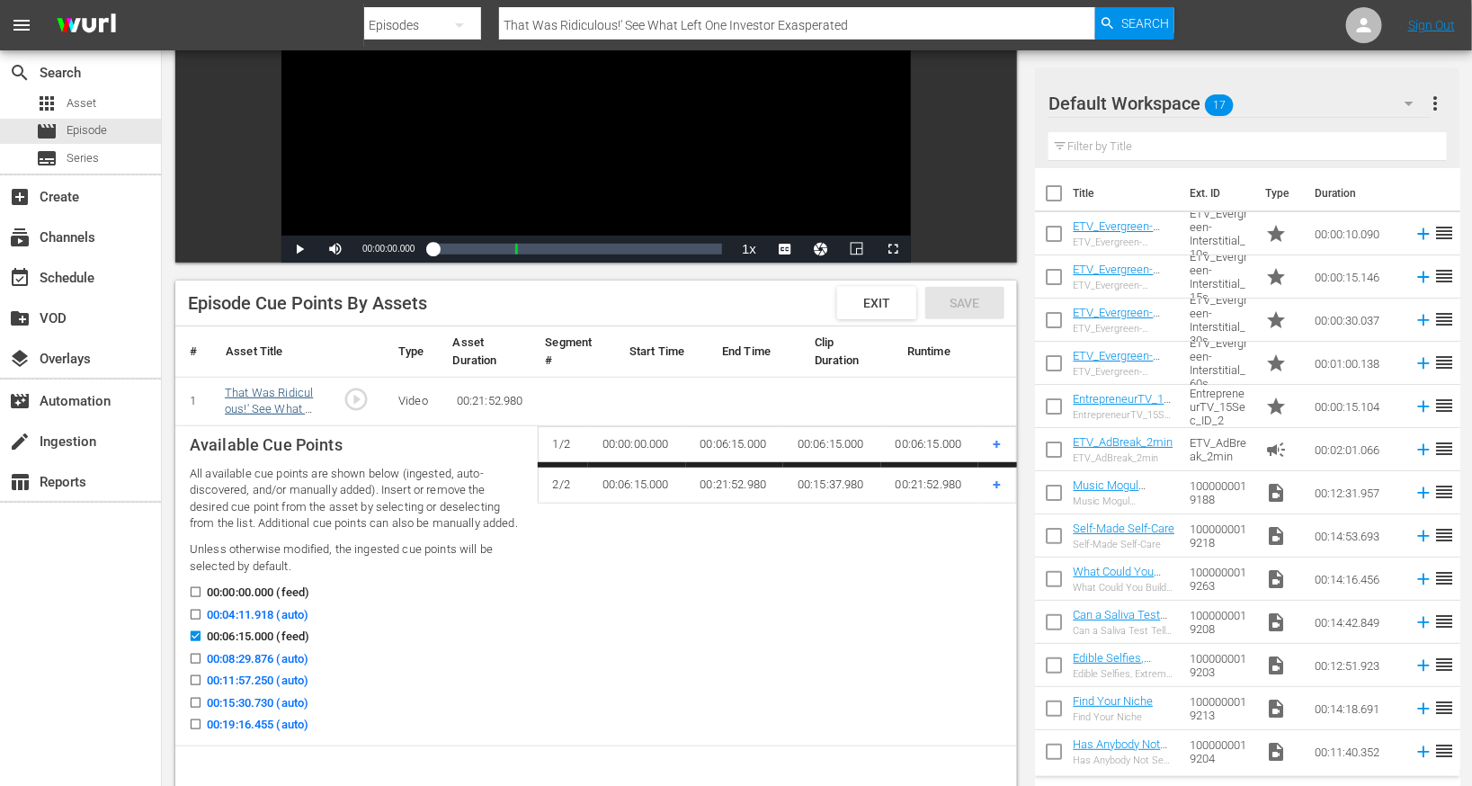
scroll to position [320, 0]
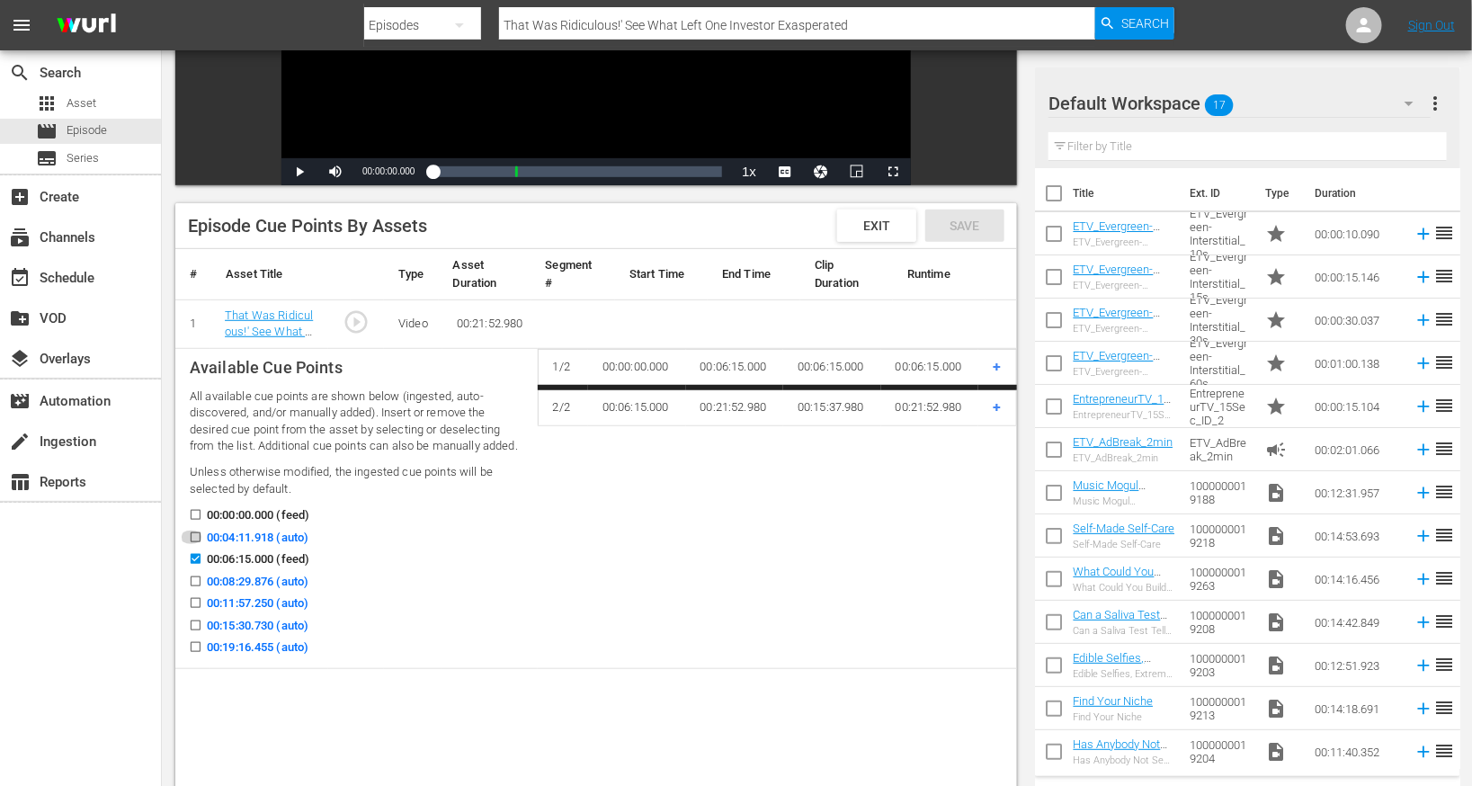
click at [192, 541] on input "00:04:11.918 (auto)" at bounding box center [191, 540] width 22 height 13
checkbox input "true"
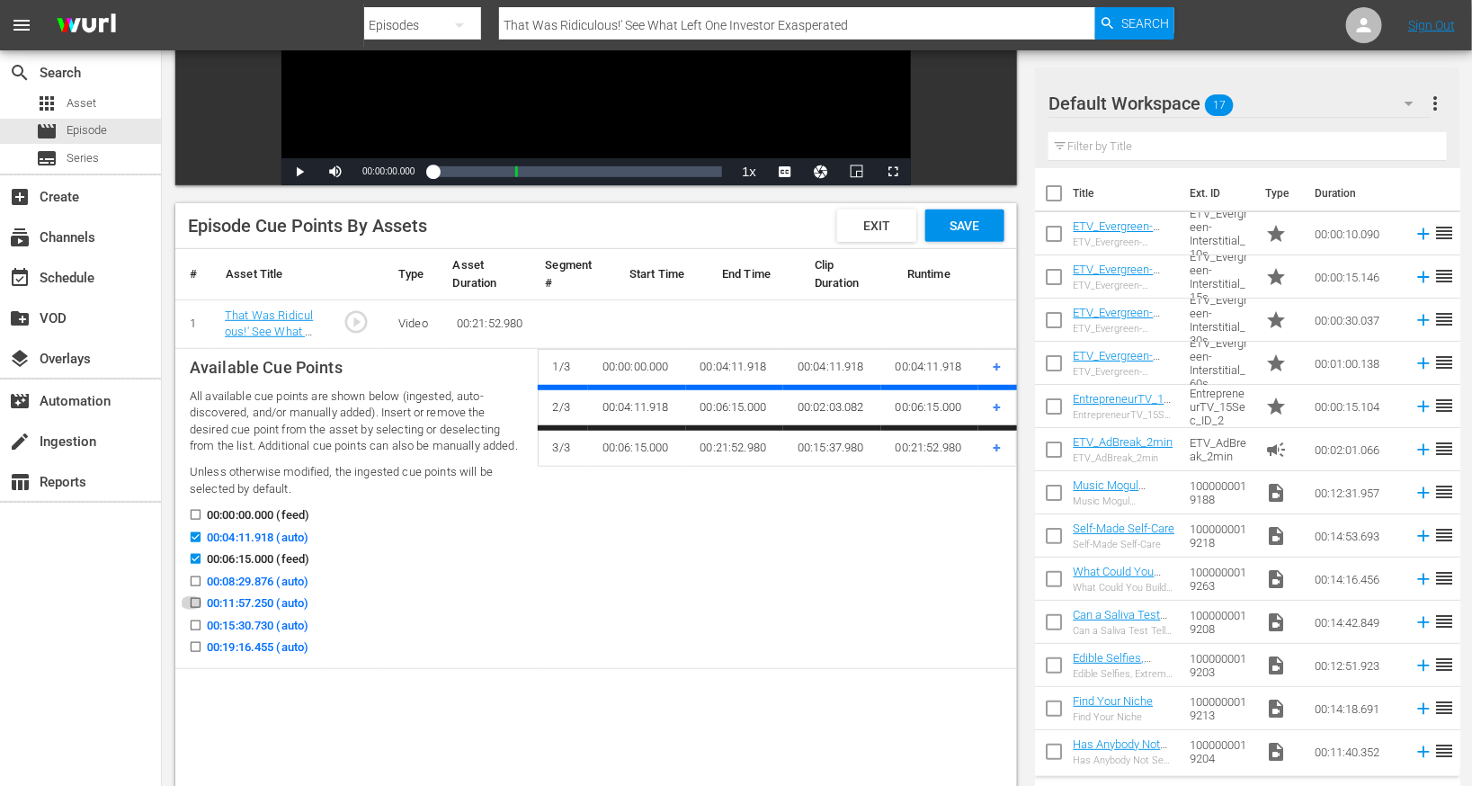
click at [196, 600] on input "00:11:57.250 (auto)" at bounding box center [191, 606] width 22 height 13
checkbox input "true"
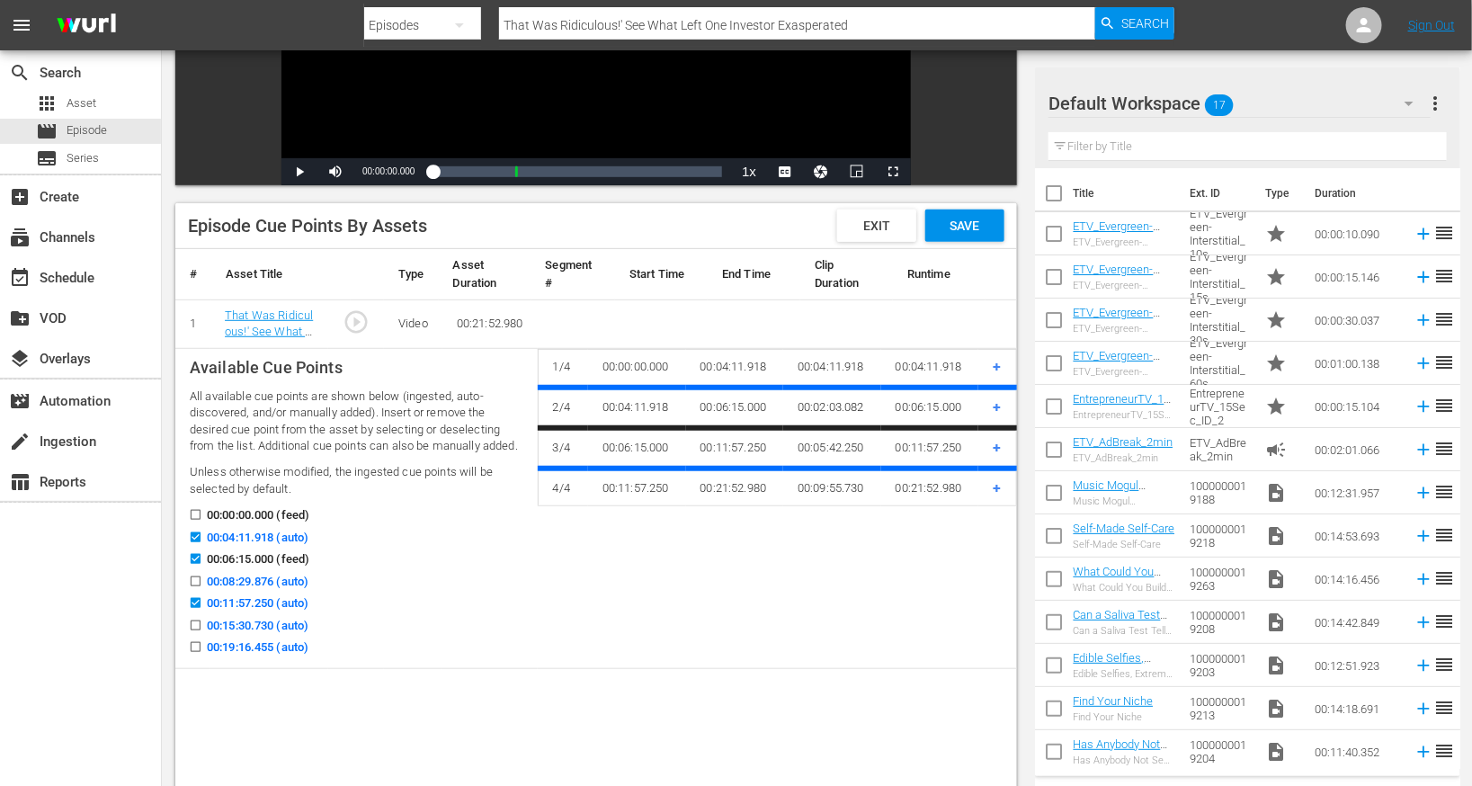
click at [196, 627] on input "00:15:30.730 (auto)" at bounding box center [191, 628] width 22 height 13
checkbox input "true"
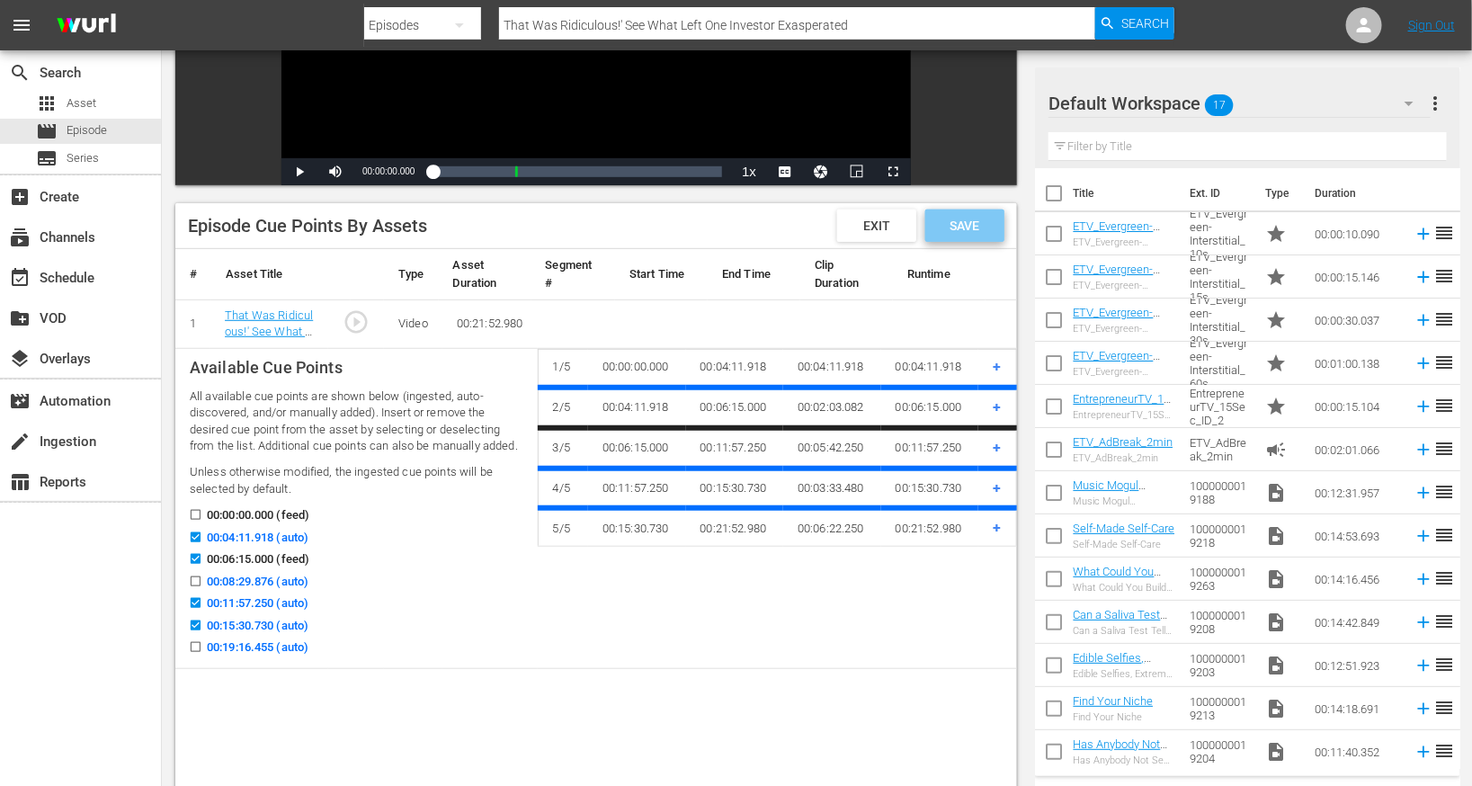
click at [972, 231] on span "Save" at bounding box center [965, 226] width 58 height 14
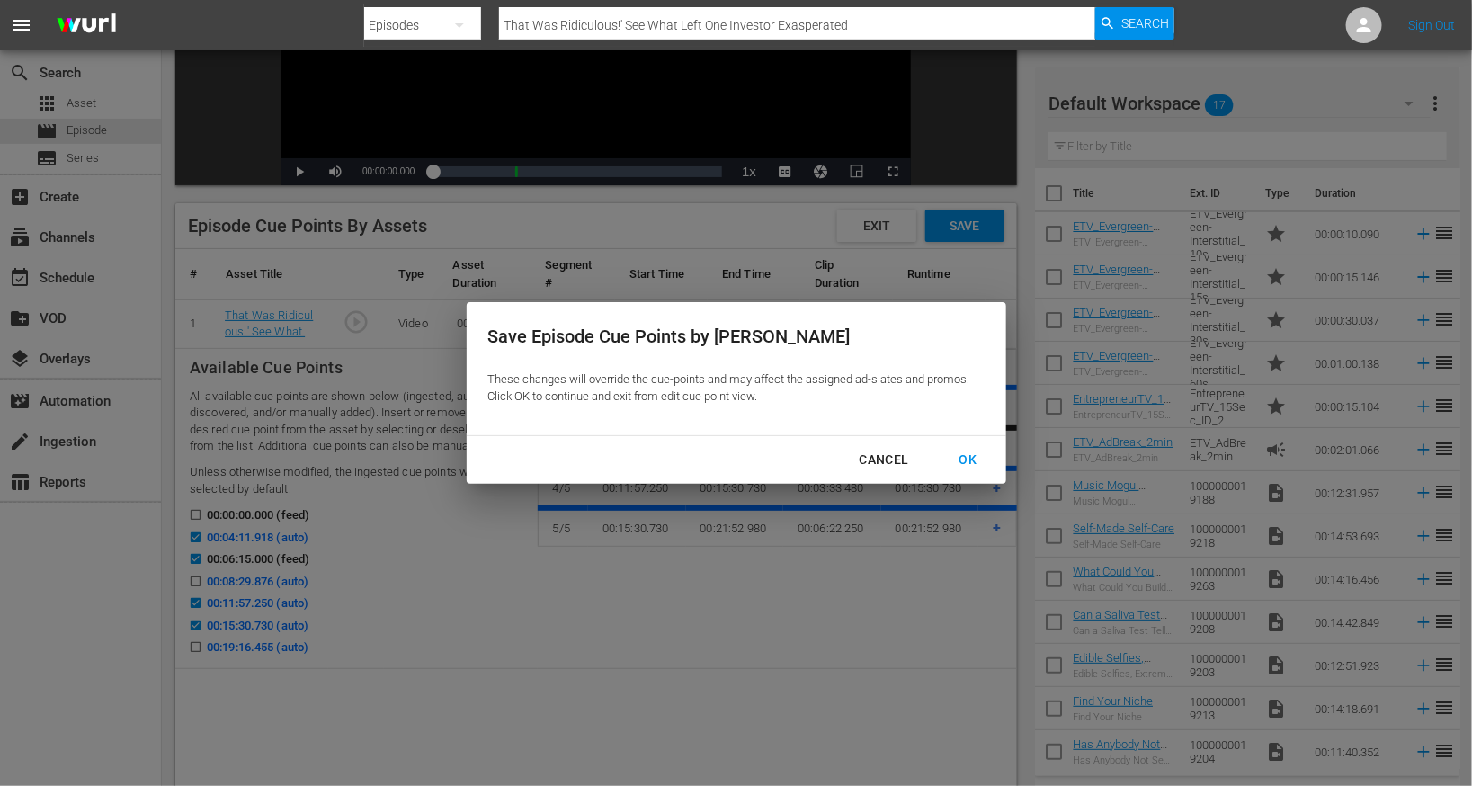
click at [898, 445] on button "Cancel" at bounding box center [884, 459] width 93 height 33
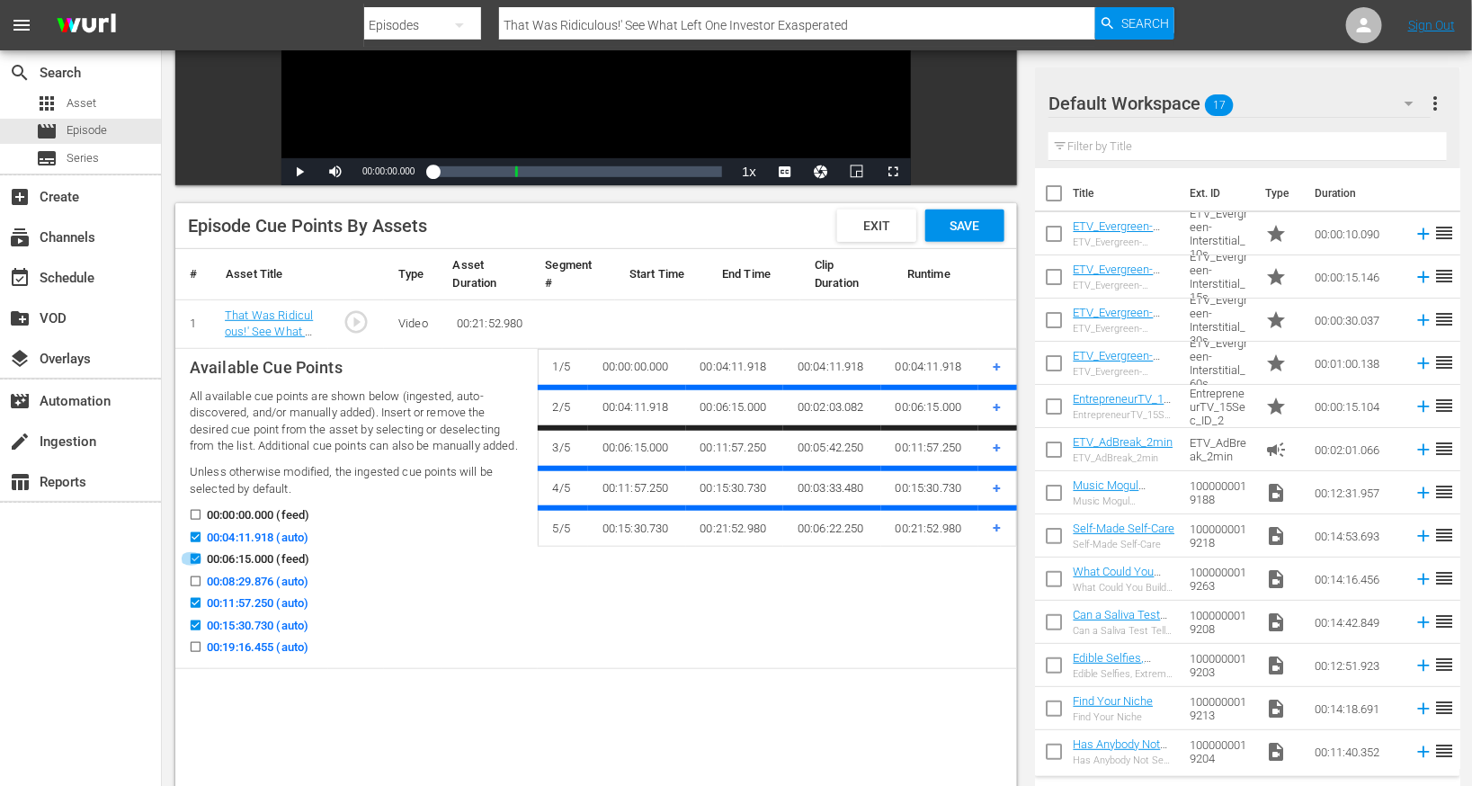
click at [195, 554] on icon at bounding box center [196, 559] width 10 height 10
click at [195, 556] on input "00:06:15.000 (feed)" at bounding box center [191, 562] width 22 height 13
checkbox input "false"
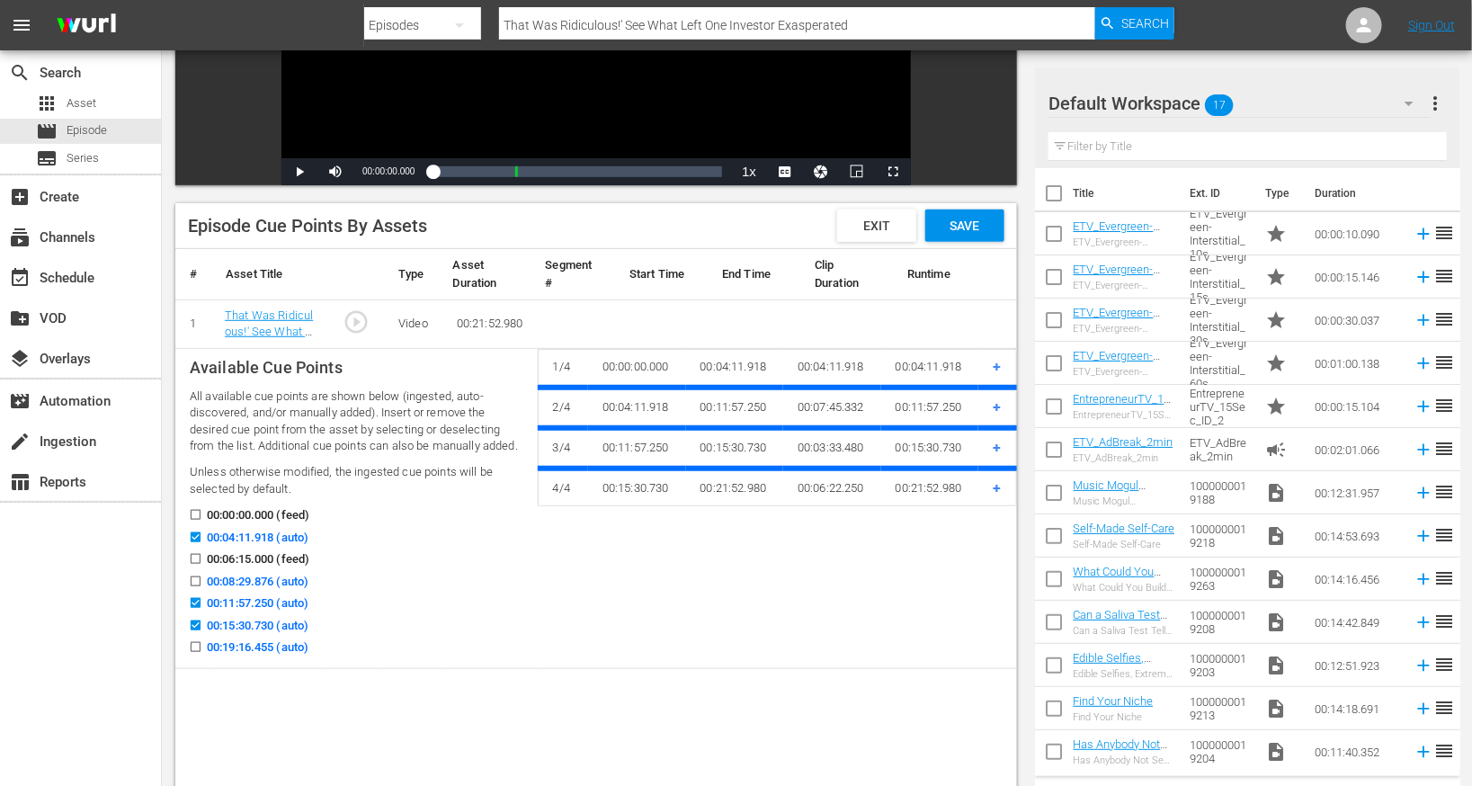
click at [194, 580] on input "00:08:29.876 (auto)" at bounding box center [191, 584] width 22 height 13
checkbox input "true"
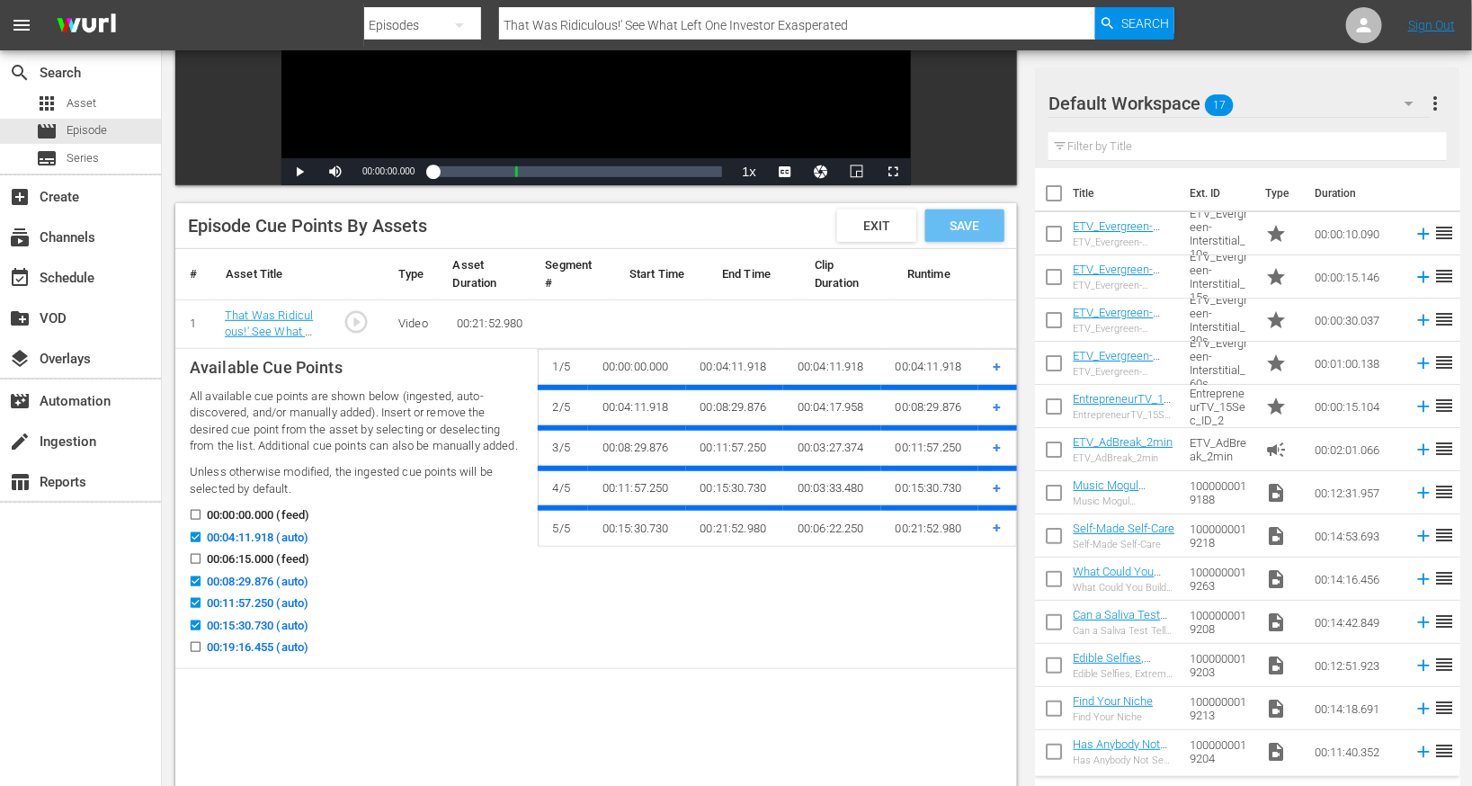
click at [980, 227] on span "Save" at bounding box center [965, 226] width 58 height 14
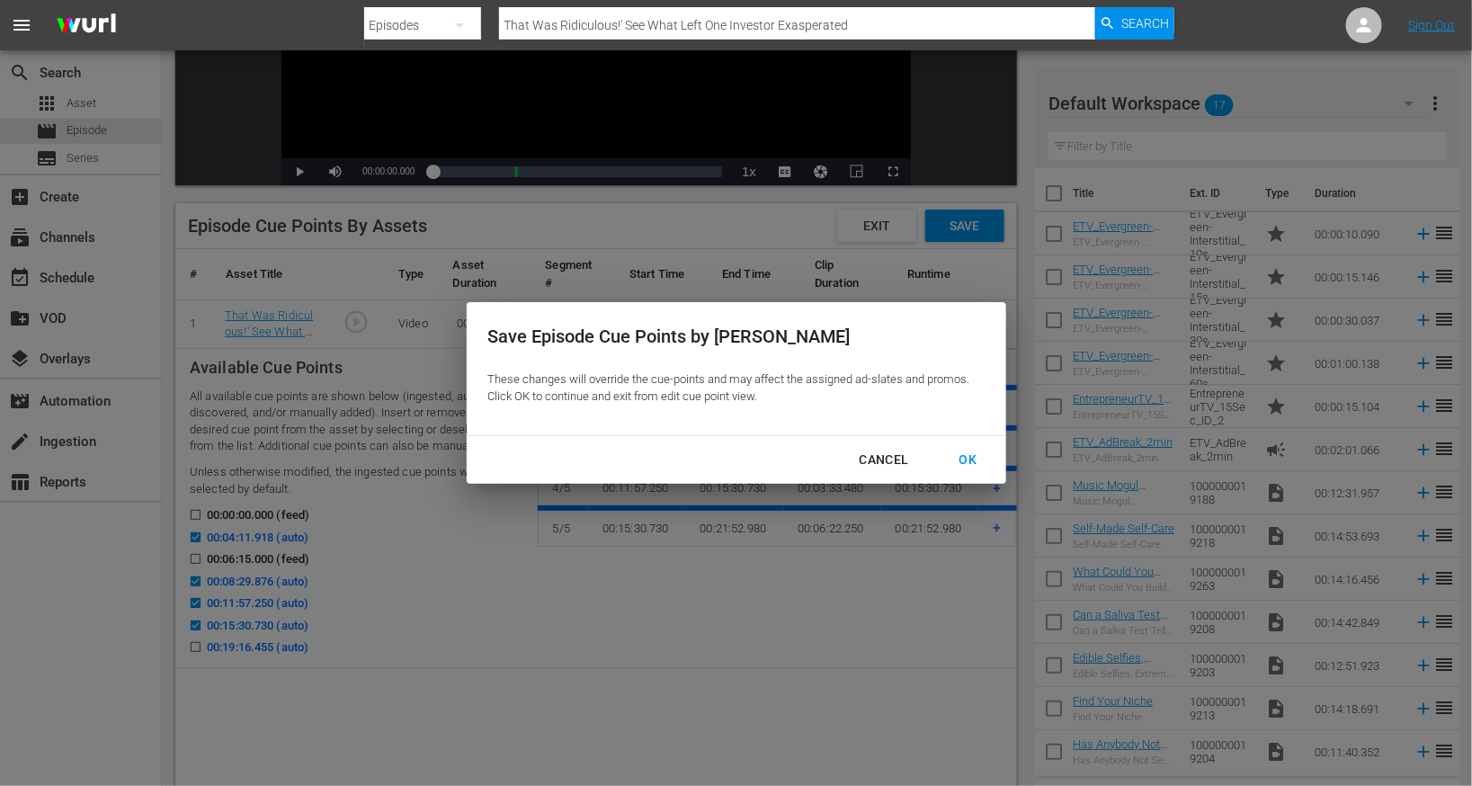
click at [970, 460] on div "OK" at bounding box center [968, 460] width 47 height 22
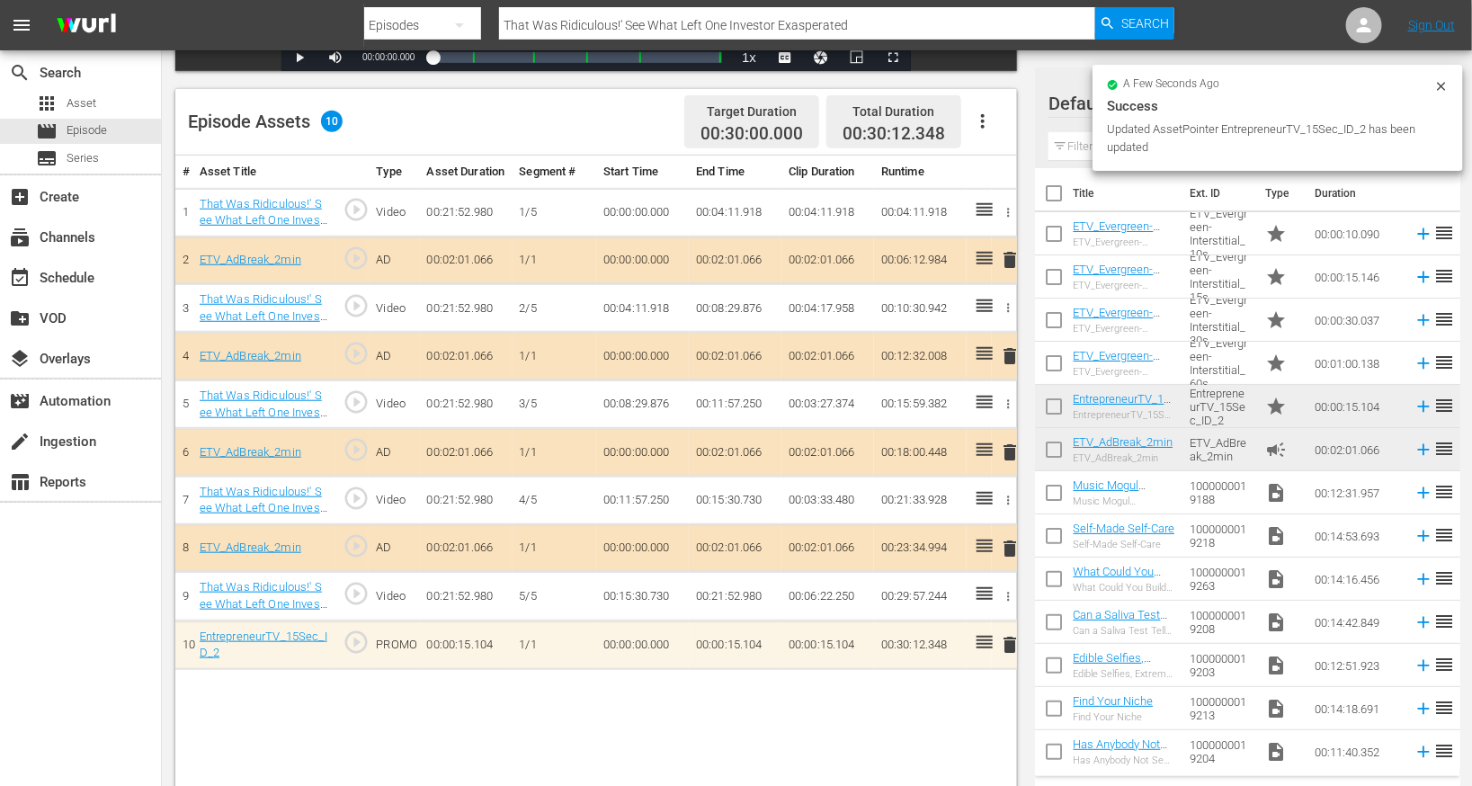
scroll to position [0, 0]
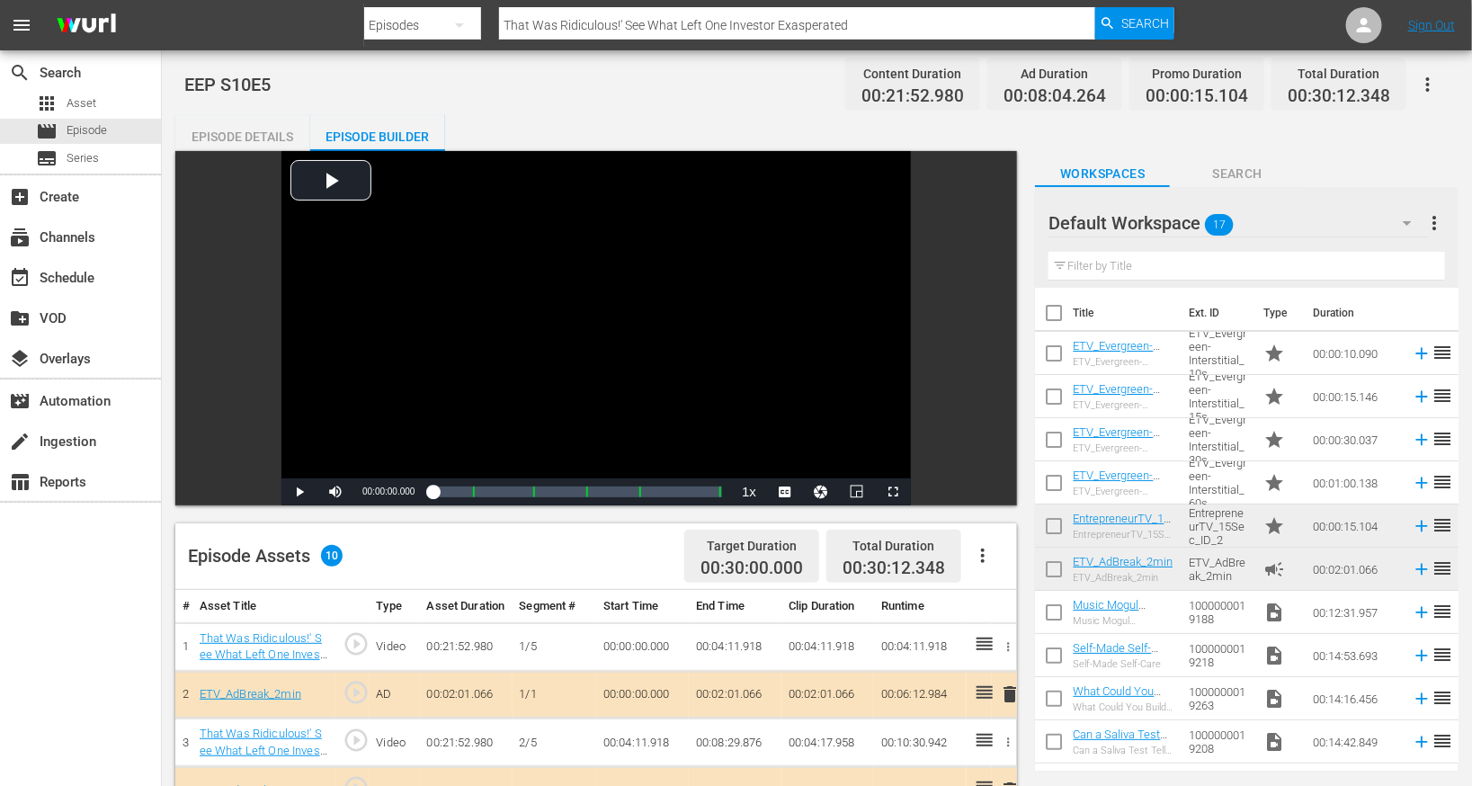
click at [590, 27] on input "That Was Ridiculous!' See What Left One Investor Exasperated" at bounding box center [797, 25] width 596 height 43
paste input "Has Anybody Not Seen That Product?"
type input "Has Anybody Not Seen That Product?"
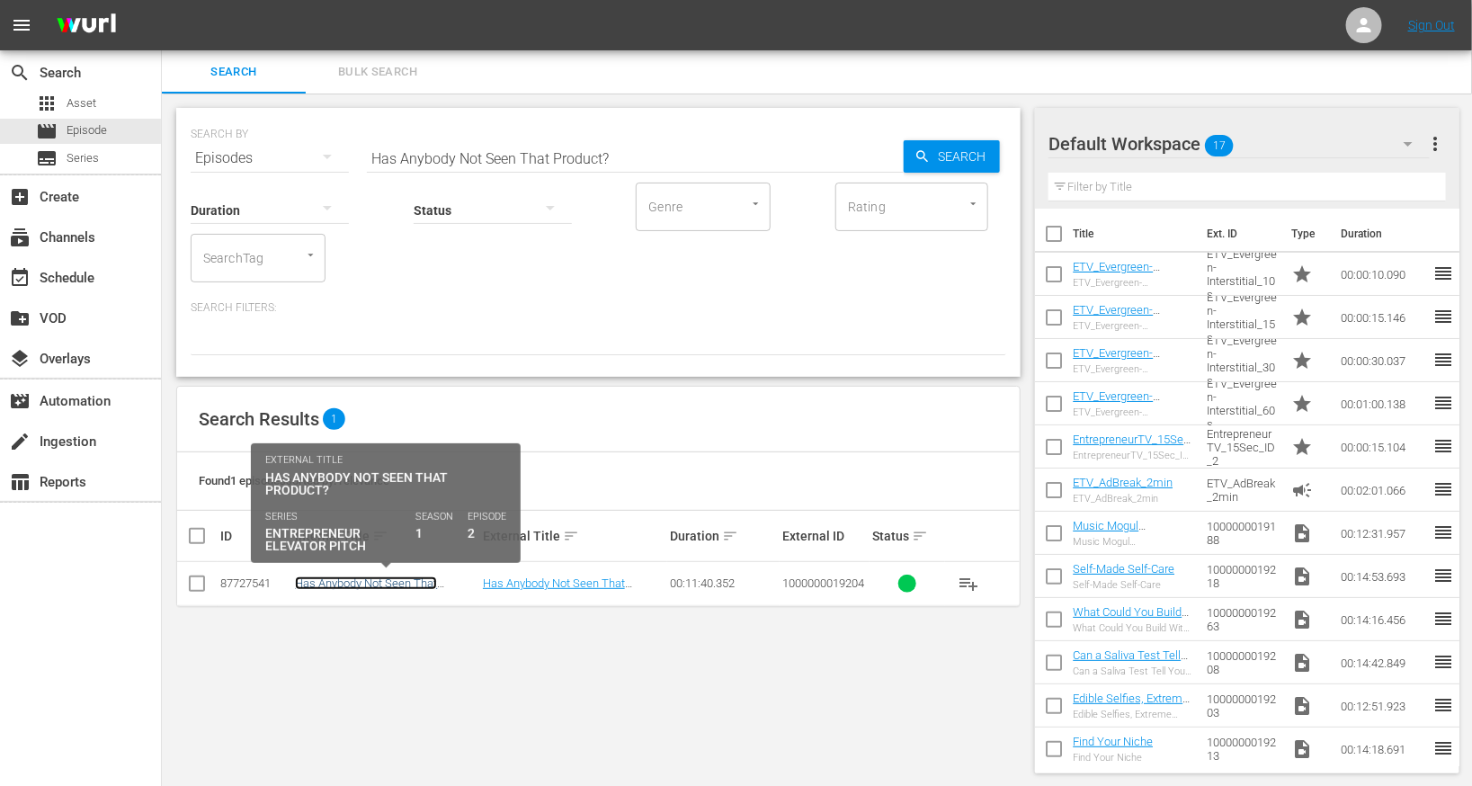
click at [382, 585] on link "Has Anybody Not Seen That Product?" at bounding box center [366, 589] width 142 height 27
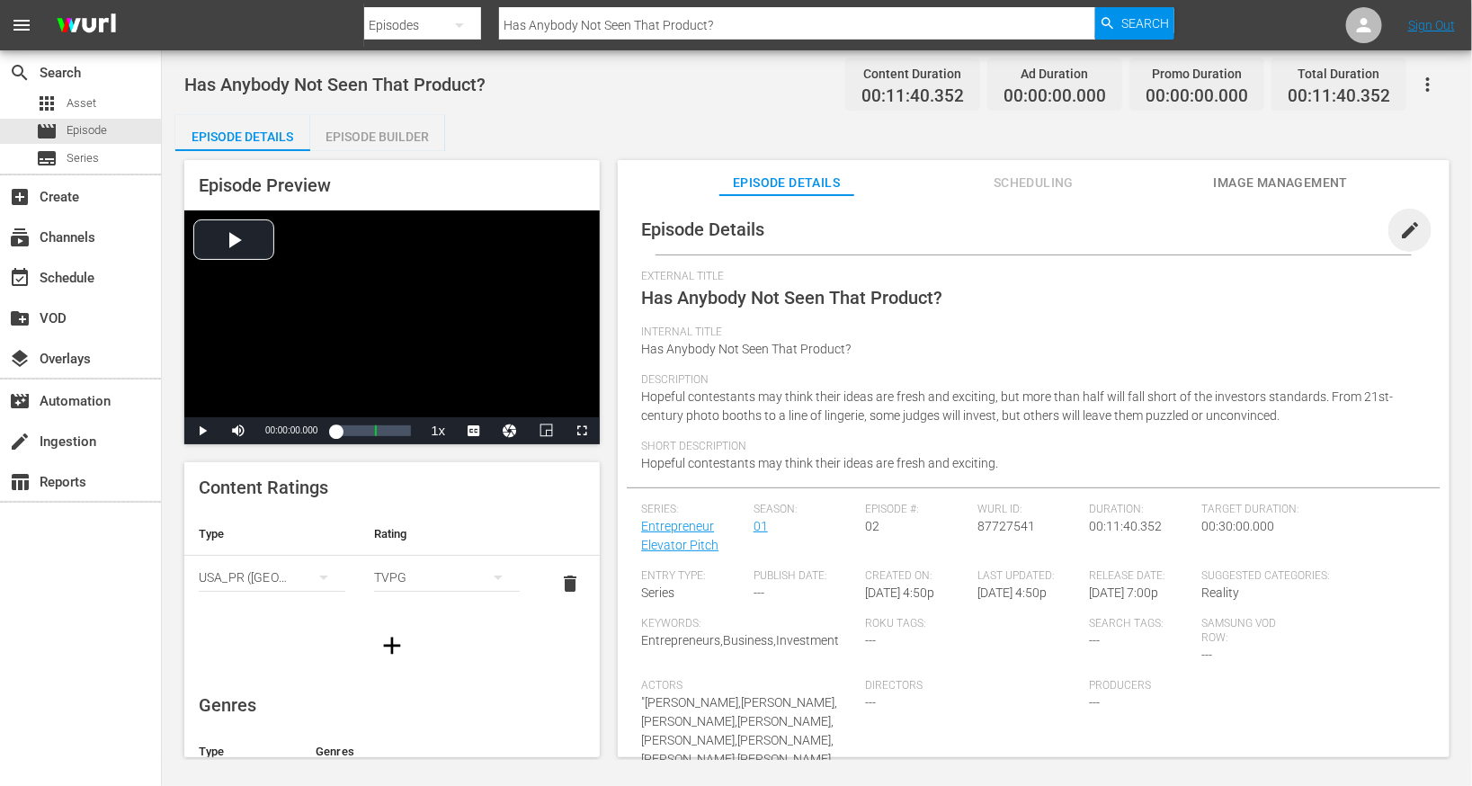
click at [1399, 228] on span "edit" at bounding box center [1410, 230] width 22 height 22
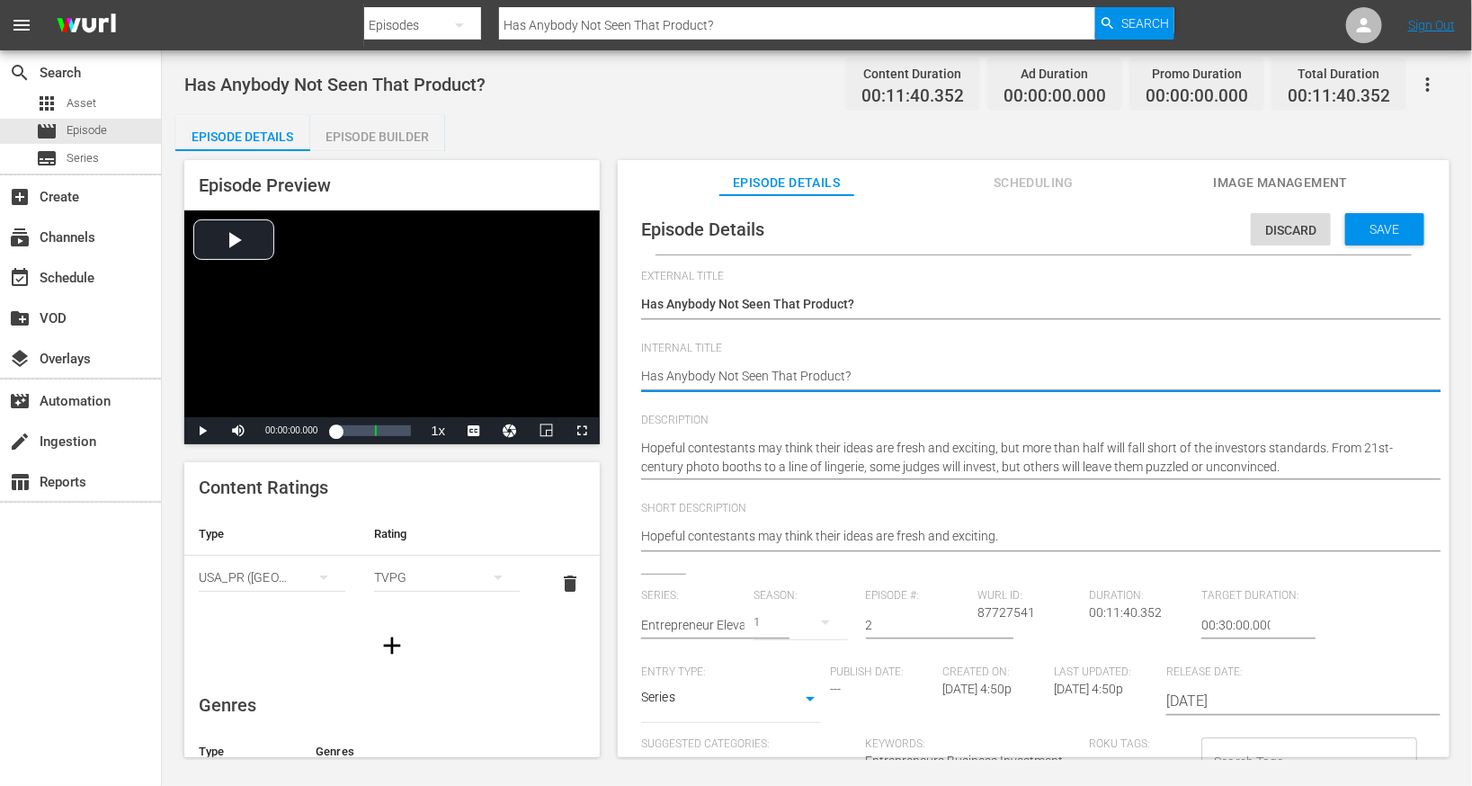
click at [869, 383] on textarea "Has Anybody Not Seen That Product?" at bounding box center [1029, 378] width 776 height 22
type textarea "E"
type textarea "EE"
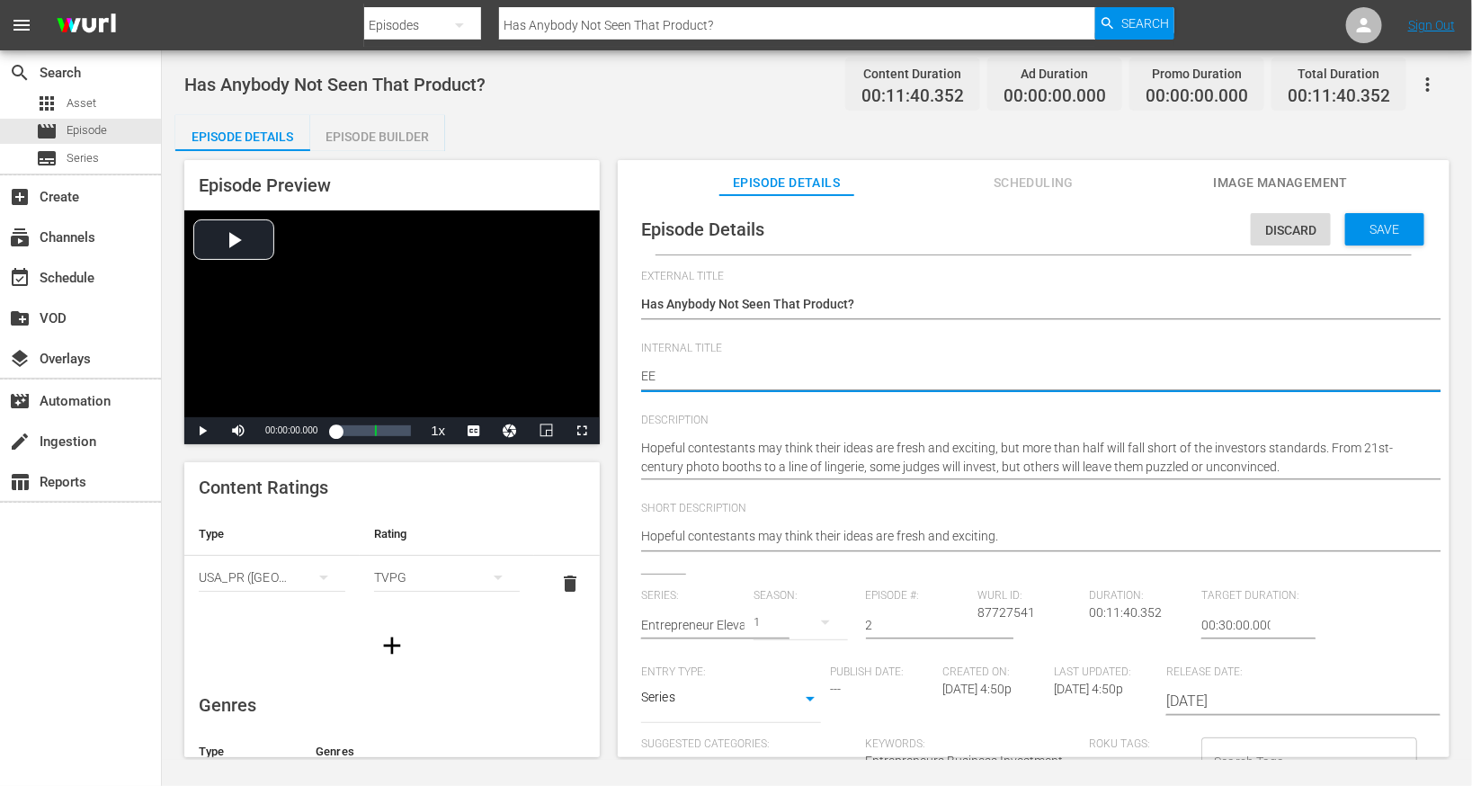
type textarea "EEP"
type textarea "EEP S"
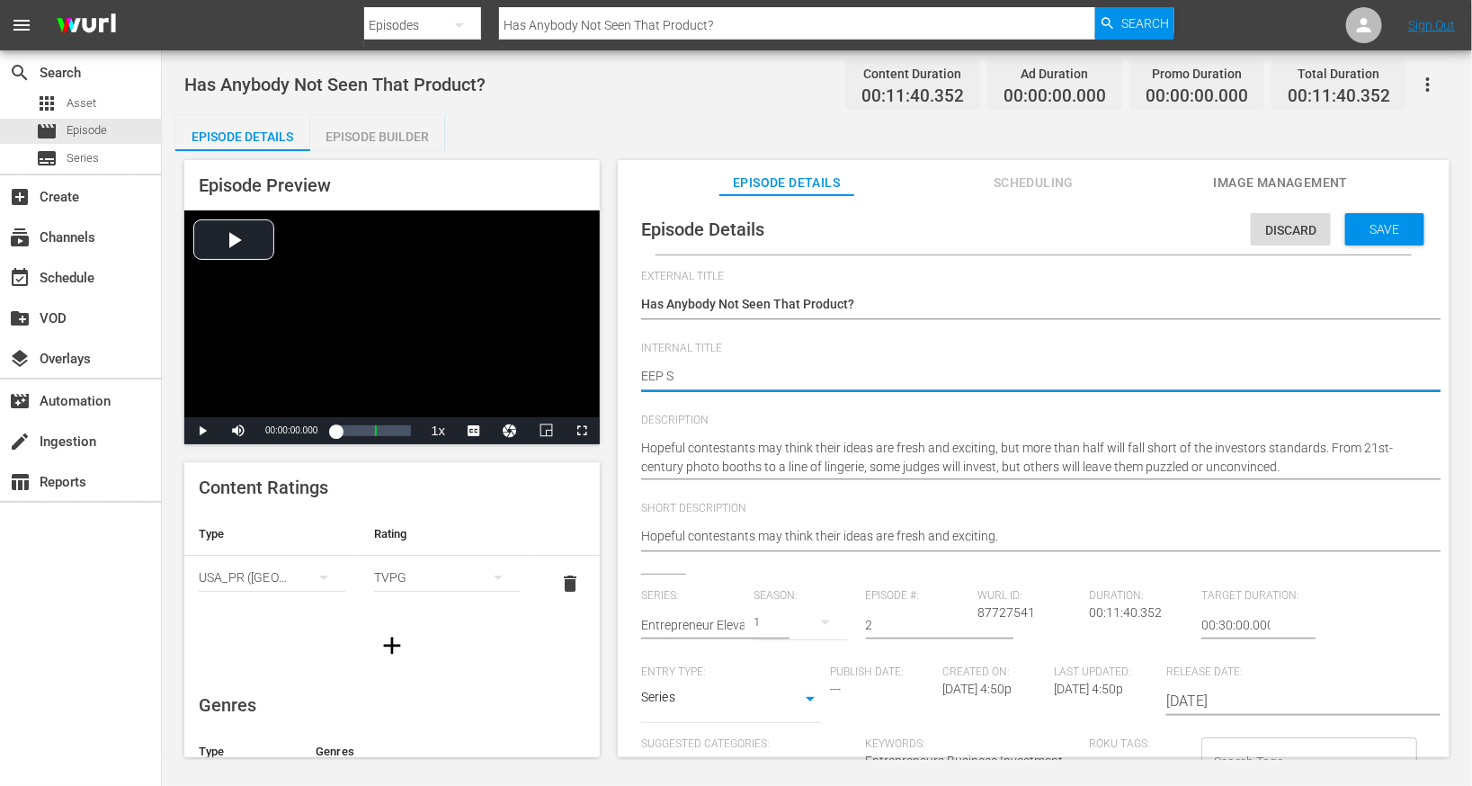
type textarea "EEP S1"
type textarea "EEP S1E"
type textarea "EEP S1E2"
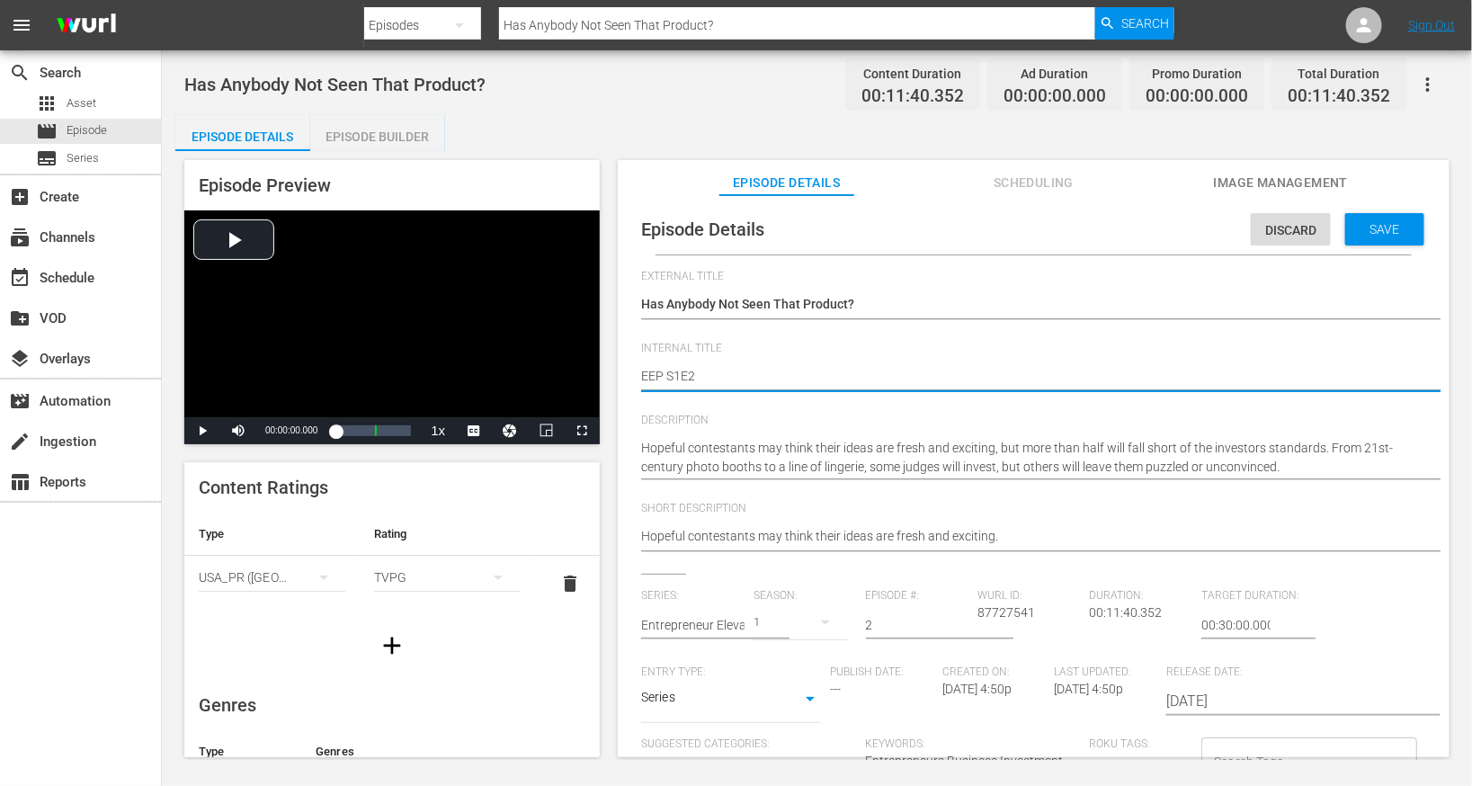
type textarea "EEP S1E2"
click at [1379, 226] on span "Save" at bounding box center [1385, 229] width 58 height 14
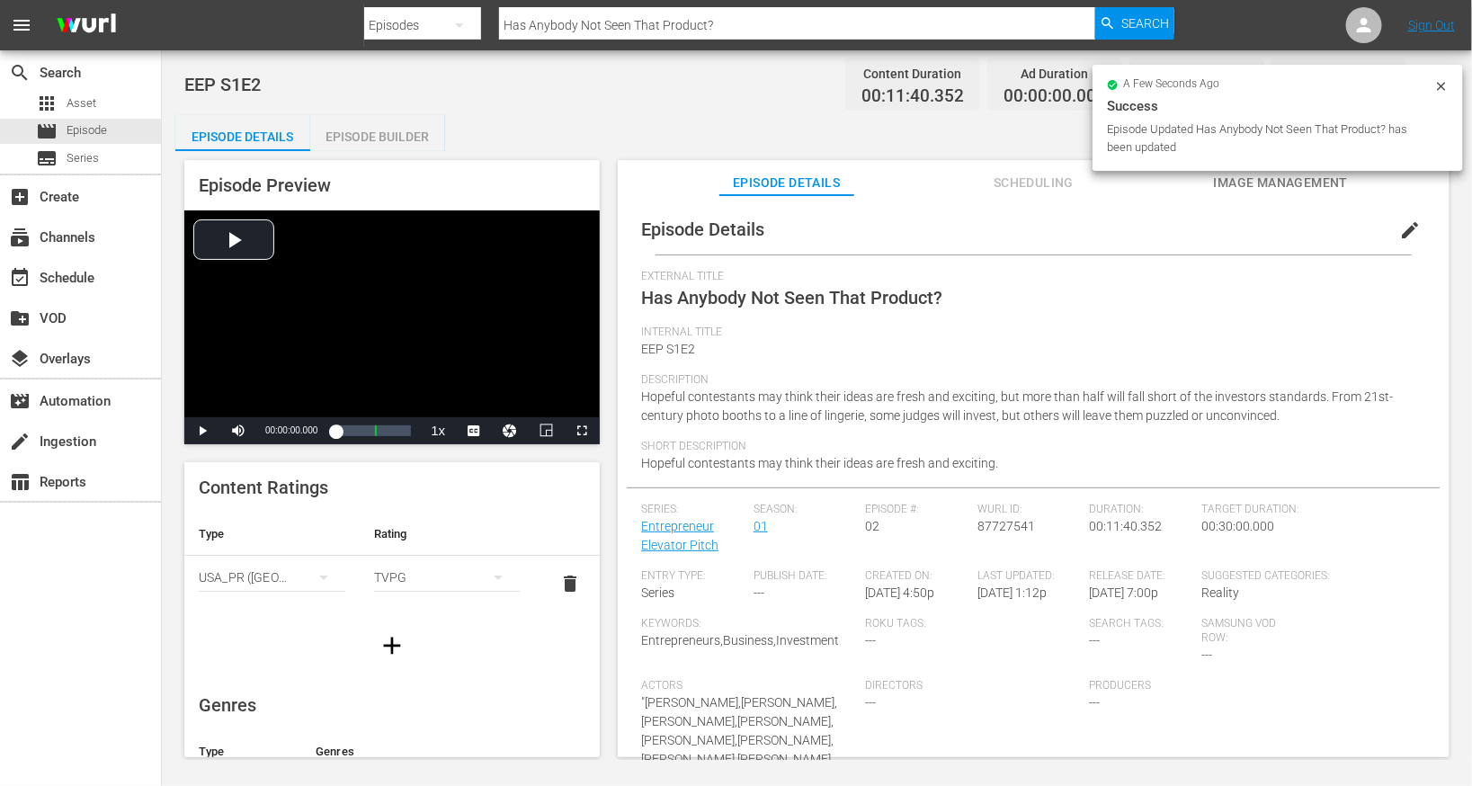
click at [365, 140] on div "Episode Builder" at bounding box center [377, 136] width 135 height 43
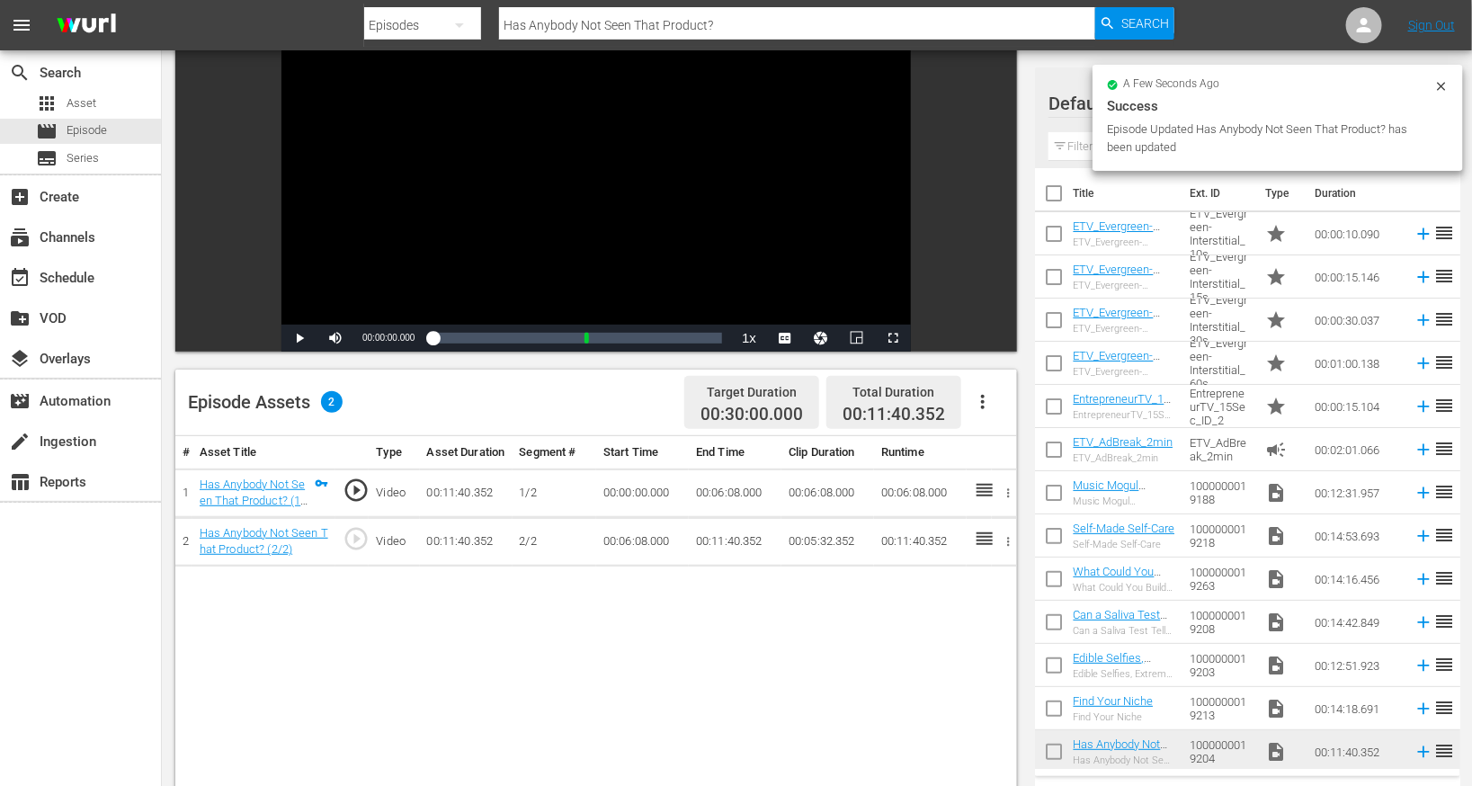
scroll to position [164, 0]
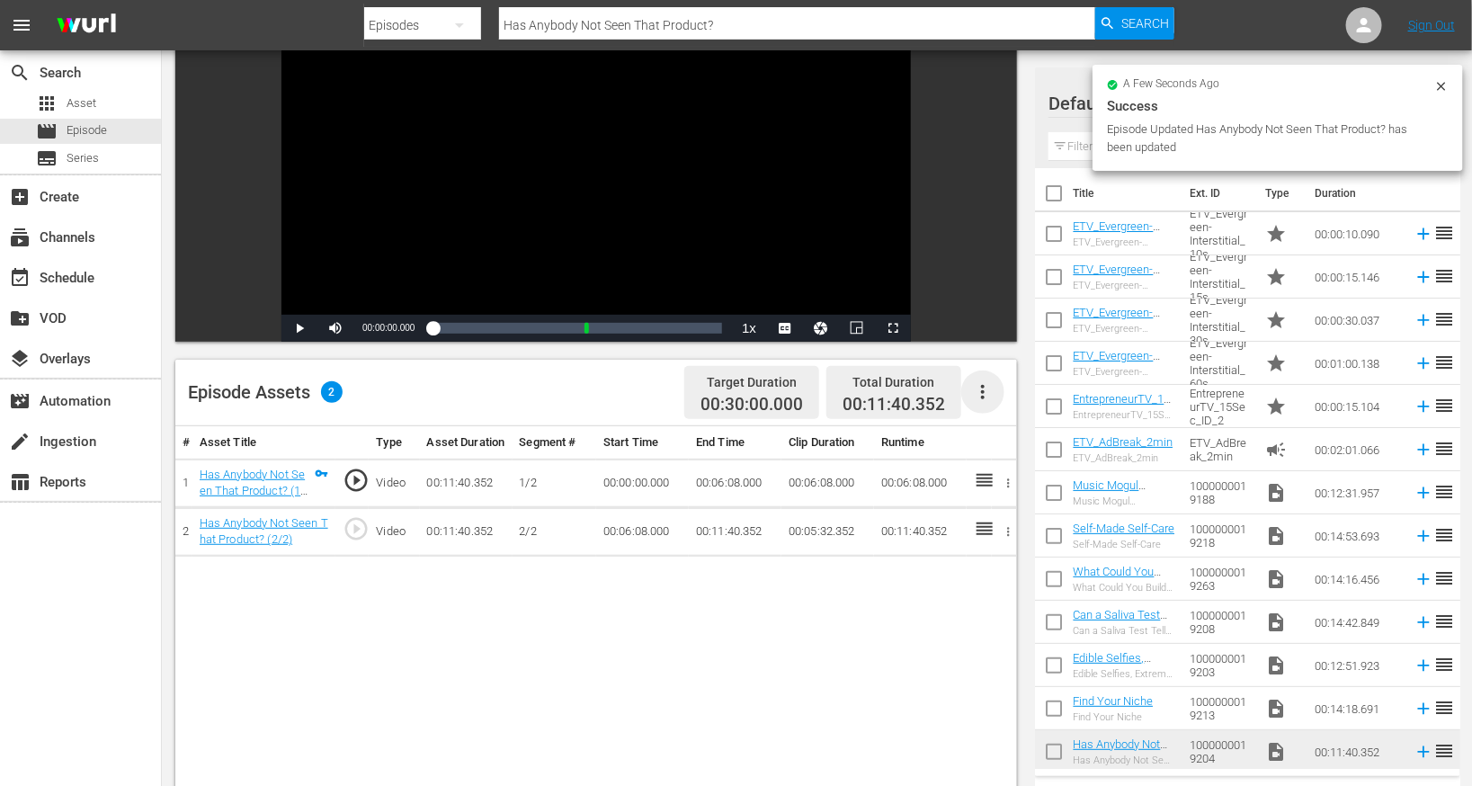
click at [975, 397] on icon "button" at bounding box center [983, 392] width 22 height 22
click at [999, 422] on div "Fill with Ads" at bounding box center [1038, 442] width 122 height 43
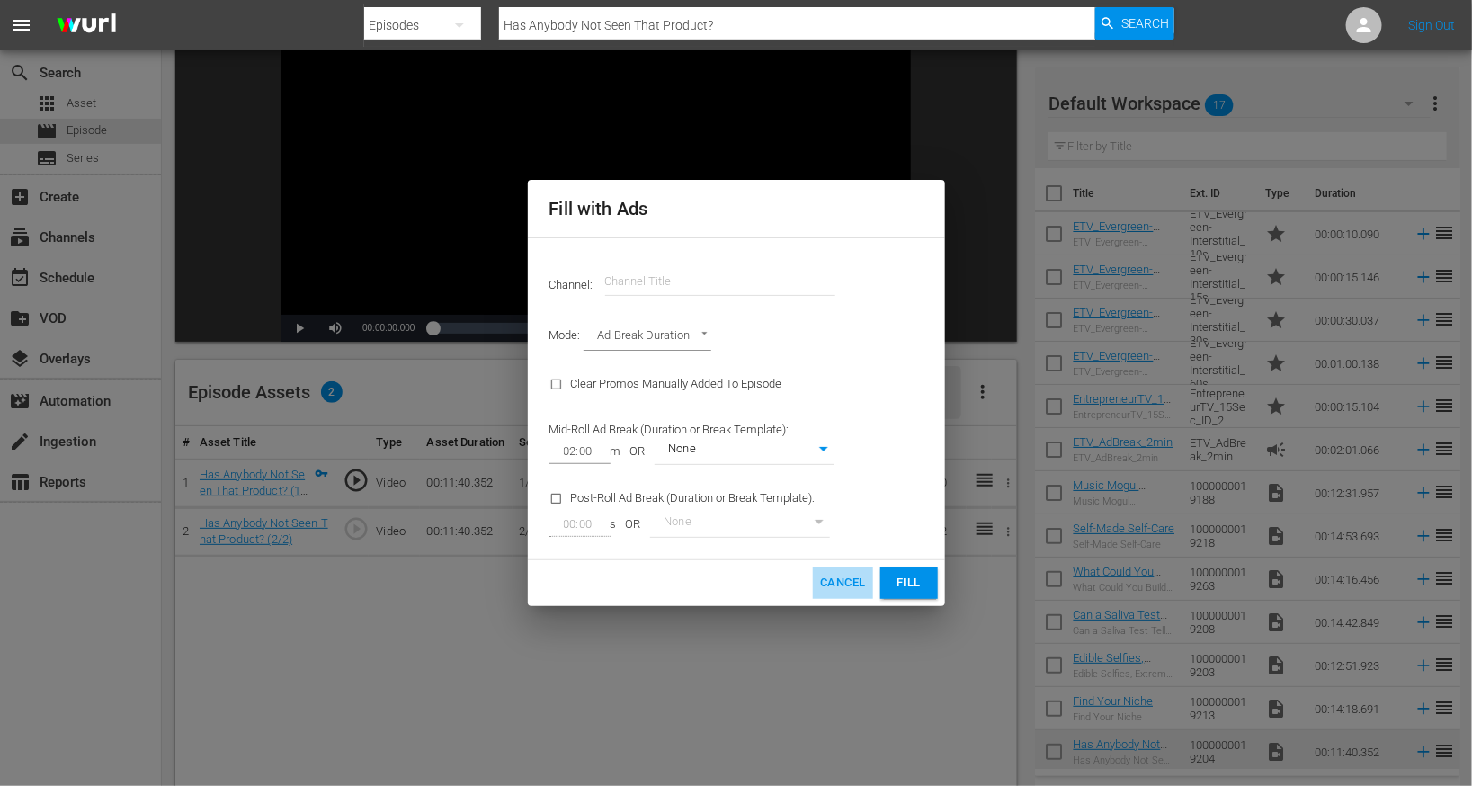
click at [832, 581] on span "Cancel" at bounding box center [842, 583] width 45 height 21
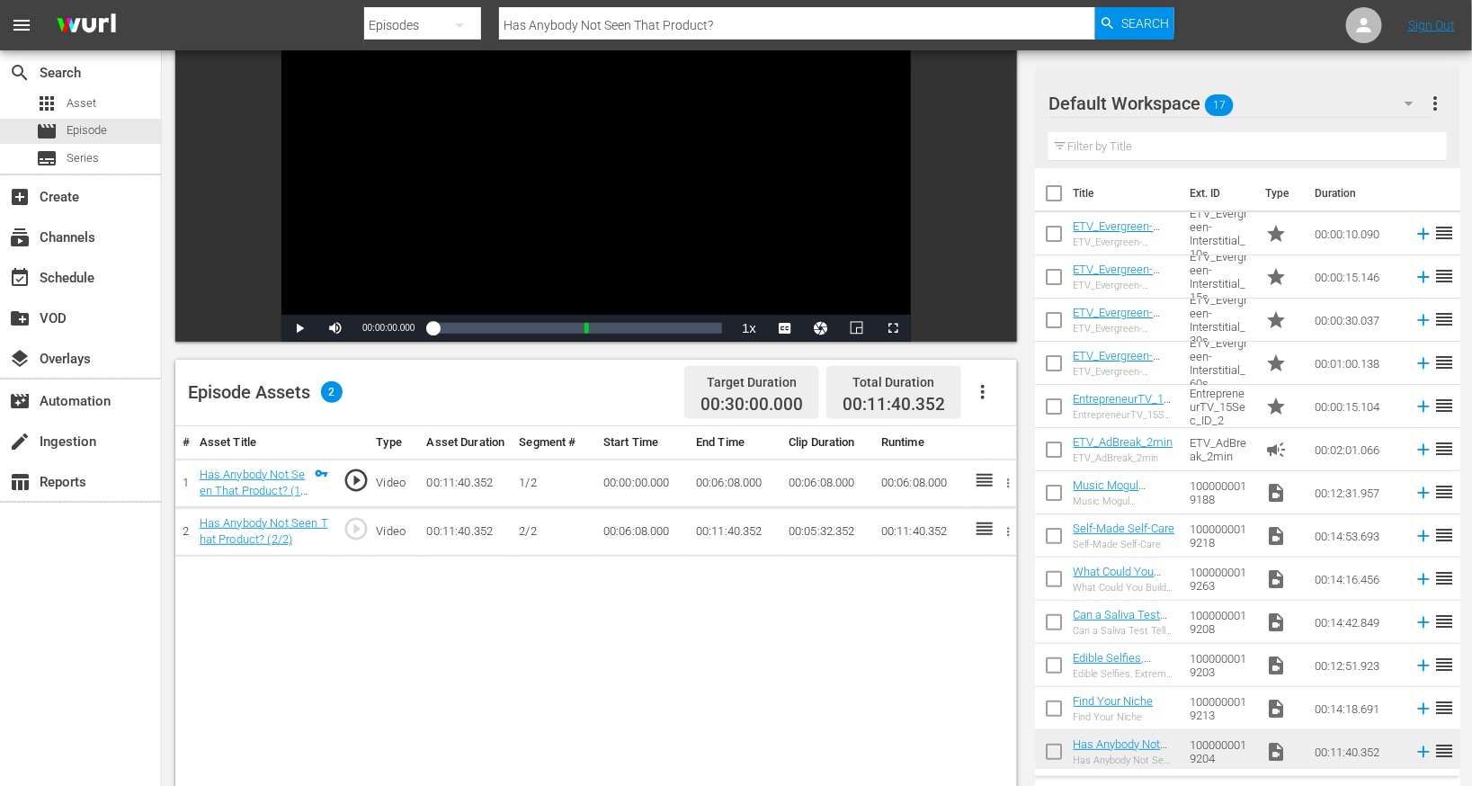
click at [979, 398] on icon "button" at bounding box center [983, 392] width 22 height 22
click at [1021, 394] on div "Edit Cue Points" at bounding box center [1038, 399] width 122 height 43
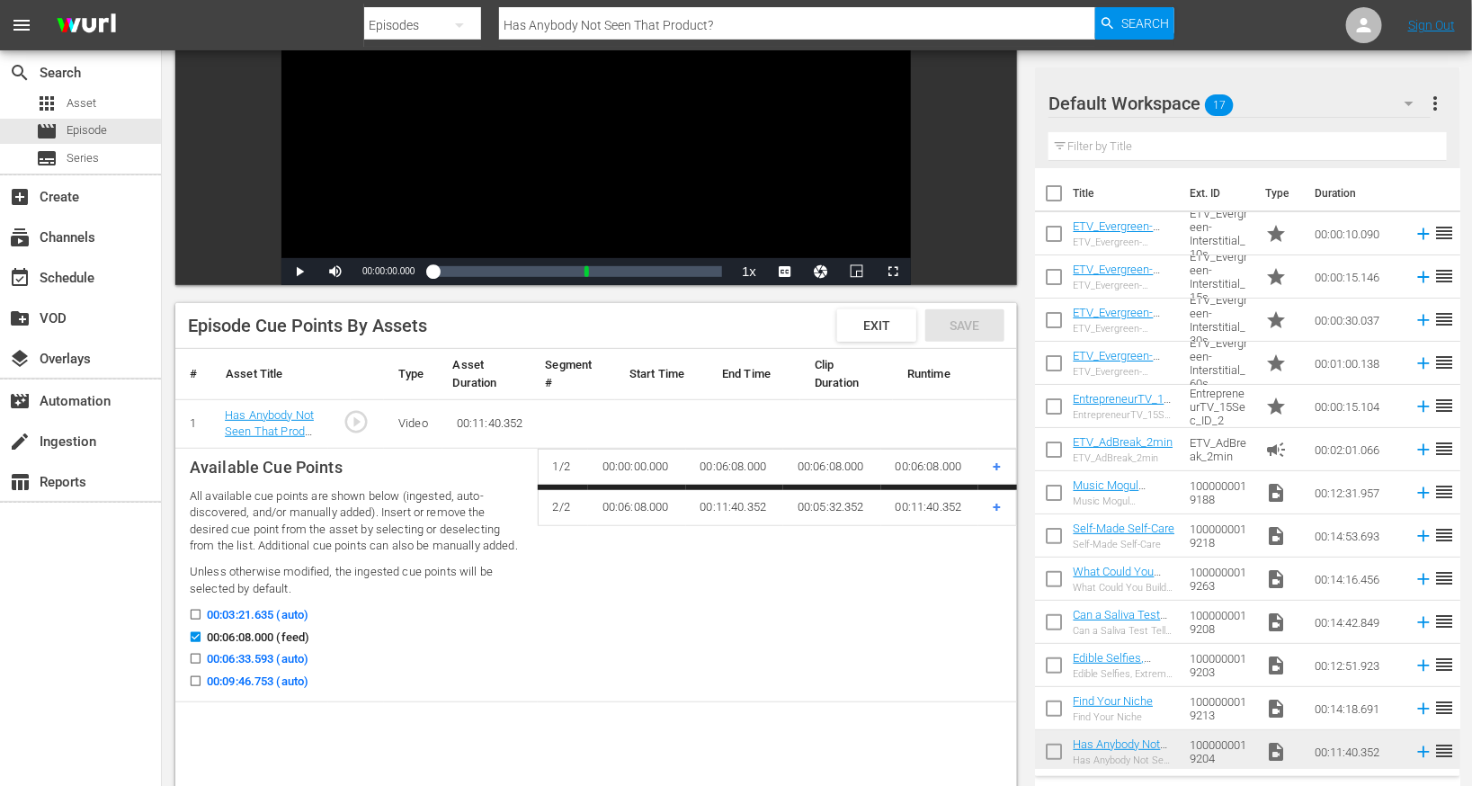
scroll to position [252, 0]
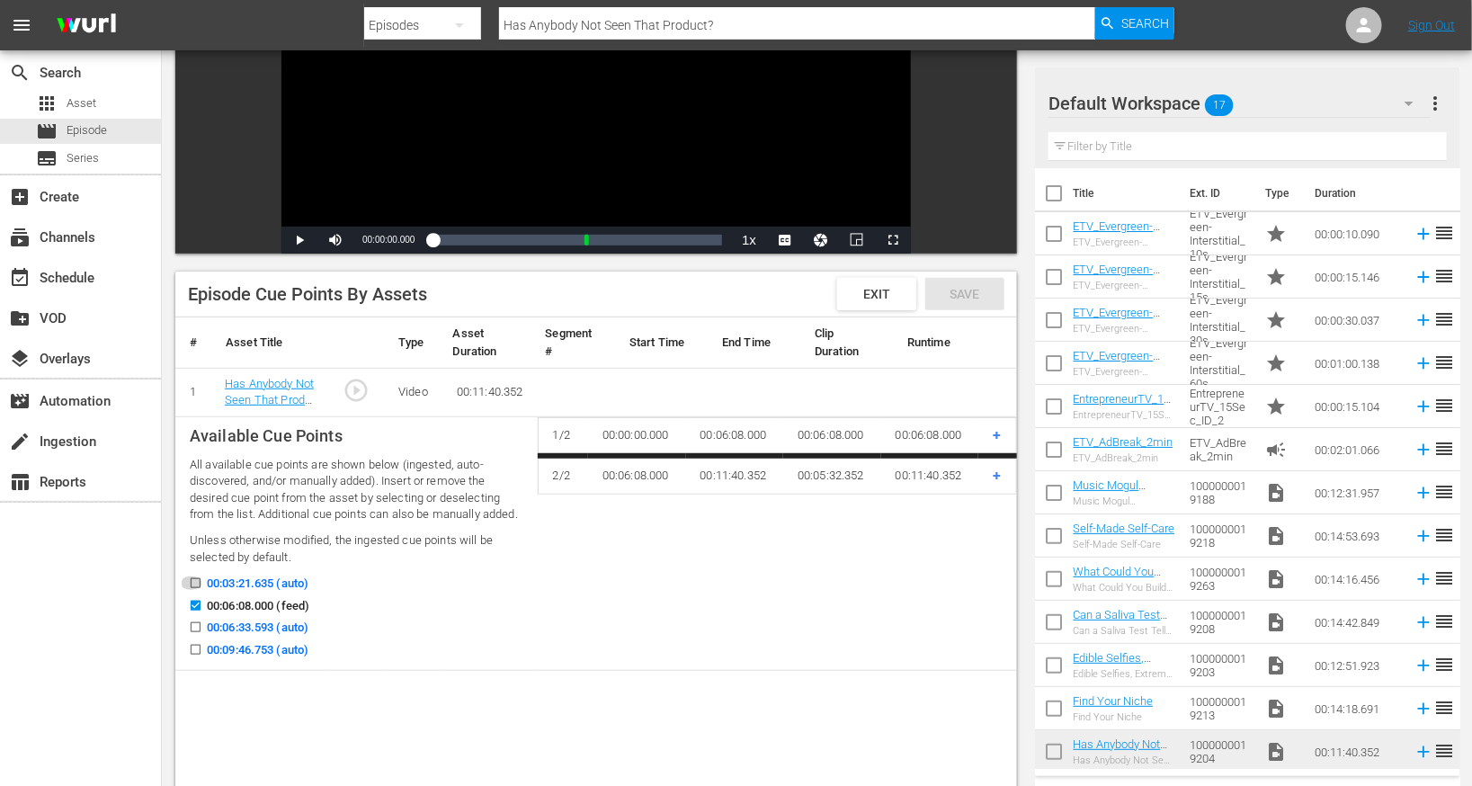
click at [193, 588] on input "00:03:21.635 (auto)" at bounding box center [191, 586] width 22 height 13
checkbox input "true"
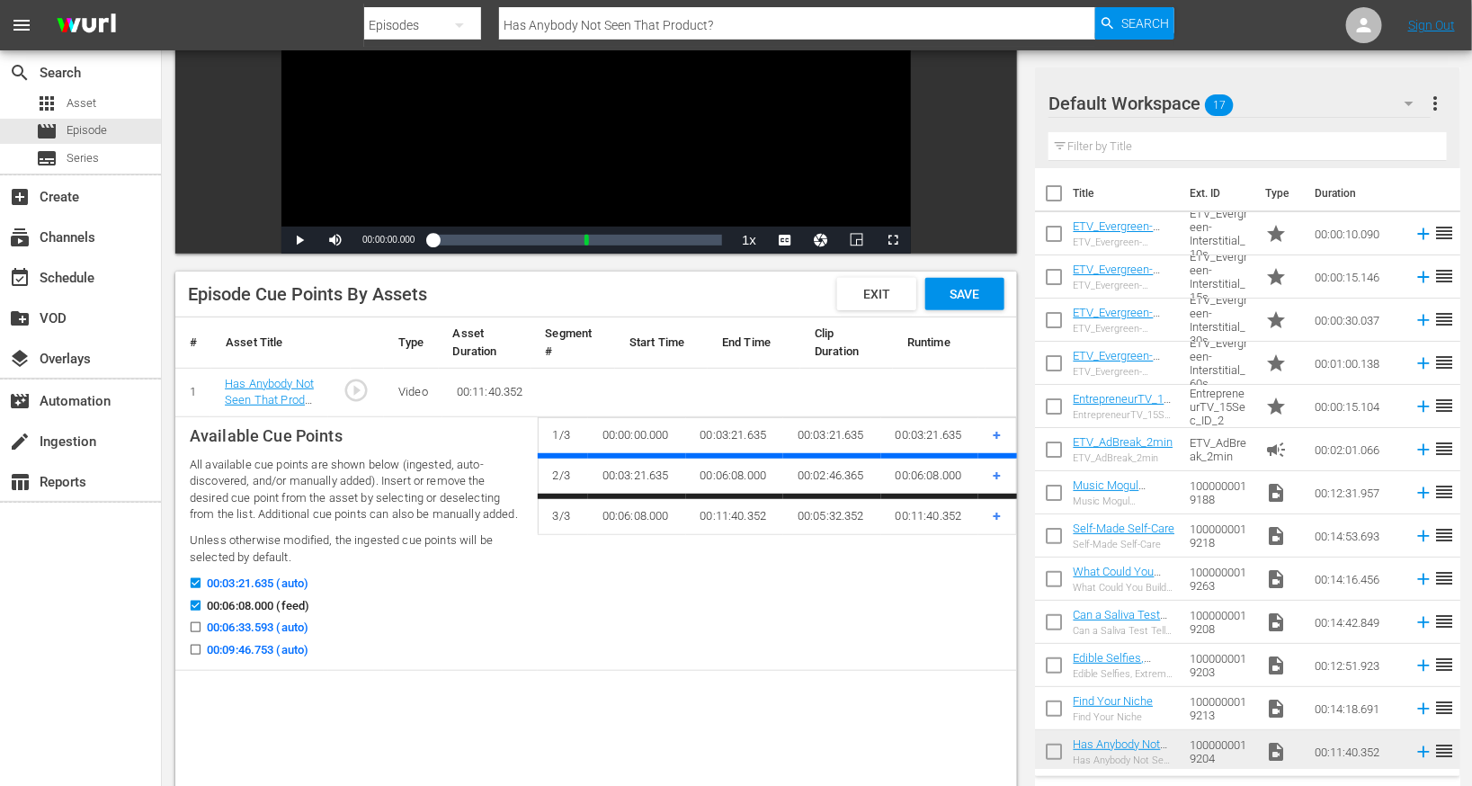
click at [193, 621] on icon at bounding box center [195, 627] width 13 height 13
click at [193, 624] on input "00:06:33.593 (auto)" at bounding box center [191, 630] width 22 height 13
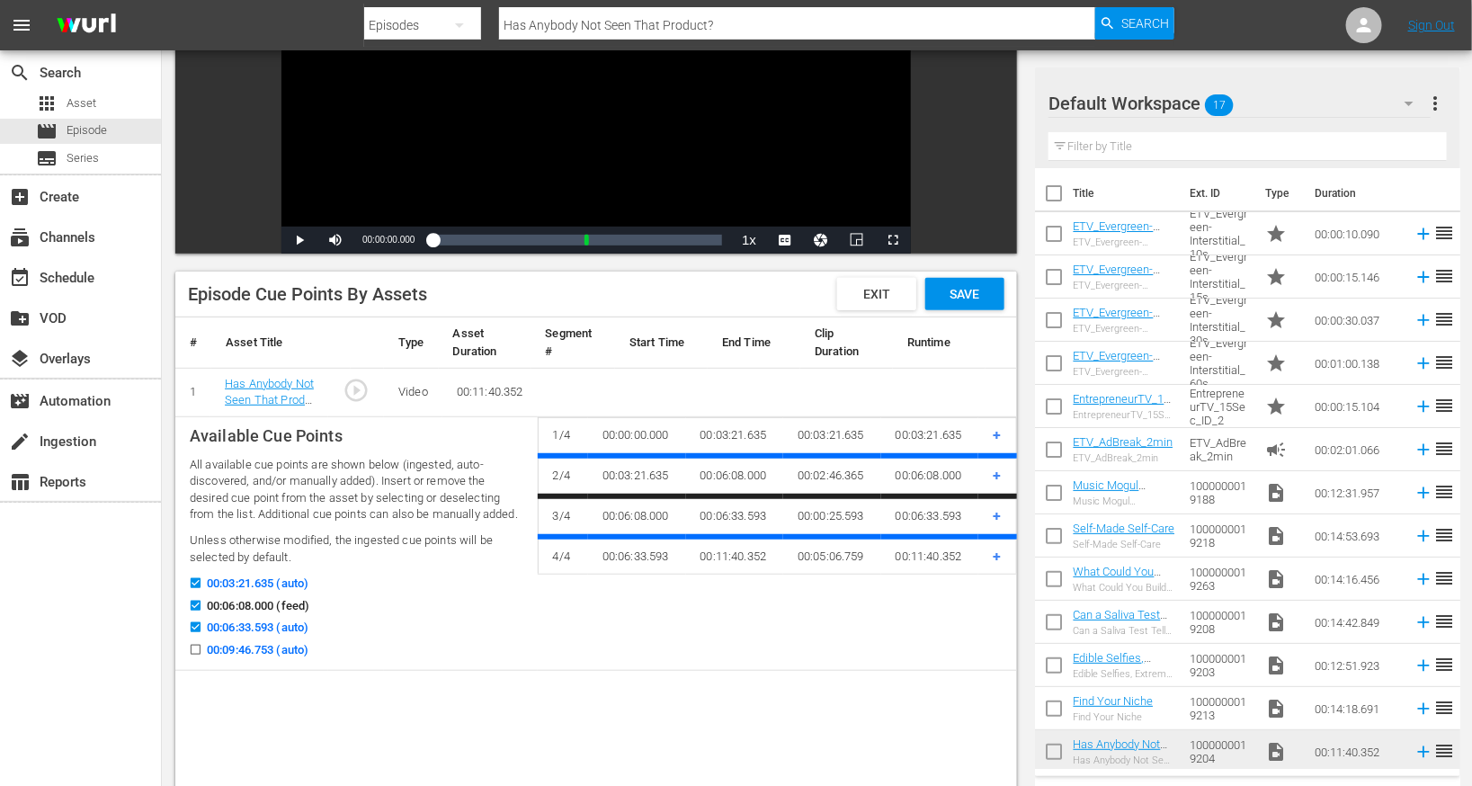
click at [198, 621] on icon at bounding box center [195, 627] width 13 height 13
click at [198, 624] on input "00:06:33.593 (auto)" at bounding box center [191, 630] width 22 height 13
checkbox input "false"
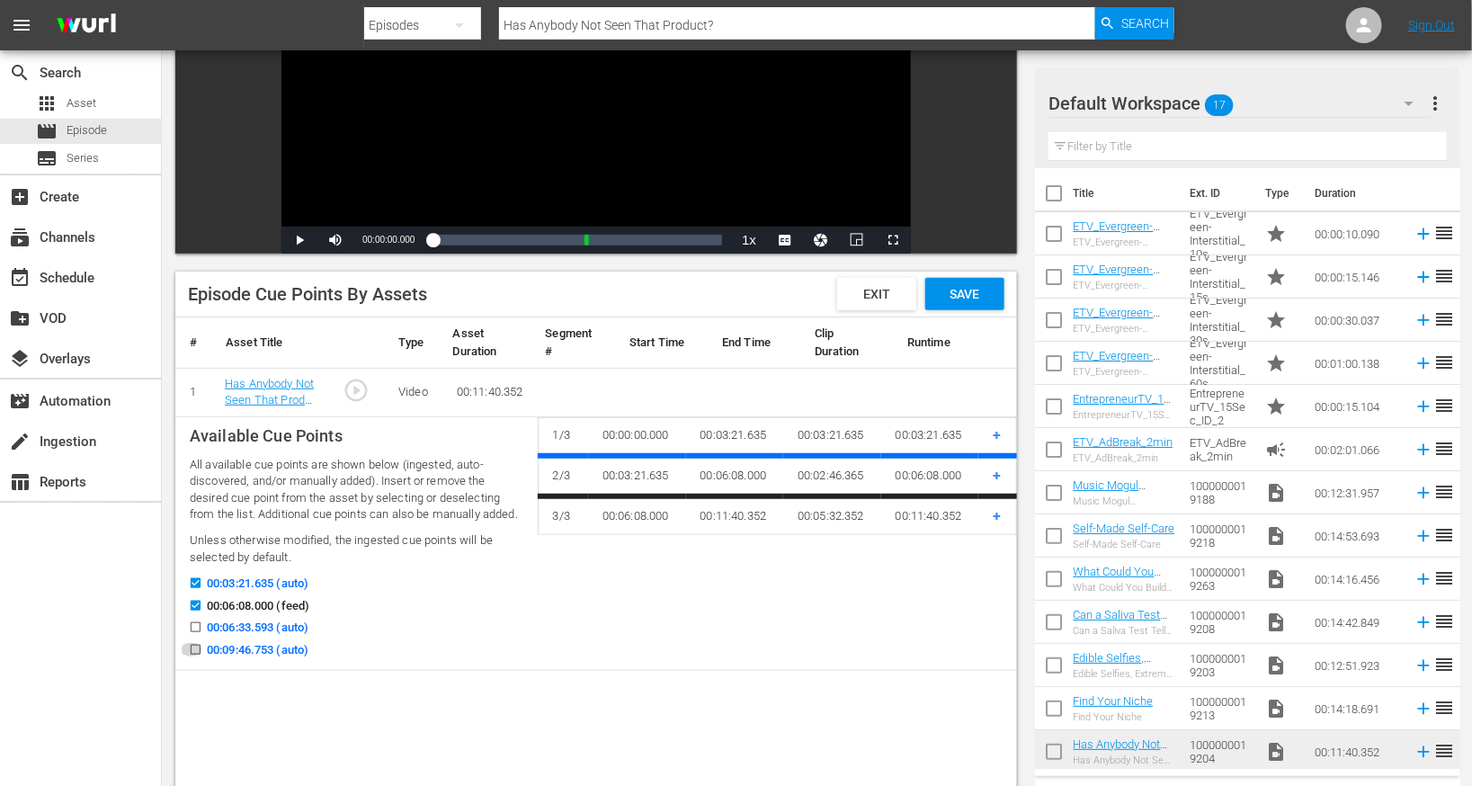
click at [198, 647] on input "00:09:46.753 (auto)" at bounding box center [191, 653] width 22 height 13
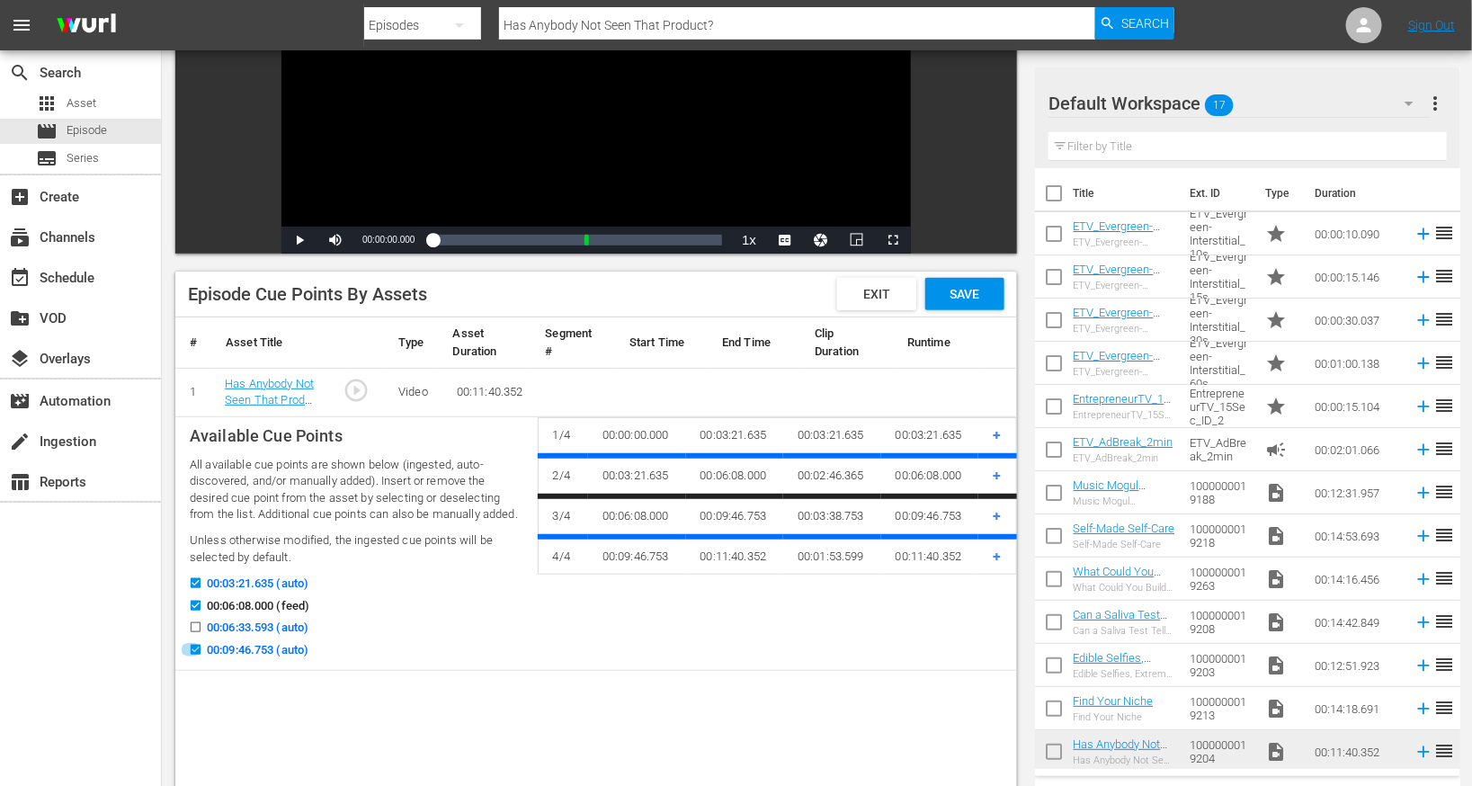
click at [195, 650] on input "00:09:46.753 (auto)" at bounding box center [191, 653] width 22 height 13
checkbox input "false"
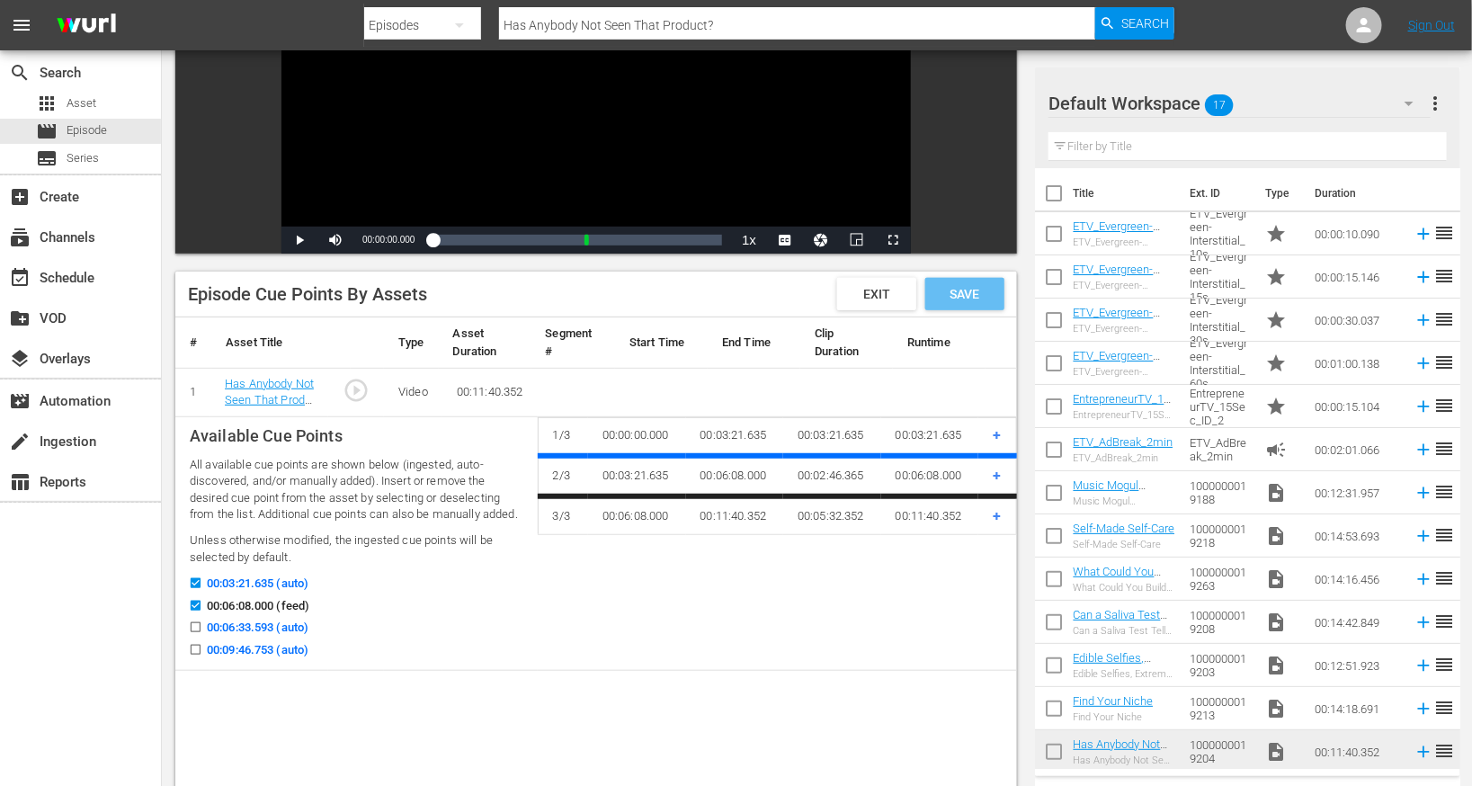
click at [991, 297] on span "Save" at bounding box center [965, 294] width 58 height 14
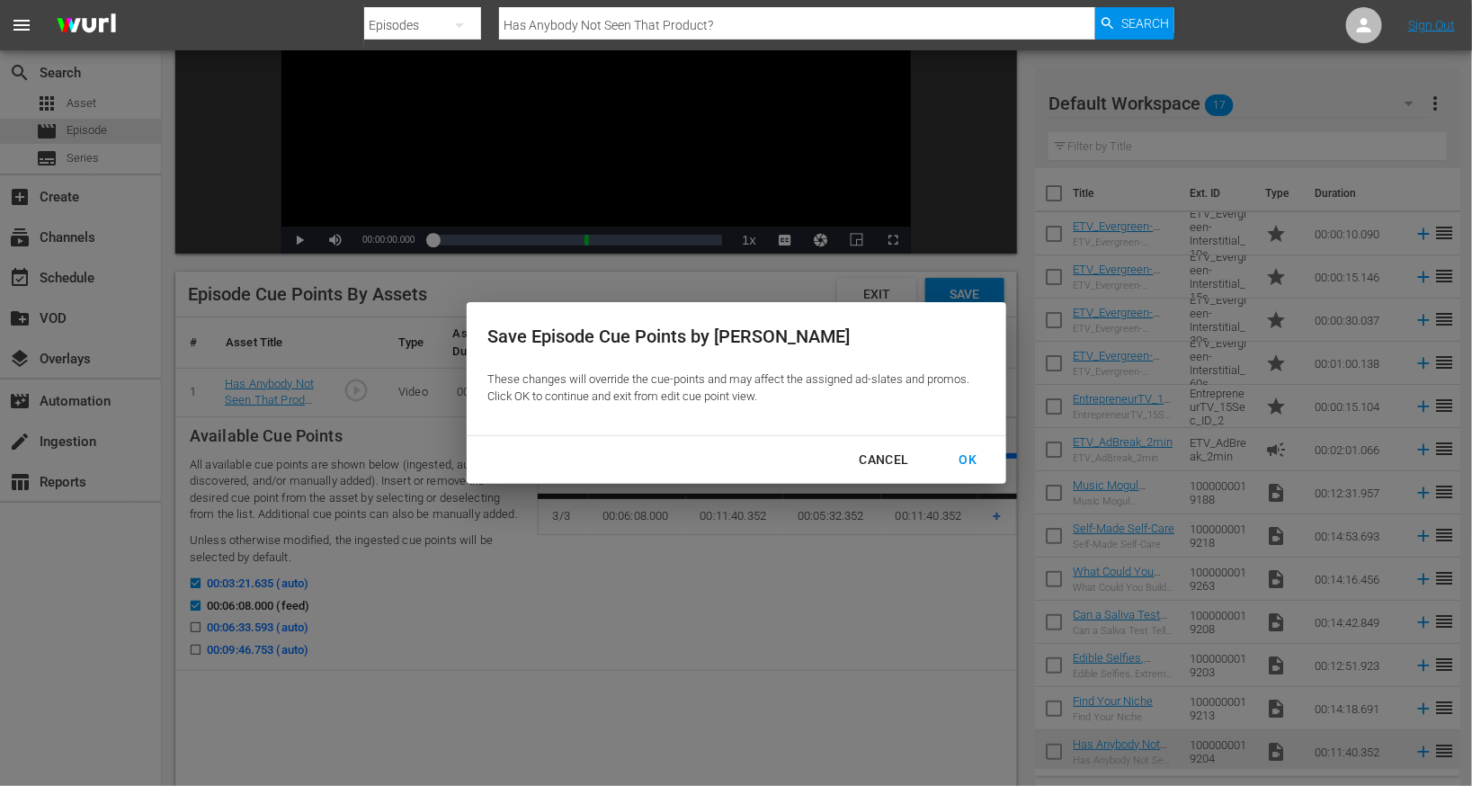
click at [978, 462] on div "OK" at bounding box center [968, 460] width 47 height 22
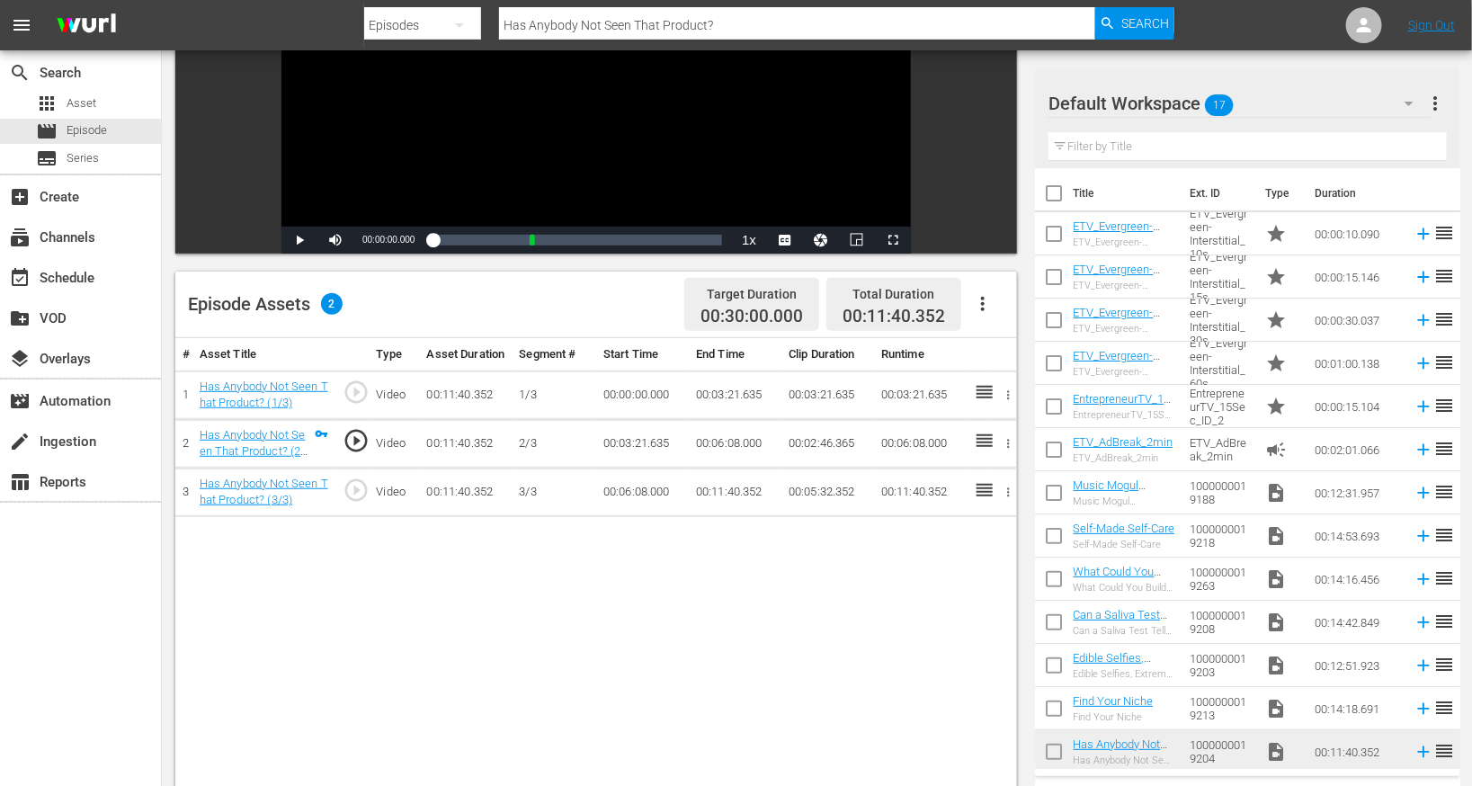
click at [616, 28] on input "Has Anybody Not Seen That Product?" at bounding box center [797, 25] width 596 height 43
paste input "Did This Entrepreneur Just Abort His Own Mission"
type input "Did This Entrepreneur Just Abort His Own Mission?"
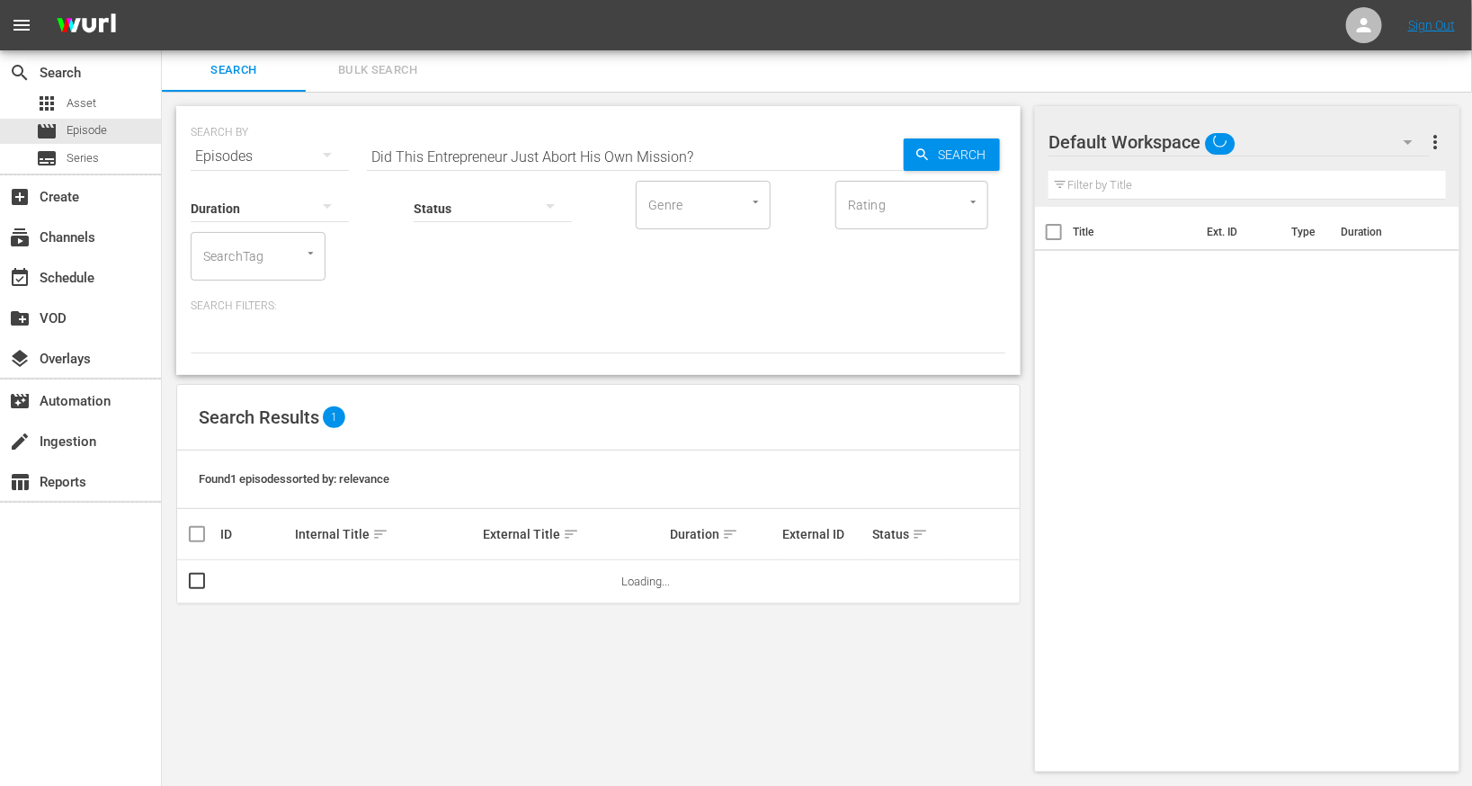
scroll to position [2, 0]
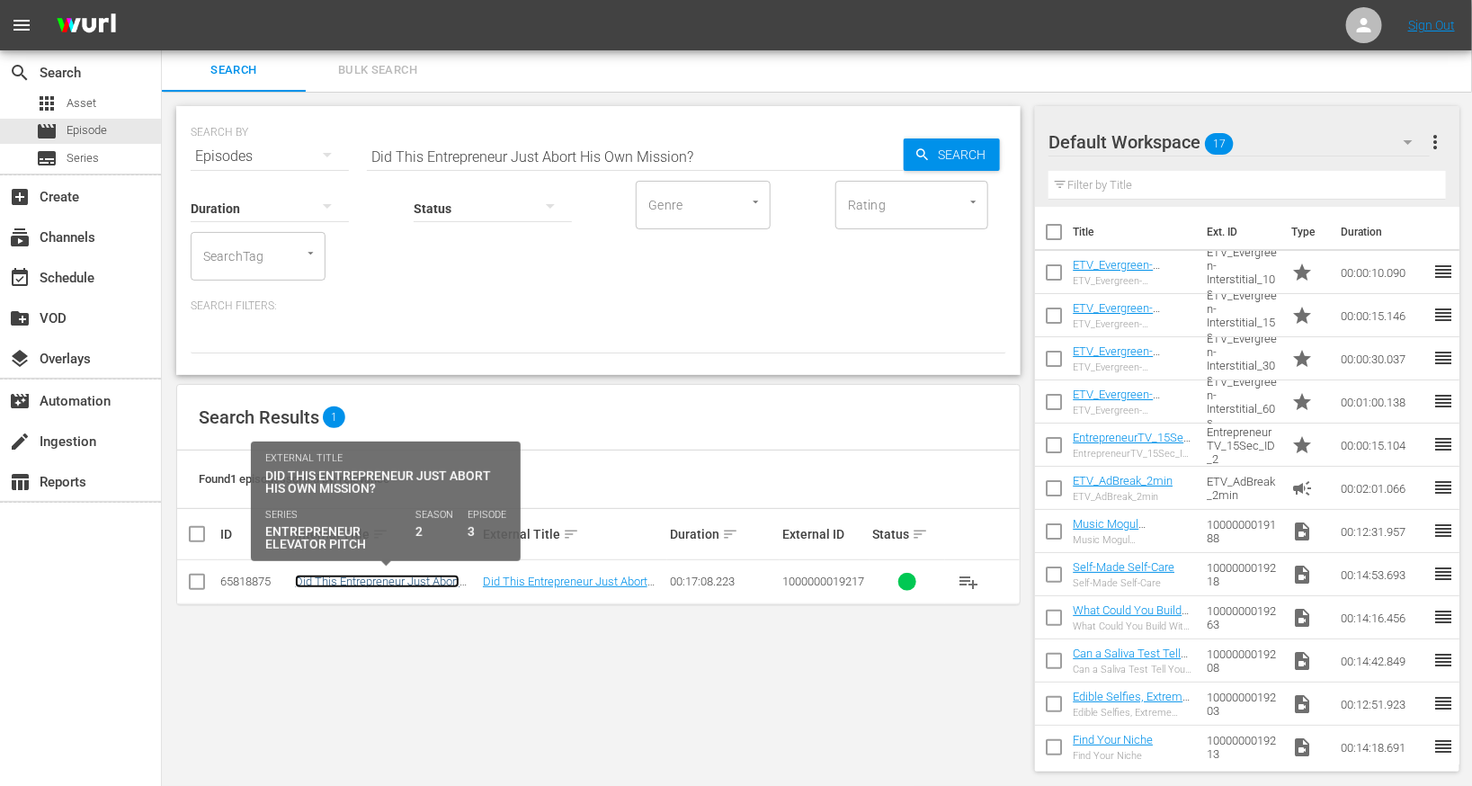
click at [426, 583] on link "Did This Entrepreneur Just Abort His Own Mission?" at bounding box center [377, 588] width 165 height 27
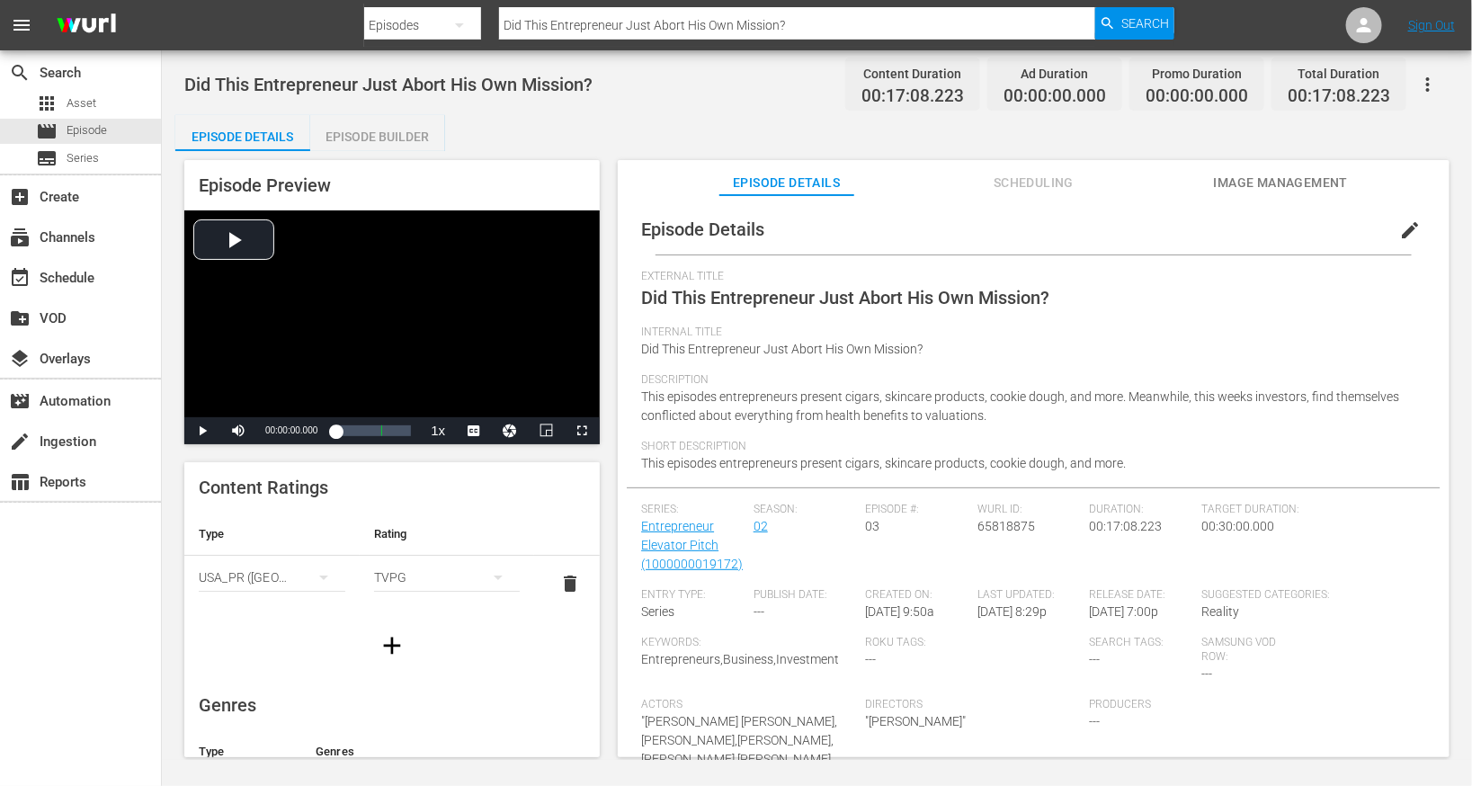
click at [1399, 234] on span "edit" at bounding box center [1410, 230] width 22 height 22
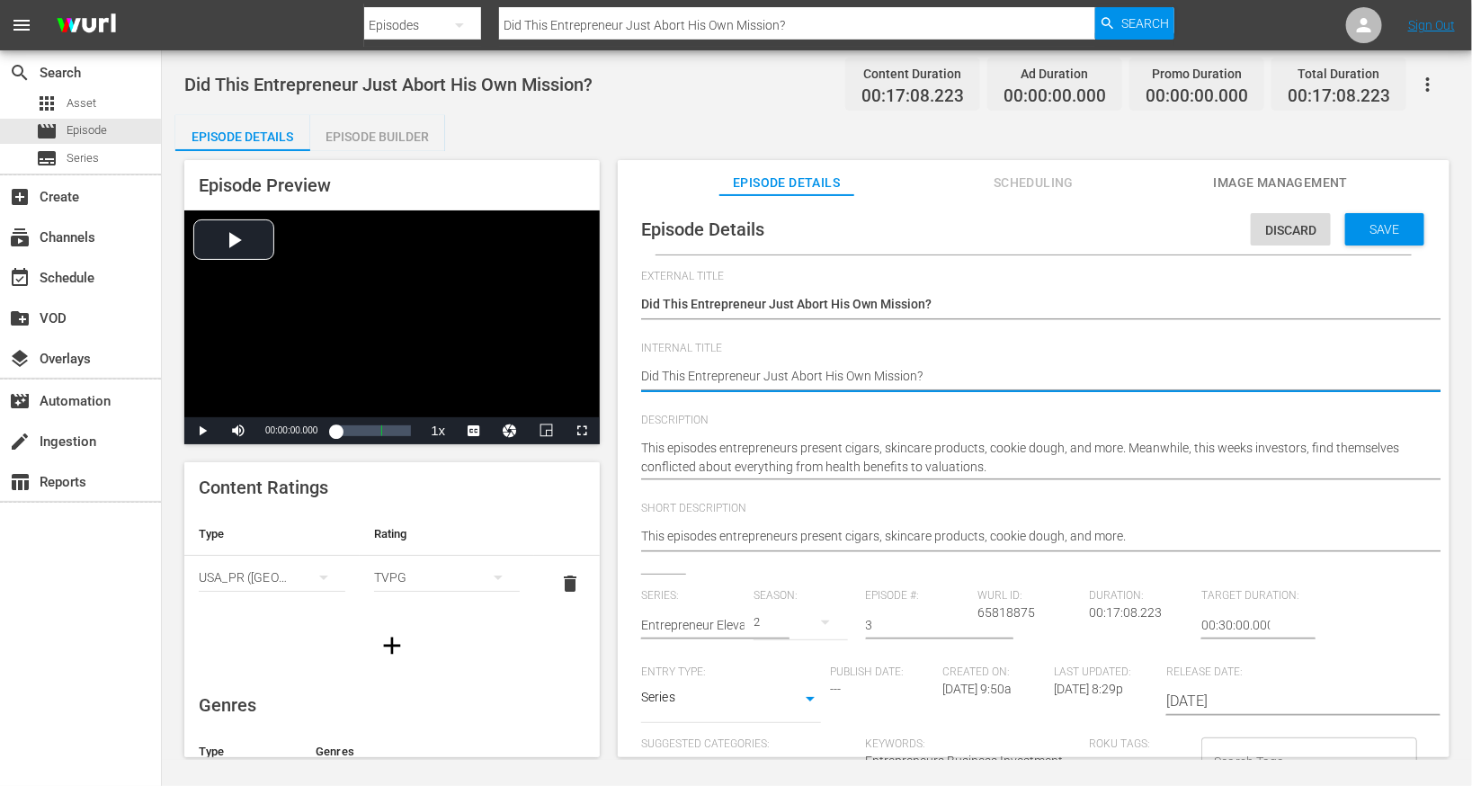
click at [818, 380] on textarea "Did This Entrepreneur Just Abort His Own Mission?" at bounding box center [1029, 378] width 776 height 22
type textarea "E"
type textarea "EE"
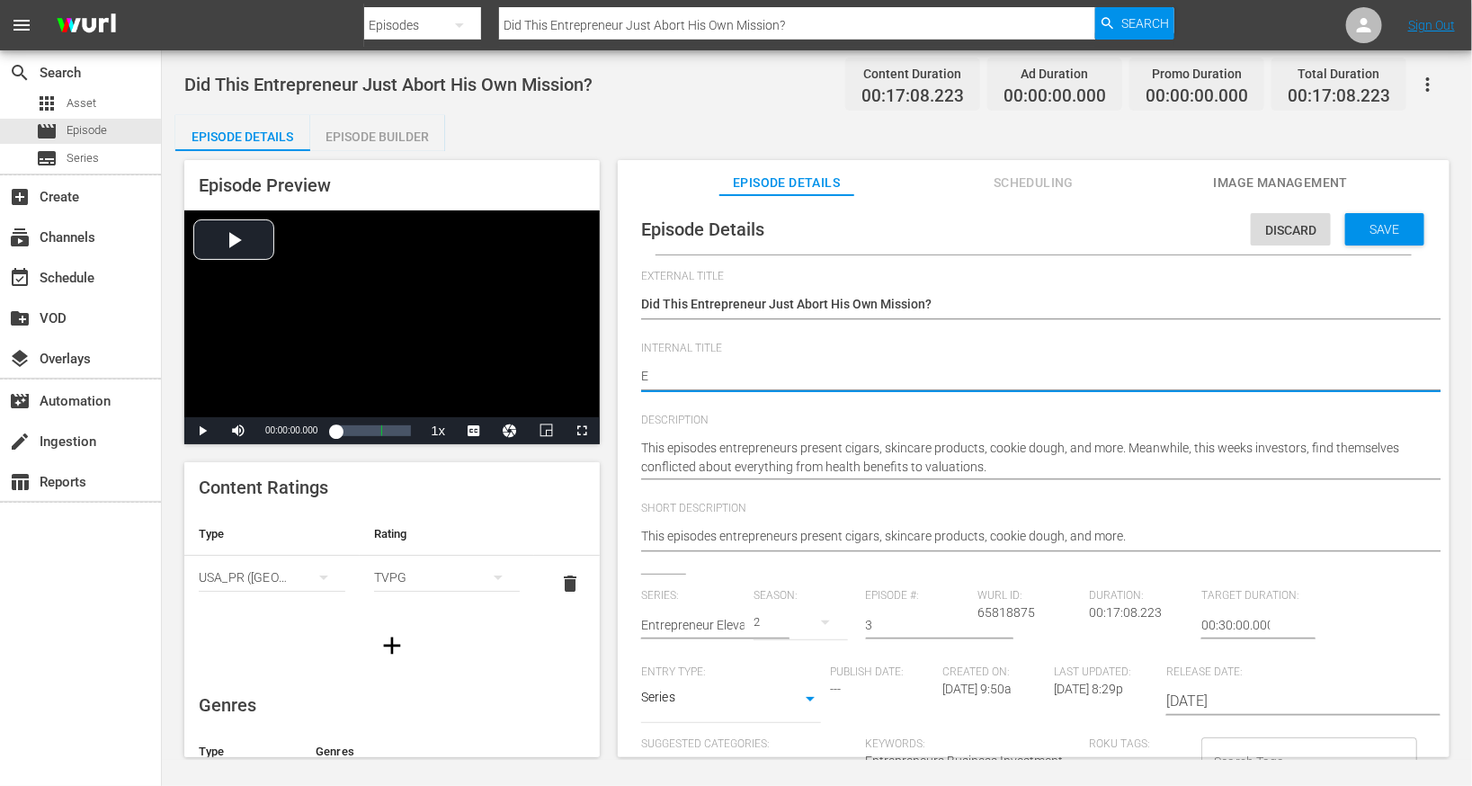
type textarea "EE"
type textarea "EEP"
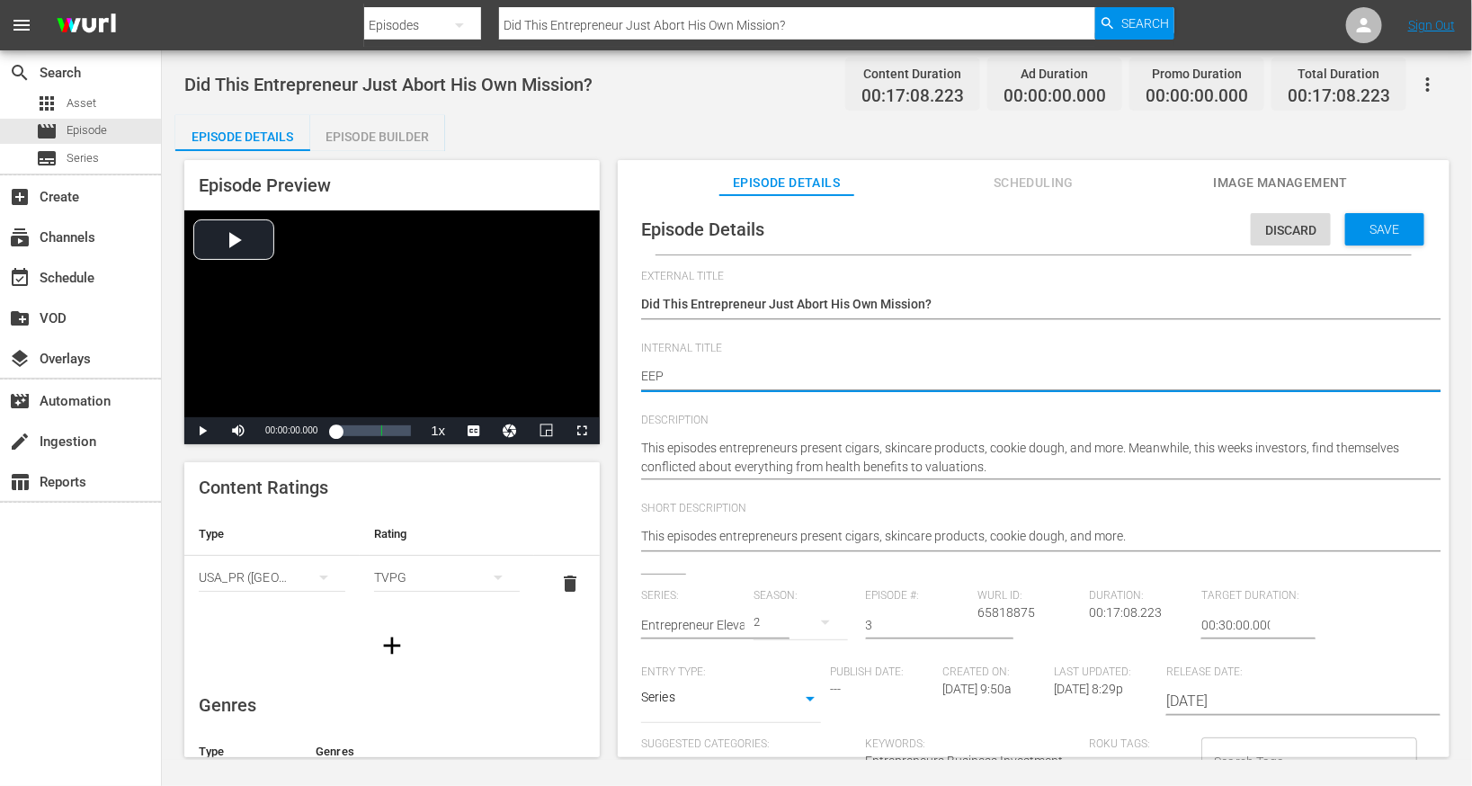
type textarea "EEP S"
type textarea "EEP S2"
type textarea "EEP S2E"
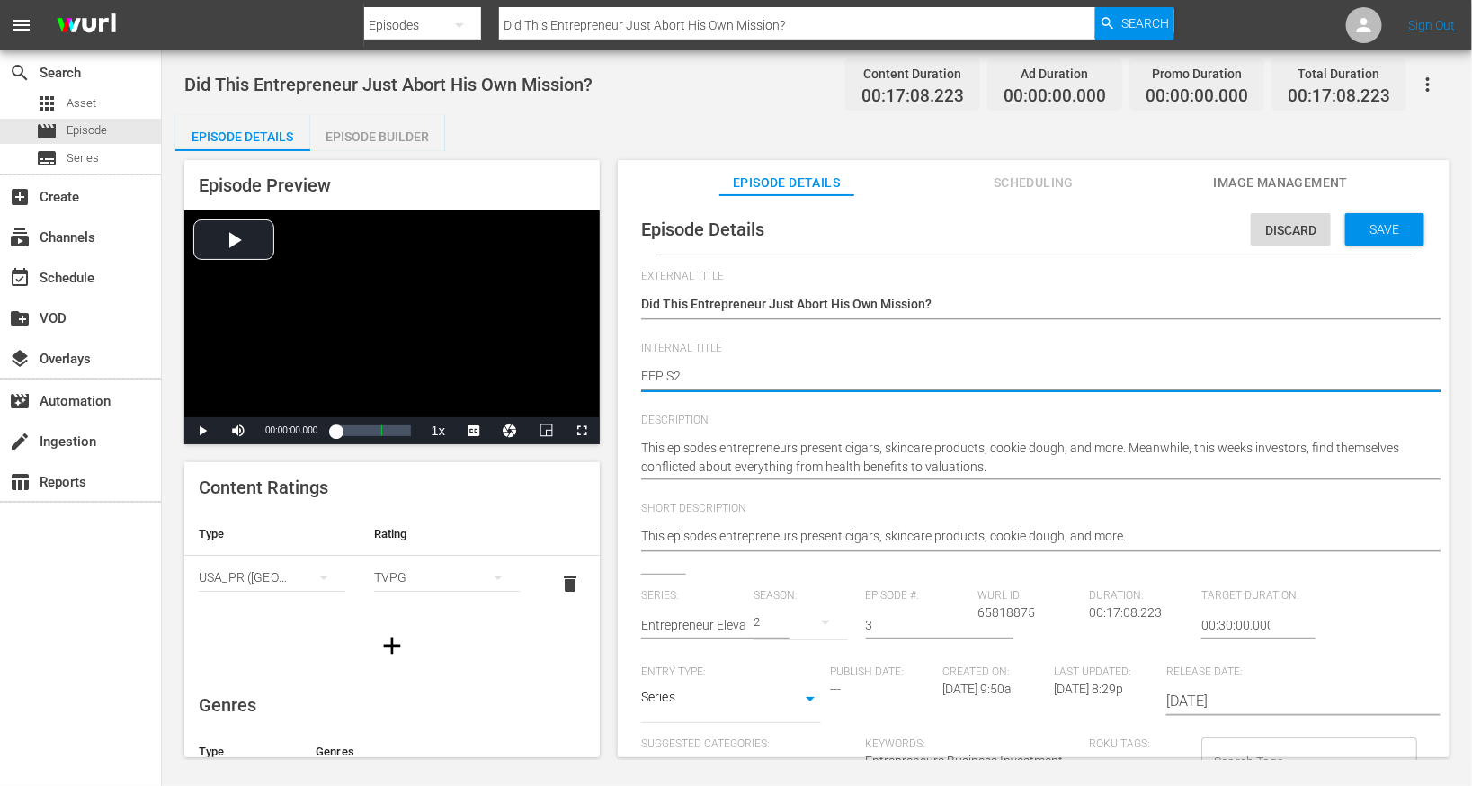
type textarea "EEP S2E"
type textarea "EEP S2E3"
click at [1365, 226] on span "Save" at bounding box center [1385, 229] width 58 height 14
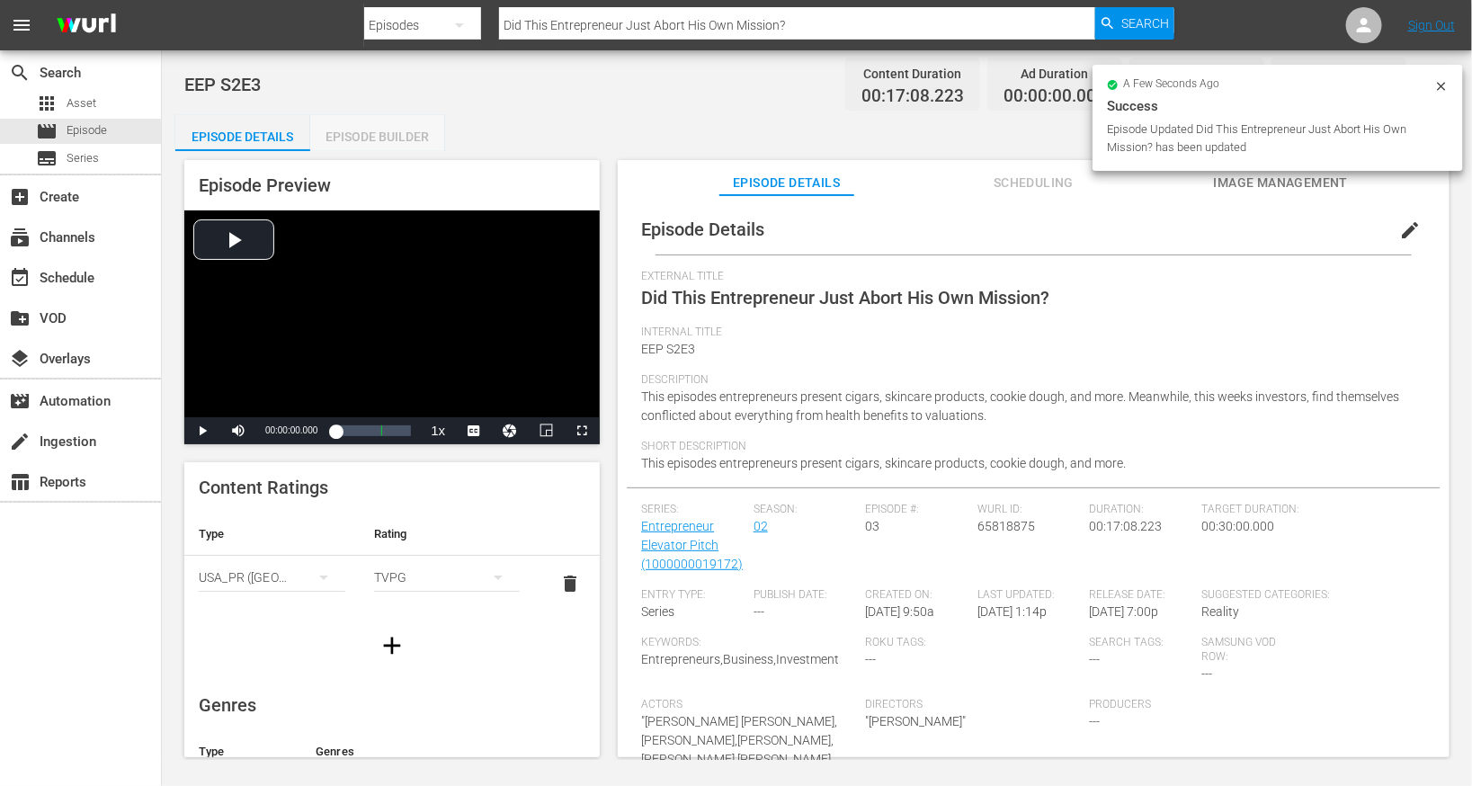
click at [370, 131] on div "Episode Builder" at bounding box center [377, 136] width 135 height 43
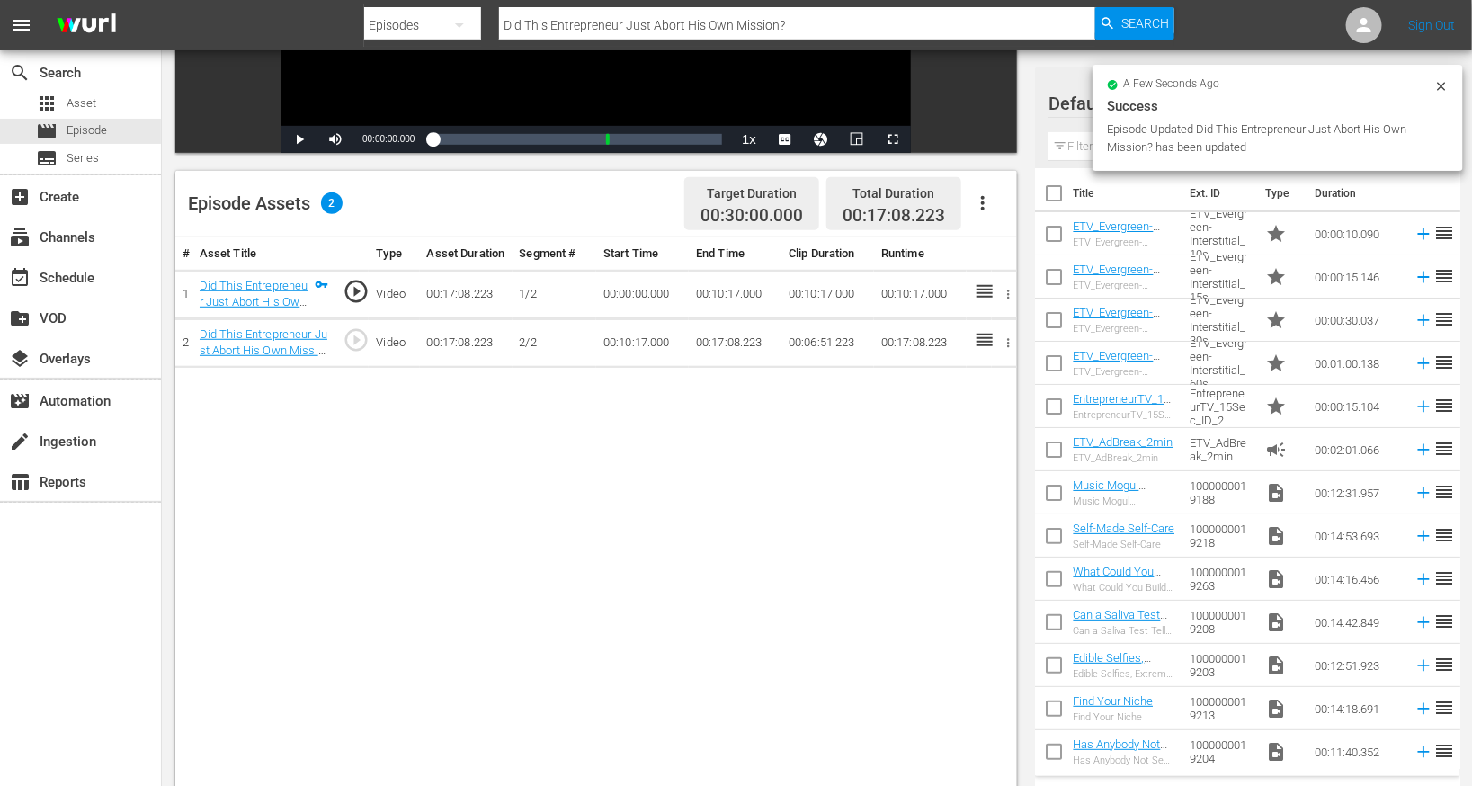
scroll to position [379, 0]
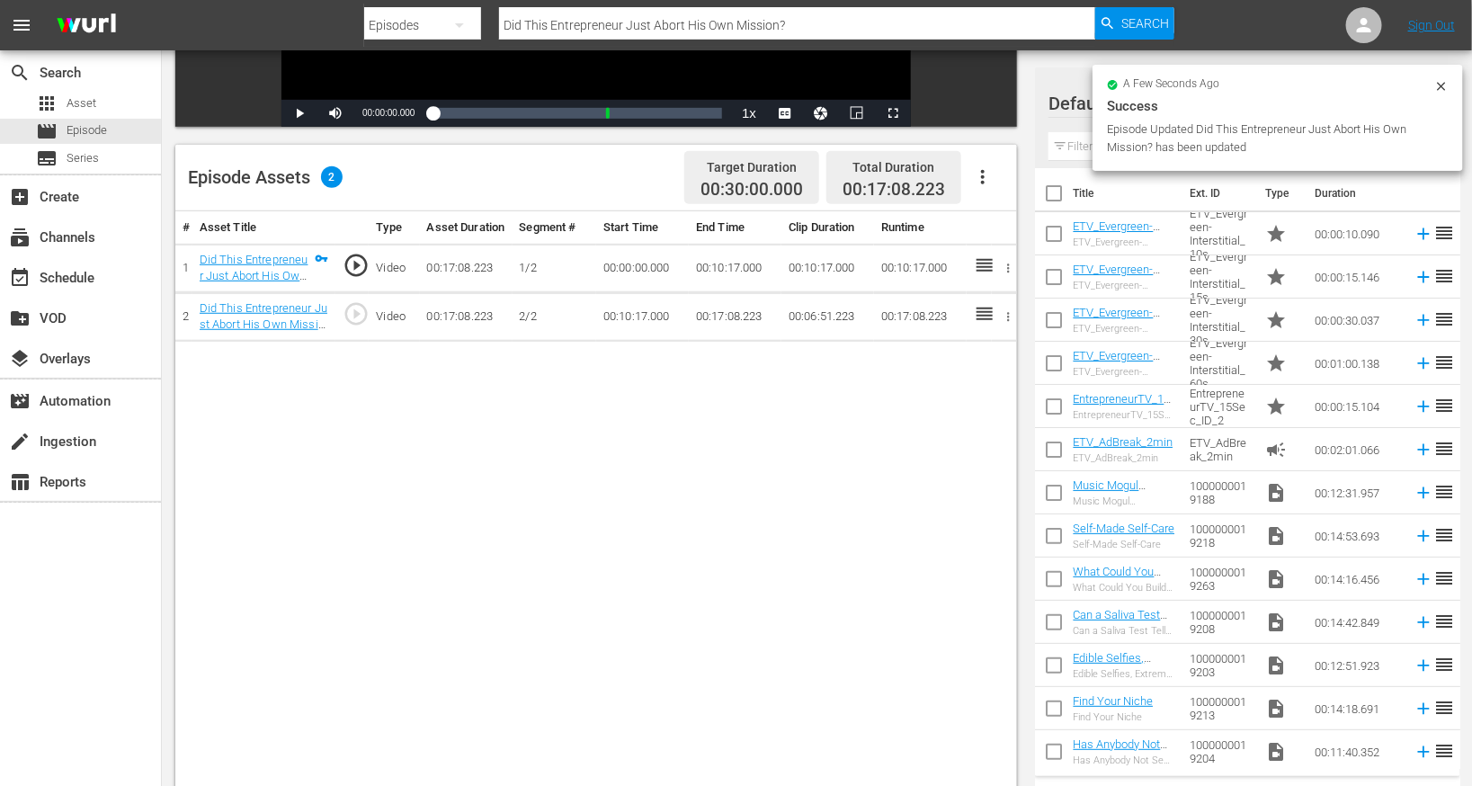
click at [986, 178] on icon "button" at bounding box center [983, 177] width 22 height 22
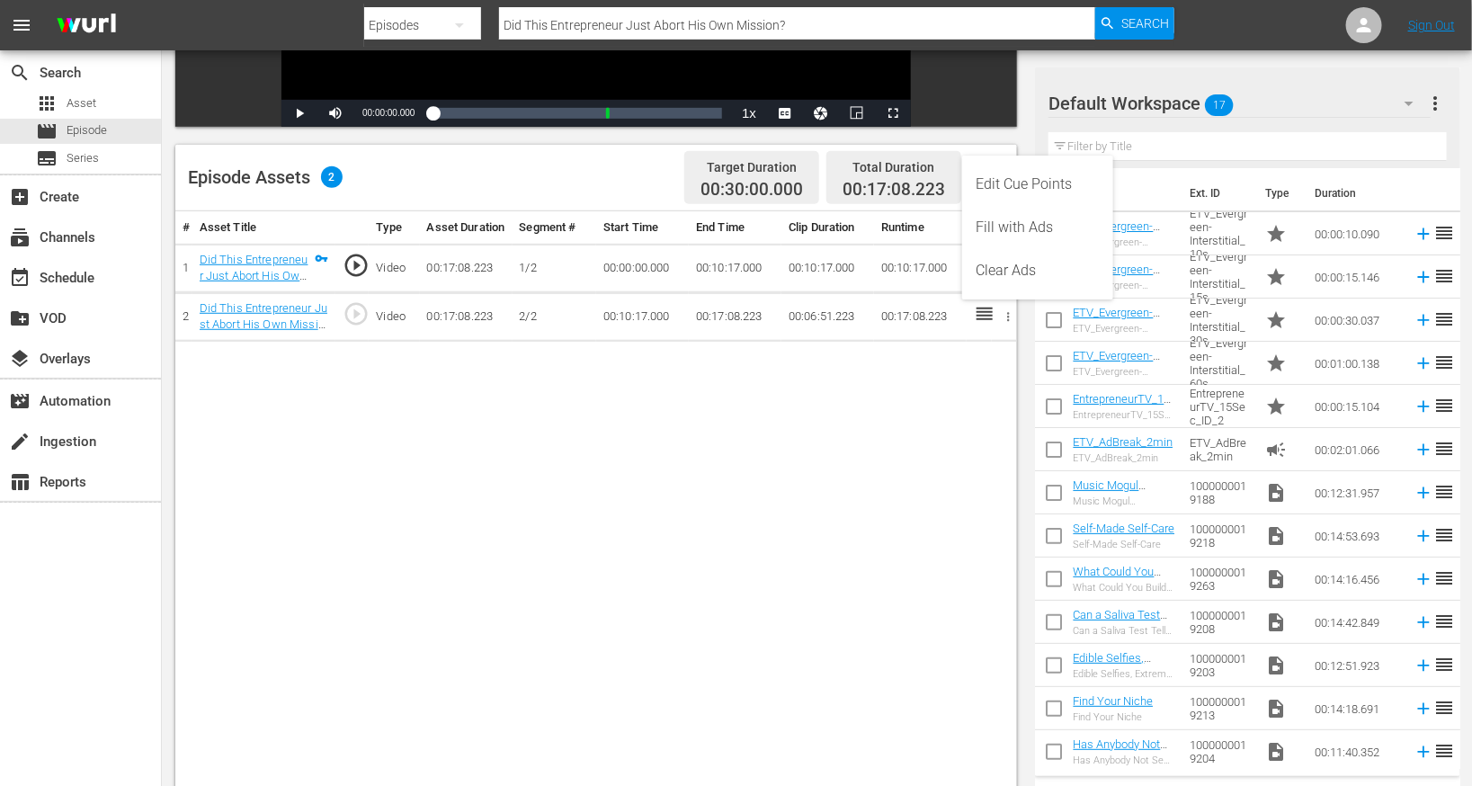
click at [1009, 194] on div "Edit Cue Points" at bounding box center [1038, 184] width 122 height 43
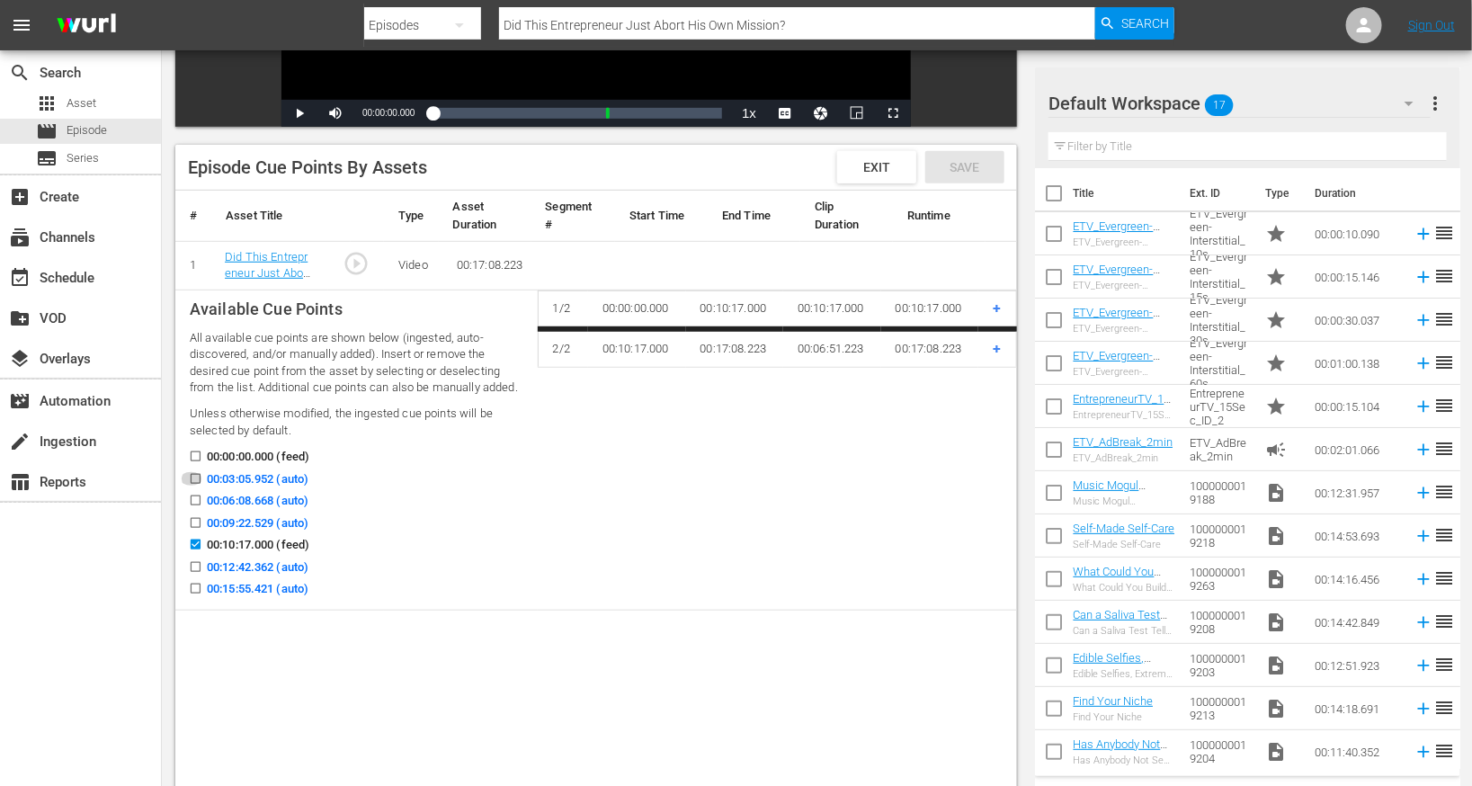
click at [195, 478] on input "00:03:05.952 (auto)" at bounding box center [191, 482] width 22 height 13
checkbox input "true"
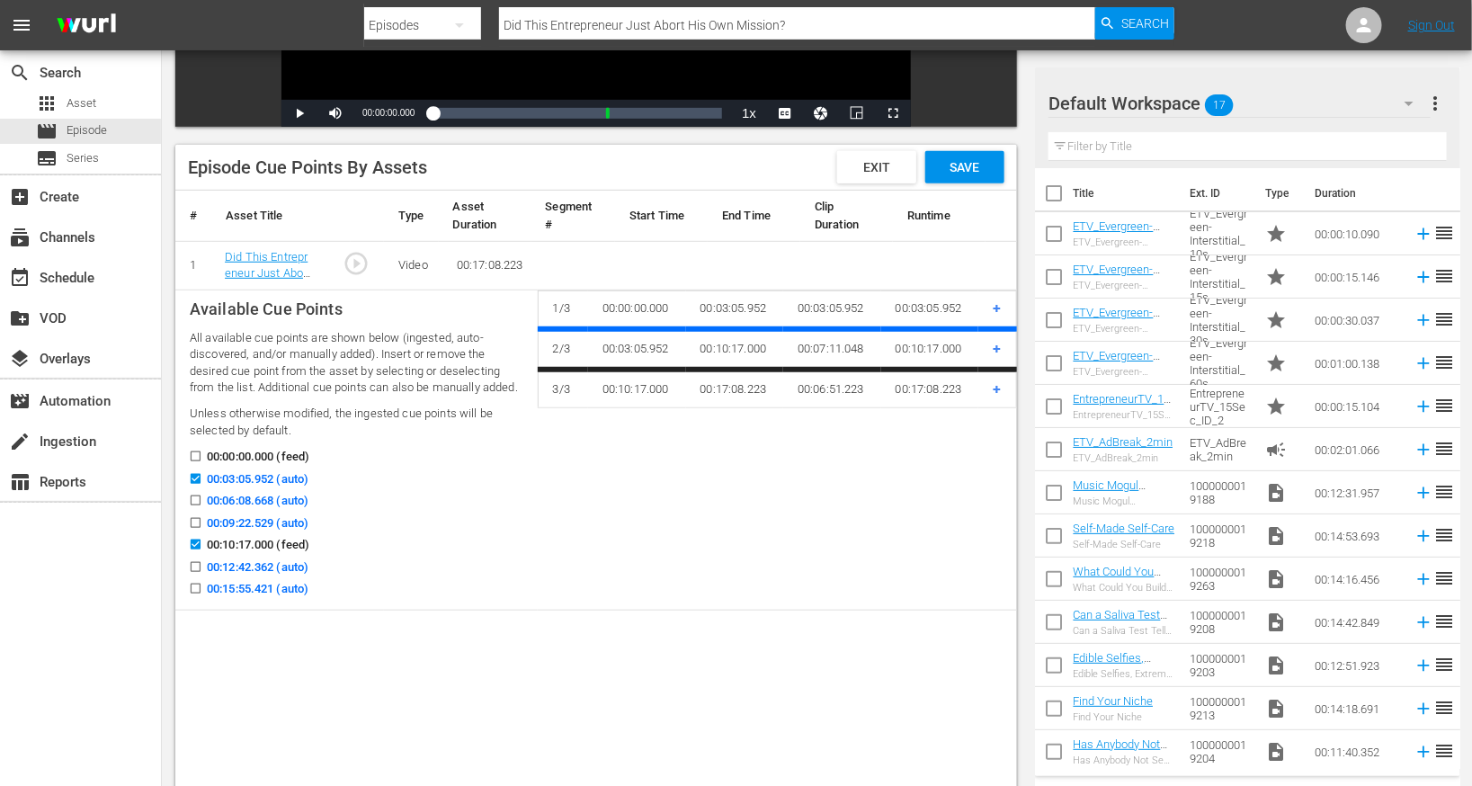
click at [195, 500] on input "00:06:08.668 (auto)" at bounding box center [191, 503] width 22 height 13
checkbox input "true"
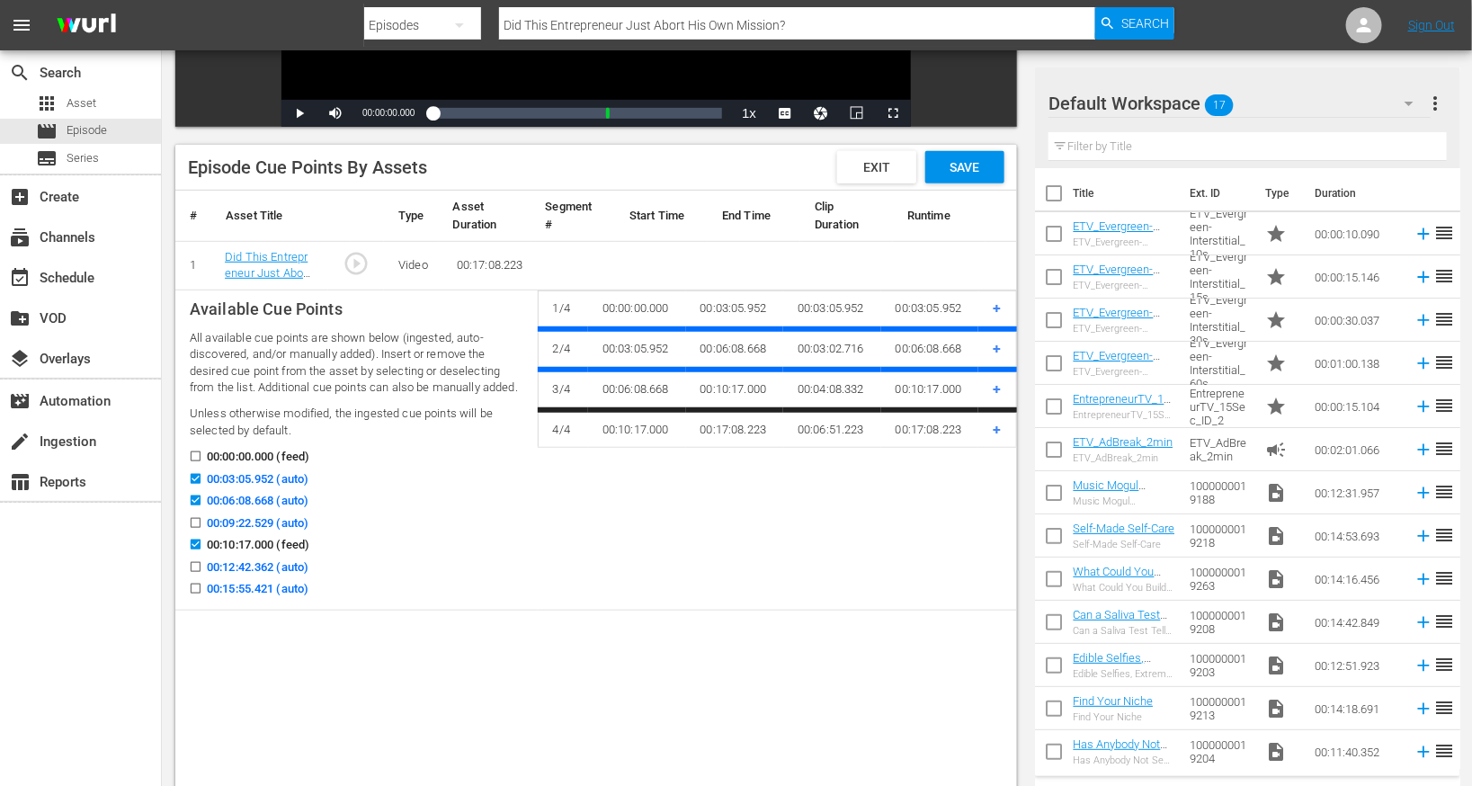
click at [195, 520] on input "00:09:22.529 (auto)" at bounding box center [191, 526] width 22 height 13
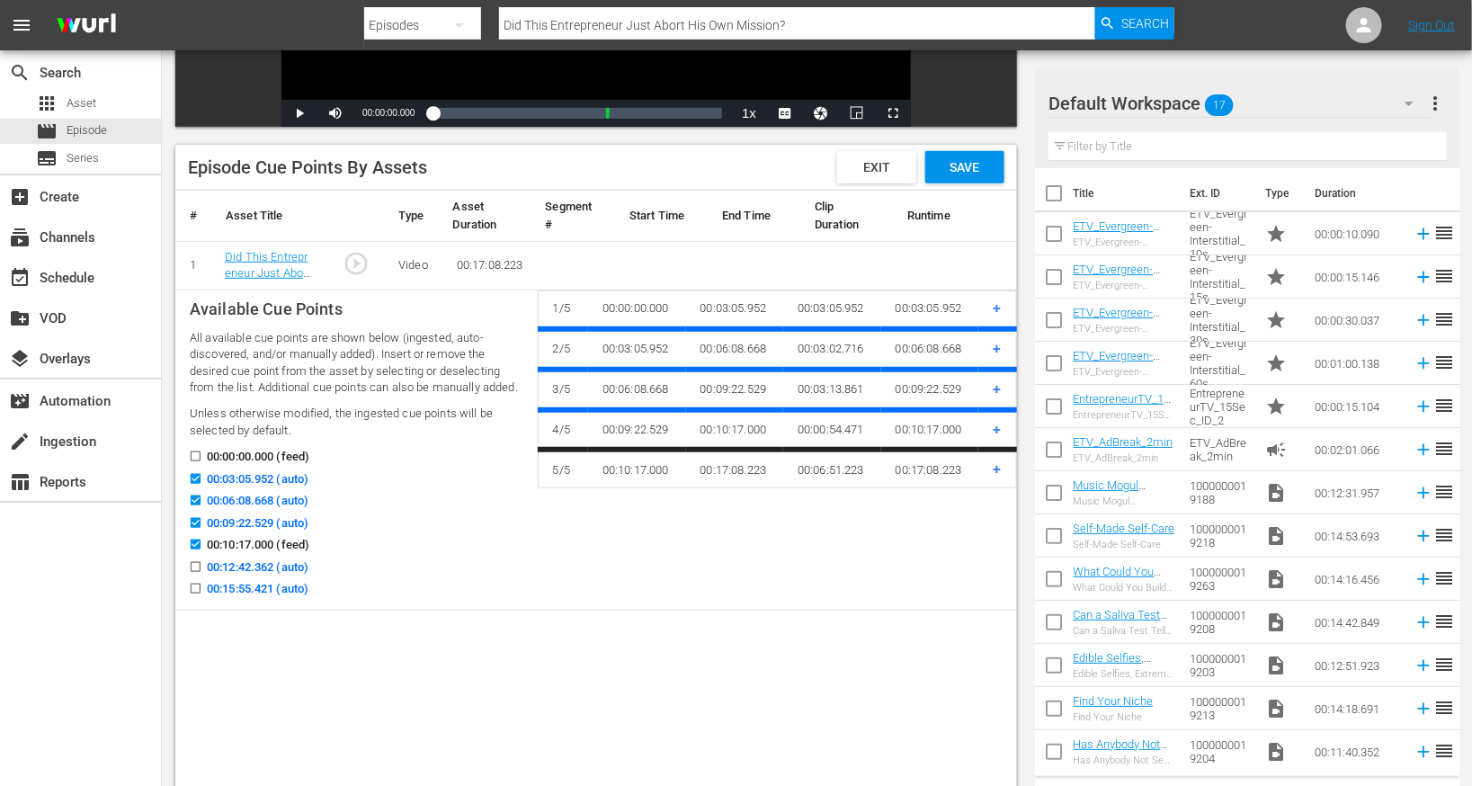
click at [196, 522] on input "00:09:22.529 (auto)" at bounding box center [191, 526] width 22 height 13
checkbox input "false"
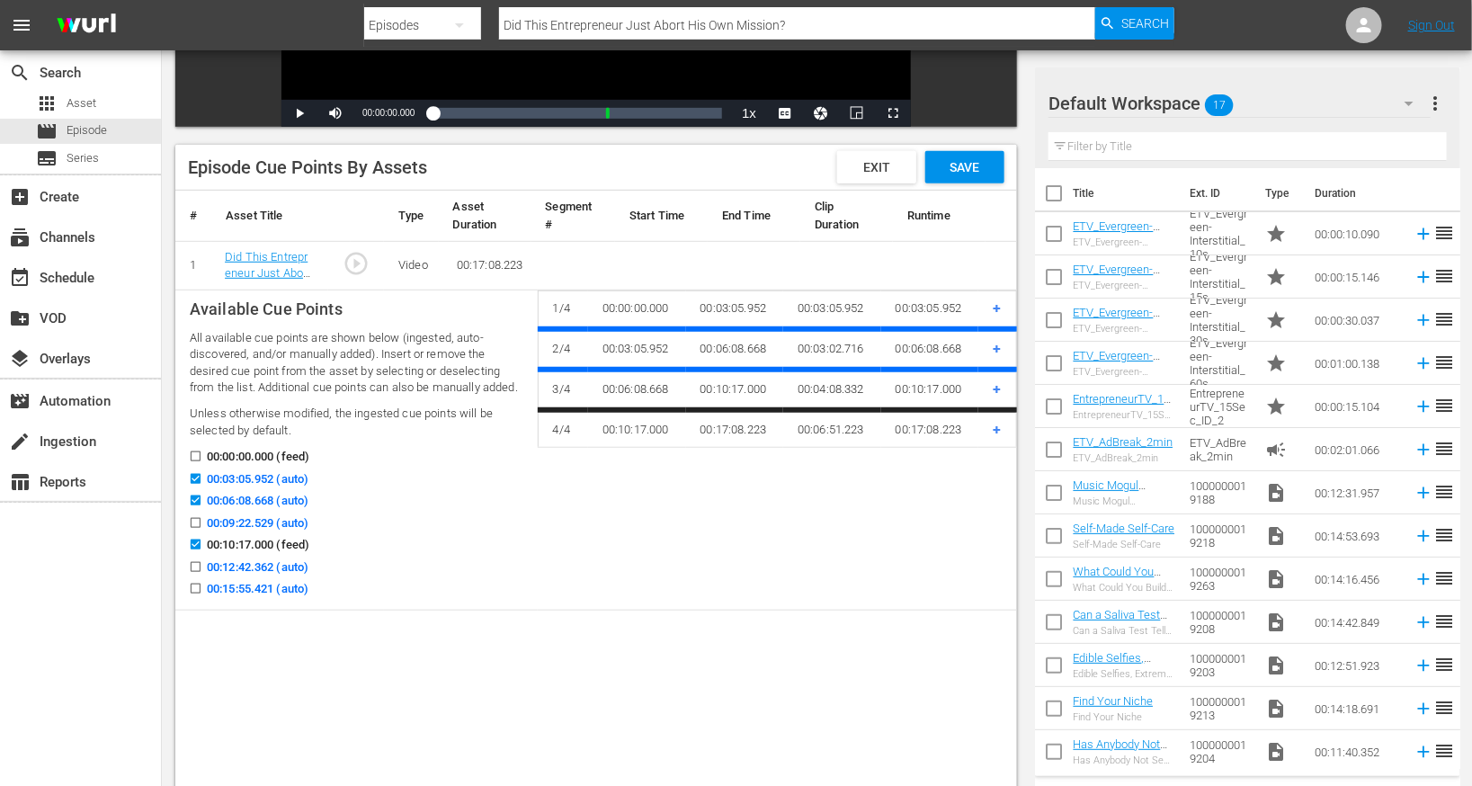
click at [195, 570] on input "00:12:42.362 (auto)" at bounding box center [191, 570] width 22 height 13
checkbox input "true"
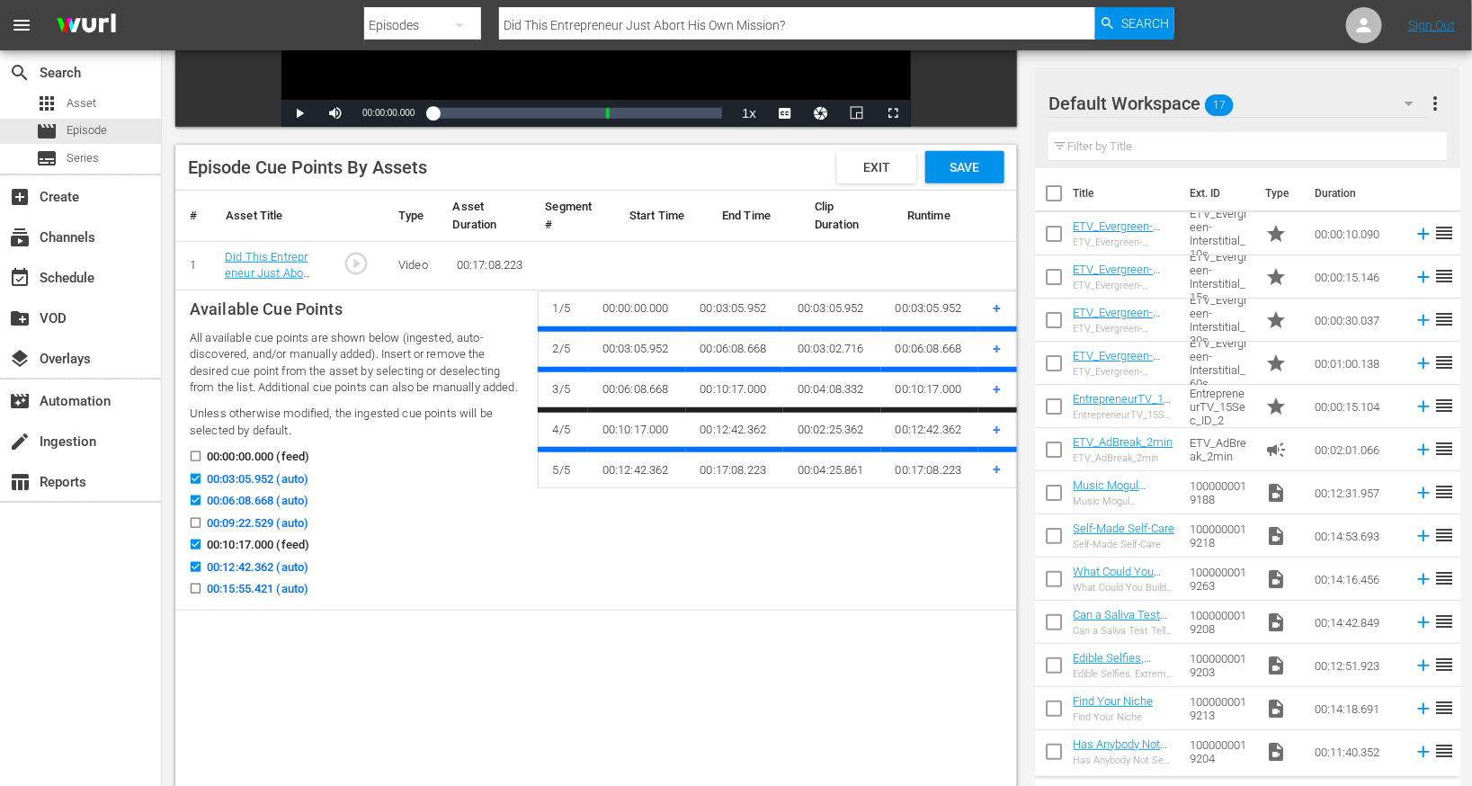
click at [195, 593] on input "00:15:55.421 (auto)" at bounding box center [191, 591] width 22 height 13
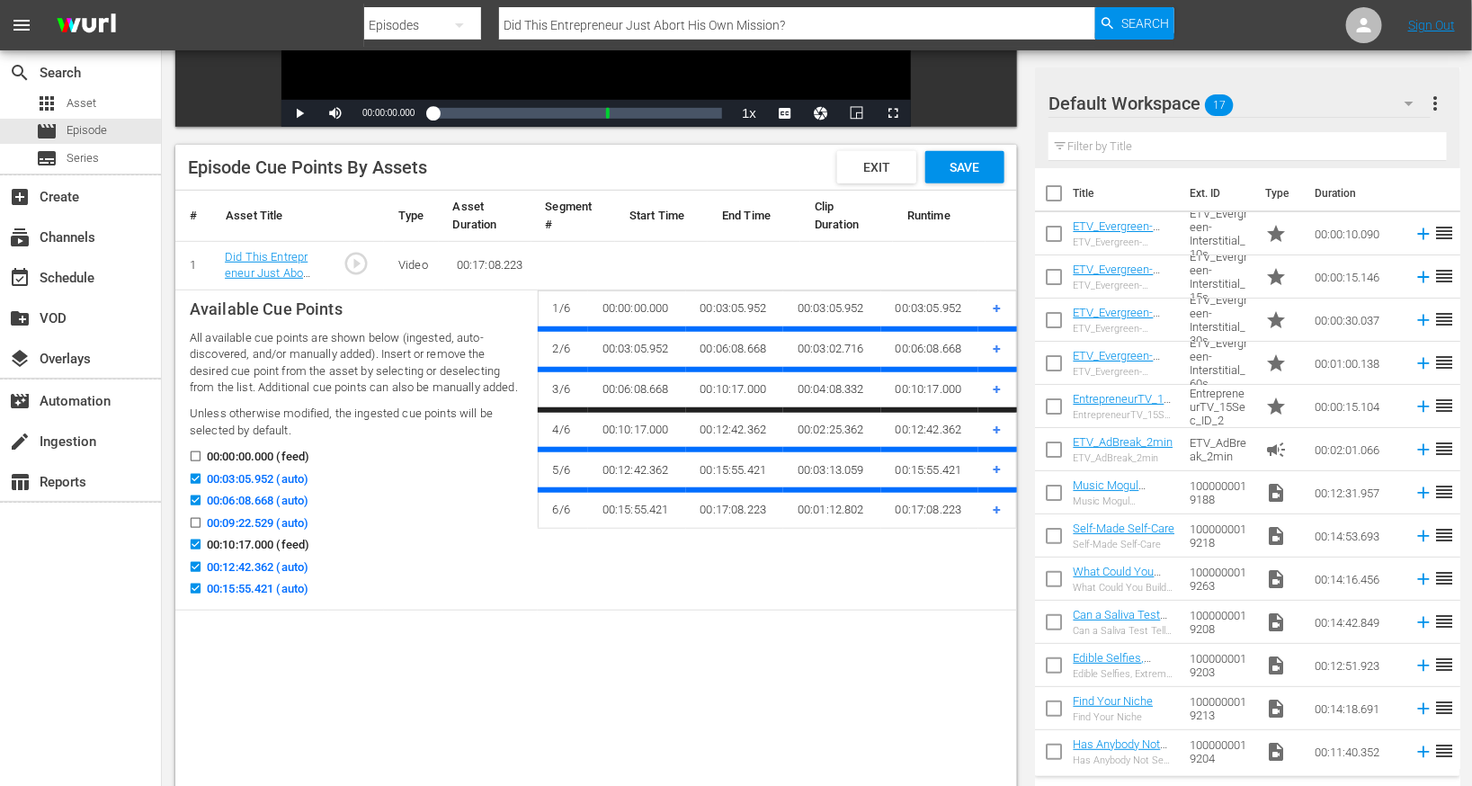
click at [195, 588] on input "00:15:55.421 (auto)" at bounding box center [191, 591] width 22 height 13
checkbox input "false"
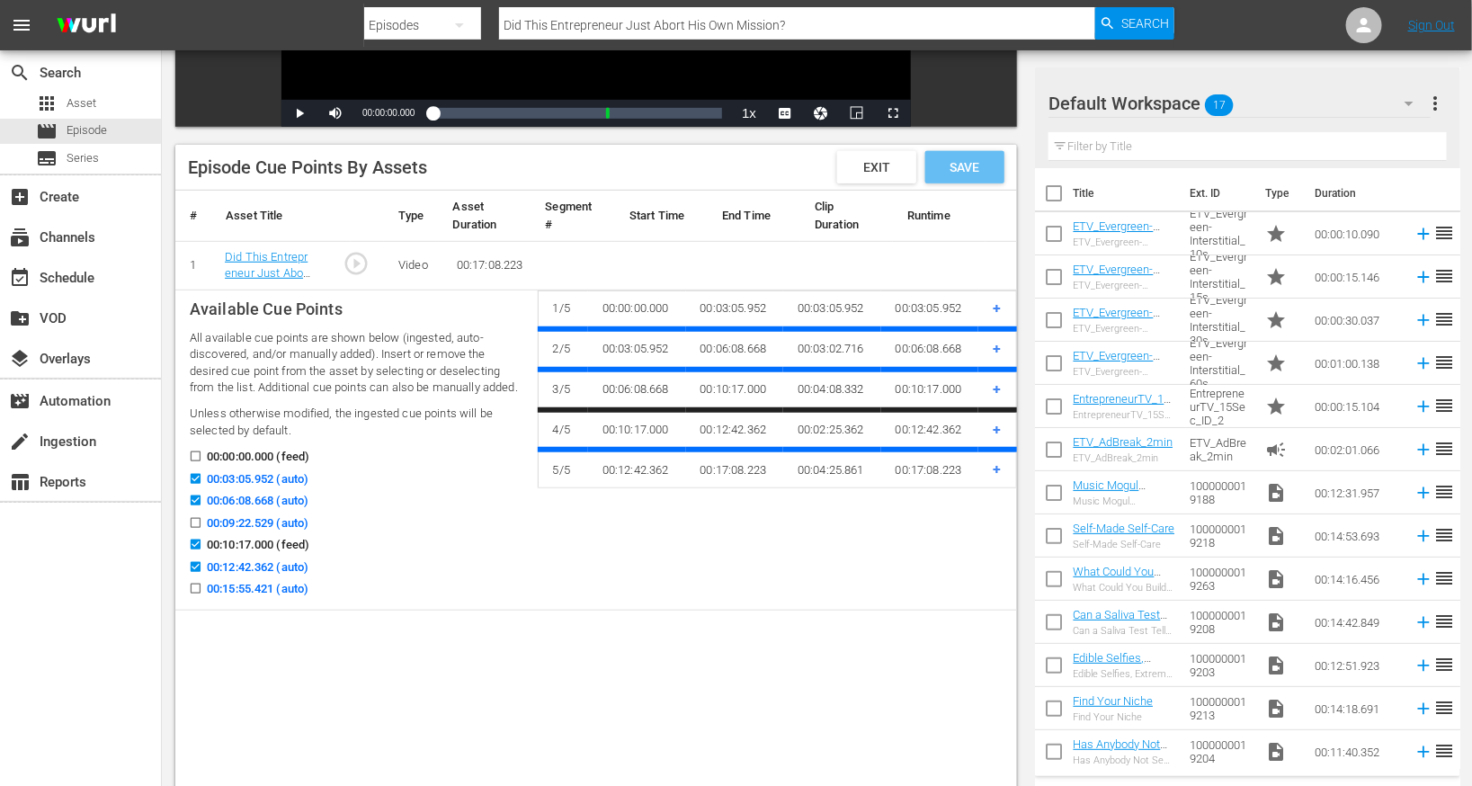
click at [963, 181] on div "Save" at bounding box center [964, 167] width 79 height 32
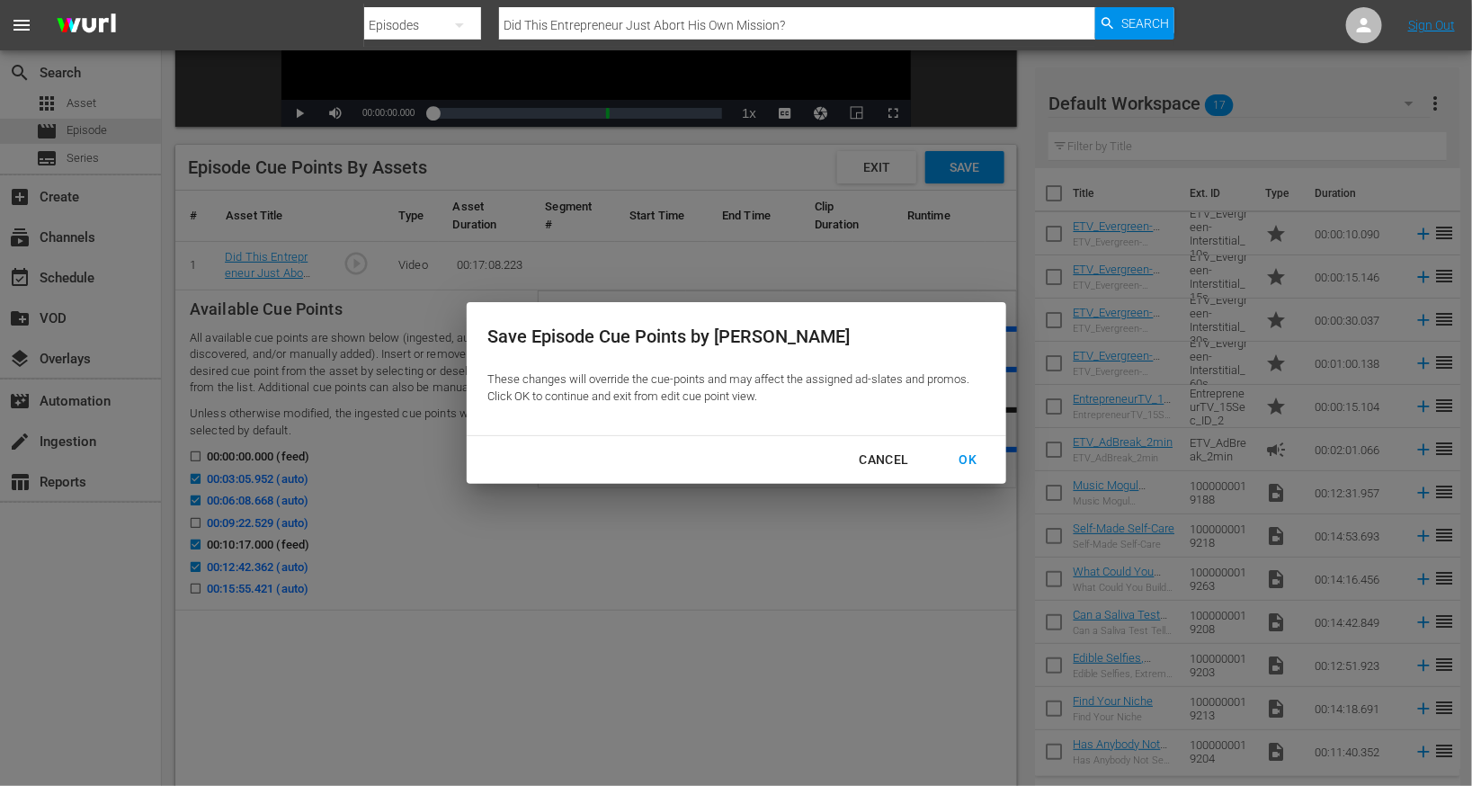
click at [969, 471] on button "OK" at bounding box center [968, 459] width 61 height 33
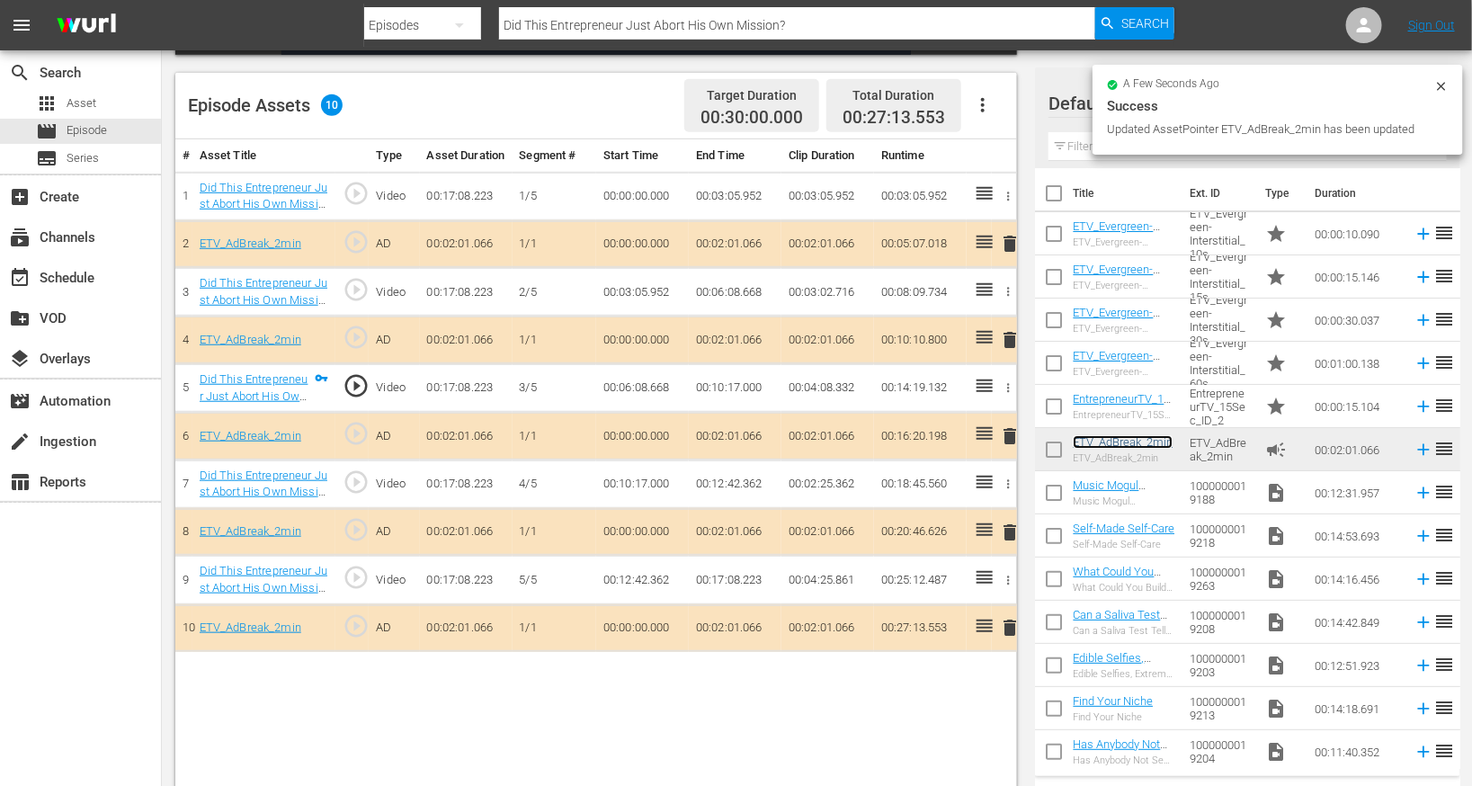
scroll to position [468, 0]
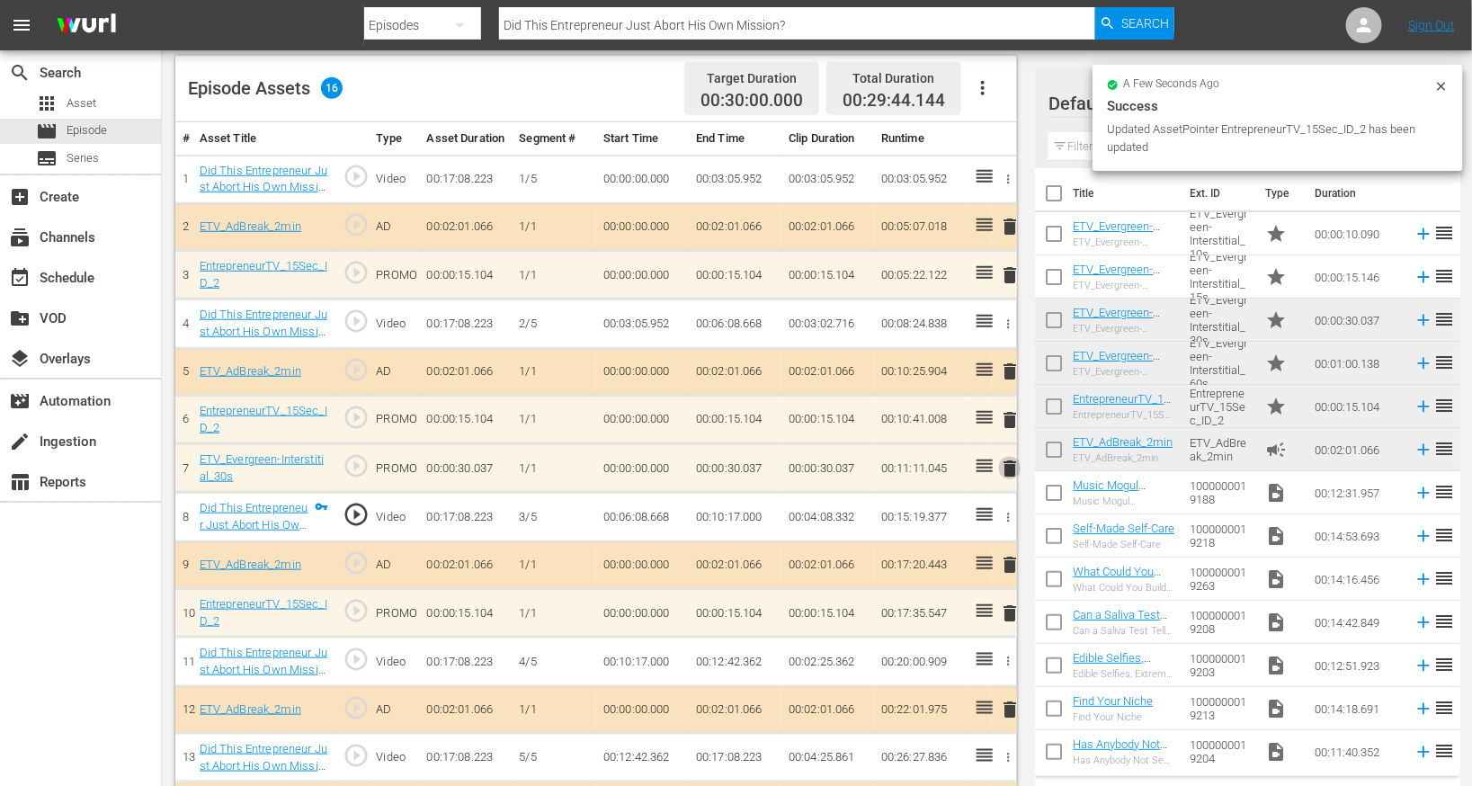
click at [1005, 479] on span "delete" at bounding box center [1010, 469] width 22 height 22
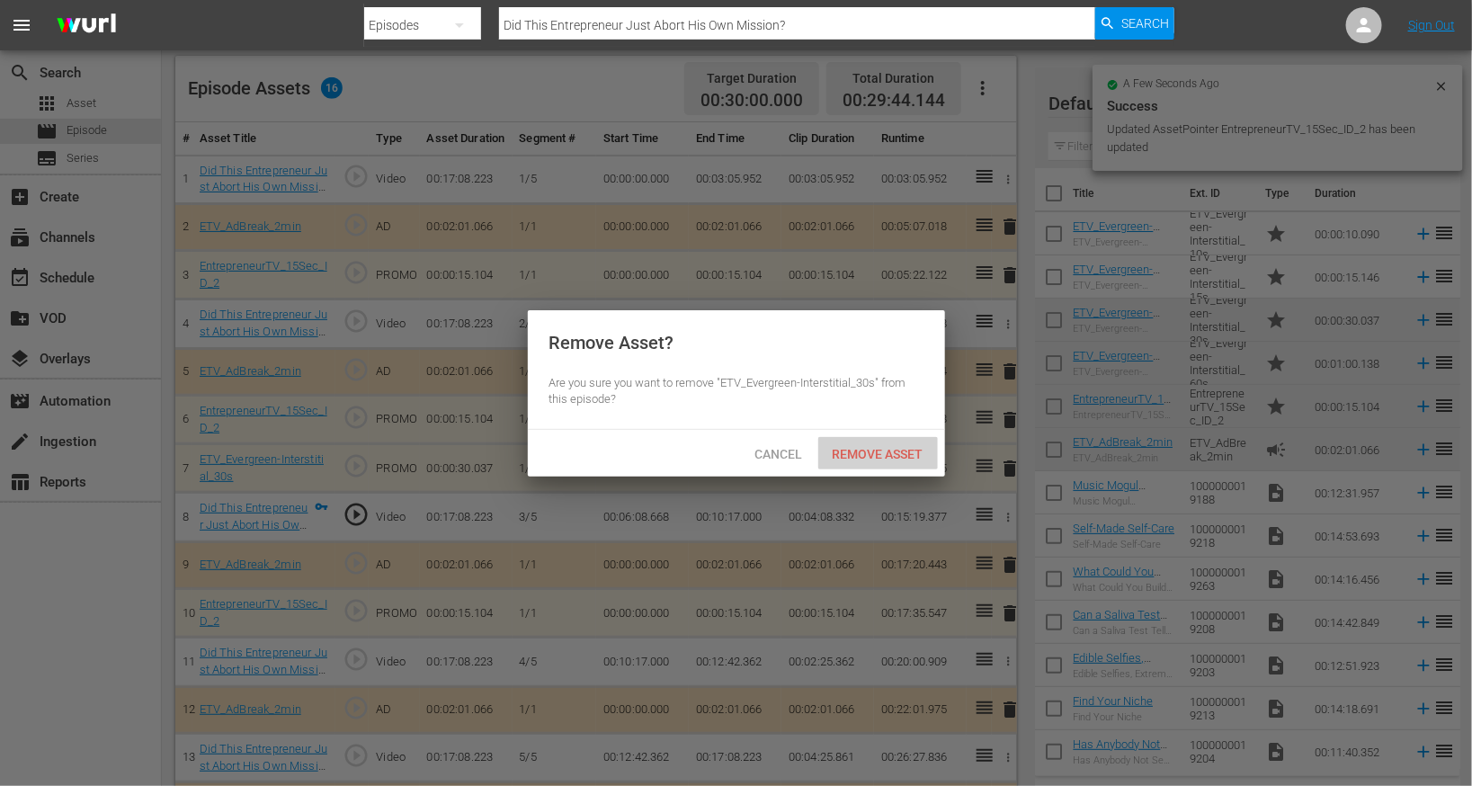
click at [889, 460] on span "Remove Asset" at bounding box center [878, 454] width 120 height 14
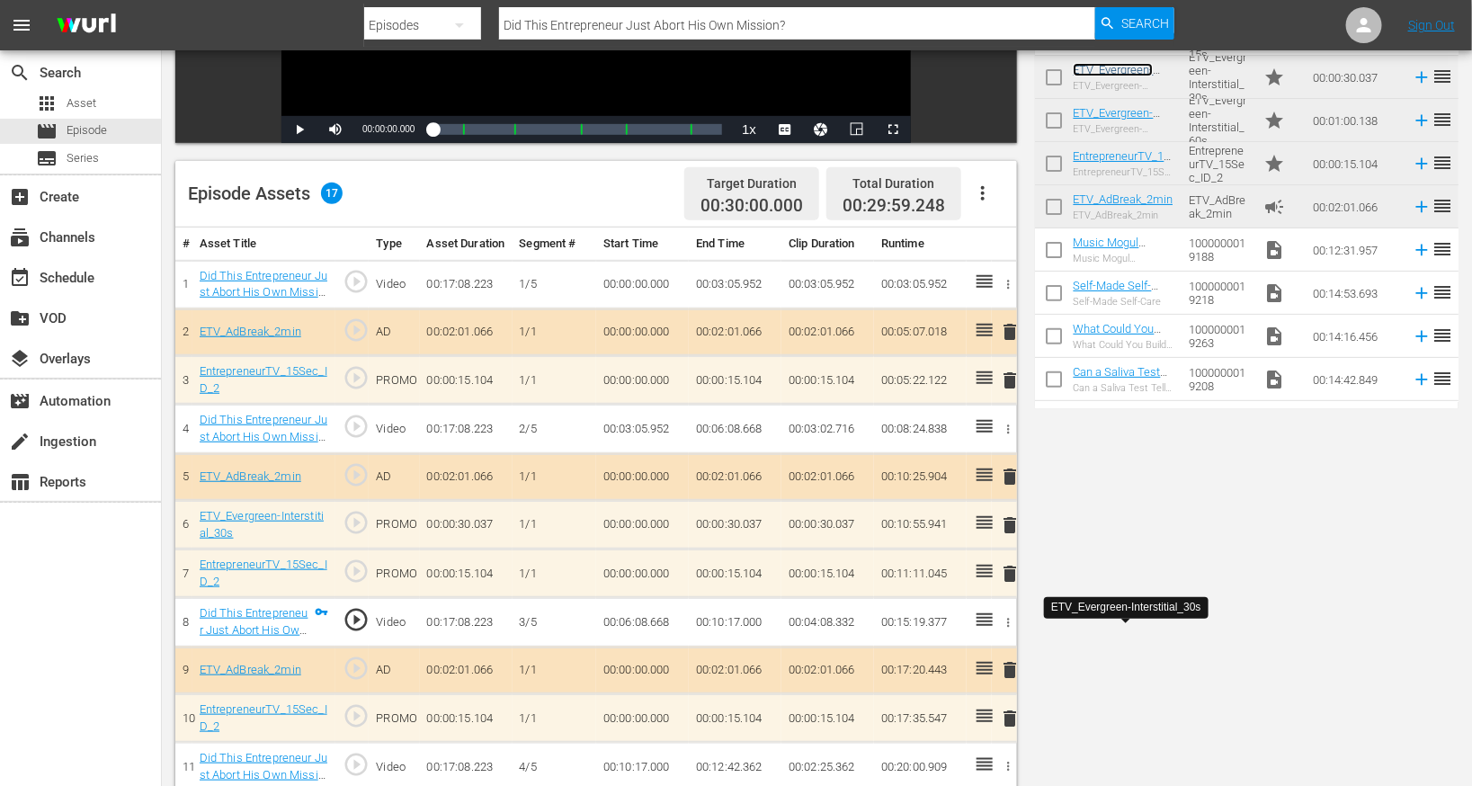
scroll to position [0, 0]
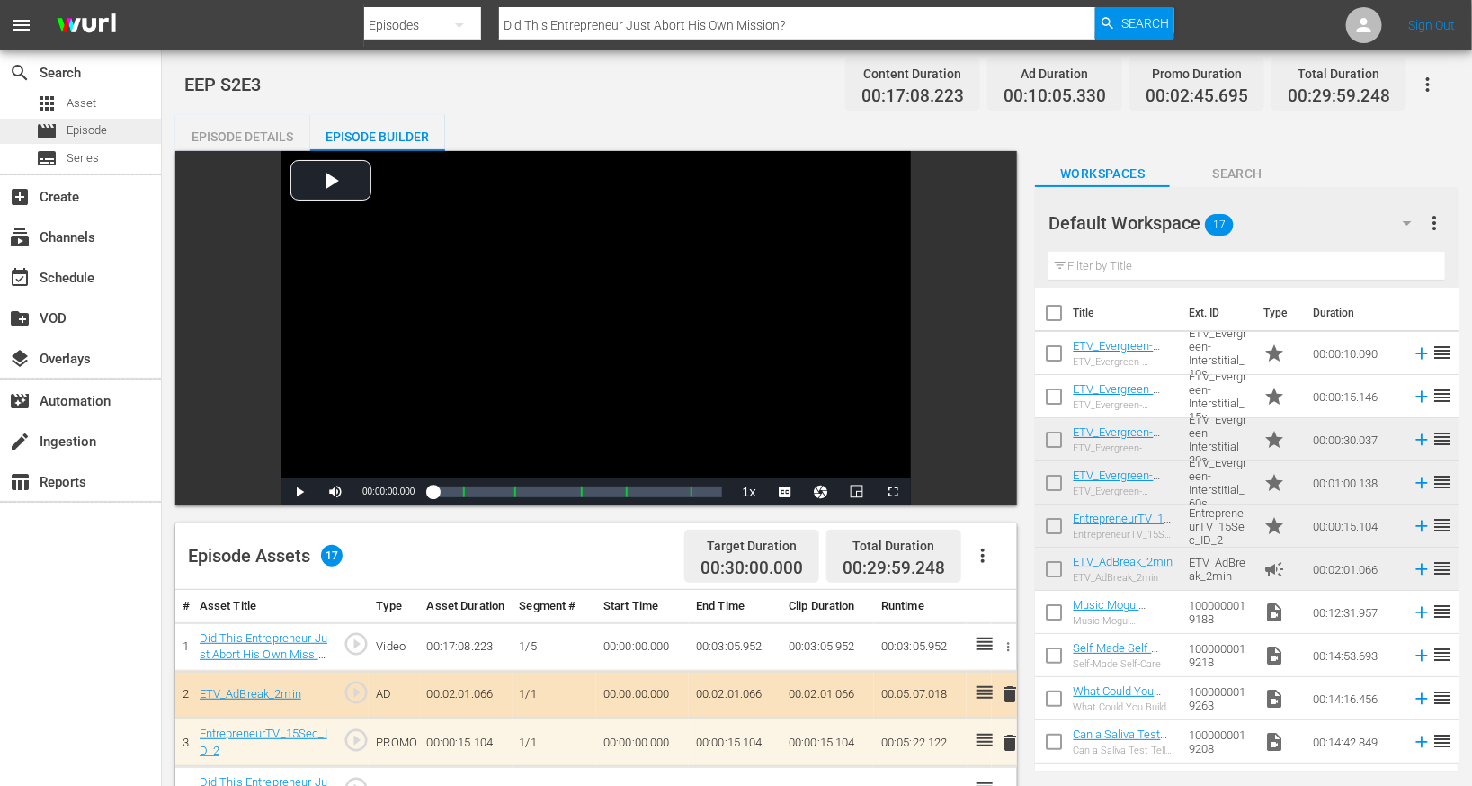
click at [90, 129] on span "Episode" at bounding box center [87, 130] width 40 height 18
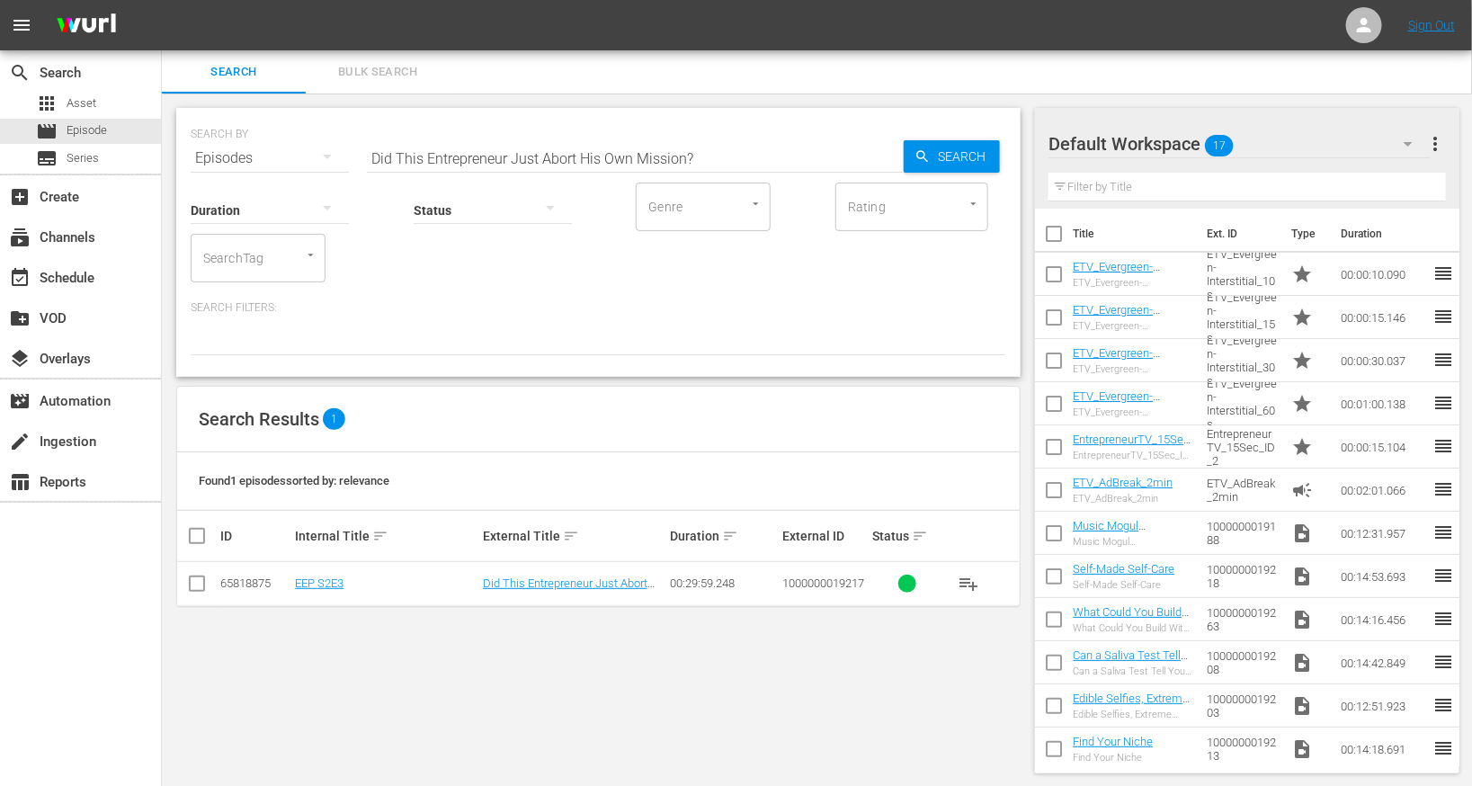
click at [514, 149] on input "Did This Entrepreneur Just Abort His Own Mission?" at bounding box center [635, 158] width 537 height 43
paste input "It's Not About the Man, It's About the Market"
type input "It's Not About the Man, It's About the Market"
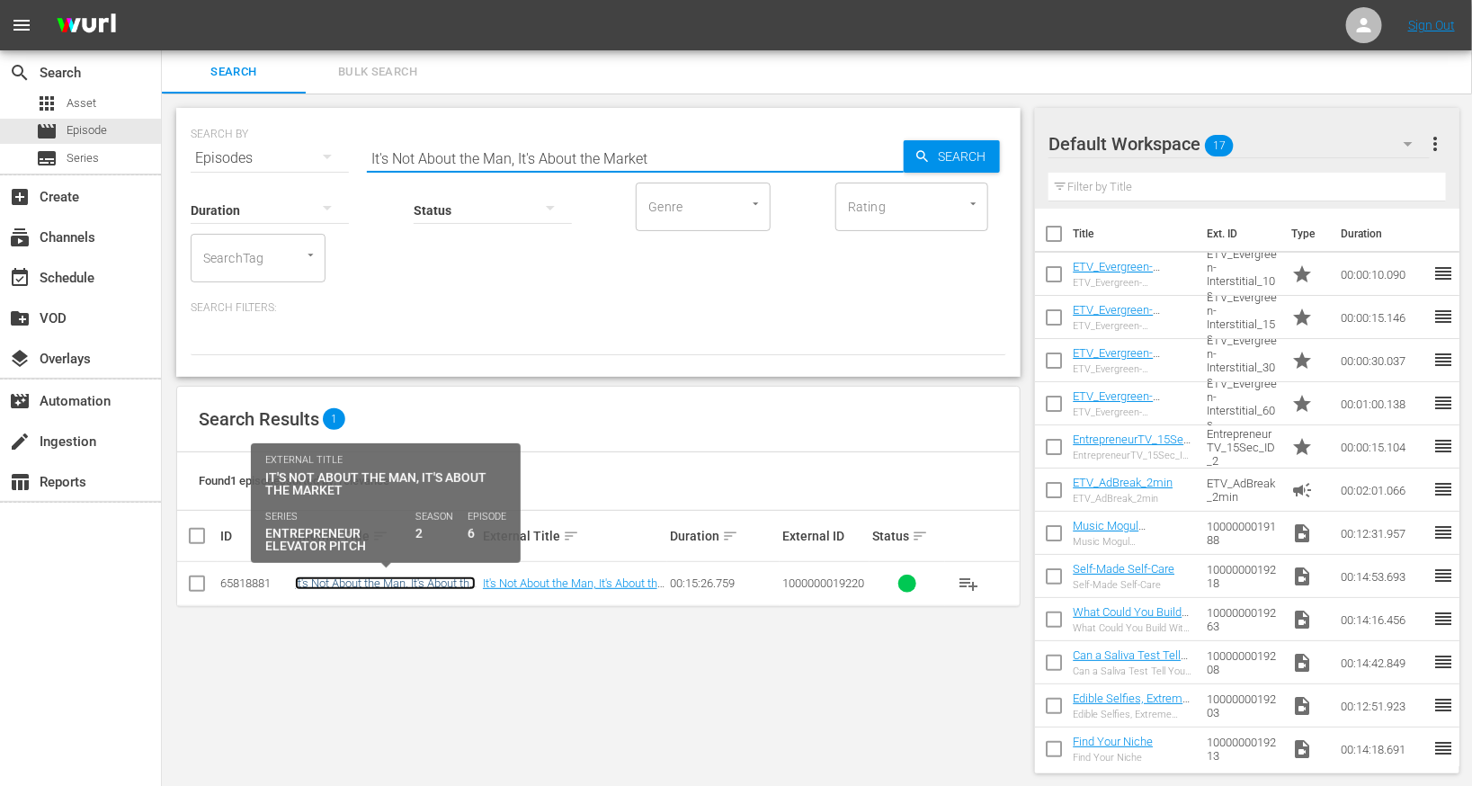
click at [390, 579] on link "It's Not About the Man, It's About the Market" at bounding box center [385, 589] width 181 height 27
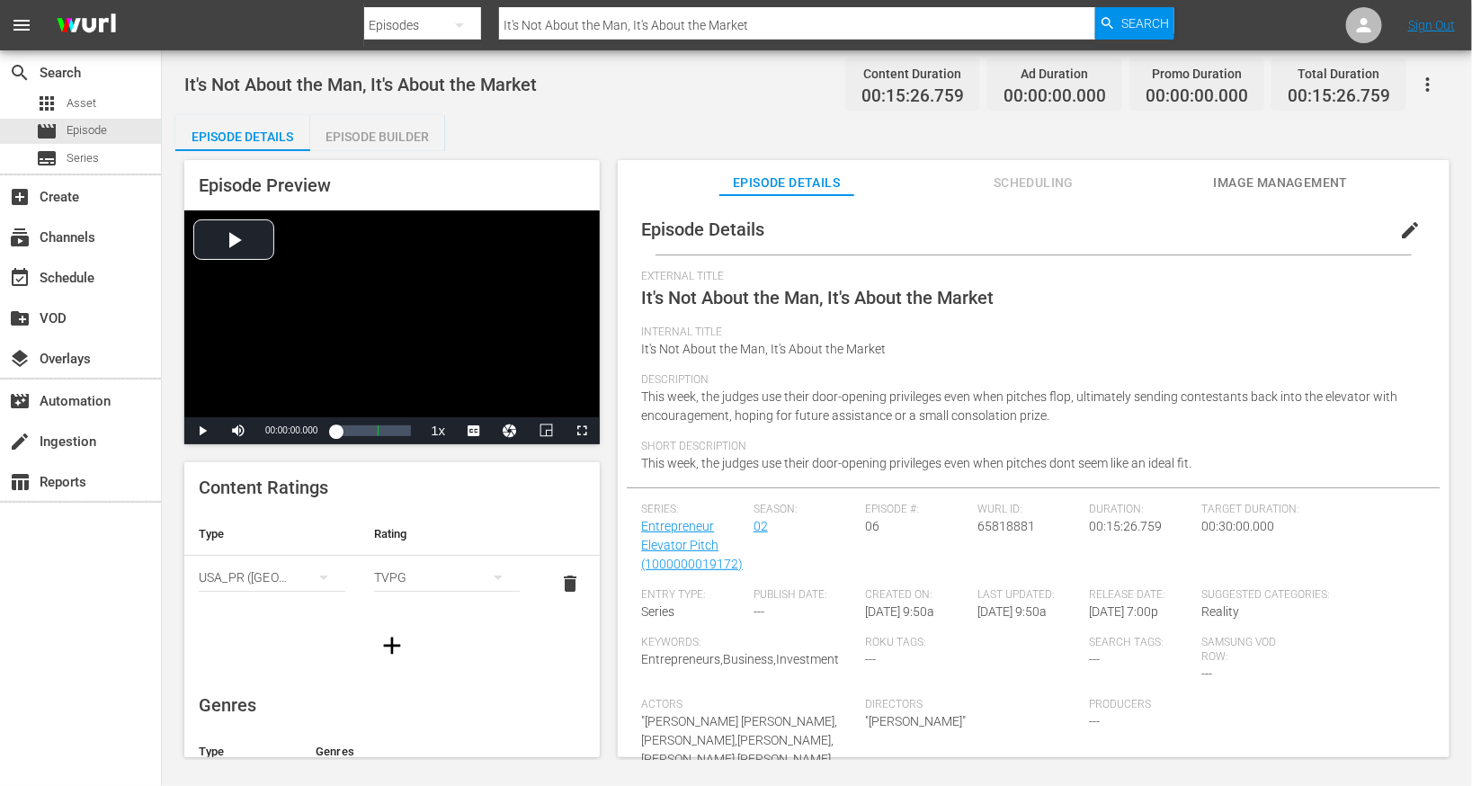
click at [1410, 223] on span "edit" at bounding box center [1410, 230] width 22 height 22
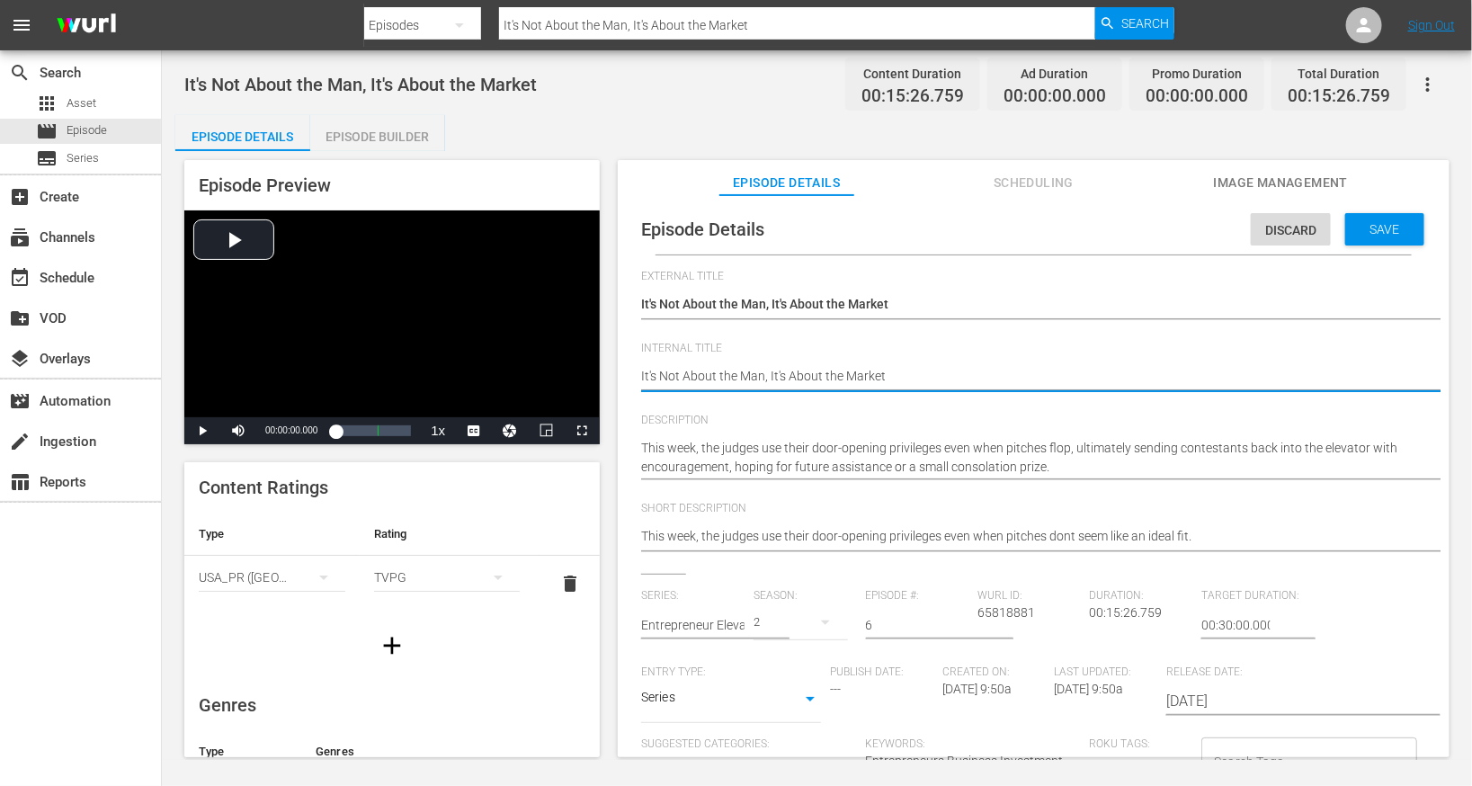
click at [769, 383] on textarea "It's Not About the Man, It's About the Market" at bounding box center [1029, 378] width 776 height 22
type textarea "E"
type textarea "EE"
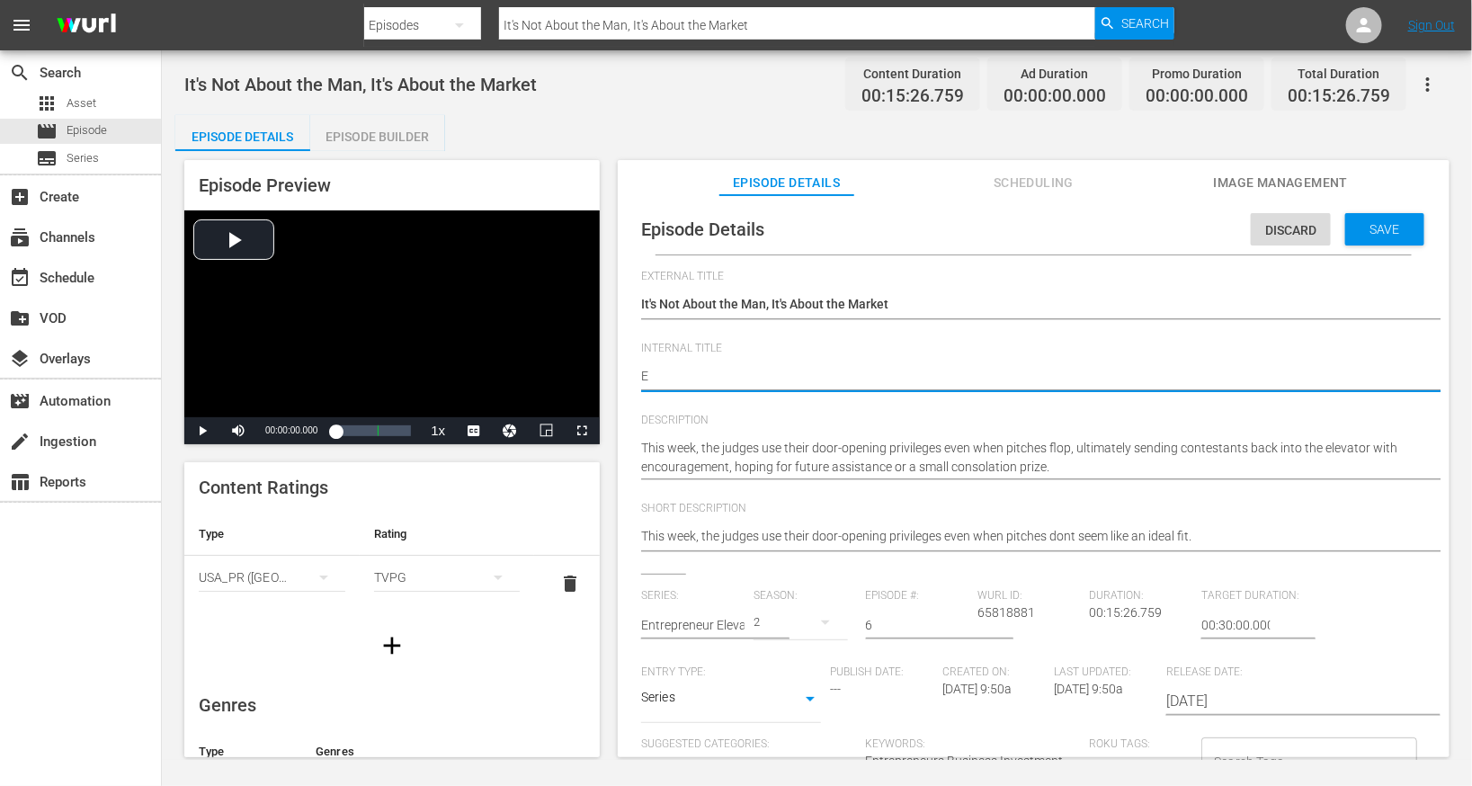
type textarea "EE"
type textarea "EEP"
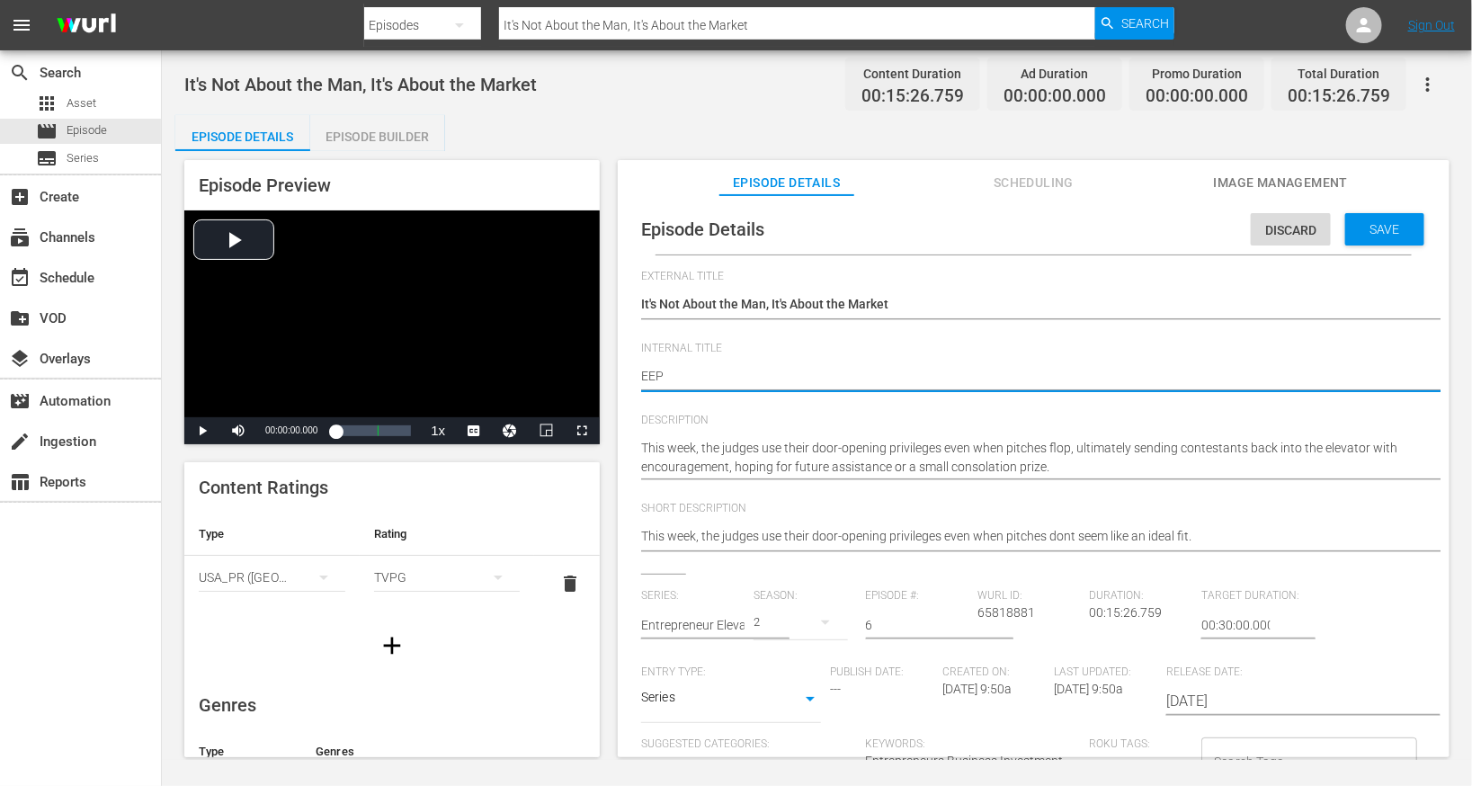
type textarea "EEP S"
type textarea "EEP S2"
type textarea "EEP S2E"
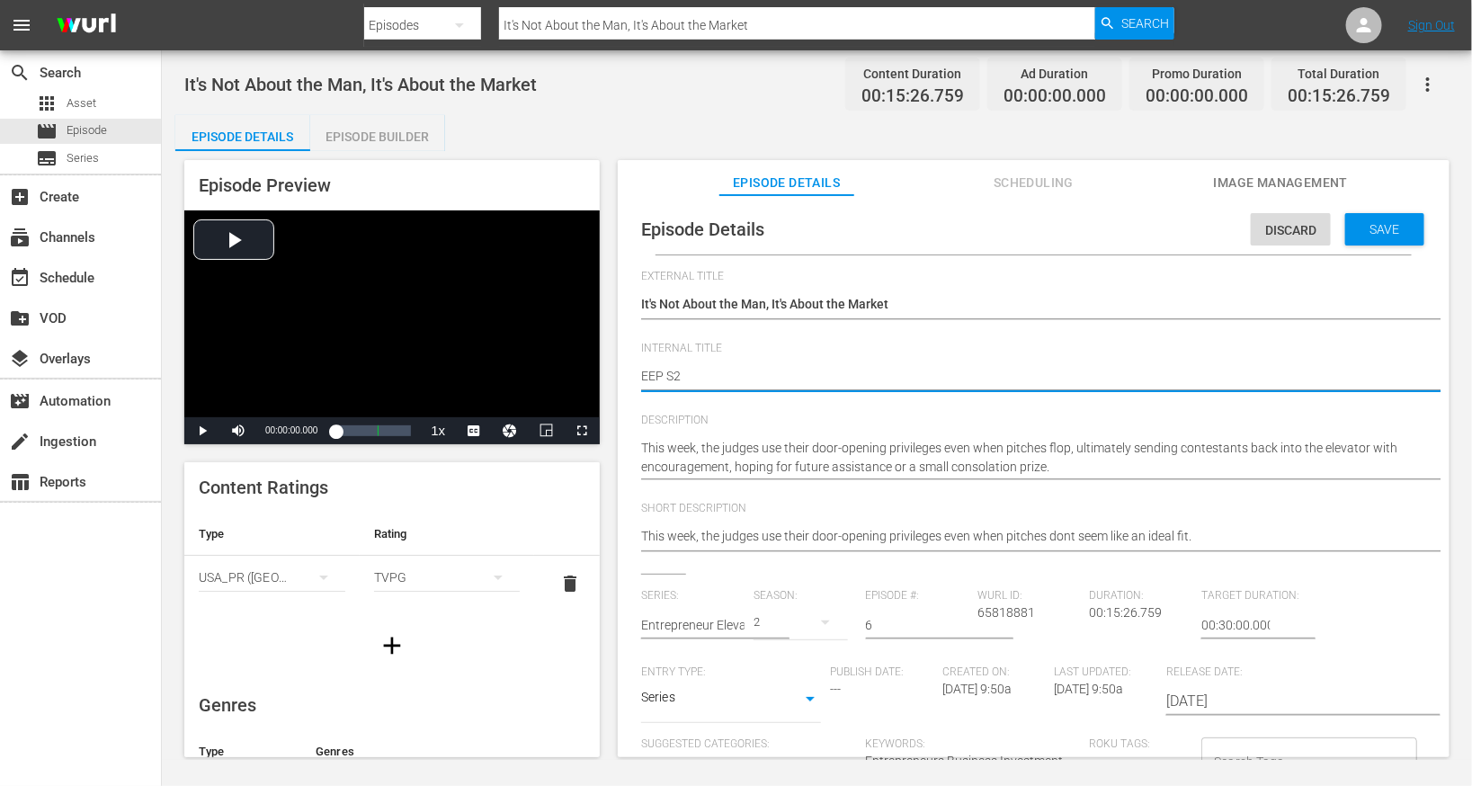
type textarea "EEP S2E"
type textarea "EEP S2E6"
click at [1404, 229] on span "Save" at bounding box center [1385, 229] width 58 height 14
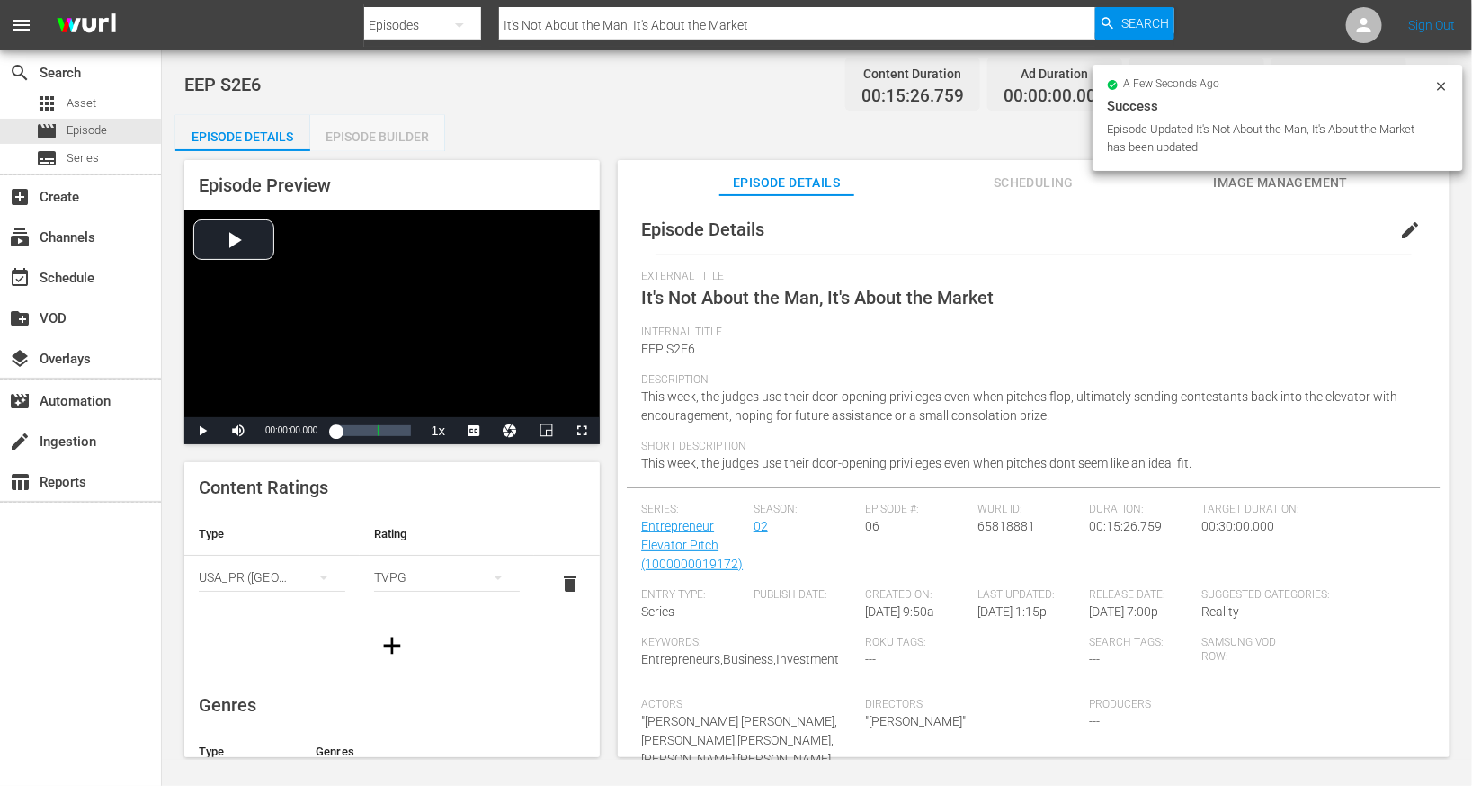
click at [369, 141] on div "Episode Builder" at bounding box center [377, 136] width 135 height 43
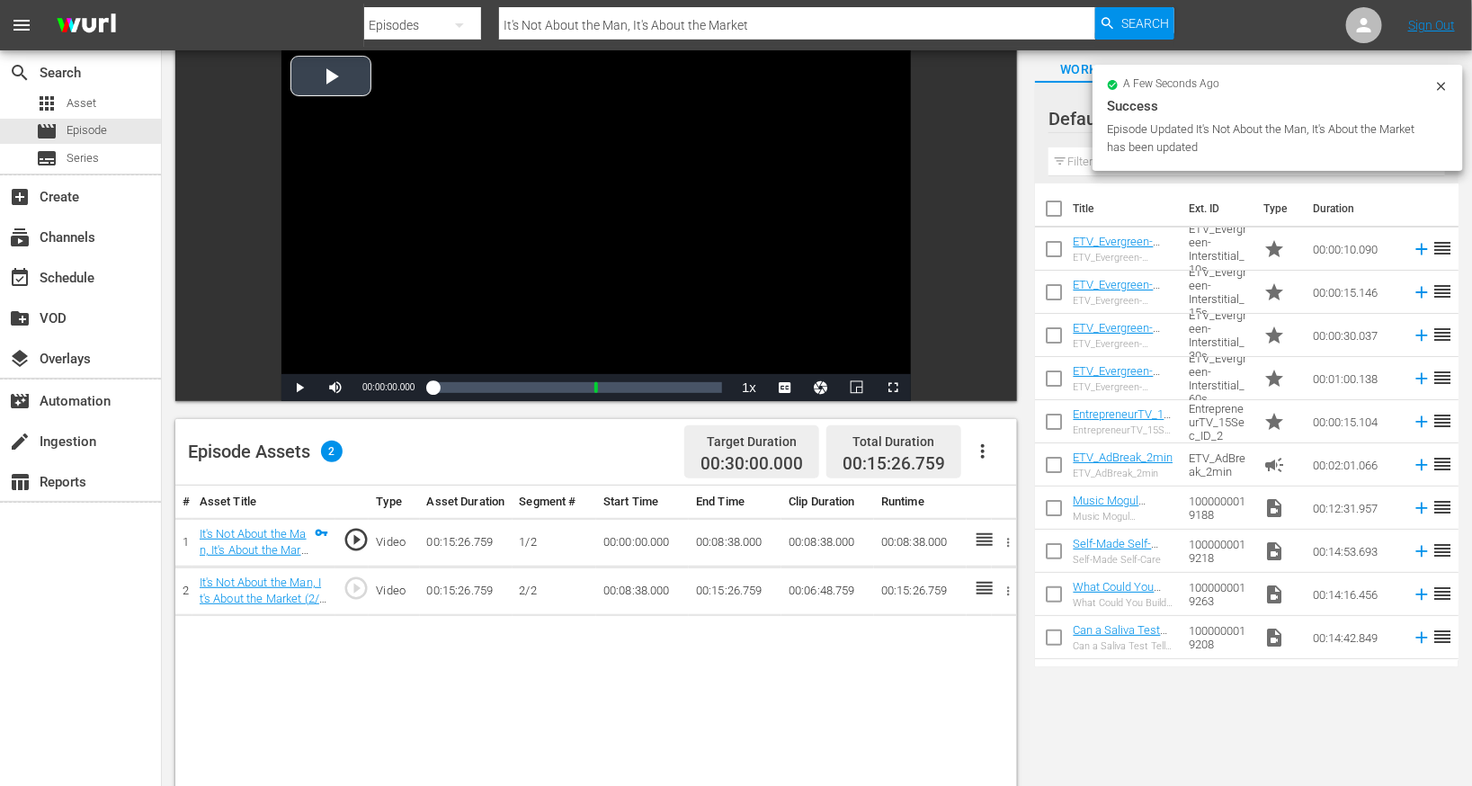
scroll to position [148, 0]
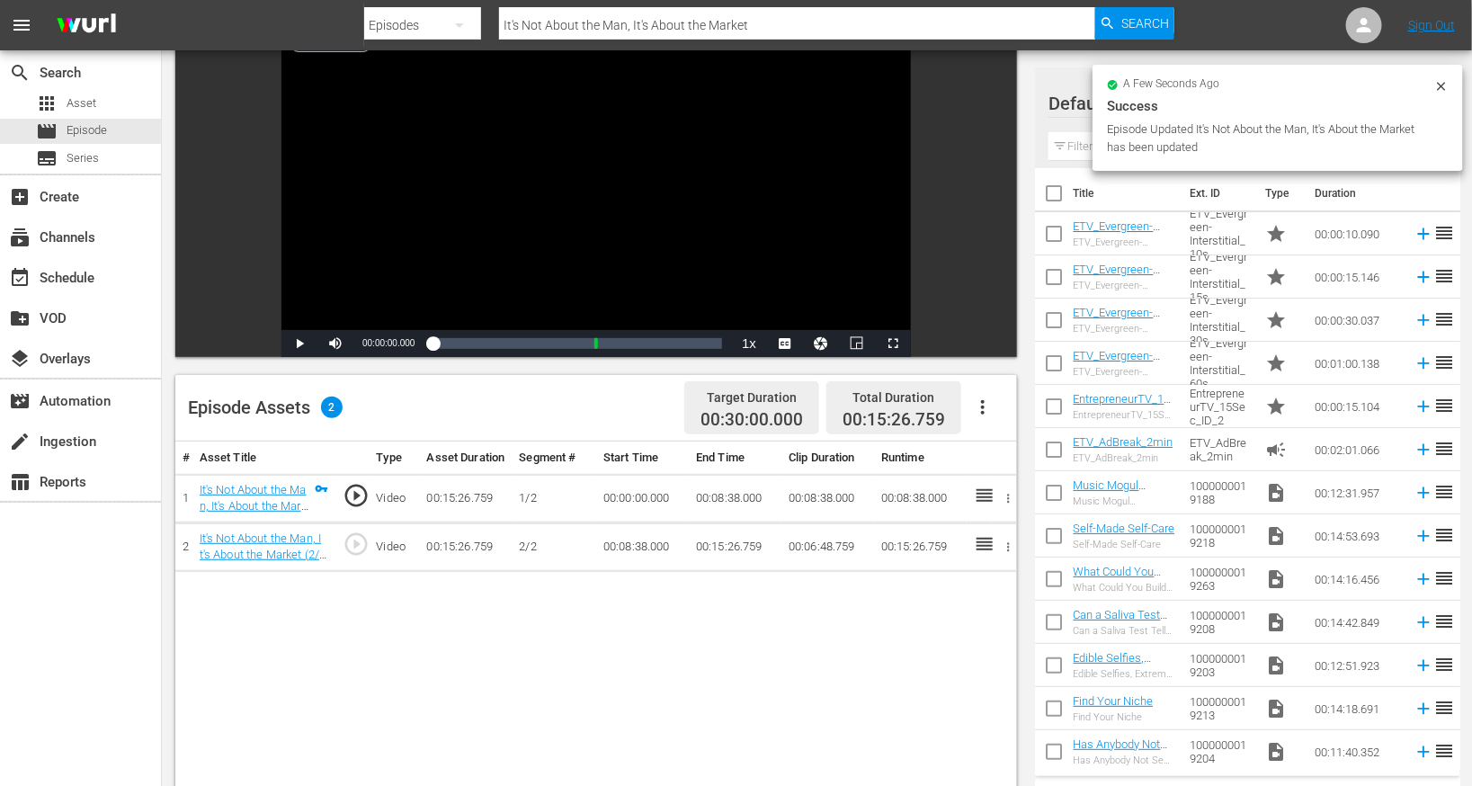
click at [982, 409] on icon "button" at bounding box center [983, 408] width 22 height 22
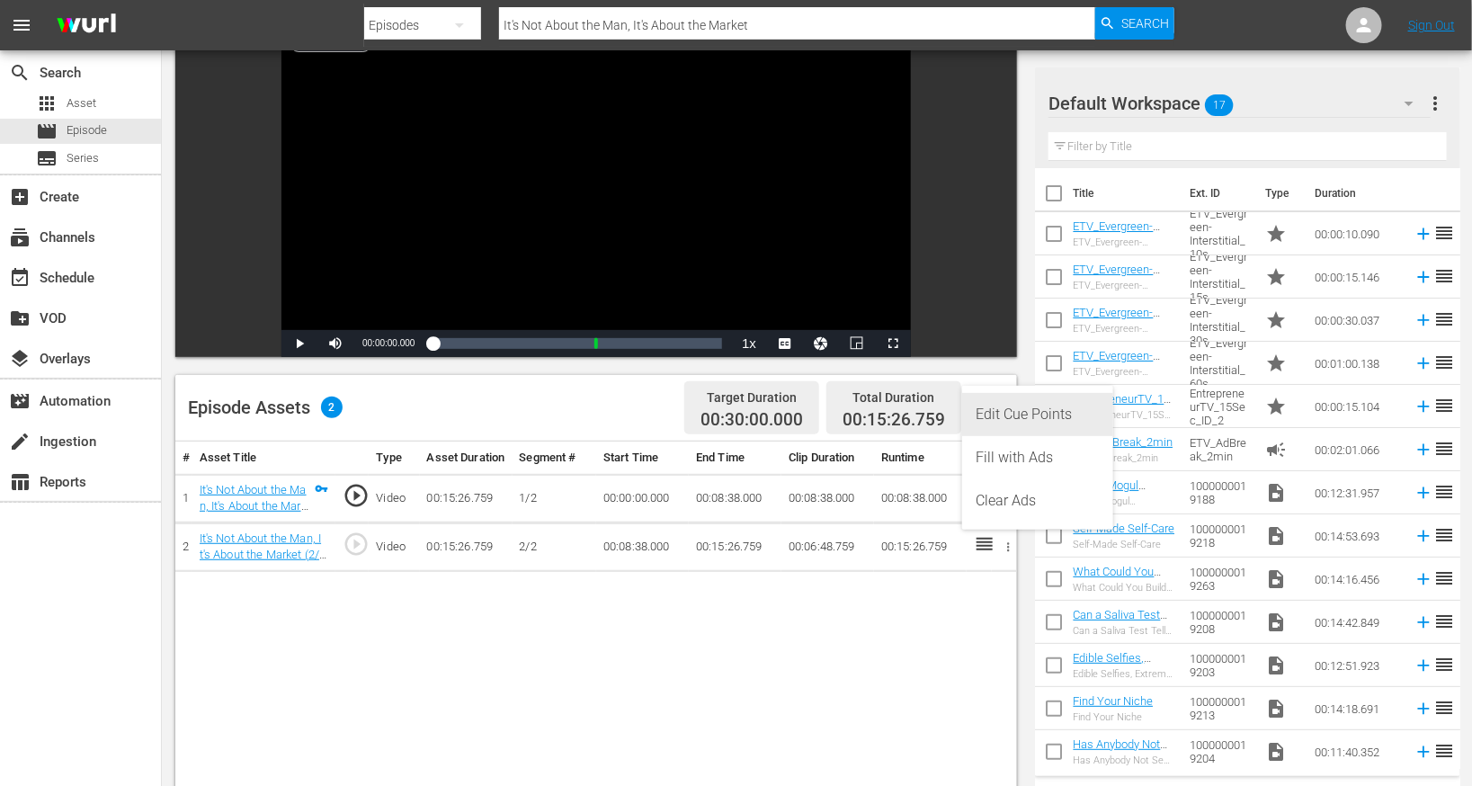
click at [1017, 409] on div "Edit Cue Points" at bounding box center [1038, 414] width 122 height 43
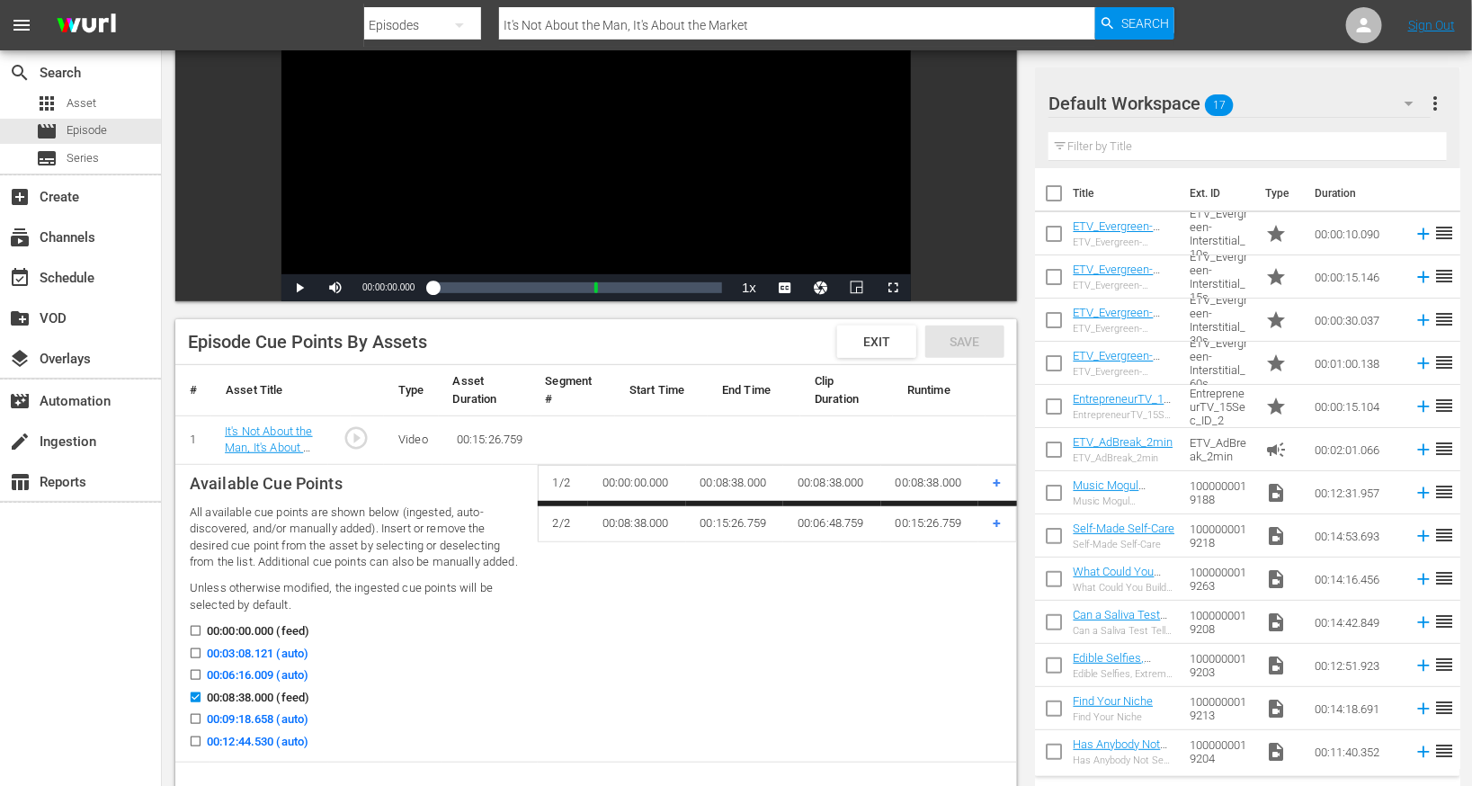
scroll to position [374, 0]
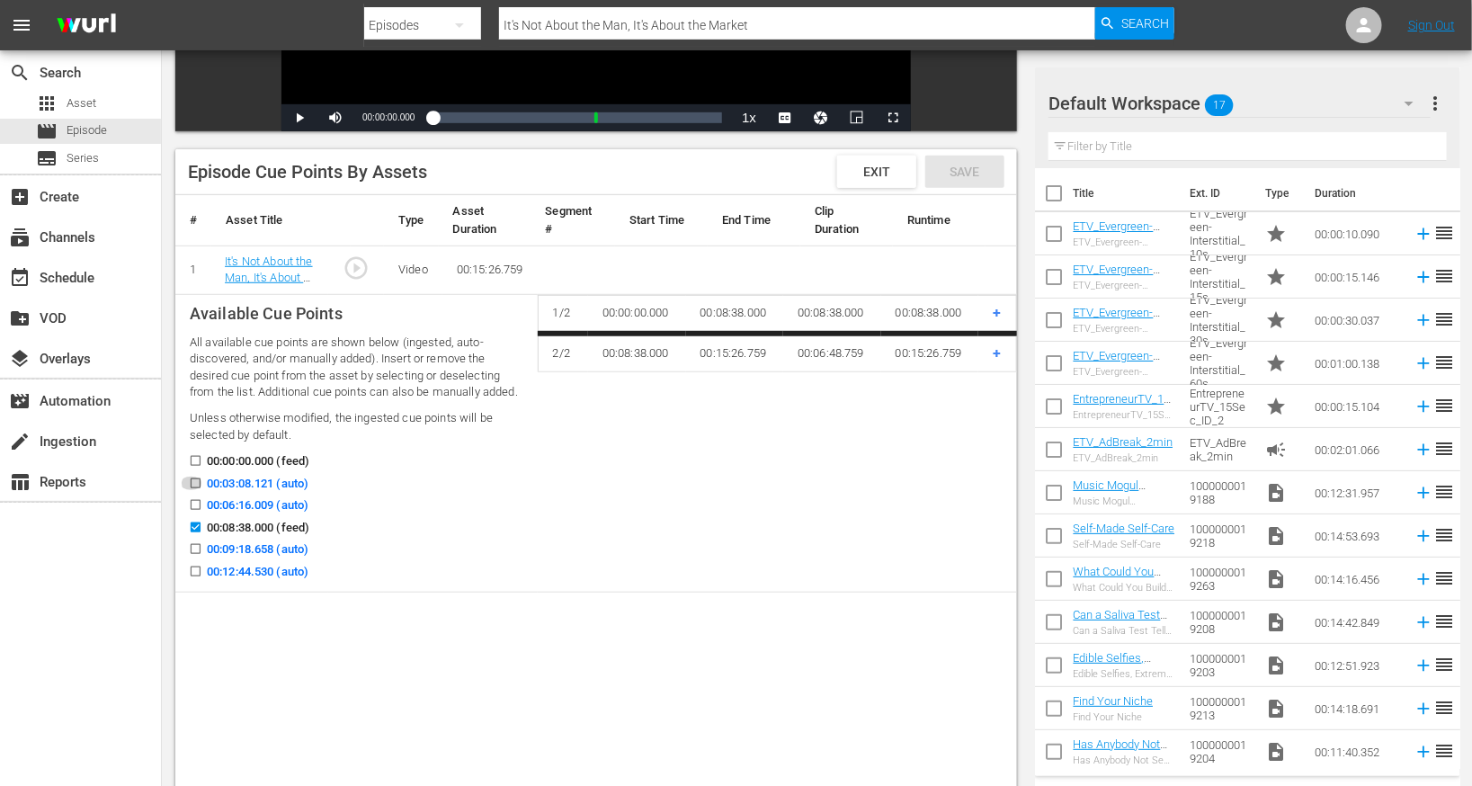
click at [195, 483] on input "00:03:08.121 (auto)" at bounding box center [191, 486] width 22 height 13
checkbox input "true"
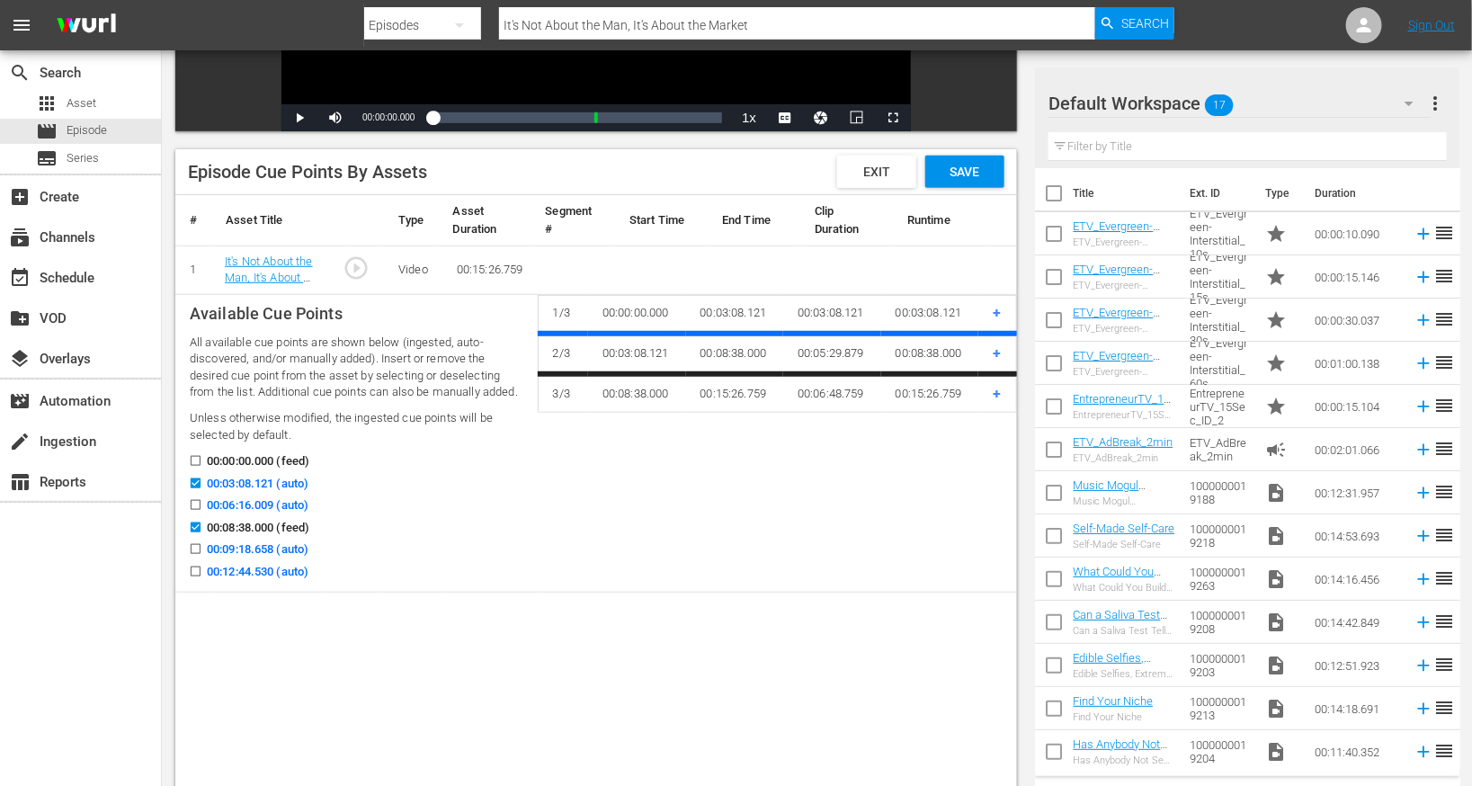
click at [195, 502] on input "00:06:16.009 (auto)" at bounding box center [191, 508] width 22 height 13
checkbox input "true"
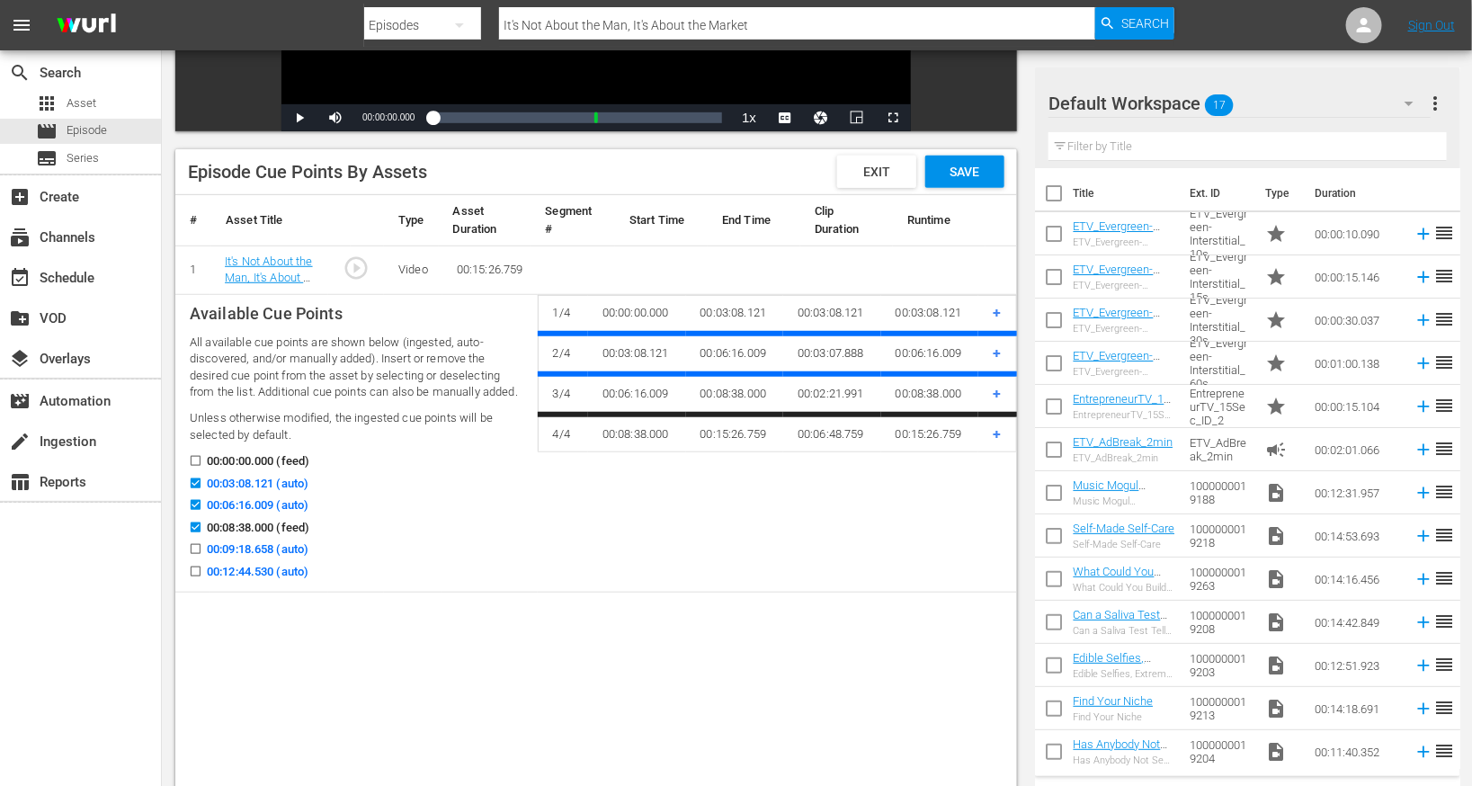
click at [194, 571] on input "00:12:44.530 (auto)" at bounding box center [191, 574] width 22 height 13
checkbox input "true"
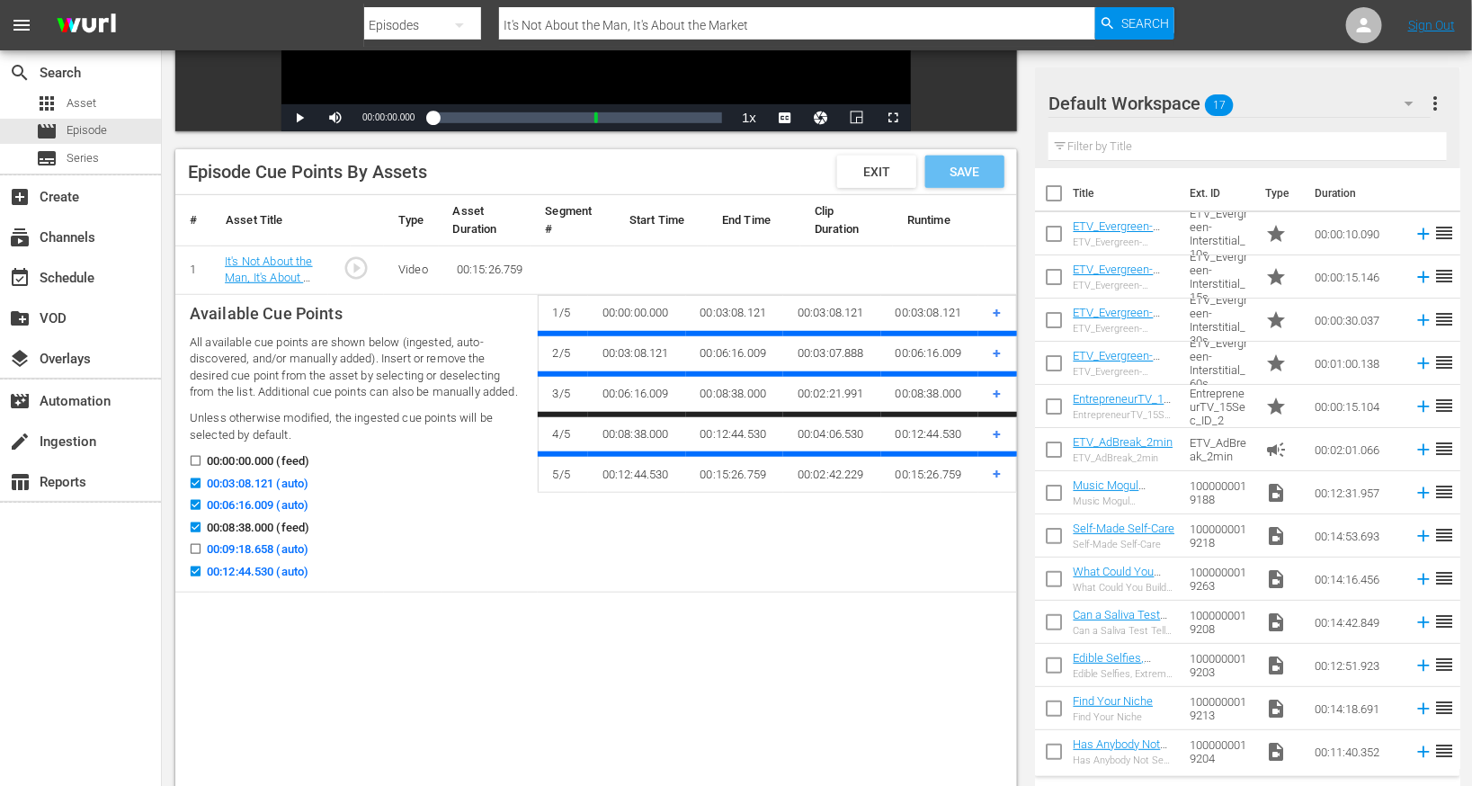
click at [953, 165] on span "Save" at bounding box center [965, 172] width 58 height 14
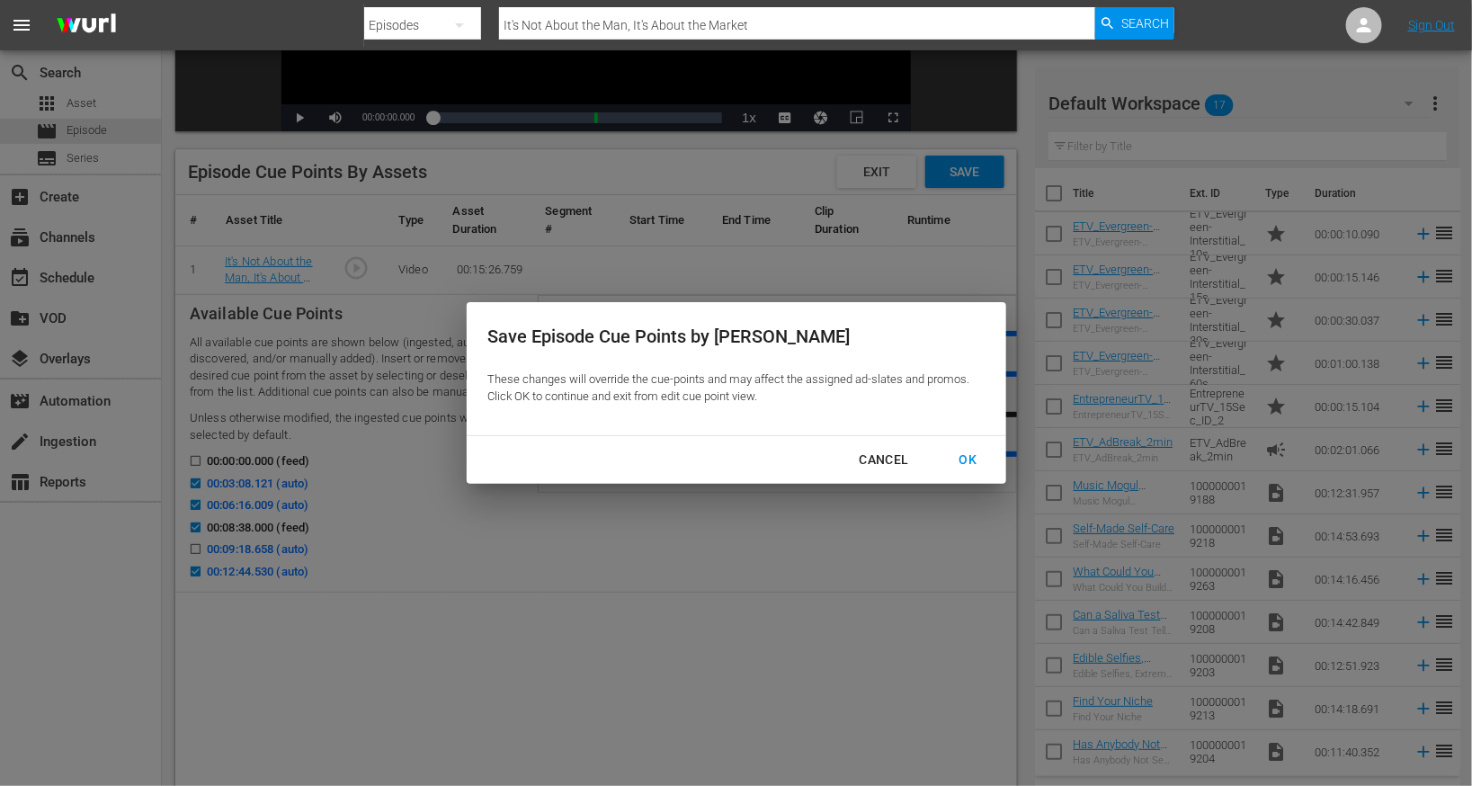
click at [960, 451] on div "OK" at bounding box center [968, 460] width 47 height 22
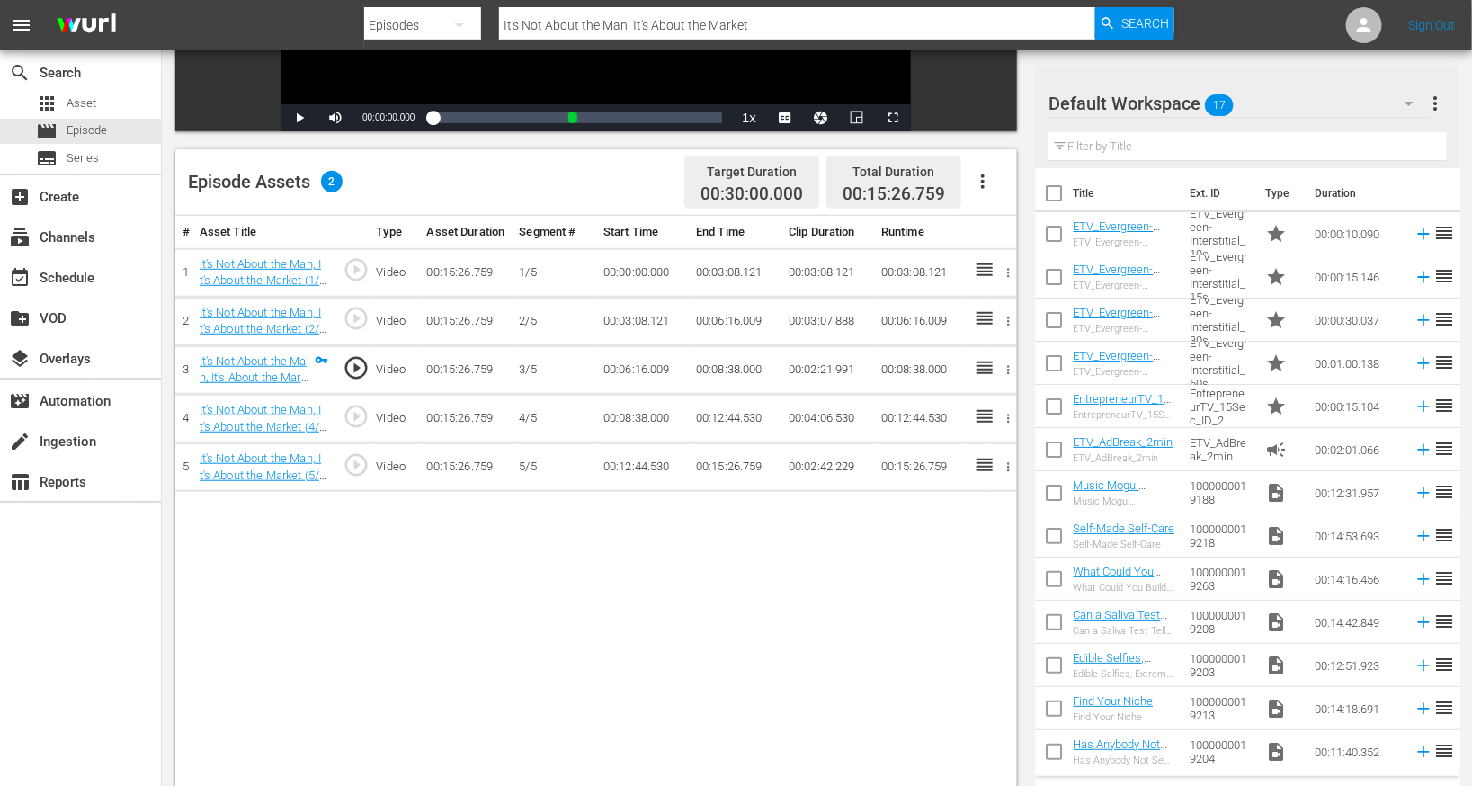
scroll to position [0, 0]
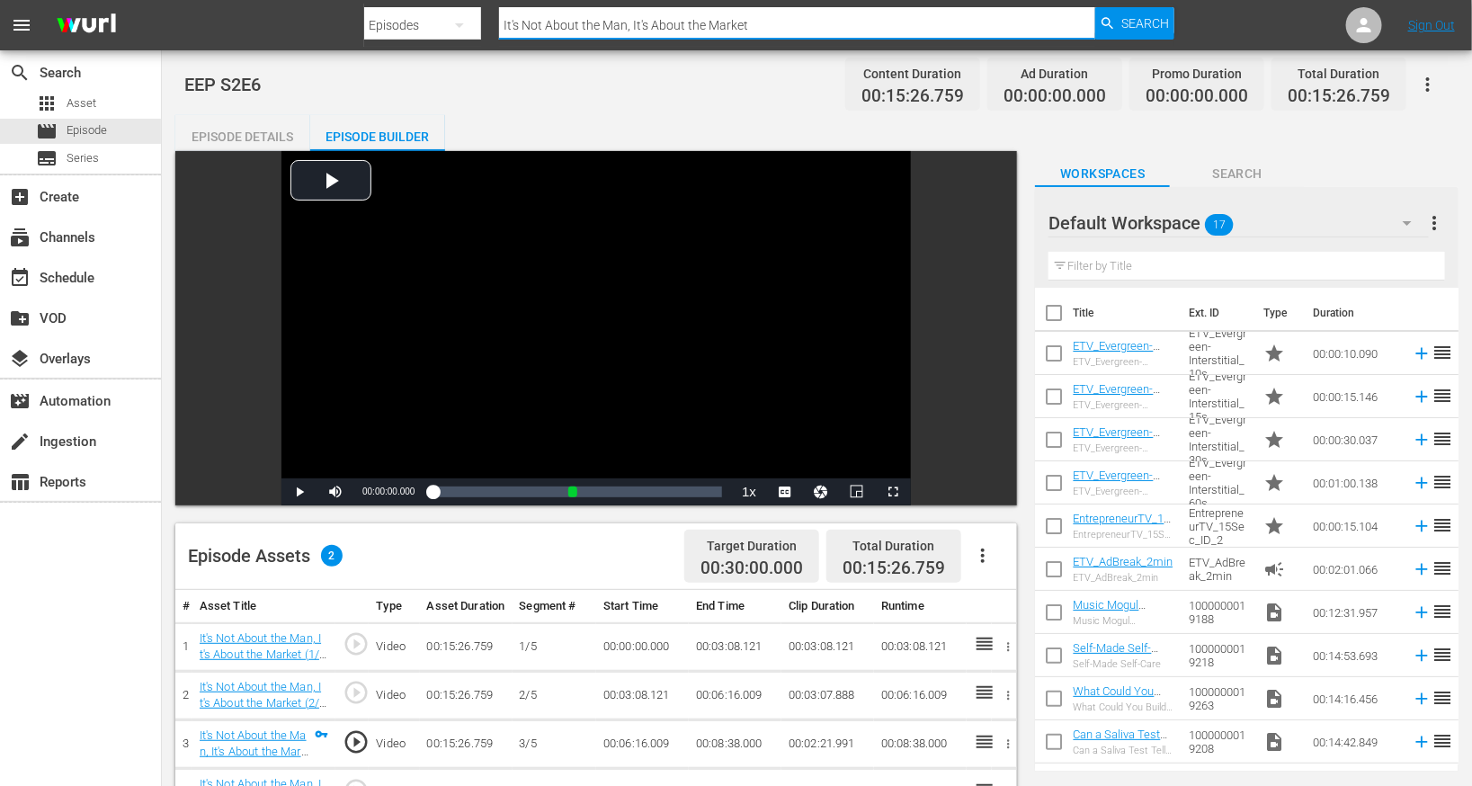
click at [552, 22] on input "It's Not About the Man, It's About the Market" at bounding box center [797, 25] width 596 height 43
paste input "How to Make a Million-Dollar Deal"
type input "How to Make a Million-Dollar Deal"
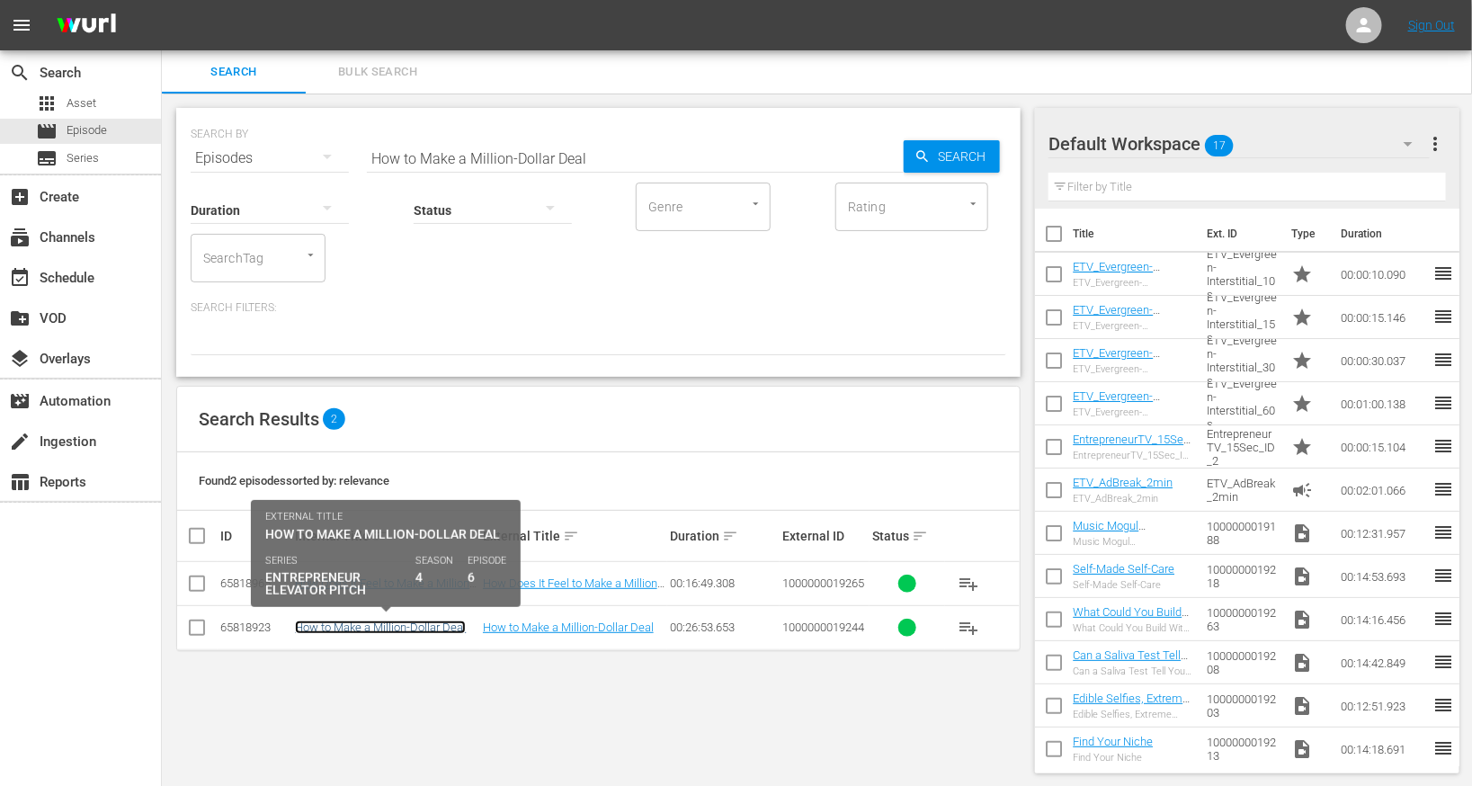
click at [406, 627] on link "How to Make a Million-Dollar Deal" at bounding box center [380, 627] width 171 height 13
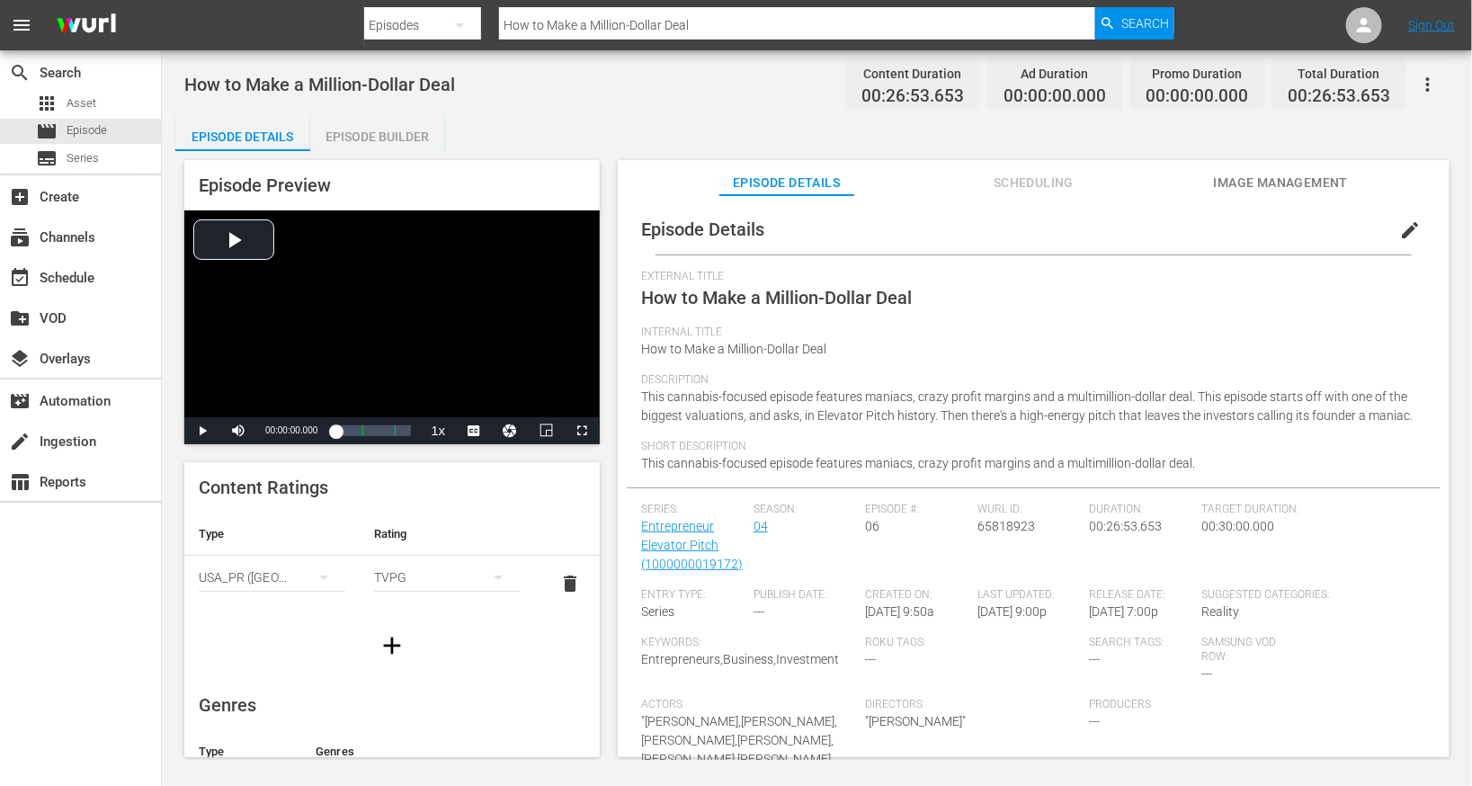
click at [1399, 231] on span "edit" at bounding box center [1410, 230] width 22 height 22
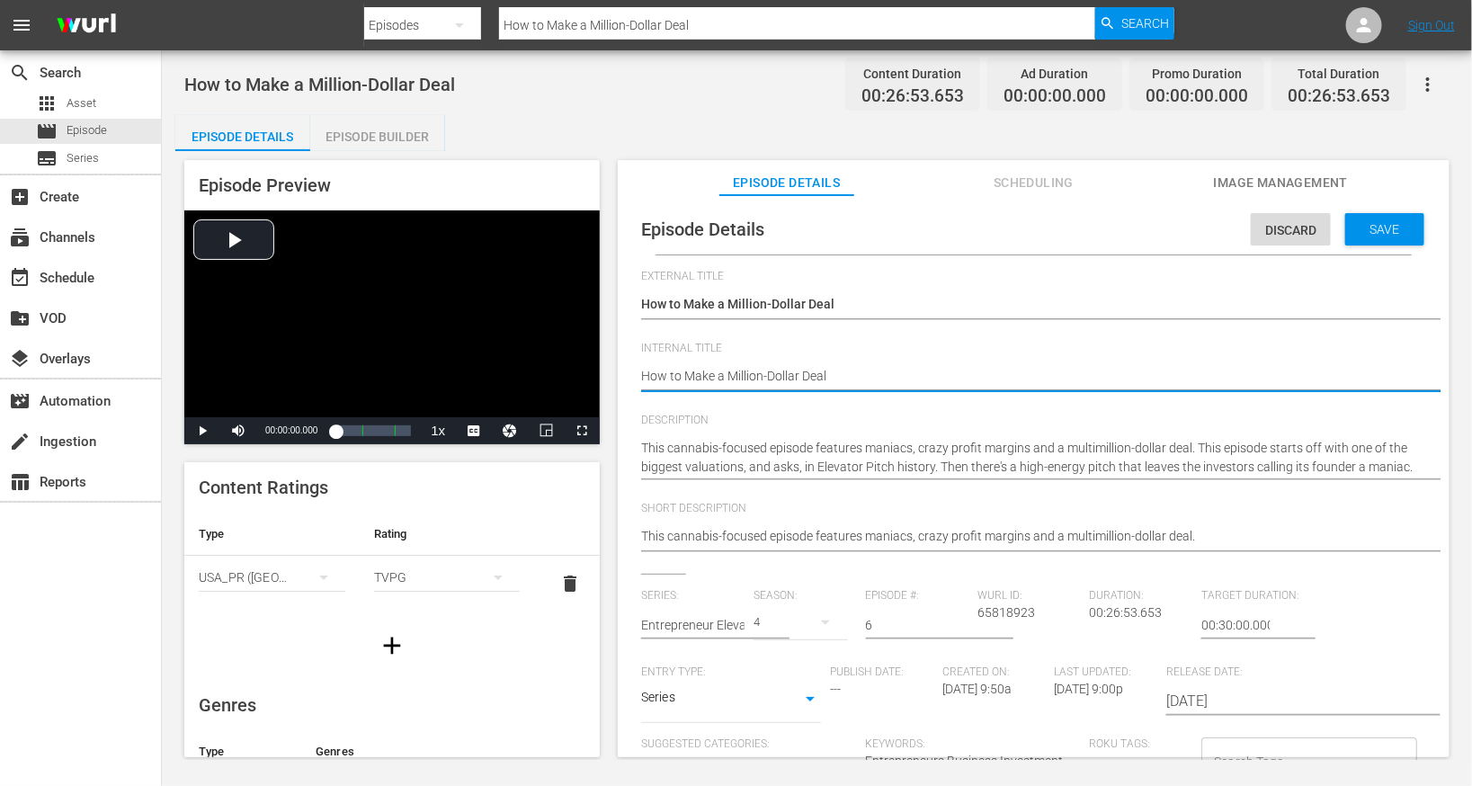
click at [724, 379] on textarea "How to Make a Million-Dollar Deal" at bounding box center [1029, 378] width 776 height 22
type textarea "E"
type textarea "EE"
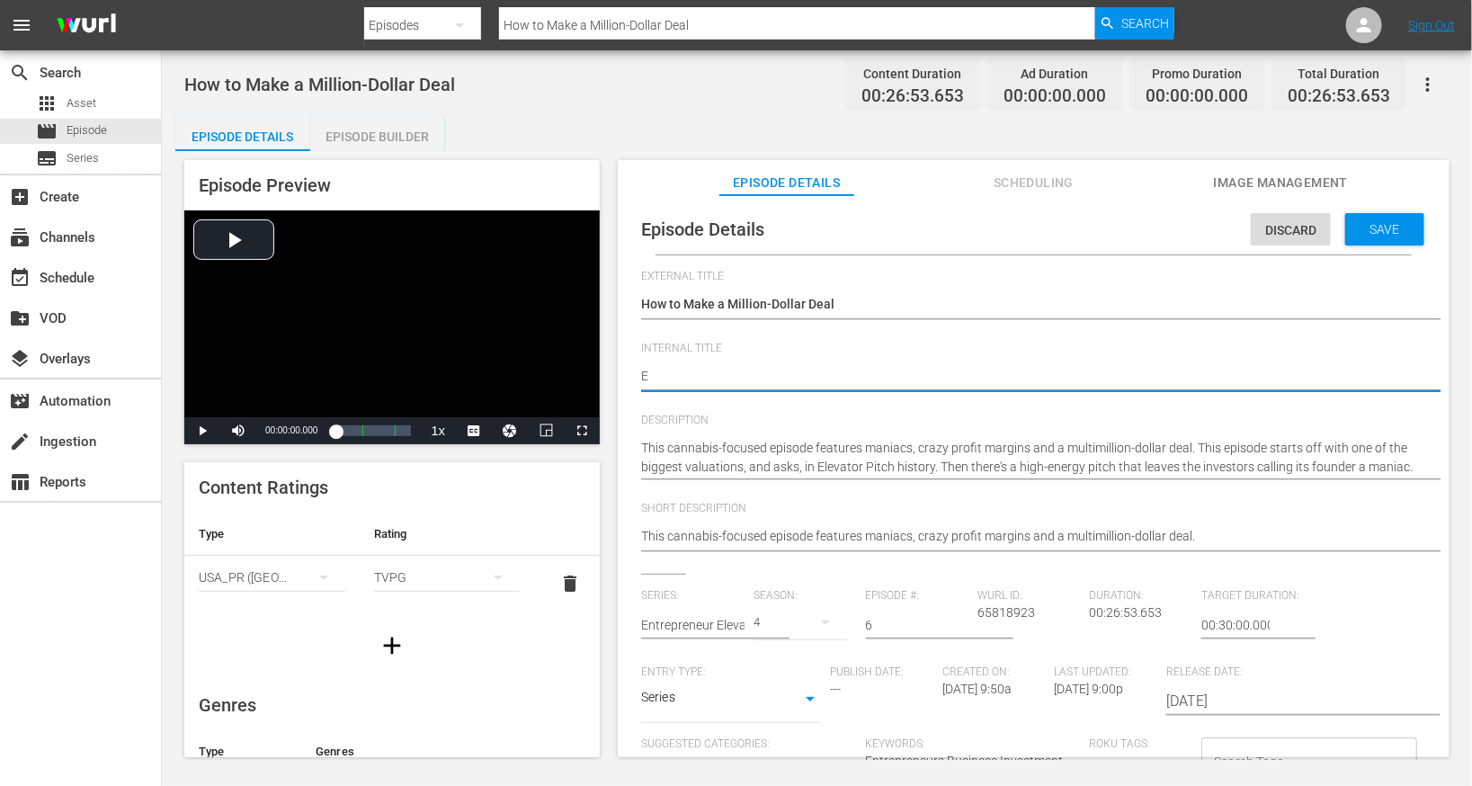
type textarea "EE"
type textarea "EEP"
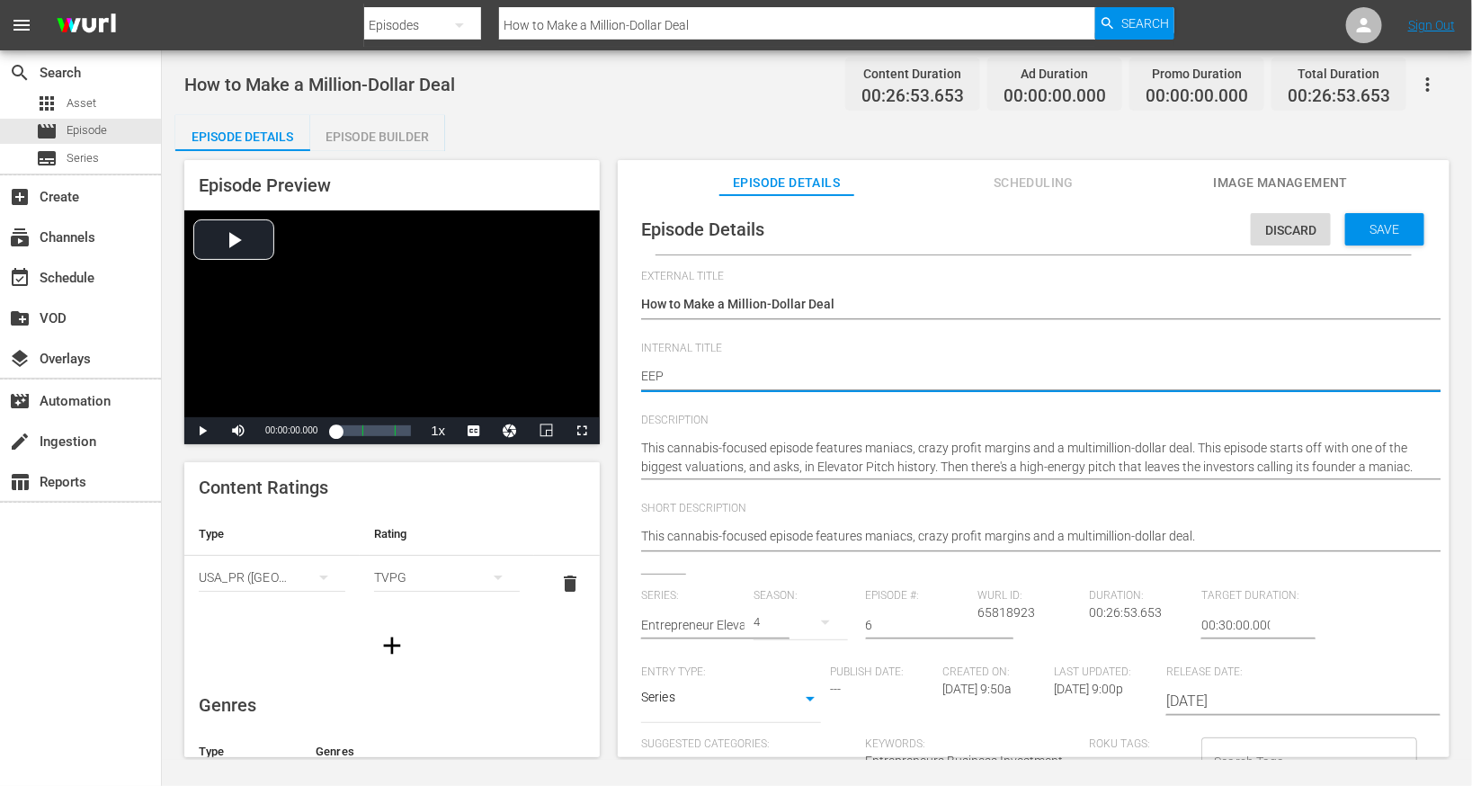
type textarea "EEP S"
type textarea "EEP S4"
type textarea "EEP S4E"
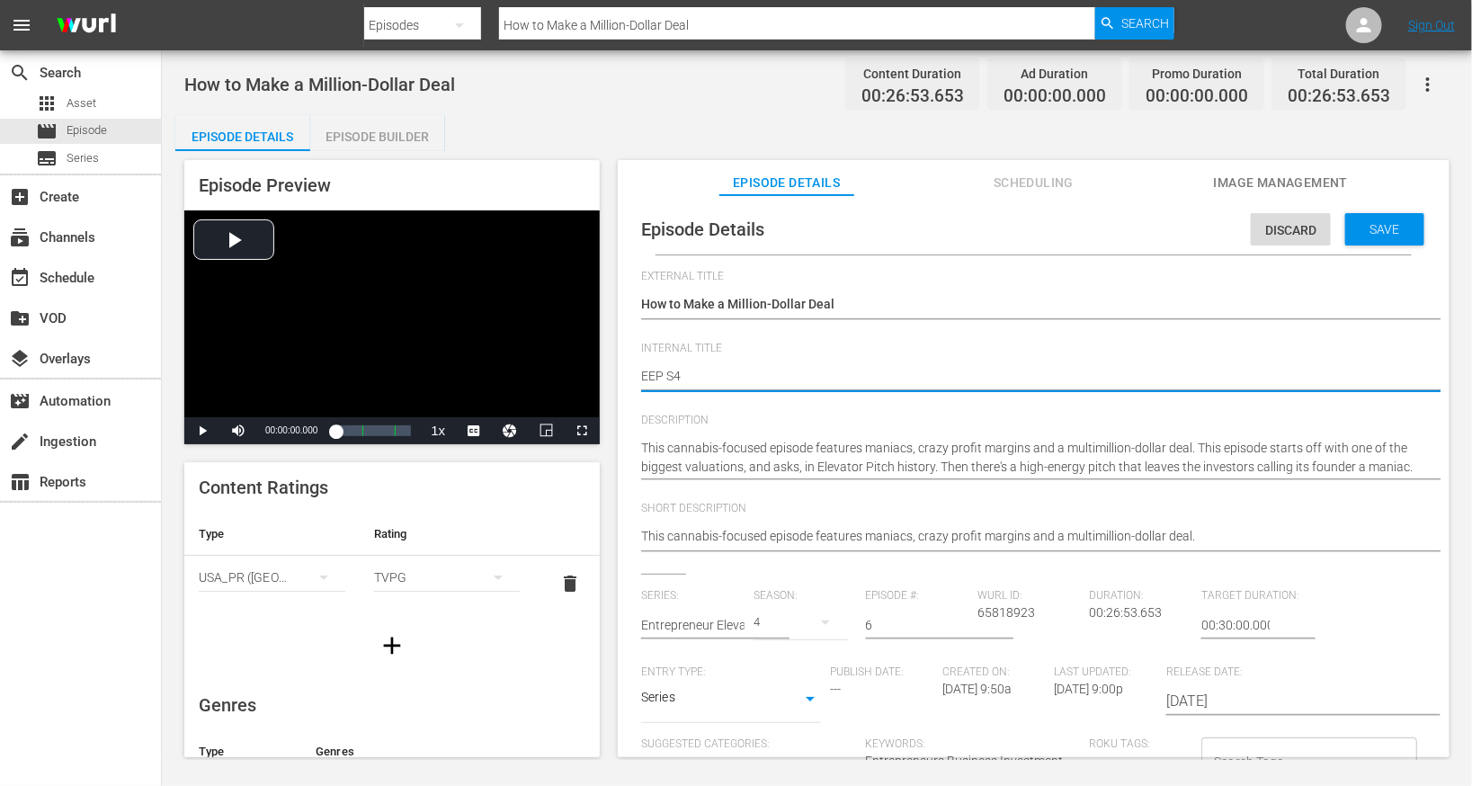
type textarea "EEP S4E"
type textarea "EEP S4E6"
click at [1371, 231] on span "Save" at bounding box center [1385, 229] width 58 height 14
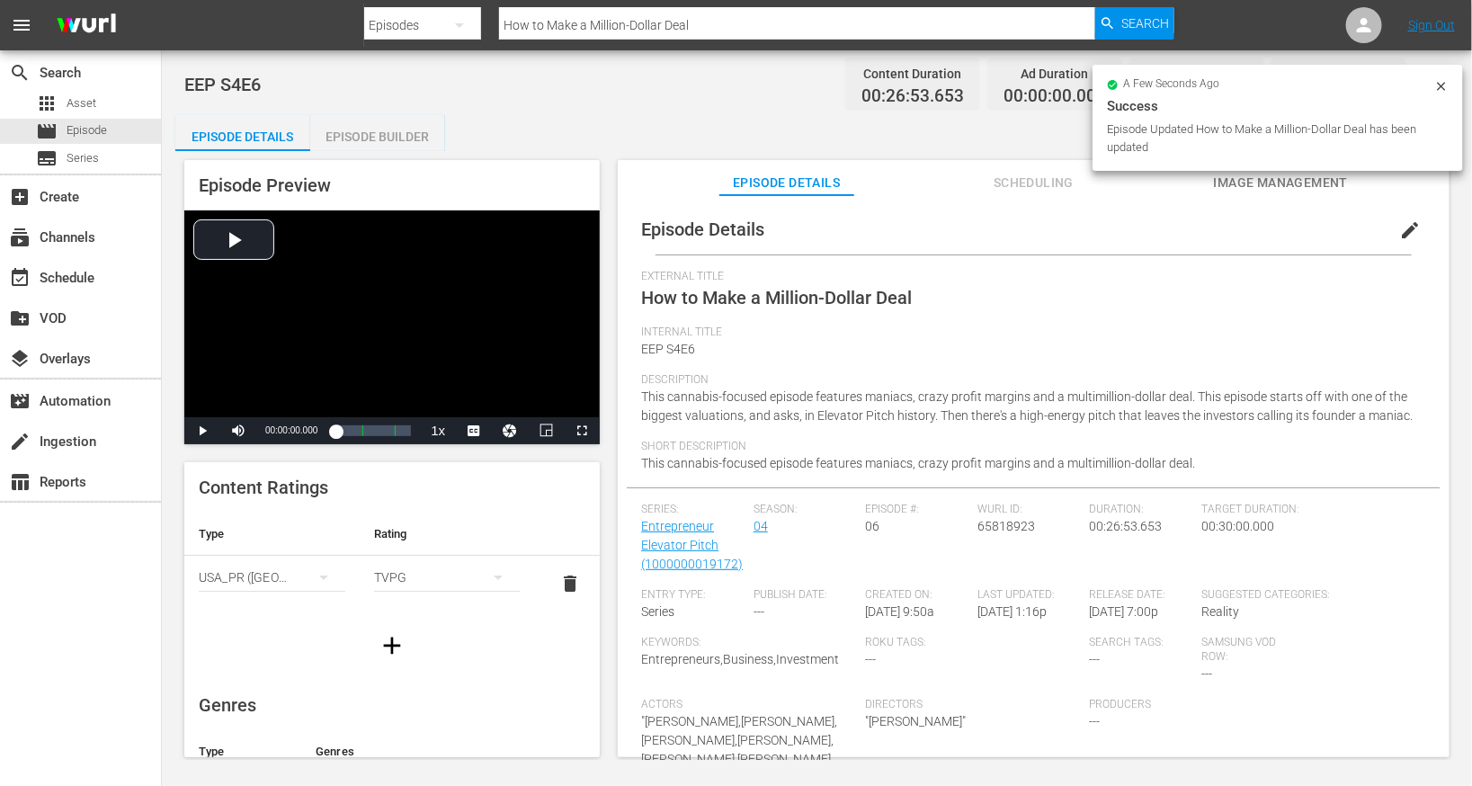
click at [351, 138] on div "Episode Builder" at bounding box center [377, 136] width 135 height 43
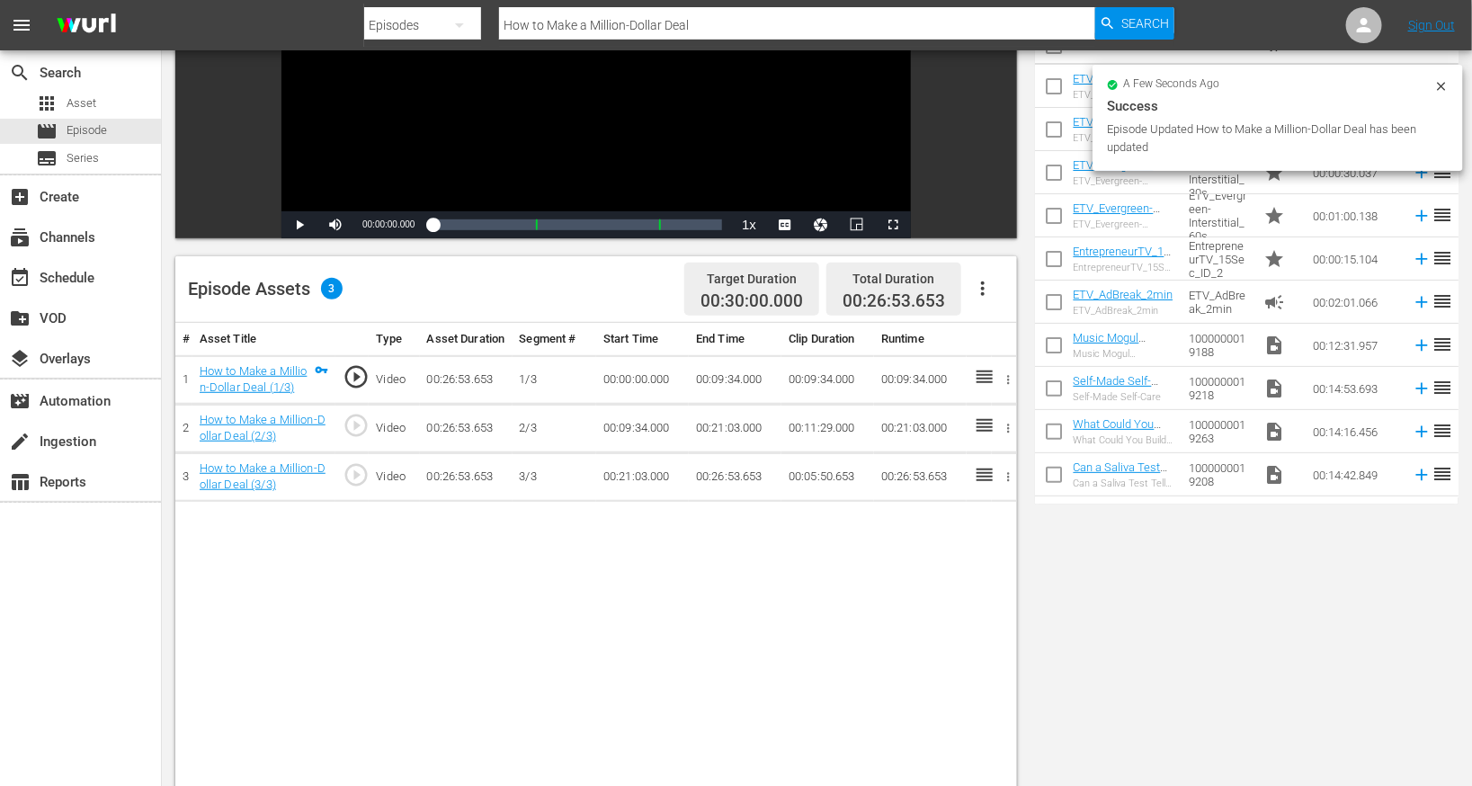
scroll to position [374, 0]
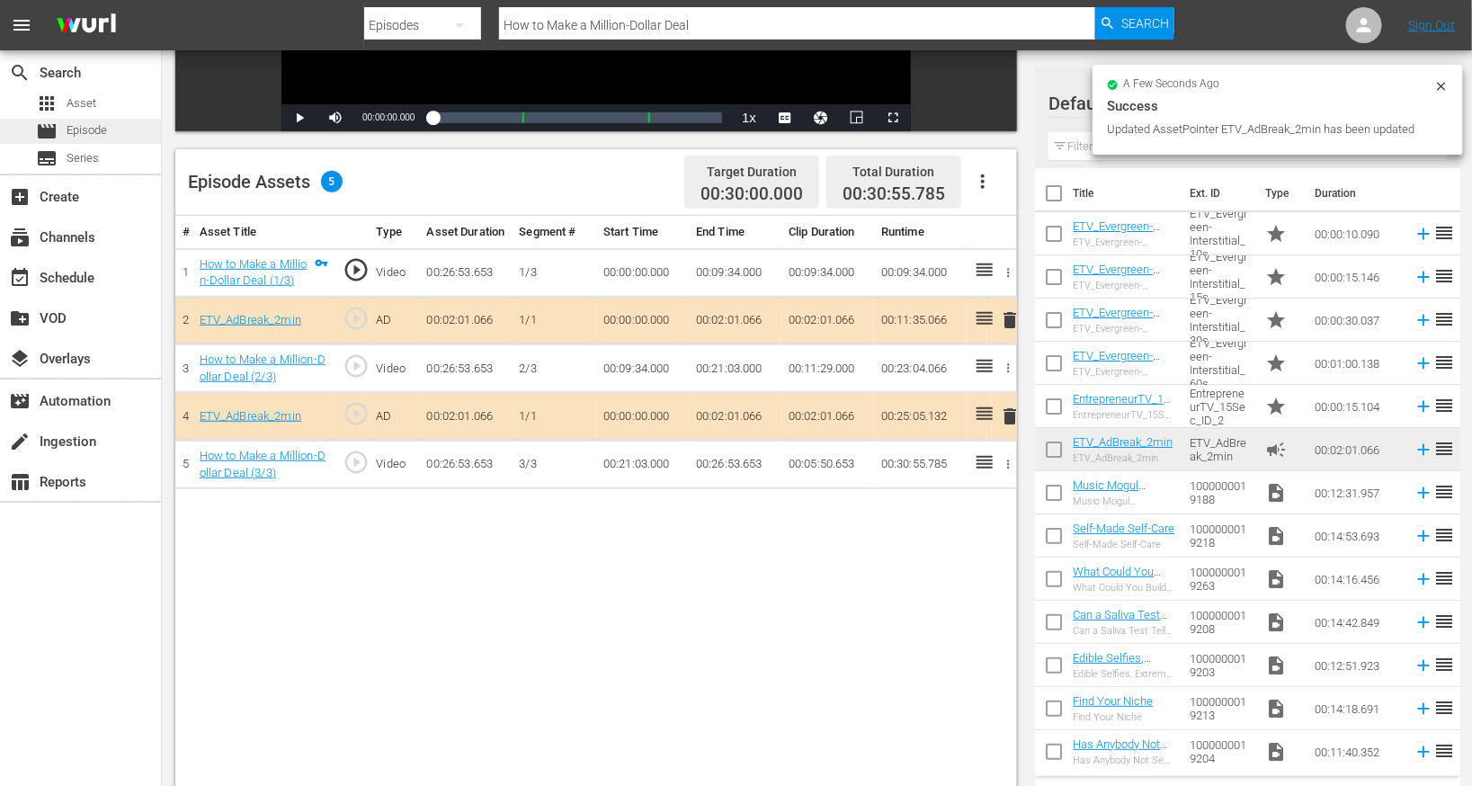
click at [110, 129] on div "movie Episode" at bounding box center [80, 131] width 161 height 25
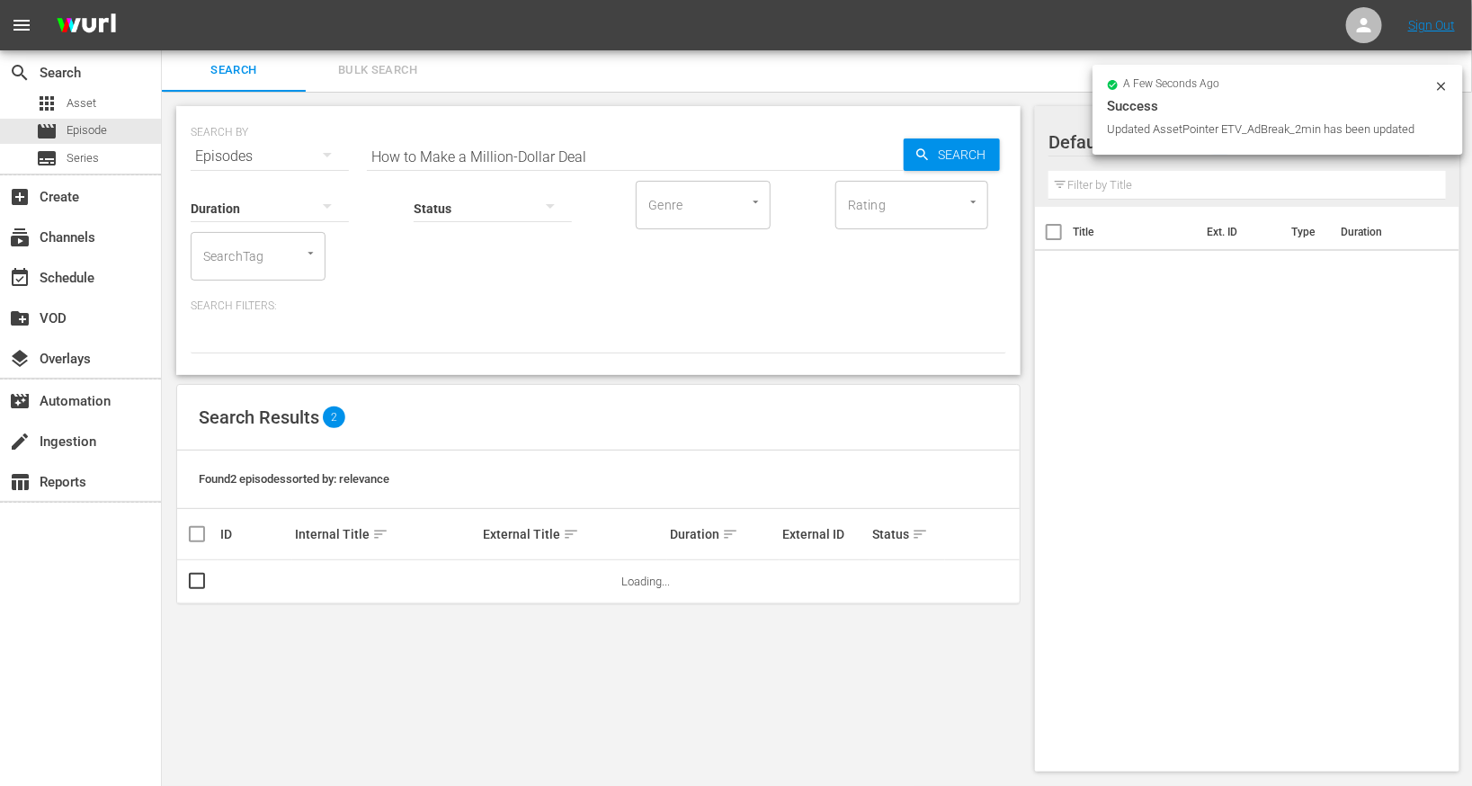
scroll to position [2, 0]
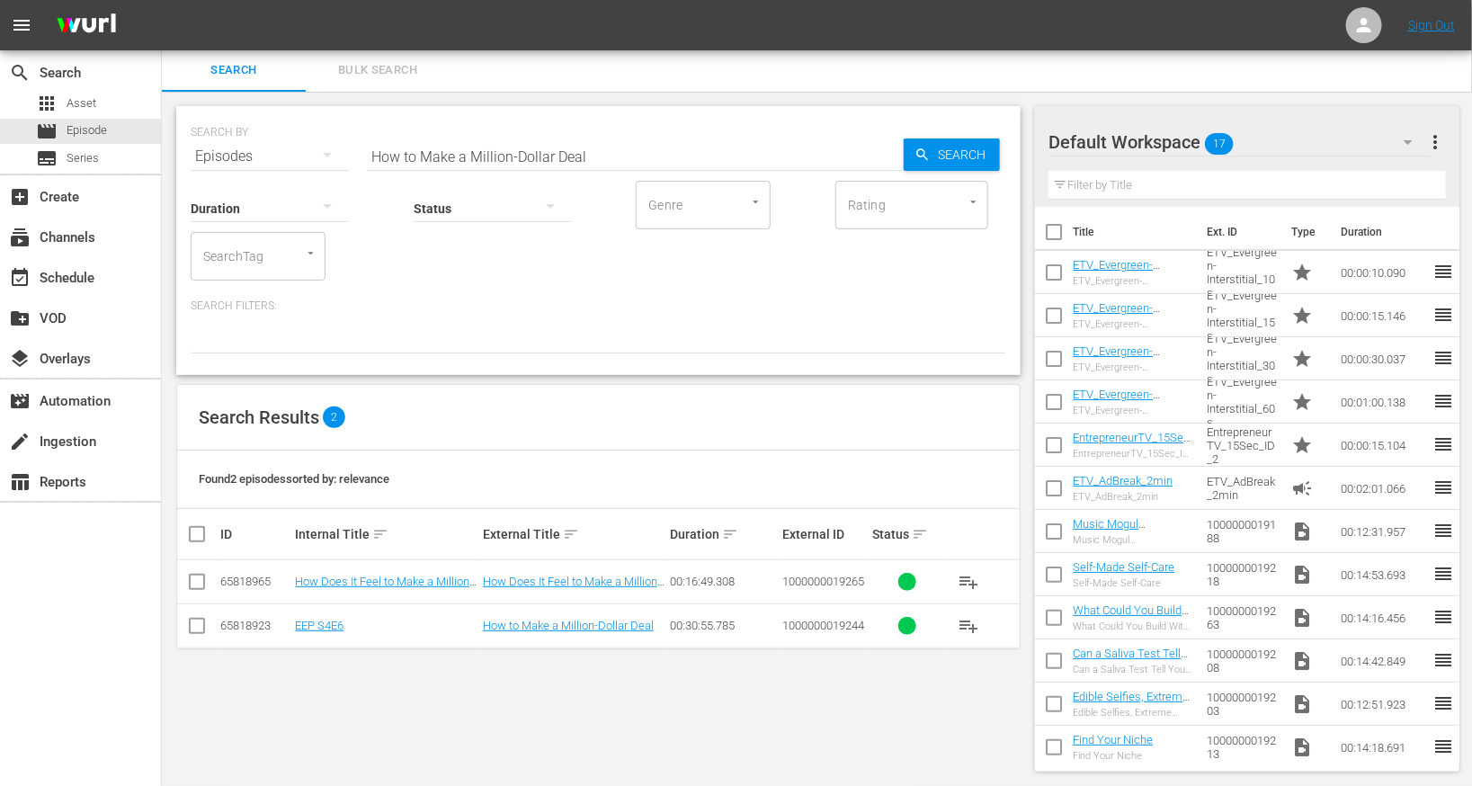
click at [416, 154] on input "How to Make a Million-Dollar Deal" at bounding box center [635, 156] width 537 height 43
paste input "It Was All Going Great Until Someone Said the F-Word"
type input "It Was All Going Great Until Someone Said the F-Word"
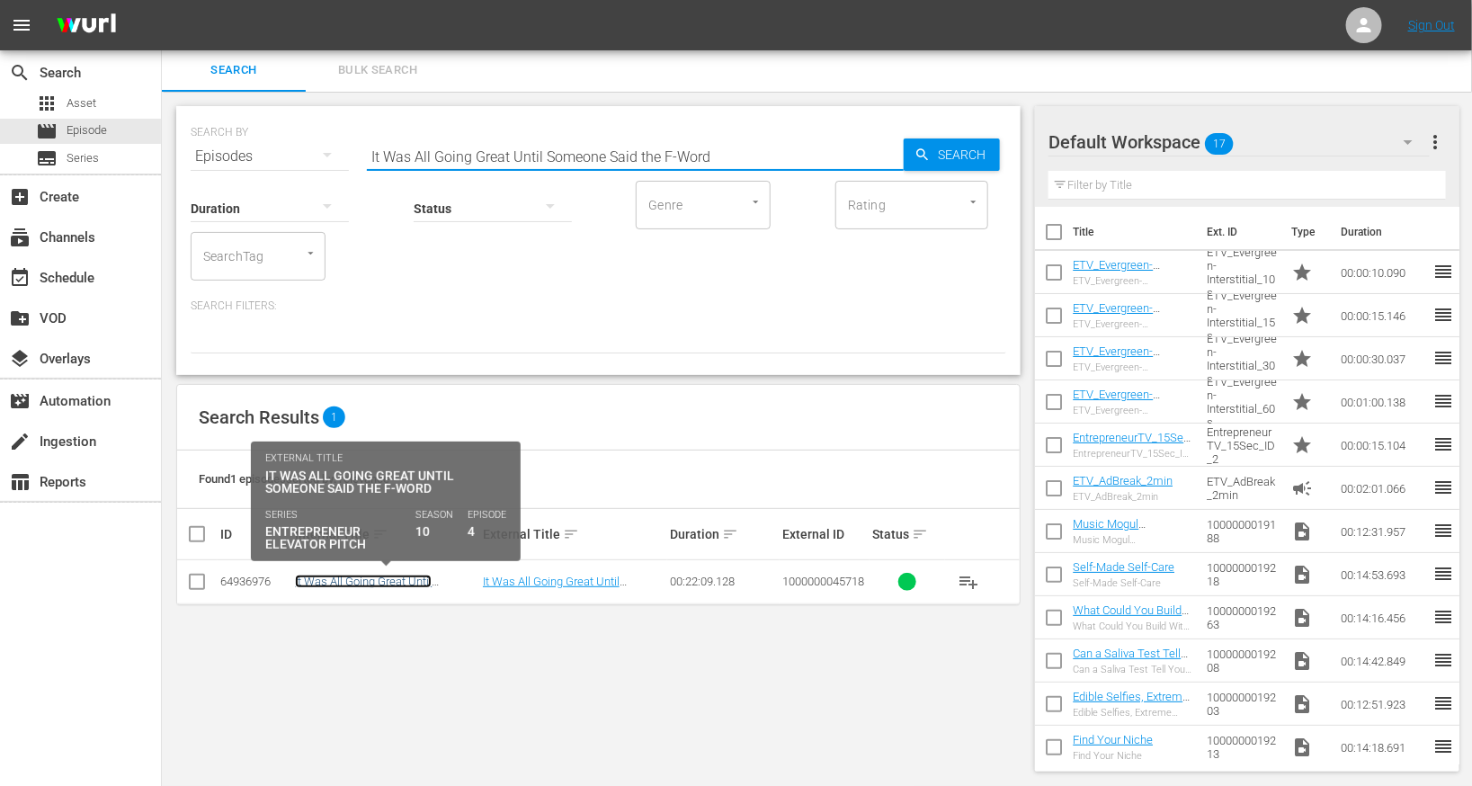
click at [342, 578] on link "It Was All Going Great Until Someone Said the F-Word" at bounding box center [363, 588] width 137 height 27
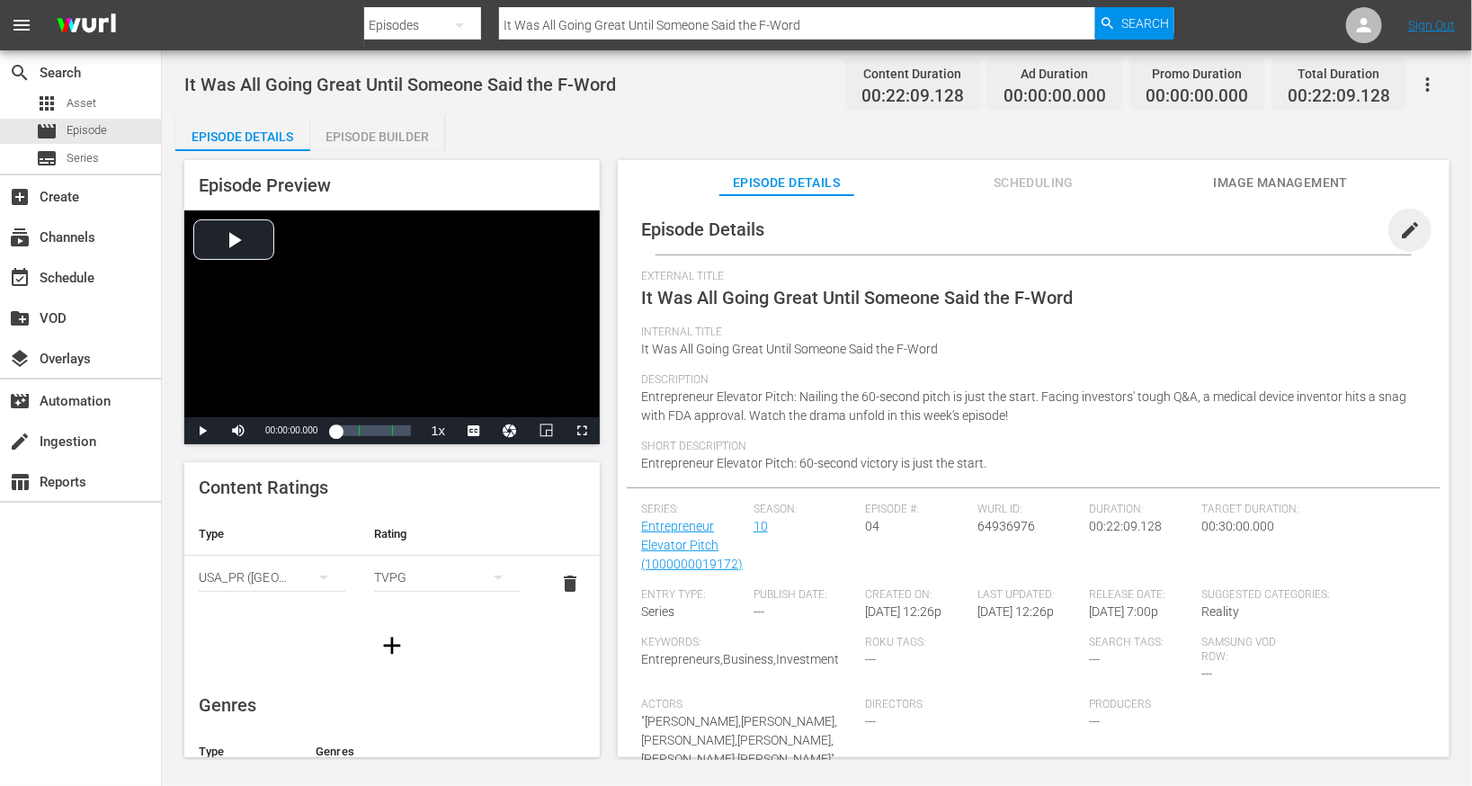
click at [1405, 224] on span "edit" at bounding box center [1410, 230] width 22 height 22
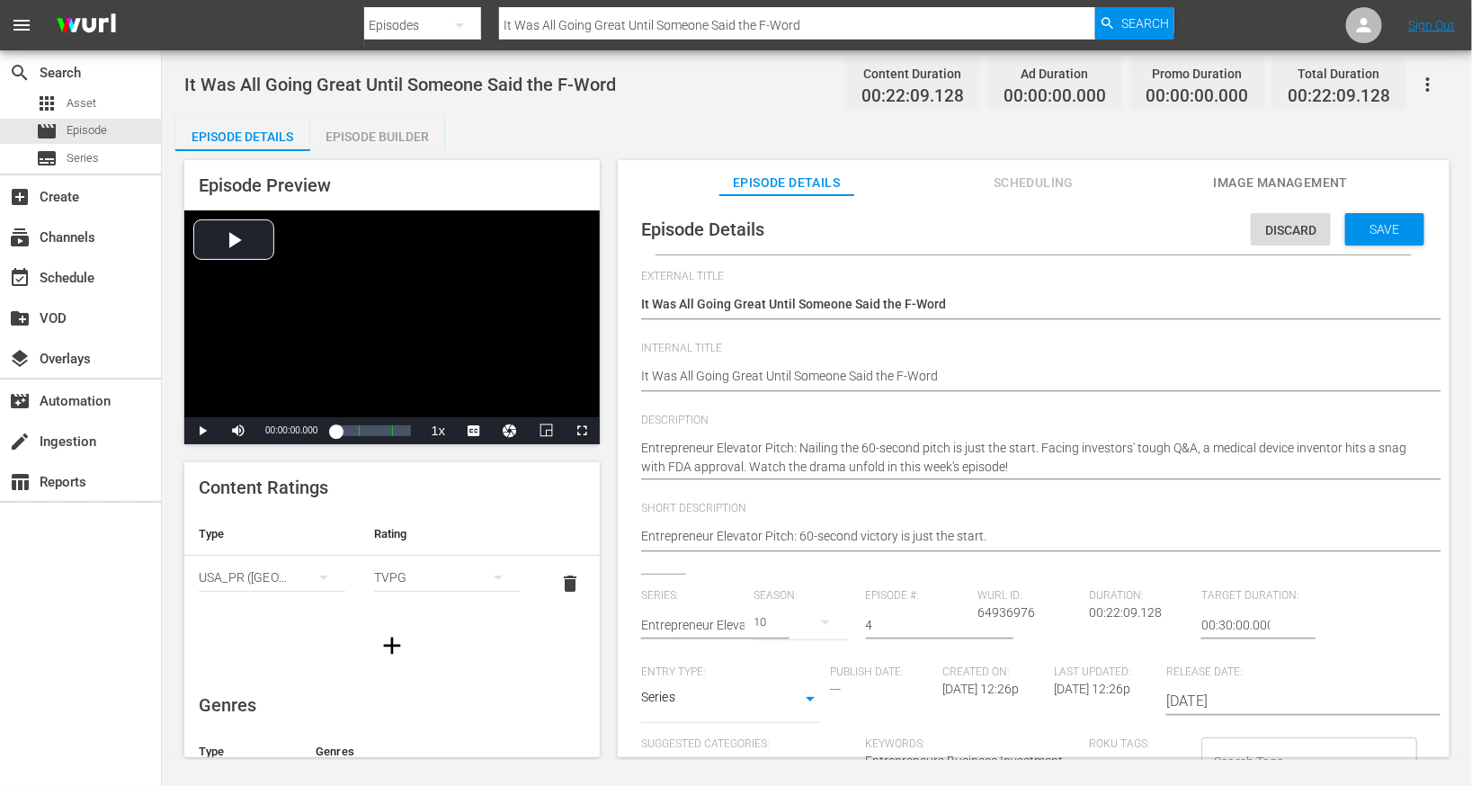
click at [725, 362] on div "It Was All Going Great Until Someone Said the F-Word It Was All Going Great Unt…" at bounding box center [1029, 377] width 776 height 43
click at [727, 378] on textarea "It Was All Going Great Until Someone Said the F-Word" at bounding box center [1029, 378] width 776 height 22
type textarea "E"
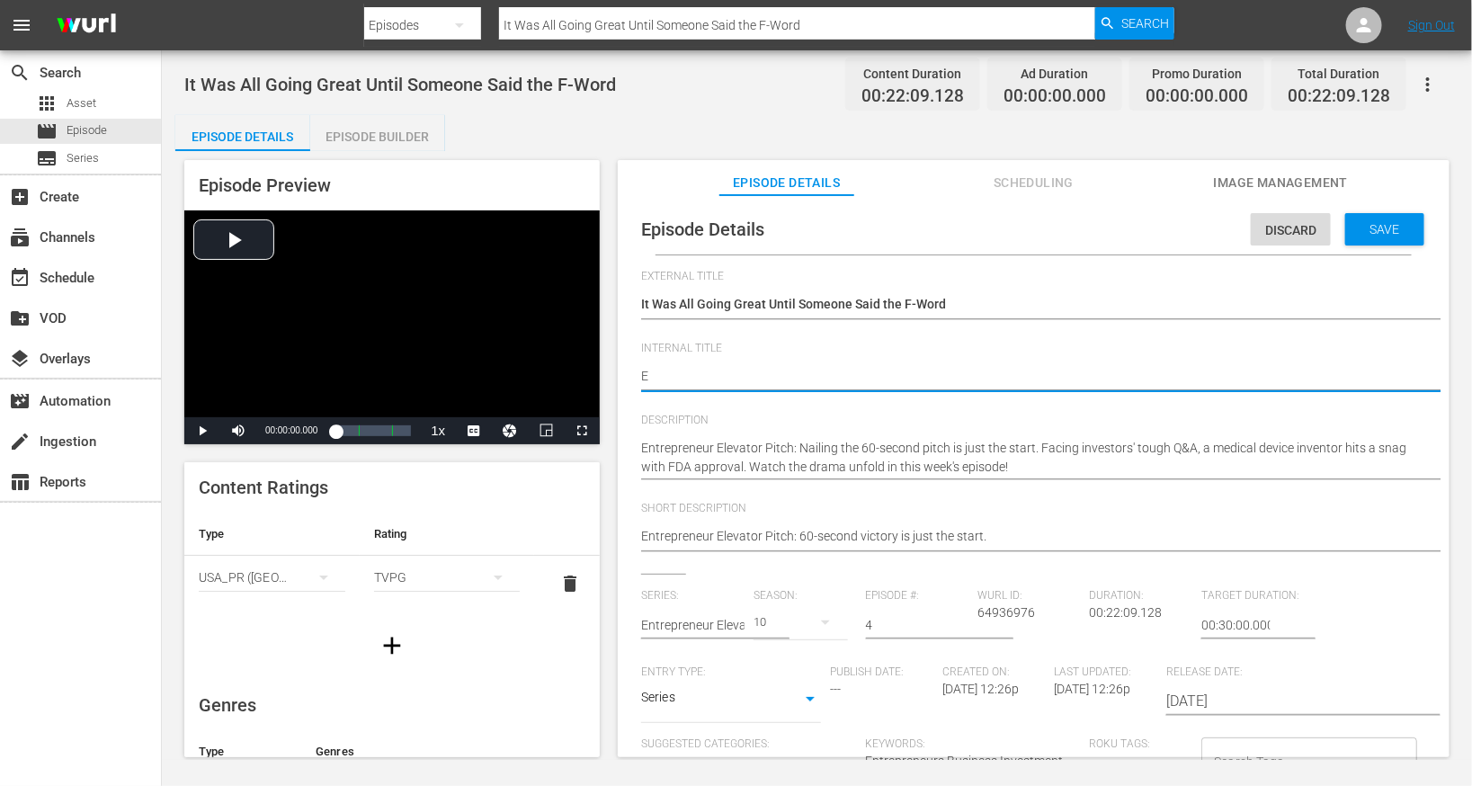
type textarea "EE"
type textarea "EEP"
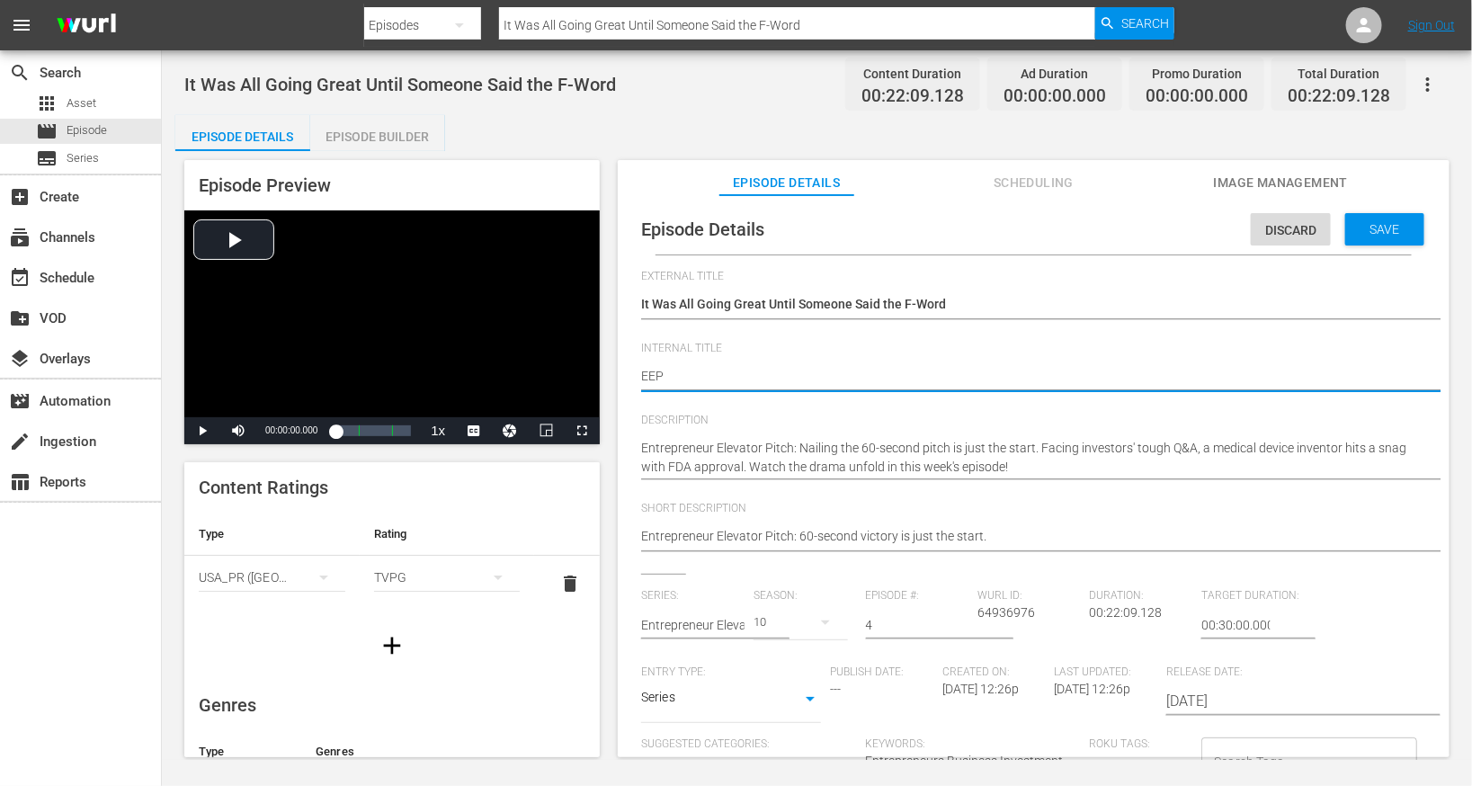
type textarea "EEP"
type textarea "EEP S"
type textarea "EEP S1"
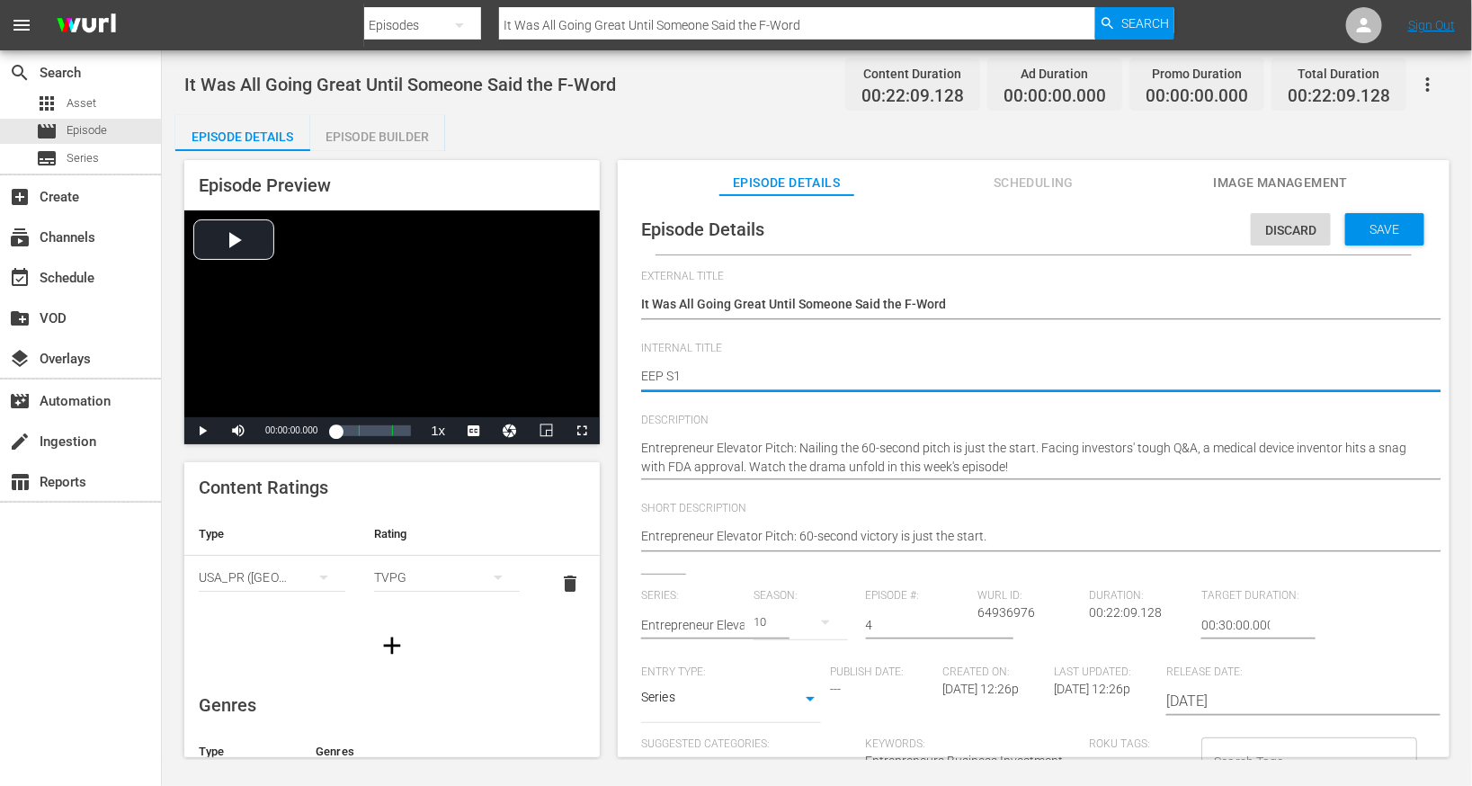
type textarea "EEP S10"
type textarea "EEP S10E"
type textarea "EEP S10E4"
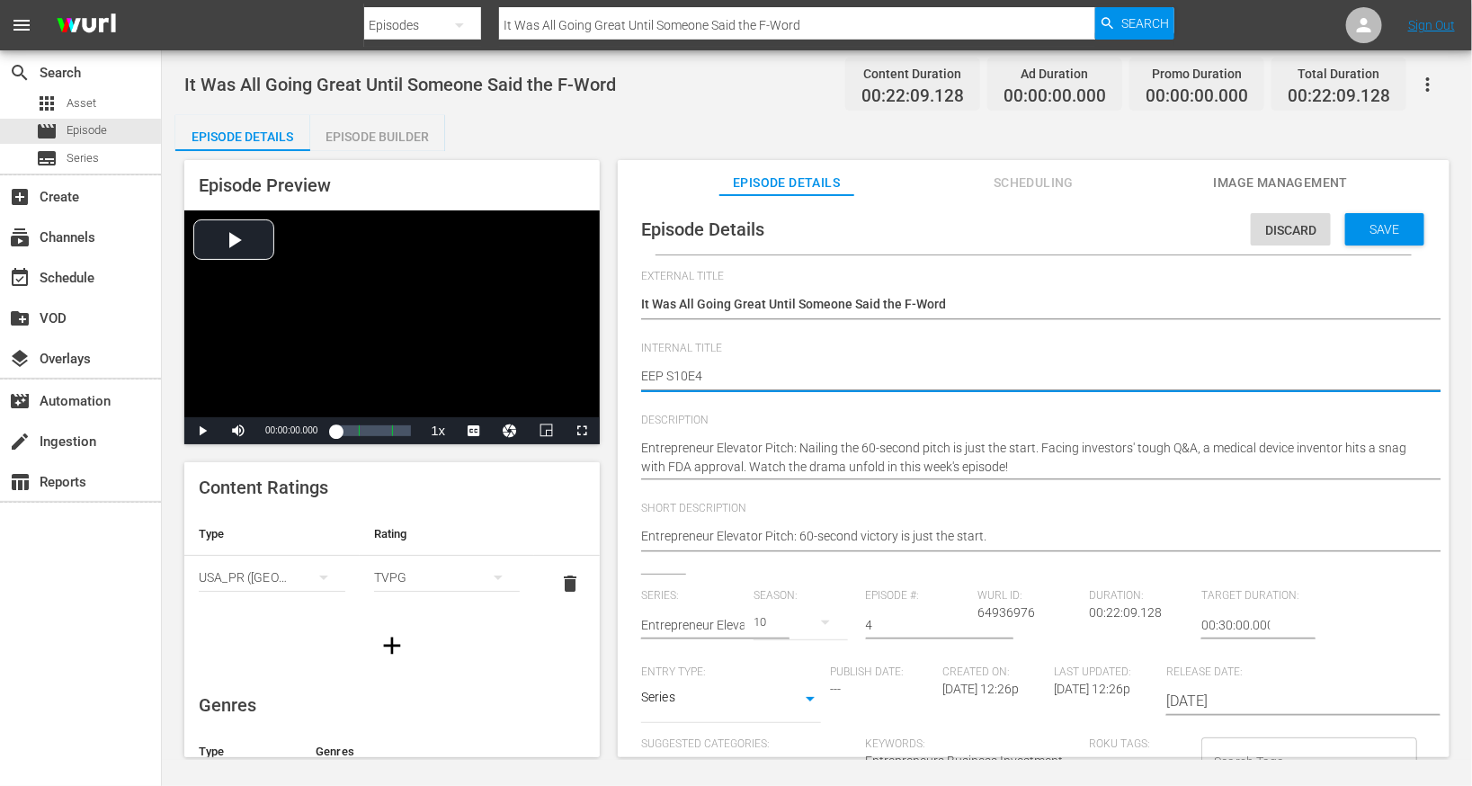
type textarea "EEP S10E4"
click at [1387, 213] on div "Save" at bounding box center [1384, 229] width 79 height 32
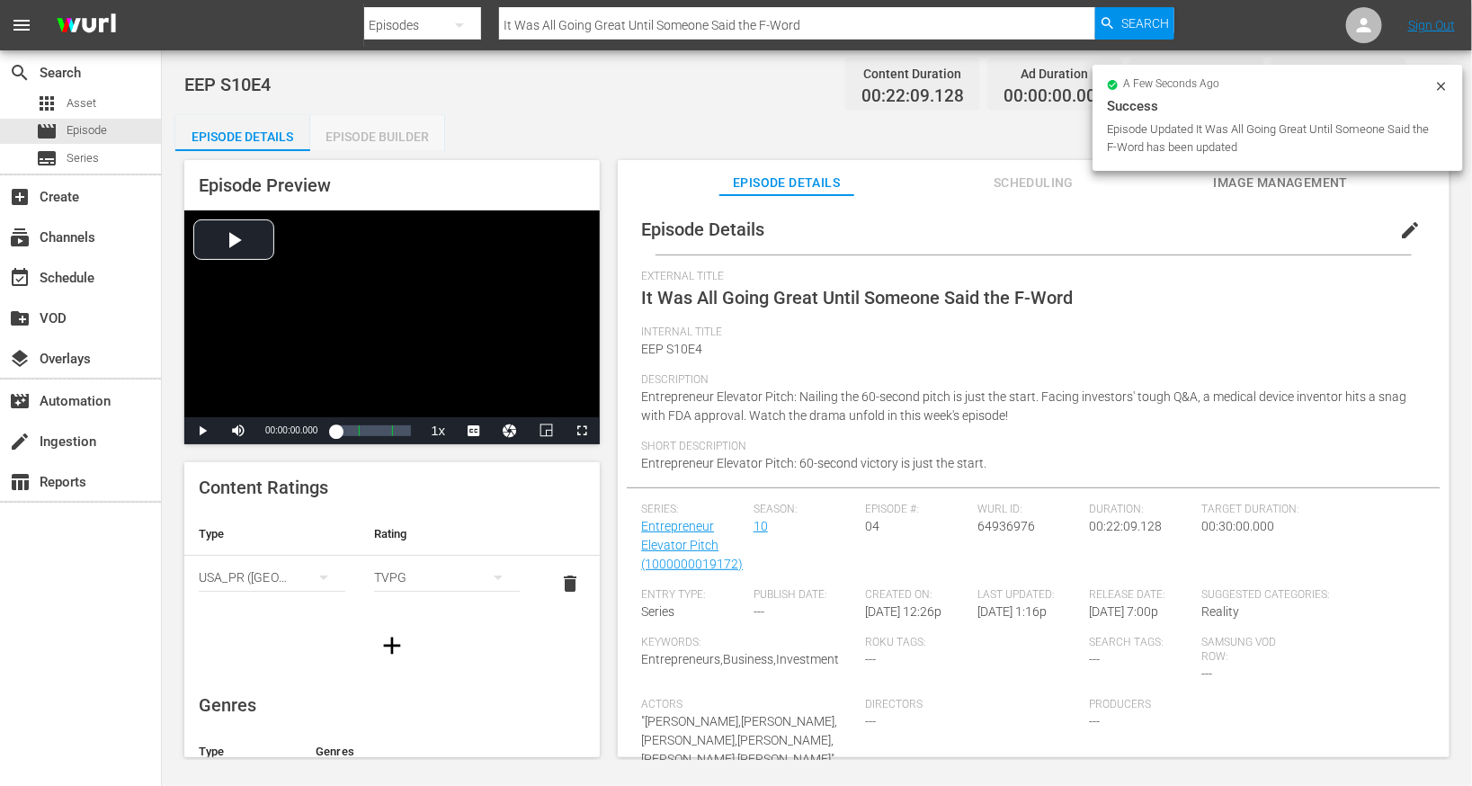
click at [360, 138] on div "Episode Builder" at bounding box center [377, 136] width 135 height 43
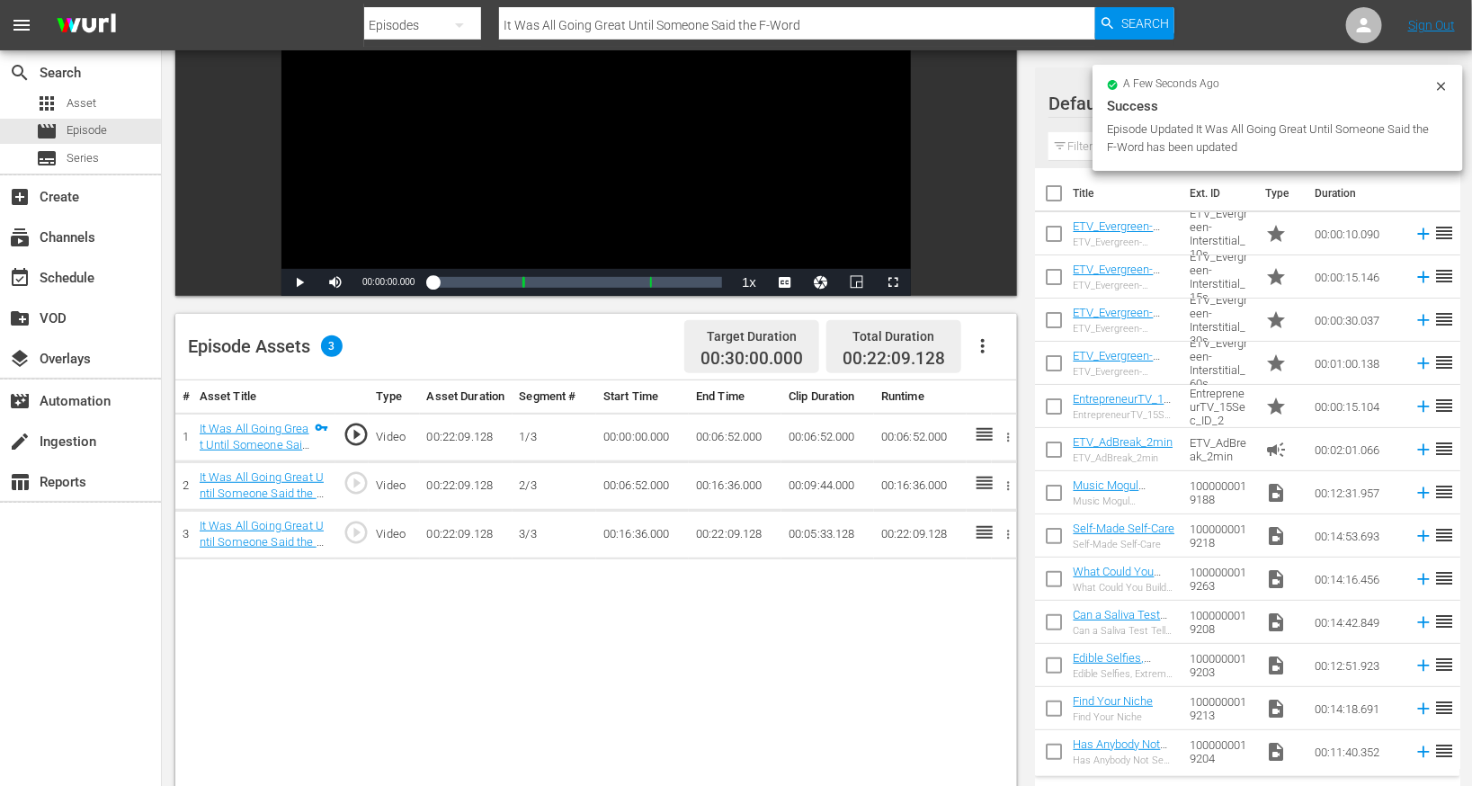
scroll to position [303, 0]
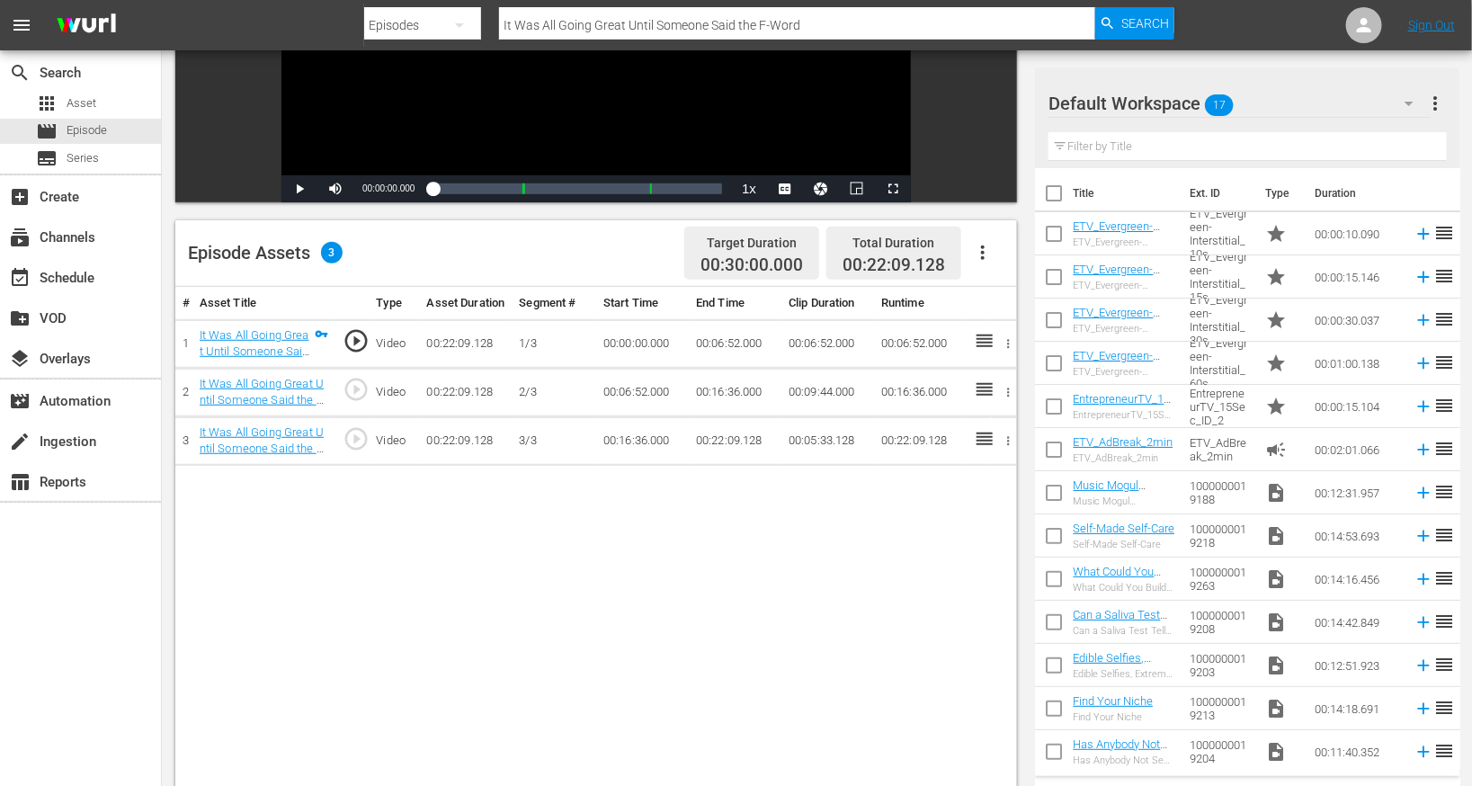
click at [981, 254] on icon "button" at bounding box center [983, 253] width 22 height 22
click at [997, 258] on div "Edit Cue Points" at bounding box center [1038, 259] width 122 height 43
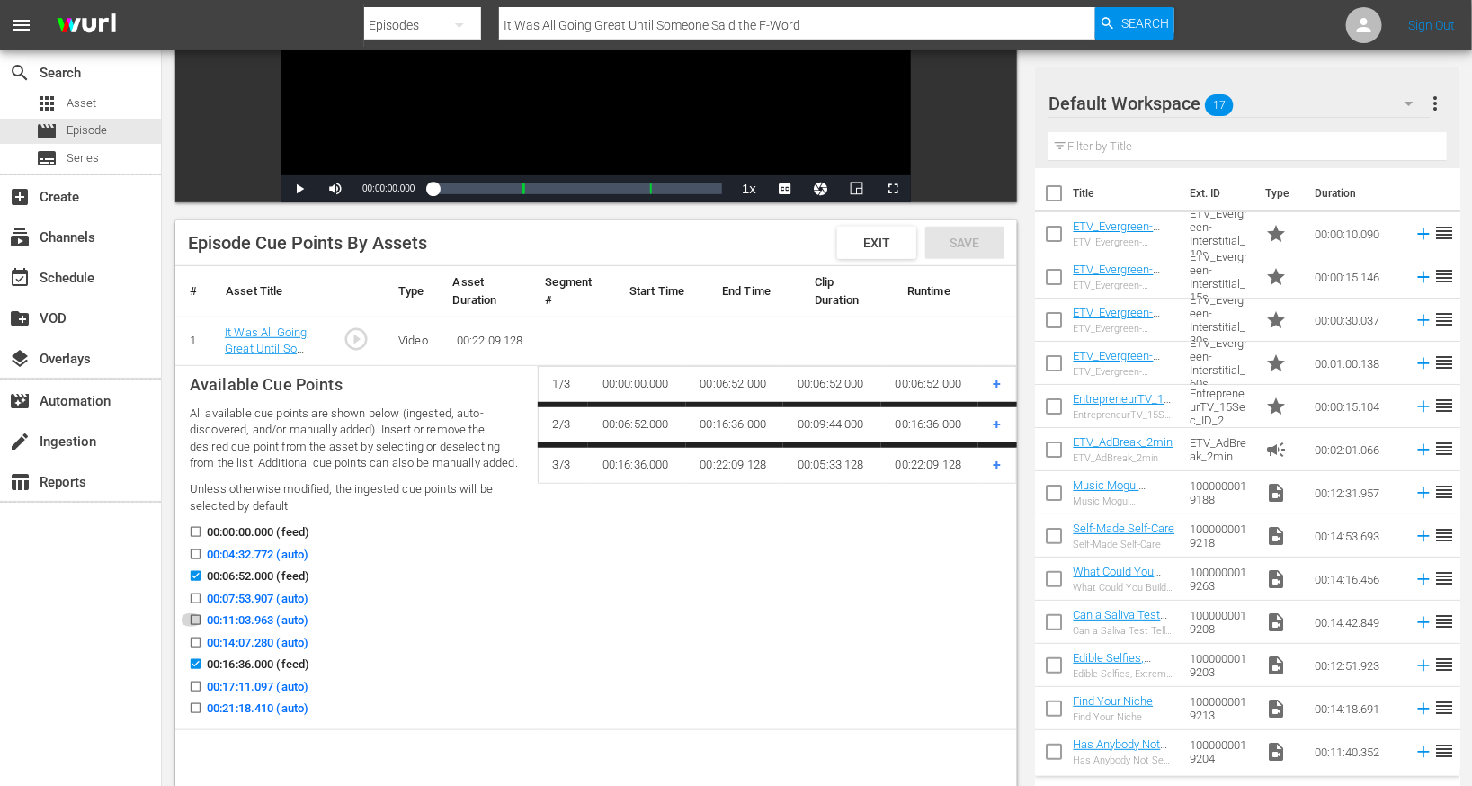
click at [193, 618] on input "00:11:03.963 (auto)" at bounding box center [191, 623] width 22 height 13
checkbox input "true"
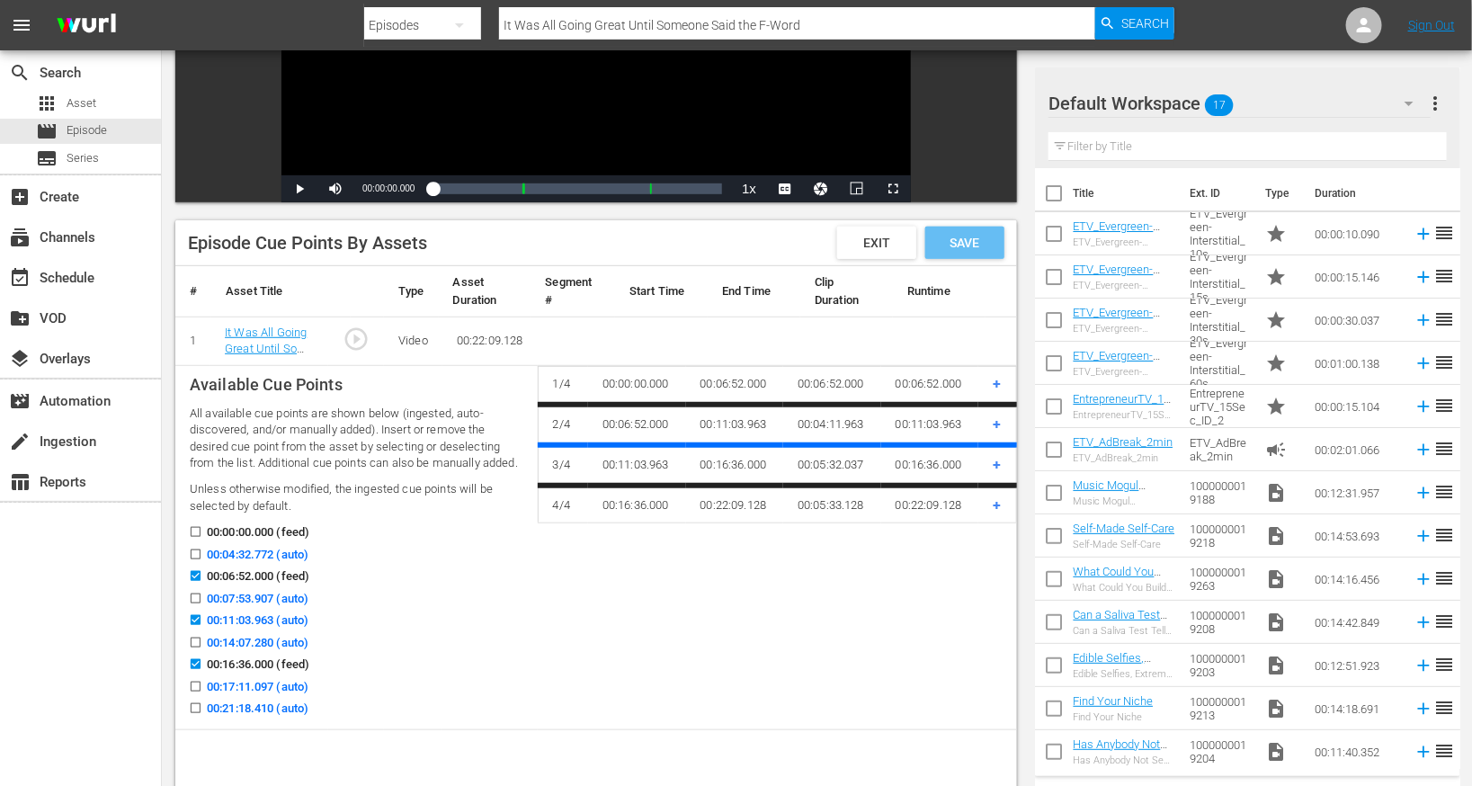
click at [988, 242] on span "Save" at bounding box center [965, 243] width 58 height 14
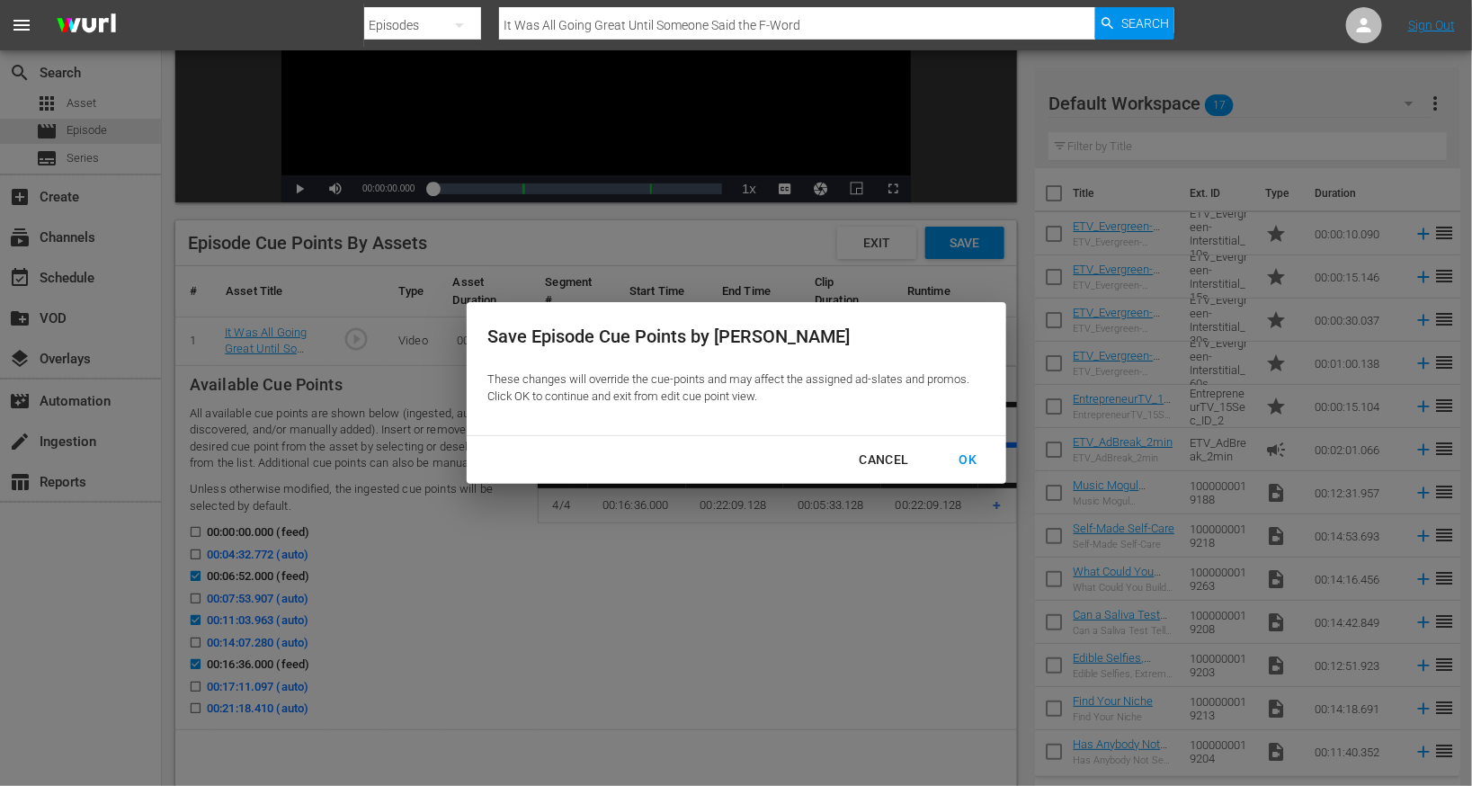
click at [956, 461] on div "OK" at bounding box center [968, 460] width 47 height 22
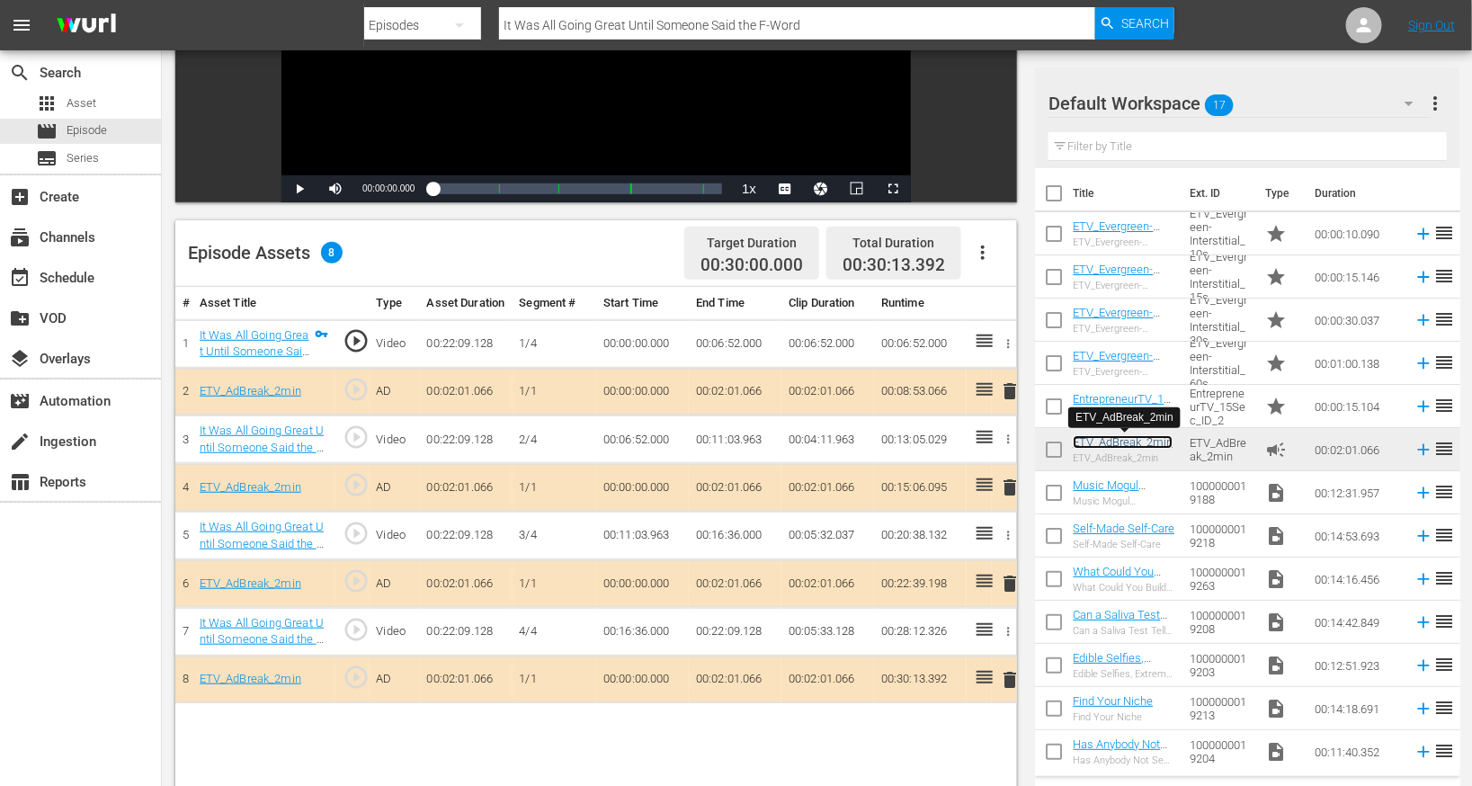
scroll to position [0, 0]
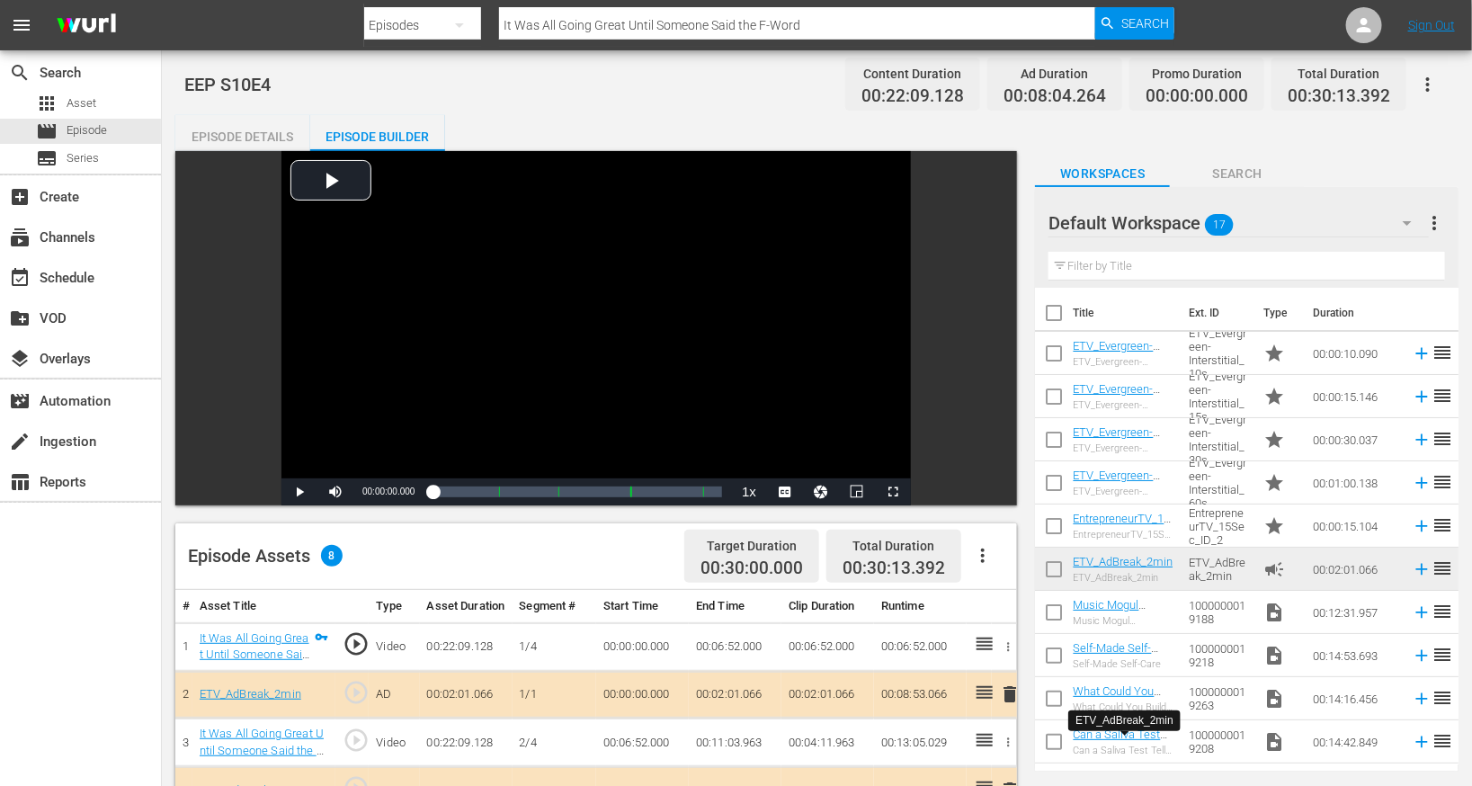
click at [594, 26] on input "It Was All Going Great Until Someone Said the F-Word" at bounding box center [797, 25] width 596 height 43
paste input "How To Know If Your Business Idea Is A Winner"
type input "How To Know If Your Business Idea Is A Winner"
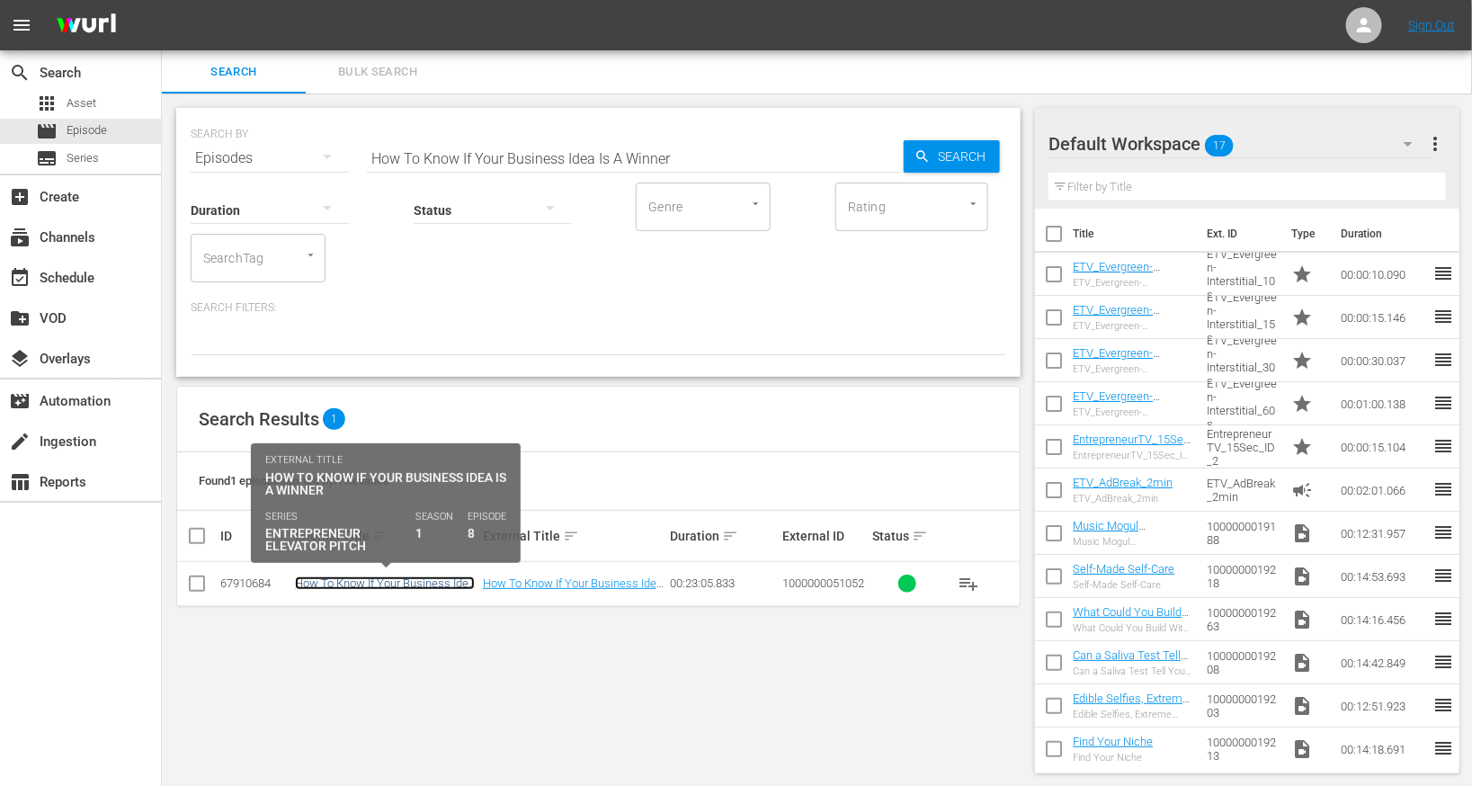
click at [412, 582] on link "How To Know If Your Business Idea Is A Winner" at bounding box center [385, 589] width 180 height 27
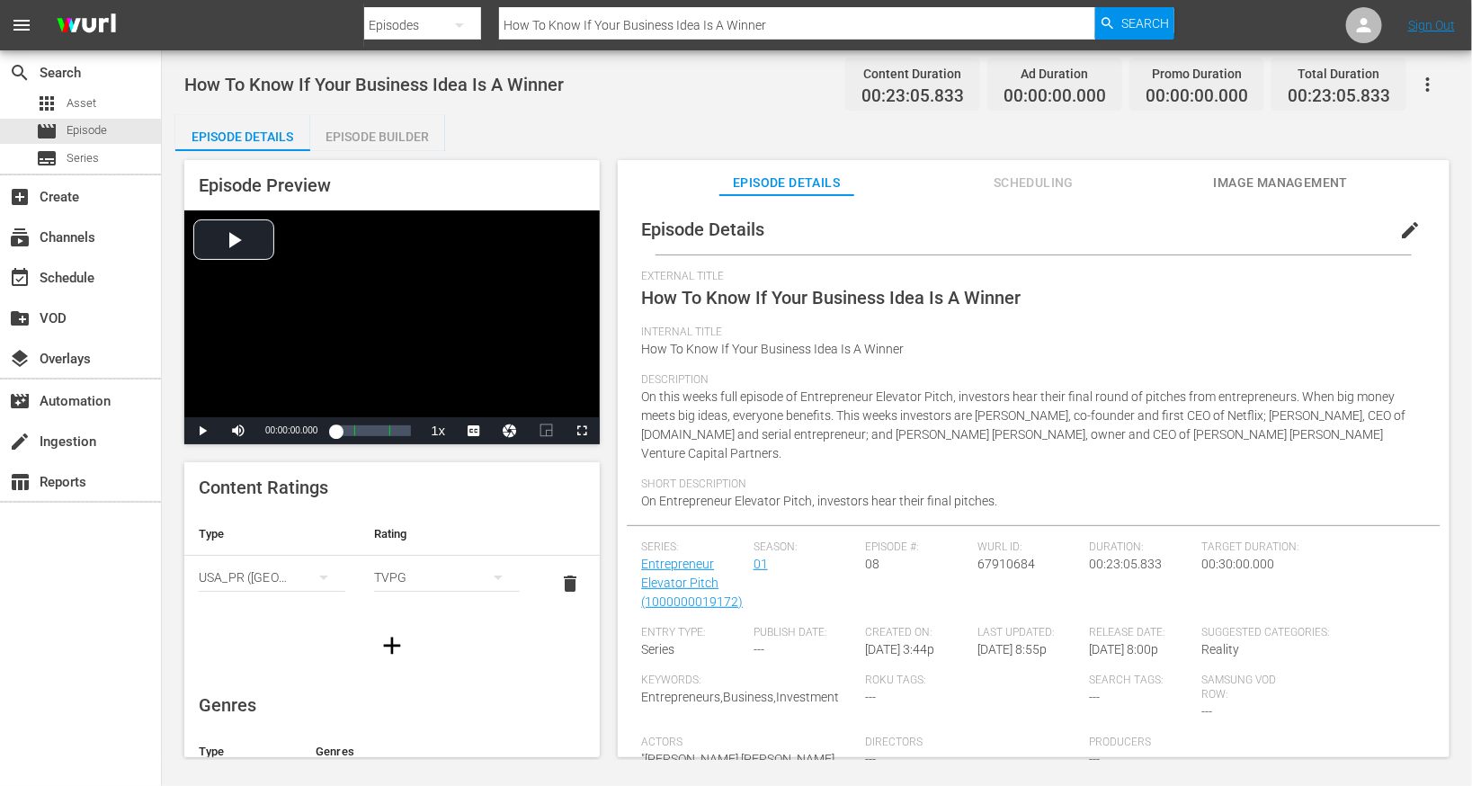
click at [1404, 215] on button "edit" at bounding box center [1410, 230] width 43 height 43
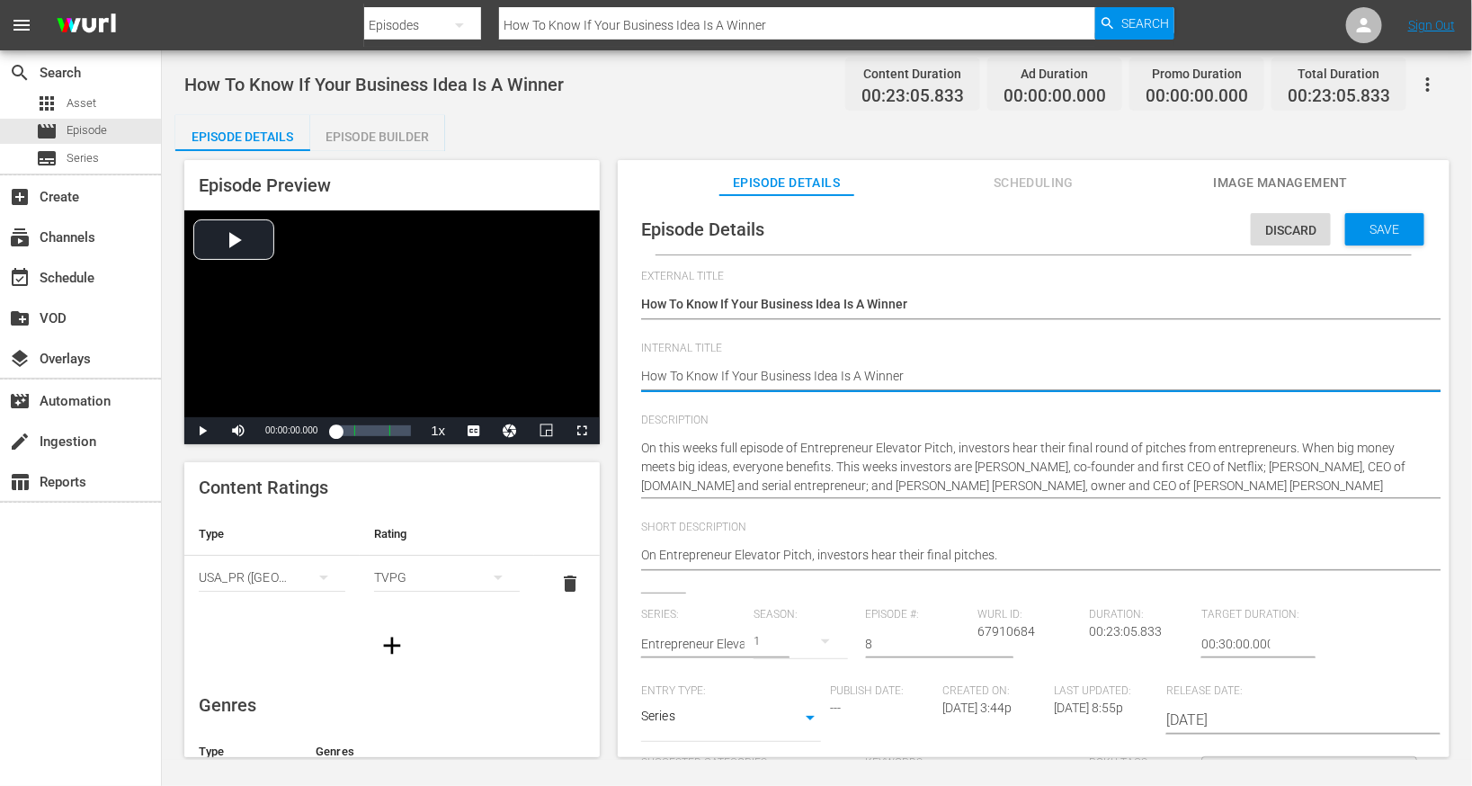
click at [835, 373] on textarea "How To Know If Your Business Idea Is A Winner" at bounding box center [1029, 378] width 776 height 22
type textarea "E"
type textarea "EE"
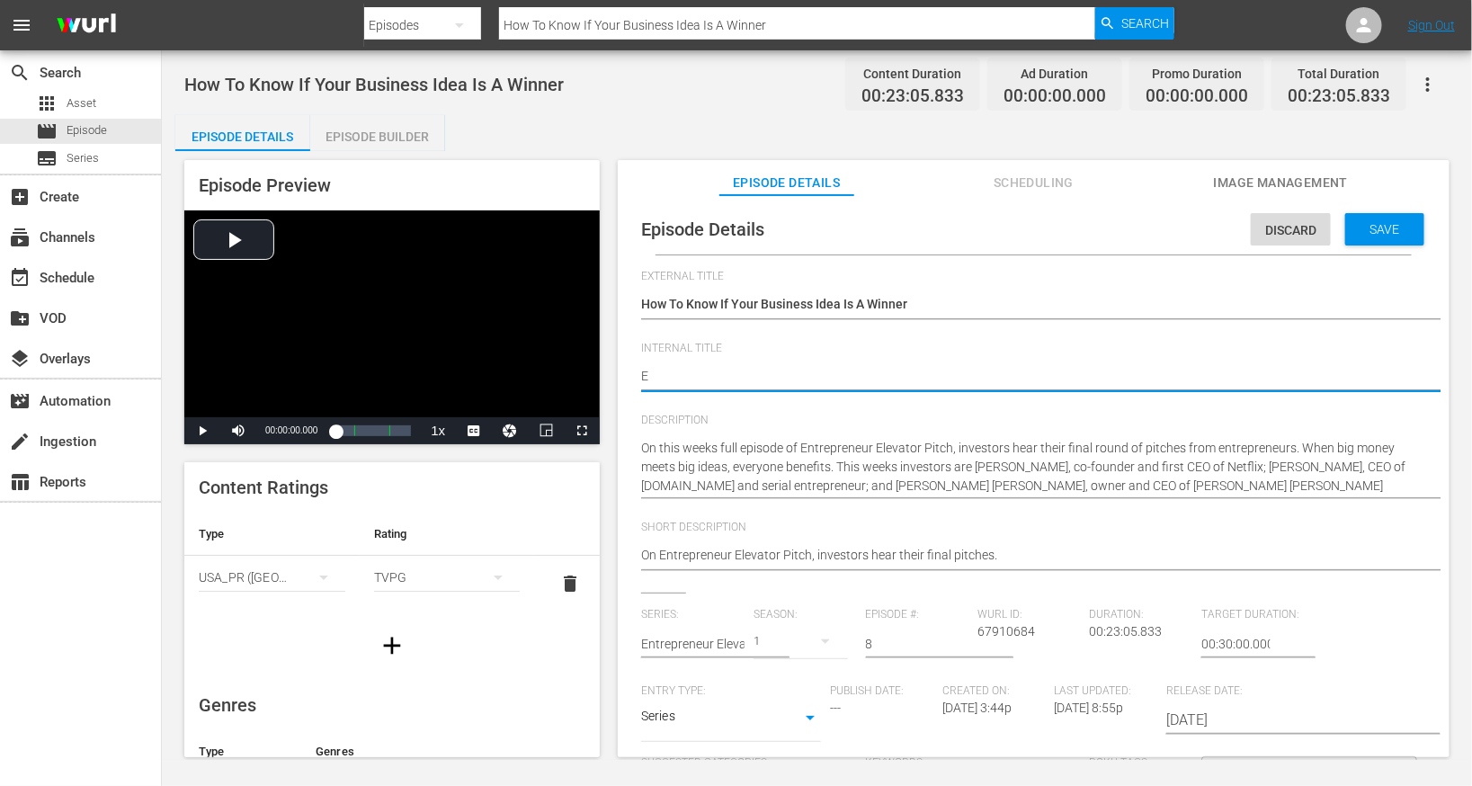
type textarea "EE"
type textarea "EEP"
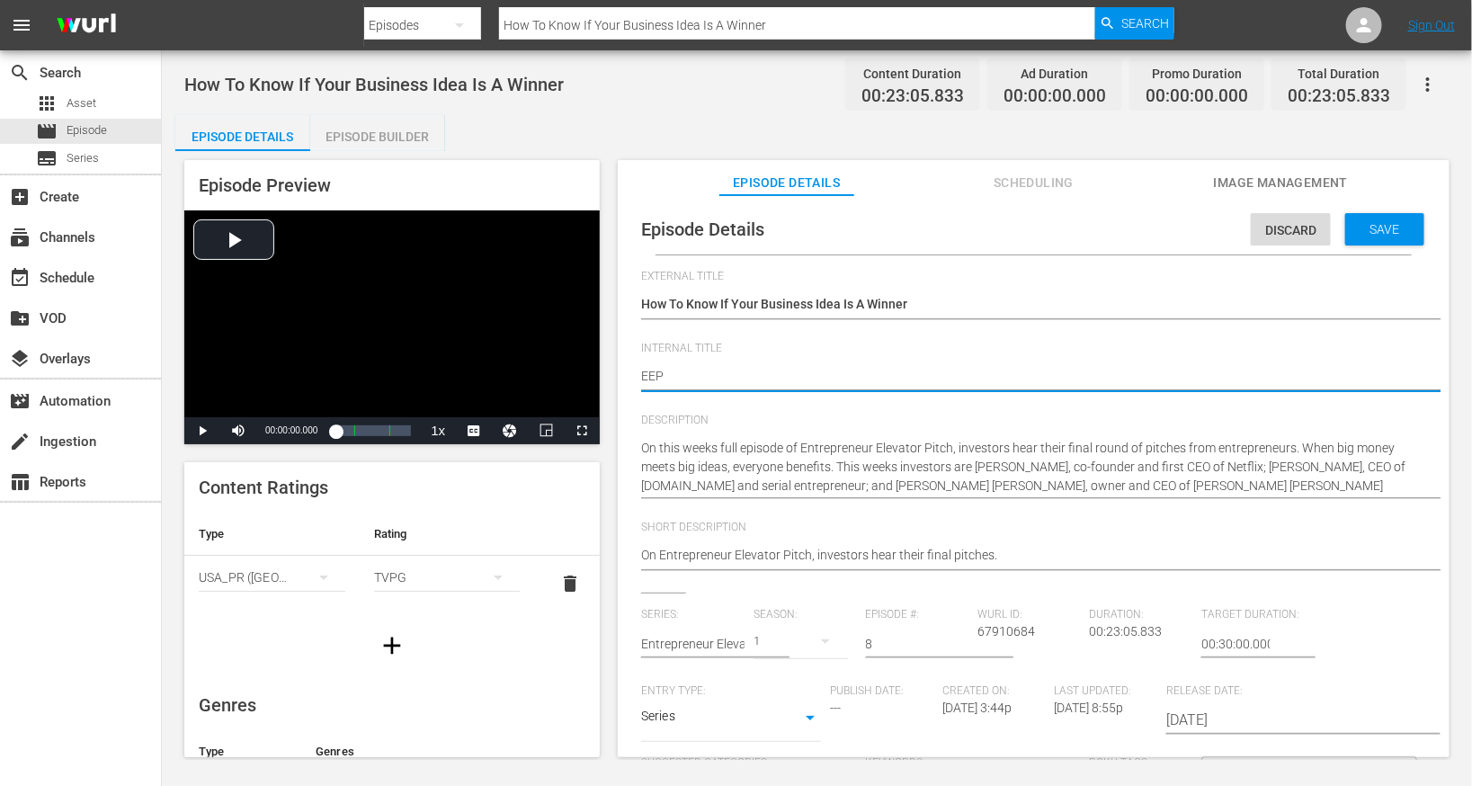
type textarea "EEP S"
type textarea "EEP S1"
type textarea "EEP S1E"
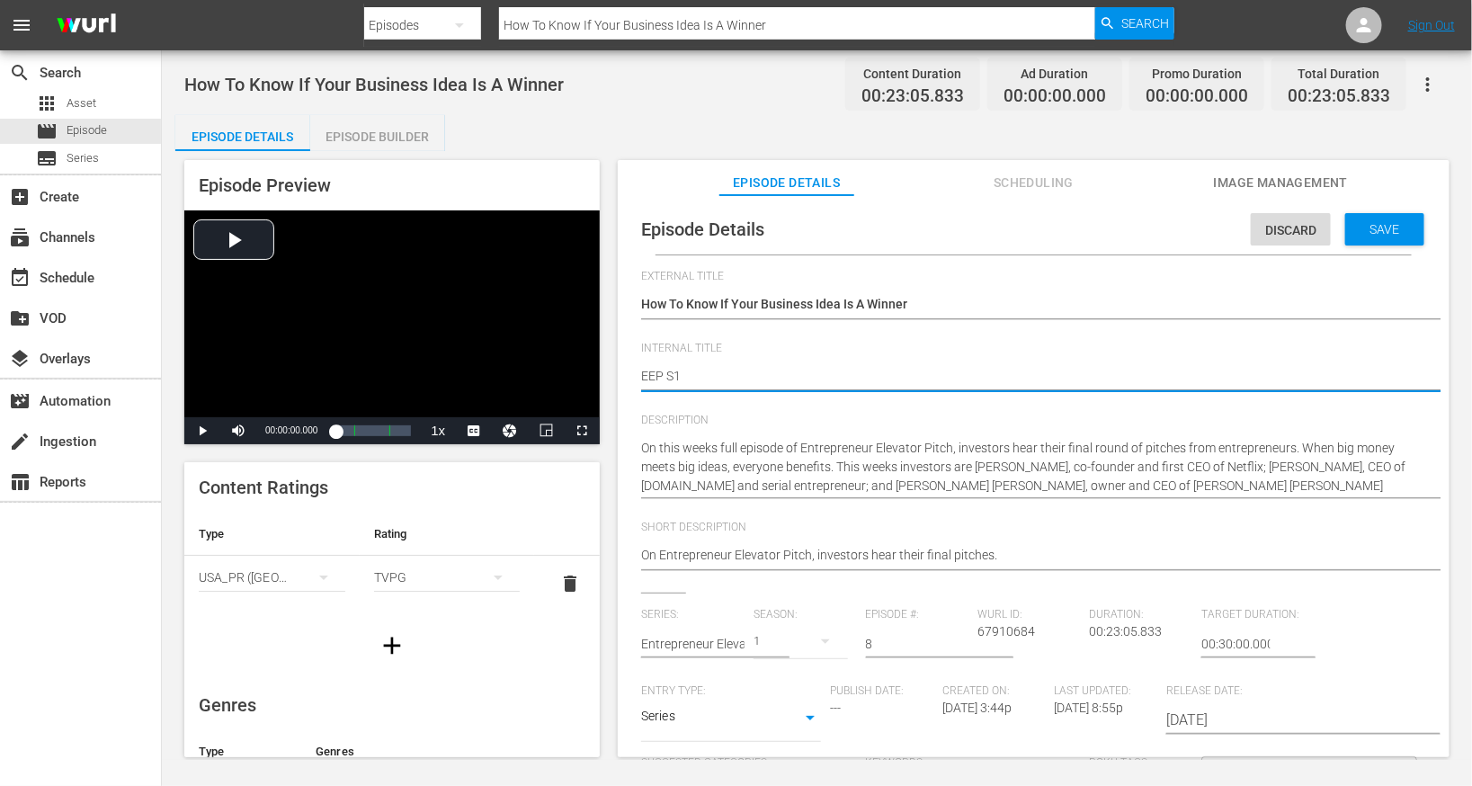
type textarea "EEP S1E"
type textarea "EEP S1E8"
click at [1388, 228] on span "Save" at bounding box center [1385, 229] width 58 height 14
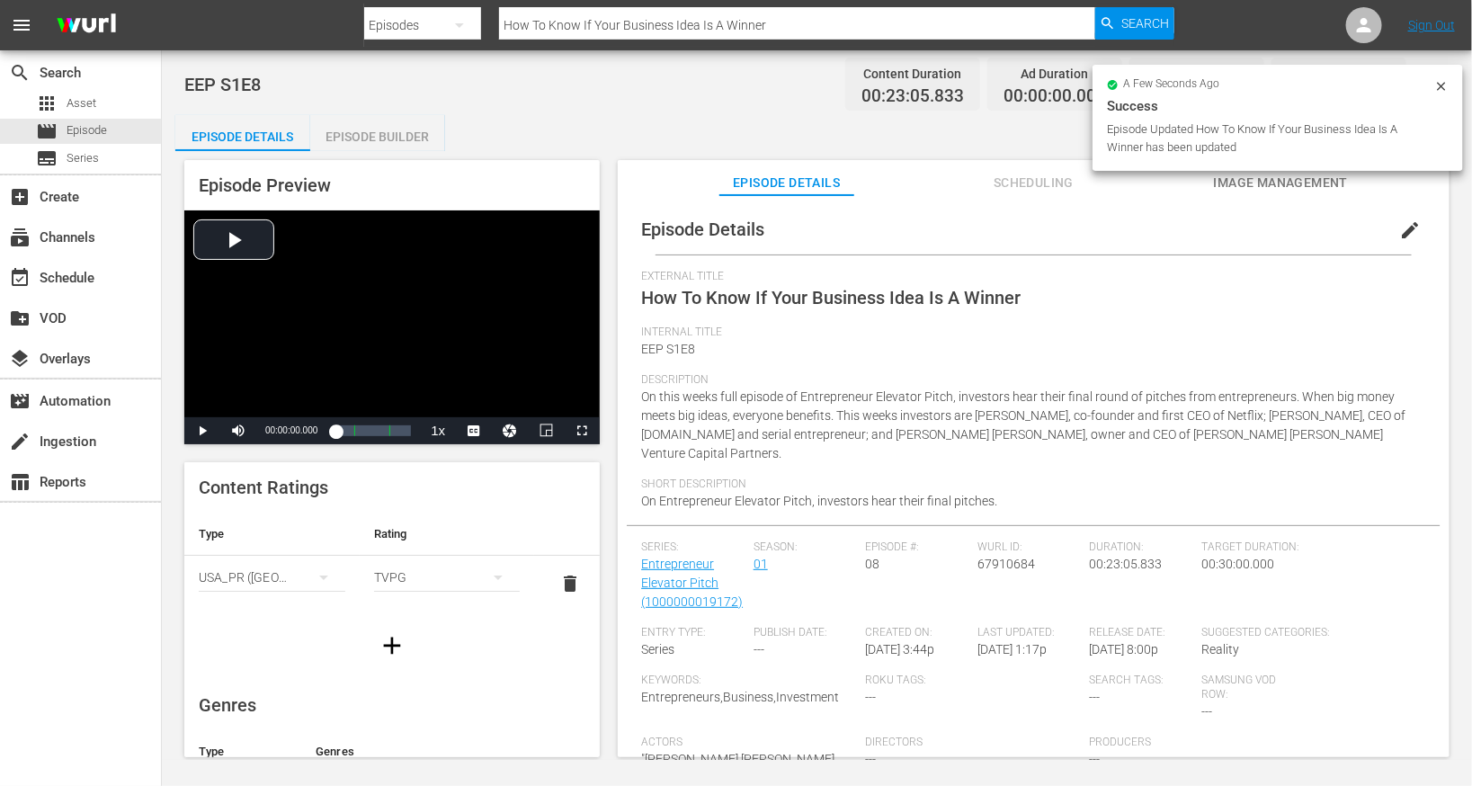
click at [353, 131] on div "Episode Builder" at bounding box center [377, 136] width 135 height 43
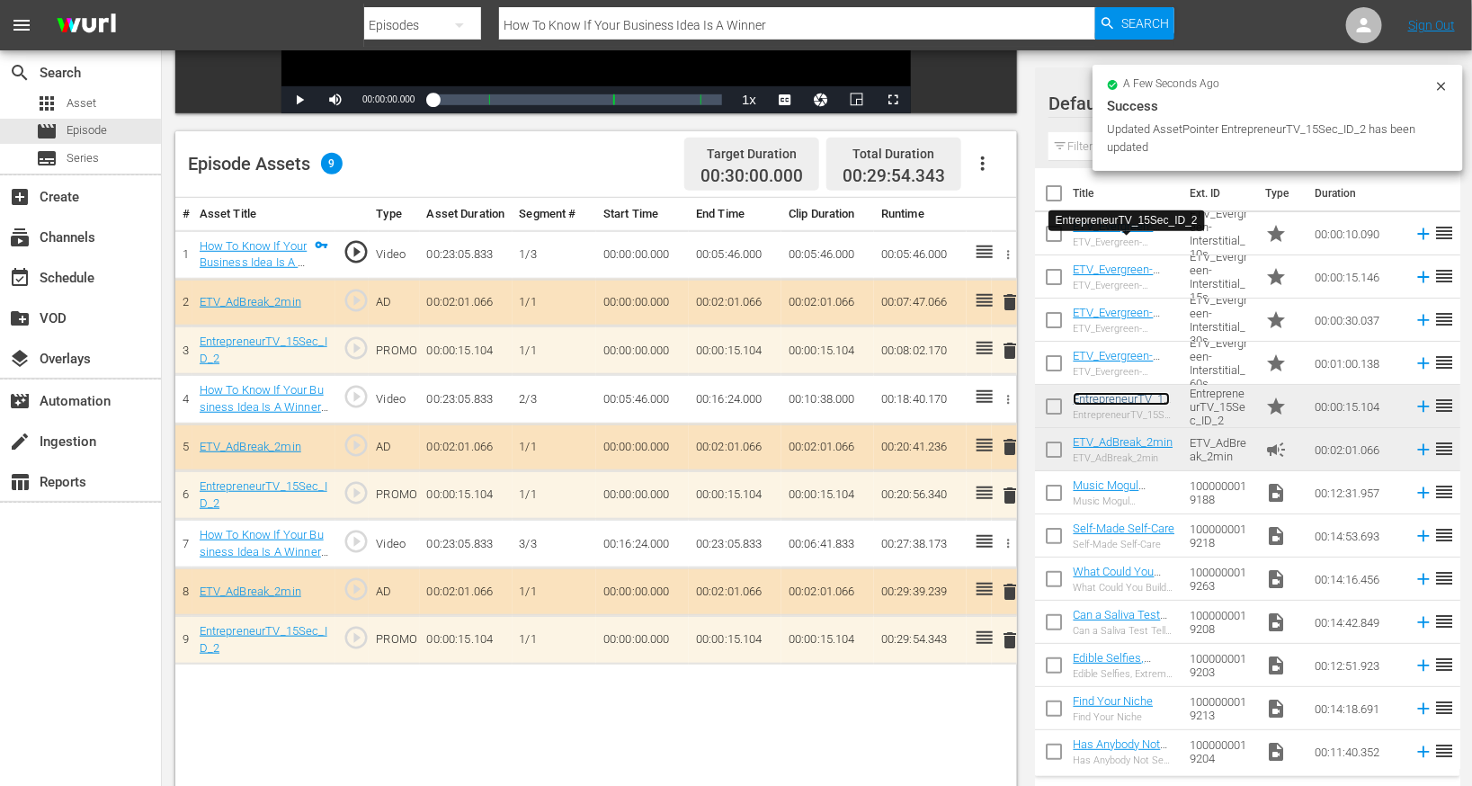
scroll to position [468, 0]
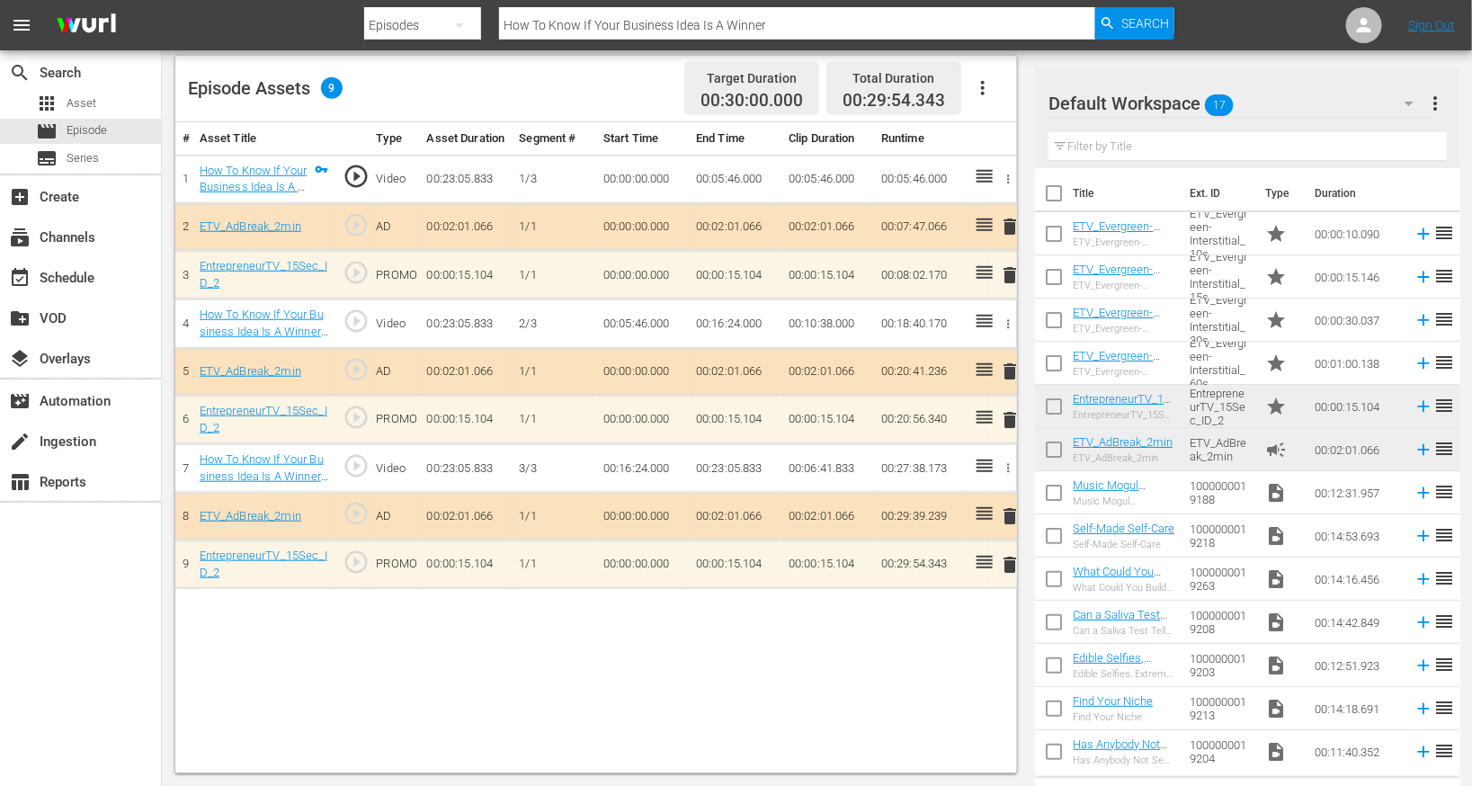
click at [612, 37] on input "How To Know If Your Business Idea Is A Winner" at bounding box center [797, 25] width 596 height 43
click at [590, 23] on input "How To Know If Your Business Idea Is A Winner" at bounding box center [797, 25] width 596 height 43
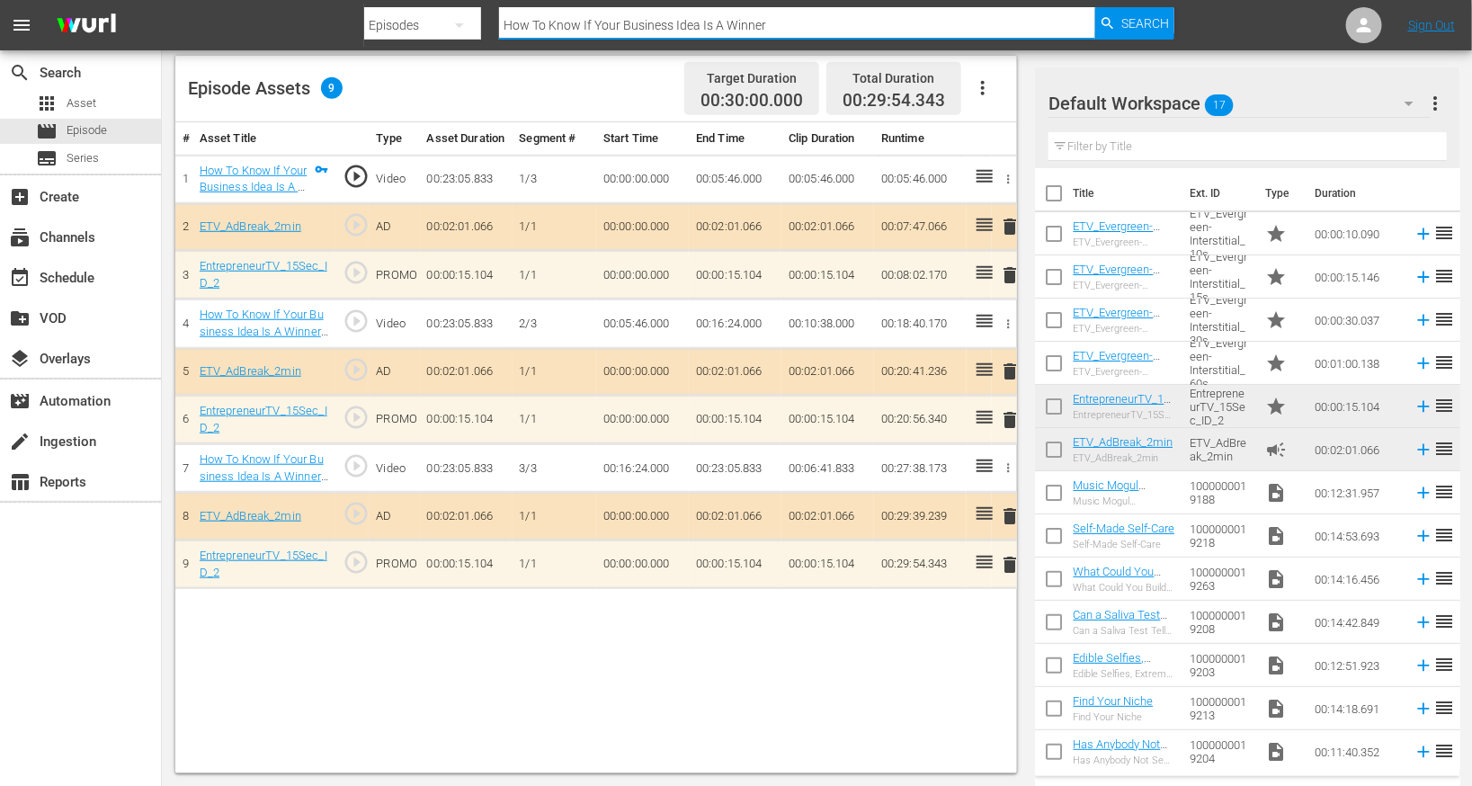
click at [590, 23] on input "How To Know If Your Business Idea Is A Winner" at bounding box center [797, 25] width 596 height 43
paste input "It Hit All the Ingredients Except a Good Product"
type input "It Hit All the Ingredients Except a Good Product"
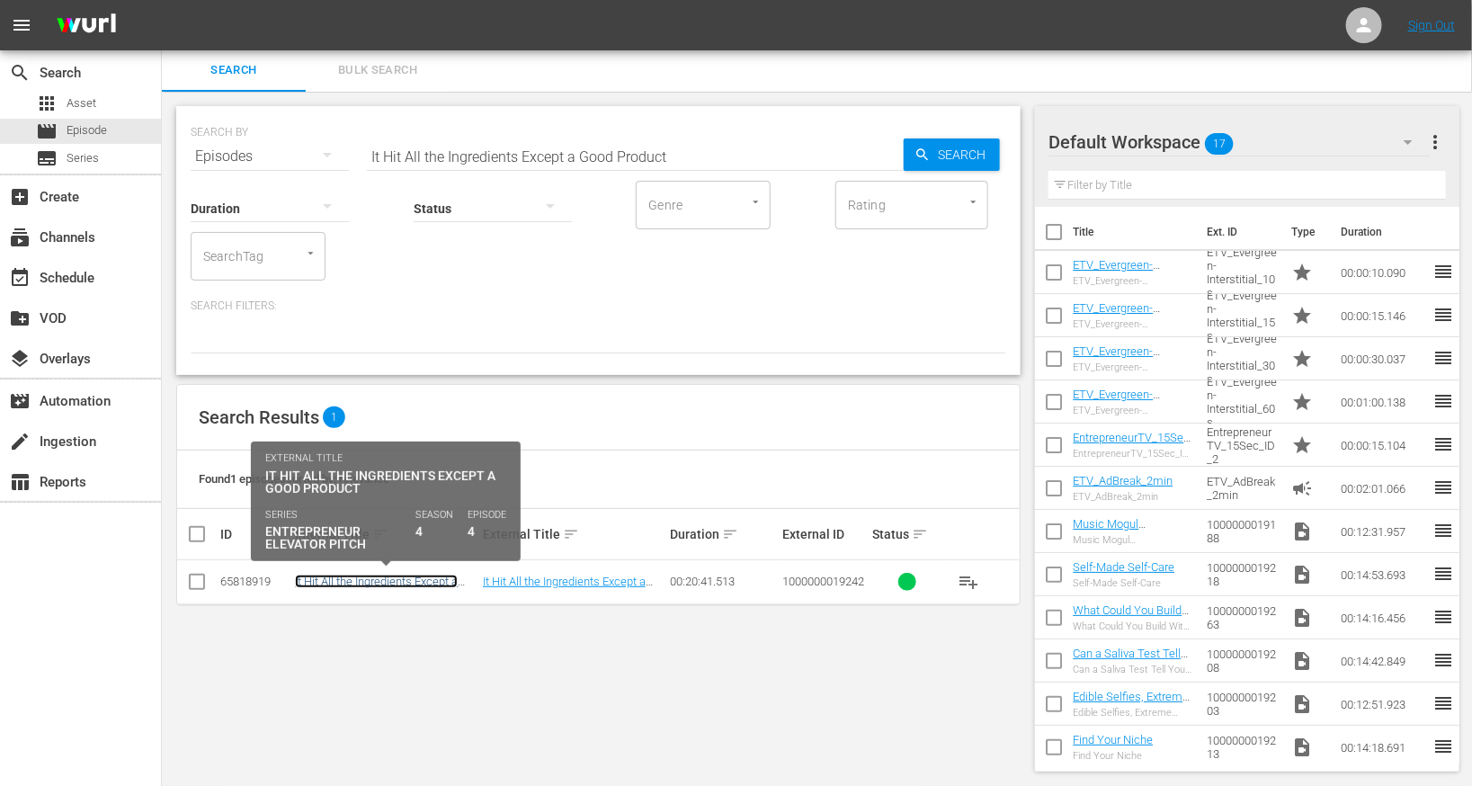
click at [336, 577] on link "It Hit All the Ingredients Except a Good Product" at bounding box center [376, 588] width 163 height 27
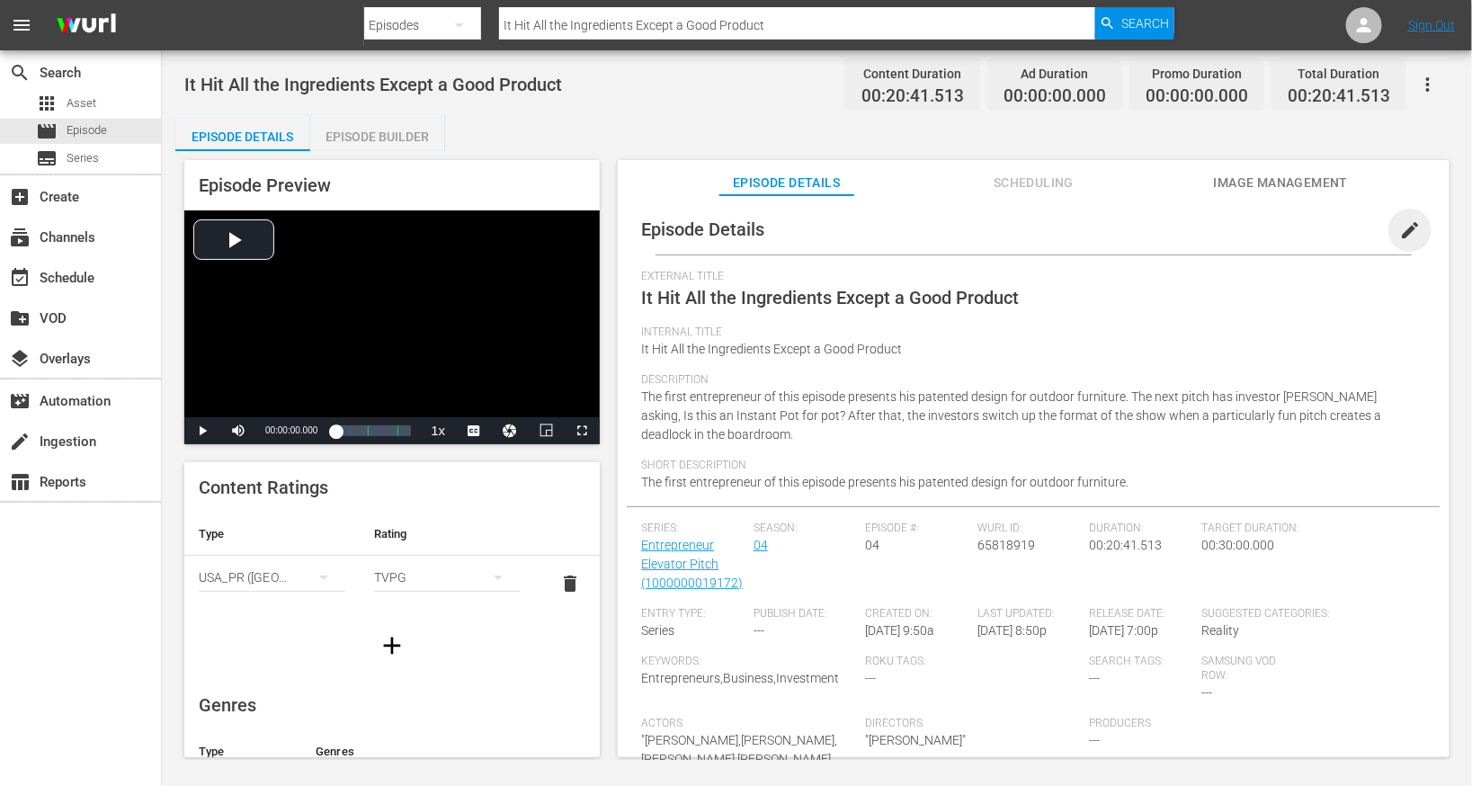
click at [1399, 231] on span "edit" at bounding box center [1410, 230] width 22 height 22
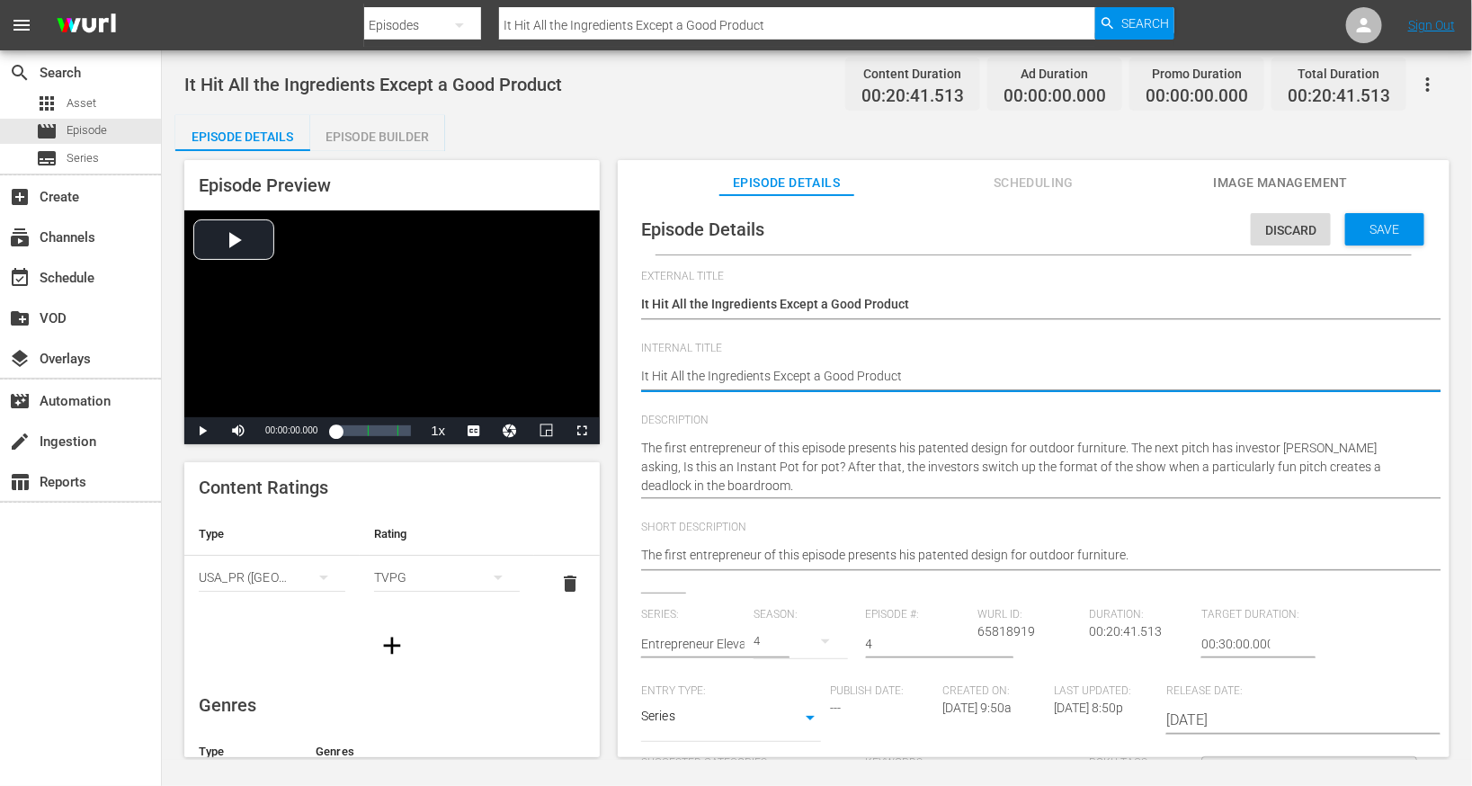
click at [781, 376] on textarea "It Hit All the Ingredients Except a Good Product" at bounding box center [1029, 378] width 776 height 22
type textarea "E"
type textarea "EE"
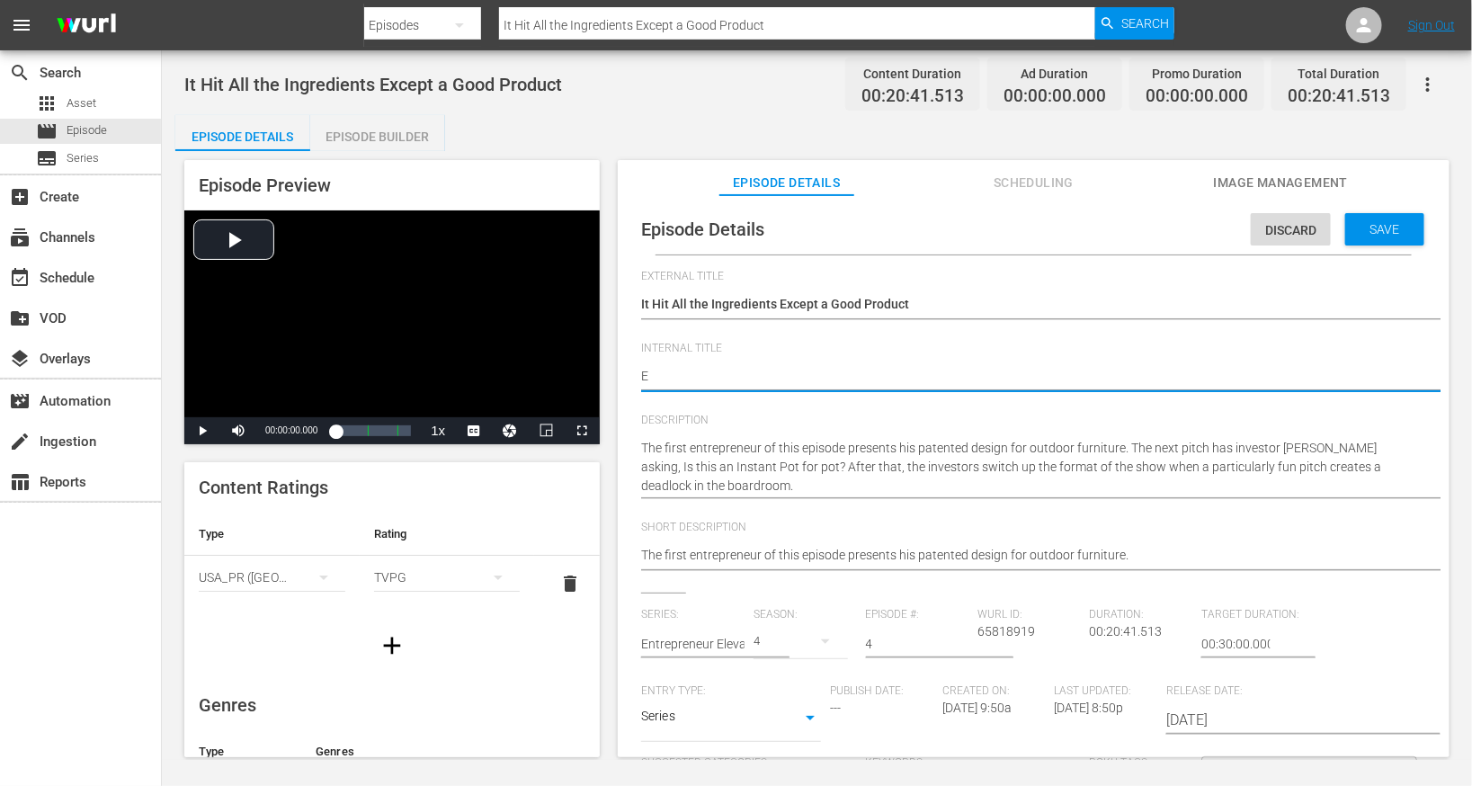
type textarea "EE"
click at [1398, 224] on span "Save" at bounding box center [1385, 229] width 58 height 14
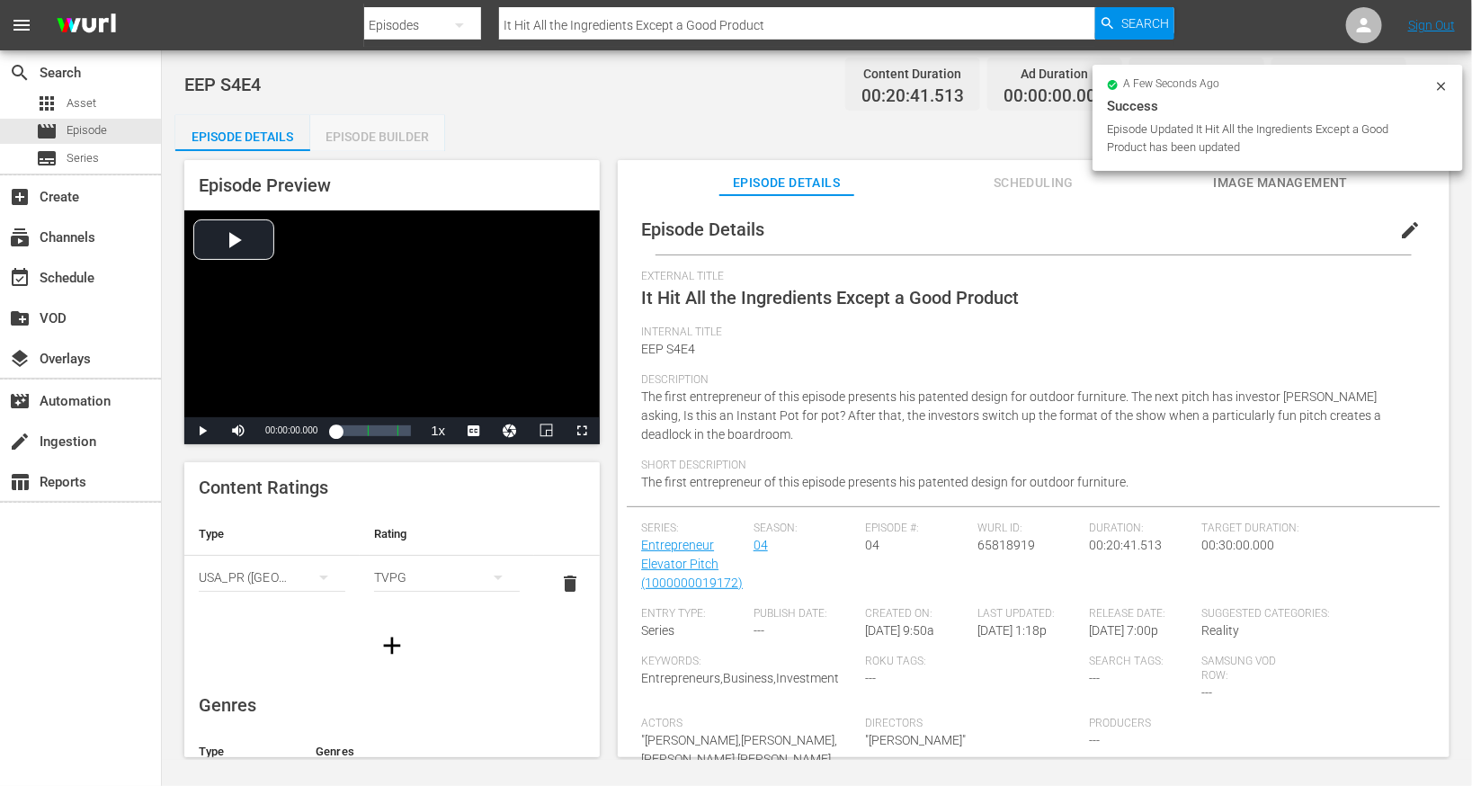
click at [371, 135] on div "Episode Builder" at bounding box center [377, 136] width 135 height 43
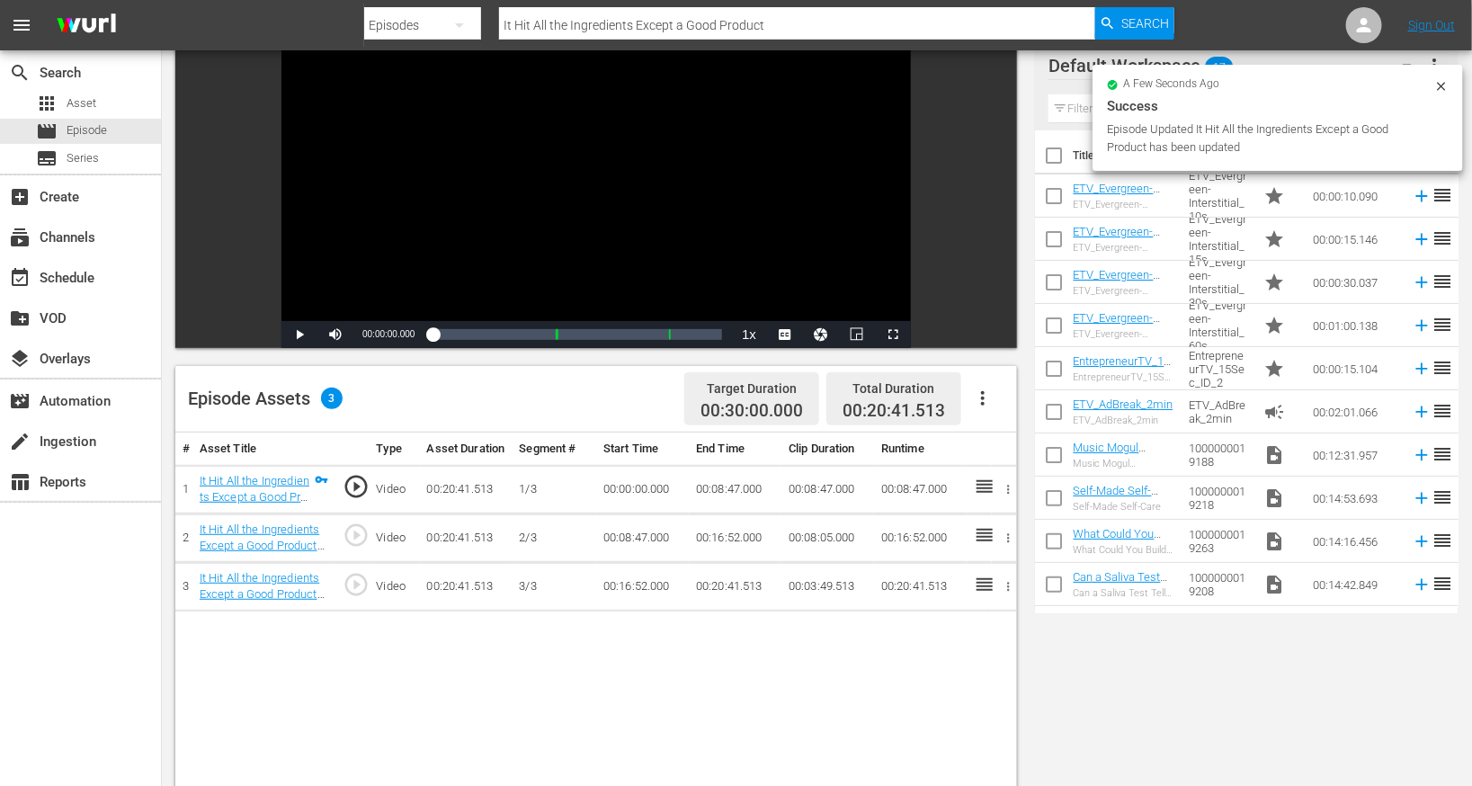
scroll to position [184, 0]
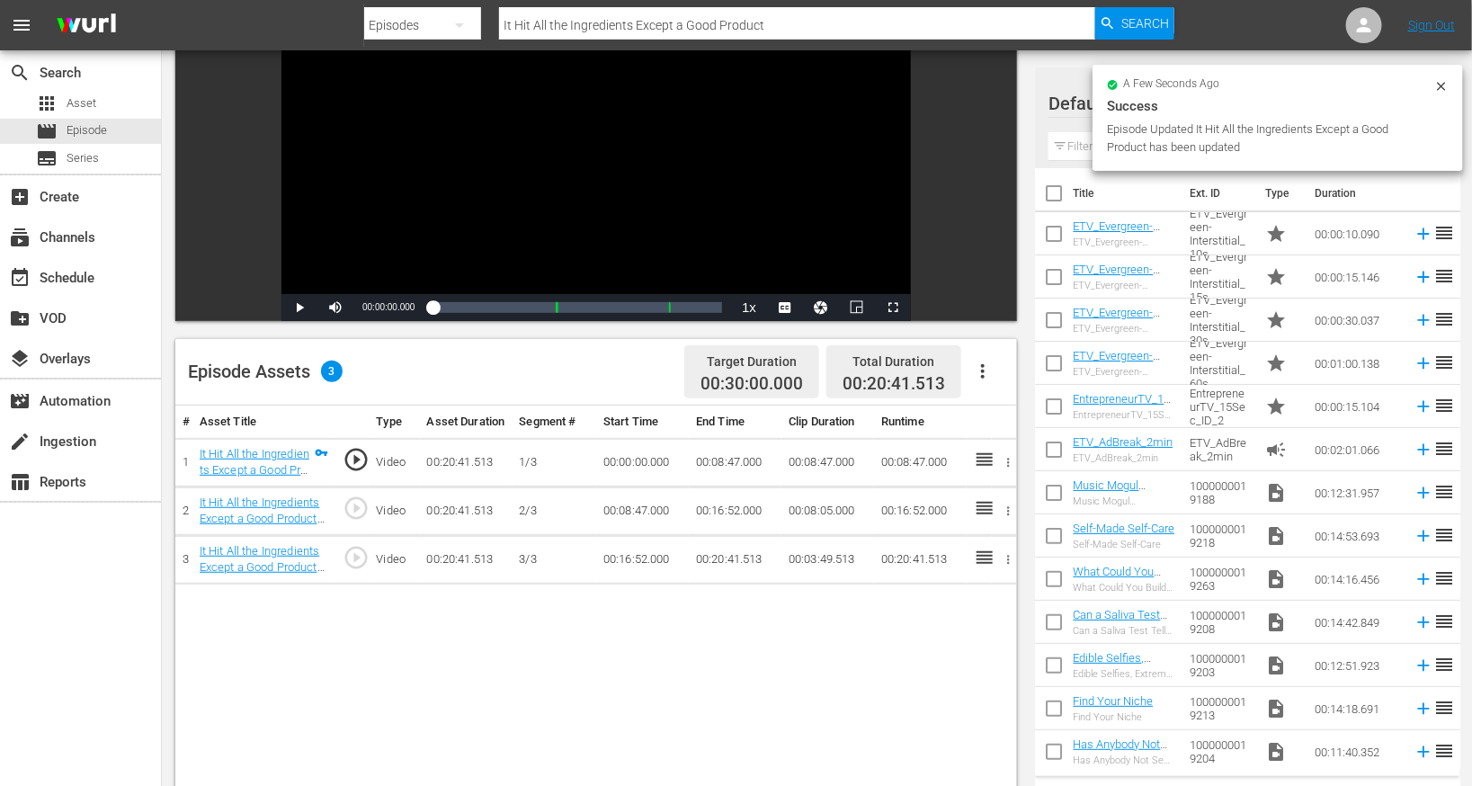
click at [996, 377] on button "button" at bounding box center [982, 371] width 43 height 43
click at [1026, 383] on div "Edit Cue Points" at bounding box center [1038, 378] width 122 height 43
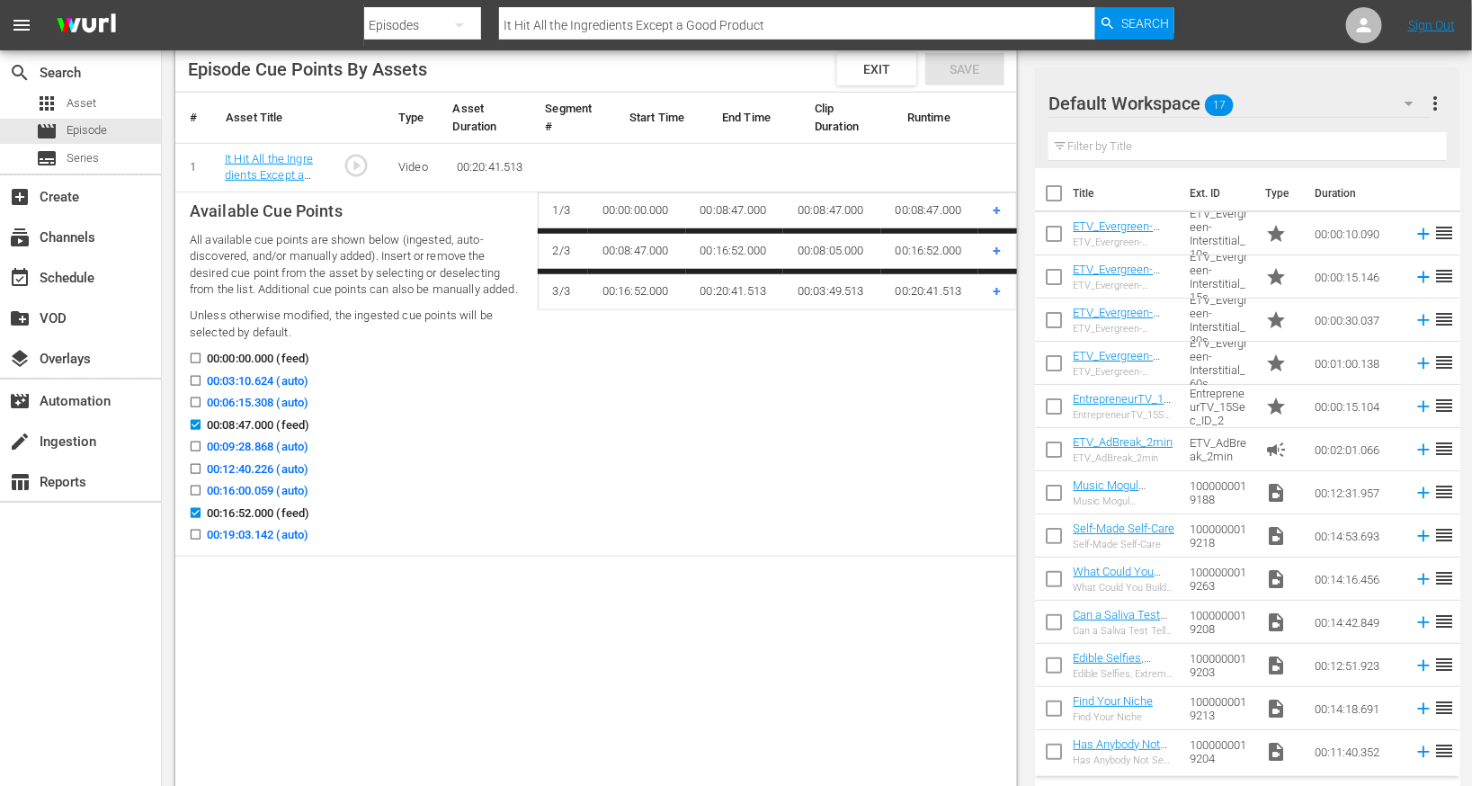
scroll to position [505, 0]
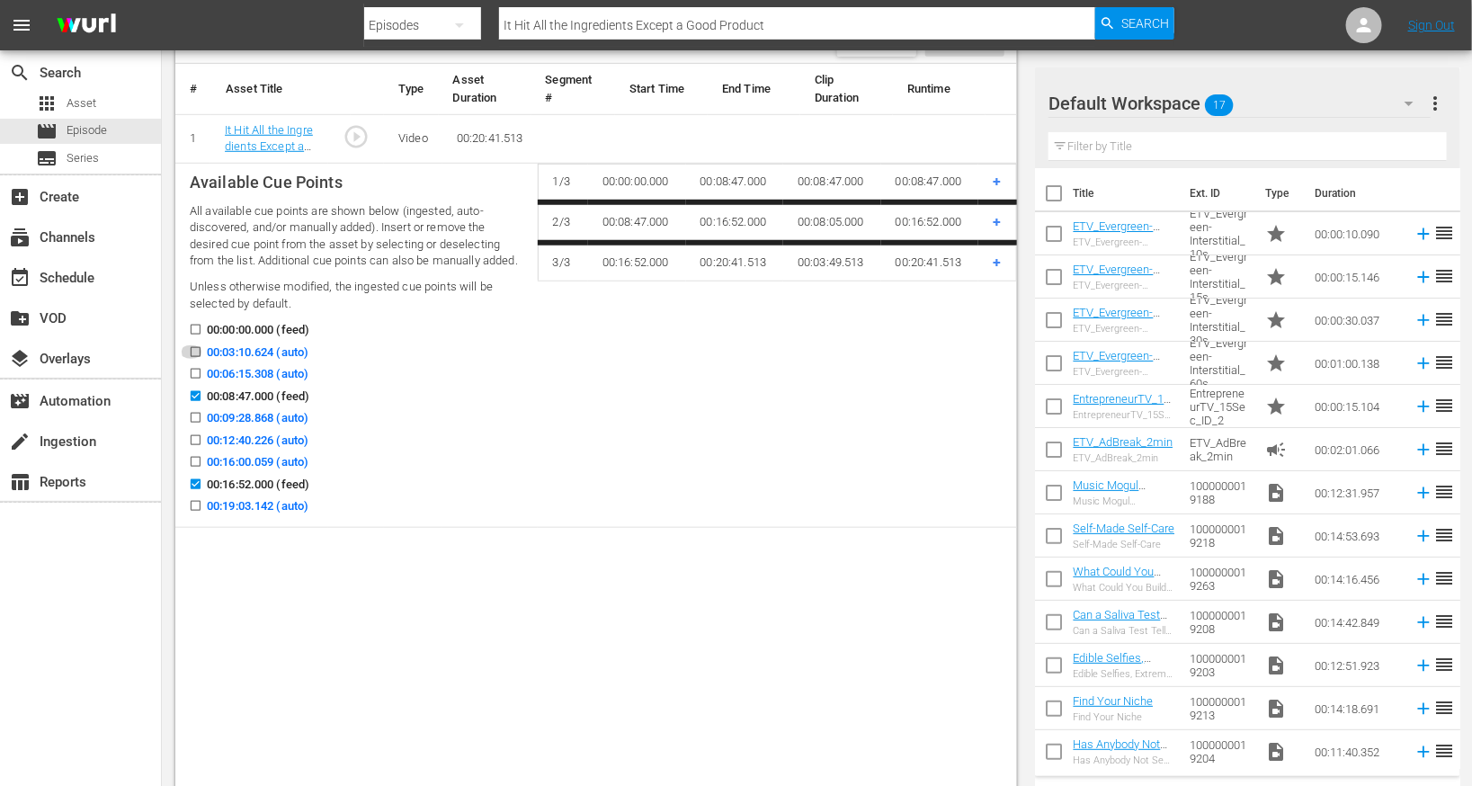
click at [194, 354] on input "00:03:10.624 (auto)" at bounding box center [191, 355] width 22 height 13
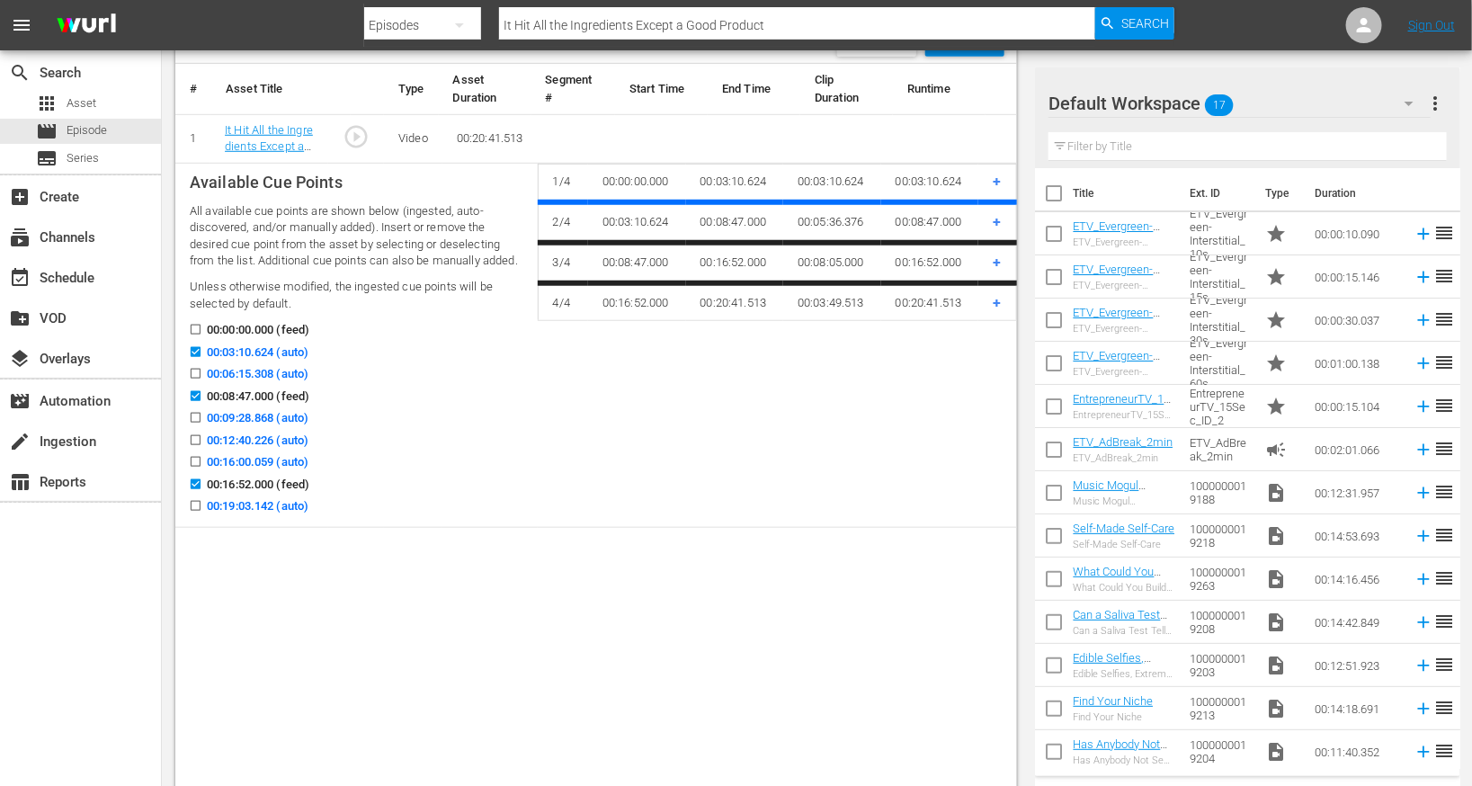
click at [194, 438] on input "00:12:40.226 (auto)" at bounding box center [191, 443] width 22 height 13
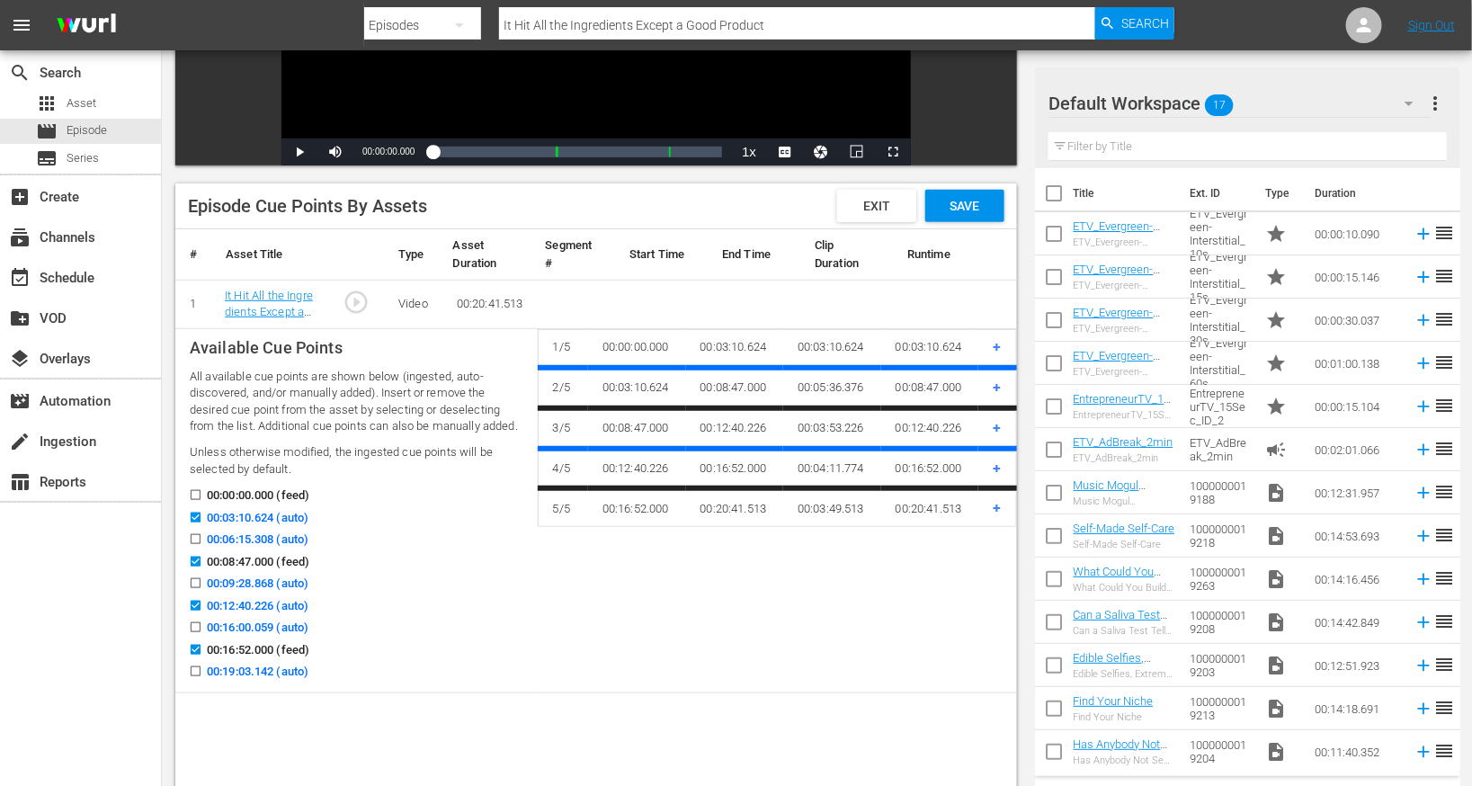
scroll to position [310, 0]
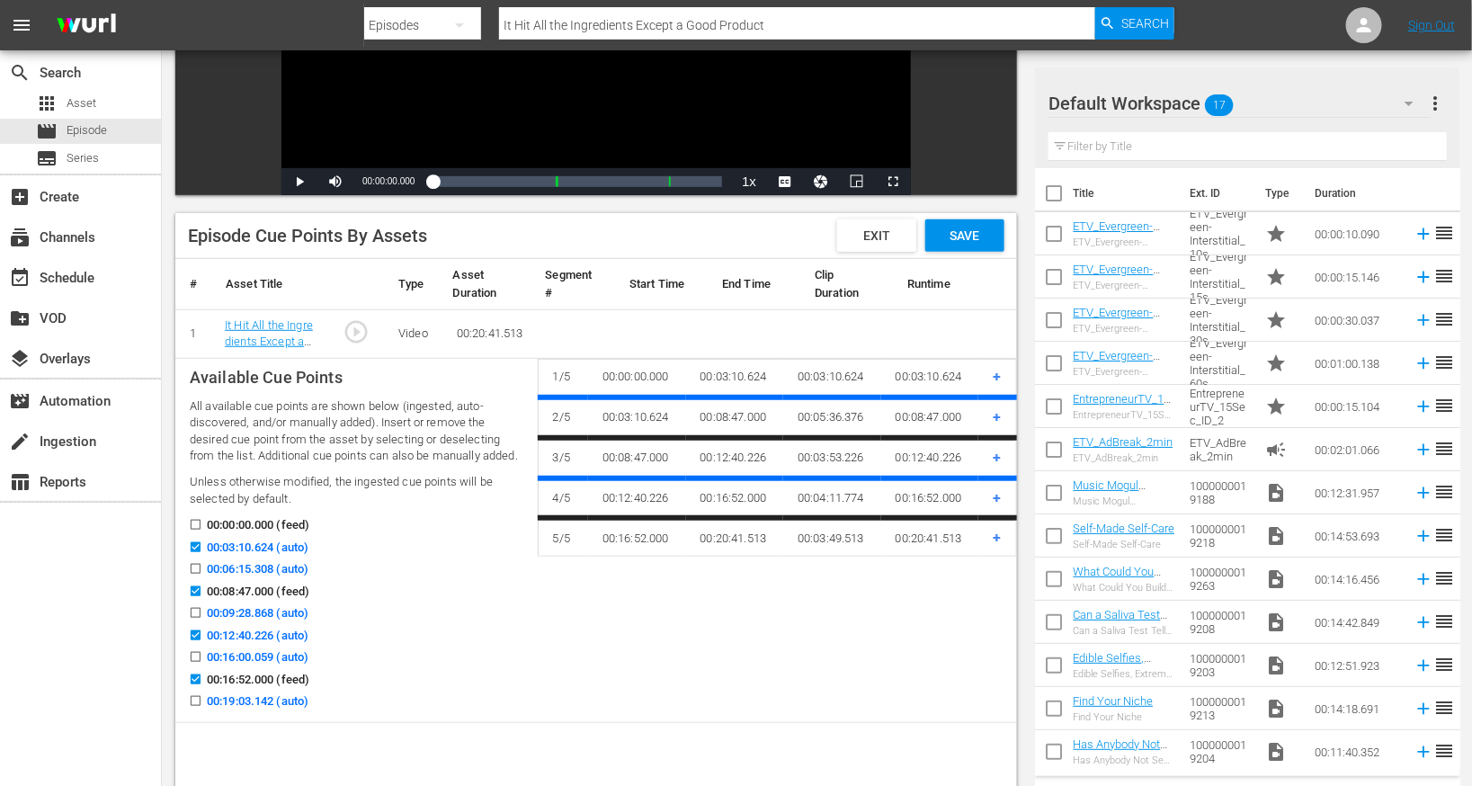
click at [971, 240] on span "Save" at bounding box center [965, 235] width 58 height 14
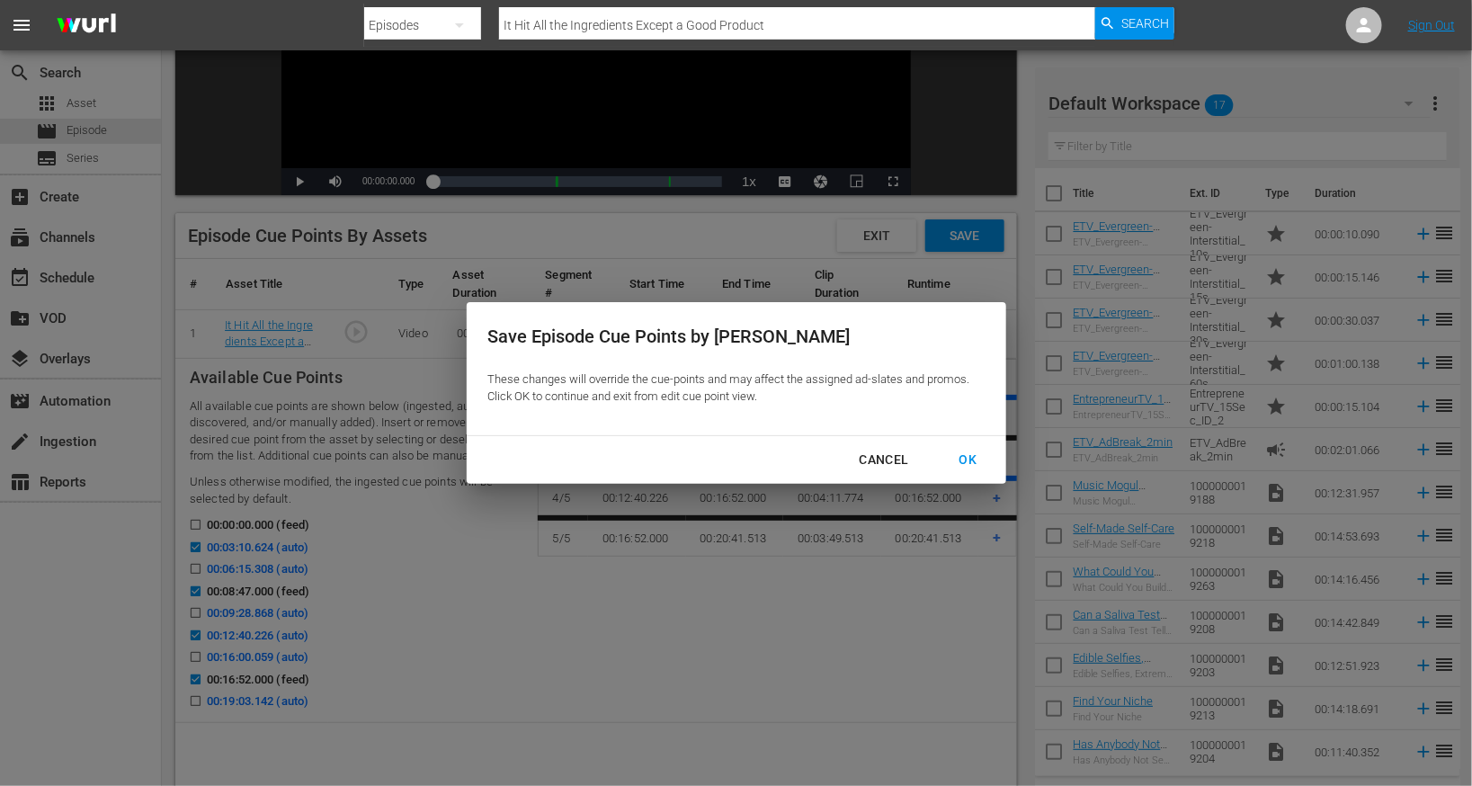
click at [970, 455] on div "OK" at bounding box center [968, 460] width 47 height 22
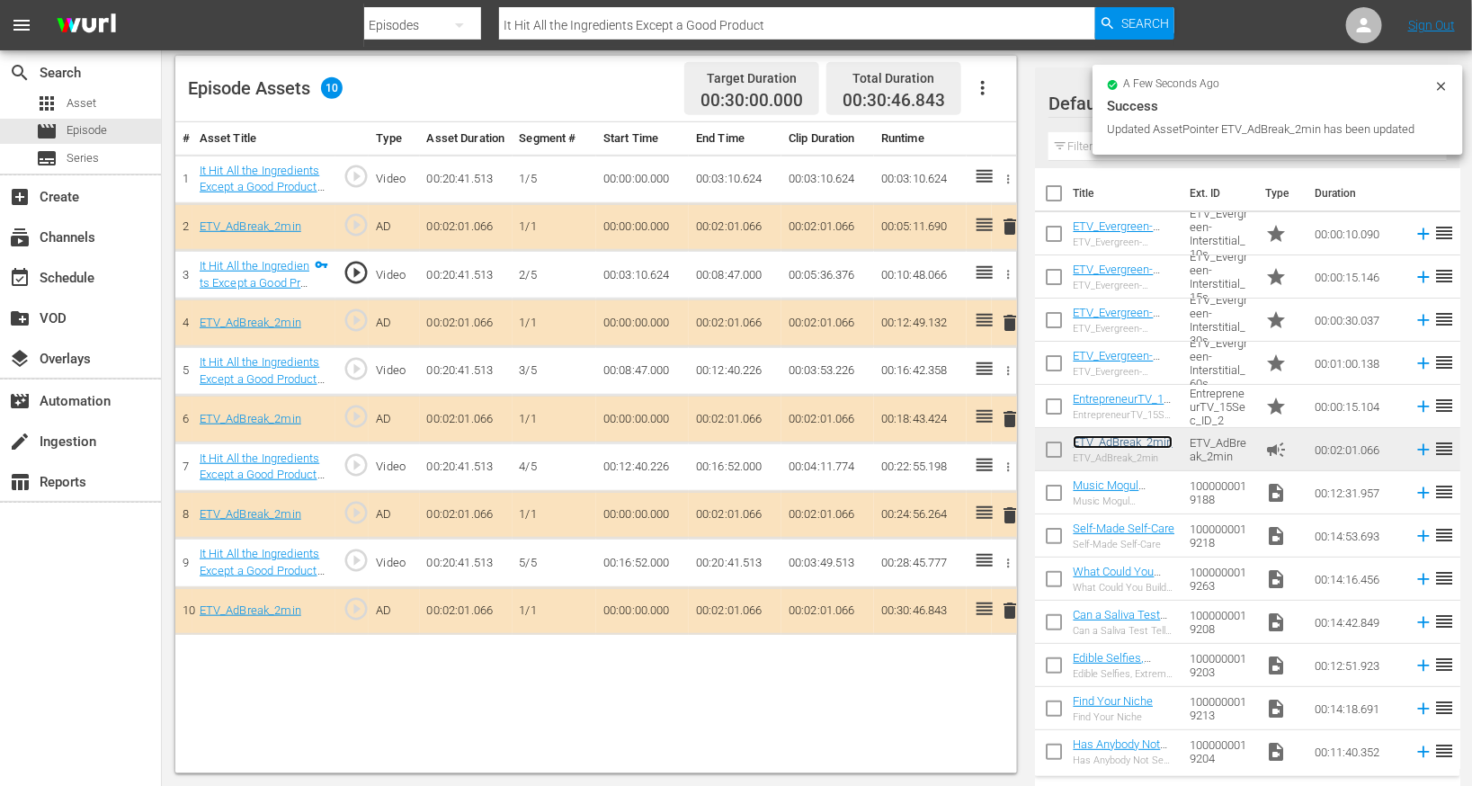
scroll to position [0, 0]
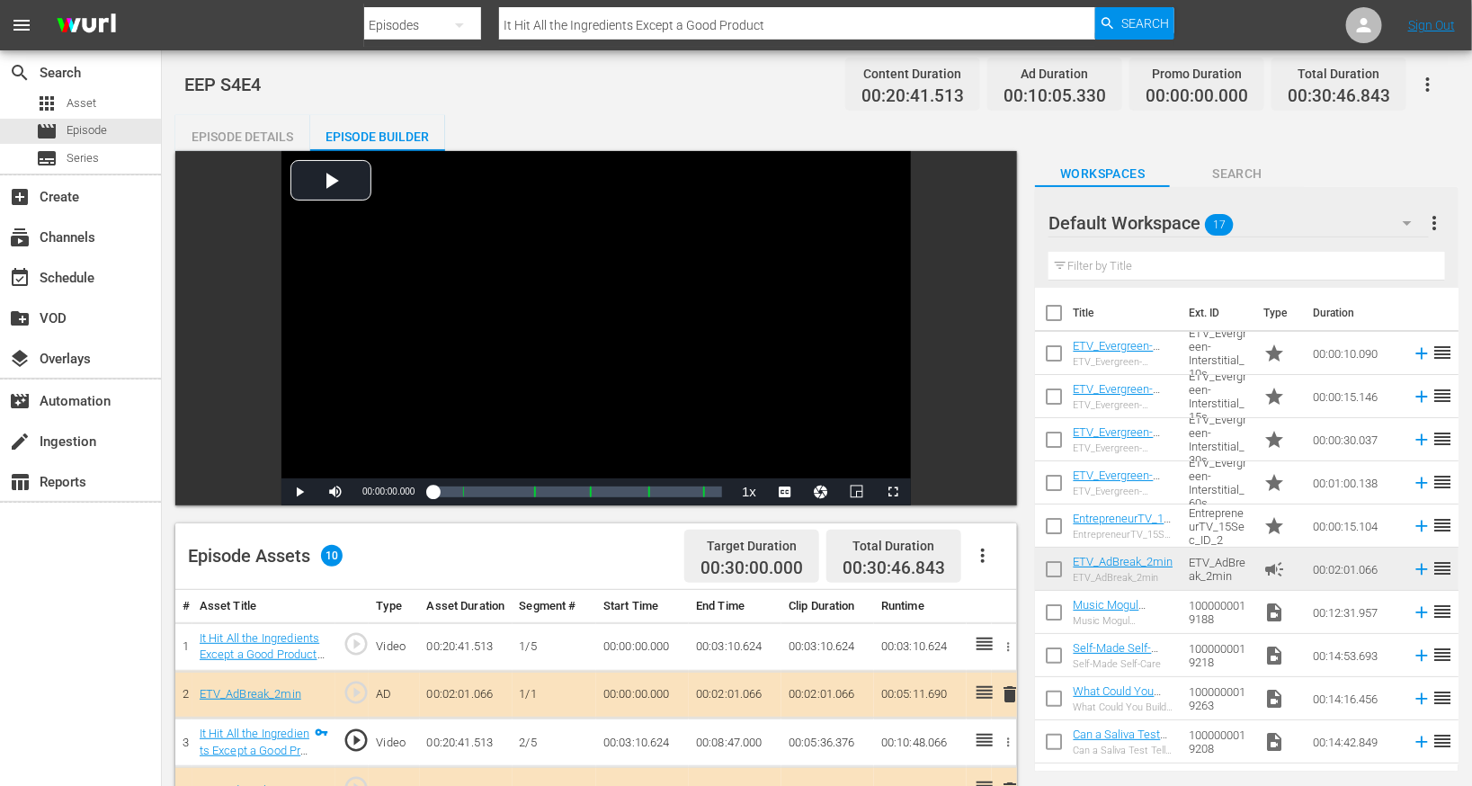
click at [567, 22] on input "It Hit All the Ingredients Except a Good Product" at bounding box center [797, 25] width 596 height 43
paste input "Would You Accept This Last-Second Offer?"
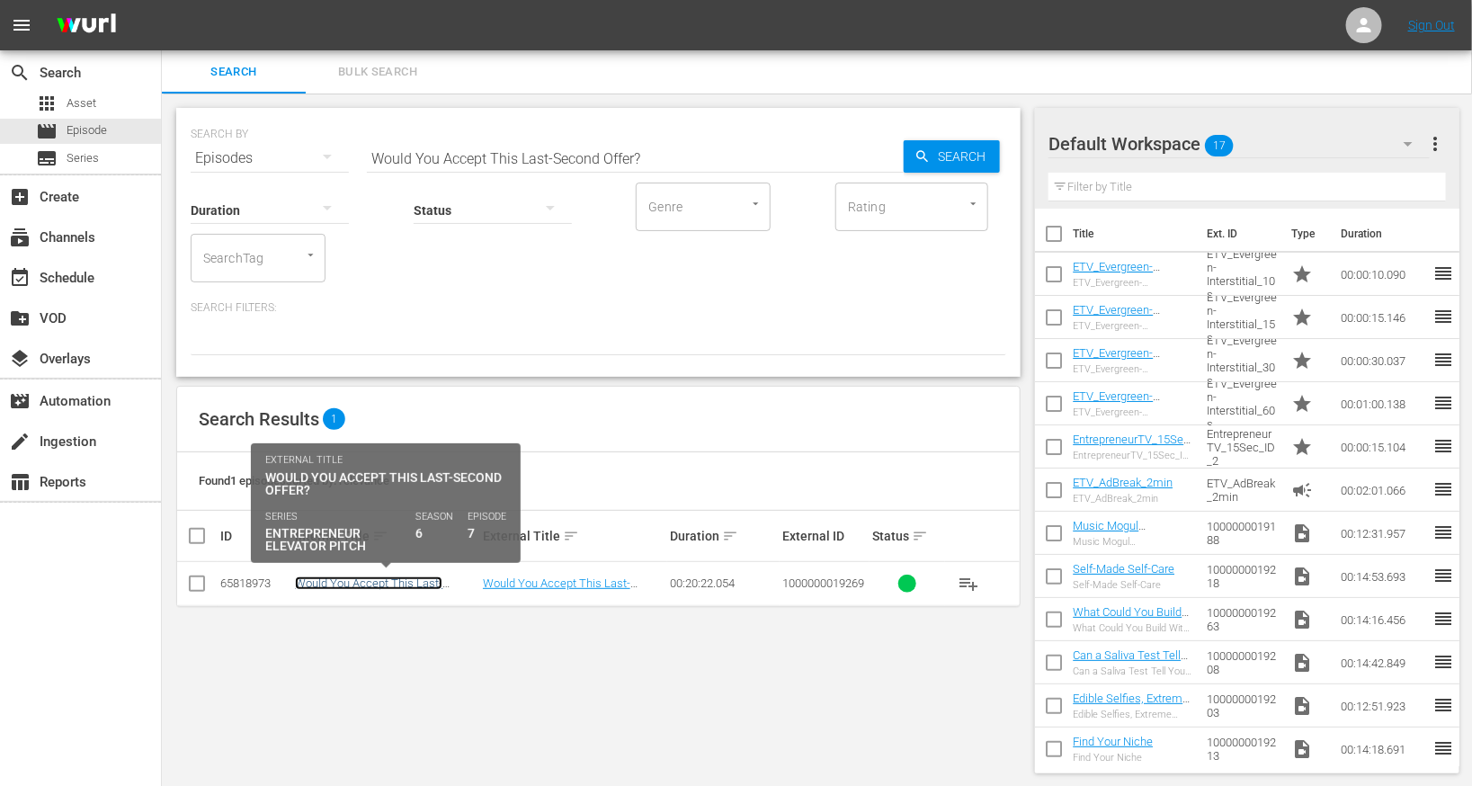
click at [338, 584] on link "Would You Accept This Last-Second Offer?" at bounding box center [368, 589] width 147 height 27
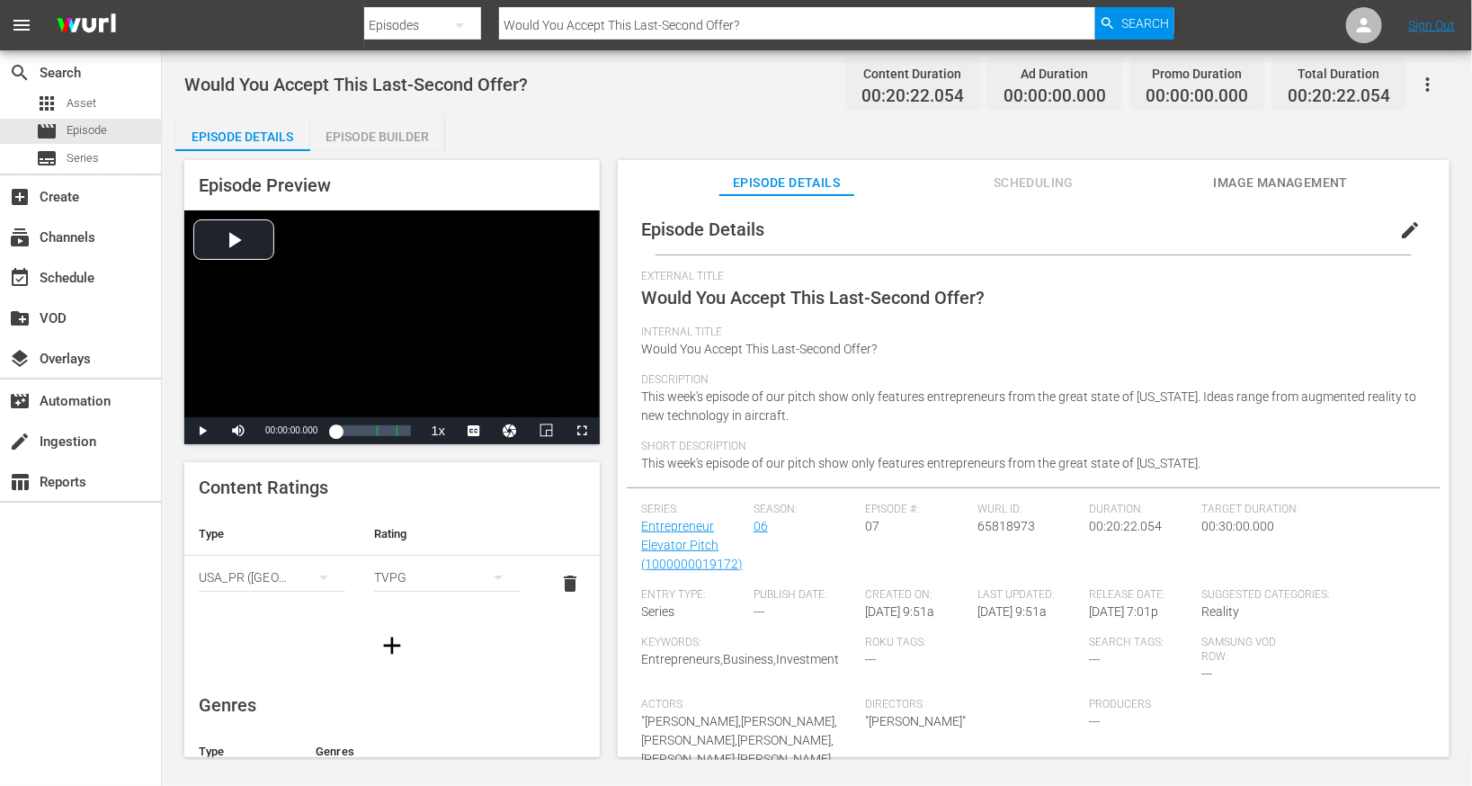
click at [1410, 227] on span "edit" at bounding box center [1410, 230] width 22 height 22
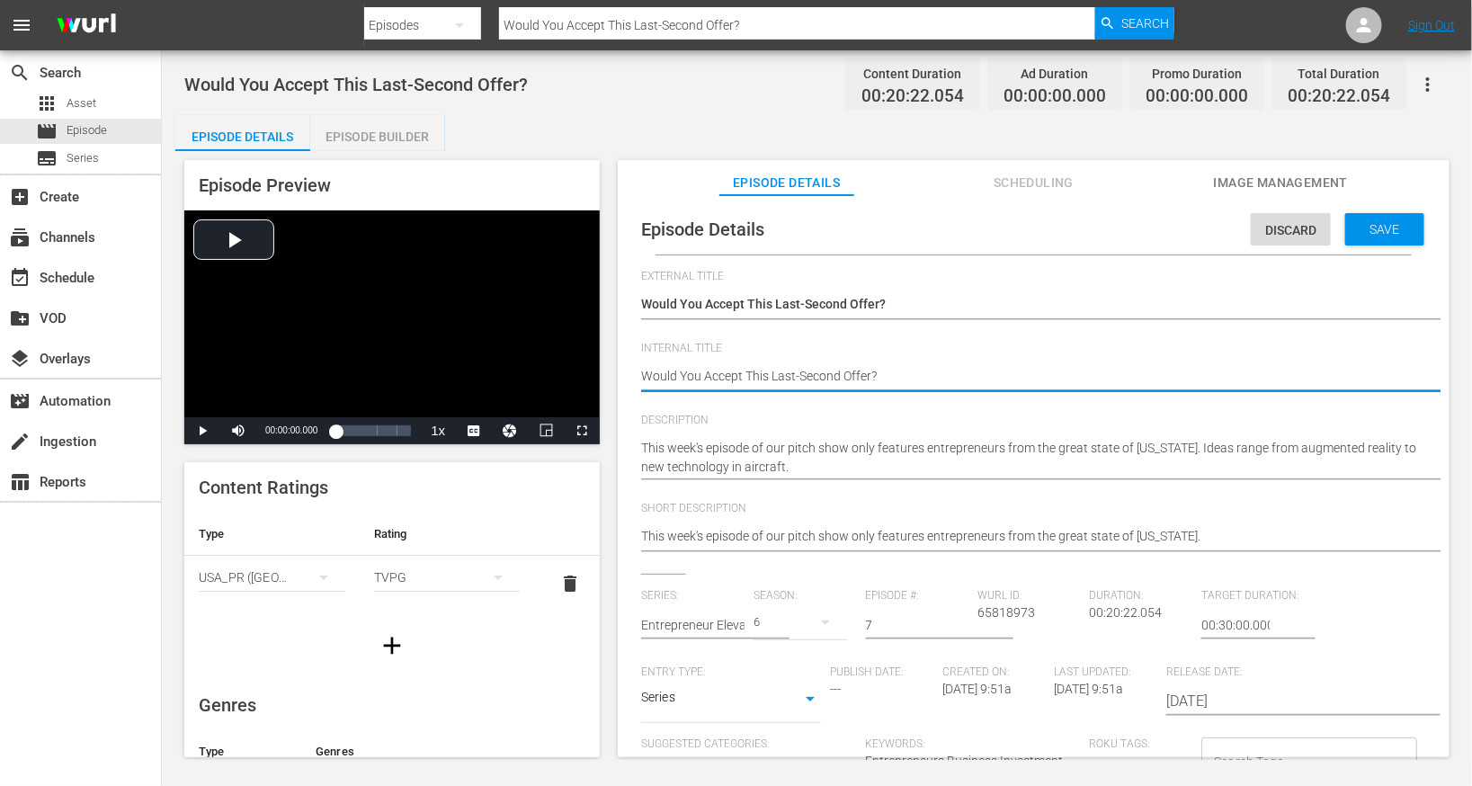
click at [791, 374] on textarea "Would You Accept This Last-Second Offer?" at bounding box center [1029, 378] width 776 height 22
click at [1375, 228] on span "Save" at bounding box center [1385, 229] width 58 height 14
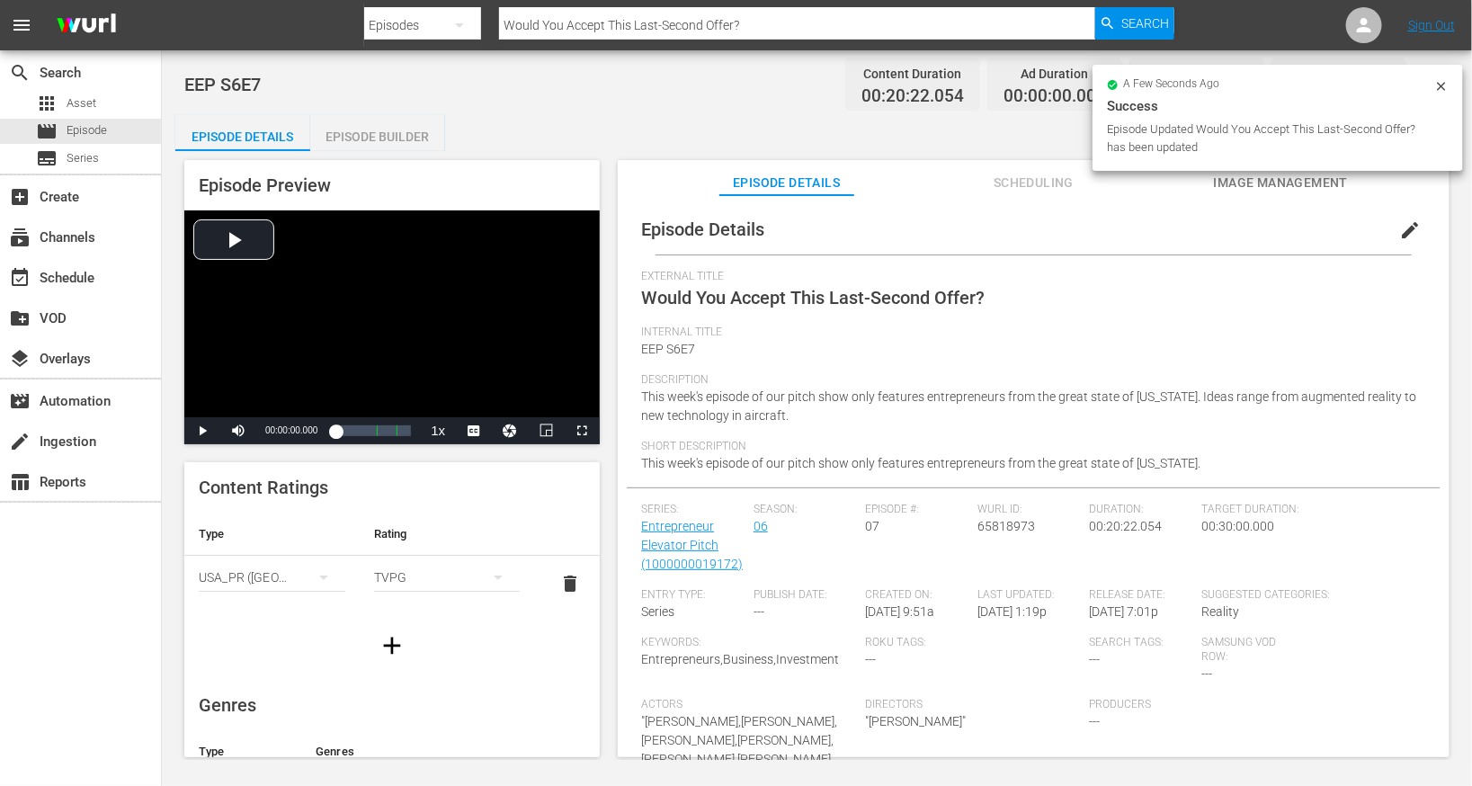
click at [353, 131] on div "Episode Builder" at bounding box center [377, 136] width 135 height 43
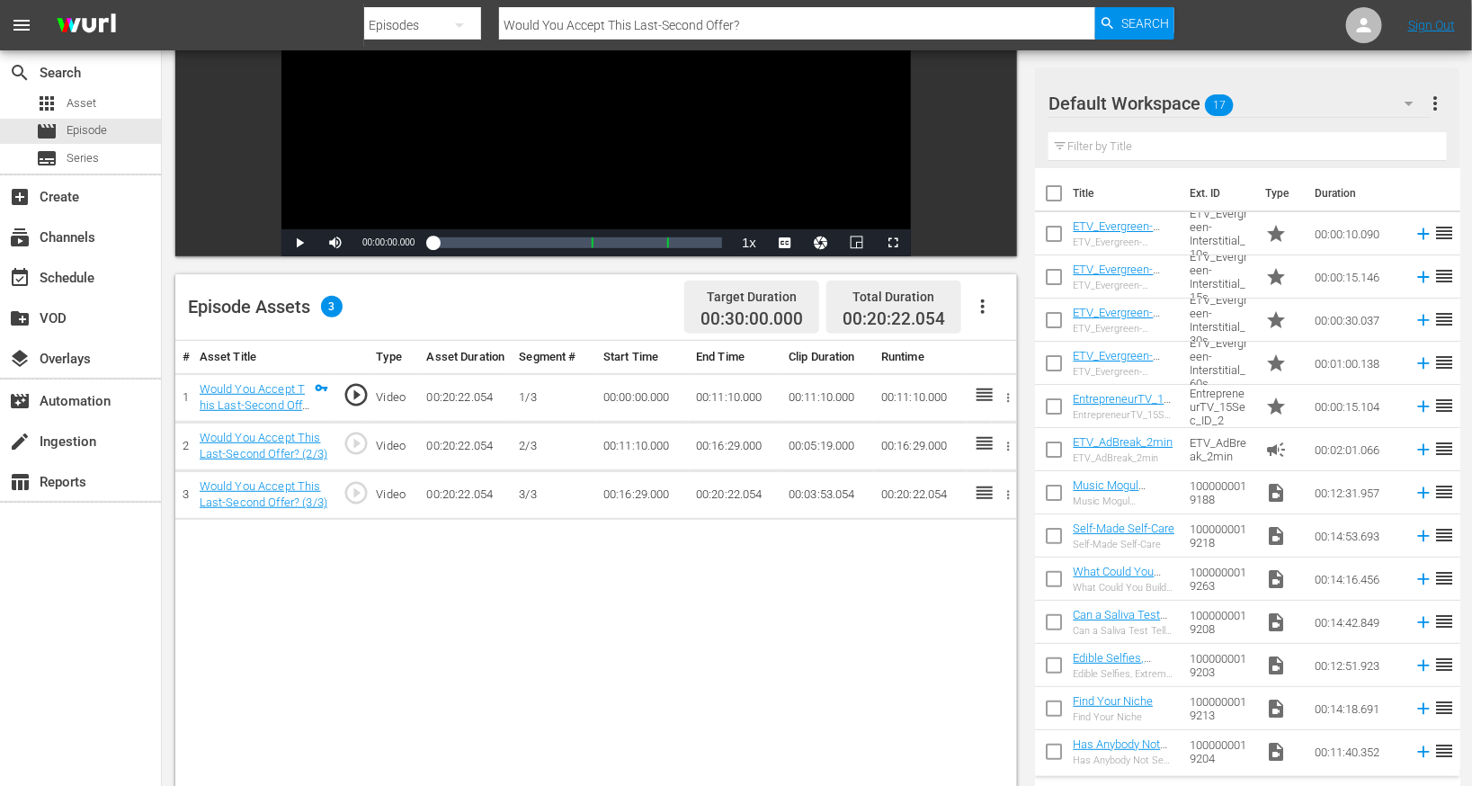
scroll to position [348, 0]
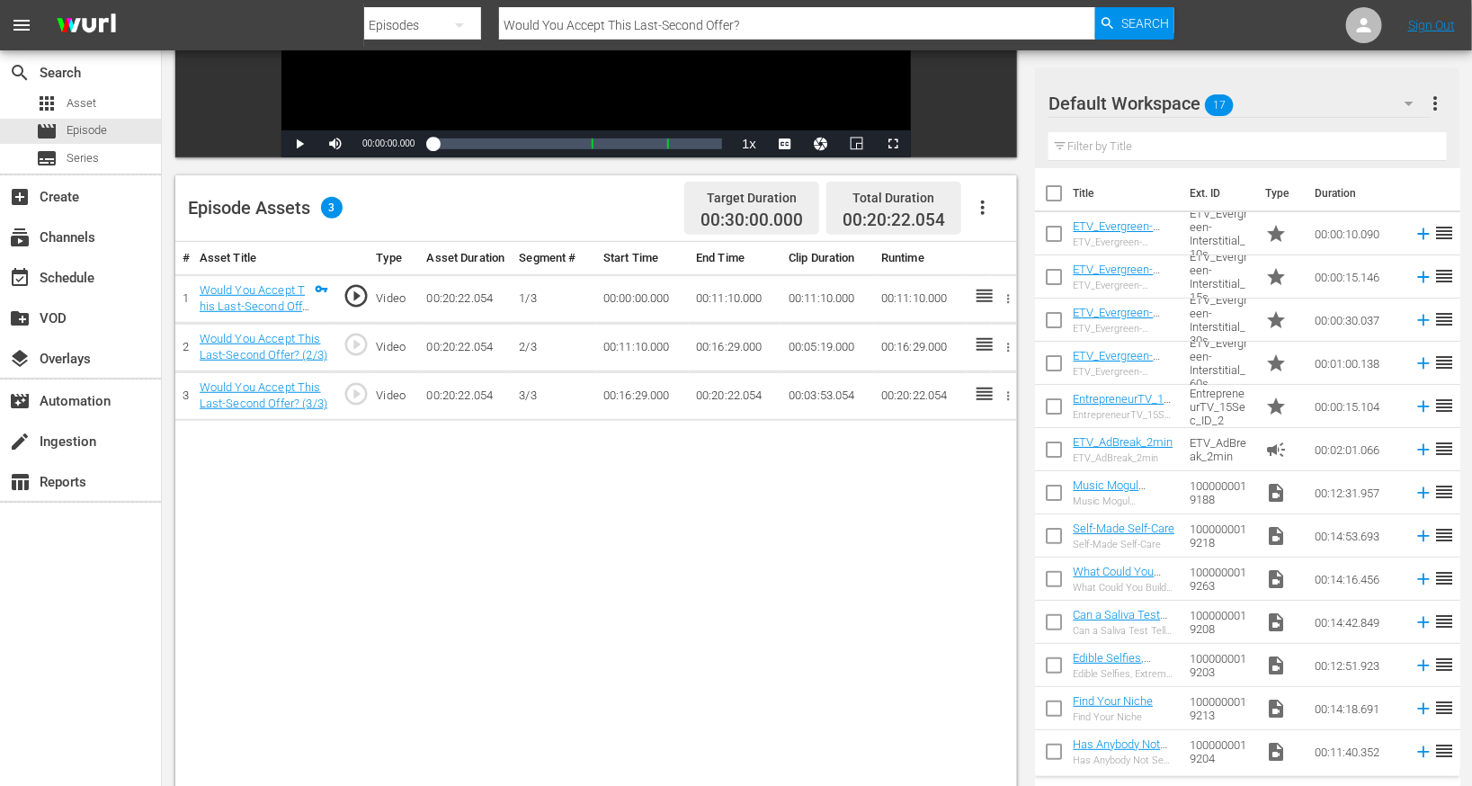
click at [991, 203] on icon "button" at bounding box center [983, 208] width 22 height 22
click at [997, 210] on div "Edit Cue Points" at bounding box center [1038, 214] width 122 height 43
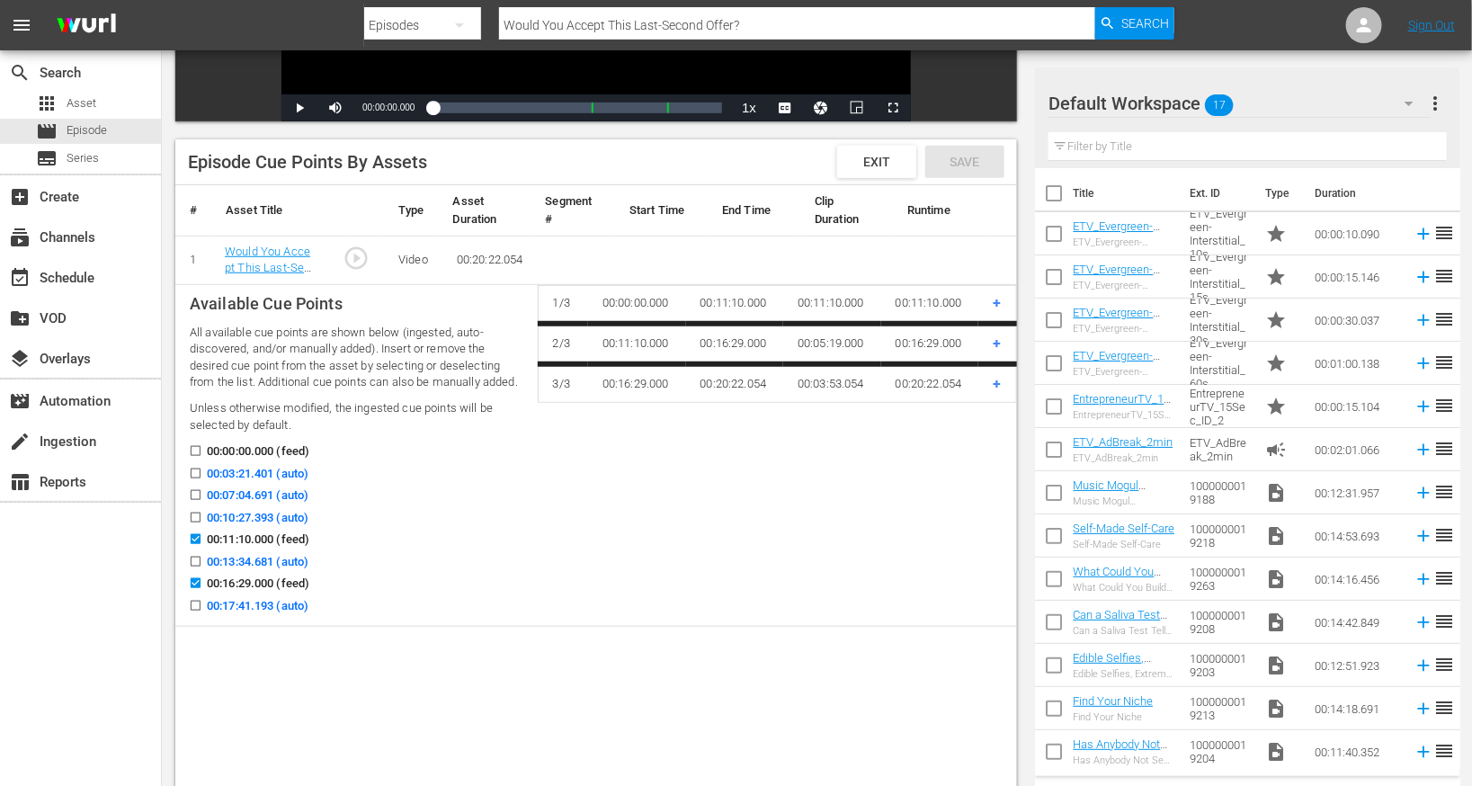
scroll to position [385, 0]
click at [192, 476] on input "00:03:21.401 (auto)" at bounding box center [191, 475] width 22 height 13
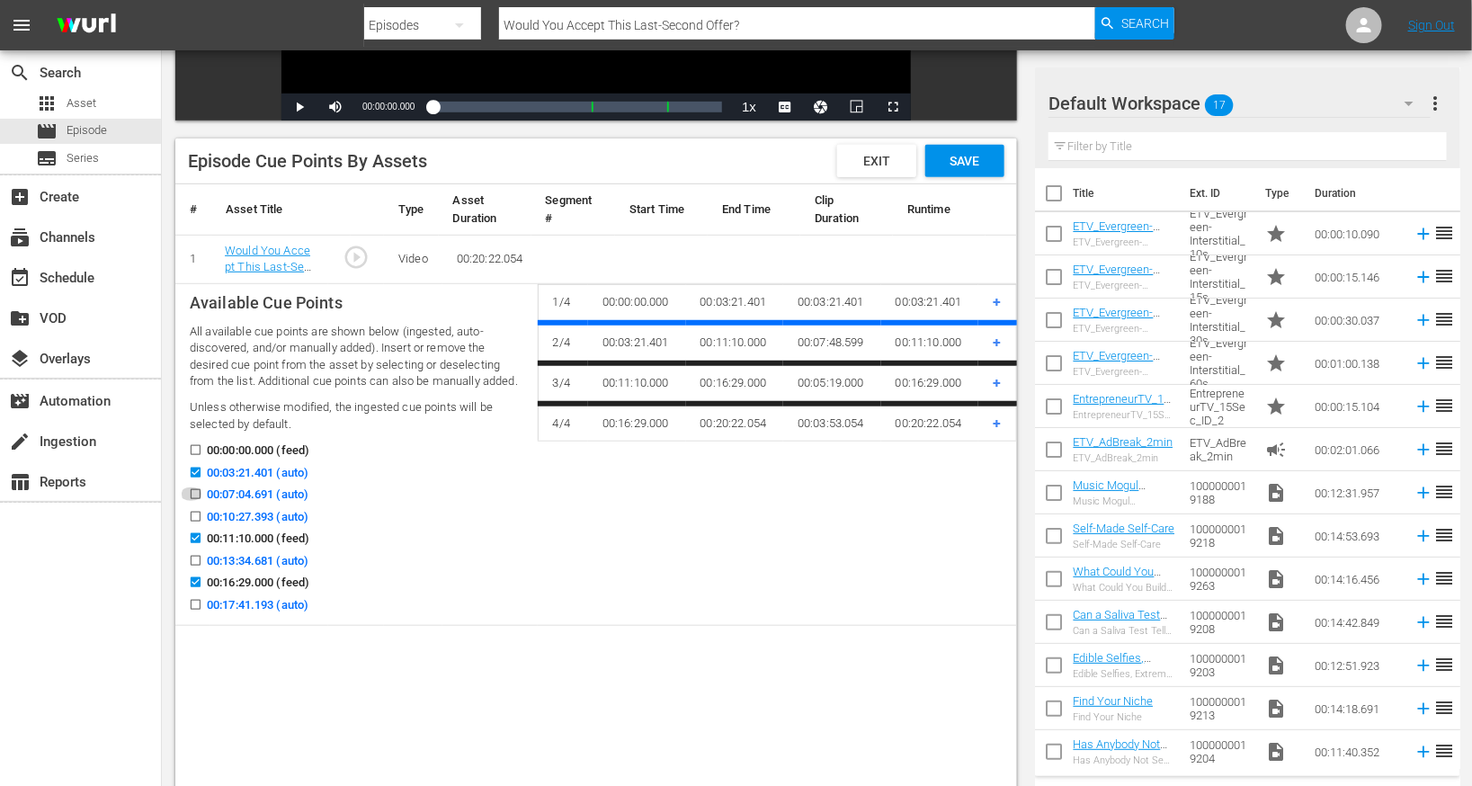
click at [193, 498] on input "00:07:04.691 (auto)" at bounding box center [191, 497] width 22 height 13
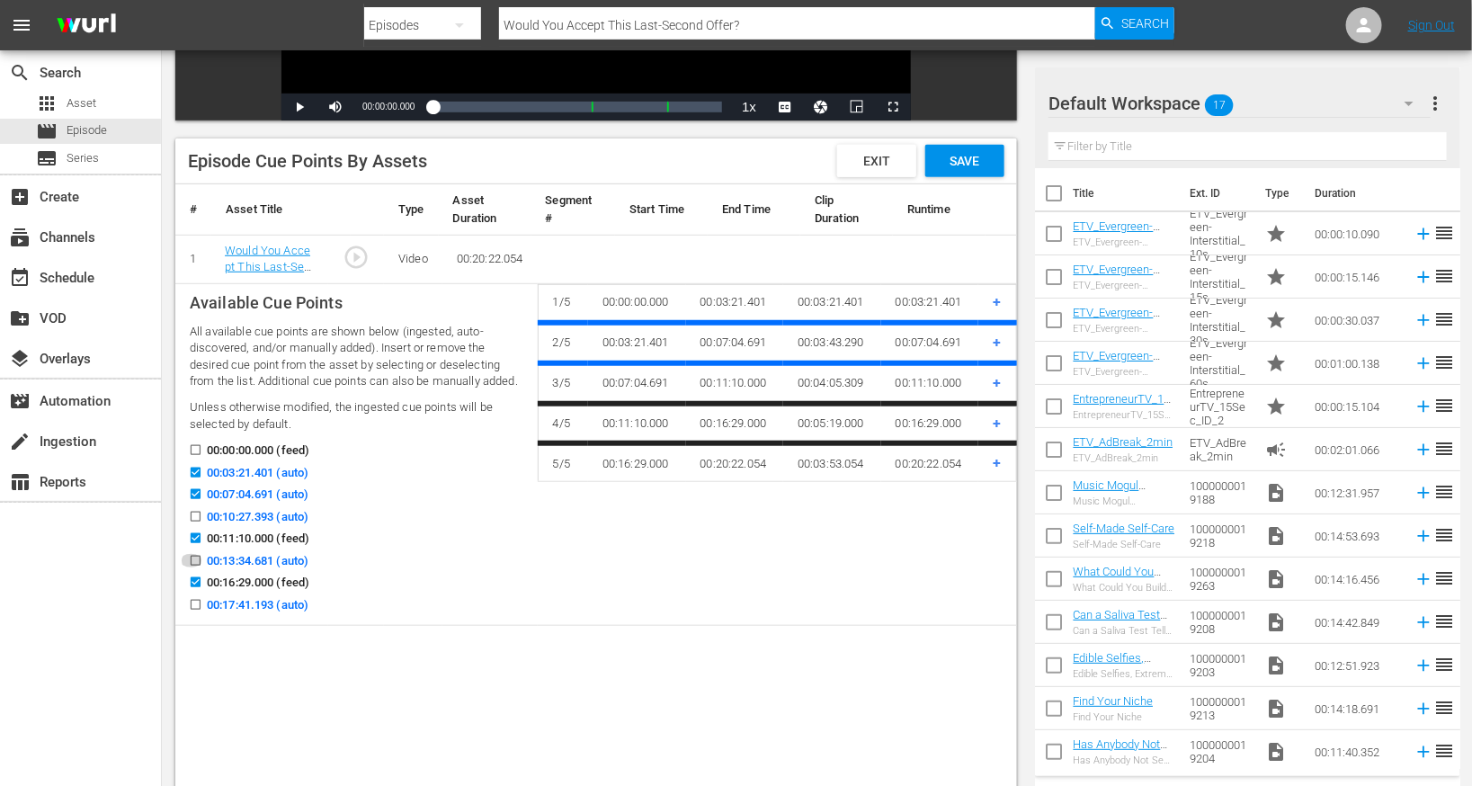
click at [195, 559] on input "00:13:34.681 (auto)" at bounding box center [191, 564] width 22 height 13
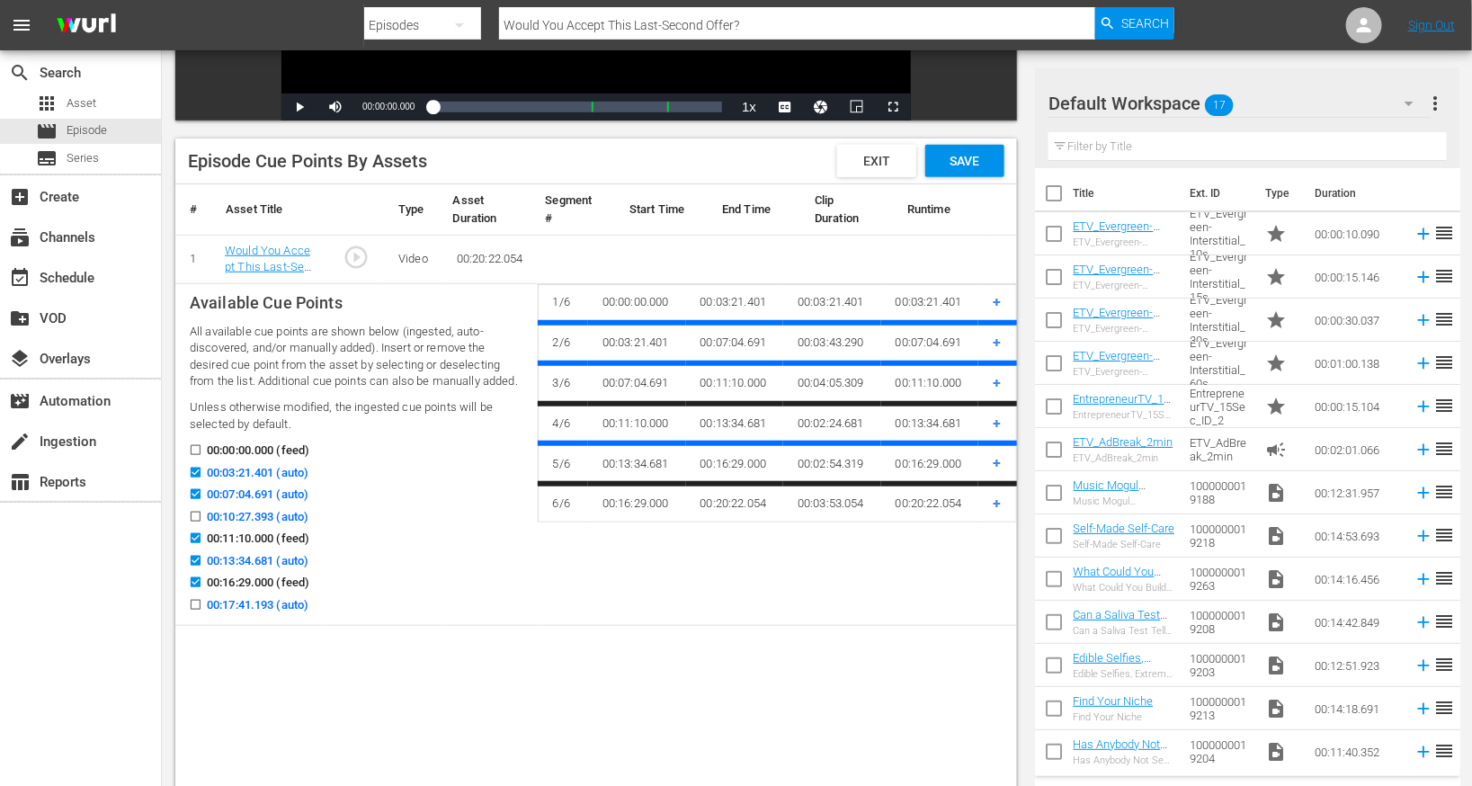
click at [195, 560] on input "00:13:34.681 (auto)" at bounding box center [191, 564] width 22 height 13
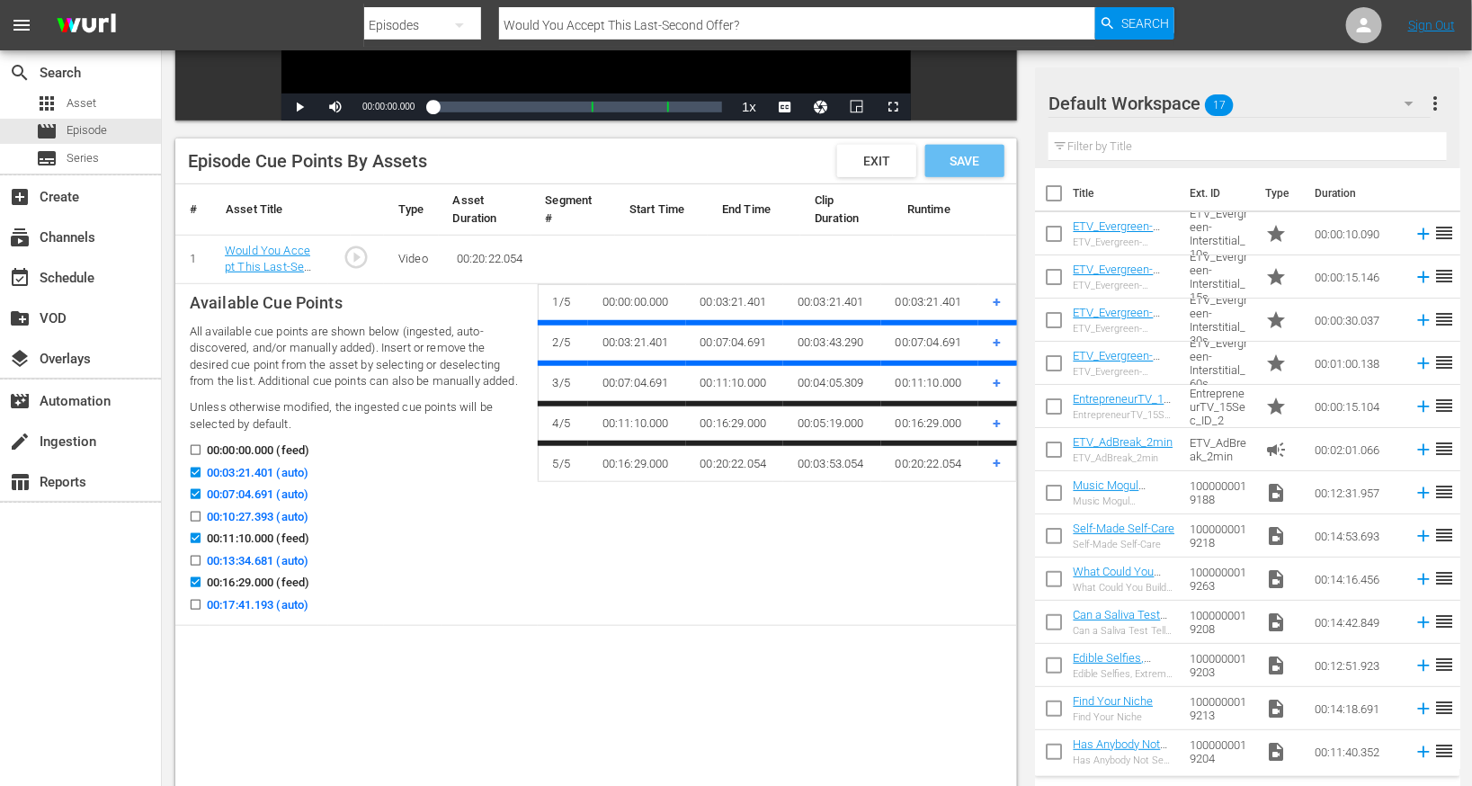
click at [976, 154] on span "Save" at bounding box center [965, 161] width 58 height 14
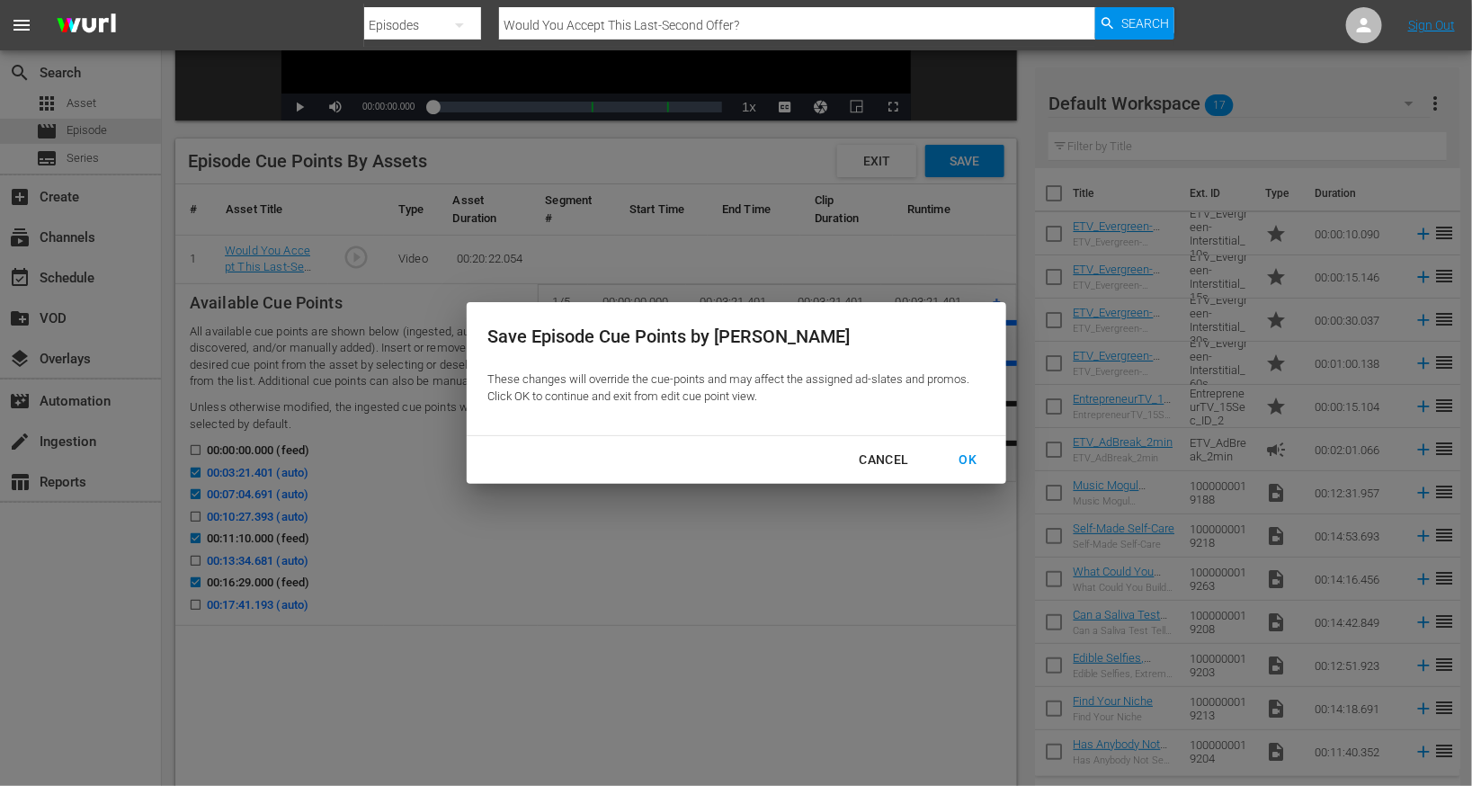
click at [965, 455] on div "OK" at bounding box center [968, 460] width 47 height 22
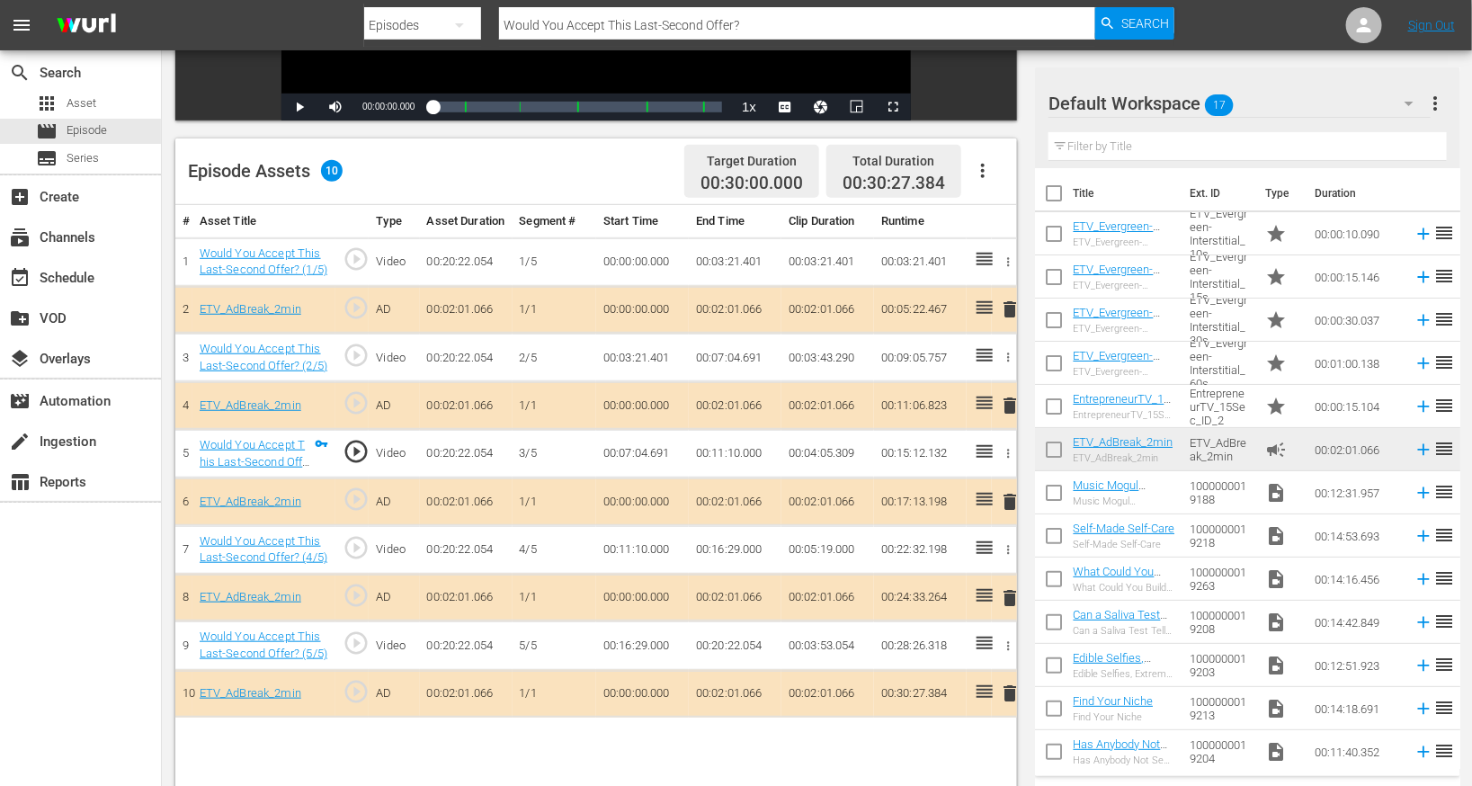
scroll to position [0, 0]
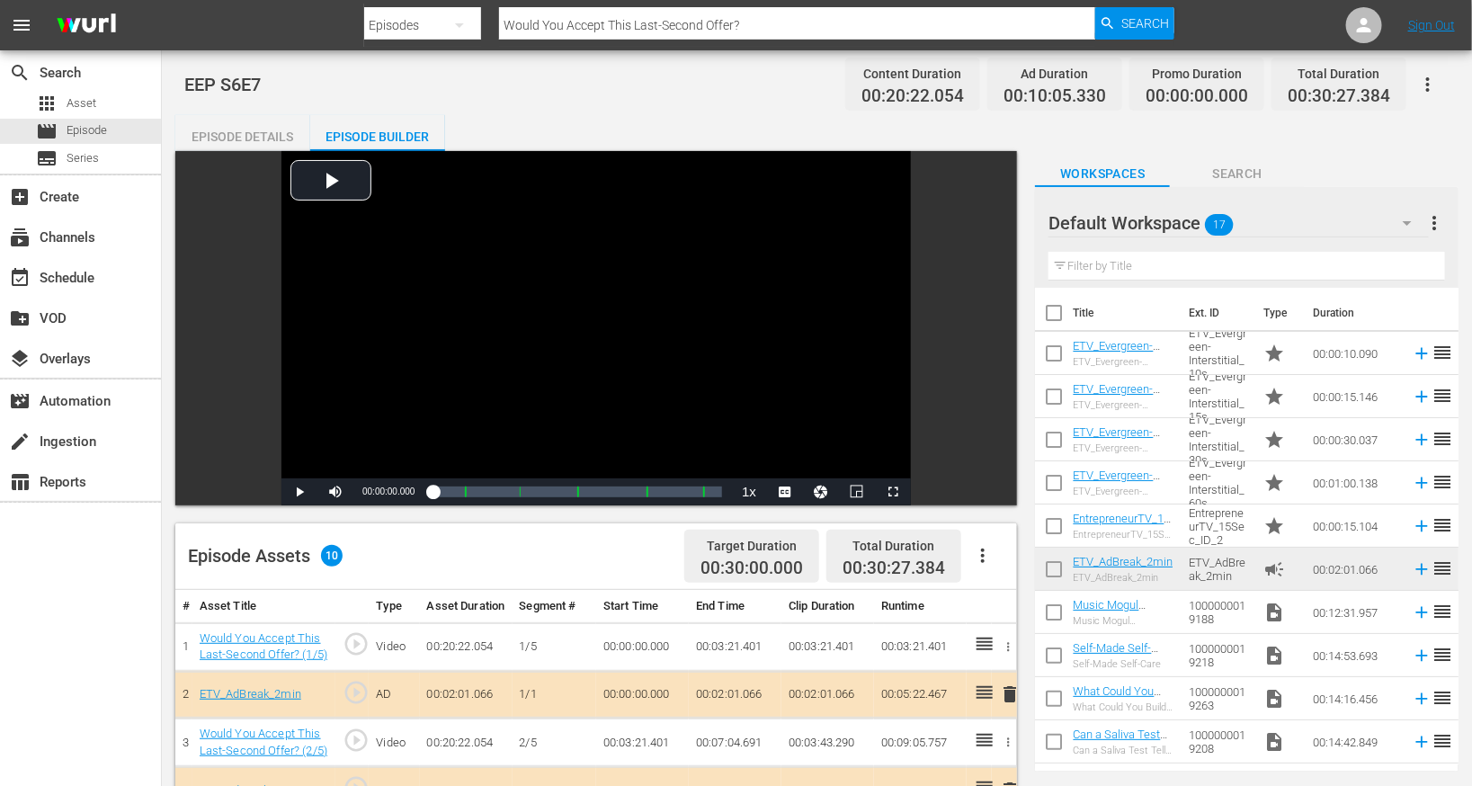
click at [519, 29] on input "Would You Accept This Last-Second Offer?" at bounding box center [797, 25] width 596 height 43
paste input "Breaking the Cardinal Rule of Pitching"
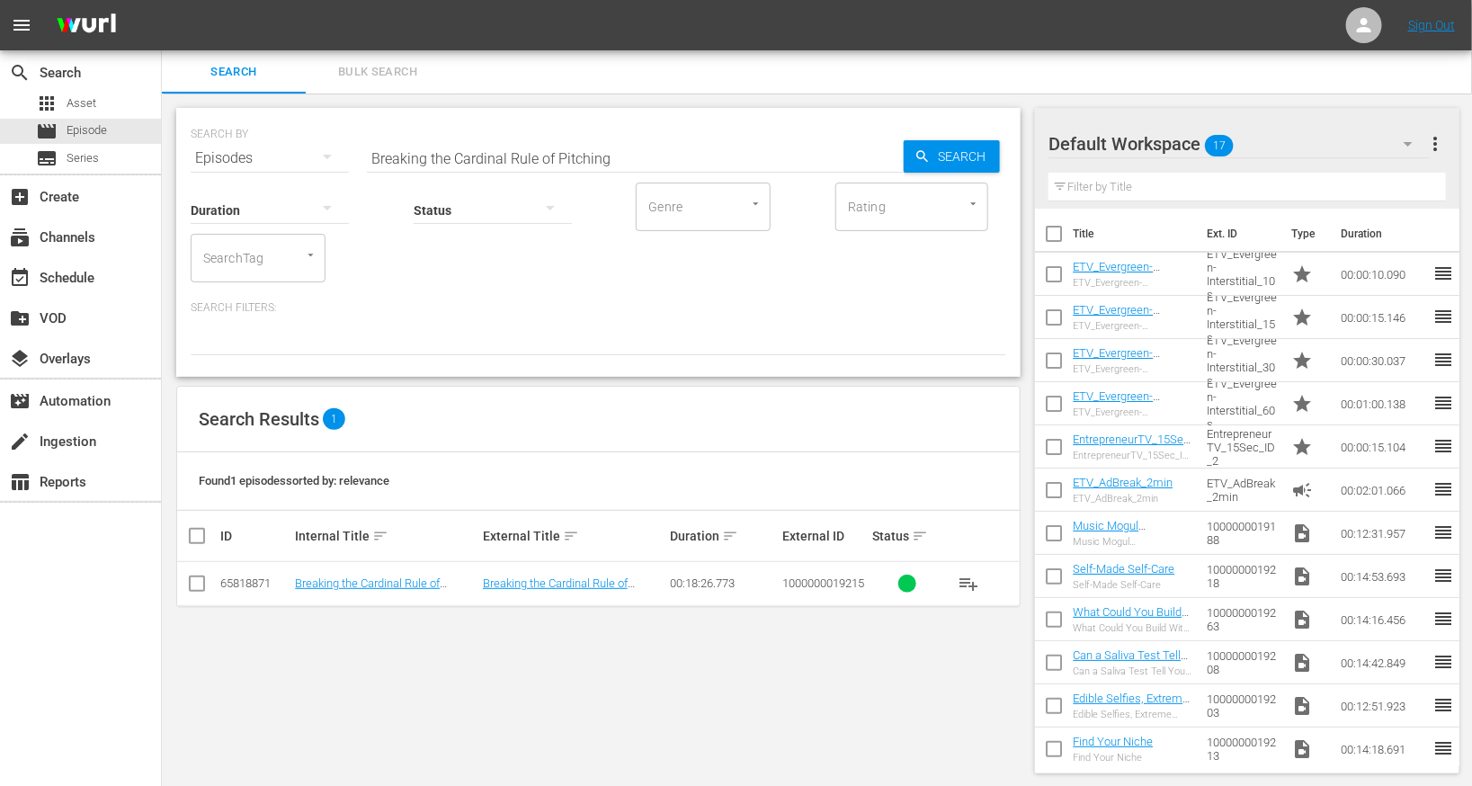
click at [391, 589] on td "Breaking the Cardinal Rule of Pitching" at bounding box center [385, 584] width 187 height 44
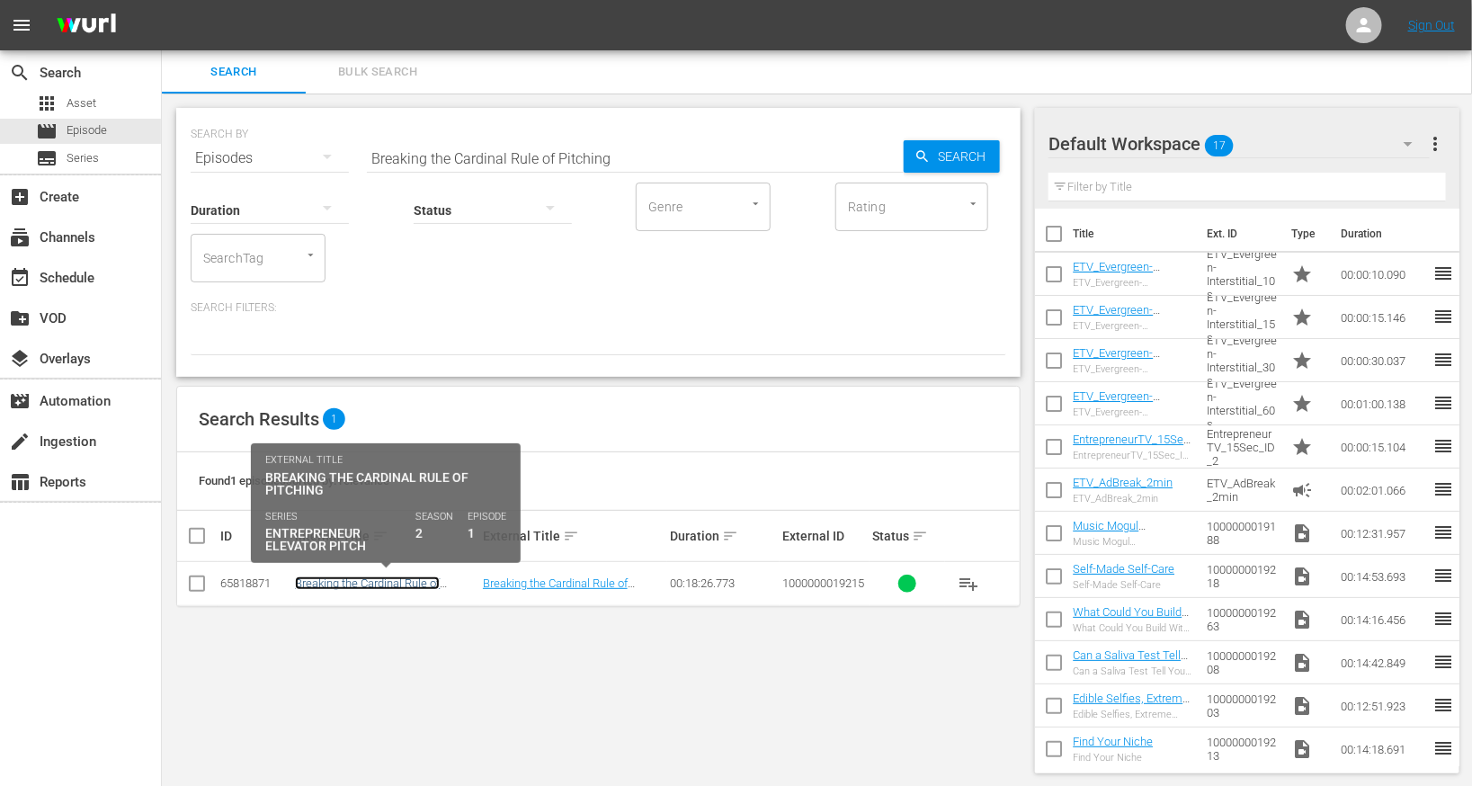
click at [399, 585] on link "Breaking the Cardinal Rule of Pitching" at bounding box center [367, 589] width 145 height 27
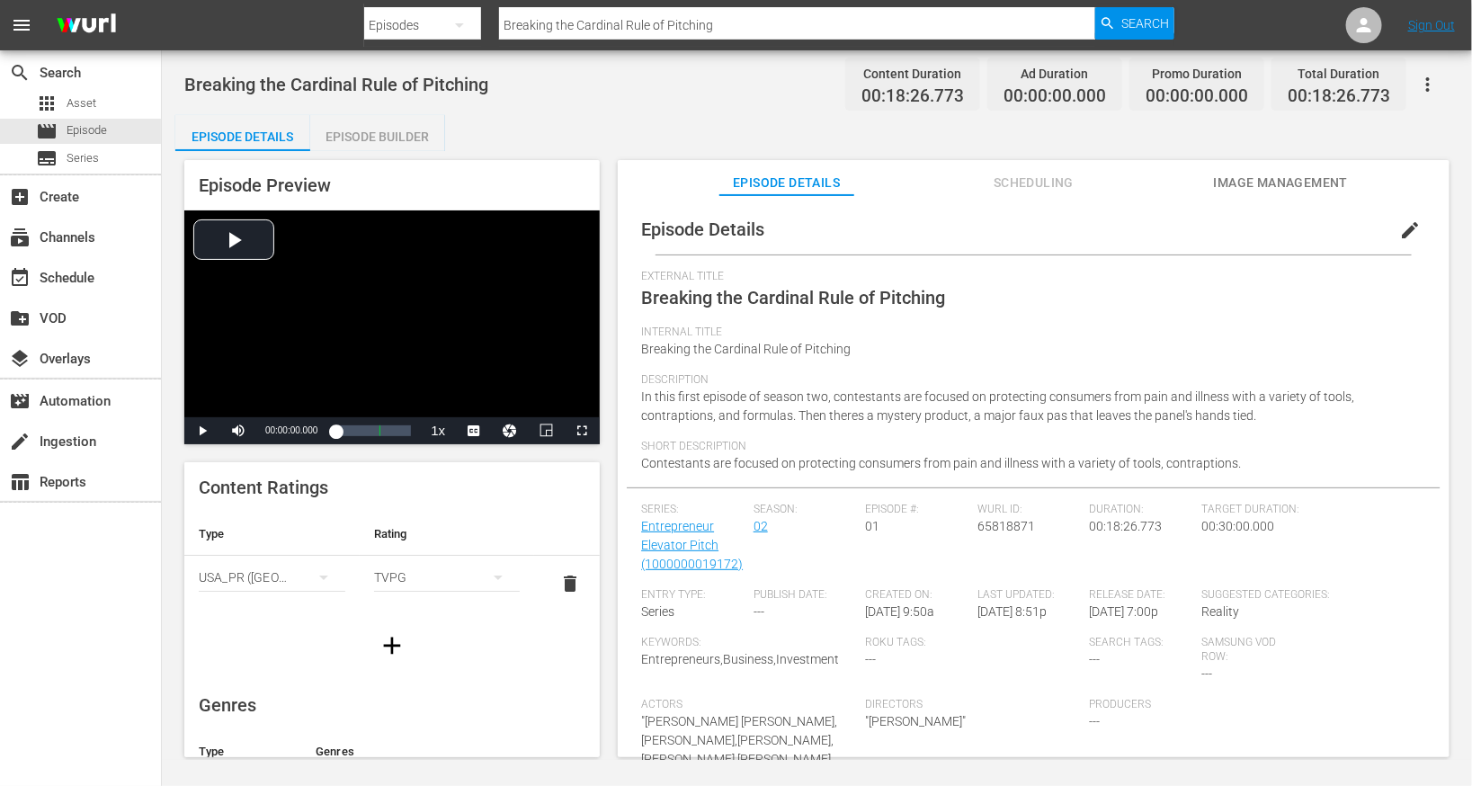
click at [1406, 226] on span "edit" at bounding box center [1410, 230] width 22 height 22
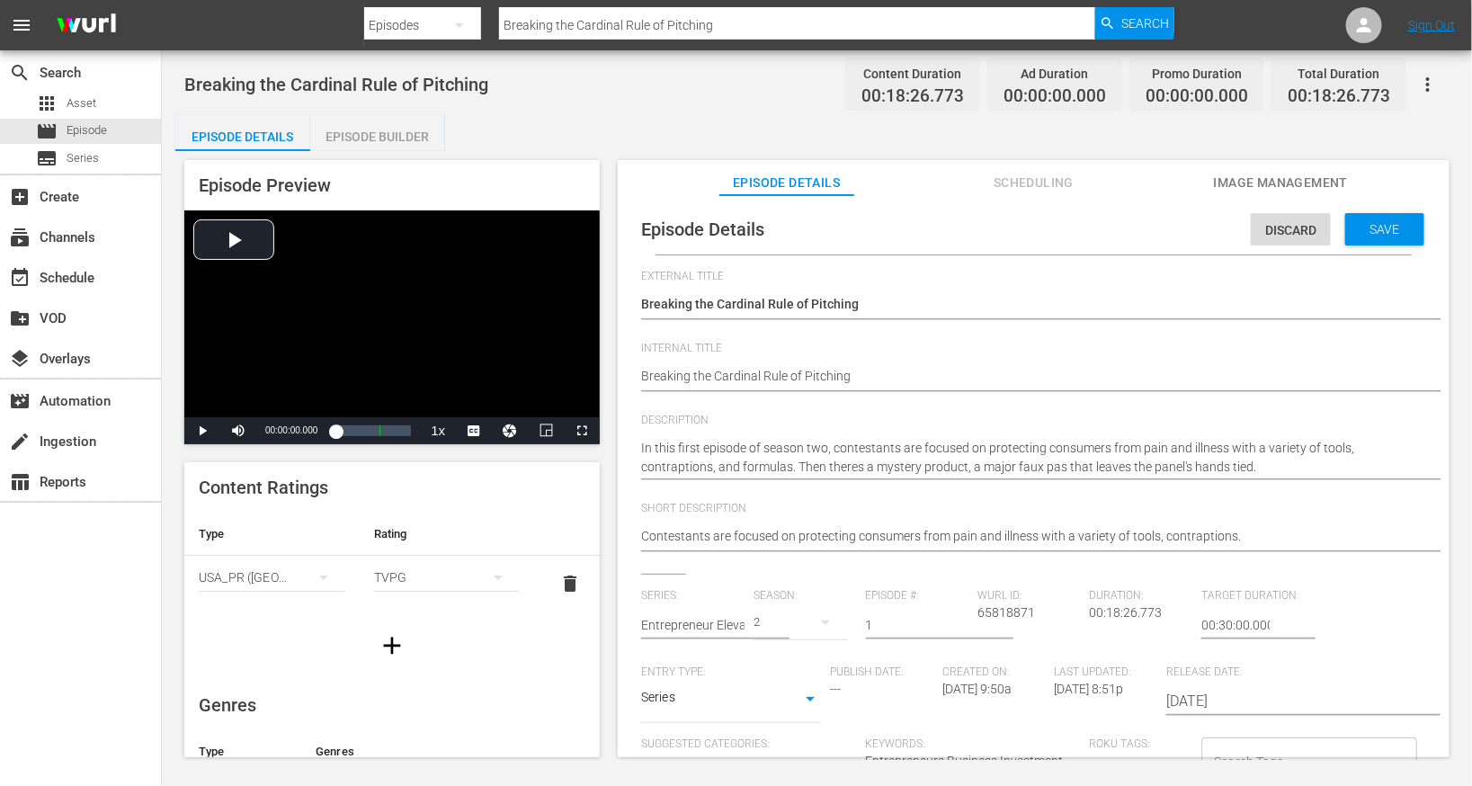
click at [817, 362] on div "Breaking the Cardinal Rule of Pitching Breaking the Cardinal Rule of Pitching" at bounding box center [1029, 377] width 776 height 43
click at [817, 369] on textarea "Breaking the Cardinal Rule of Pitching" at bounding box center [1029, 378] width 776 height 22
click at [1369, 226] on span "Save" at bounding box center [1385, 229] width 58 height 14
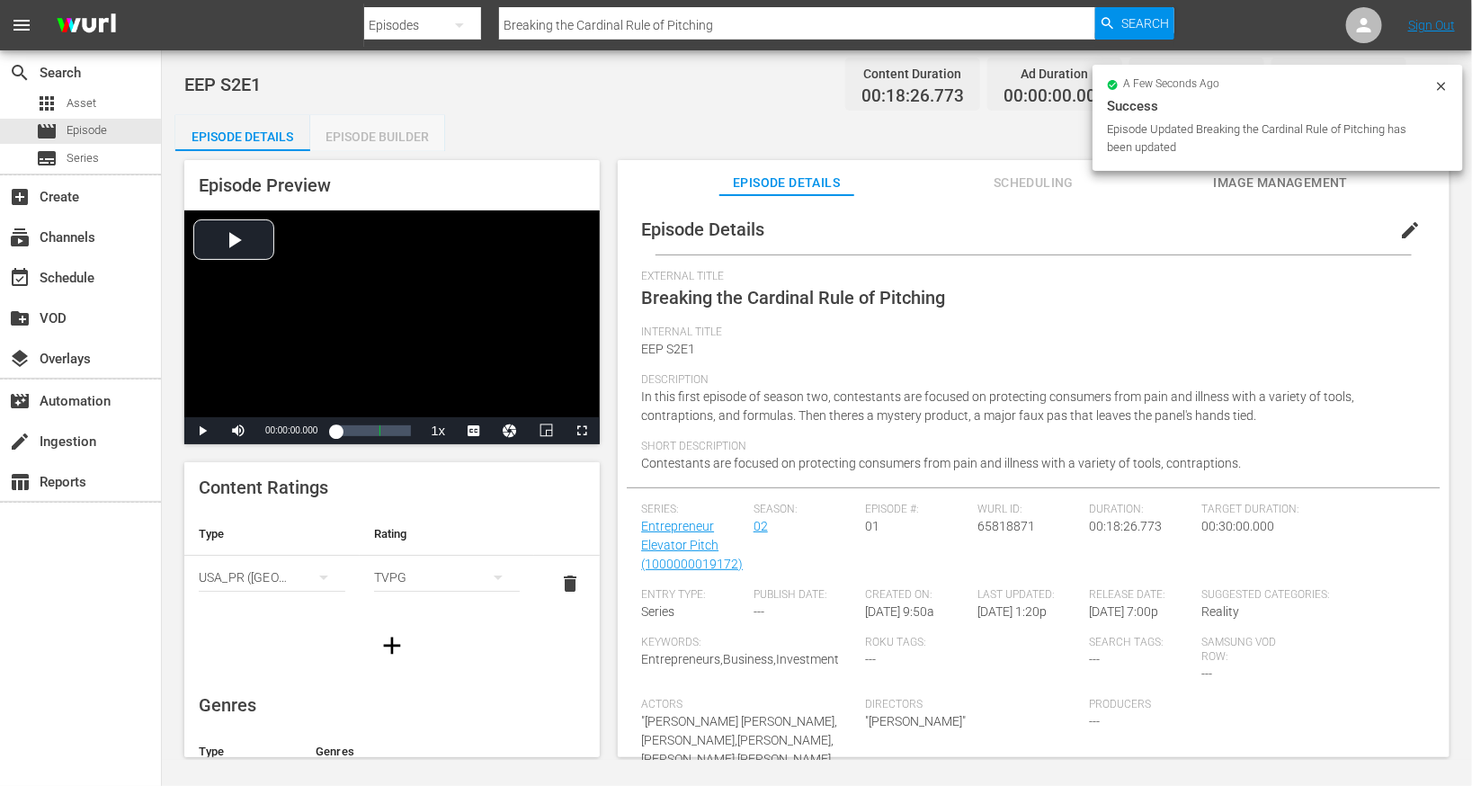
click at [363, 147] on div "Episode Builder" at bounding box center [377, 136] width 135 height 43
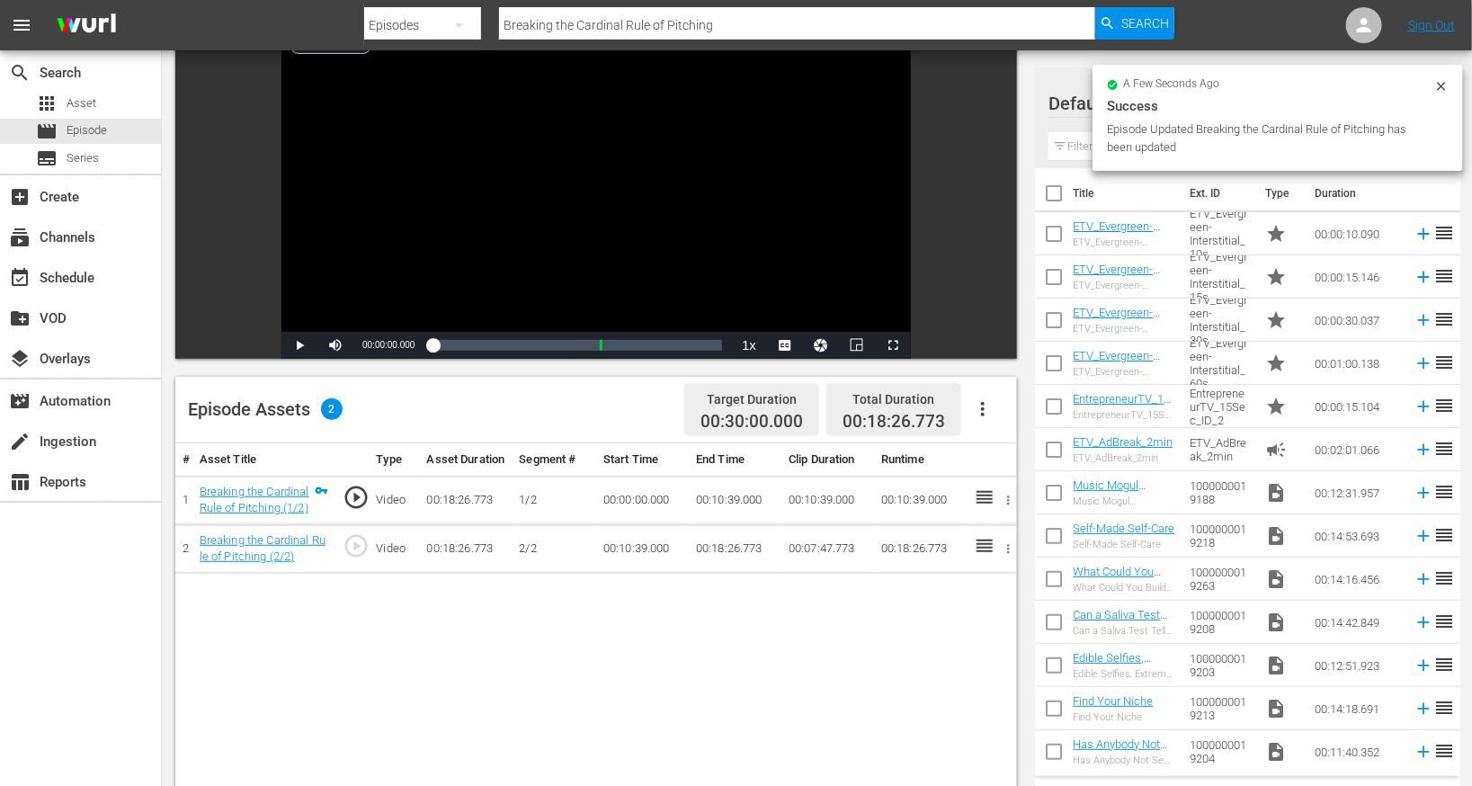
scroll to position [153, 0]
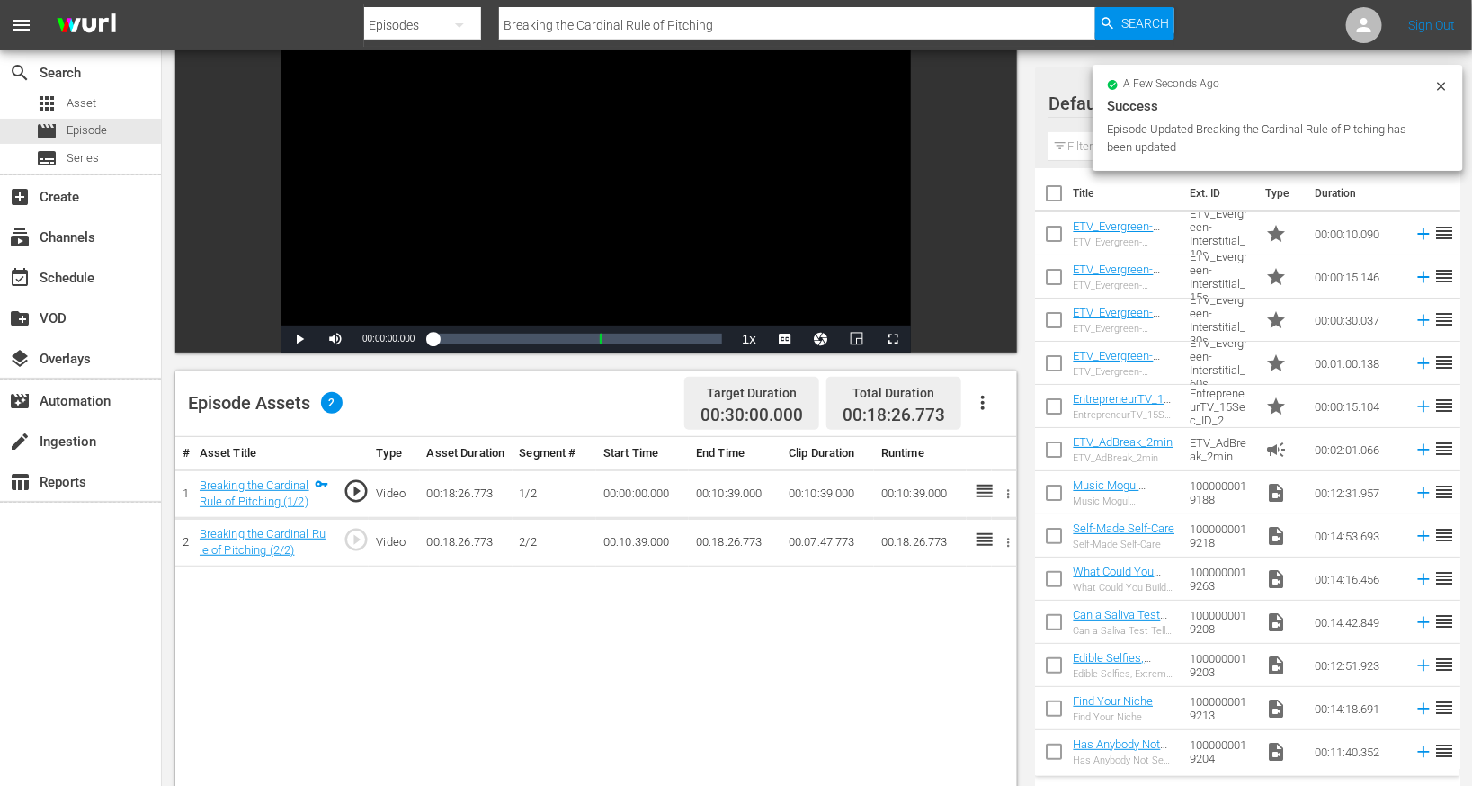
click at [978, 413] on icon "button" at bounding box center [983, 403] width 22 height 22
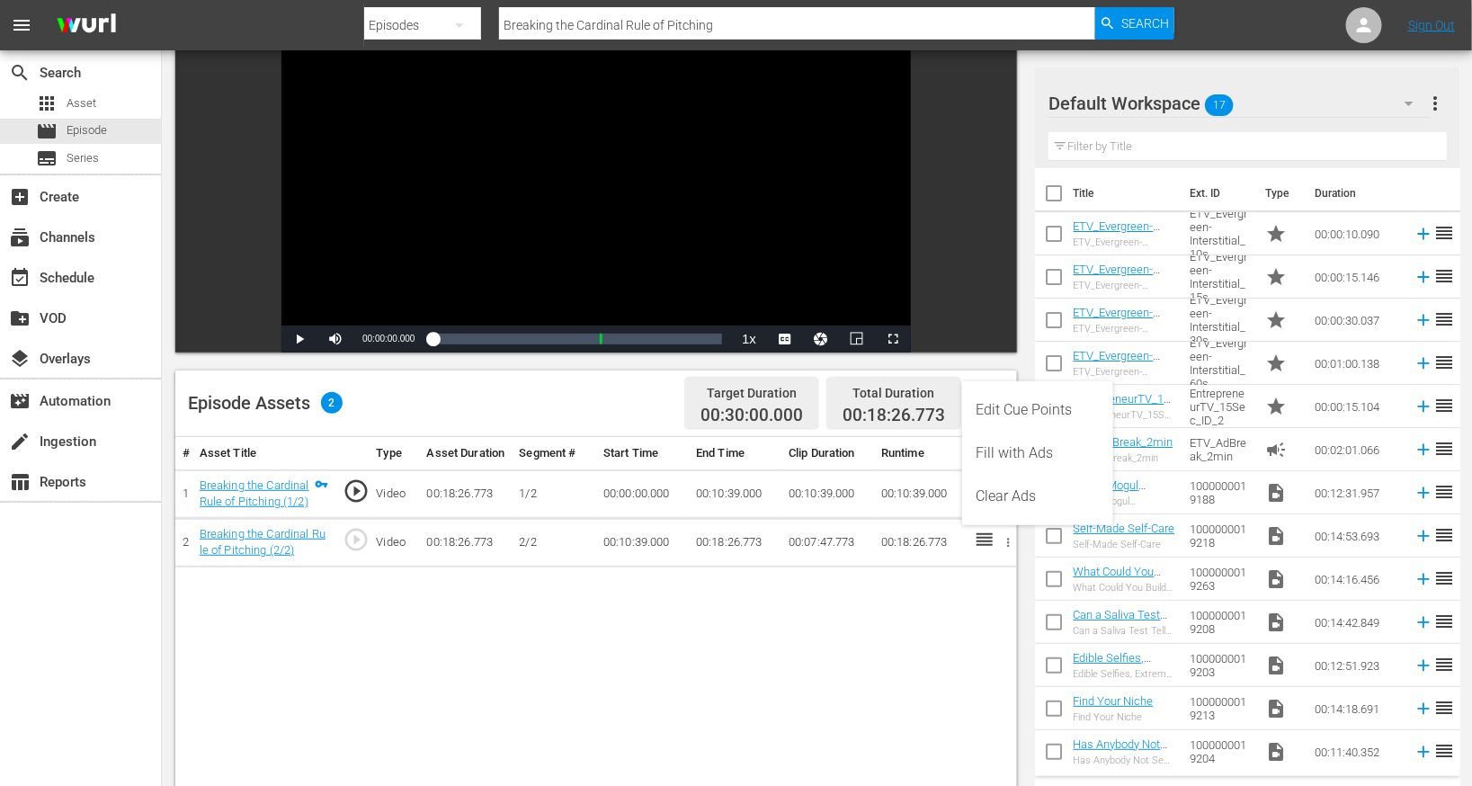
click at [1023, 413] on div "Edit Cue Points" at bounding box center [1038, 410] width 122 height 43
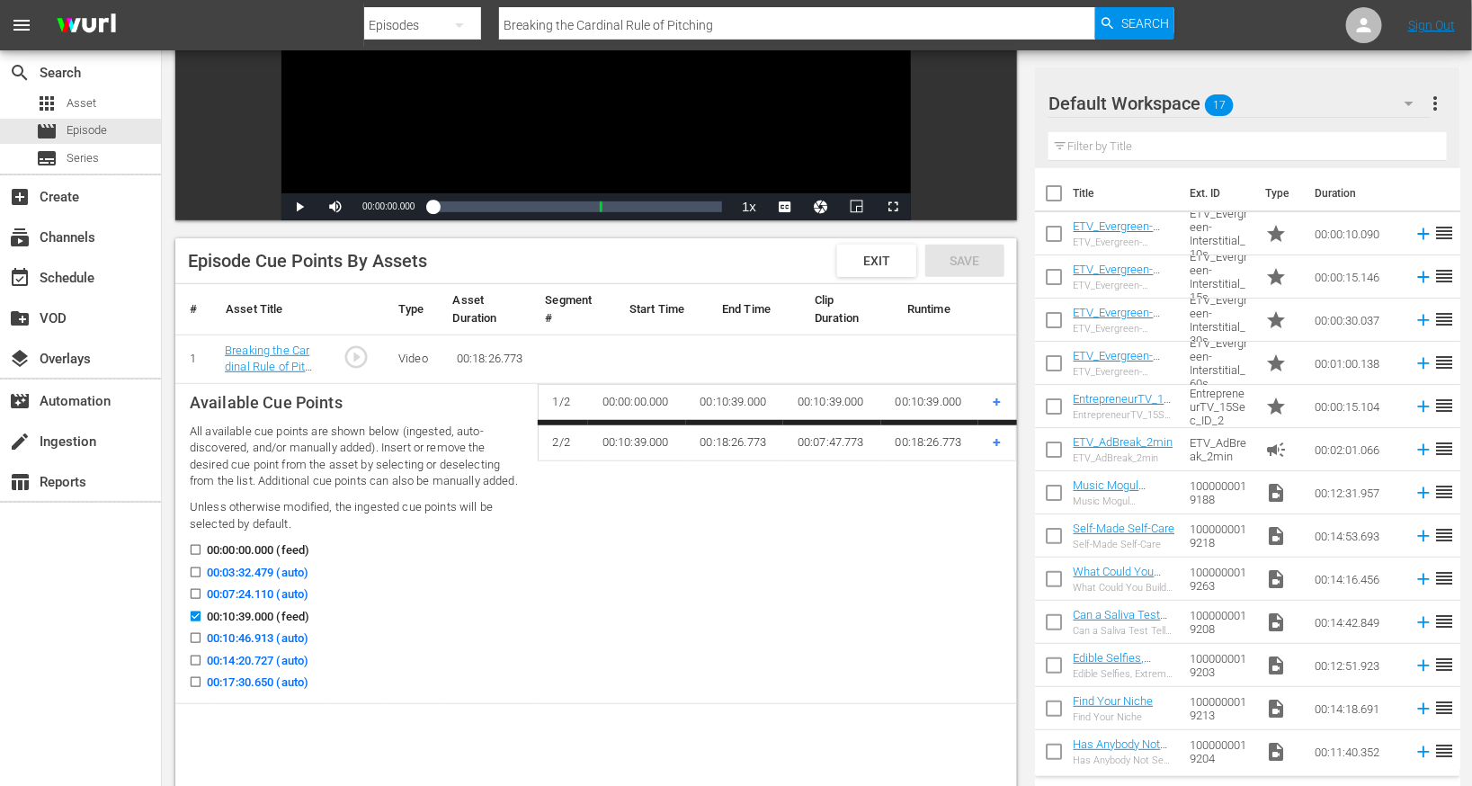
scroll to position [348, 0]
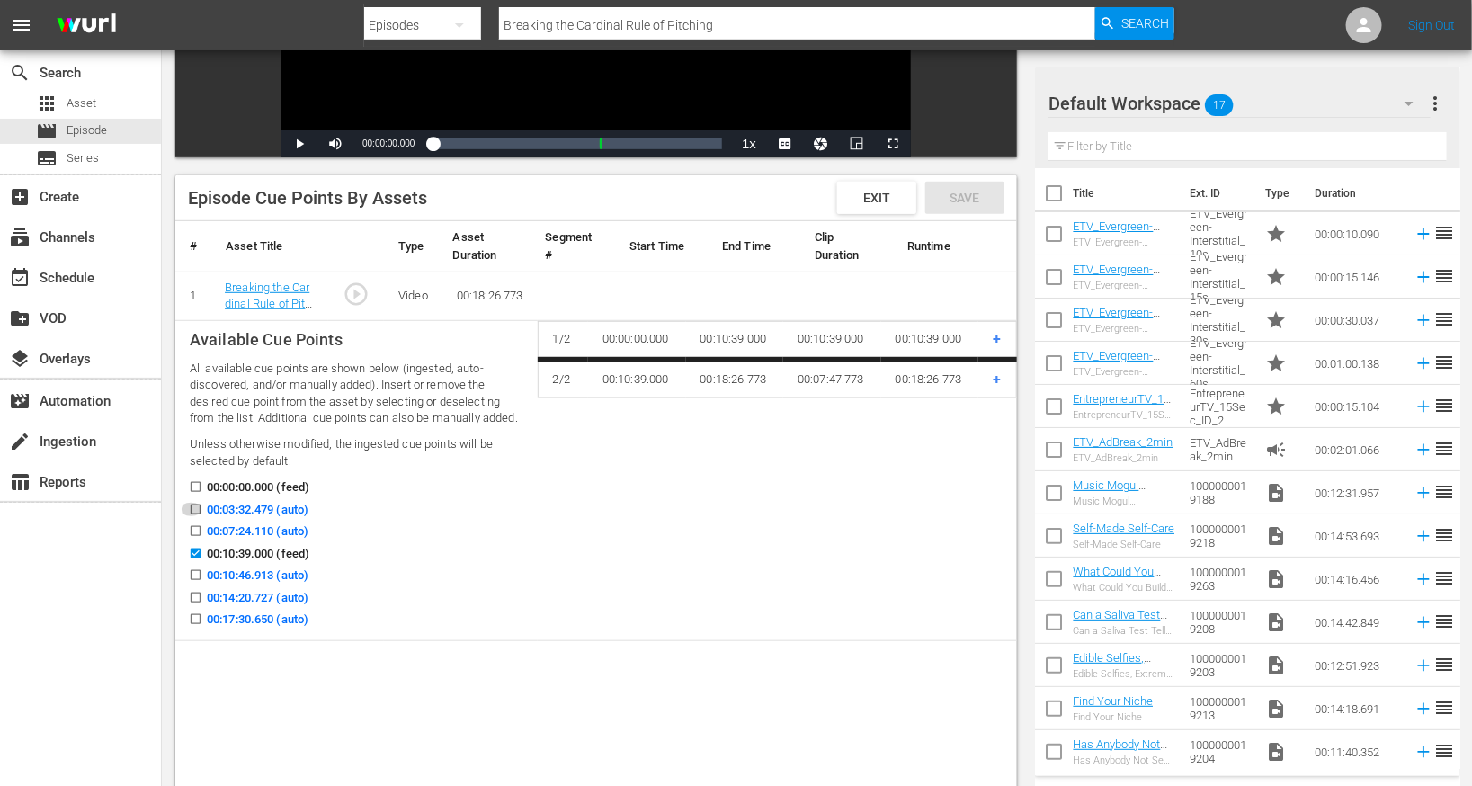
click at [194, 512] on input "00:03:32.479 (auto)" at bounding box center [191, 512] width 22 height 13
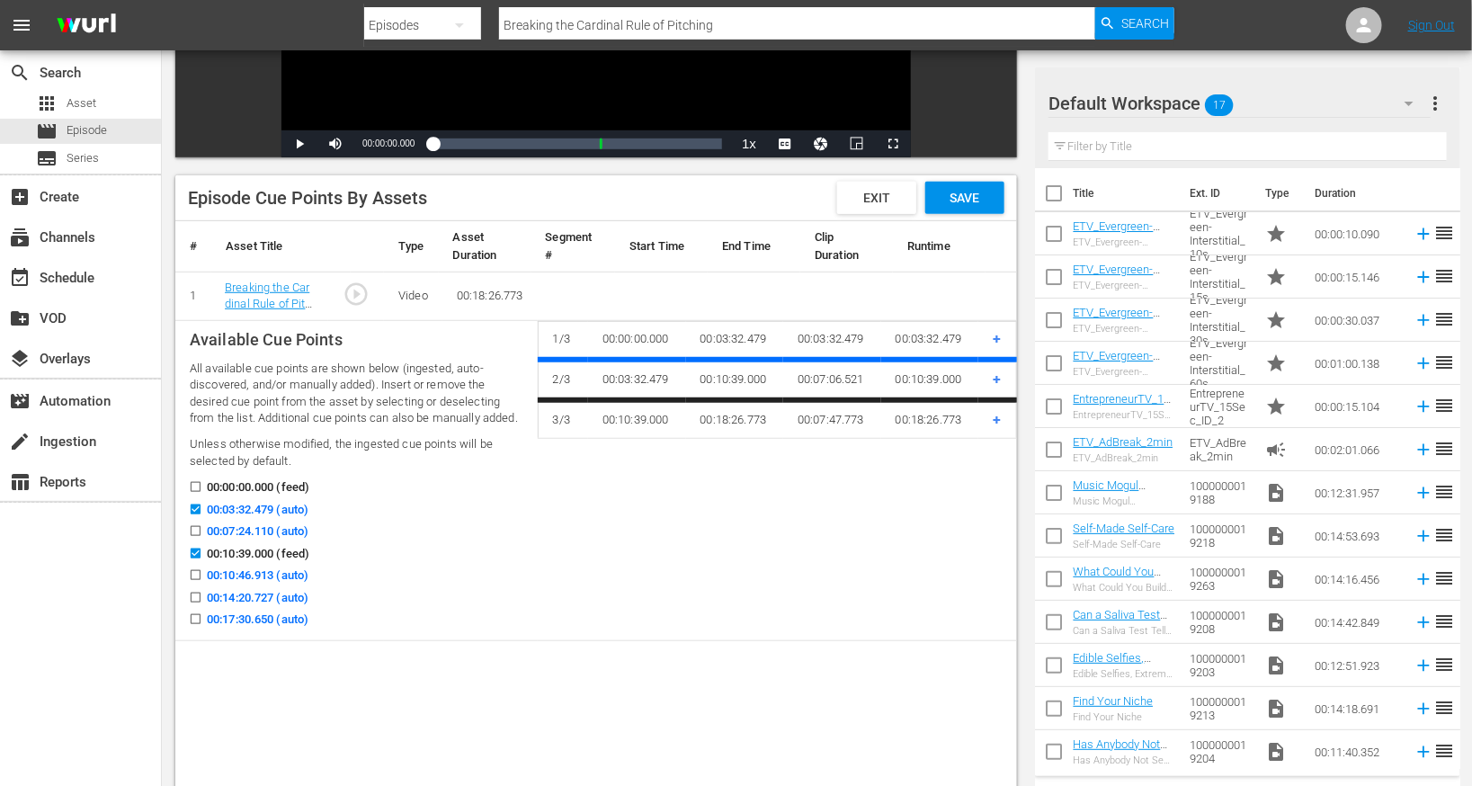
click at [193, 532] on input "00:07:24.110 (auto)" at bounding box center [191, 534] width 22 height 13
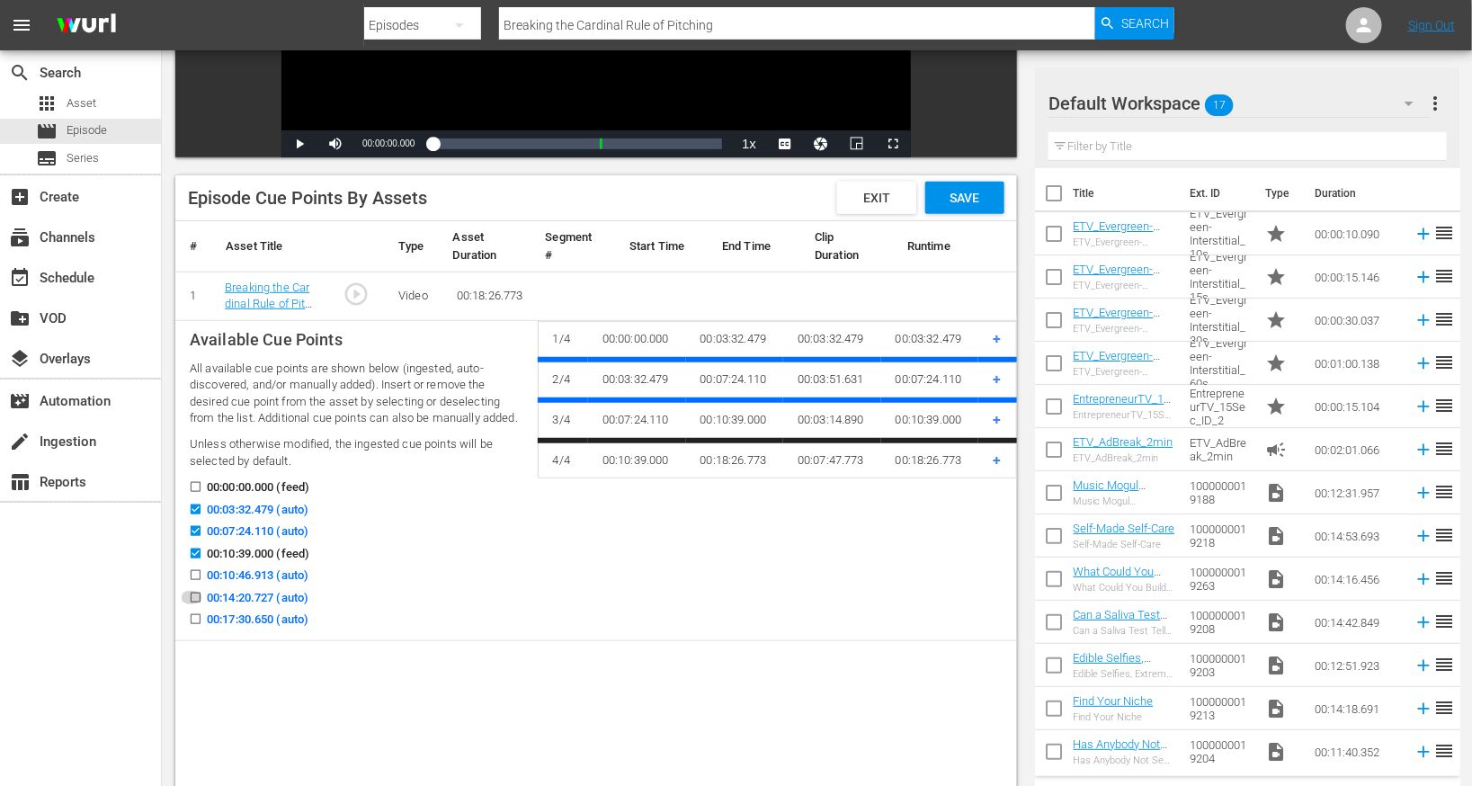
click at [197, 599] on input "00:14:20.727 (auto)" at bounding box center [191, 600] width 22 height 13
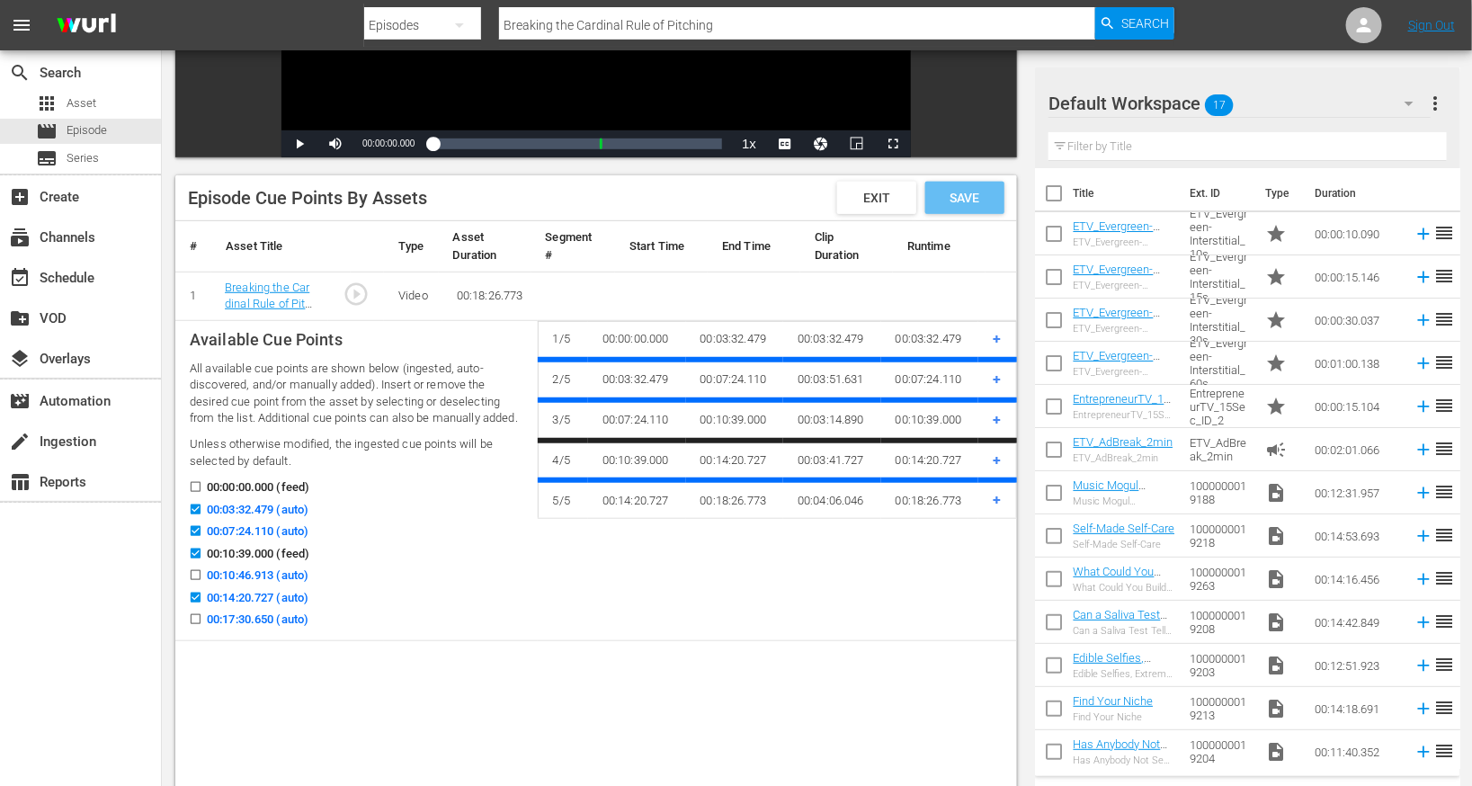
click at [961, 200] on span "Save" at bounding box center [965, 198] width 58 height 14
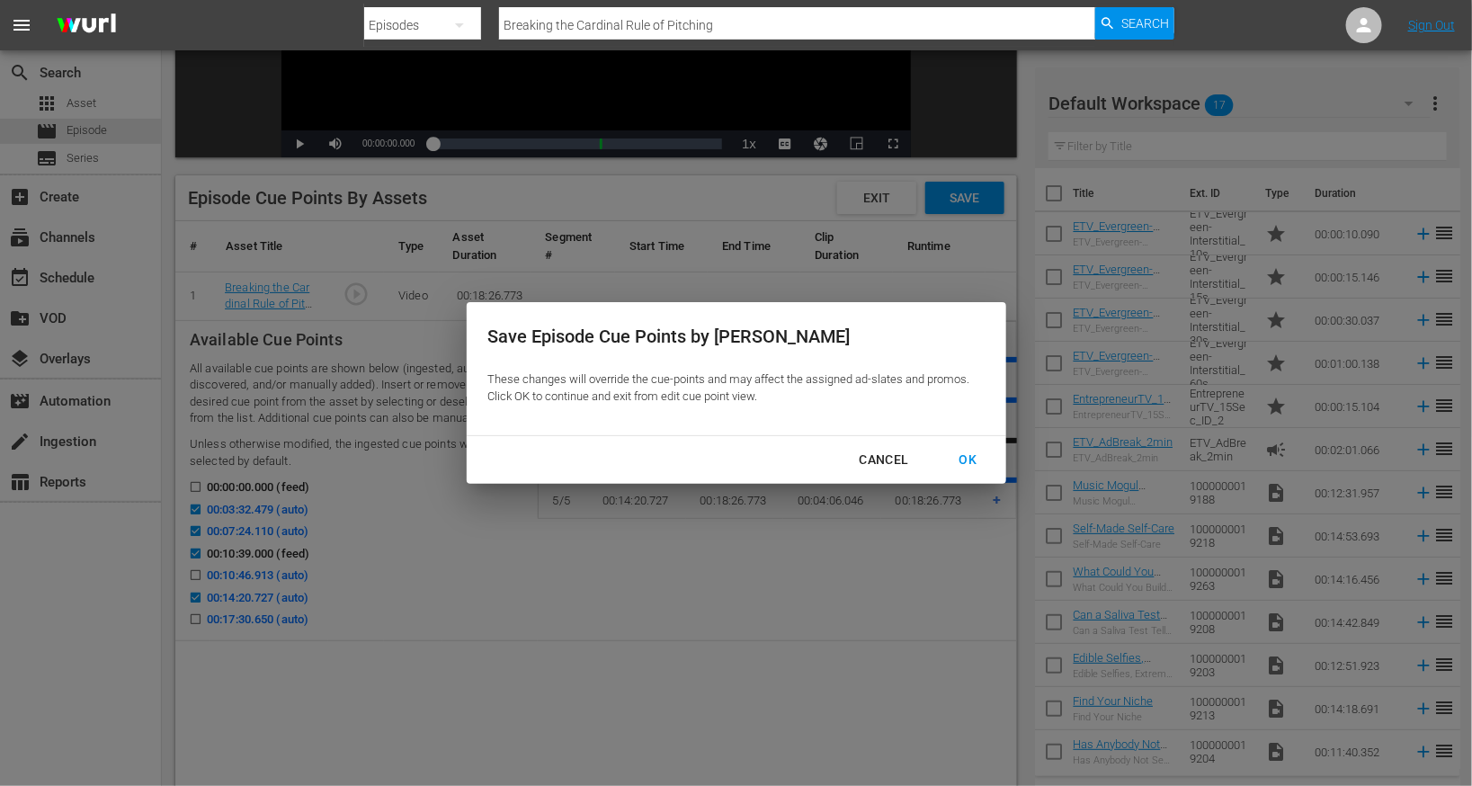
click at [974, 461] on div "OK" at bounding box center [968, 460] width 47 height 22
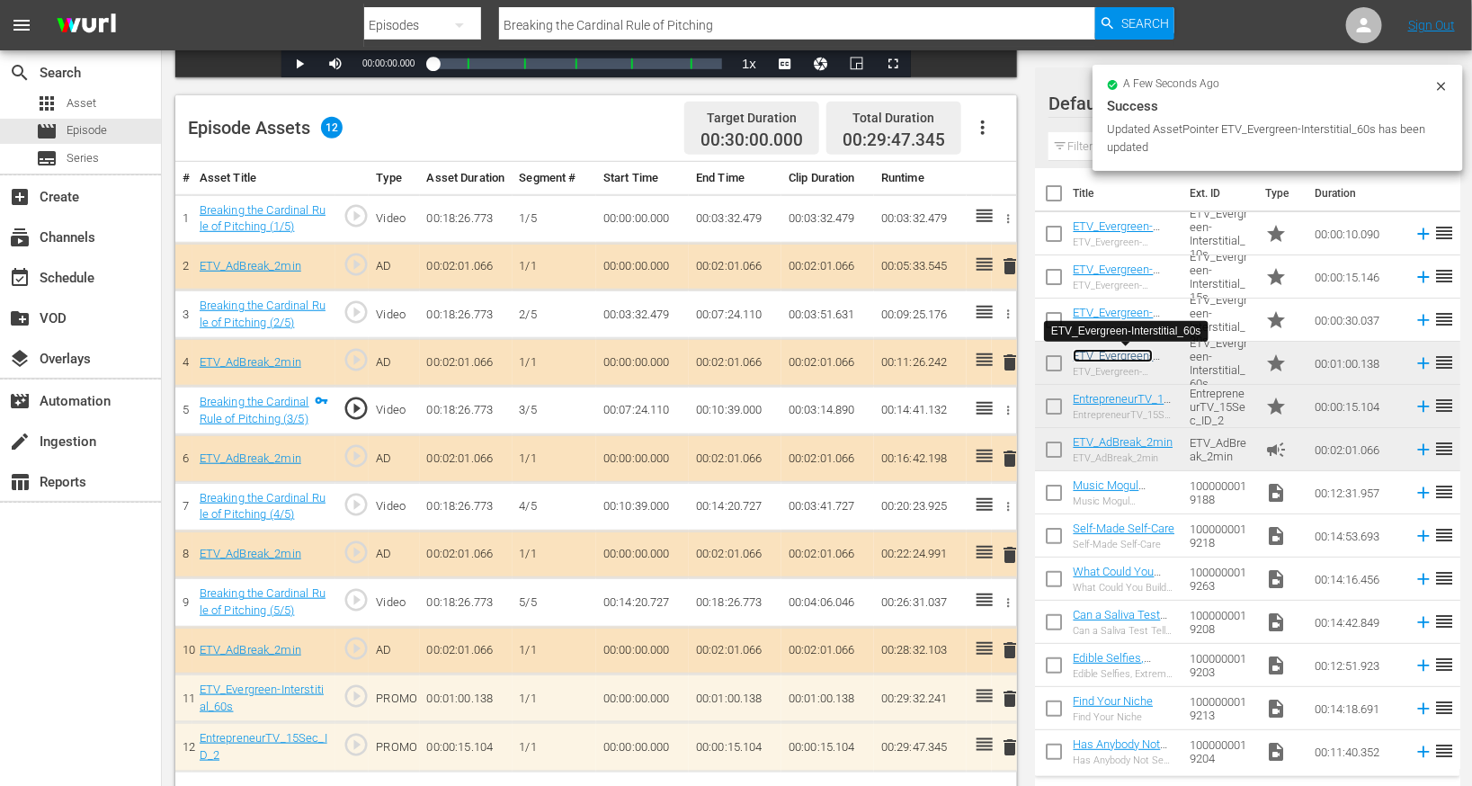
scroll to position [468, 0]
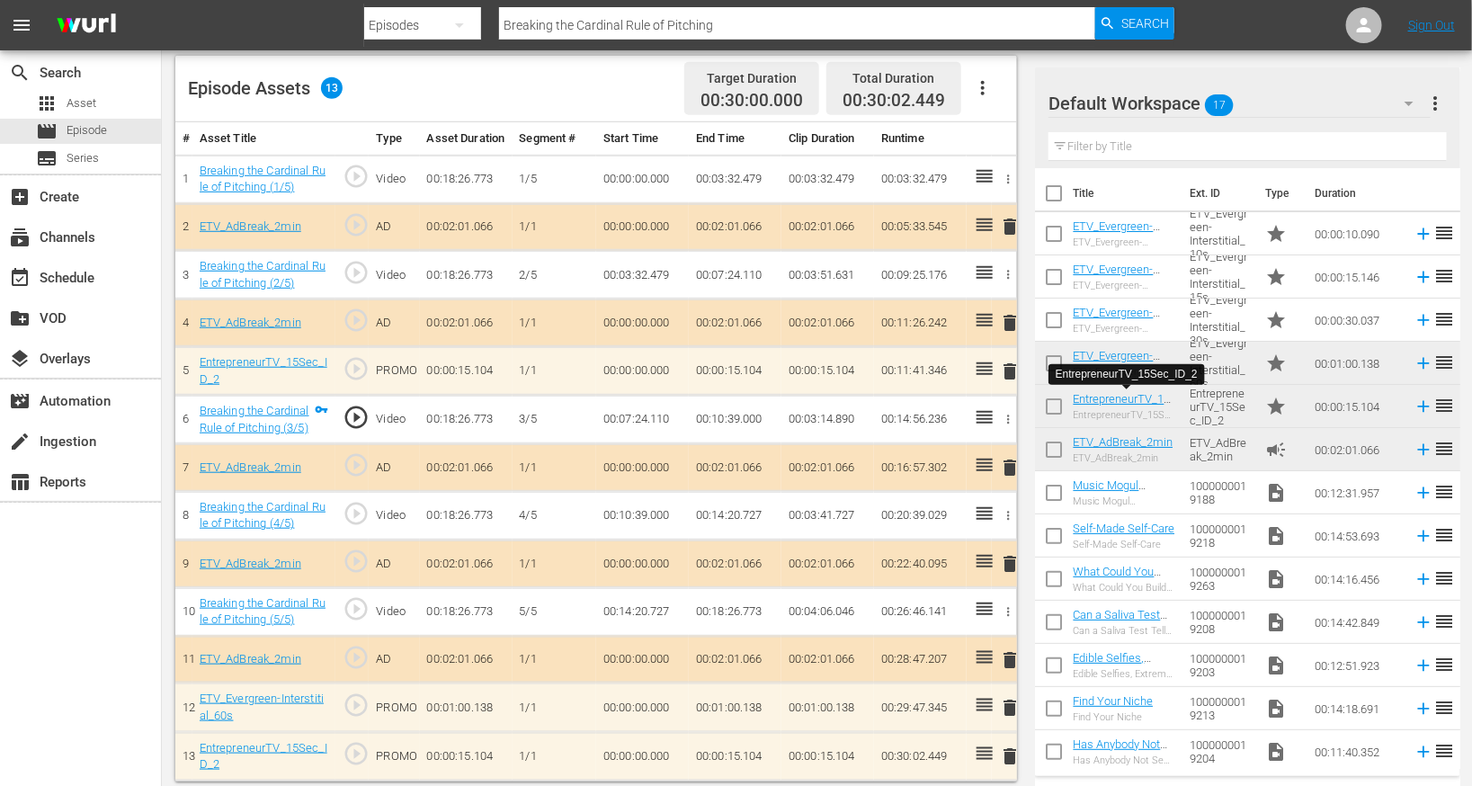
click at [646, 30] on input "Breaking the Cardinal Rule of Pitching" at bounding box center [797, 25] width 596 height 43
paste input "You Gotta Discuss It Right Now"
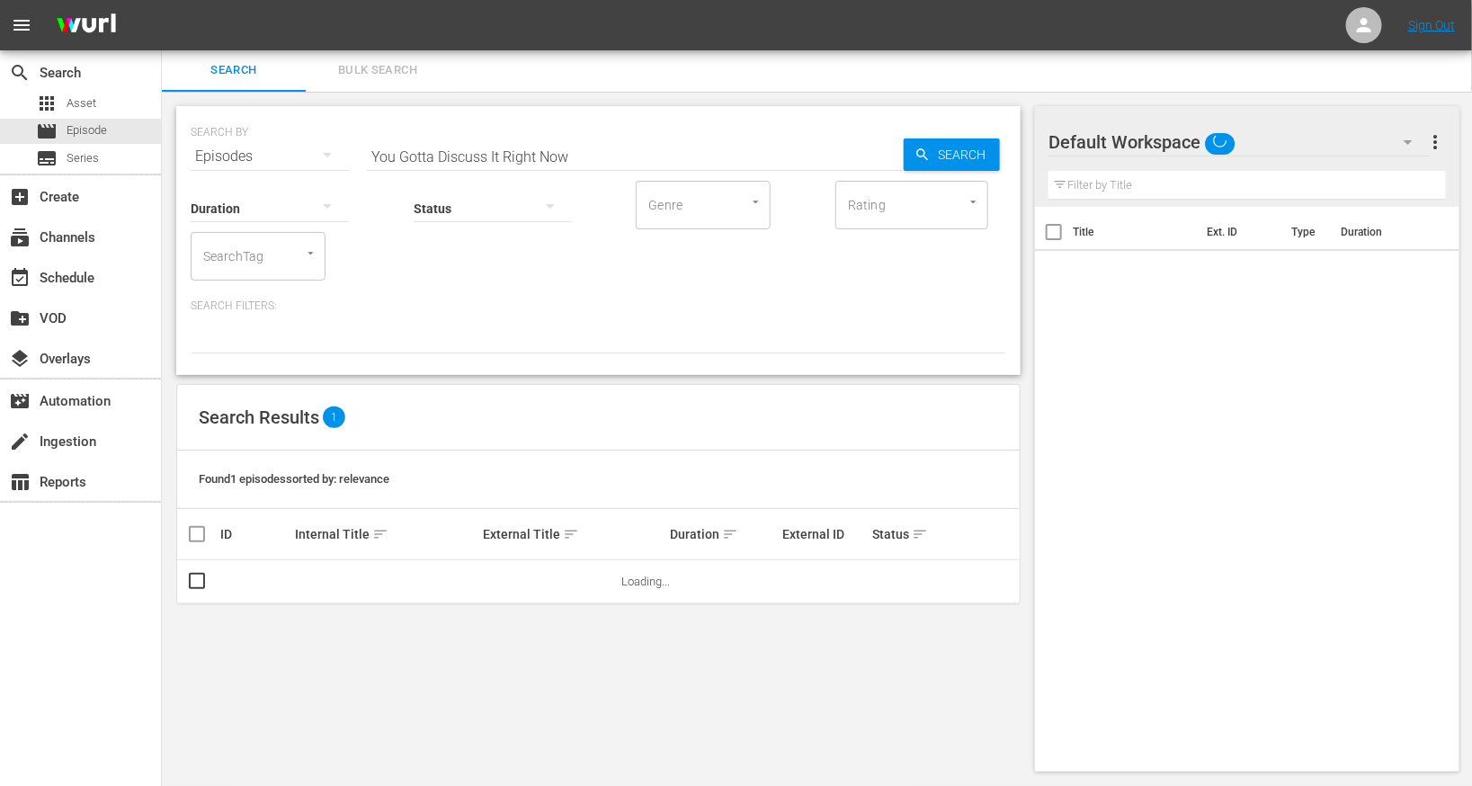
scroll to position [2, 0]
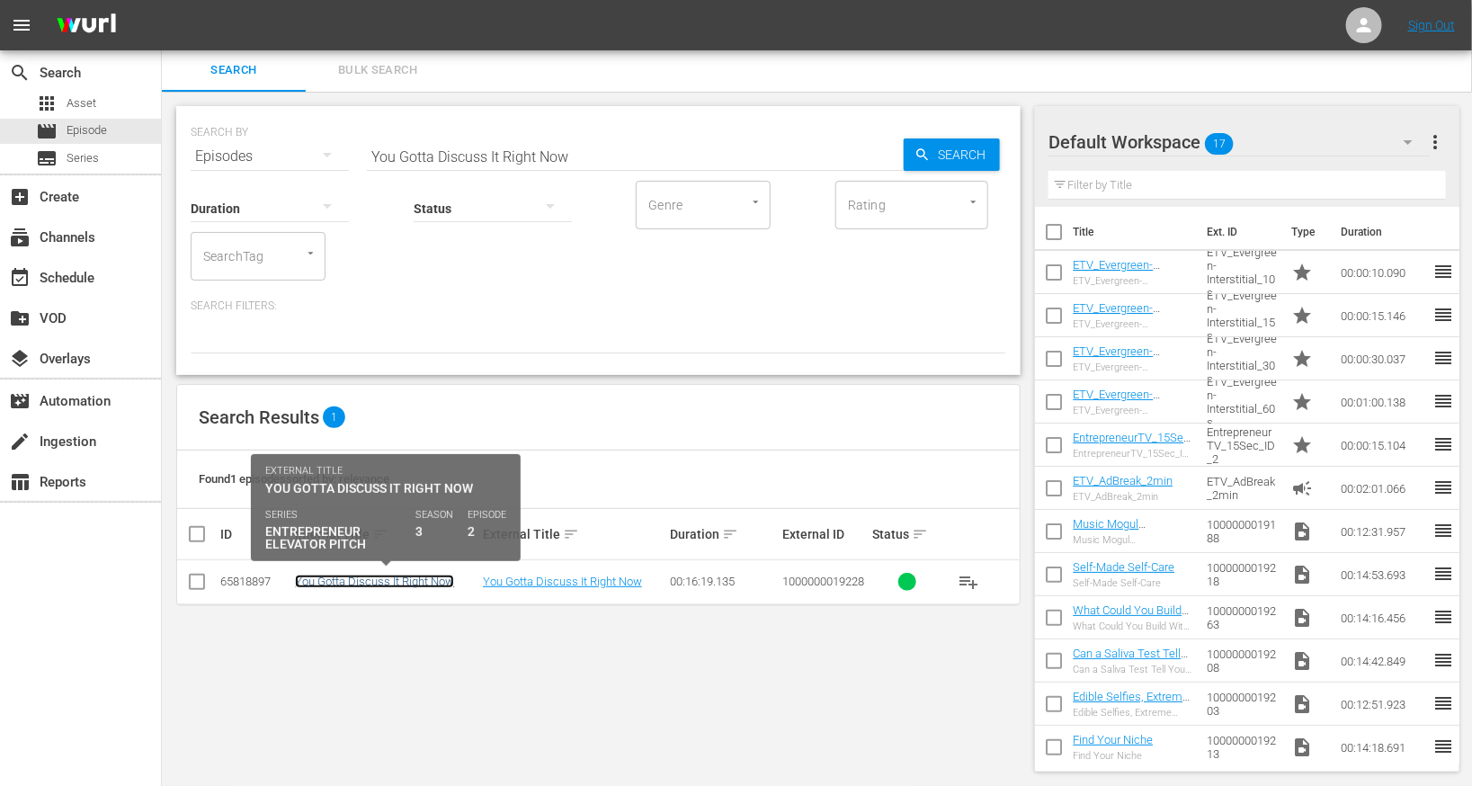
click at [389, 579] on link "You Gotta Discuss It Right Now" at bounding box center [374, 581] width 159 height 13
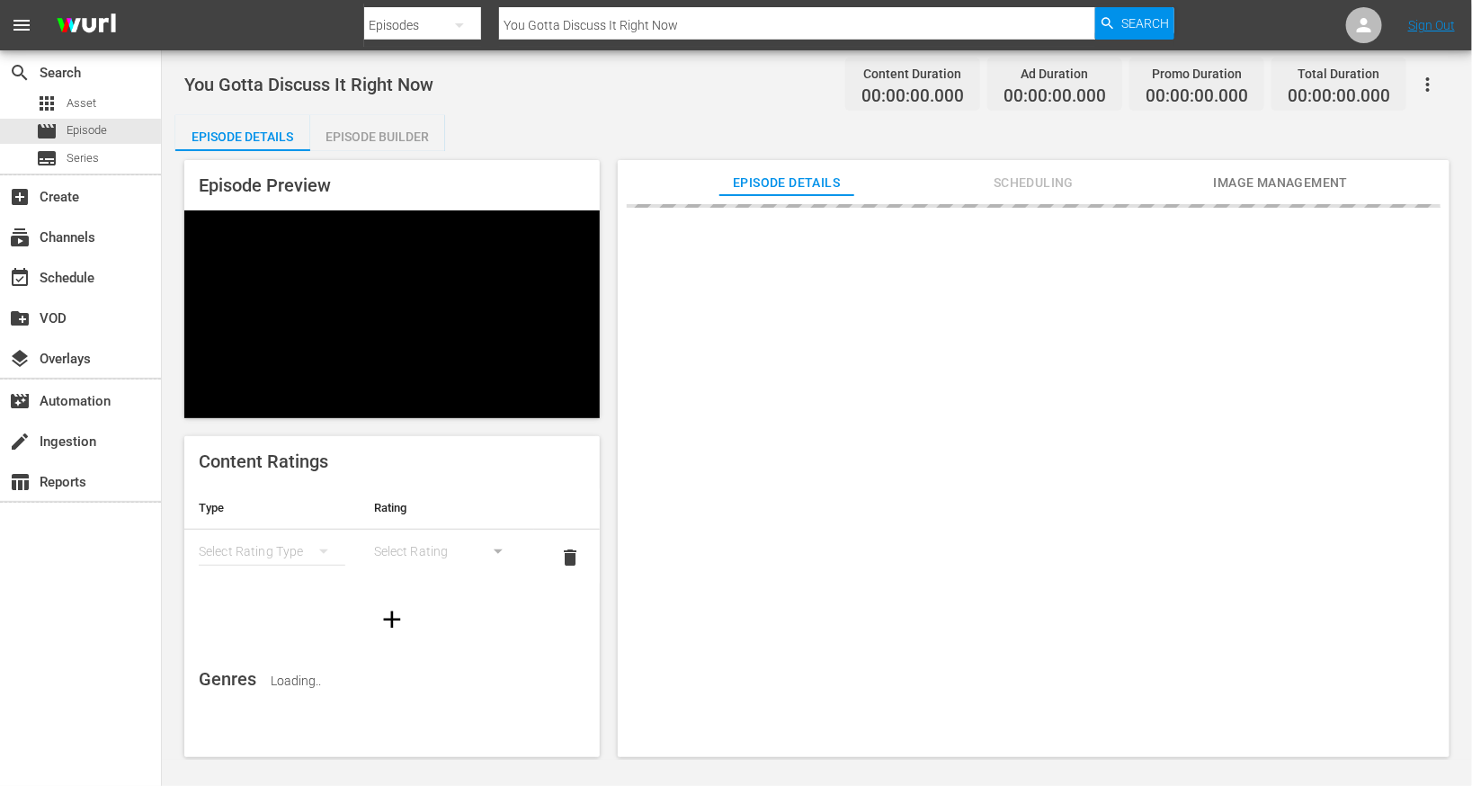
click at [367, 150] on div "Episode Builder" at bounding box center [377, 136] width 135 height 43
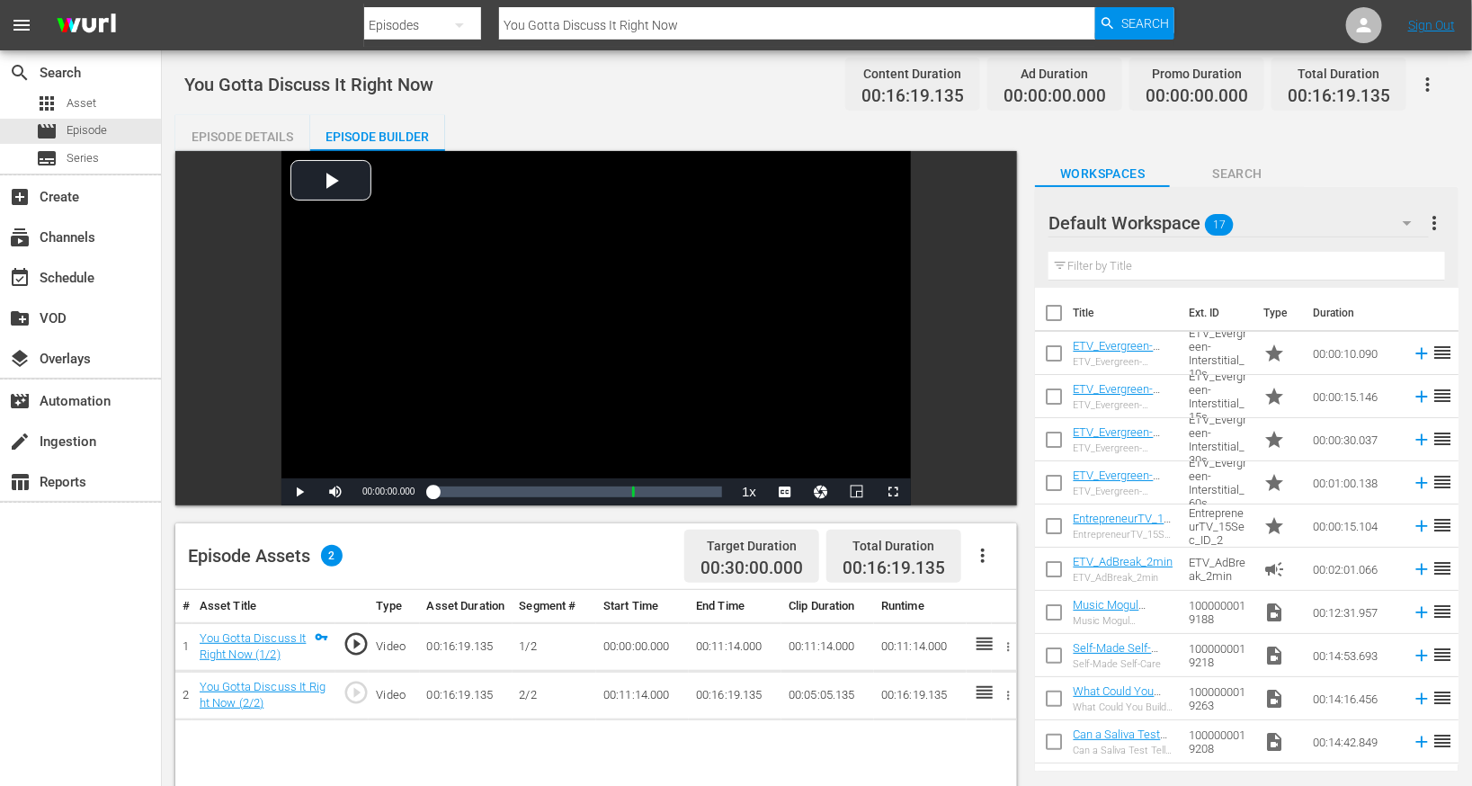
click at [980, 558] on icon "button" at bounding box center [983, 556] width 22 height 22
click at [1008, 564] on div "Edit Cue Points" at bounding box center [1038, 562] width 122 height 43
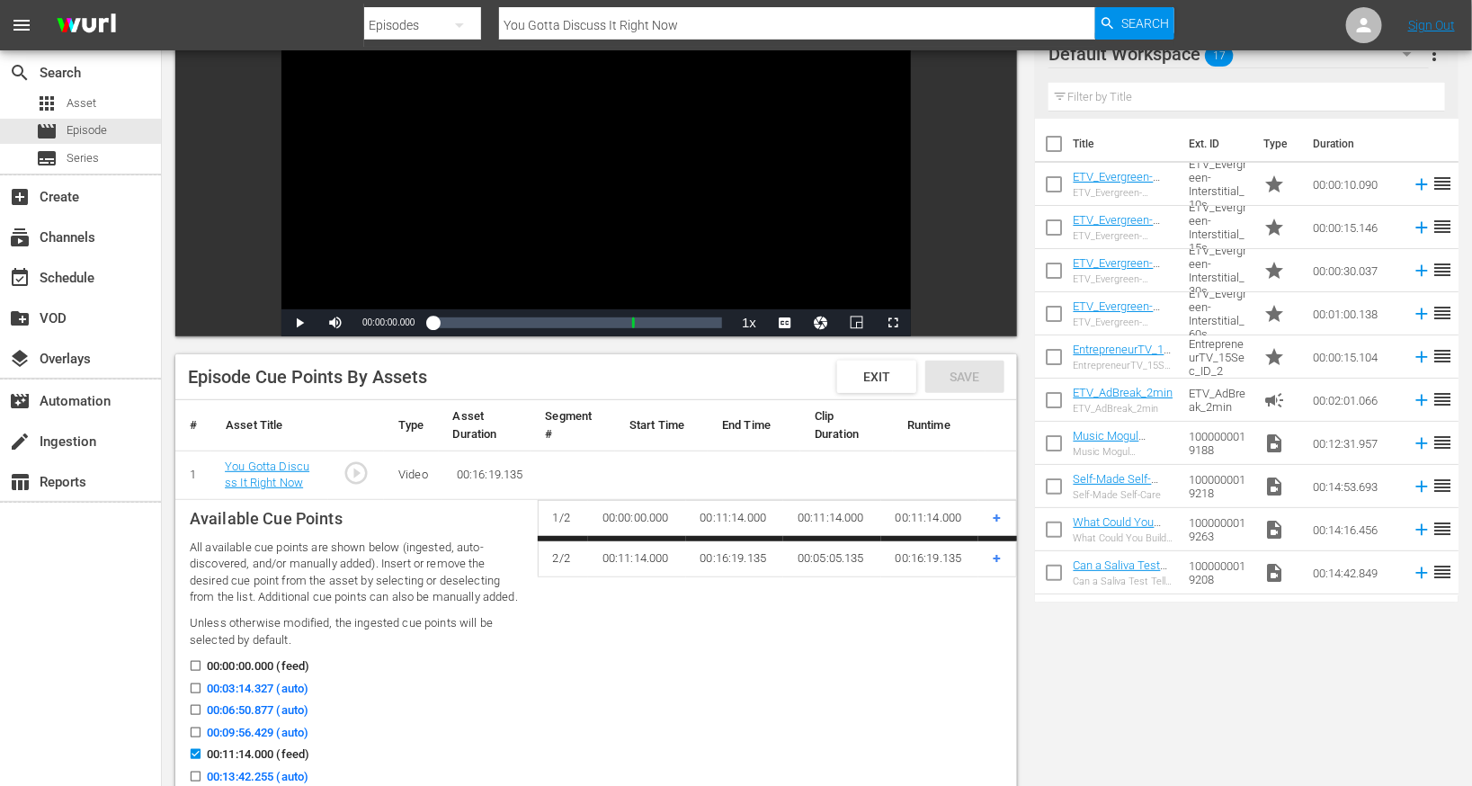
scroll to position [254, 0]
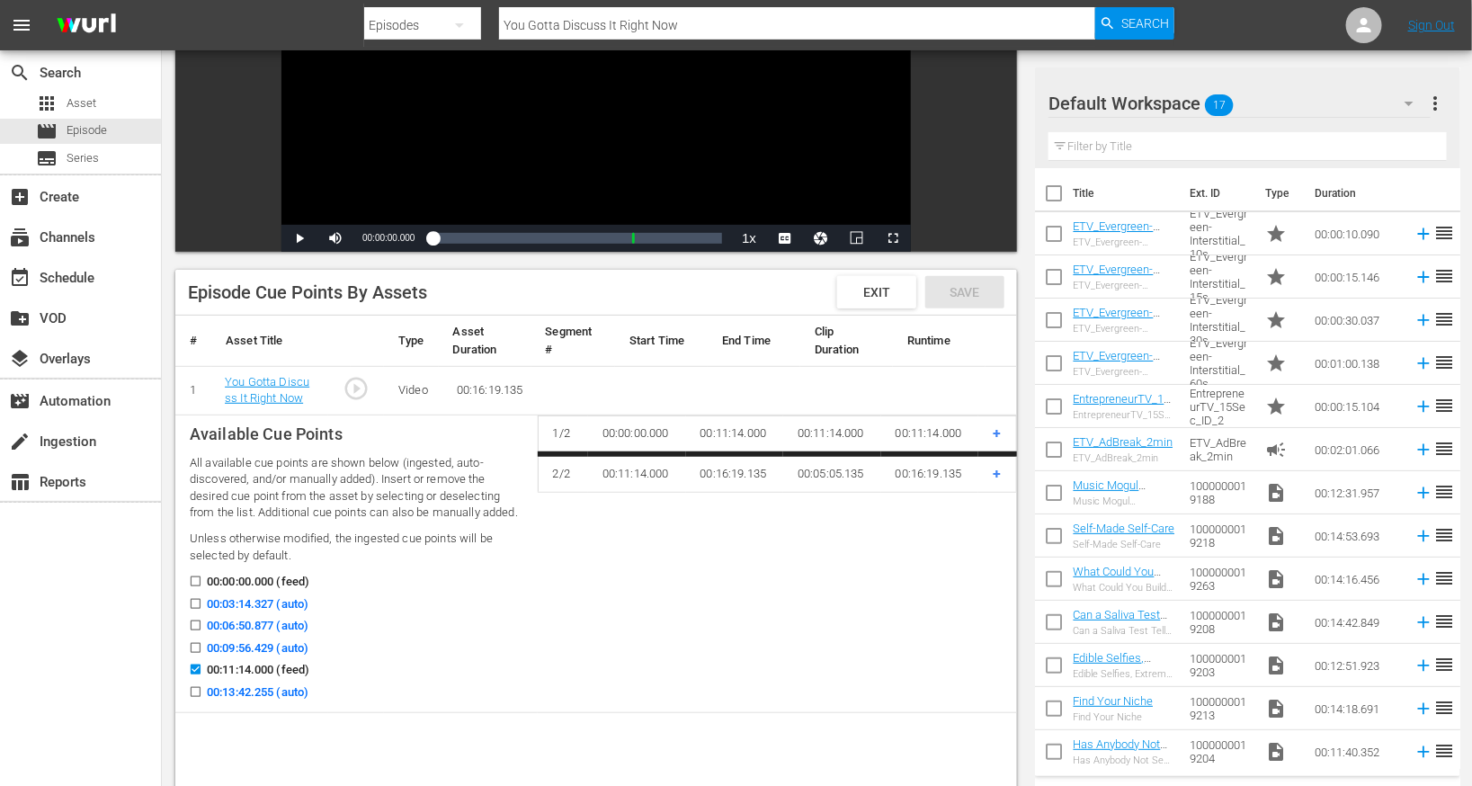
click at [191, 605] on input "00:03:14.327 (auto)" at bounding box center [191, 607] width 22 height 13
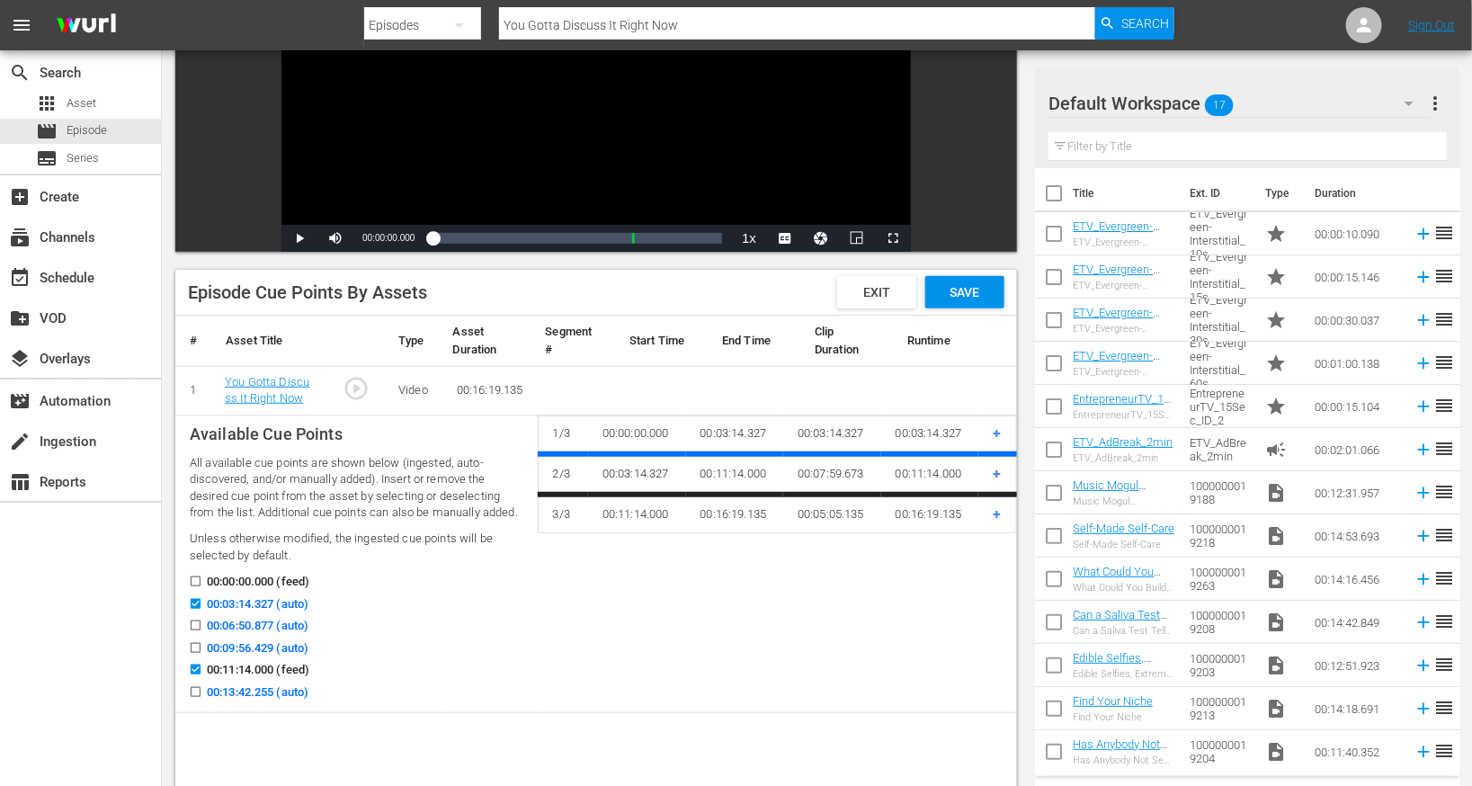
click at [191, 622] on input "00:06:50.877 (auto)" at bounding box center [191, 628] width 22 height 13
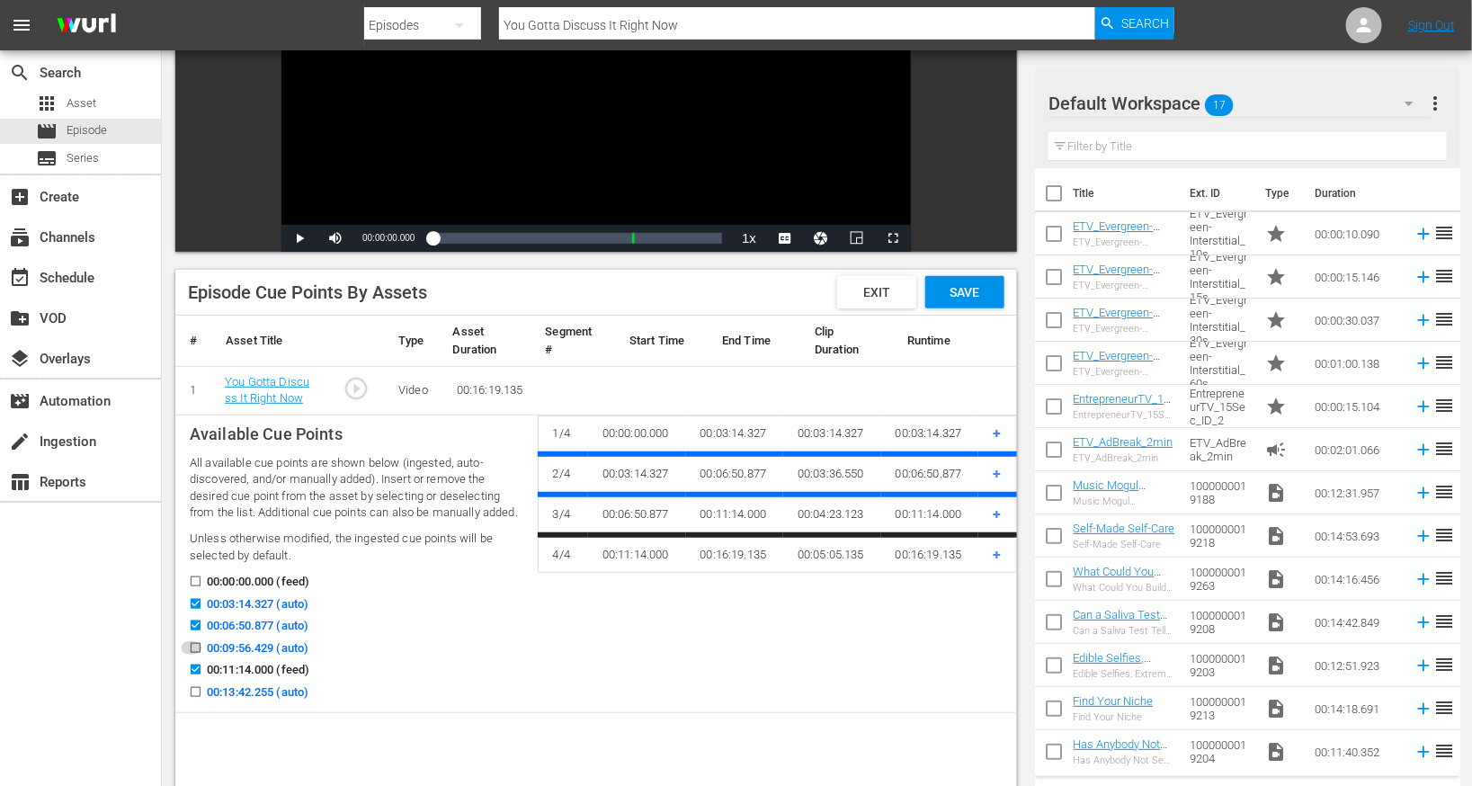
click at [191, 645] on input "00:09:56.429 (auto)" at bounding box center [191, 651] width 22 height 13
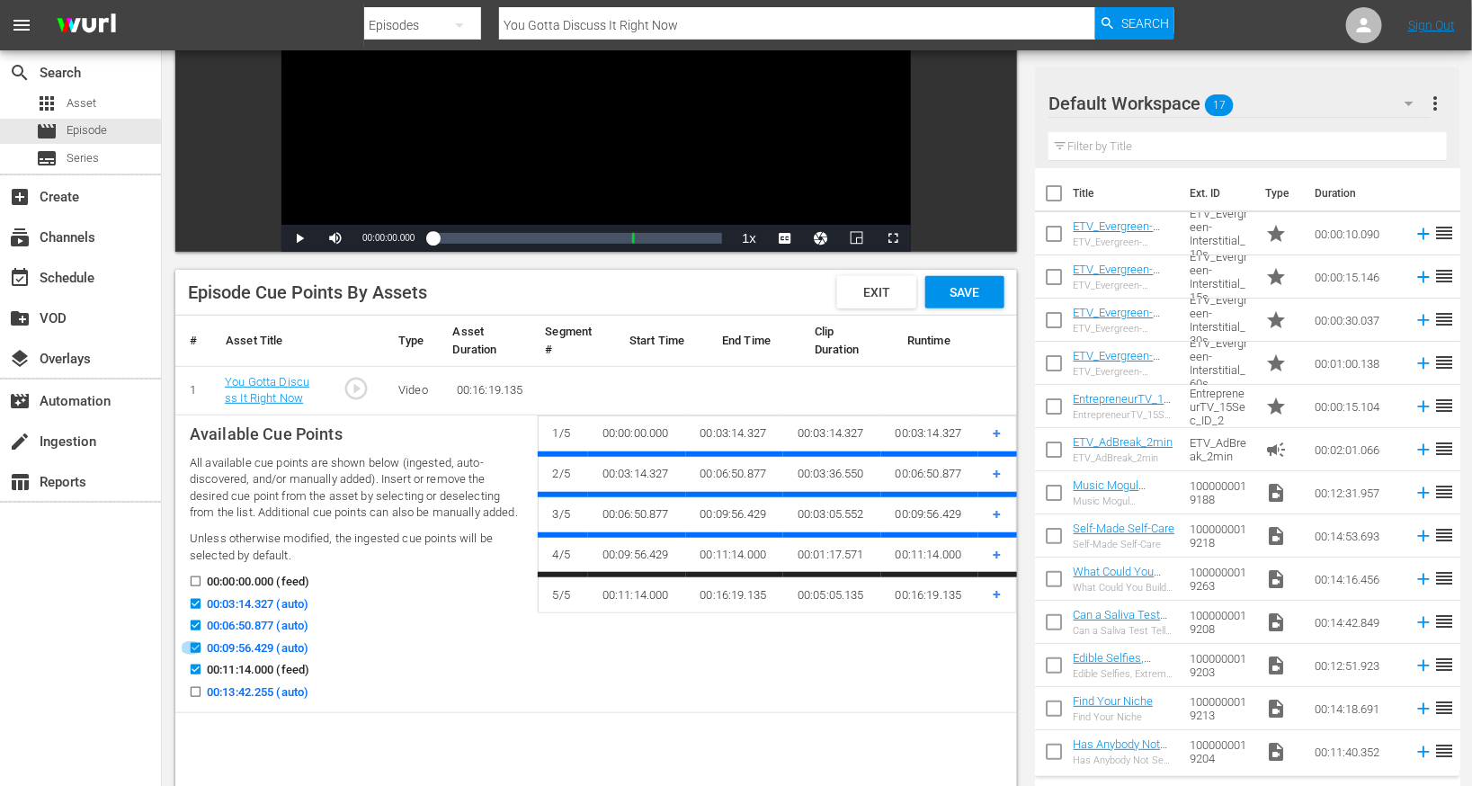
click at [194, 645] on input "00:09:56.429 (auto)" at bounding box center [191, 651] width 22 height 13
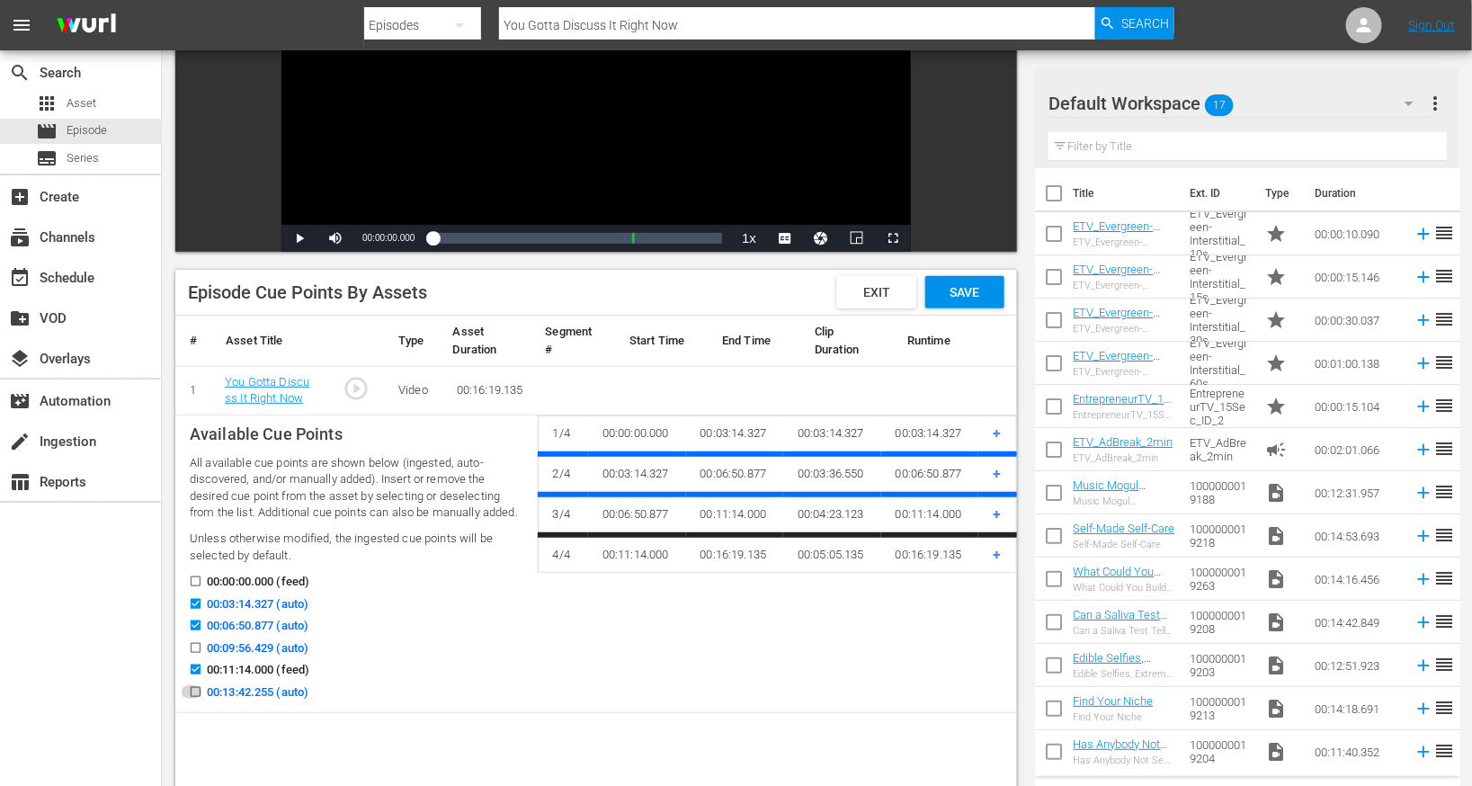
click at [192, 692] on input "00:13:42.255 (auto)" at bounding box center [191, 695] width 22 height 13
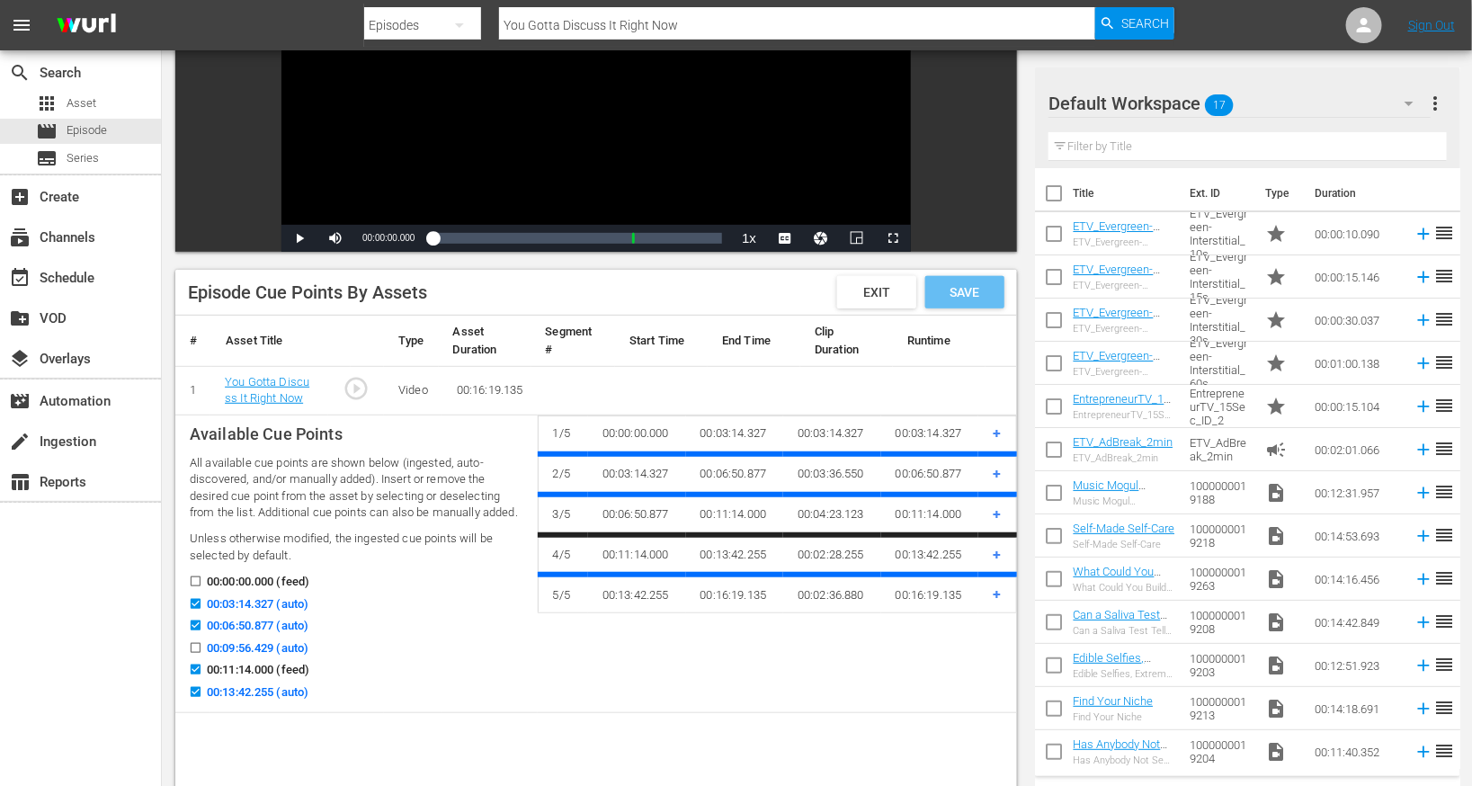
click at [978, 294] on span "Save" at bounding box center [965, 292] width 58 height 14
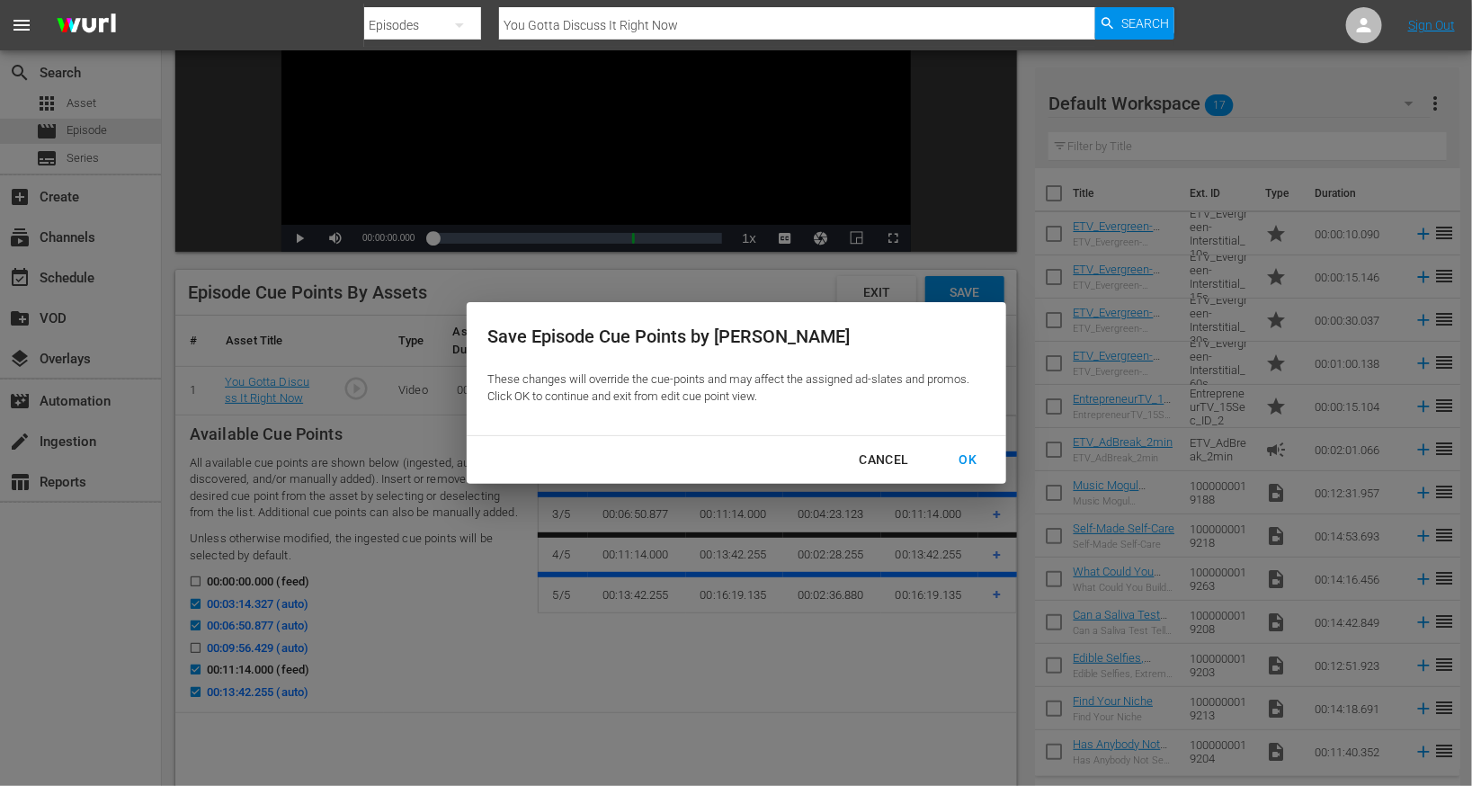
click at [970, 473] on button "OK" at bounding box center [968, 459] width 61 height 33
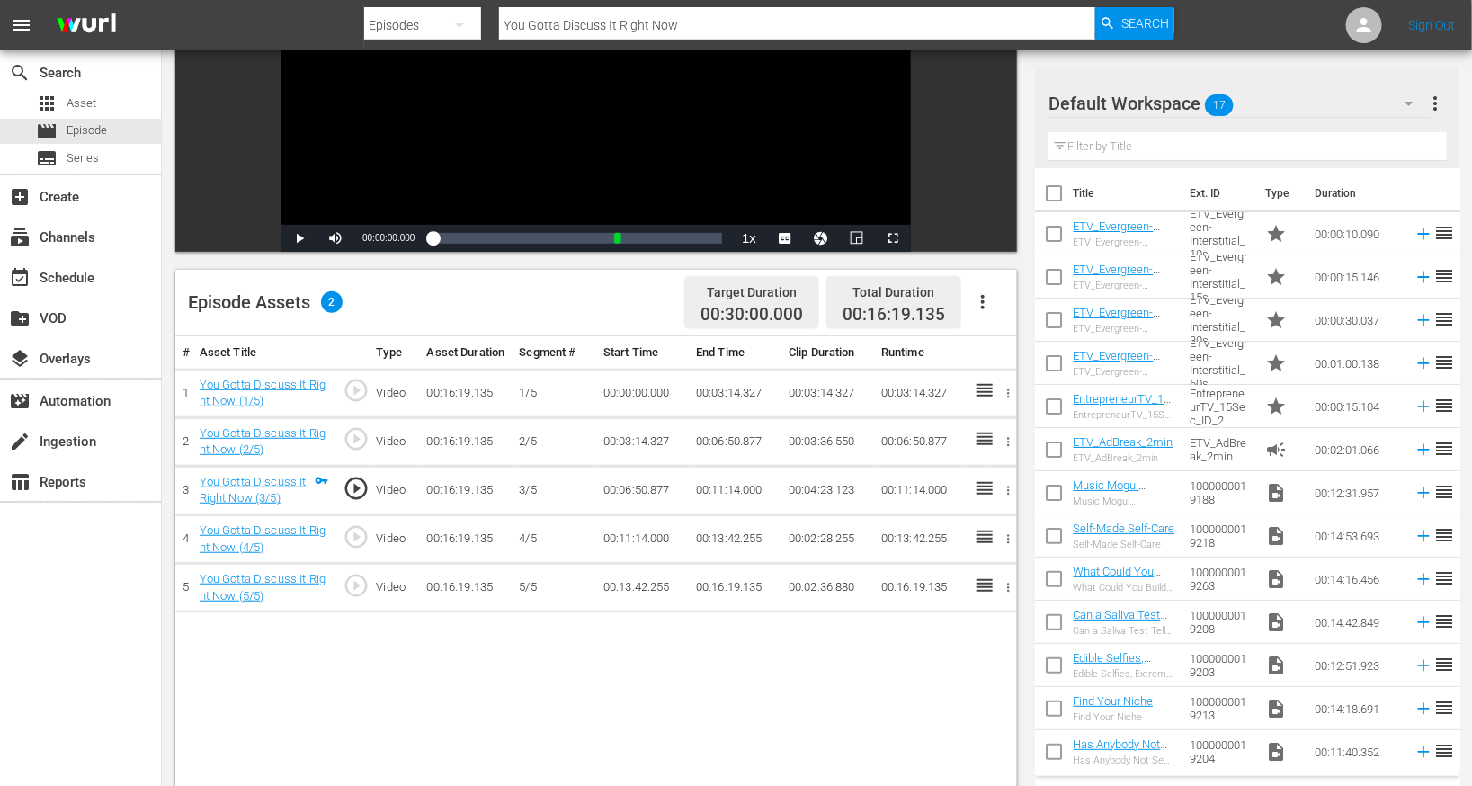
scroll to position [0, 0]
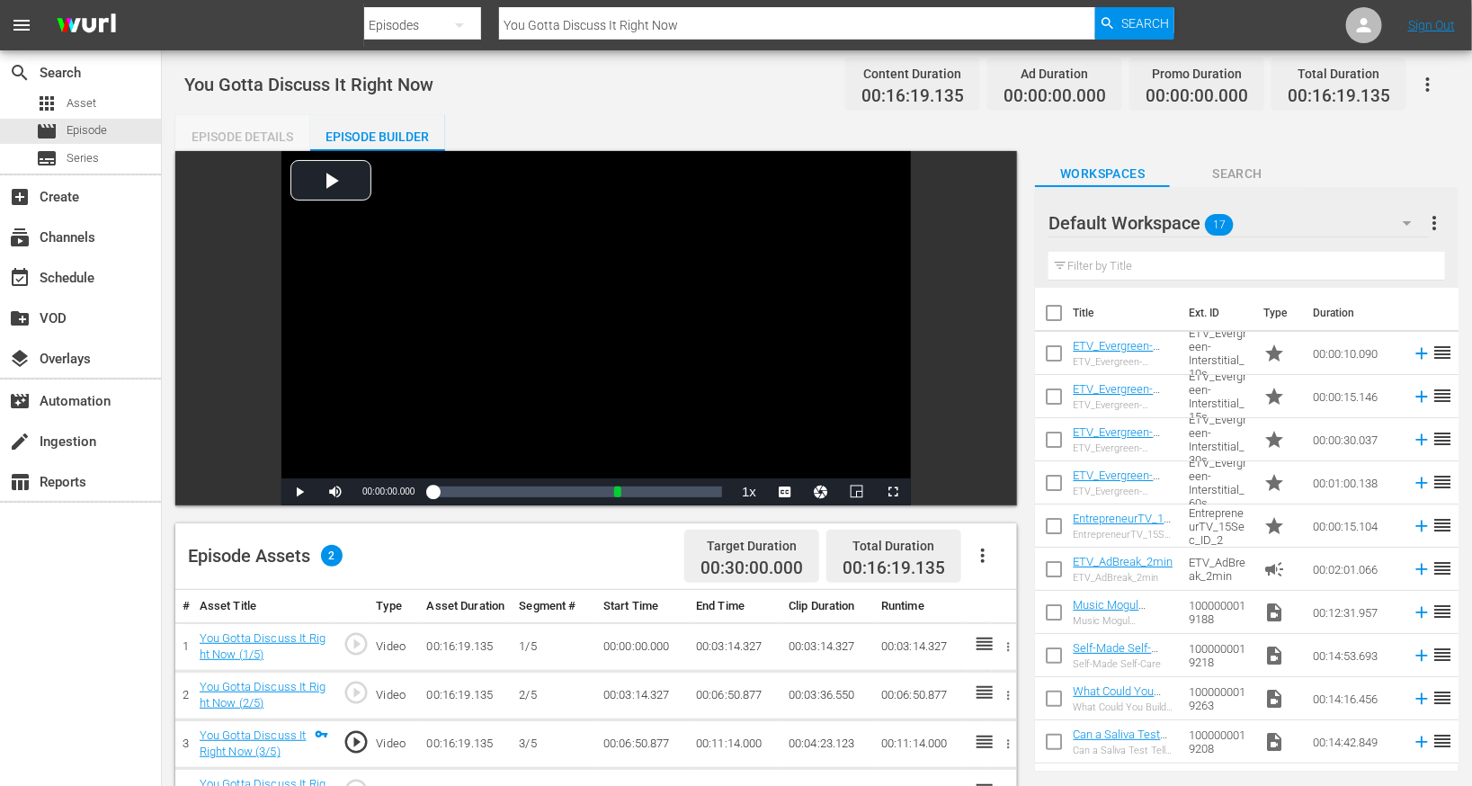
click at [244, 139] on div "Episode Details" at bounding box center [242, 136] width 135 height 43
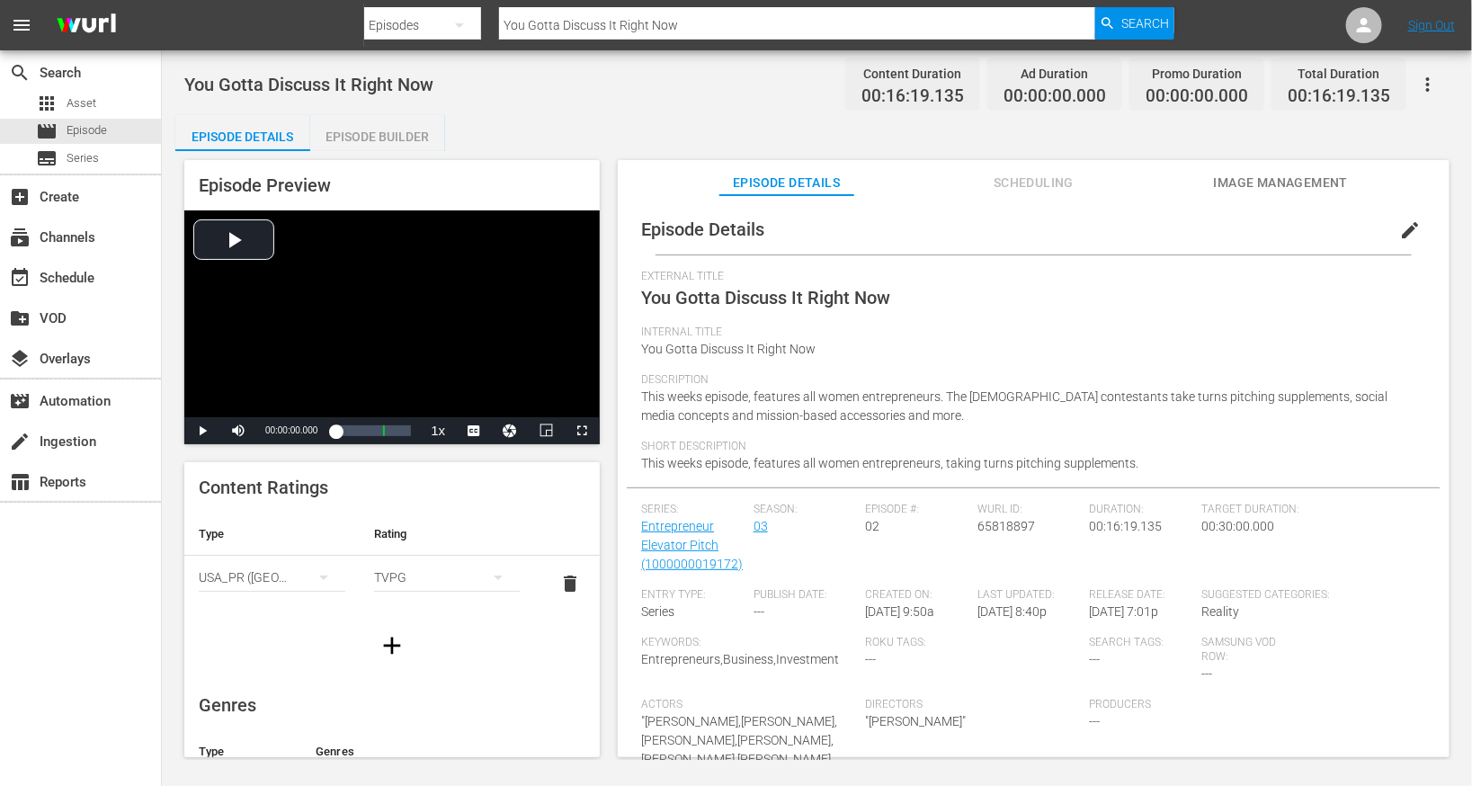
click at [1399, 224] on span "edit" at bounding box center [1410, 230] width 22 height 22
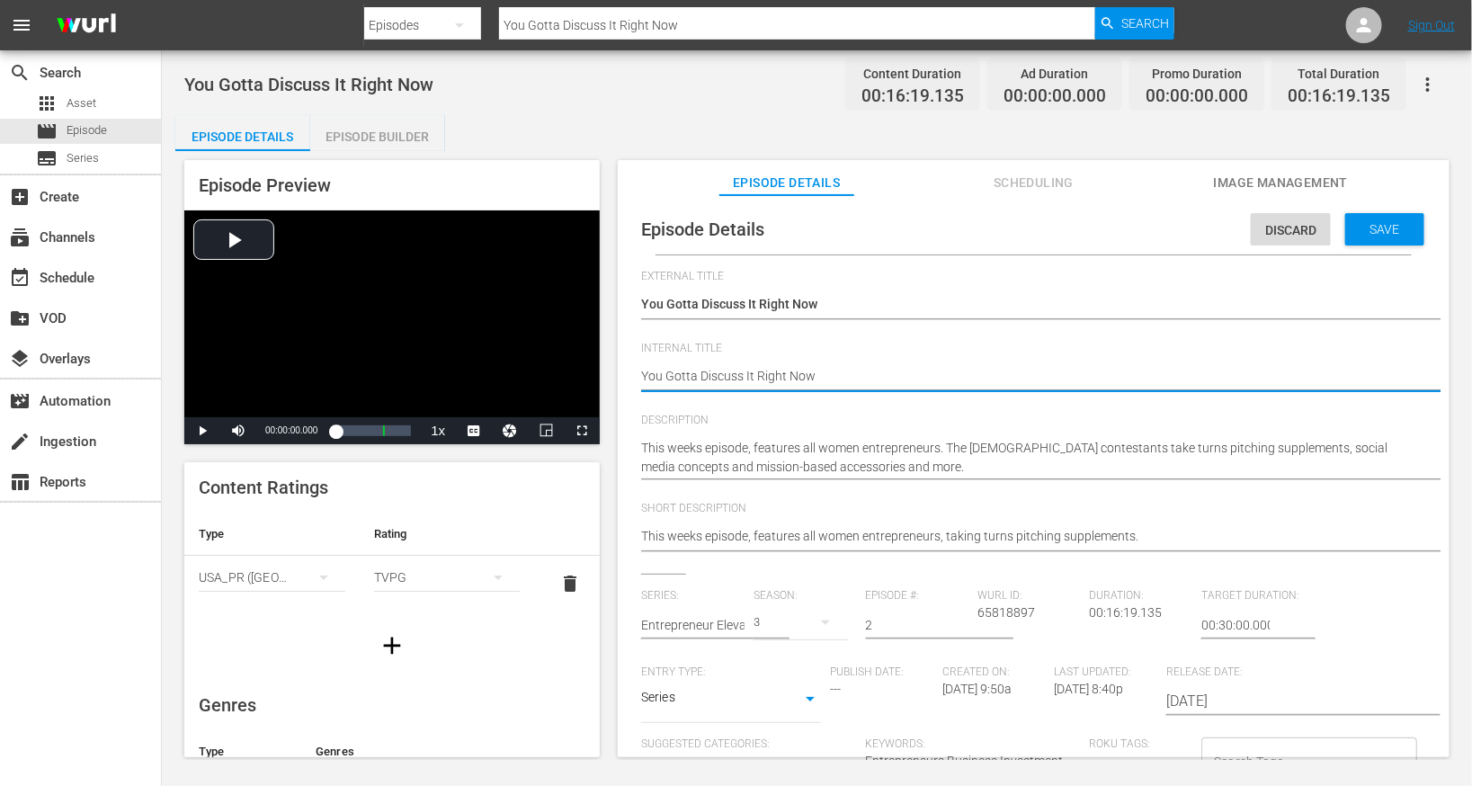
click at [683, 375] on textarea "You Gotta Discuss It Right Now" at bounding box center [1029, 378] width 776 height 22
click at [1371, 229] on span "Save" at bounding box center [1385, 229] width 58 height 14
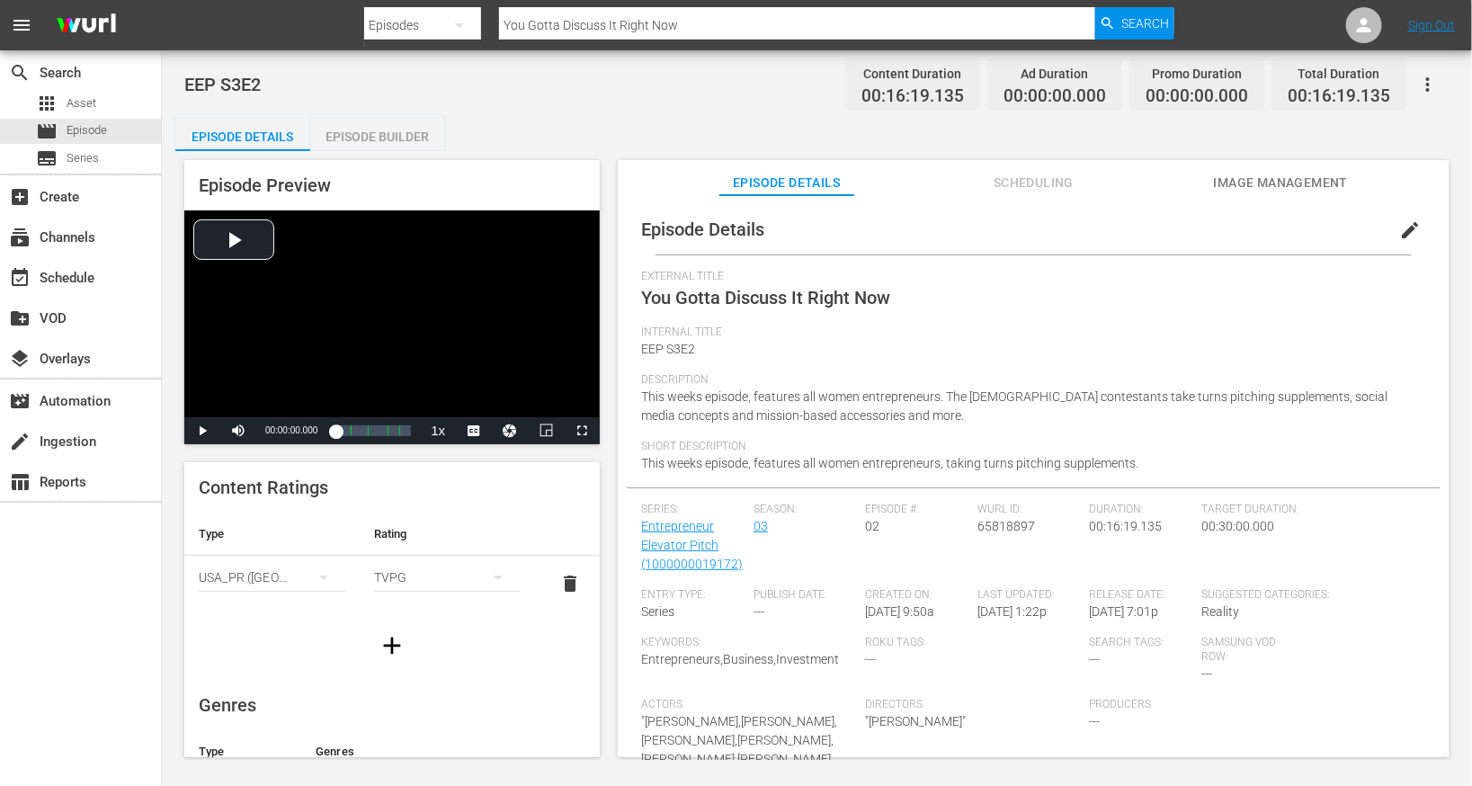
click at [629, 30] on input "You Gotta Discuss It Right Now" at bounding box center [797, 25] width 596 height 43
paste input "Drop and Give Me Valuation"
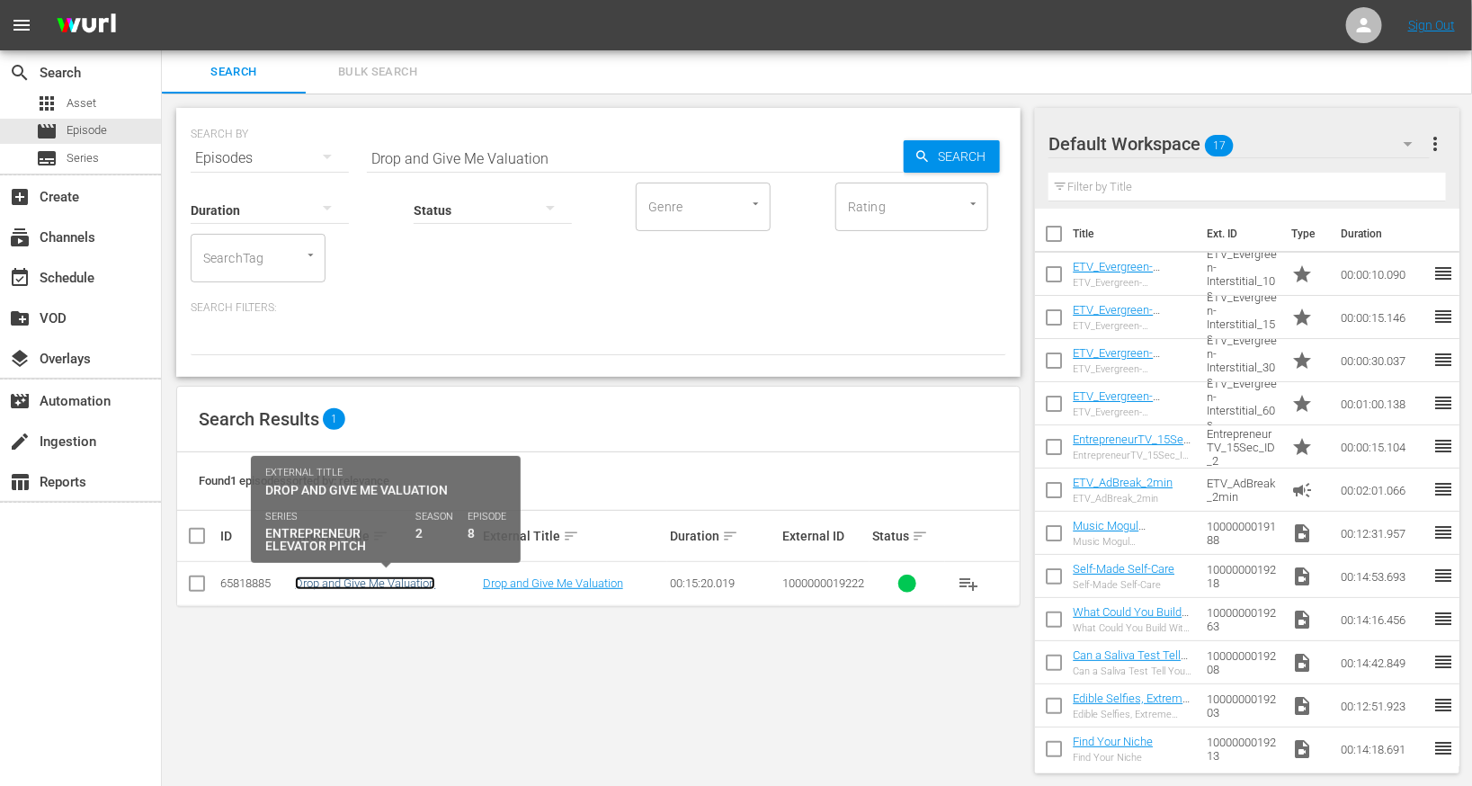
click at [380, 585] on link "Drop and Give Me Valuation" at bounding box center [365, 582] width 140 height 13
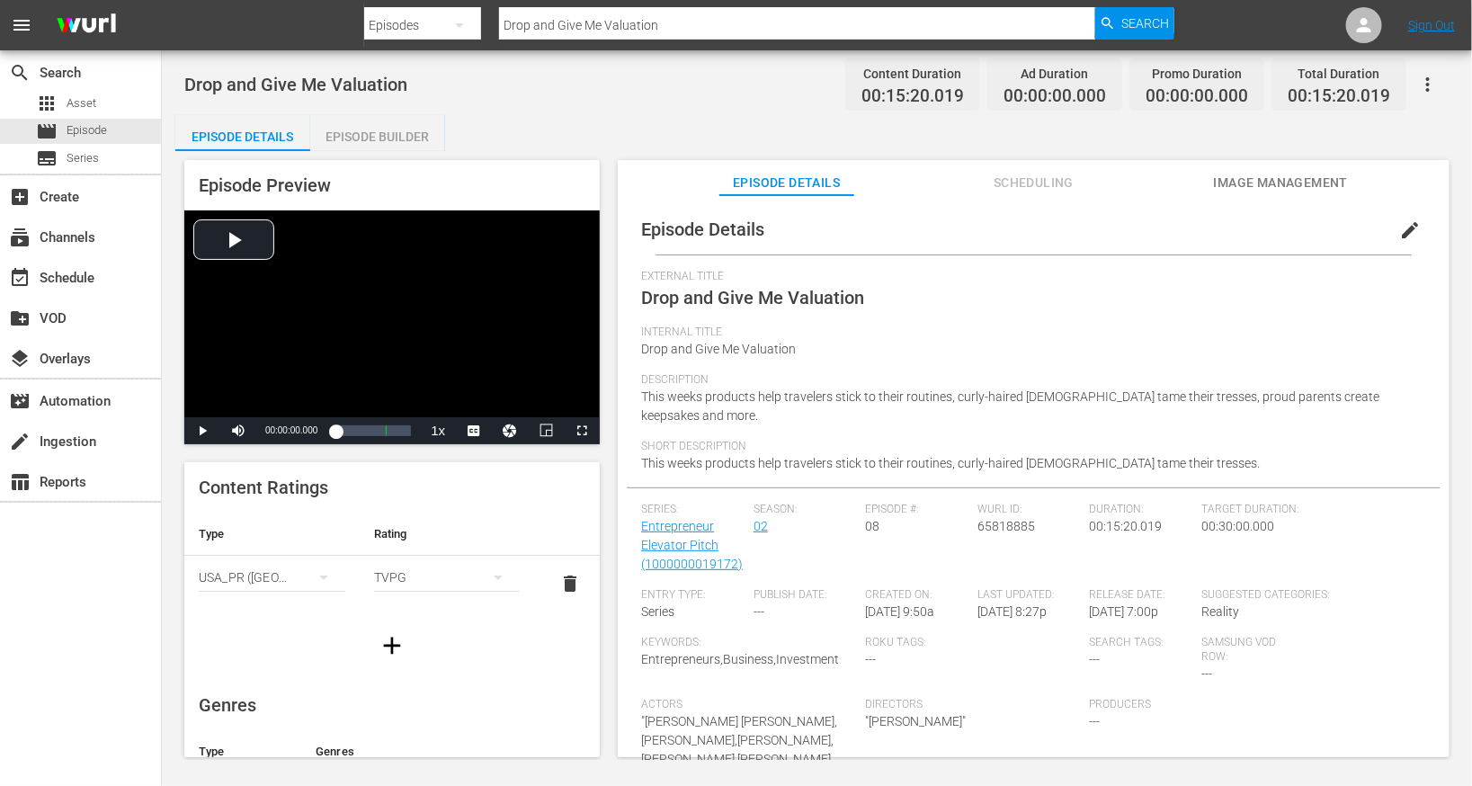
click at [1409, 230] on span "edit" at bounding box center [1410, 230] width 22 height 22
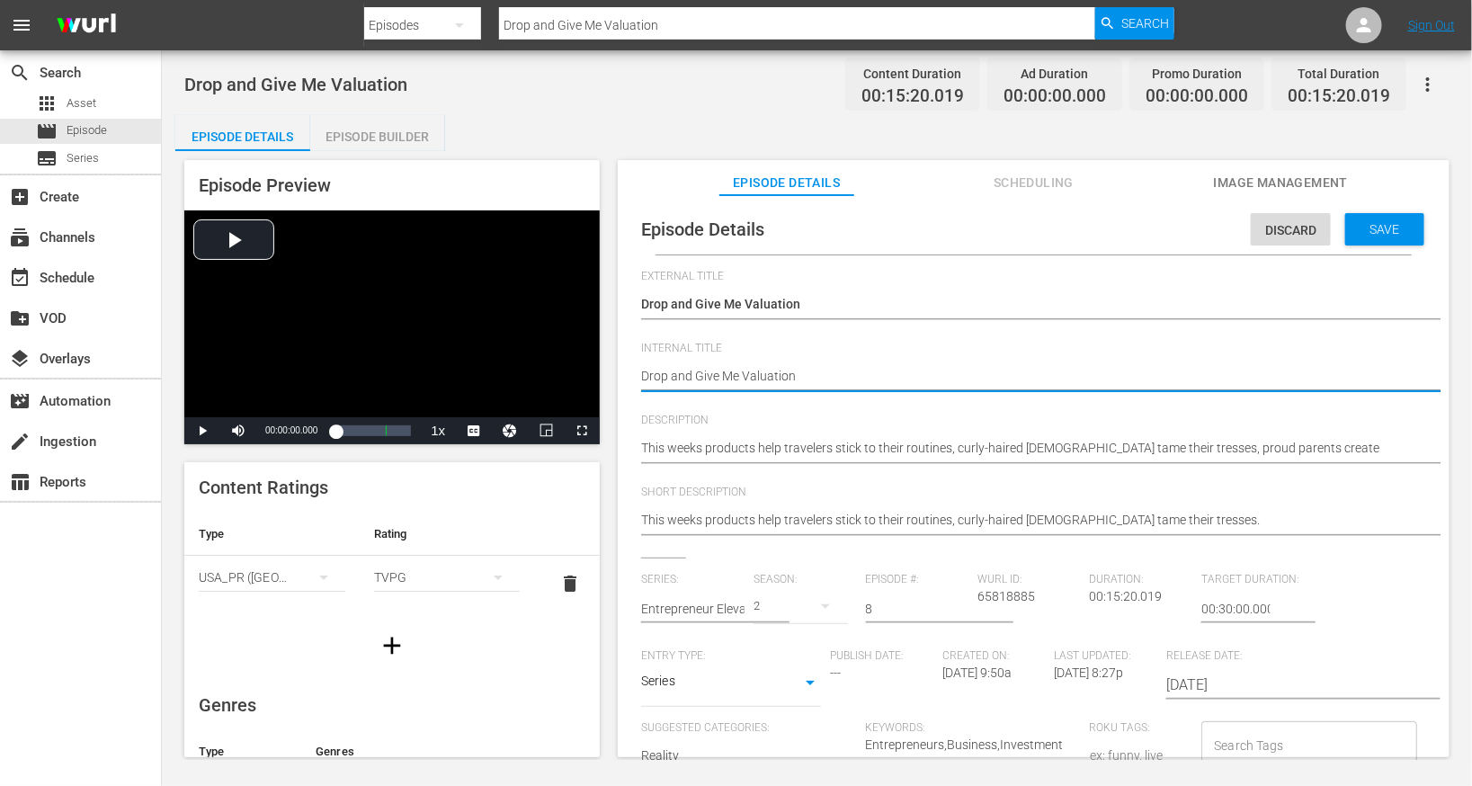
click at [743, 382] on textarea "Drop and Give Me Valuation" at bounding box center [1029, 378] width 776 height 22
click at [1356, 232] on span "Save" at bounding box center [1385, 229] width 58 height 14
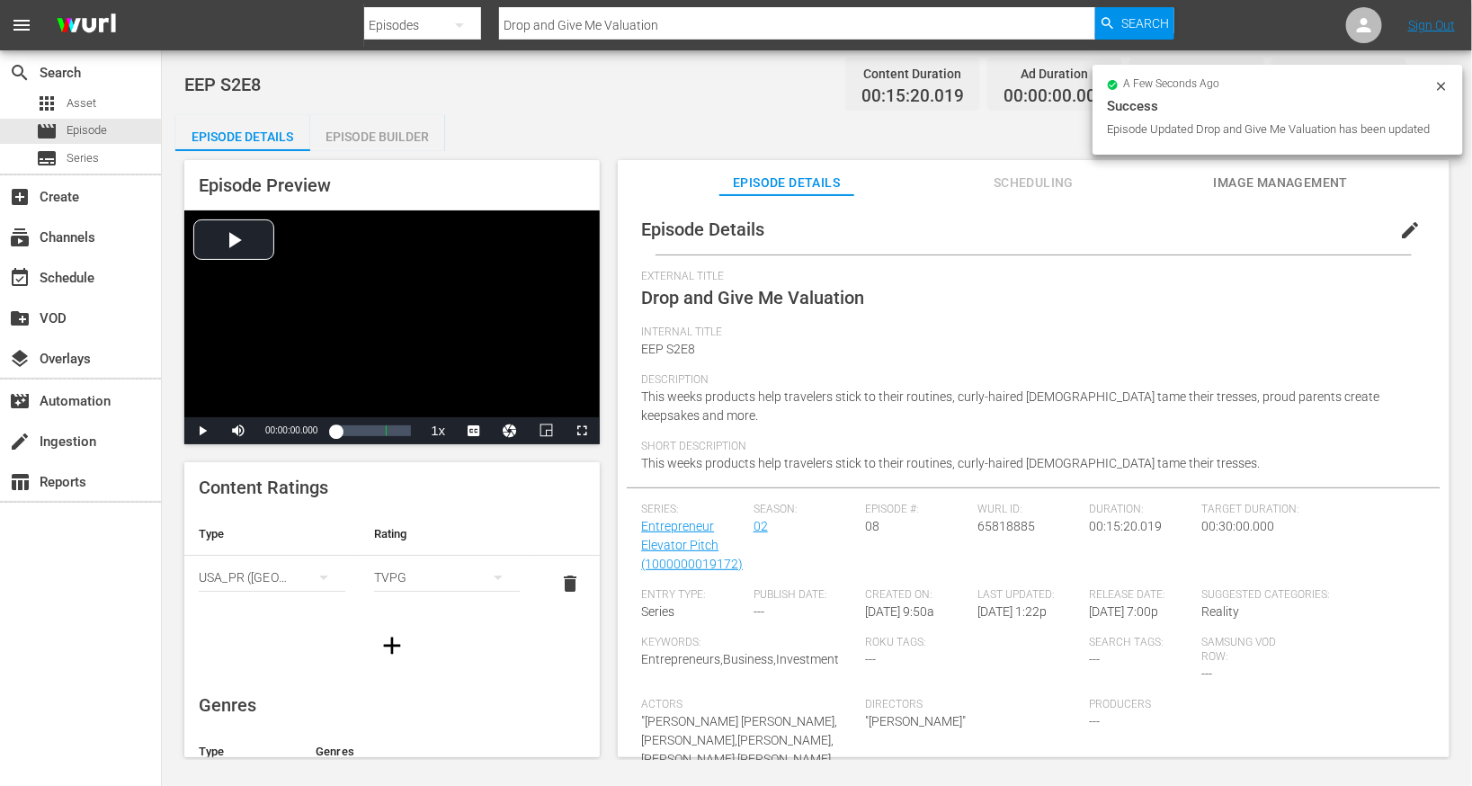
click at [364, 144] on div "Episode Builder" at bounding box center [377, 136] width 135 height 43
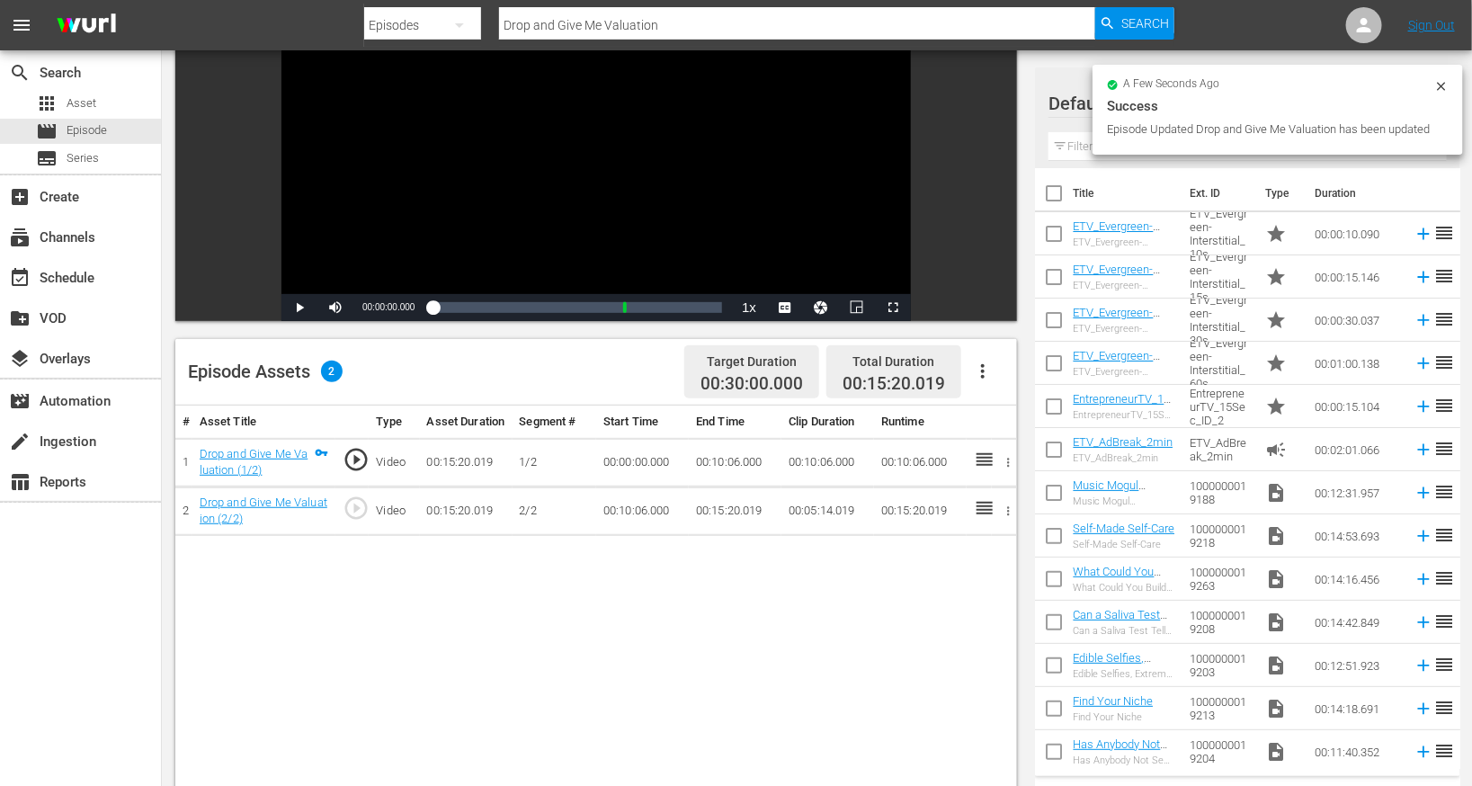
scroll to position [200, 0]
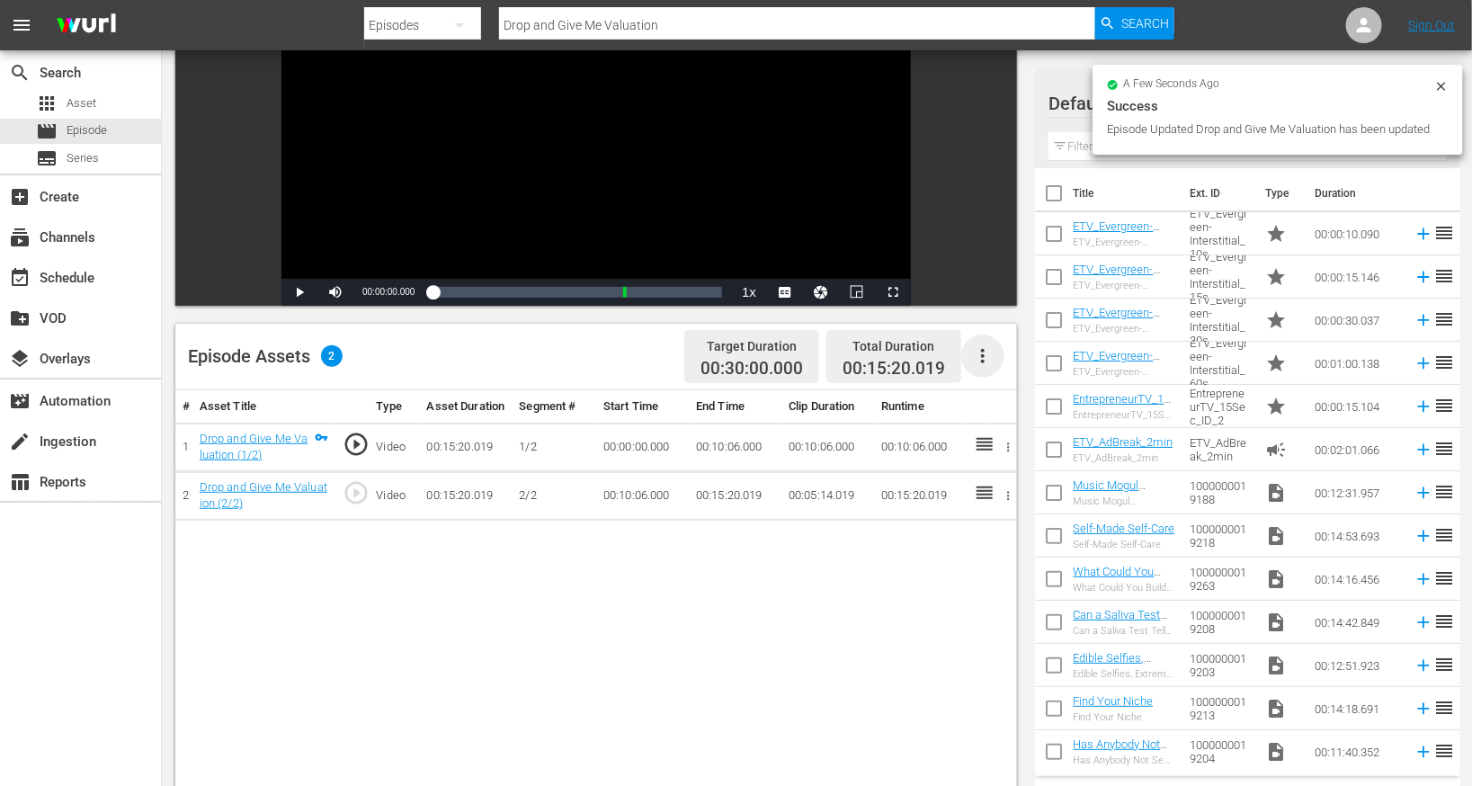
click at [985, 356] on icon "button" at bounding box center [983, 356] width 22 height 22
click at [1015, 361] on div "Edit Cue Points" at bounding box center [1038, 363] width 122 height 43
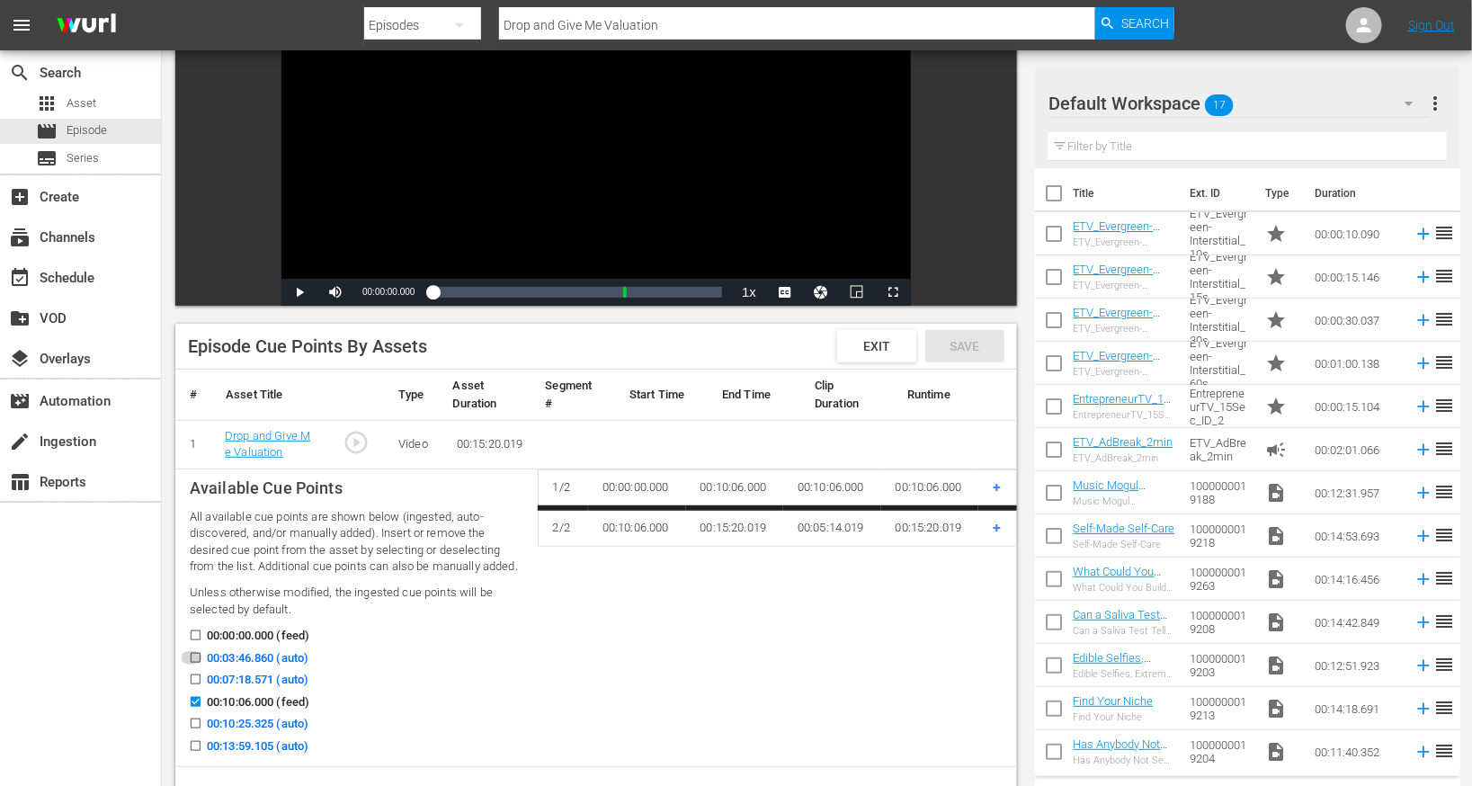
click at [190, 658] on input "00:03:46.860 (auto)" at bounding box center [191, 661] width 22 height 13
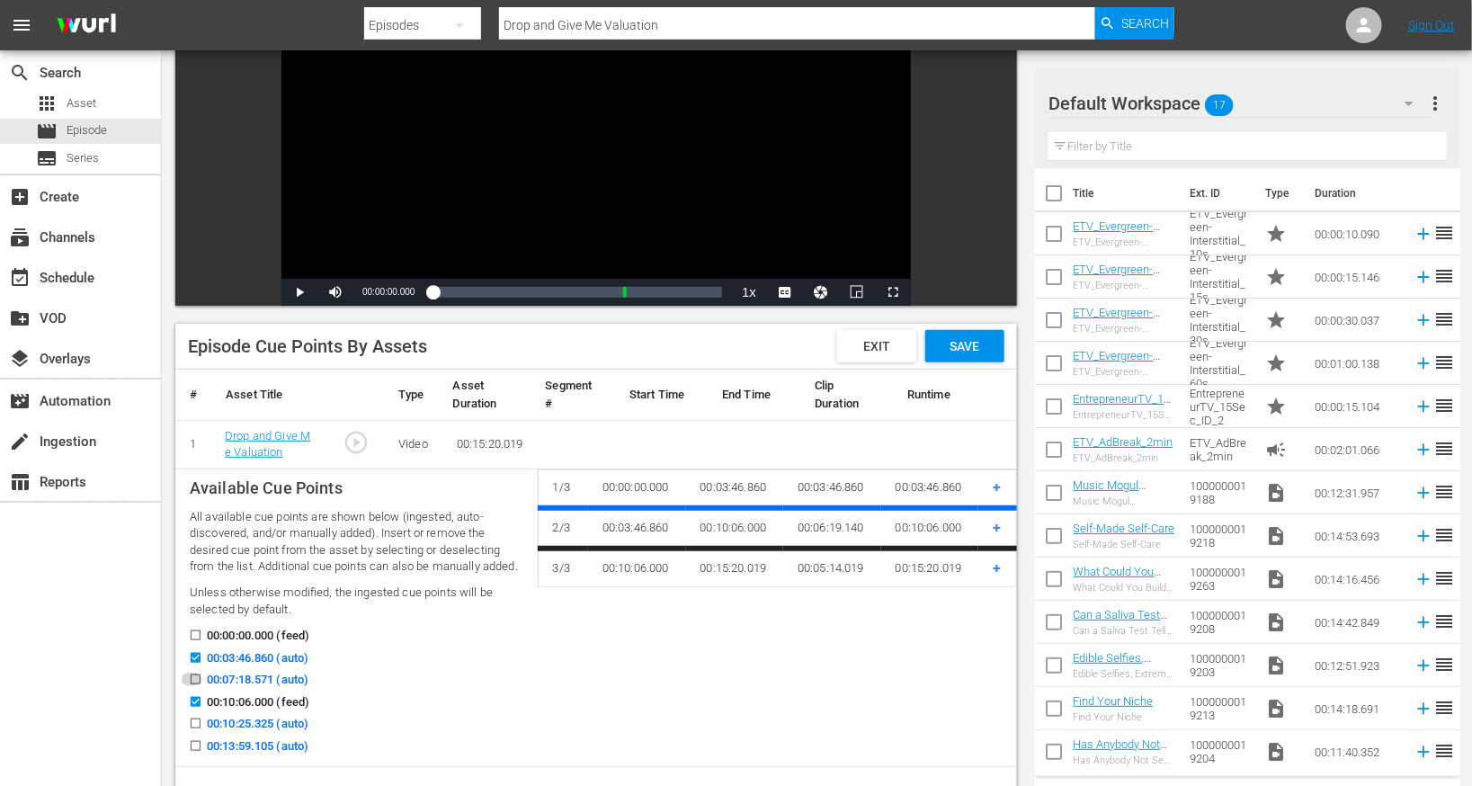
click at [190, 679] on input "00:07:18.571 (auto)" at bounding box center [191, 682] width 22 height 13
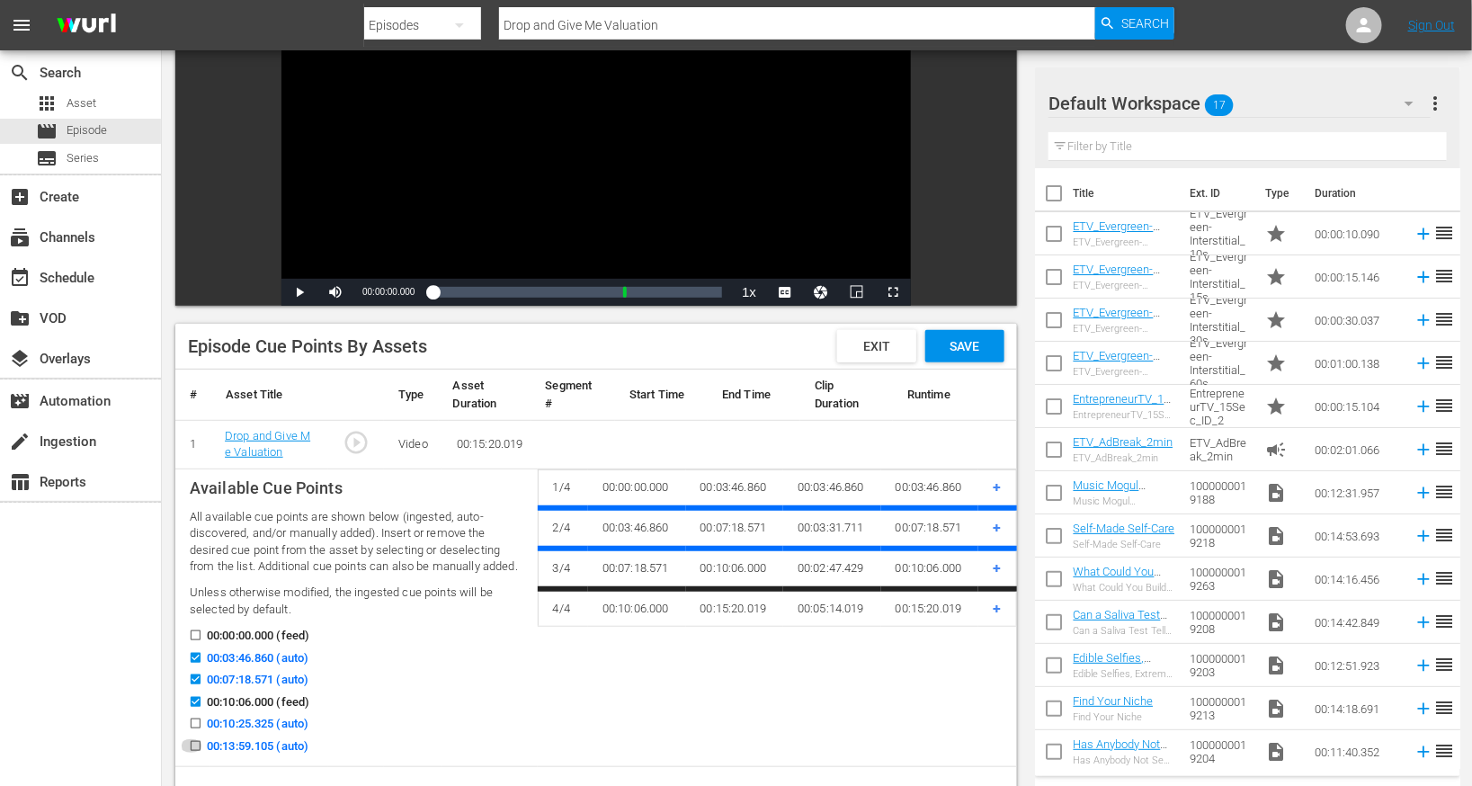
click at [188, 743] on input "00:13:59.105 (auto)" at bounding box center [191, 749] width 22 height 13
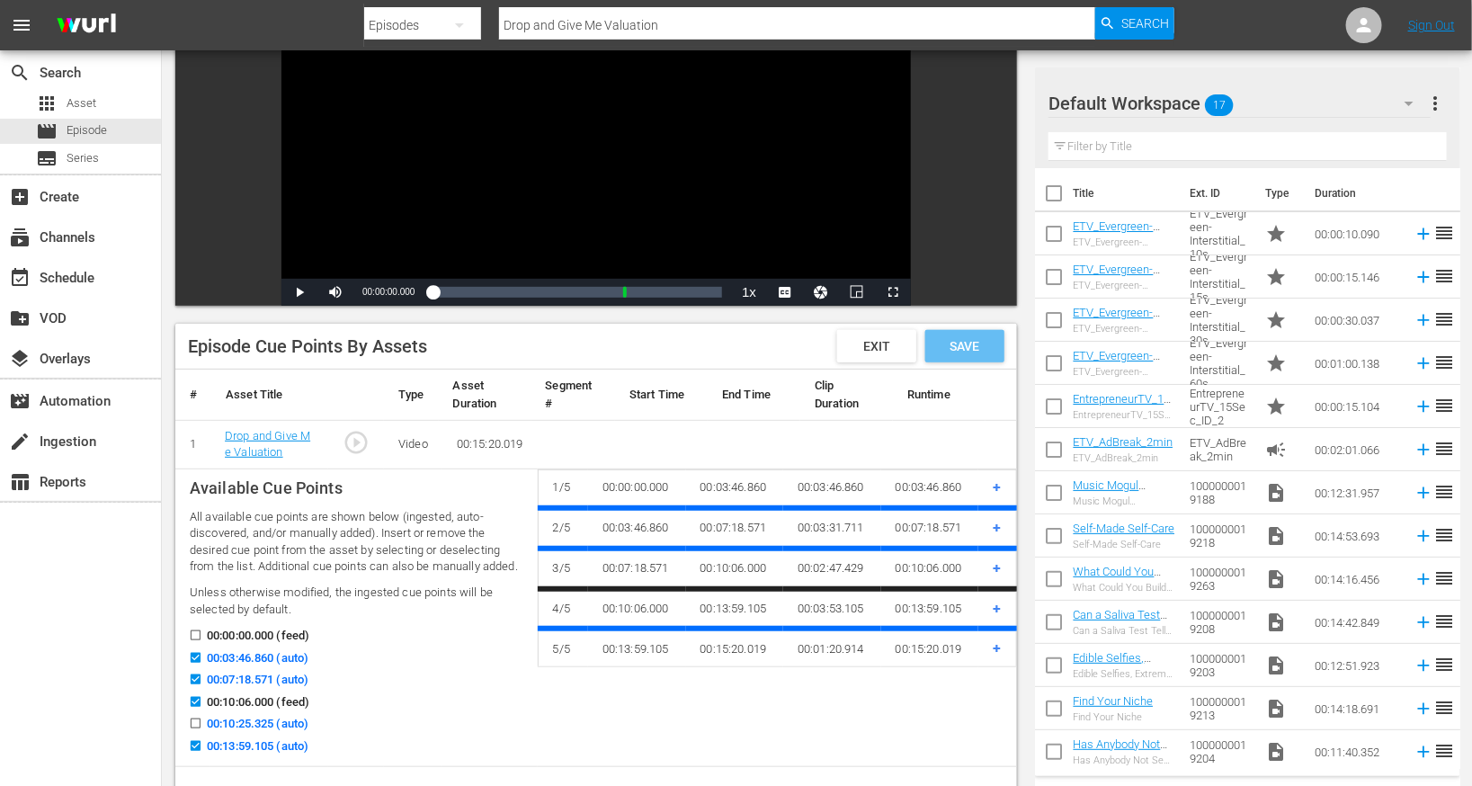
click at [968, 342] on span "Save" at bounding box center [965, 346] width 58 height 14
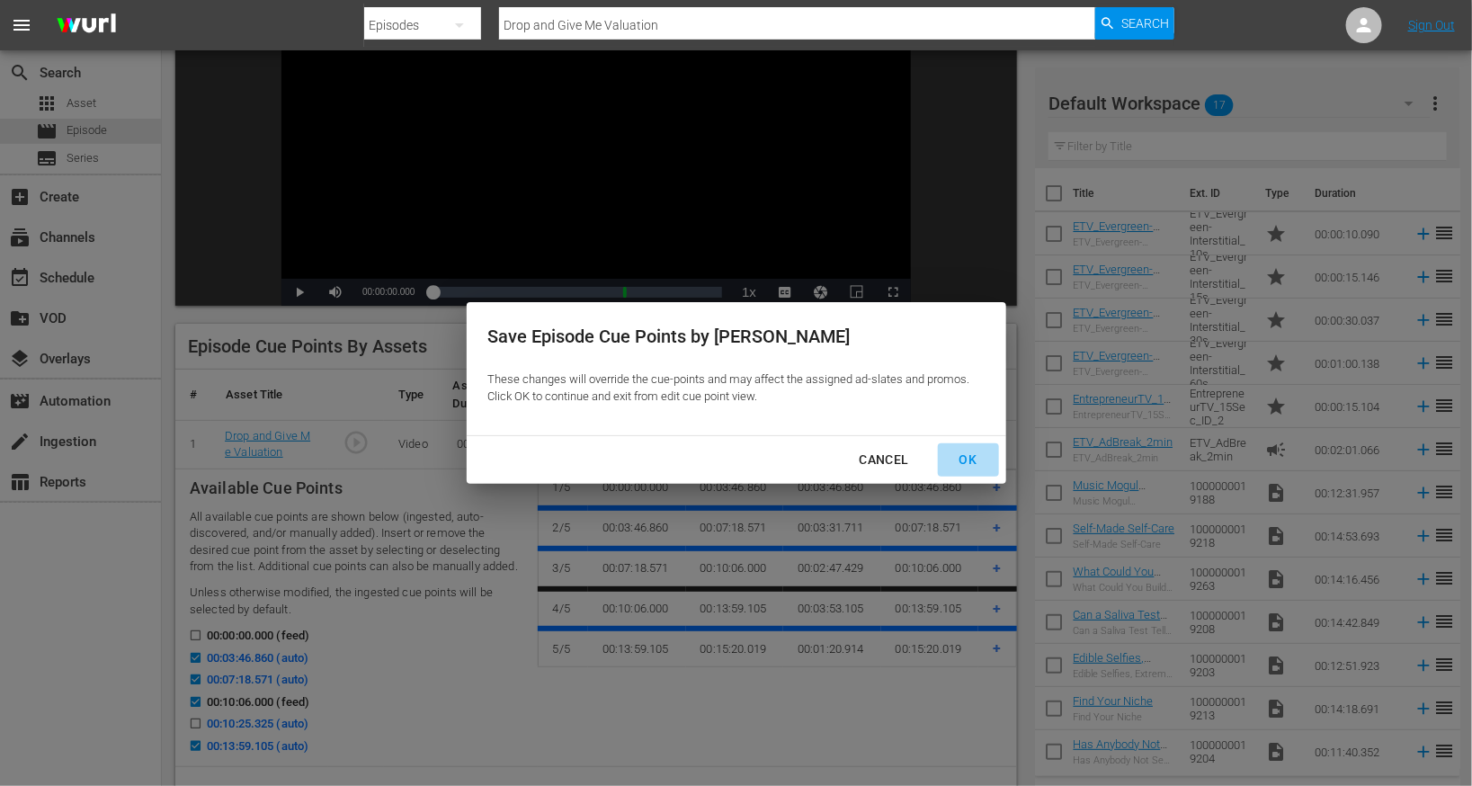
click at [978, 451] on div "OK" at bounding box center [968, 460] width 47 height 22
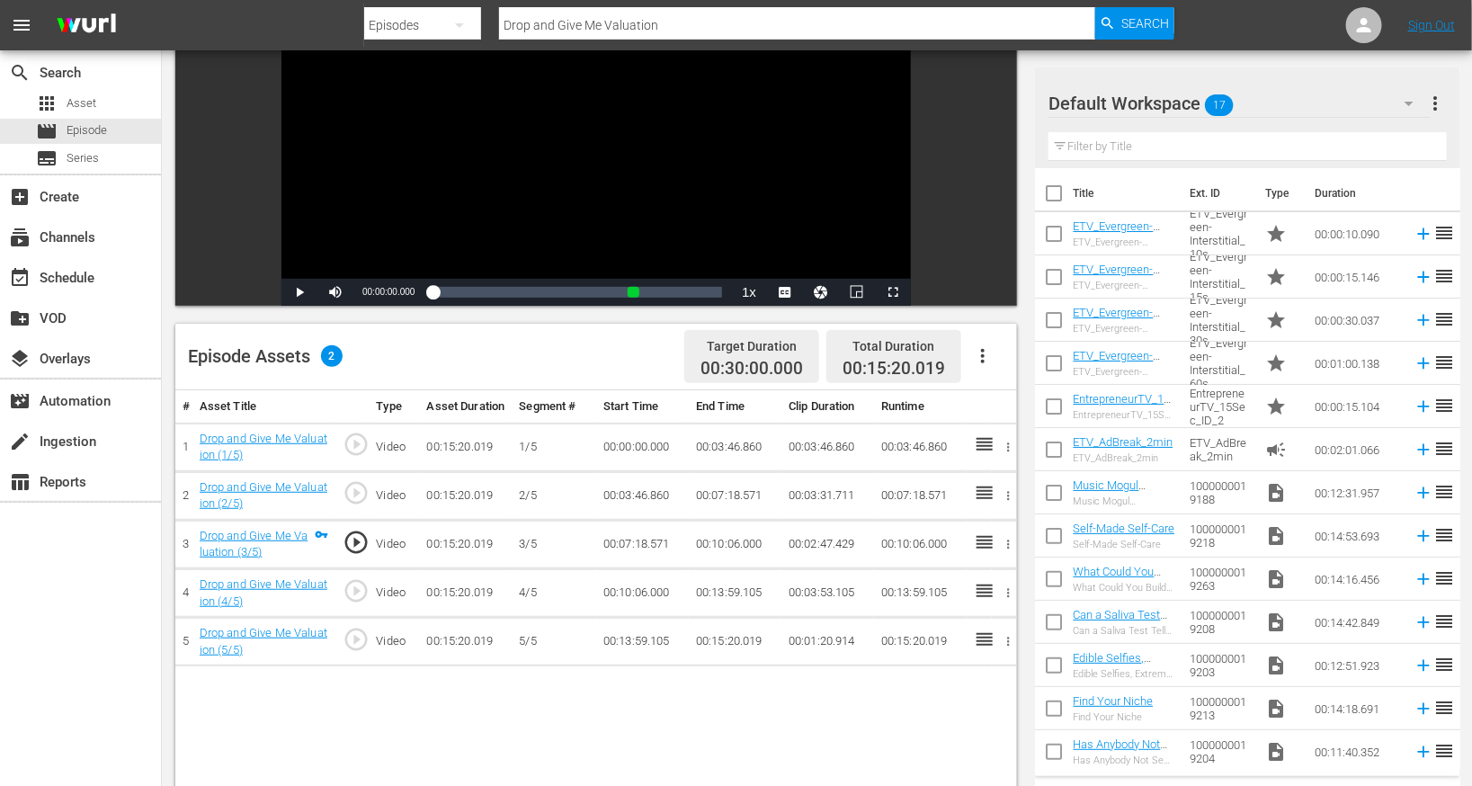
click at [625, 29] on input "Drop and Give Me Valuation" at bounding box center [797, 25] width 596 height 43
paste input "‘Do You Like the Taste of Making Money?' Investors Hear Crazy Food Biz Pitches"
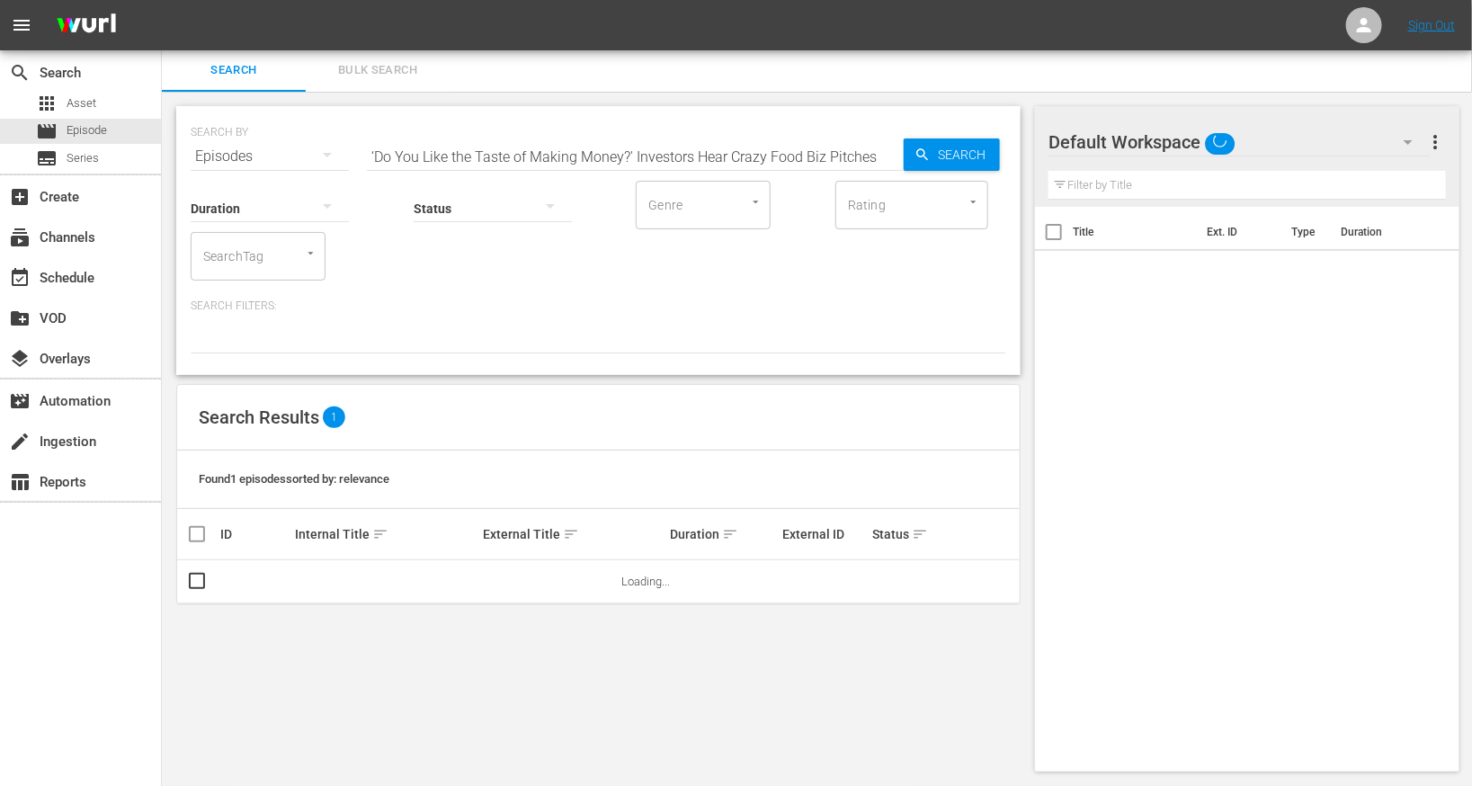
scroll to position [2, 0]
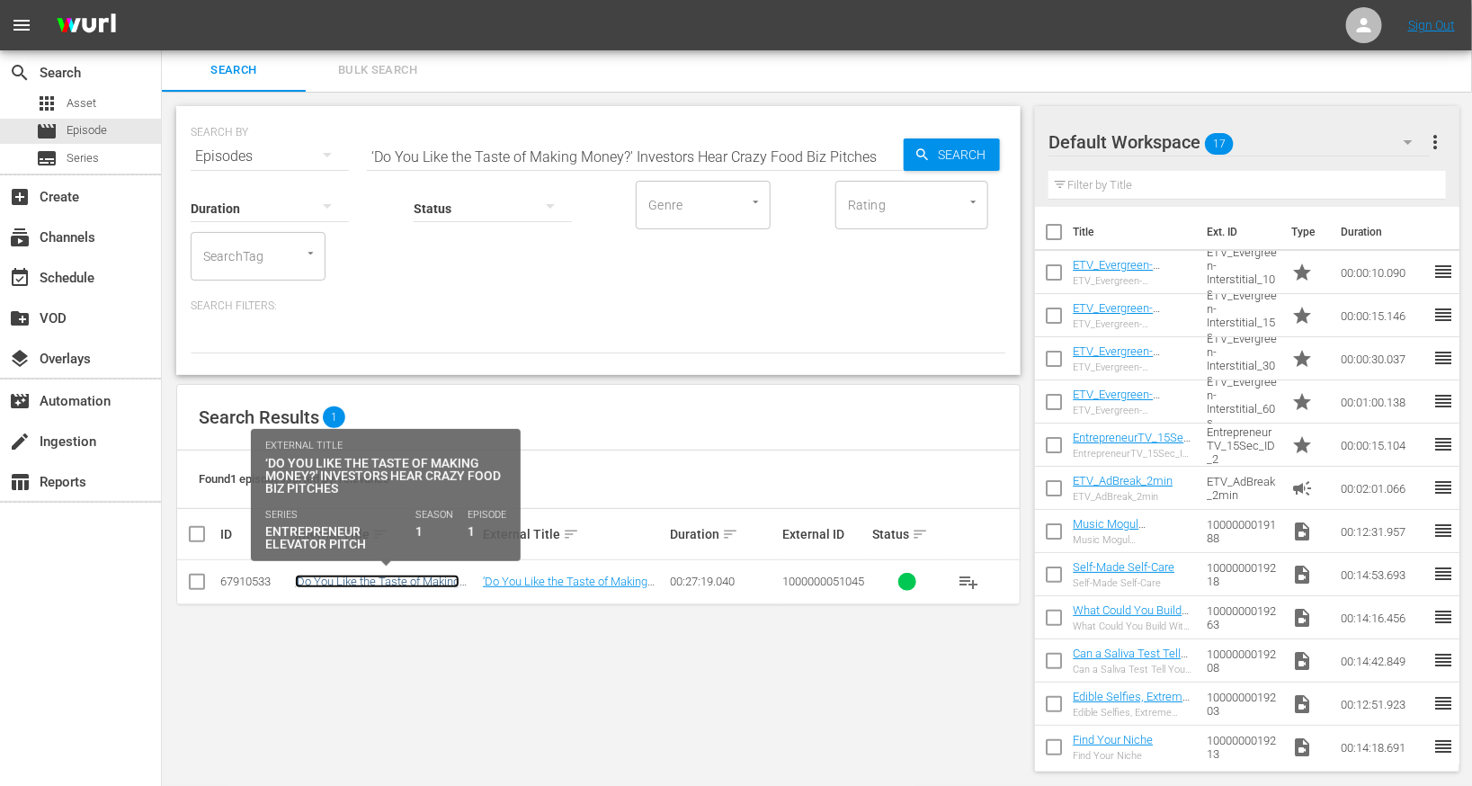
click at [380, 582] on link "‘Do You Like the Taste of Making Money?' Investors Hear Crazy Food Biz Pitches" at bounding box center [383, 595] width 176 height 40
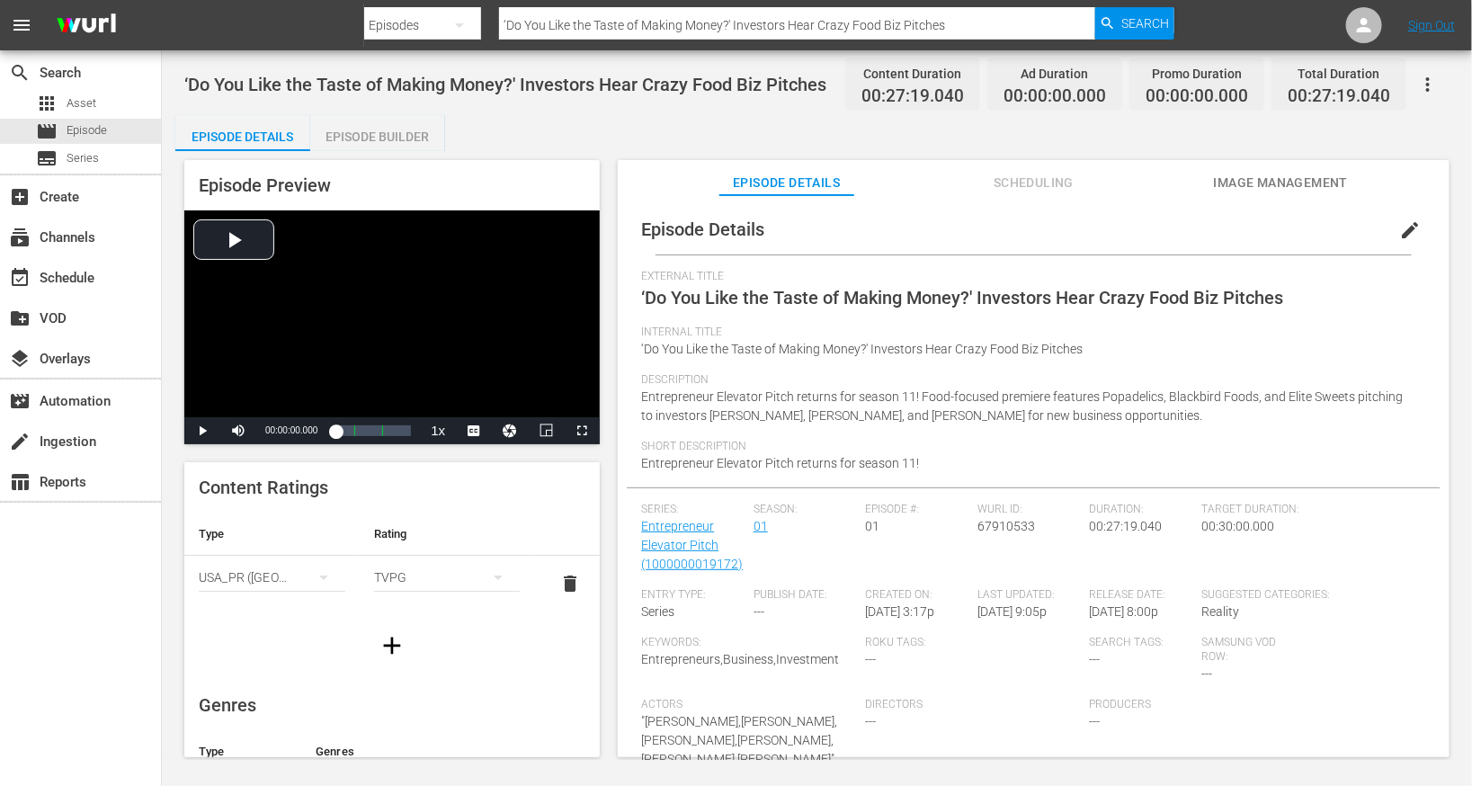
click at [1389, 232] on button "edit" at bounding box center [1410, 230] width 43 height 43
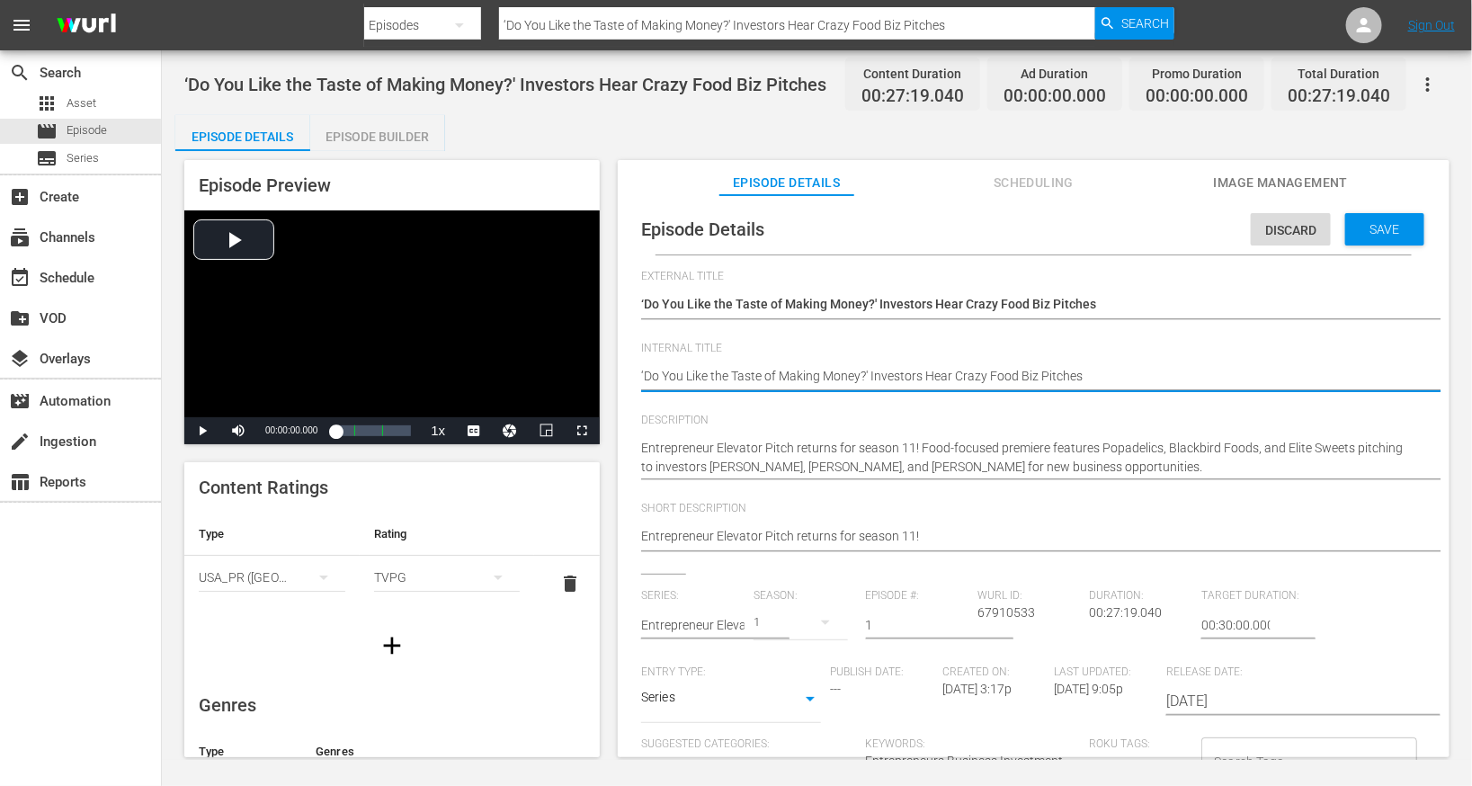
click at [699, 376] on textarea "‘Do You Like the Taste of Making Money?' Investors Hear Crazy Food Biz Pitches" at bounding box center [1029, 378] width 776 height 22
click at [700, 376] on textarea "‘Do You Like the Taste of Making Money?' Investors Hear Crazy Food Biz Pitches" at bounding box center [1029, 378] width 776 height 22
click at [1394, 223] on span "Save" at bounding box center [1385, 229] width 58 height 14
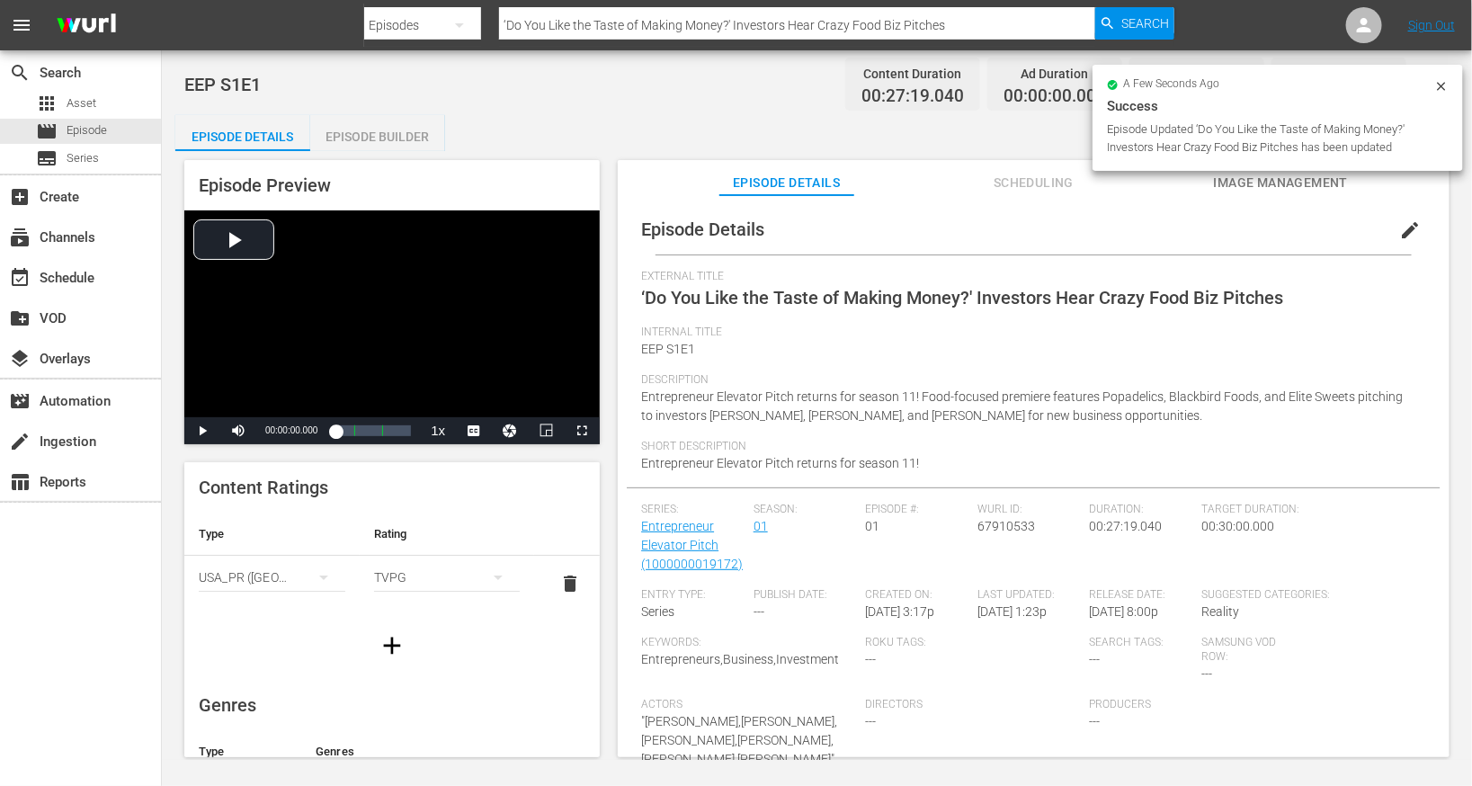
click at [415, 137] on div "Episode Builder" at bounding box center [377, 136] width 135 height 43
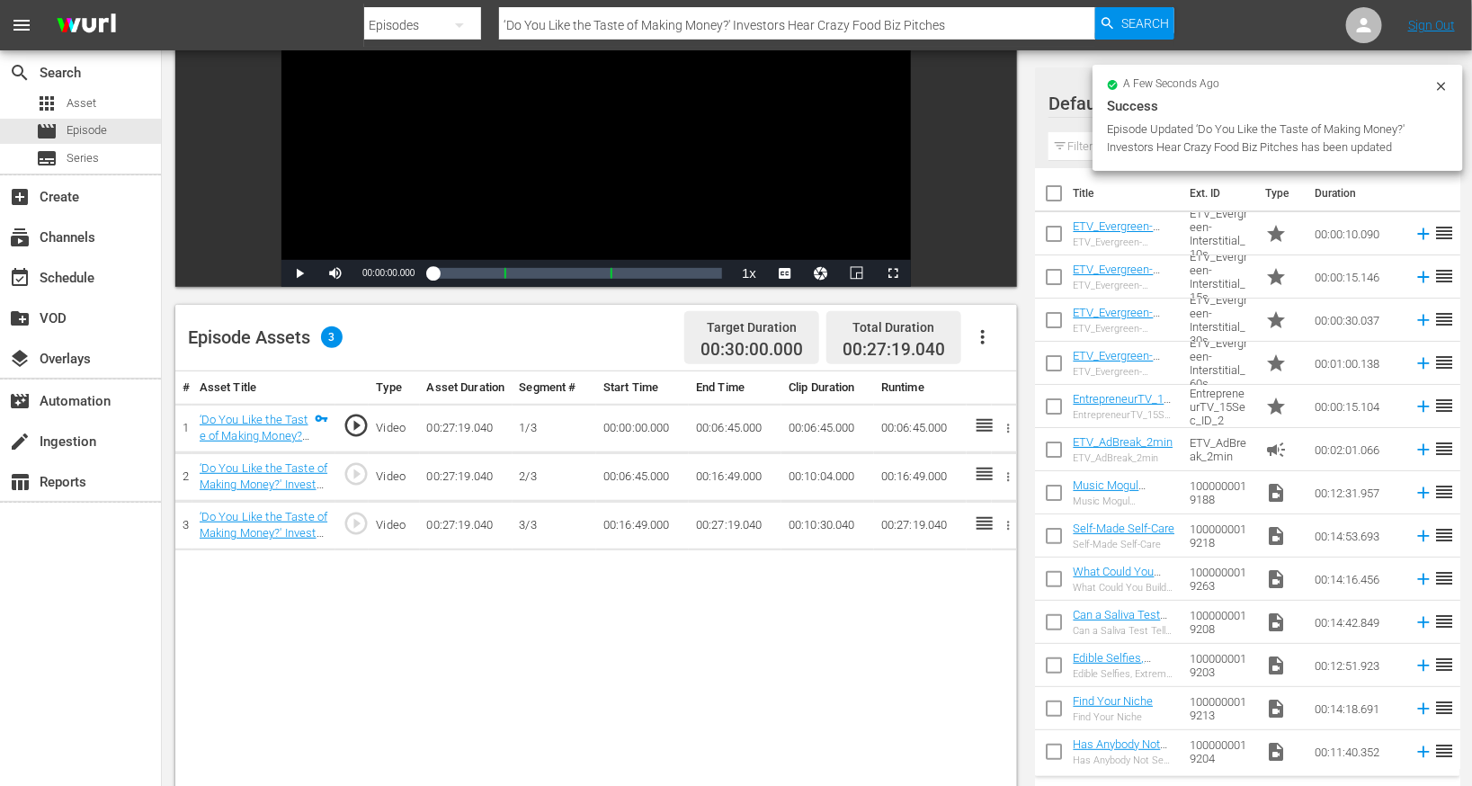
scroll to position [236, 0]
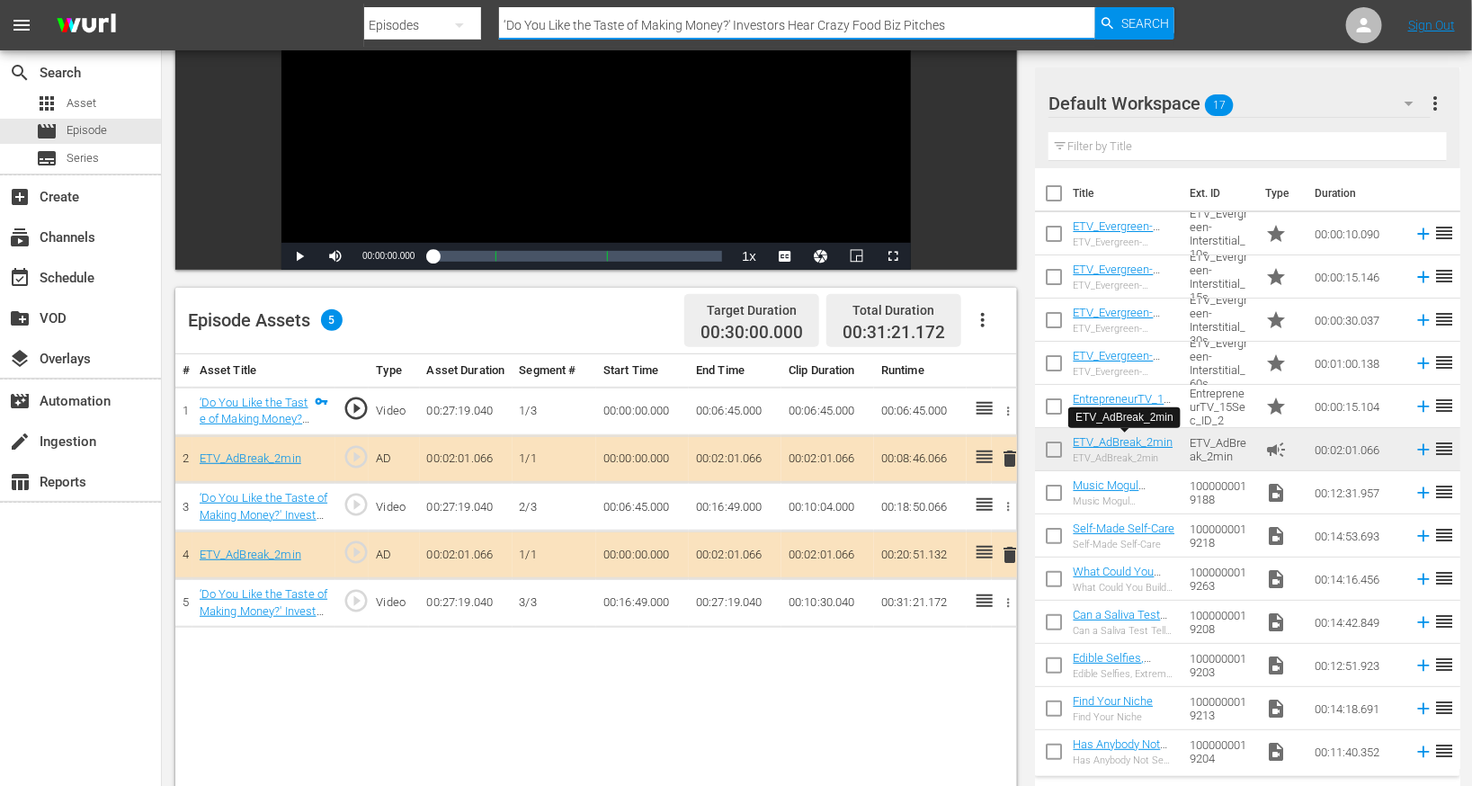
click at [605, 17] on input "‘Do You Like the Taste of Making Money?' Investors Hear Crazy Food Biz Pitches" at bounding box center [797, 25] width 596 height 43
paste input "You've Got a Great Invention. Now How Do You Get People to Buy It?"
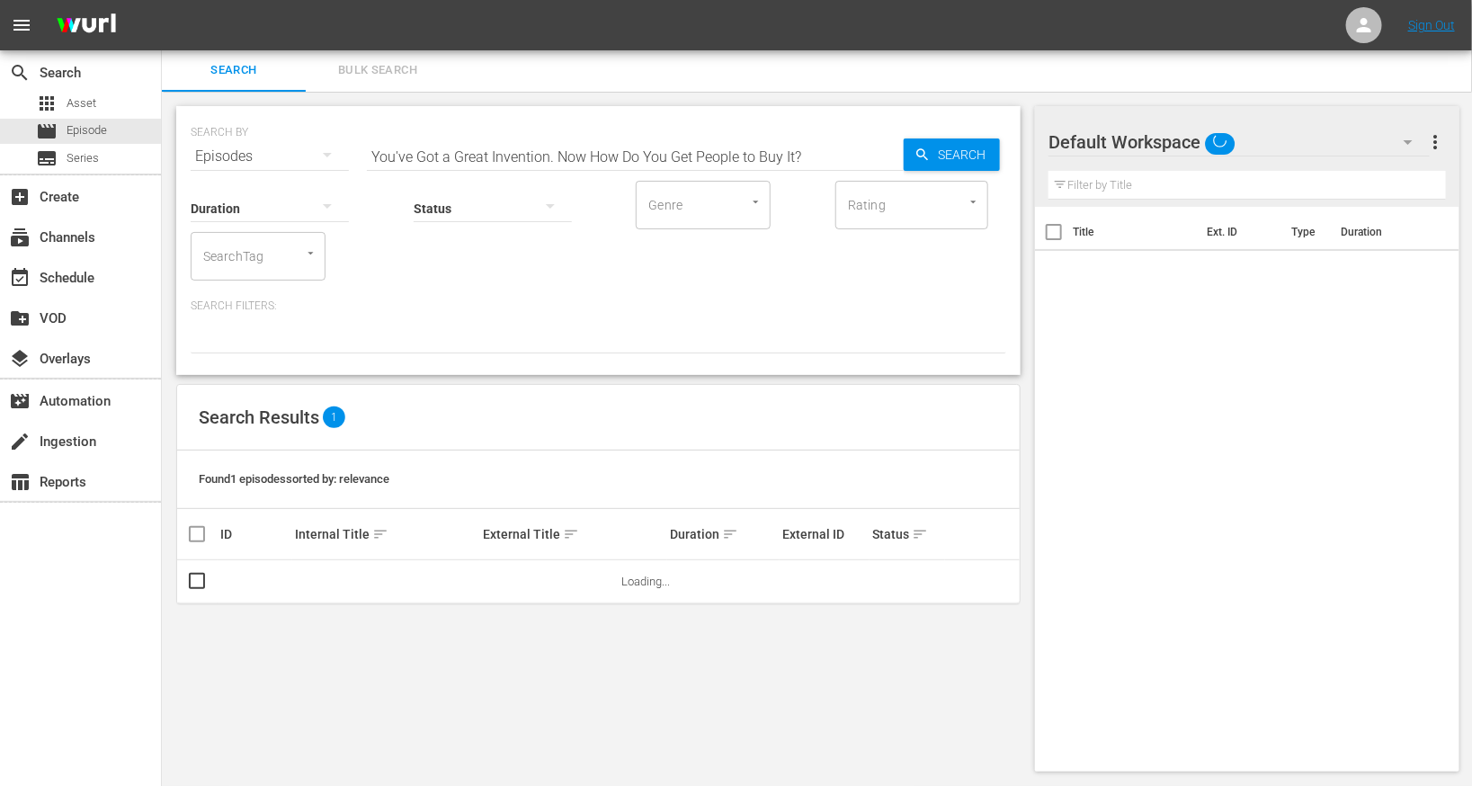
scroll to position [2, 0]
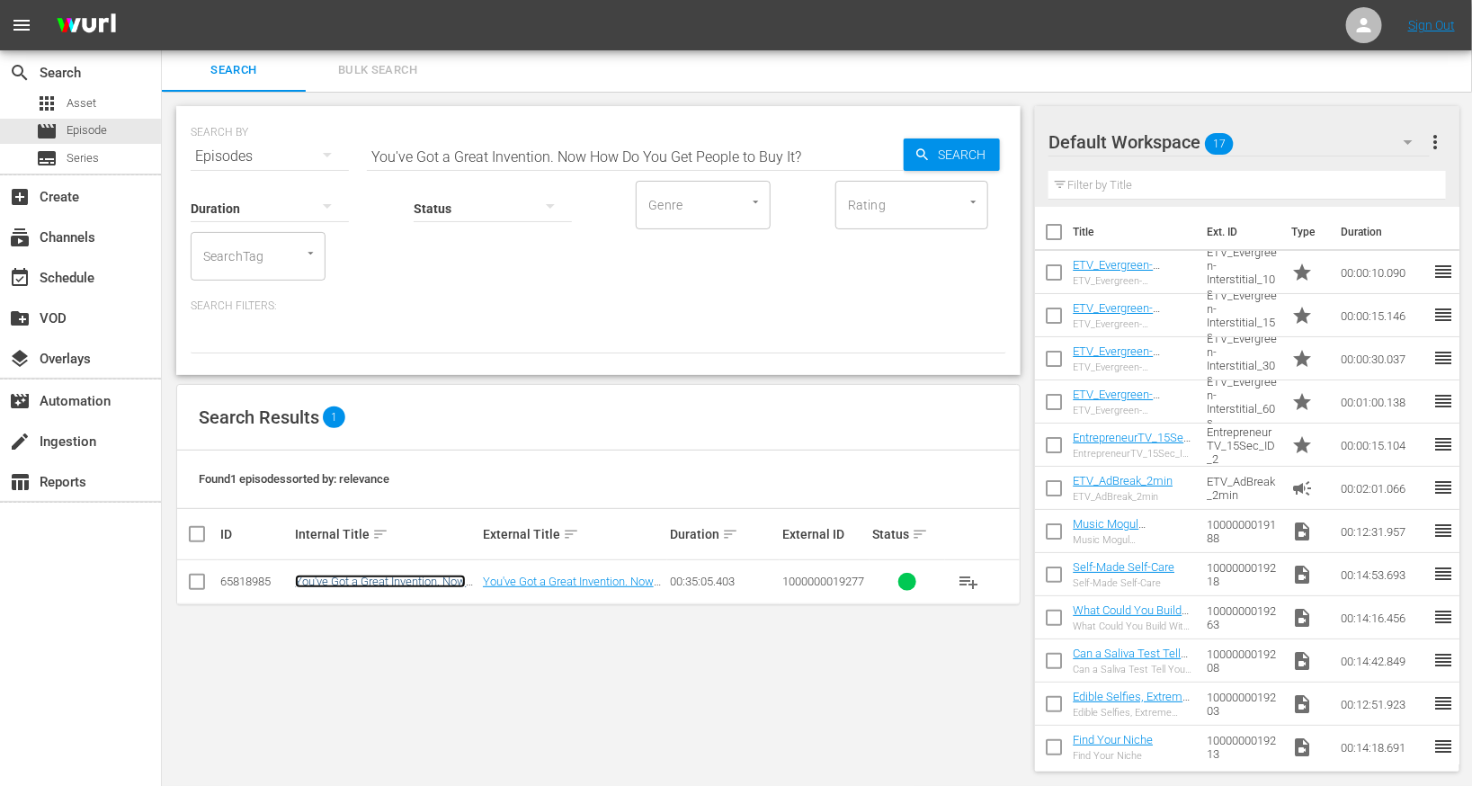
click at [360, 579] on link "You've Got a Great Invention. Now How Do You Get People to Buy It?" at bounding box center [380, 588] width 171 height 27
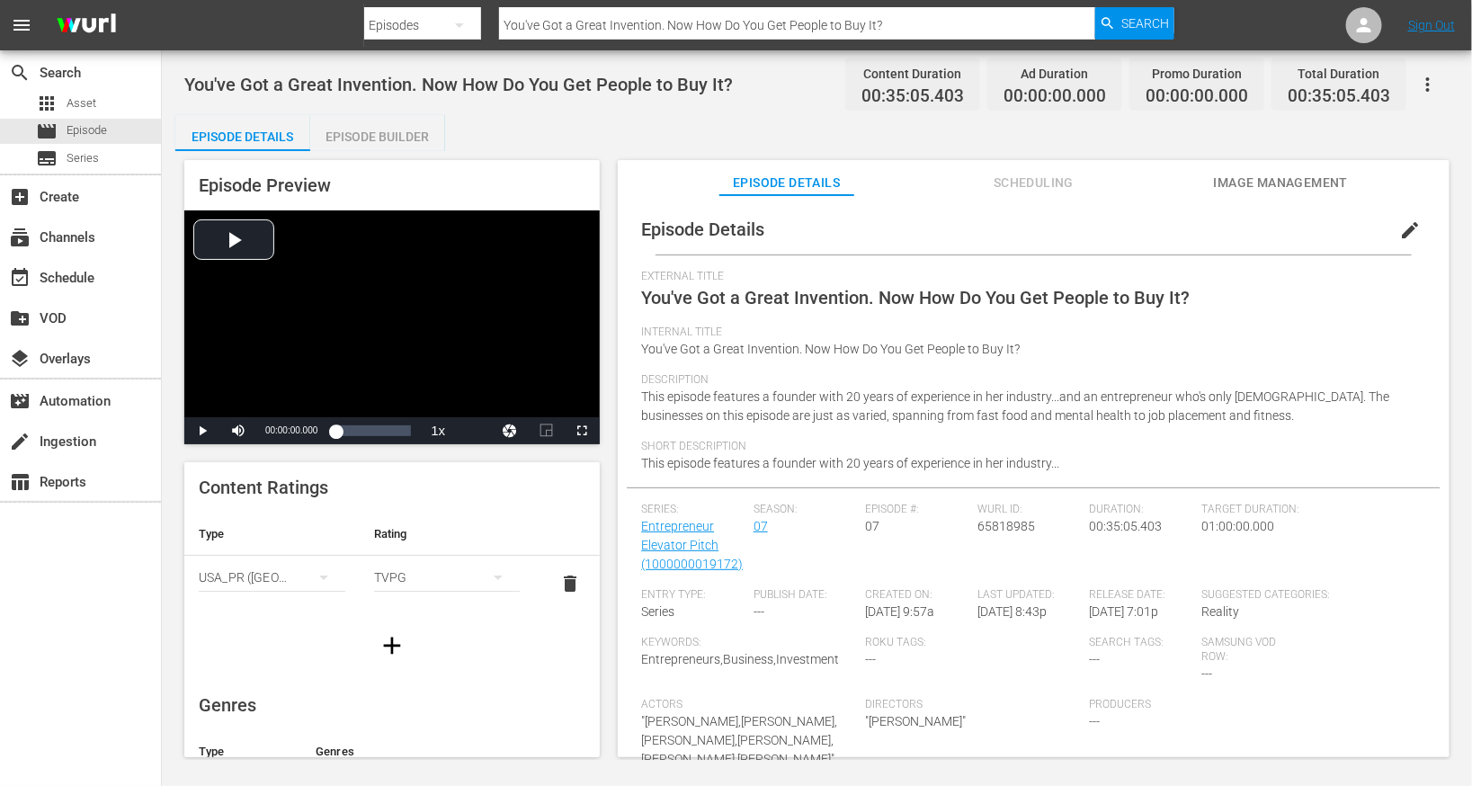
click at [407, 130] on div "Episode Builder" at bounding box center [377, 136] width 135 height 43
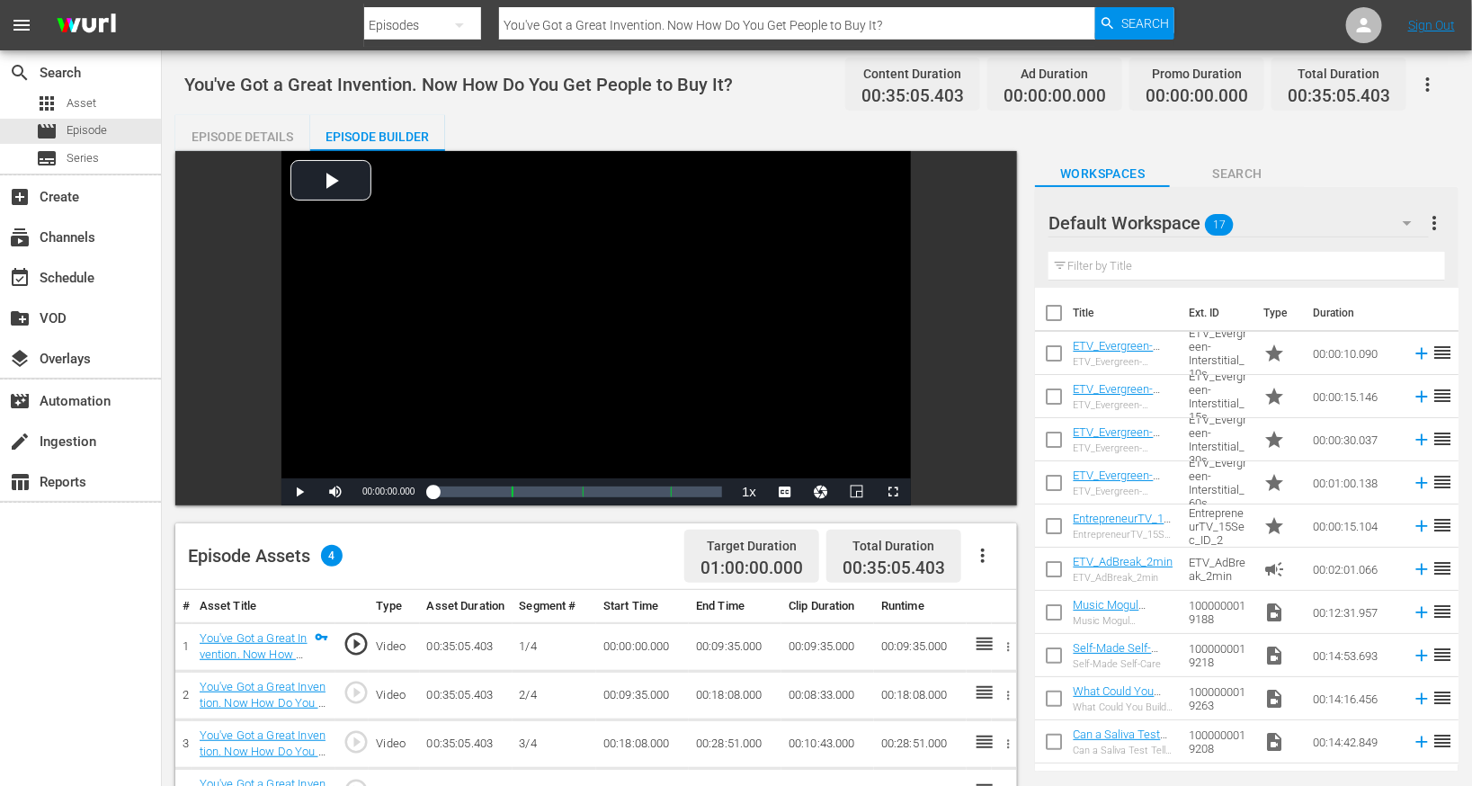
click at [276, 136] on div "Episode Details" at bounding box center [242, 136] width 135 height 43
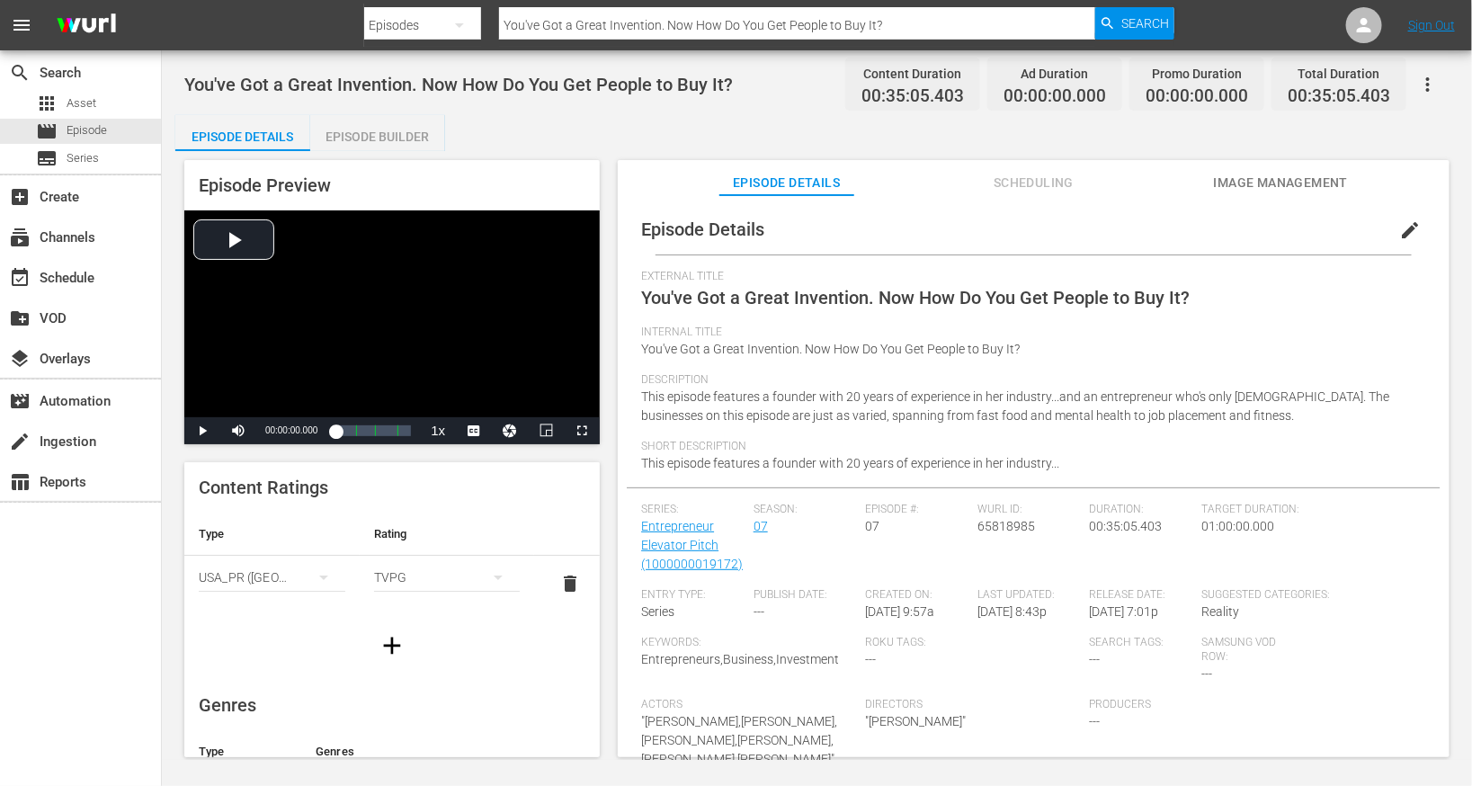
click at [1405, 233] on span "edit" at bounding box center [1410, 230] width 22 height 22
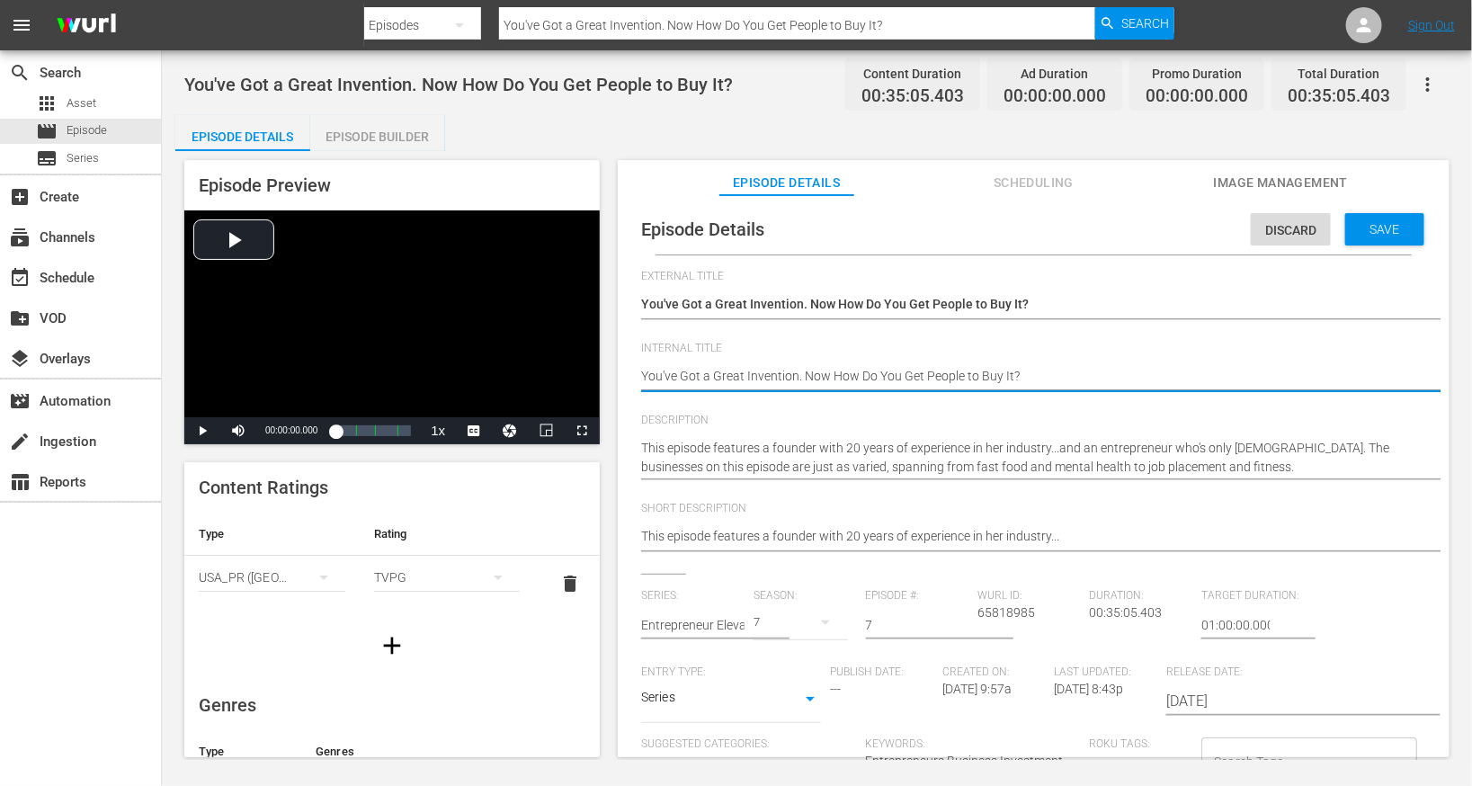
click at [828, 380] on textarea "You've Got a Great Invention. Now How Do You Get People to Buy It?" at bounding box center [1029, 378] width 776 height 22
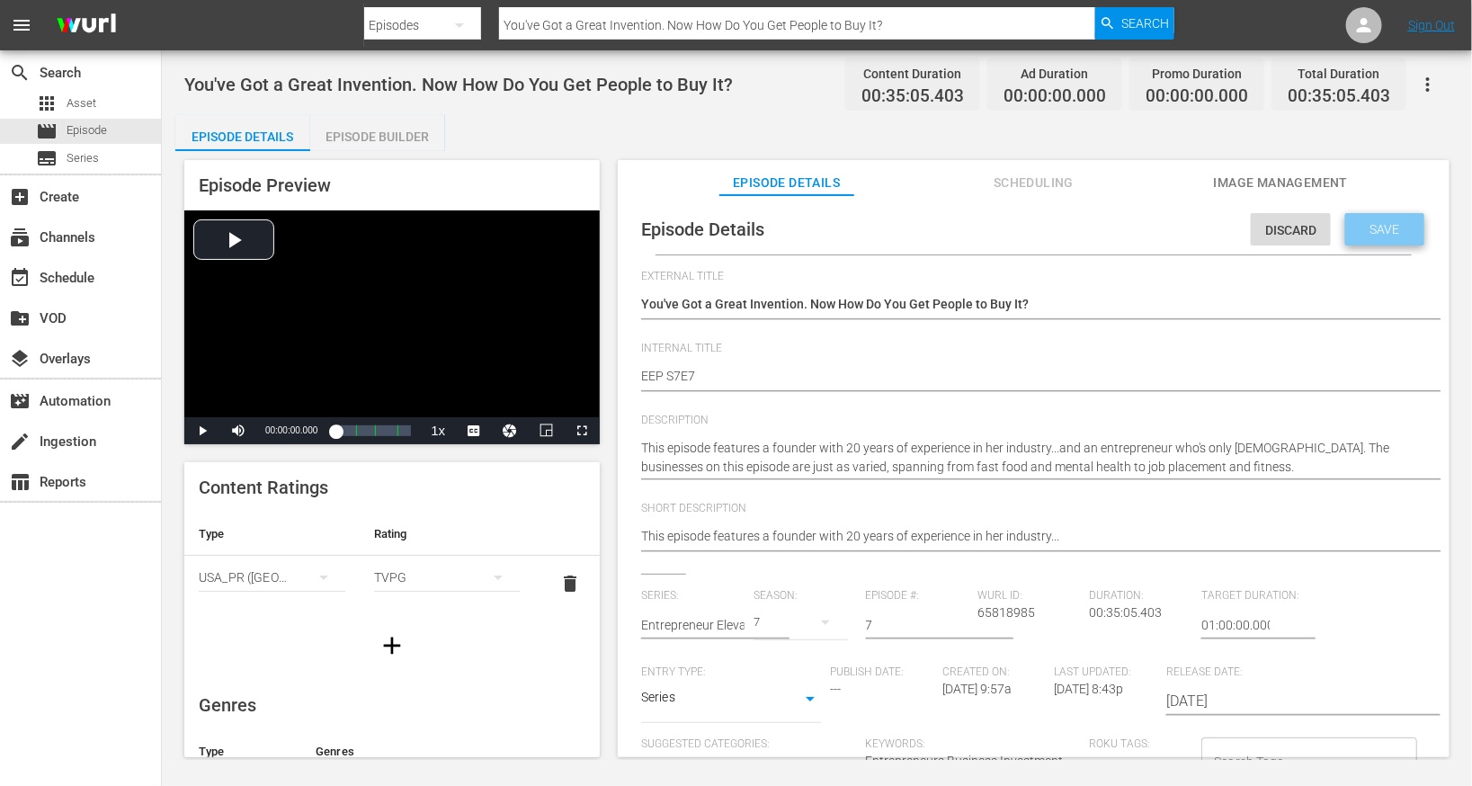
click at [1401, 223] on span "Save" at bounding box center [1385, 229] width 58 height 14
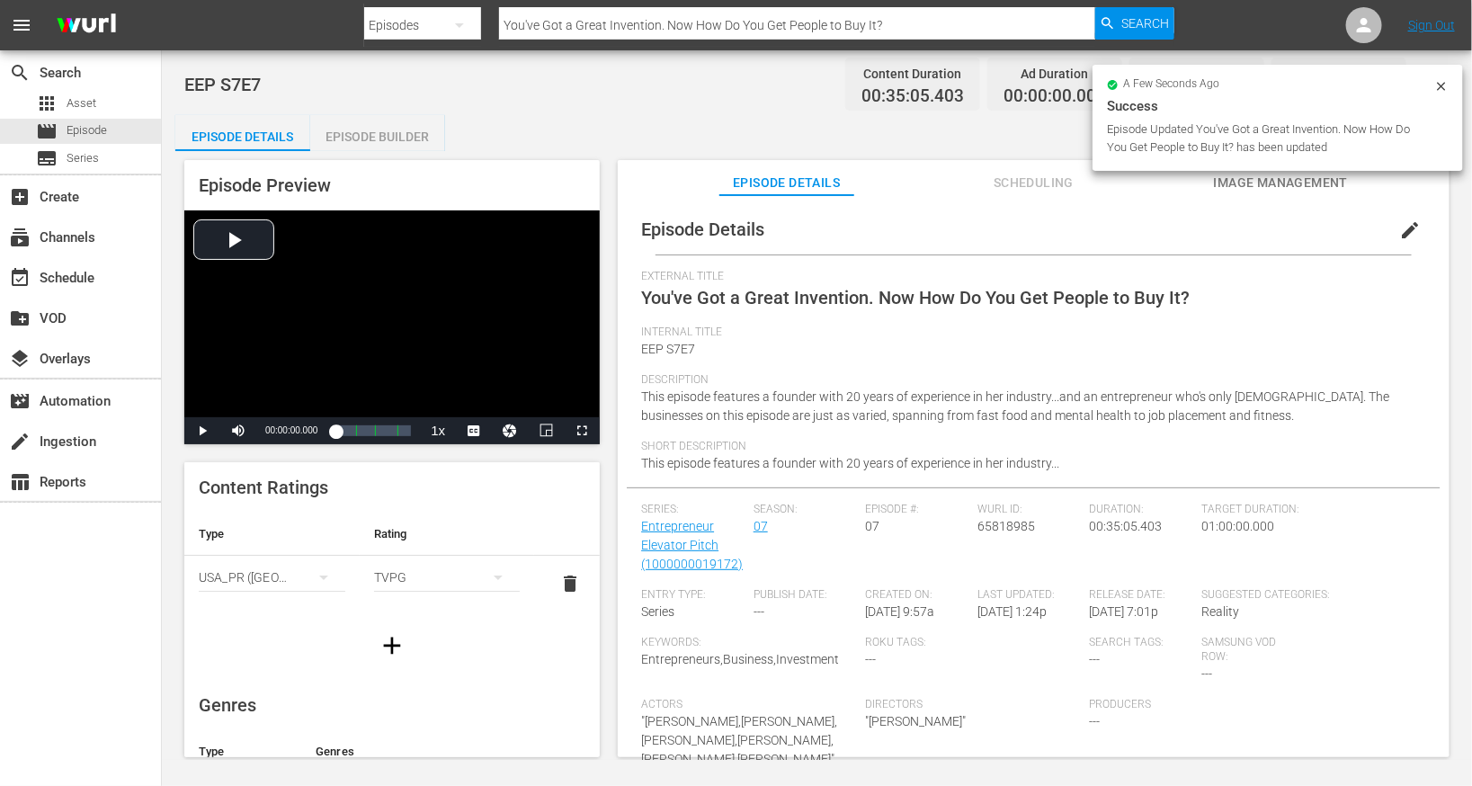
click at [345, 134] on div "Episode Builder" at bounding box center [377, 136] width 135 height 43
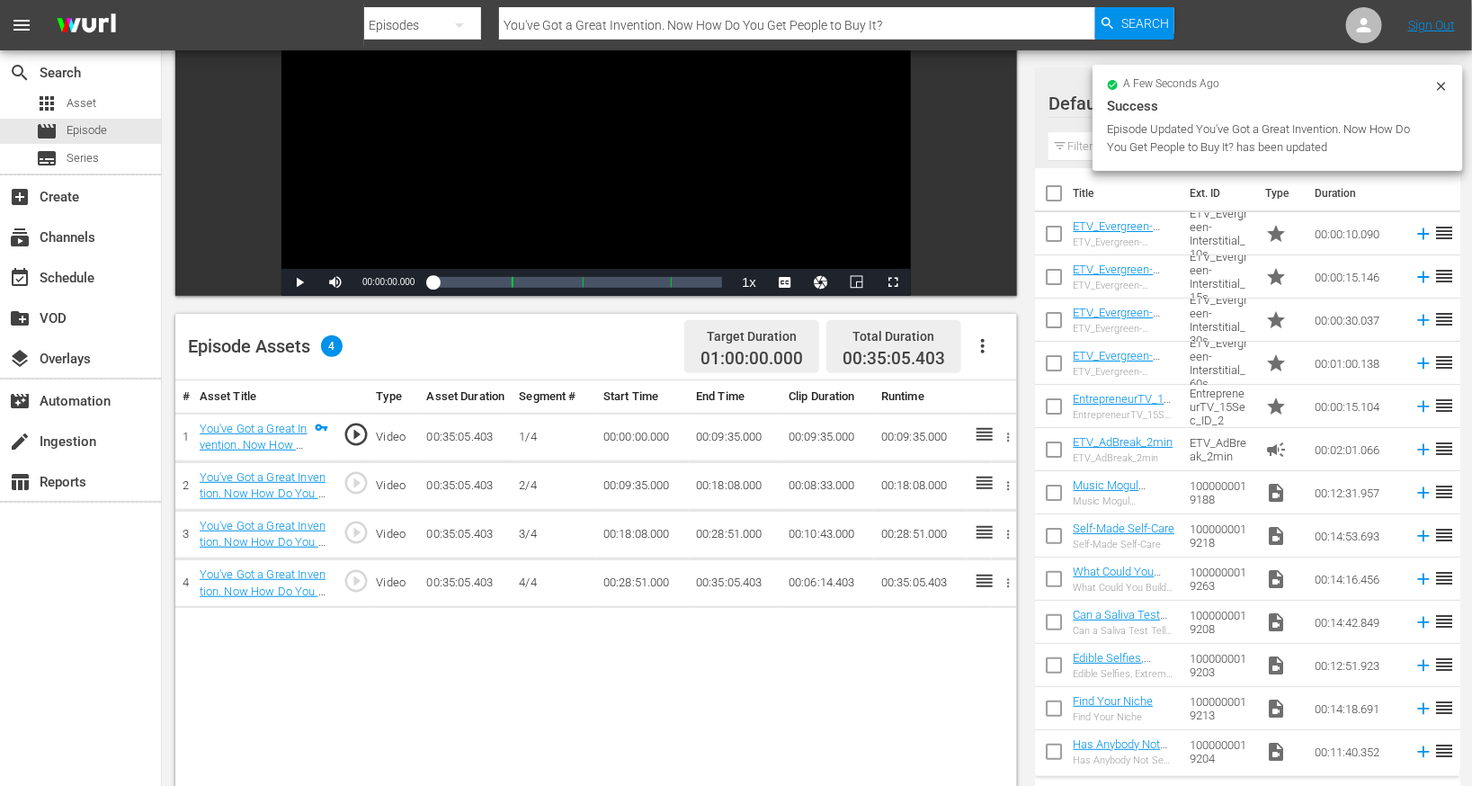
scroll to position [212, 0]
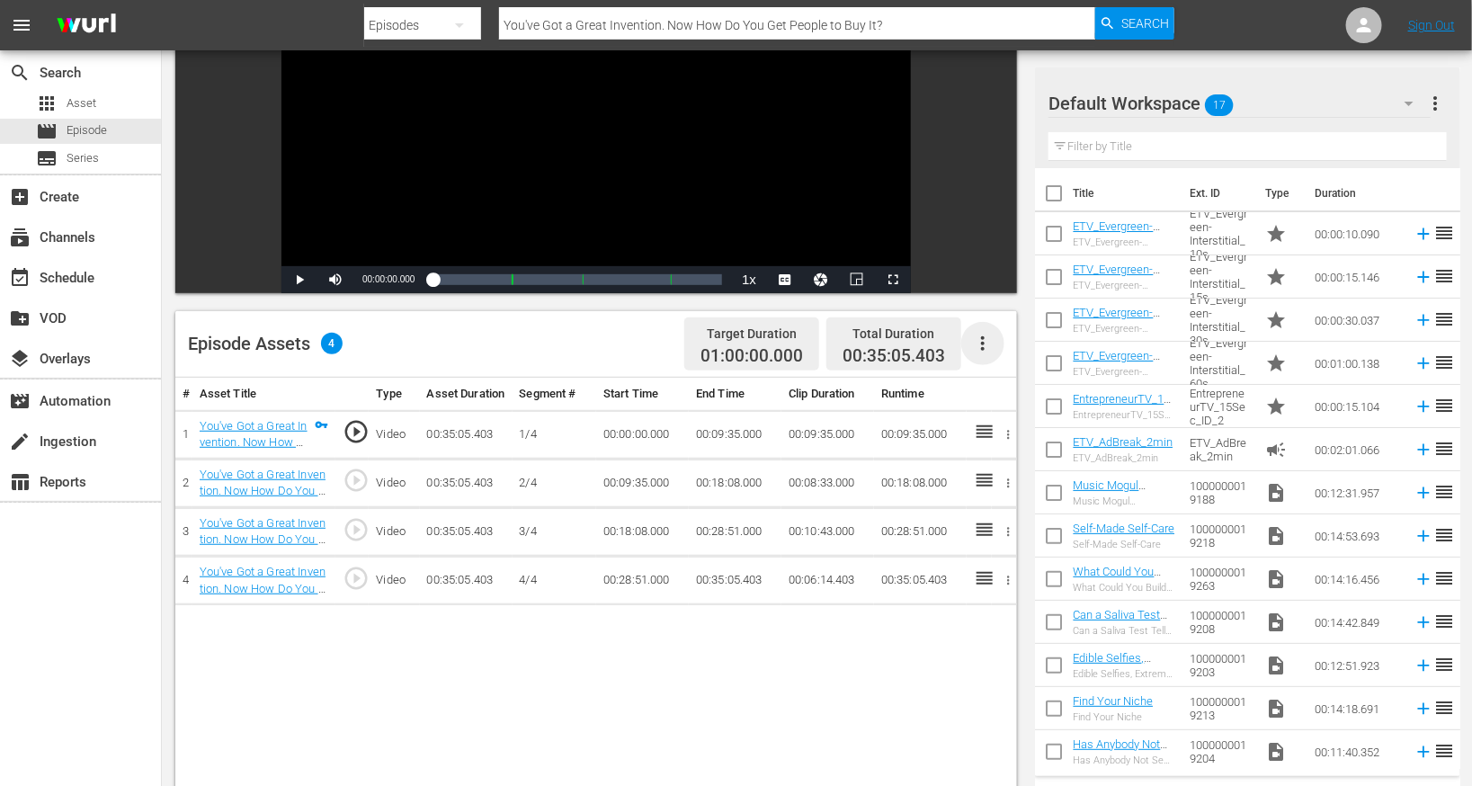
click at [982, 341] on icon "button" at bounding box center [983, 344] width 22 height 22
click at [1001, 354] on div "Edit Cue Points" at bounding box center [1038, 350] width 122 height 43
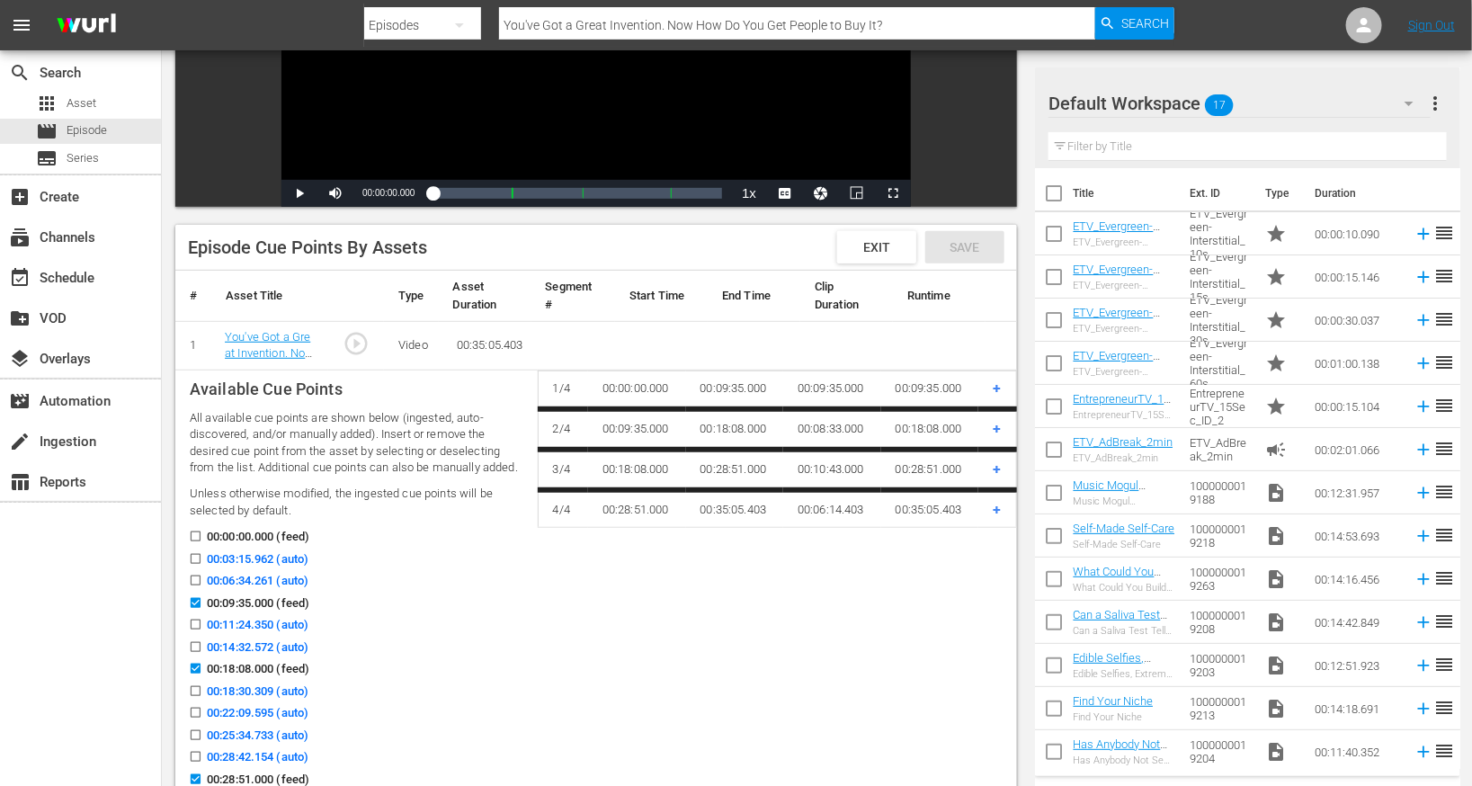
scroll to position [424, 0]
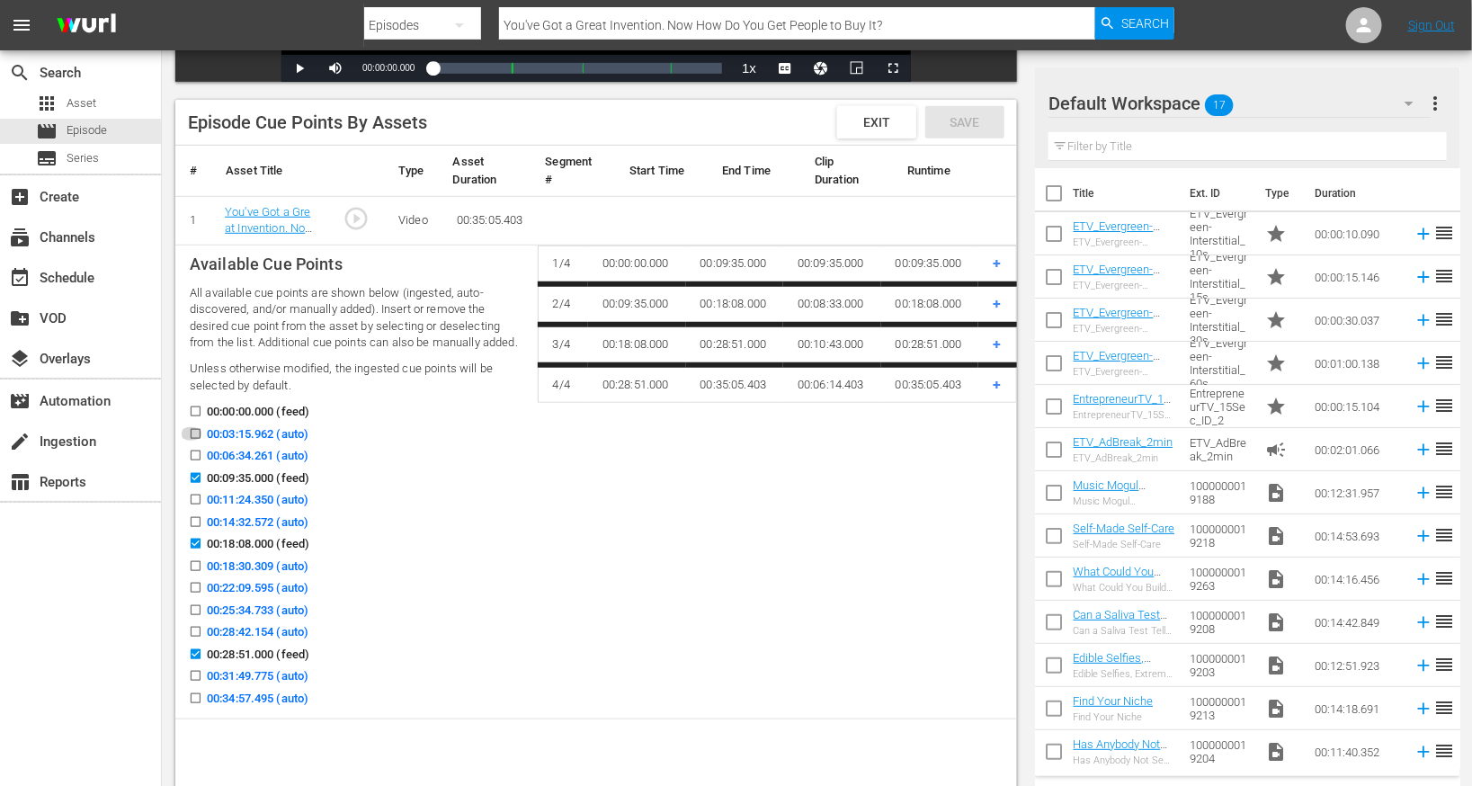
click at [195, 435] on input "00:03:15.962 (auto)" at bounding box center [191, 437] width 22 height 13
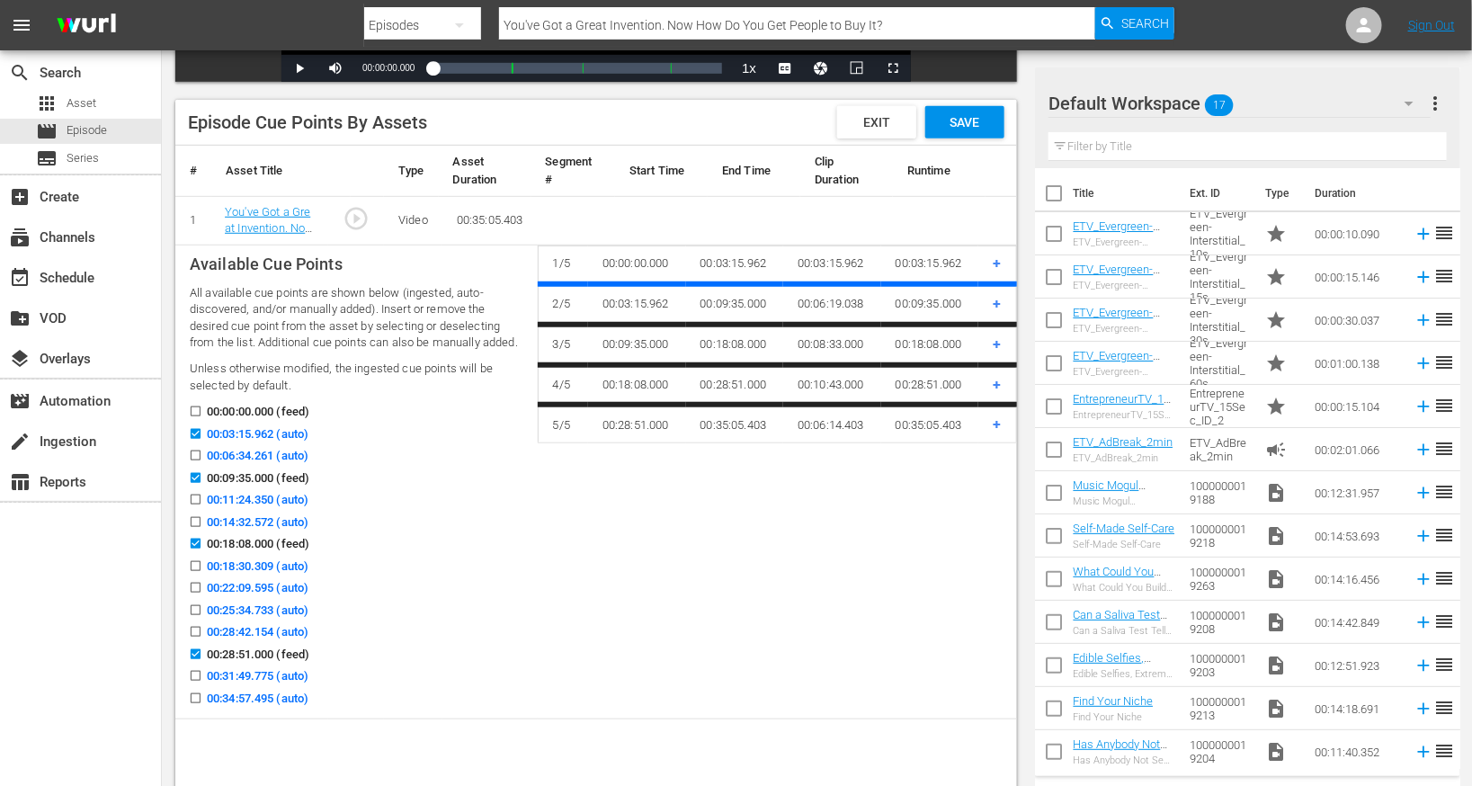
click at [199, 523] on input "00:14:32.572 (auto)" at bounding box center [191, 525] width 22 height 13
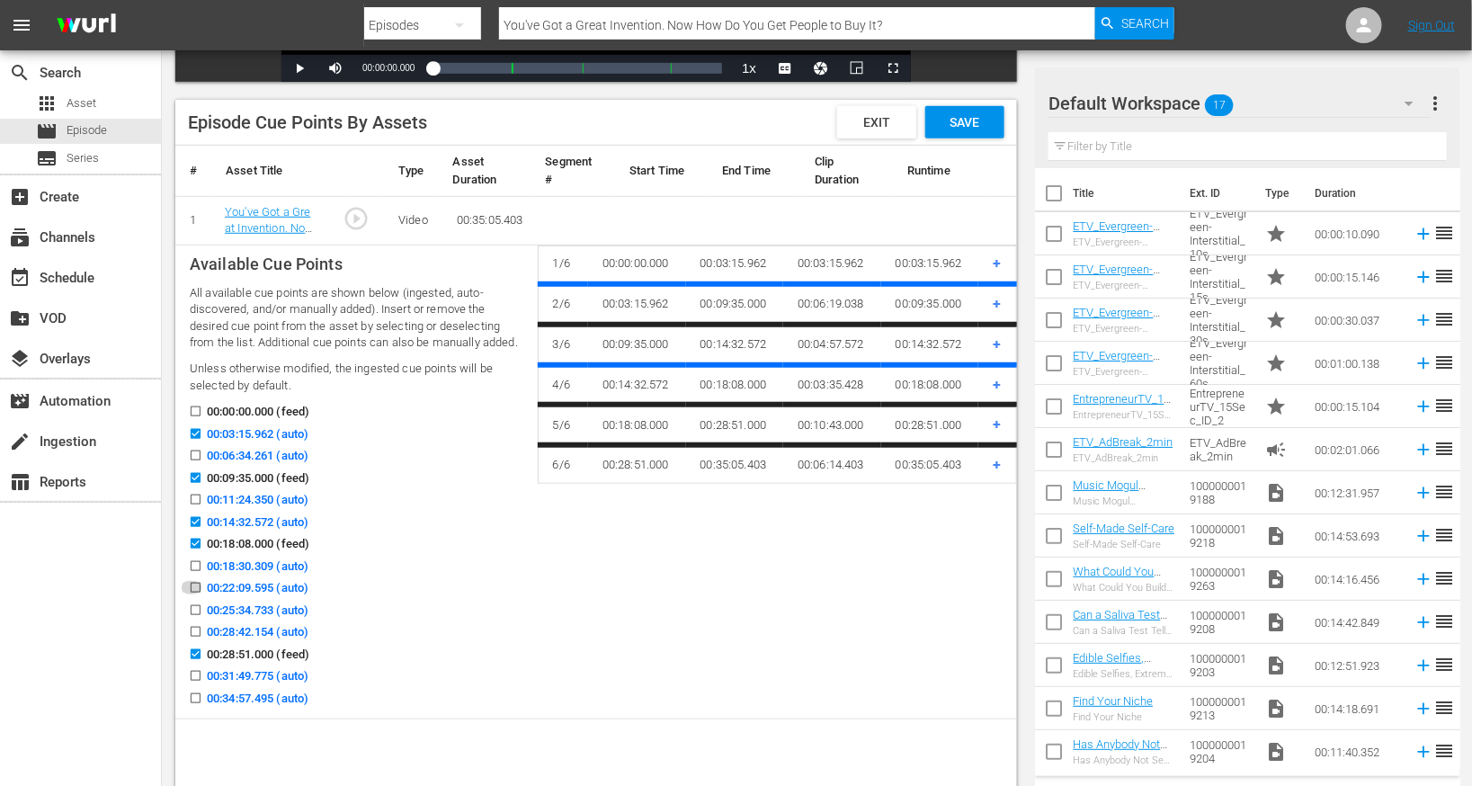
click at [198, 591] on input "00:22:09.595 (auto)" at bounding box center [191, 591] width 22 height 13
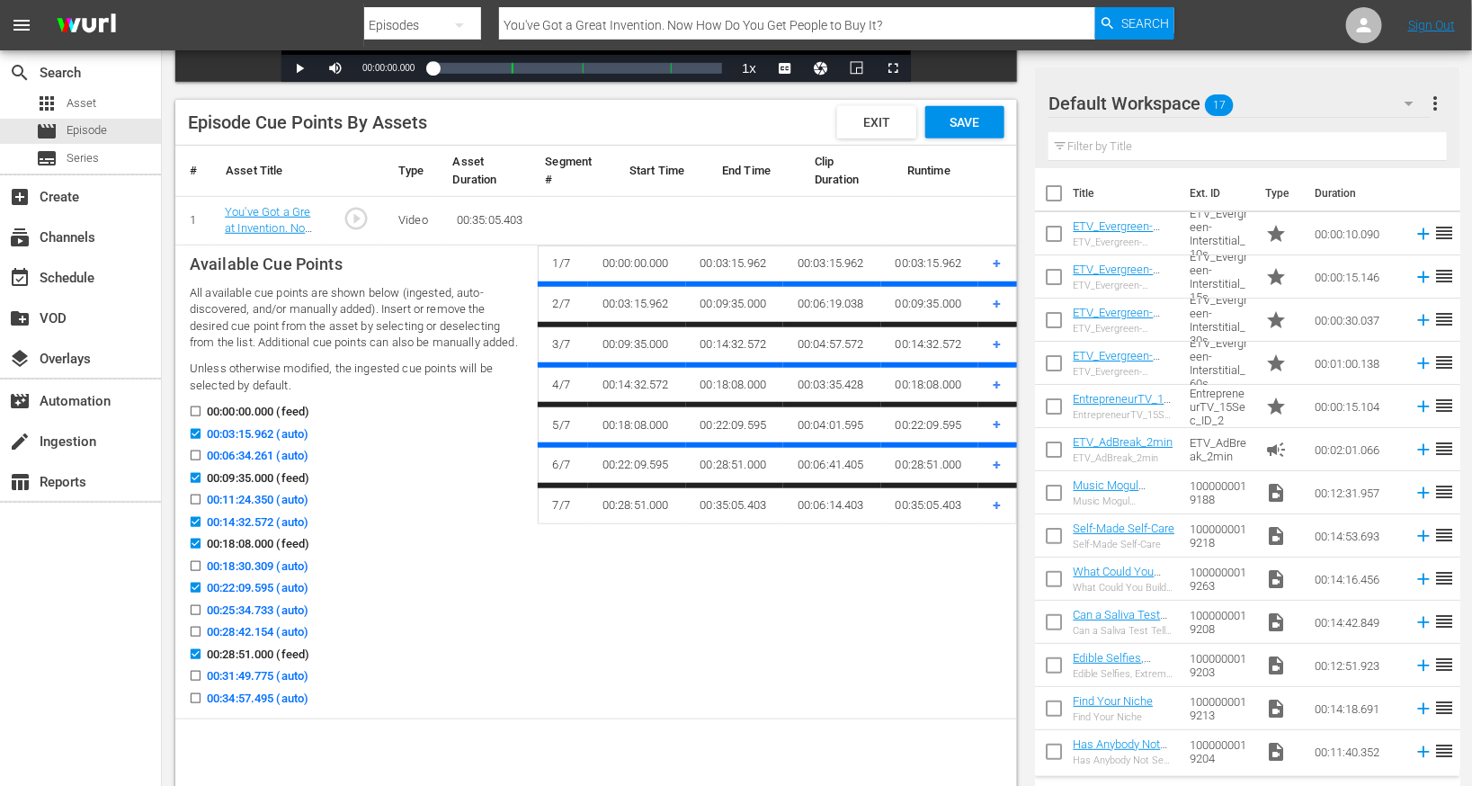
click at [207, 683] on span "00:31:49.775 (auto)" at bounding box center [258, 676] width 102 height 18
click at [202, 683] on input "00:31:49.775 (auto)" at bounding box center [191, 679] width 22 height 13
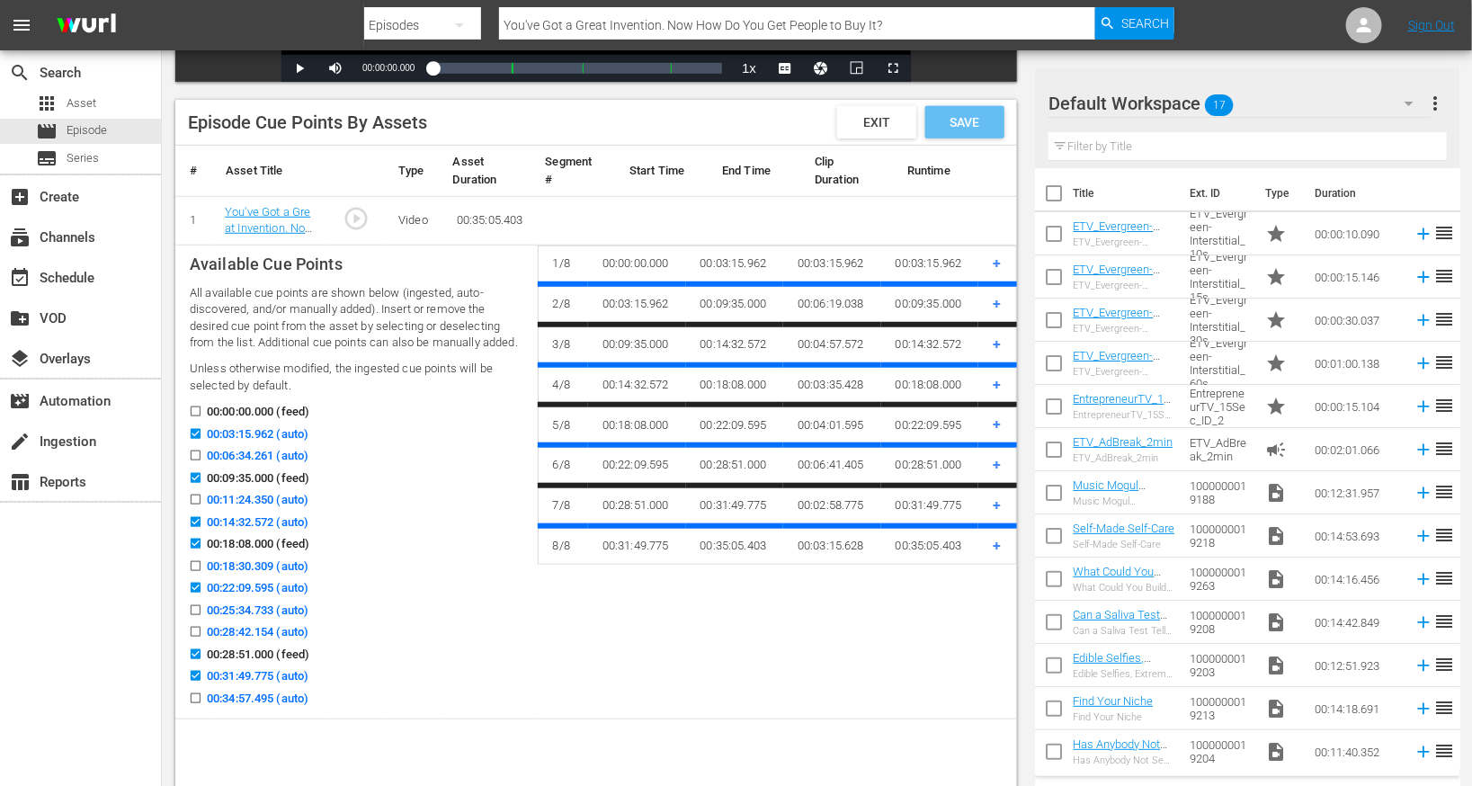
click at [987, 131] on div "Save" at bounding box center [964, 122] width 79 height 32
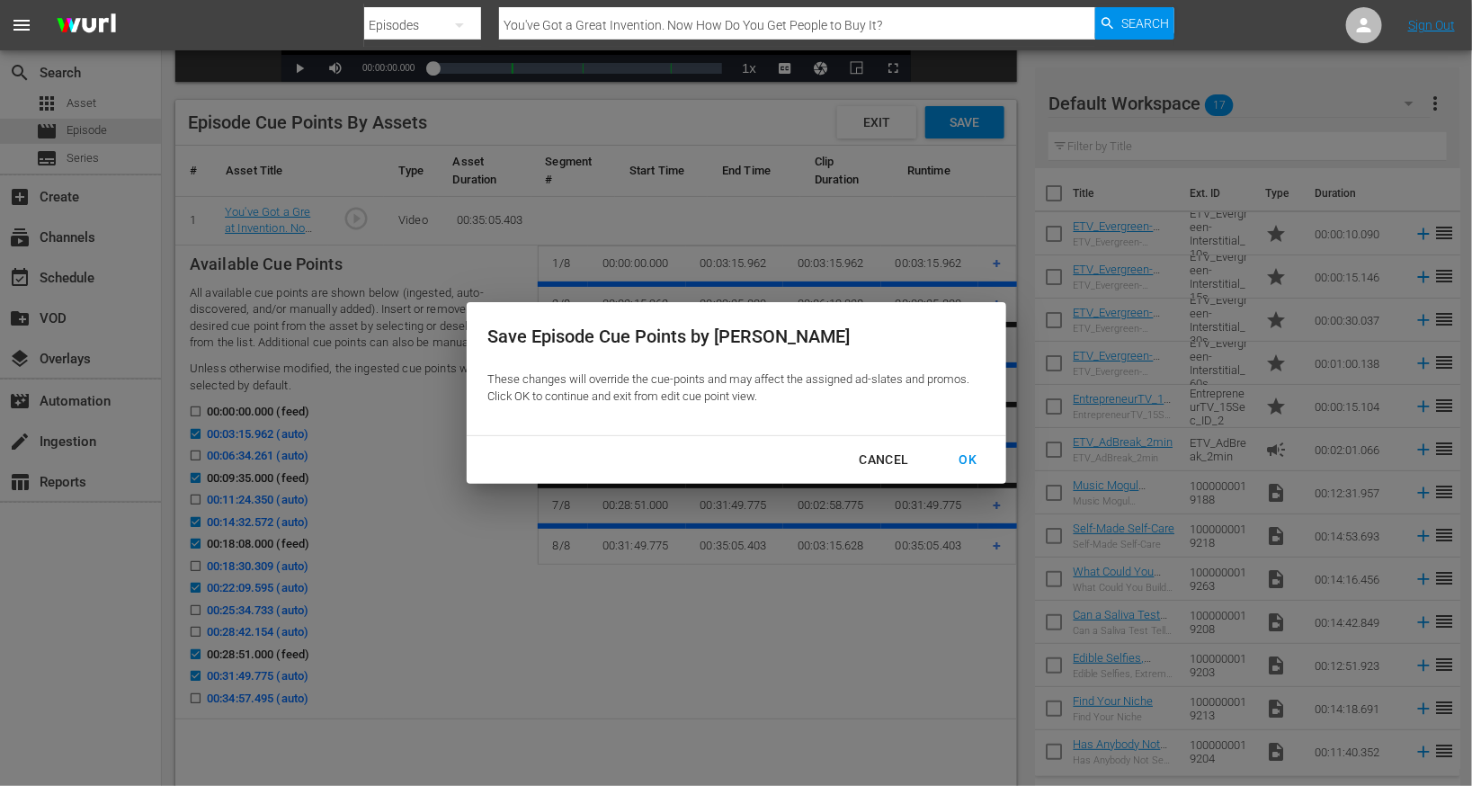
click at [969, 470] on div "OK" at bounding box center [968, 460] width 47 height 22
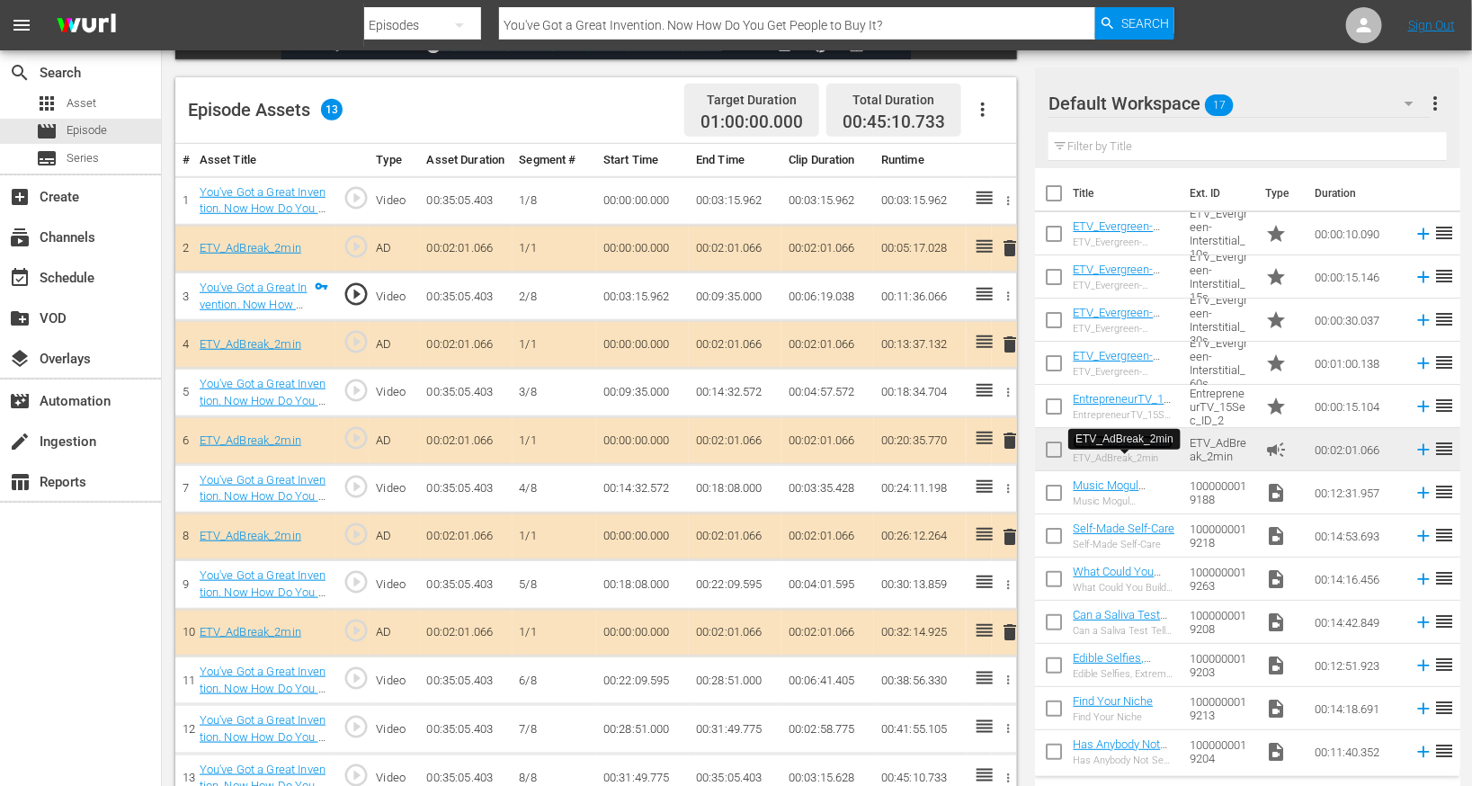
scroll to position [488, 0]
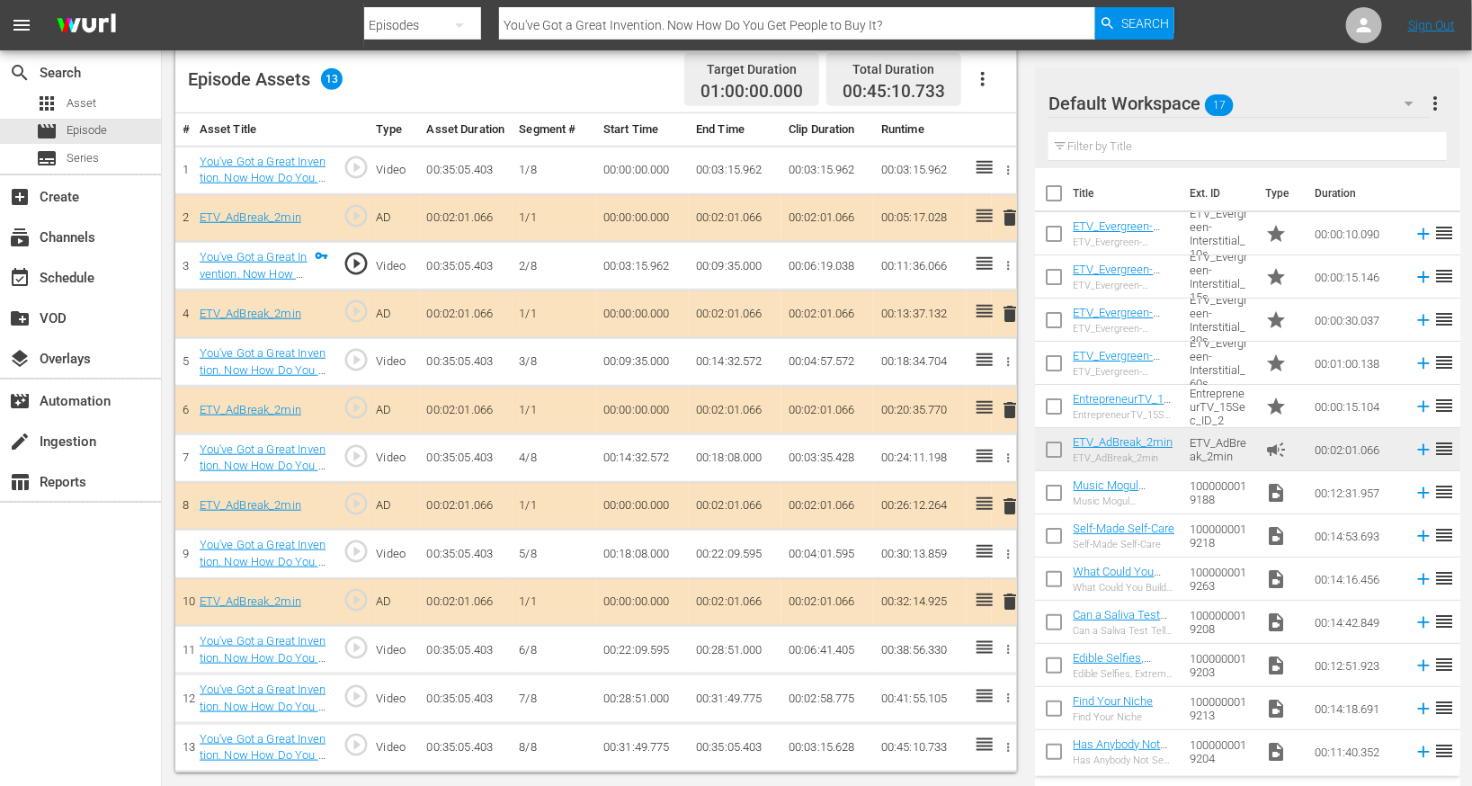
click at [979, 76] on icon "button" at bounding box center [983, 79] width 22 height 22
click at [983, 81] on div "Edit Cue Points" at bounding box center [1038, 73] width 122 height 43
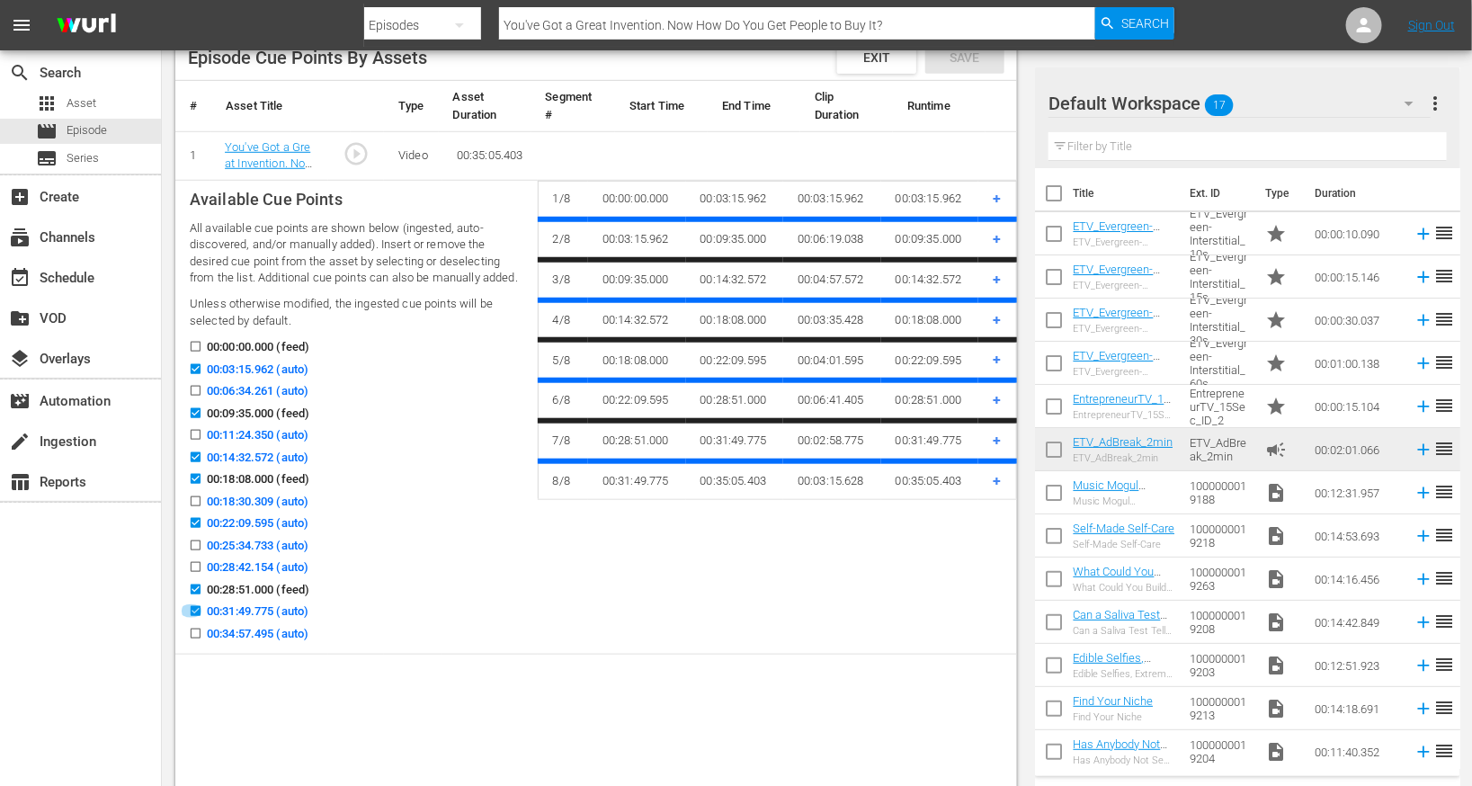
click at [194, 608] on input "00:31:49.775 (auto)" at bounding box center [191, 614] width 22 height 13
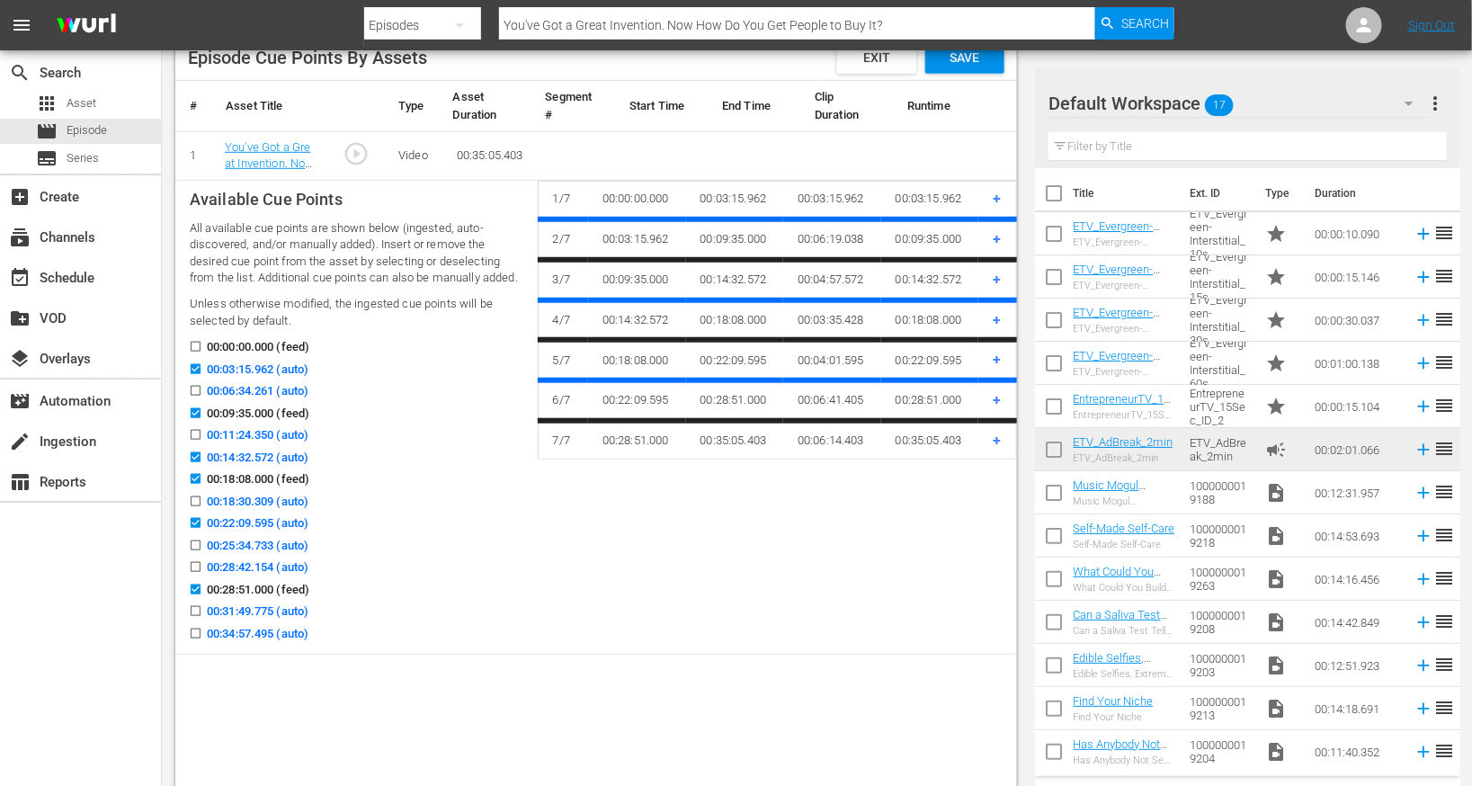
click at [196, 366] on input "00:03:15.962 (auto)" at bounding box center [191, 372] width 22 height 13
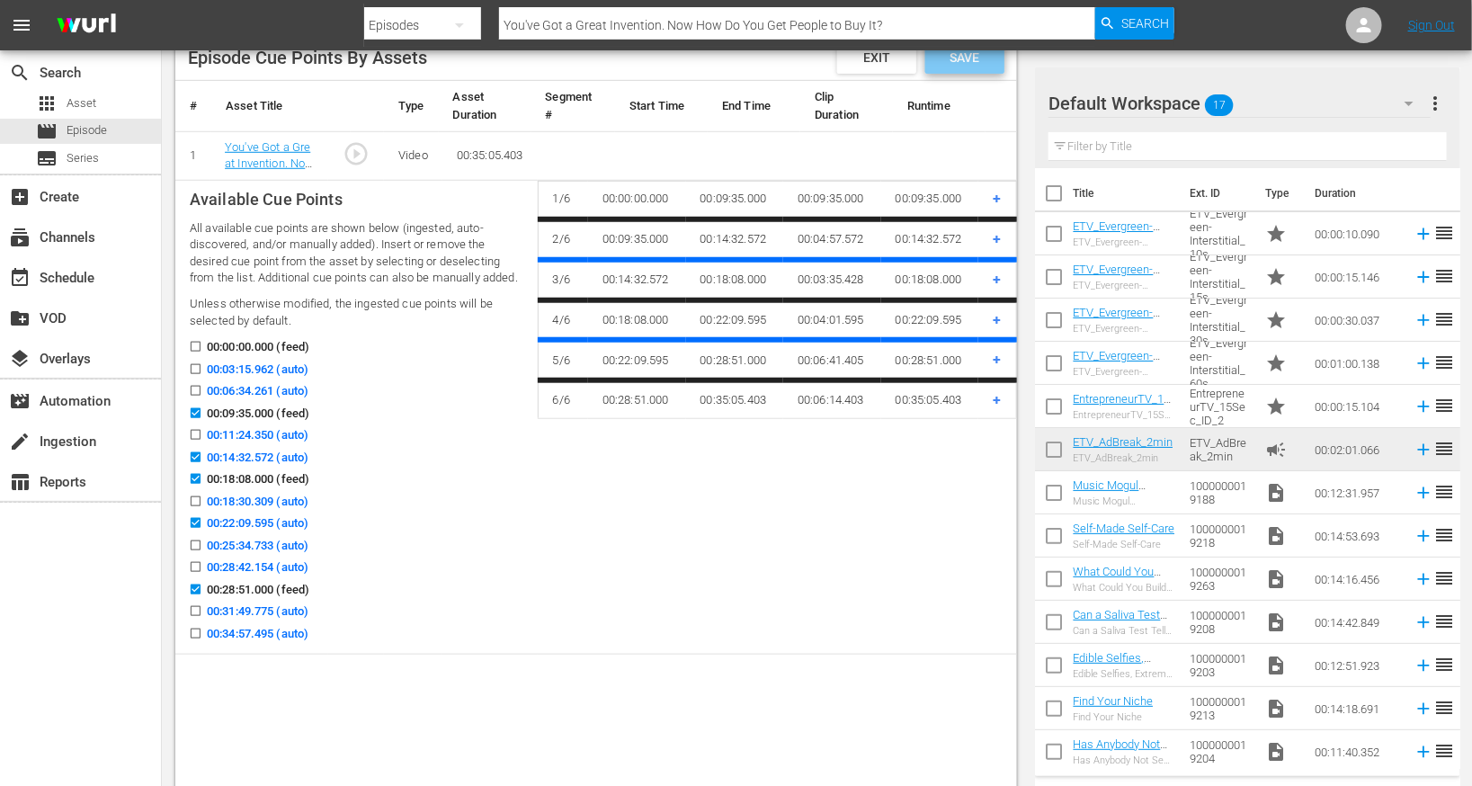
click at [974, 66] on div "Save" at bounding box center [964, 57] width 79 height 32
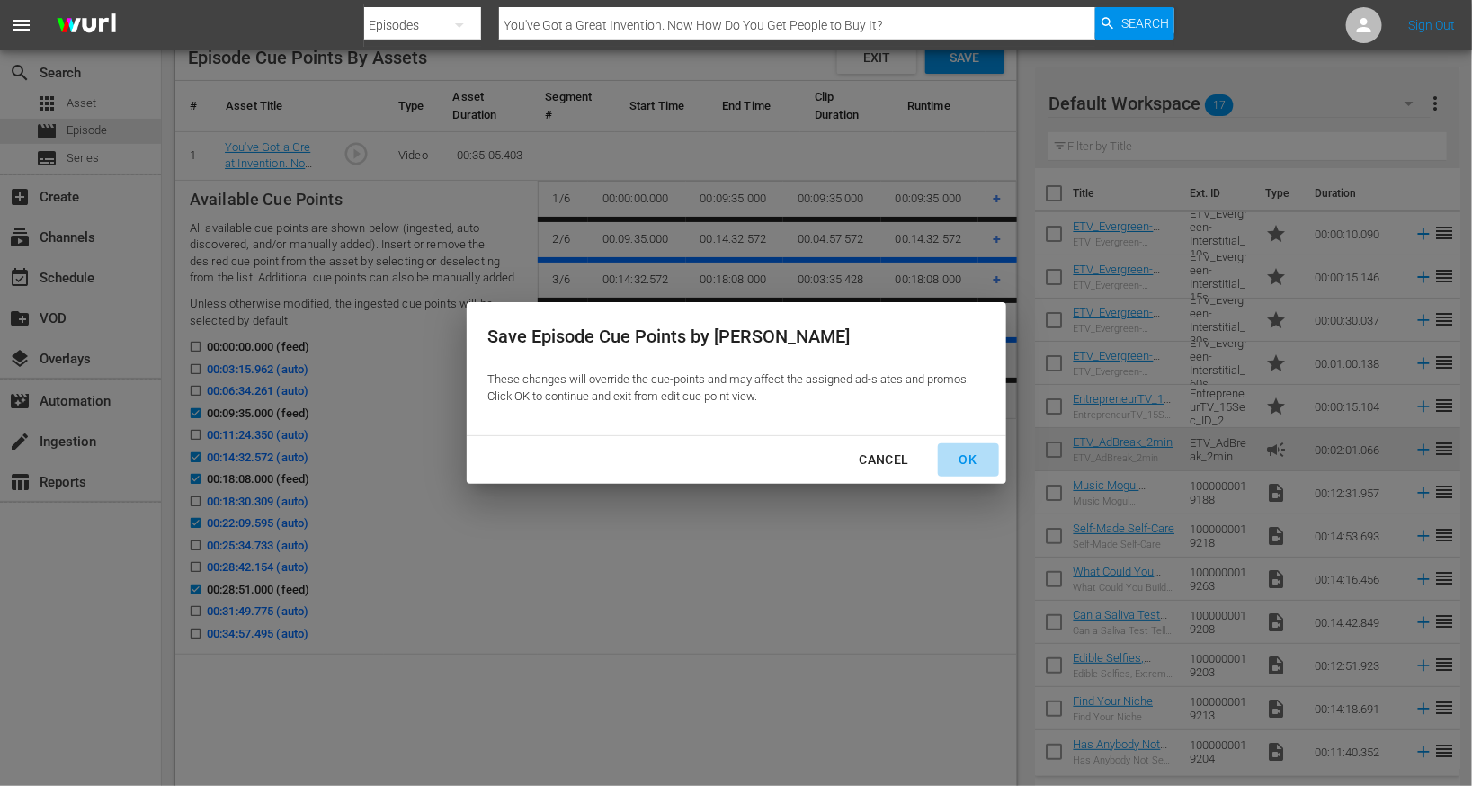
click at [966, 460] on div "OK" at bounding box center [968, 460] width 47 height 22
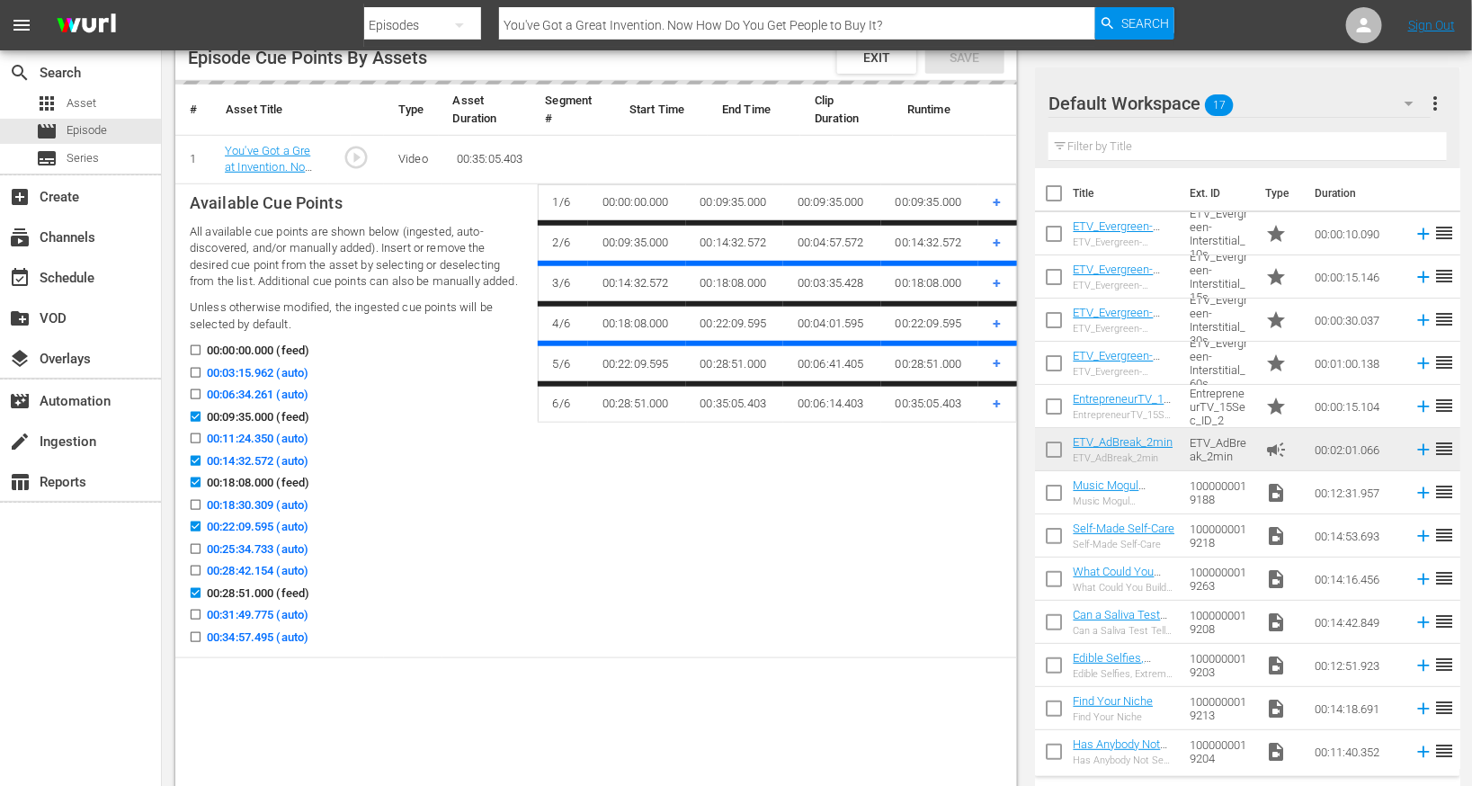
scroll to position [468, 0]
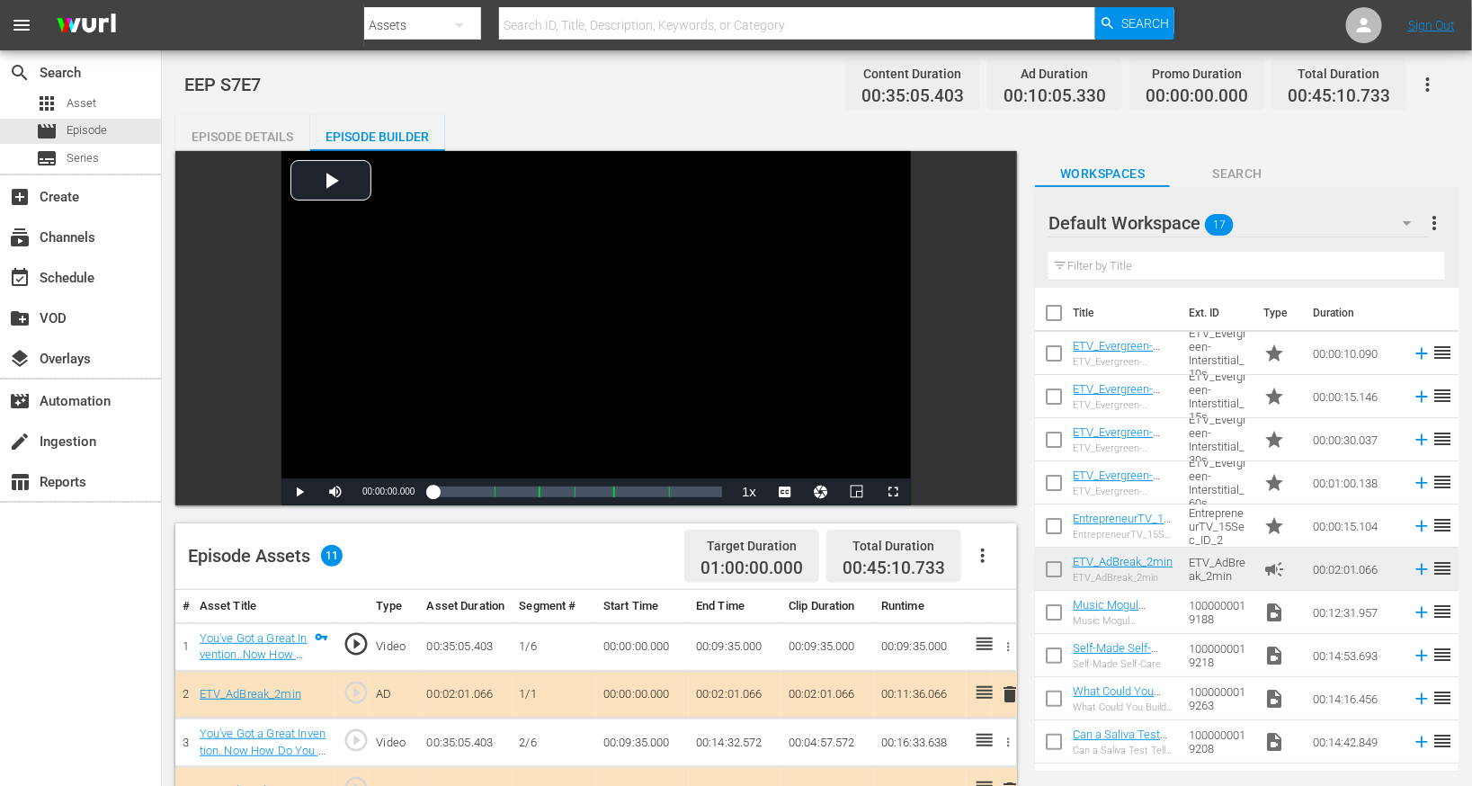
click at [519, 29] on input "text" at bounding box center [797, 25] width 596 height 43
paste input "Is She Pitching Us?"
type input "Is She Pitching Us?"
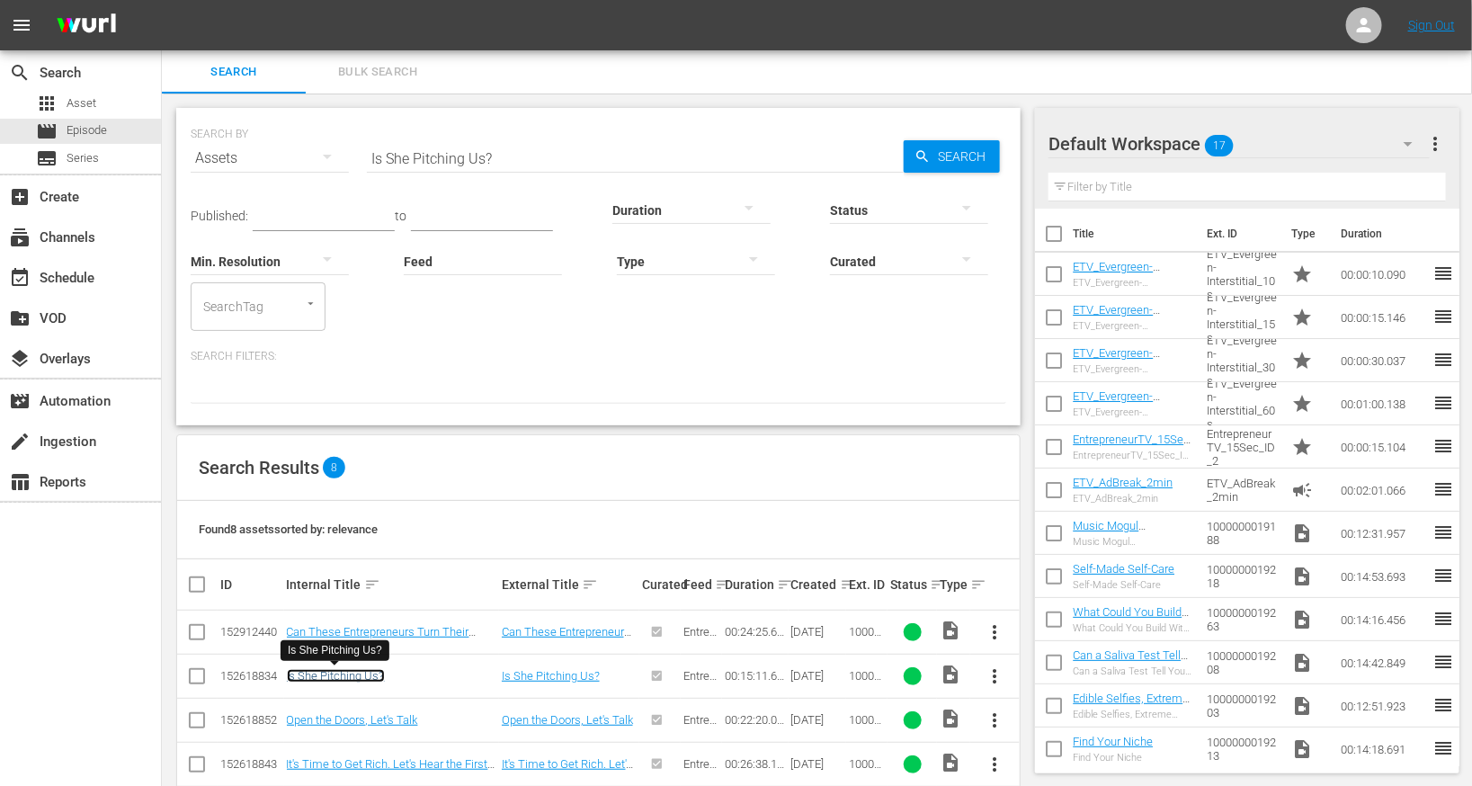
click at [337, 673] on link "Is She Pitching Us?" at bounding box center [336, 675] width 98 height 13
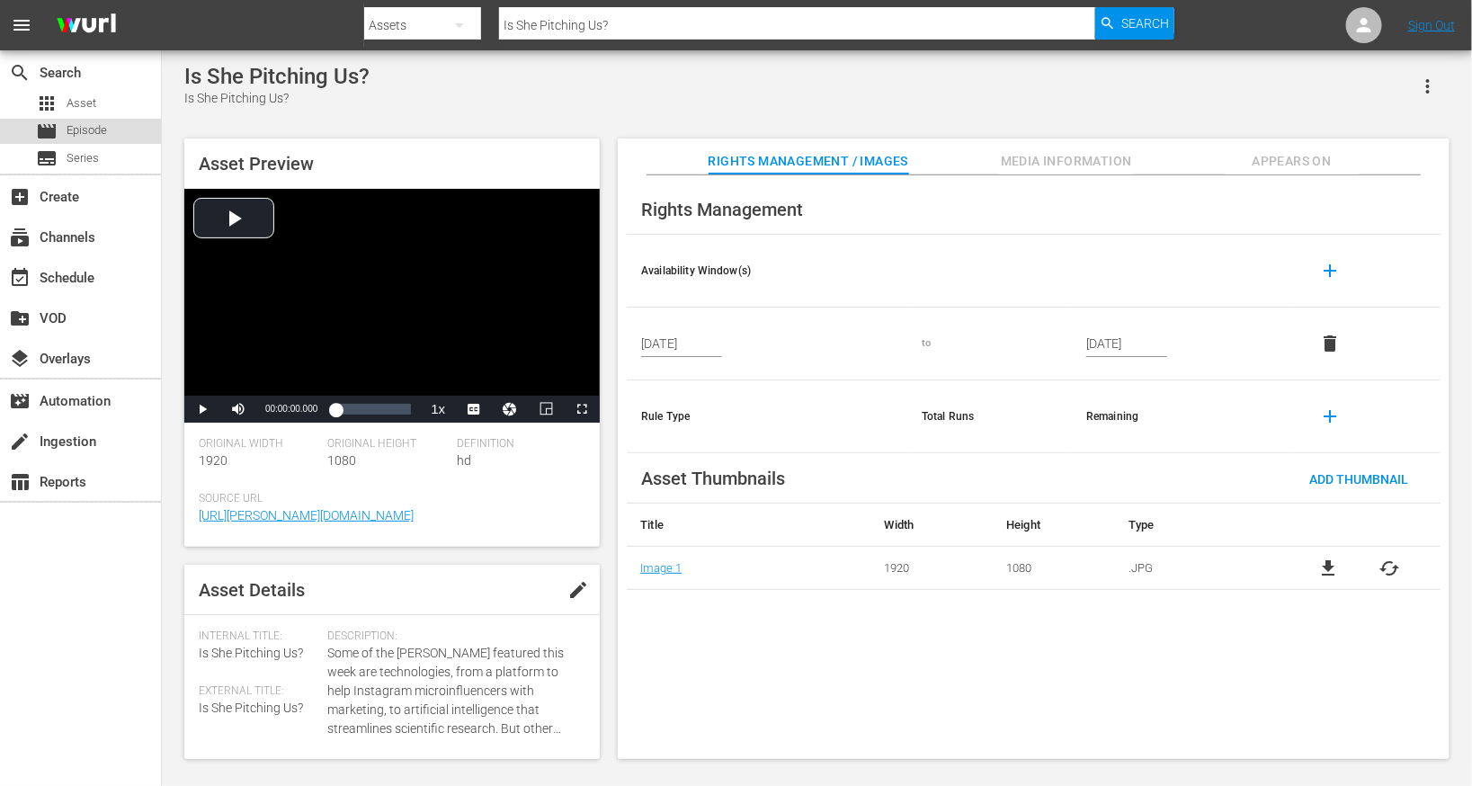
click at [122, 121] on div "movie Episode" at bounding box center [80, 131] width 161 height 25
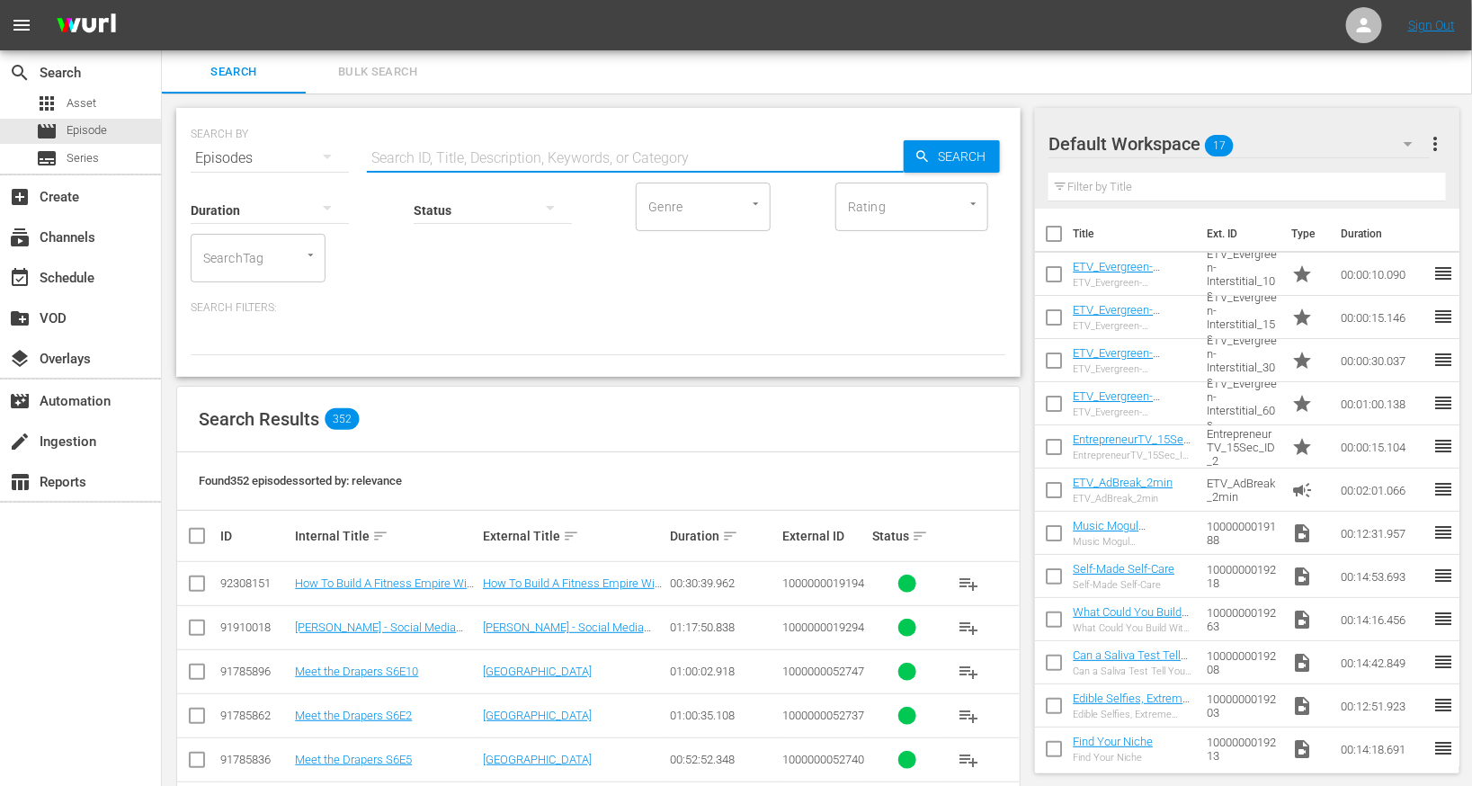
click at [463, 163] on input "text" at bounding box center [635, 158] width 537 height 43
paste input "Is She Pitching Us?"
type input "Is She Pitching Us?"
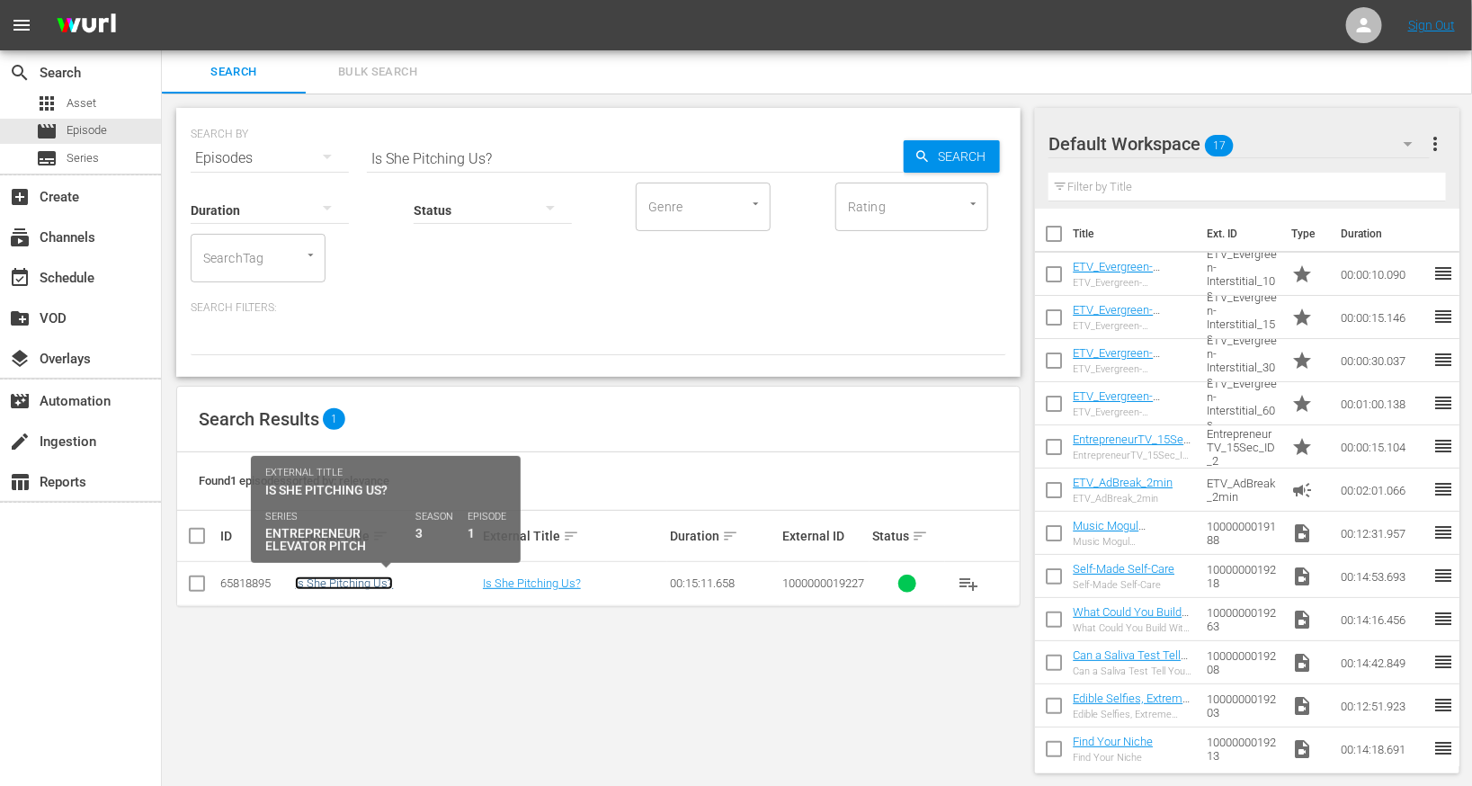
click at [353, 587] on link "Is She Pitching Us?" at bounding box center [344, 582] width 98 height 13
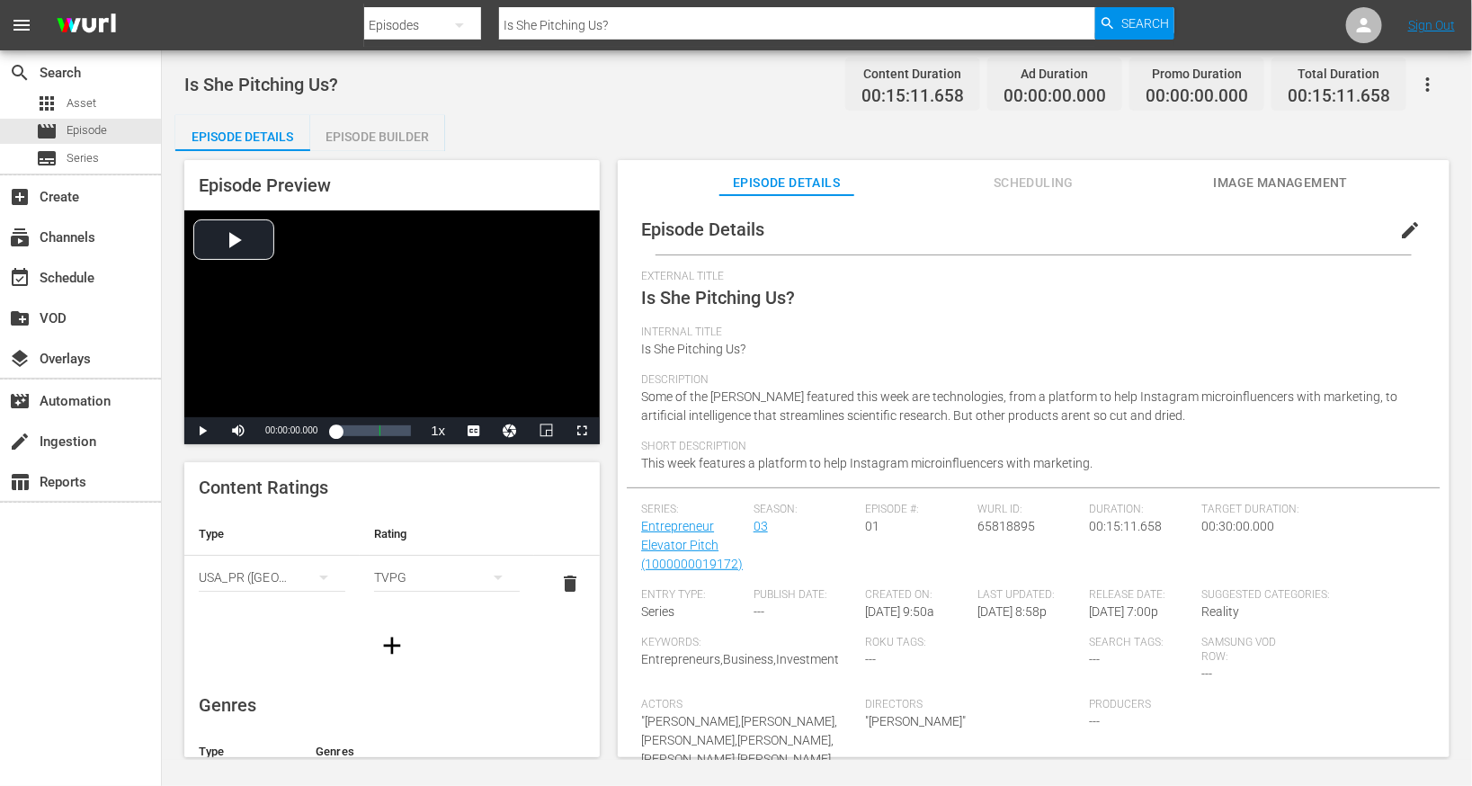
click at [1399, 234] on span "edit" at bounding box center [1410, 230] width 22 height 22
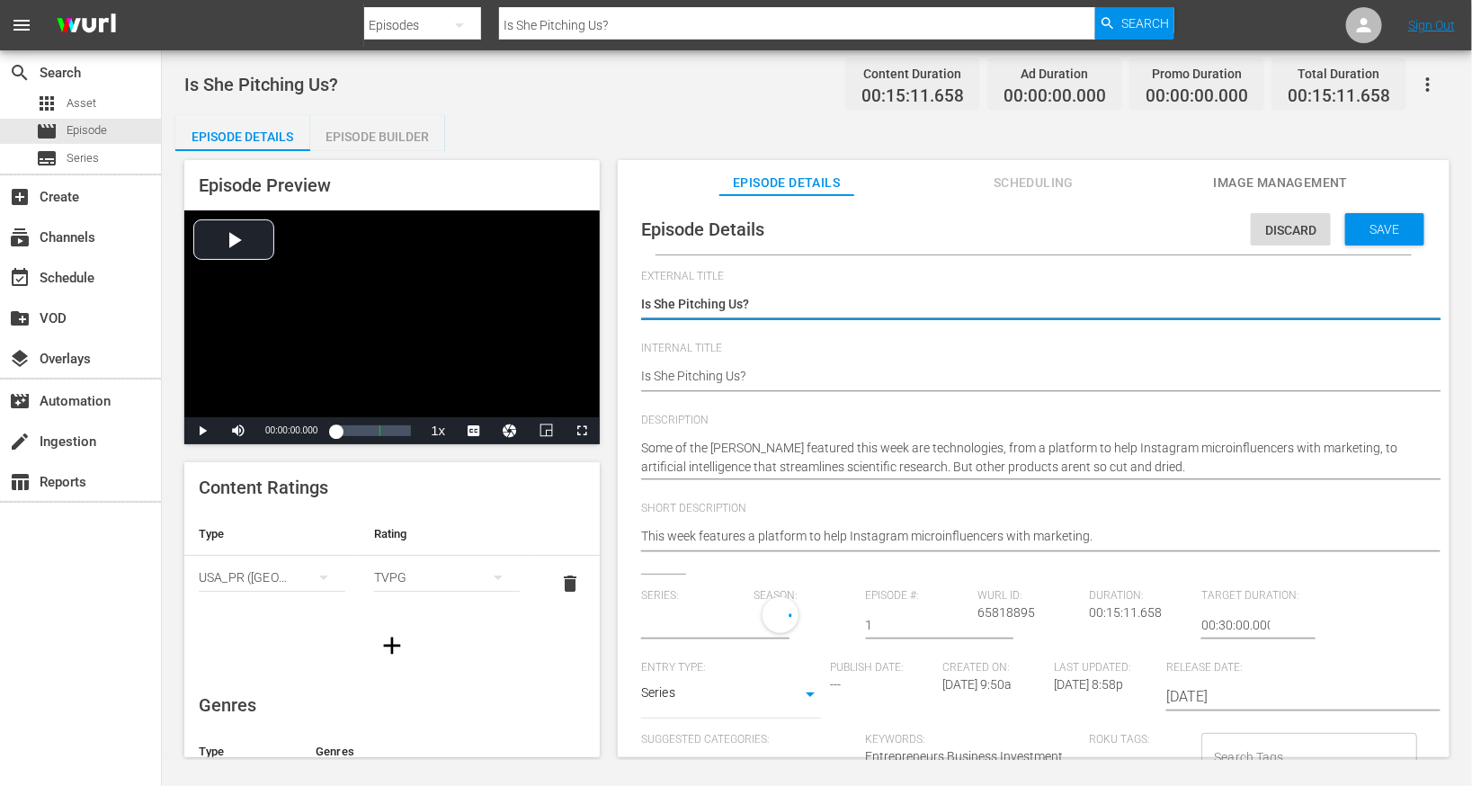
type input "Entrepreneur Elevator Pitch"
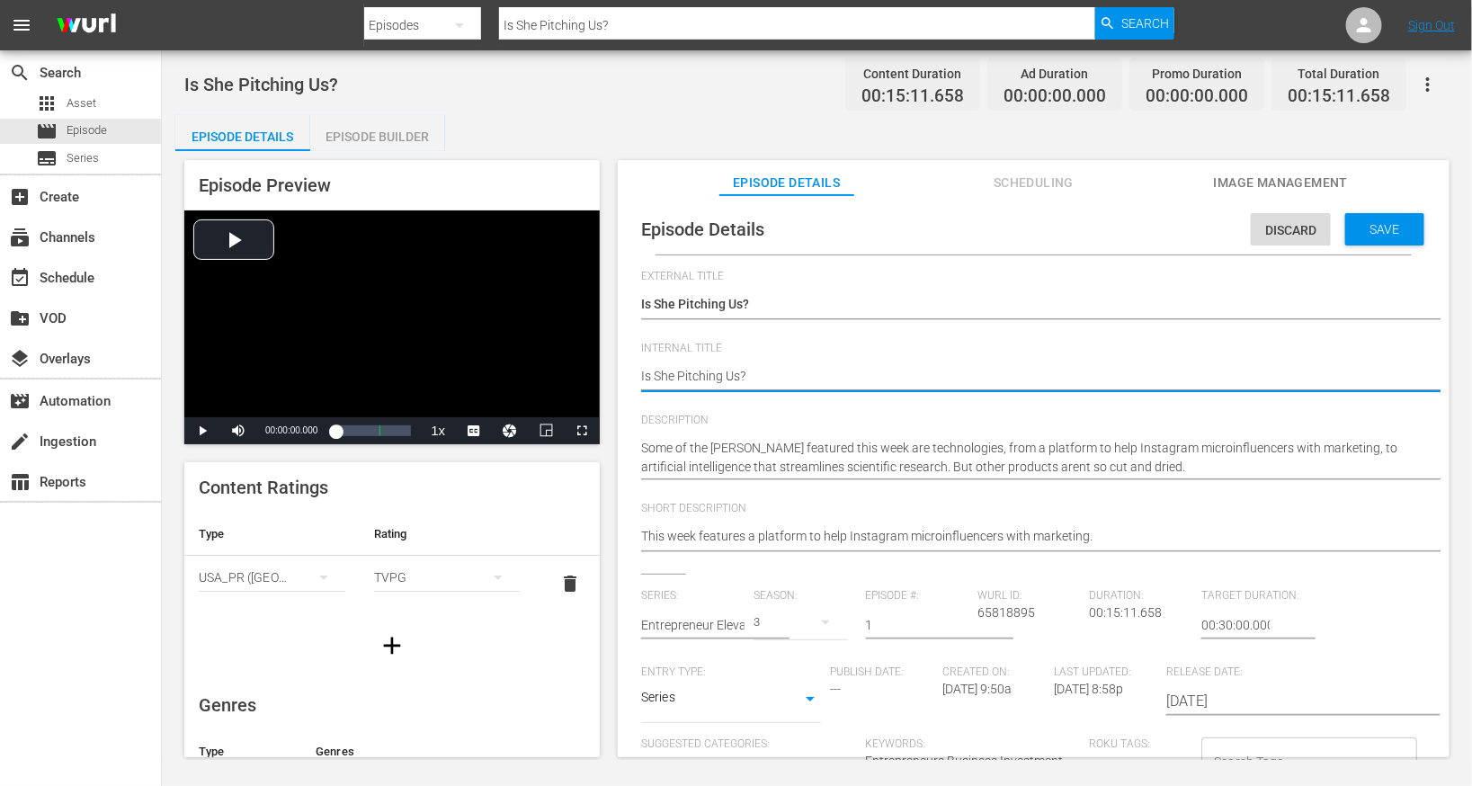
click at [726, 375] on textarea "Is She Pitching Us?" at bounding box center [1029, 378] width 776 height 22
type textarea "Is She Pitching E?"
type textarea "Is She Pitching EE?"
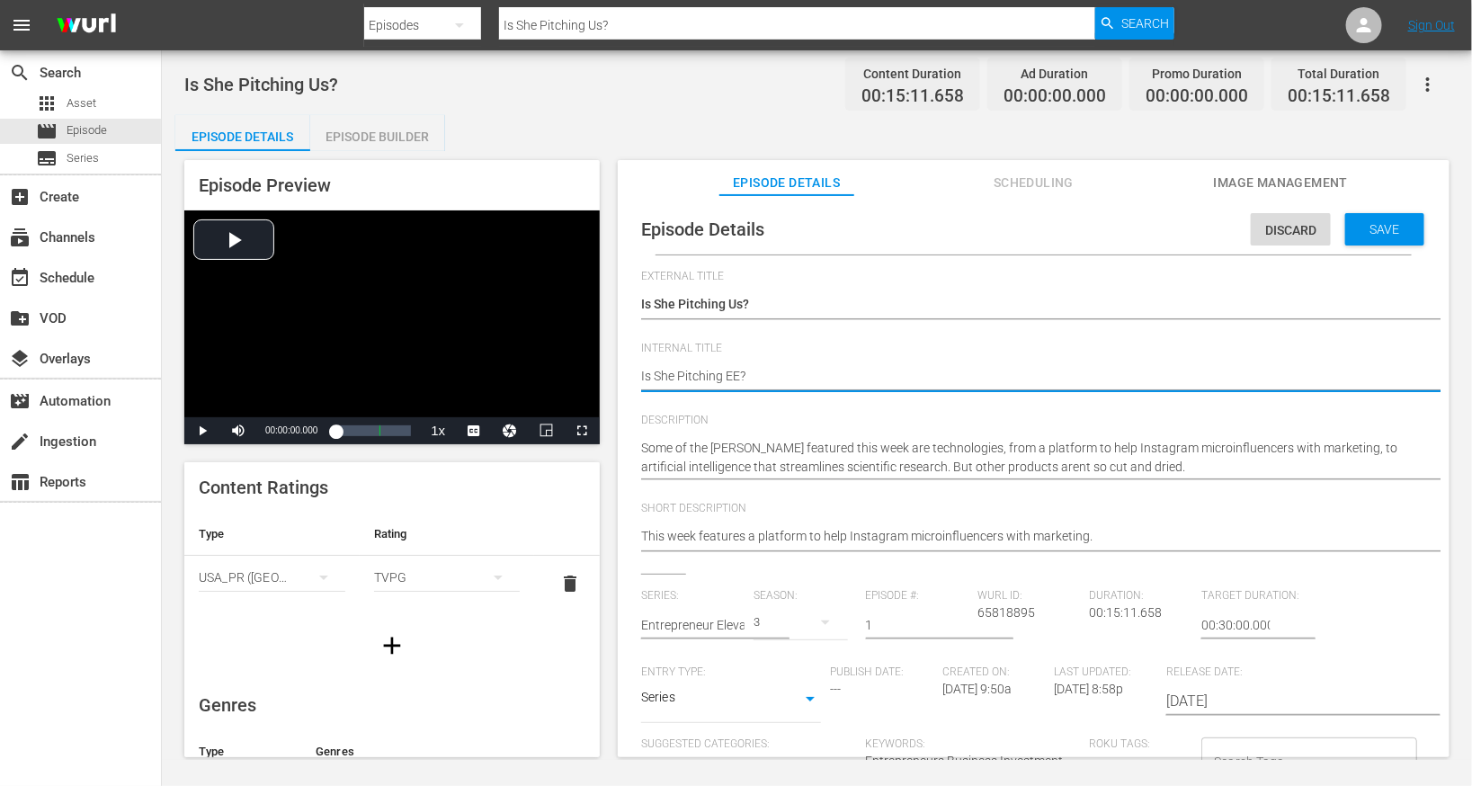
click at [726, 375] on textarea "Is She Pitching Us?" at bounding box center [1029, 378] width 776 height 22
type textarea "E"
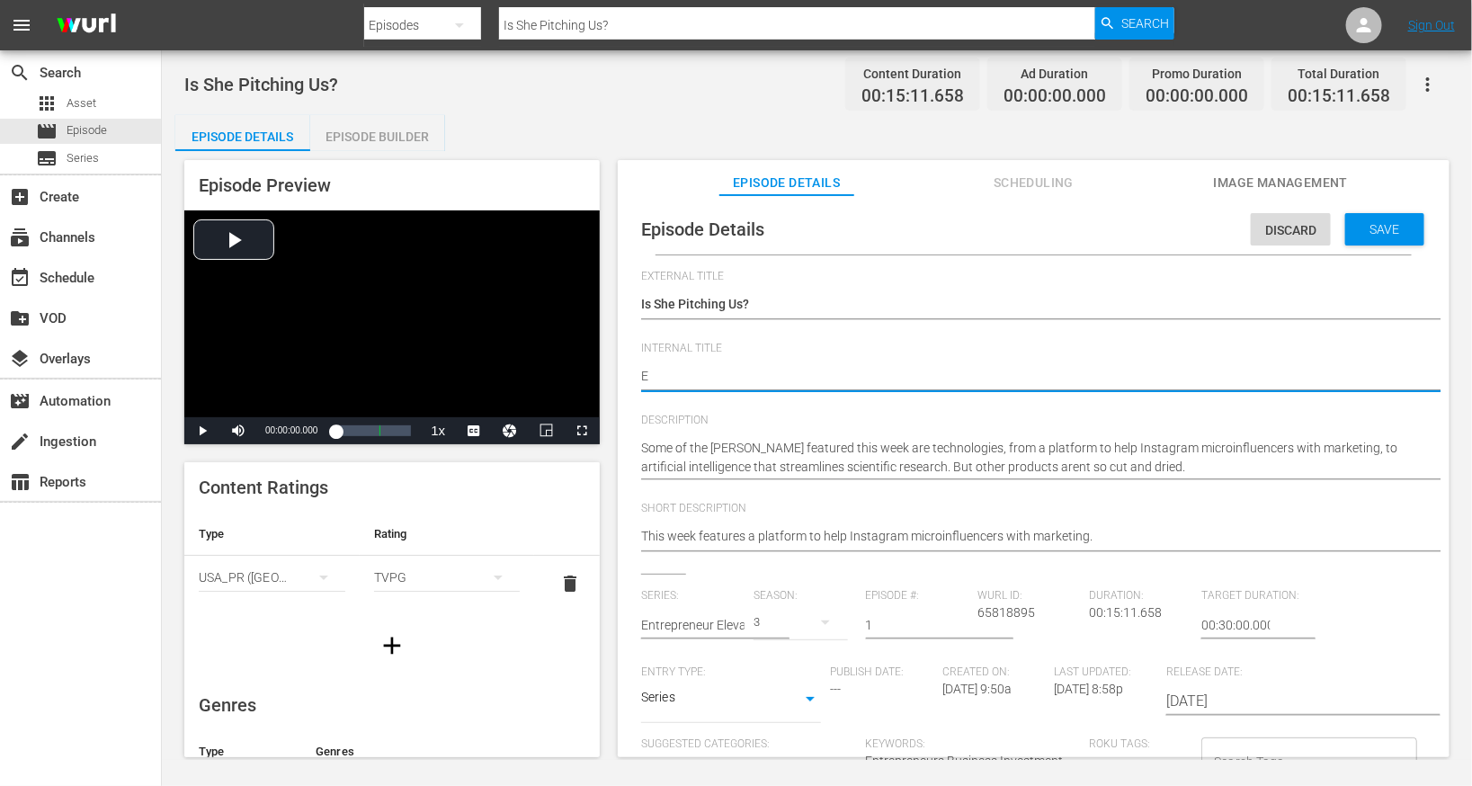
type textarea "EE"
type textarea "EEP"
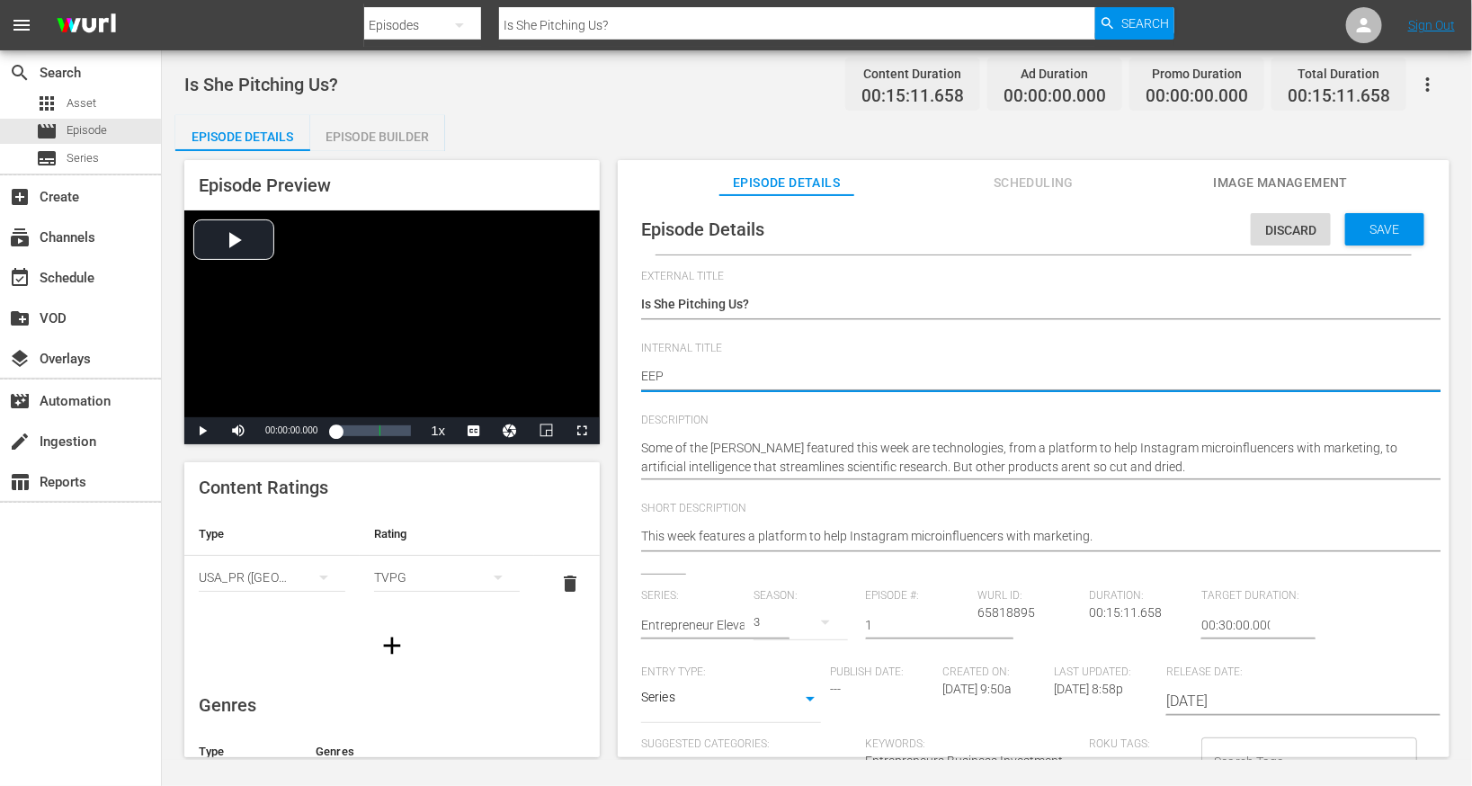
type textarea "EEP"
type textarea "EEP S"
type textarea "EEP S3"
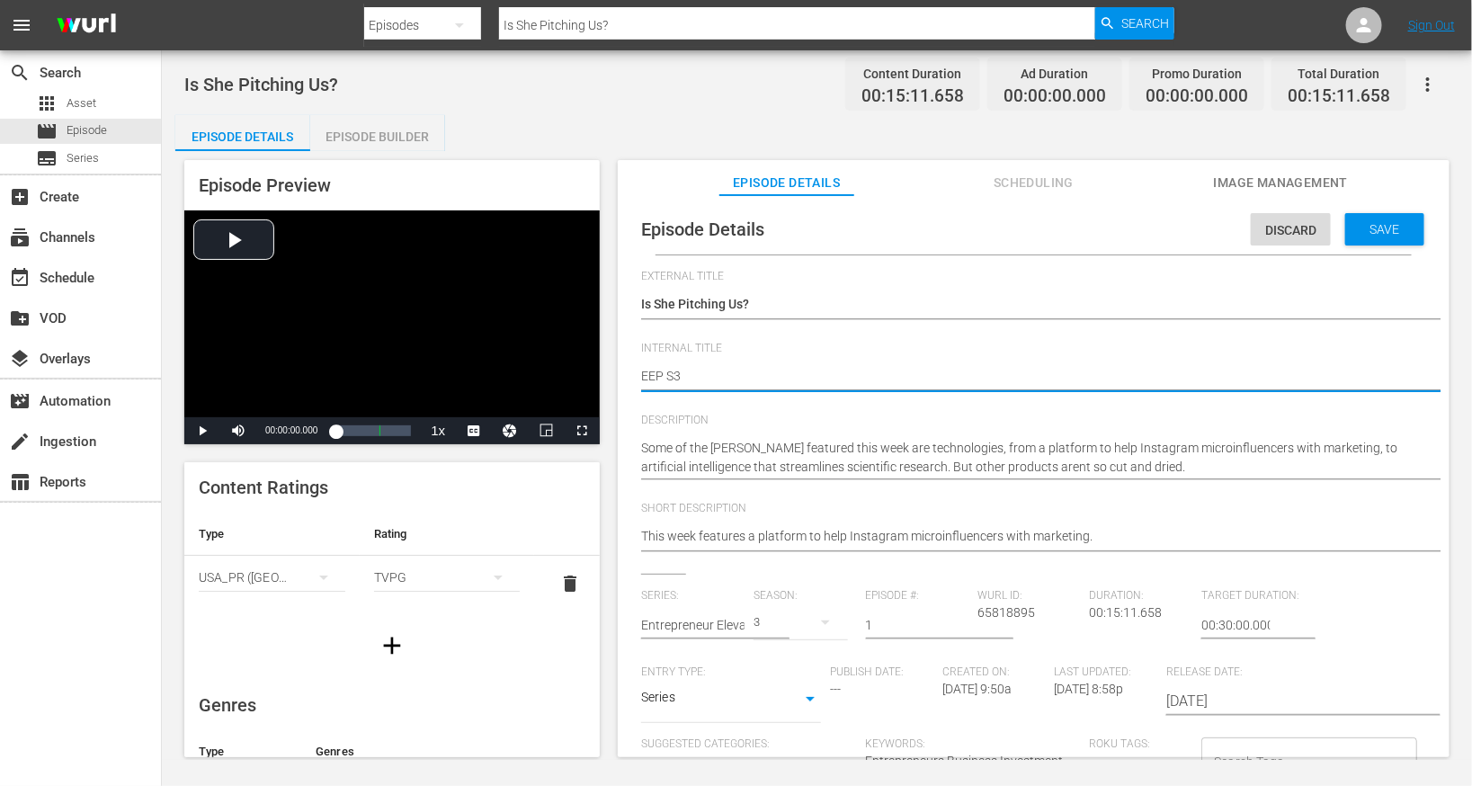
type textarea "EEP S3E"
type textarea "EEP S3E1"
click at [1359, 224] on span "Save" at bounding box center [1385, 229] width 58 height 14
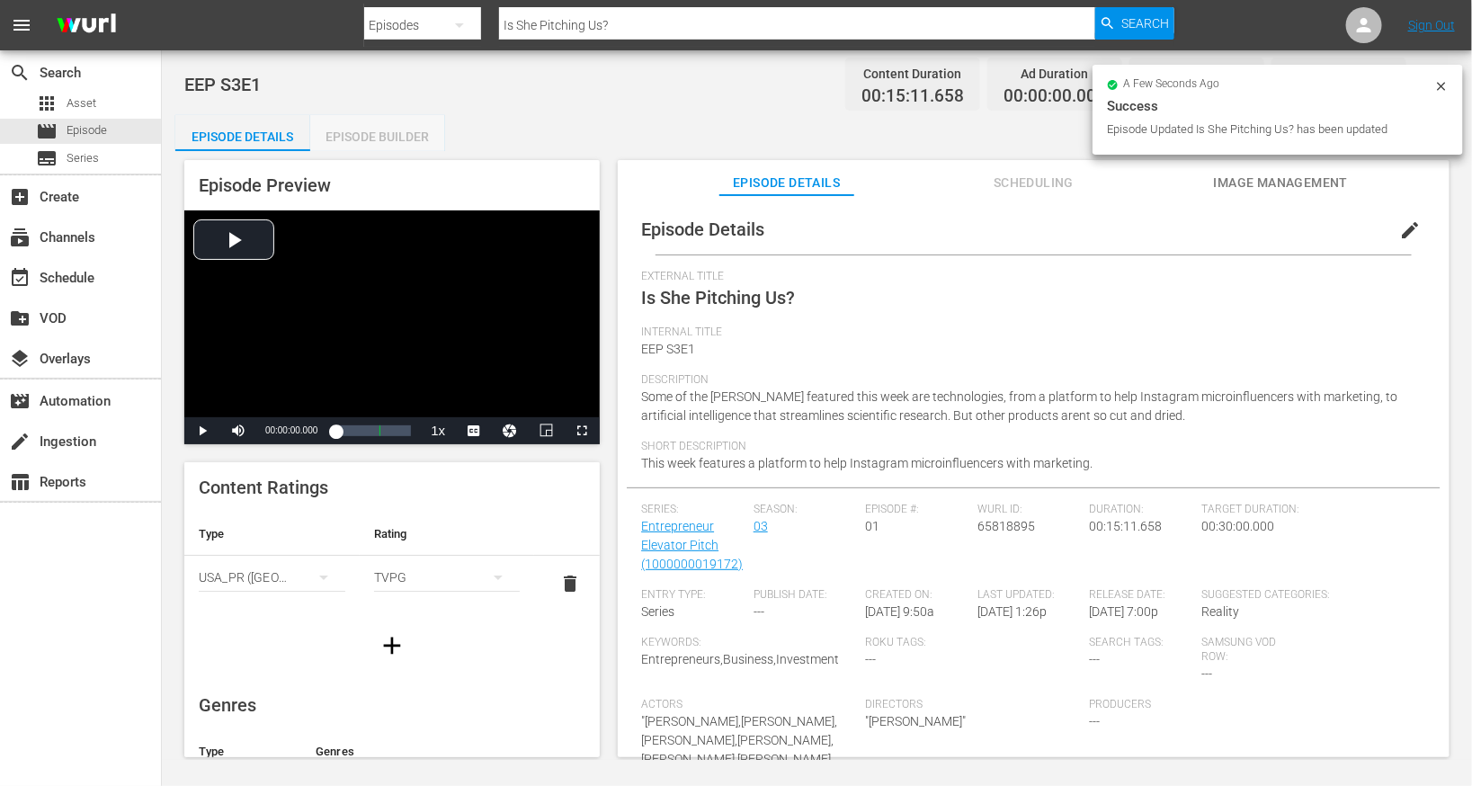
click at [359, 144] on div "Episode Builder" at bounding box center [377, 136] width 135 height 43
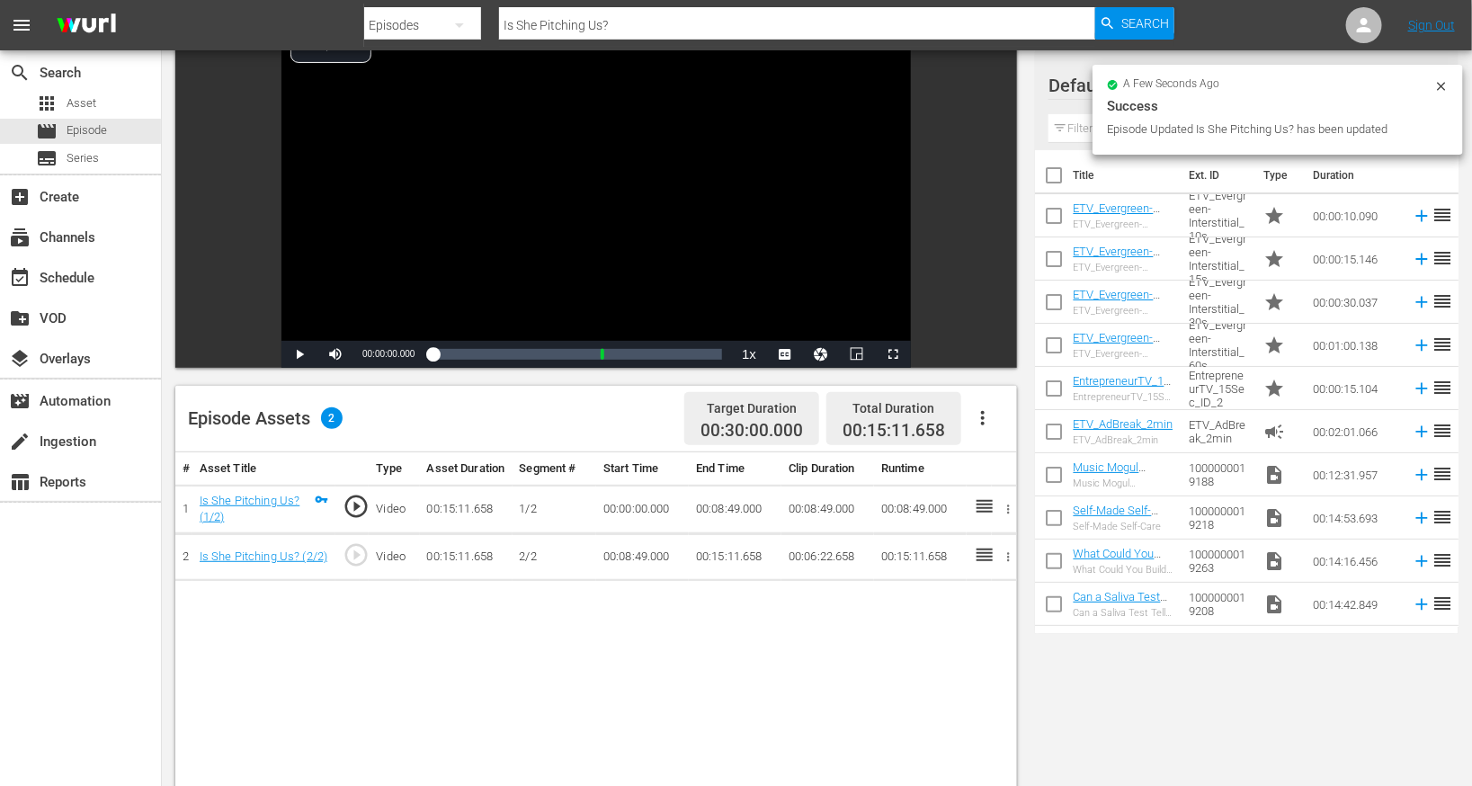
scroll to position [199, 0]
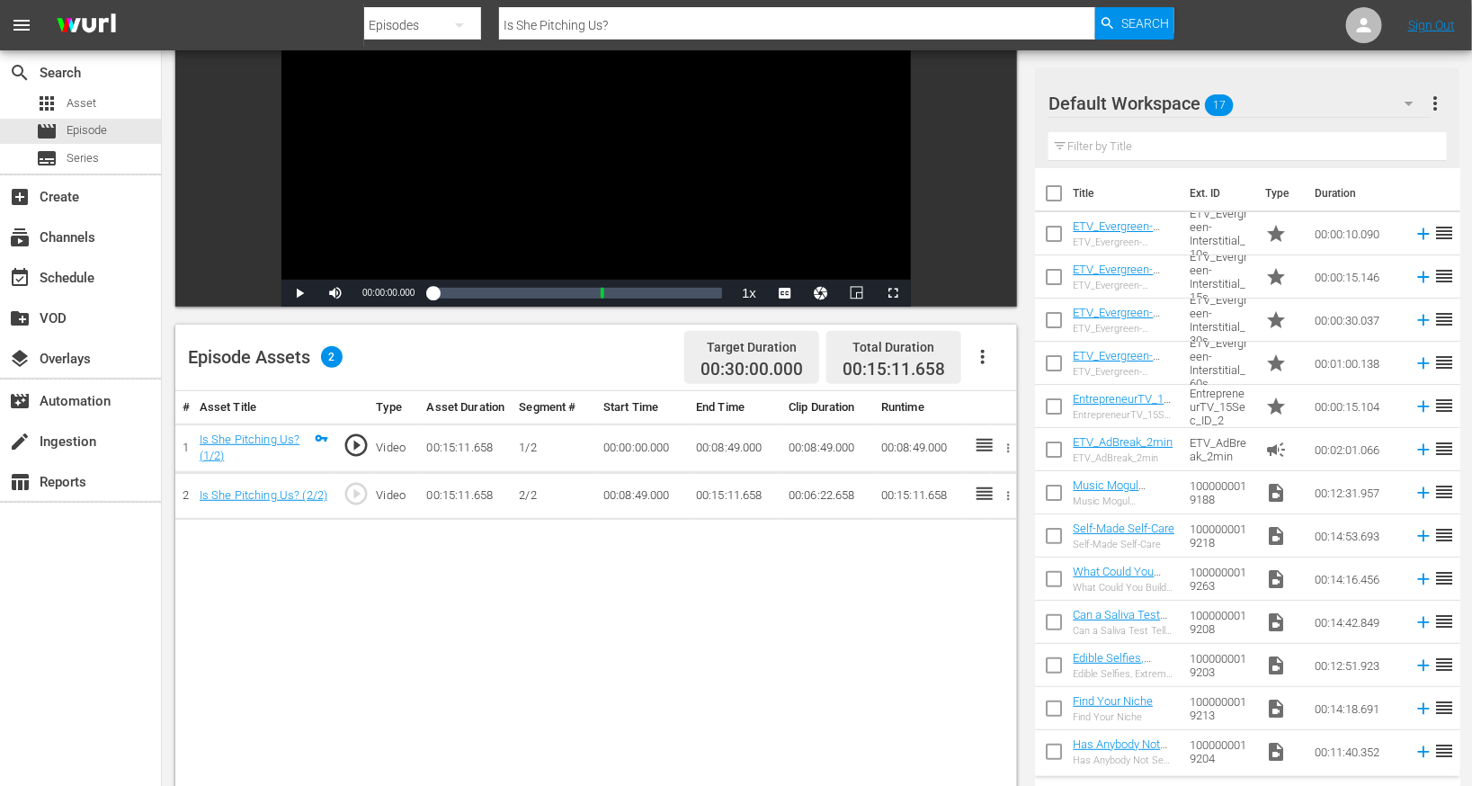
click at [986, 354] on icon "button" at bounding box center [983, 357] width 22 height 22
click at [1016, 364] on div "Edit Cue Points" at bounding box center [1038, 364] width 122 height 43
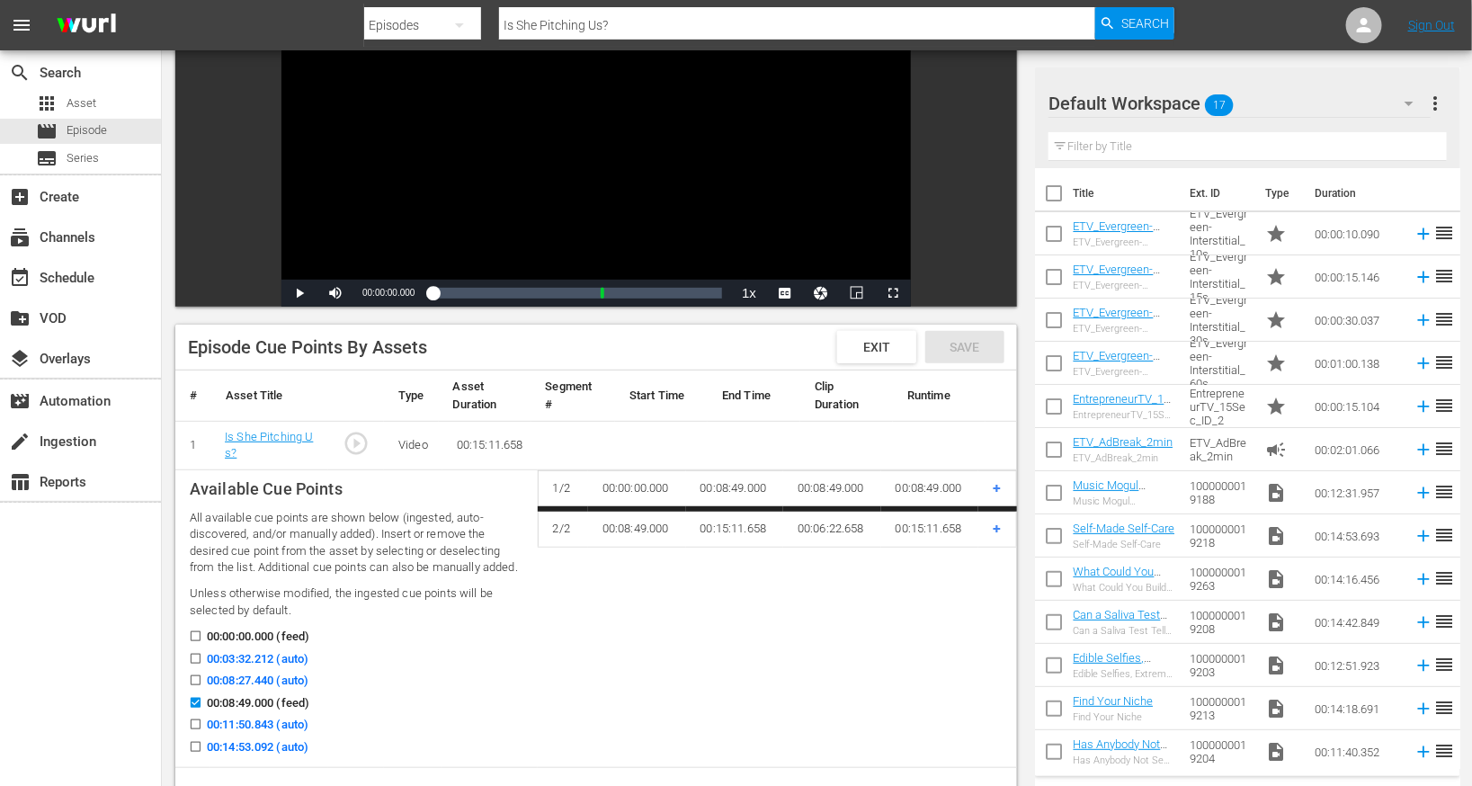
scroll to position [226, 0]
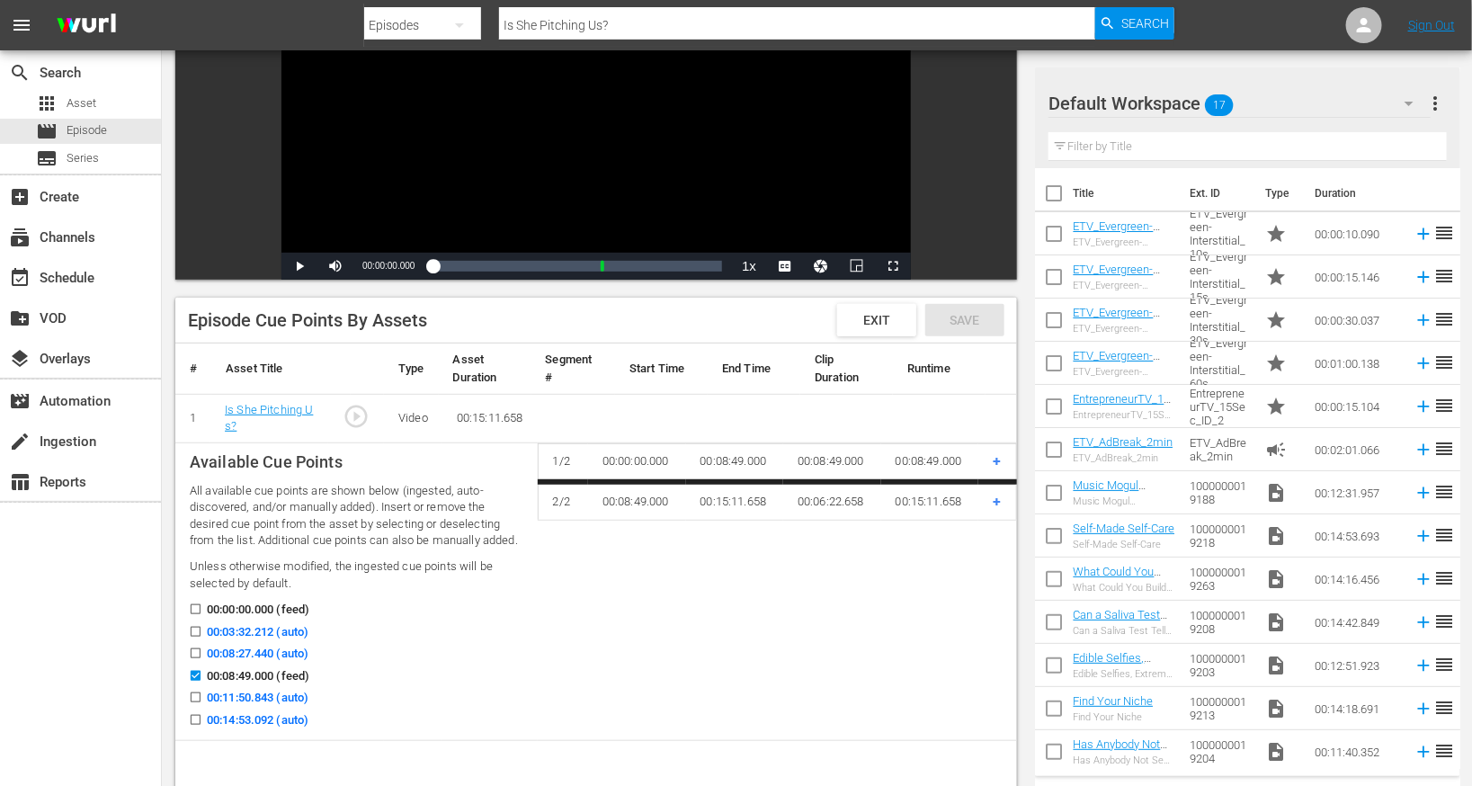
click at [194, 634] on input "00:03:32.212 (auto)" at bounding box center [191, 635] width 22 height 13
checkbox input "true"
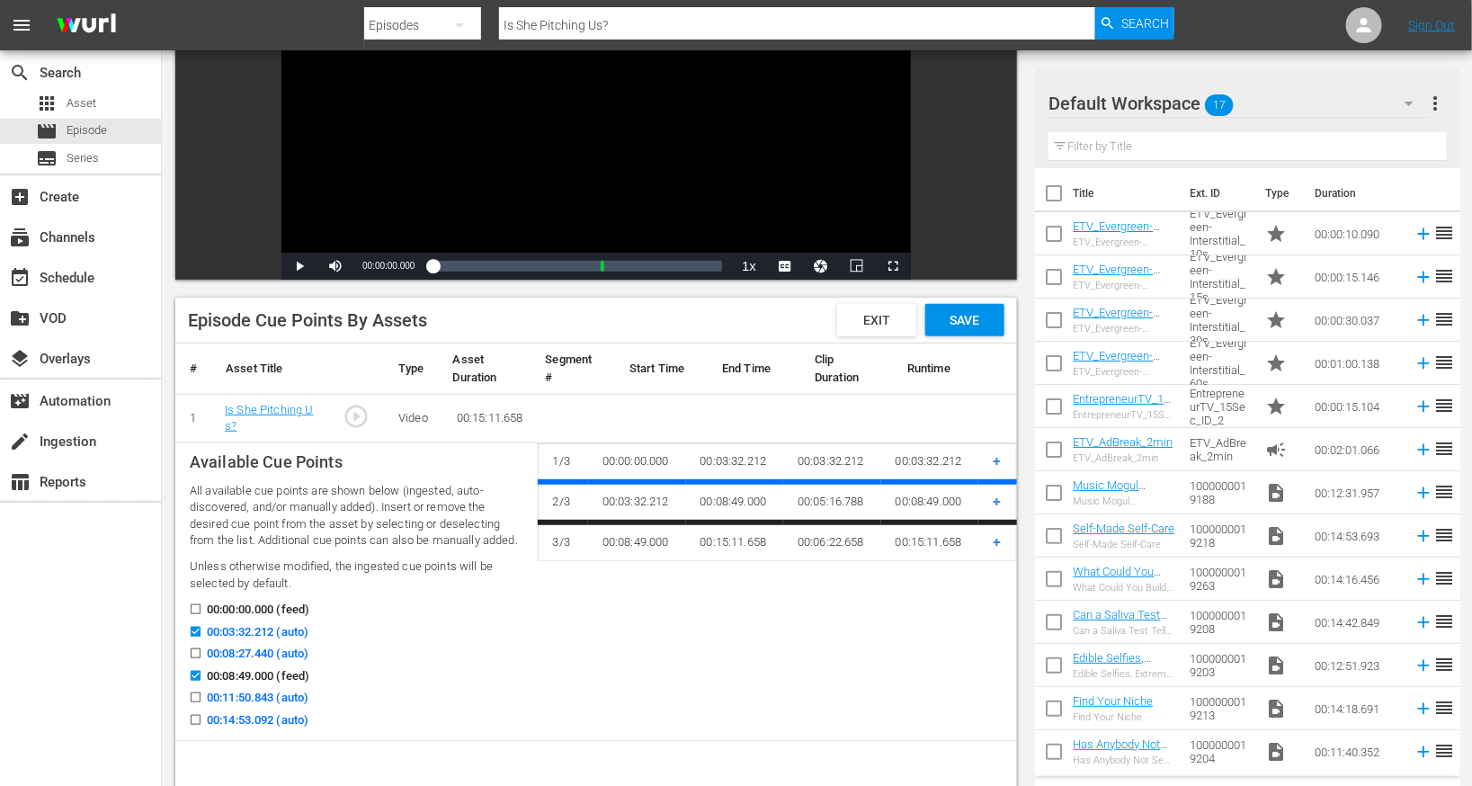
click at [195, 704] on input "00:11:50.843 (auto)" at bounding box center [191, 700] width 22 height 13
checkbox input "true"
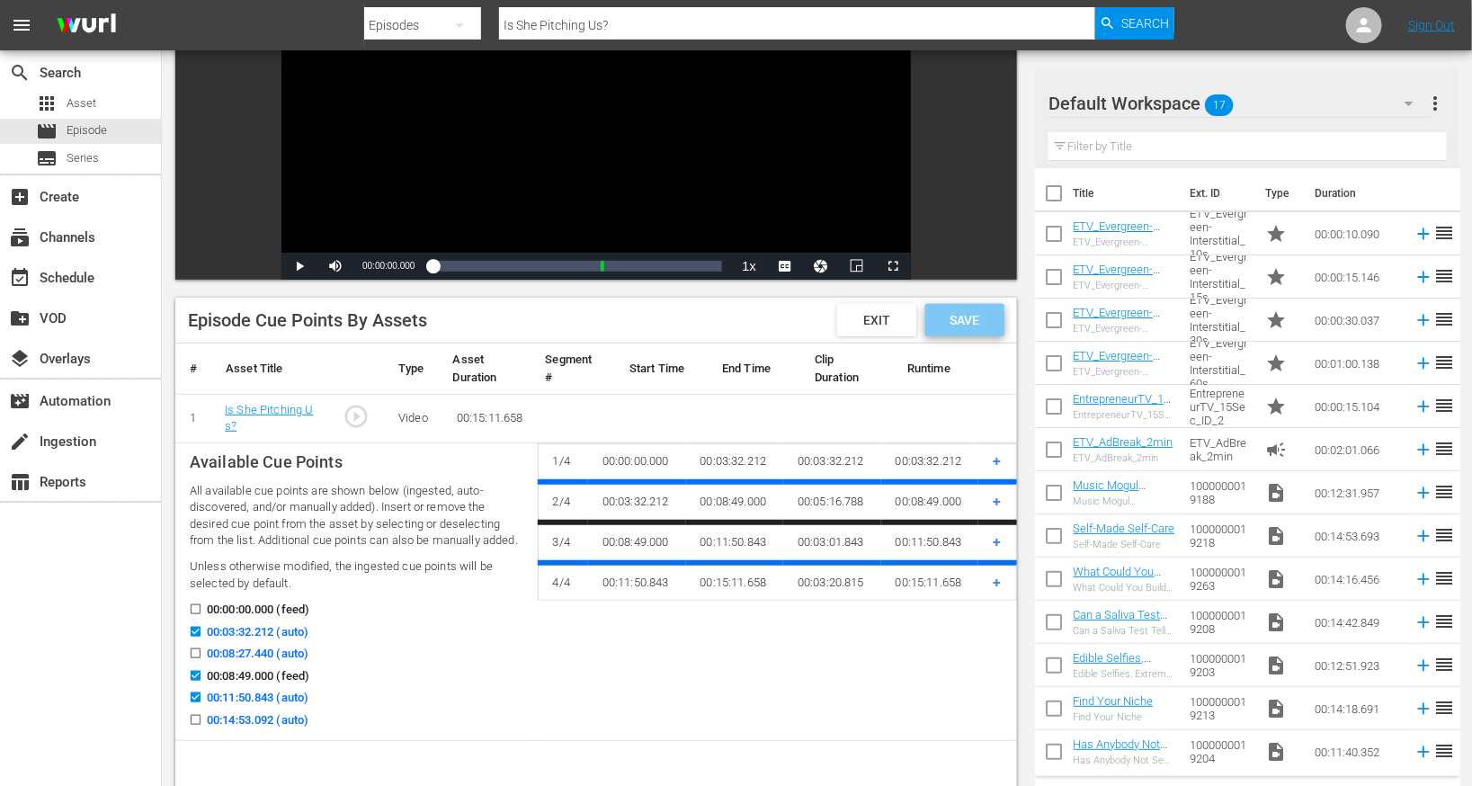
click at [994, 318] on span "Save" at bounding box center [965, 320] width 58 height 14
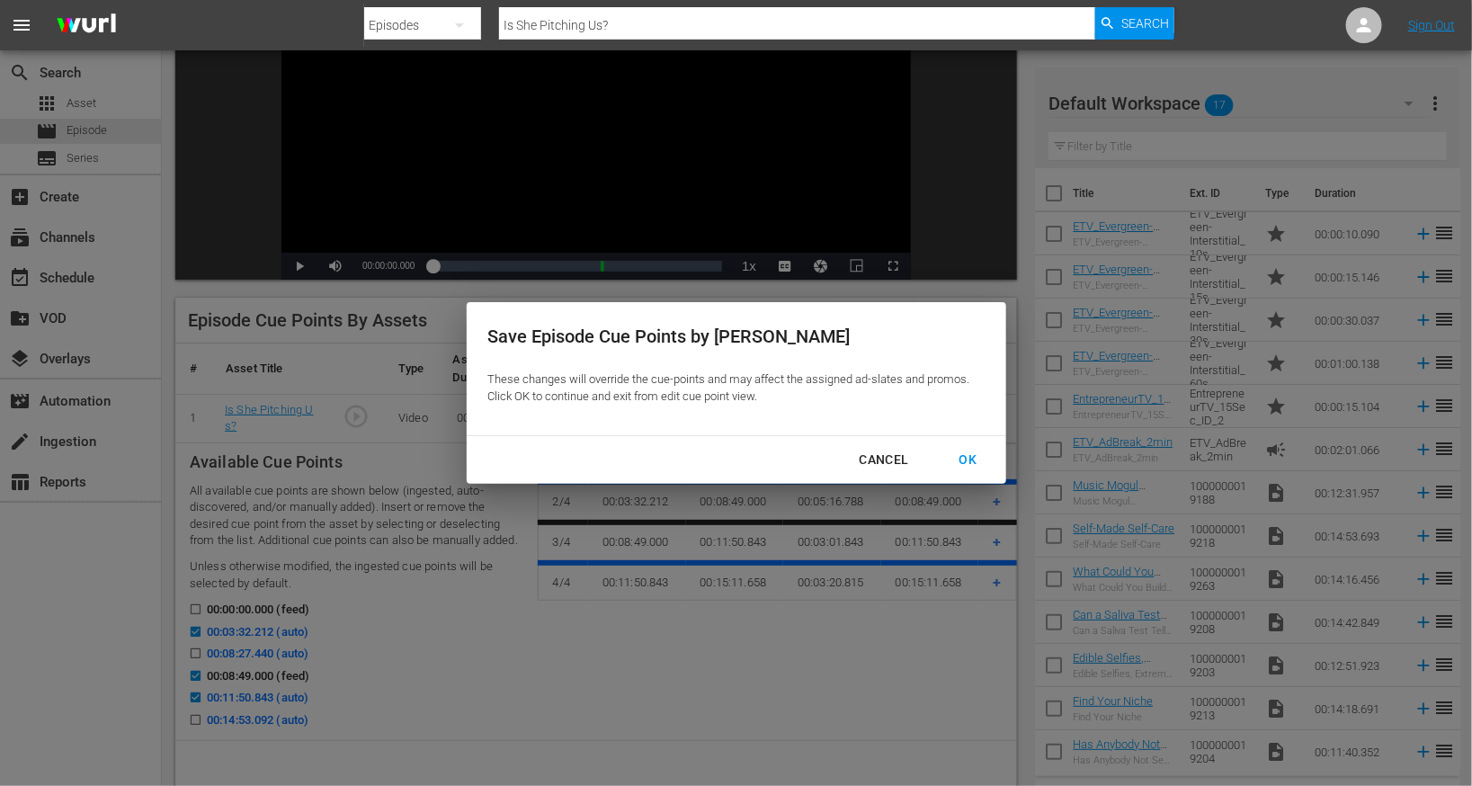
click at [960, 458] on div "OK" at bounding box center [968, 460] width 47 height 22
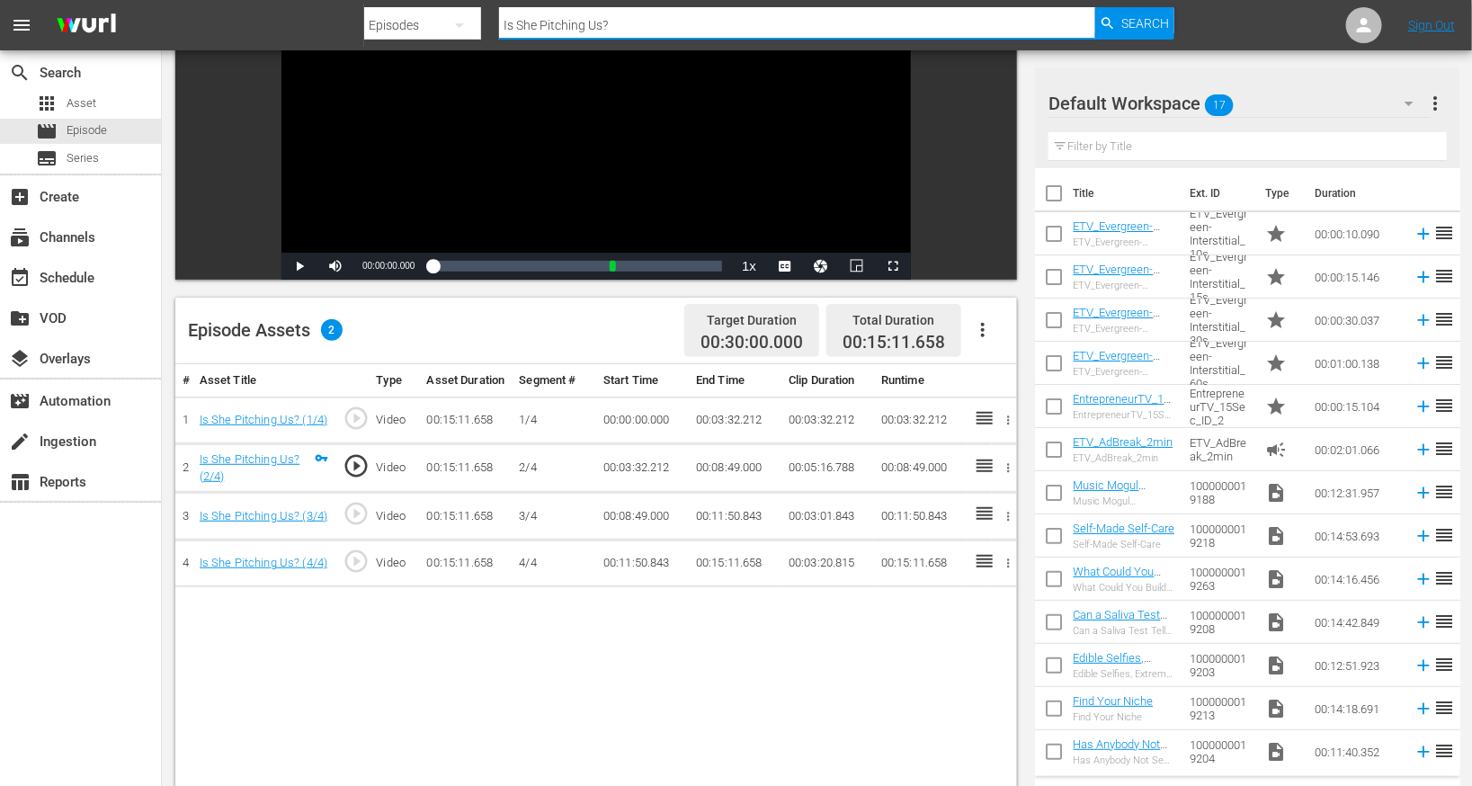
click at [551, 32] on input "Is She Pitching Us?" at bounding box center [797, 25] width 596 height 43
paste input "His Business About to Gobble Up Uber Eats and DoorDash"
type input "Is His Business About to Gobble Up Uber Eats and DoorDash?"
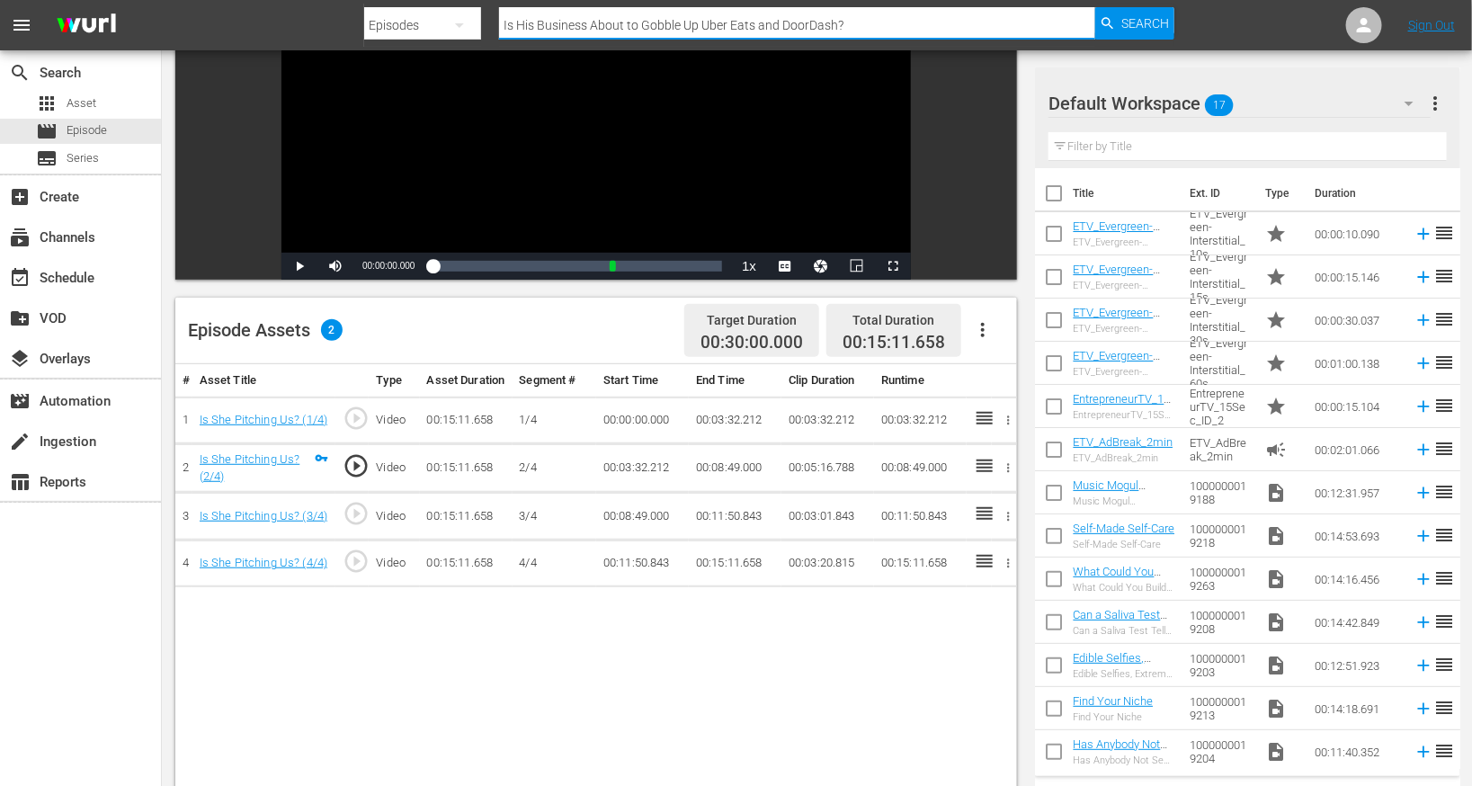
scroll to position [2, 0]
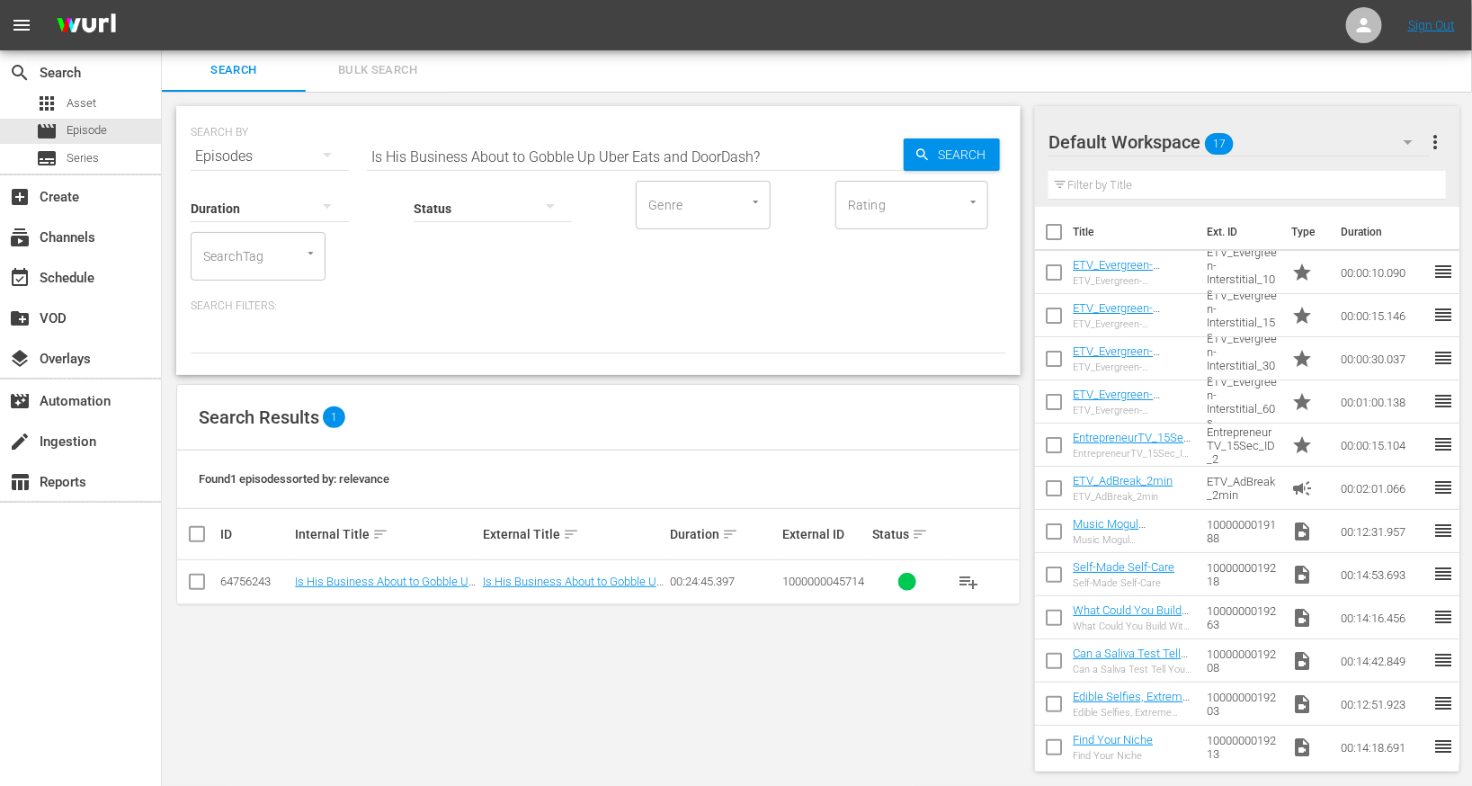
click at [398, 591] on td "Is His Business About to Gobble Up Uber Eats and DoorDash?" at bounding box center [385, 582] width 187 height 44
click at [399, 587] on td "Is His Business About to Gobble Up Uber Eats and DoorDash?" at bounding box center [385, 582] width 187 height 44
click at [408, 579] on link "Is His Business About to Gobble Up Uber Eats and DoorDash?" at bounding box center [385, 588] width 180 height 27
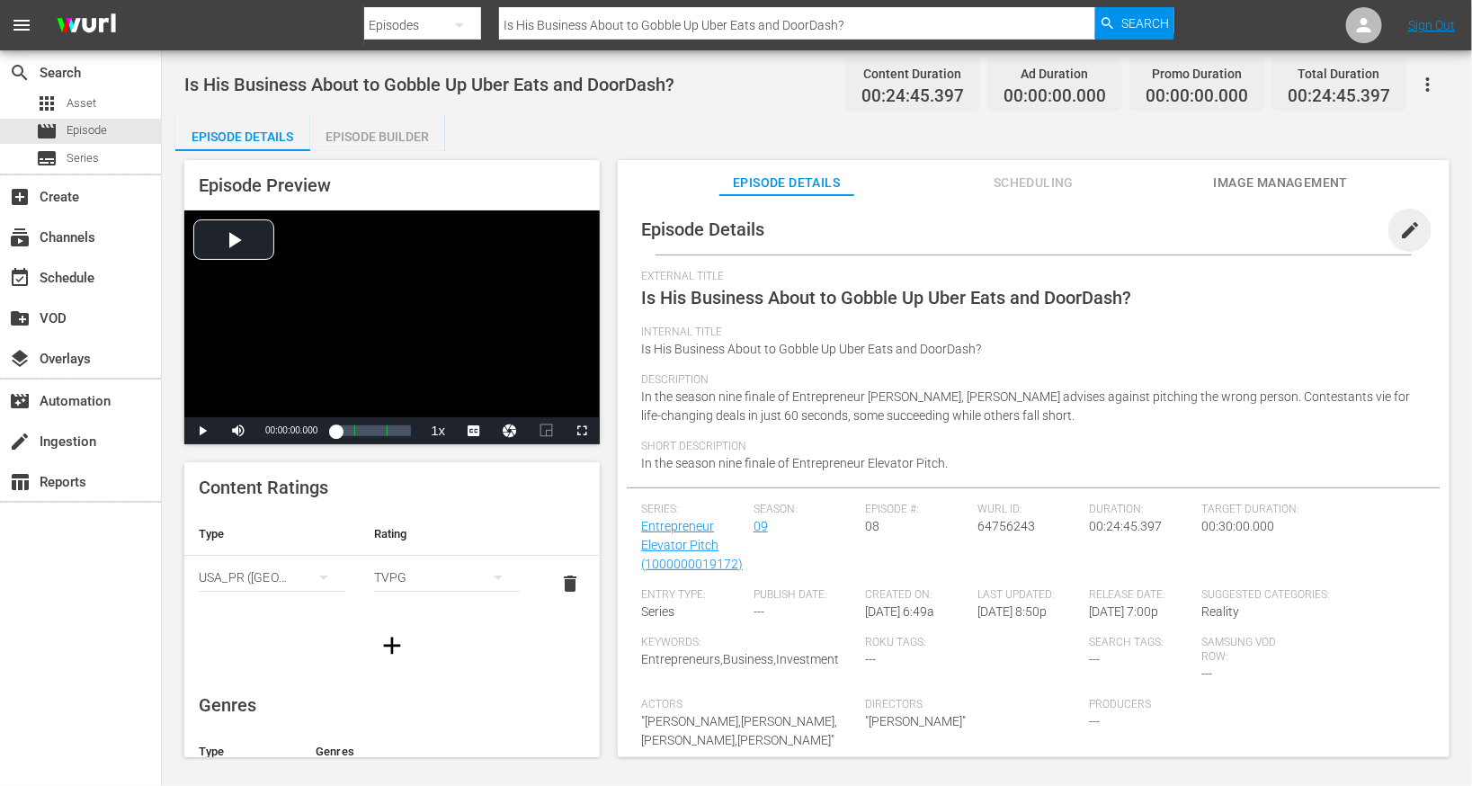
click at [1399, 228] on span "edit" at bounding box center [1410, 230] width 22 height 22
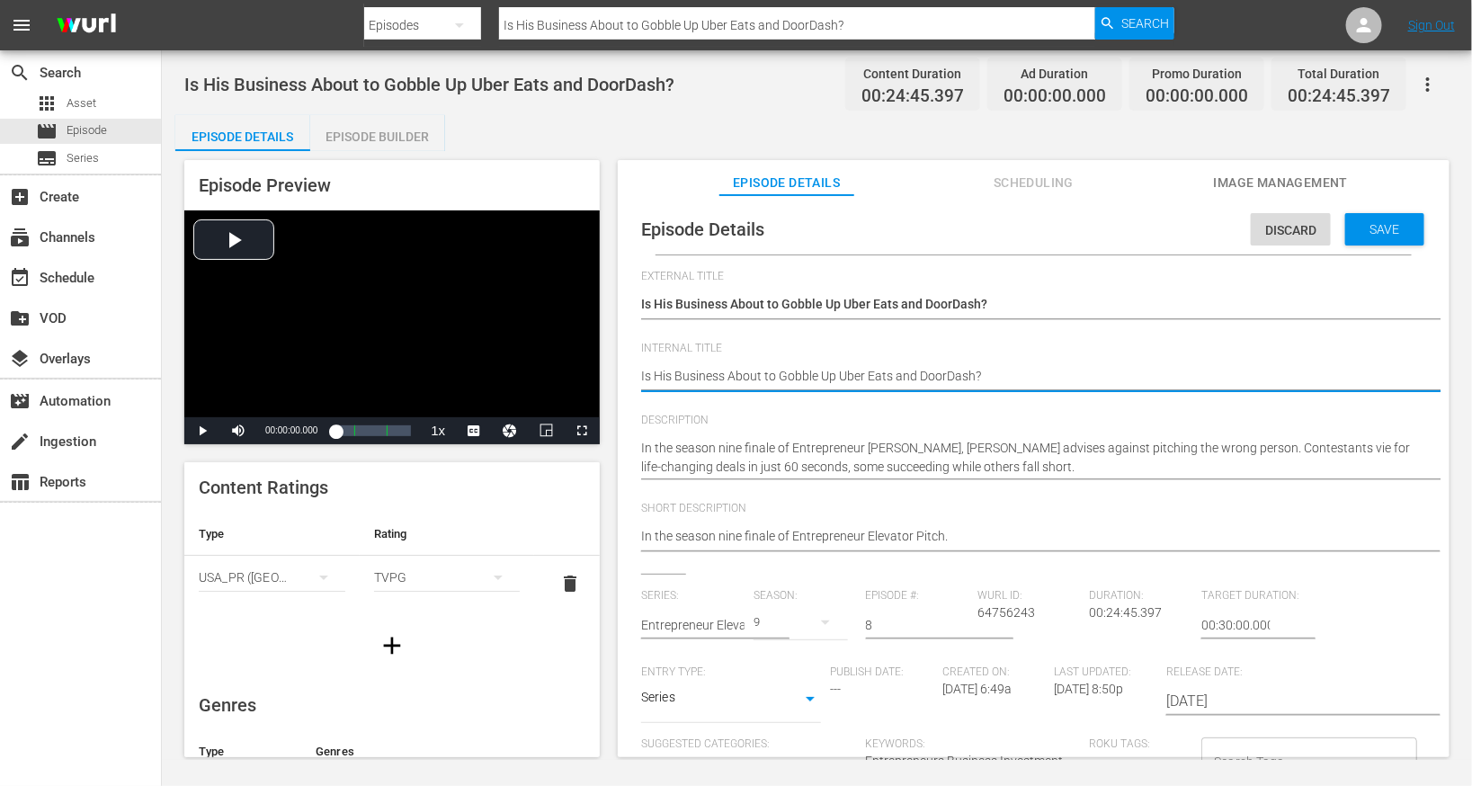
click at [812, 376] on textarea "Is His Business About to Gobble Up Uber Eats and DoorDash?" at bounding box center [1029, 378] width 776 height 22
type textarea "E"
type textarea "EE"
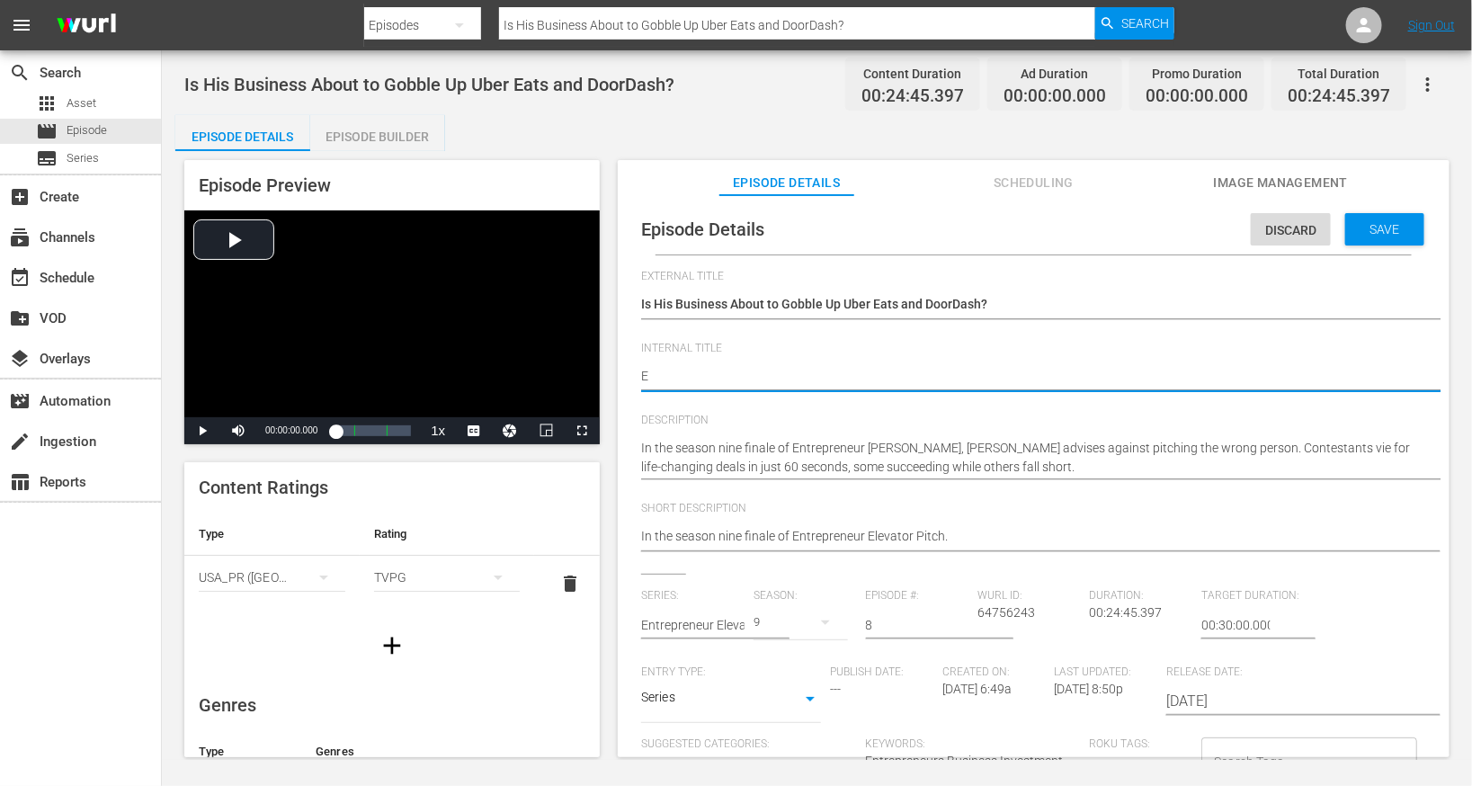
type textarea "EE"
type textarea "EEP"
type textarea "EEP S"
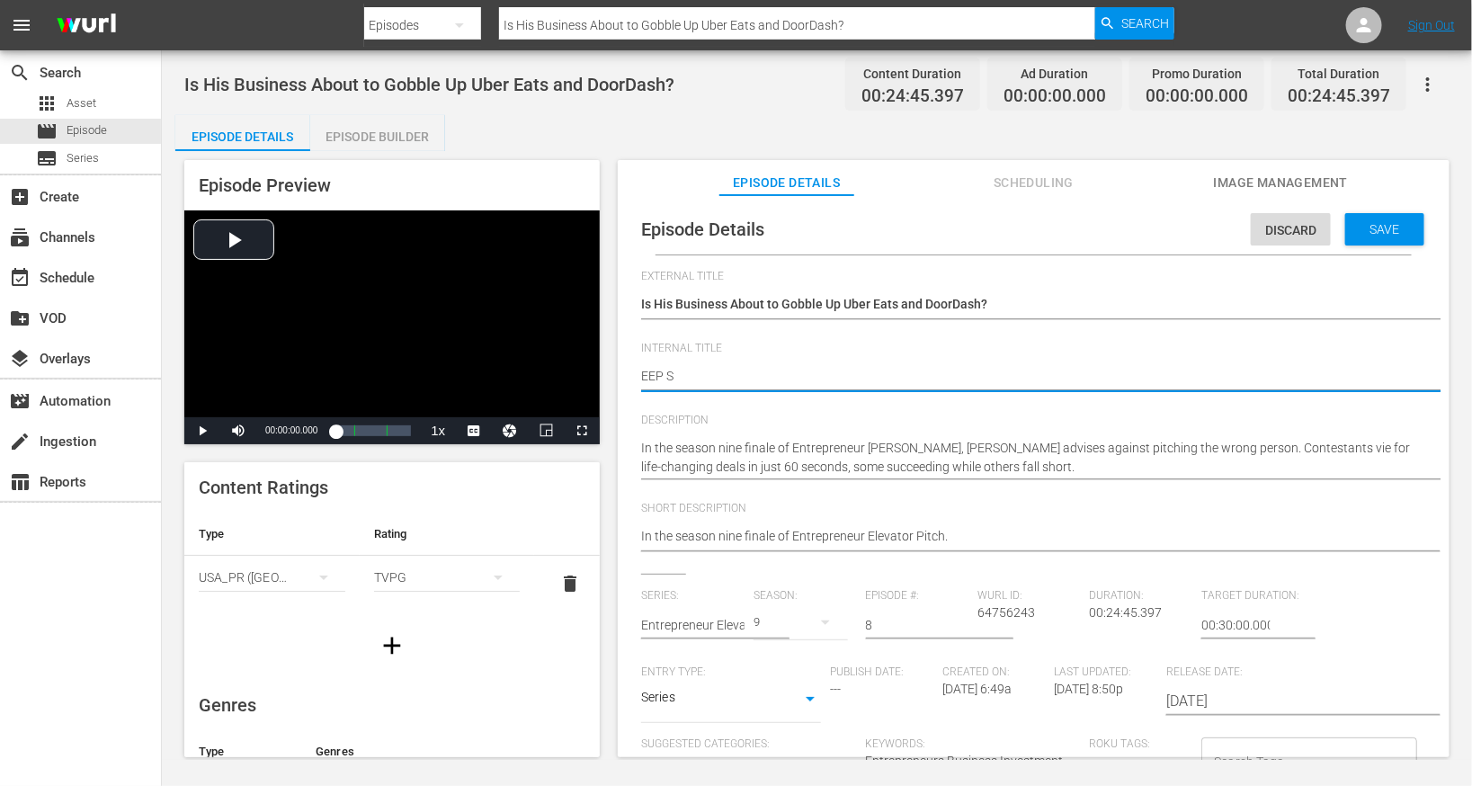
type textarea "EEP S9"
type textarea "EEP S9E"
type textarea "EEP S9E8"
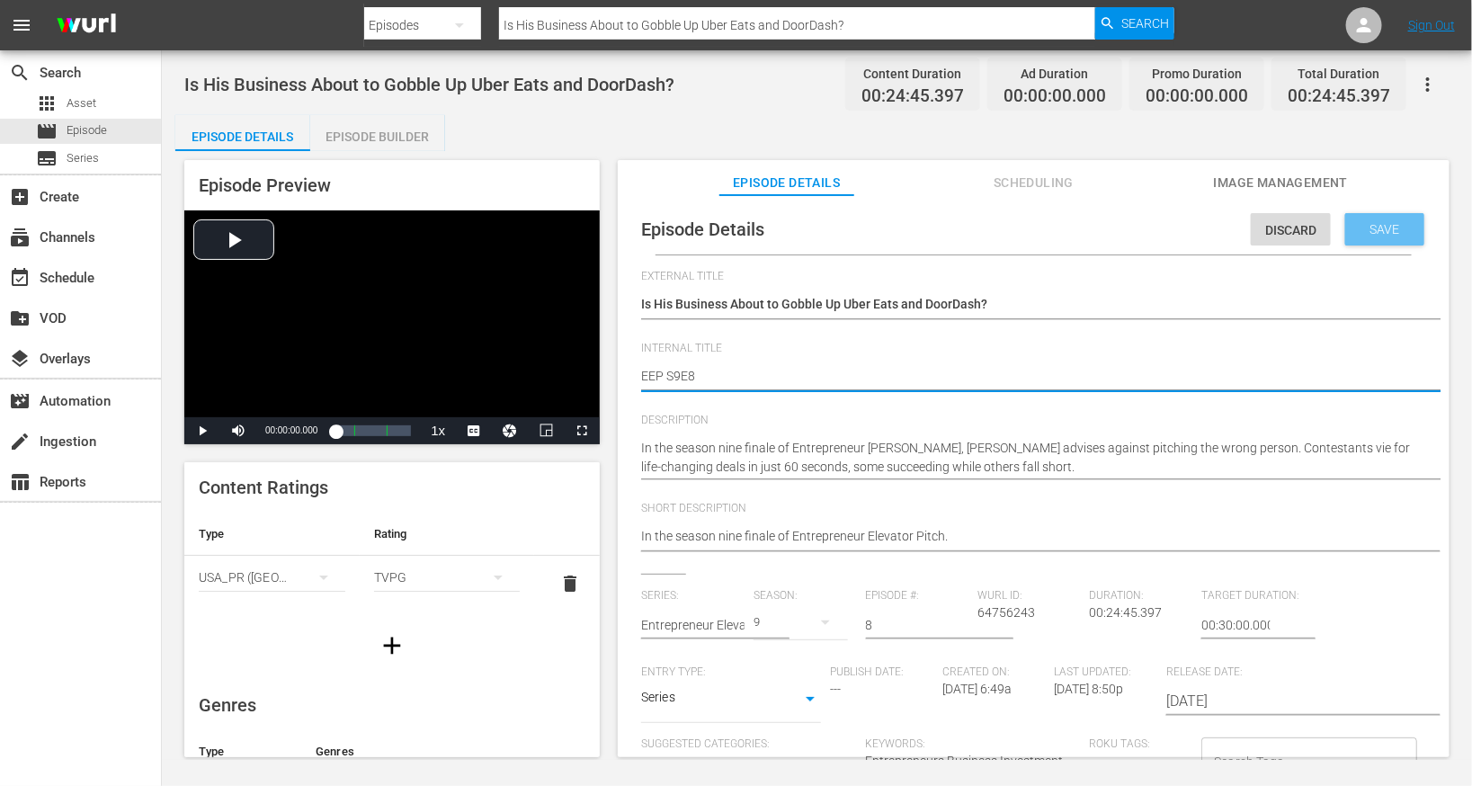
type textarea "EEP S9E8"
click at [1402, 222] on span "Save" at bounding box center [1385, 229] width 58 height 14
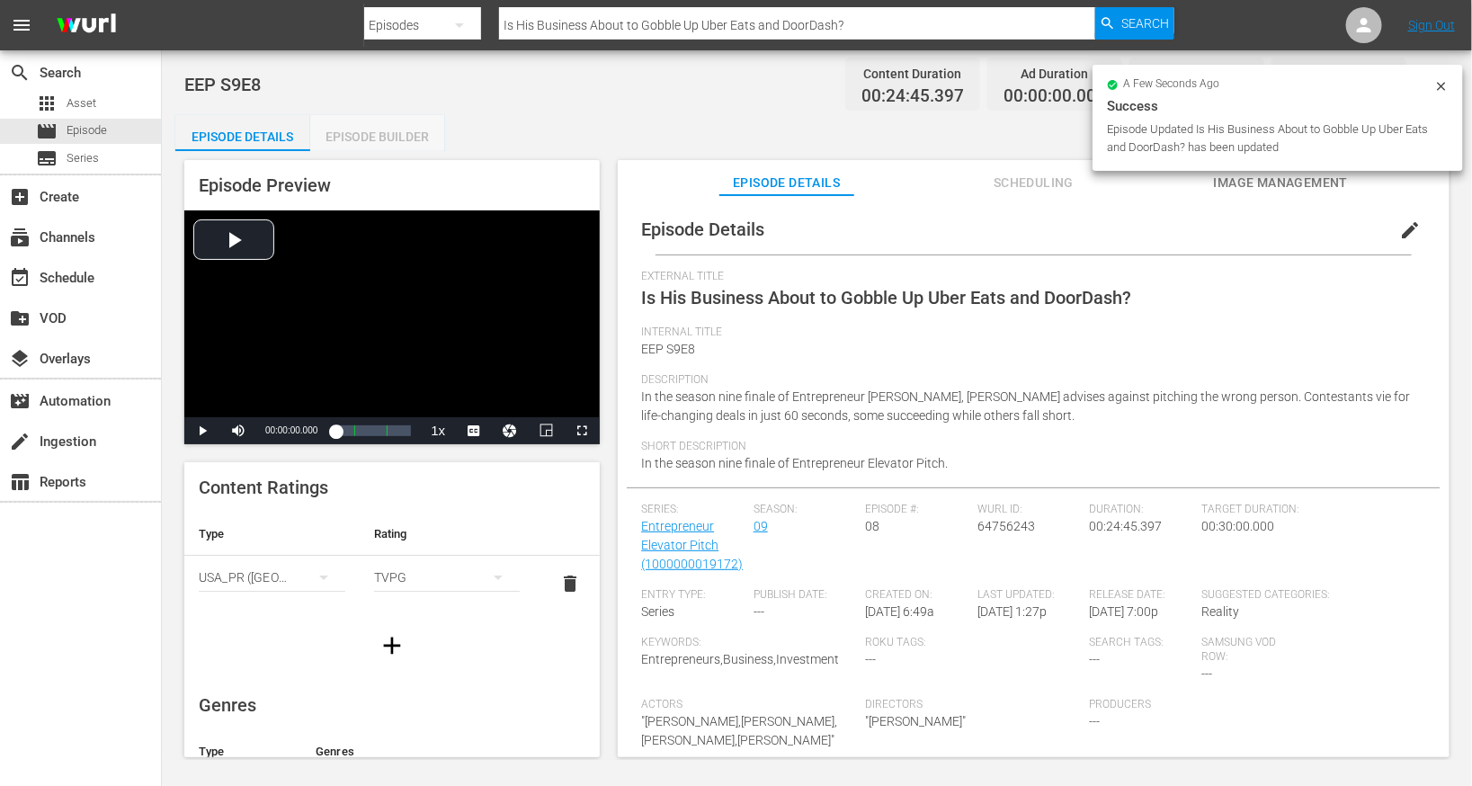
click at [405, 138] on div "Episode Builder" at bounding box center [377, 136] width 135 height 43
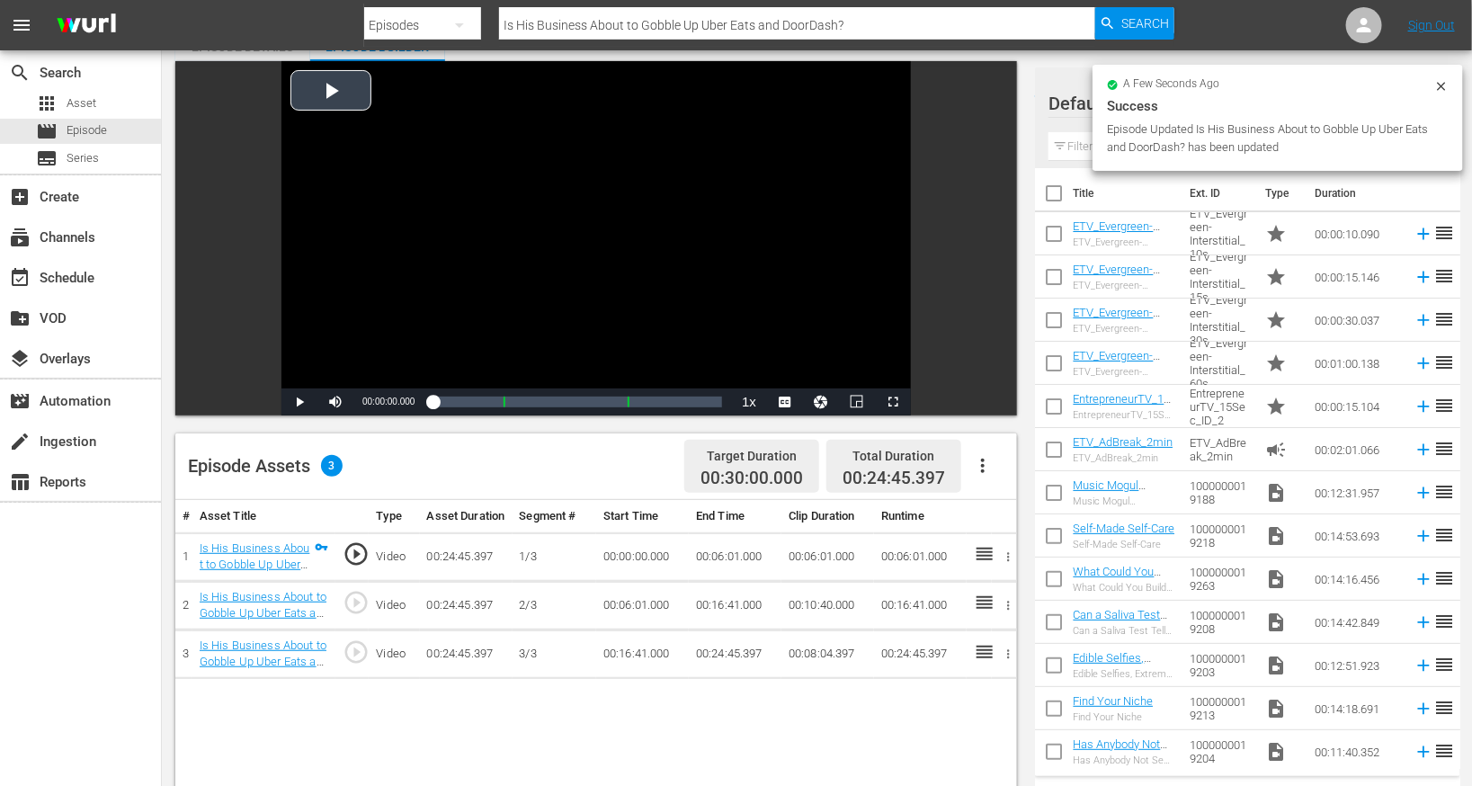
scroll to position [199, 0]
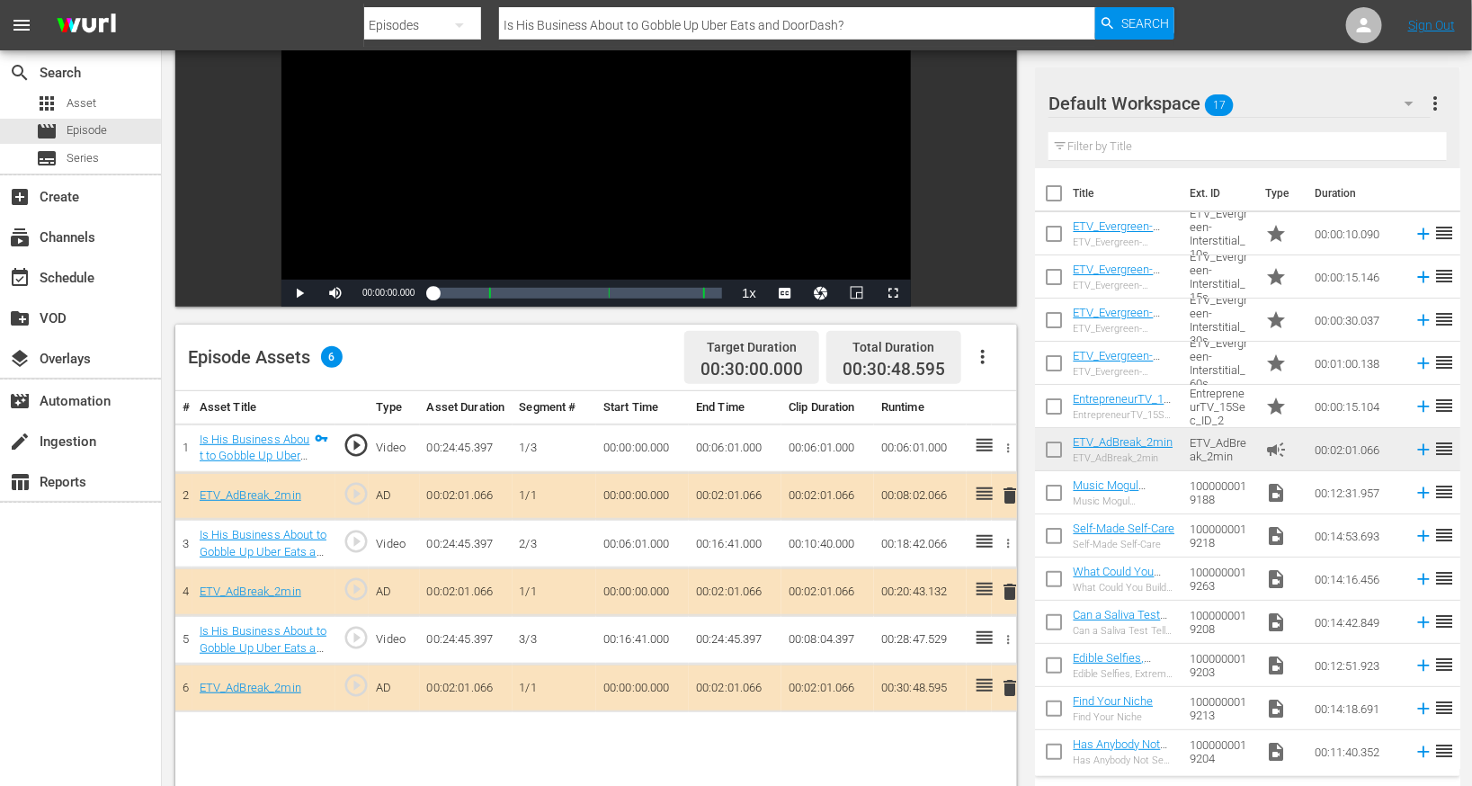
click at [551, 11] on input "Is His Business About to Gobble Up Uber Eats and DoorDash?" at bounding box center [797, 25] width 596 height 43
paste input "This Head-Scratching Pitch Stunned Our Investors"
type input "This Head-Scratching Pitch Stunned Our Investors"
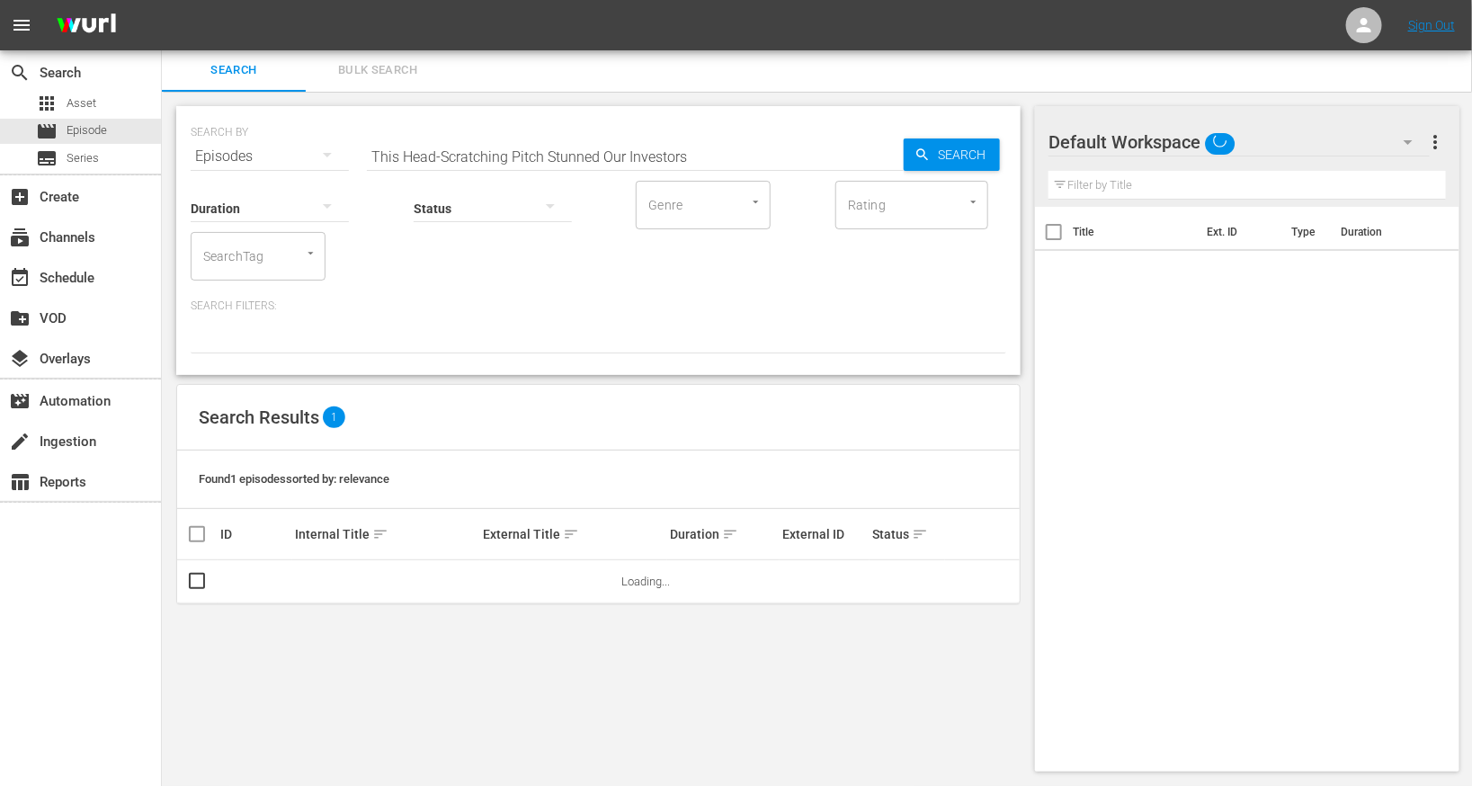
scroll to position [2, 0]
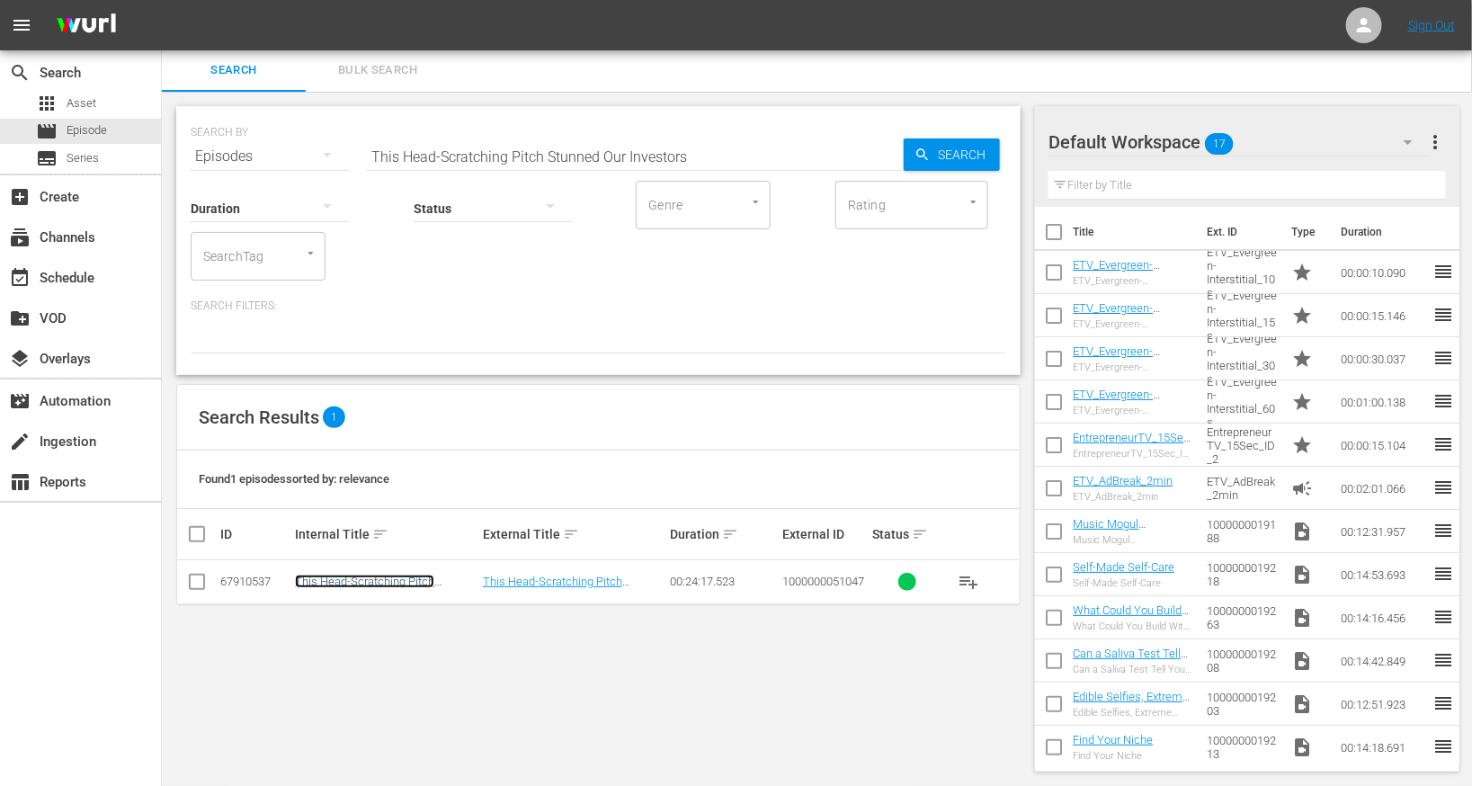
click at [331, 576] on link "This Head-Scratching Pitch Stunned Our Investors" at bounding box center [364, 588] width 139 height 27
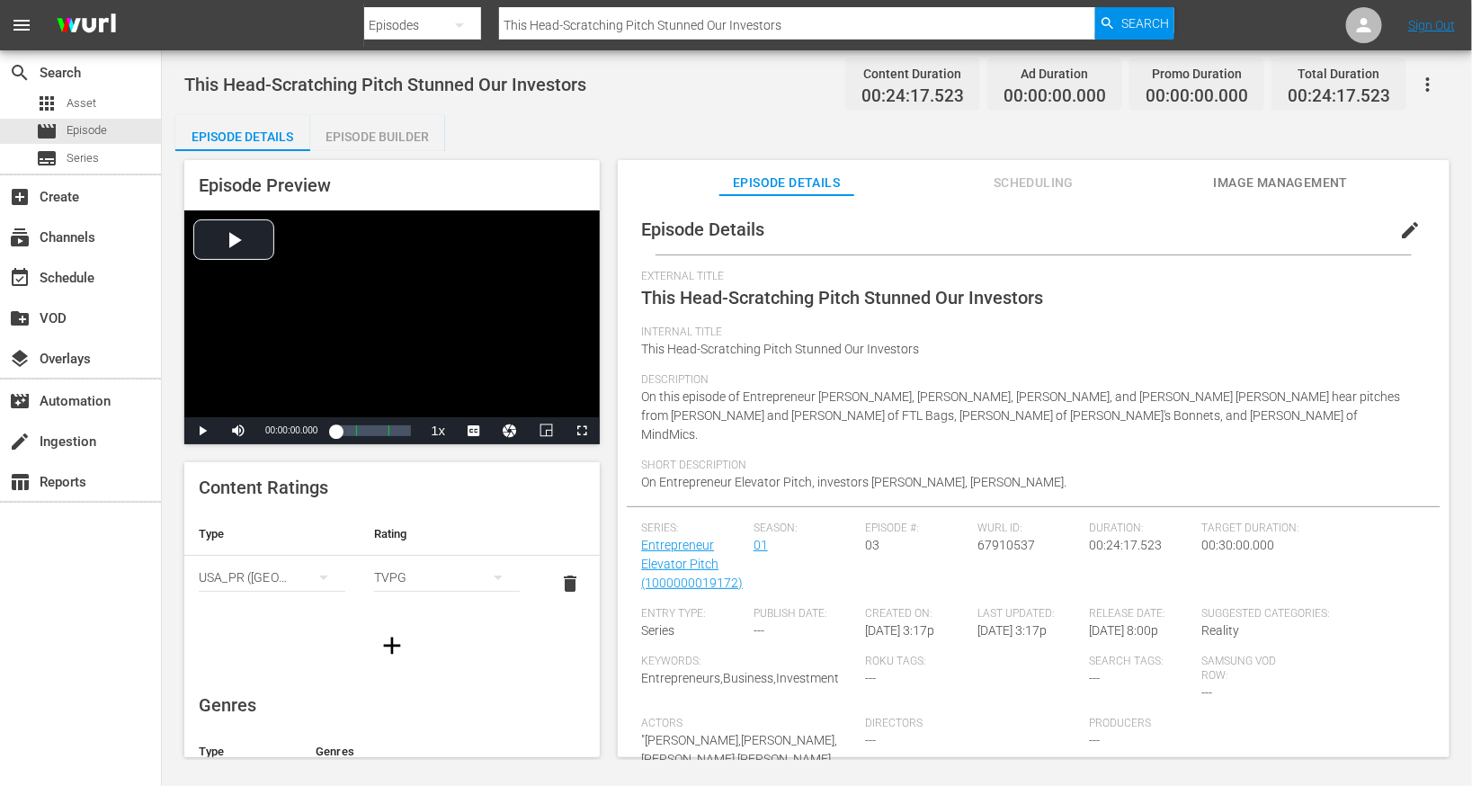
click at [1399, 226] on span "edit" at bounding box center [1410, 230] width 22 height 22
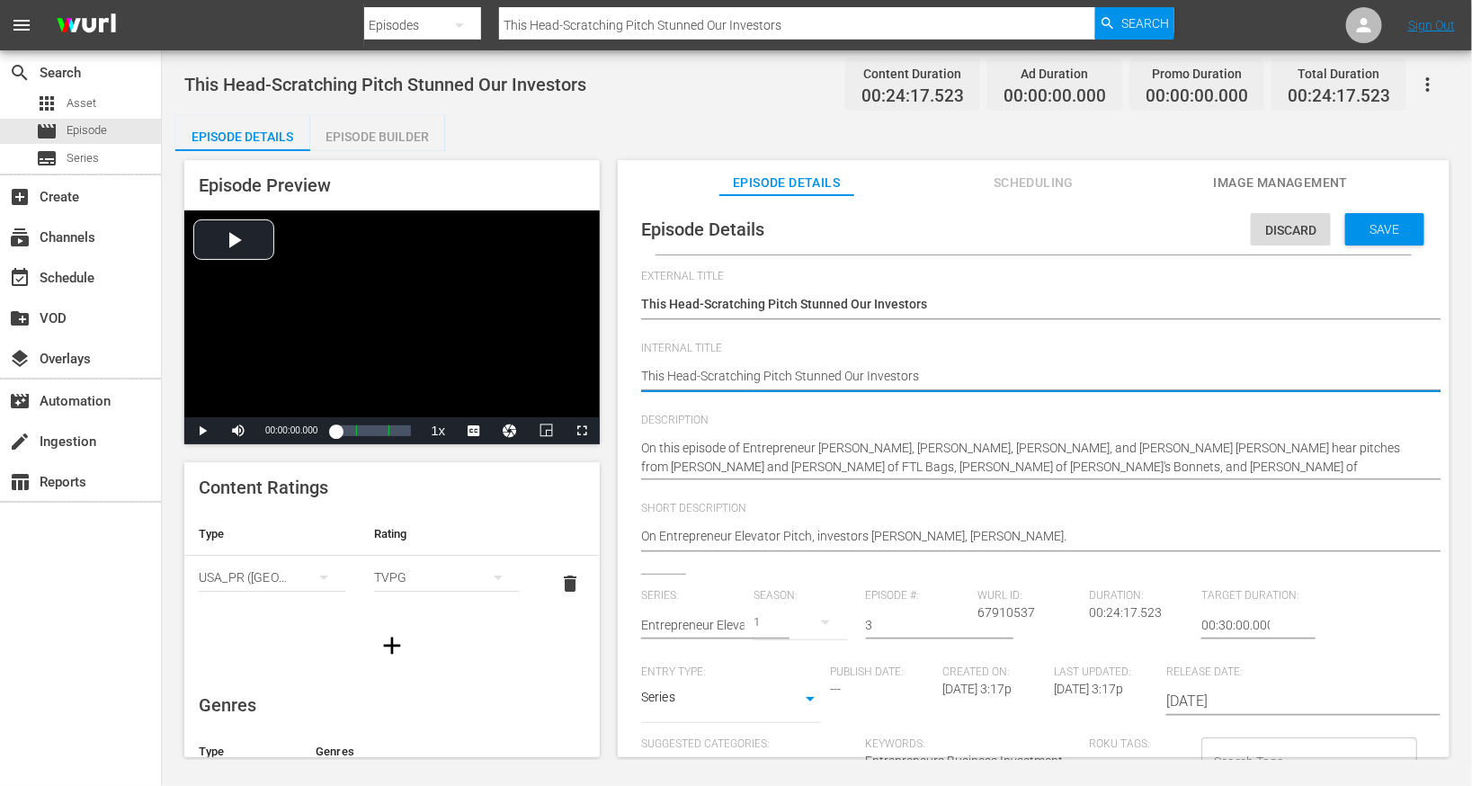
click at [869, 378] on textarea "This Head-Scratching Pitch Stunned Our Investors" at bounding box center [1029, 378] width 776 height 22
type textarea "E"
type textarea "EE"
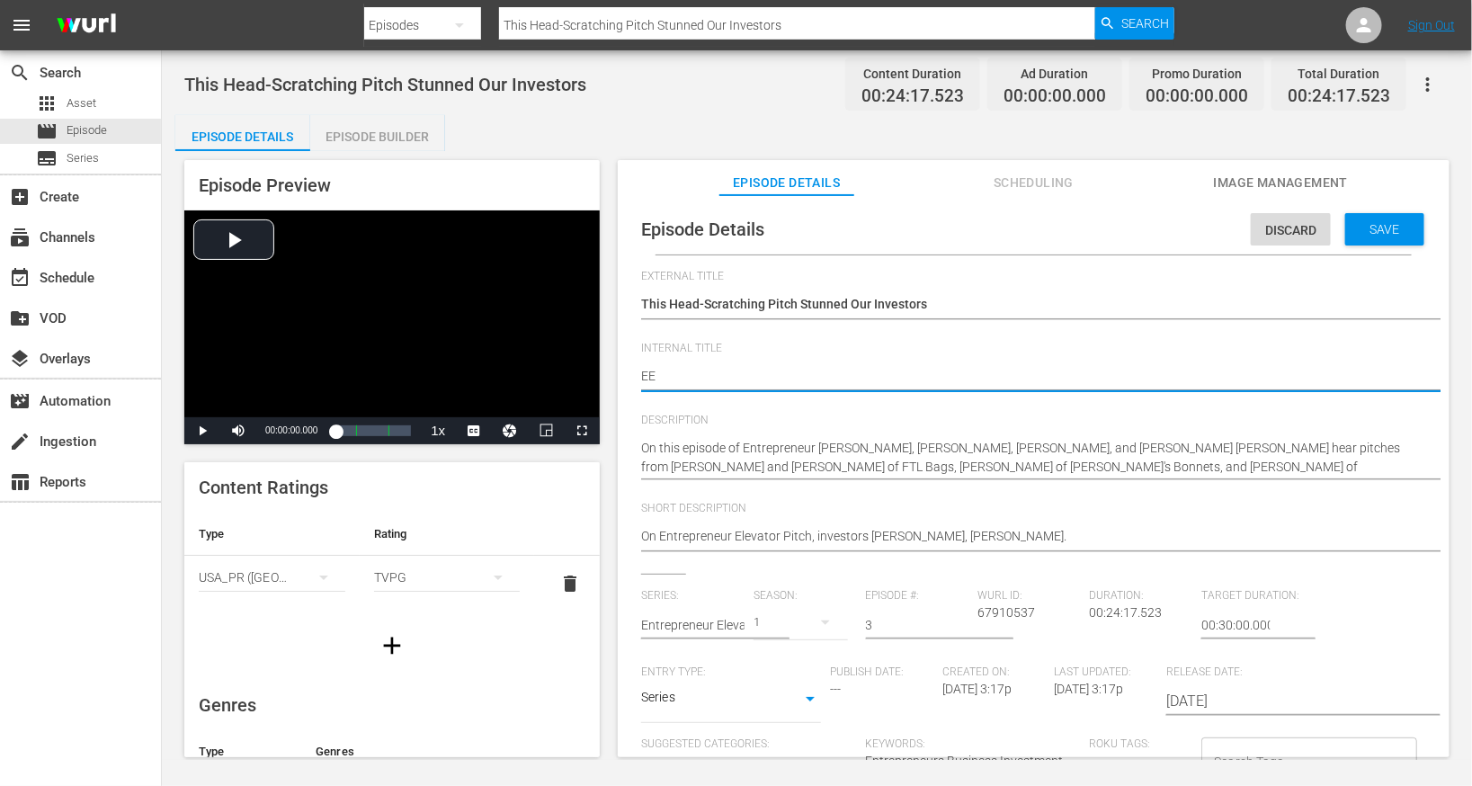
type textarea "EEP"
type textarea "EEP S"
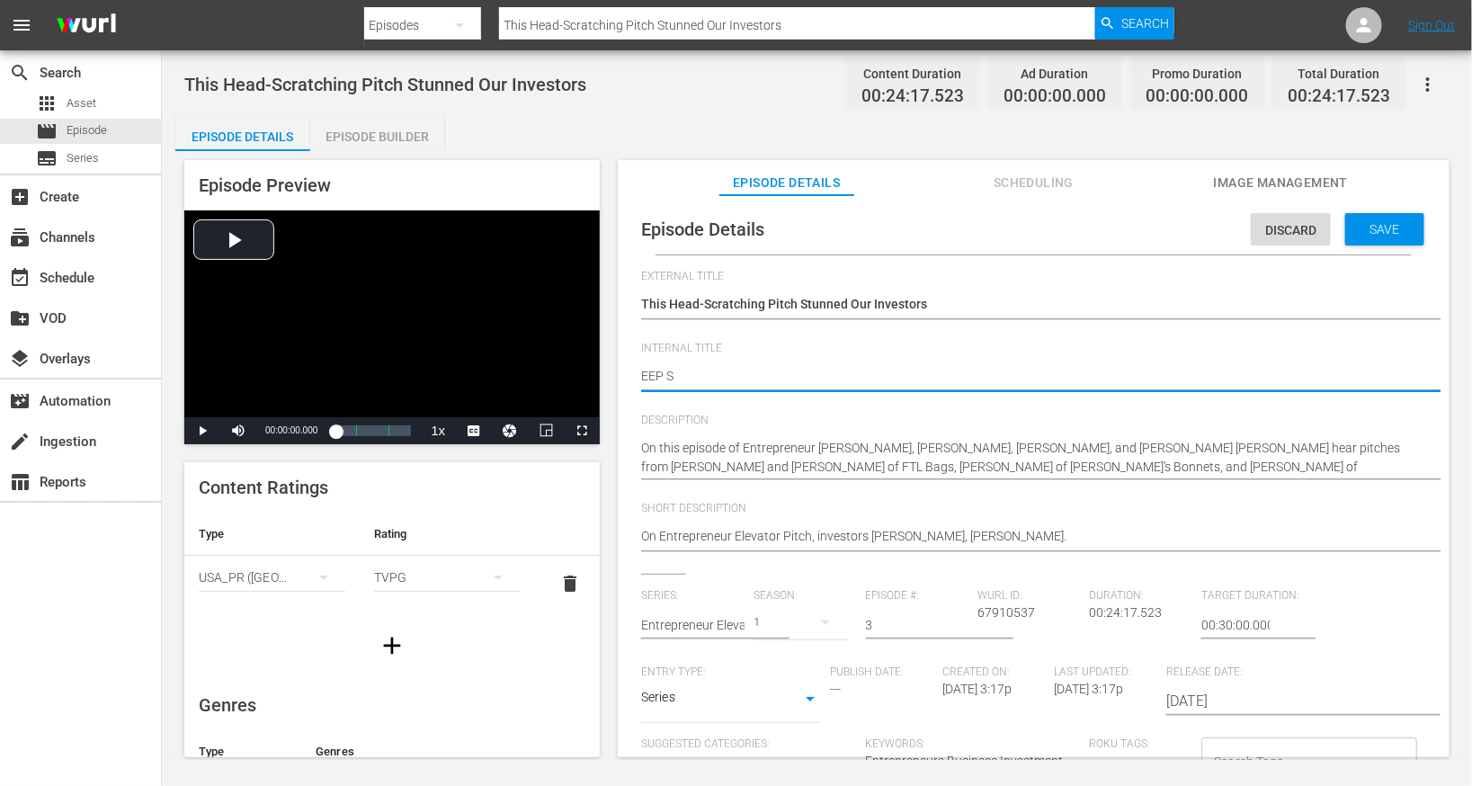
type textarea "EEP S1"
type textarea "EEP S1E"
type textarea "EEP S1E3"
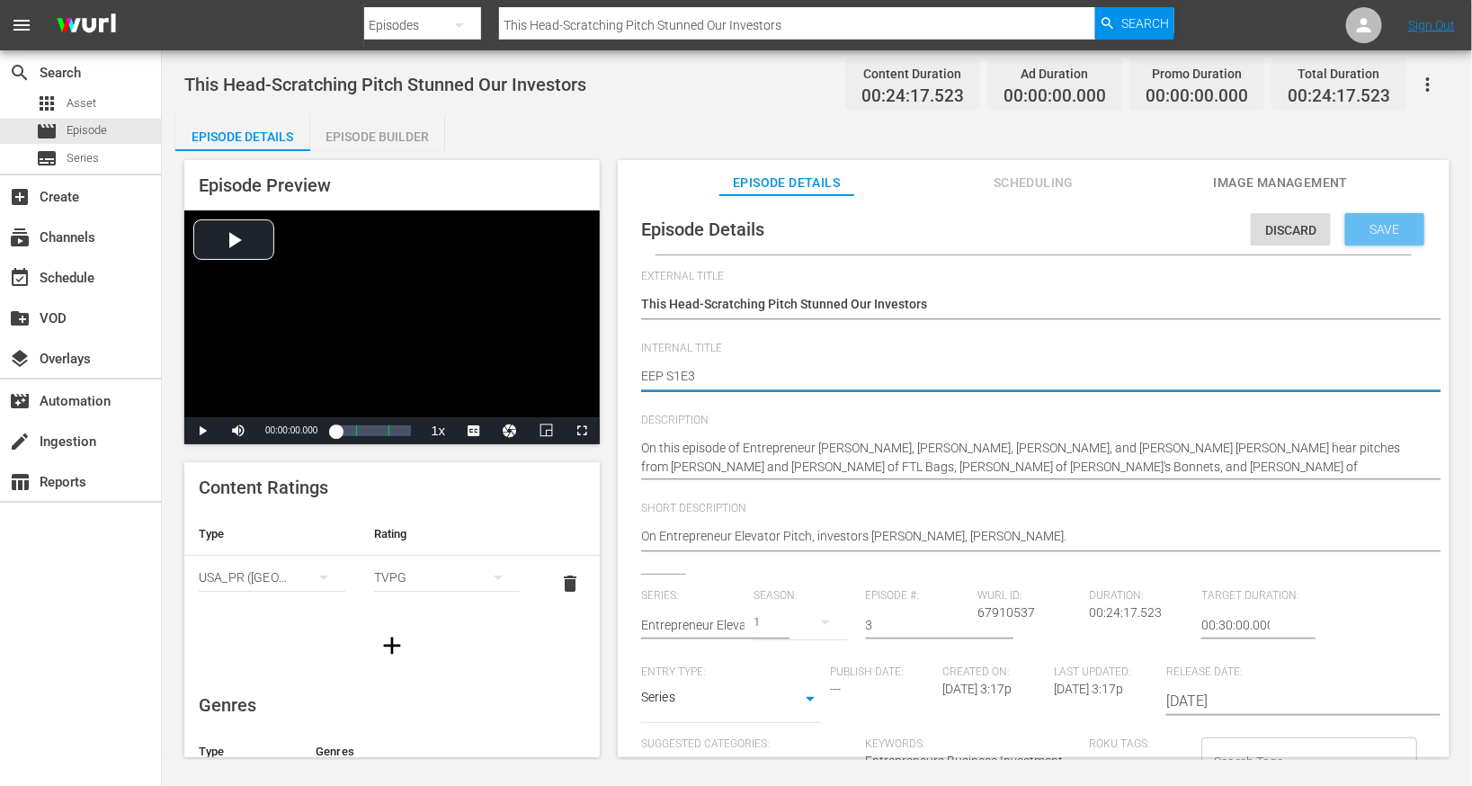
type textarea "EEP S1E3"
click at [1393, 226] on span "Save" at bounding box center [1385, 229] width 58 height 14
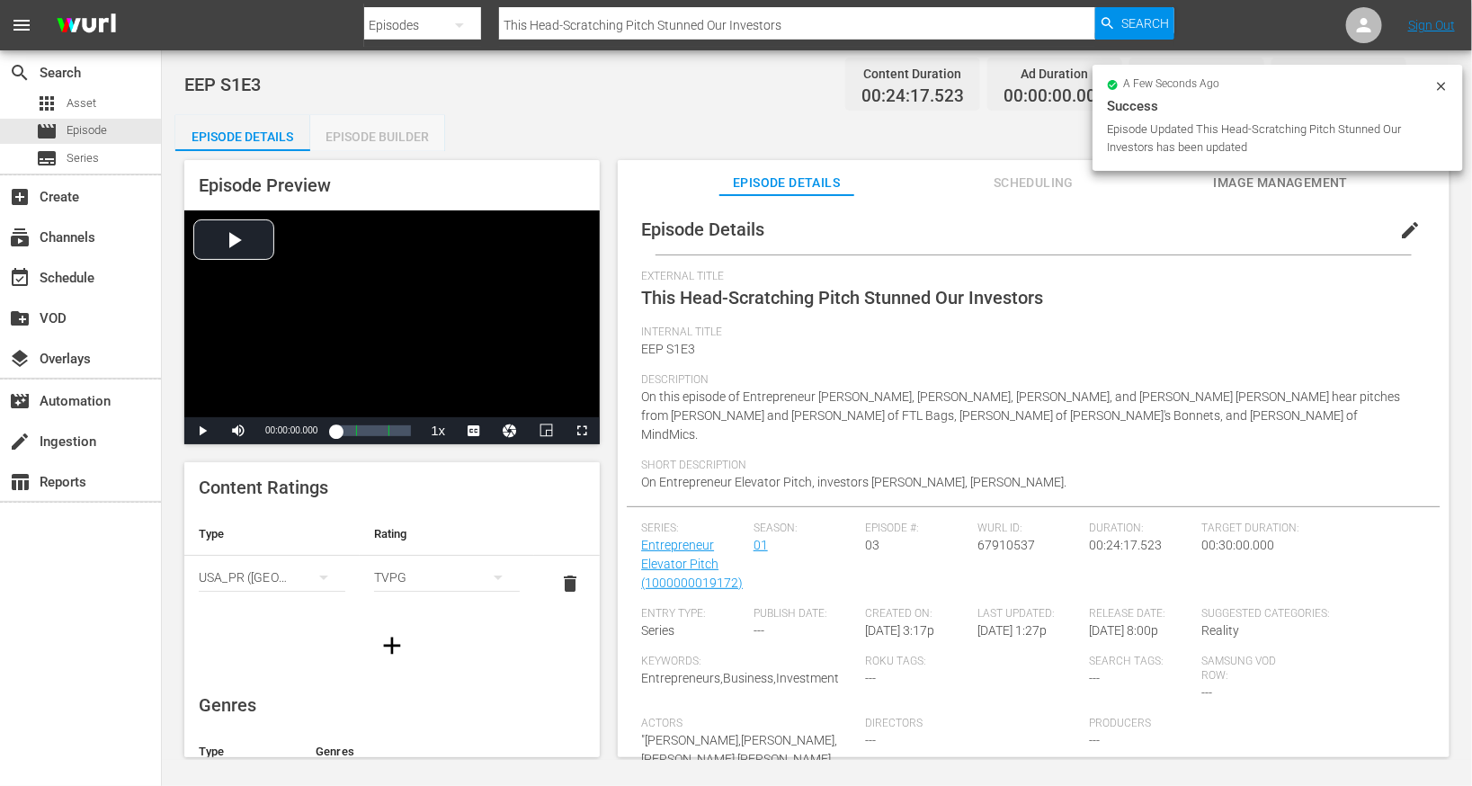
click at [373, 144] on div "Episode Builder" at bounding box center [377, 136] width 135 height 43
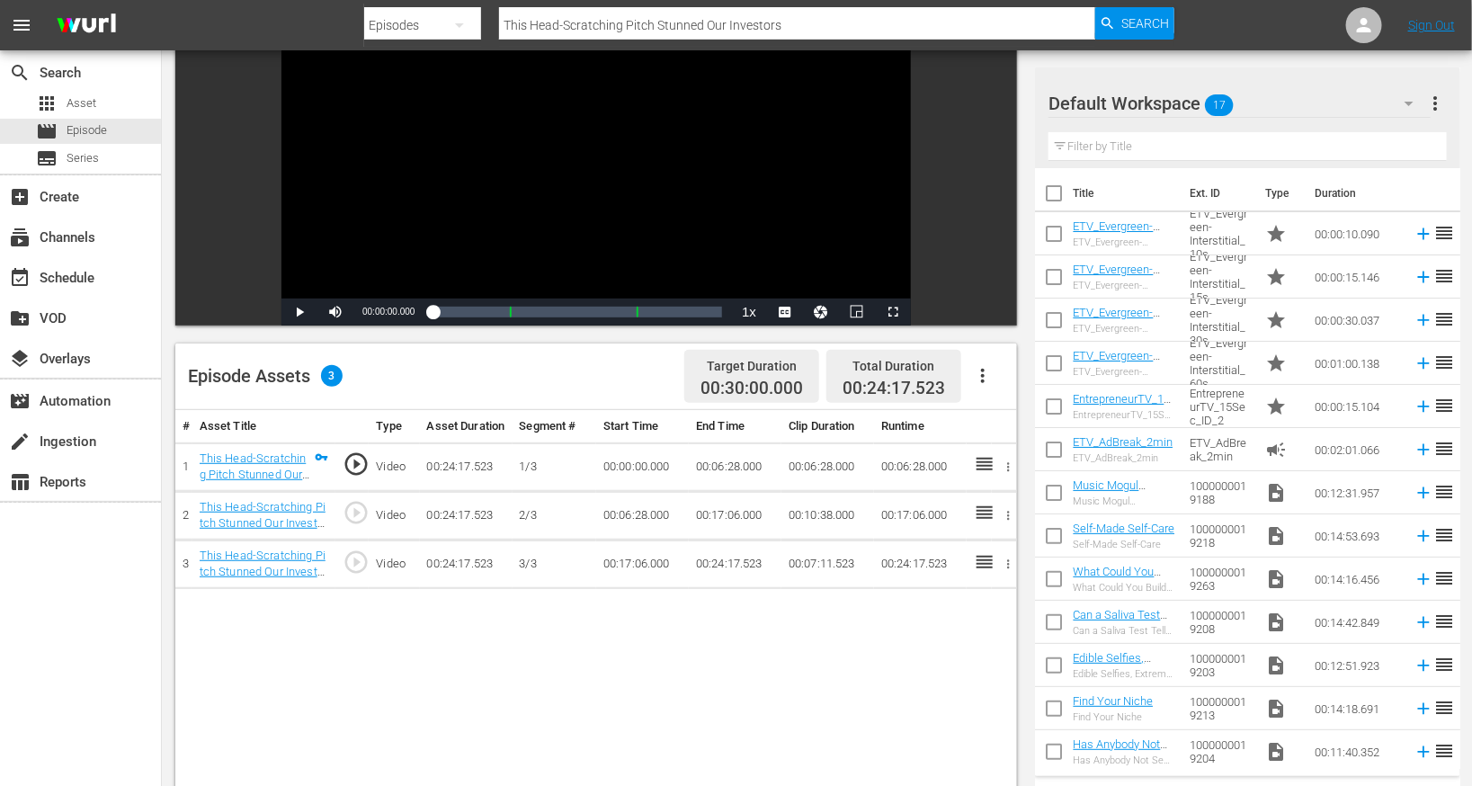
scroll to position [279, 0]
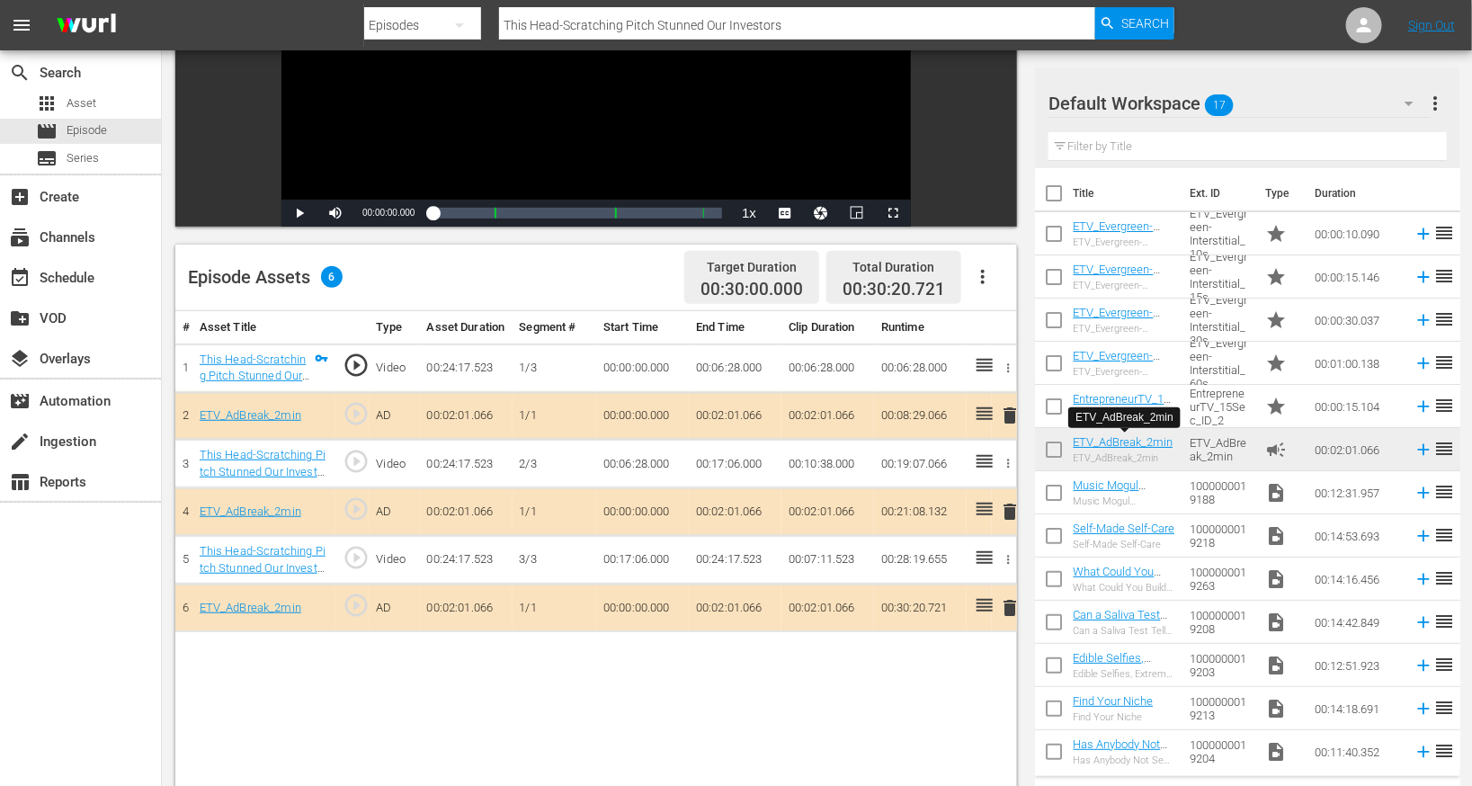
click at [579, 25] on input "This Head-Scratching Pitch Stunned Our Investors" at bounding box center [797, 25] width 596 height 43
paste input "Did This Entrepreneur Make the Casamigos of Wine?"
type input "Did This Entrepreneur Make the Casamigos of Wine?"
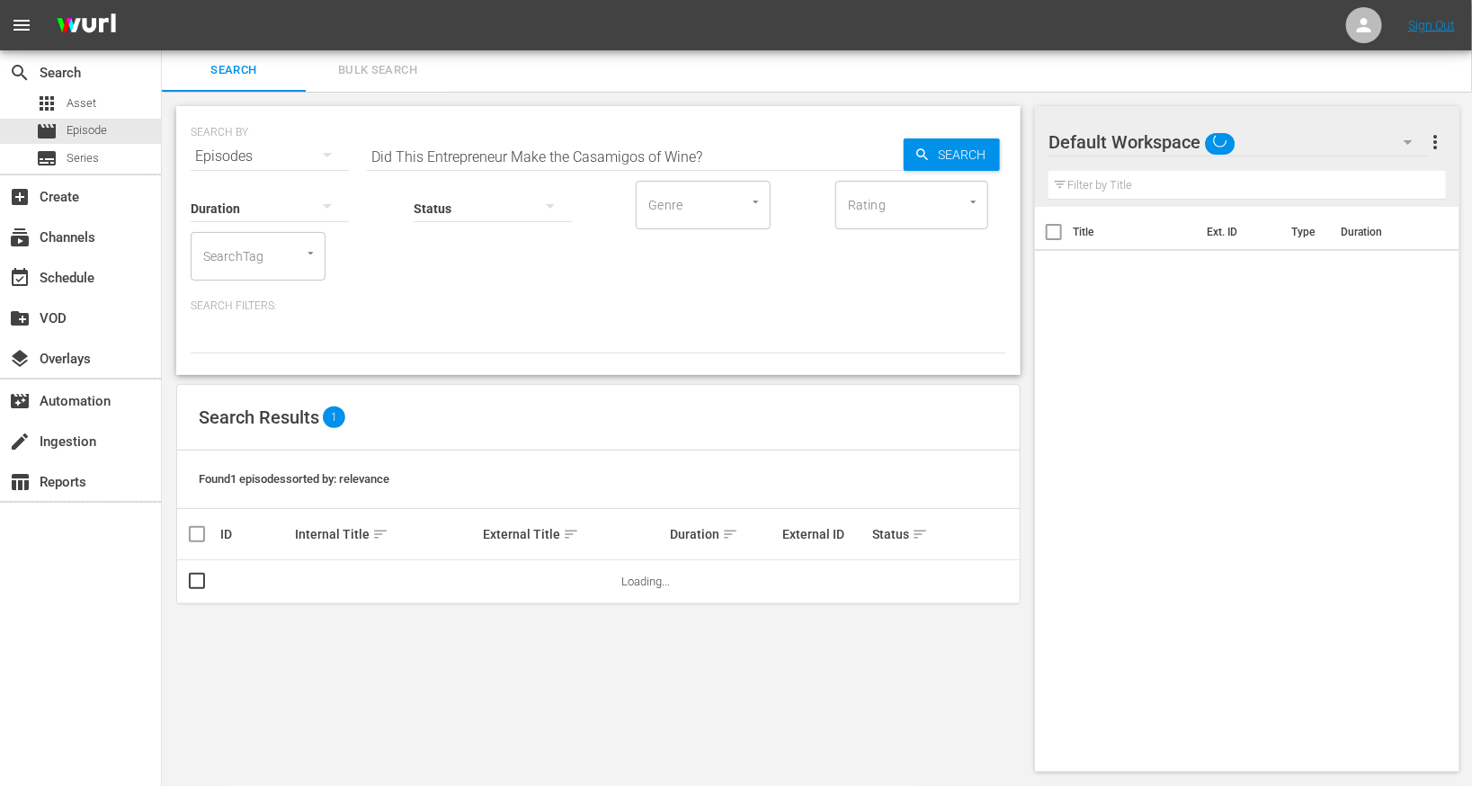
scroll to position [2, 0]
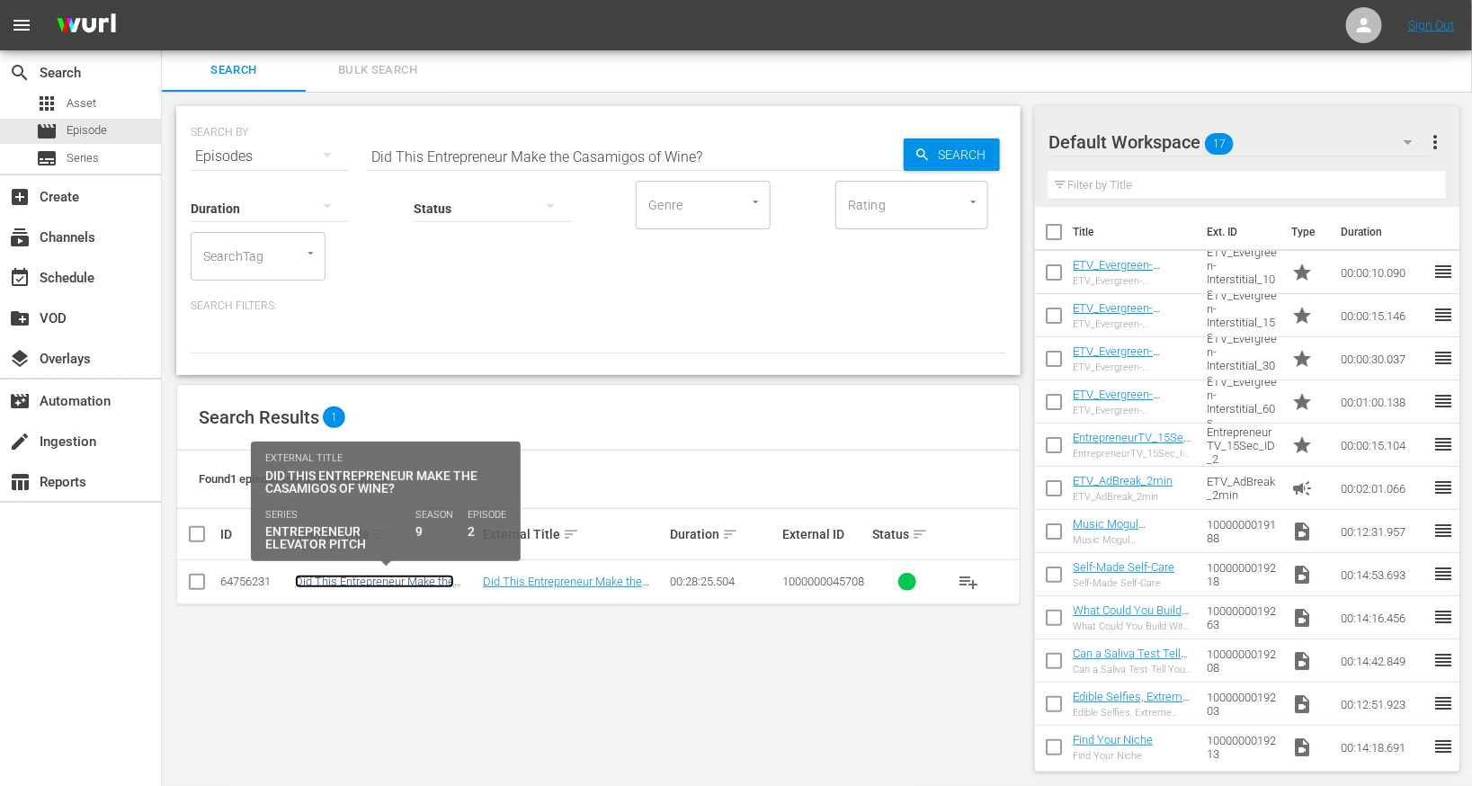
click at [369, 576] on link "Did This Entrepreneur Make the Casamigos of Wine?" at bounding box center [374, 588] width 159 height 27
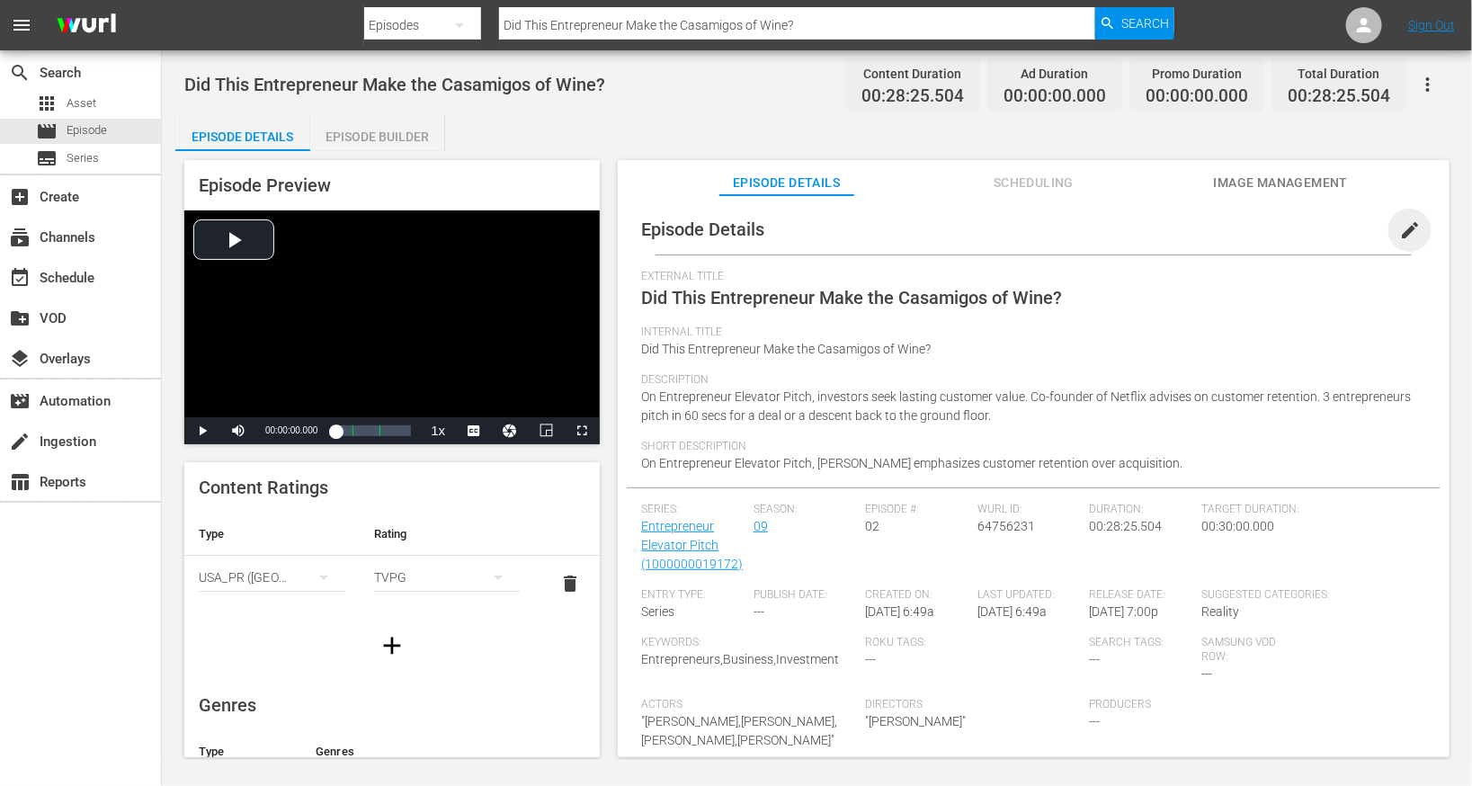
click at [1399, 228] on span "edit" at bounding box center [1410, 230] width 22 height 22
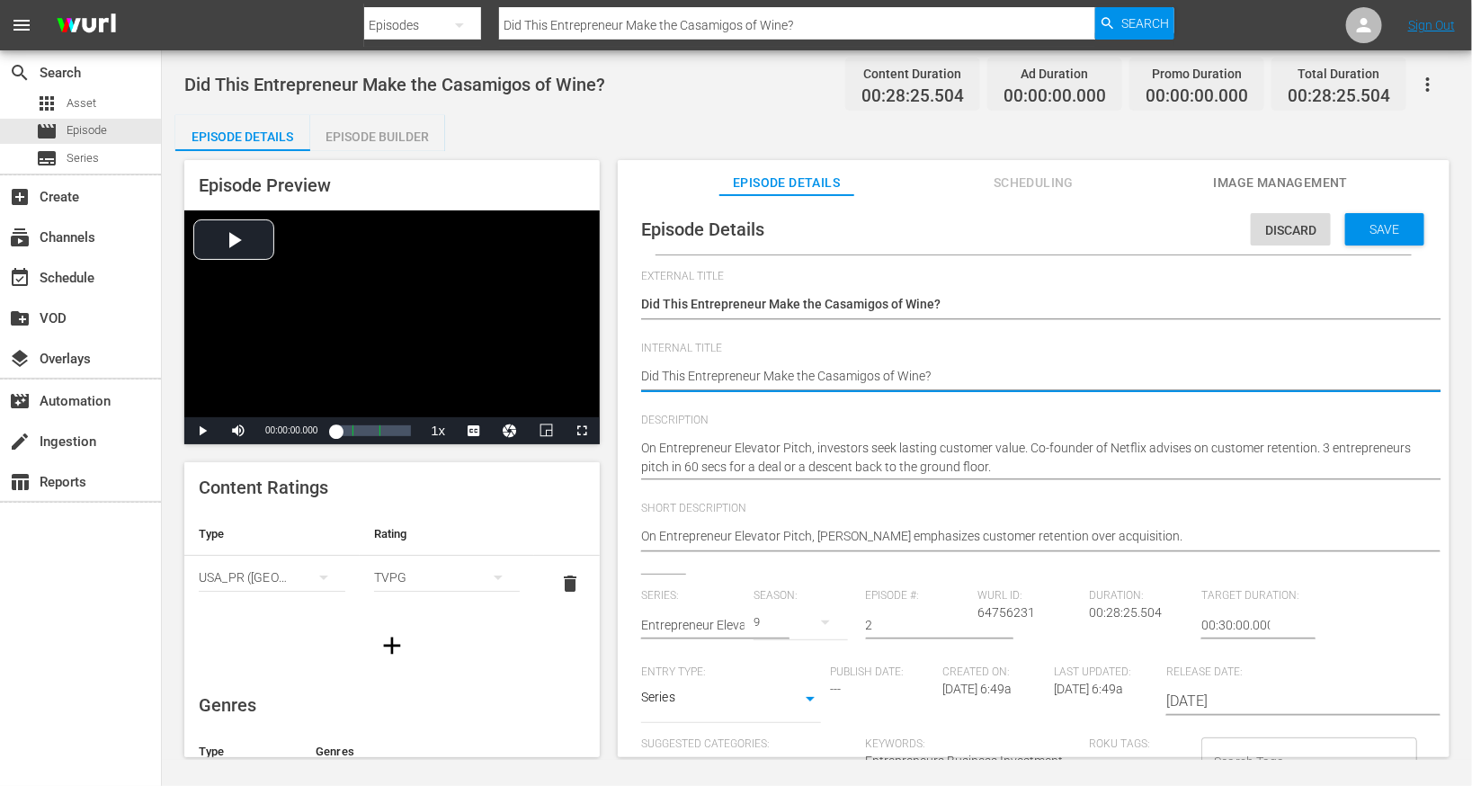
click at [750, 378] on textarea "Did This Entrepreneur Make the Casamigos of Wine?" at bounding box center [1029, 378] width 776 height 22
type textarea "E"
type textarea "EE"
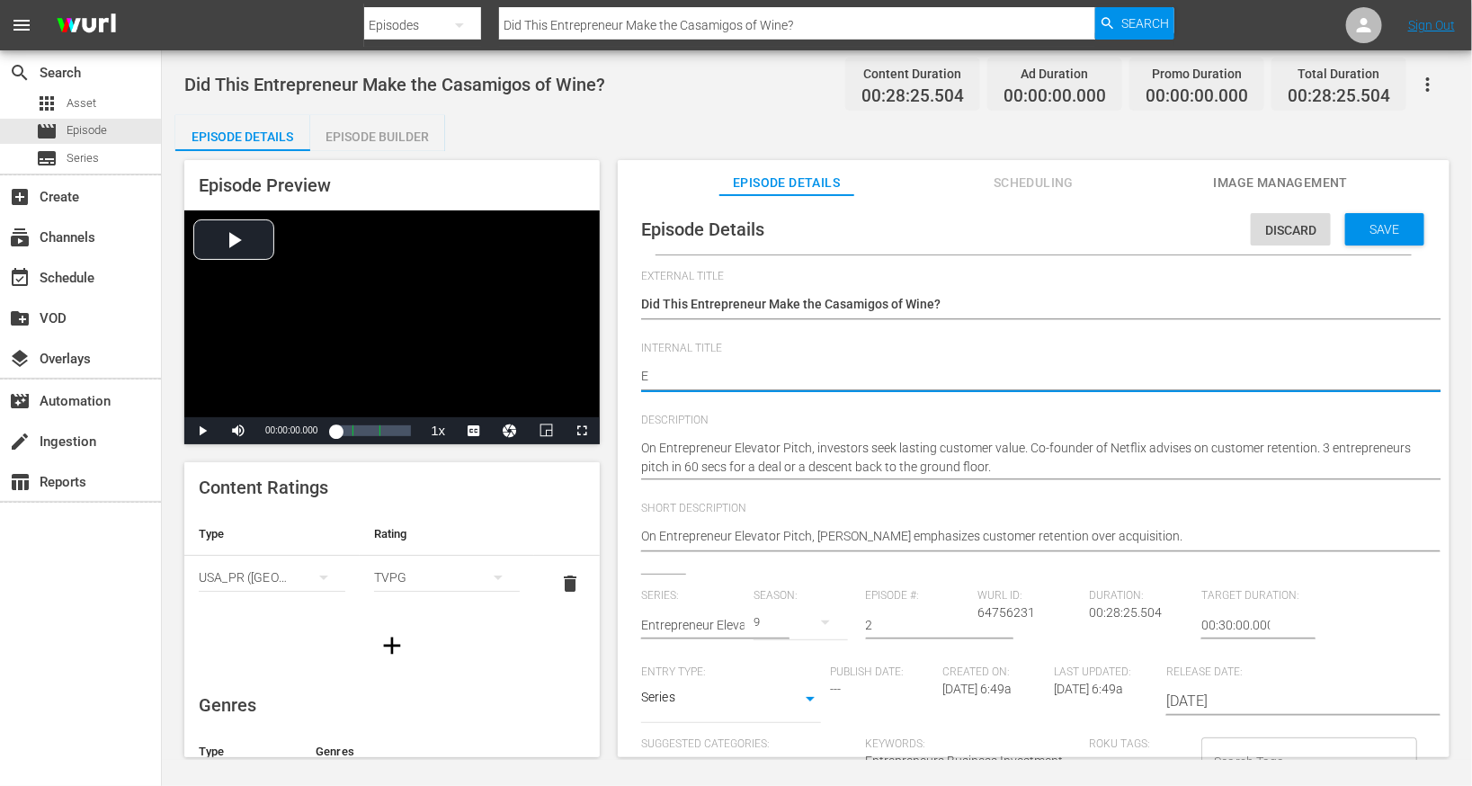
type textarea "EE"
type textarea "EEP"
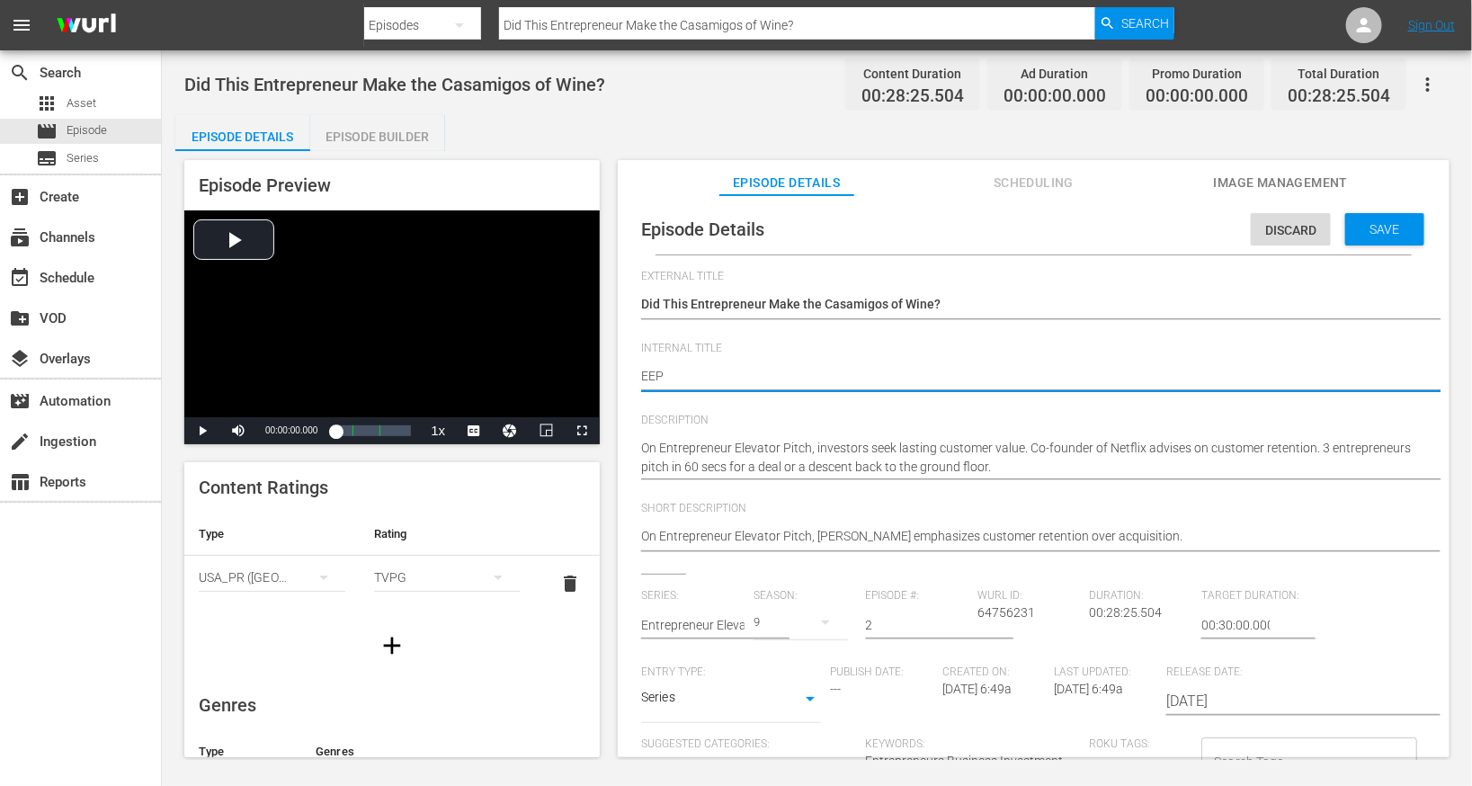
type textarea "EEP S"
type textarea "EEP S9"
type textarea "EEP S9E"
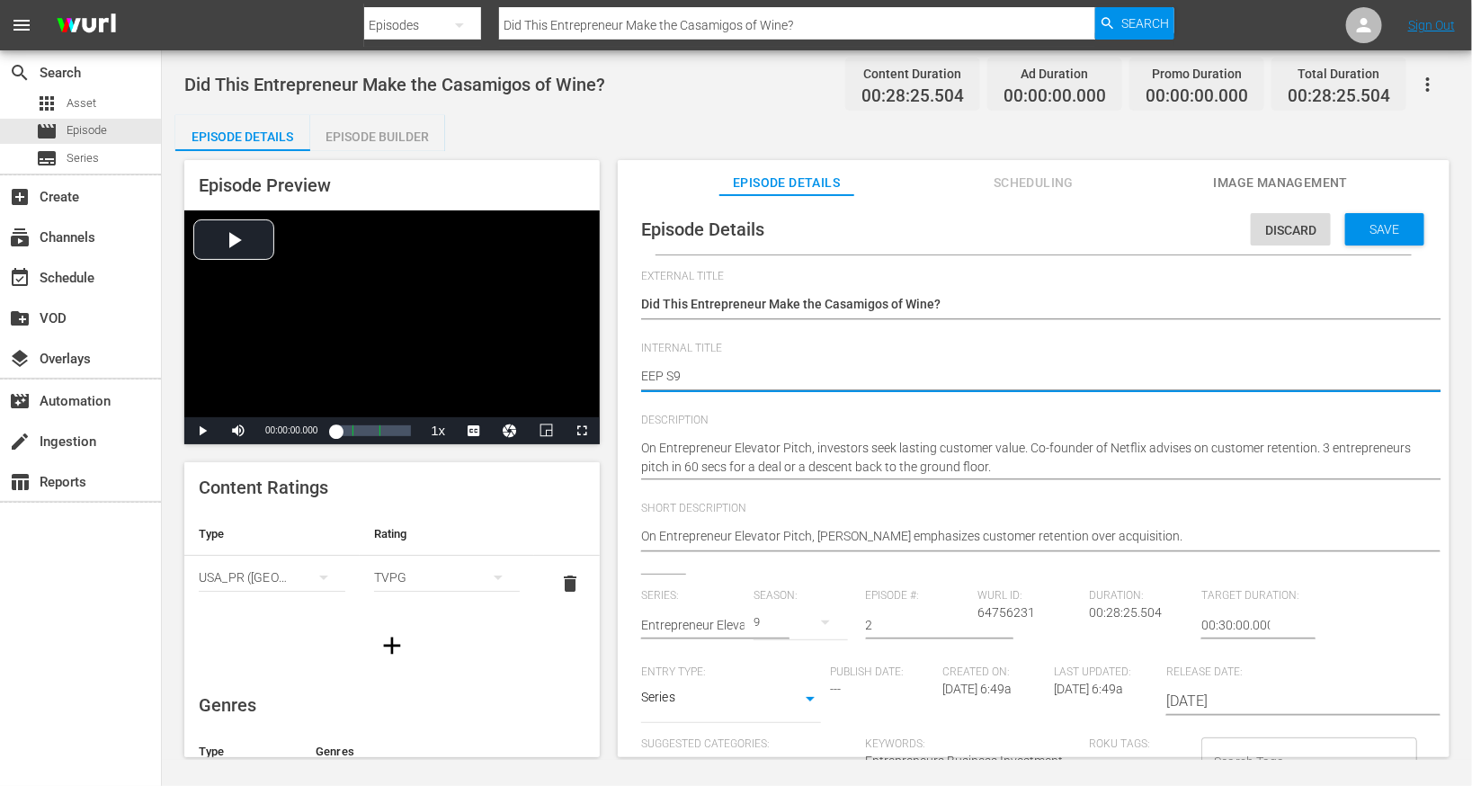
type textarea "EEP S9E"
type textarea "EEP S9E2"
click at [1390, 225] on span "Save" at bounding box center [1385, 229] width 58 height 14
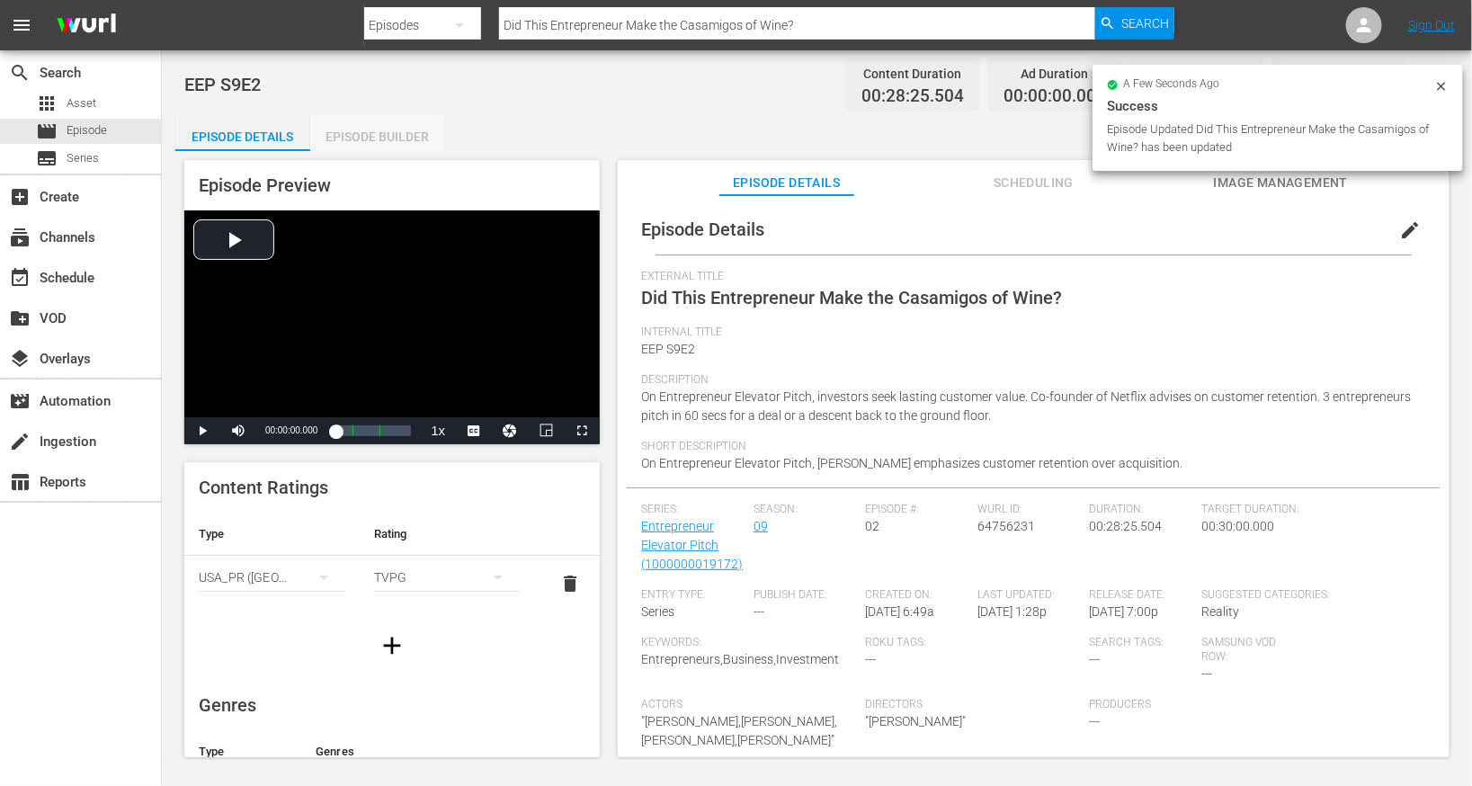
click at [354, 143] on div "Episode Builder" at bounding box center [377, 136] width 135 height 43
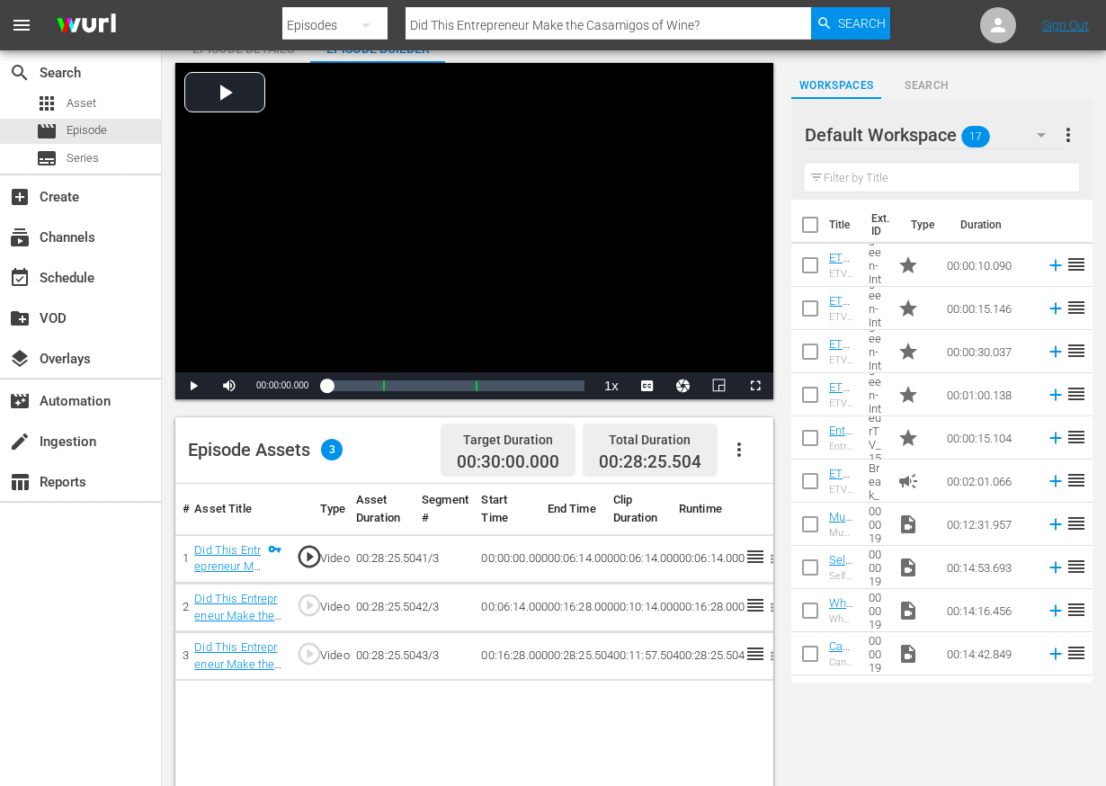
scroll to position [94, 0]
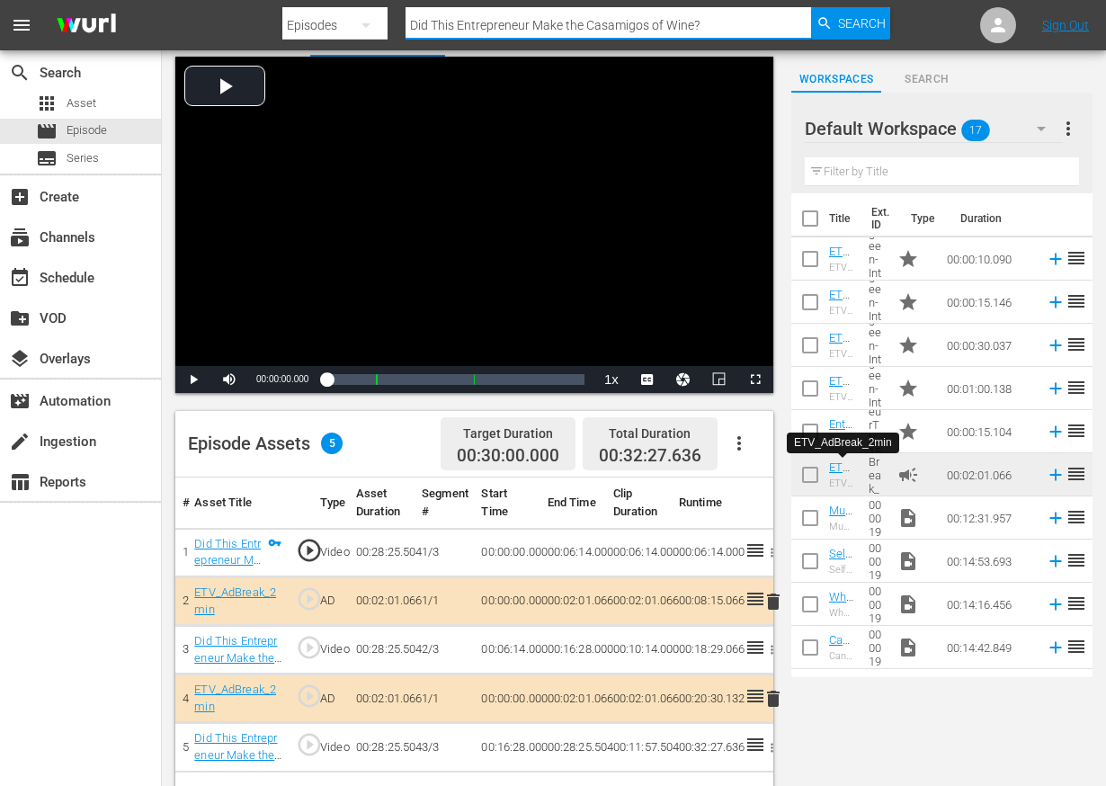
click at [508, 22] on input "Did This Entrepreneur Make the Casamigos of Wine?" at bounding box center [609, 25] width 406 height 43
paste input "How To Make The Perfect Elevator Pitch In 3 Steps"
type input "How To Make The Perfect Elevator Pitch In 3 Steps"
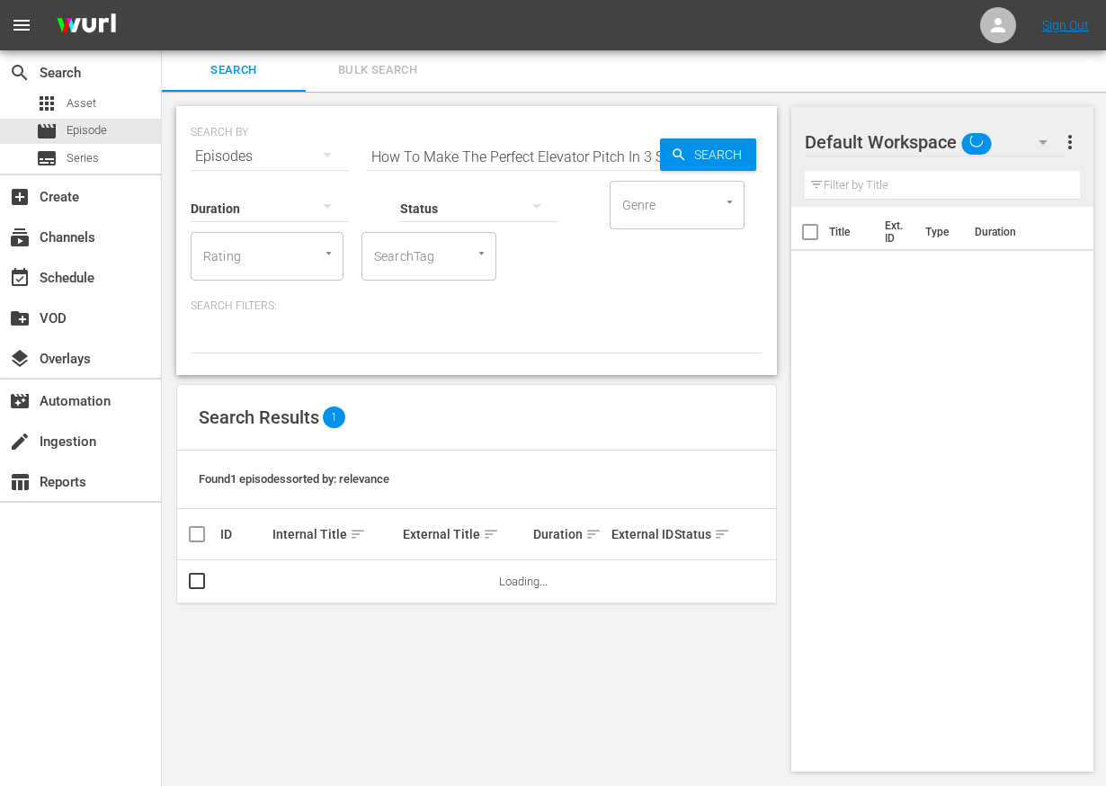
scroll to position [2, 0]
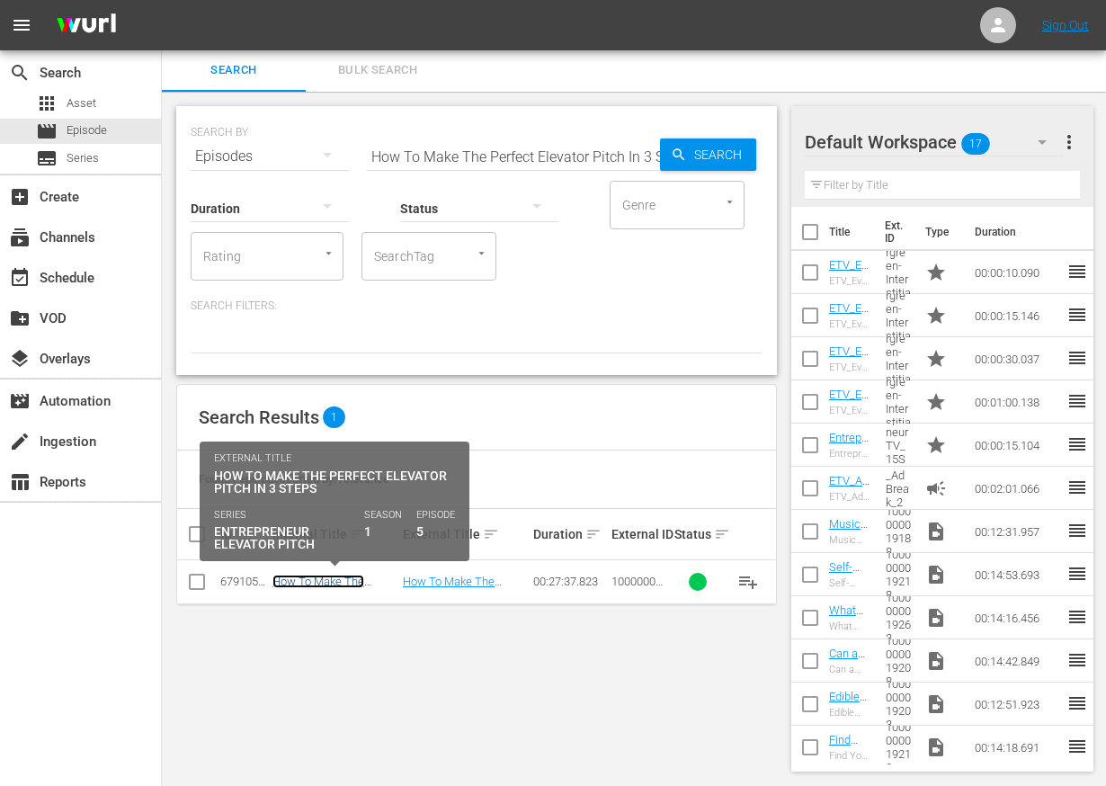
click at [335, 578] on link "How To Make The Perfect Elevator Pitch In 3 Steps" at bounding box center [333, 595] width 121 height 40
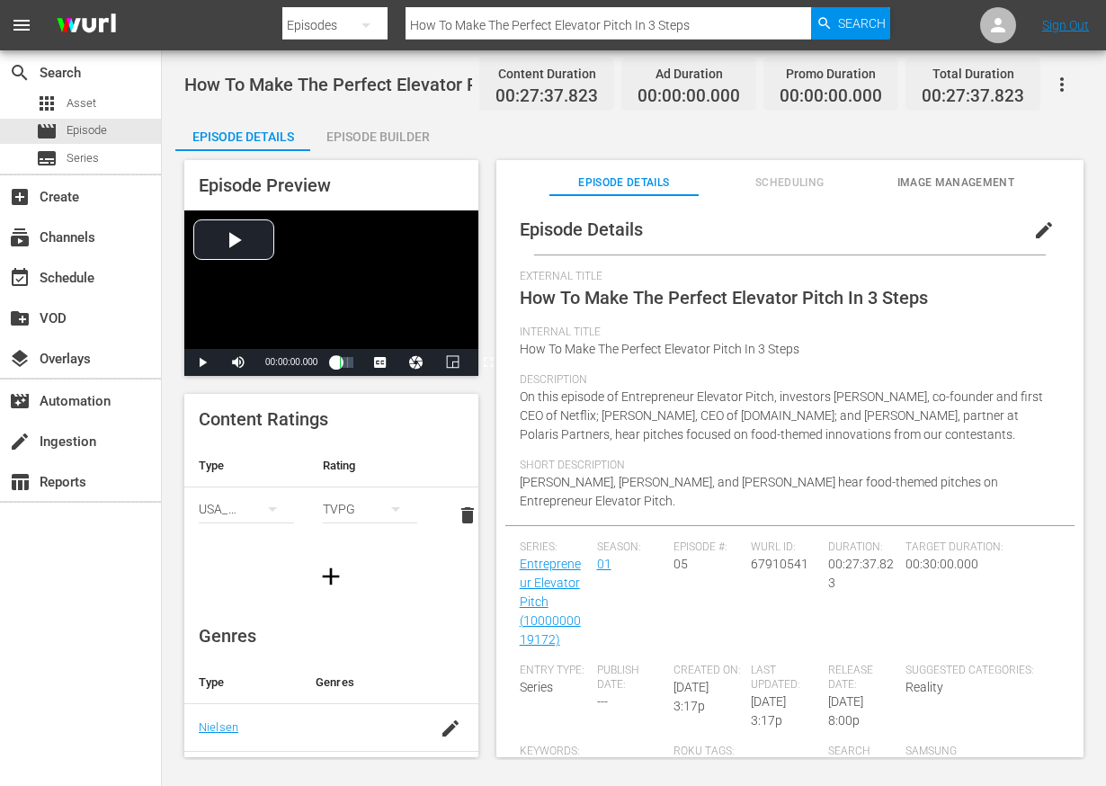
click at [1035, 219] on button "edit" at bounding box center [1044, 230] width 43 height 43
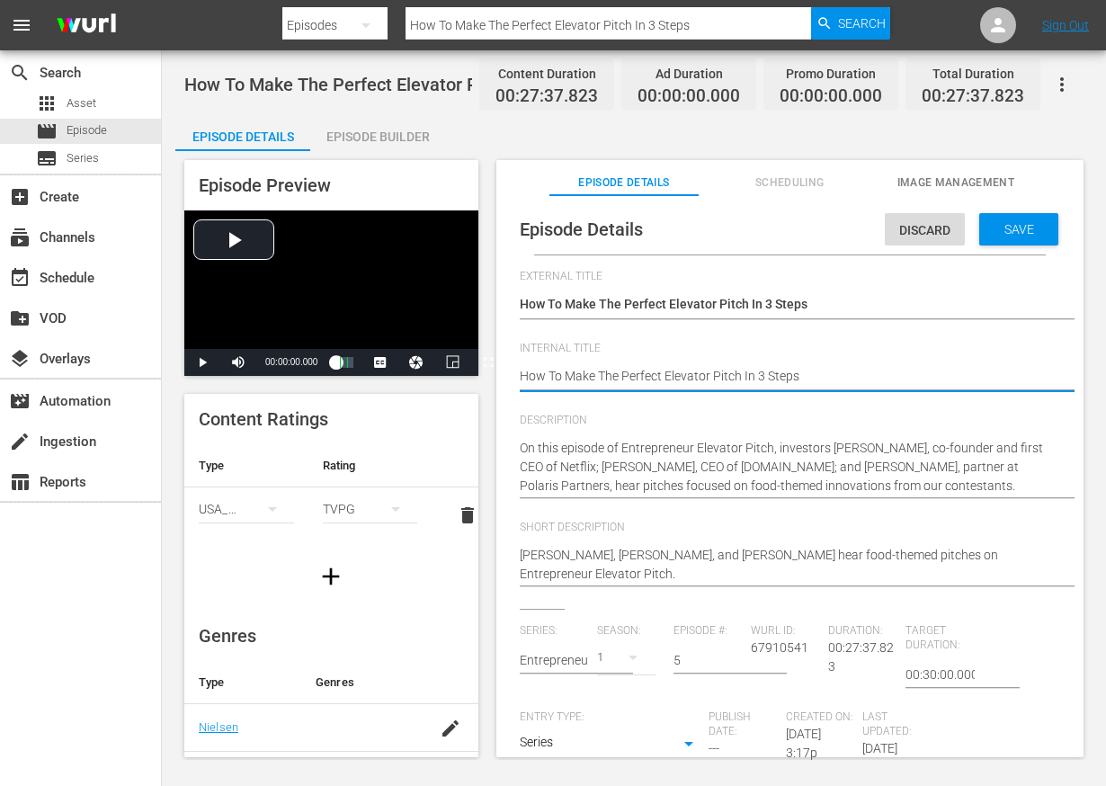
click at [648, 371] on textarea "How To Make The Perfect Elevator Pitch In 3 Steps" at bounding box center [786, 378] width 532 height 22
type textarea "E"
type textarea "EE"
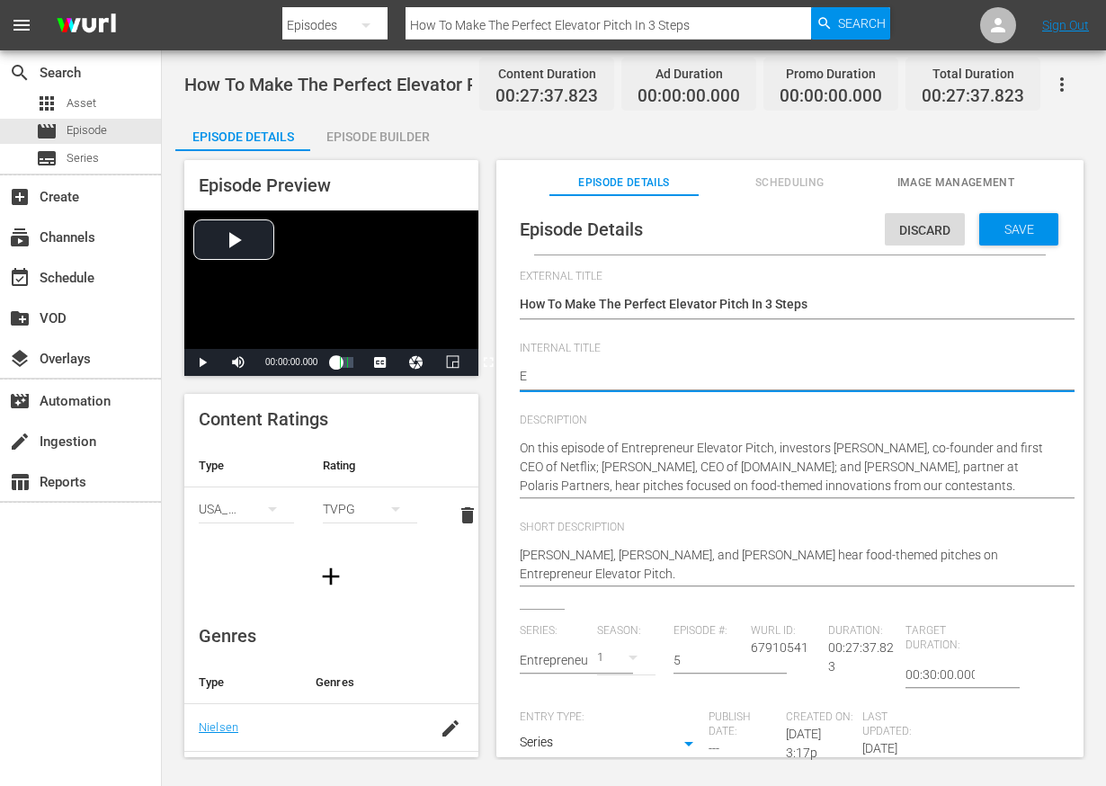
type textarea "EE"
type textarea "EEP"
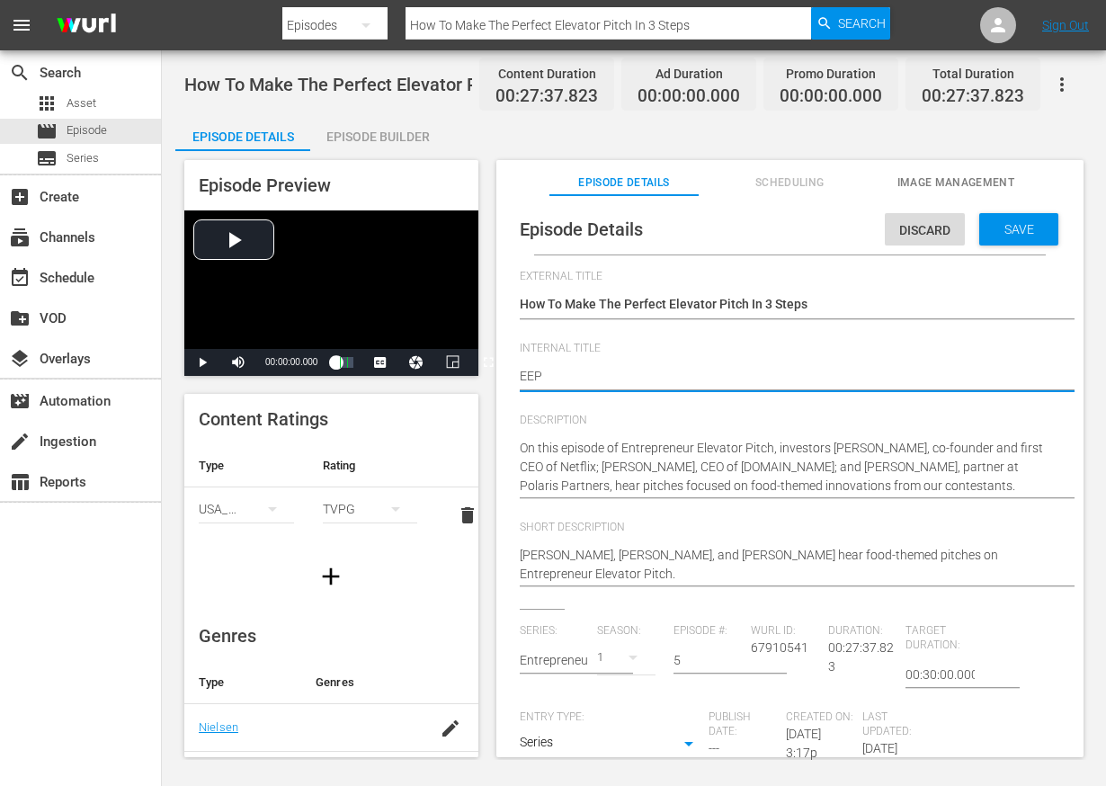
type textarea "EEP S"
type textarea "EEP S1"
type textarea "EEP S1E"
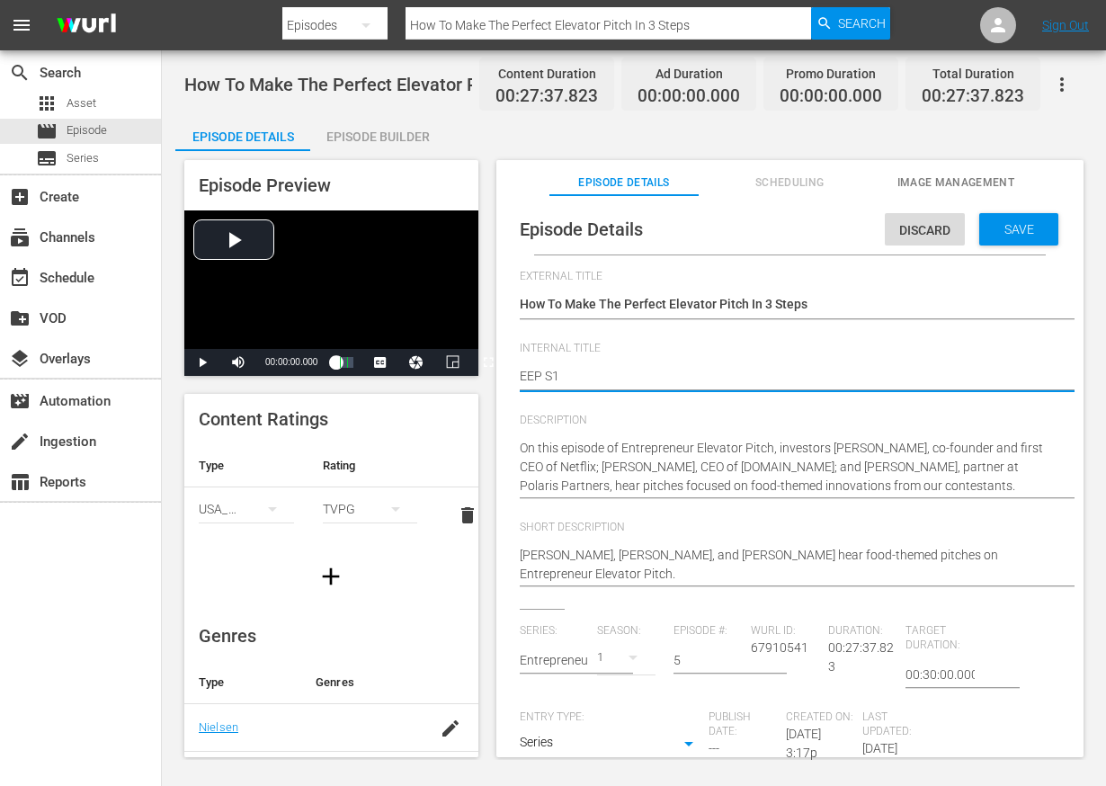
type textarea "EEP S1E"
type textarea "EEP S1E5"
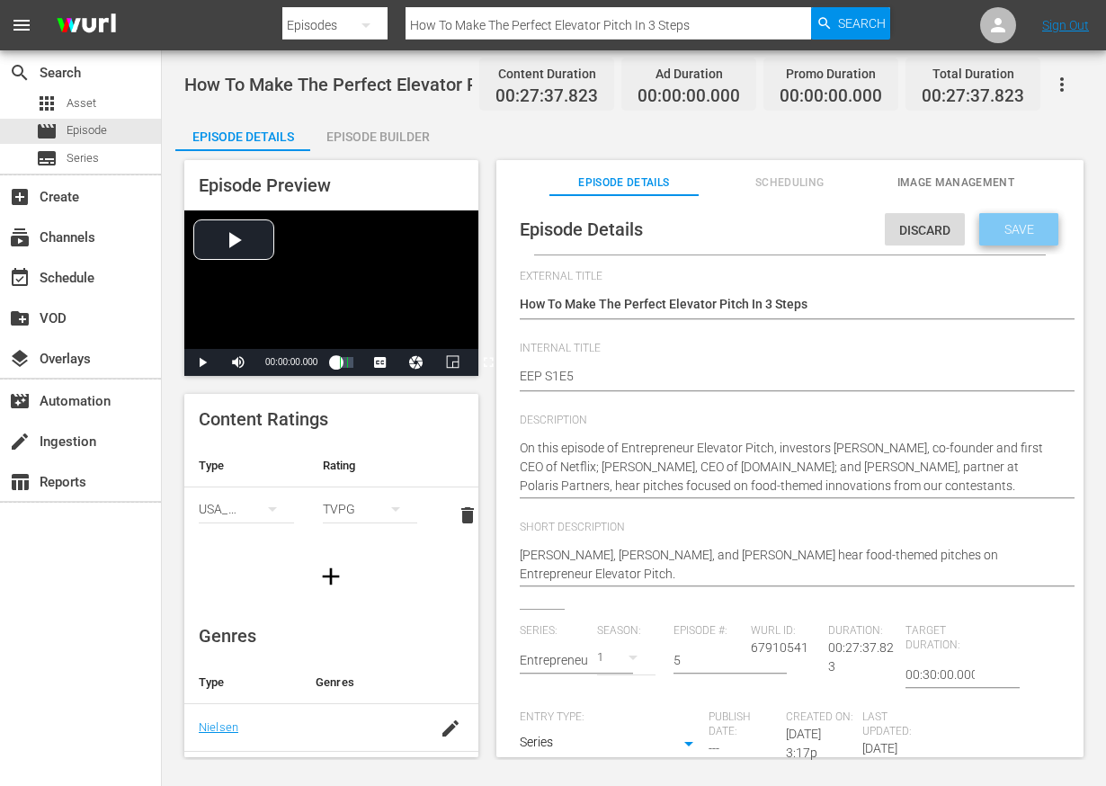
click at [1023, 233] on span "Save" at bounding box center [1019, 229] width 58 height 14
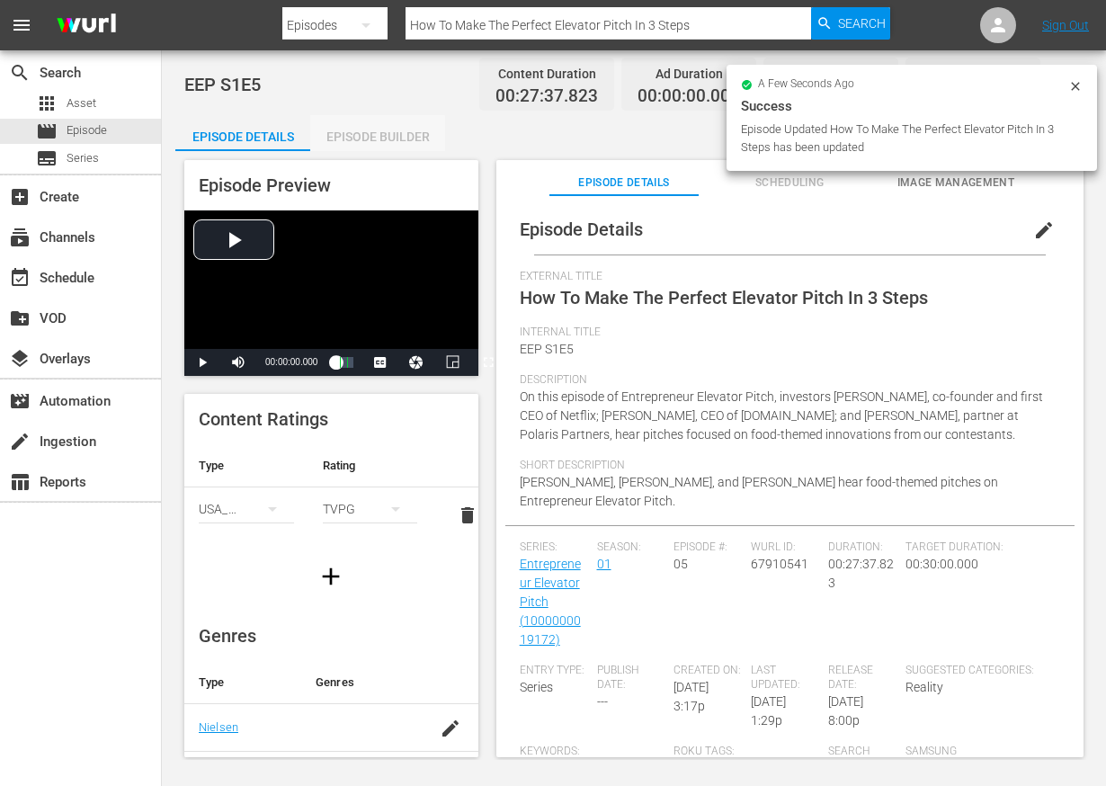
click at [366, 137] on div "Episode Builder" at bounding box center [377, 136] width 135 height 43
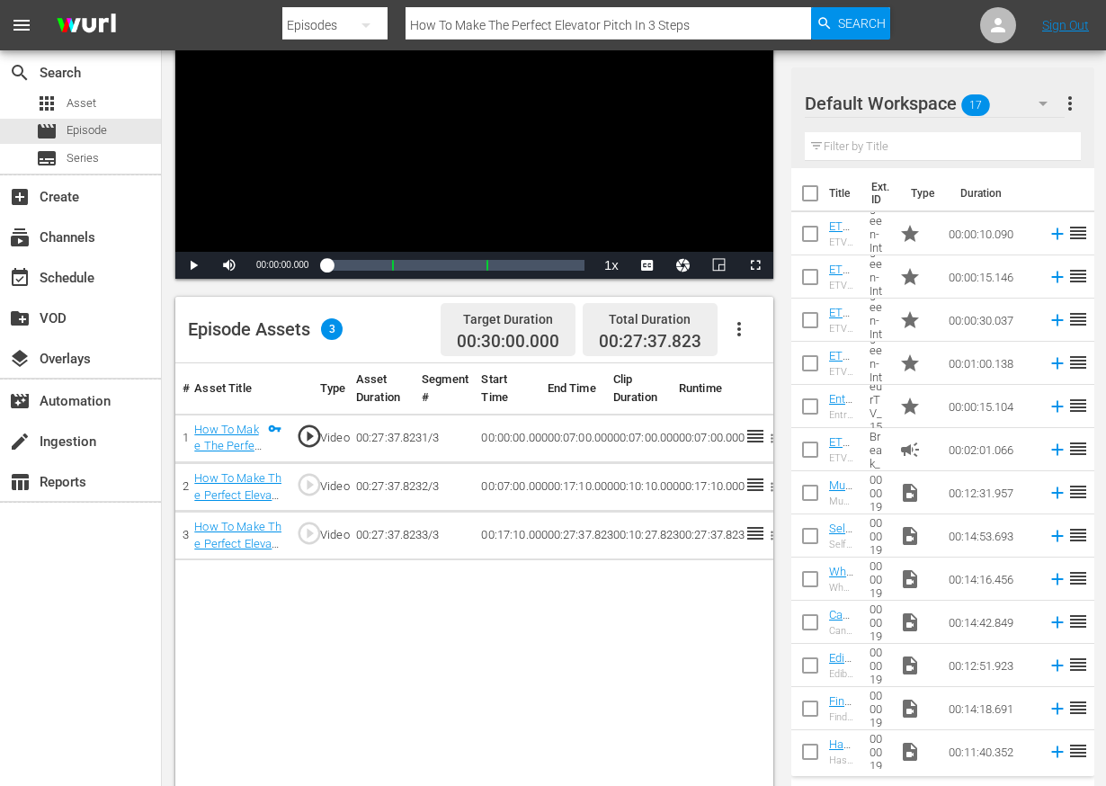
scroll to position [263, 0]
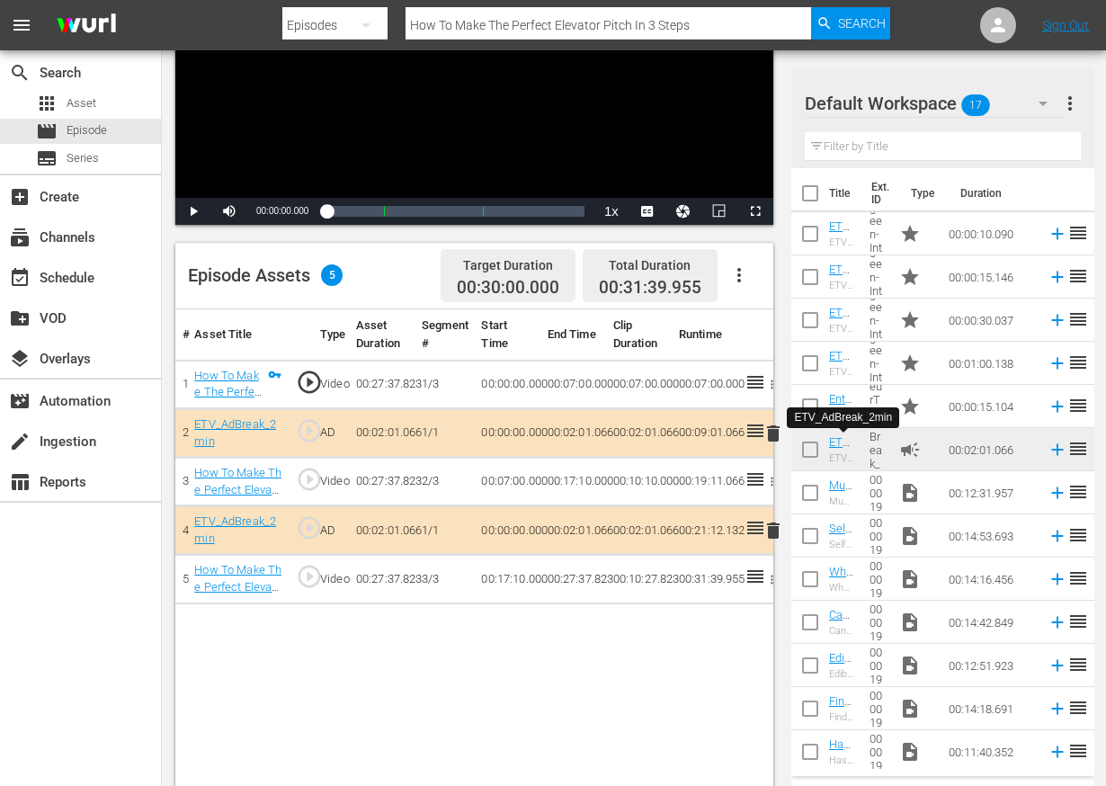
click at [460, 30] on input "How To Make The Perfect Elevator Pitch In 3 Steps" at bounding box center [609, 25] width 406 height 43
paste input "The Fire Extinguisher and the Screwdriver of the 21st Century"
type input "The Fire Extinguisher and the Screwdriver of the 21st Century"
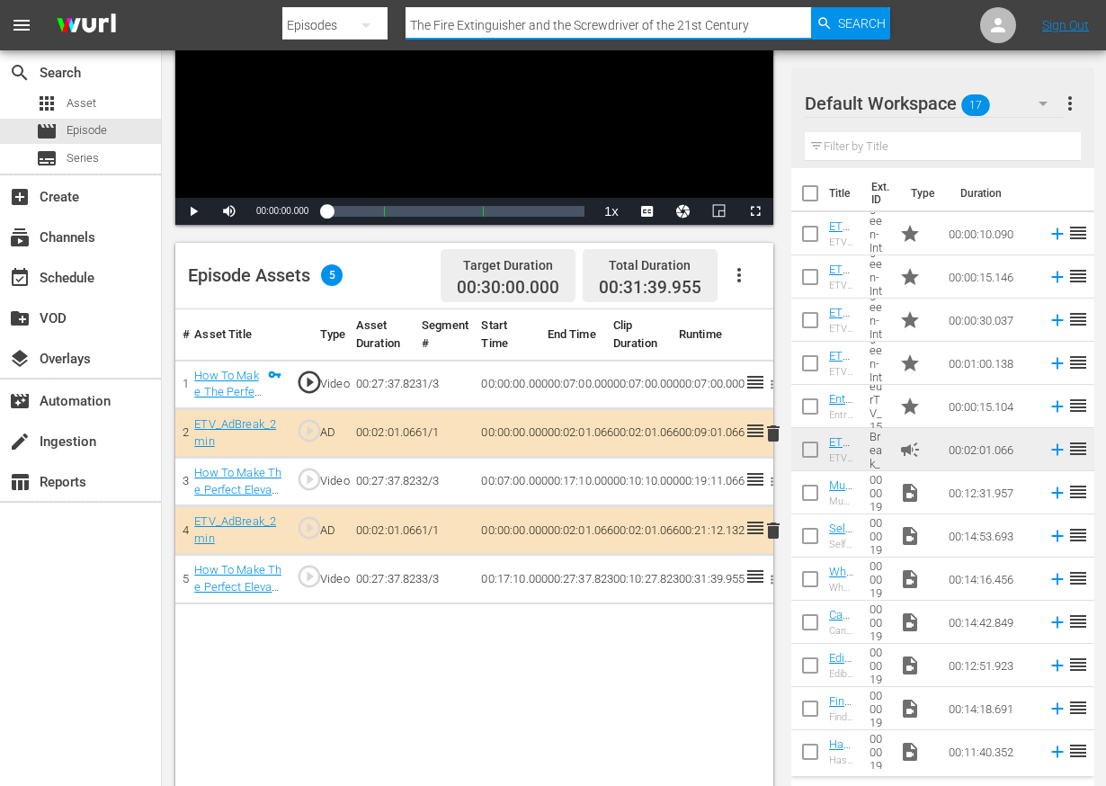
scroll to position [2, 0]
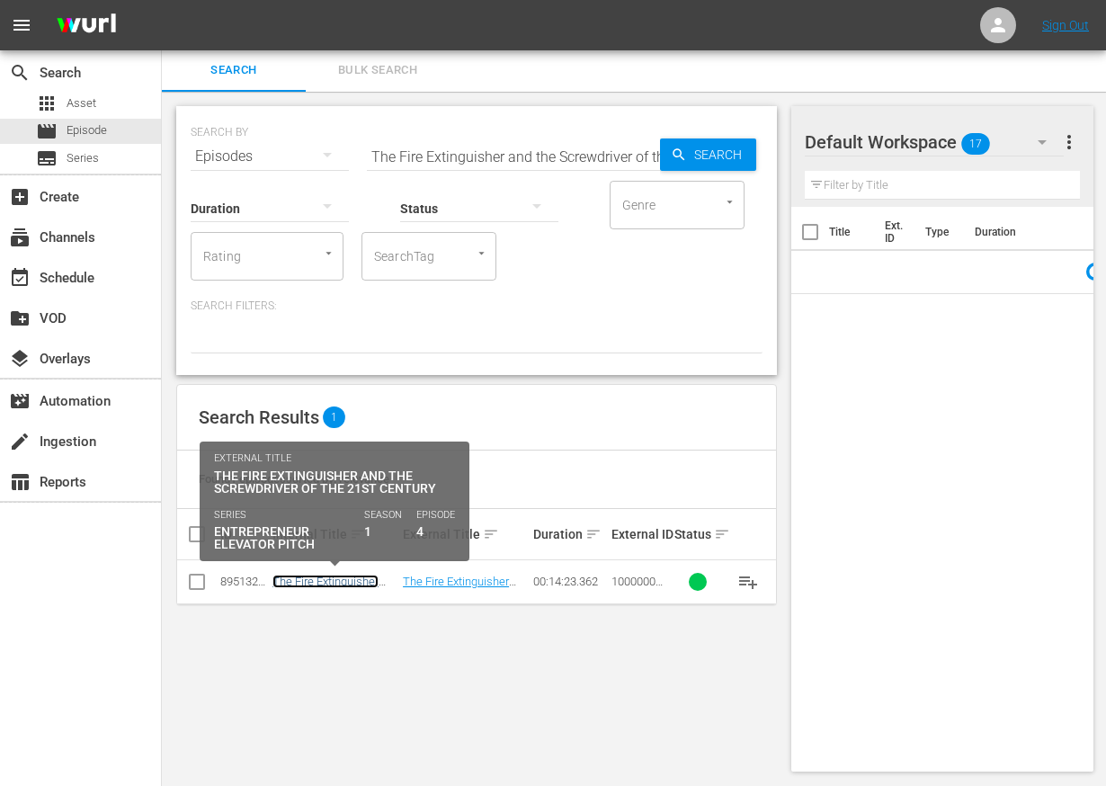
click at [314, 578] on link "The Fire Extinguisher and the Screwdriver of the 21st Century" at bounding box center [329, 595] width 113 height 40
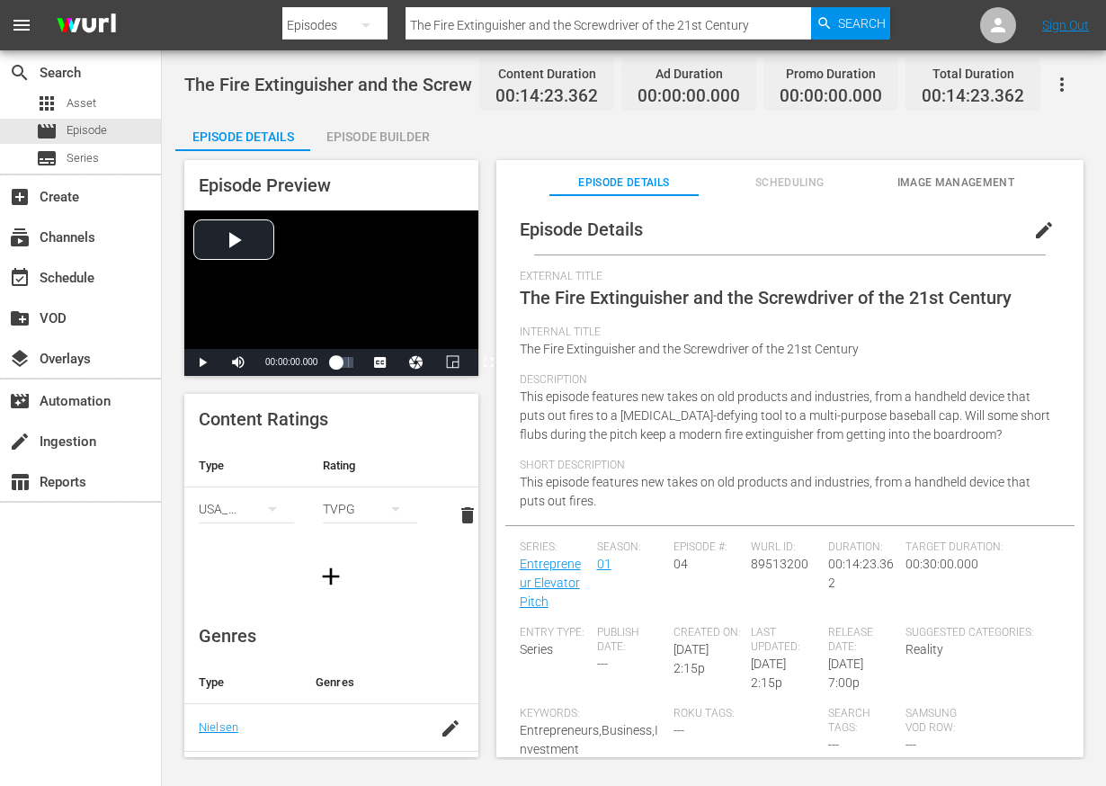
click at [1033, 236] on span "edit" at bounding box center [1044, 230] width 22 height 22
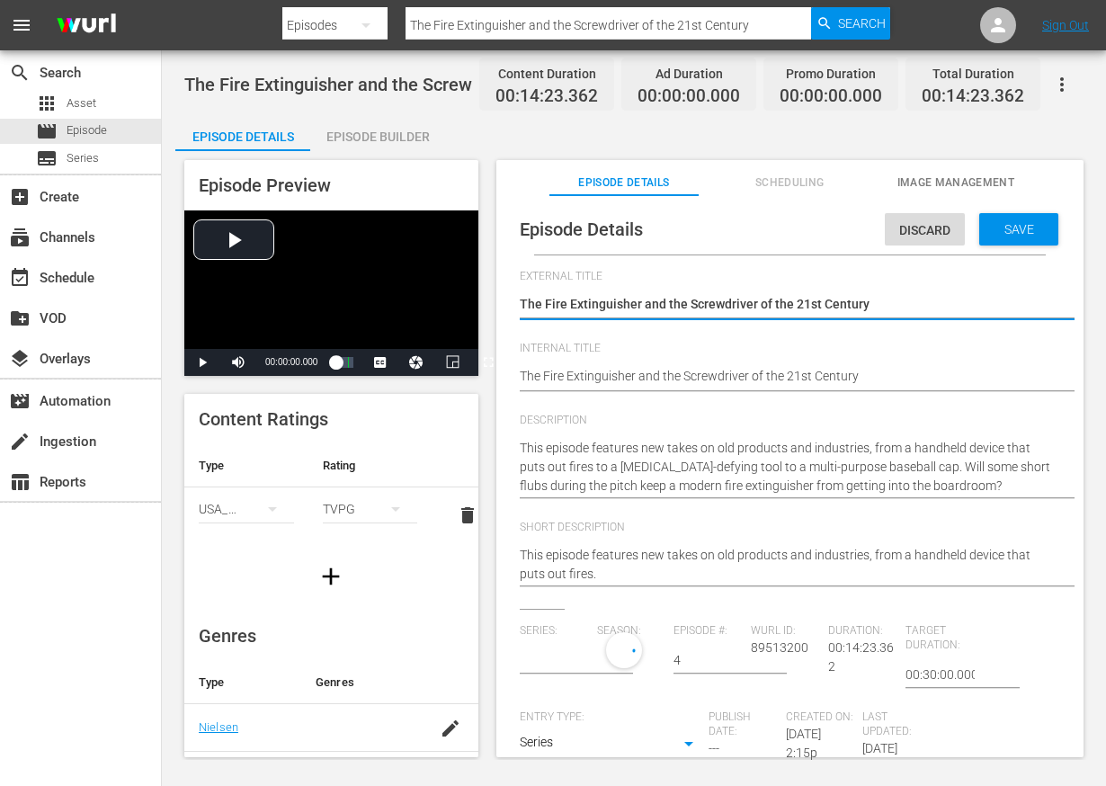
type input "Entrepreneur Elevator Pitch"
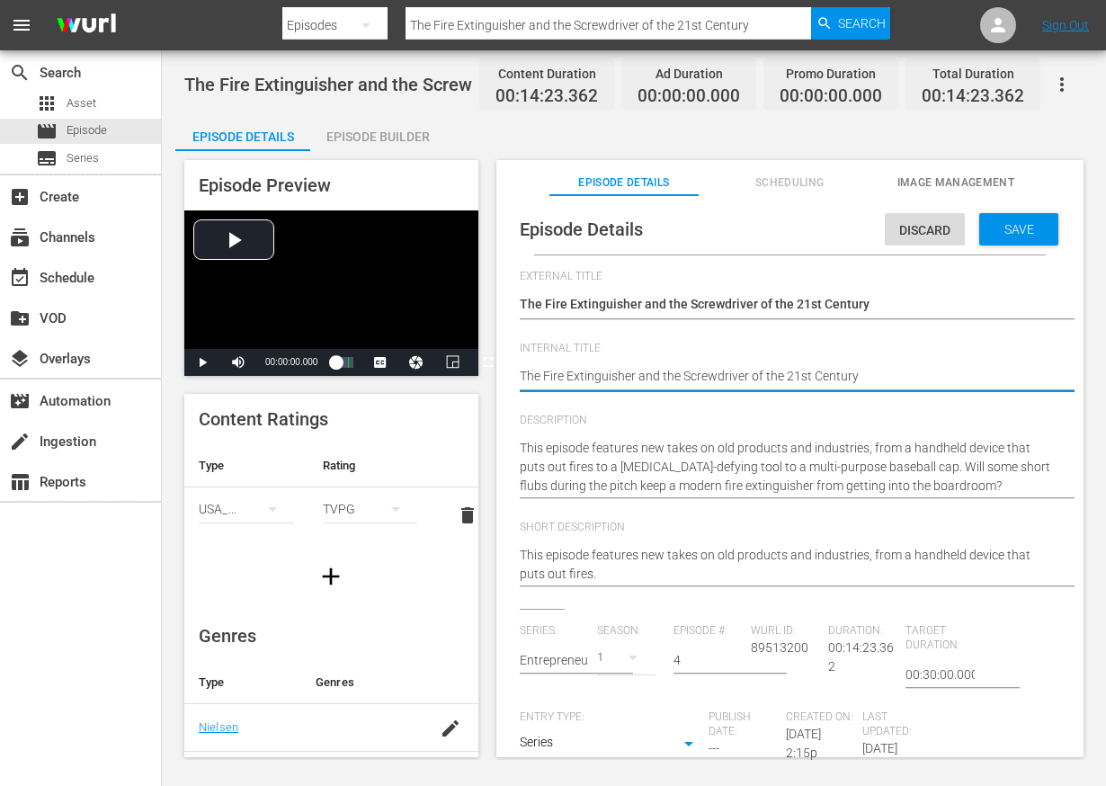
click at [567, 377] on textarea "The Fire Extinguisher and the Screwdriver of the 21st Century" at bounding box center [786, 378] width 532 height 22
type textarea "E"
type textarea "EE"
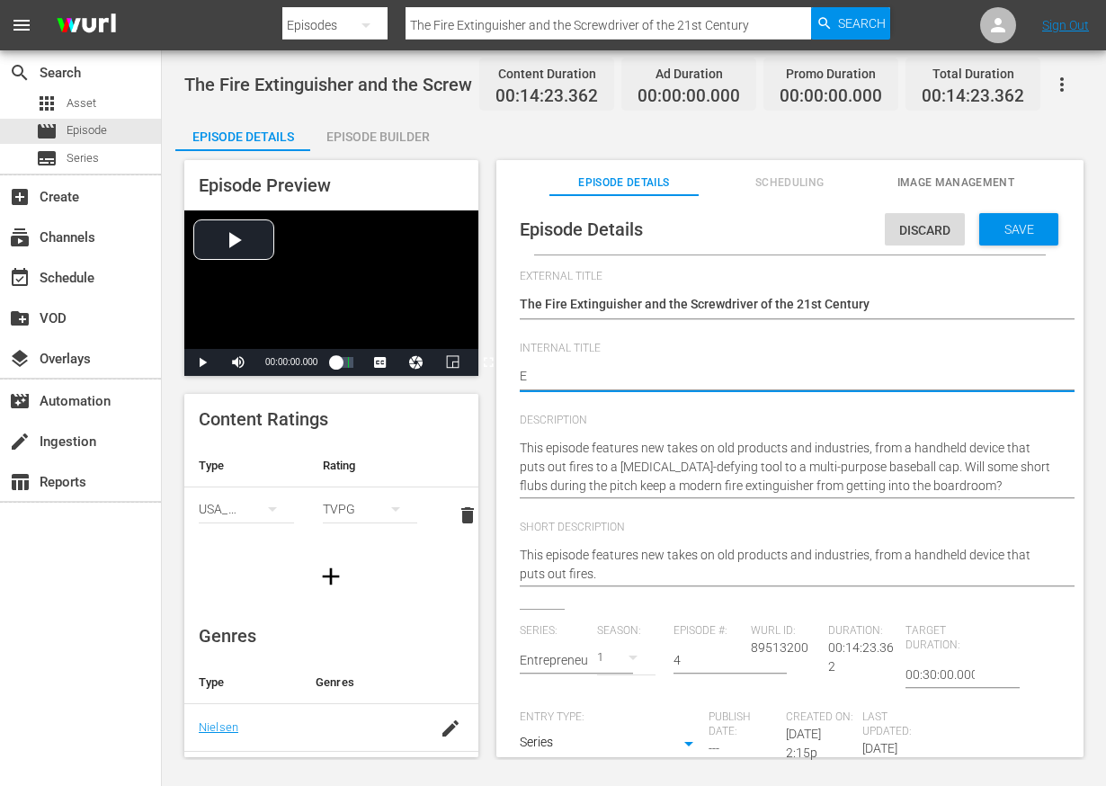
type textarea "EE"
type textarea "EEP"
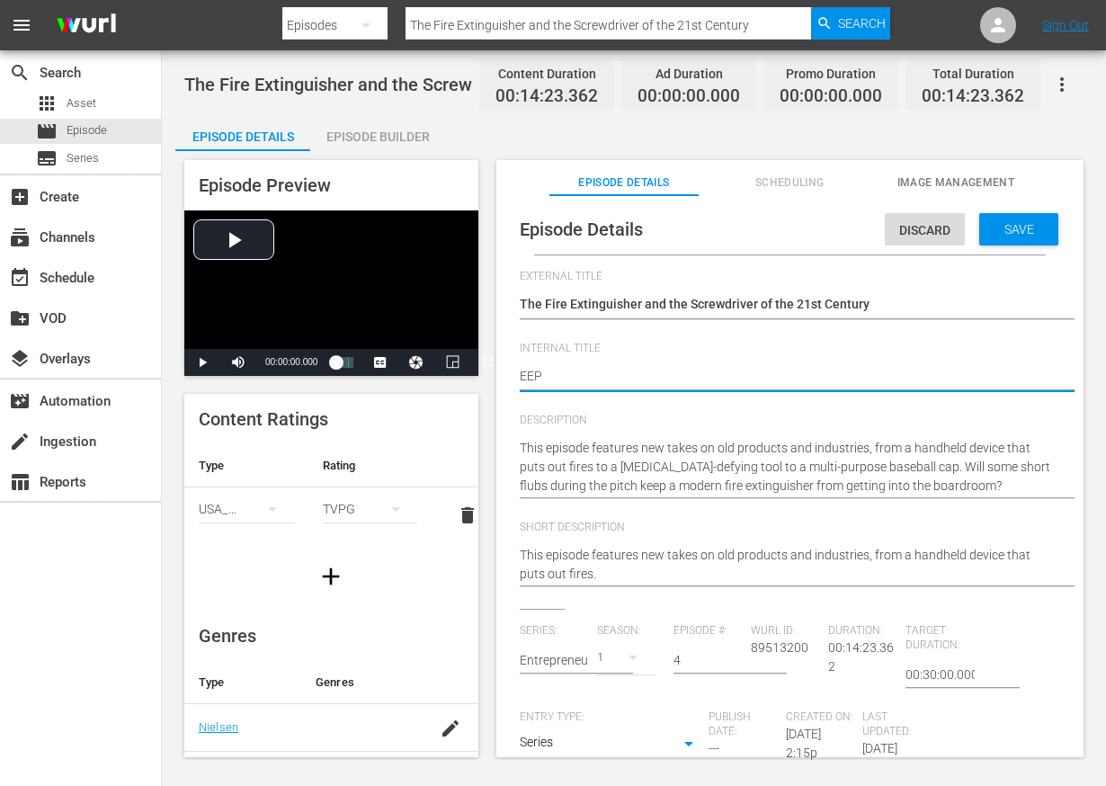
type textarea "EEP S"
type textarea "EEP S1"
type textarea "EEP S1E"
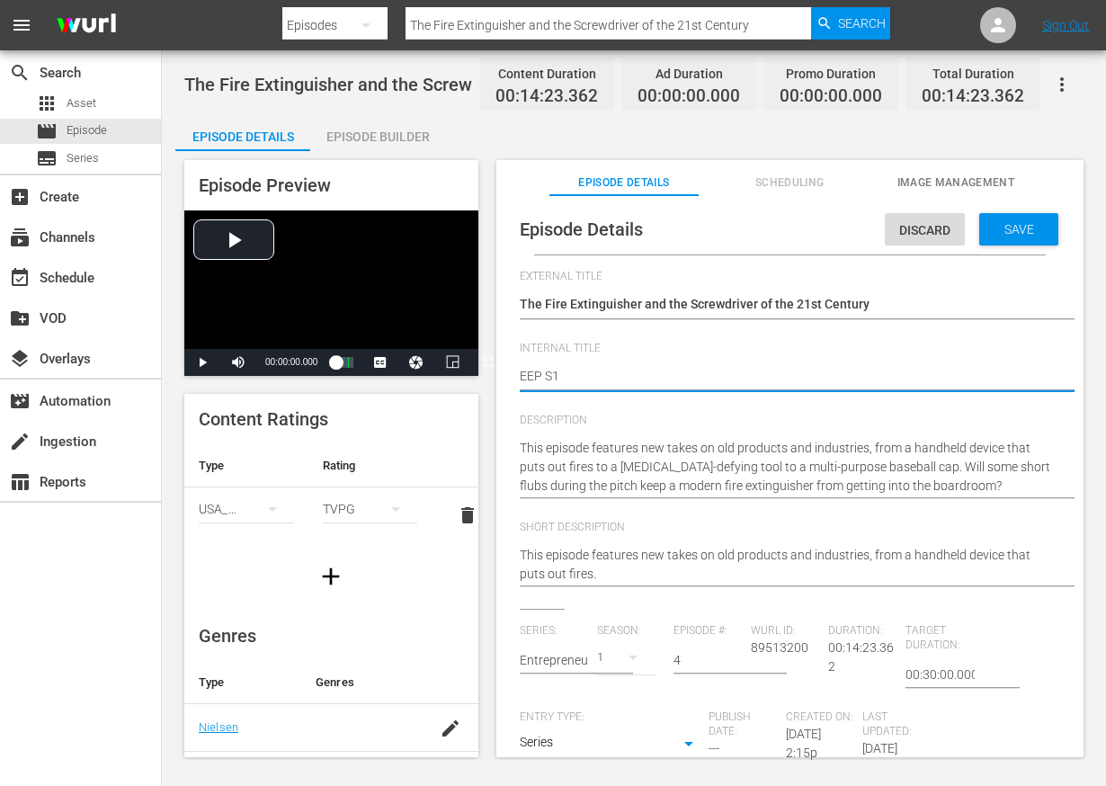
type textarea "EEP S1E"
type textarea "EEP S1E4"
click at [1015, 237] on div "Save" at bounding box center [1018, 229] width 79 height 32
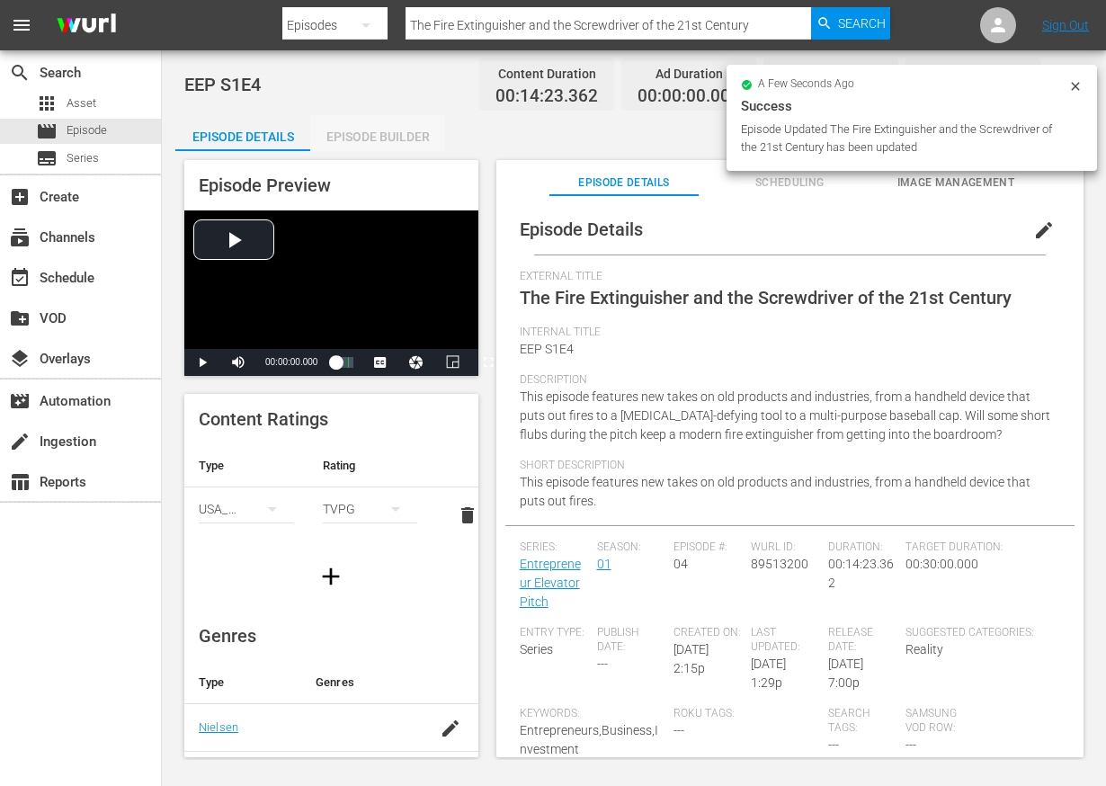
click at [407, 127] on div "Episode Builder" at bounding box center [377, 136] width 135 height 43
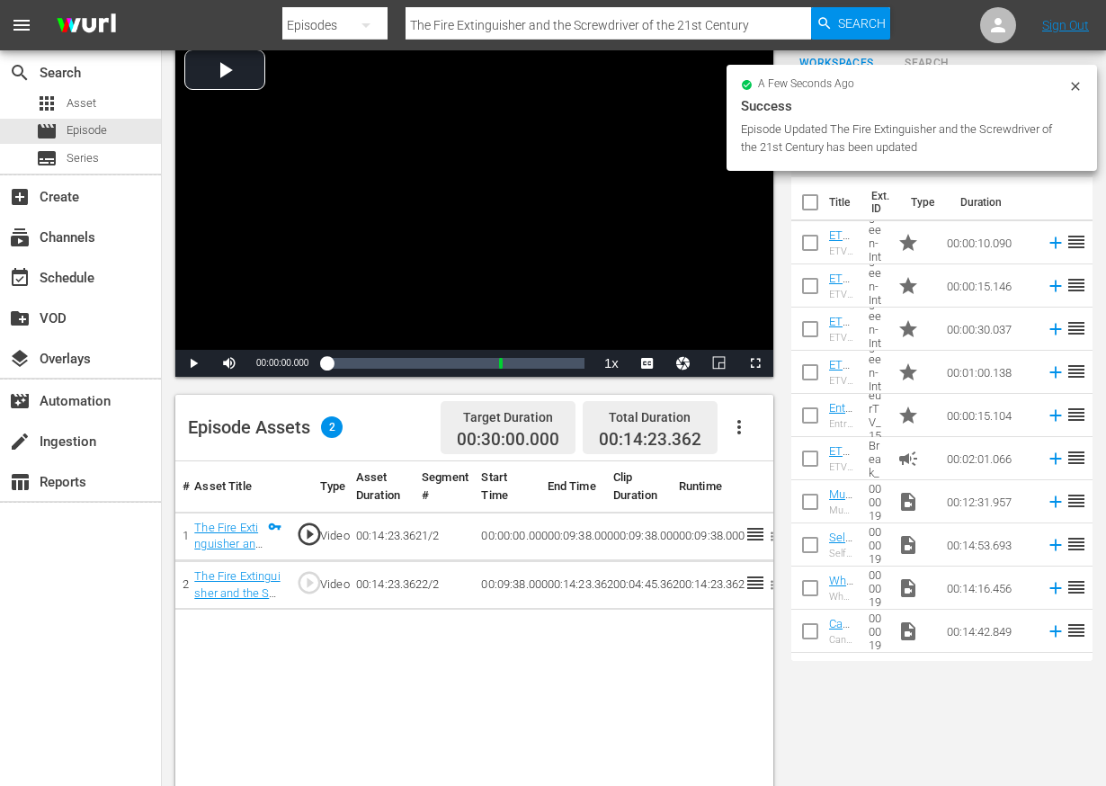
scroll to position [156, 0]
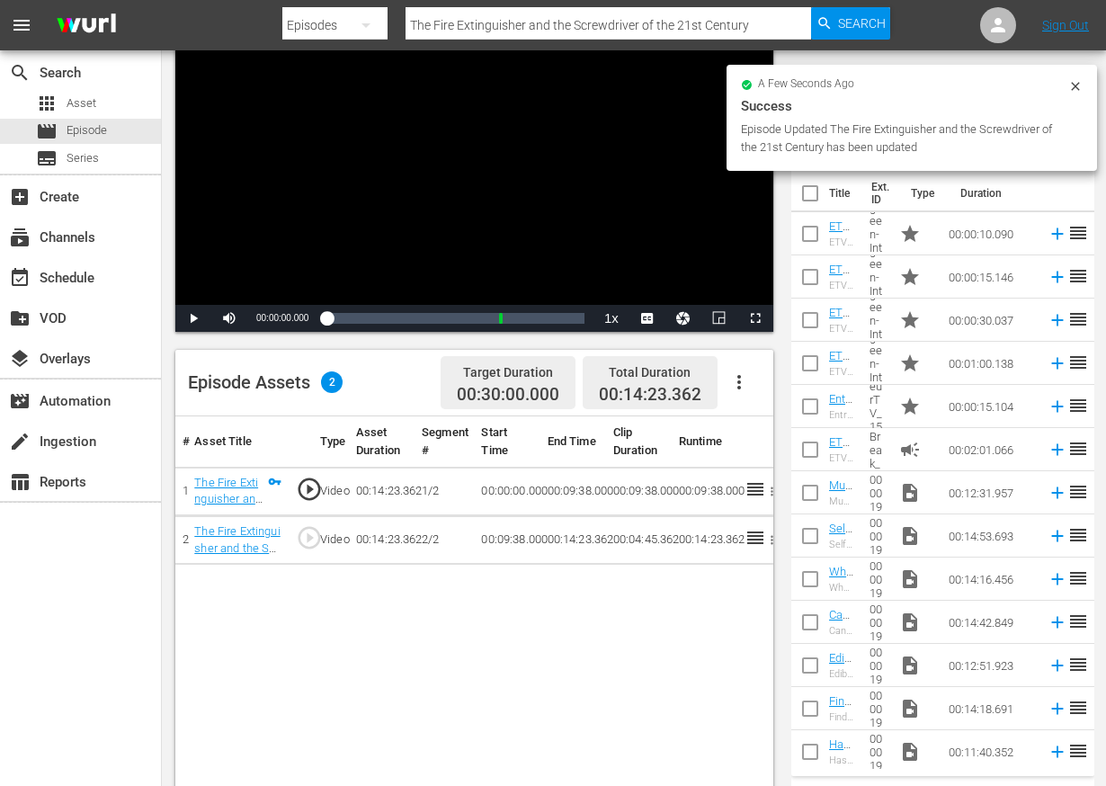
click at [736, 374] on icon "button" at bounding box center [739, 382] width 22 height 22
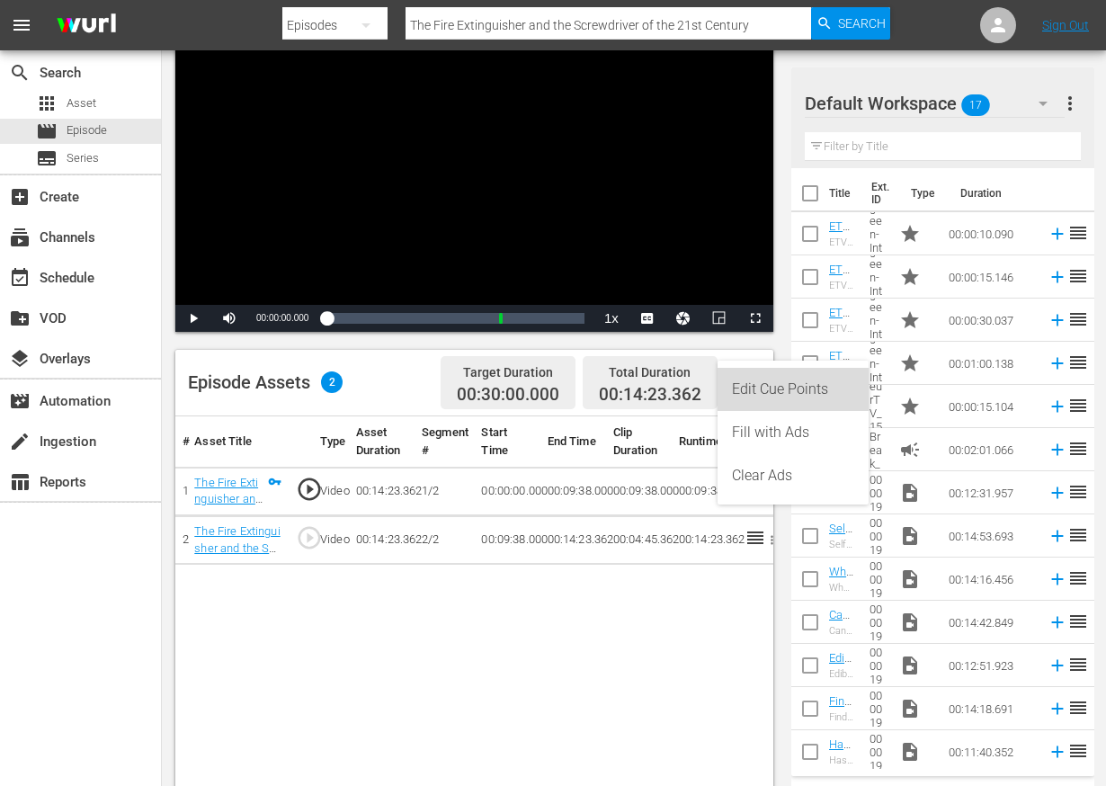
click at [746, 384] on div "Edit Cue Points" at bounding box center [793, 389] width 122 height 43
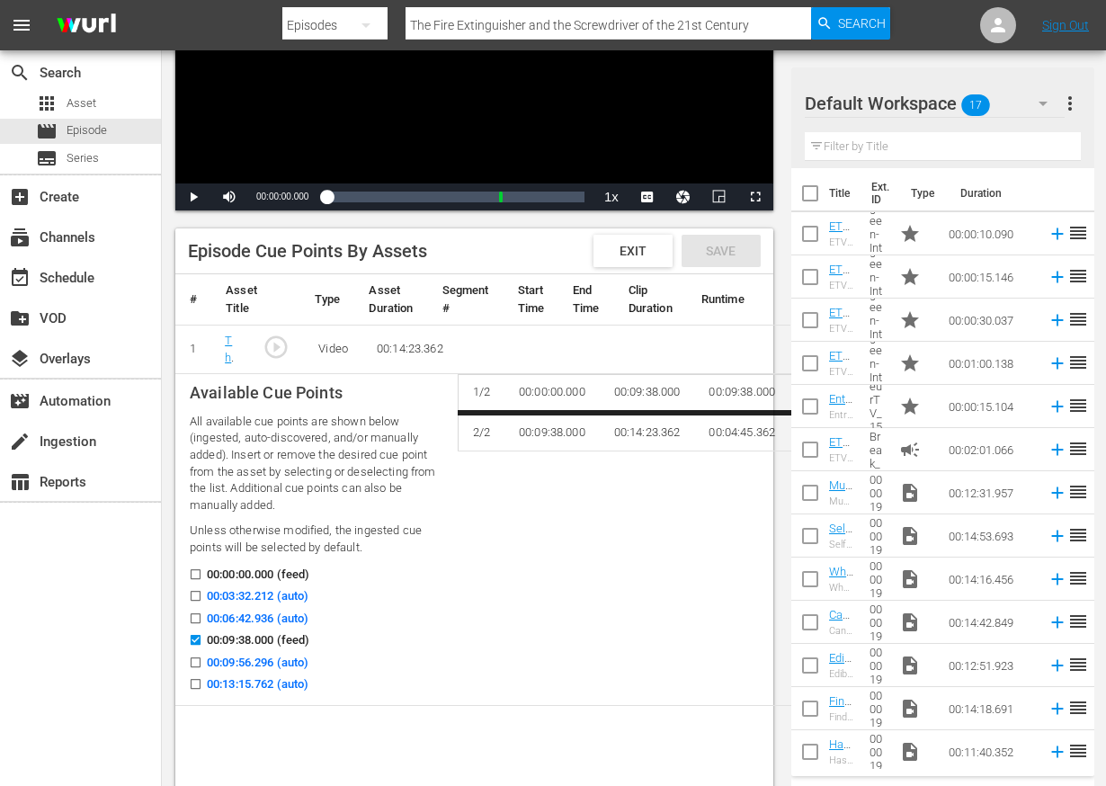
scroll to position [367, 0]
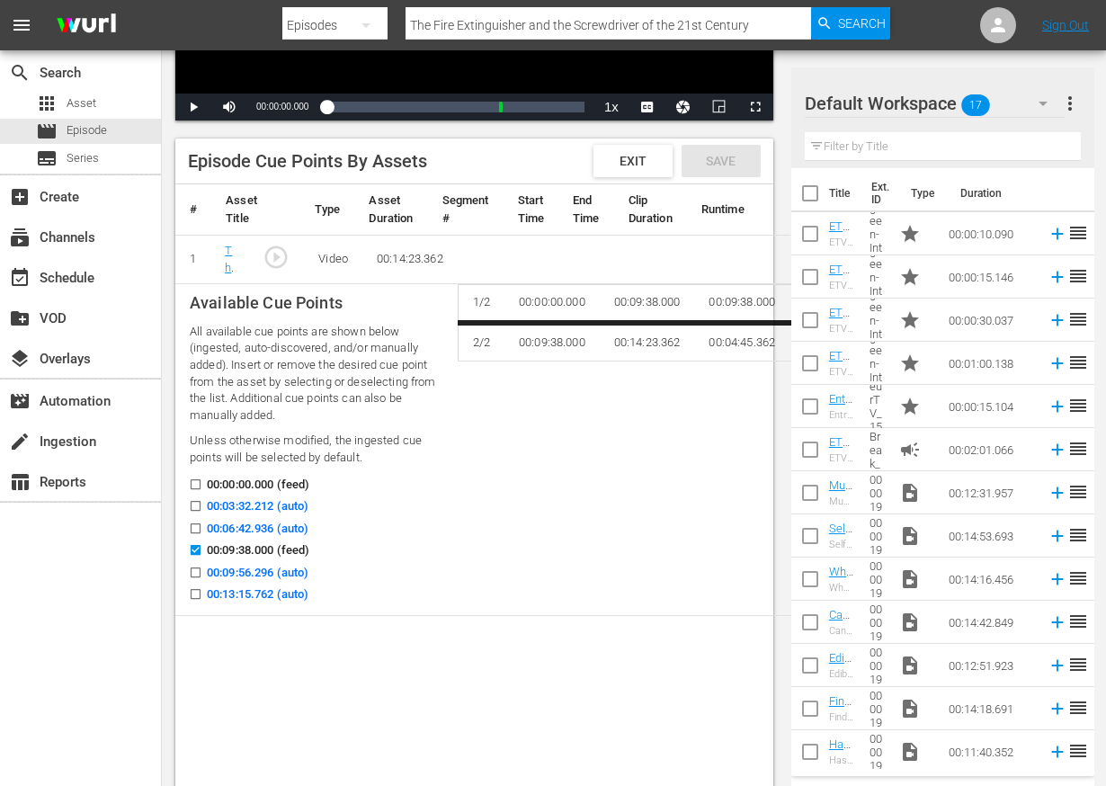
click at [188, 509] on input "00:03:32.212 (auto)" at bounding box center [191, 509] width 22 height 13
checkbox input "true"
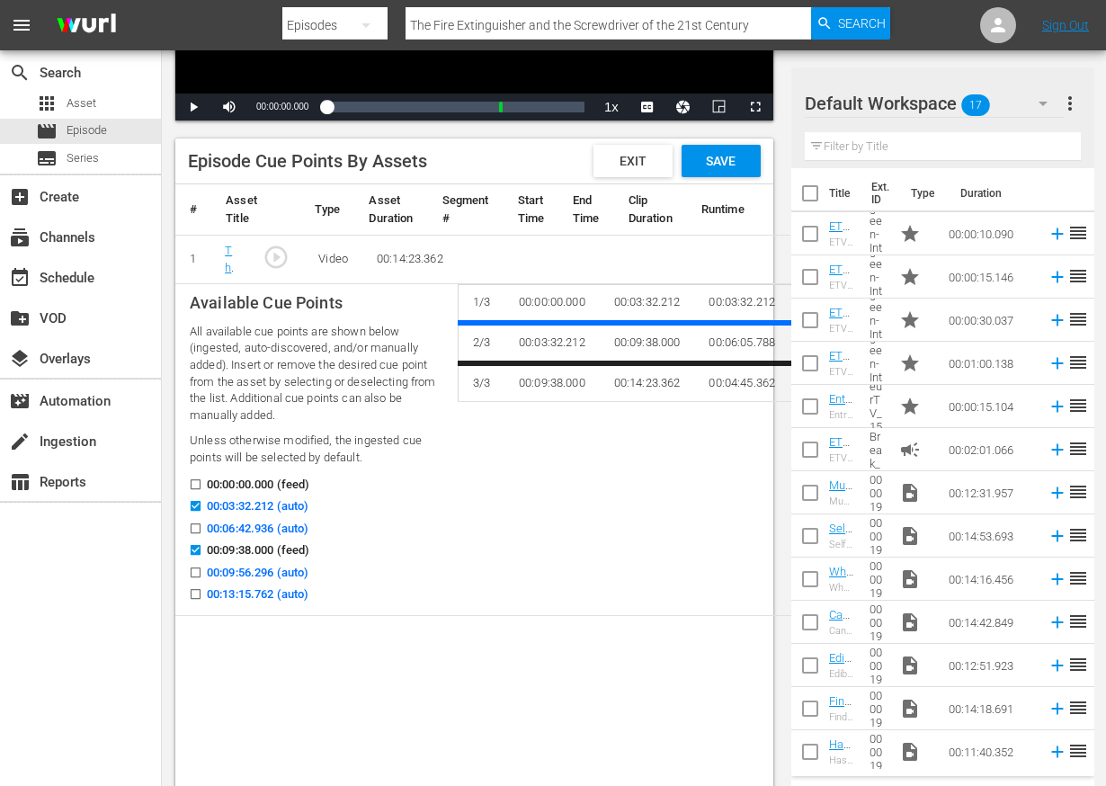
click at [190, 528] on input "00:06:42.936 (auto)" at bounding box center [191, 531] width 22 height 13
checkbox input "true"
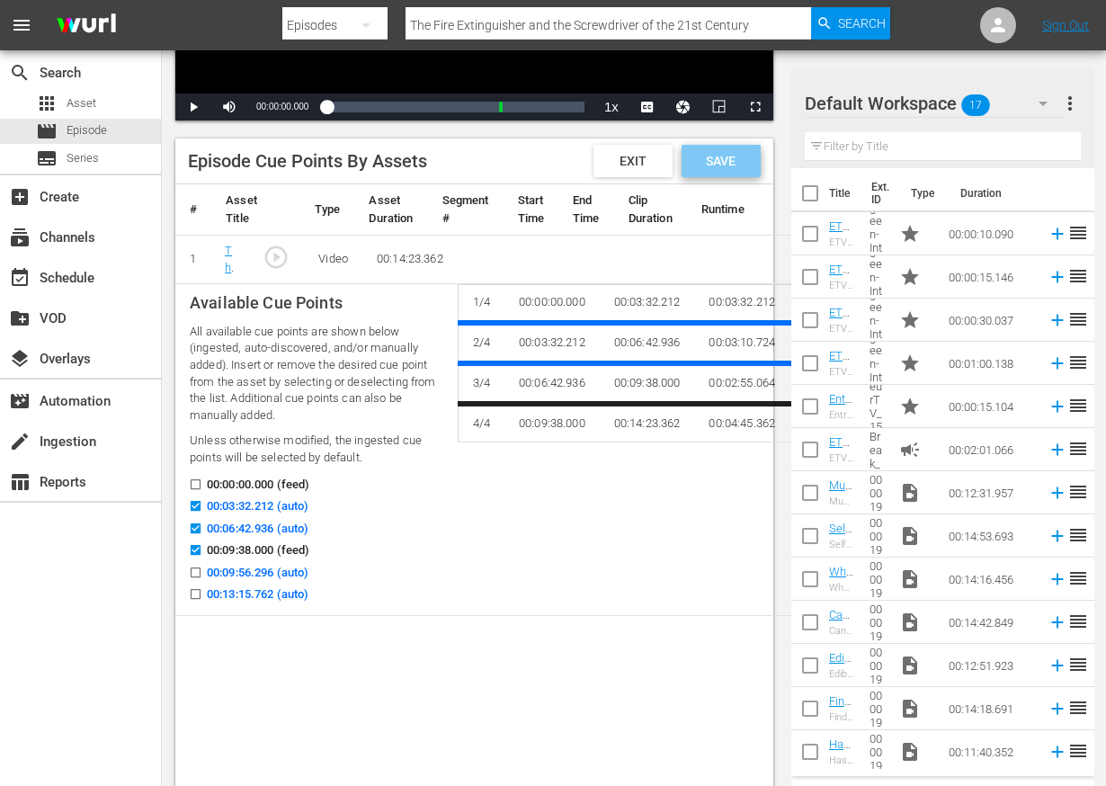
click at [716, 160] on span "Save" at bounding box center [721, 161] width 58 height 14
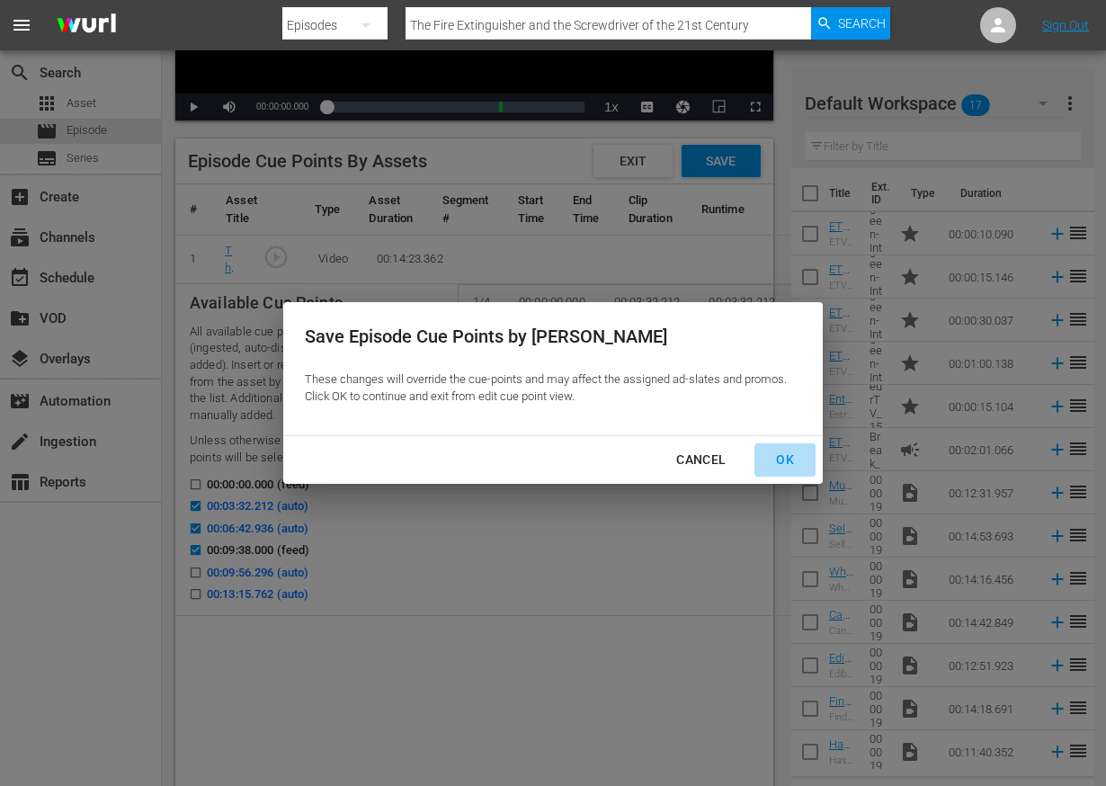
click at [791, 444] on button "OK" at bounding box center [785, 459] width 61 height 33
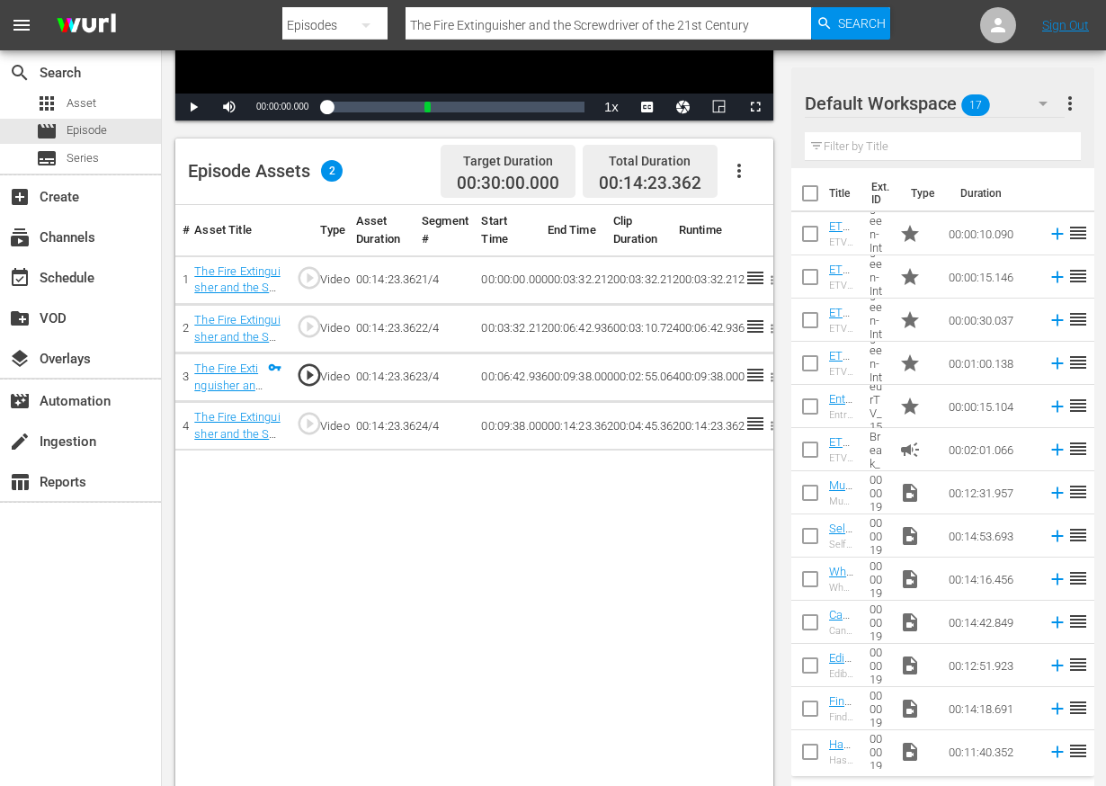
click at [469, 14] on input "The Fire Extinguisher and the Screwdriver of the 21st Century" at bounding box center [609, 25] width 406 height 43
paste input "Is America Ready to Bow Down to the [DEMOGRAPHIC_DATA]?"
type input "Is America Ready to Bow Down to the [DEMOGRAPHIC_DATA]?"
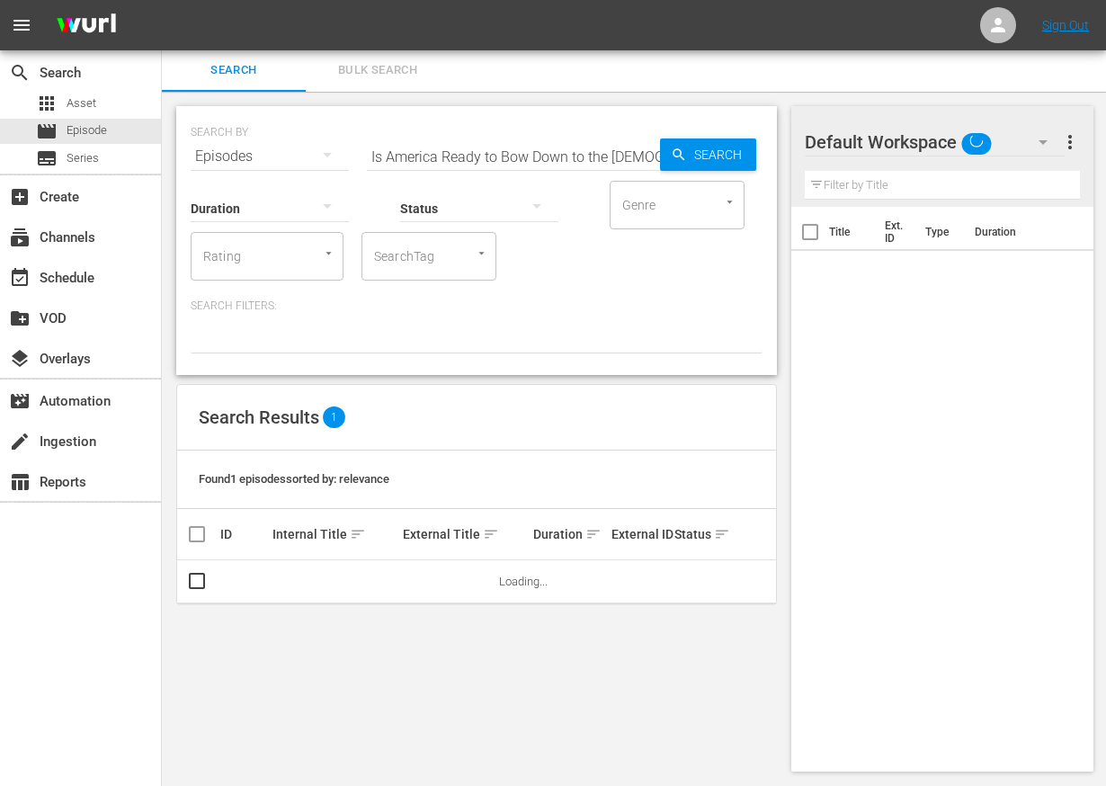
scroll to position [2, 0]
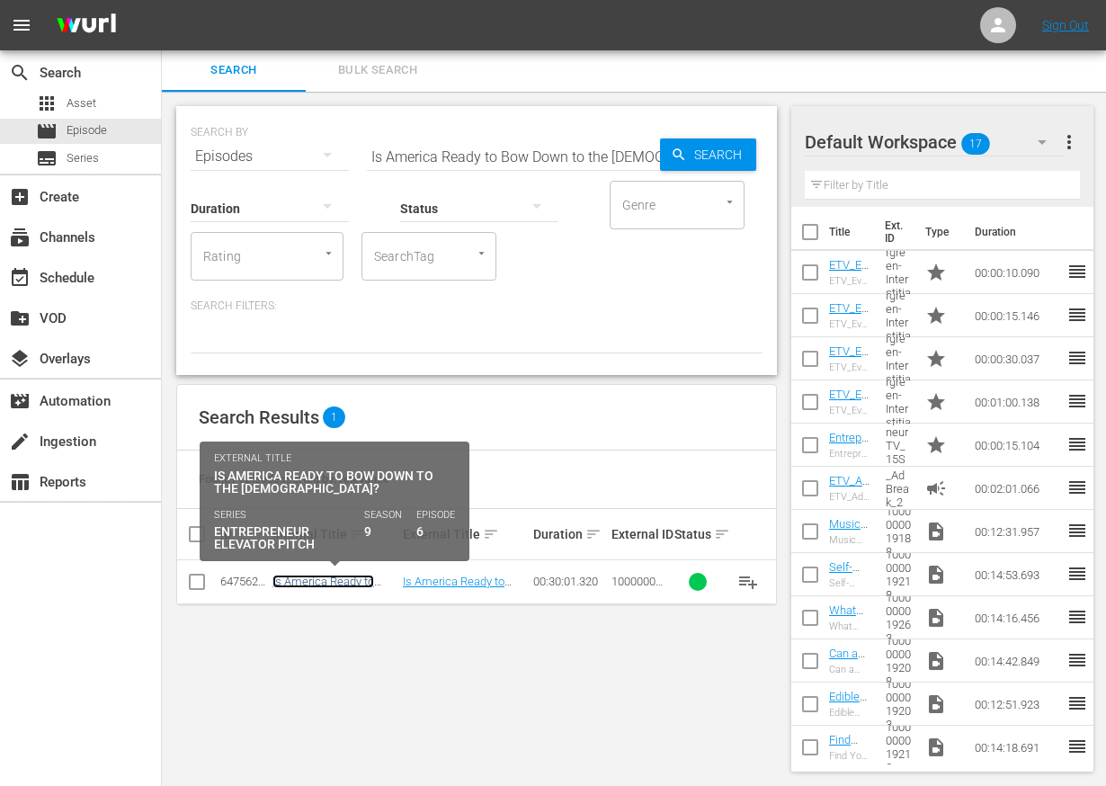
click at [324, 575] on link "Is America Ready to Bow Down to the [DEMOGRAPHIC_DATA]?" at bounding box center [335, 595] width 124 height 40
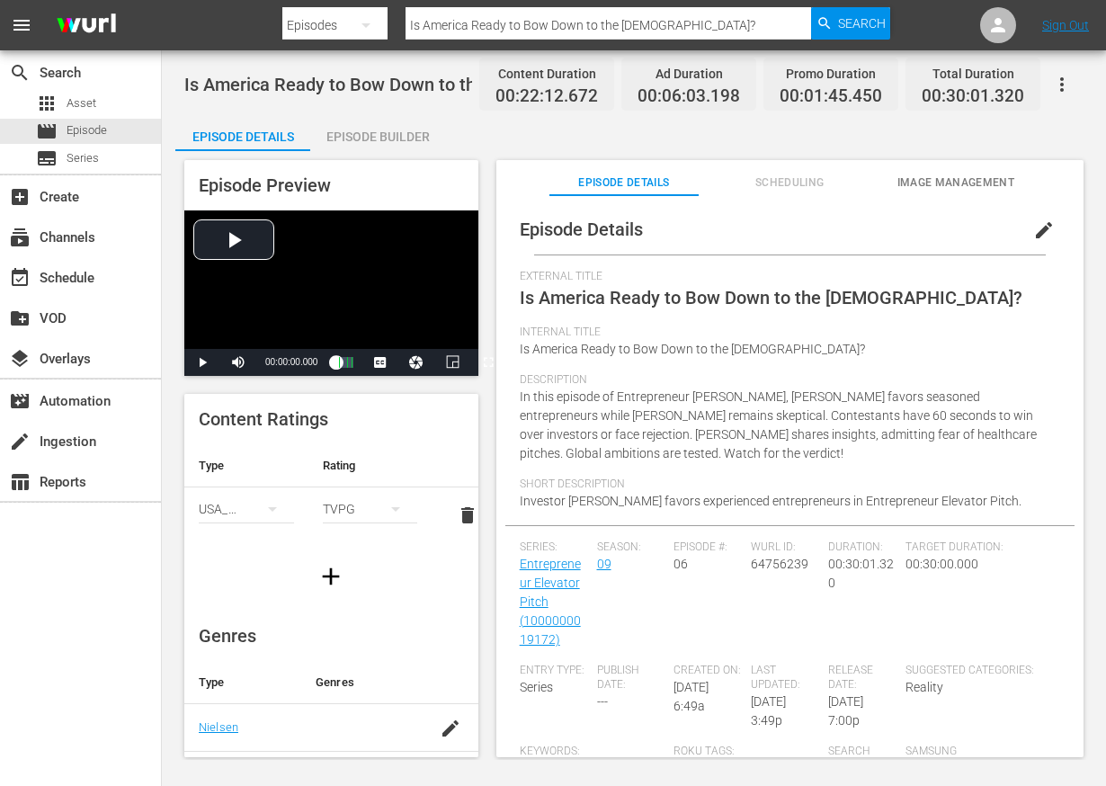
click at [1033, 224] on span "edit" at bounding box center [1044, 230] width 22 height 22
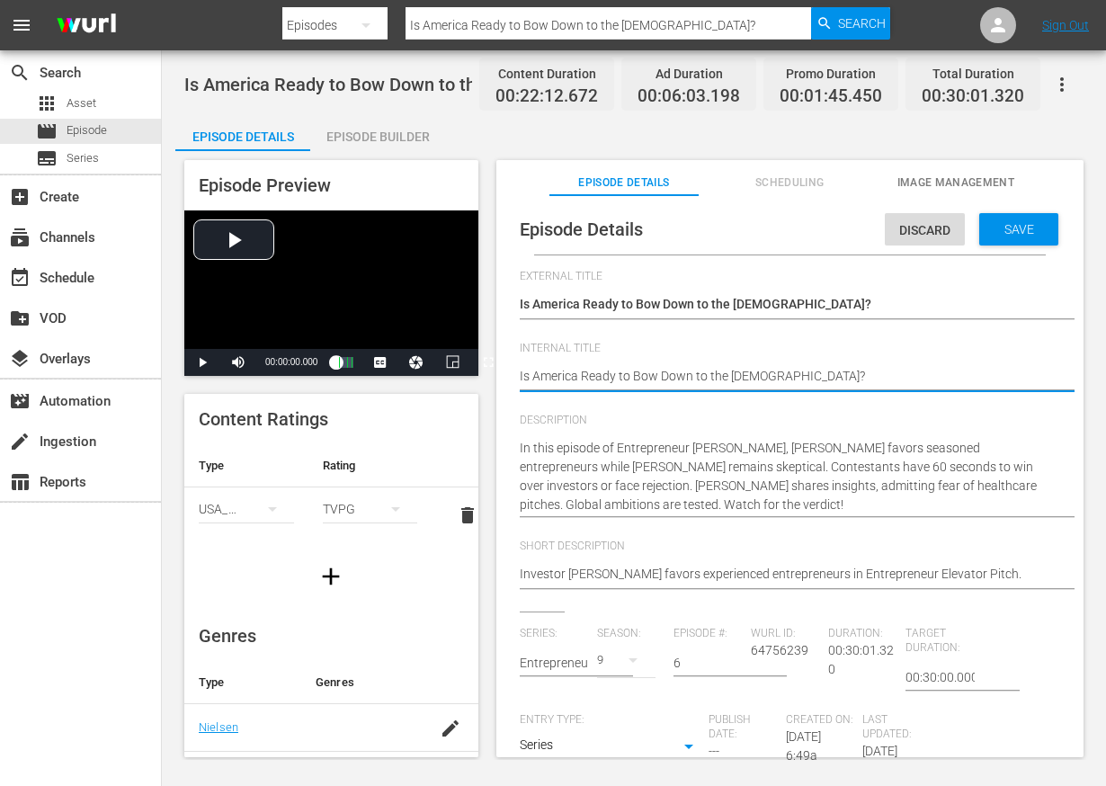
click at [642, 374] on textarea "Is America Ready to Bow Down to the [DEMOGRAPHIC_DATA]?" at bounding box center [786, 378] width 532 height 22
type textarea "E"
type textarea "EE"
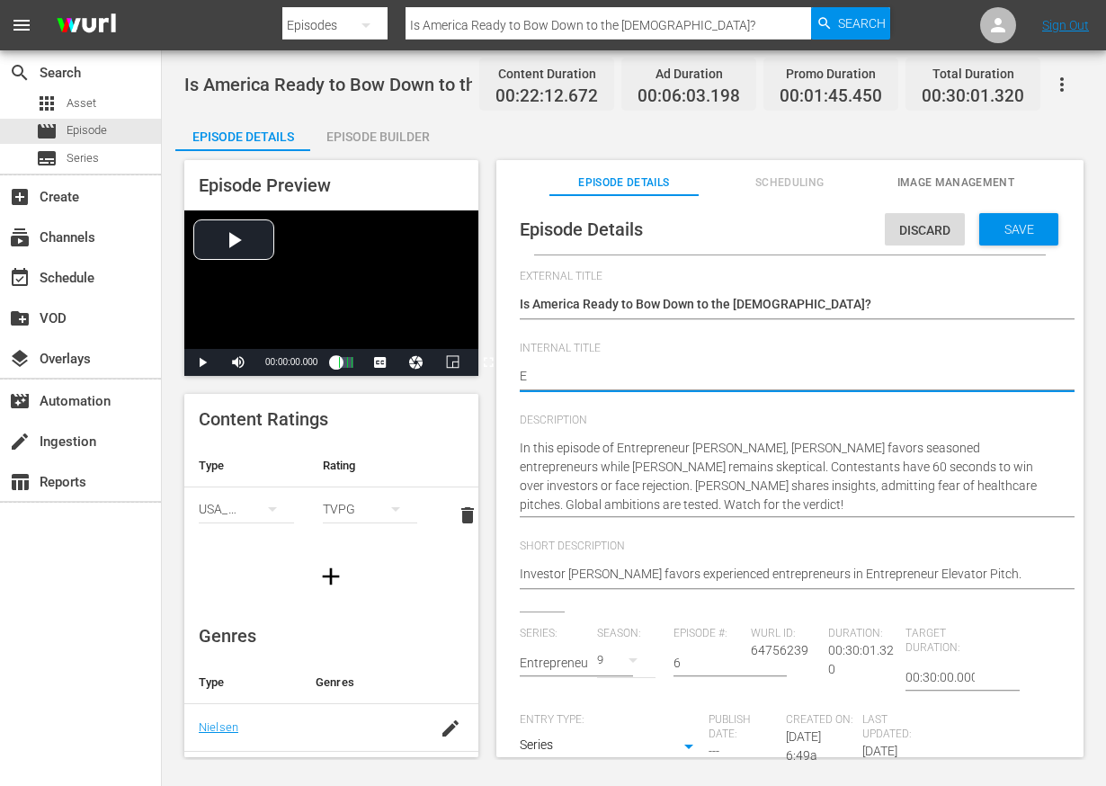
type textarea "EE"
type textarea "EEP"
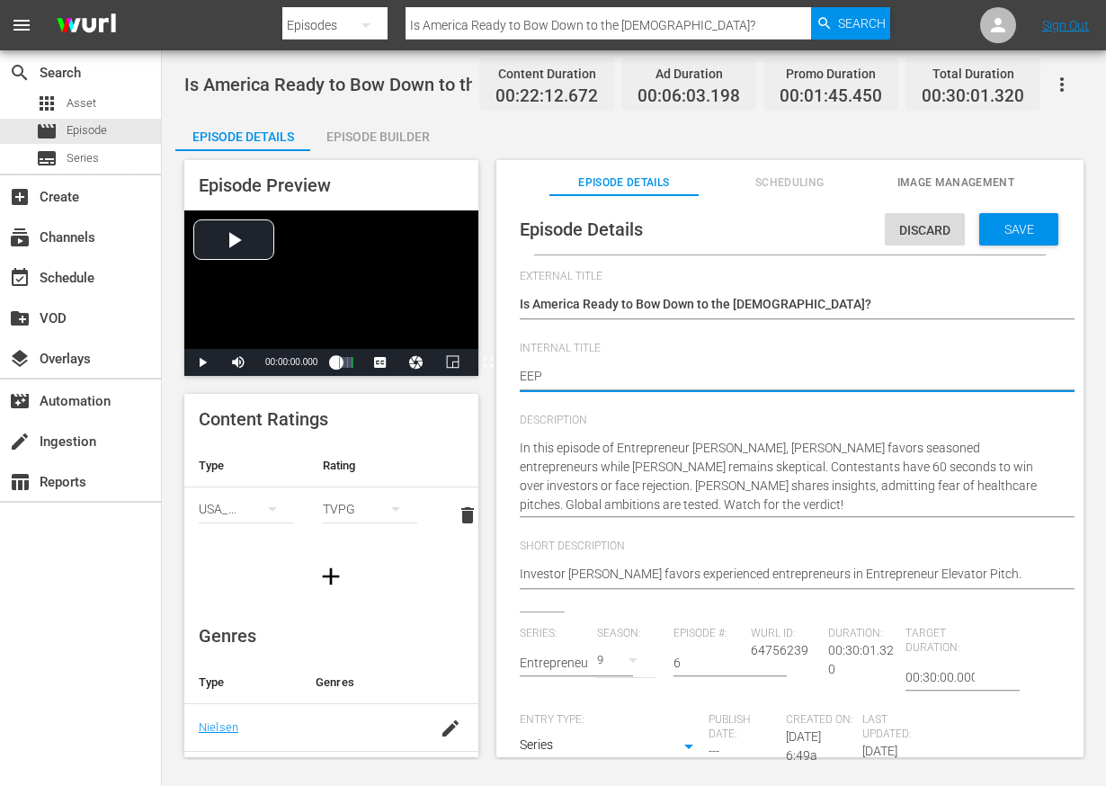
type textarea "EEP S"
type textarea "EEP S9"
type textarea "EEP S9E"
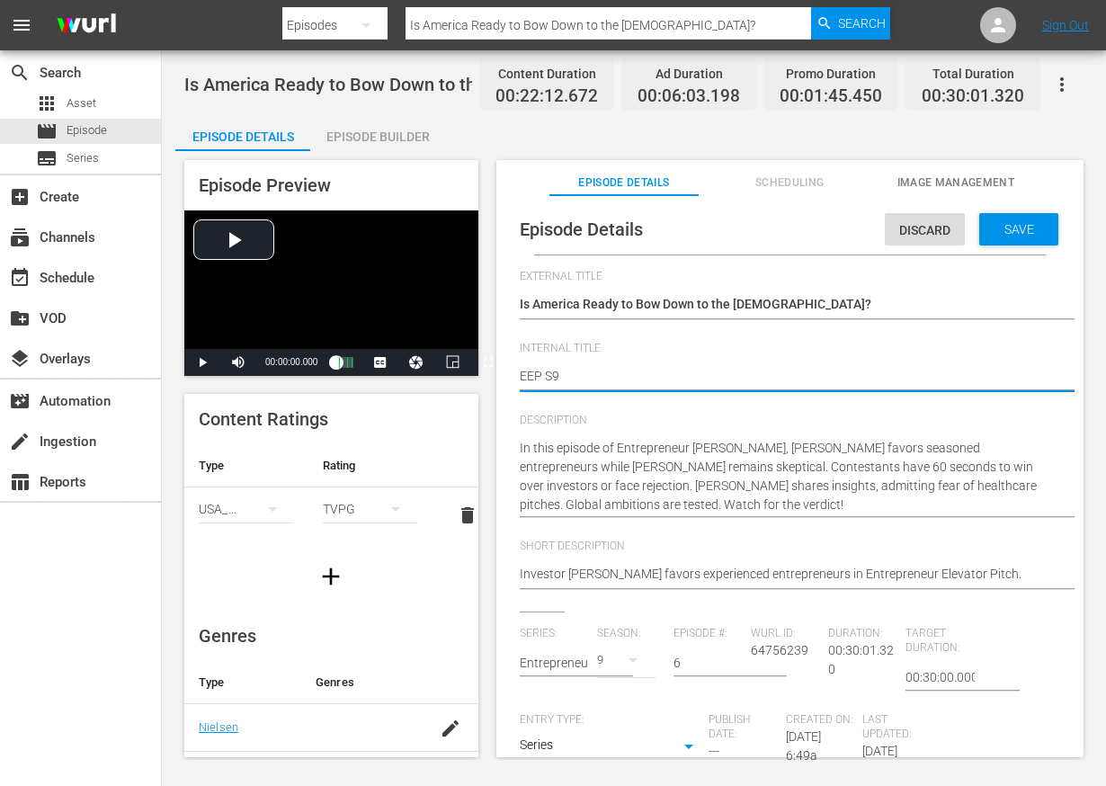
type textarea "EEP S9E"
type textarea "EEP S9E6"
click at [1005, 244] on div "Save" at bounding box center [1018, 229] width 79 height 32
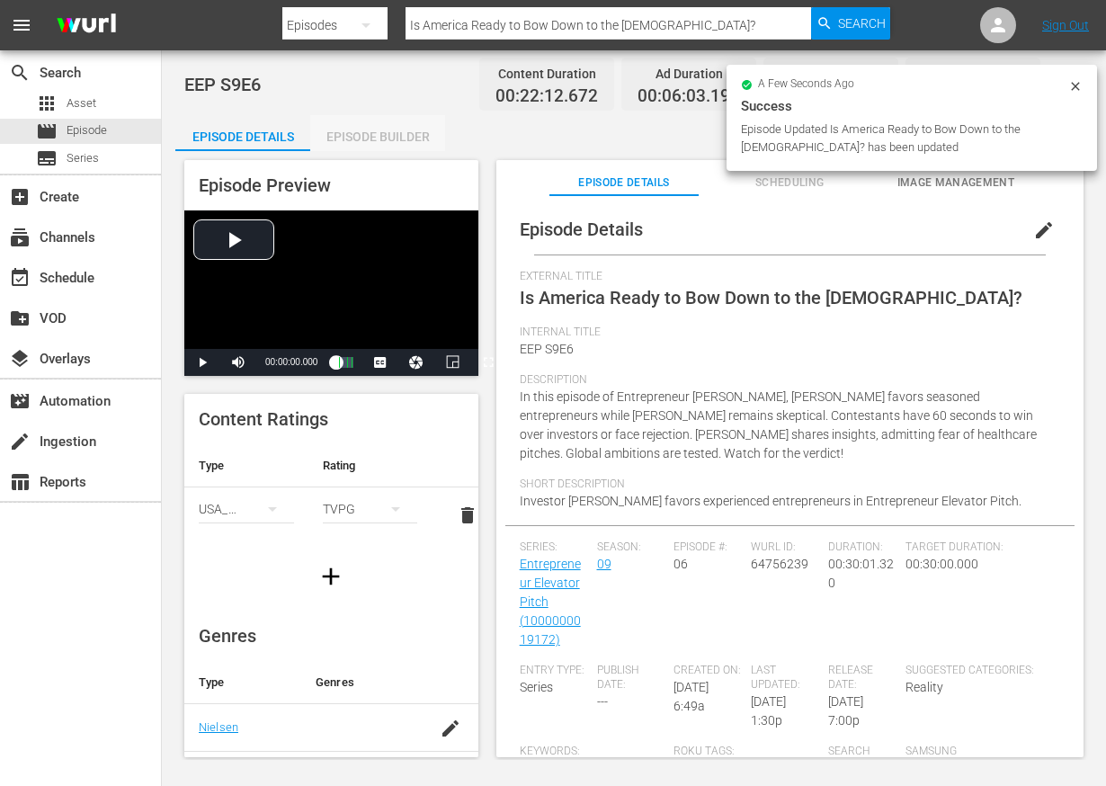
click at [352, 131] on div "Episode Builder" at bounding box center [377, 136] width 135 height 43
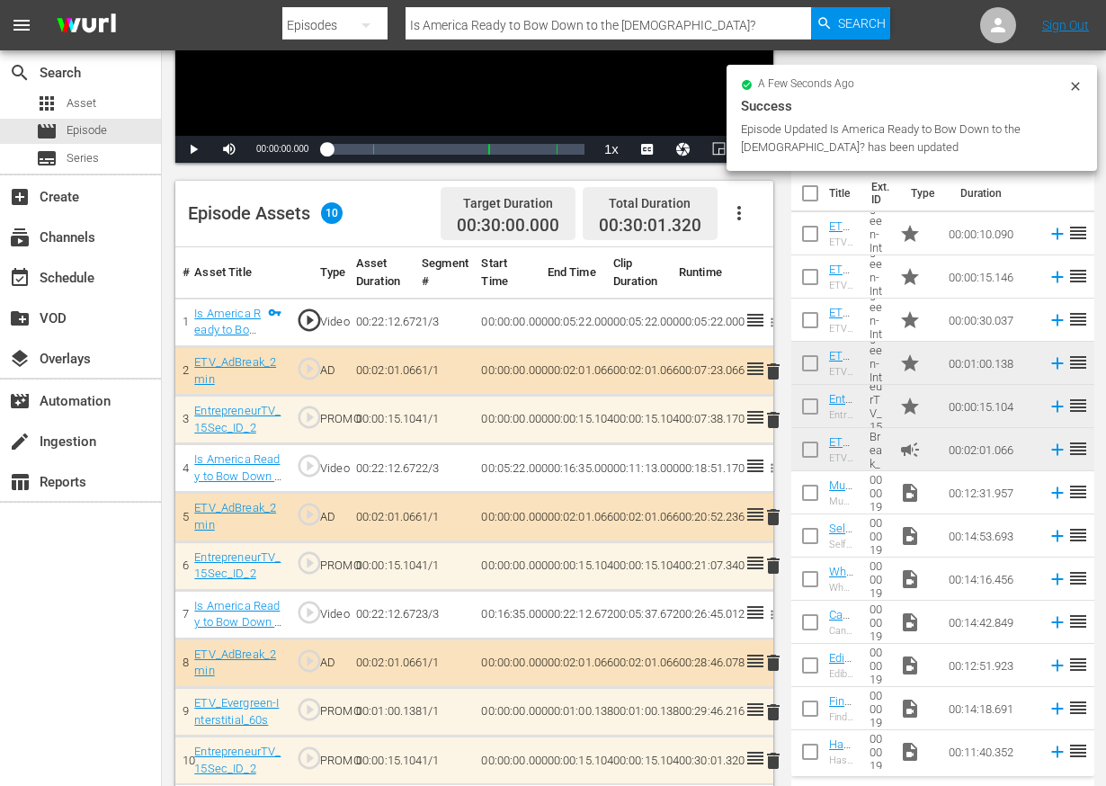
scroll to position [450, 0]
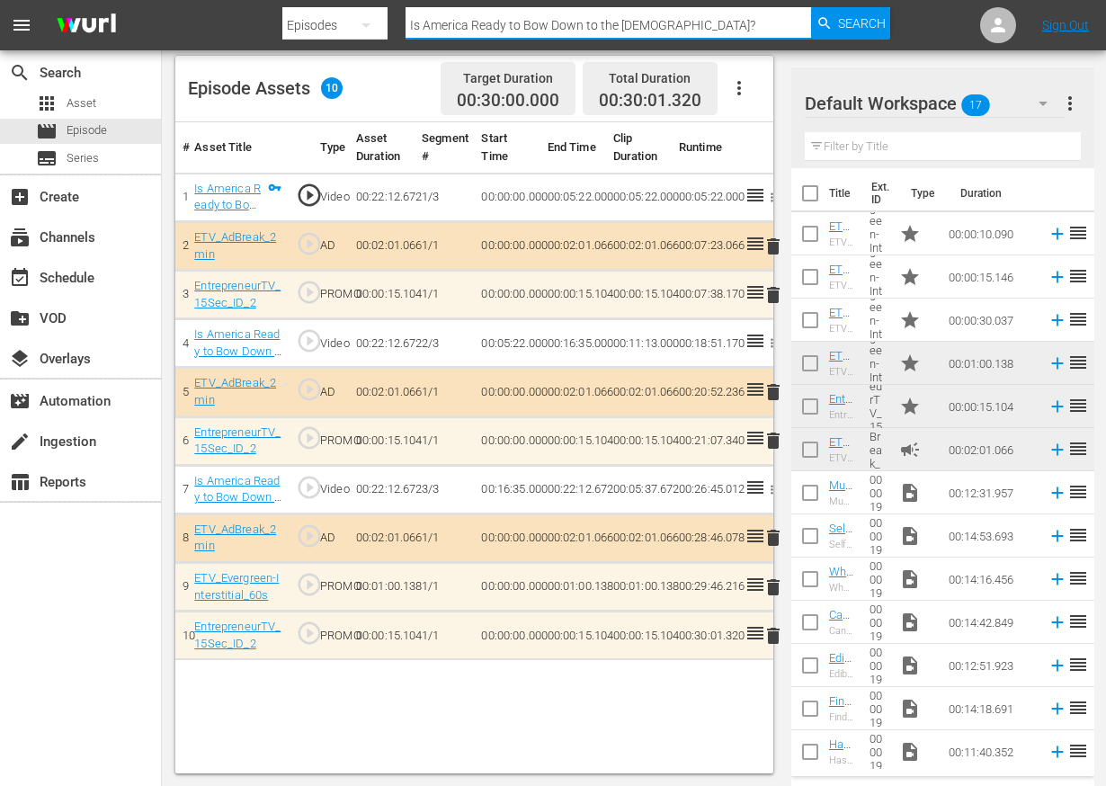
click at [501, 22] on input "Is America Ready to Bow Down to the [DEMOGRAPHIC_DATA]?" at bounding box center [609, 25] width 406 height 43
paste input "What Could You Build With Another $500,000"
type input "What Could You Build With Another $500,000?"
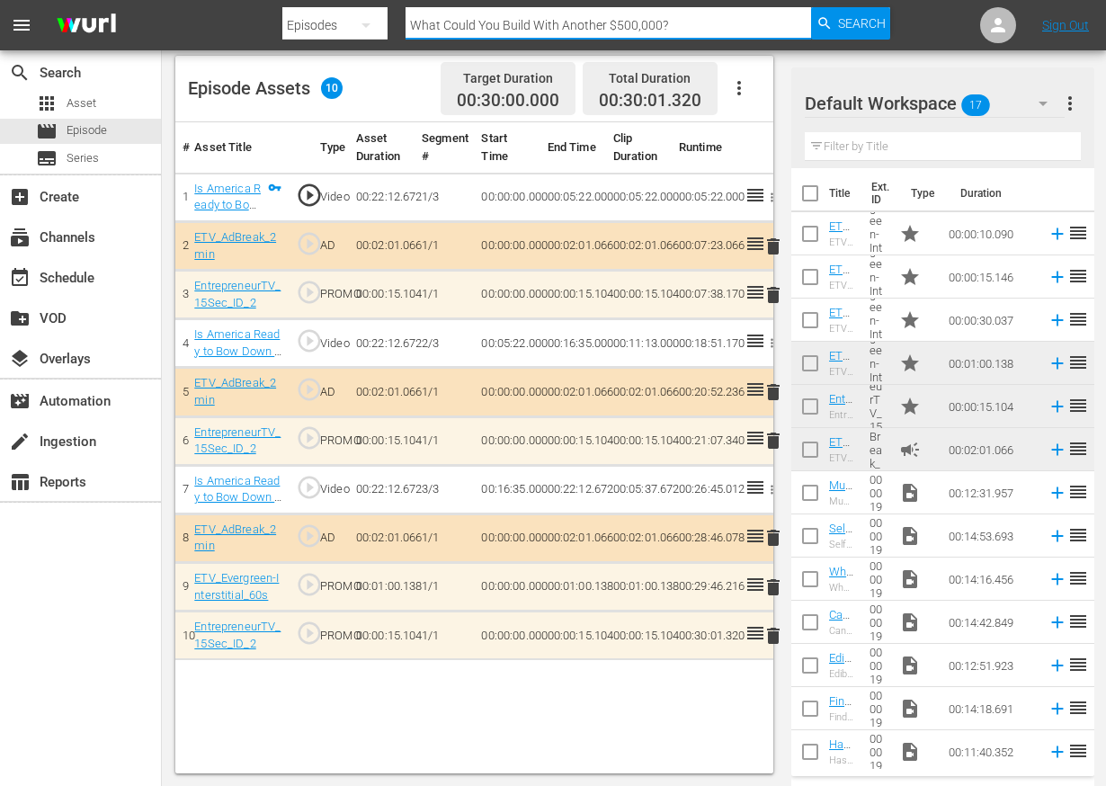
scroll to position [2, 0]
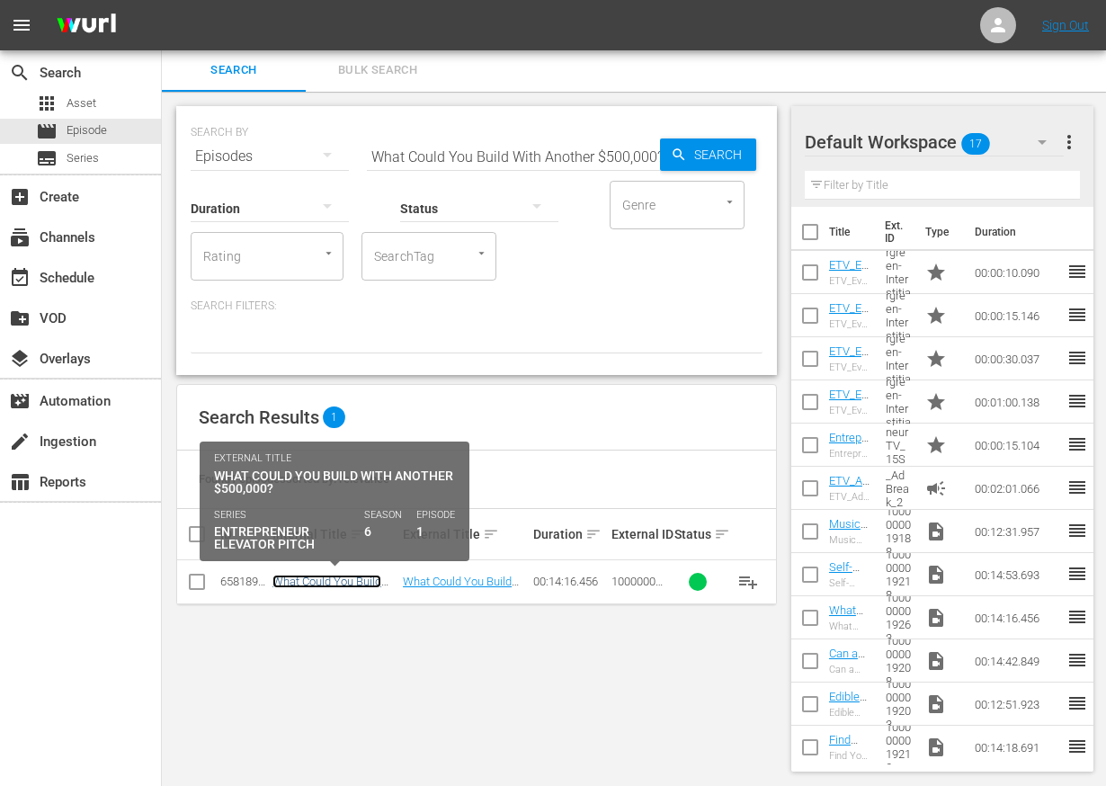
click at [305, 583] on link "What Could You Build With Another $500,000?" at bounding box center [333, 588] width 121 height 27
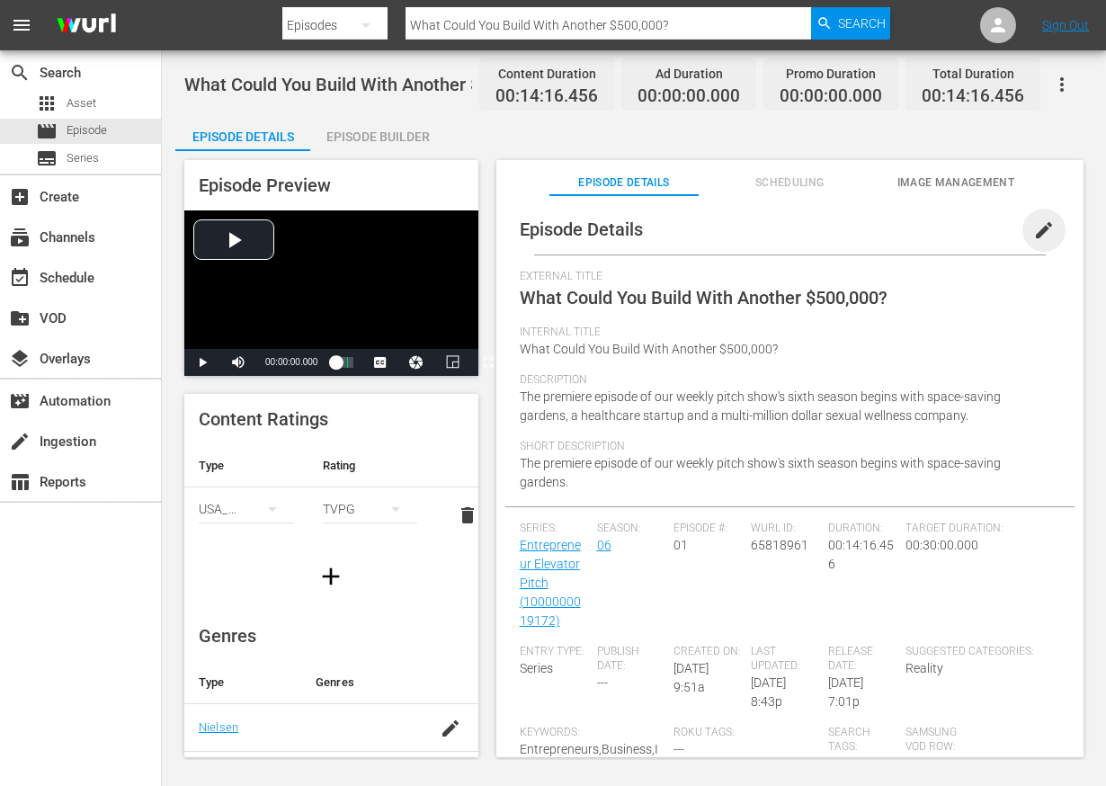
click at [1033, 220] on span "edit" at bounding box center [1044, 230] width 22 height 22
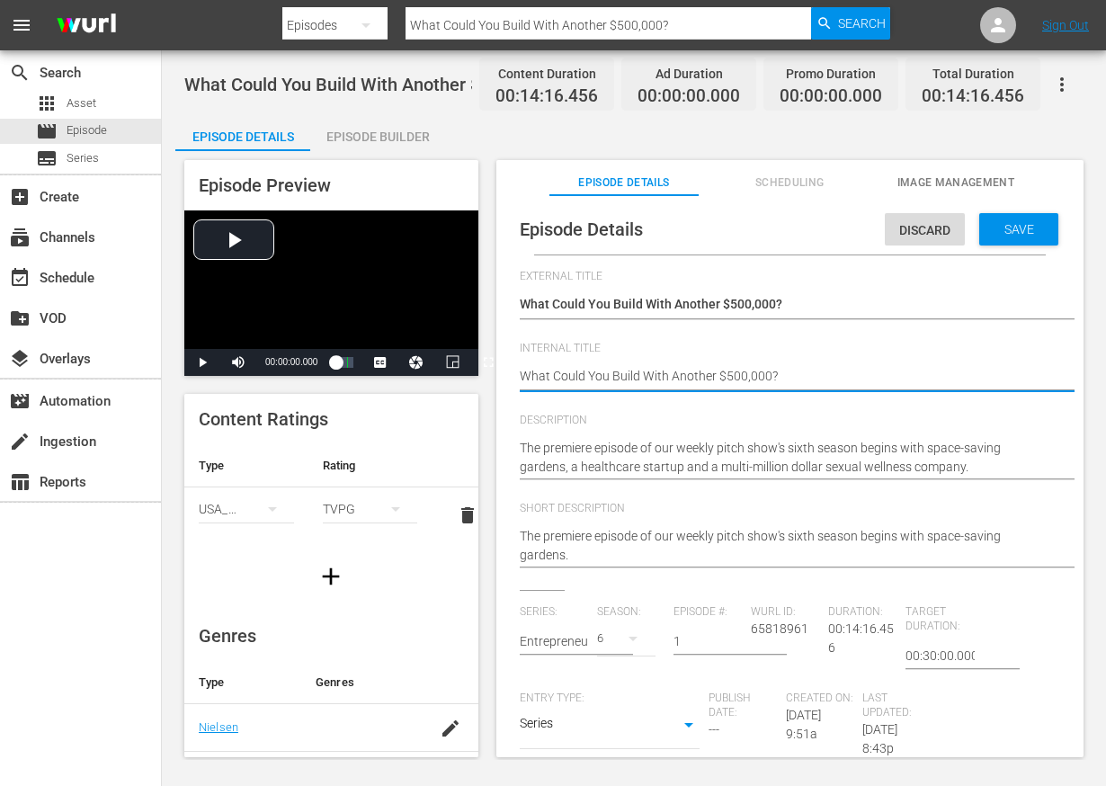
click at [738, 372] on textarea "What Could You Build With Another $500,000?" at bounding box center [786, 378] width 532 height 22
type textarea "E"
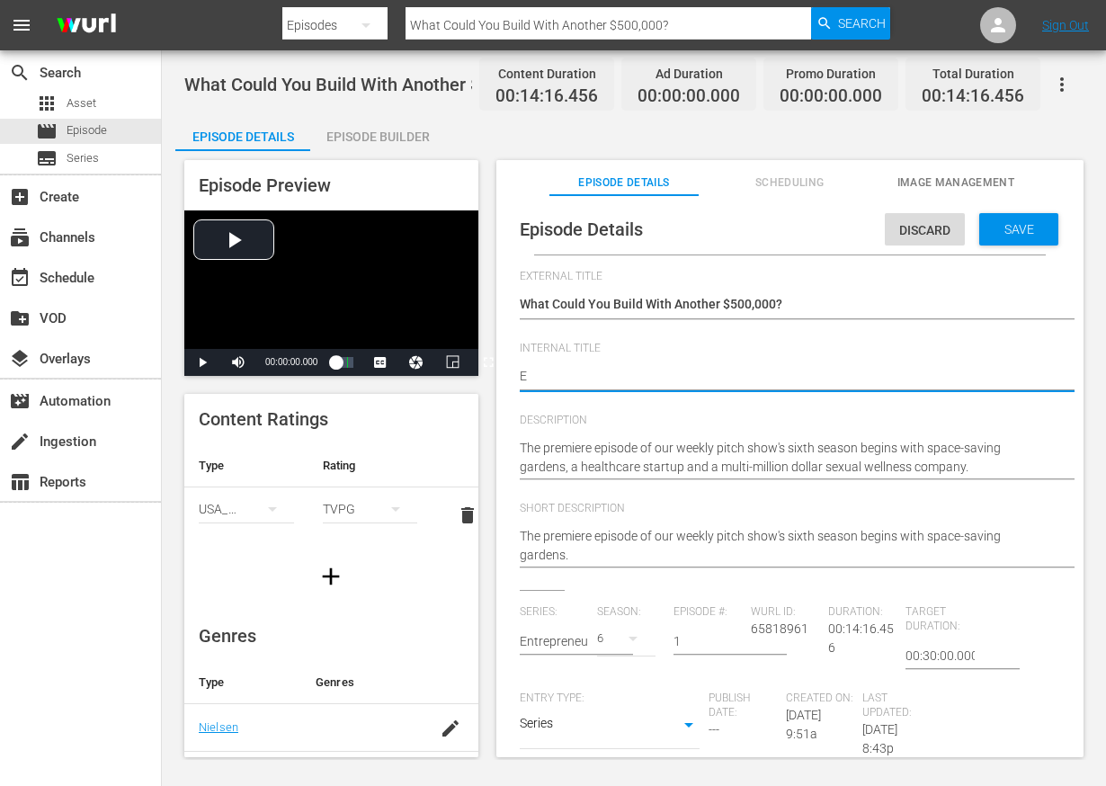
type textarea "EE"
type textarea "EEP"
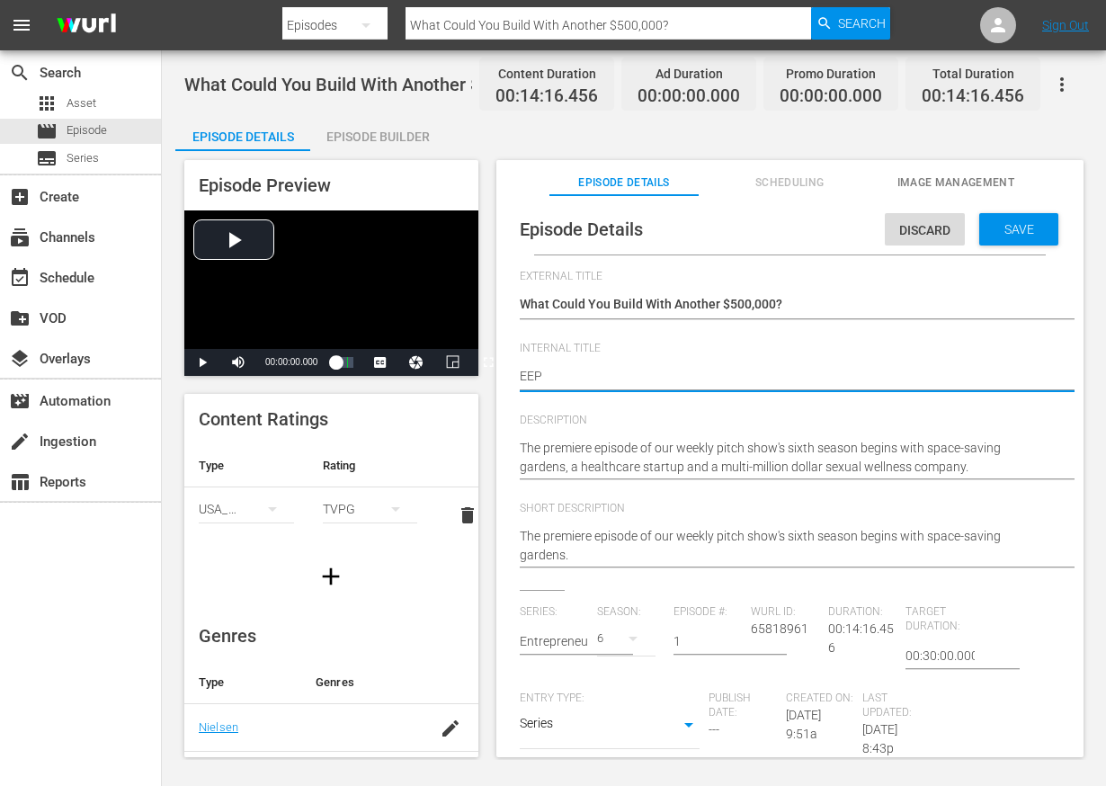
type textarea "EEP"
type textarea "EEP S"
type textarea "EEP S6"
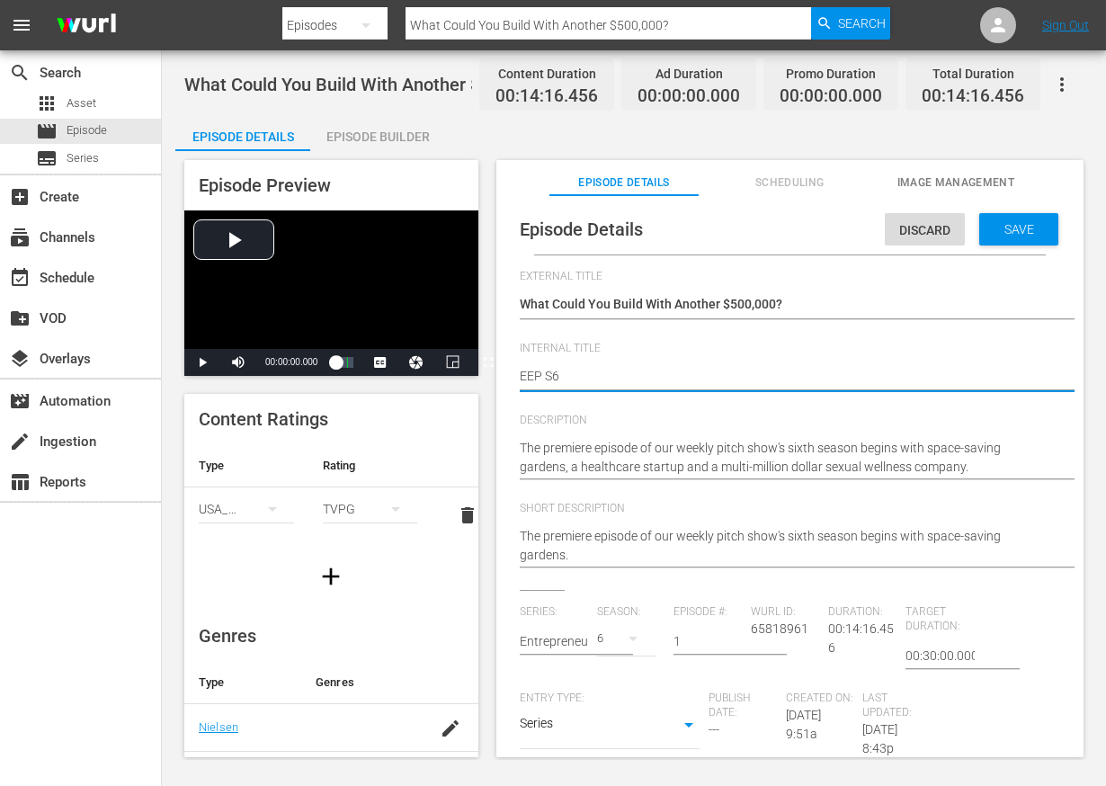
type textarea "EEP S6E"
type textarea "EEP S6E1"
click at [1023, 225] on span "Save" at bounding box center [1019, 229] width 58 height 14
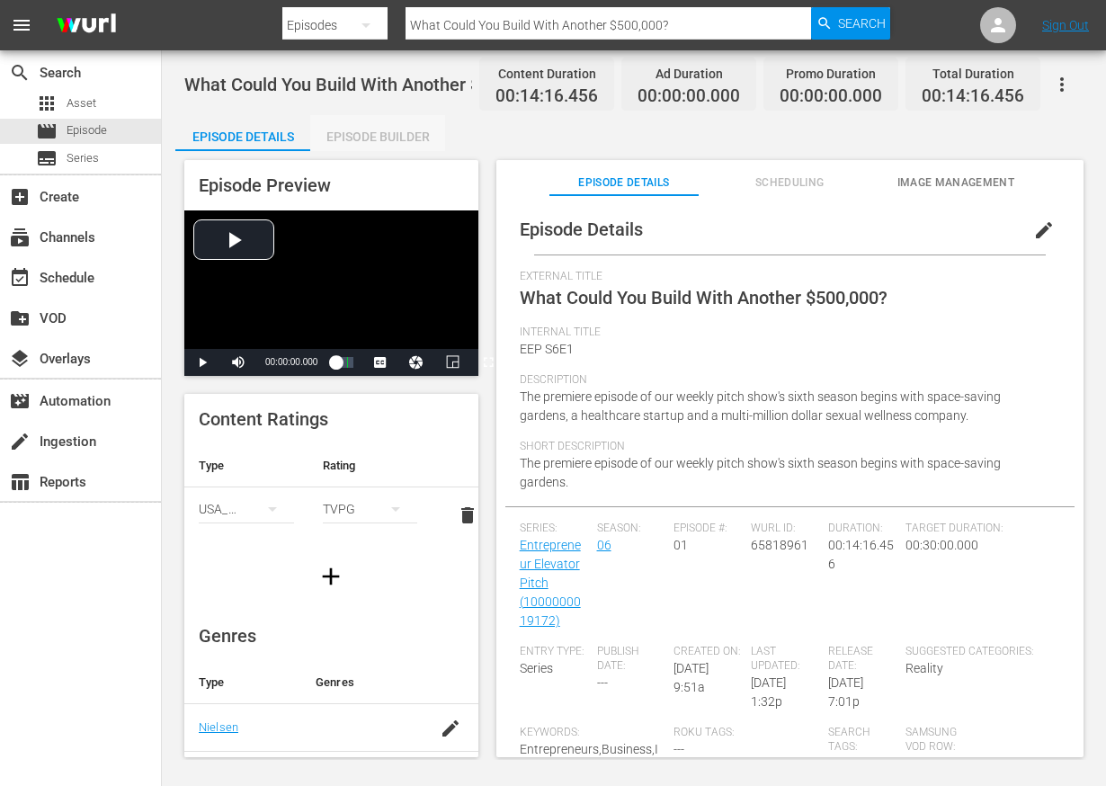
click at [375, 135] on div "Episode Builder" at bounding box center [377, 136] width 135 height 43
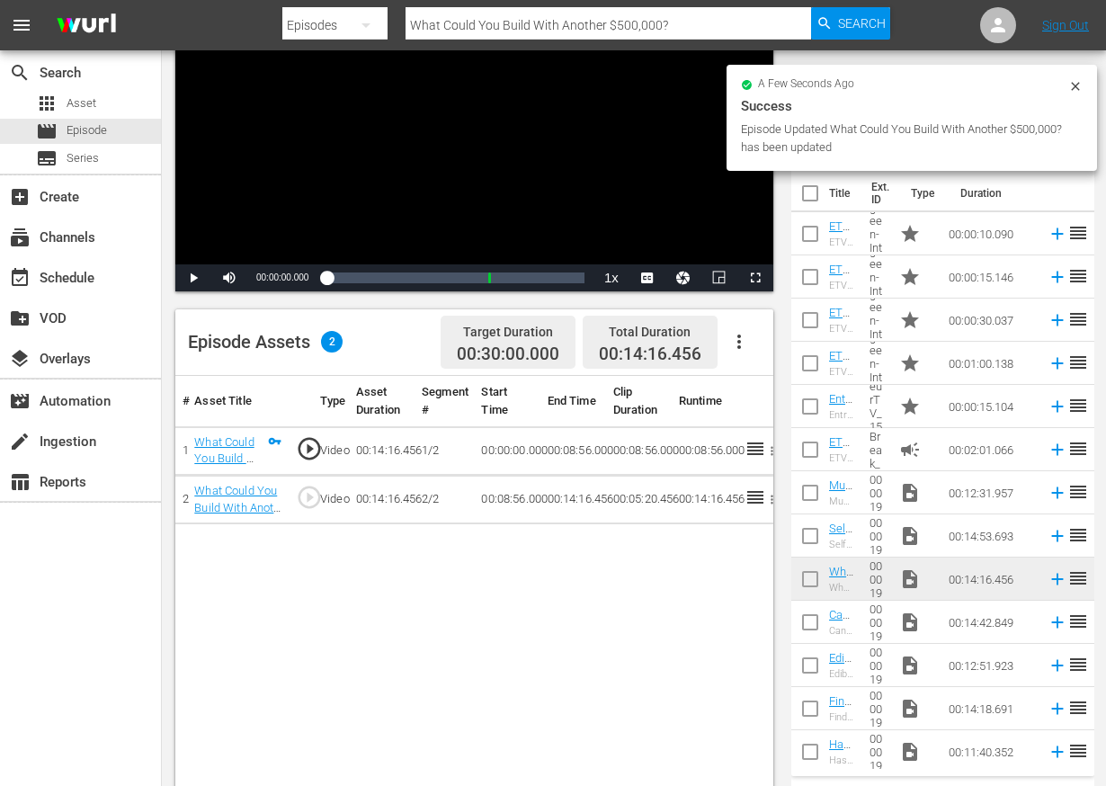
scroll to position [247, 0]
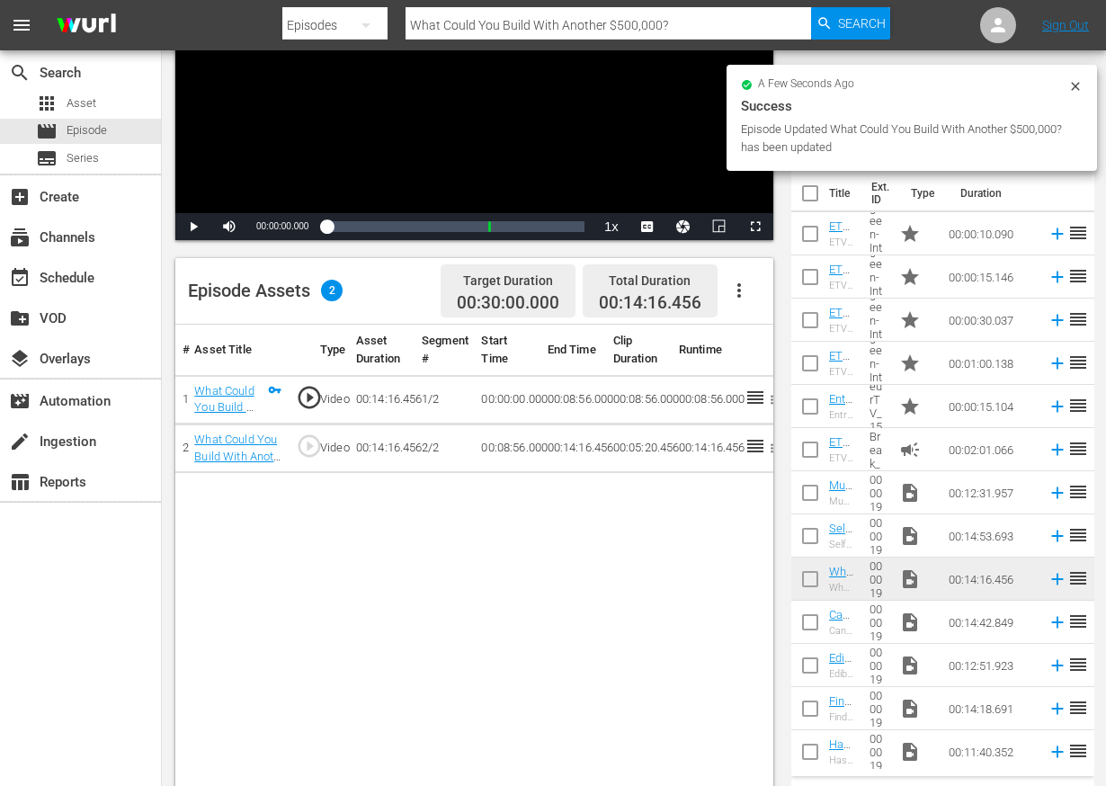
click at [740, 287] on icon "button" at bounding box center [739, 291] width 22 height 22
click at [765, 303] on div "Edit Cue Points" at bounding box center [793, 297] width 122 height 43
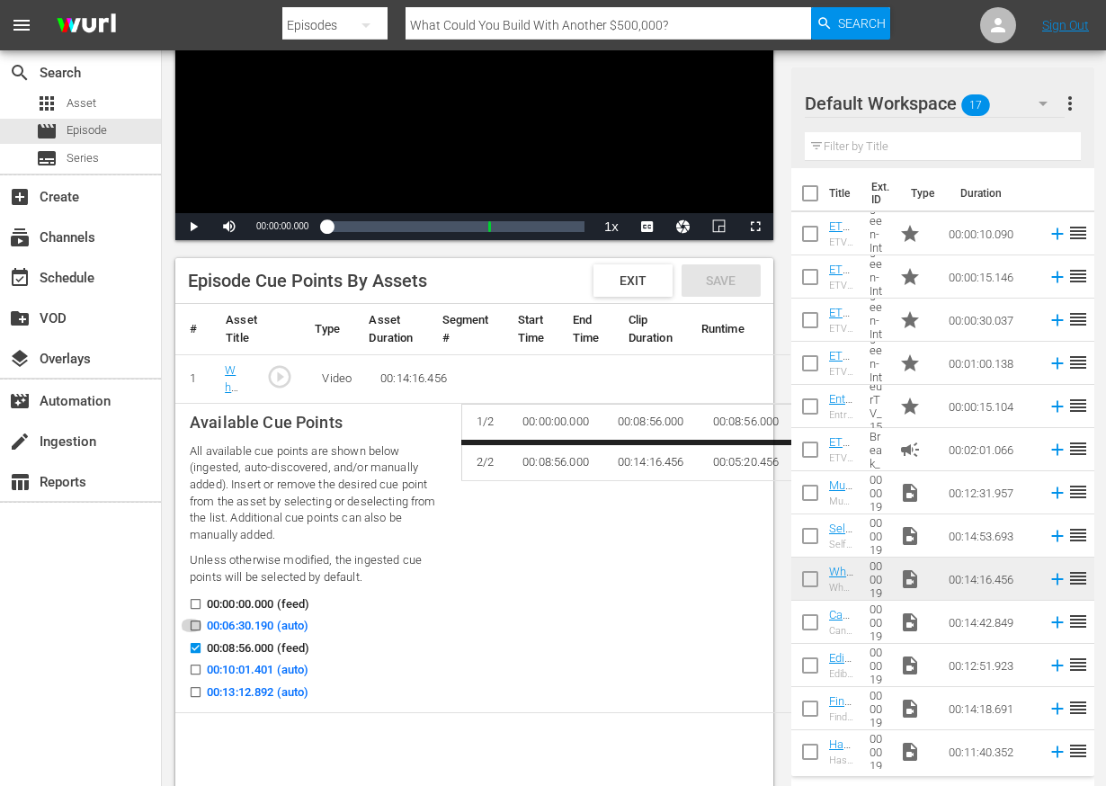
click at [189, 625] on input "00:06:30.190 (auto)" at bounding box center [191, 628] width 22 height 13
checkbox input "true"
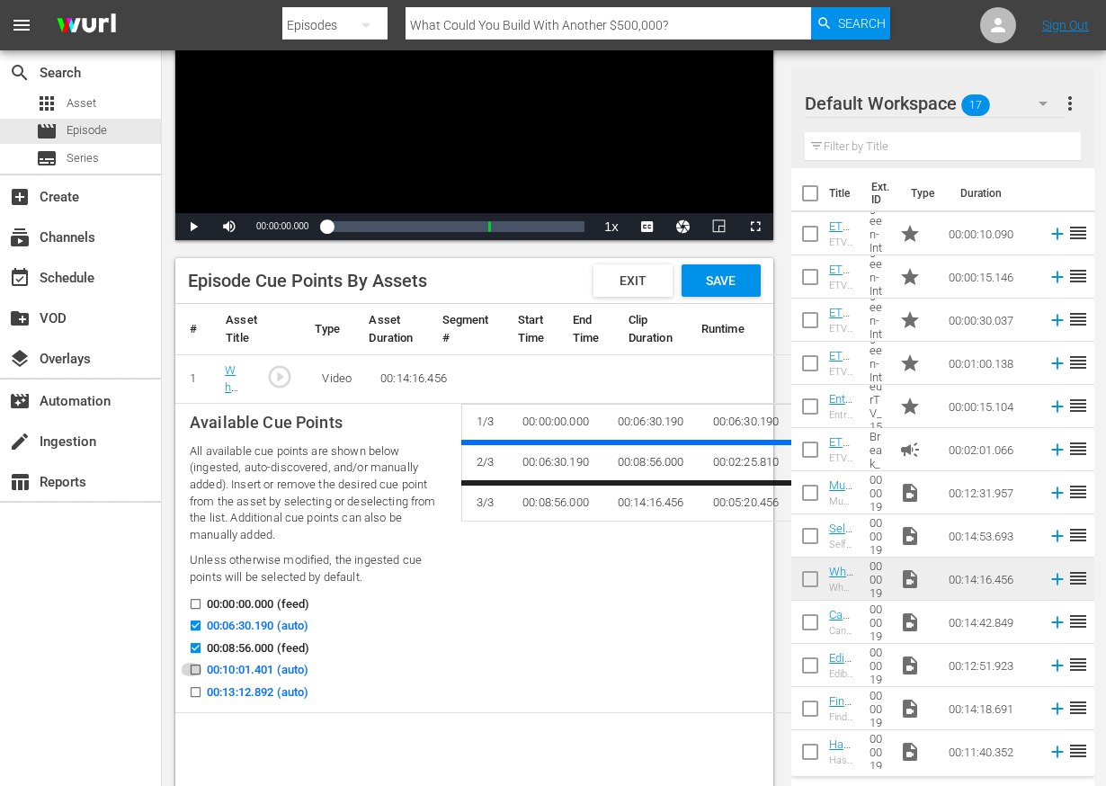
click at [191, 671] on input "00:10:01.401 (auto)" at bounding box center [191, 672] width 22 height 13
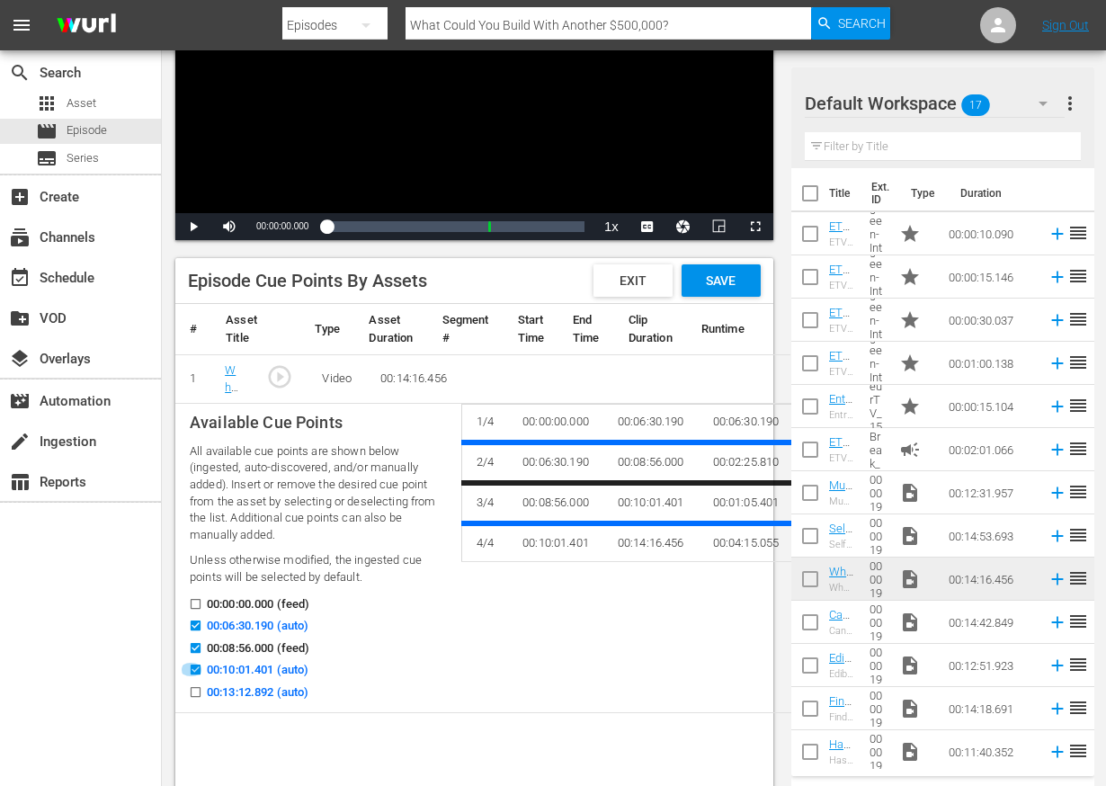
click at [192, 667] on input "00:10:01.401 (auto)" at bounding box center [191, 672] width 22 height 13
checkbox input "false"
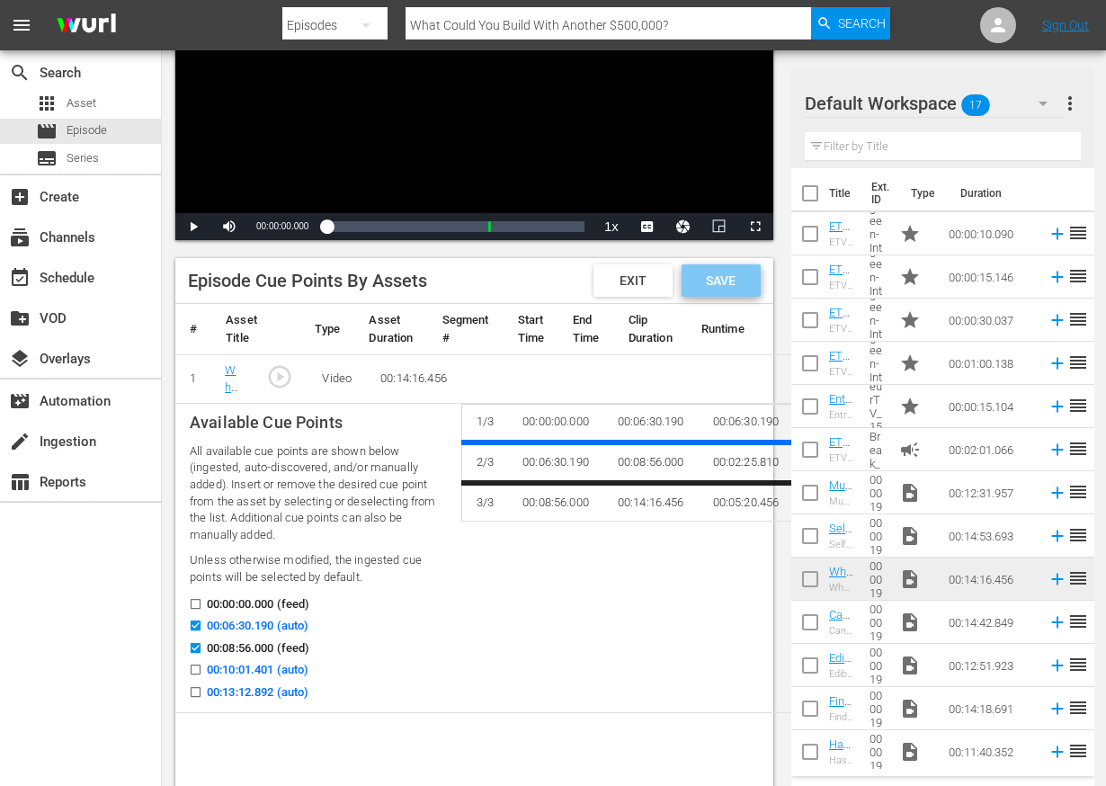
click at [728, 281] on span "Save" at bounding box center [721, 280] width 58 height 14
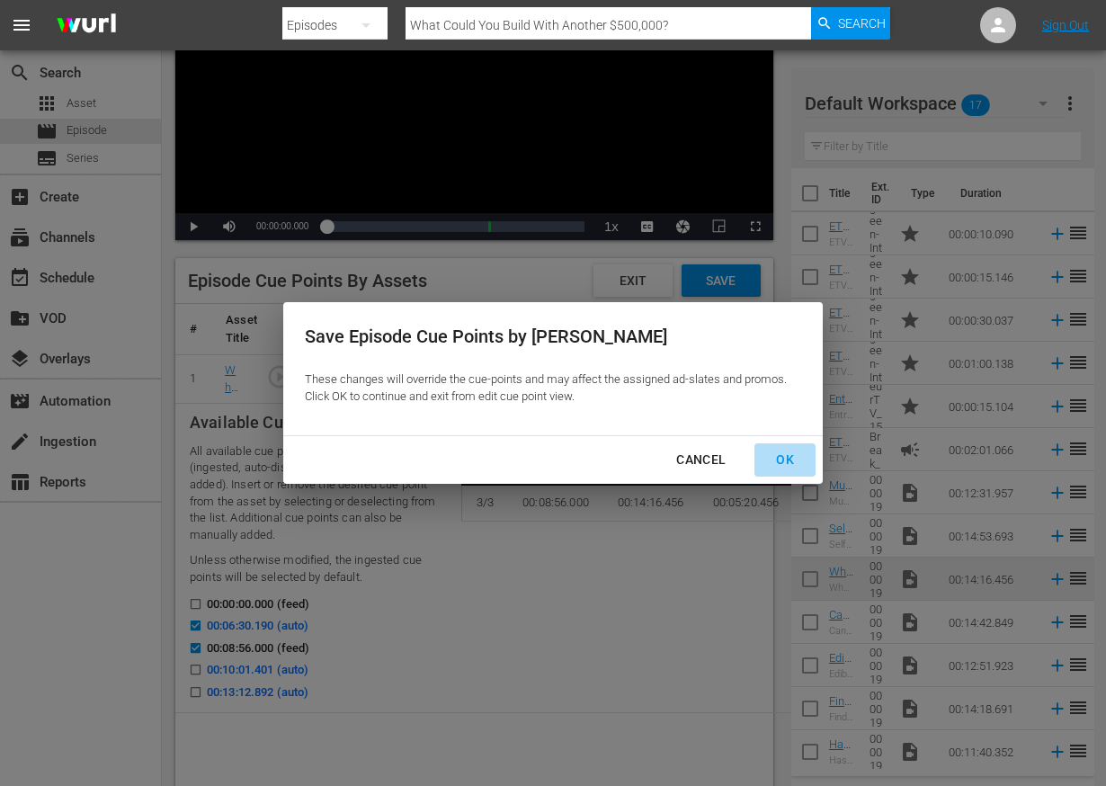
click at [785, 467] on div "OK" at bounding box center [785, 460] width 47 height 22
